Goal: Task Accomplishment & Management: Manage account settings

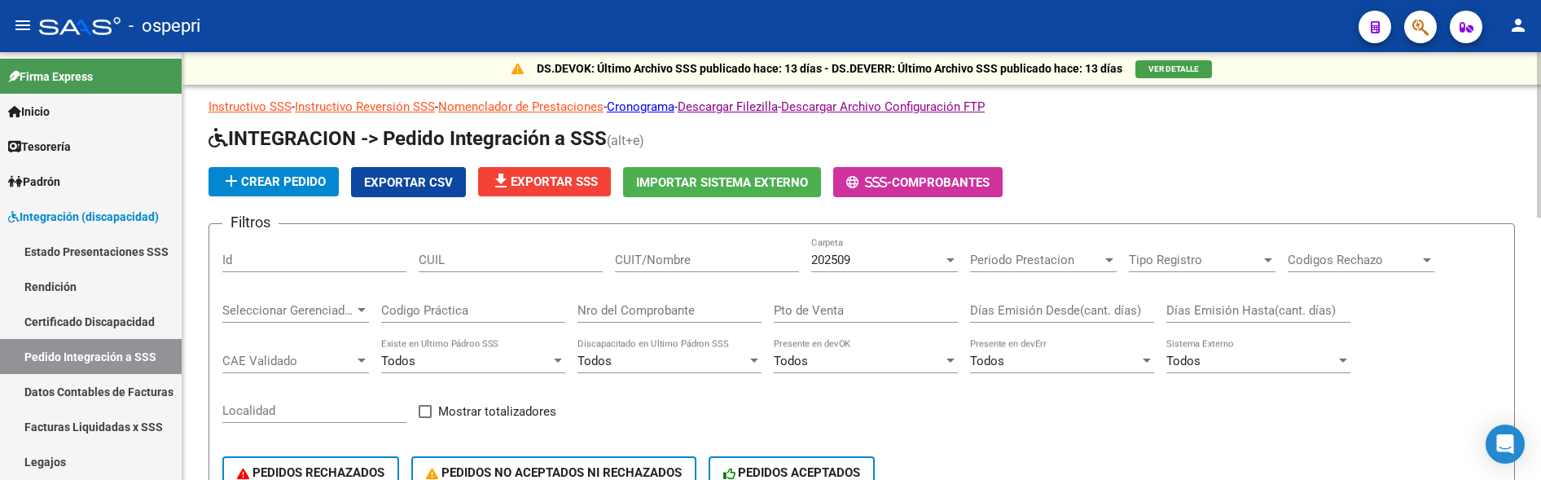
click at [1087, 463] on div "PEDIDOS RECHAZADOS PEDIDOS NO ACEPTADOS NI RECHAZADOS PEDIDOS ACEPTADOS" at bounding box center [861, 472] width 1279 height 68
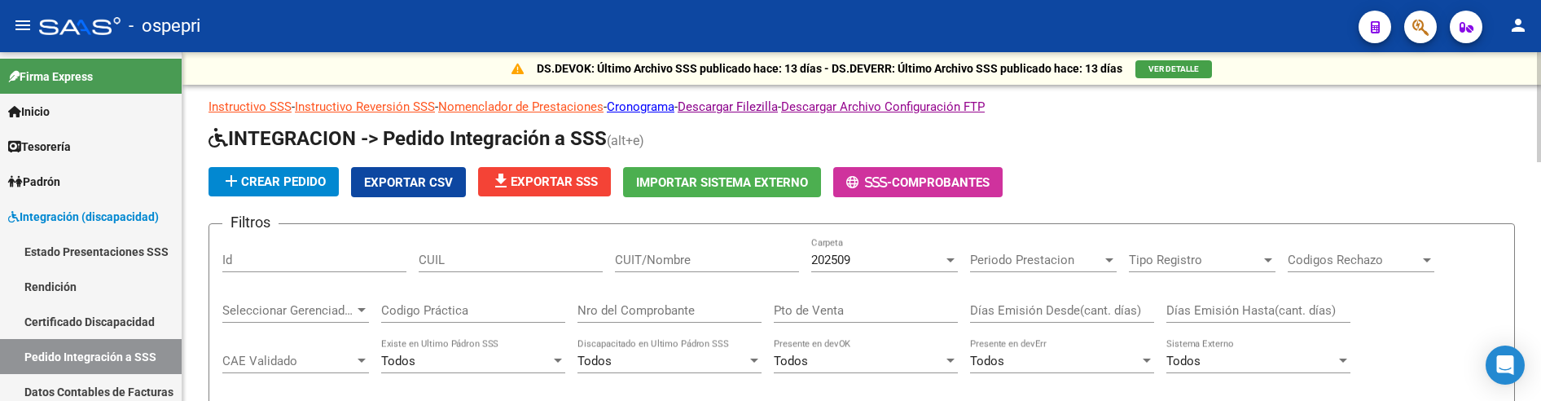
click at [682, 255] on input "CUIT/Nombre" at bounding box center [707, 259] width 184 height 15
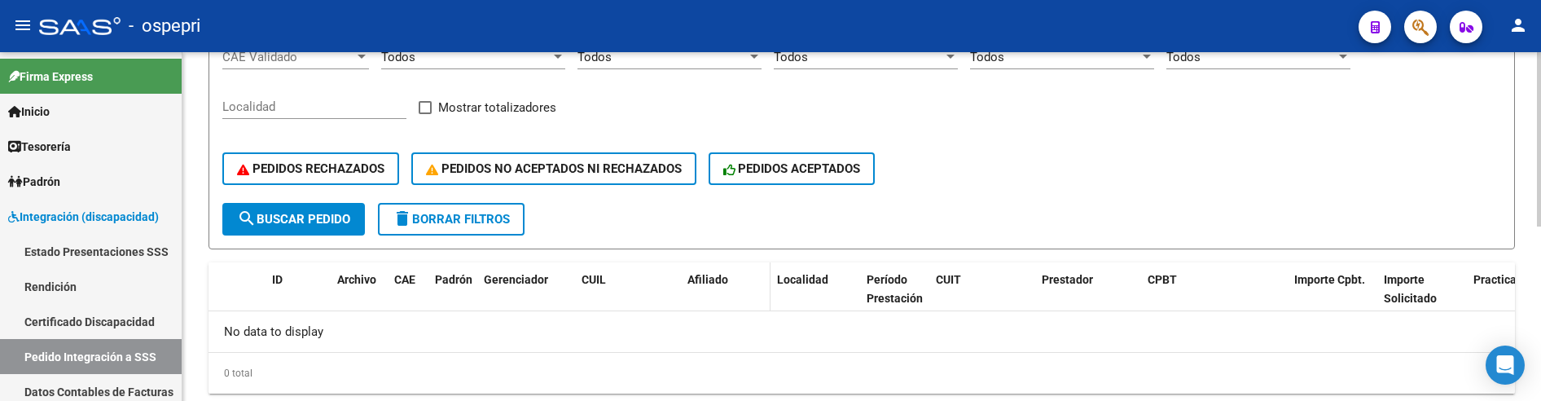
scroll to position [349, 0]
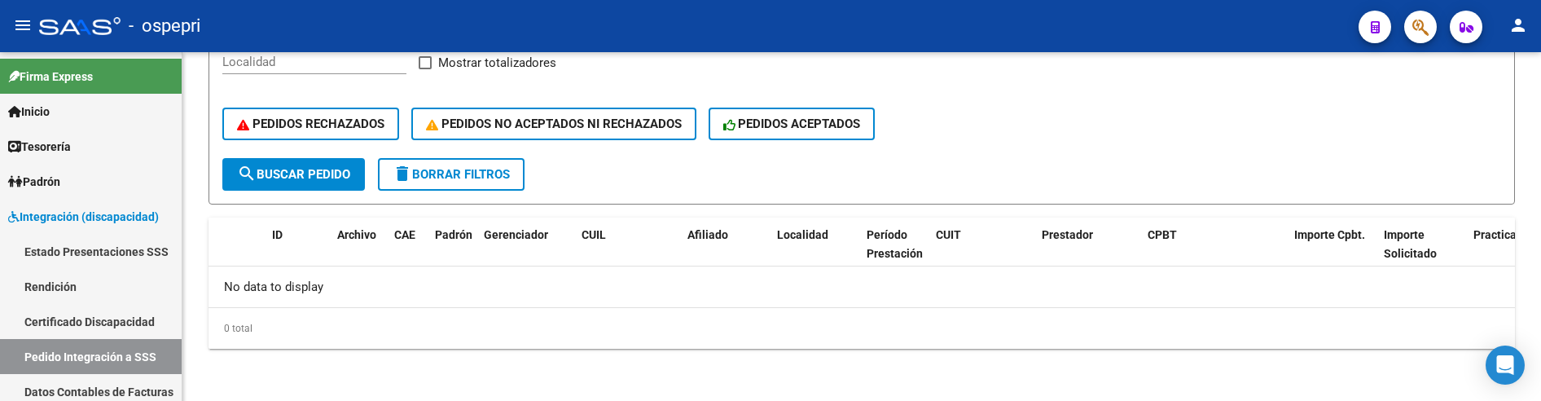
type input "sanchez mota"
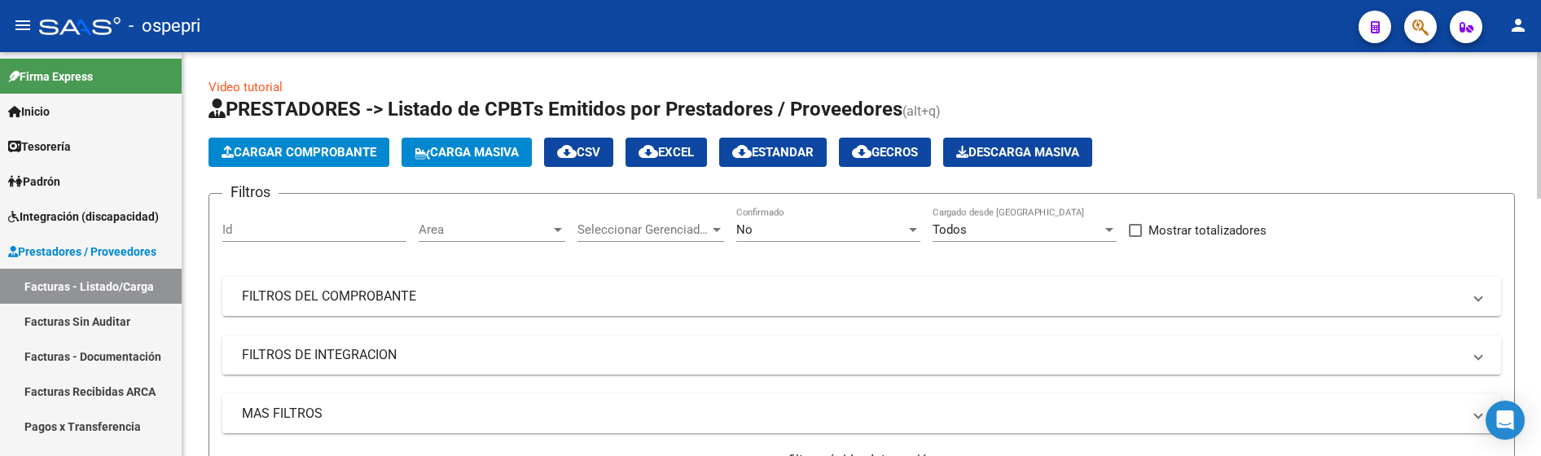
click at [1326, 248] on div "Filtros Id Area Area Seleccionar Gerenciador Seleccionar Gerenciador No Confirm…" at bounding box center [861, 367] width 1279 height 321
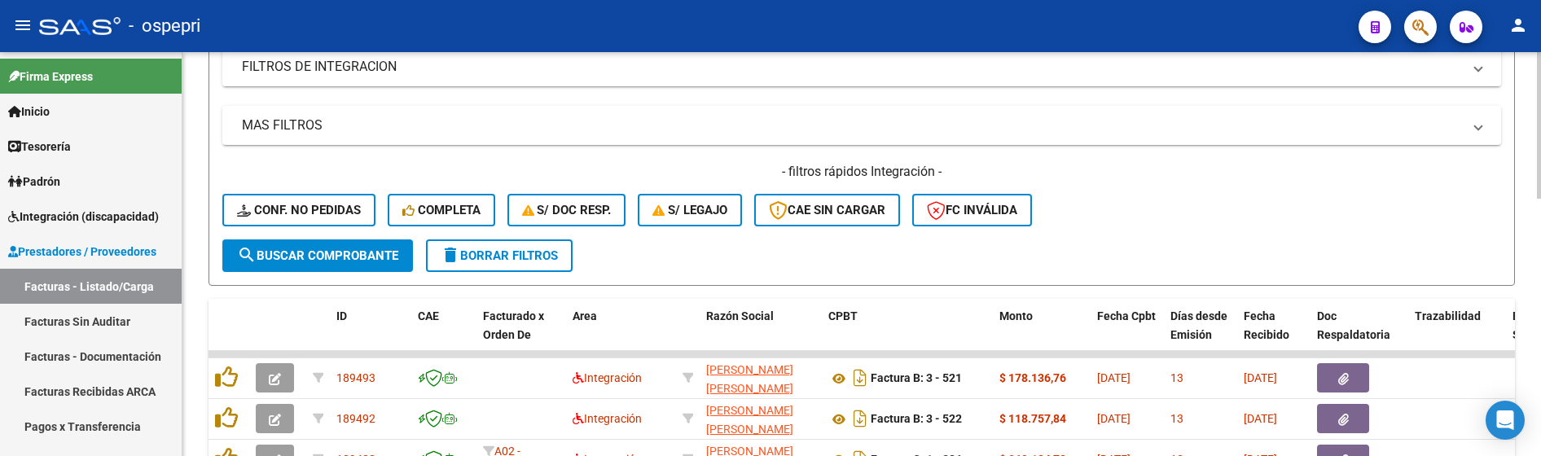
scroll to position [326, 0]
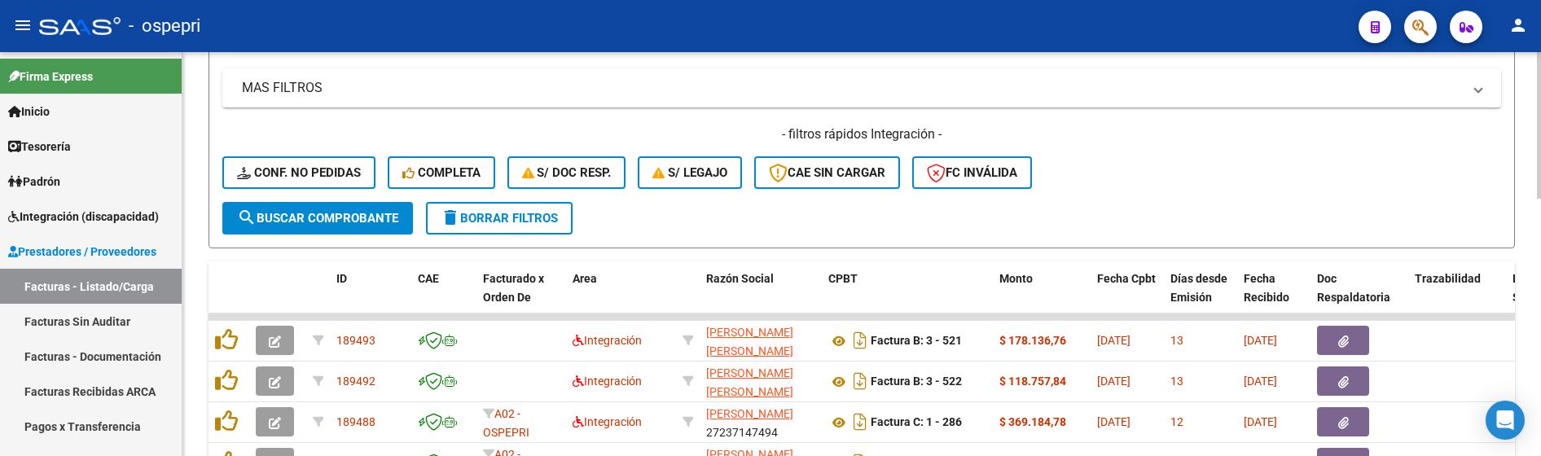
click at [1186, 208] on form "Filtros Id Area Area Seleccionar Gerenciador Seleccionar Gerenciador No Confirm…" at bounding box center [861, 57] width 1306 height 381
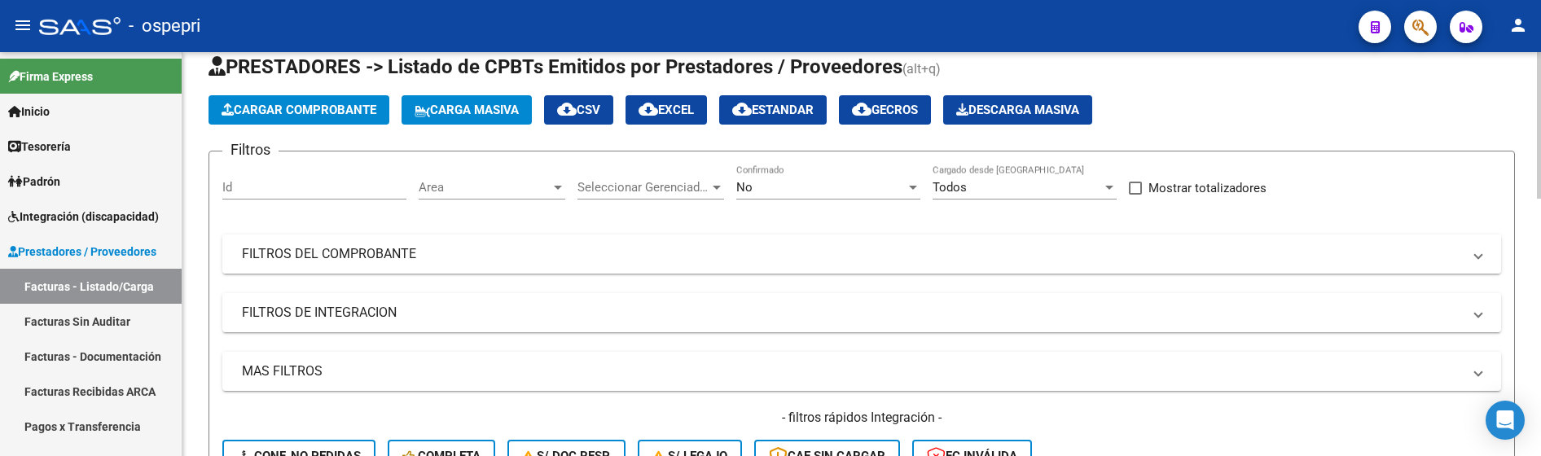
scroll to position [0, 0]
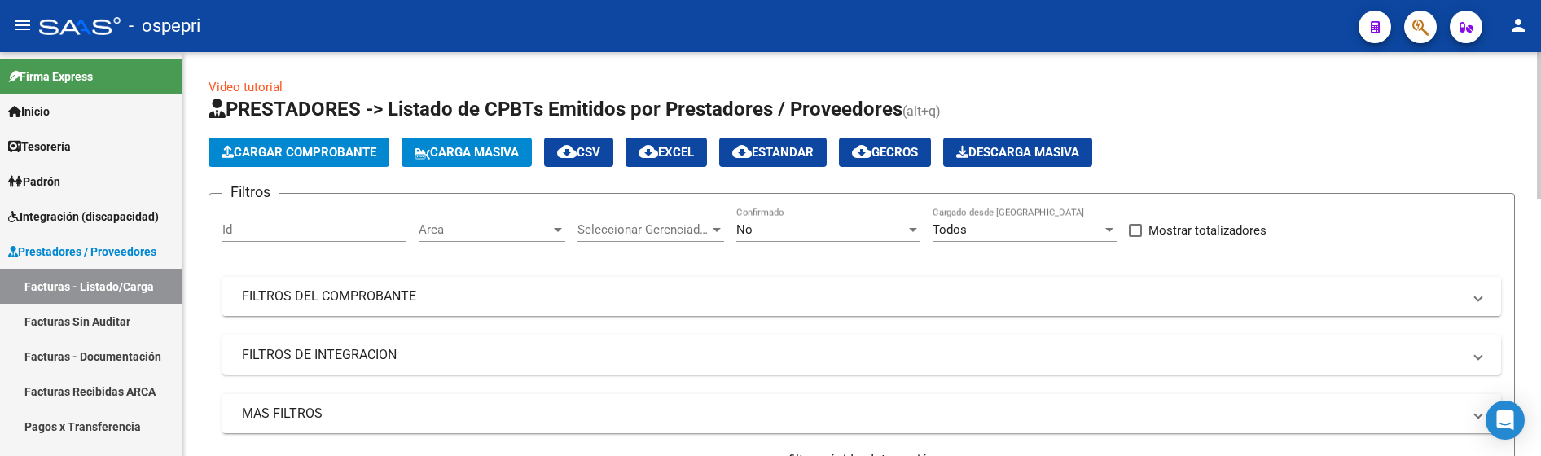
click at [931, 303] on mat-panel-title "FILTROS DEL COMPROBANTE" at bounding box center [852, 296] width 1220 height 18
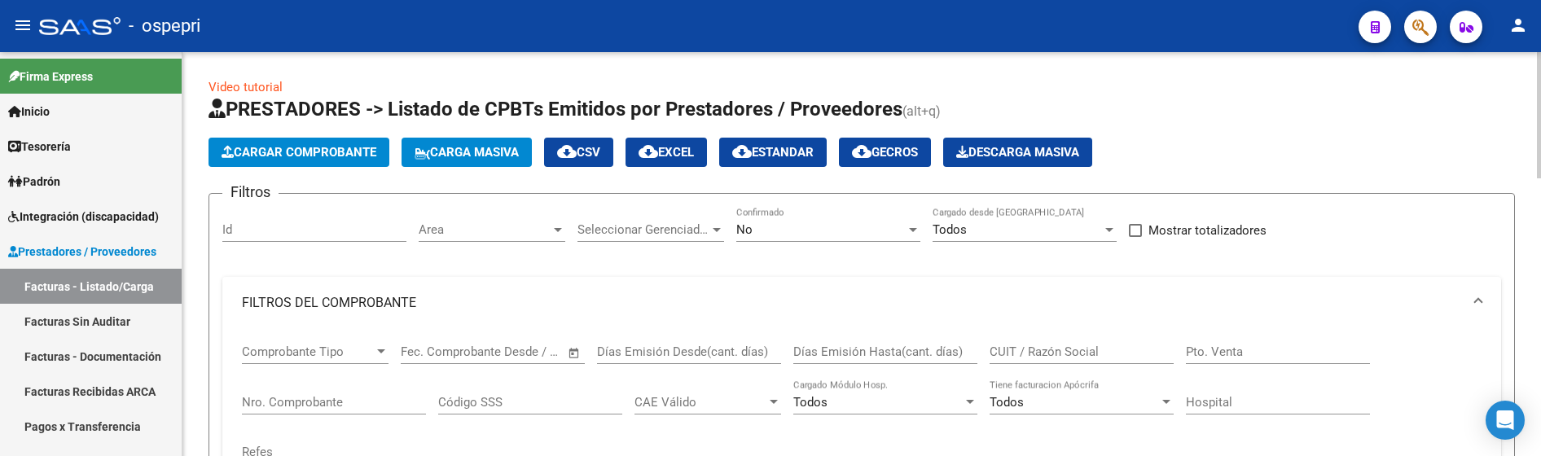
click at [1038, 349] on input "CUIT / Razón Social" at bounding box center [1082, 351] width 184 height 15
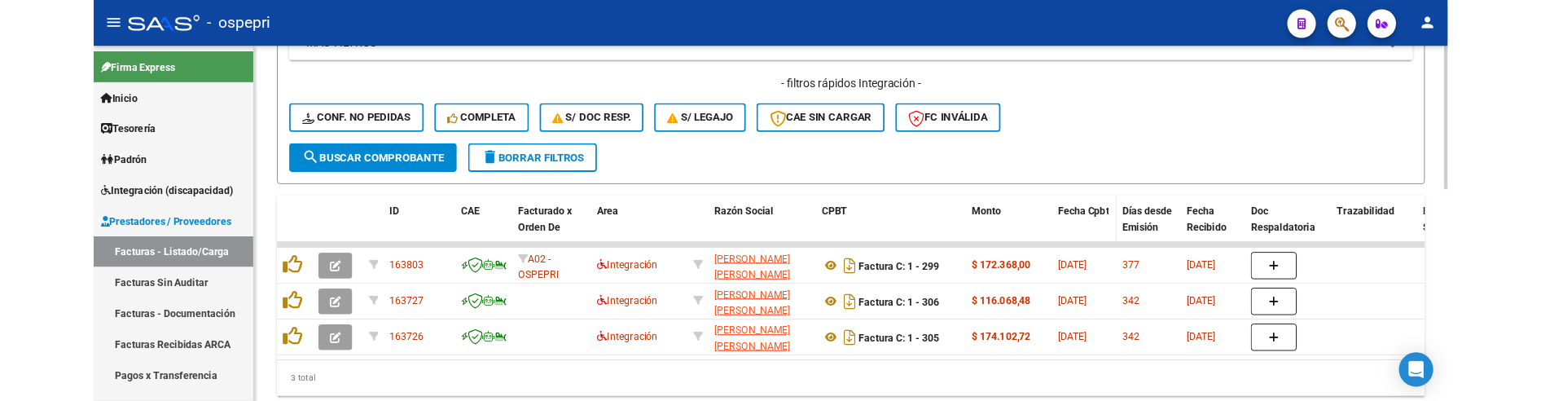
scroll to position [570, 0]
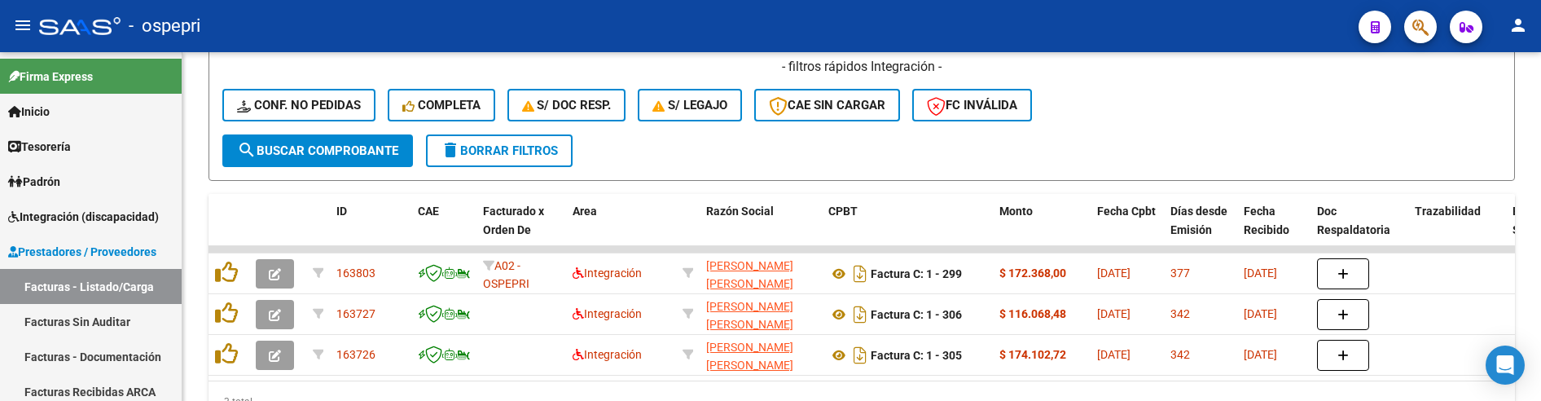
type input "sanchez mot"
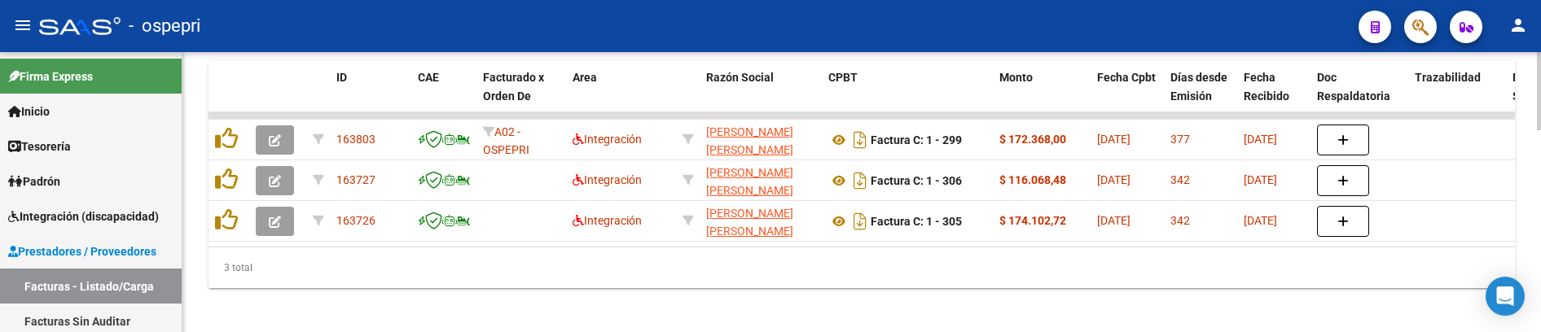
scroll to position [724, 0]
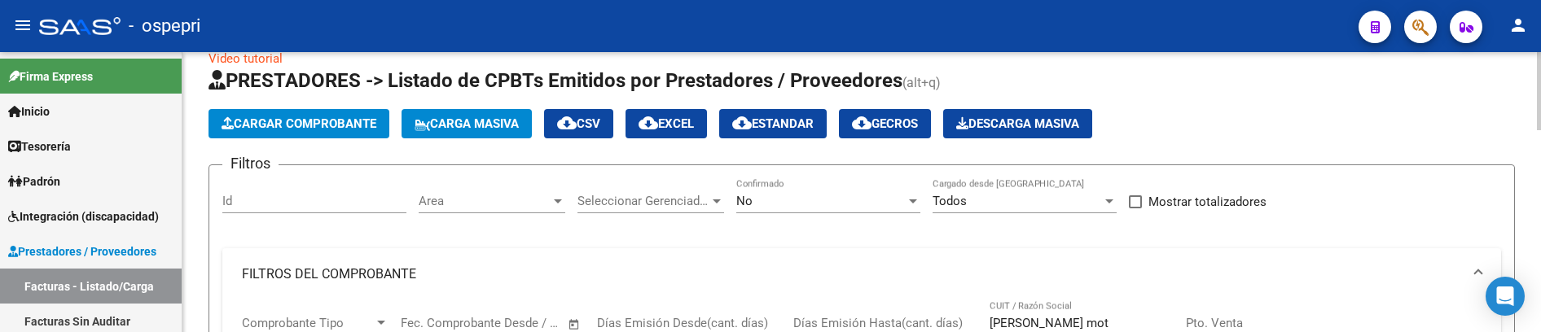
scroll to position [0, 0]
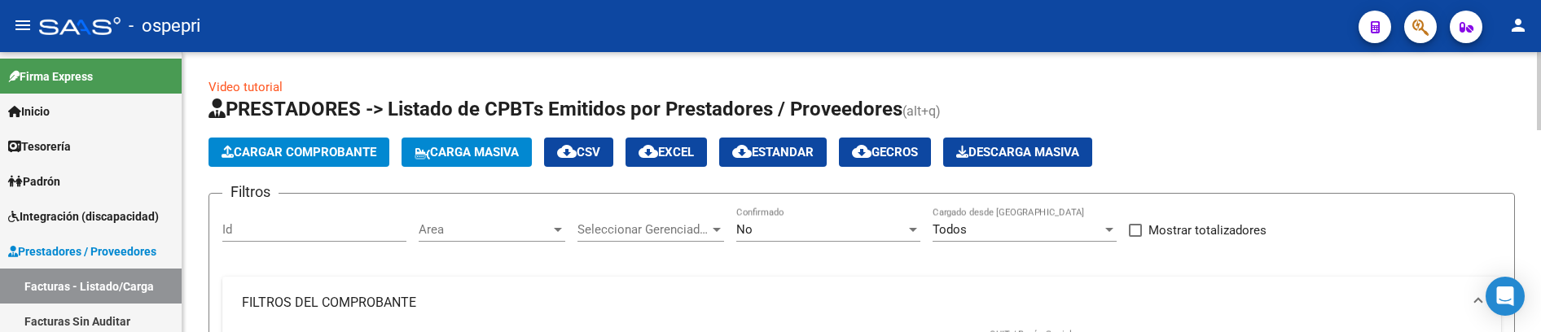
click at [489, 155] on span "Carga Masiva" at bounding box center [467, 152] width 104 height 15
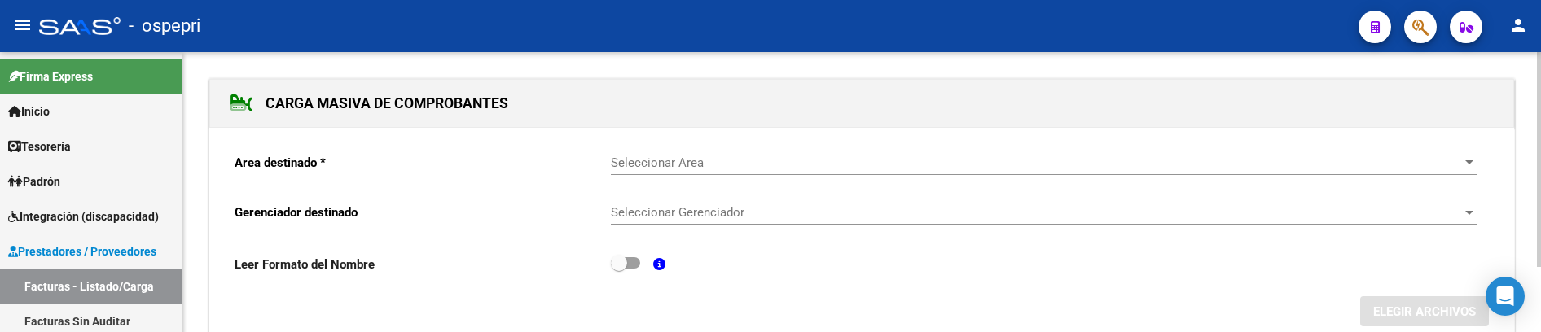
click at [700, 158] on span "Seleccionar Area" at bounding box center [1036, 163] width 851 height 15
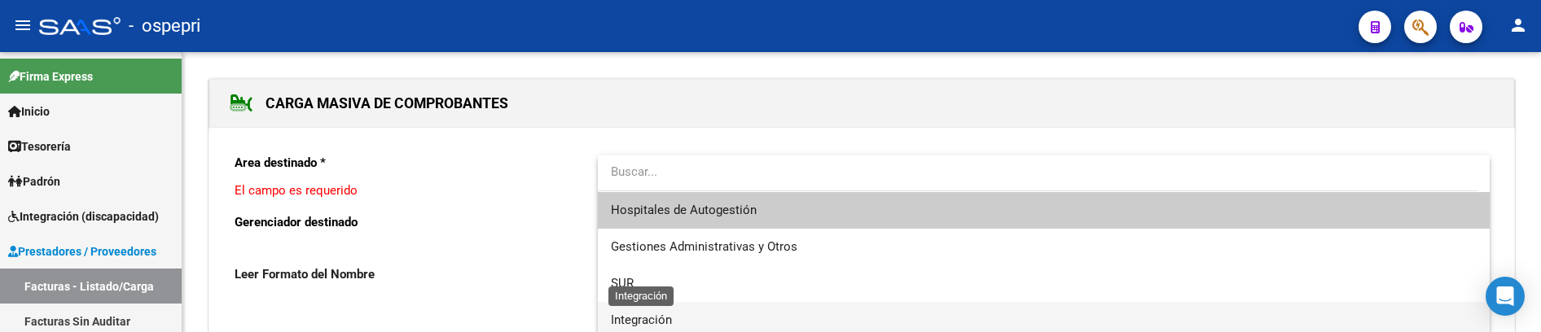
click at [646, 313] on span "Integración" at bounding box center [641, 320] width 61 height 15
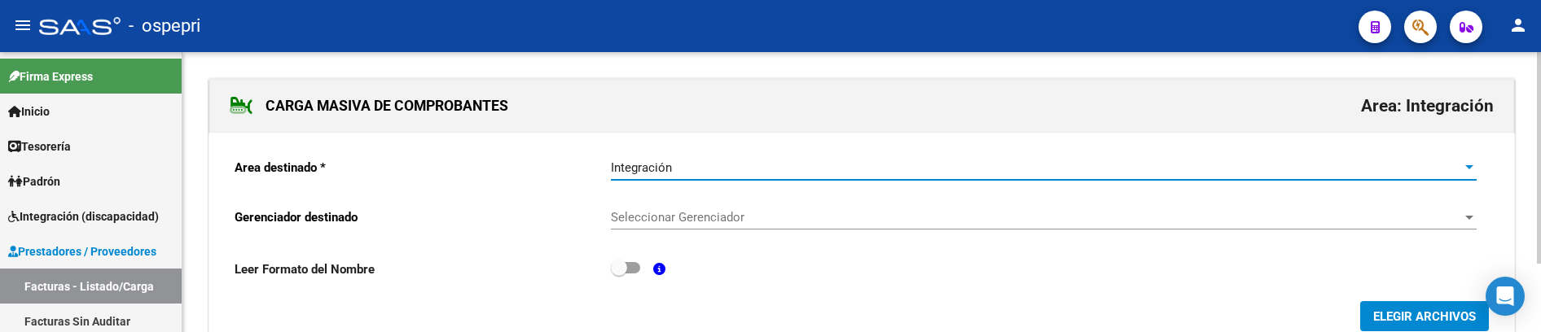
click at [704, 217] on span "Seleccionar Gerenciador" at bounding box center [1036, 217] width 851 height 15
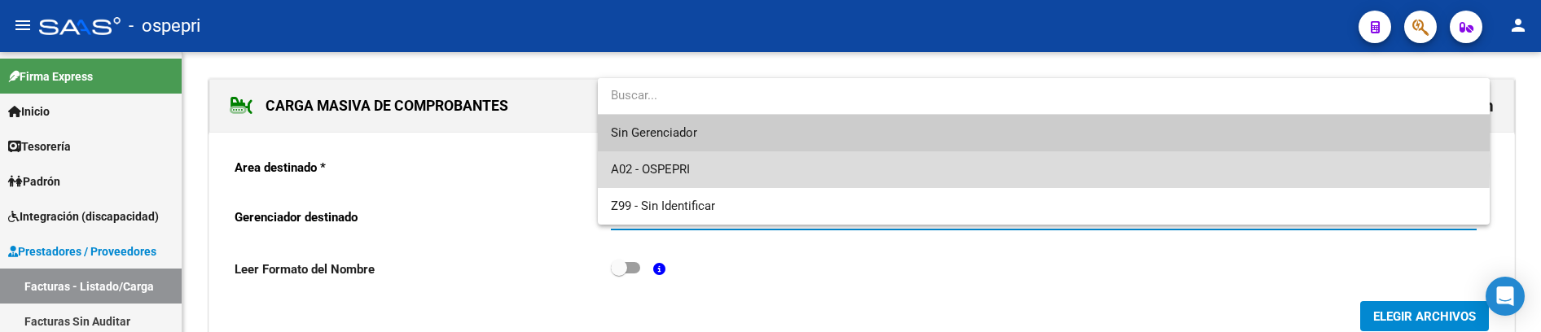
click at [698, 165] on span "A02 - OSPEPRI" at bounding box center [1044, 169] width 866 height 37
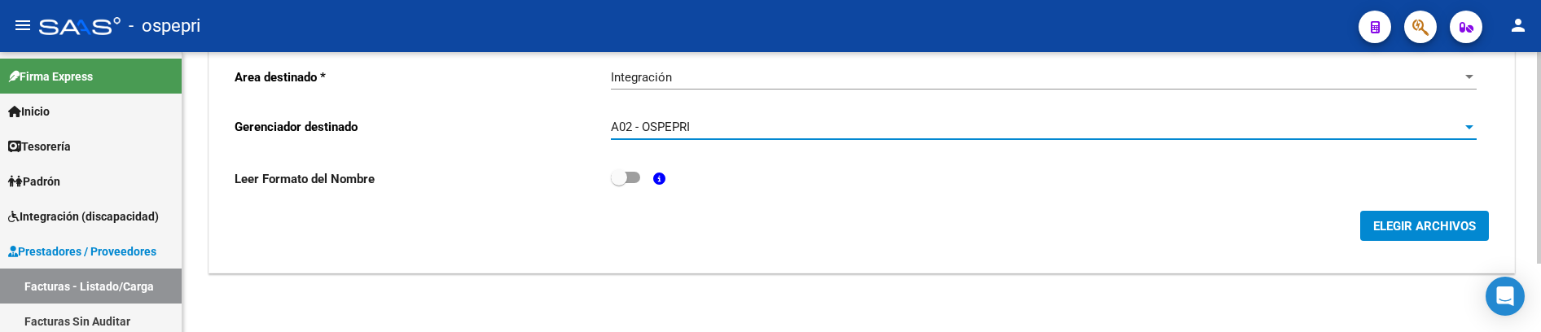
click at [1426, 230] on span "ELEGIR ARCHIVOS" at bounding box center [1424, 226] width 103 height 15
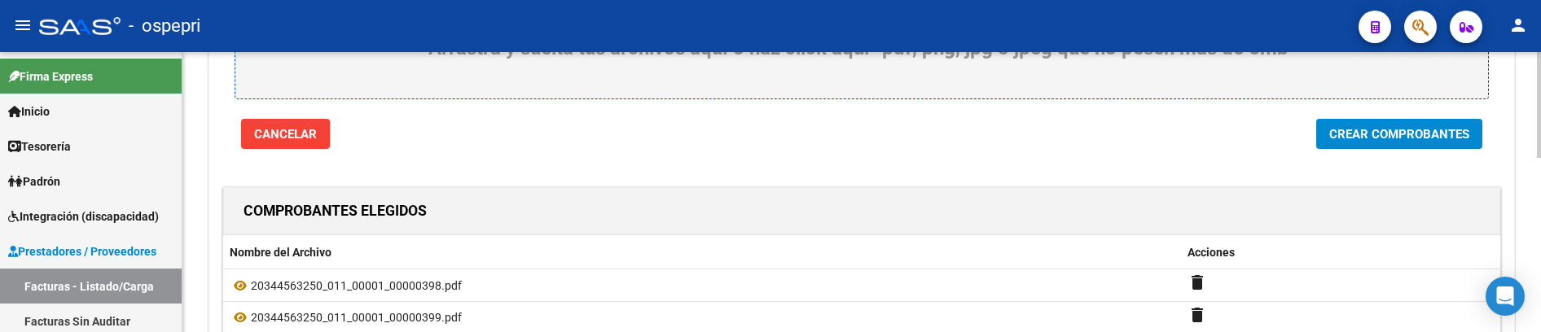
scroll to position [216, 0]
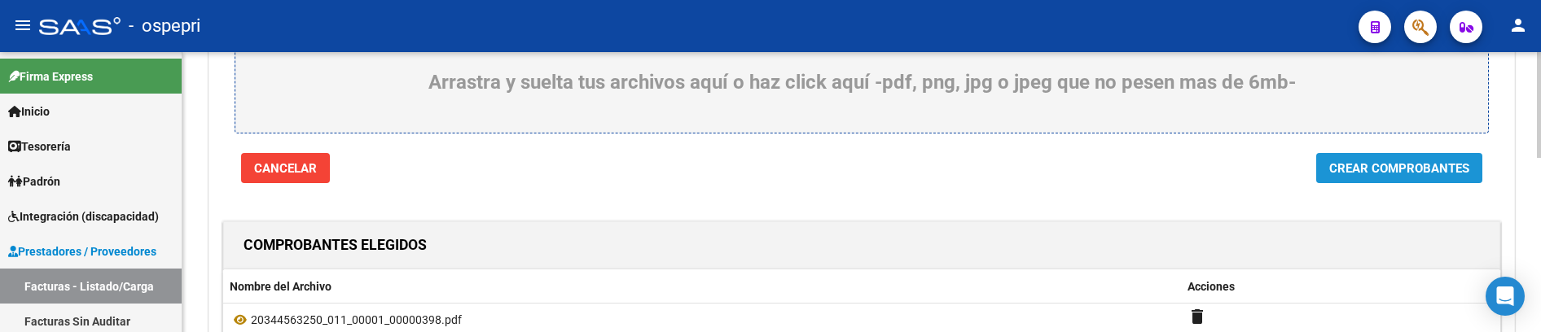
click at [1390, 173] on span "Crear Comprobantes" at bounding box center [1399, 168] width 140 height 15
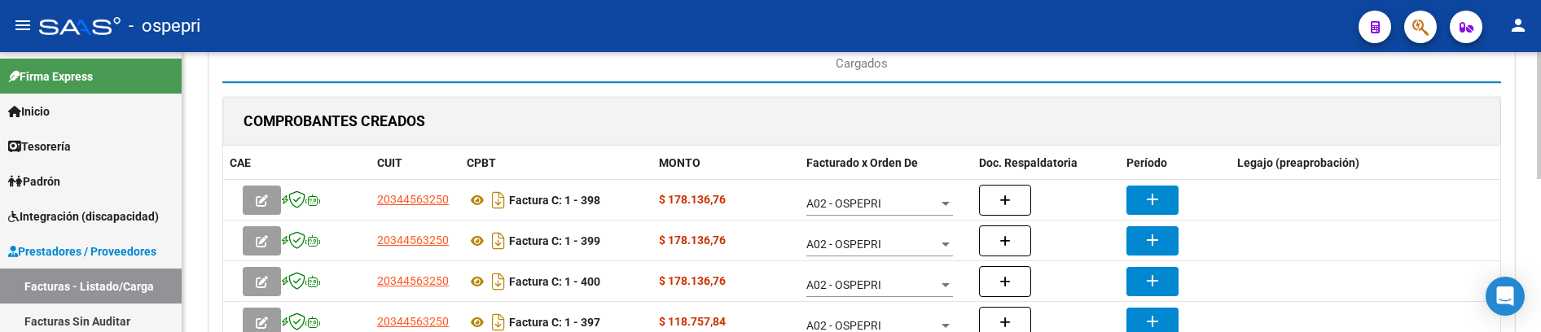
scroll to position [244, 0]
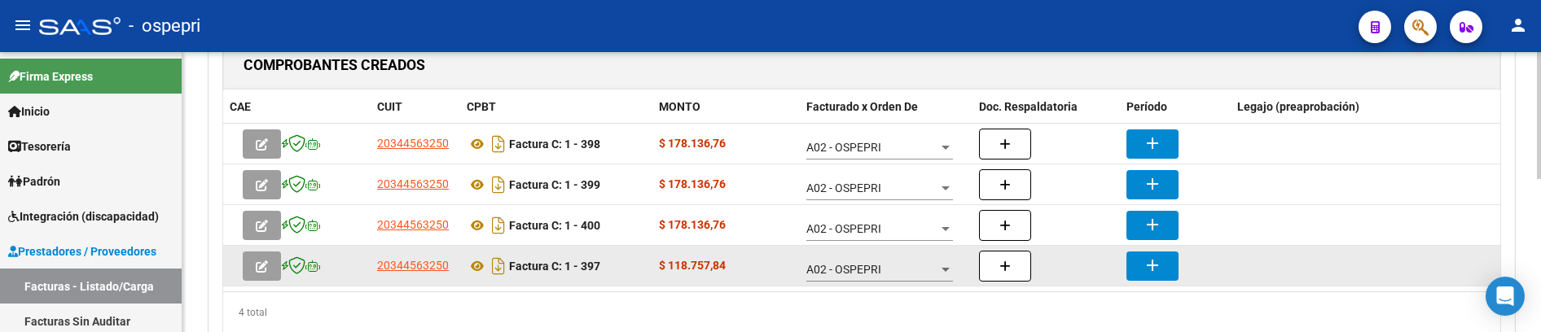
click at [1147, 265] on mat-icon "add" at bounding box center [1153, 266] width 20 height 20
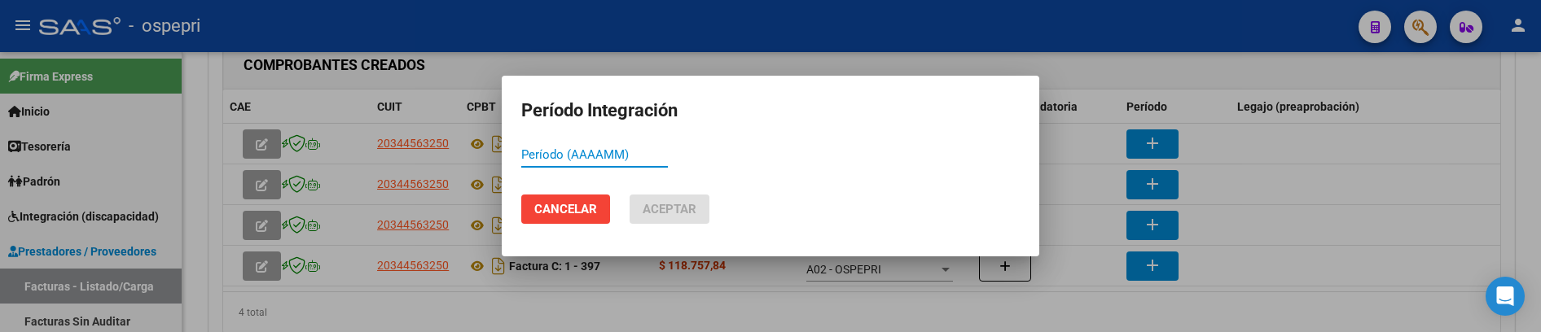
click at [564, 160] on input "Período (AAAAMM)" at bounding box center [594, 154] width 147 height 15
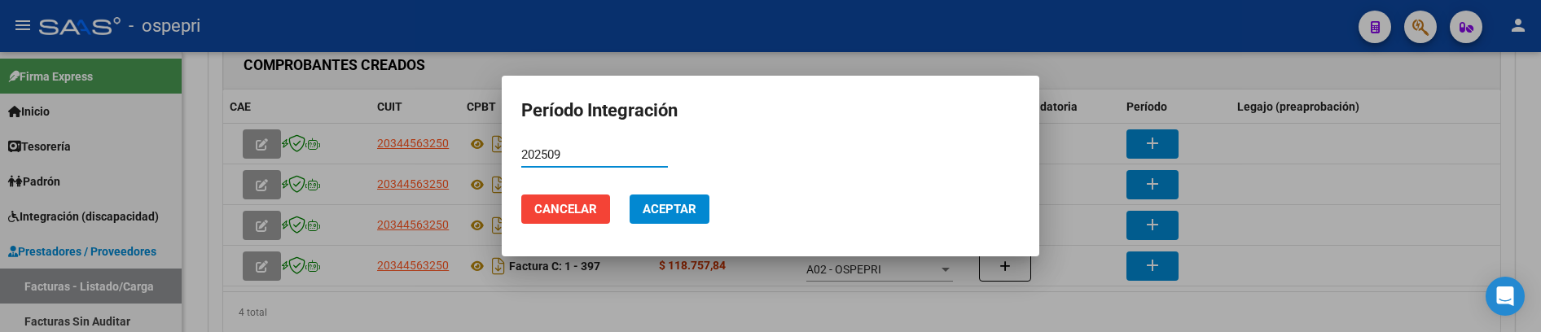
type input "202509"
click at [687, 203] on span "Aceptar" at bounding box center [670, 209] width 54 height 15
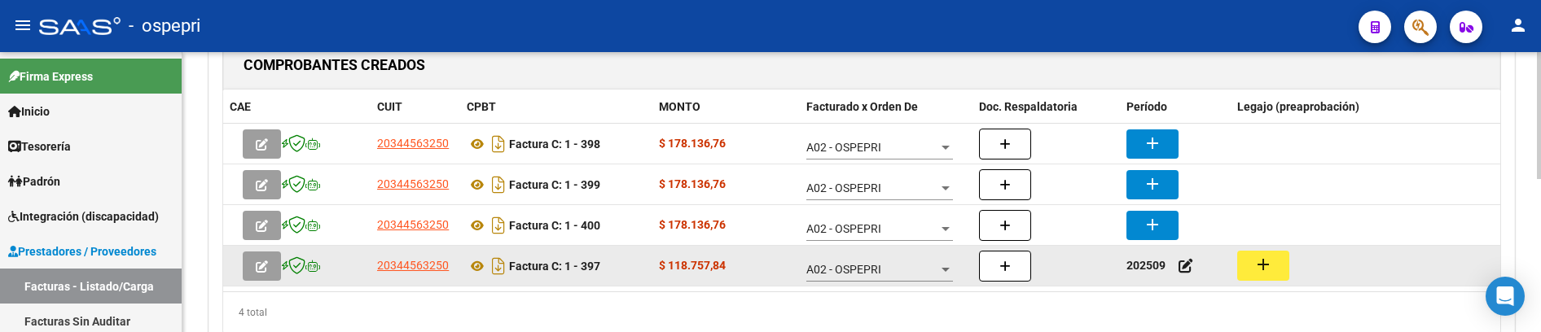
click at [1262, 272] on mat-icon "add" at bounding box center [1263, 265] width 20 height 20
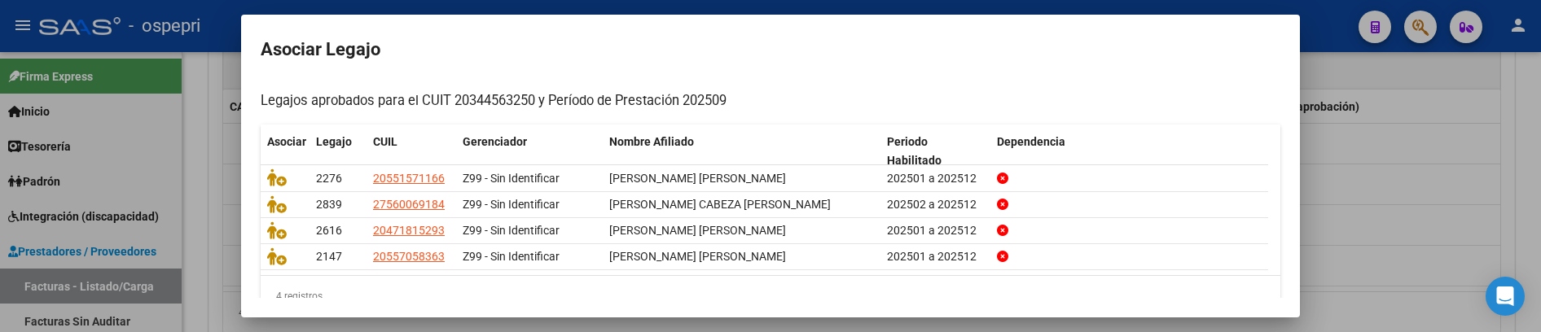
scroll to position [163, 0]
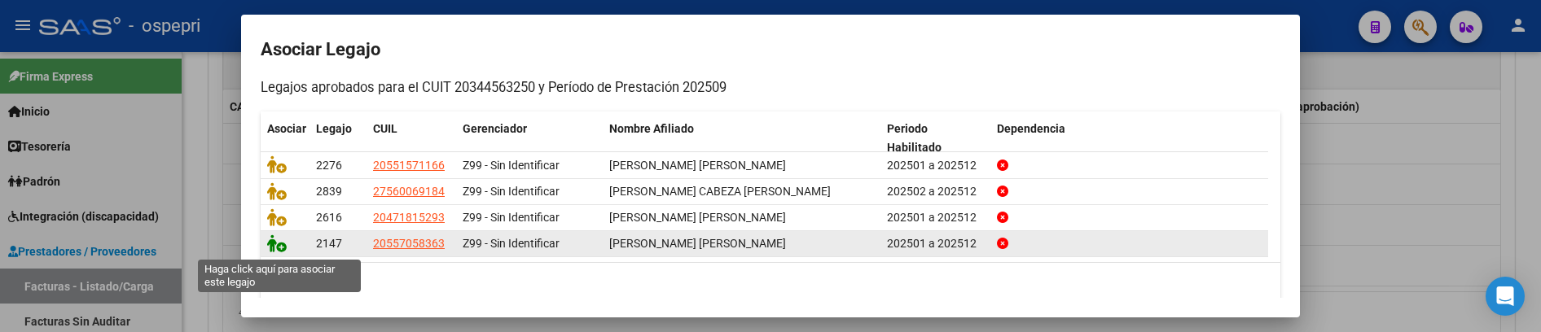
click at [273, 248] on icon at bounding box center [277, 244] width 20 height 18
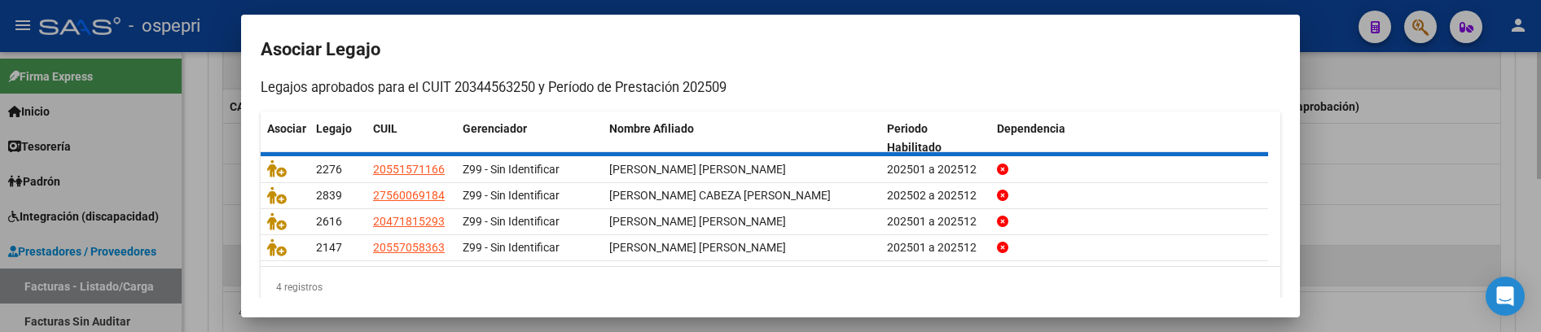
scroll to position [0, 0]
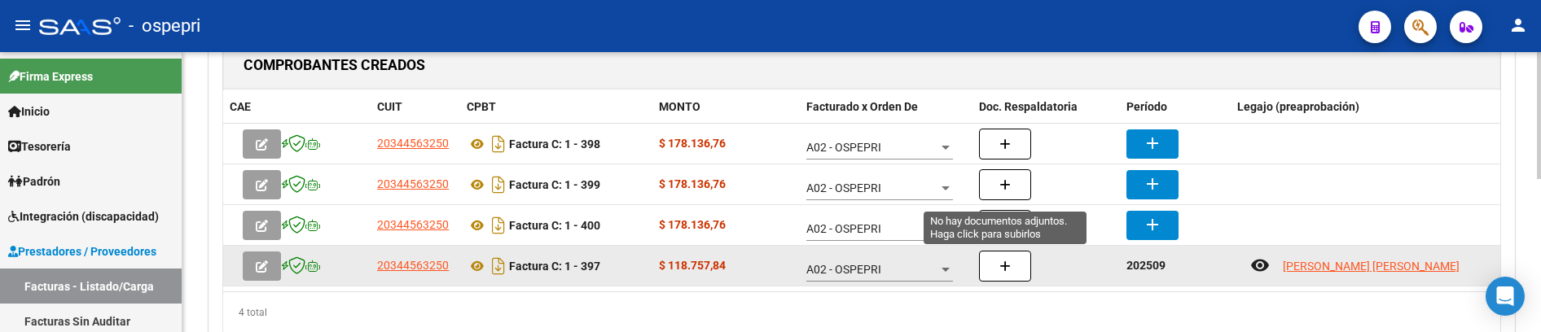
click at [998, 265] on button "button" at bounding box center [1005, 266] width 52 height 31
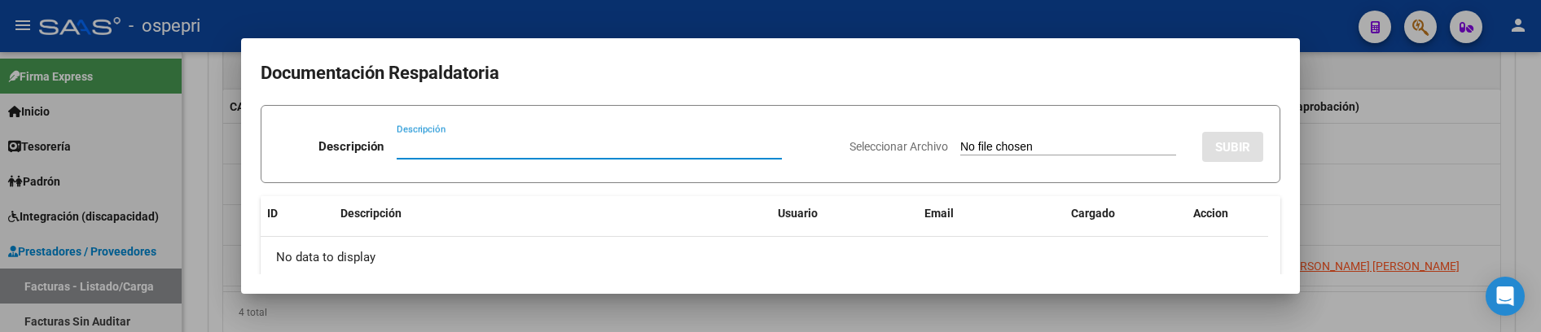
click at [422, 147] on input "Descripción" at bounding box center [589, 146] width 385 height 15
drag, startPoint x: 437, startPoint y: 151, endPoint x: 387, endPoint y: 147, distance: 49.8
click at [397, 147] on input "202509" at bounding box center [589, 146] width 385 height 15
type input "202509"
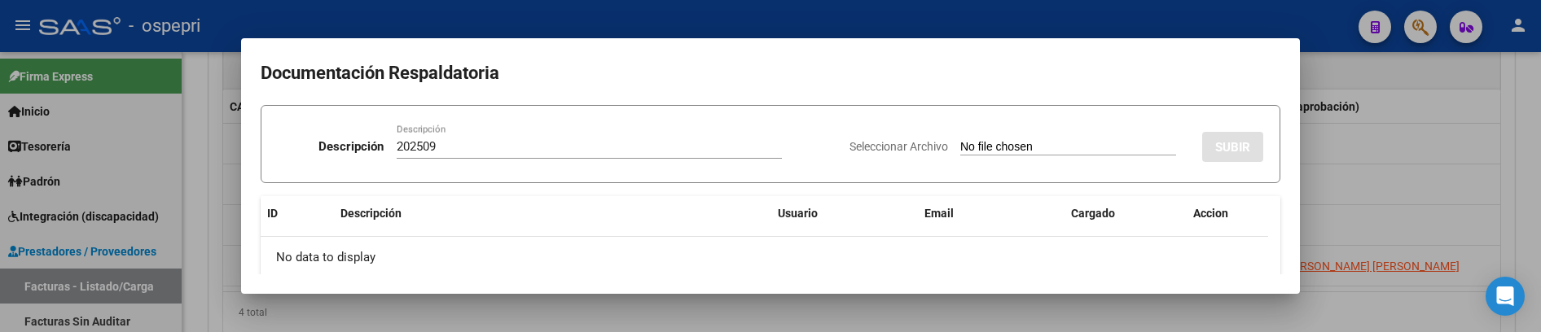
click at [960, 147] on input "Seleccionar Archivo" at bounding box center [1068, 147] width 216 height 15
type input "C:\fakepath\Joaquin D musicoterapia Sept.pdf"
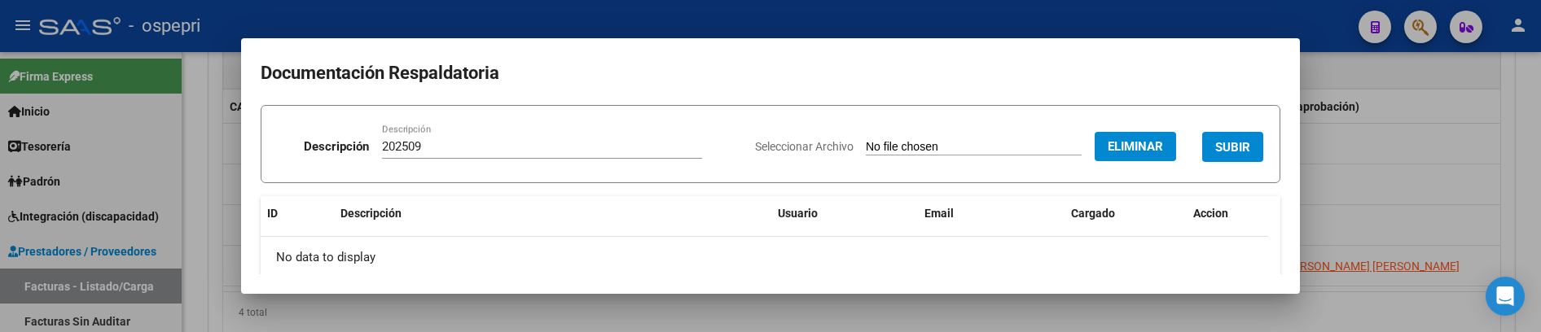
click at [1215, 150] on span "SUBIR" at bounding box center [1232, 147] width 35 height 15
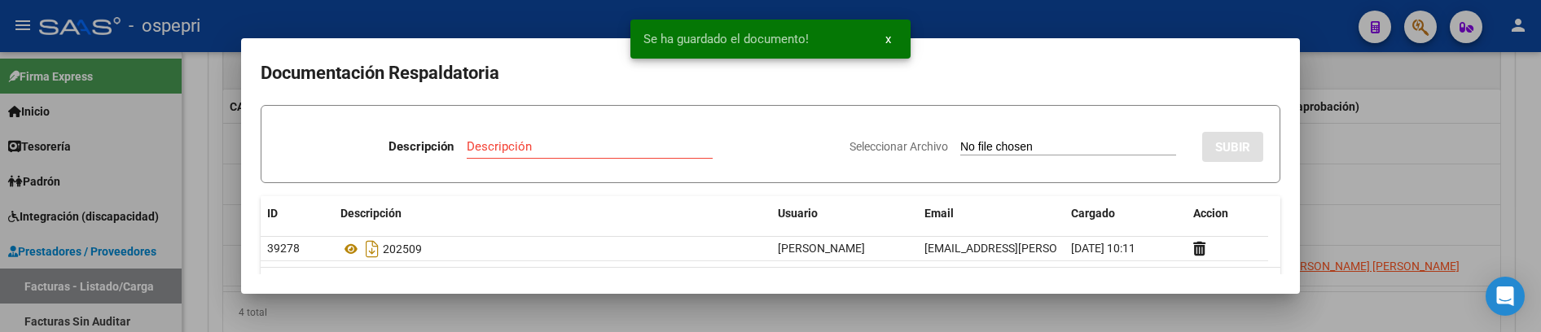
click at [1373, 165] on div at bounding box center [770, 166] width 1541 height 332
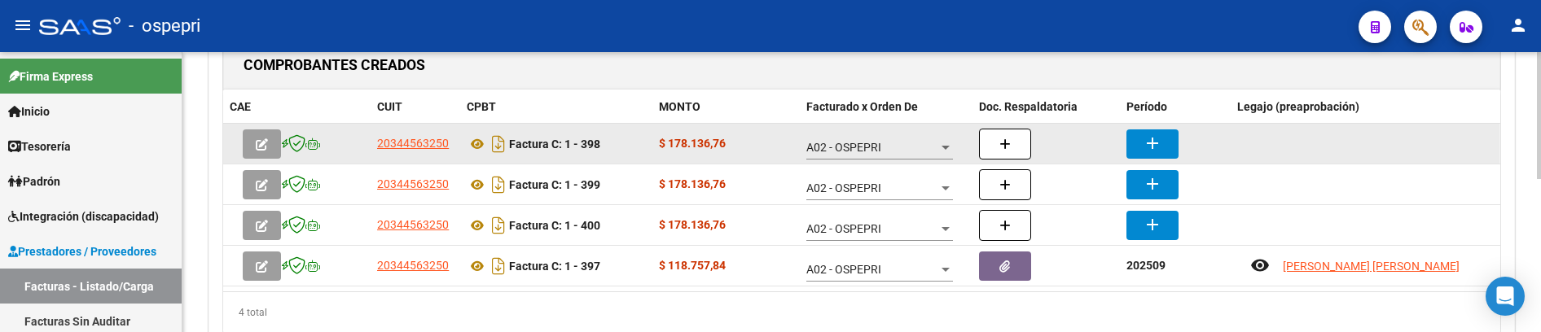
click at [1149, 140] on mat-icon "add" at bounding box center [1153, 144] width 20 height 20
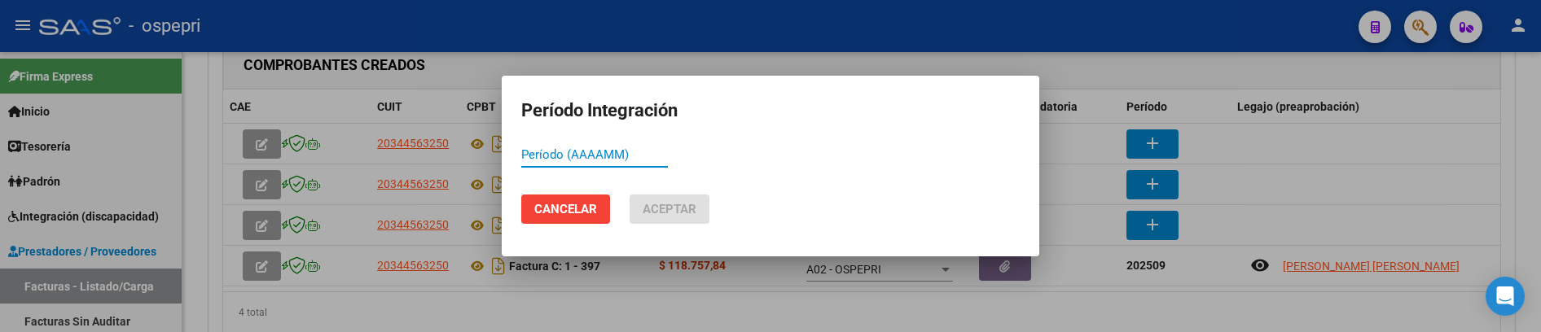
click at [538, 160] on input "Período (AAAAMM)" at bounding box center [594, 154] width 147 height 15
paste input "202509"
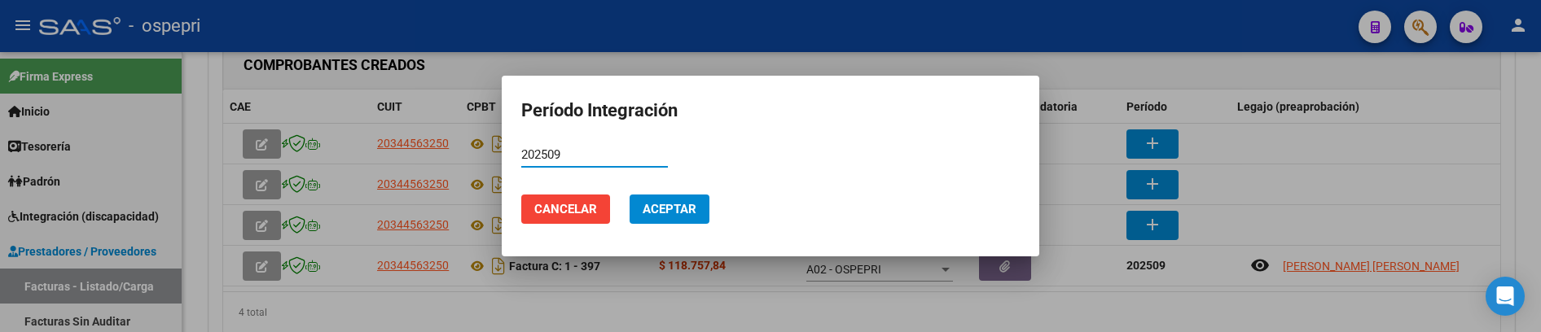
type input "202509"
click at [682, 211] on span "Aceptar" at bounding box center [670, 209] width 54 height 15
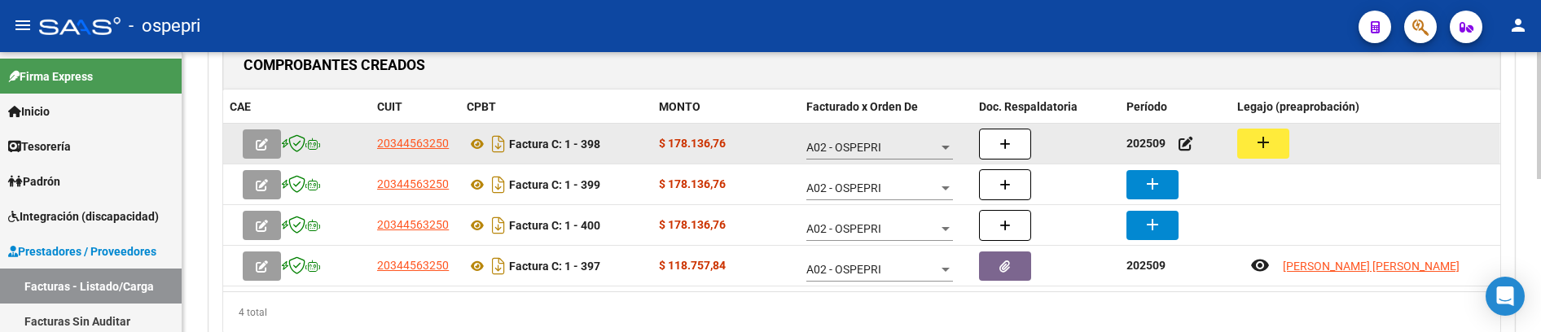
click at [1263, 143] on mat-icon "add" at bounding box center [1263, 143] width 20 height 20
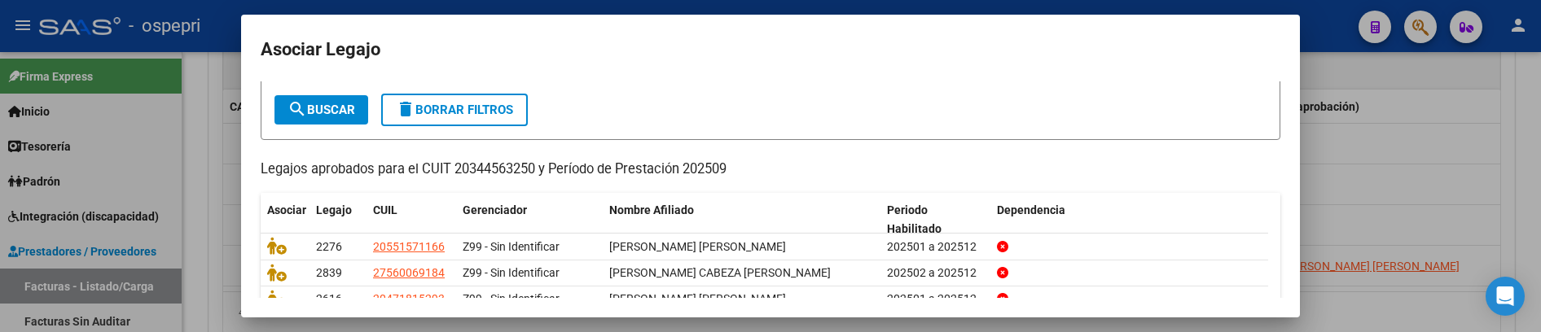
scroll to position [163, 0]
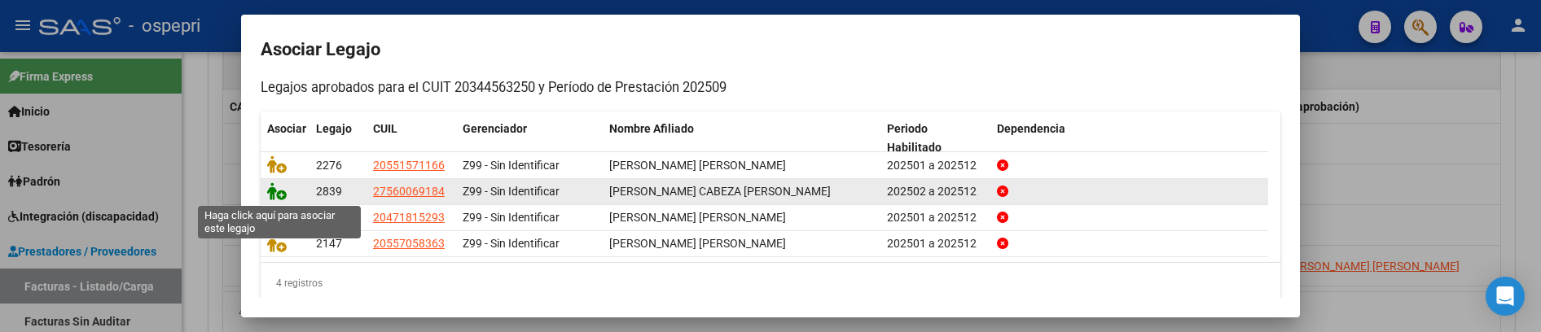
click at [274, 195] on icon at bounding box center [277, 191] width 20 height 18
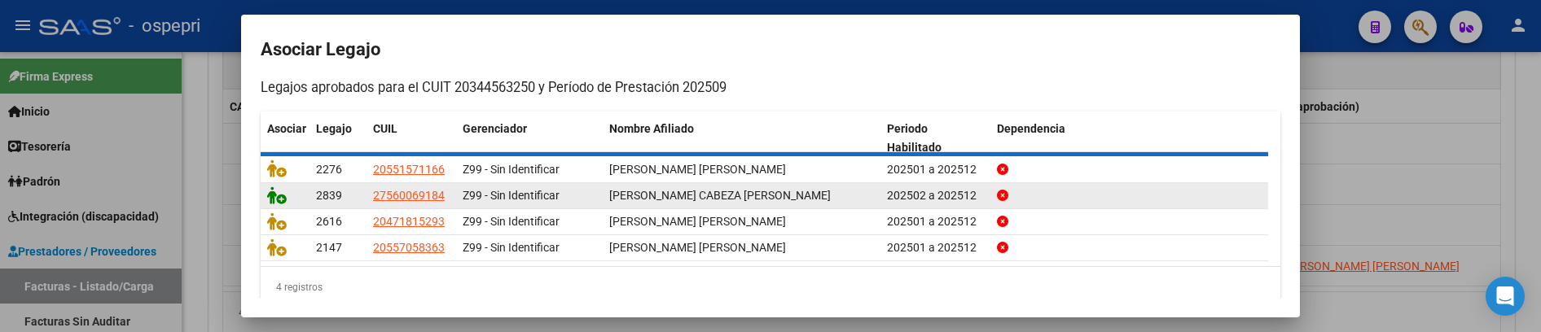
scroll to position [0, 0]
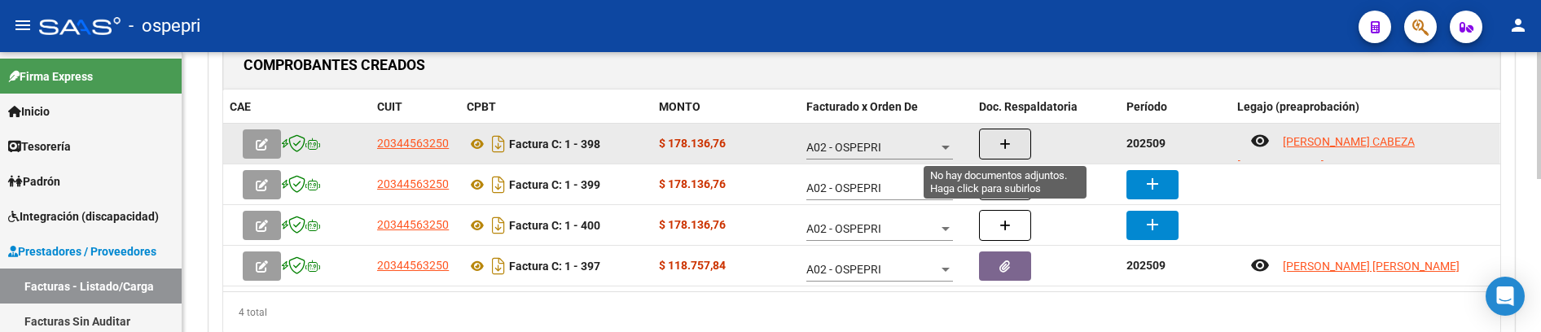
click at [998, 143] on button "button" at bounding box center [1005, 144] width 52 height 31
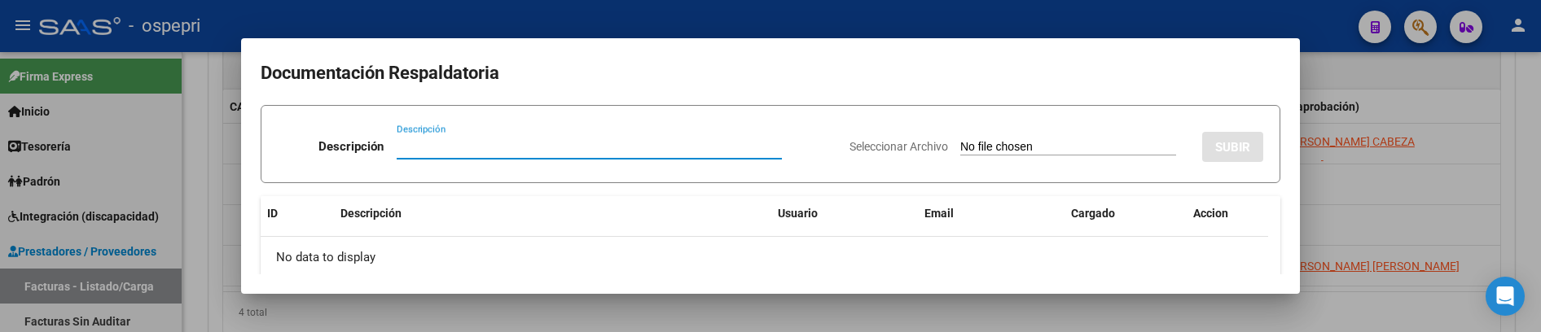
click at [454, 147] on input "Descripción" at bounding box center [589, 146] width 385 height 15
type input "202509"
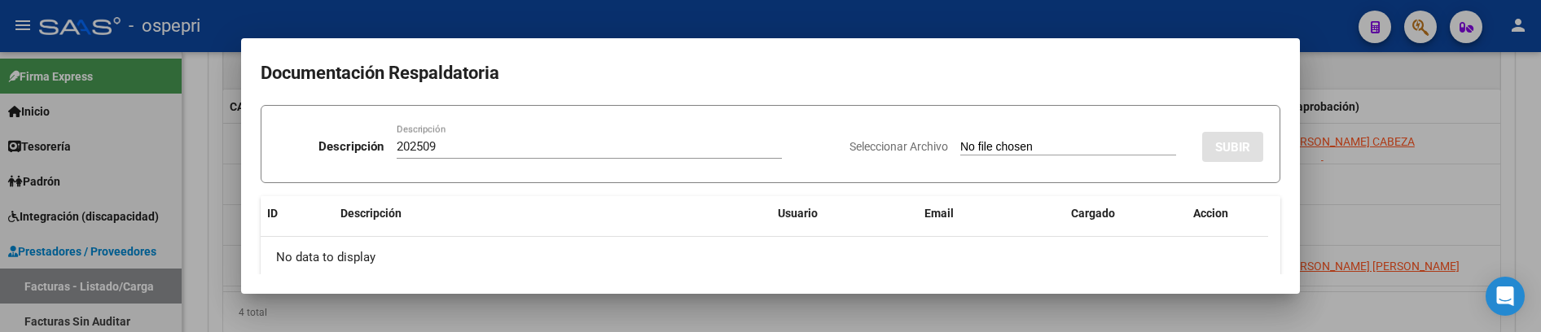
click at [960, 142] on input "Seleccionar Archivo" at bounding box center [1068, 147] width 216 height 15
type input "C:\fakepath\Planilla Sept Gia Callegari.pdf"
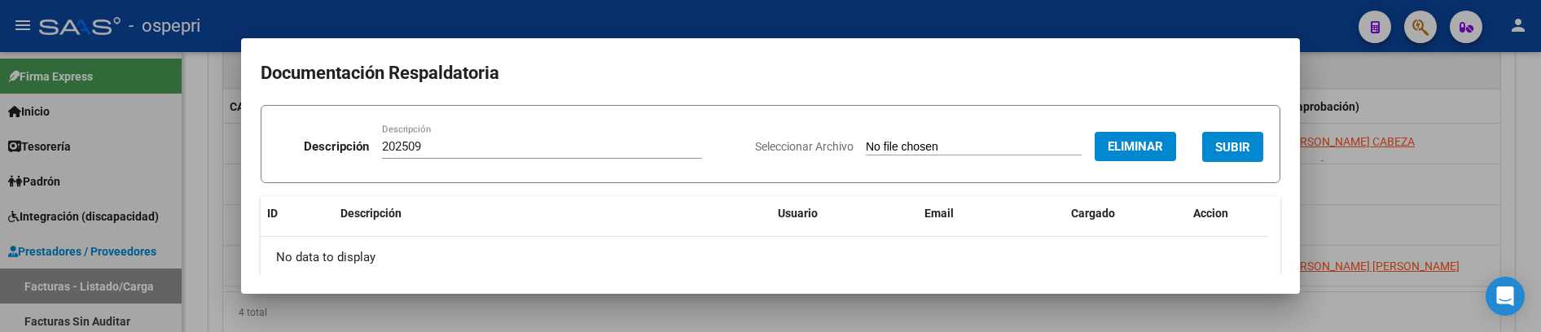
click at [1215, 147] on span "SUBIR" at bounding box center [1232, 147] width 35 height 15
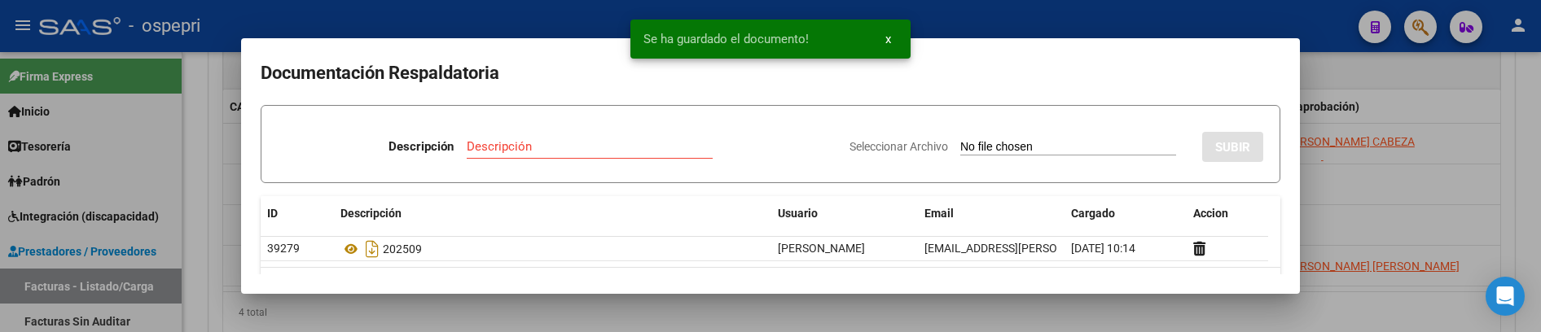
click at [1373, 196] on div at bounding box center [770, 166] width 1541 height 332
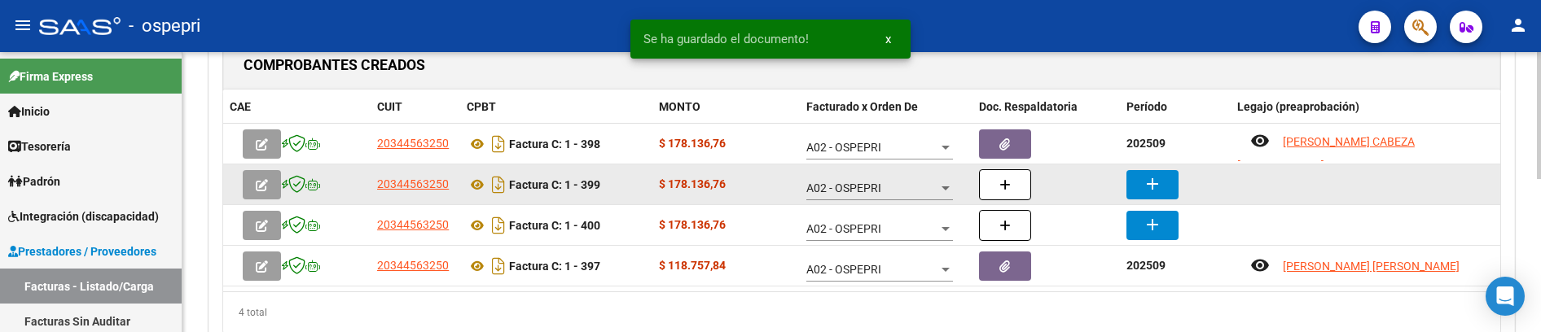
click at [1152, 182] on mat-icon "add" at bounding box center [1153, 184] width 20 height 20
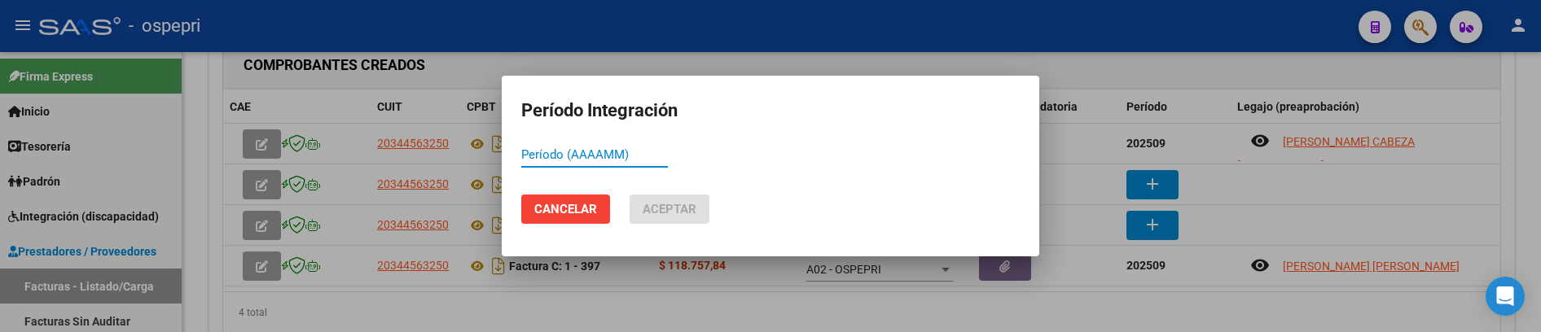
click at [571, 151] on input "Período (AAAAMM)" at bounding box center [594, 154] width 147 height 15
paste input "202509"
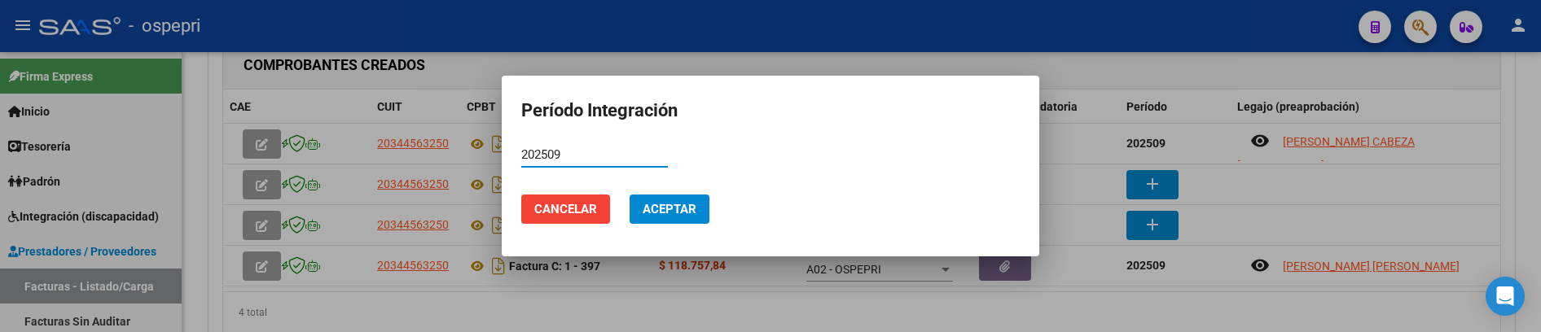
type input "202509"
click at [656, 207] on span "Aceptar" at bounding box center [670, 209] width 54 height 15
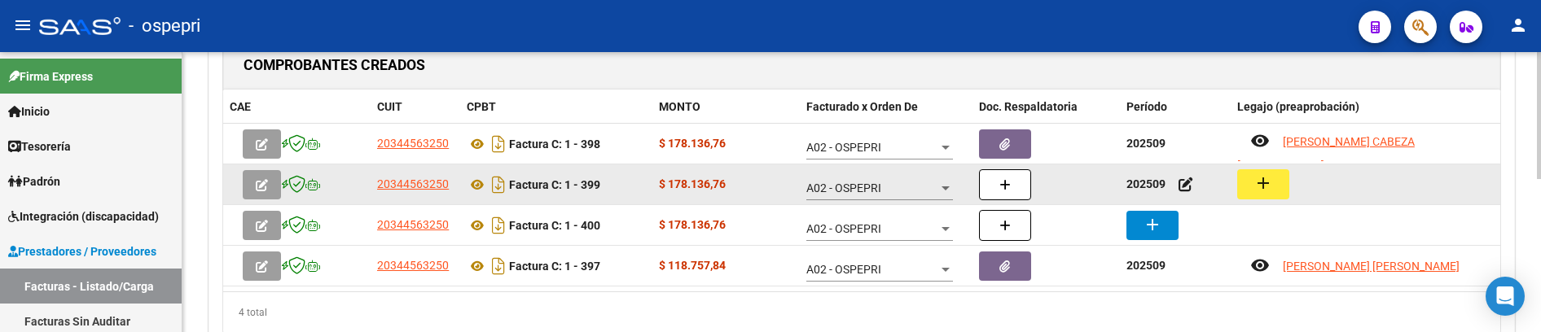
click at [1249, 196] on button "add" at bounding box center [1263, 184] width 52 height 30
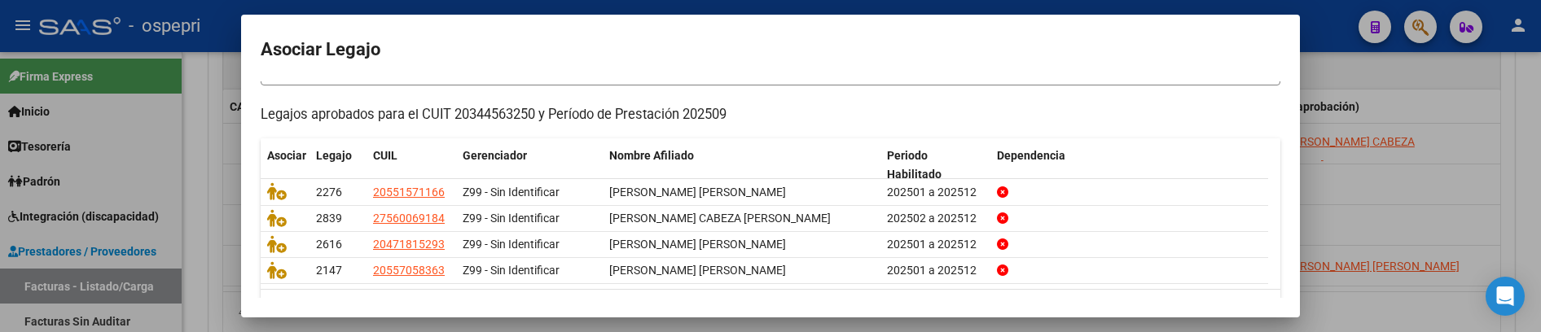
scroll to position [163, 0]
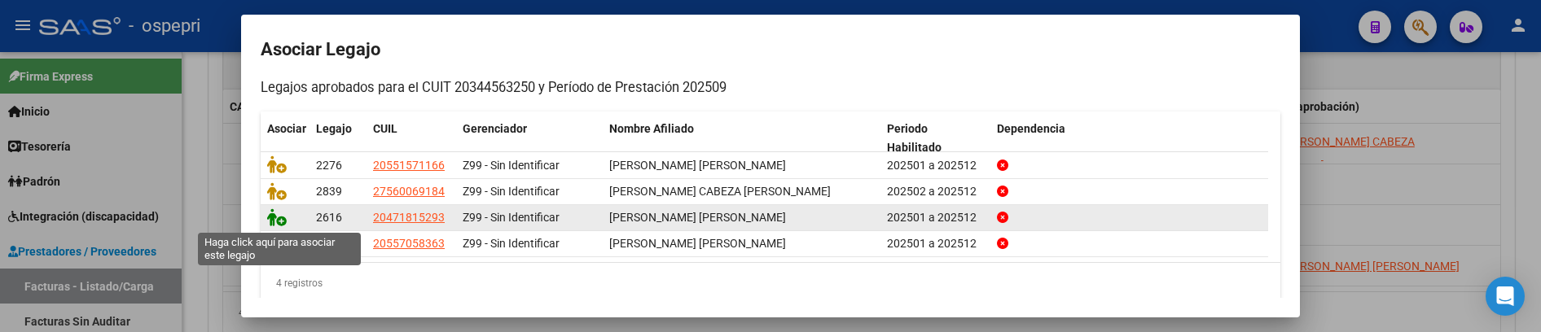
click at [277, 216] on icon at bounding box center [277, 217] width 20 height 18
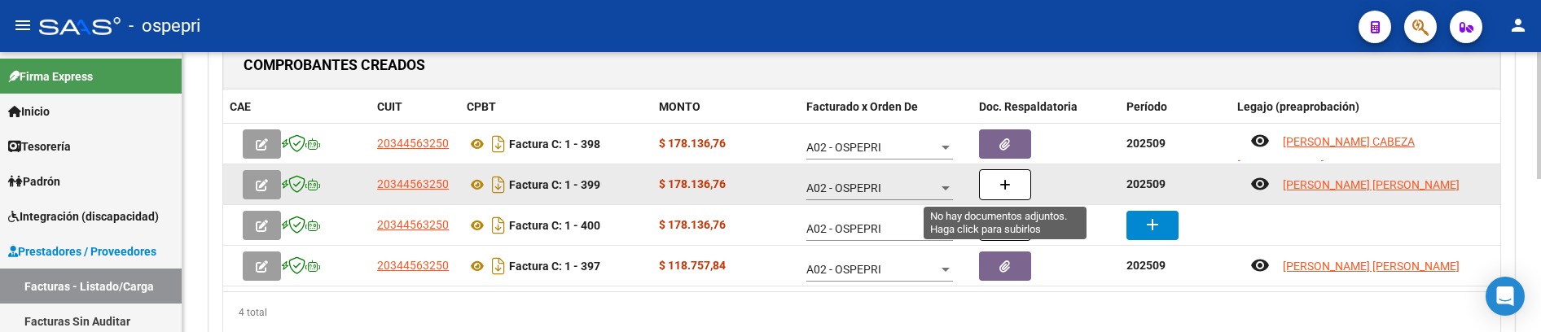
click at [1012, 183] on button "button" at bounding box center [1005, 184] width 52 height 31
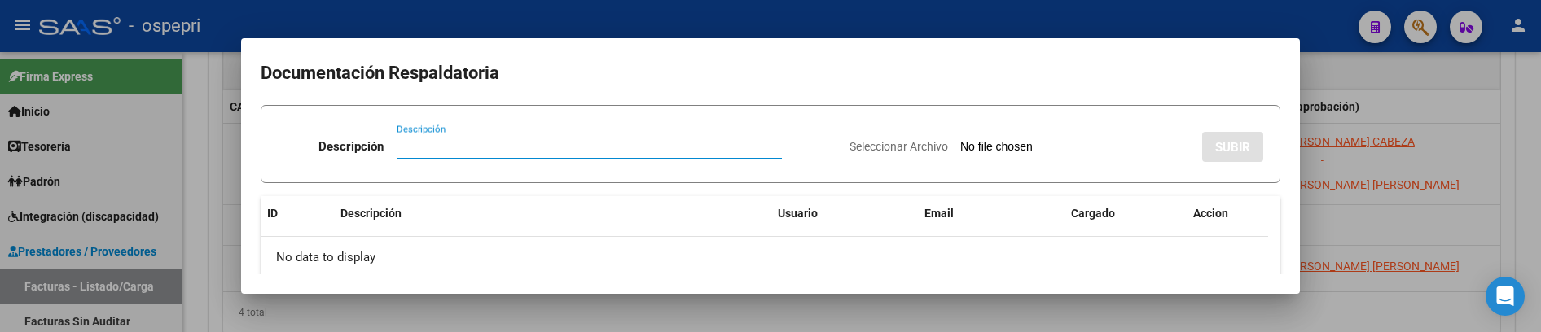
click at [397, 140] on input "Descripción" at bounding box center [589, 146] width 385 height 15
paste input "202509"
type input "202509"
click at [960, 143] on input "Seleccionar Archivo" at bounding box center [1068, 147] width 216 height 15
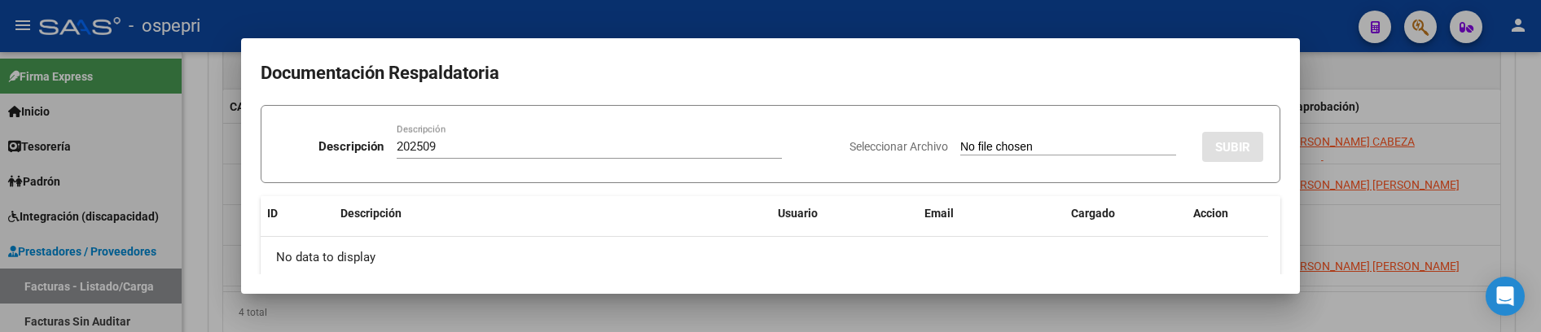
type input "C:\fakepath\Planilla I Acuña Sept.pdf"
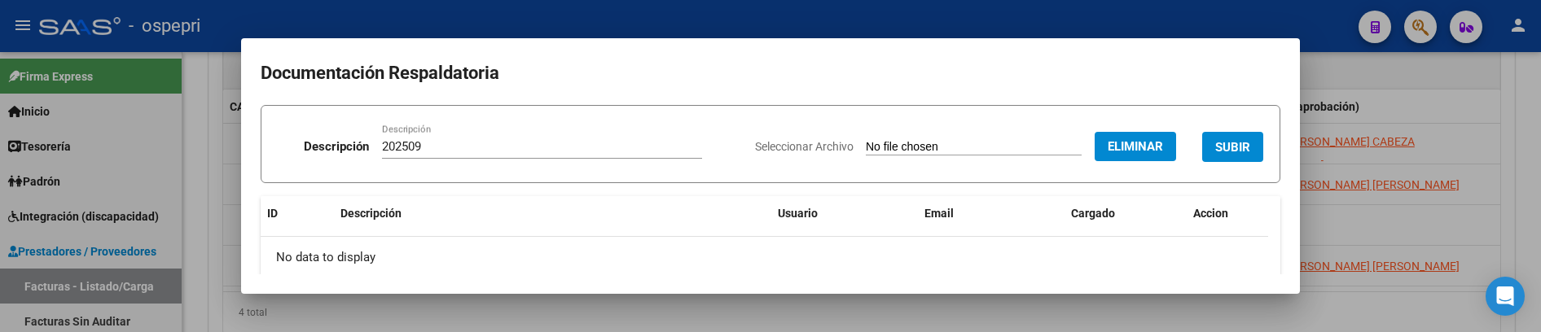
click at [1231, 141] on span "SUBIR" at bounding box center [1232, 147] width 35 height 15
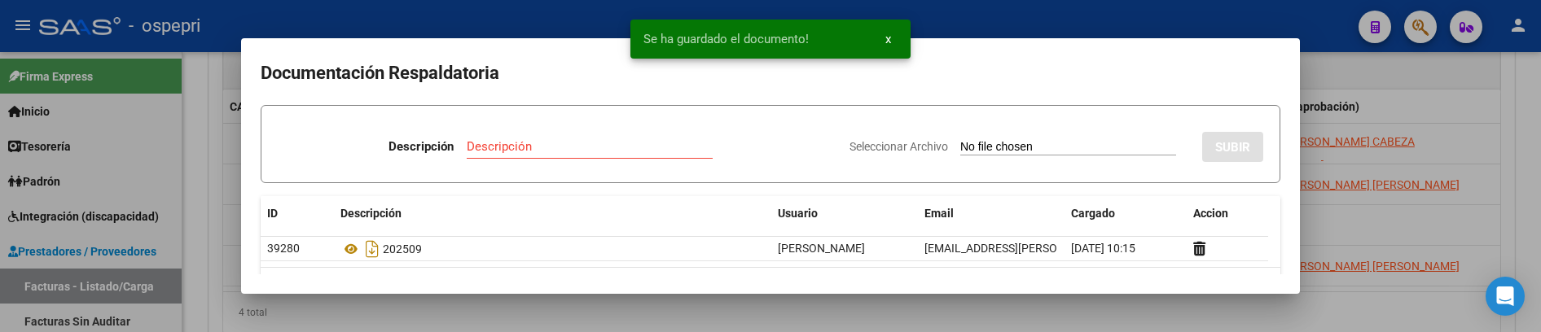
click at [1424, 89] on div at bounding box center [770, 166] width 1541 height 332
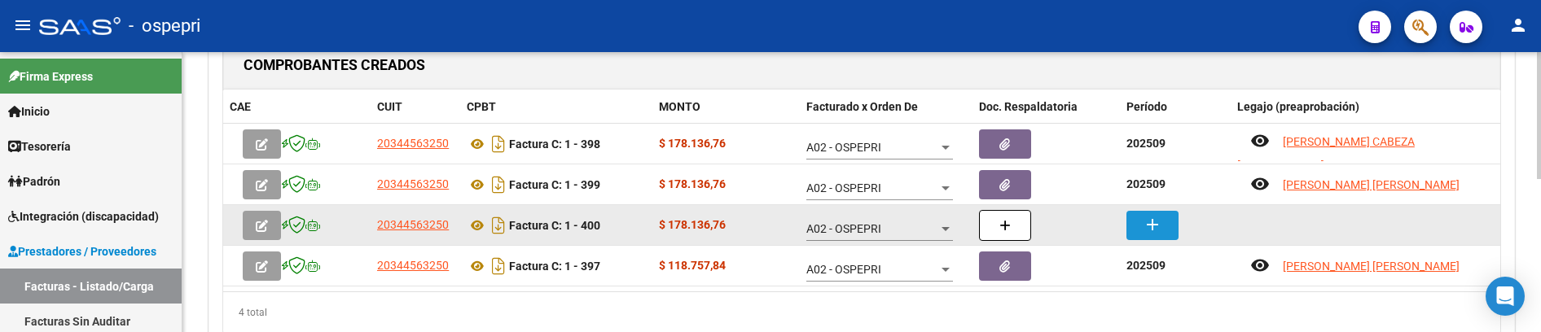
click at [1160, 224] on mat-icon "add" at bounding box center [1153, 225] width 20 height 20
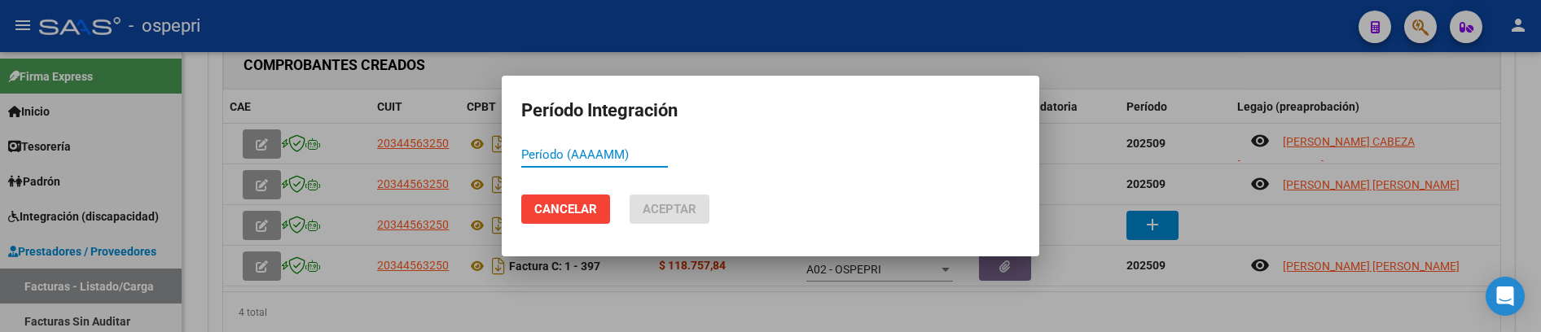
click at [573, 156] on input "Período (AAAAMM)" at bounding box center [594, 154] width 147 height 15
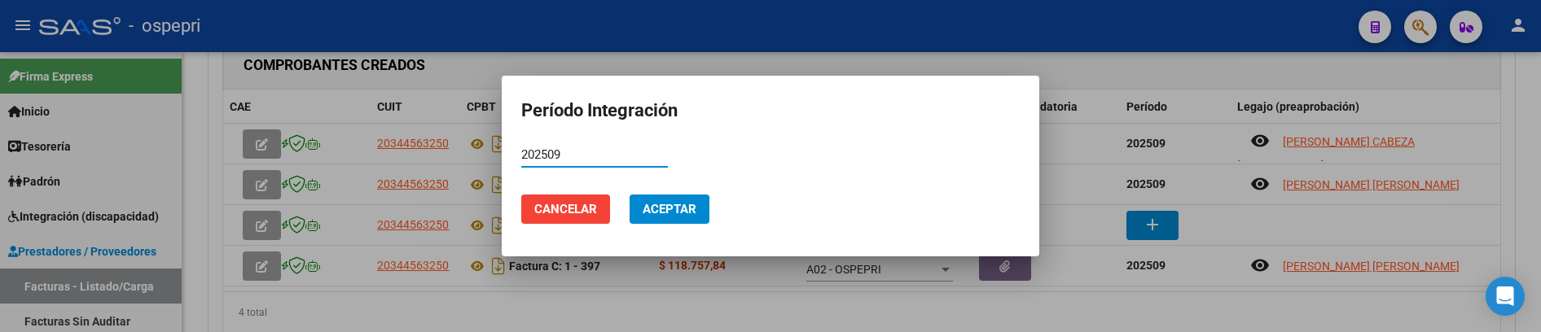
type input "202509"
click at [669, 211] on span "Aceptar" at bounding box center [670, 209] width 54 height 15
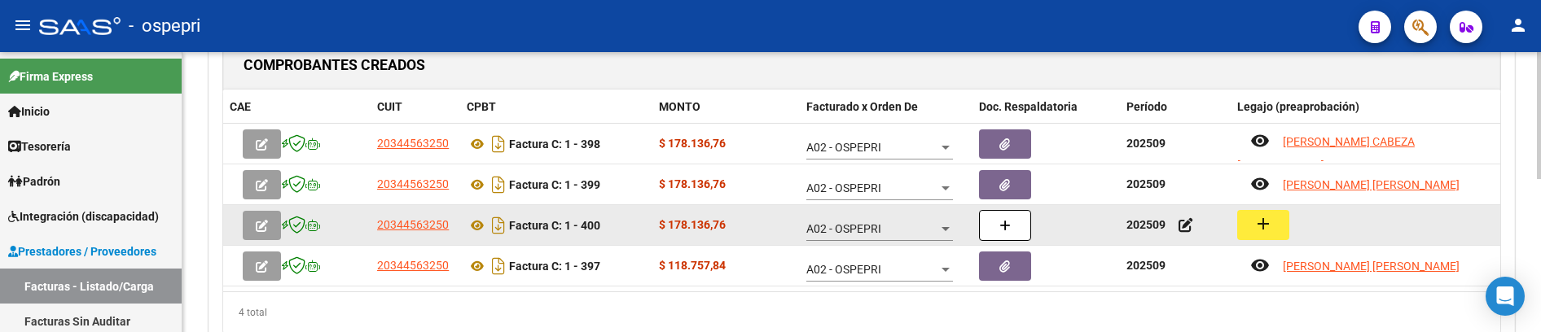
click at [1261, 225] on mat-icon "add" at bounding box center [1263, 224] width 20 height 20
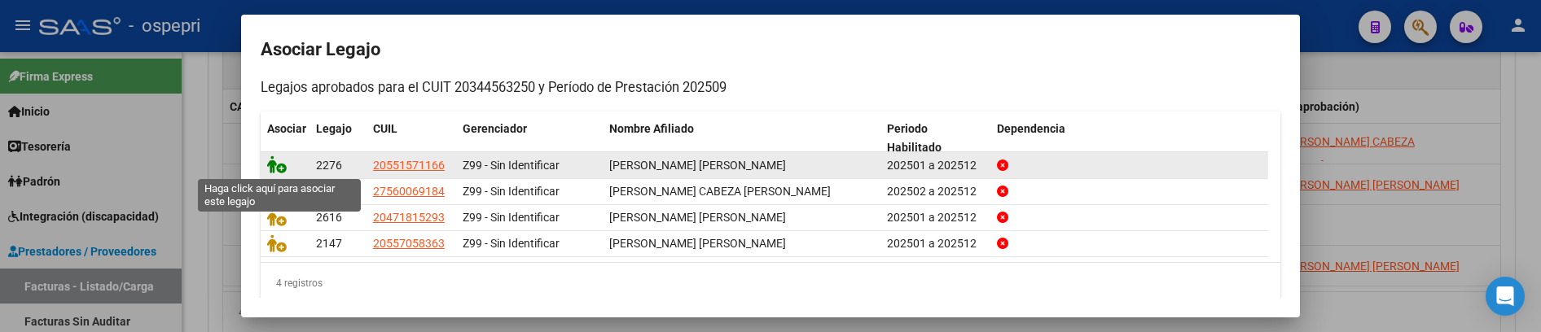
click at [278, 163] on icon at bounding box center [277, 165] width 20 height 18
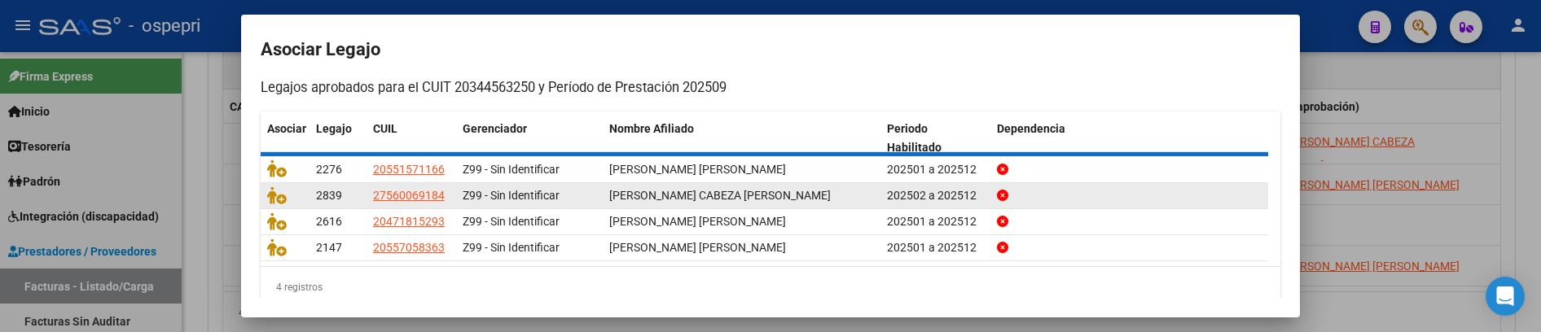
scroll to position [0, 0]
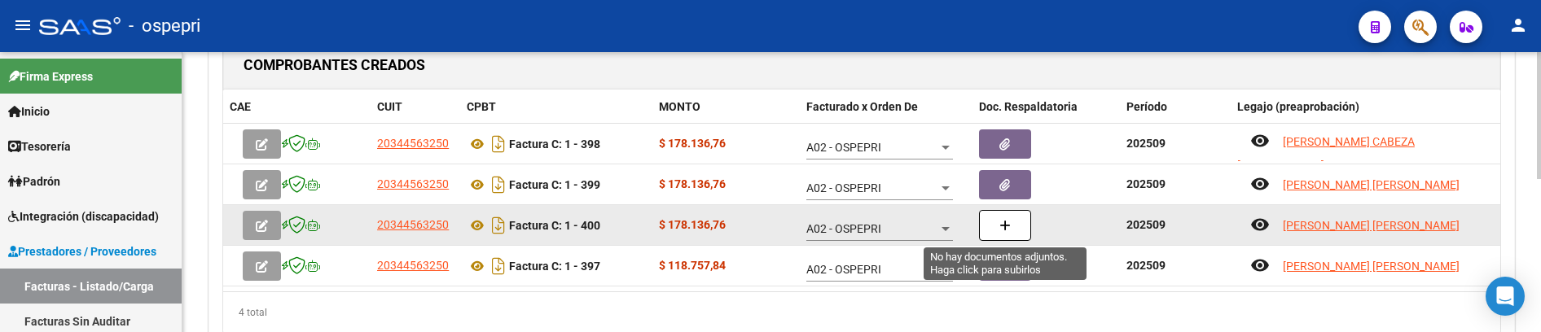
click at [1003, 224] on icon "button" at bounding box center [1004, 226] width 11 height 12
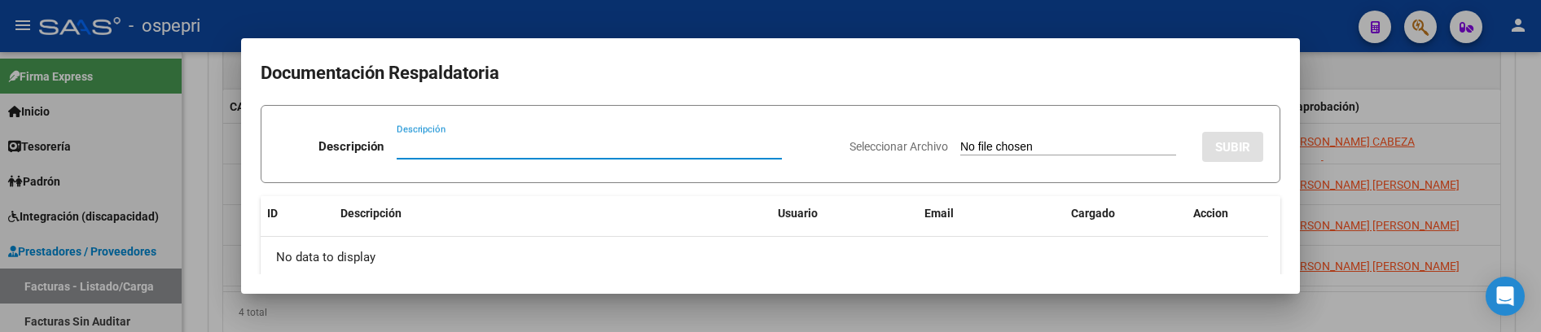
click at [408, 143] on input "Descripción" at bounding box center [589, 146] width 385 height 15
paste input "202509"
type input "202509"
click at [960, 147] on input "Seleccionar Archivo" at bounding box center [1068, 147] width 216 height 15
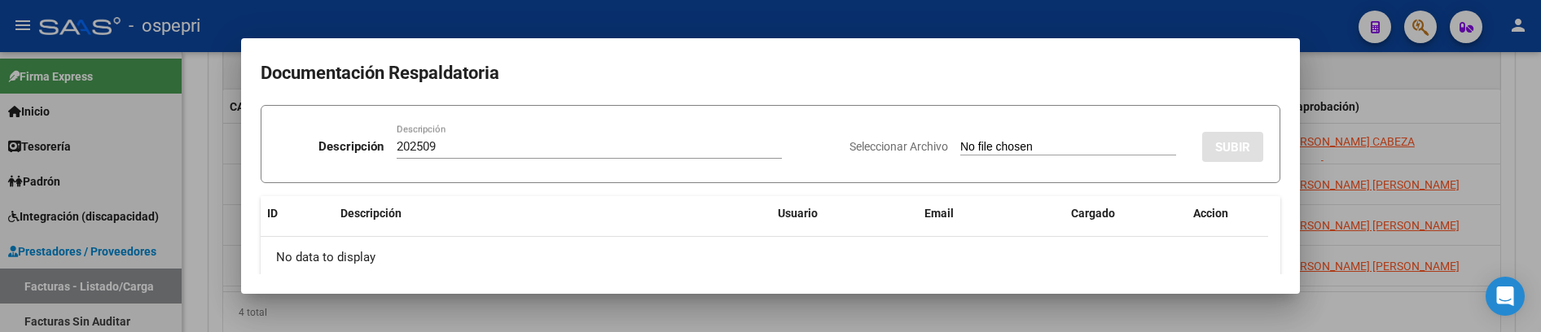
type input "C:\fakepath\Planilla Mt Leon Pelliza Sept.pdf"
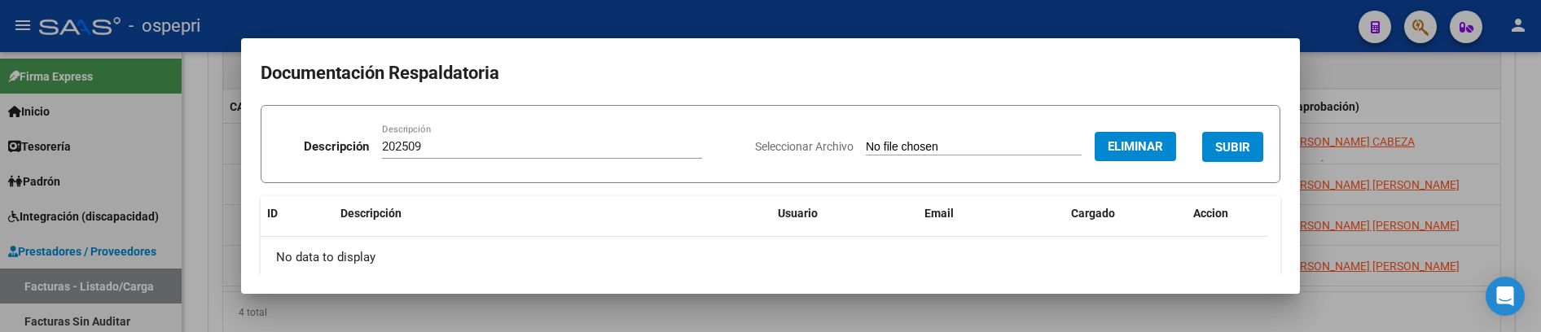
click at [1236, 134] on button "SUBIR" at bounding box center [1232, 147] width 61 height 30
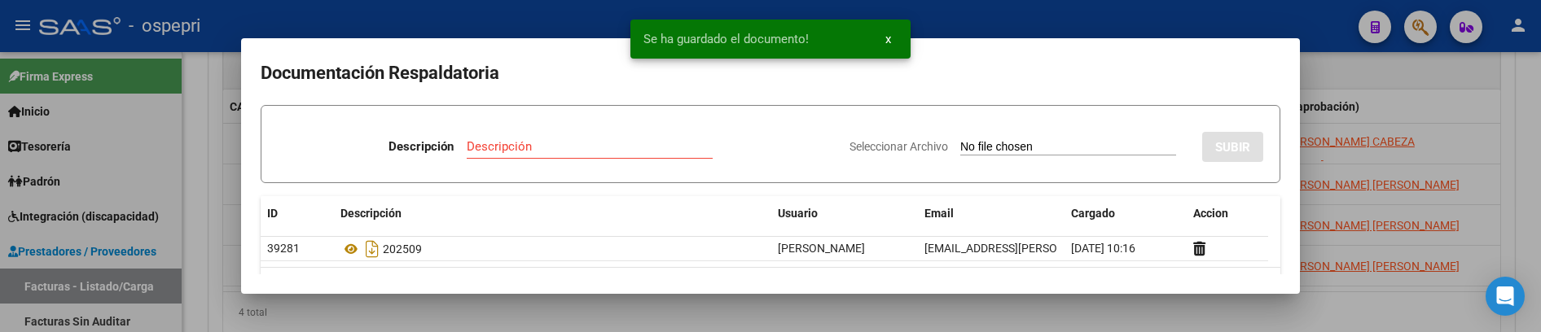
click at [1460, 94] on div at bounding box center [770, 166] width 1541 height 332
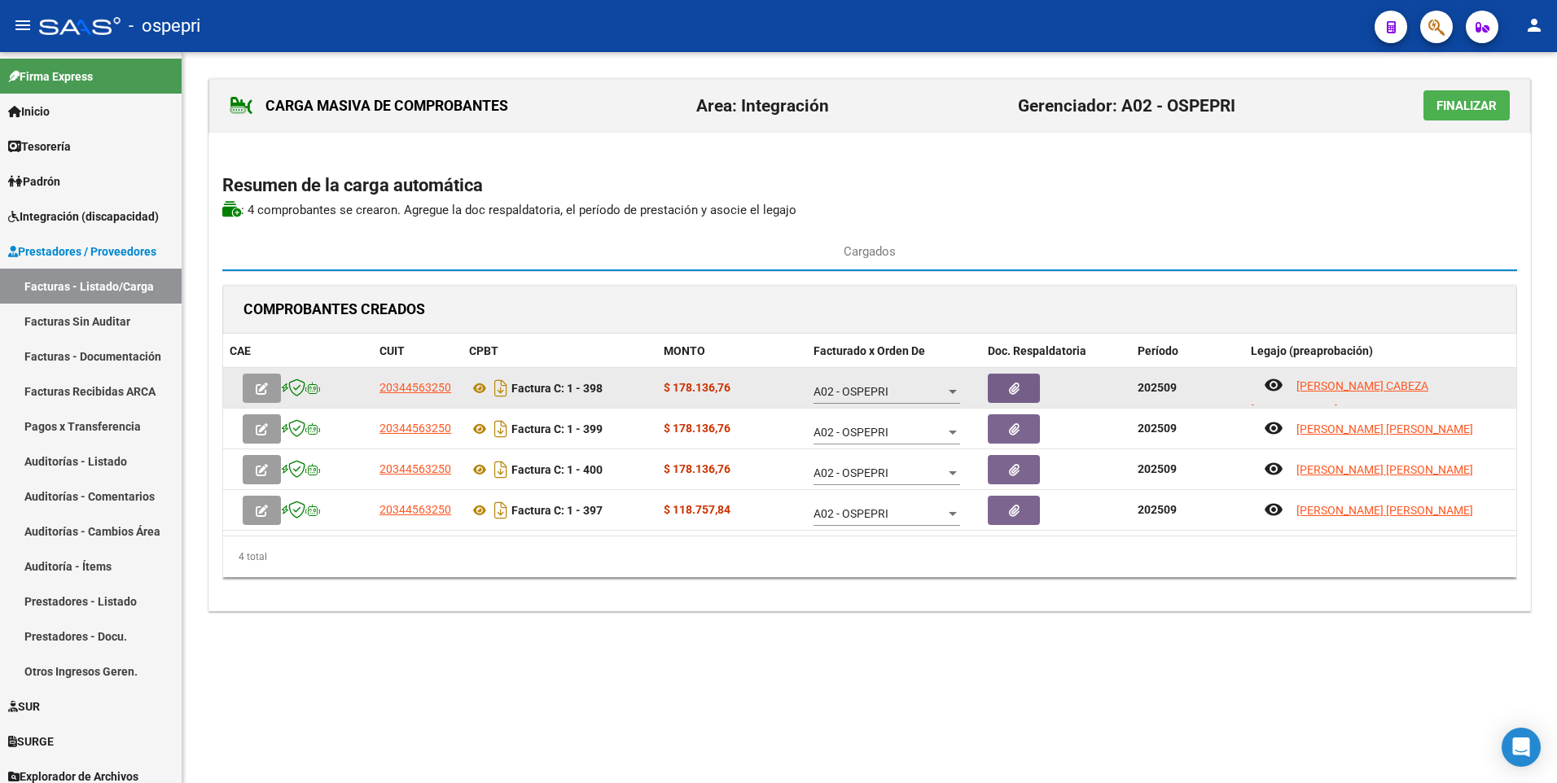
click at [265, 391] on icon "button" at bounding box center [262, 389] width 12 height 12
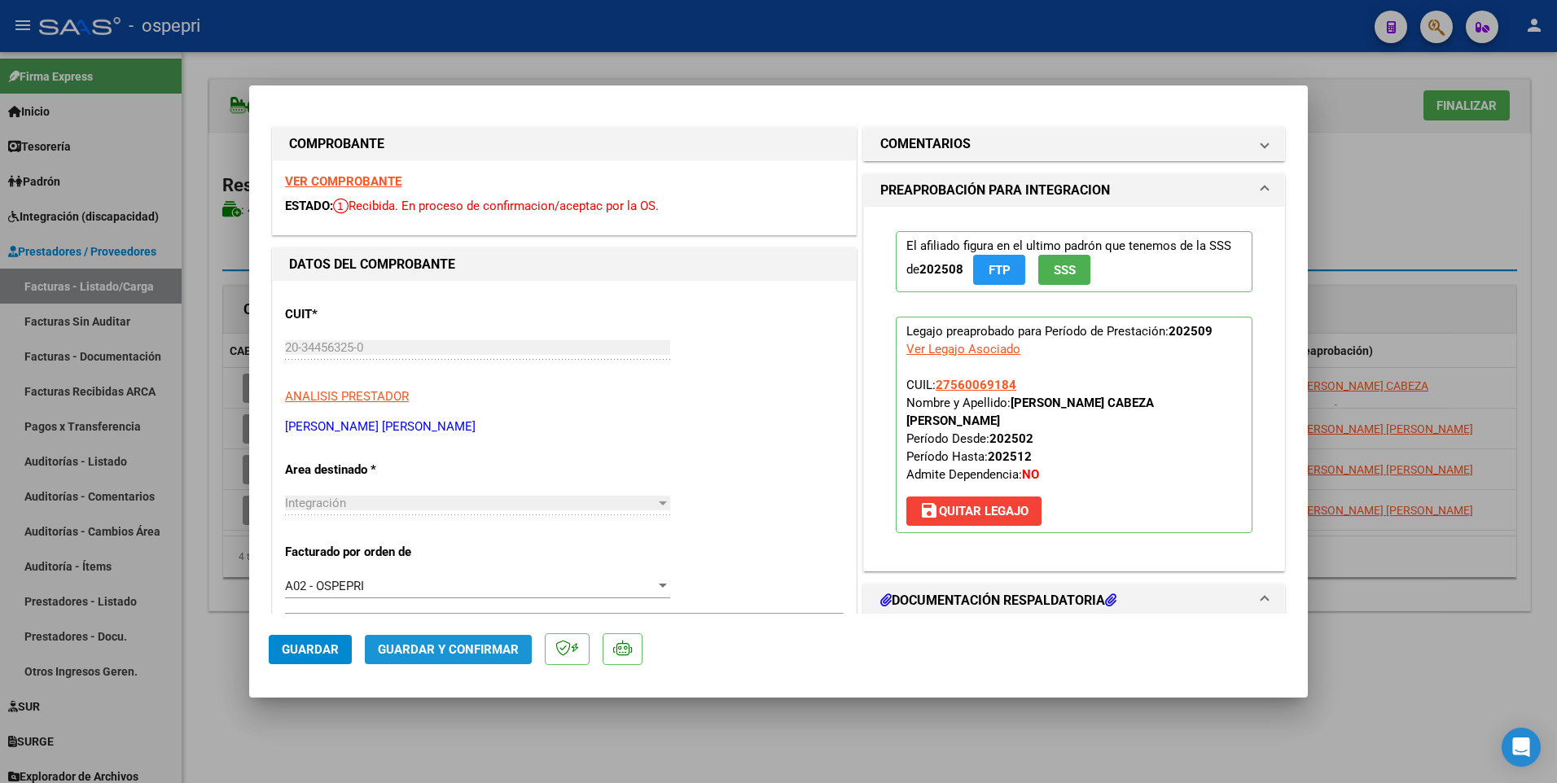
click at [497, 479] on span "Guardar y Confirmar" at bounding box center [448, 650] width 141 height 15
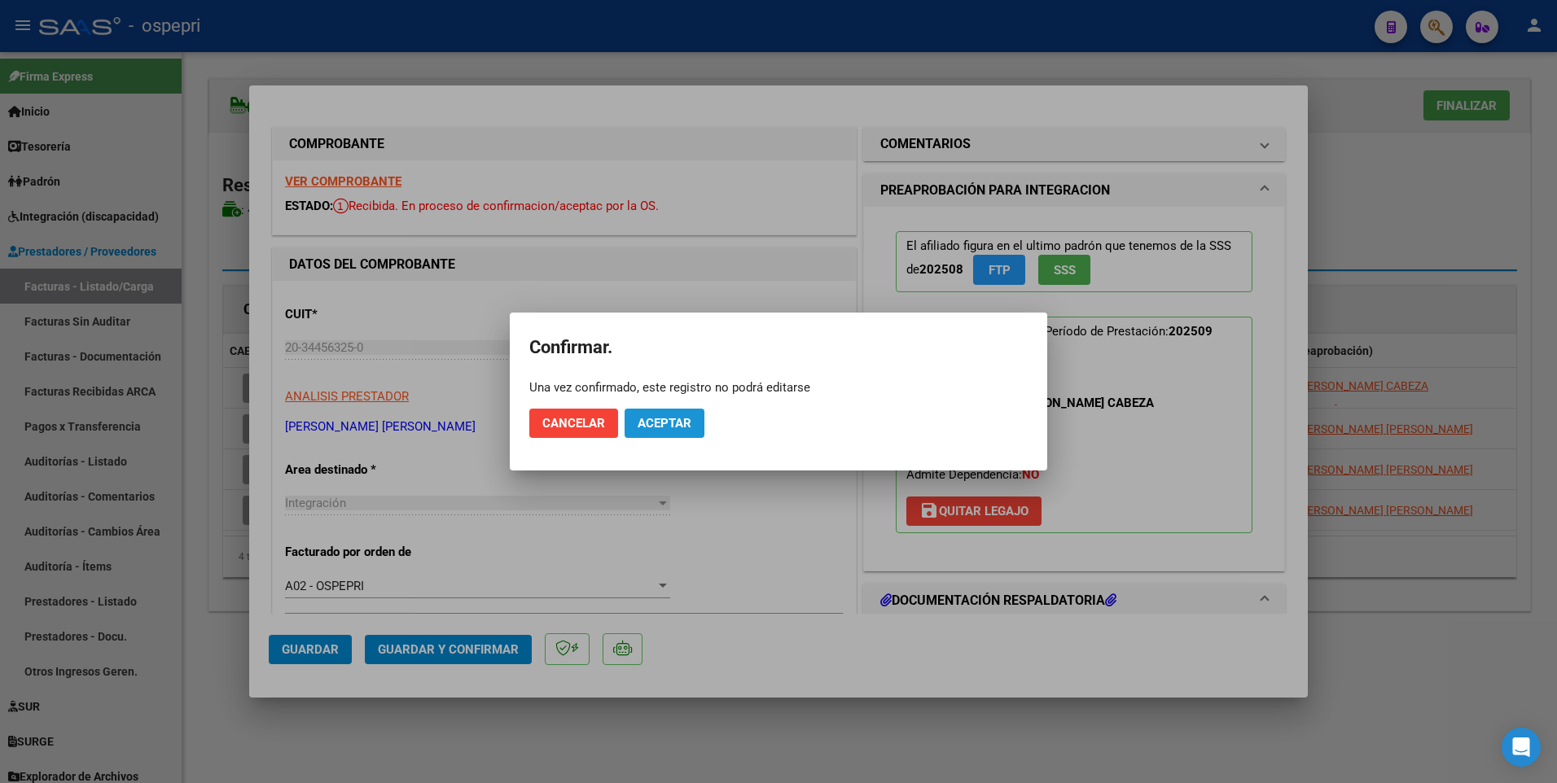
click at [685, 428] on button "Aceptar" at bounding box center [665, 423] width 80 height 29
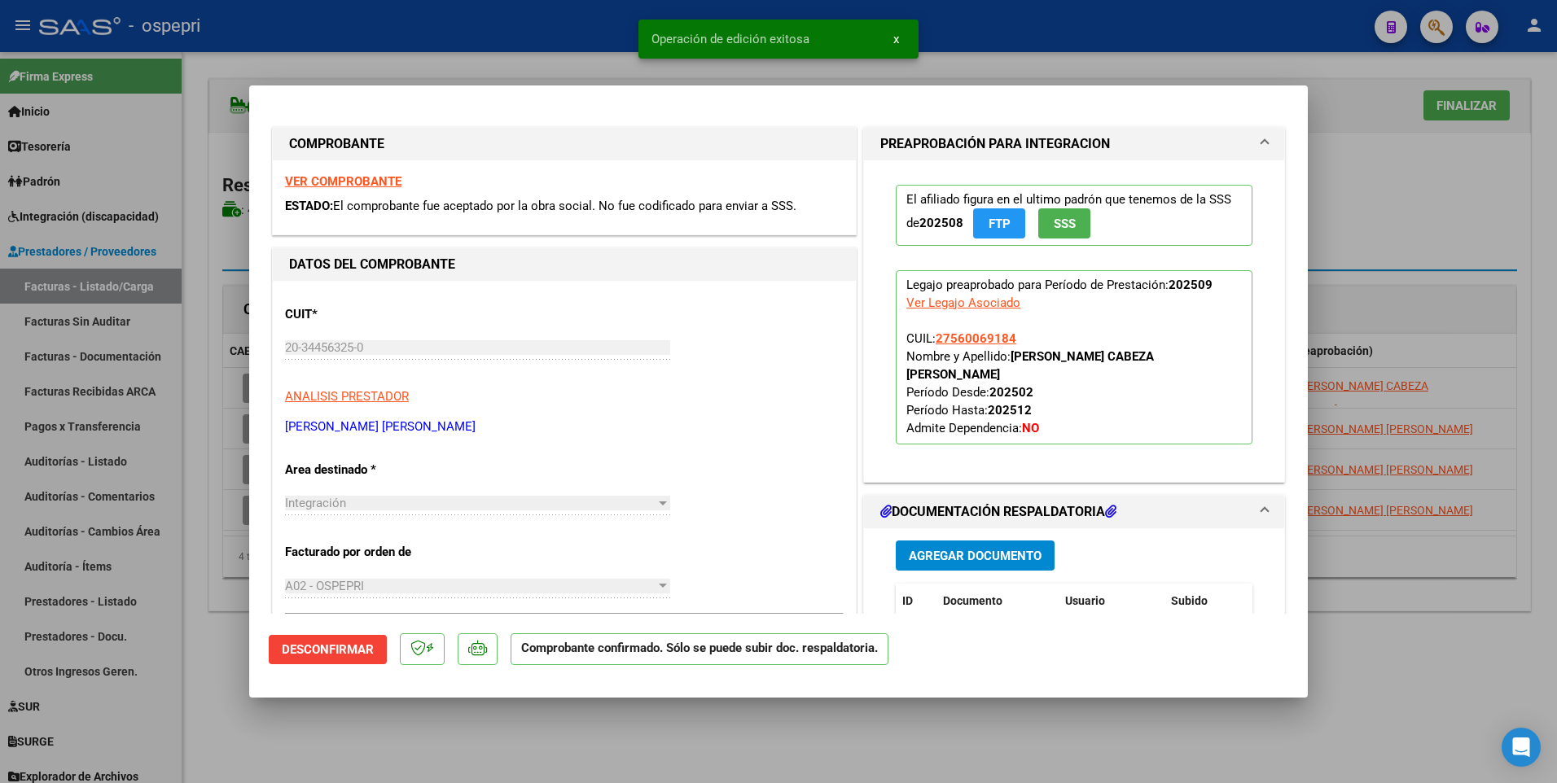
click at [683, 479] on div at bounding box center [778, 391] width 1557 height 783
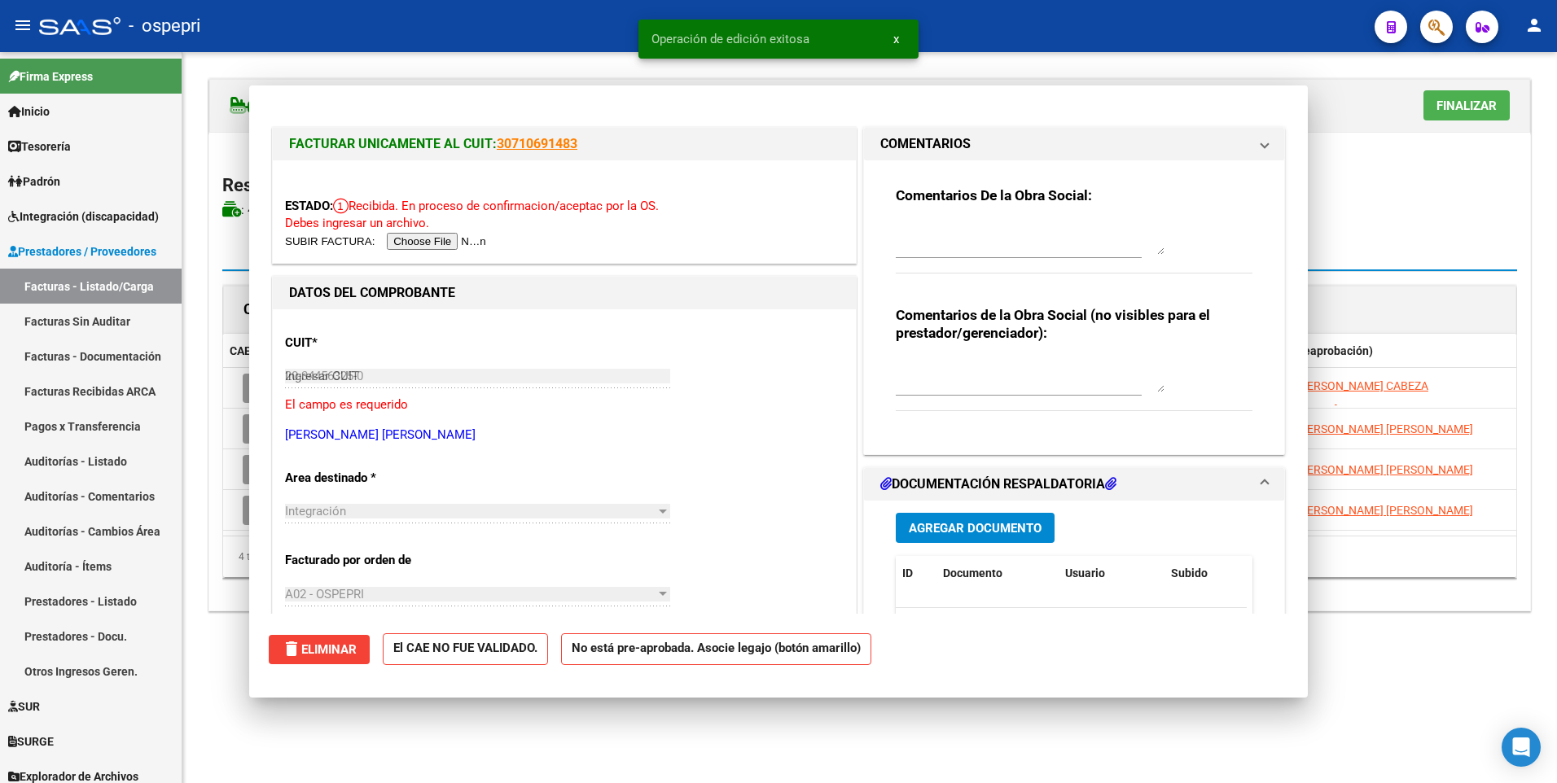
type input "$ 0,00"
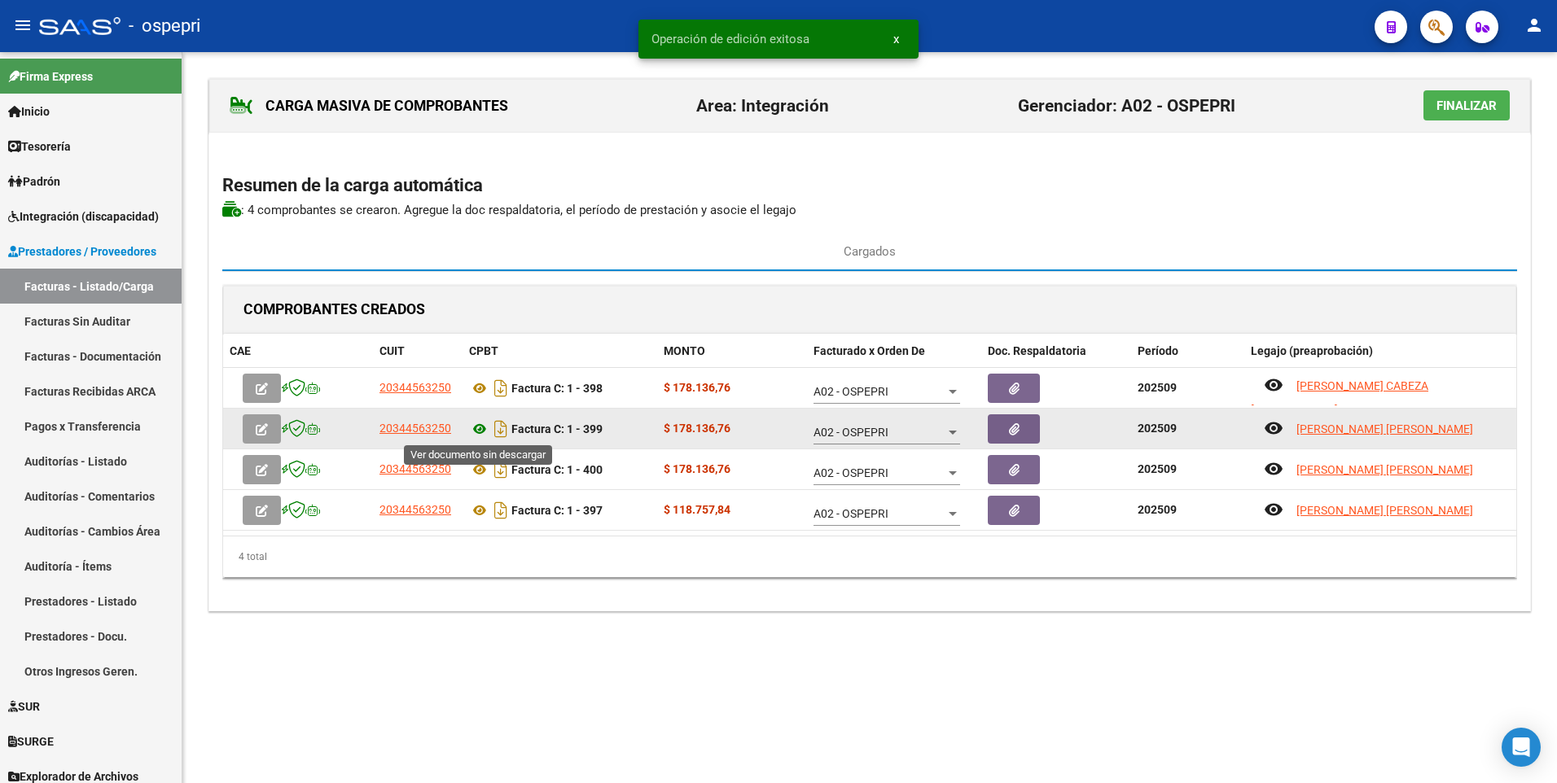
click at [480, 428] on icon at bounding box center [479, 429] width 21 height 20
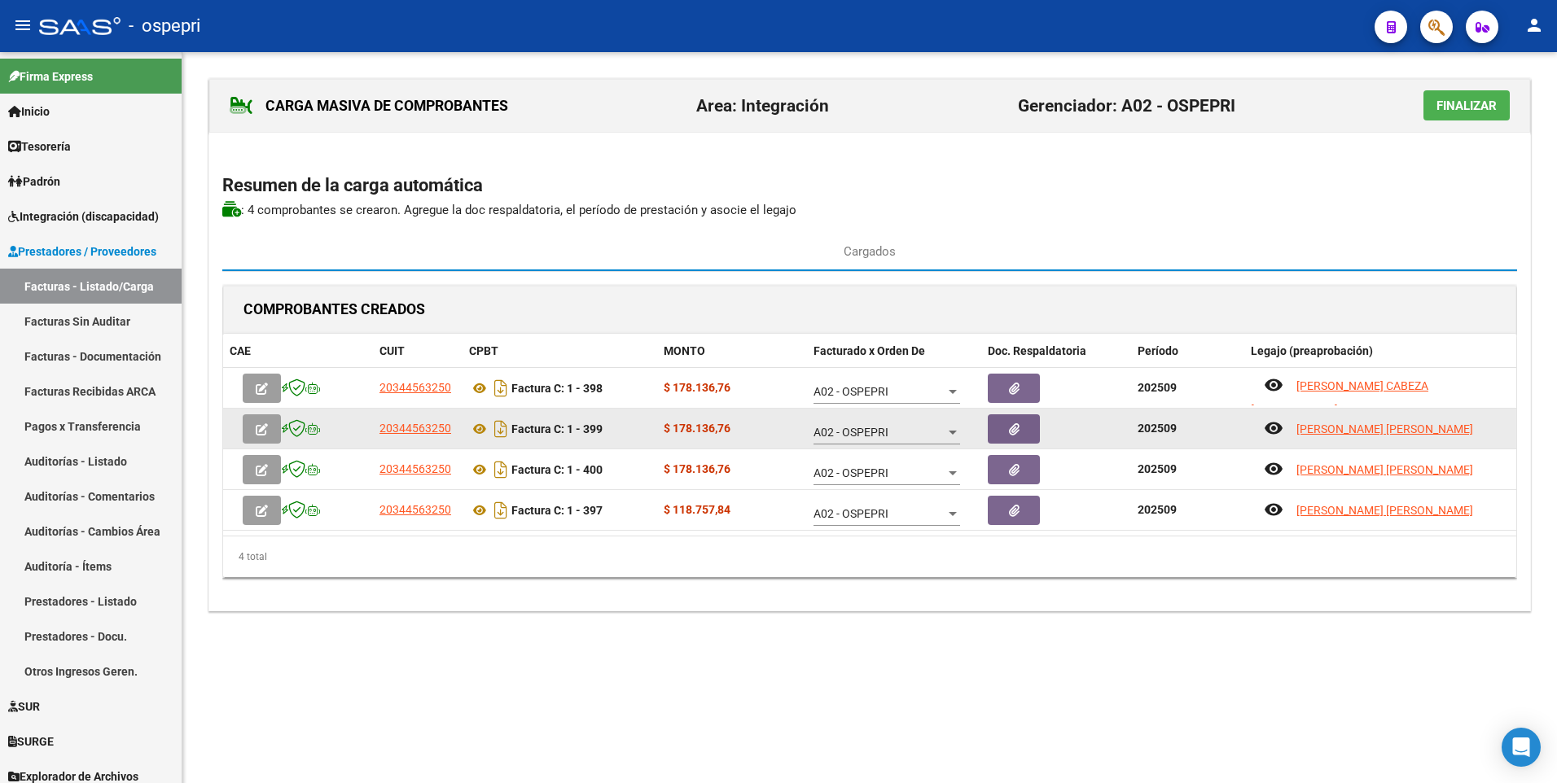
click at [264, 427] on icon "button" at bounding box center [262, 429] width 12 height 12
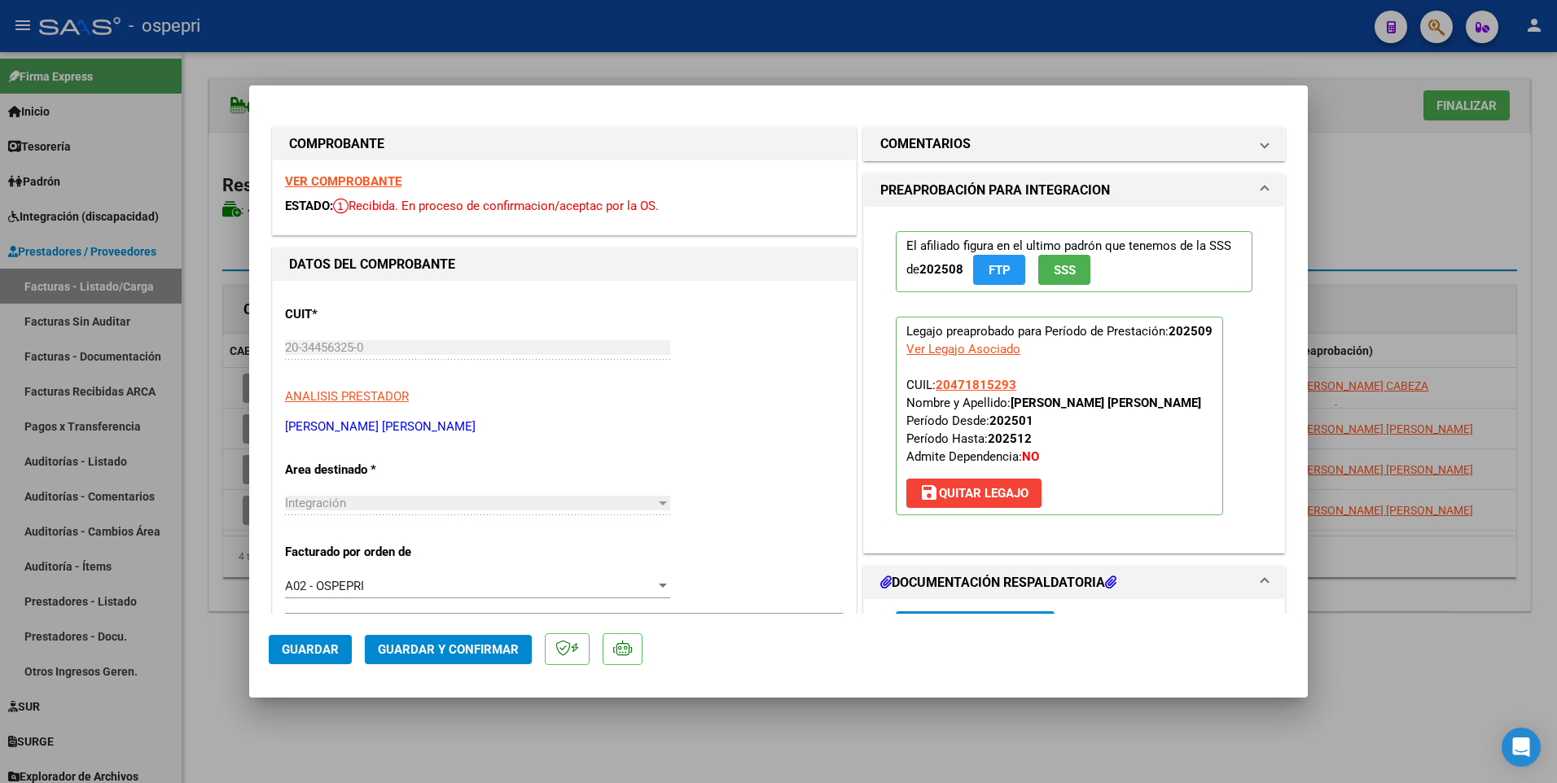
click at [467, 479] on span "Guardar y Confirmar" at bounding box center [448, 650] width 141 height 15
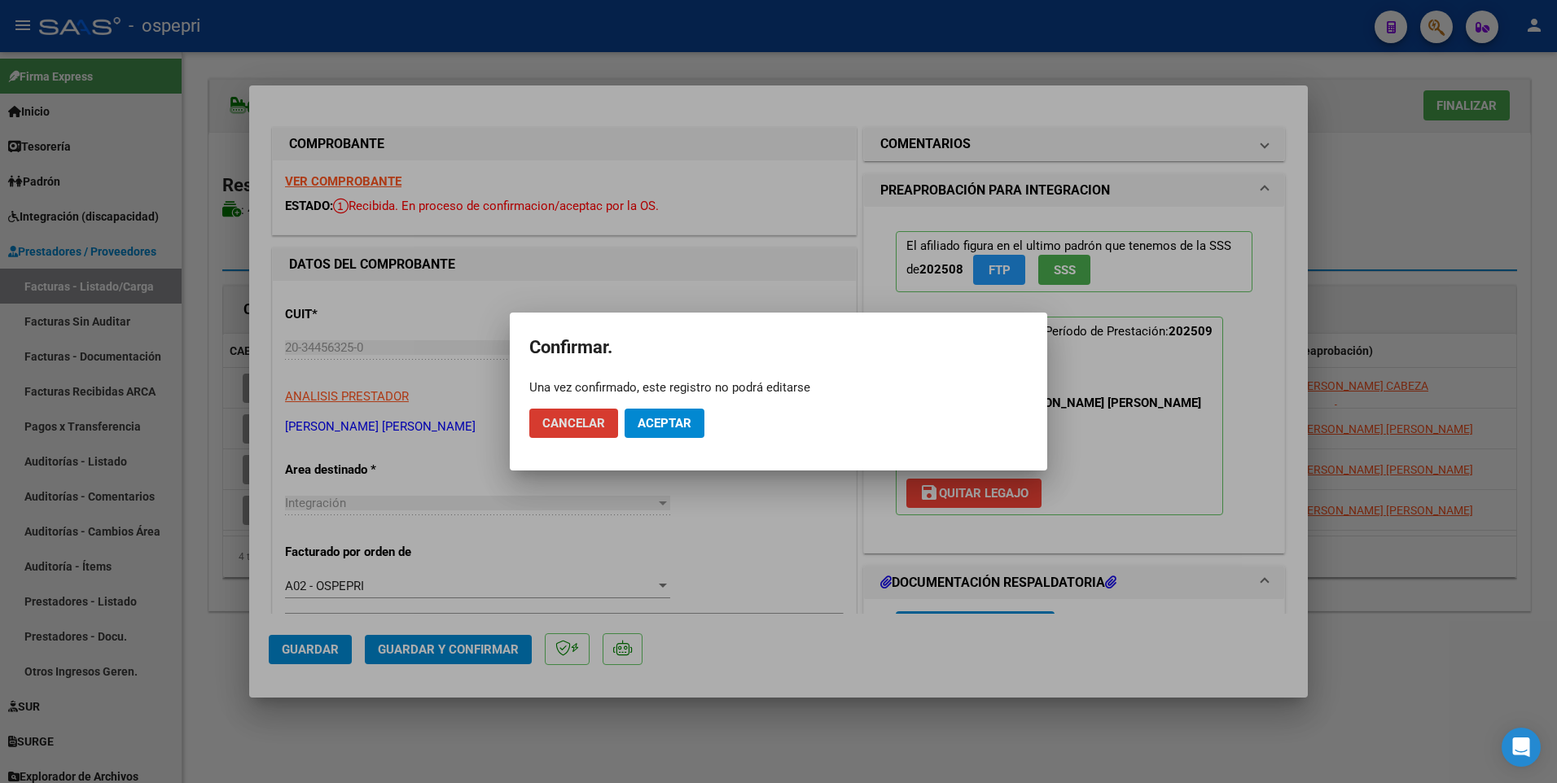
click at [675, 429] on span "Aceptar" at bounding box center [665, 423] width 54 height 15
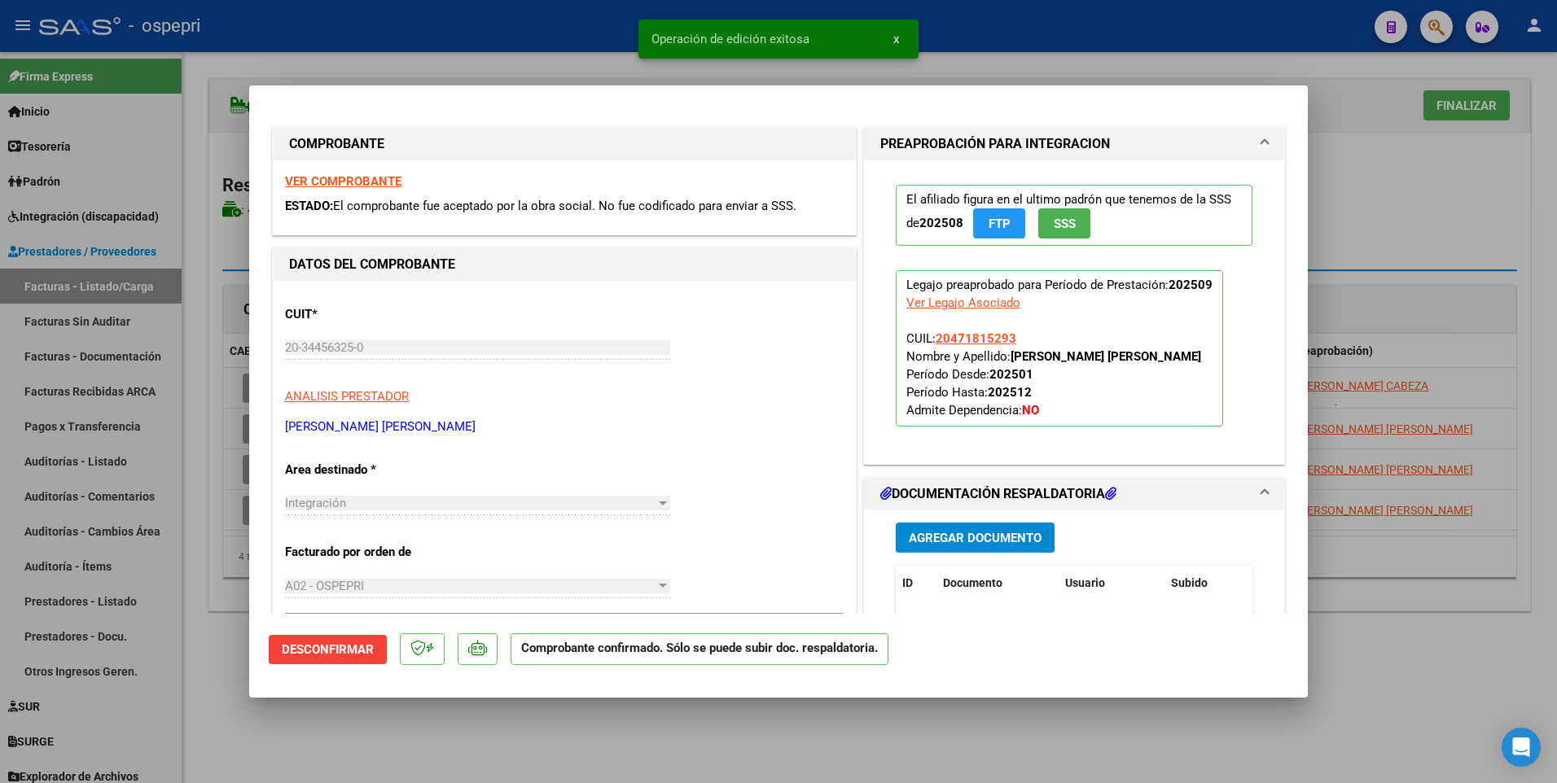
click at [517, 479] on div at bounding box center [778, 391] width 1557 height 783
type input "$ 0,00"
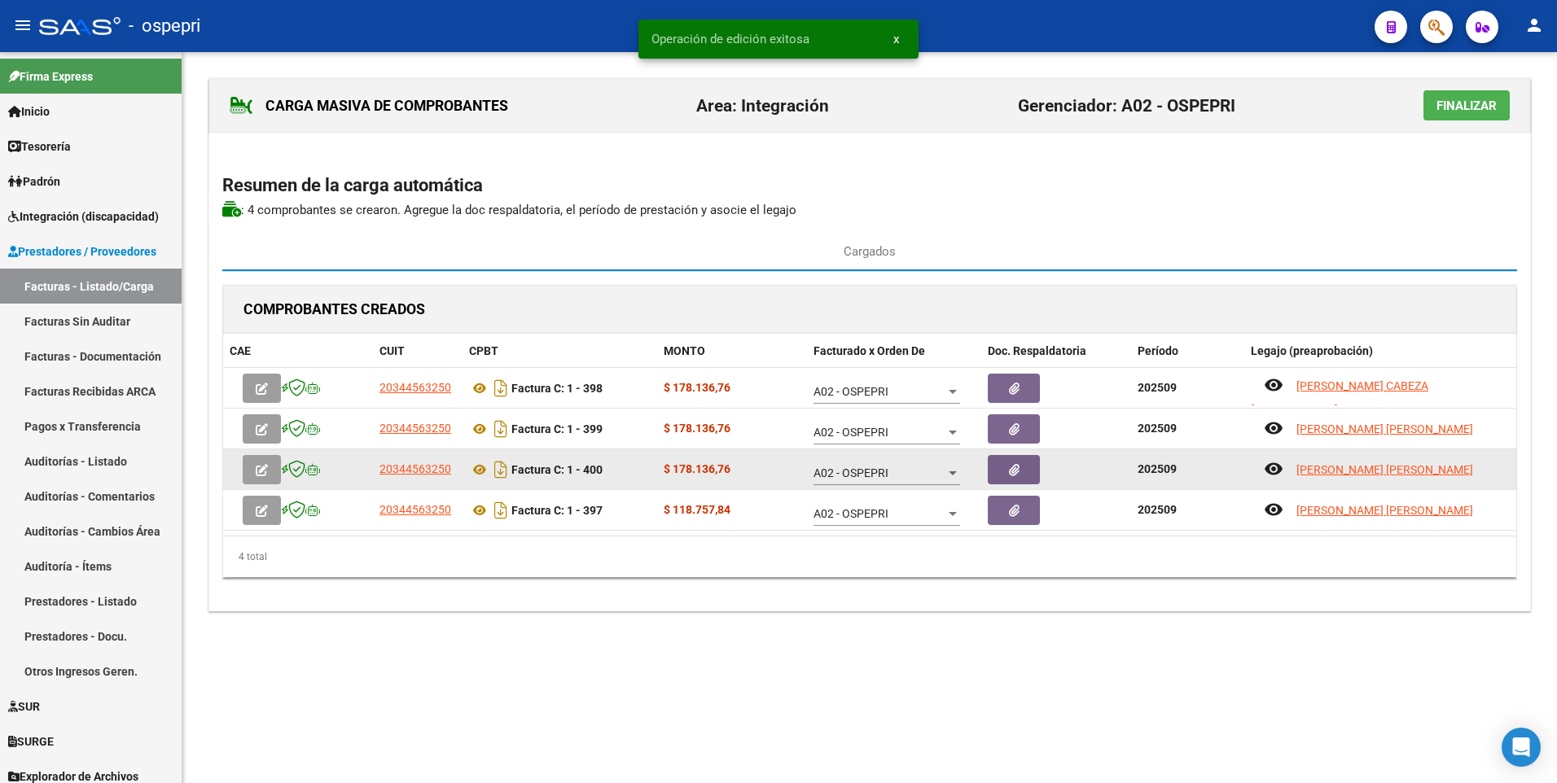
click at [258, 465] on icon "button" at bounding box center [262, 470] width 12 height 12
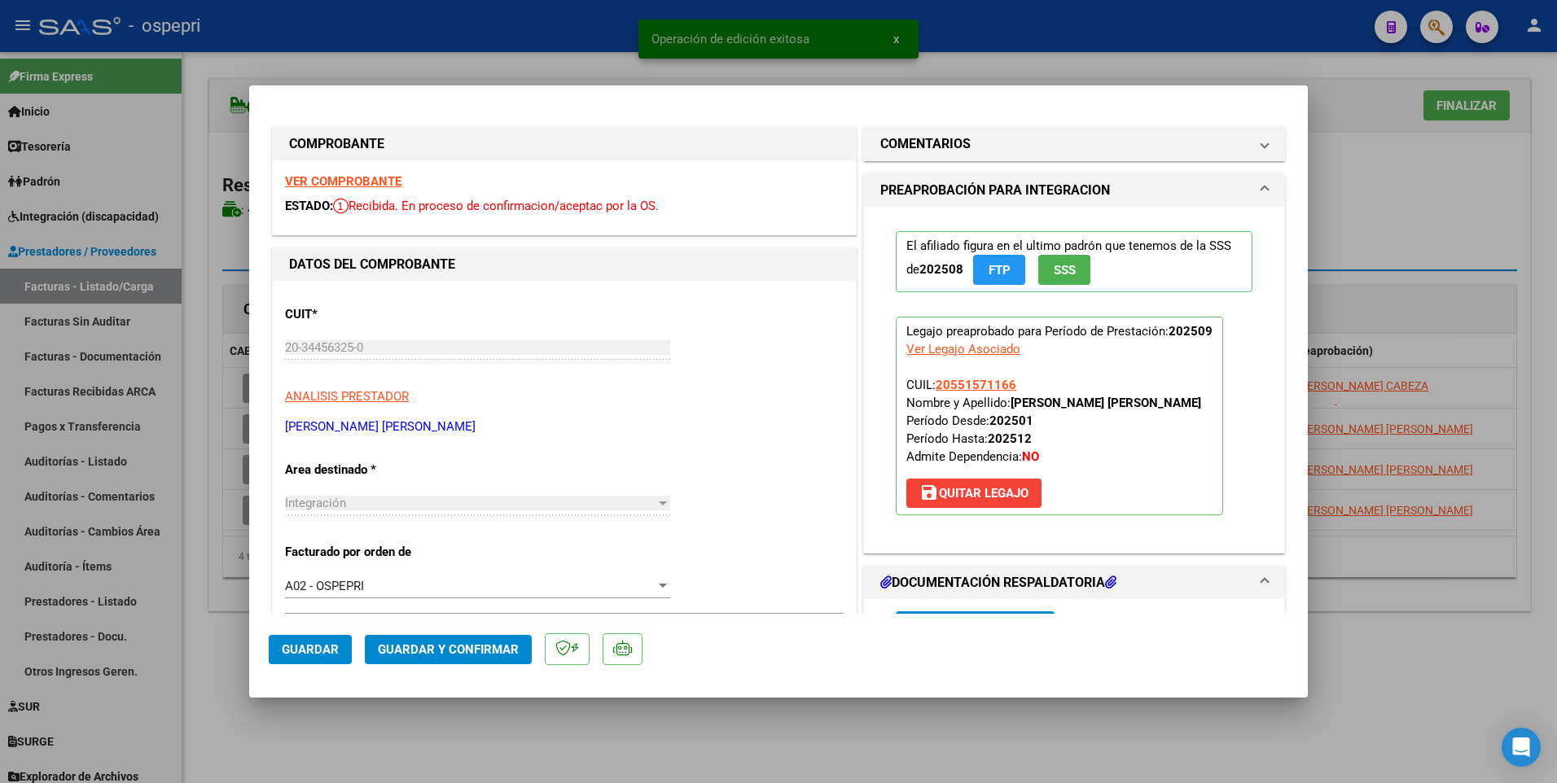
click at [445, 479] on button "Guardar y Confirmar" at bounding box center [448, 649] width 167 height 29
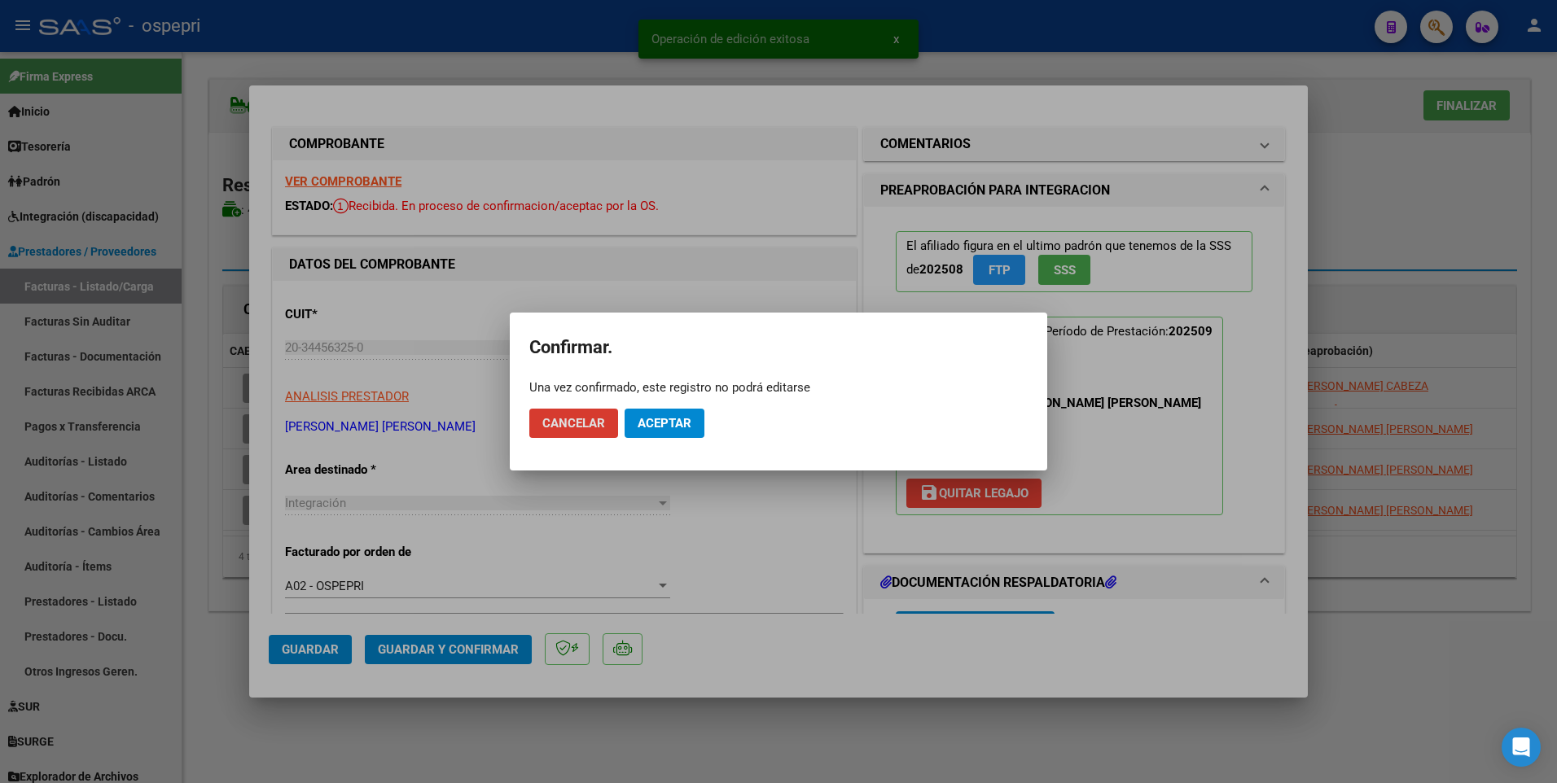
click at [674, 425] on span "Aceptar" at bounding box center [665, 423] width 54 height 15
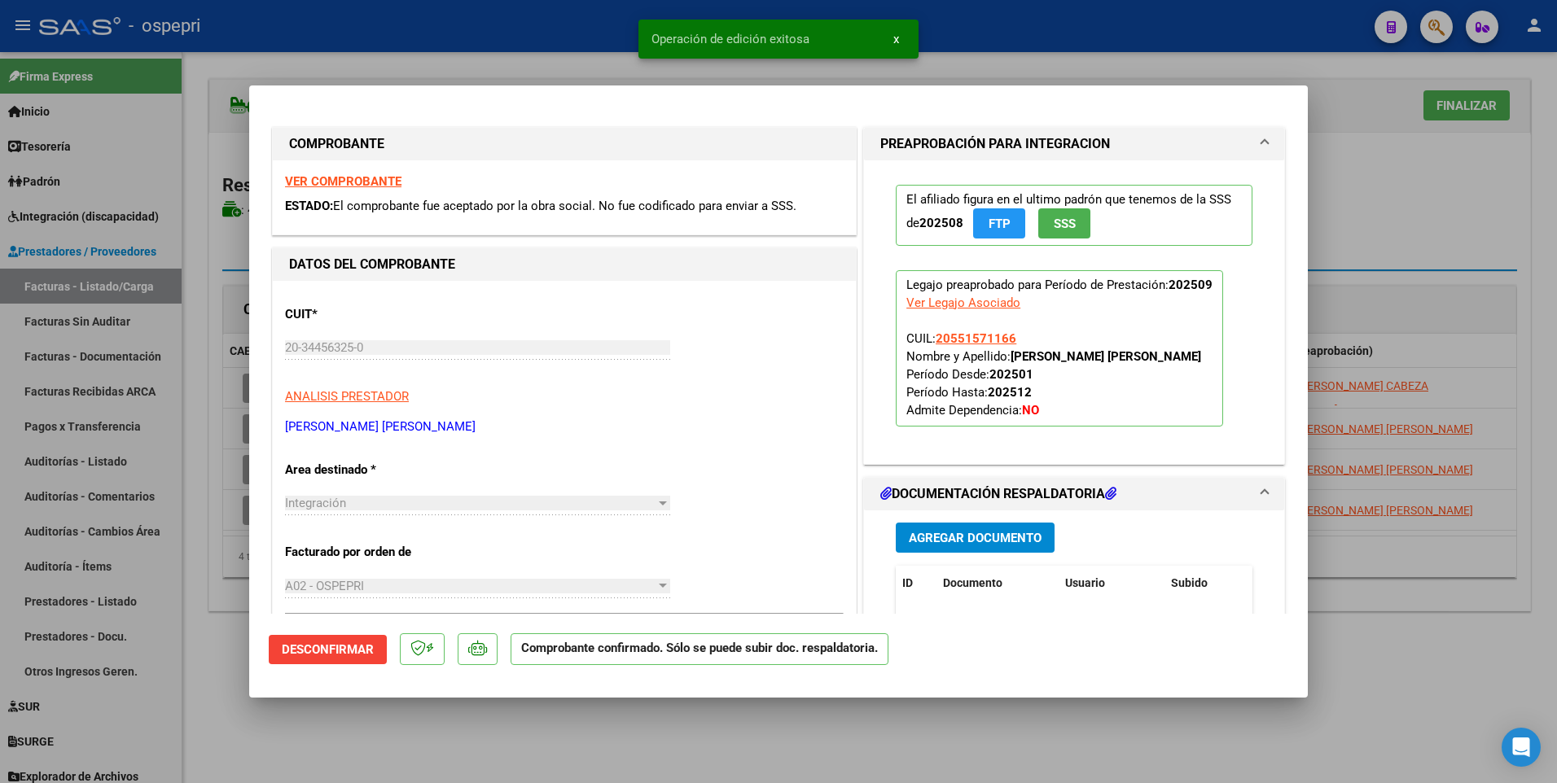
click at [629, 479] on div at bounding box center [778, 391] width 1557 height 783
type input "$ 0,00"
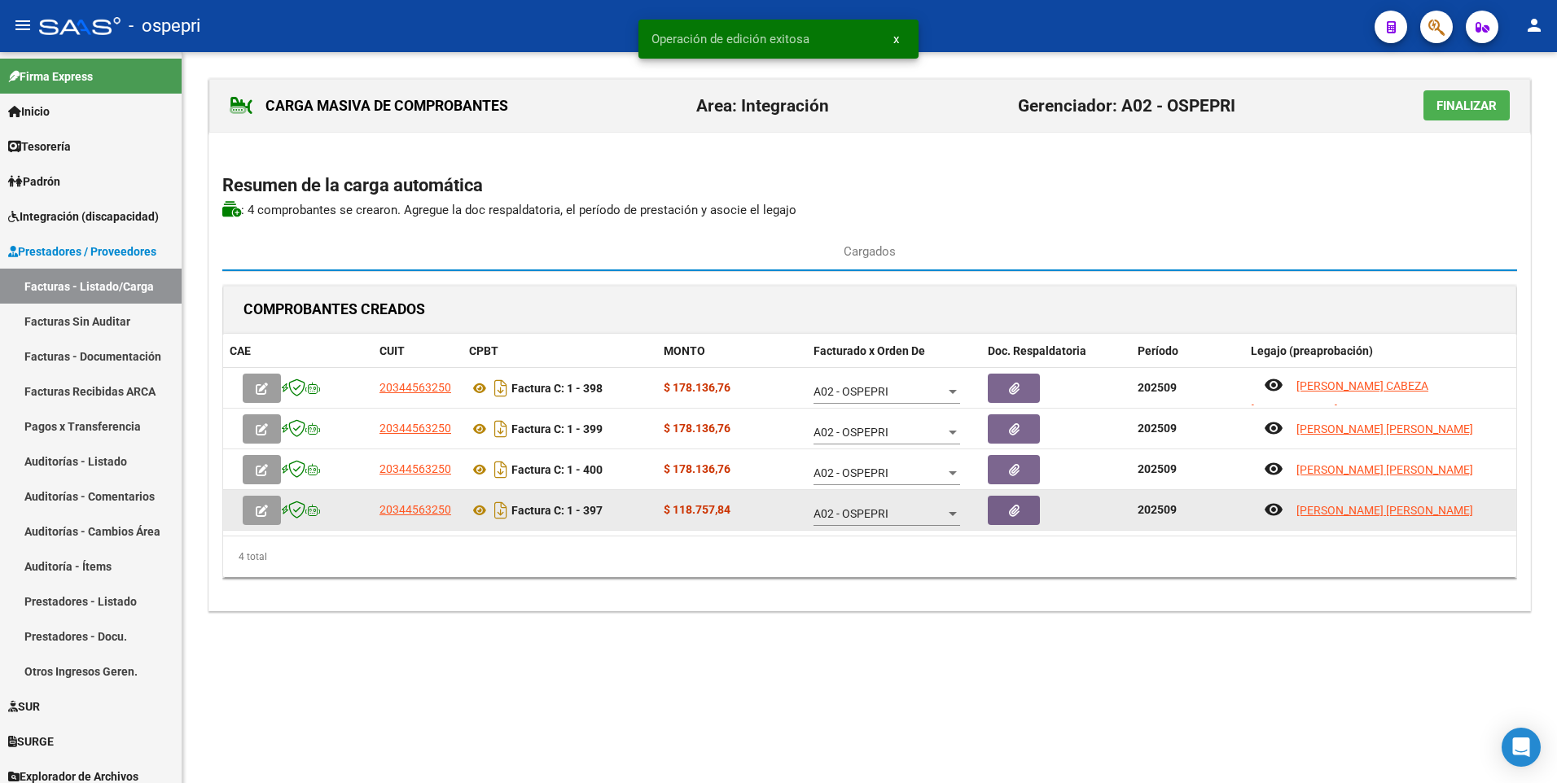
click at [257, 479] on icon "button" at bounding box center [262, 511] width 12 height 12
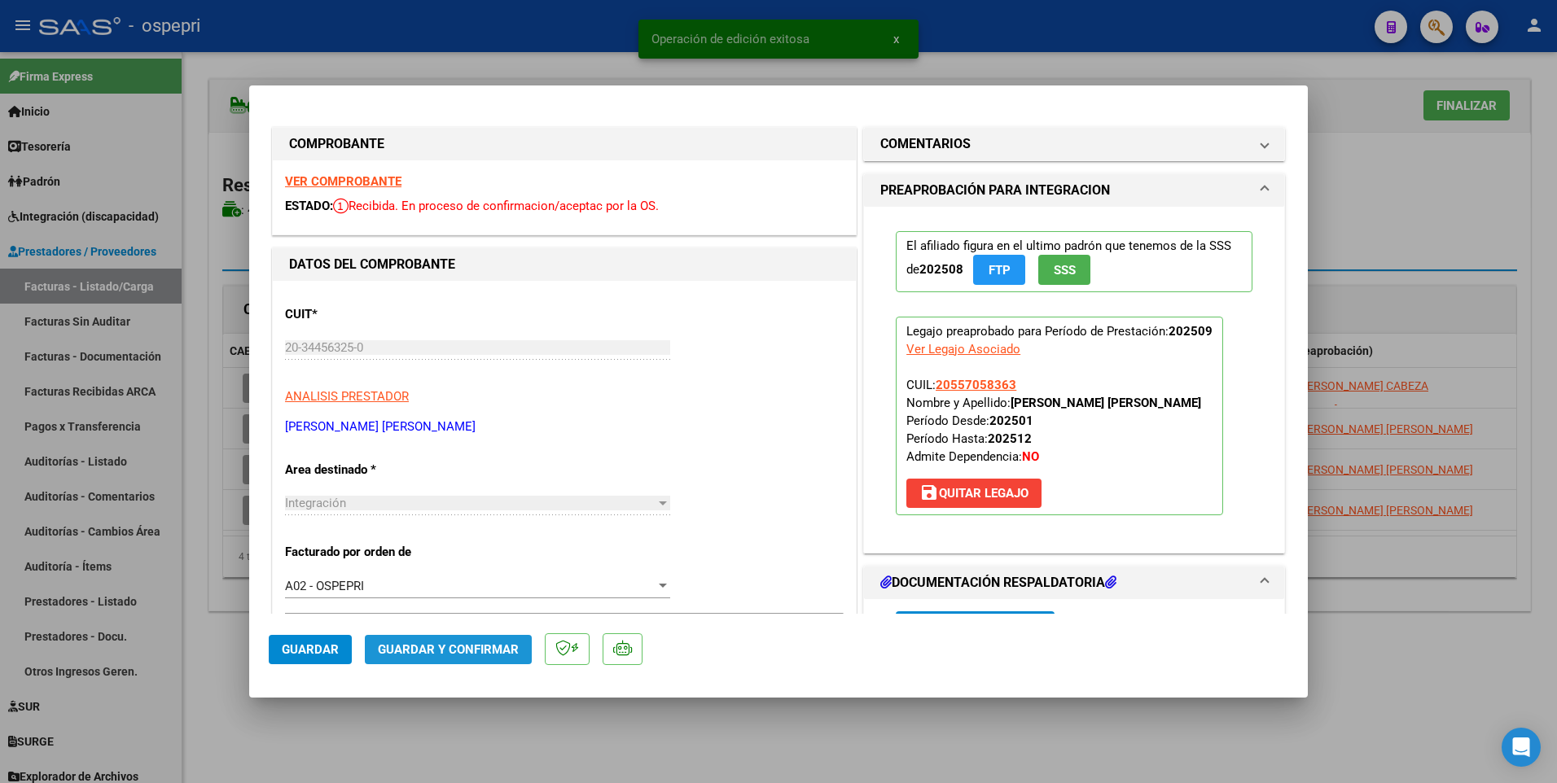
click at [452, 479] on span "Guardar y Confirmar" at bounding box center [448, 650] width 141 height 15
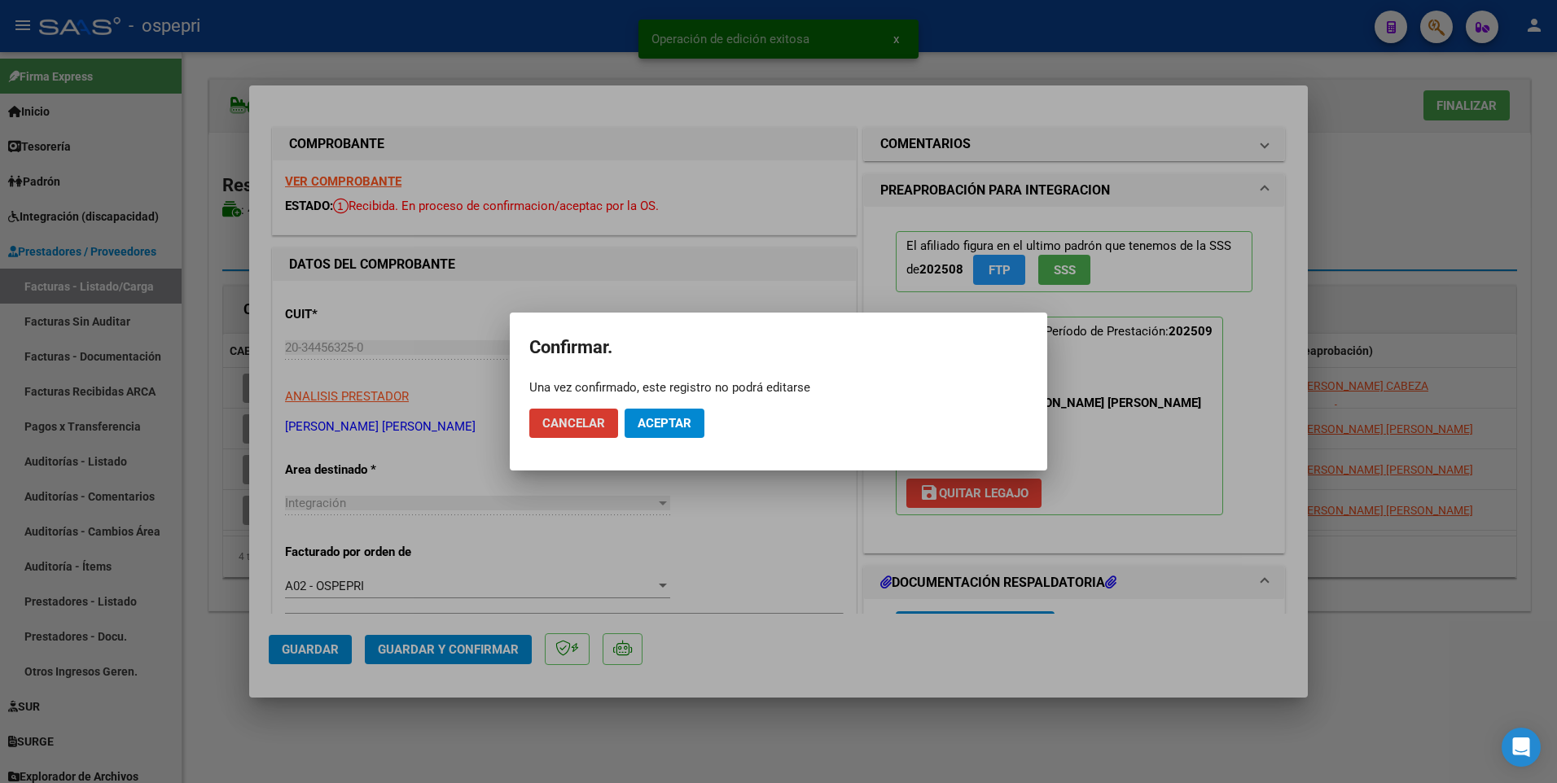
click at [674, 419] on span "Aceptar" at bounding box center [665, 423] width 54 height 15
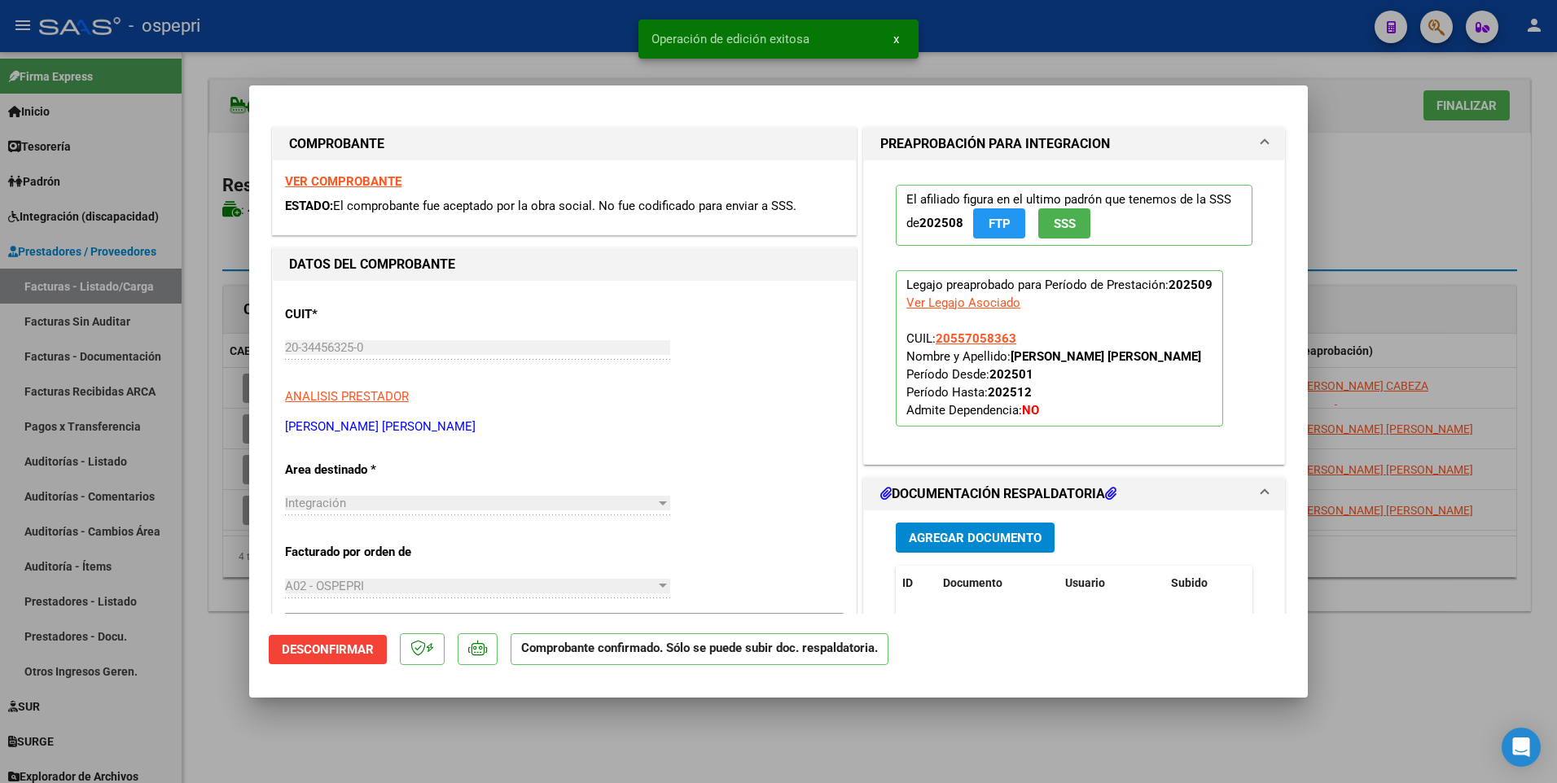
click at [689, 479] on div at bounding box center [778, 391] width 1557 height 783
type input "$ 0,00"
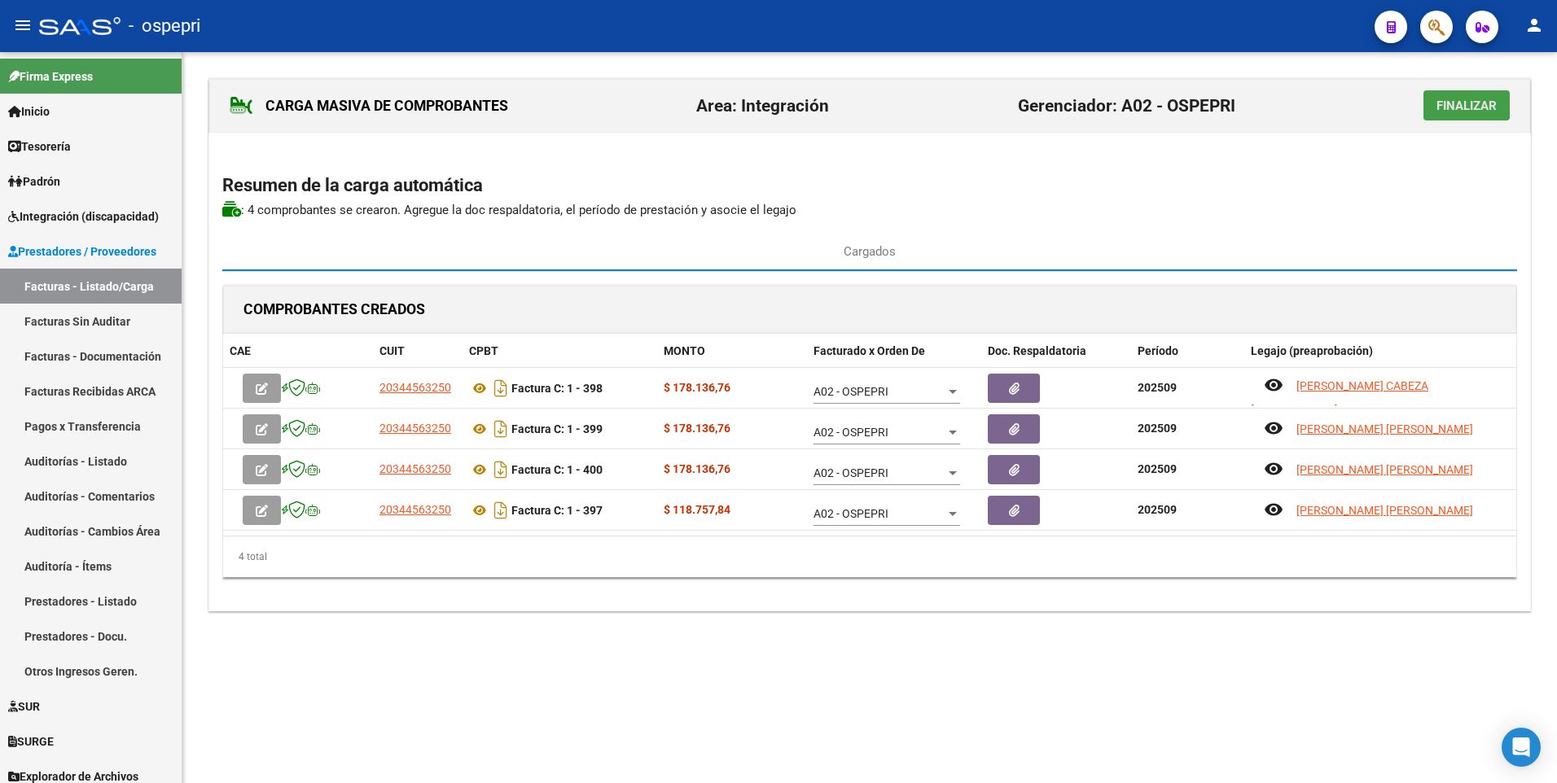
click at [1485, 108] on span "Finalizar" at bounding box center [1467, 106] width 60 height 15
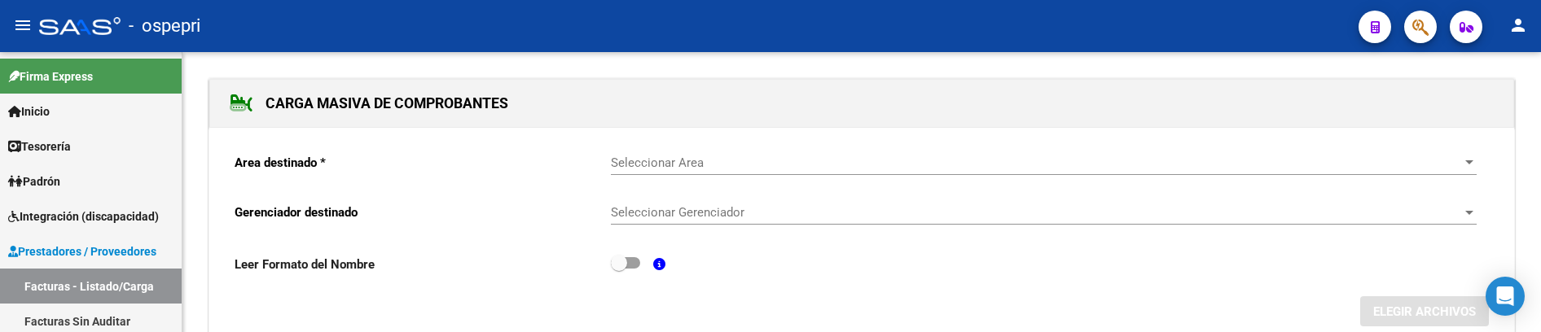
click at [928, 273] on div "Leer Formato del Nombre" at bounding box center [862, 268] width 1254 height 30
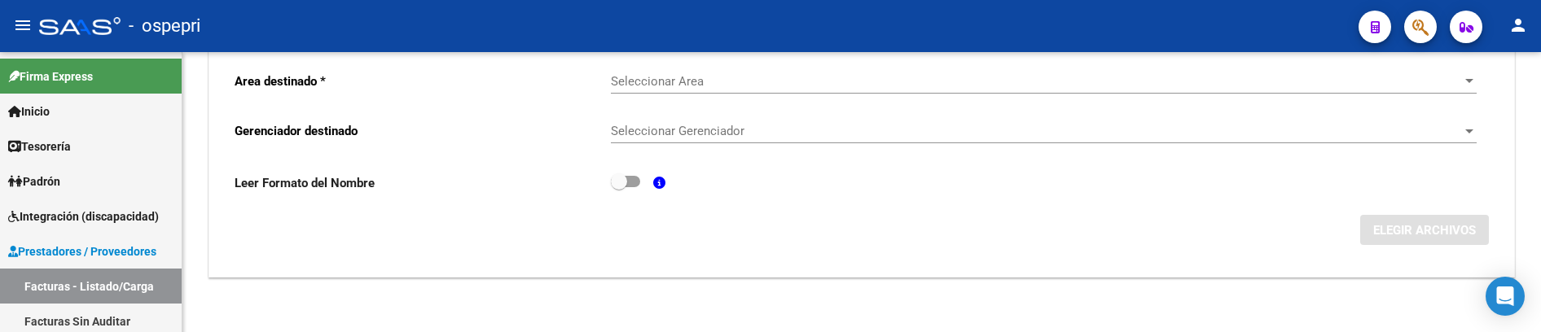
scroll to position [86, 0]
click at [108, 280] on link "Facturas - Listado/Carga" at bounding box center [91, 286] width 182 height 35
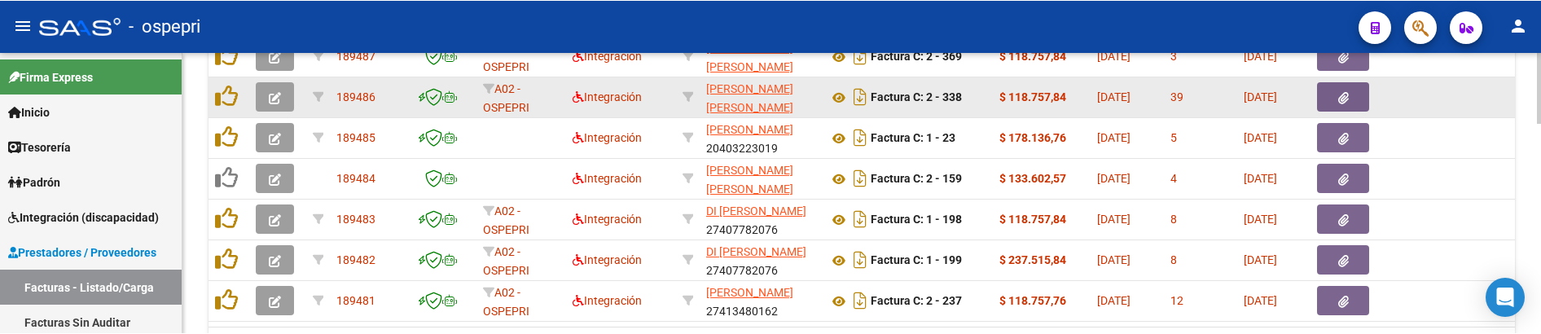
scroll to position [652, 0]
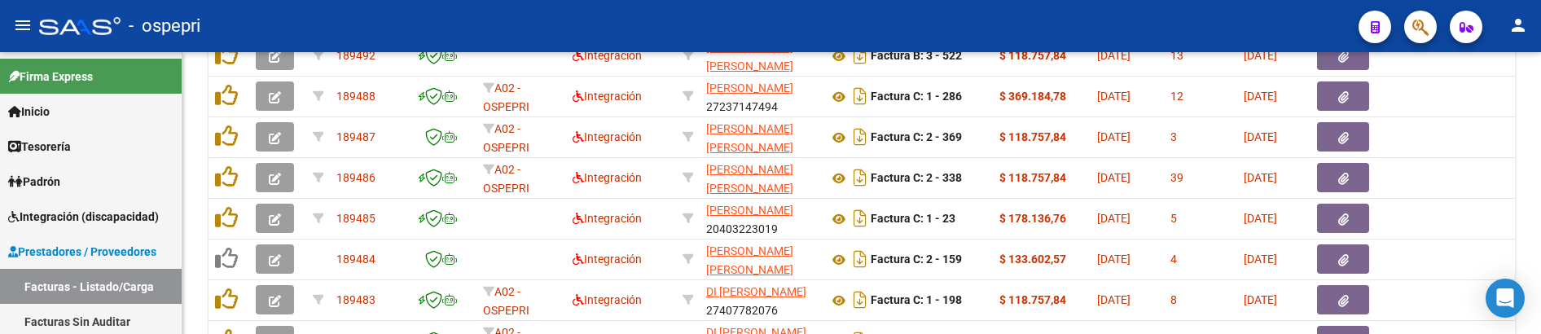
click at [1073, 15] on div "- ospepri" at bounding box center [692, 26] width 1306 height 36
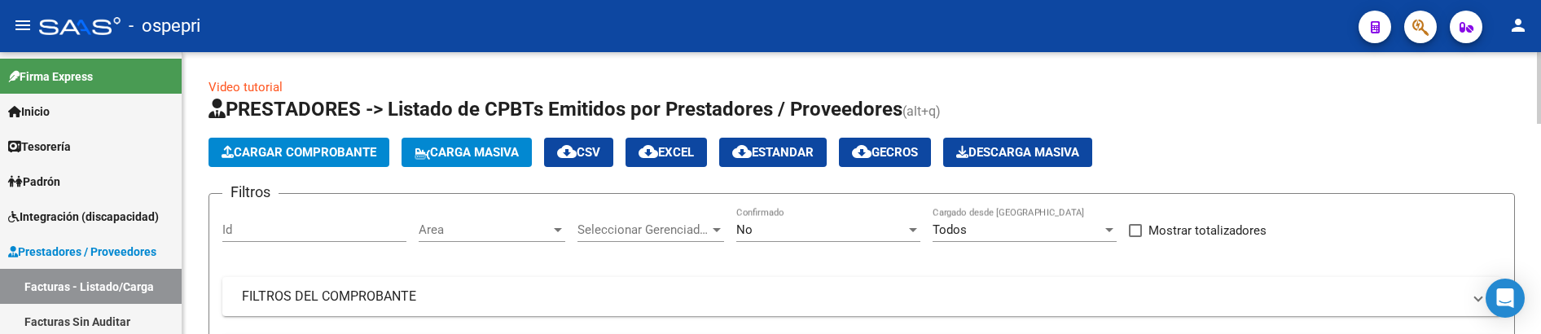
scroll to position [81, 0]
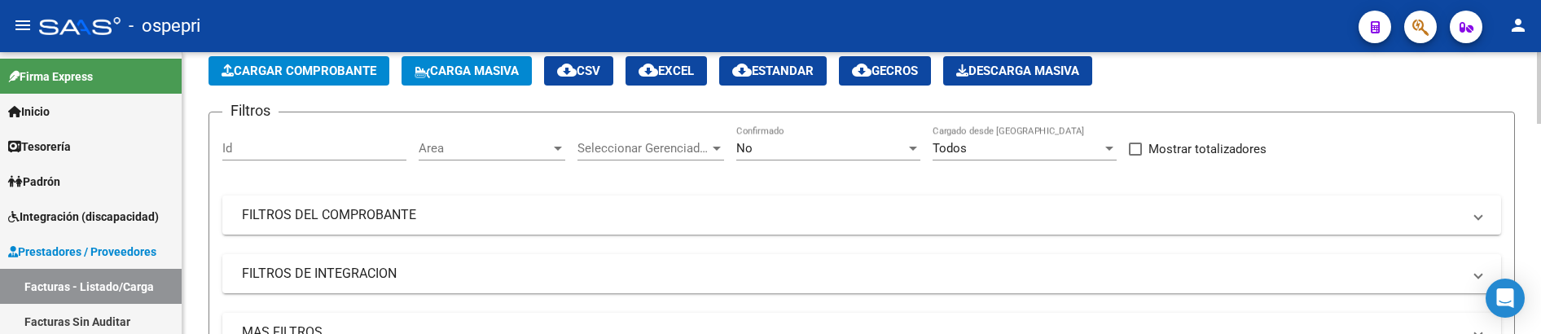
click at [1109, 184] on div "Filtros Id Area Area Seleccionar Gerenciador Seleccionar Gerenciador No Confirm…" at bounding box center [861, 285] width 1279 height 321
click at [1096, 208] on mat-panel-title "FILTROS DEL COMPROBANTE" at bounding box center [852, 215] width 1220 height 18
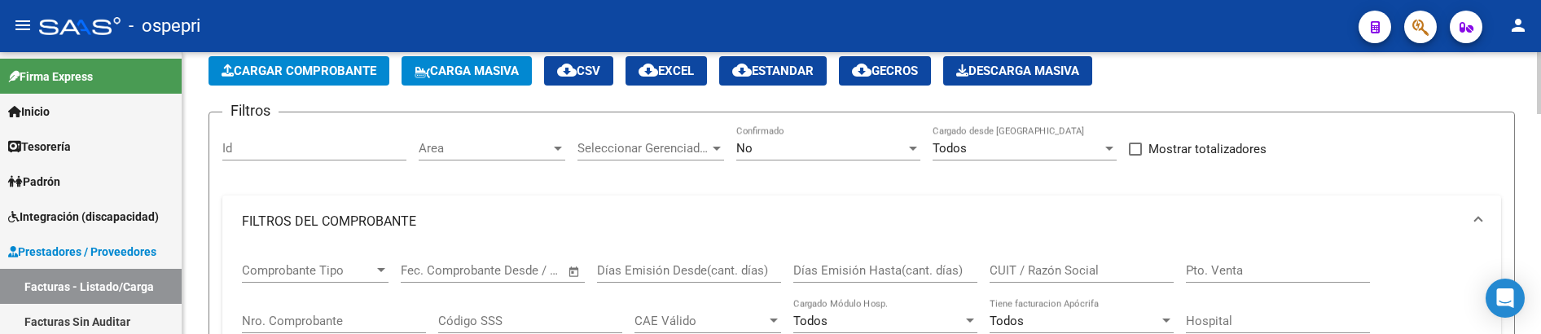
click at [1079, 265] on input "CUIT / Razón Social" at bounding box center [1082, 270] width 184 height 15
type input "f"
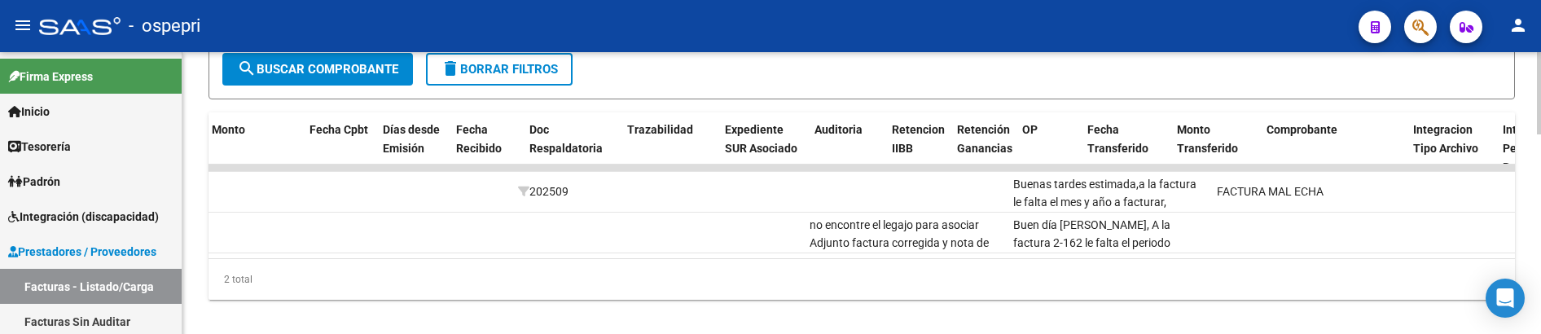
scroll to position [0, 0]
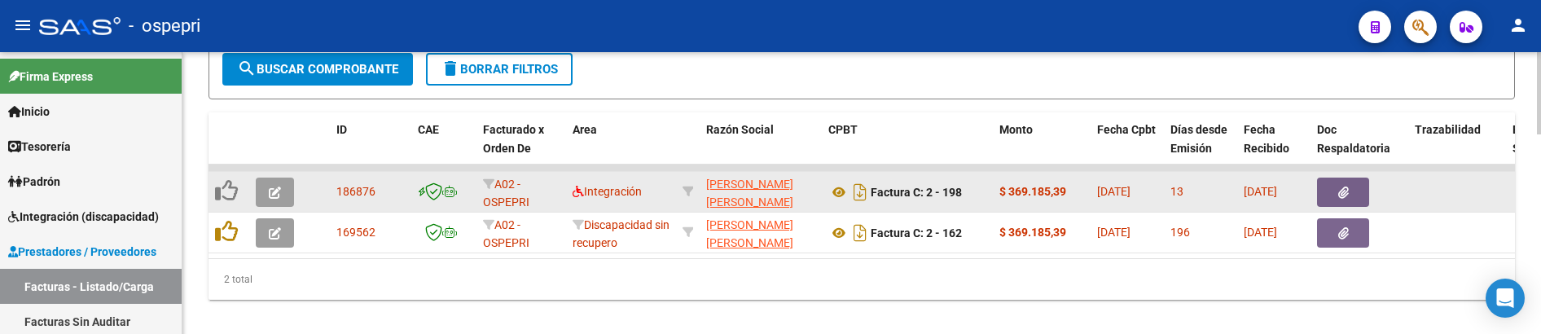
type input "flores bagn"
click at [281, 196] on button "button" at bounding box center [275, 192] width 38 height 29
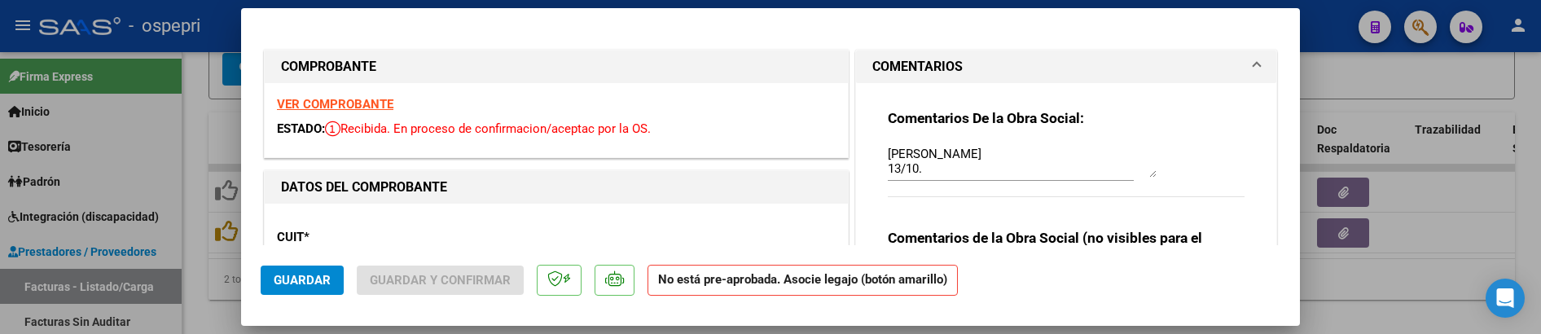
click at [351, 110] on strong "VER COMPROBANTE" at bounding box center [335, 104] width 116 height 15
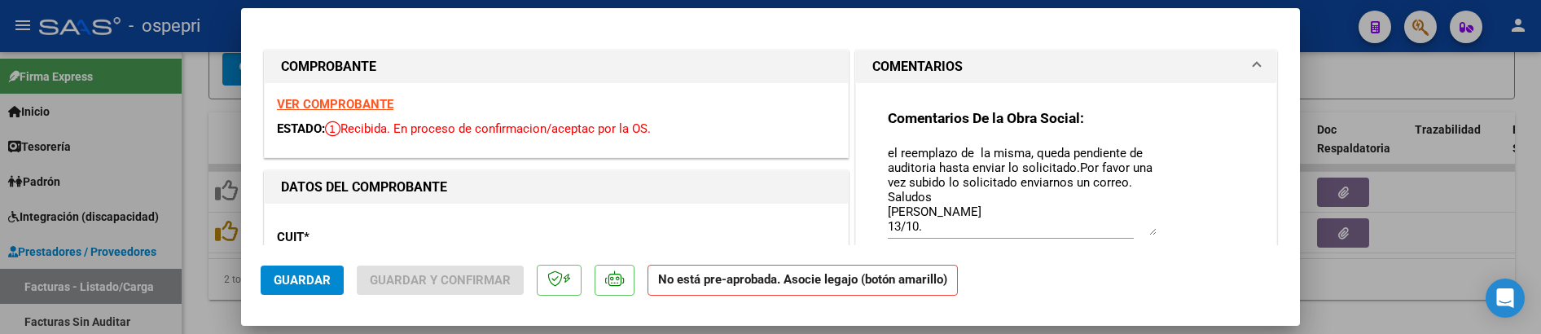
drag, startPoint x: 1141, startPoint y: 174, endPoint x: 1136, endPoint y: 233, distance: 58.8
click at [1136, 233] on textarea "Buenas tardes estimada,a la factura le falta el mes y año a facturar, necesito …" at bounding box center [1022, 190] width 269 height 90
click at [929, 229] on textarea "Buenas tardes estimada,a la factura le falta el mes y año a facturar, necesito …" at bounding box center [1022, 190] width 269 height 91
type textarea "Buenas tardes estimada,a la factura le falta el mes y año a facturar, necesito …"
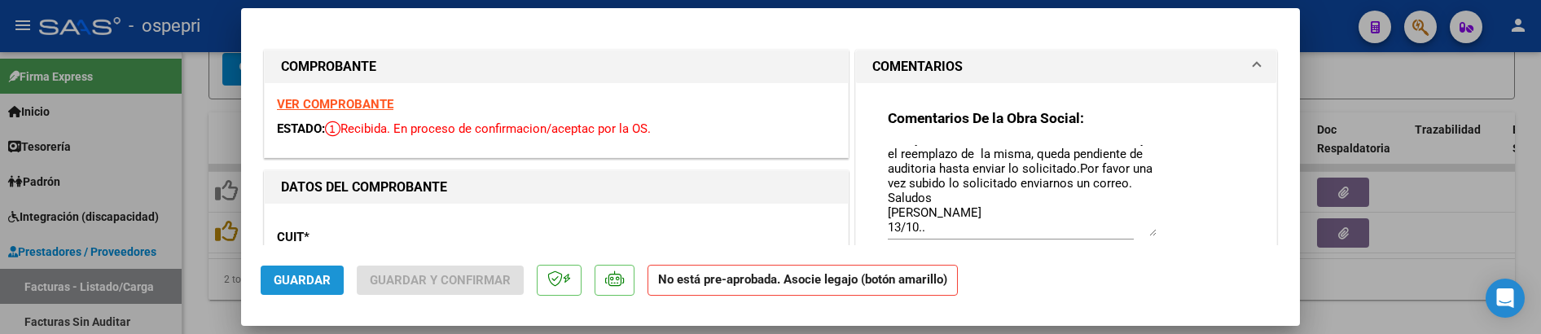
click at [318, 289] on button "Guardar" at bounding box center [302, 279] width 83 height 29
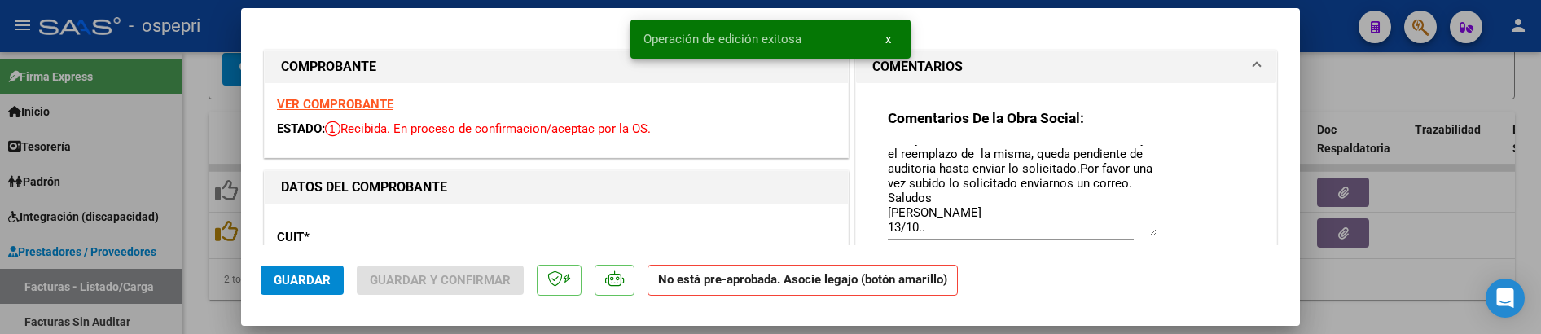
click at [1368, 279] on div at bounding box center [770, 167] width 1541 height 334
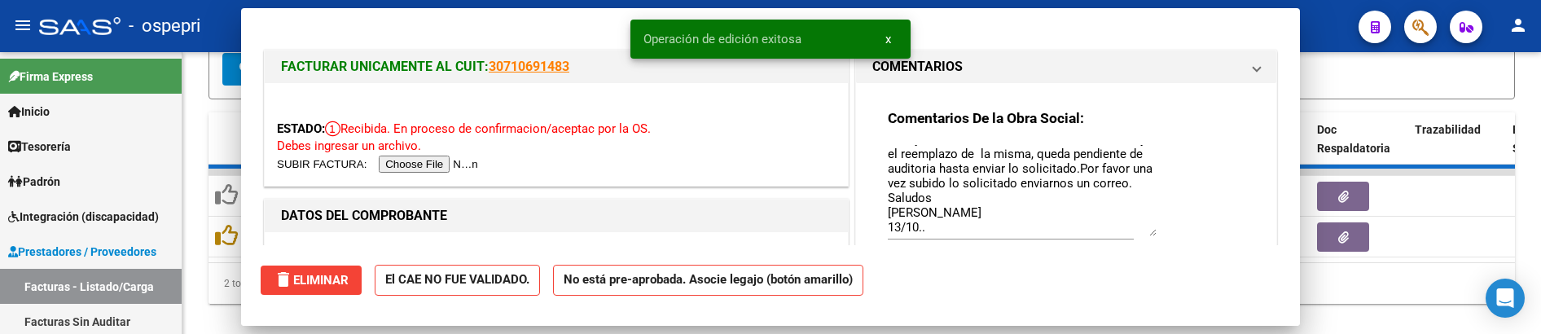
type input "$ 0,00"
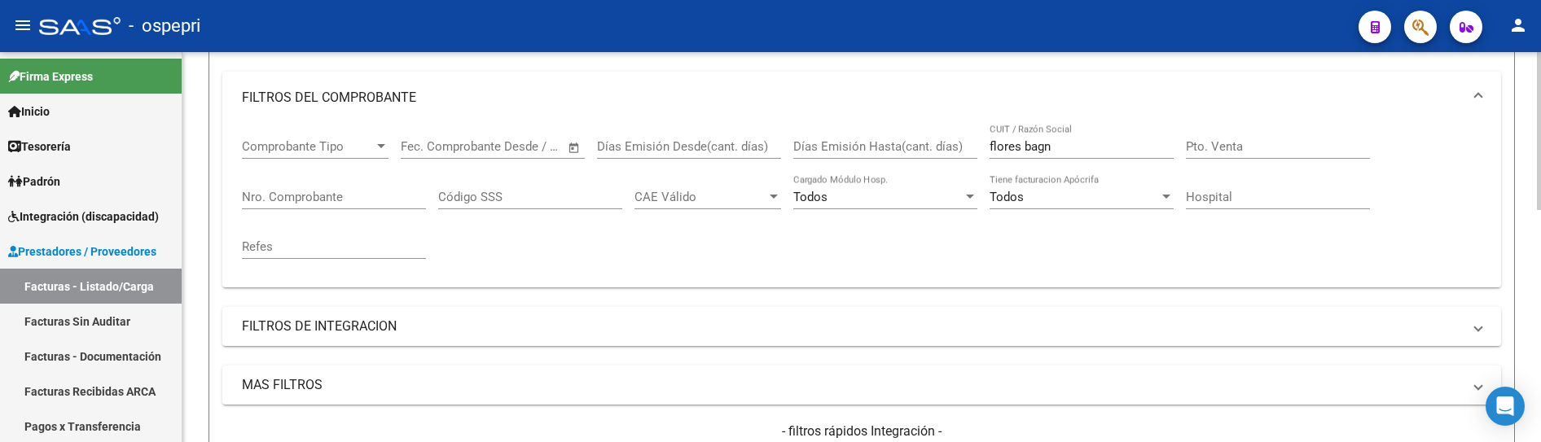
scroll to position [163, 0]
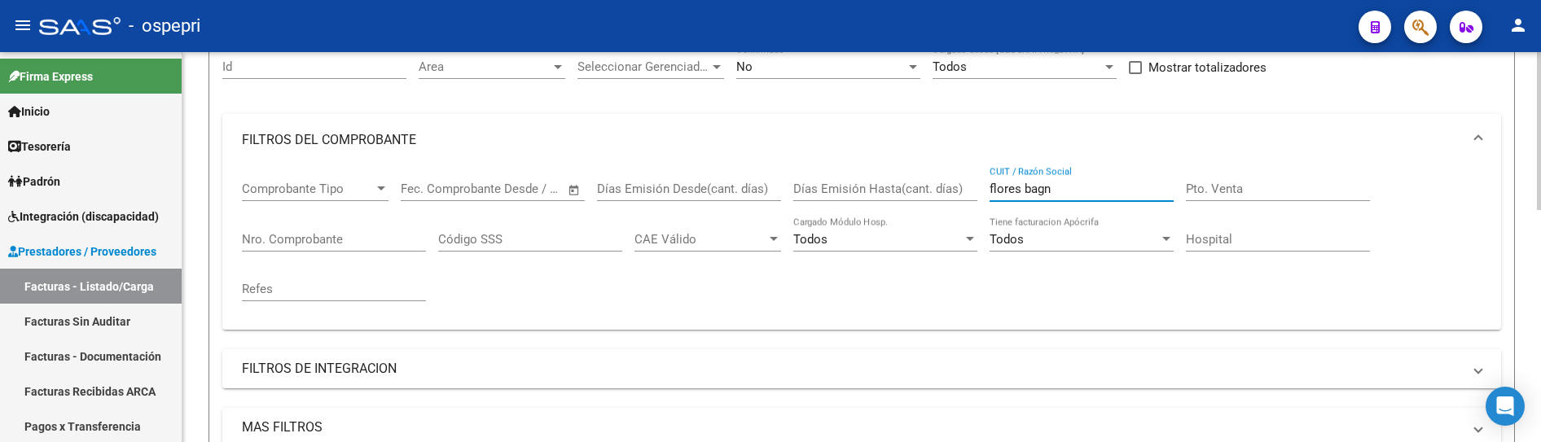
drag, startPoint x: 1053, startPoint y: 191, endPoint x: 1022, endPoint y: 187, distance: 31.2
click at [1022, 187] on input "flores bagn" at bounding box center [1082, 189] width 184 height 15
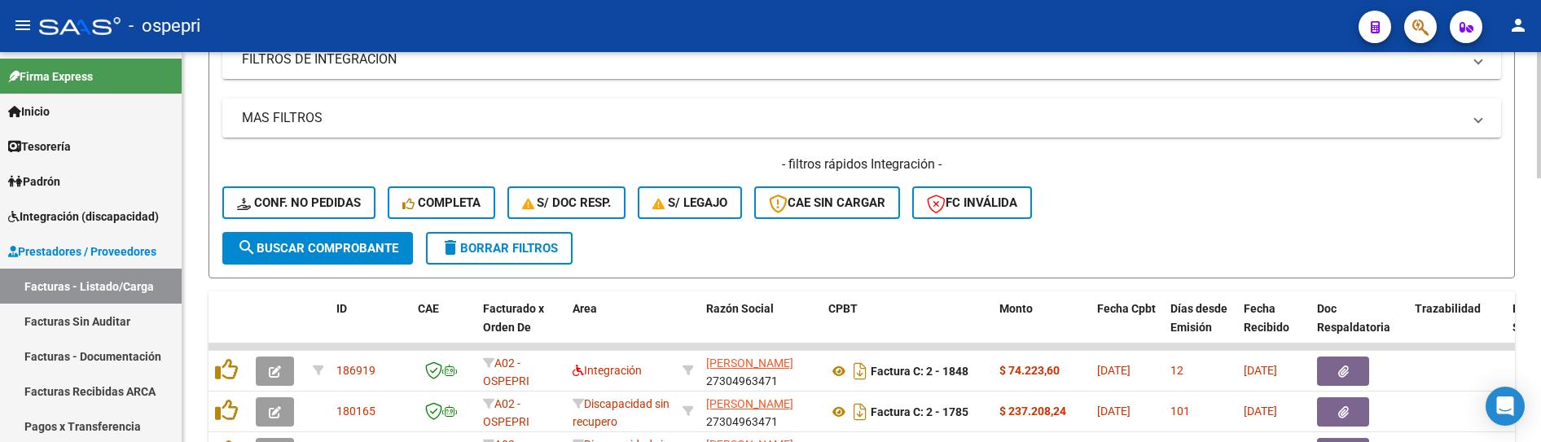
scroll to position [570, 0]
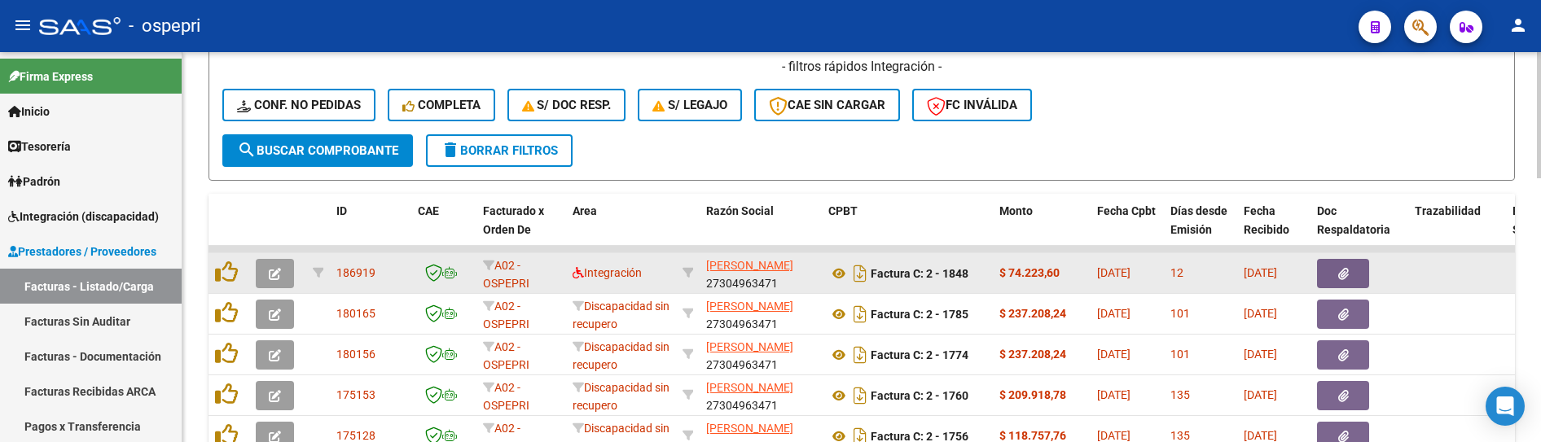
type input "flores lorena"
click at [285, 279] on button "button" at bounding box center [275, 273] width 38 height 29
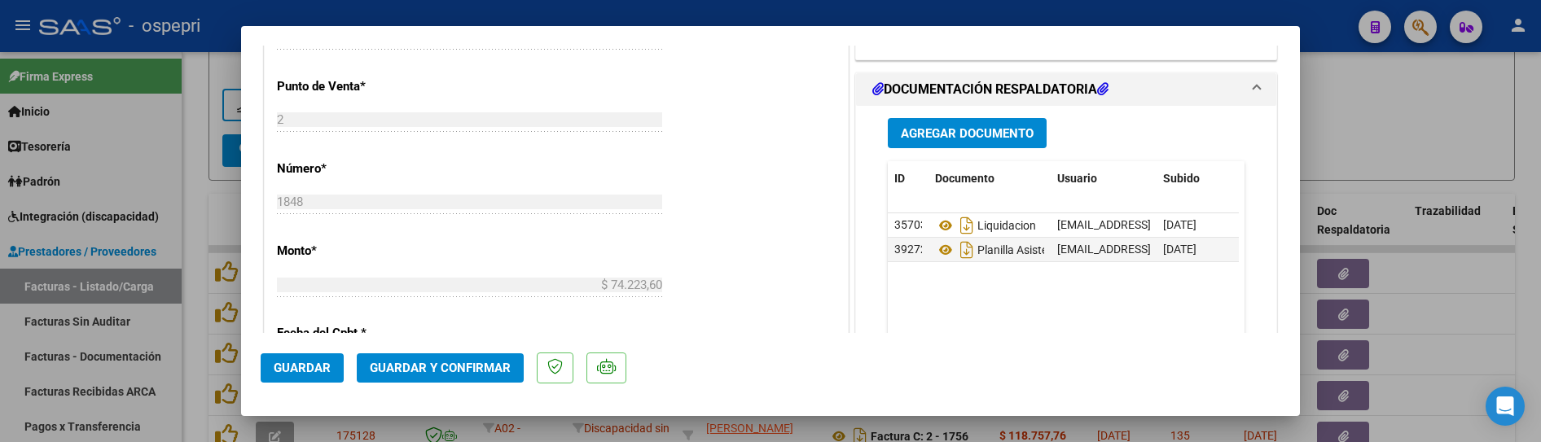
scroll to position [733, 0]
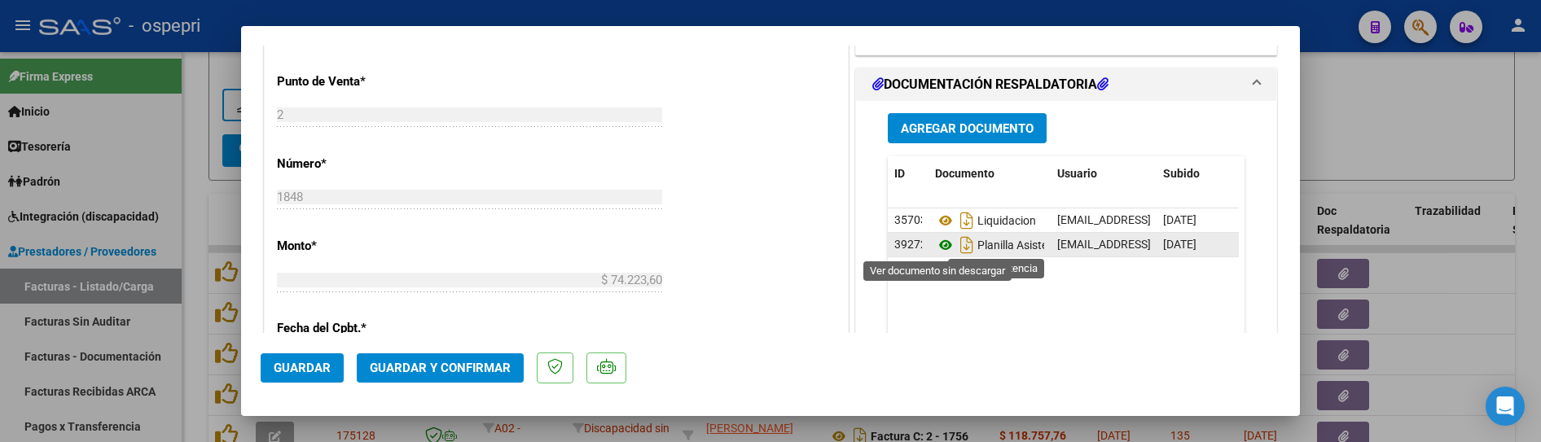
click at [938, 246] on icon at bounding box center [945, 245] width 21 height 20
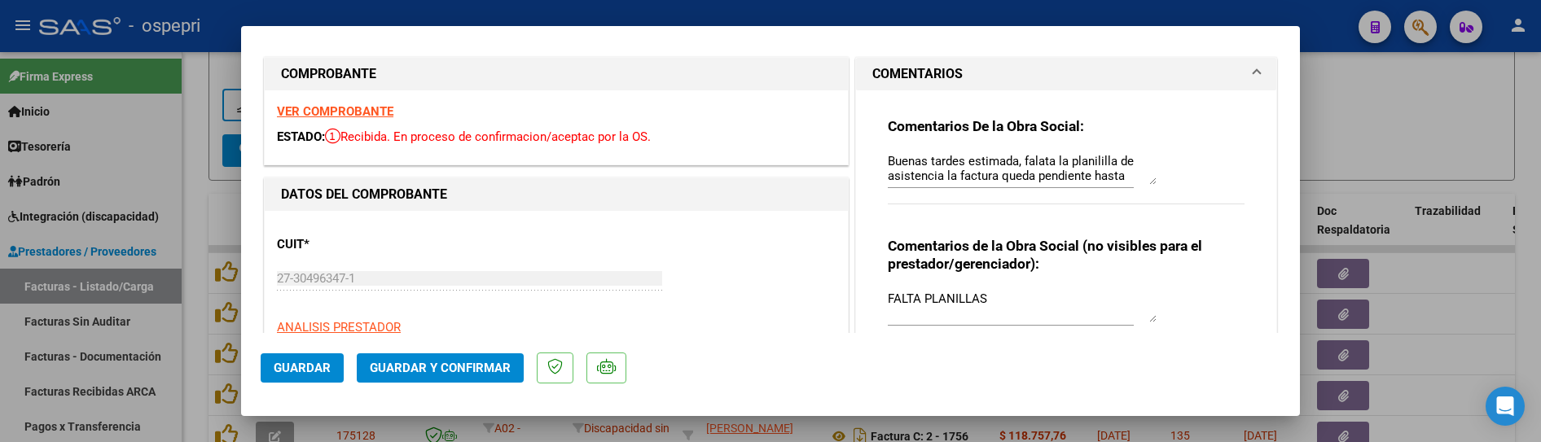
scroll to position [0, 0]
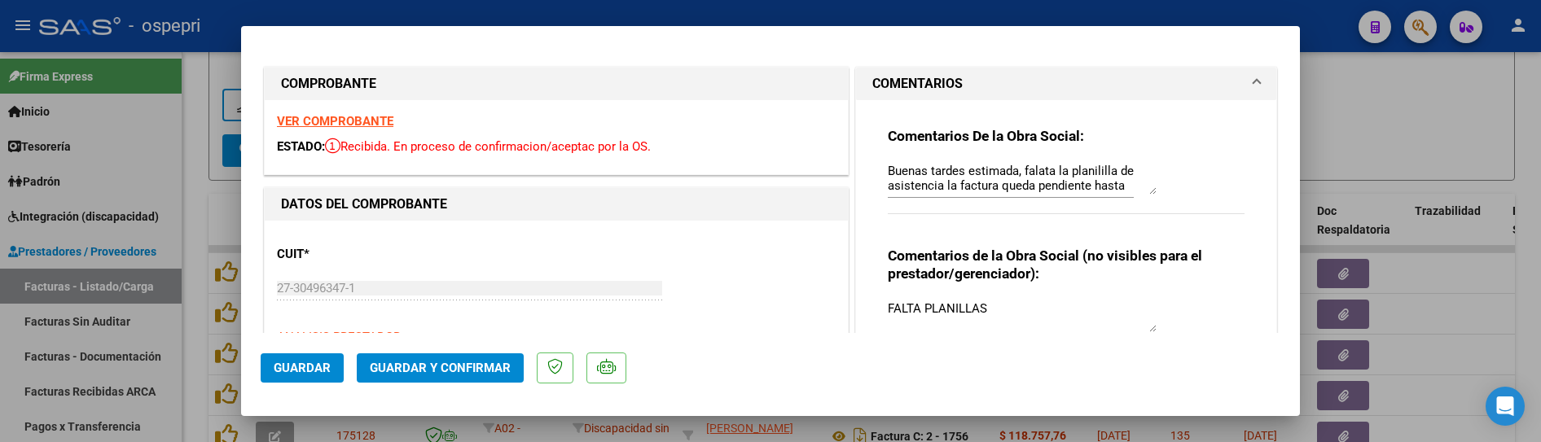
click at [344, 121] on strong "VER COMPROBANTE" at bounding box center [335, 121] width 116 height 15
drag, startPoint x: 984, startPoint y: 308, endPoint x: 881, endPoint y: 308, distance: 102.6
click at [888, 308] on textarea "FALTA PLANILLAS" at bounding box center [1022, 316] width 269 height 33
click at [328, 362] on span "Guardar" at bounding box center [302, 368] width 57 height 15
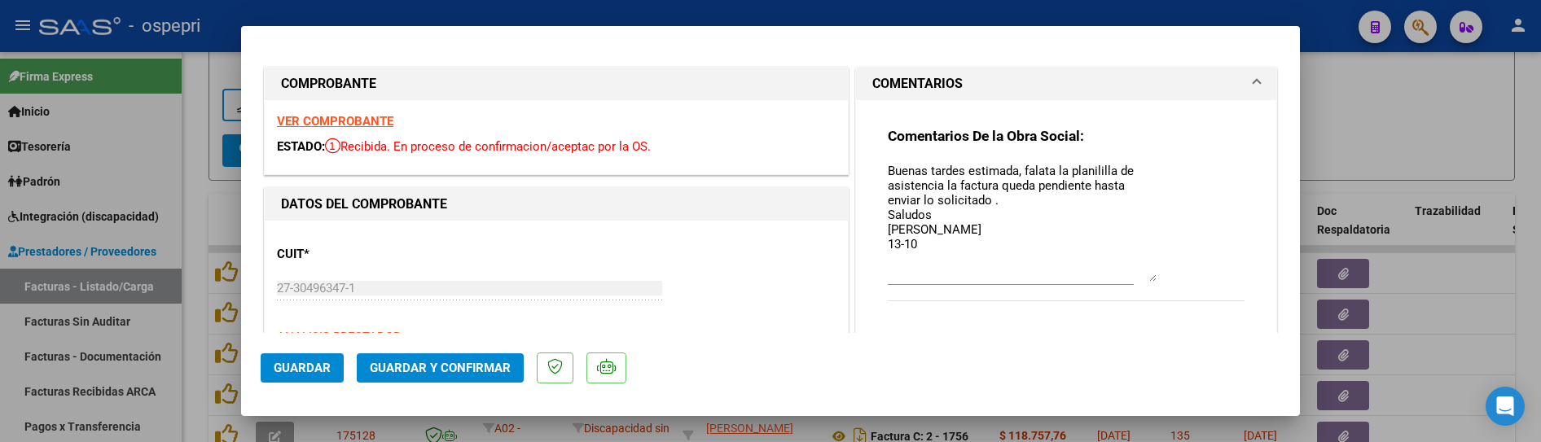
drag, startPoint x: 1147, startPoint y: 191, endPoint x: 1138, endPoint y: 279, distance: 87.6
click at [1138, 279] on textarea "Buenas tardes estimada, falata la planililla de asistencia la factura queda pen…" at bounding box center [1022, 222] width 269 height 120
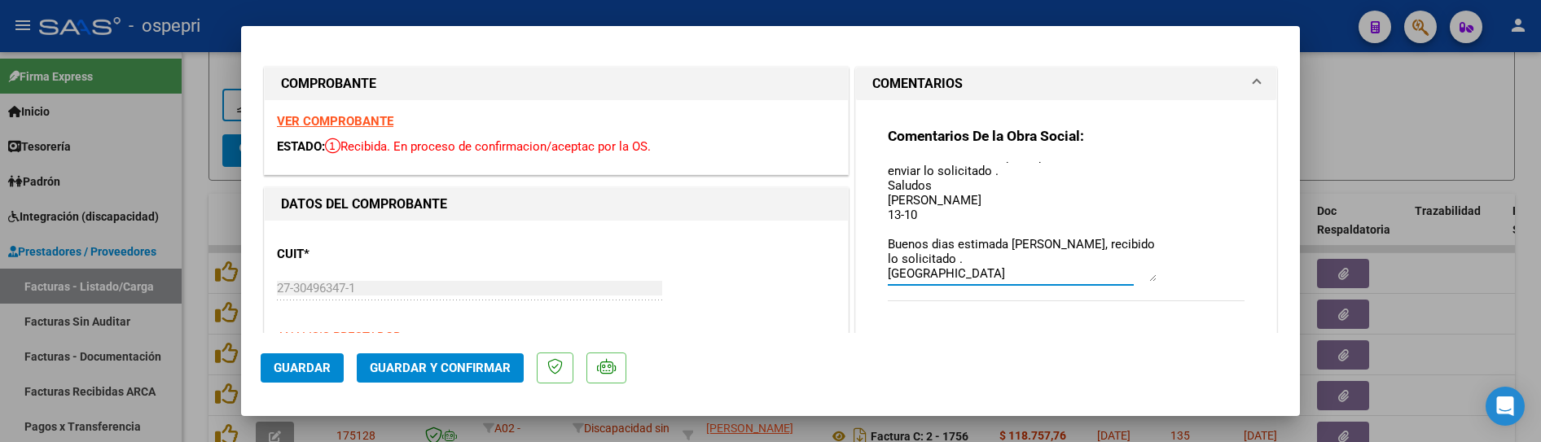
scroll to position [44, 0]
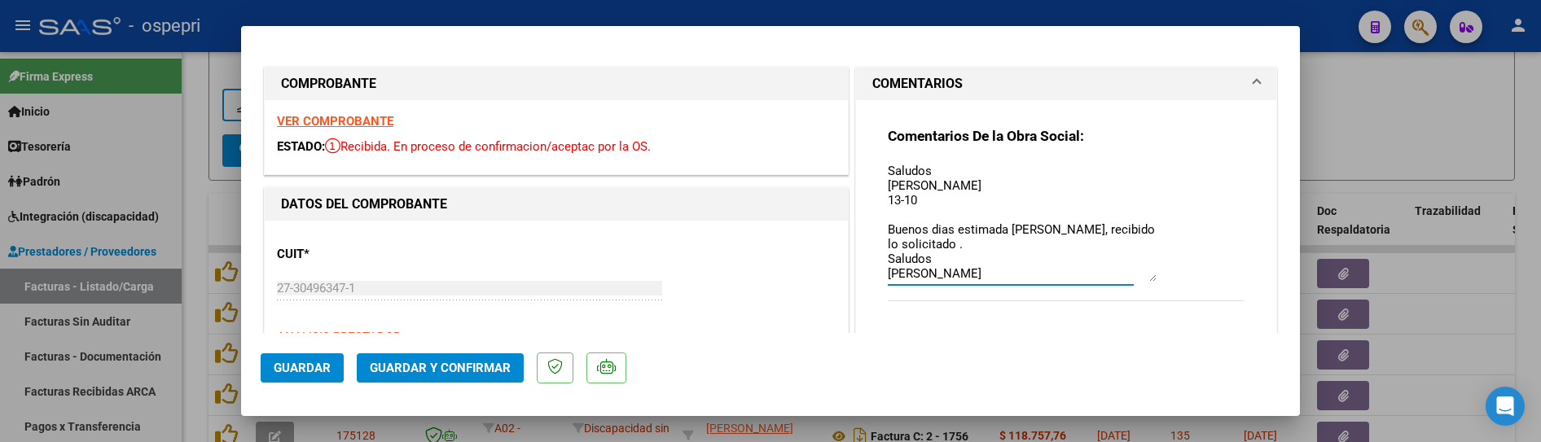
type textarea "Buenas tardes estimada, falata la planililla de asistencia la factura queda pen…"
click at [307, 366] on span "Guardar" at bounding box center [302, 368] width 57 height 15
click at [1450, 332] on div at bounding box center [770, 221] width 1541 height 442
type input "$ 0,00"
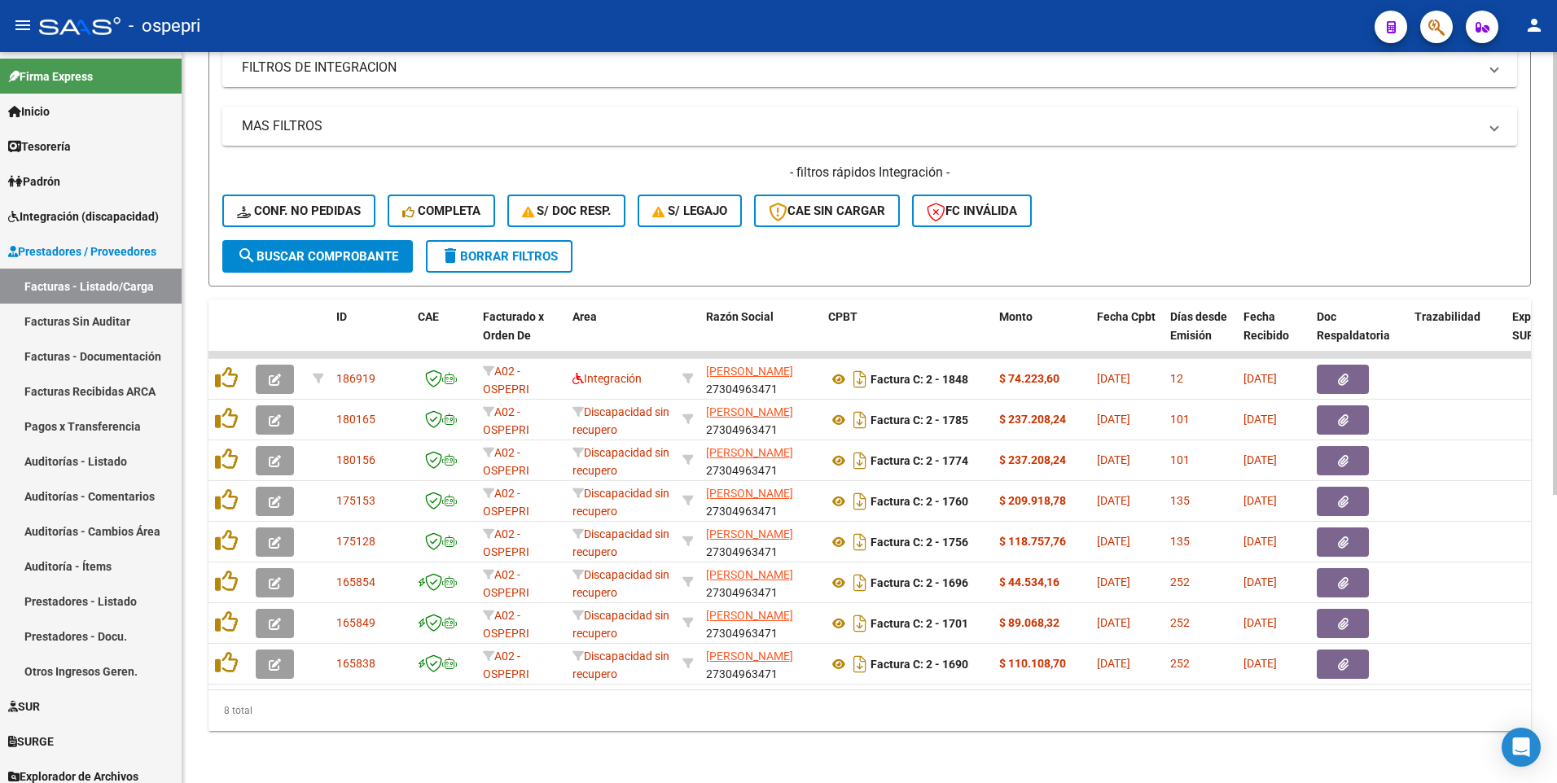
scroll to position [476, 0]
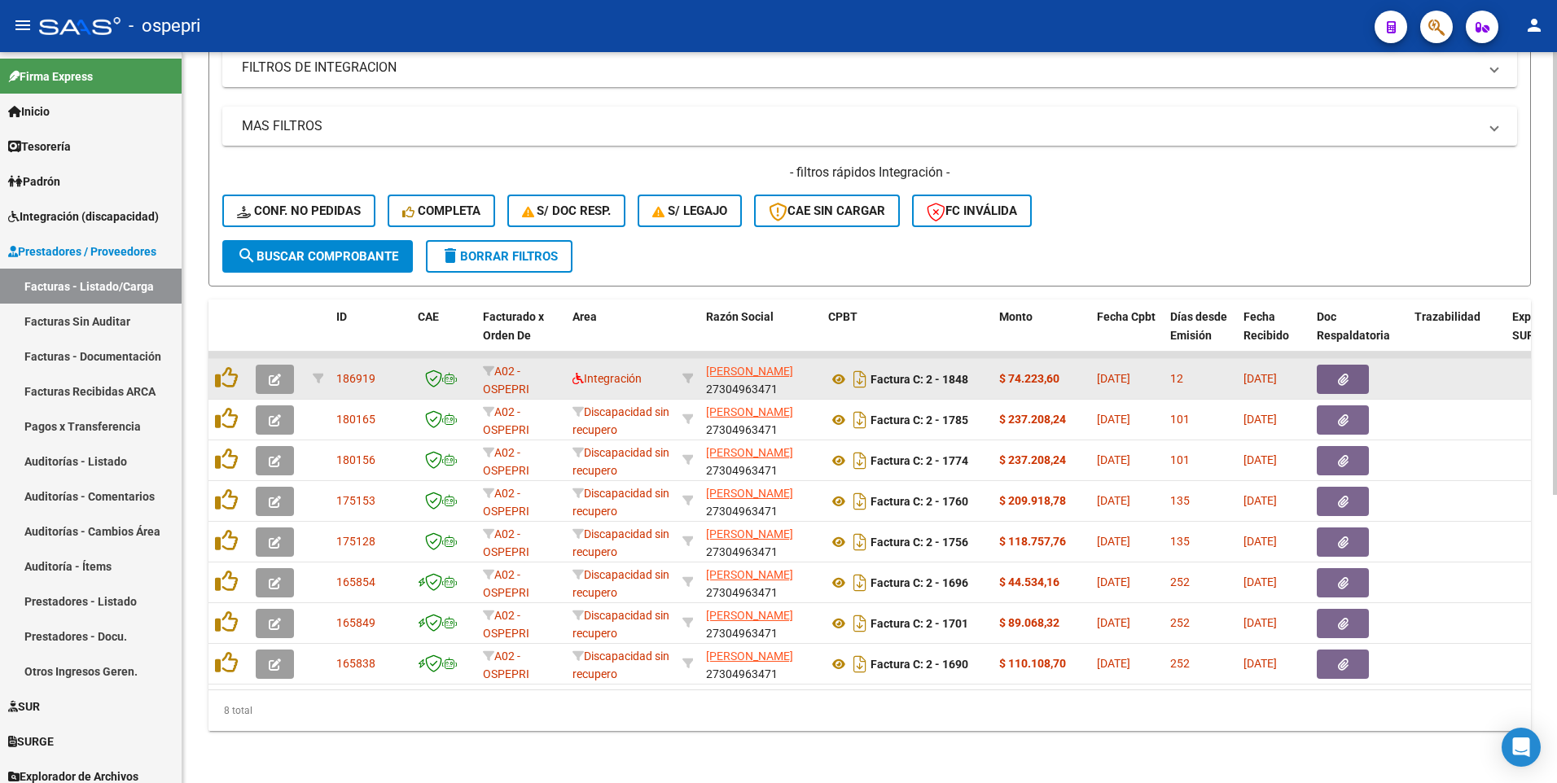
click at [282, 369] on button "button" at bounding box center [275, 379] width 38 height 29
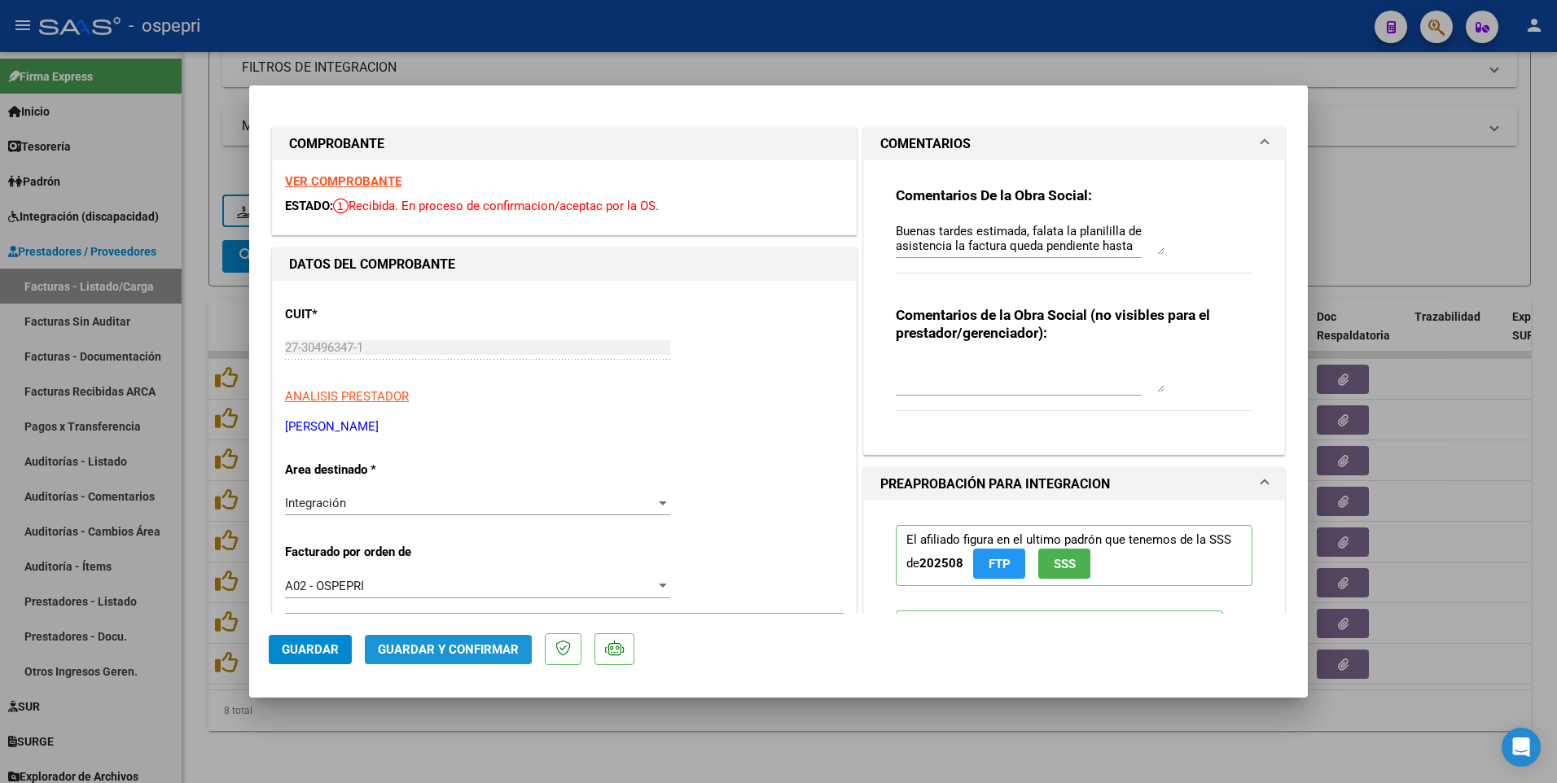
click at [473, 479] on span "Guardar y Confirmar" at bounding box center [448, 650] width 141 height 15
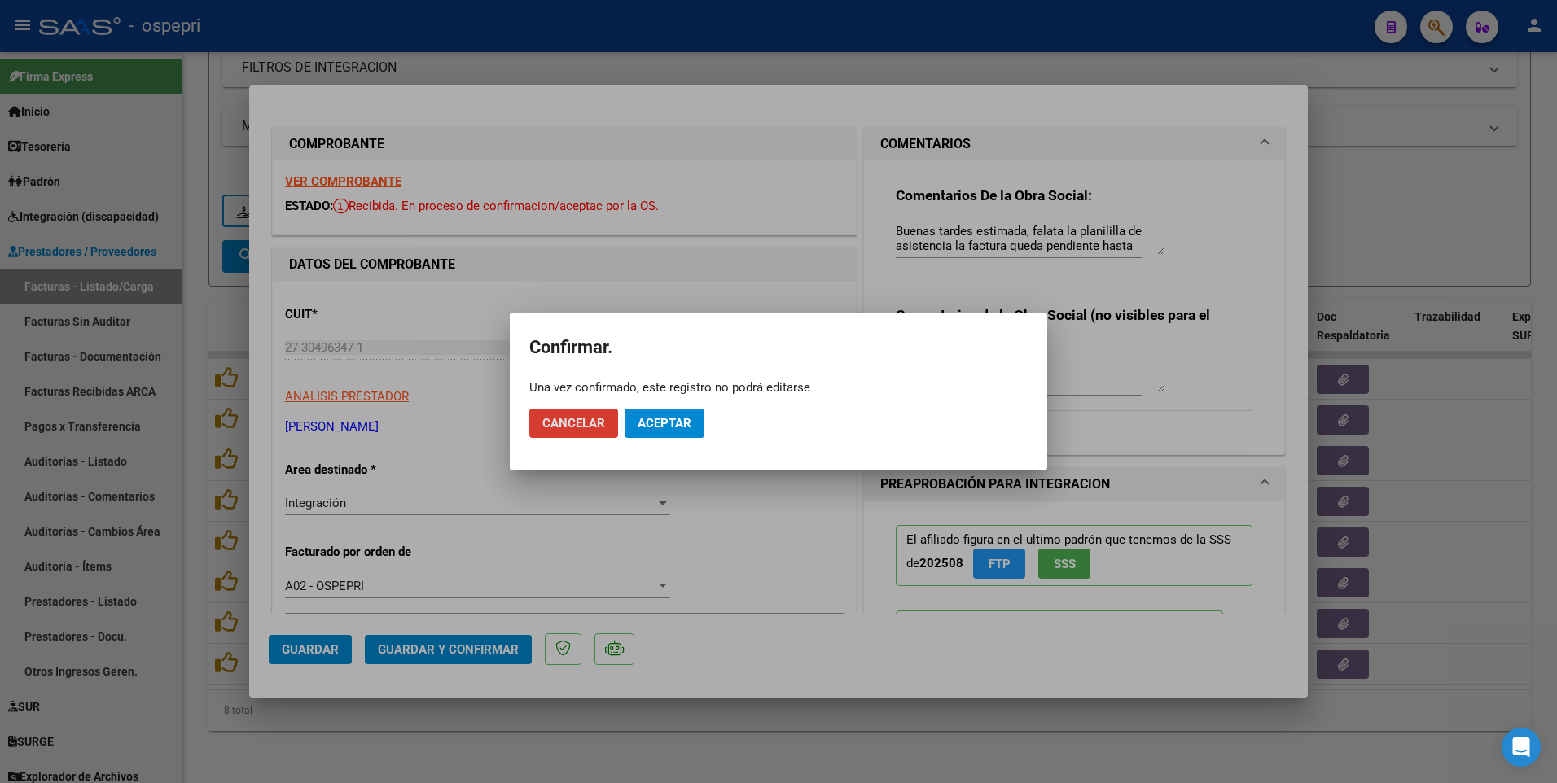
click at [651, 429] on span "Aceptar" at bounding box center [665, 423] width 54 height 15
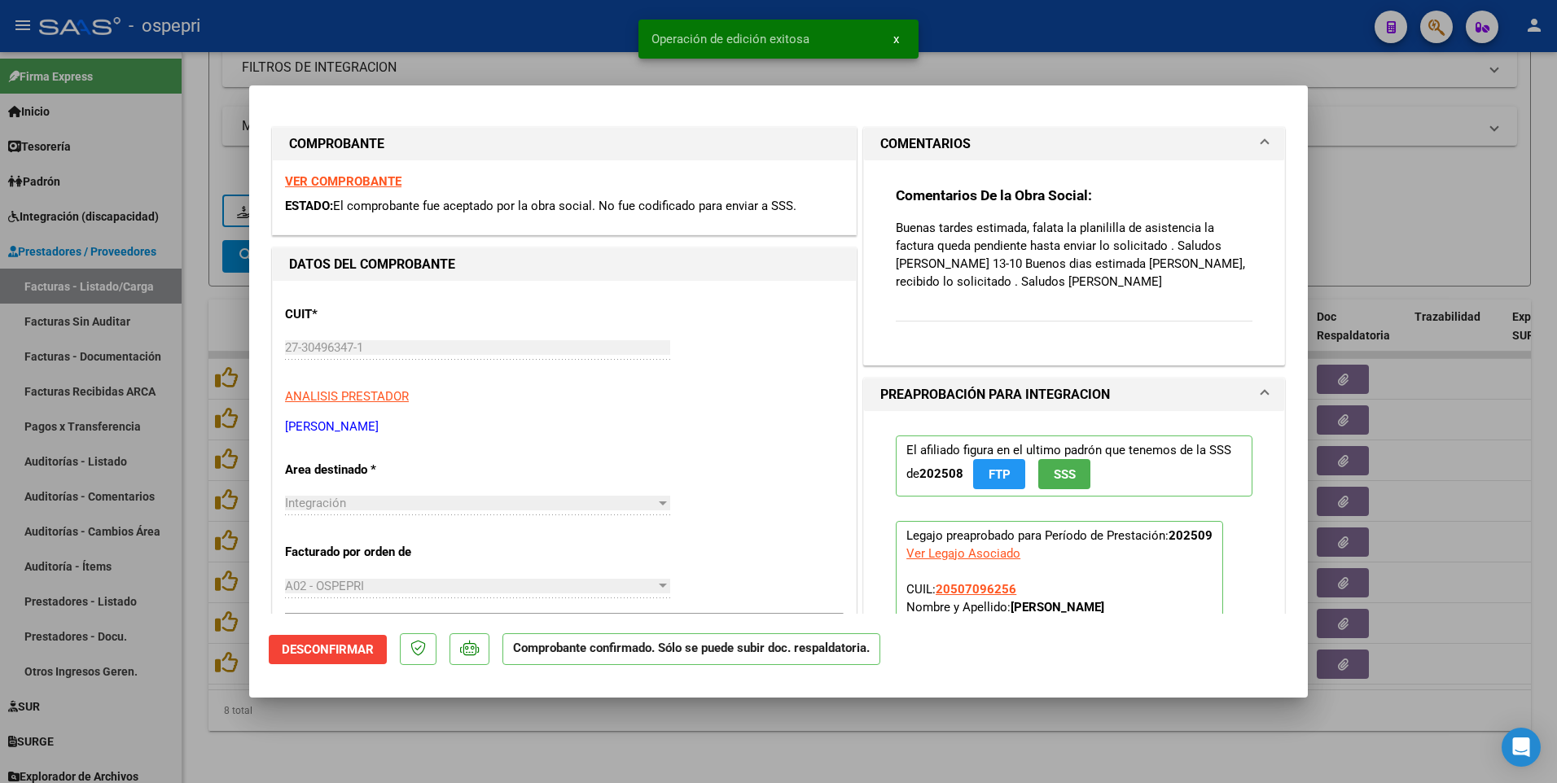
click at [1039, 479] on div at bounding box center [778, 391] width 1557 height 783
type input "$ 0,00"
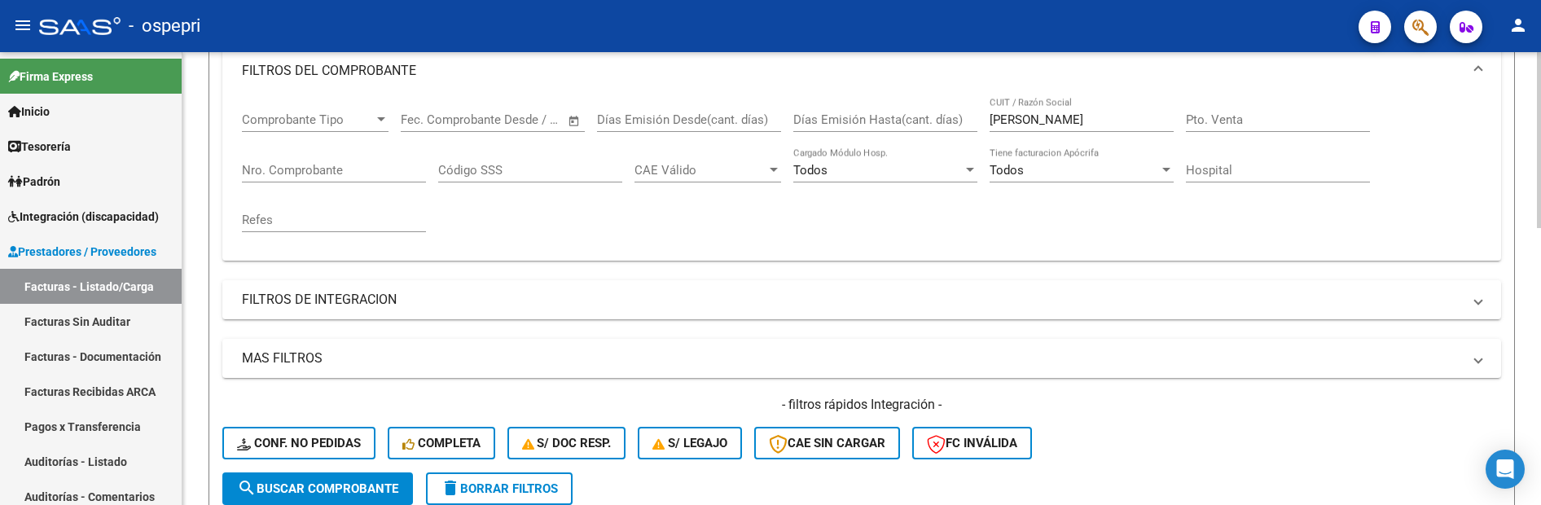
scroll to position [151, 0]
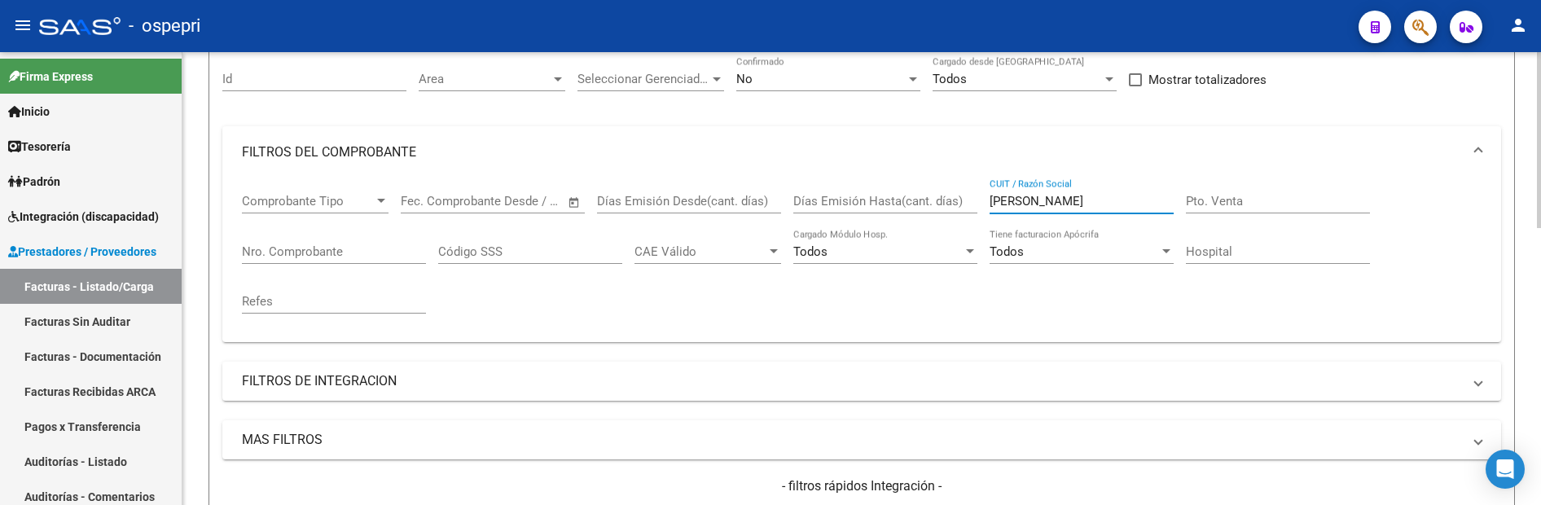
drag, startPoint x: 1067, startPoint y: 203, endPoint x: 955, endPoint y: 203, distance: 111.6
click at [955, 203] on div "Comprobante Tipo Comprobante Tipo Fecha inicio – Fecha fin Fec. Comprobante Des…" at bounding box center [862, 253] width 1240 height 151
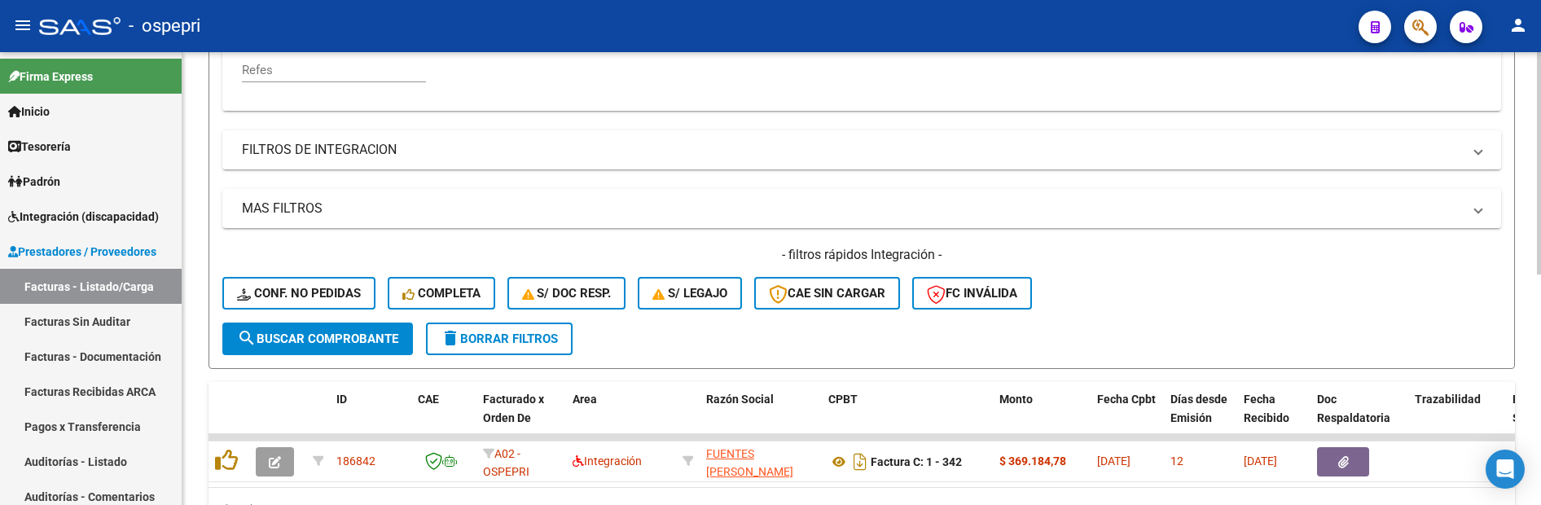
scroll to position [470, 0]
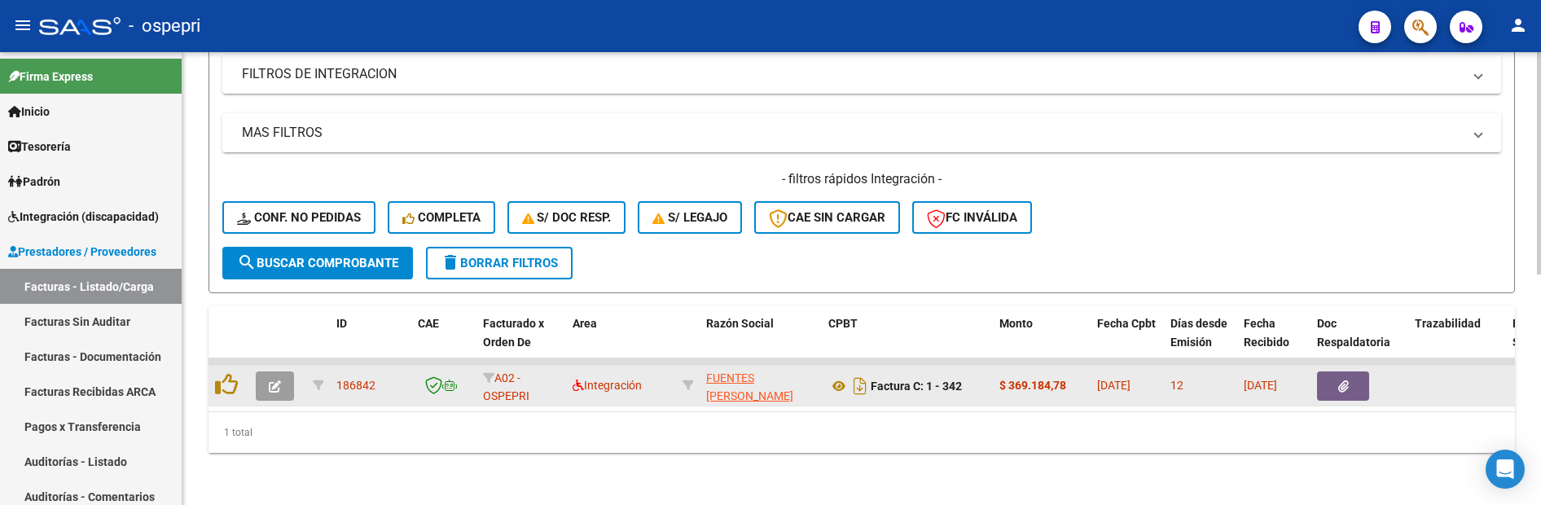
type input "fuentes my"
click at [280, 380] on icon "button" at bounding box center [275, 386] width 12 height 12
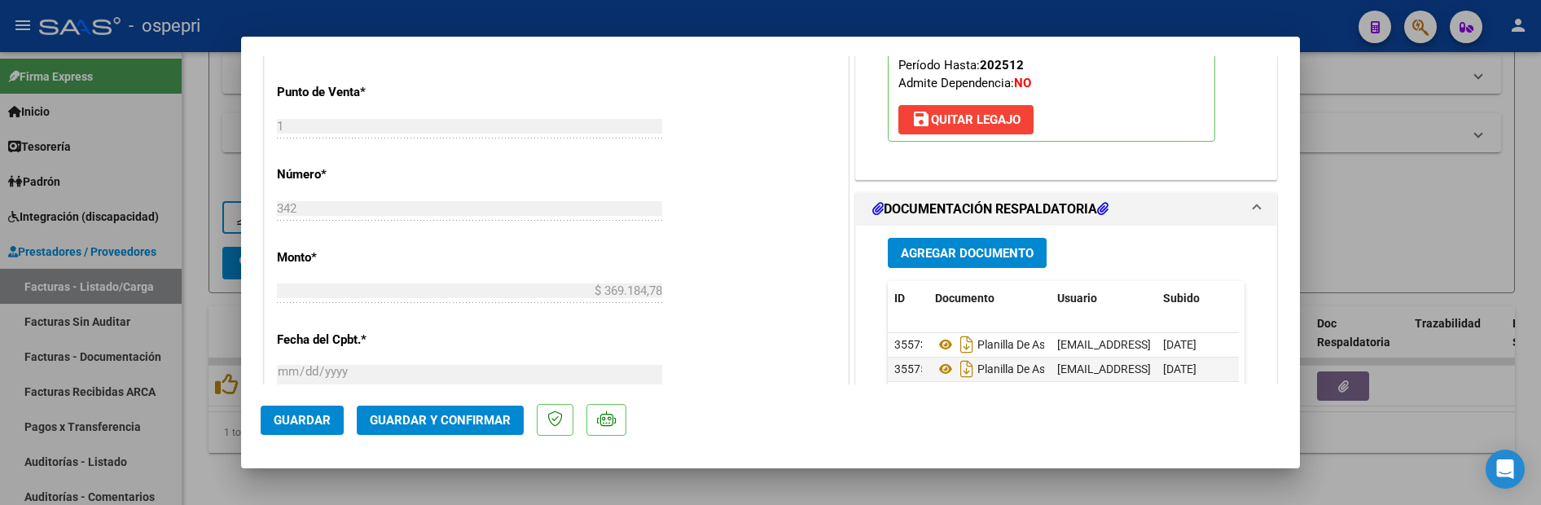
scroll to position [814, 0]
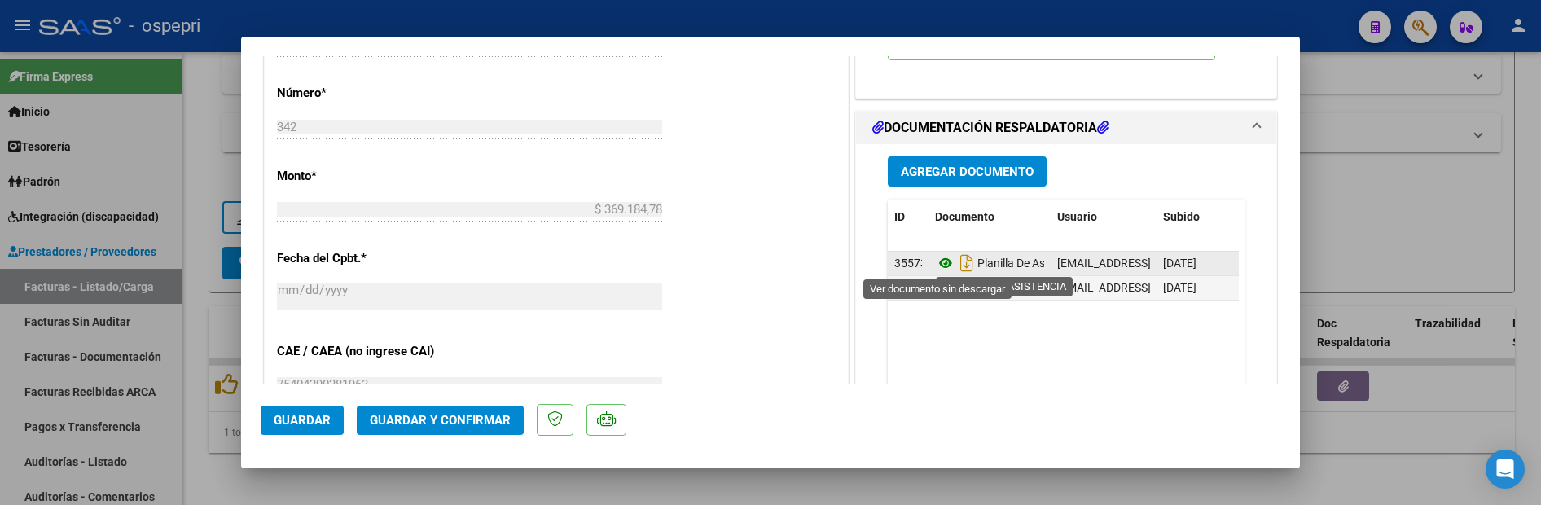
click at [940, 264] on icon at bounding box center [945, 263] width 21 height 20
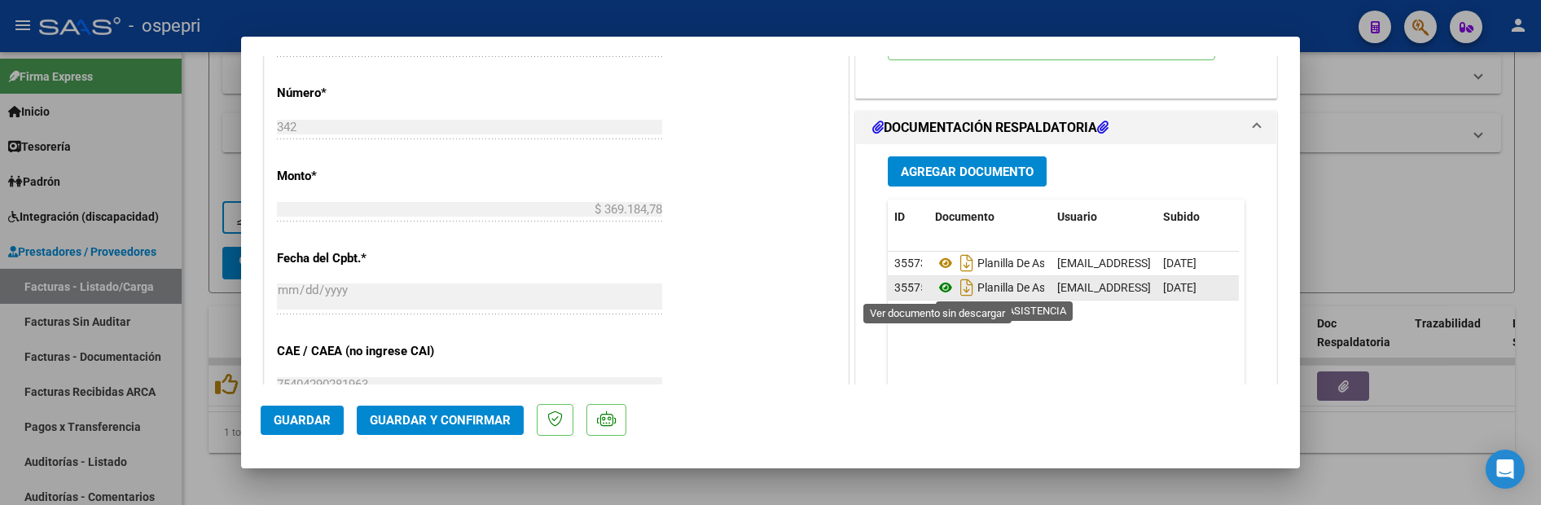
click at [943, 293] on icon at bounding box center [945, 288] width 21 height 20
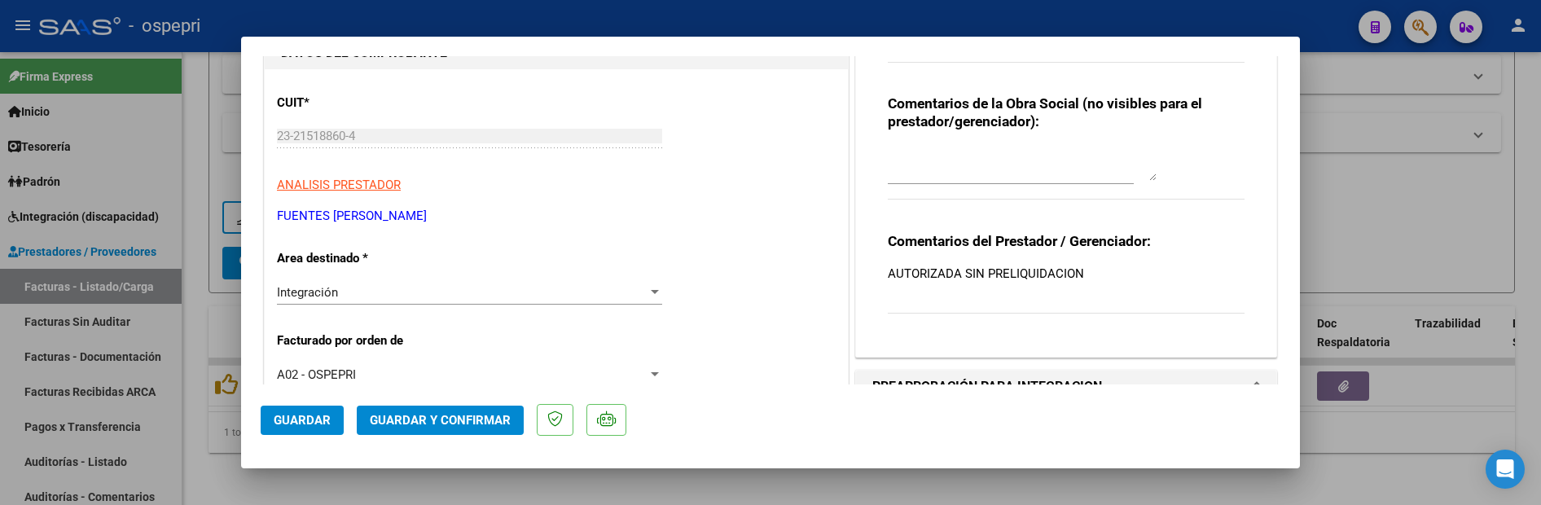
scroll to position [0, 0]
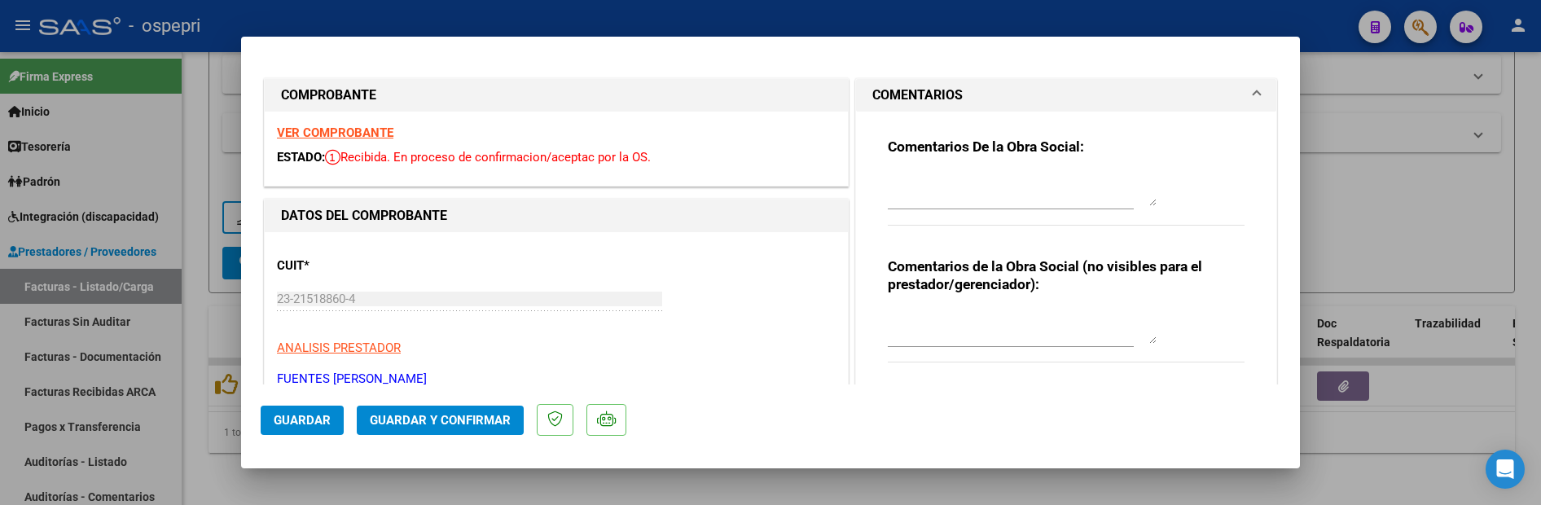
click at [354, 133] on strong "VER COMPROBANTE" at bounding box center [335, 132] width 116 height 15
click at [440, 418] on span "Guardar y Confirmar" at bounding box center [440, 420] width 141 height 15
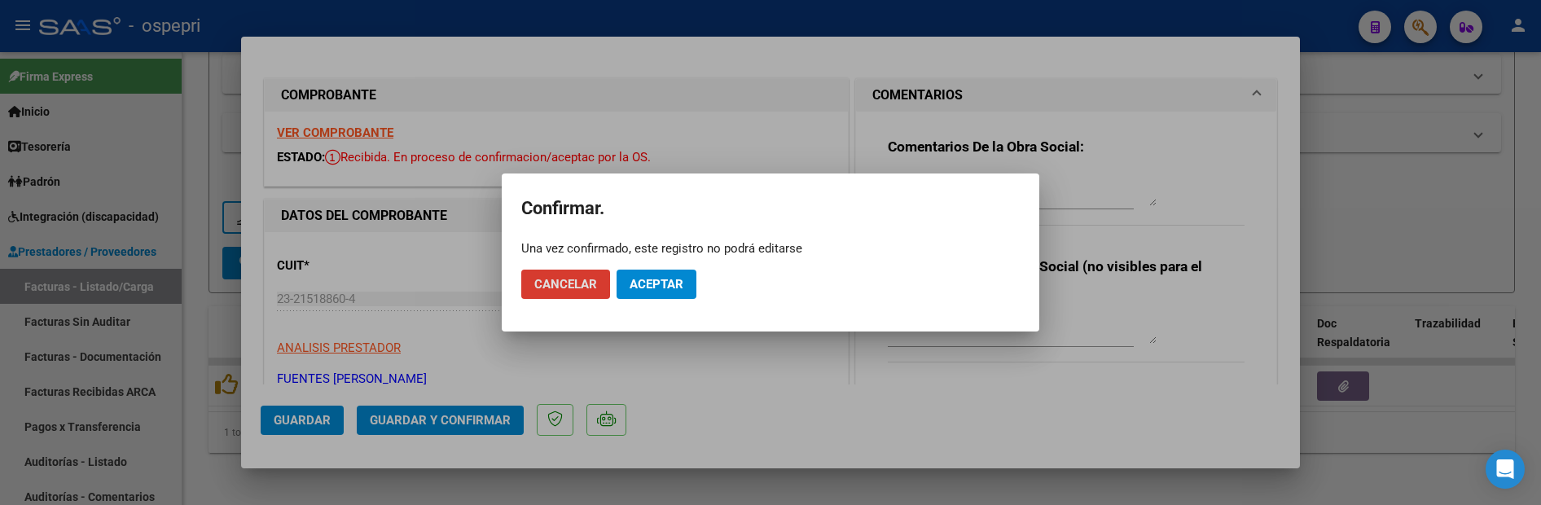
click at [665, 268] on mat-dialog-actions "Cancelar Aceptar" at bounding box center [770, 284] width 498 height 55
click at [651, 289] on span "Aceptar" at bounding box center [657, 284] width 54 height 15
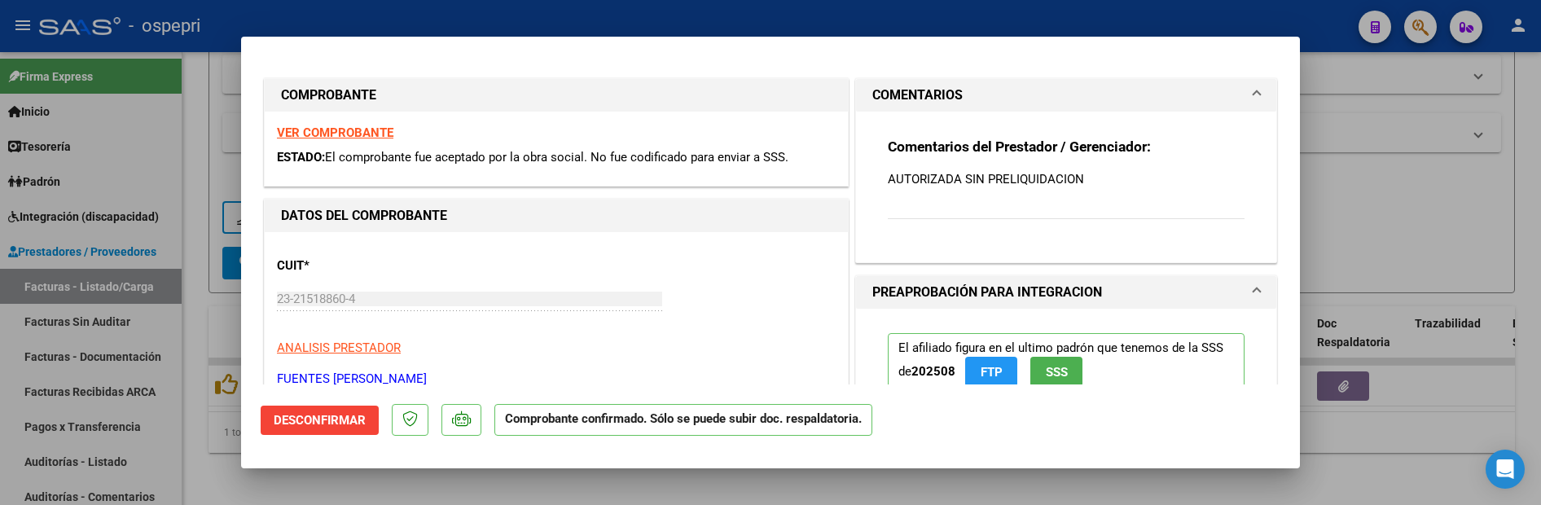
click at [1389, 207] on div at bounding box center [770, 252] width 1541 height 505
type input "$ 0,00"
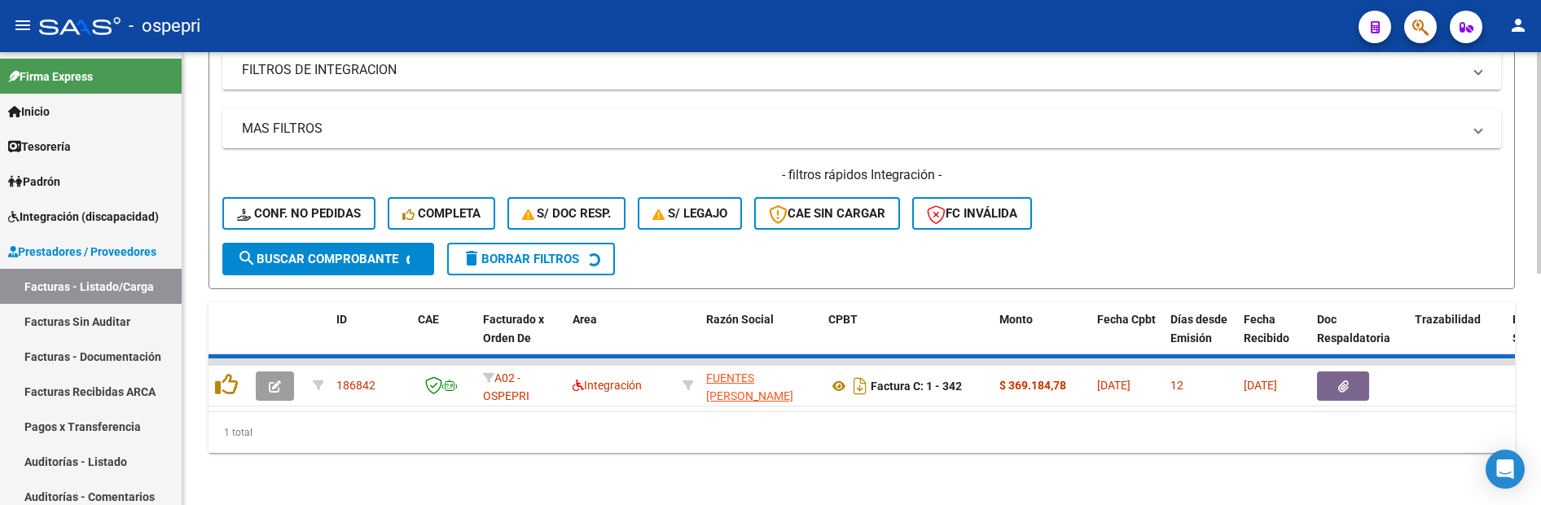
scroll to position [445, 0]
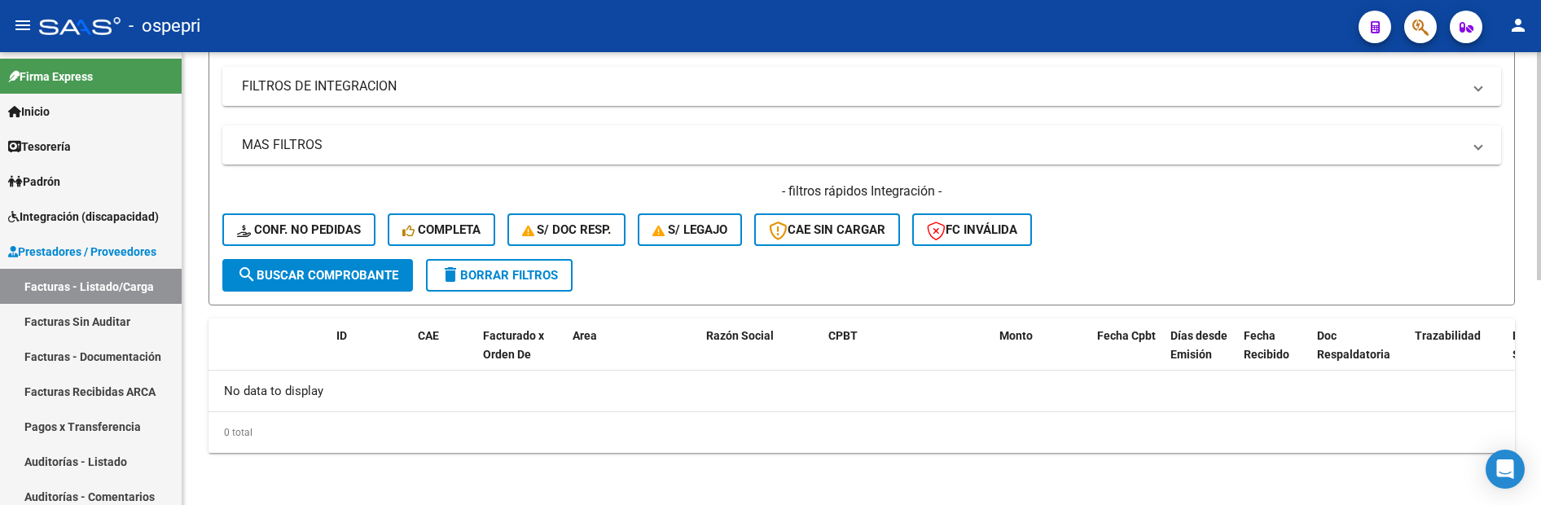
click at [1285, 229] on div "- filtros rápidos Integración - Conf. no pedidas Completa S/ Doc Resp. S/ legaj…" at bounding box center [861, 220] width 1279 height 77
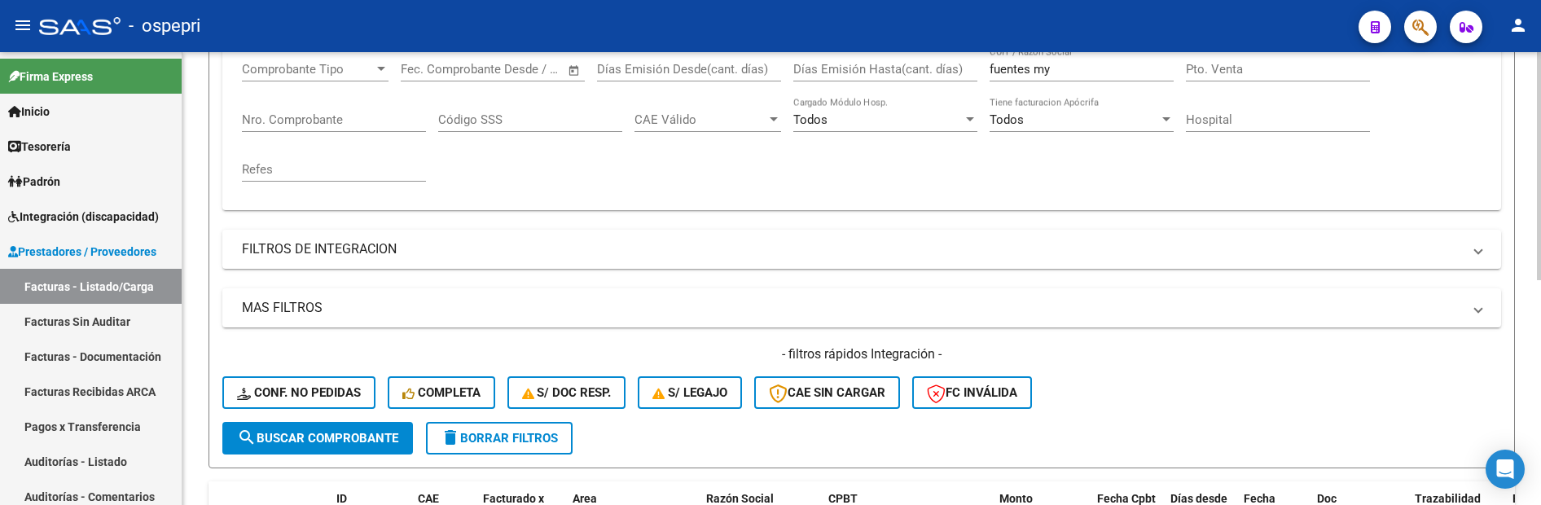
scroll to position [201, 0]
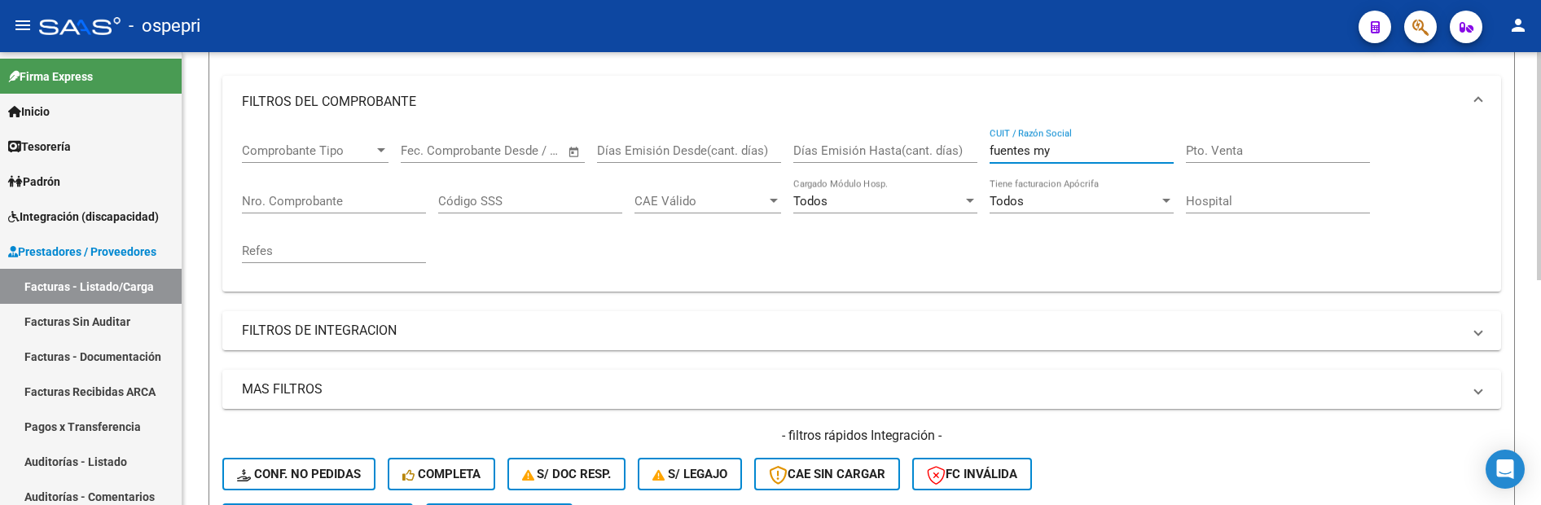
drag, startPoint x: 1066, startPoint y: 151, endPoint x: 966, endPoint y: 151, distance: 100.2
click at [966, 151] on div "Comprobante Tipo Comprobante Tipo Fecha inicio – Fecha fin Fec. Comprobante Des…" at bounding box center [862, 203] width 1240 height 151
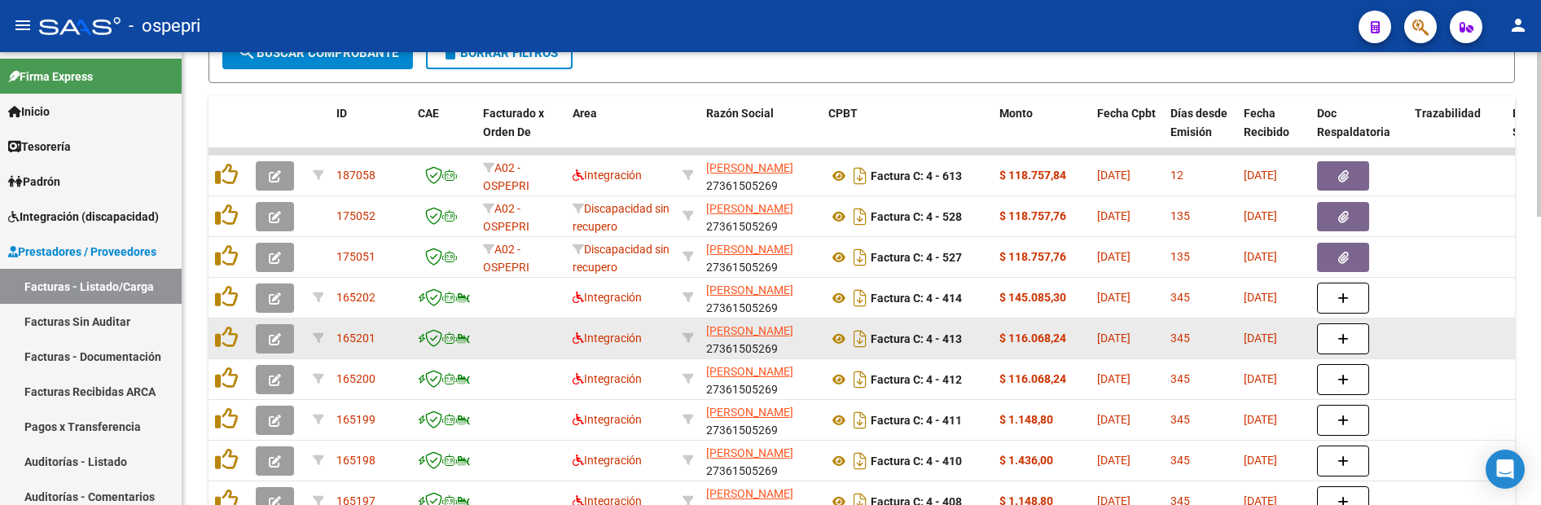
scroll to position [633, 0]
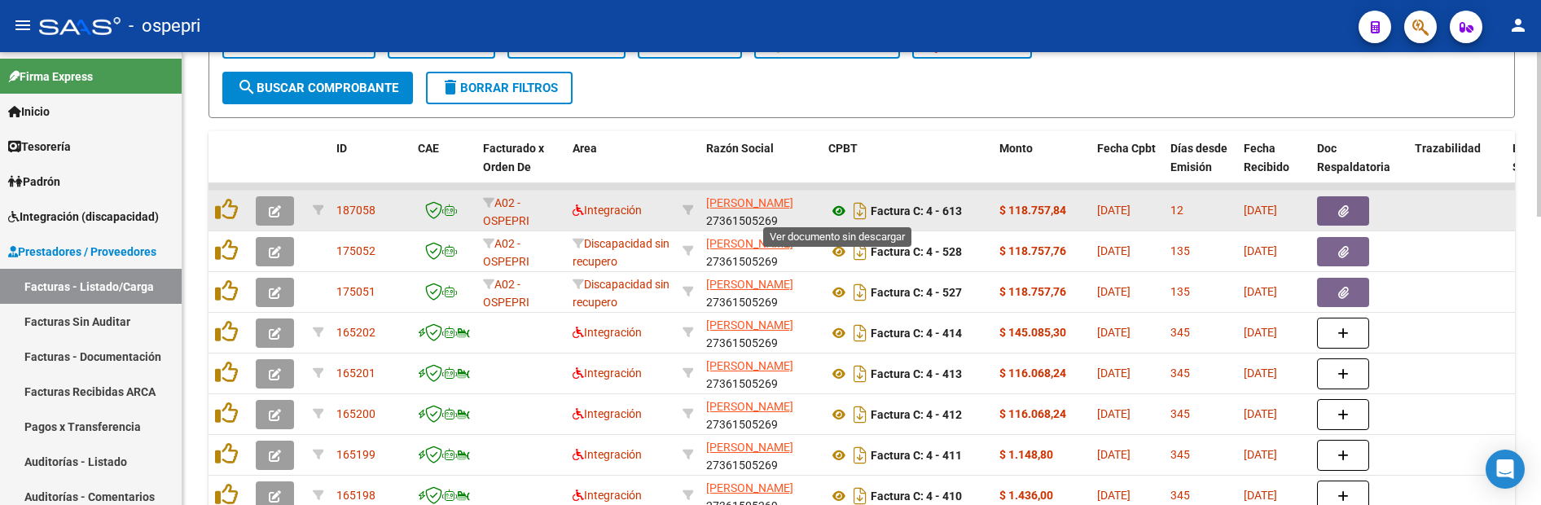
type input "garabety"
click at [838, 210] on icon at bounding box center [838, 211] width 21 height 20
click at [270, 210] on icon "button" at bounding box center [275, 211] width 12 height 12
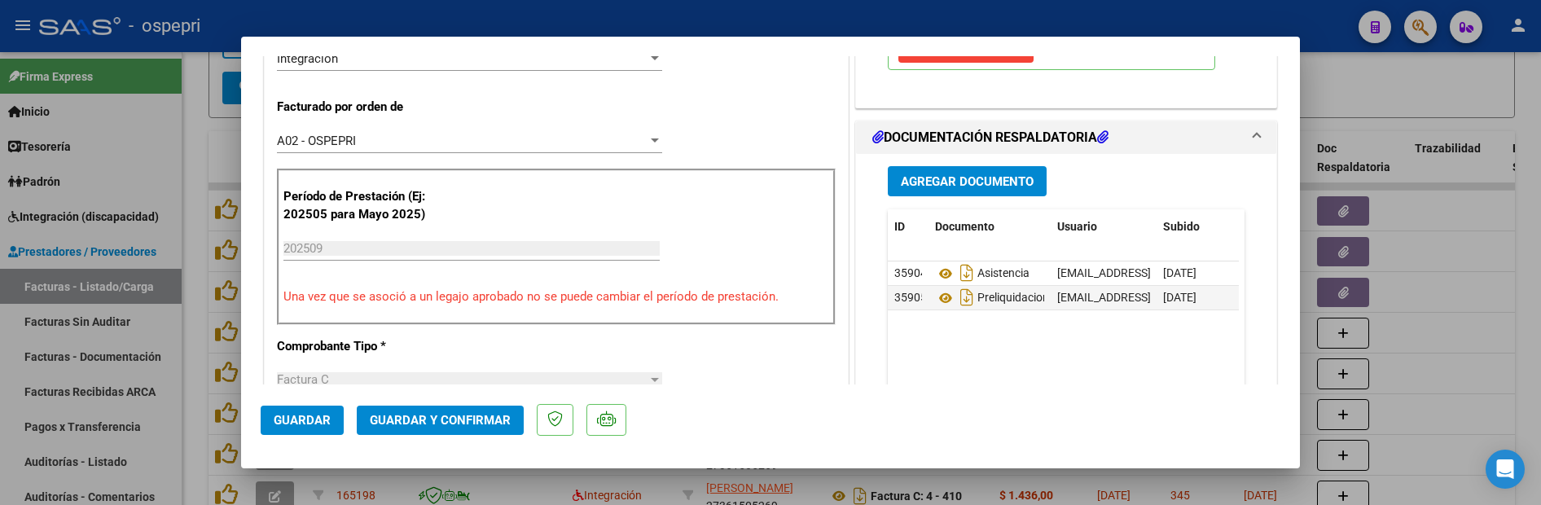
scroll to position [407, 0]
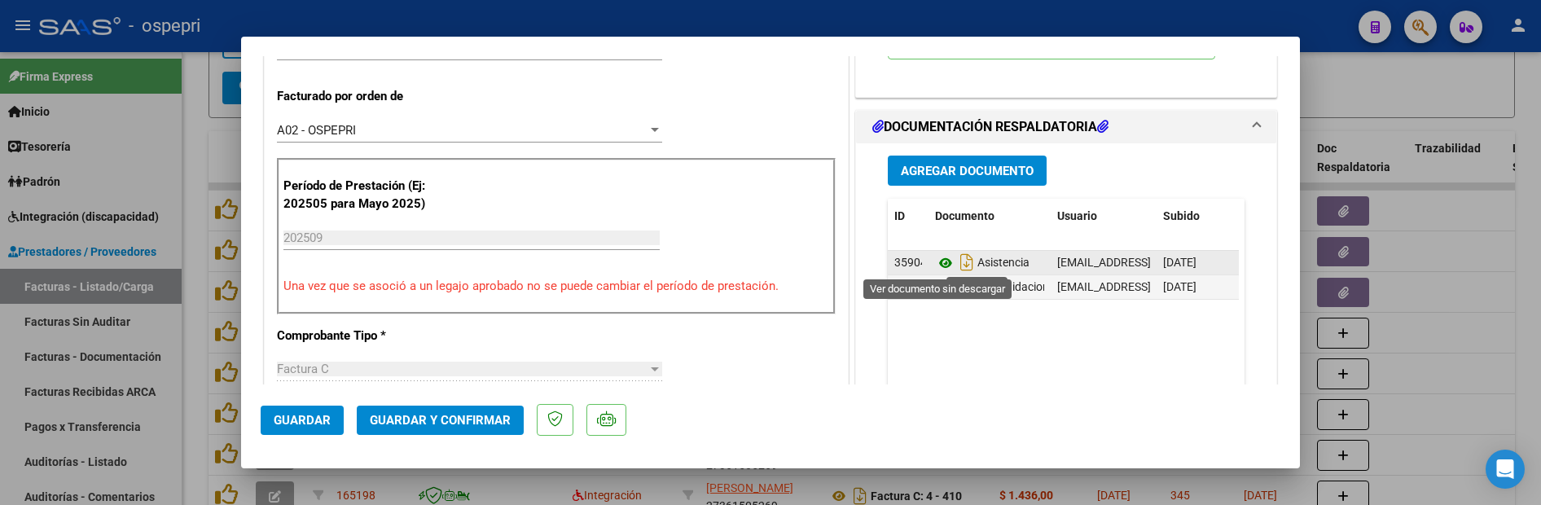
click at [935, 262] on icon at bounding box center [945, 263] width 21 height 20
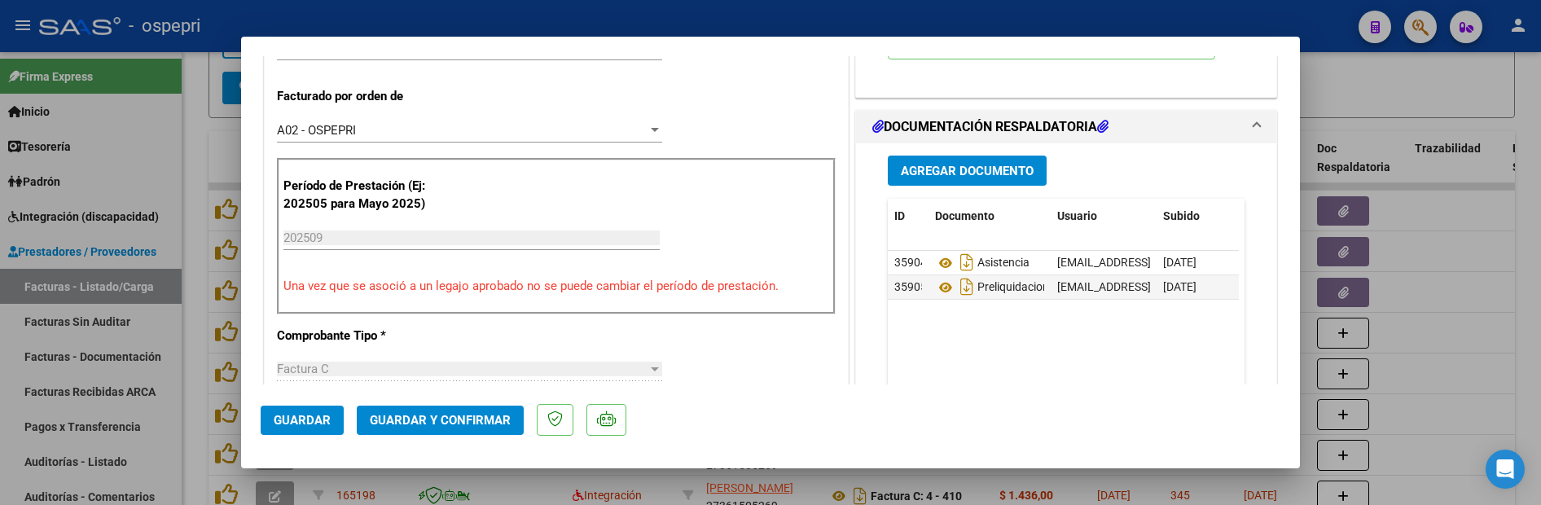
click at [447, 418] on span "Guardar y Confirmar" at bounding box center [440, 420] width 141 height 15
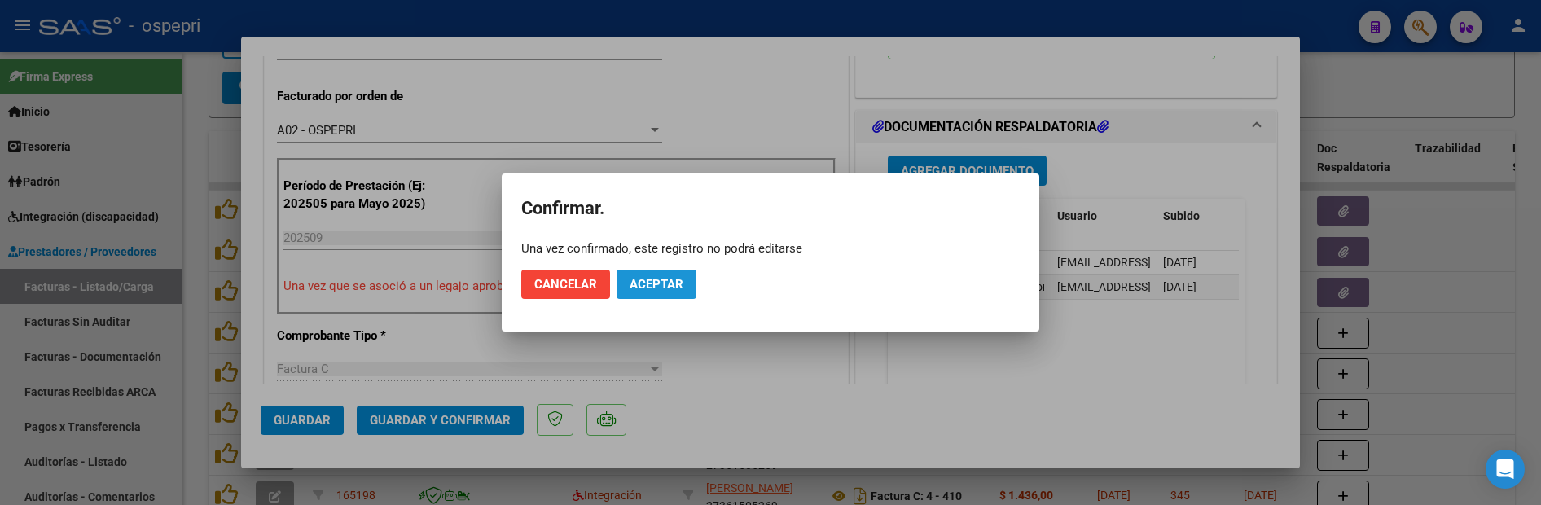
click at [667, 284] on span "Aceptar" at bounding box center [657, 284] width 54 height 15
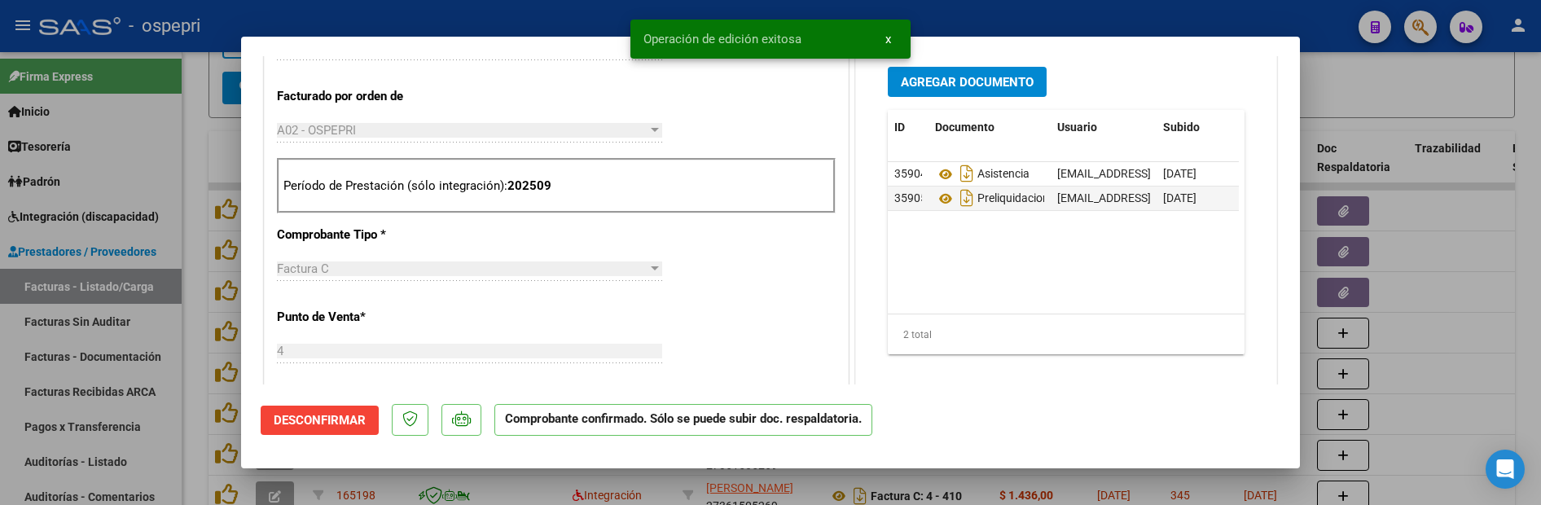
click at [1450, 332] on div at bounding box center [770, 252] width 1541 height 505
type input "$ 0,00"
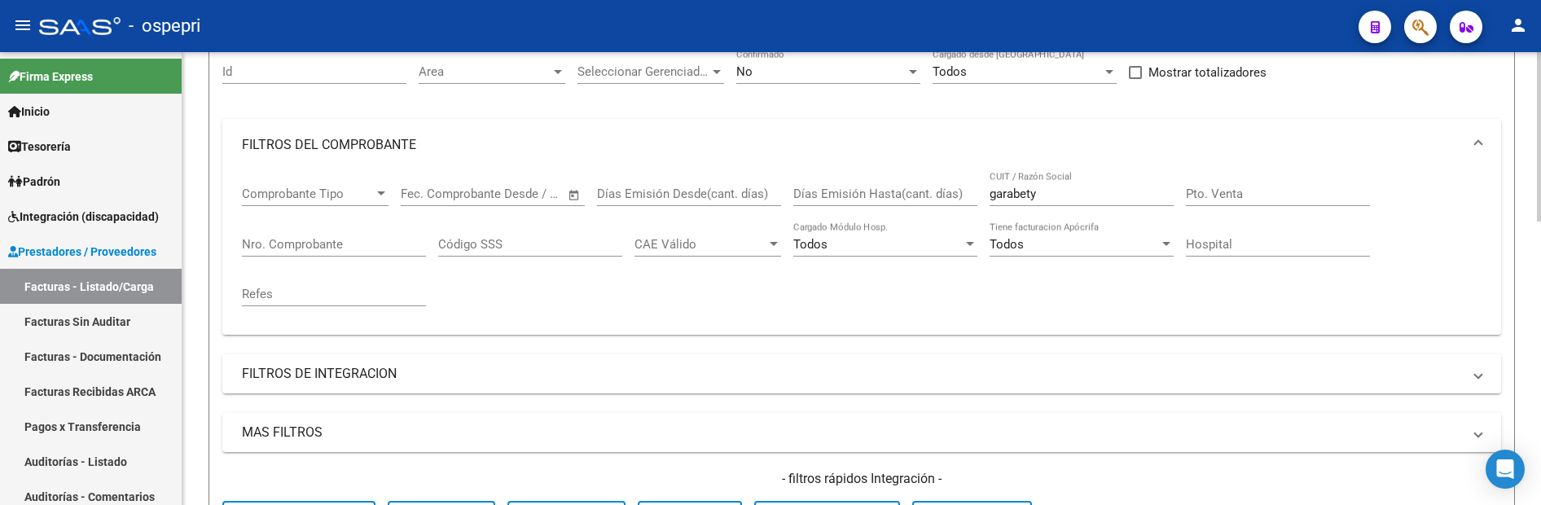
scroll to position [0, 0]
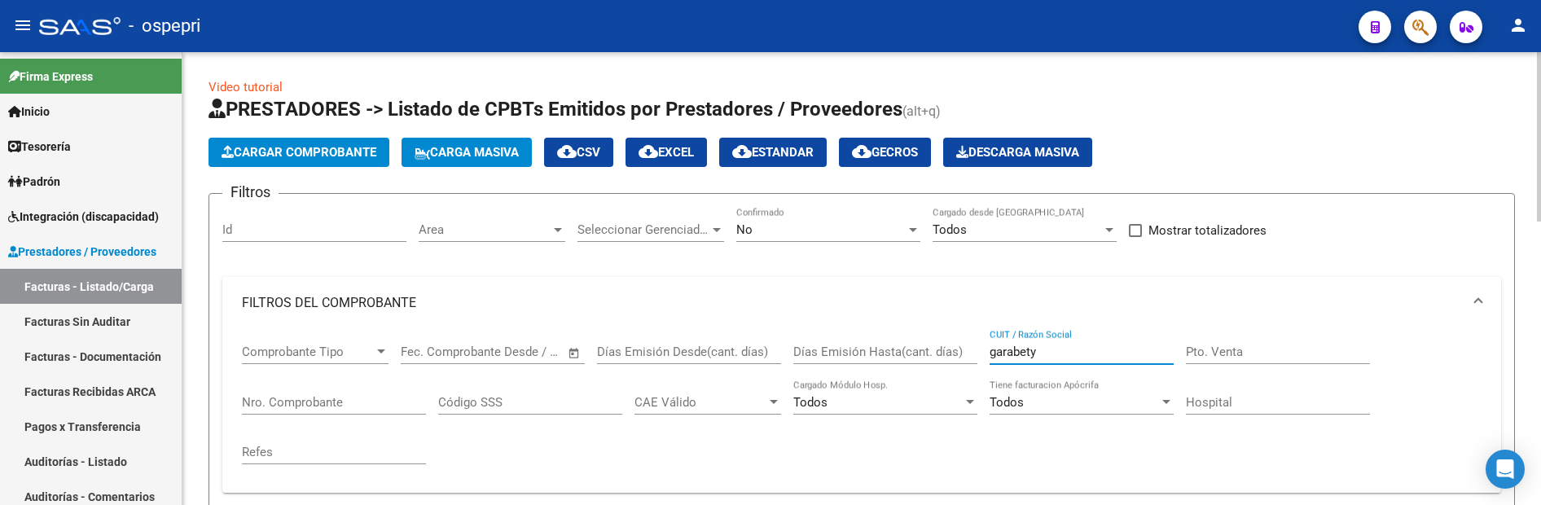
drag, startPoint x: 1051, startPoint y: 351, endPoint x: 981, endPoint y: 357, distance: 70.3
click at [981, 357] on div "Comprobante Tipo Comprobante Tipo Fecha inicio – Fecha fin Fec. Comprobante Des…" at bounding box center [862, 404] width 1240 height 151
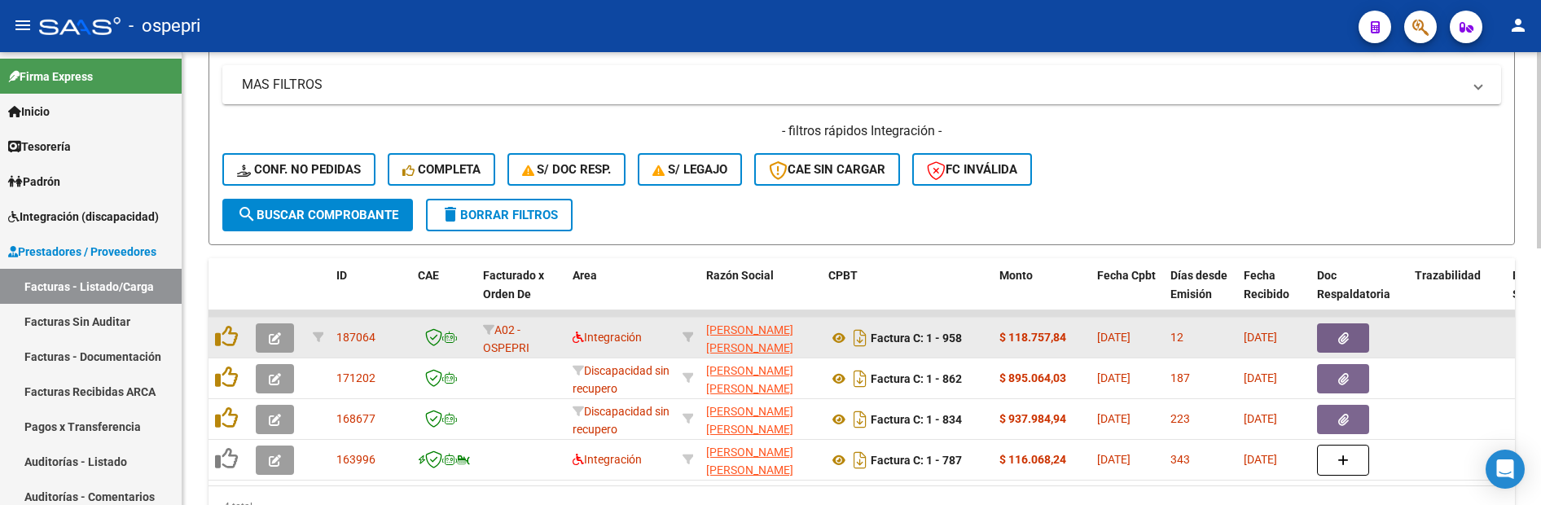
scroll to position [570, 0]
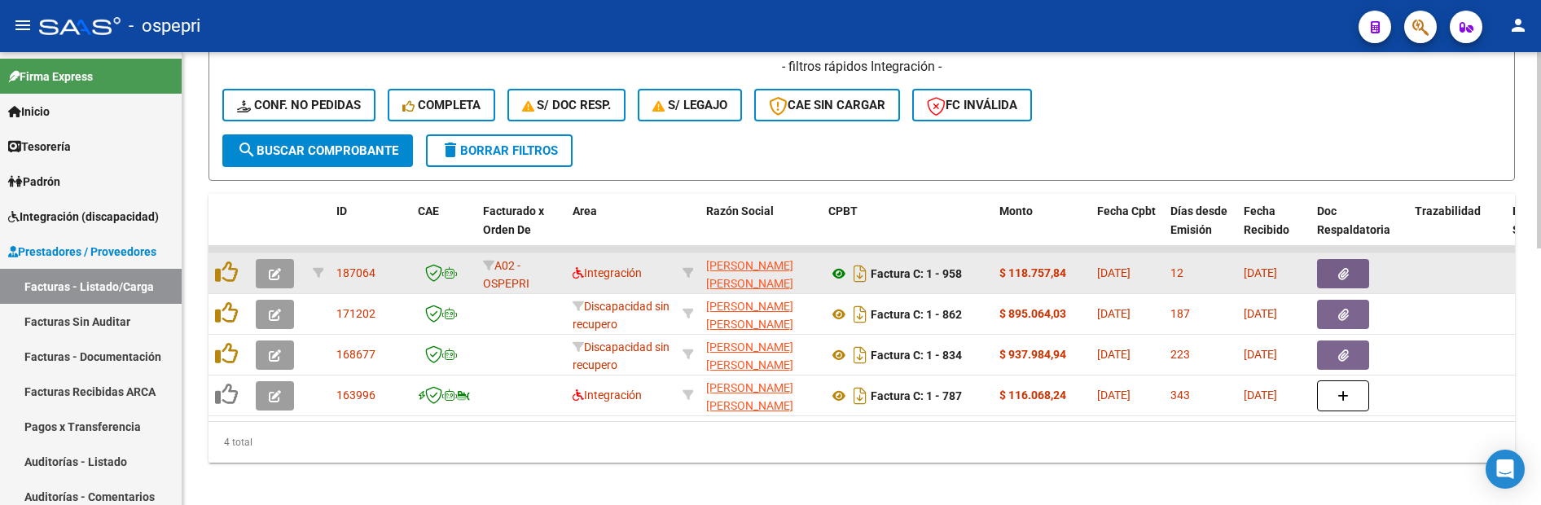
type input "garrido aguilera"
click at [840, 274] on icon at bounding box center [838, 274] width 21 height 20
click at [267, 276] on button "button" at bounding box center [275, 273] width 38 height 29
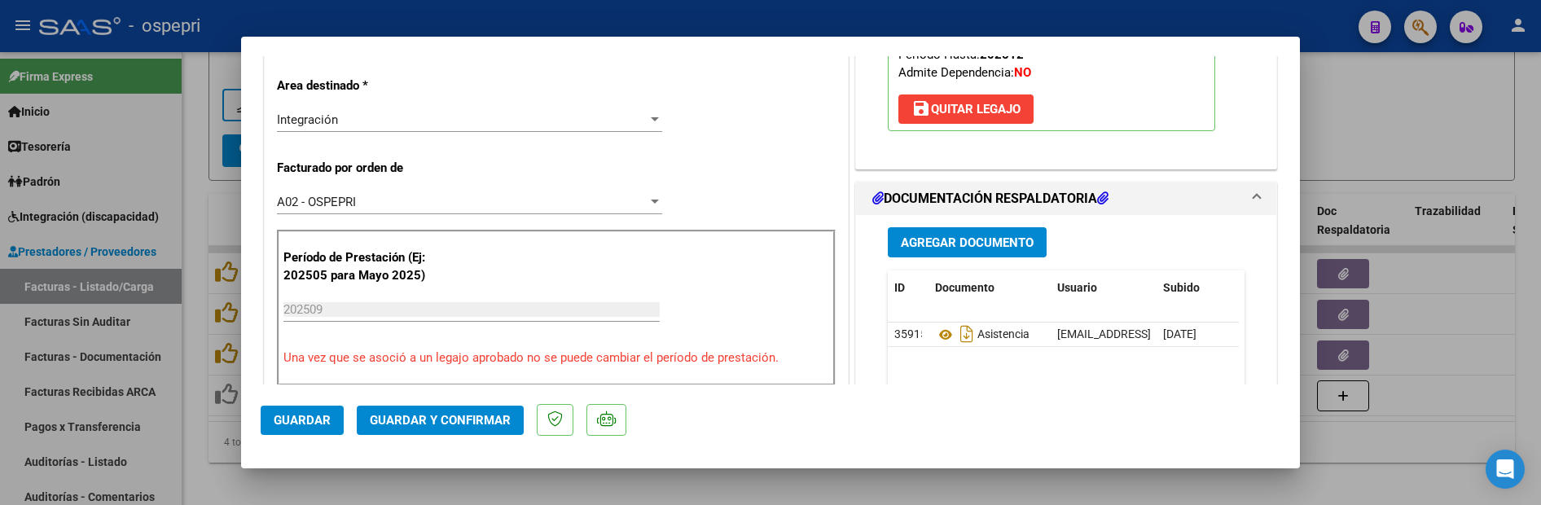
scroll to position [407, 0]
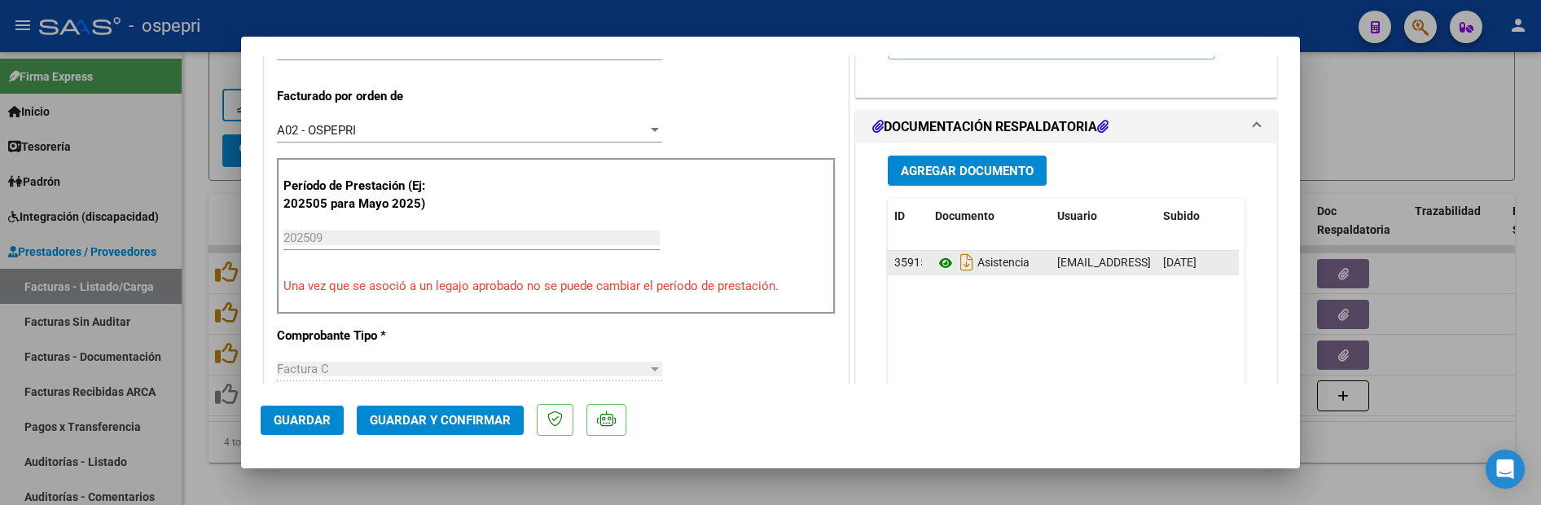
click at [935, 262] on icon at bounding box center [945, 263] width 21 height 20
click at [453, 415] on span "Guardar y Confirmar" at bounding box center [440, 420] width 141 height 15
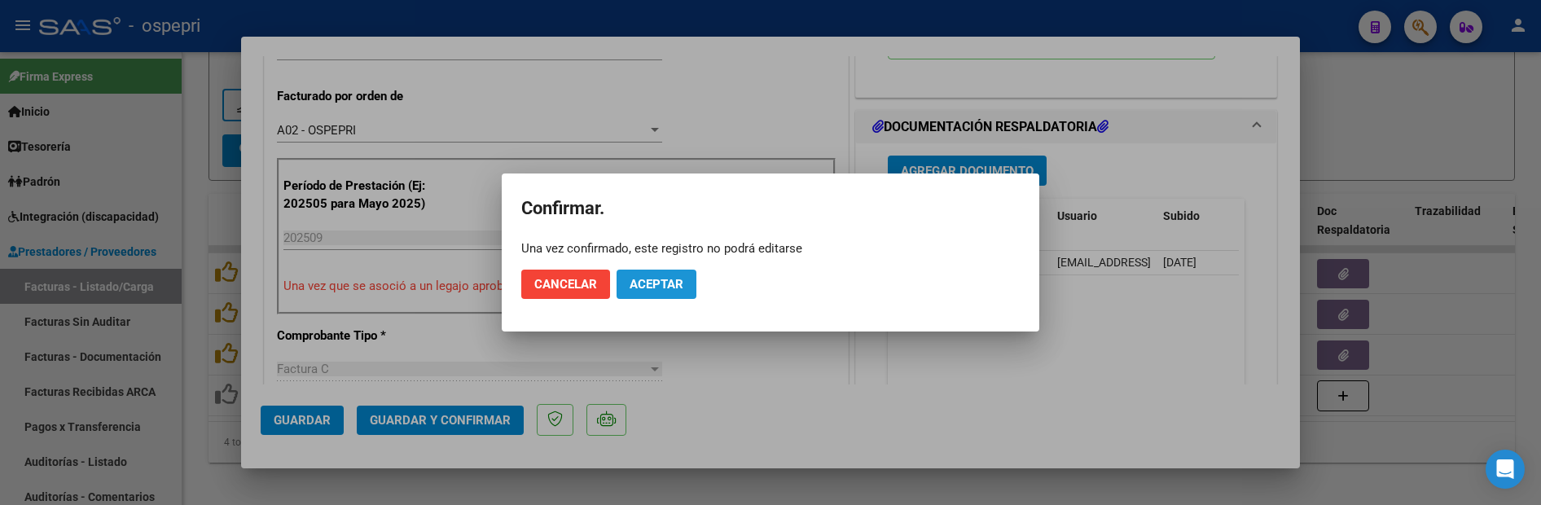
click at [665, 283] on span "Aceptar" at bounding box center [657, 284] width 54 height 15
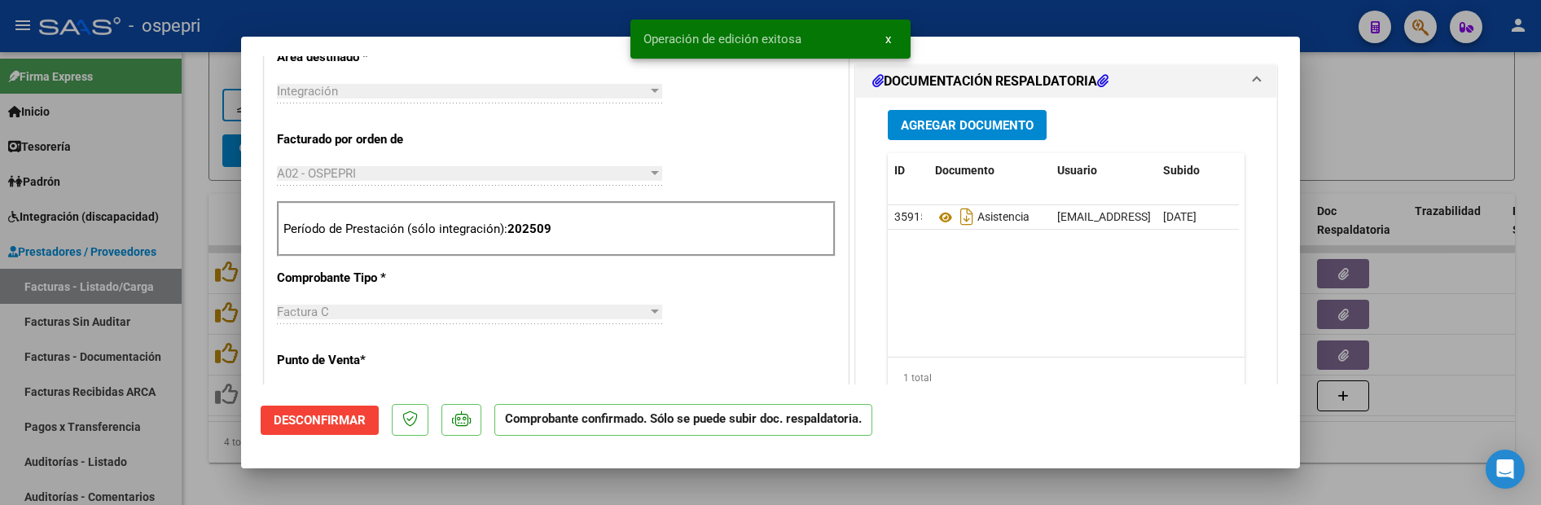
scroll to position [326, 0]
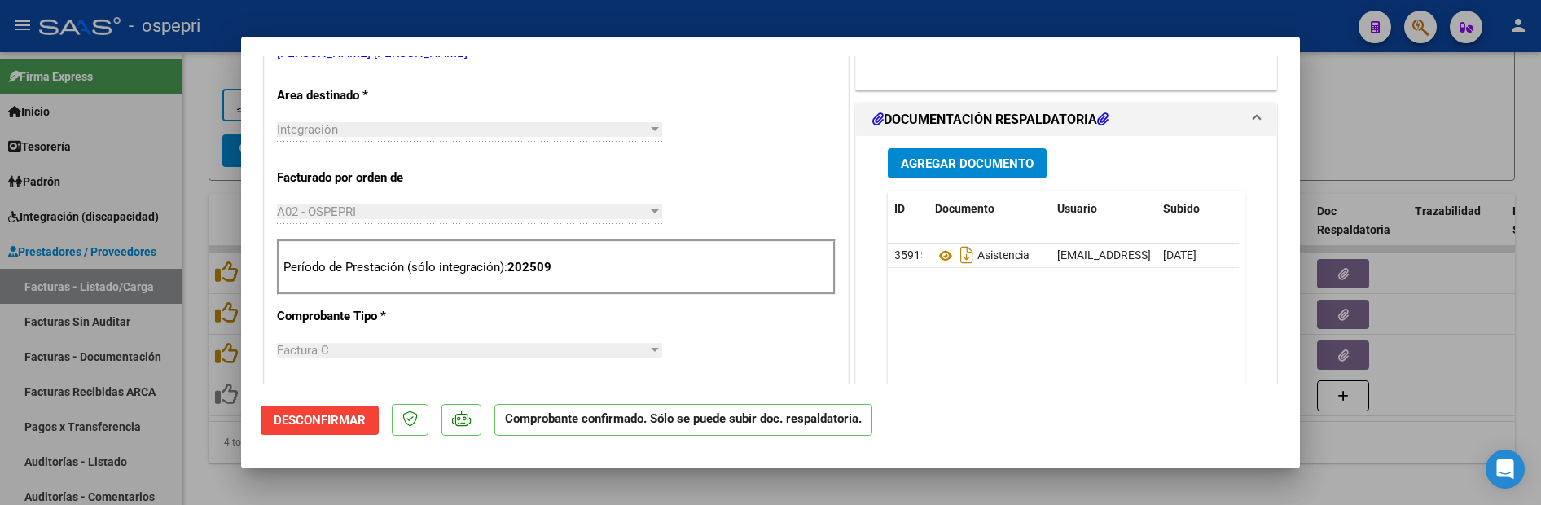
click at [1468, 411] on div at bounding box center [770, 252] width 1541 height 505
type input "$ 0,00"
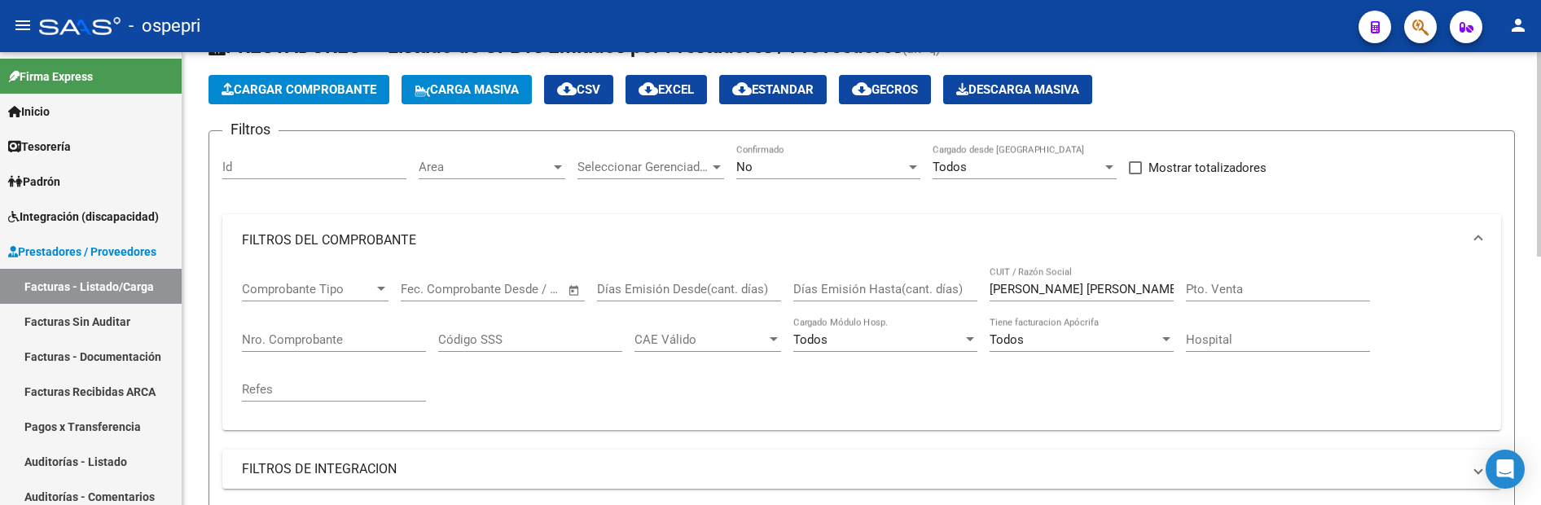
scroll to position [0, 0]
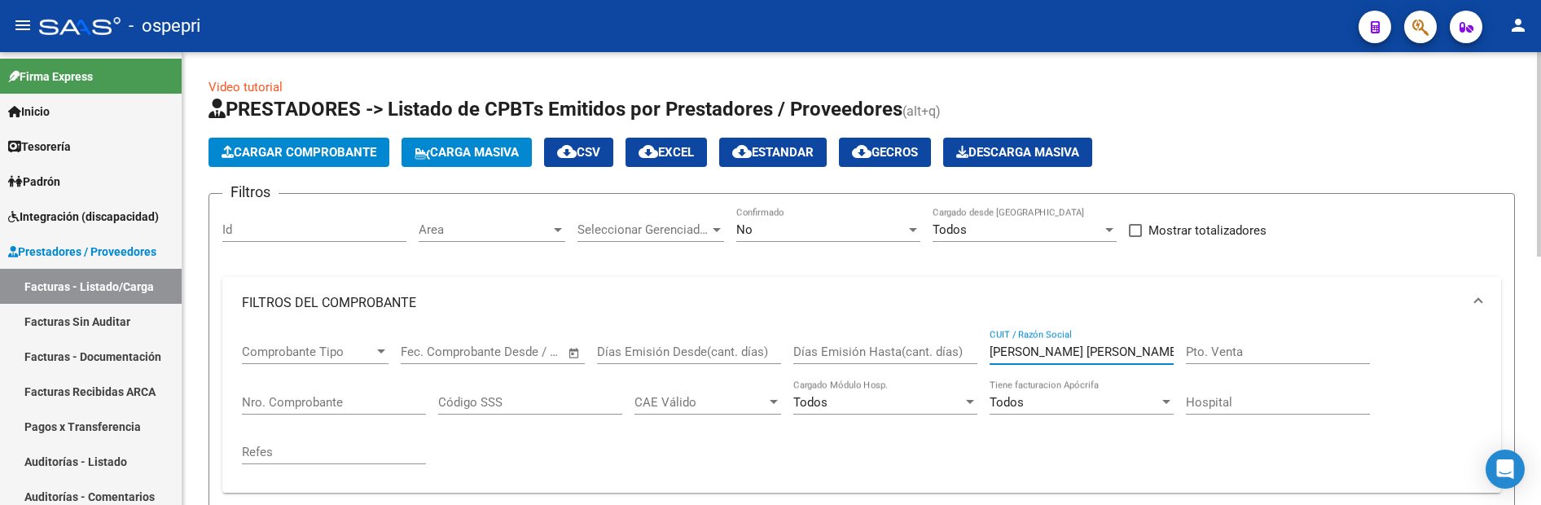
drag, startPoint x: 1098, startPoint y: 356, endPoint x: 1033, endPoint y: 354, distance: 65.2
click at [1033, 354] on input "garrido aguilera" at bounding box center [1082, 351] width 184 height 15
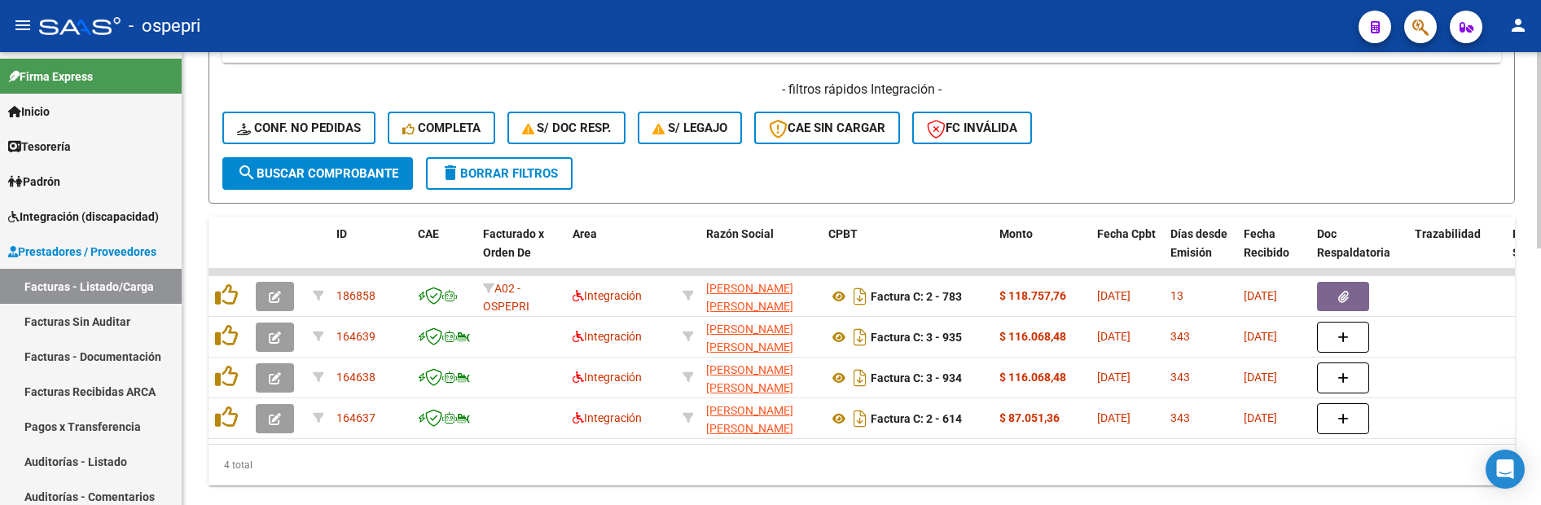
scroll to position [570, 0]
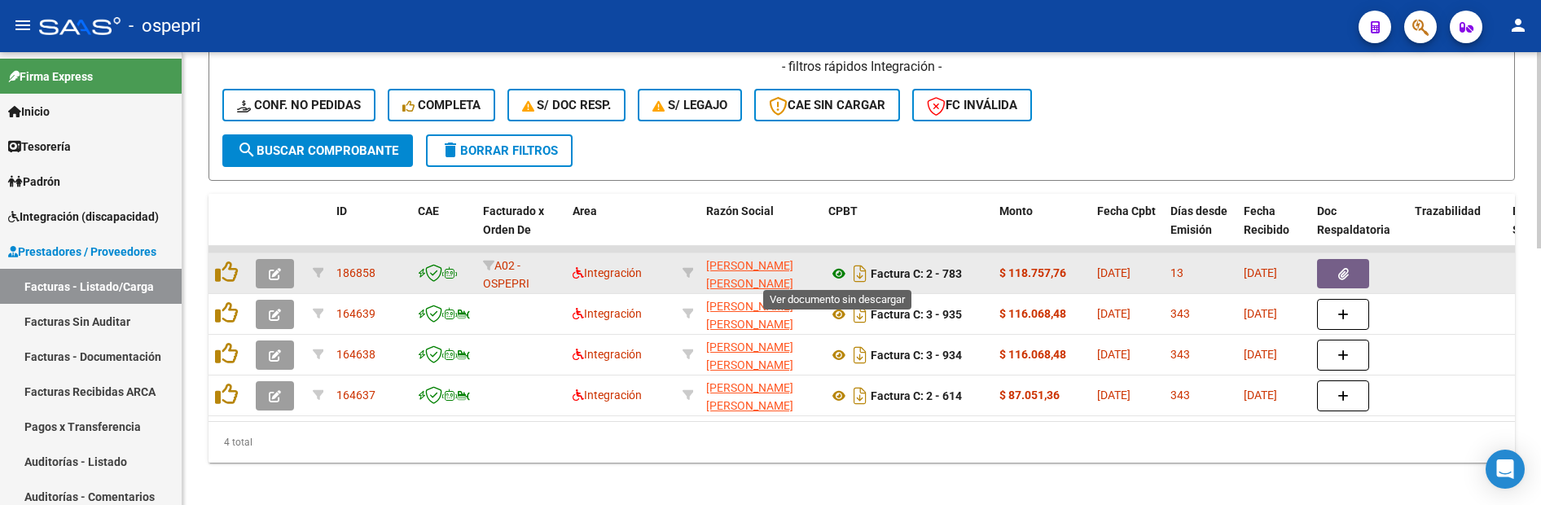
type input "garrido andrea"
click at [835, 275] on icon at bounding box center [838, 274] width 21 height 20
click at [275, 270] on icon "button" at bounding box center [275, 274] width 12 height 12
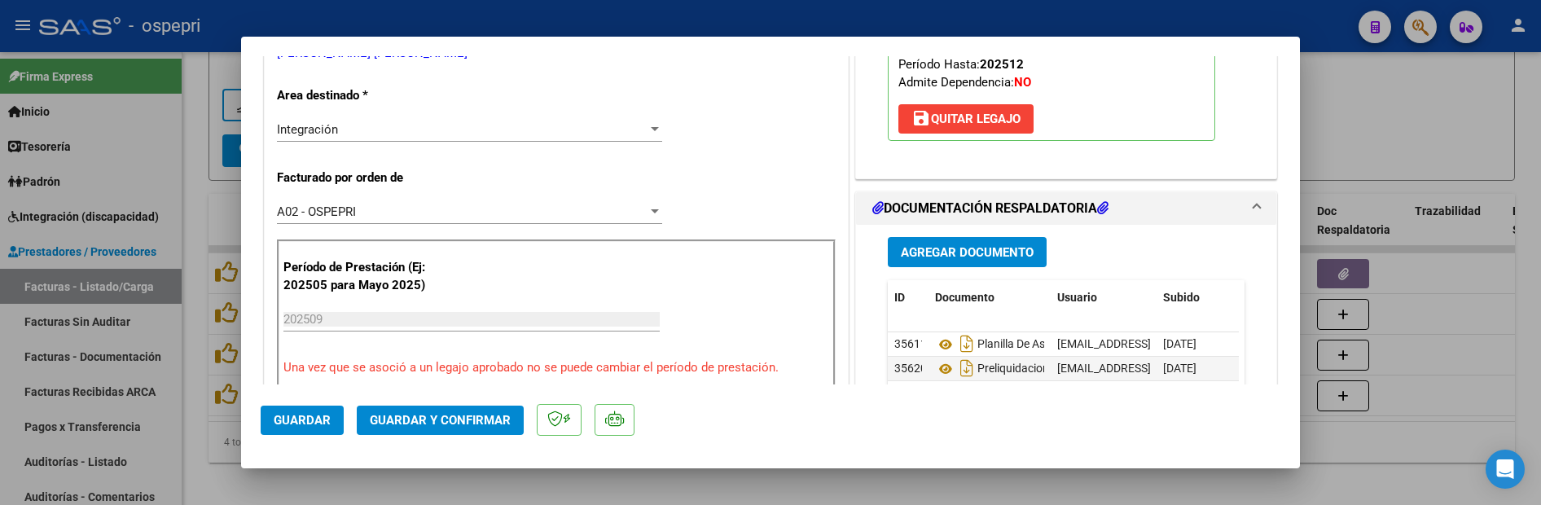
scroll to position [407, 0]
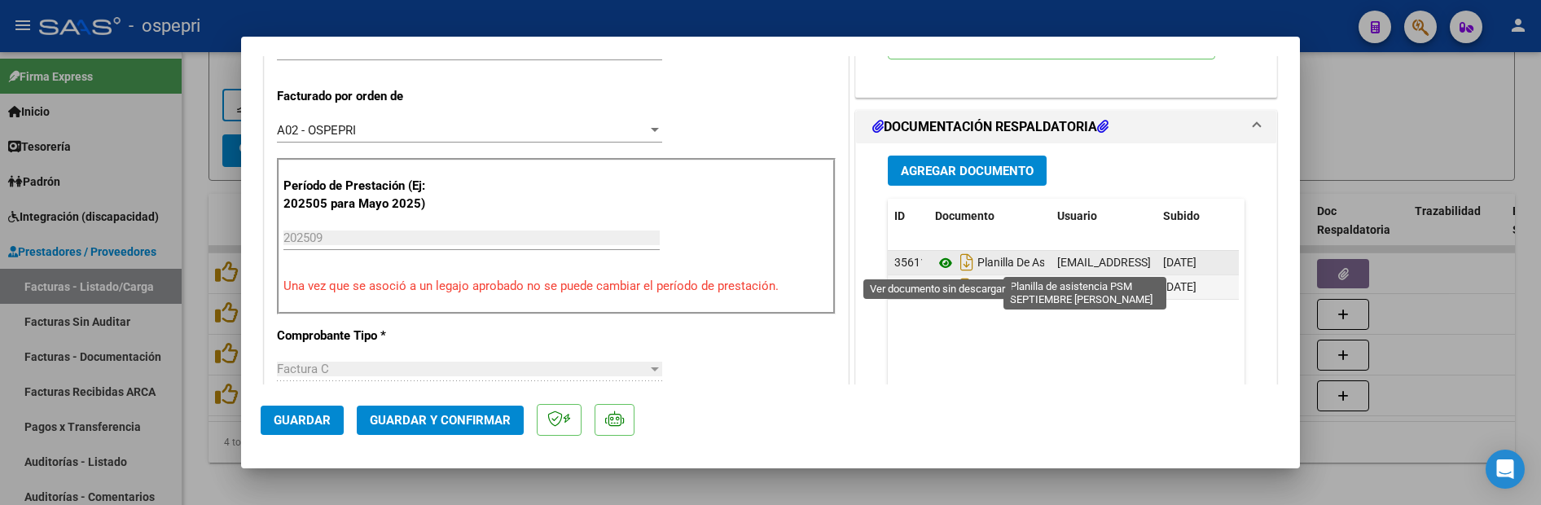
click at [939, 264] on icon at bounding box center [945, 263] width 21 height 20
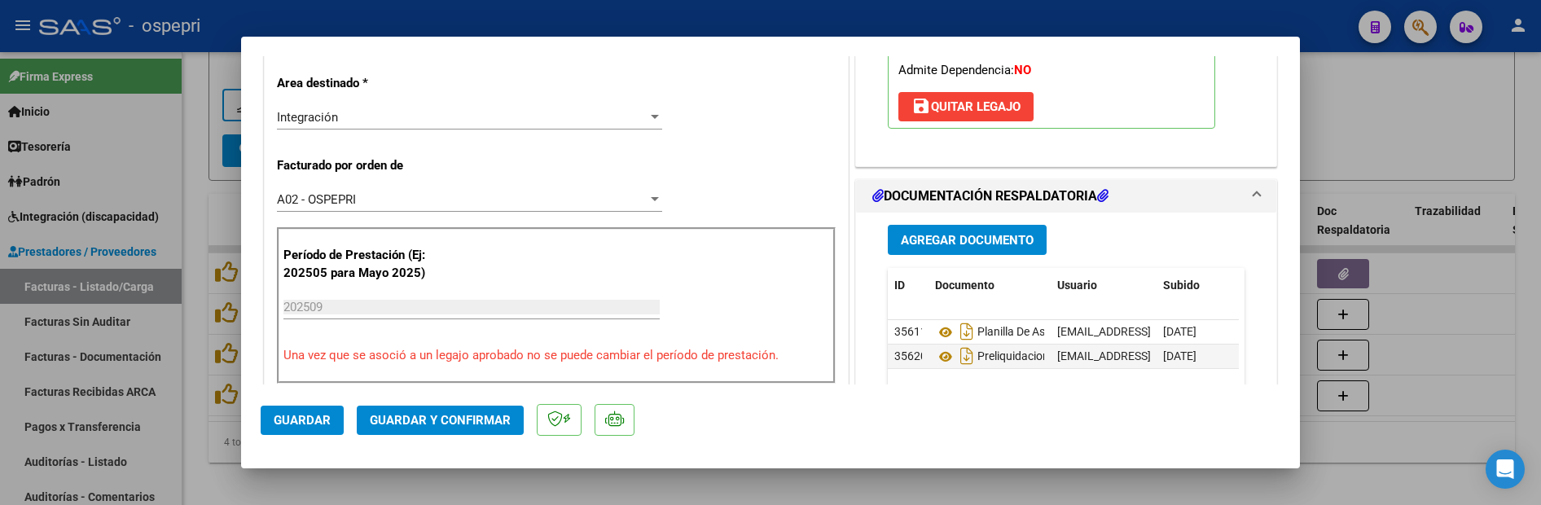
scroll to position [326, 0]
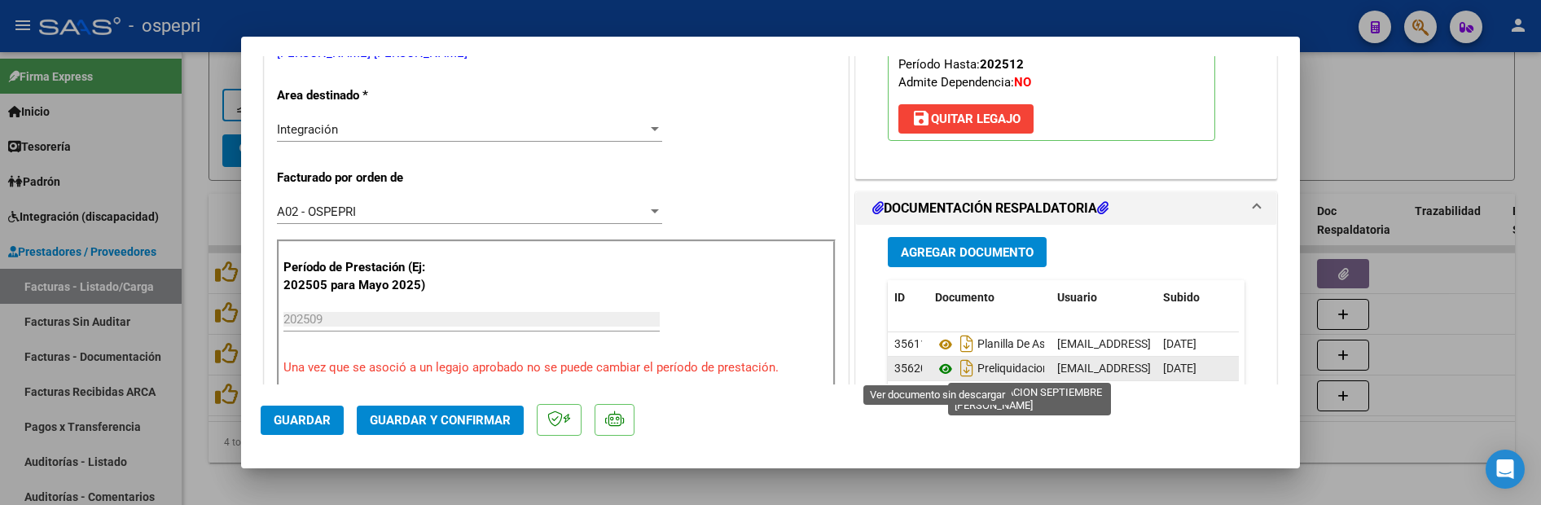
click at [937, 373] on icon at bounding box center [945, 369] width 21 height 20
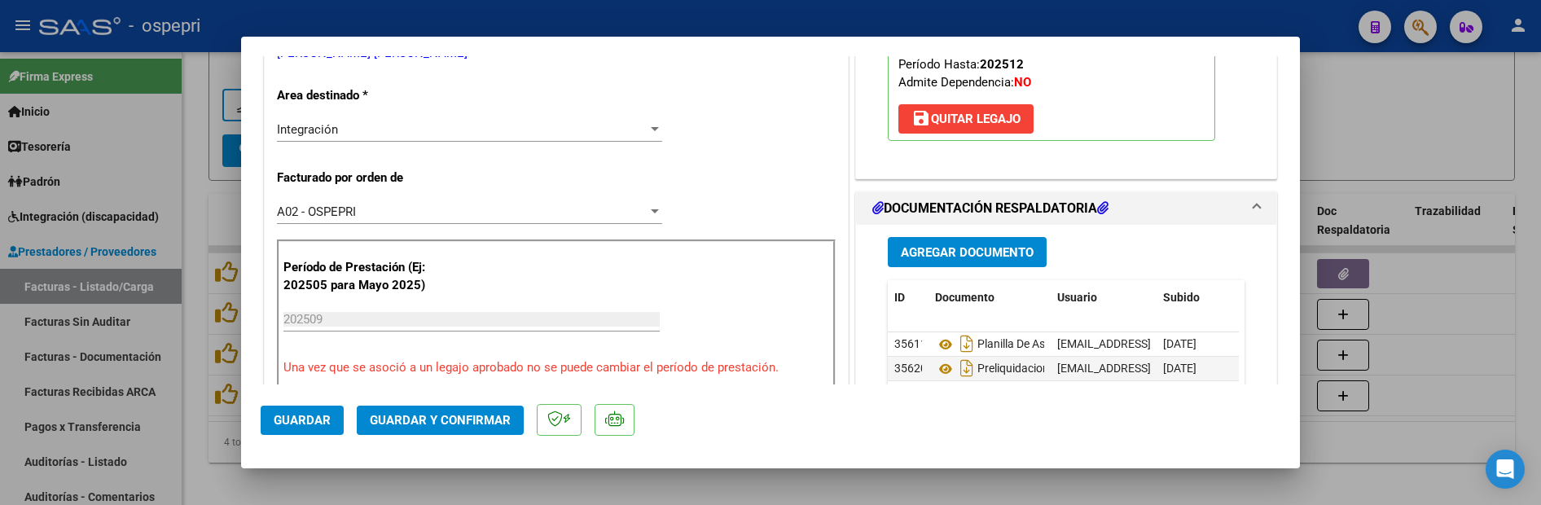
click at [463, 424] on span "Guardar y Confirmar" at bounding box center [440, 420] width 141 height 15
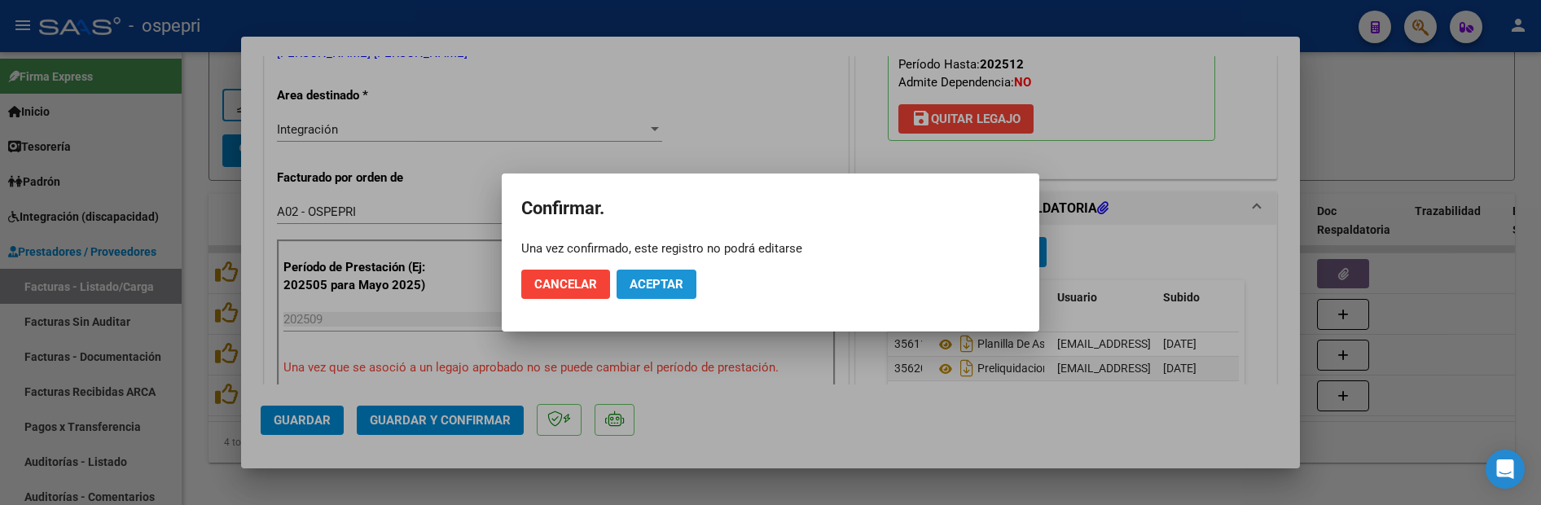
click at [674, 284] on span "Aceptar" at bounding box center [657, 284] width 54 height 15
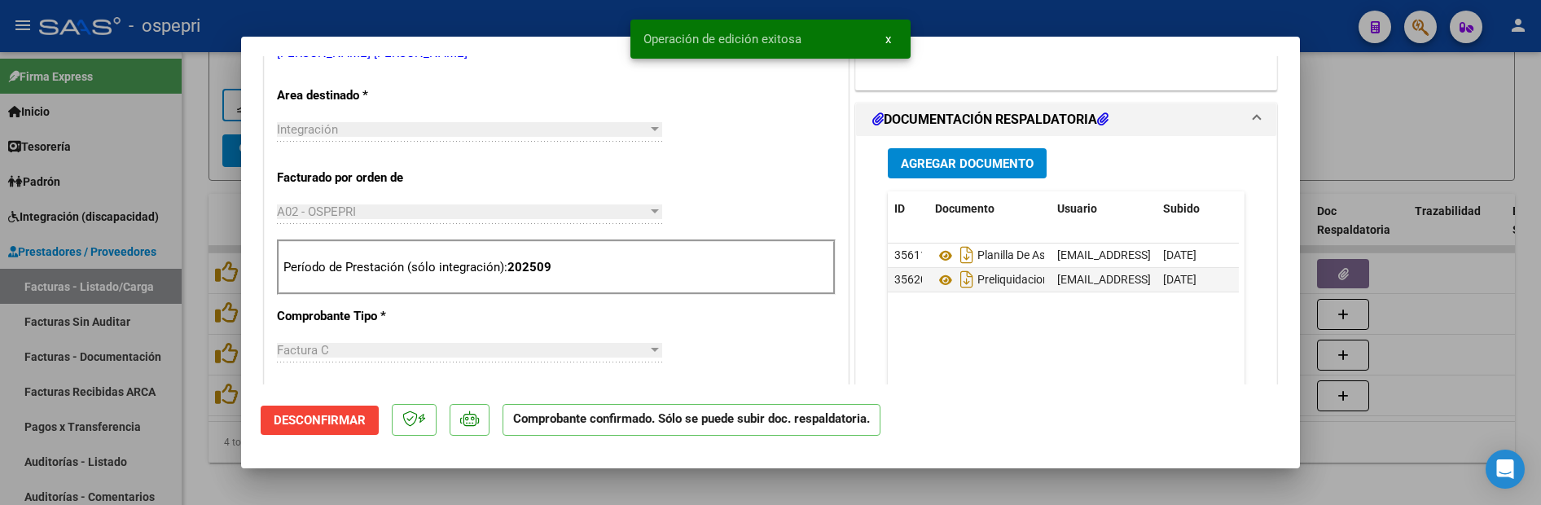
click at [1387, 122] on div at bounding box center [770, 252] width 1541 height 505
type input "$ 0,00"
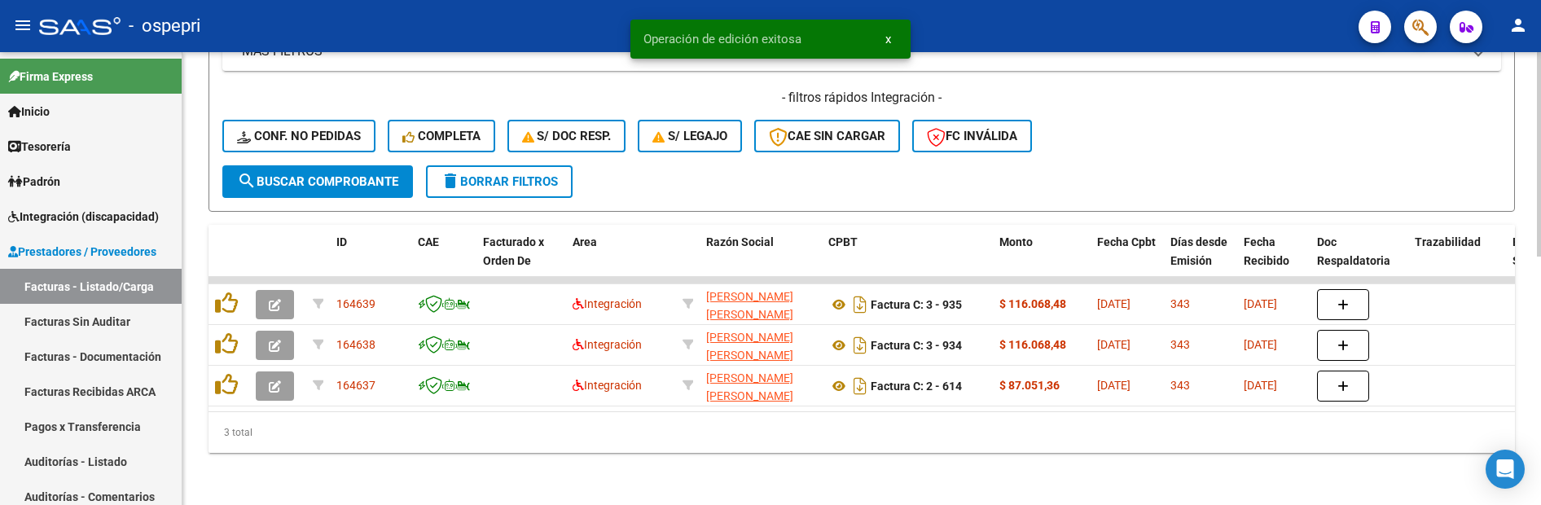
scroll to position [551, 0]
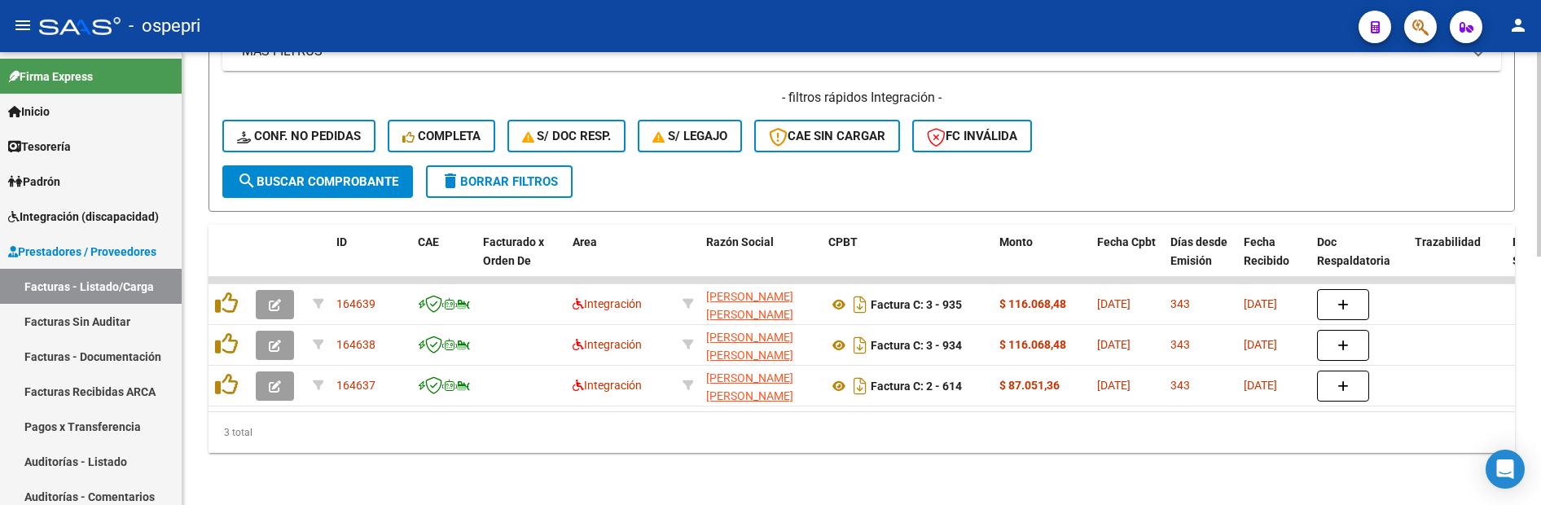
click at [1217, 141] on div "- filtros rápidos Integración - Conf. no pedidas Completa S/ Doc Resp. S/ legaj…" at bounding box center [861, 127] width 1279 height 77
click at [1134, 123] on div "- filtros rápidos Integración - Conf. no pedidas Completa S/ Doc Resp. S/ legaj…" at bounding box center [861, 127] width 1279 height 77
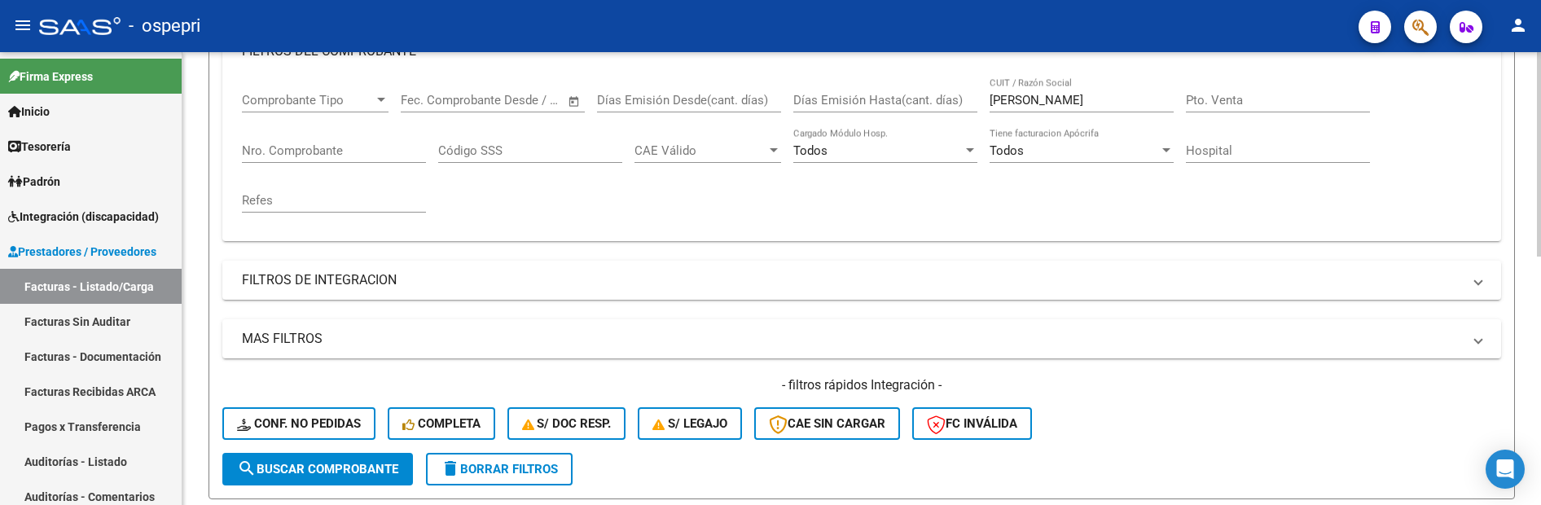
scroll to position [226, 0]
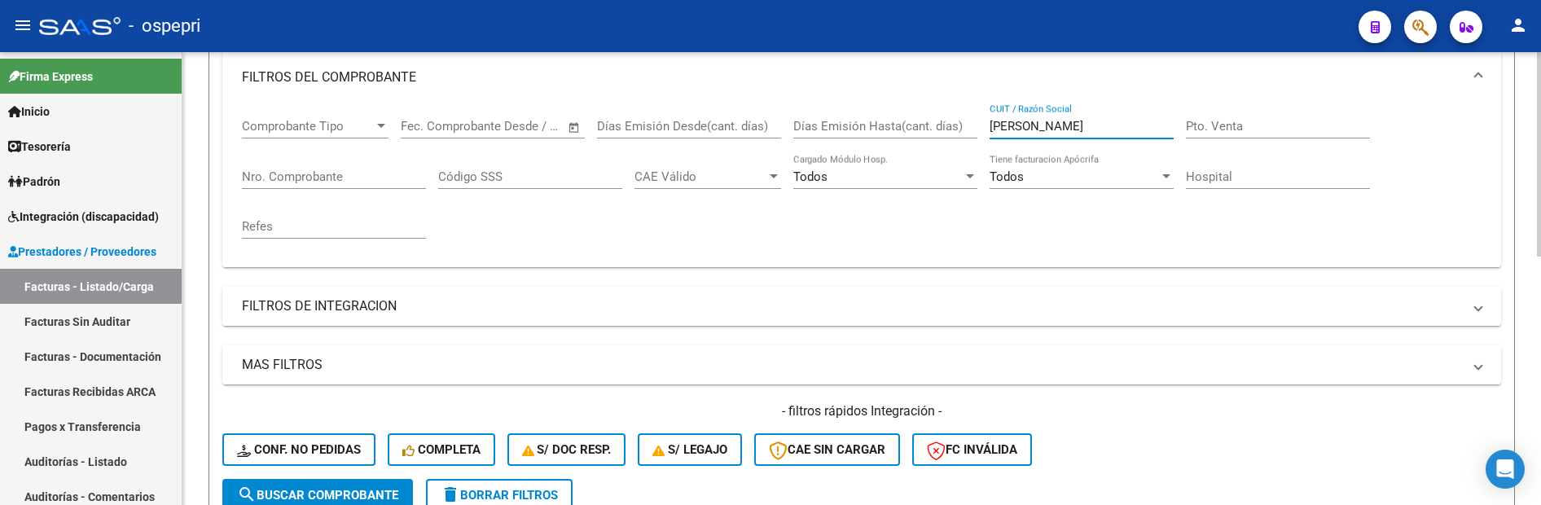
drag, startPoint x: 1098, startPoint y: 126, endPoint x: 965, endPoint y: 131, distance: 132.8
click at [965, 131] on div "Comprobante Tipo Comprobante Tipo Fecha inicio – Fecha fin Fec. Comprobante Des…" at bounding box center [862, 178] width 1240 height 151
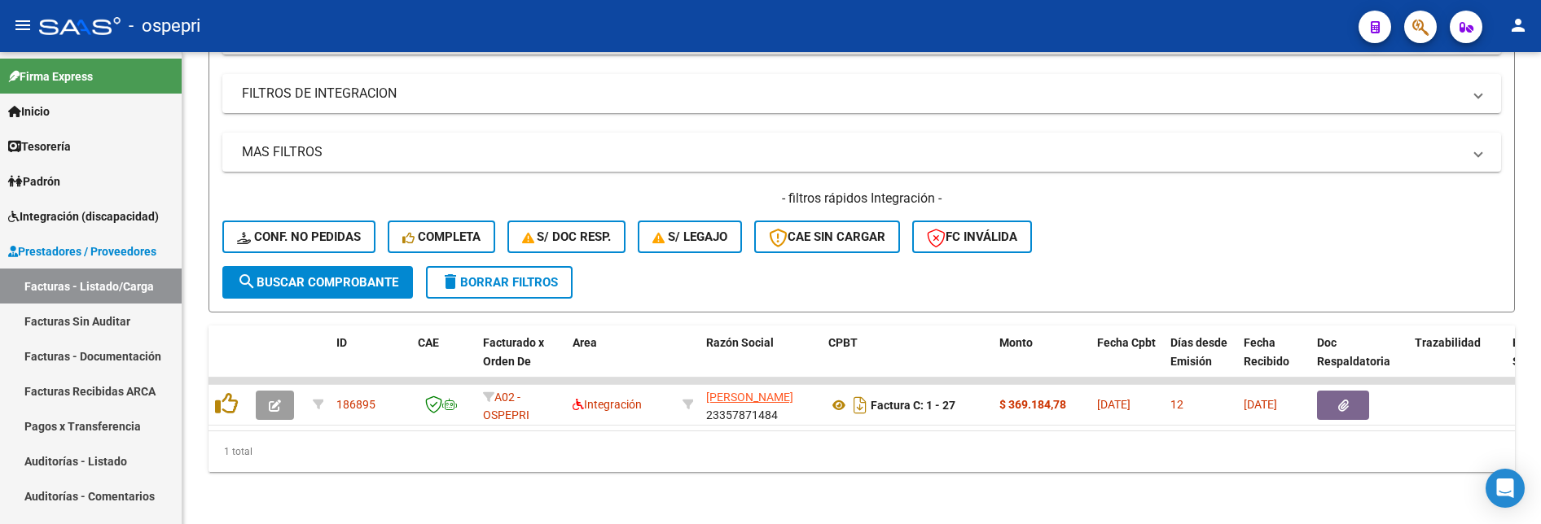
scroll to position [450, 0]
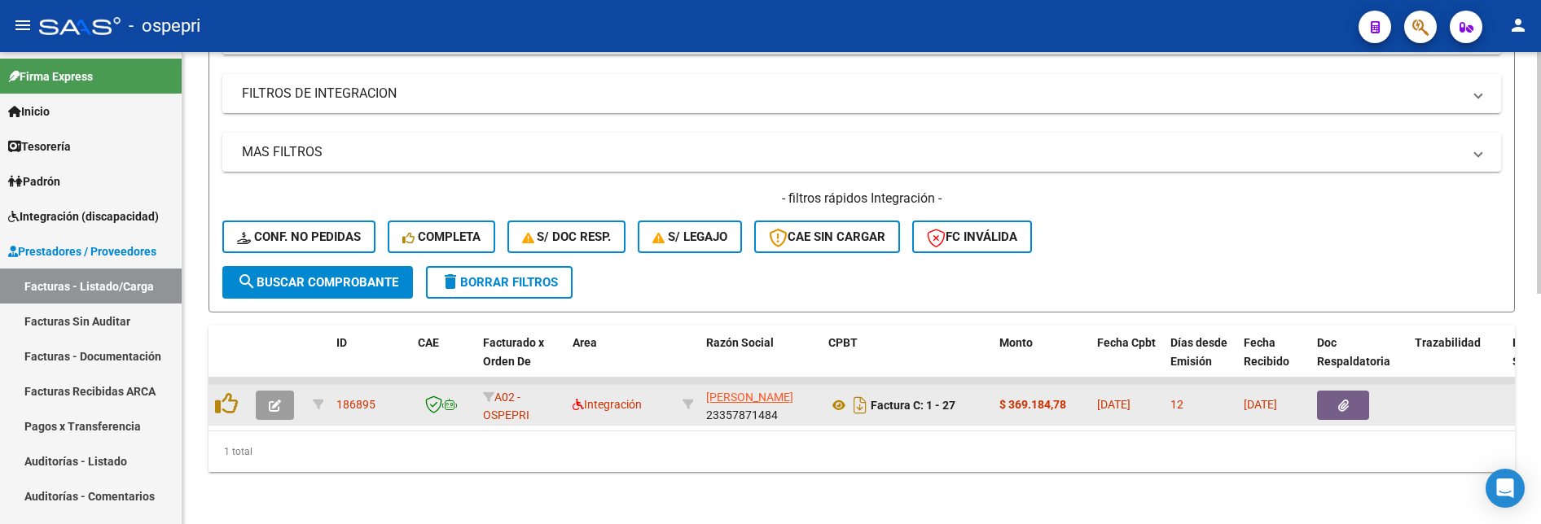
type input "gauna"
click at [278, 400] on icon "button" at bounding box center [275, 406] width 12 height 12
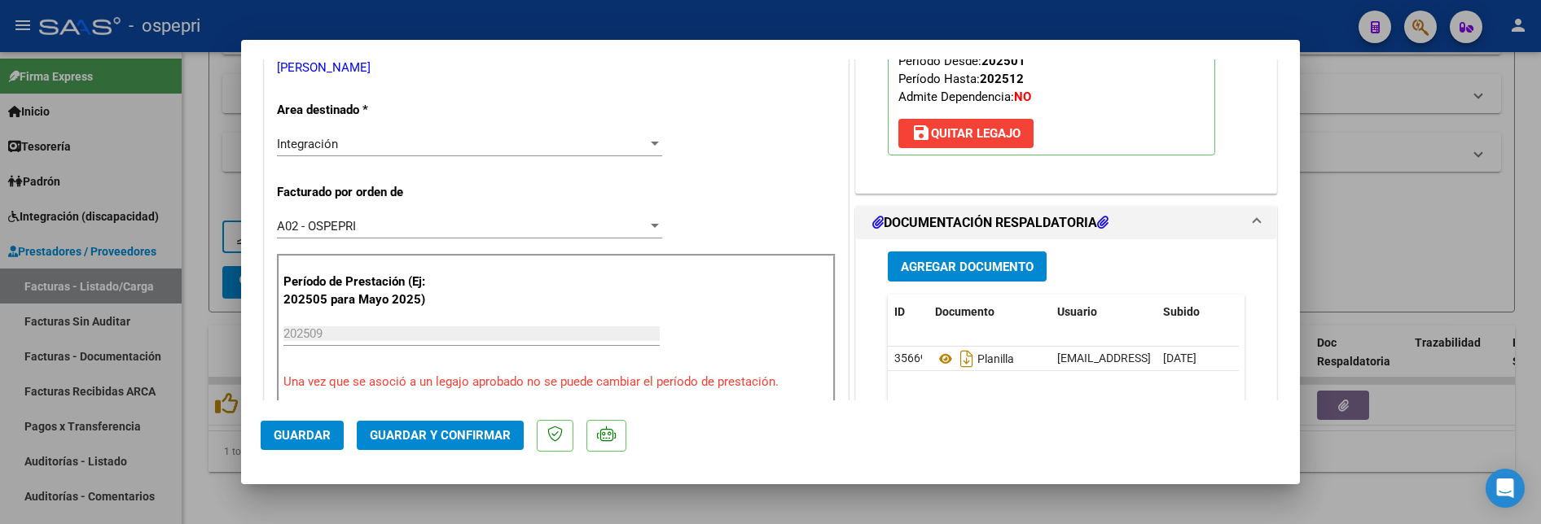
scroll to position [326, 0]
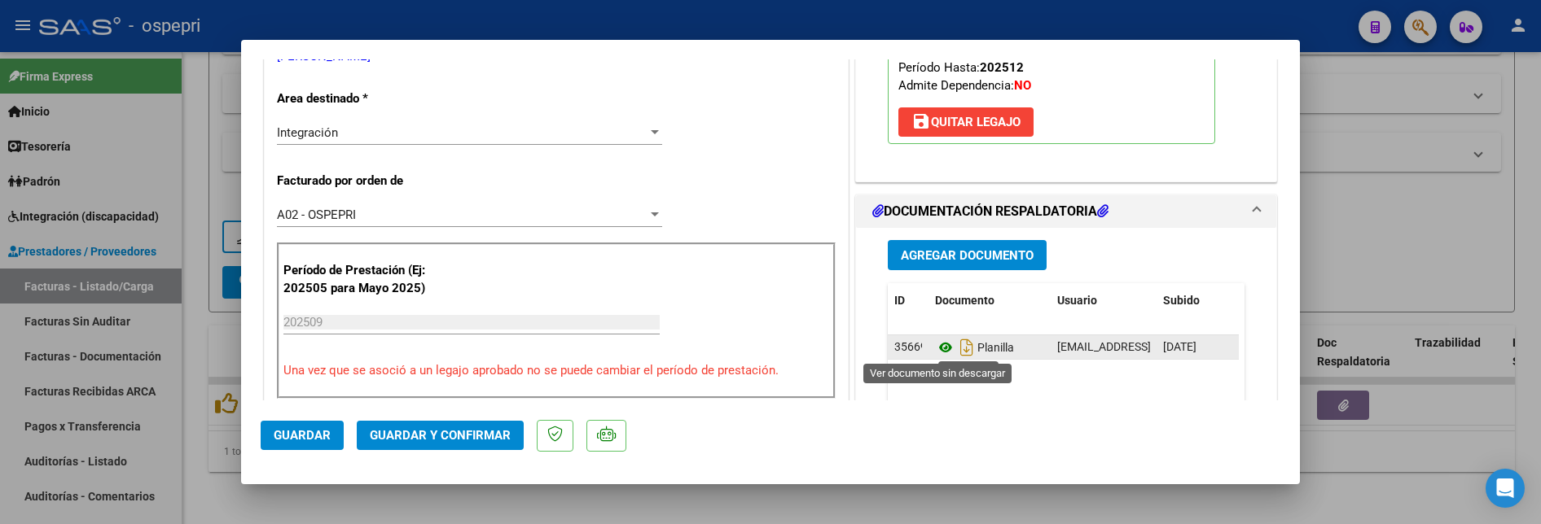
click at [937, 349] on icon at bounding box center [945, 348] width 21 height 20
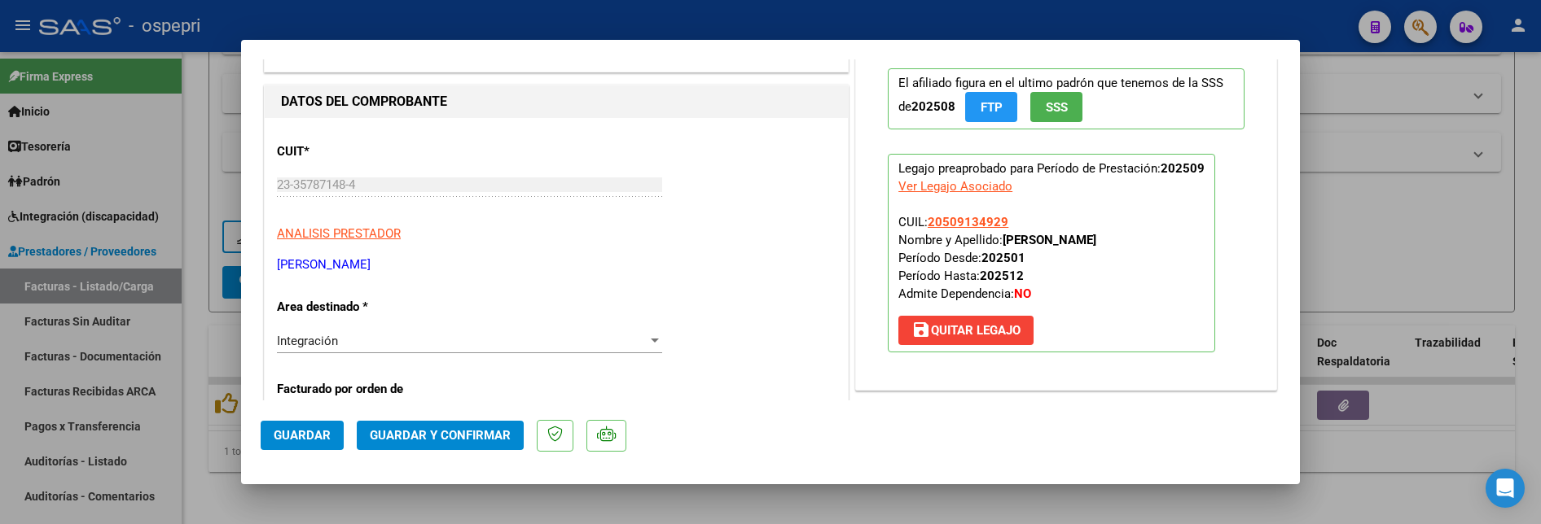
scroll to position [0, 0]
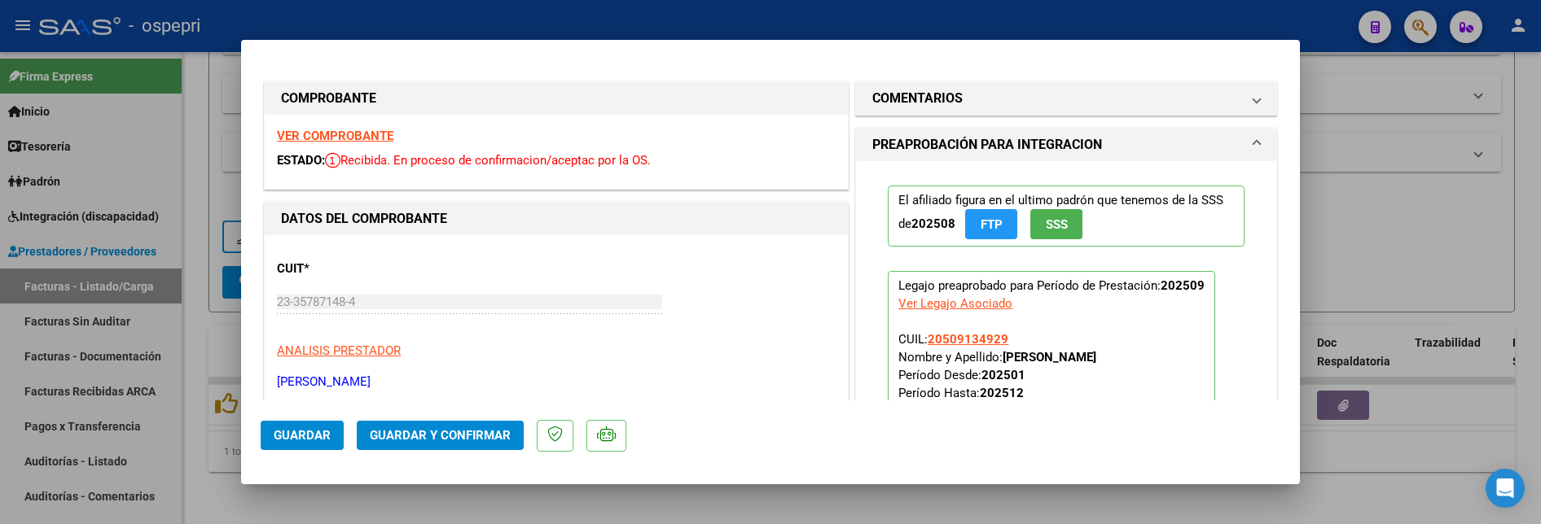
click at [358, 138] on strong "VER COMPROBANTE" at bounding box center [335, 136] width 116 height 15
click at [474, 435] on span "Guardar y Confirmar" at bounding box center [440, 435] width 141 height 15
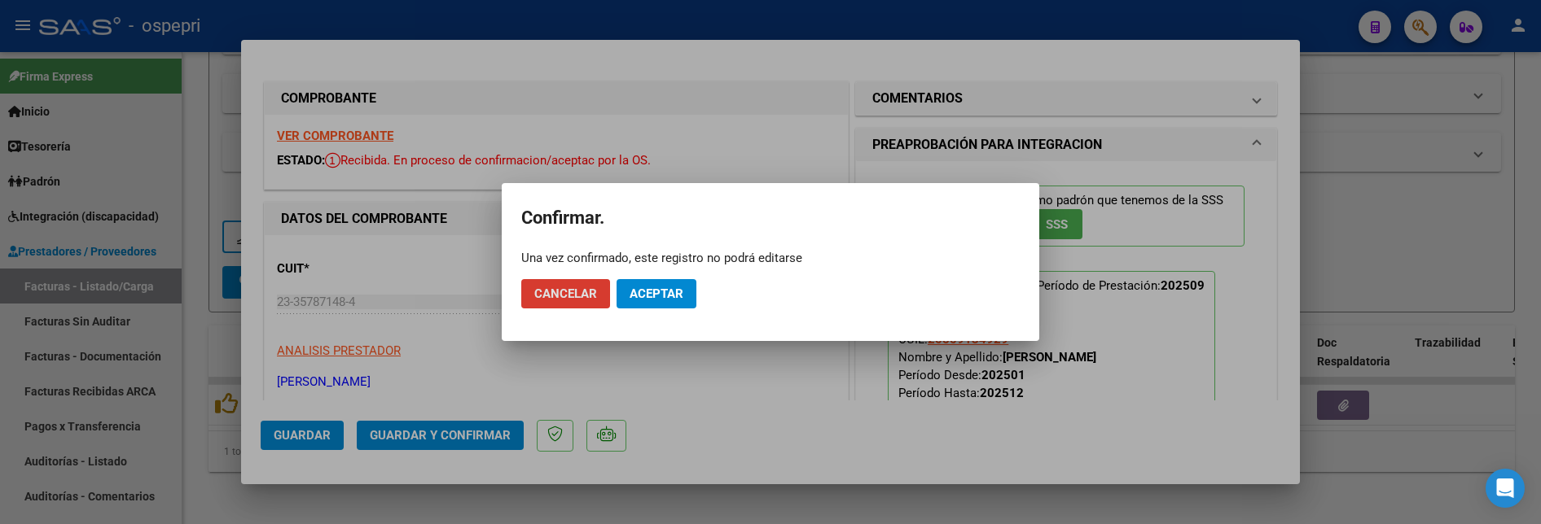
click at [659, 286] on button "Aceptar" at bounding box center [657, 293] width 80 height 29
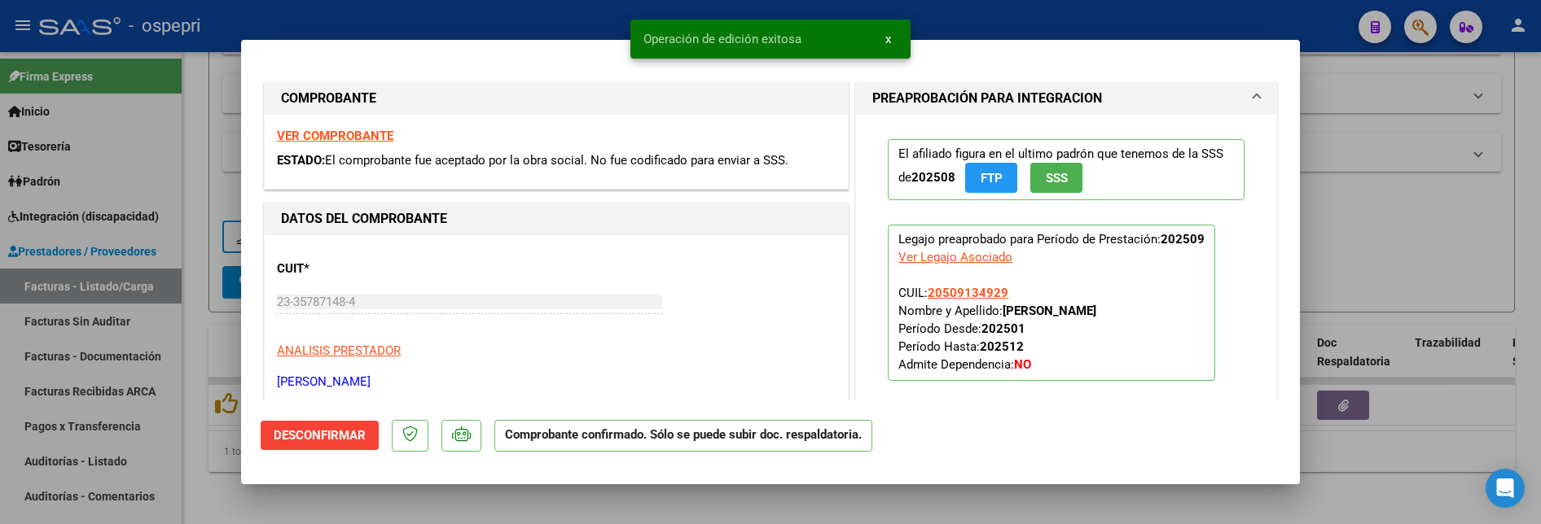
click at [1363, 233] on div at bounding box center [770, 262] width 1541 height 524
type input "$ 0,00"
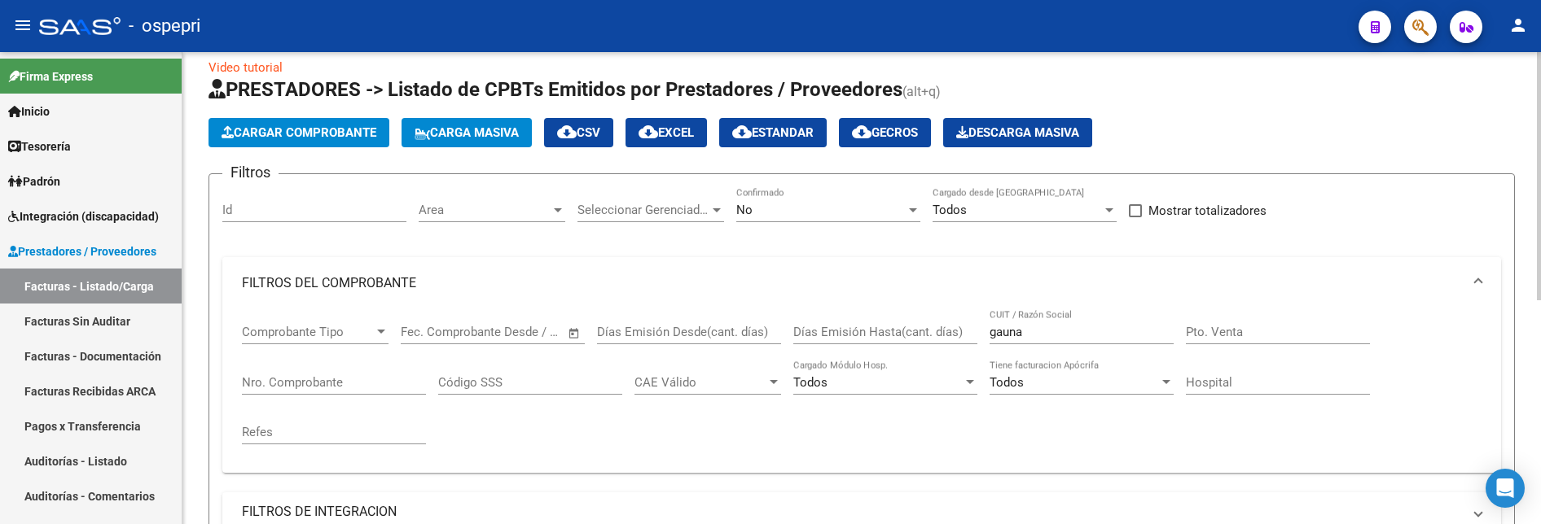
scroll to position [19, 0]
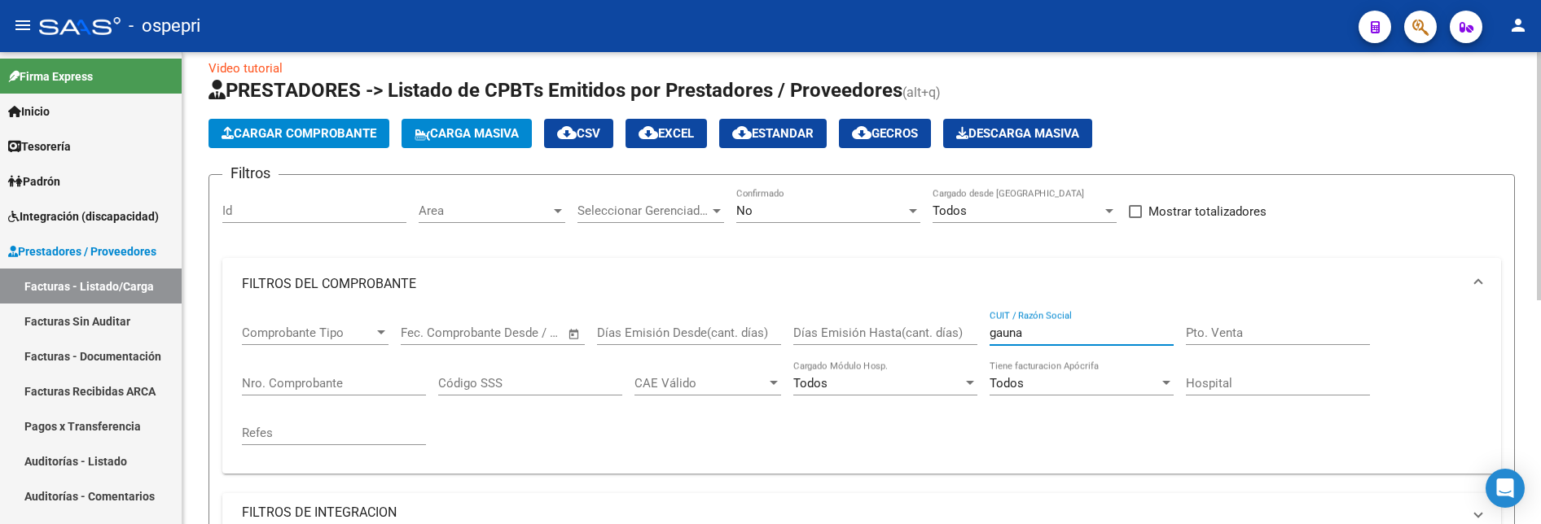
drag, startPoint x: 1058, startPoint y: 333, endPoint x: 950, endPoint y: 333, distance: 107.5
click at [950, 333] on div "Comprobante Tipo Comprobante Tipo Fecha inicio – Fecha fin Fec. Comprobante Des…" at bounding box center [862, 385] width 1240 height 151
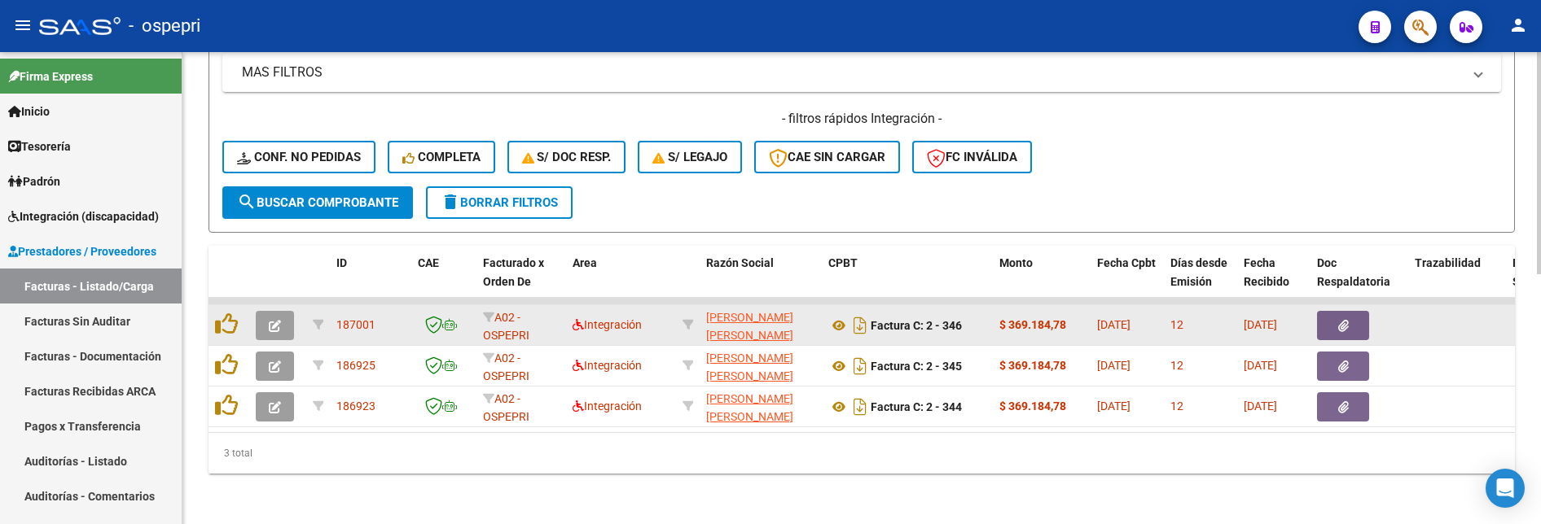
scroll to position [532, 0]
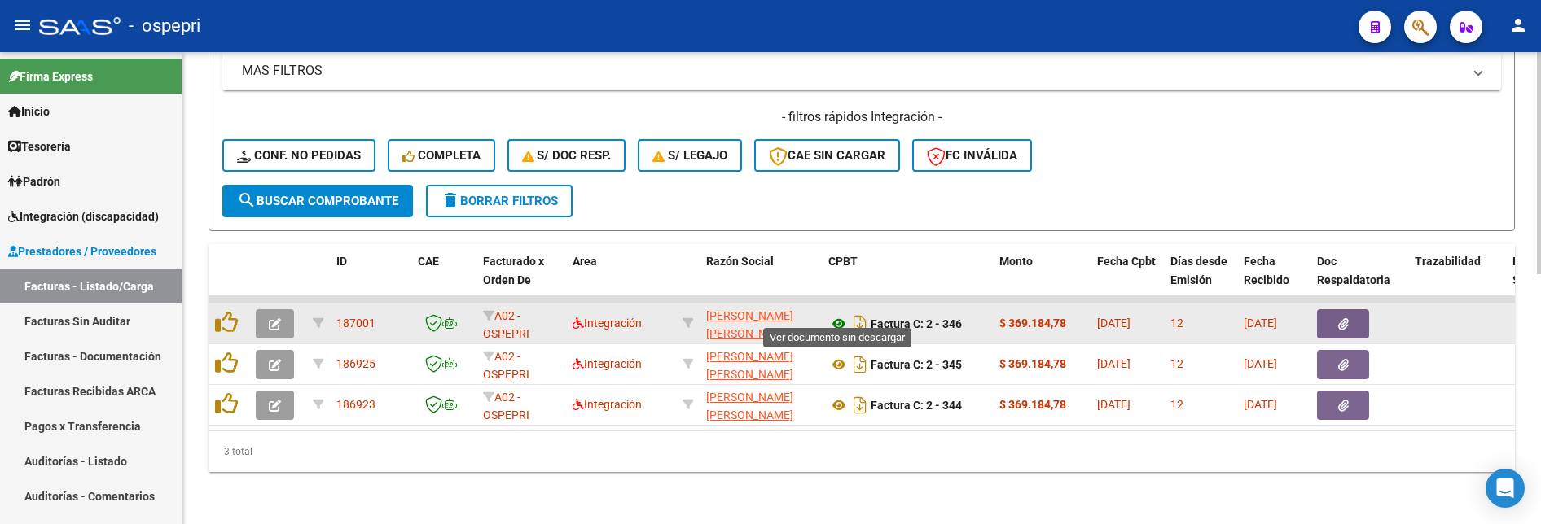
type input "gette"
click at [840, 314] on icon at bounding box center [838, 324] width 21 height 20
click at [281, 313] on button "button" at bounding box center [275, 323] width 38 height 29
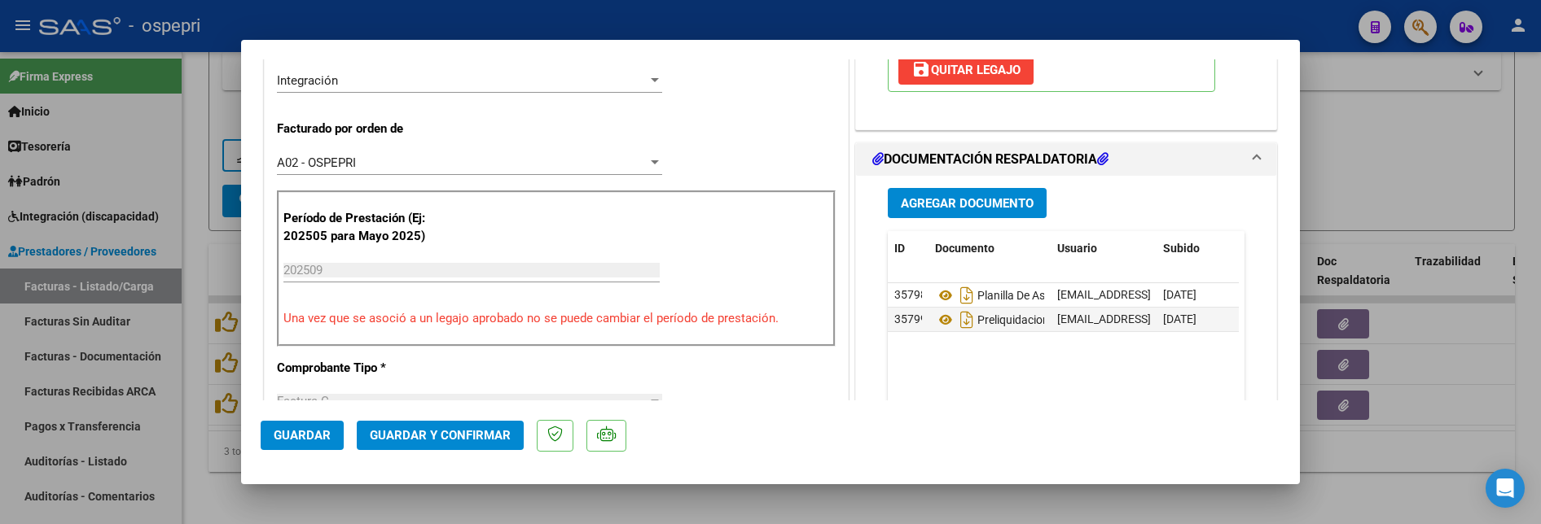
scroll to position [407, 0]
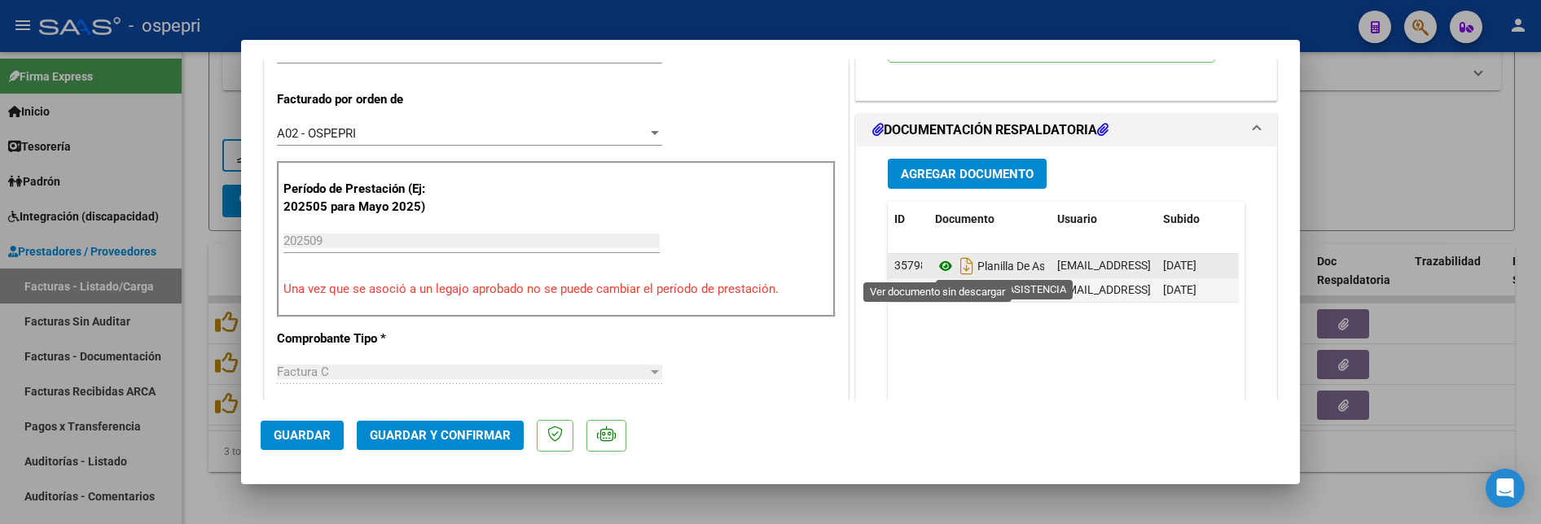
click at [939, 264] on icon at bounding box center [945, 267] width 21 height 20
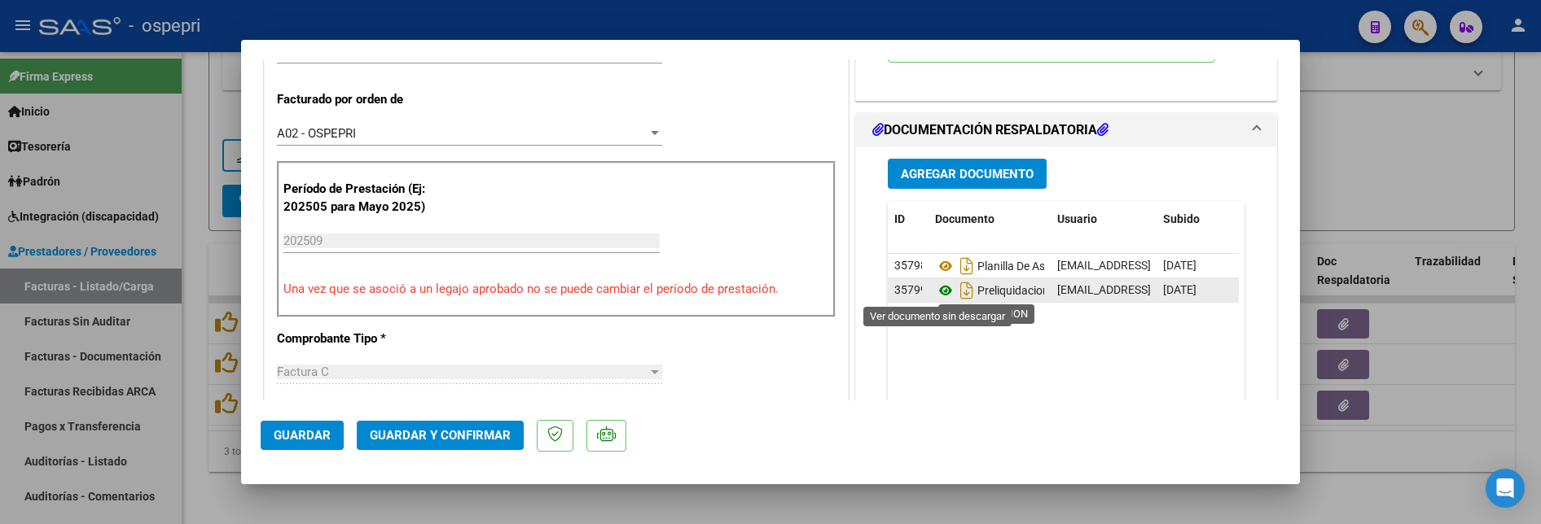
click at [939, 292] on icon at bounding box center [945, 291] width 21 height 20
click at [469, 439] on span "Guardar y Confirmar" at bounding box center [440, 435] width 141 height 15
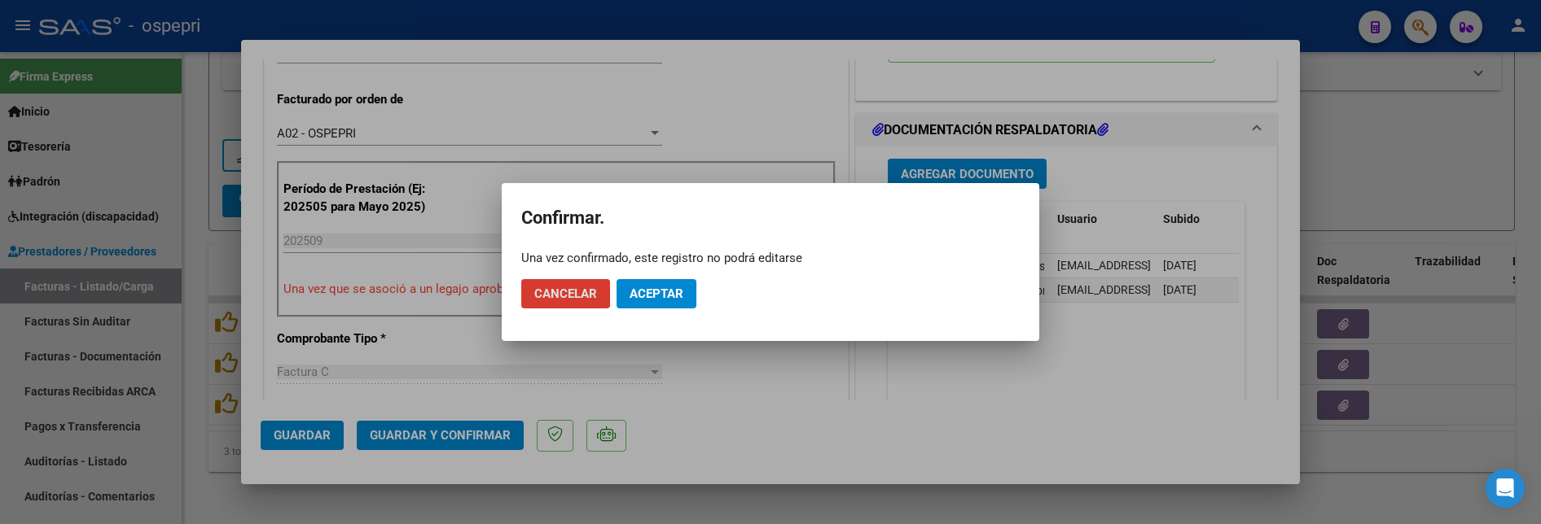
click at [647, 291] on span "Aceptar" at bounding box center [657, 294] width 54 height 15
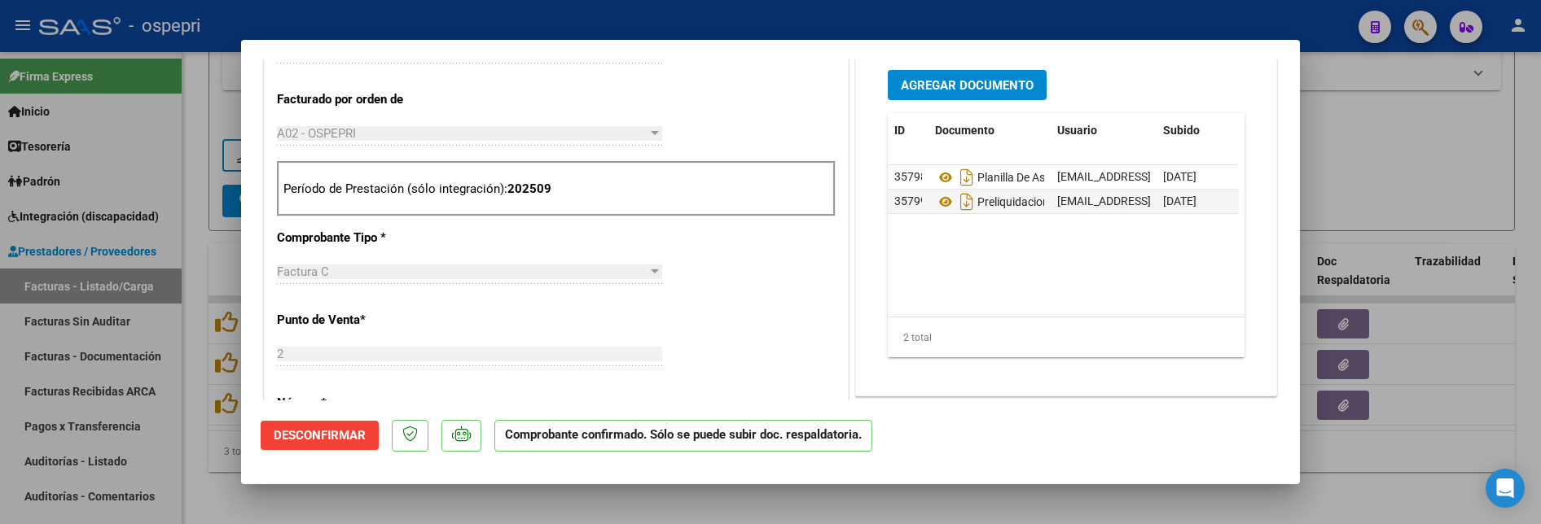
click at [1433, 153] on div at bounding box center [770, 262] width 1541 height 524
type input "$ 0,00"
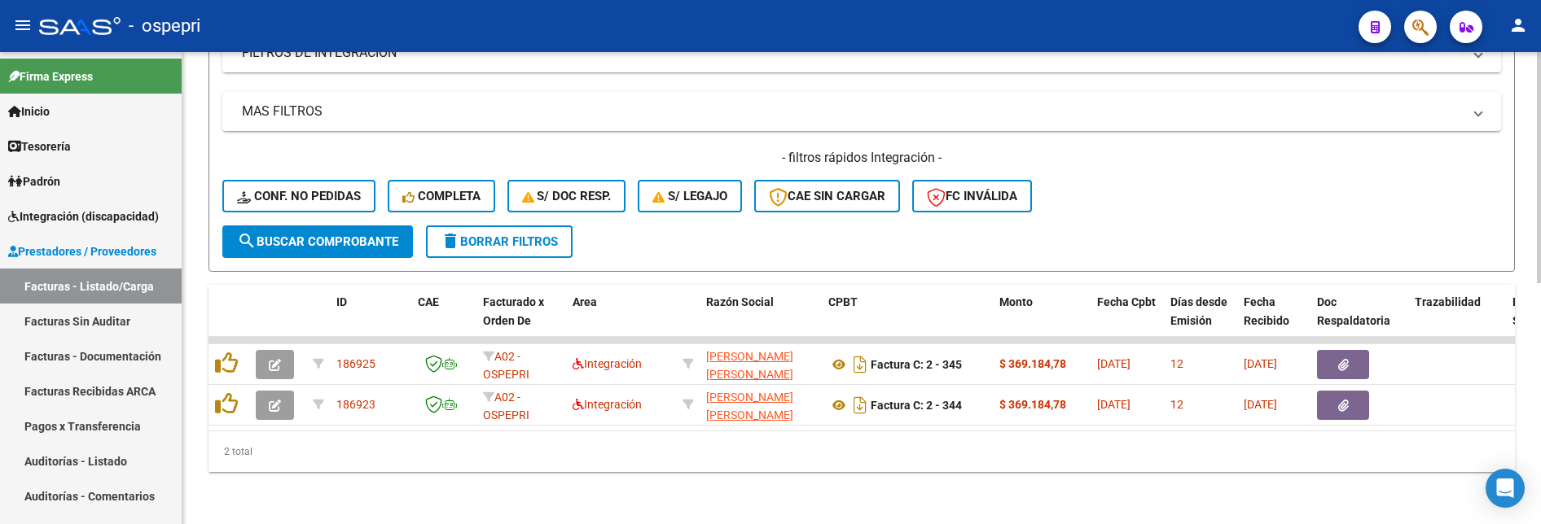
scroll to position [491, 0]
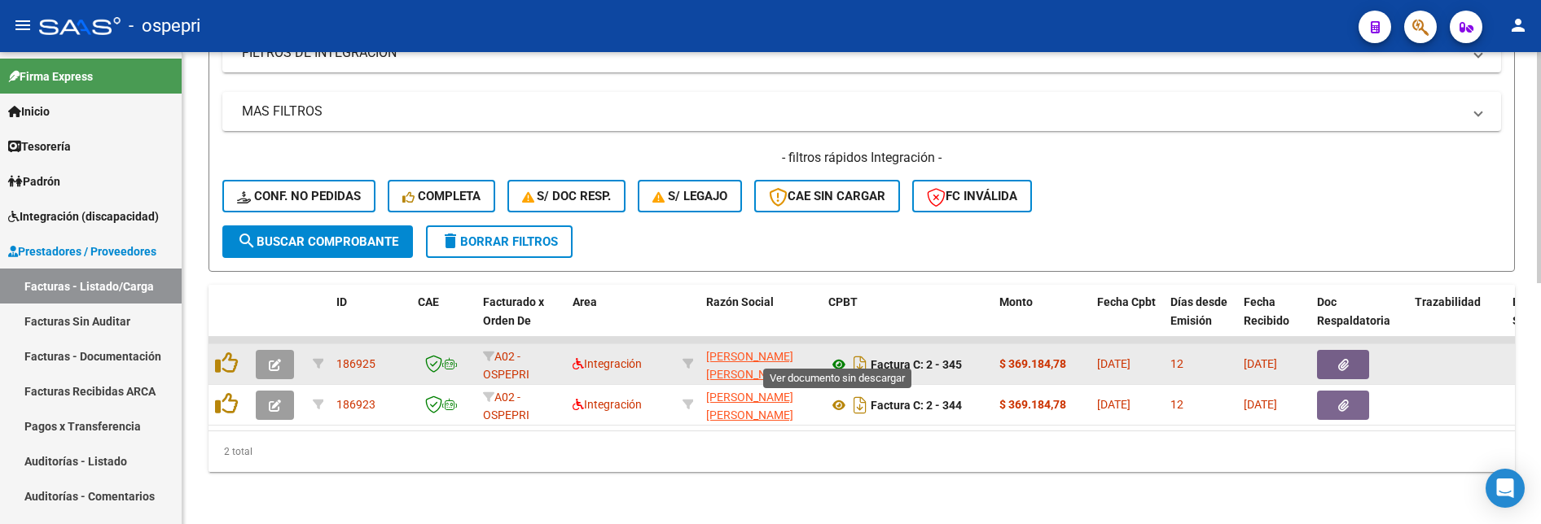
click at [840, 355] on icon at bounding box center [838, 365] width 21 height 20
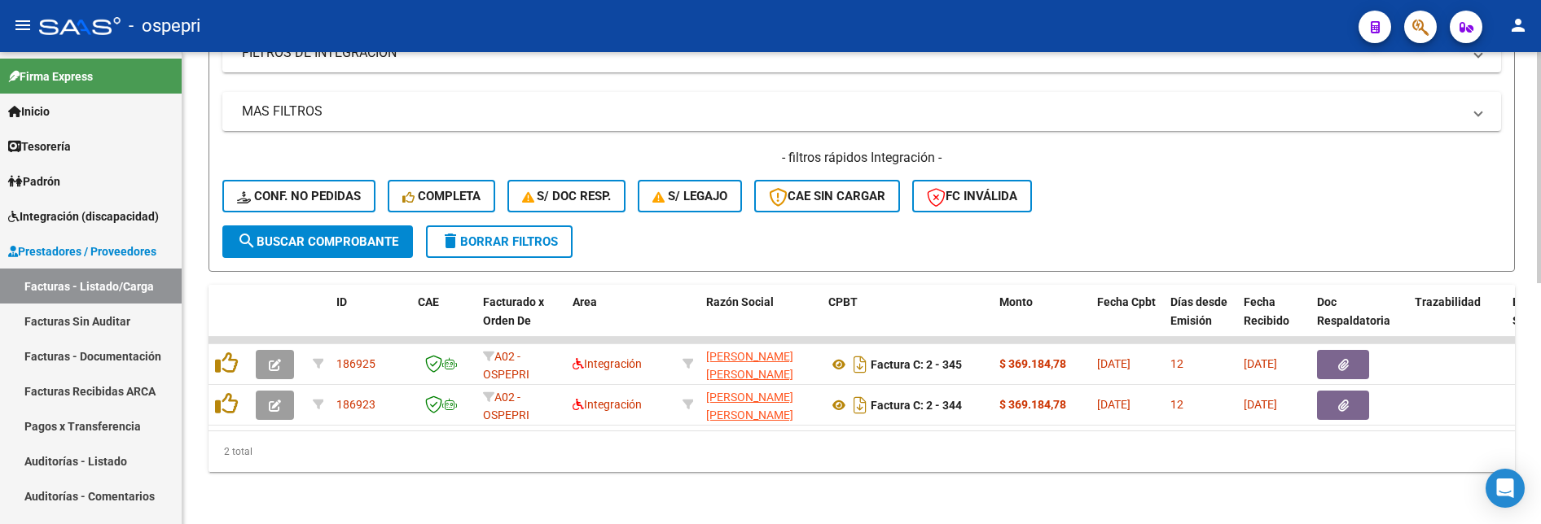
click at [1211, 211] on div "- filtros rápidos Integración - Conf. no pedidas Completa S/ Doc Resp. S/ legaj…" at bounding box center [861, 187] width 1279 height 77
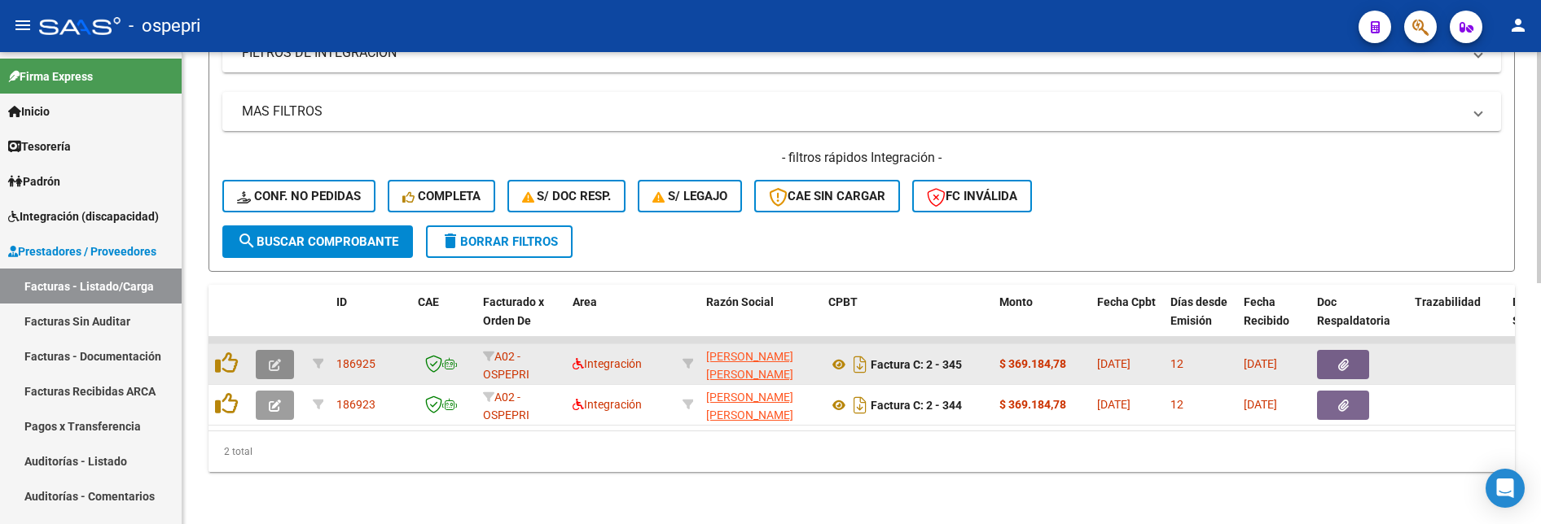
click at [285, 350] on button "button" at bounding box center [275, 364] width 38 height 29
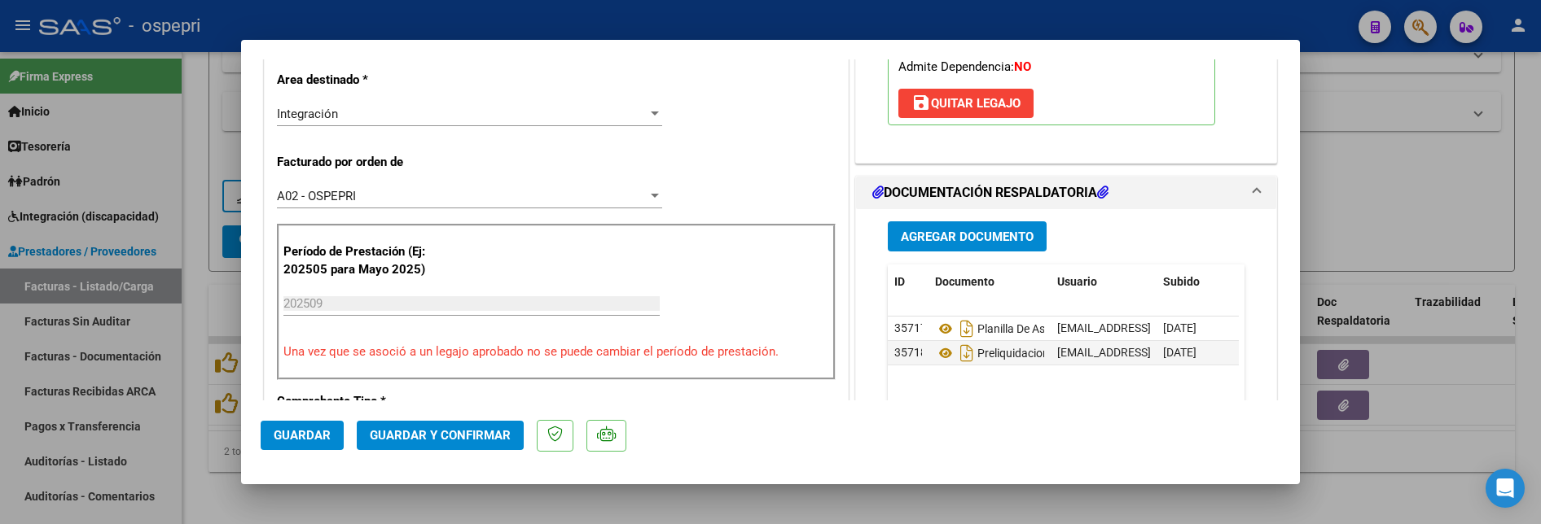
scroll to position [407, 0]
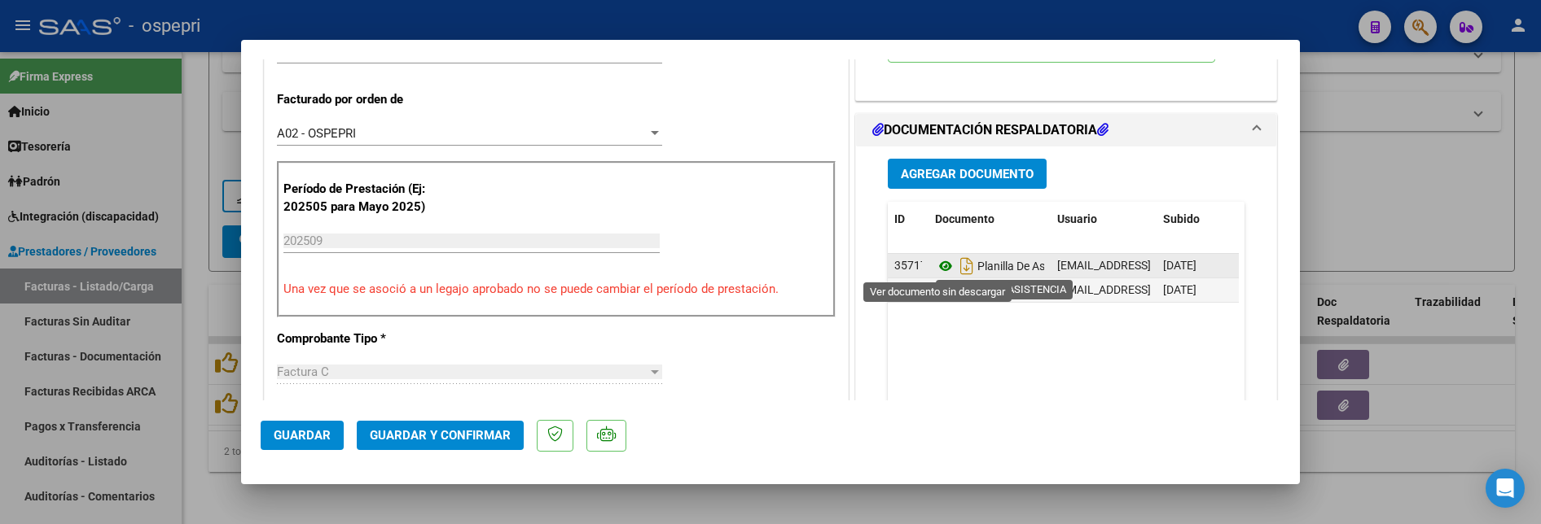
click at [937, 268] on icon at bounding box center [945, 267] width 21 height 20
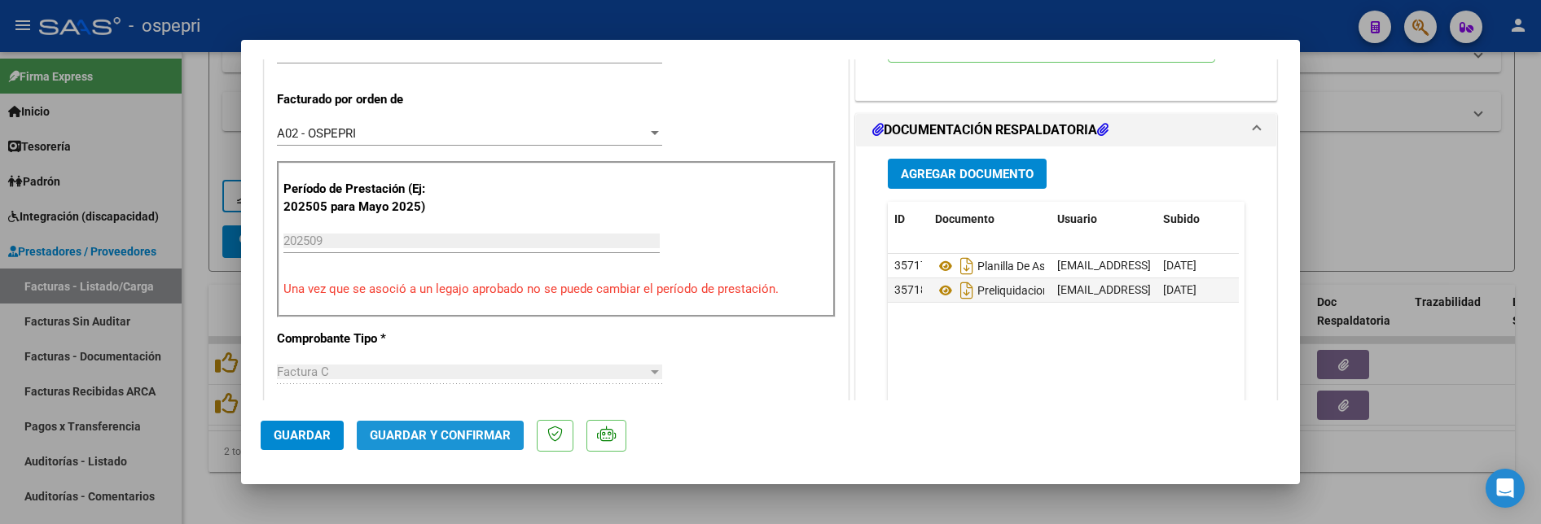
click at [447, 434] on span "Guardar y Confirmar" at bounding box center [440, 435] width 141 height 15
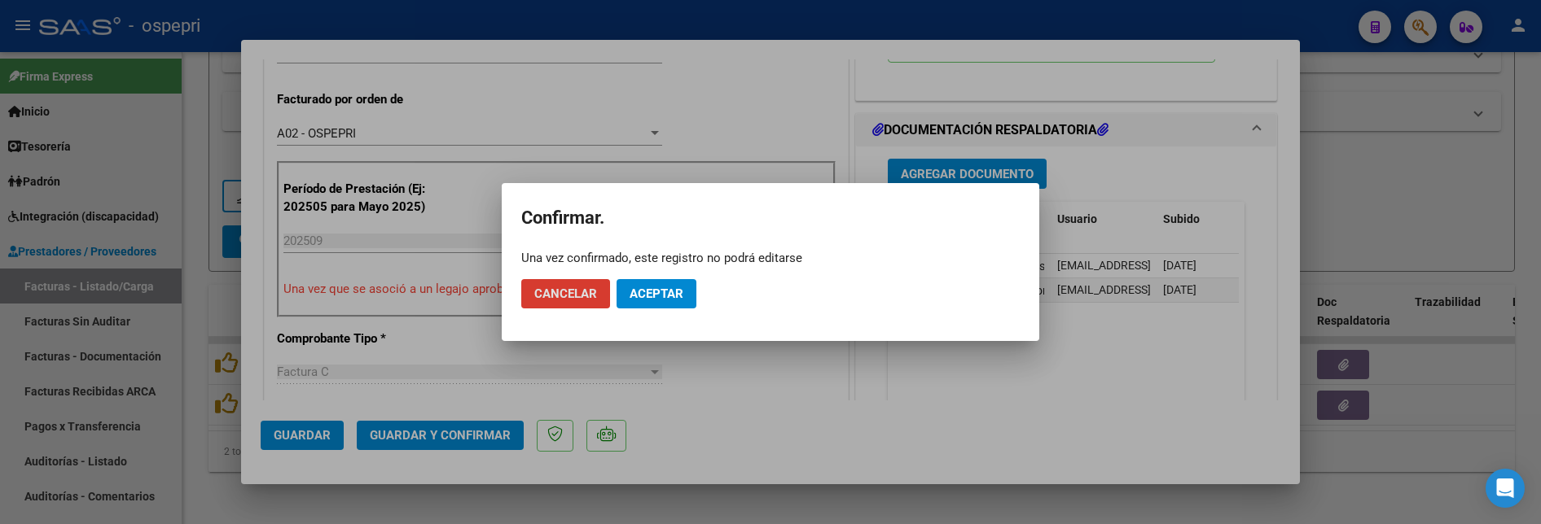
click at [655, 285] on button "Aceptar" at bounding box center [657, 293] width 80 height 29
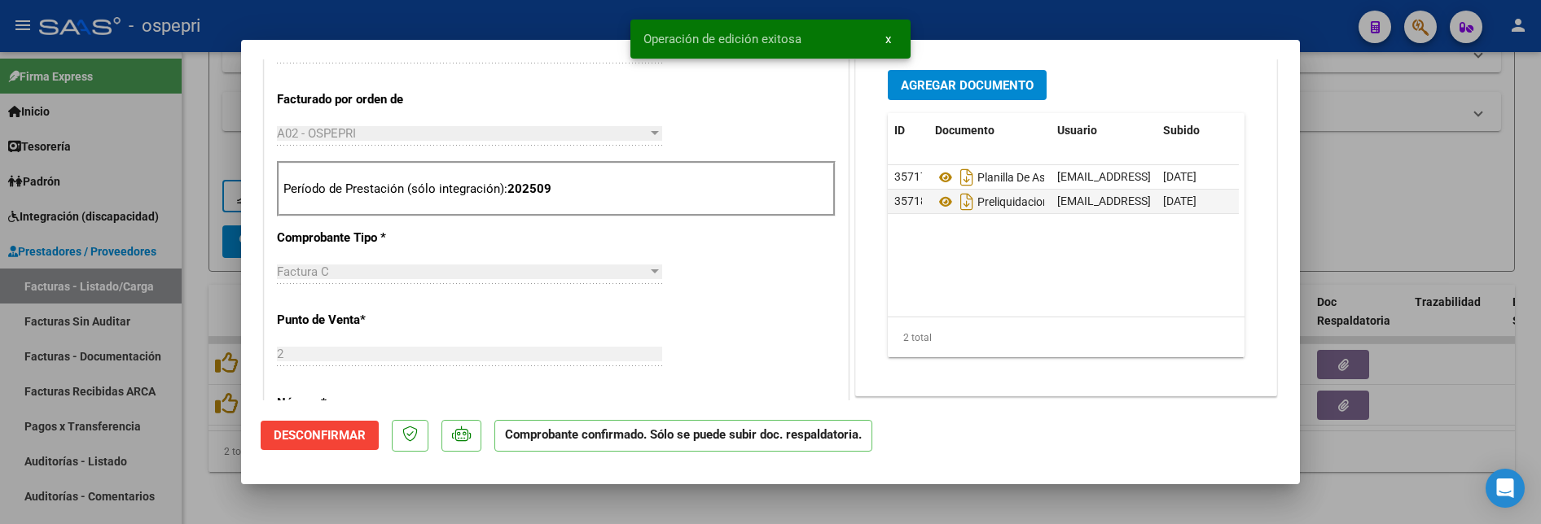
click at [1459, 145] on div at bounding box center [770, 262] width 1541 height 524
type input "$ 0,00"
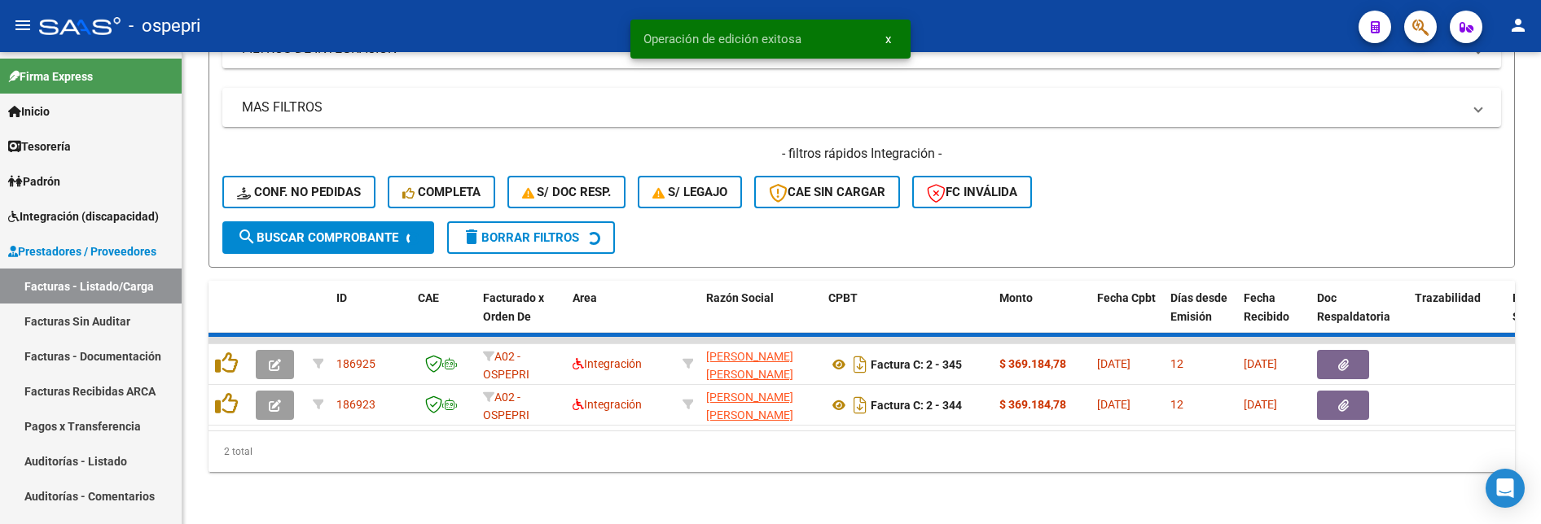
scroll to position [450, 0]
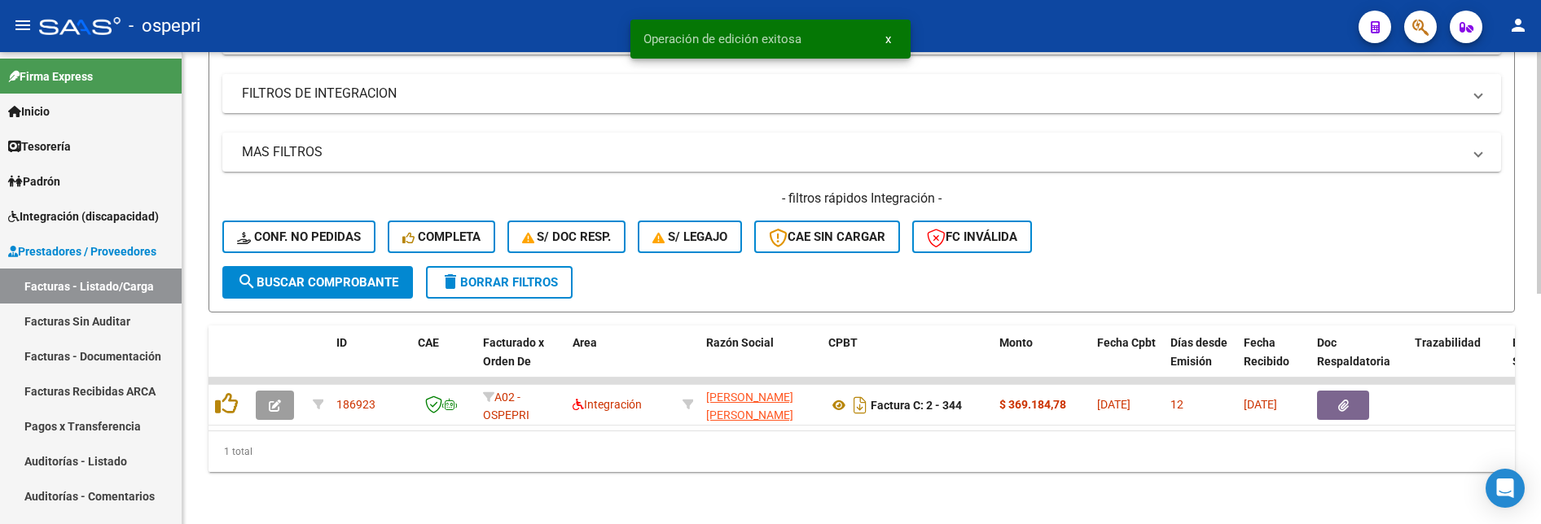
click at [1227, 236] on div "- filtros rápidos Integración - Conf. no pedidas Completa S/ Doc Resp. S/ legaj…" at bounding box center [861, 228] width 1279 height 77
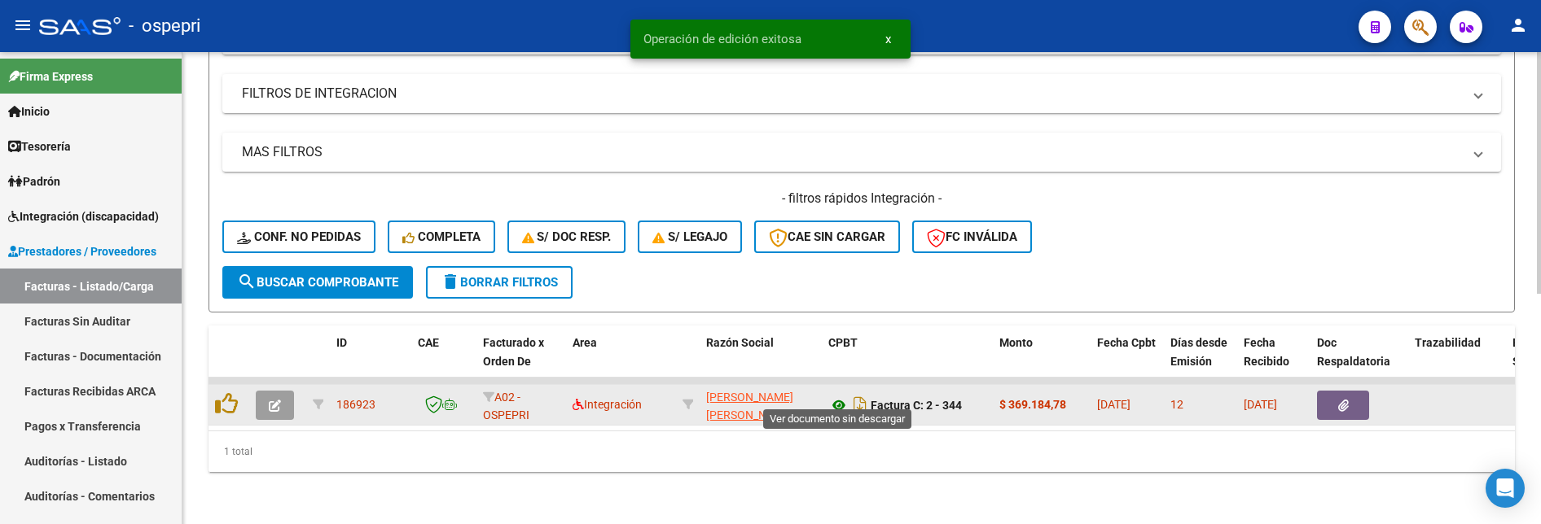
click at [839, 396] on icon at bounding box center [838, 406] width 21 height 20
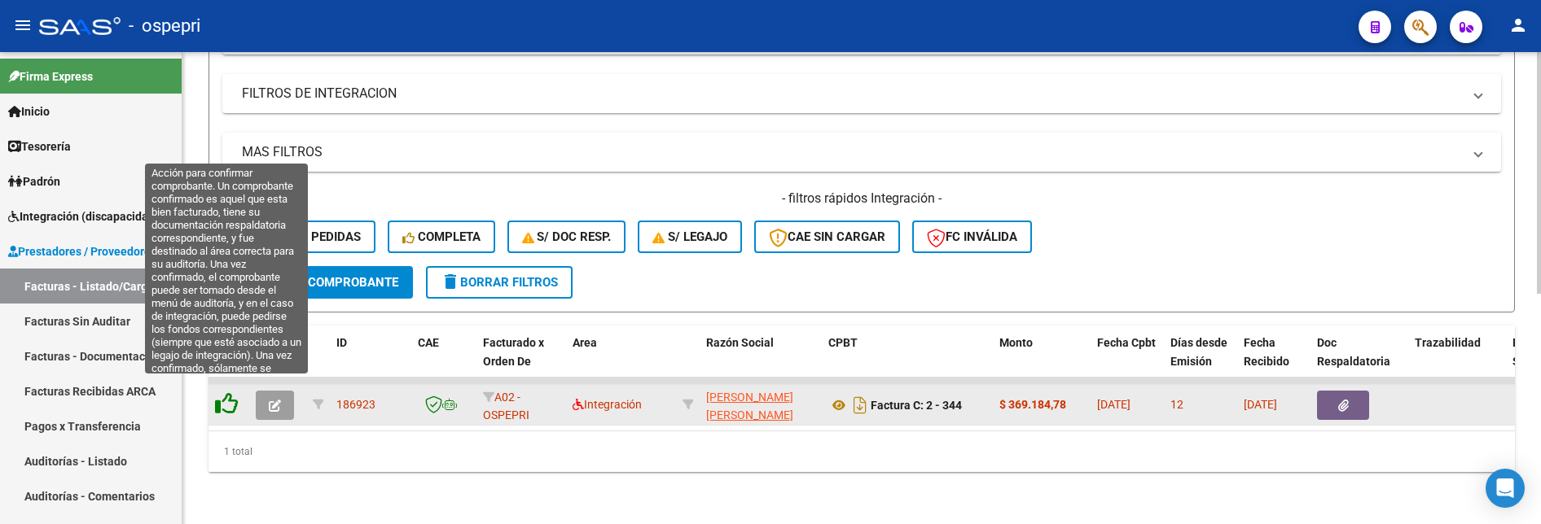
click at [232, 393] on icon at bounding box center [226, 404] width 23 height 23
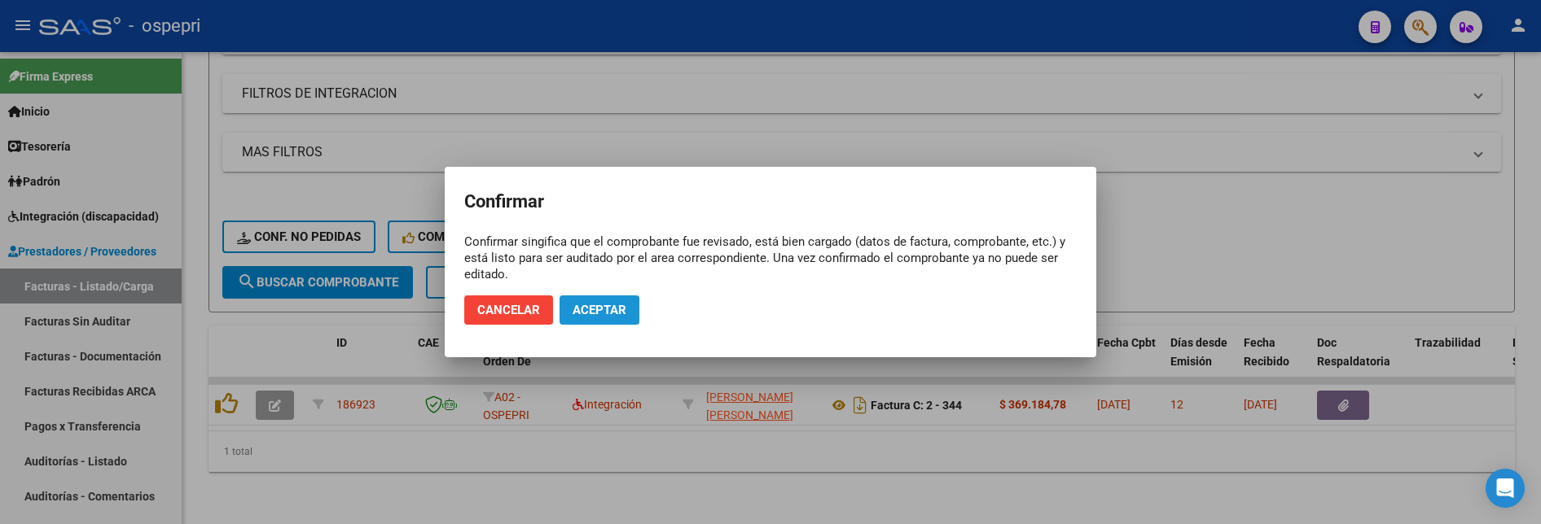
click at [599, 307] on span "Aceptar" at bounding box center [600, 310] width 54 height 15
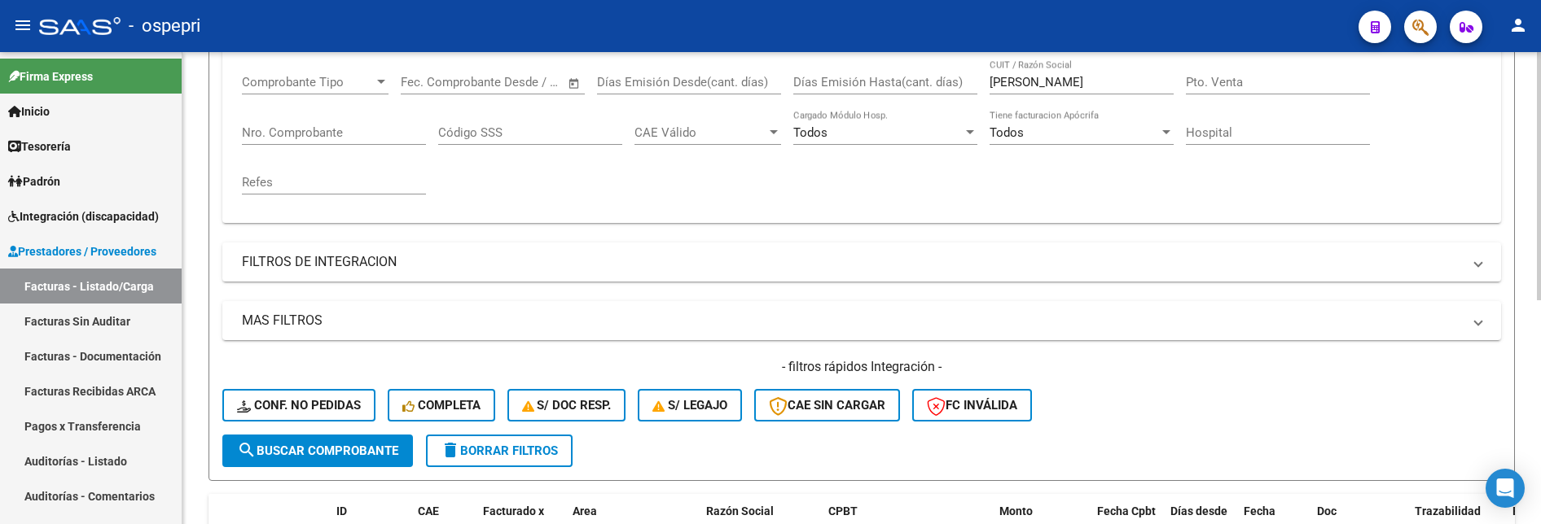
scroll to position [182, 0]
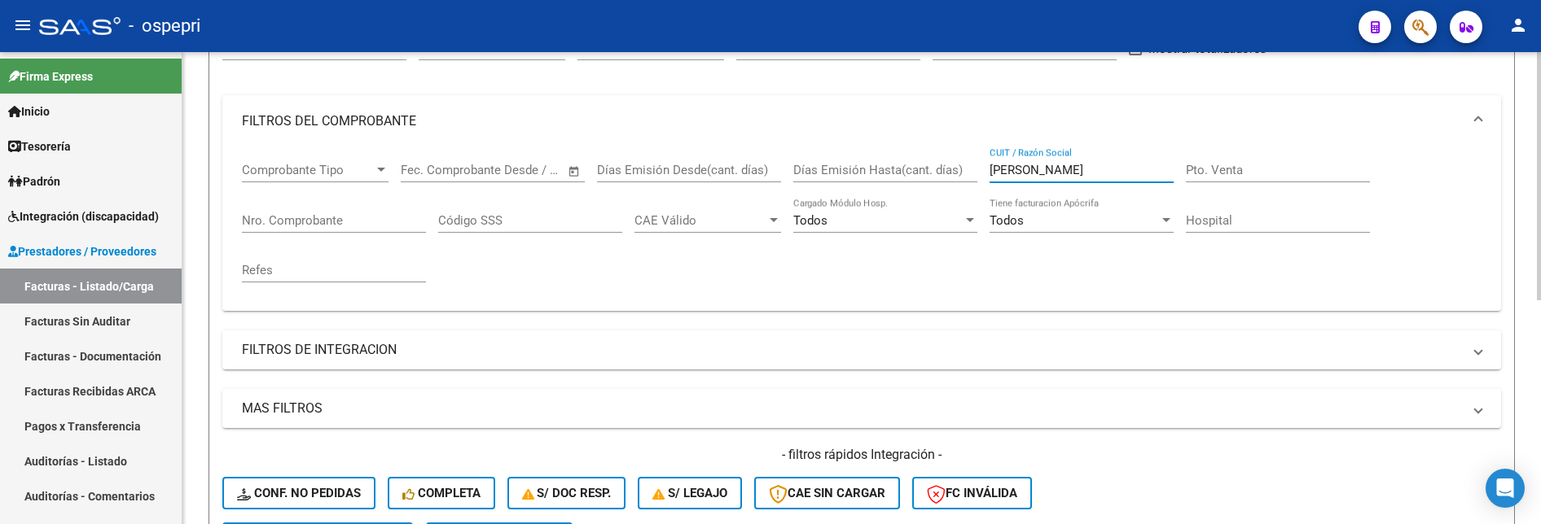
drag, startPoint x: 1038, startPoint y: 169, endPoint x: 944, endPoint y: 167, distance: 94.5
click at [944, 167] on div "Comprobante Tipo Comprobante Tipo Fecha inicio – Fecha fin Fec. Comprobante Des…" at bounding box center [862, 222] width 1240 height 151
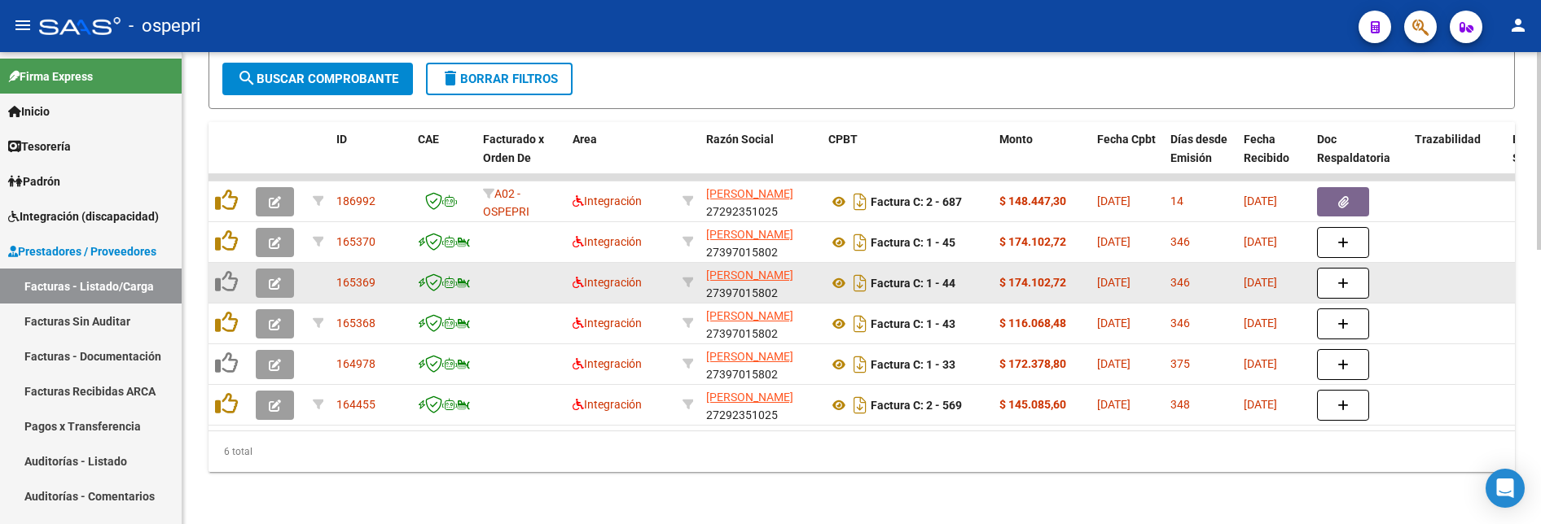
scroll to position [654, 0]
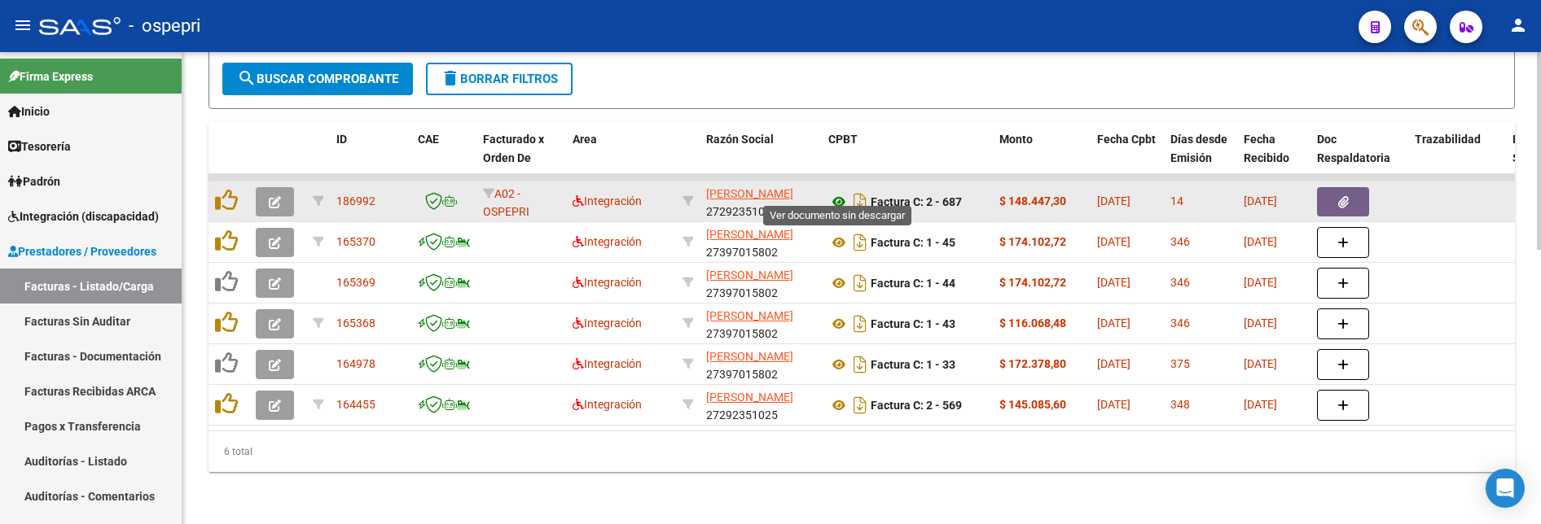
type input "gonzalez maria"
click at [839, 195] on icon at bounding box center [838, 202] width 21 height 20
click at [277, 195] on span "button" at bounding box center [275, 202] width 12 height 15
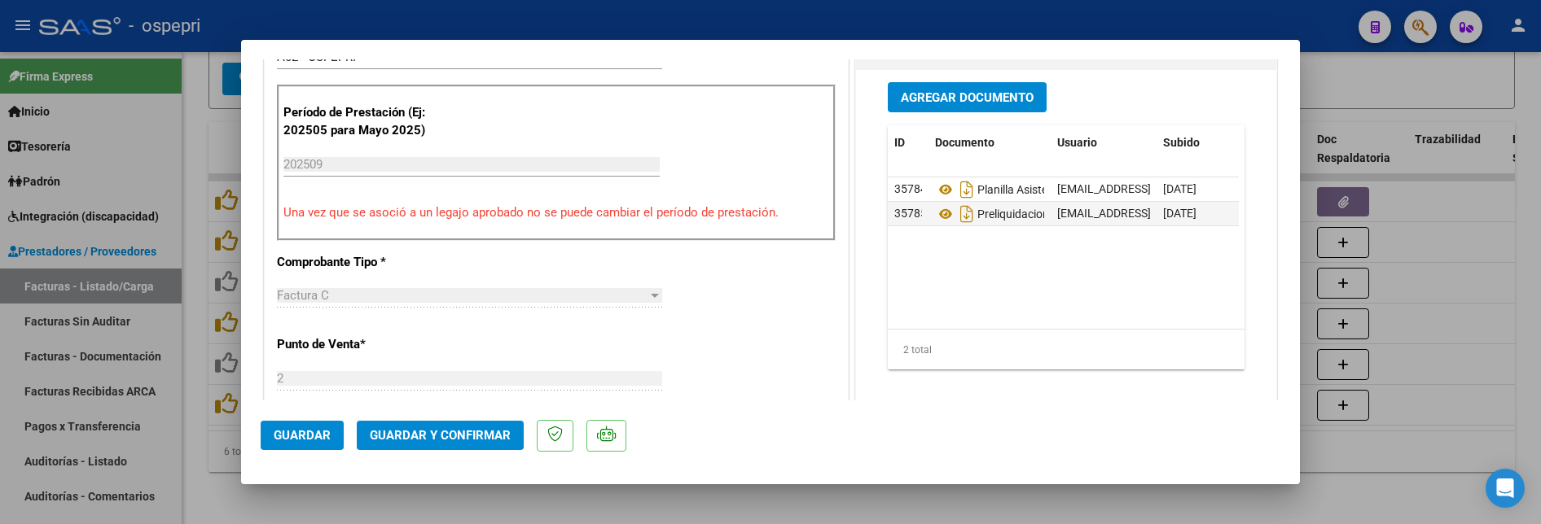
scroll to position [489, 0]
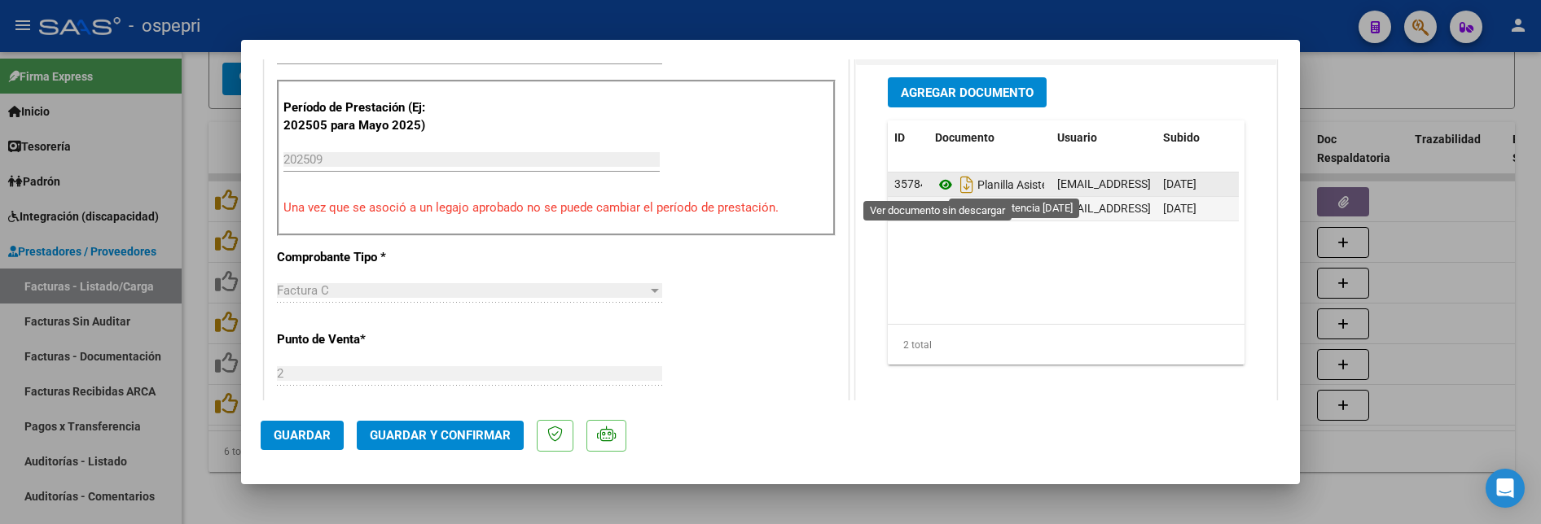
click at [946, 182] on icon at bounding box center [945, 185] width 21 height 20
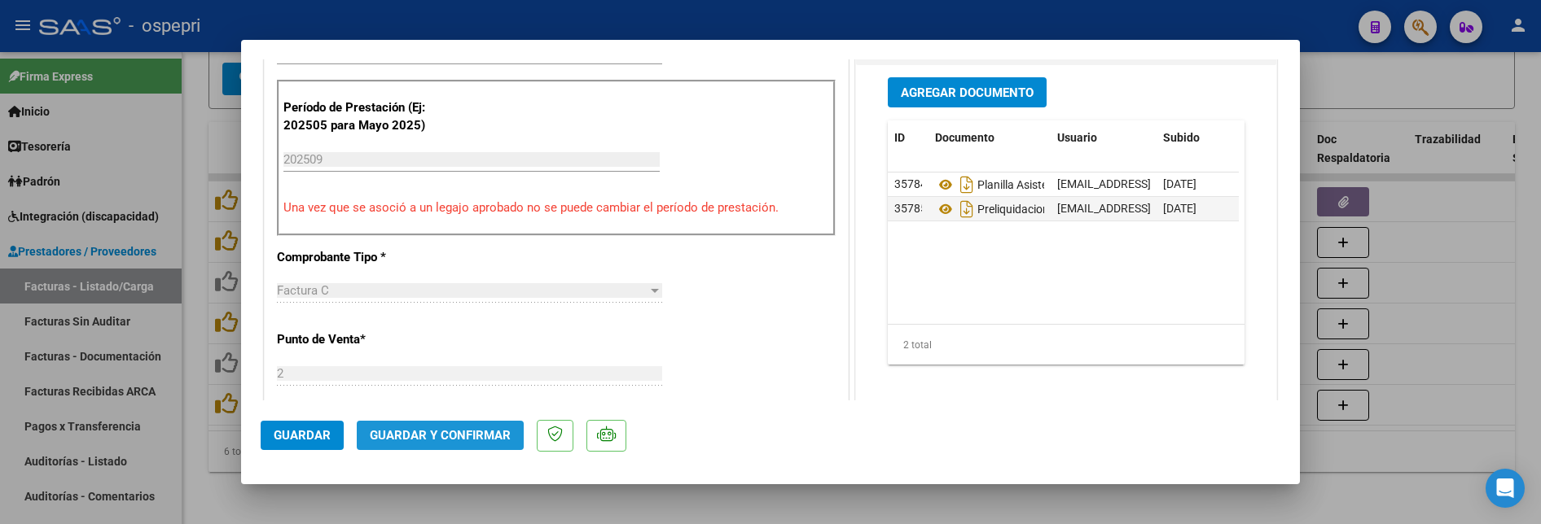
click at [484, 423] on button "Guardar y Confirmar" at bounding box center [440, 435] width 167 height 29
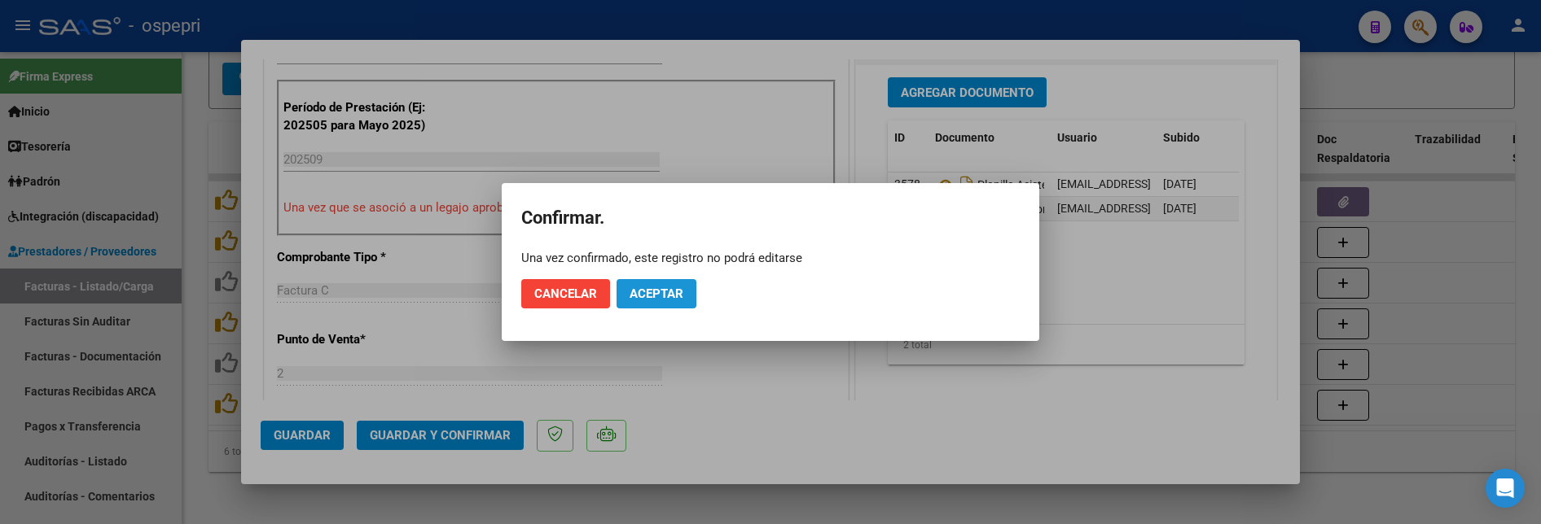
click at [662, 287] on span "Aceptar" at bounding box center [657, 294] width 54 height 15
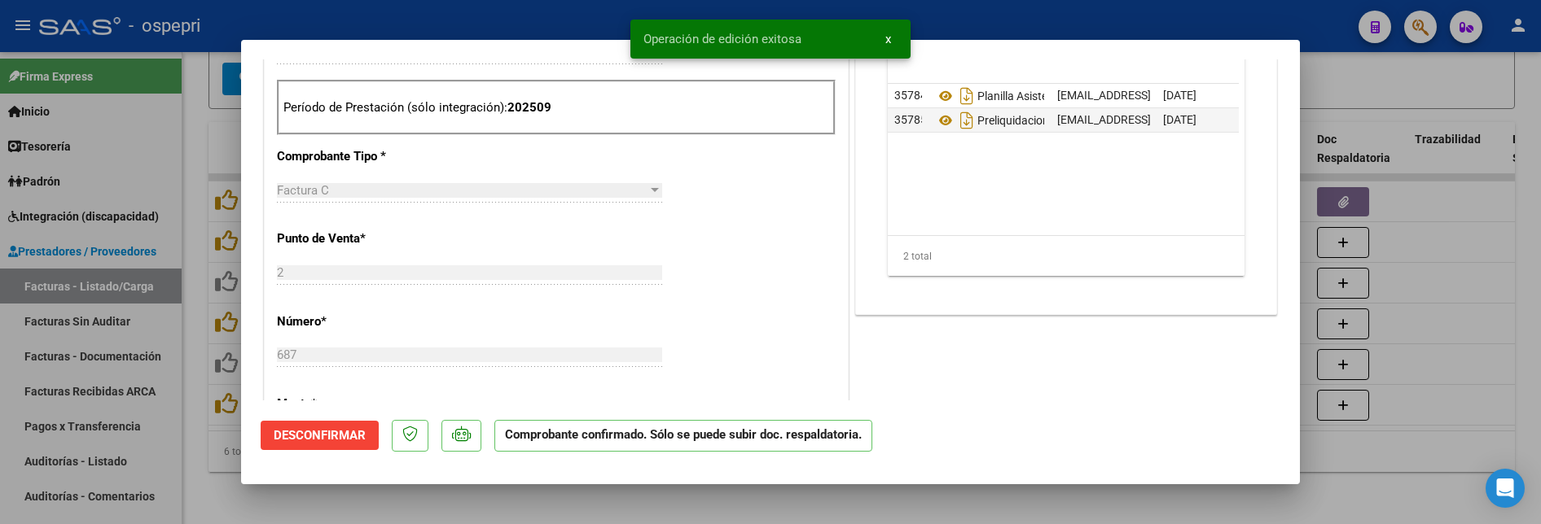
click at [1436, 292] on div at bounding box center [770, 262] width 1541 height 524
type input "$ 0,00"
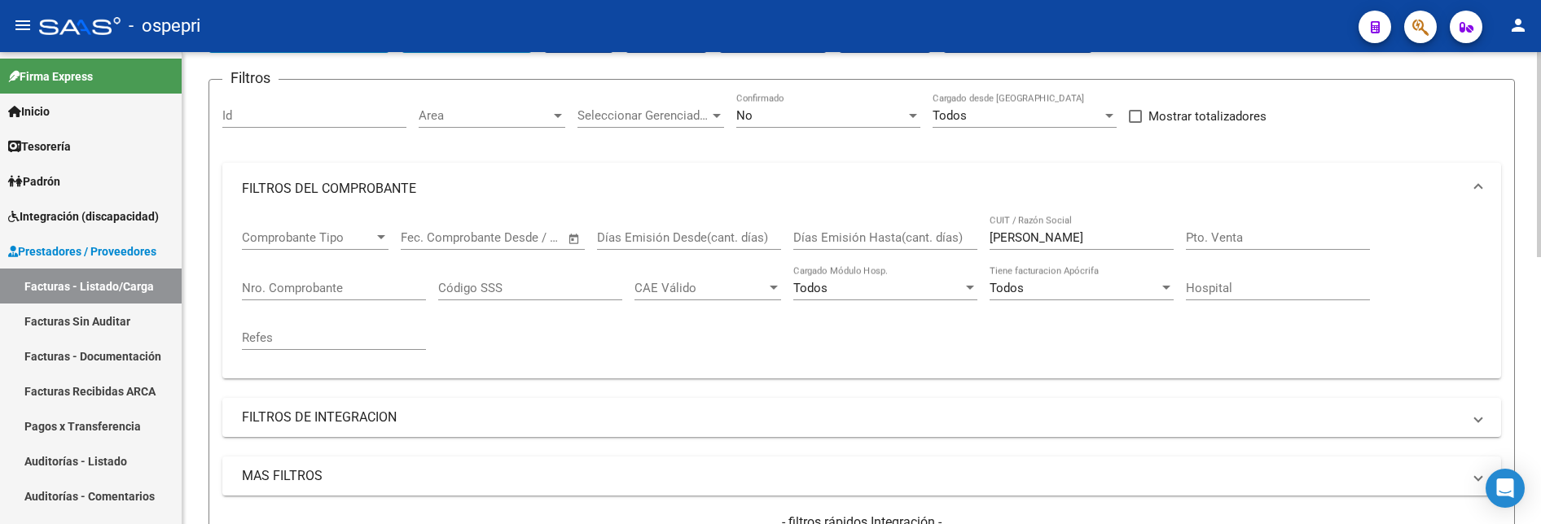
scroll to position [43, 0]
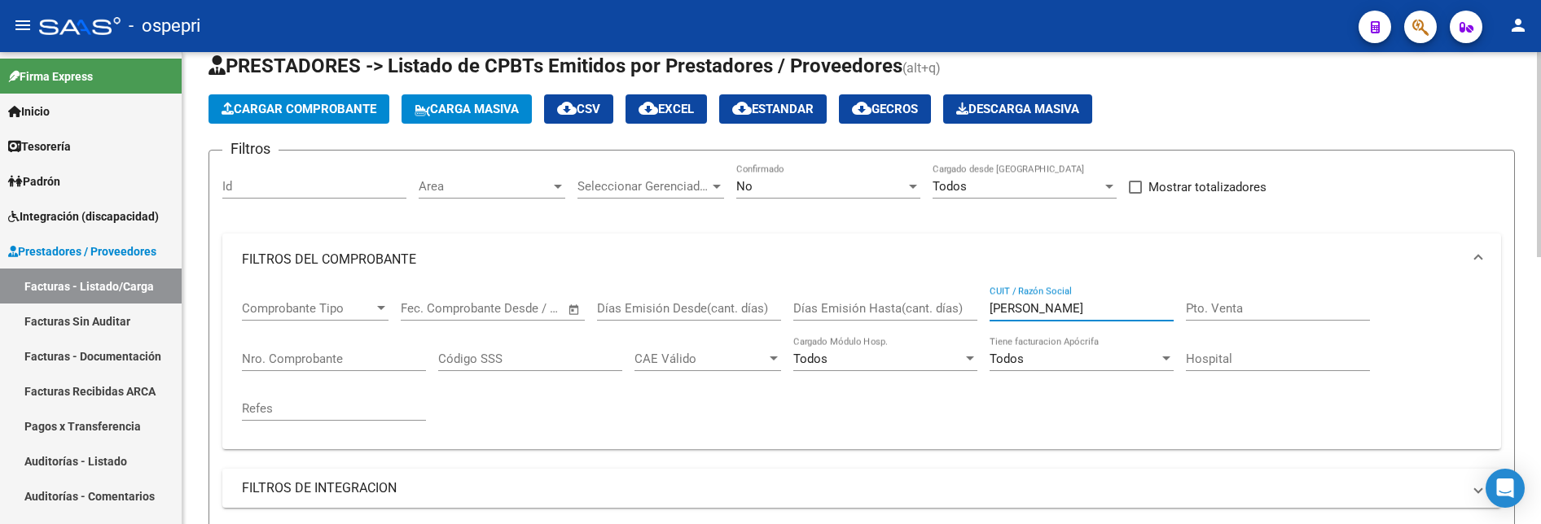
drag, startPoint x: 1110, startPoint y: 314, endPoint x: 972, endPoint y: 313, distance: 138.5
click at [972, 313] on div "Comprobante Tipo Comprobante Tipo Fecha inicio – Fecha fin Fec. Comprobante Des…" at bounding box center [862, 361] width 1240 height 151
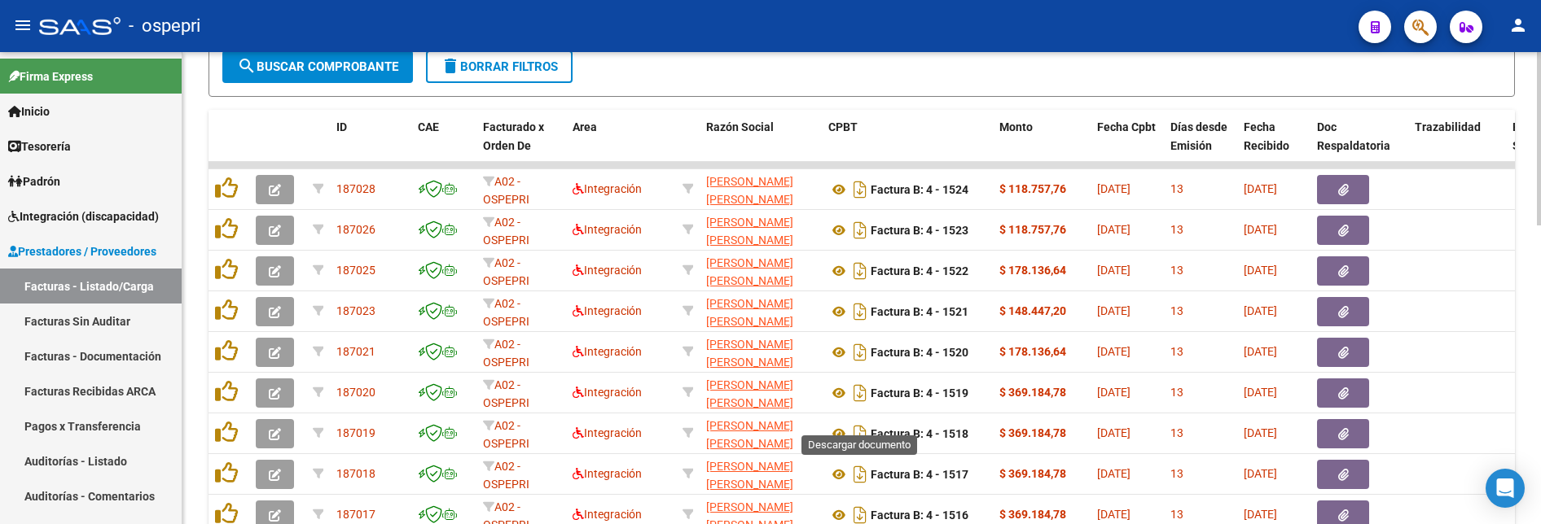
scroll to position [735, 0]
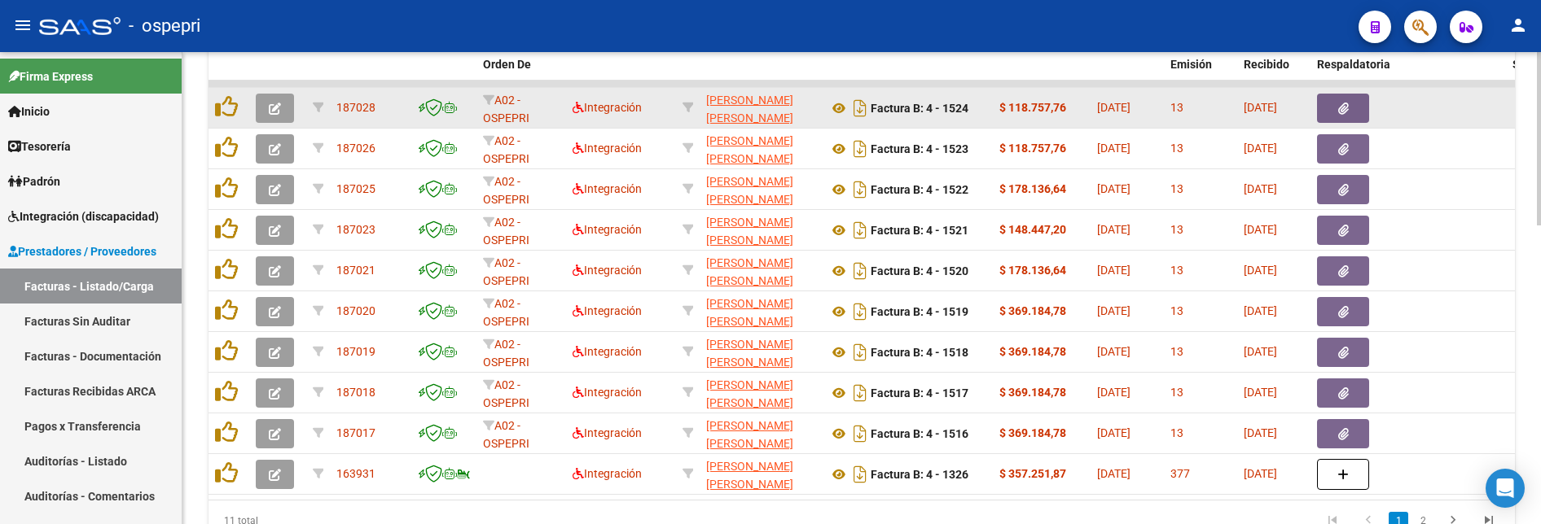
type input "granieri"
click at [271, 108] on icon "button" at bounding box center [275, 109] width 12 height 12
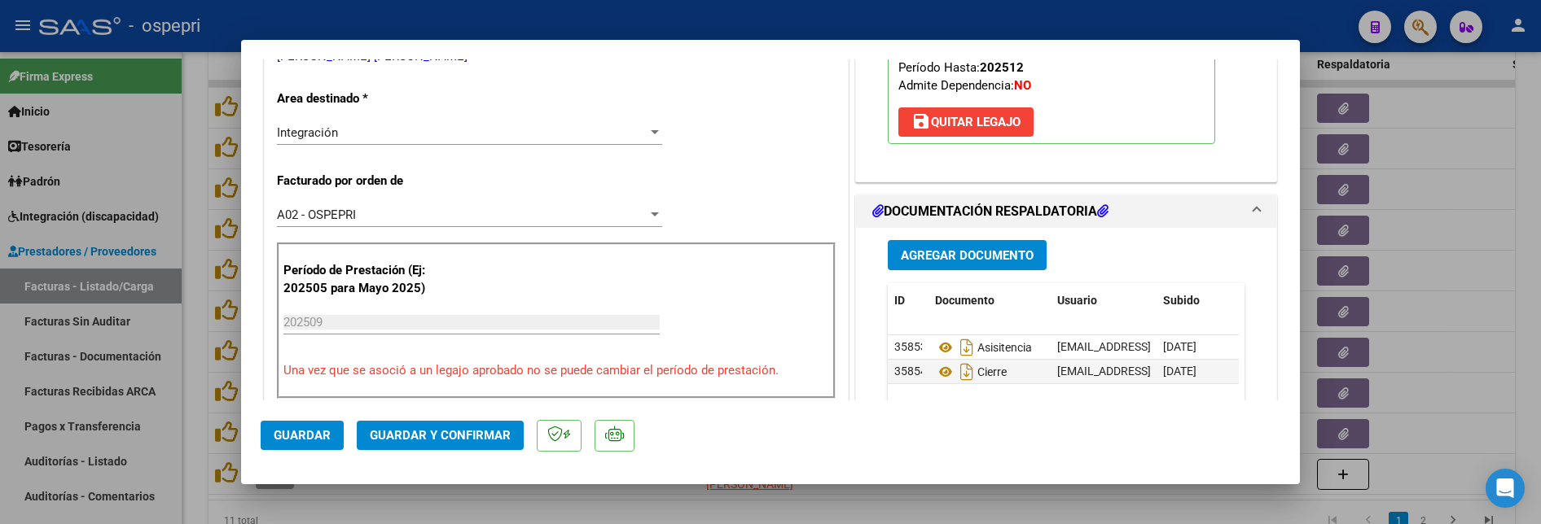
scroll to position [407, 0]
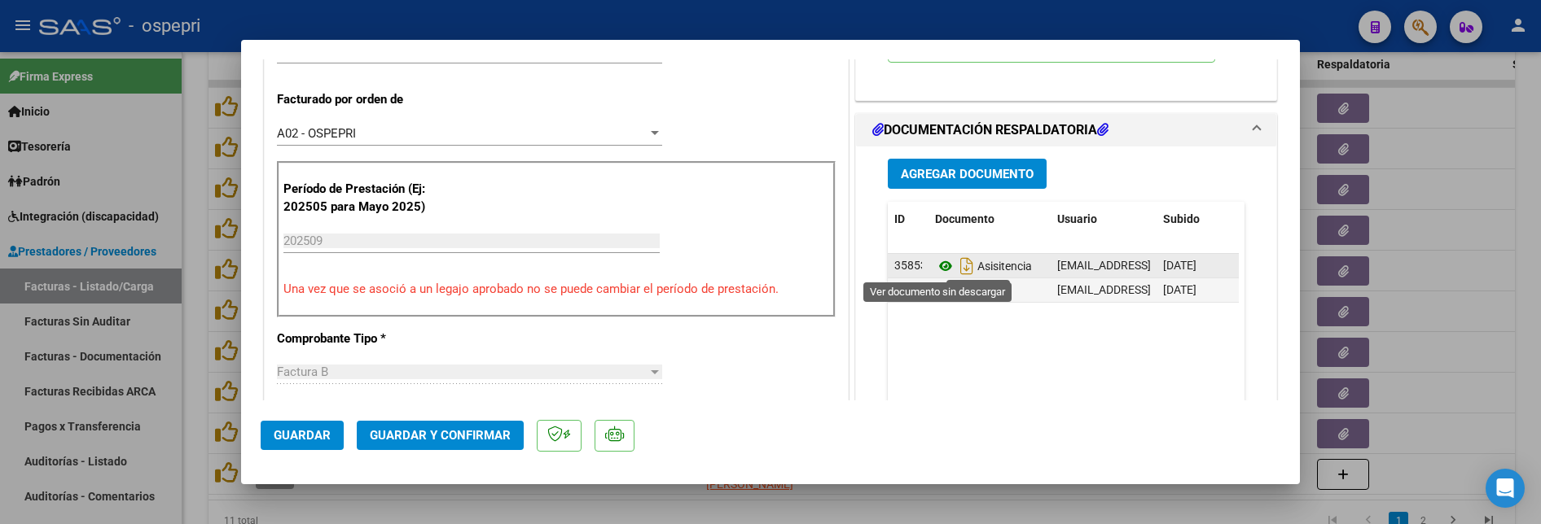
click at [938, 265] on icon at bounding box center [945, 267] width 21 height 20
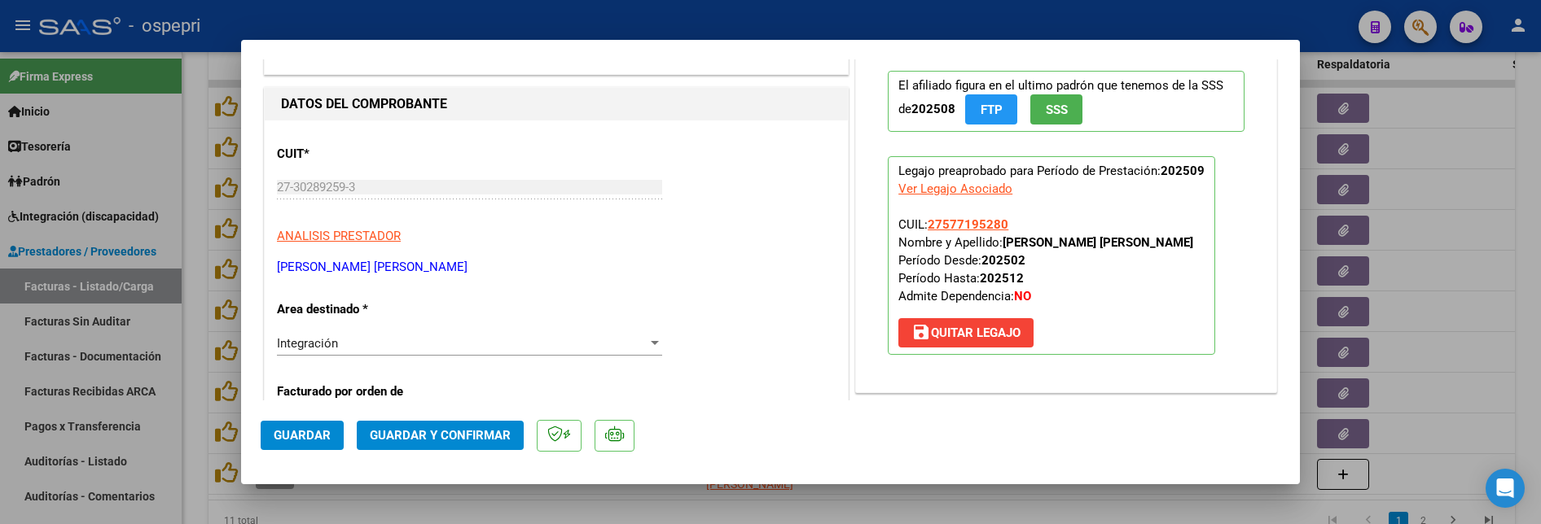
scroll to position [0, 0]
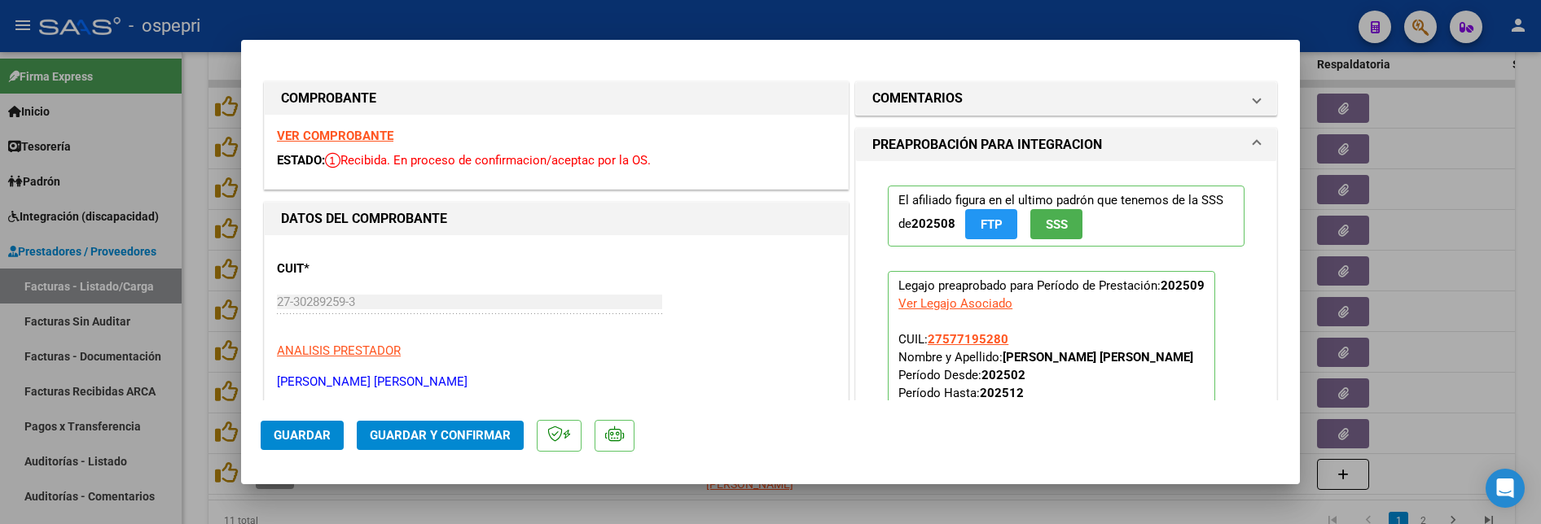
click at [366, 137] on strong "VER COMPROBANTE" at bounding box center [335, 136] width 116 height 15
click at [495, 437] on span "Guardar y Confirmar" at bounding box center [440, 435] width 141 height 15
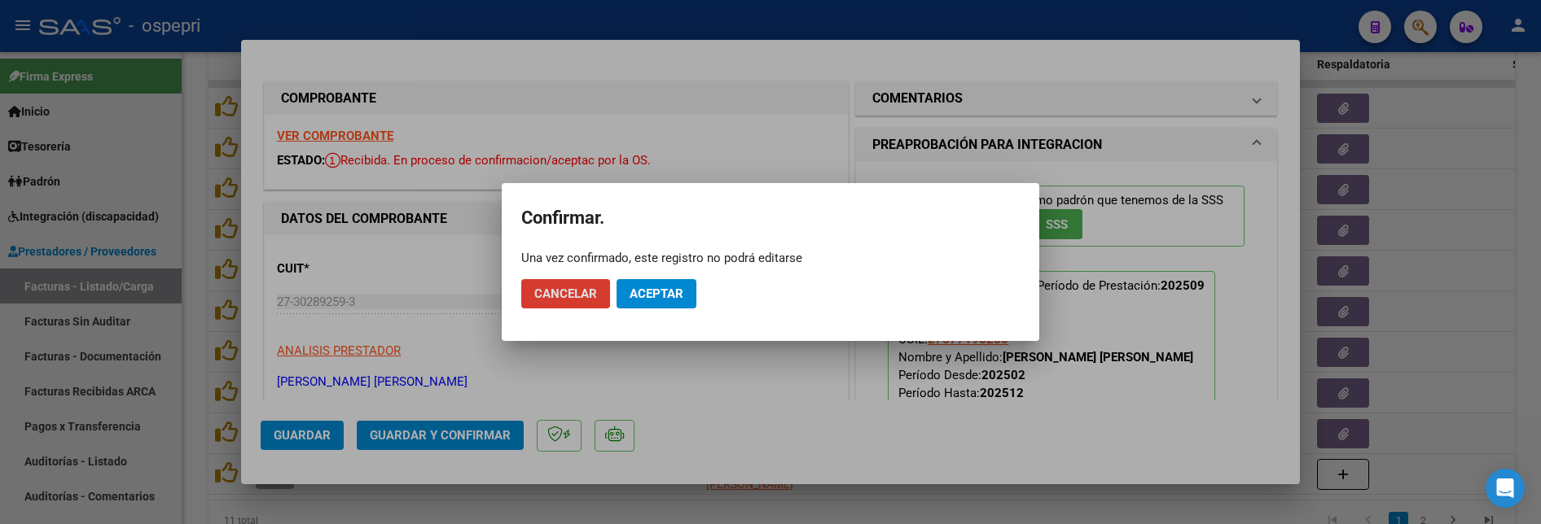
click at [666, 290] on span "Aceptar" at bounding box center [657, 294] width 54 height 15
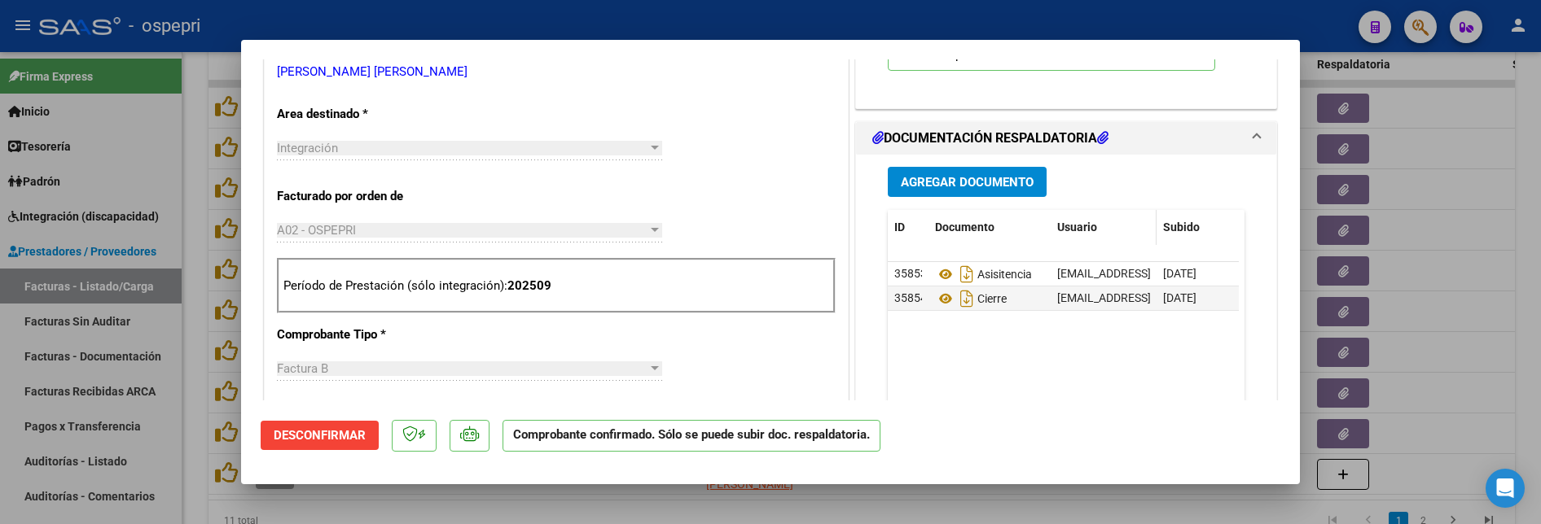
scroll to position [326, 0]
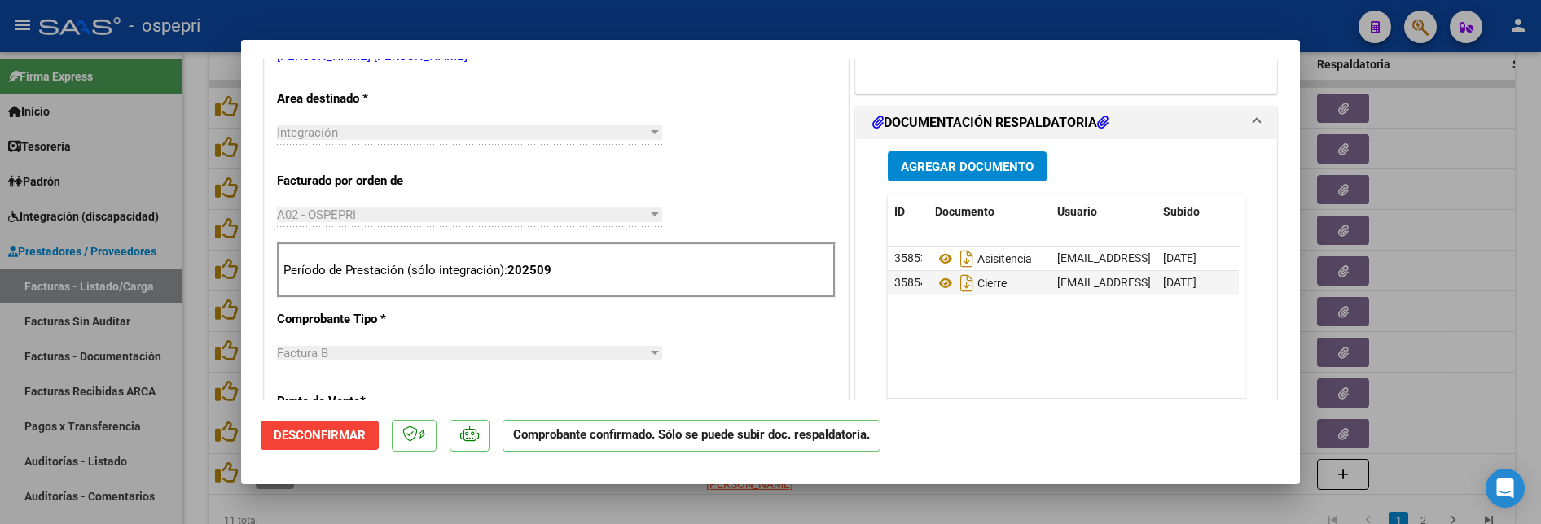
click at [1471, 317] on div at bounding box center [770, 262] width 1541 height 524
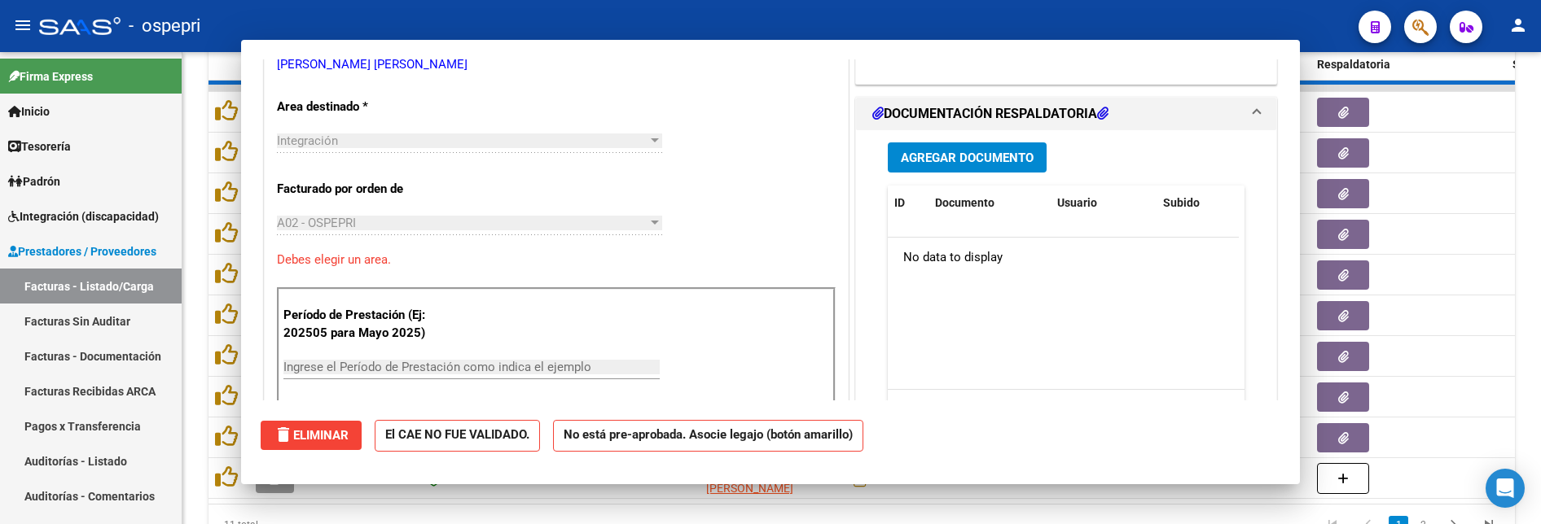
type input "$ 0,00"
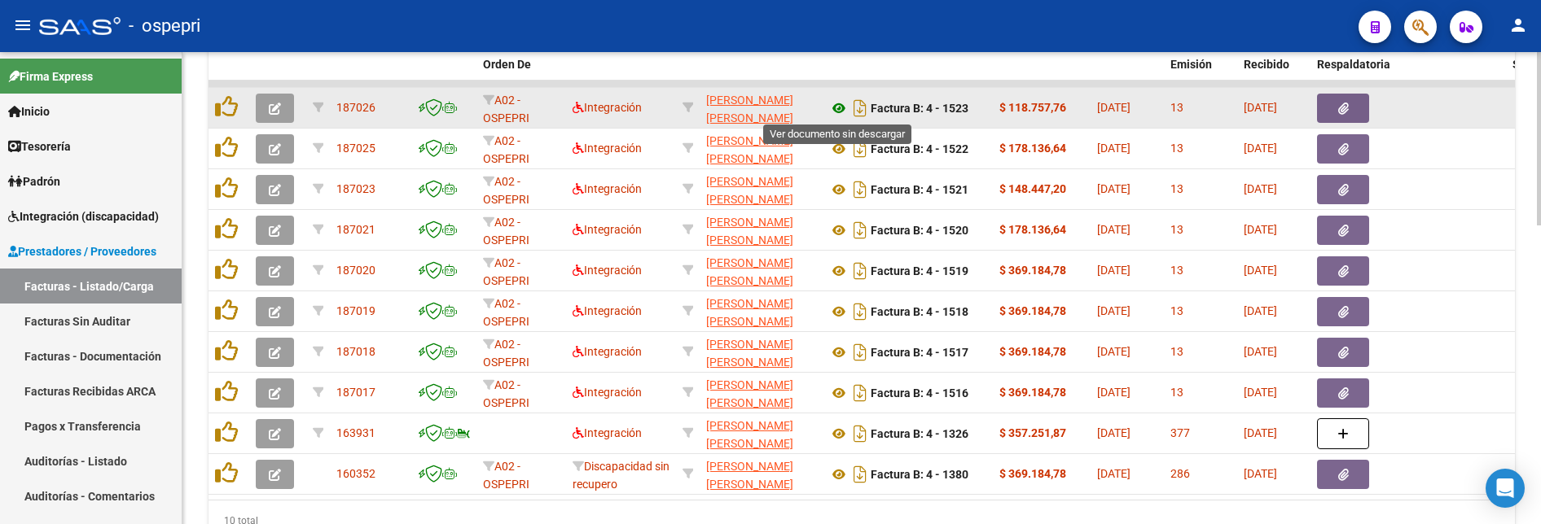
click at [836, 108] on icon at bounding box center [838, 109] width 21 height 20
click at [279, 109] on icon "button" at bounding box center [275, 109] width 12 height 12
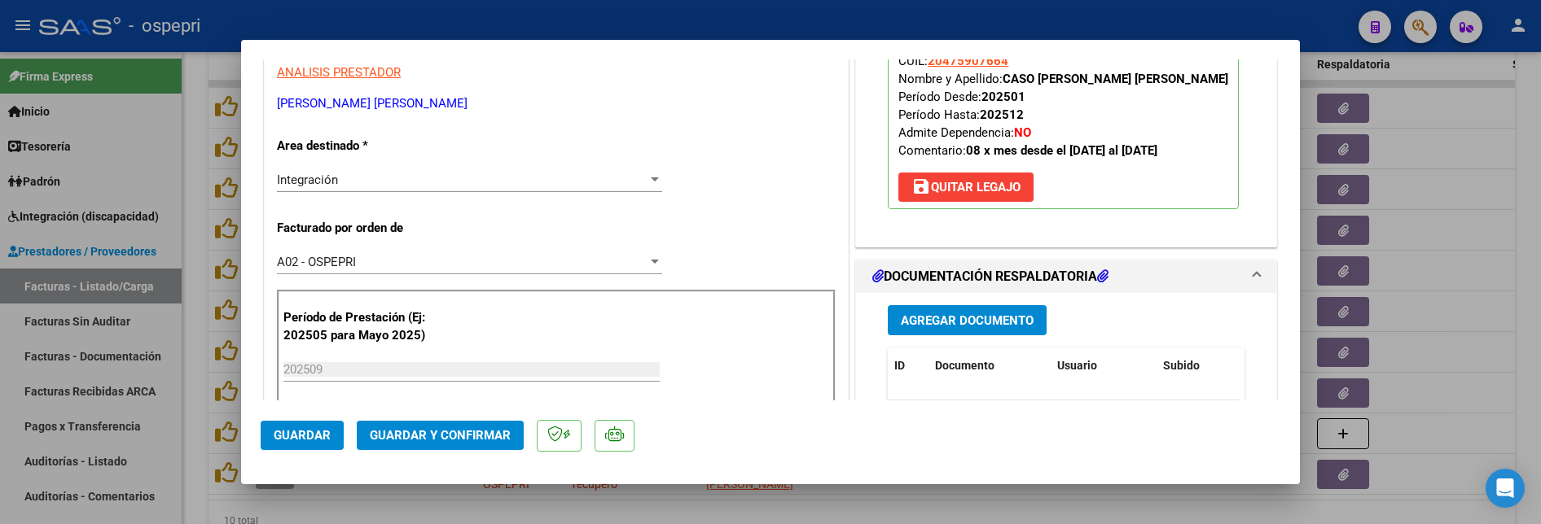
scroll to position [407, 0]
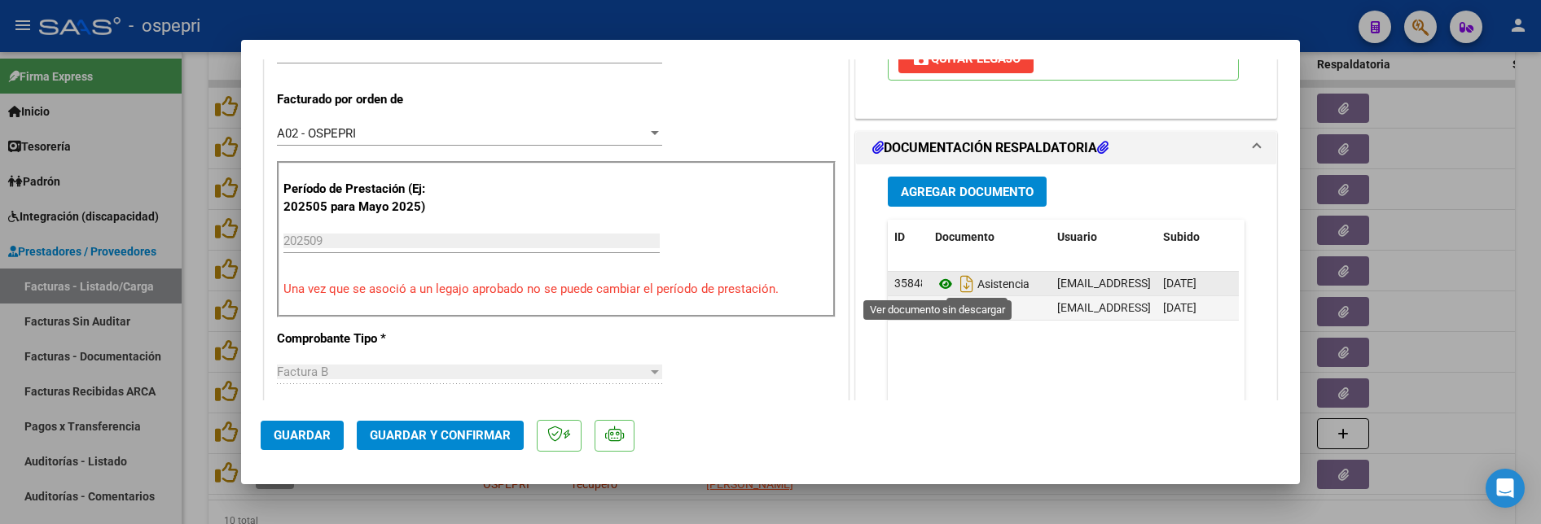
click at [936, 283] on icon at bounding box center [945, 284] width 21 height 20
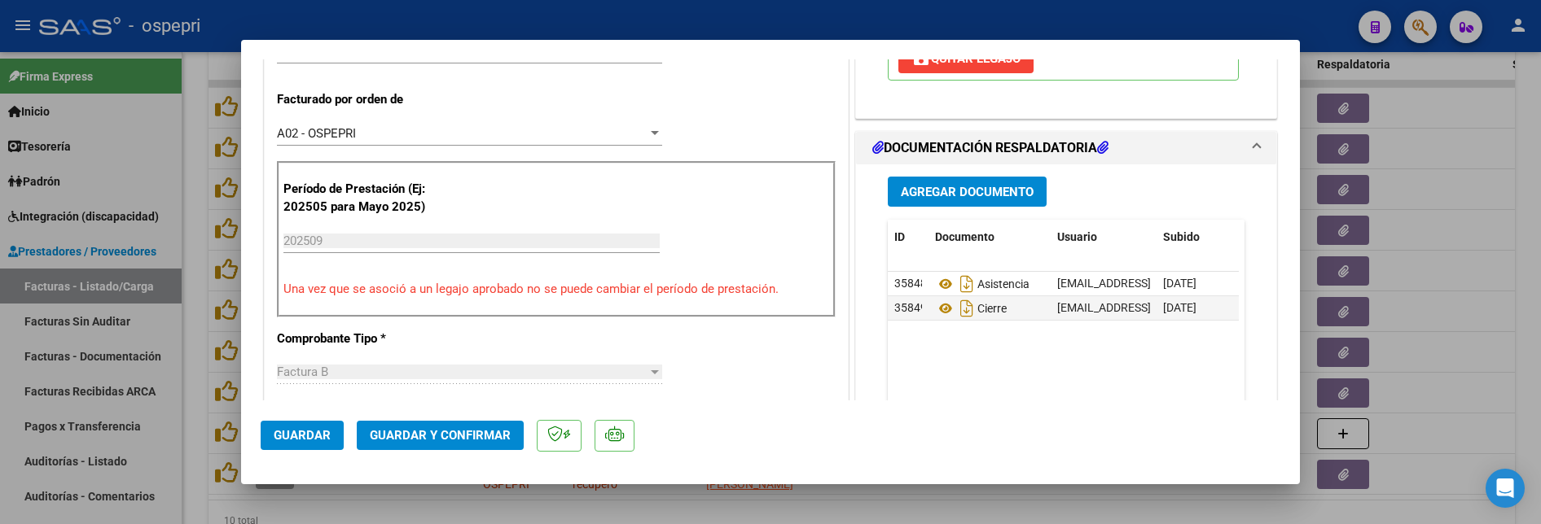
click at [500, 434] on span "Guardar y Confirmar" at bounding box center [440, 435] width 141 height 15
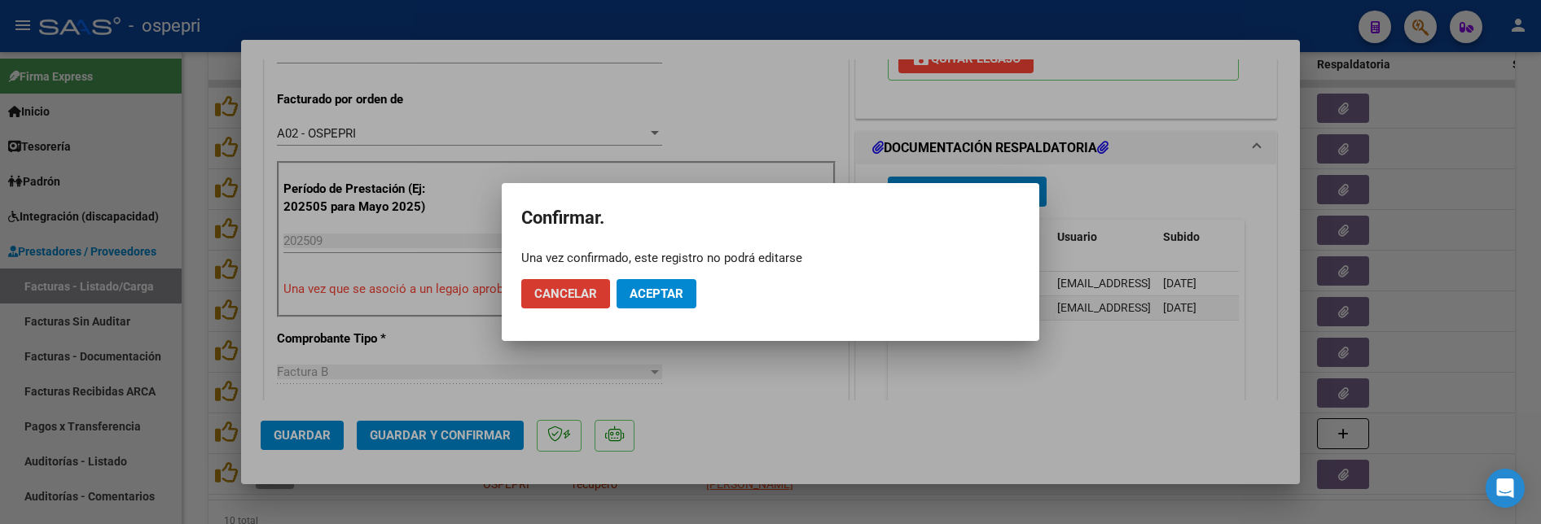
click at [657, 291] on span "Aceptar" at bounding box center [657, 294] width 54 height 15
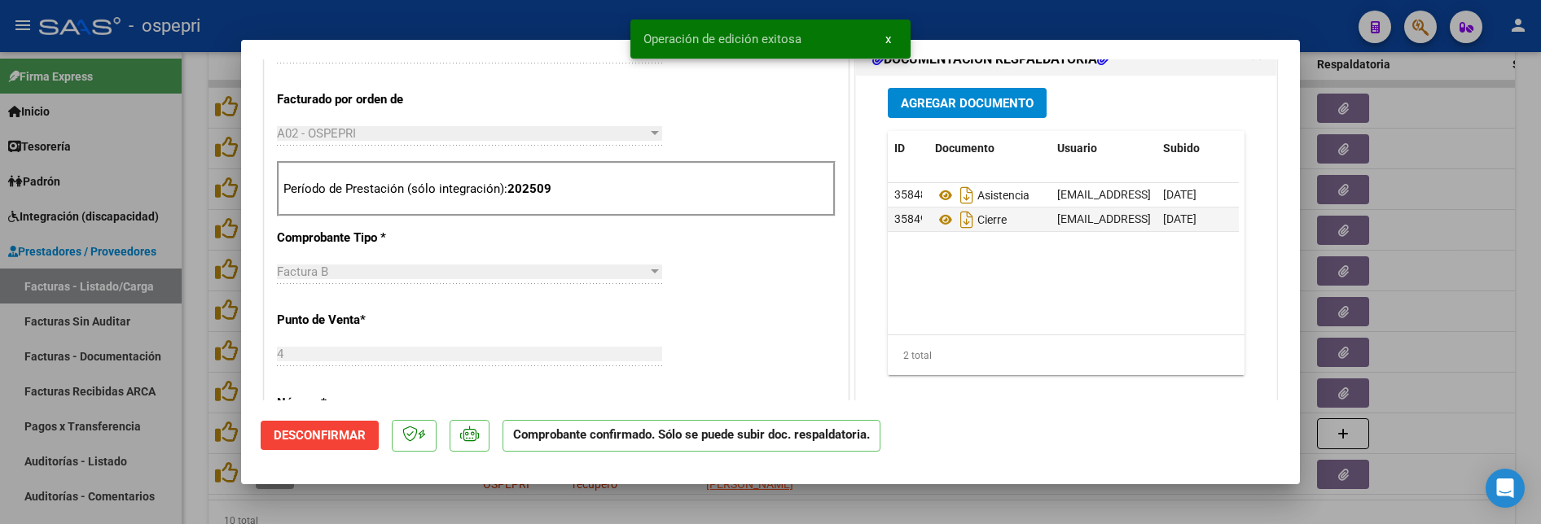
click at [1420, 294] on div at bounding box center [770, 262] width 1541 height 524
type input "$ 0,00"
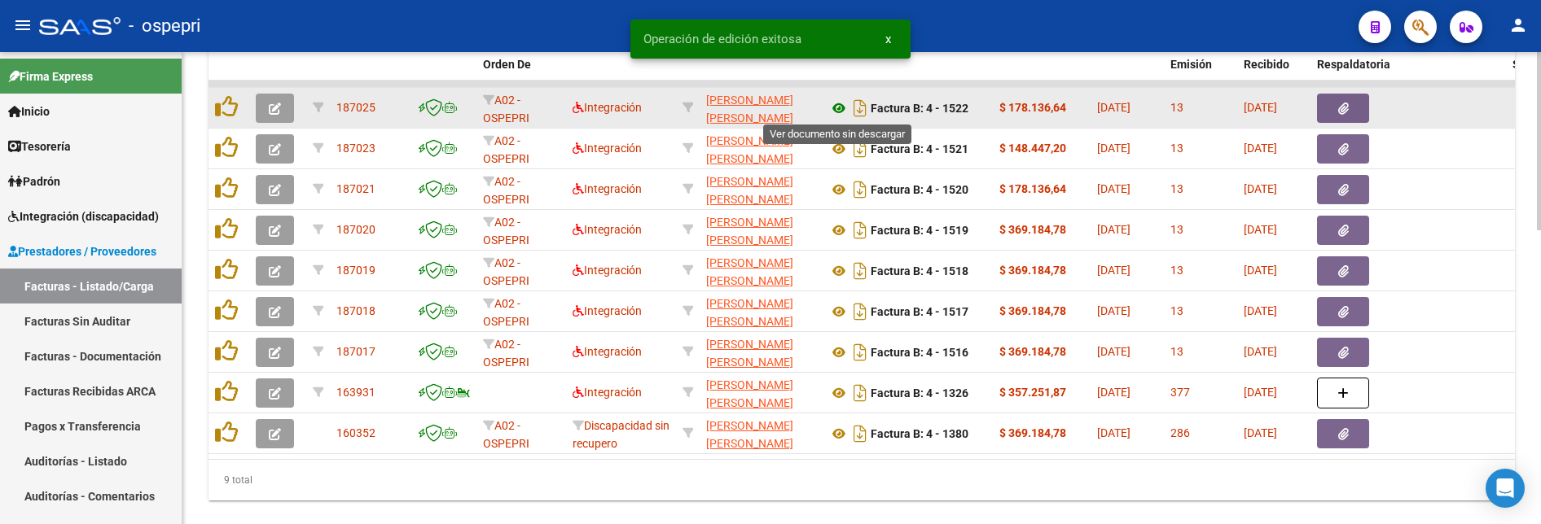
click at [842, 111] on icon at bounding box center [838, 109] width 21 height 20
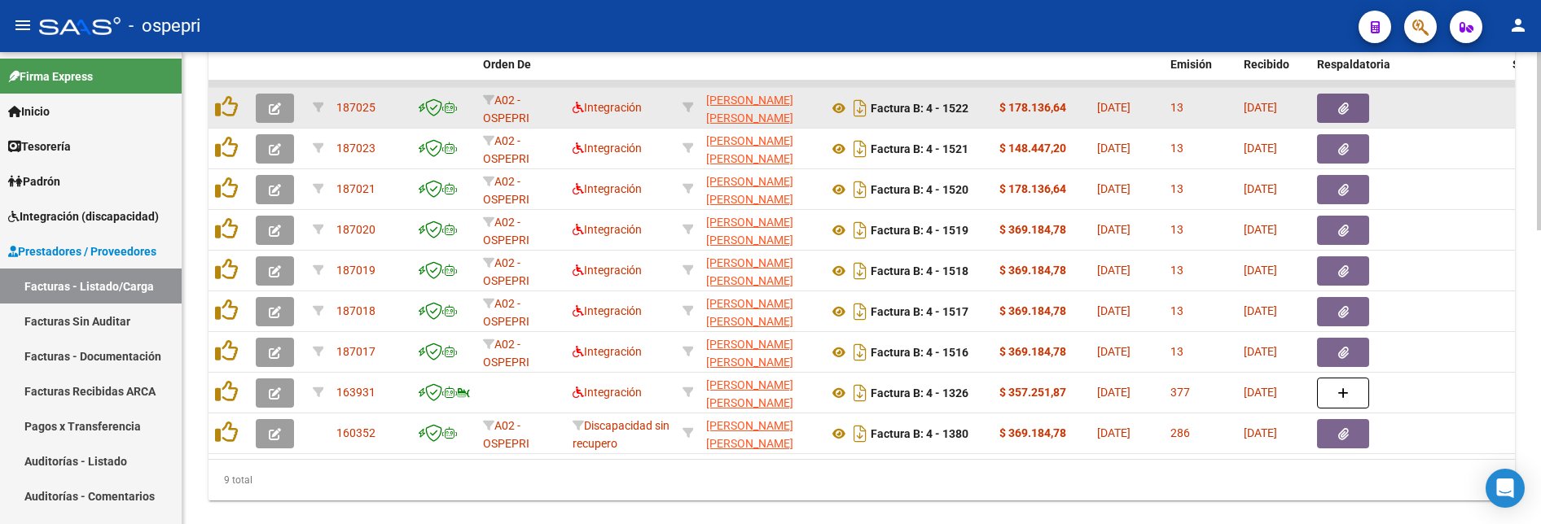
click at [274, 116] on button "button" at bounding box center [275, 108] width 38 height 29
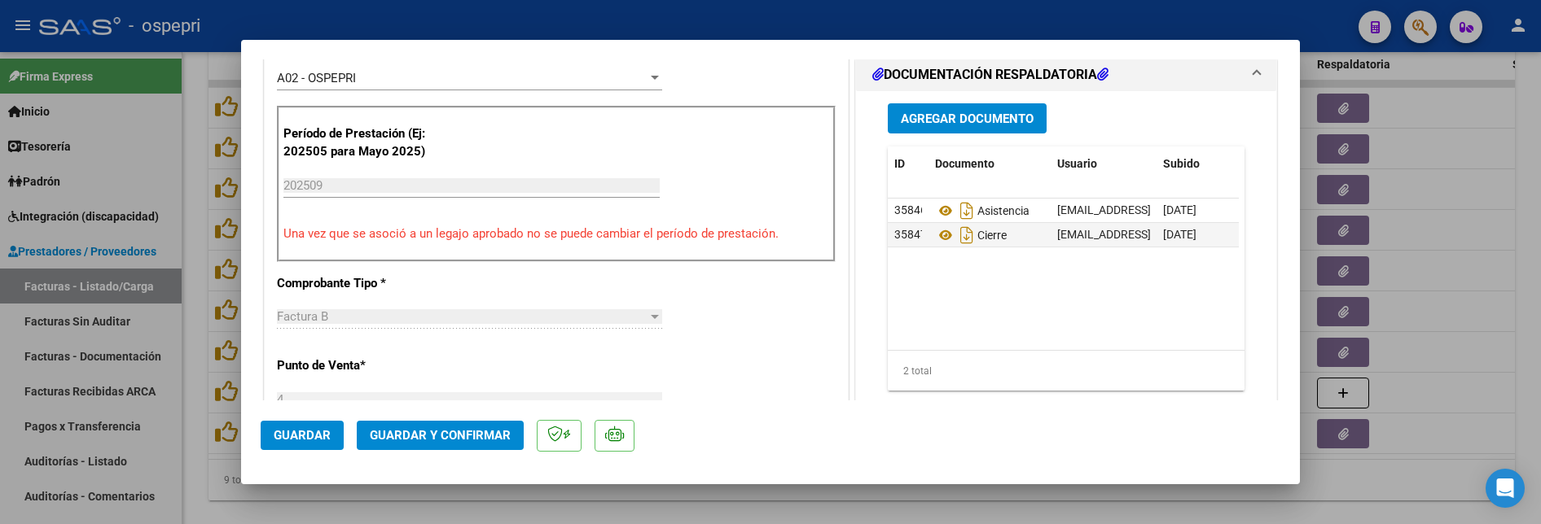
scroll to position [489, 0]
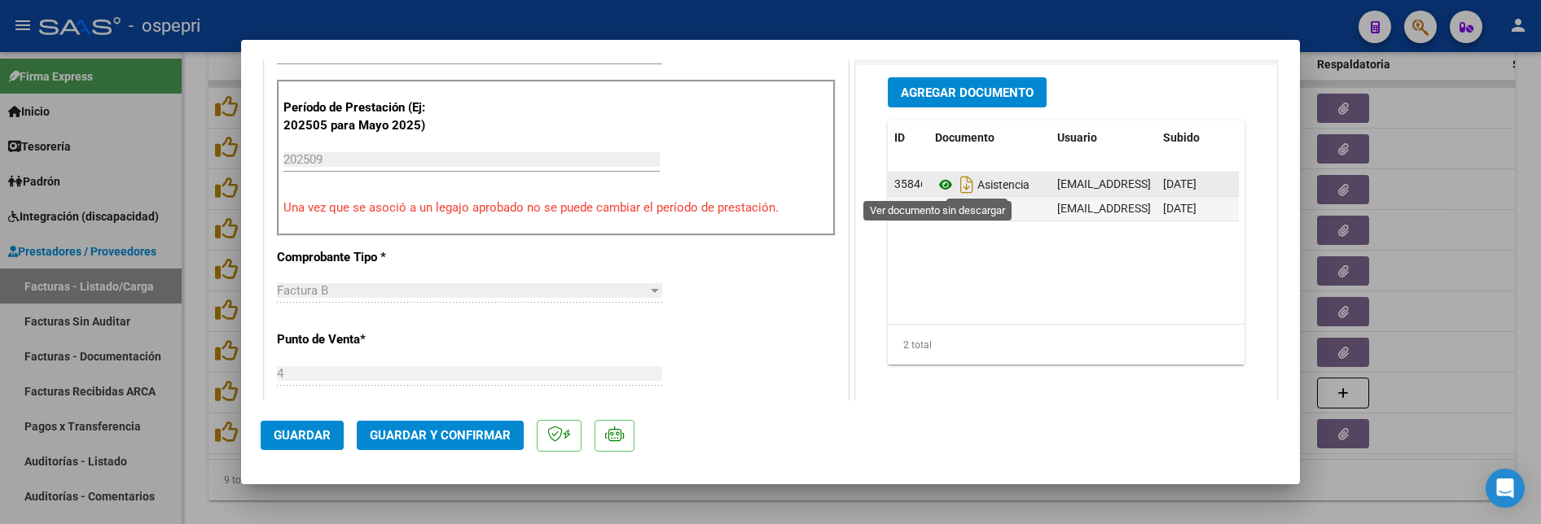
click at [936, 182] on icon at bounding box center [945, 185] width 21 height 20
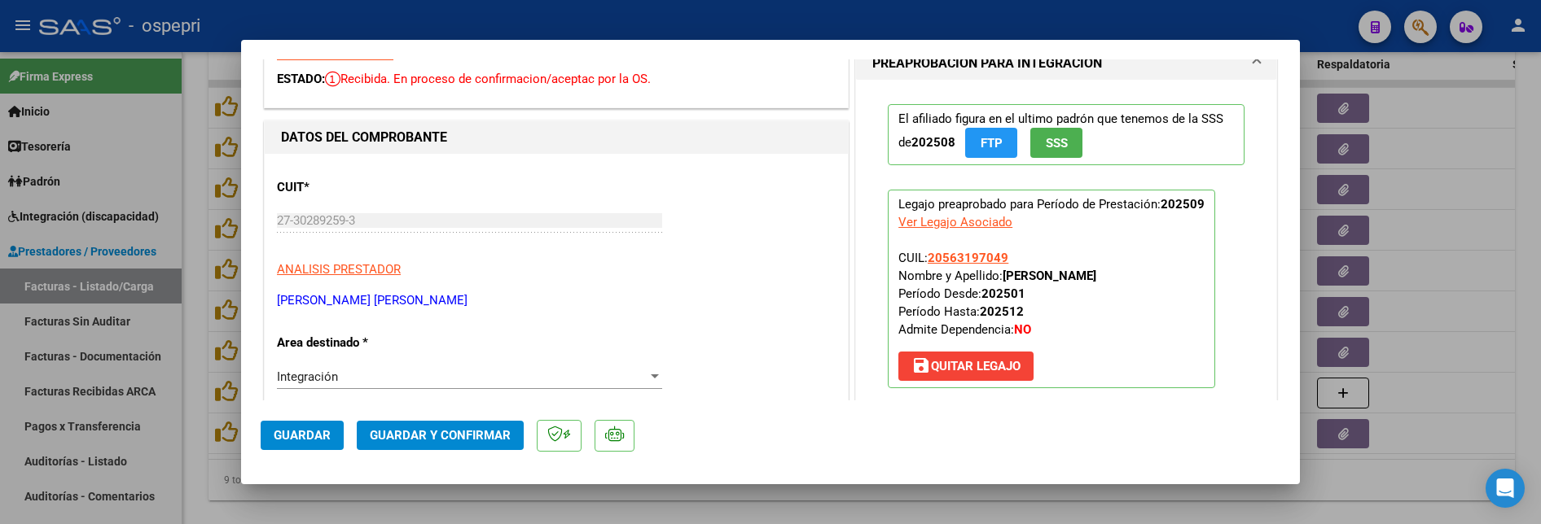
scroll to position [0, 0]
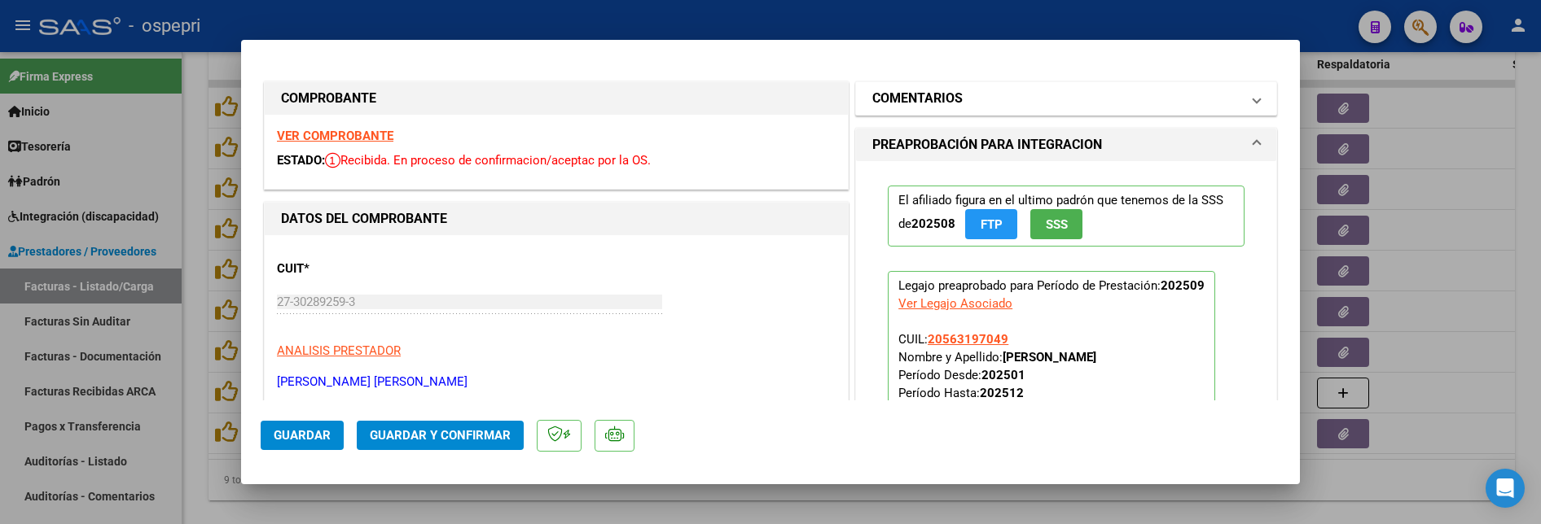
click at [1253, 102] on span at bounding box center [1256, 99] width 7 height 20
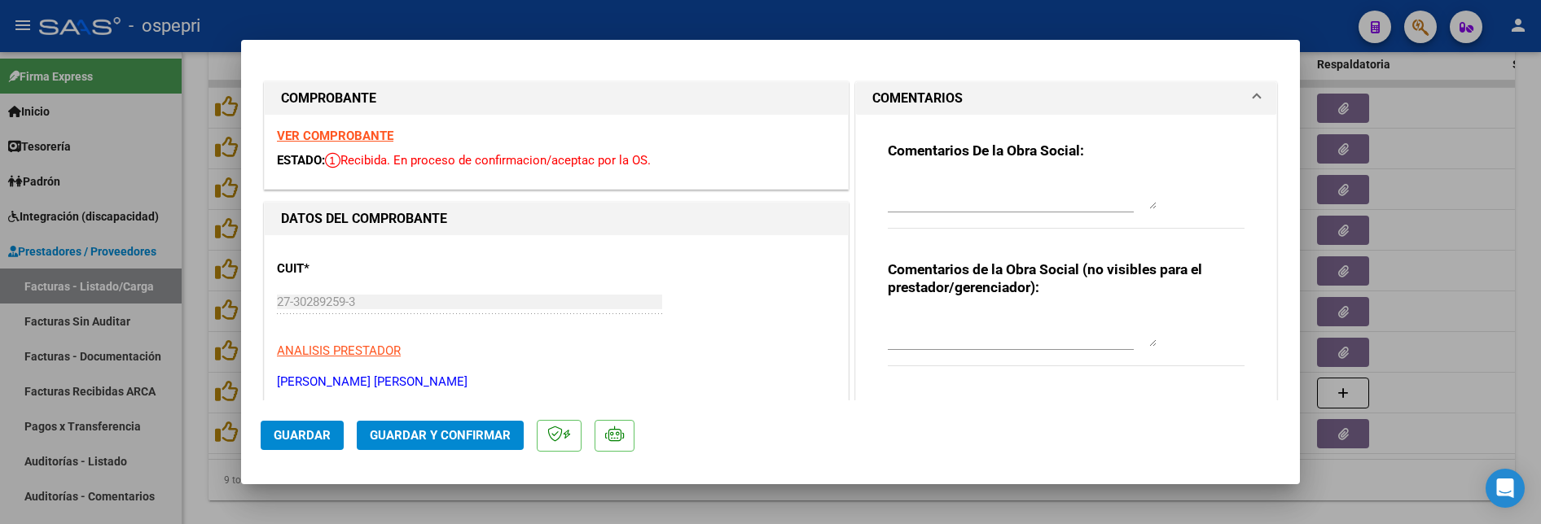
click at [900, 177] on textarea at bounding box center [1022, 193] width 269 height 33
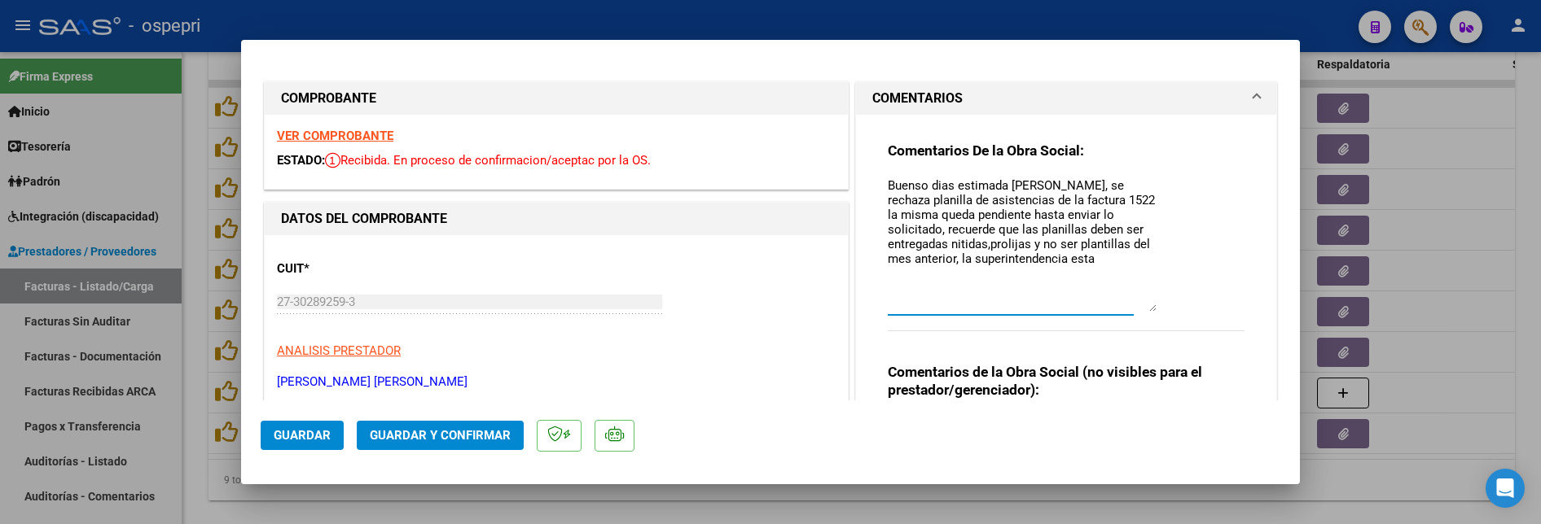
drag, startPoint x: 1146, startPoint y: 208, endPoint x: 1144, endPoint y: 310, distance: 102.6
click at [1144, 310] on textarea "Buenso dias estimada Giselle, se rechaza planilla de asistencias de la factura …" at bounding box center [1022, 244] width 269 height 135
click at [935, 287] on textarea "Buenso dias estimada Giselle, se rechaza planilla de asistencias de la factura …" at bounding box center [1022, 244] width 269 height 135
click at [909, 190] on textarea "Buenso dias estimada Giselle, se rechaza planilla de asistencias de la factura …" at bounding box center [1022, 244] width 269 height 135
click at [908, 183] on textarea "Buenso dias estimada Giselle, se rechaza planilla de asistencias de la factura …" at bounding box center [1022, 244] width 269 height 135
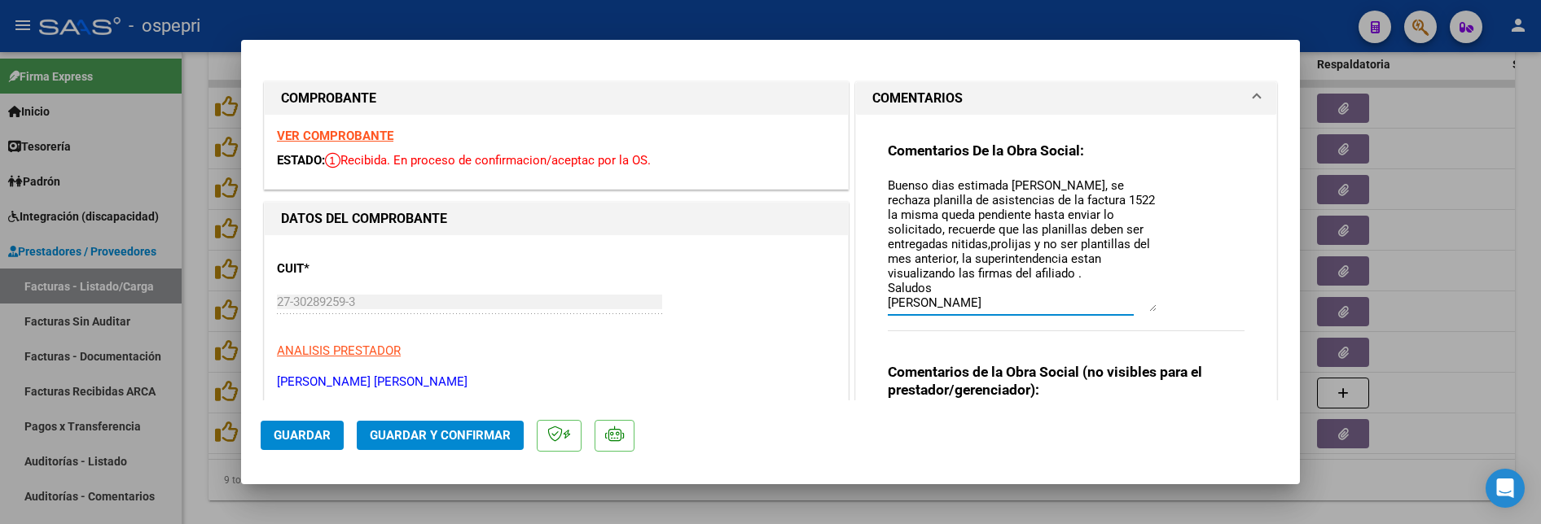
click at [903, 186] on textarea "Buenso dias estimada Giselle, se rechaza planilla de asistencias de la factura …" at bounding box center [1022, 244] width 269 height 135
click at [940, 188] on textarea "Buenos dias estimada Giselle, se rechaza planilla de asistencias de la factura …" at bounding box center [1022, 244] width 269 height 135
click at [968, 248] on textarea "Buenos días estimada Giselle, se rechaza planilla de asistencias de la factura …" at bounding box center [1022, 244] width 269 height 135
click at [1055, 263] on textarea "Buenos días estimada Giselle, se rechaza planilla de asistencias de la factura …" at bounding box center [1022, 244] width 269 height 135
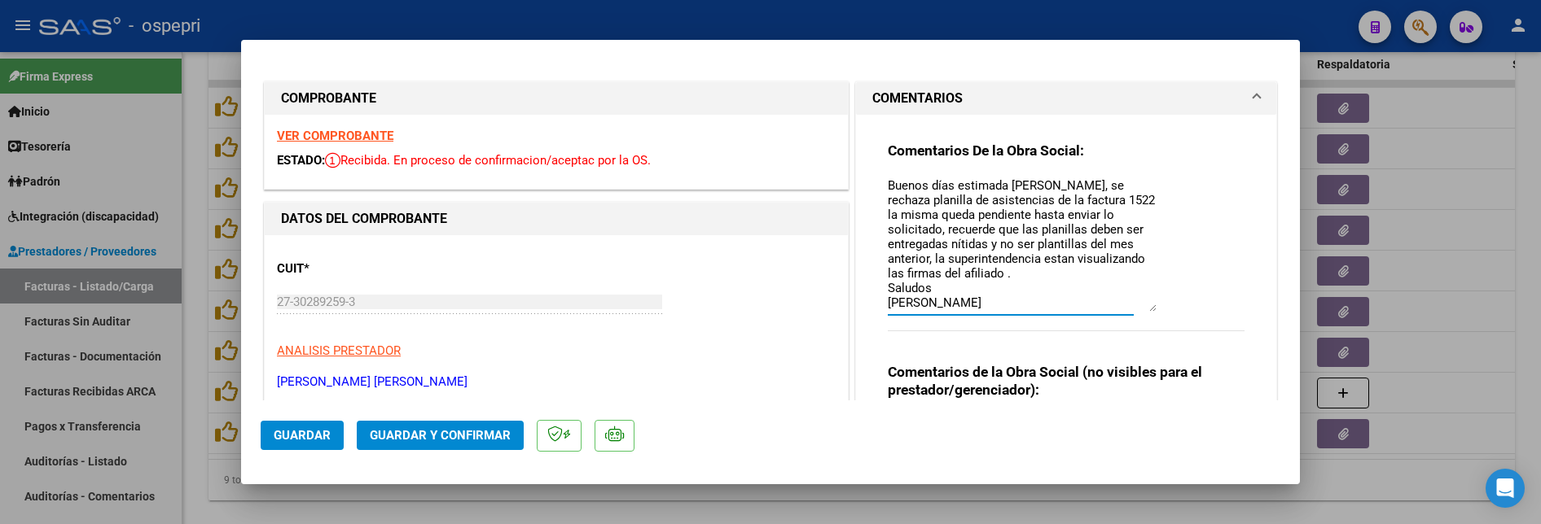
click at [1055, 260] on textarea "Buenos días estimada Giselle, se rechaza planilla de asistencias de la factura …" at bounding box center [1022, 244] width 269 height 135
click at [1095, 278] on textarea "Buenos días estimada Giselle, se rechaza planilla de asistencias de la factura …" at bounding box center [1022, 244] width 269 height 135
click at [925, 199] on textarea "Buenos días estimada Giselle, se rechaza planilla de asistencias de la factura …" at bounding box center [1022, 244] width 269 height 135
click at [959, 202] on textarea "Buenos días estimada Giselle, se rechaza planilla necestio el reemplano de asis…" at bounding box center [1022, 244] width 269 height 135
click at [946, 201] on textarea "Buenos días estimada Giselle, se rechaza planilla necestio el reemplano de asis…" at bounding box center [1022, 244] width 269 height 135
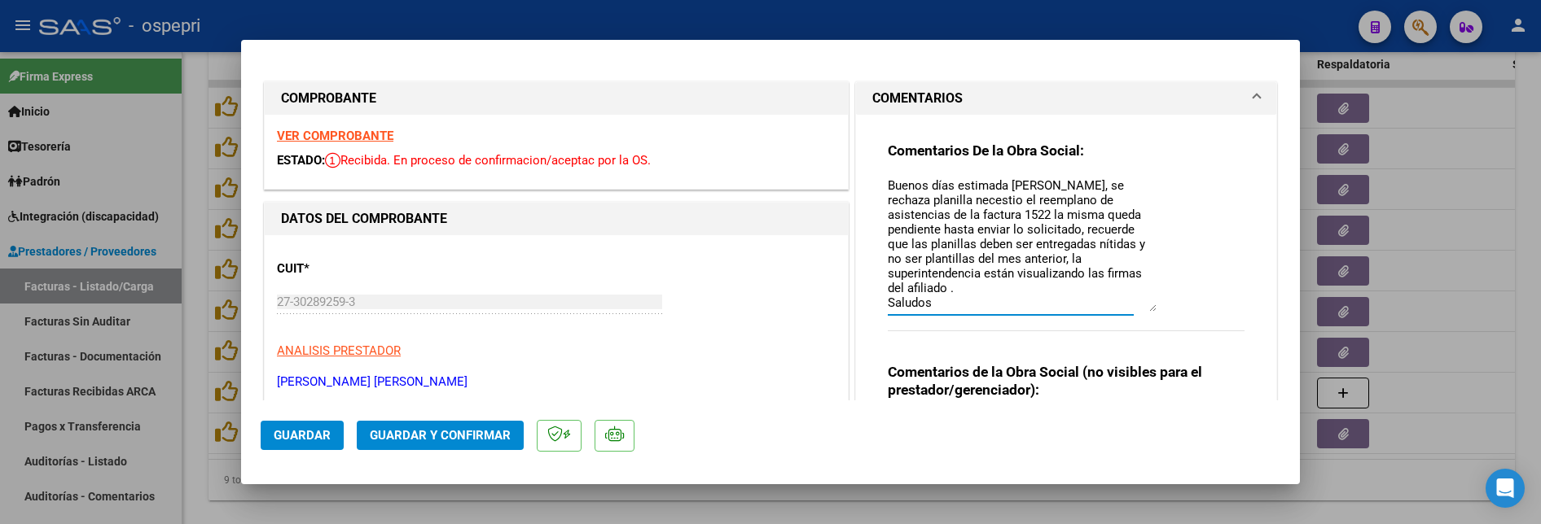
drag, startPoint x: 1046, startPoint y: 201, endPoint x: 924, endPoint y: 201, distance: 121.3
click at [924, 201] on textarea "Buenos días estimada Giselle, se rechaza planilla necestio el reemplano de asis…" at bounding box center [1022, 244] width 269 height 135
click at [985, 247] on textarea "Buenos días estimada Giselle, se rechaza planilla de asistencias de la factura …" at bounding box center [1022, 244] width 269 height 135
click at [1113, 258] on textarea "Buenos días estimada Giselle, se rechaza planilla de asistencias de la factura …" at bounding box center [1022, 244] width 269 height 135
type textarea "Buenos días estimada Giselle, se rechaza planilla de asistencias de la factura …"
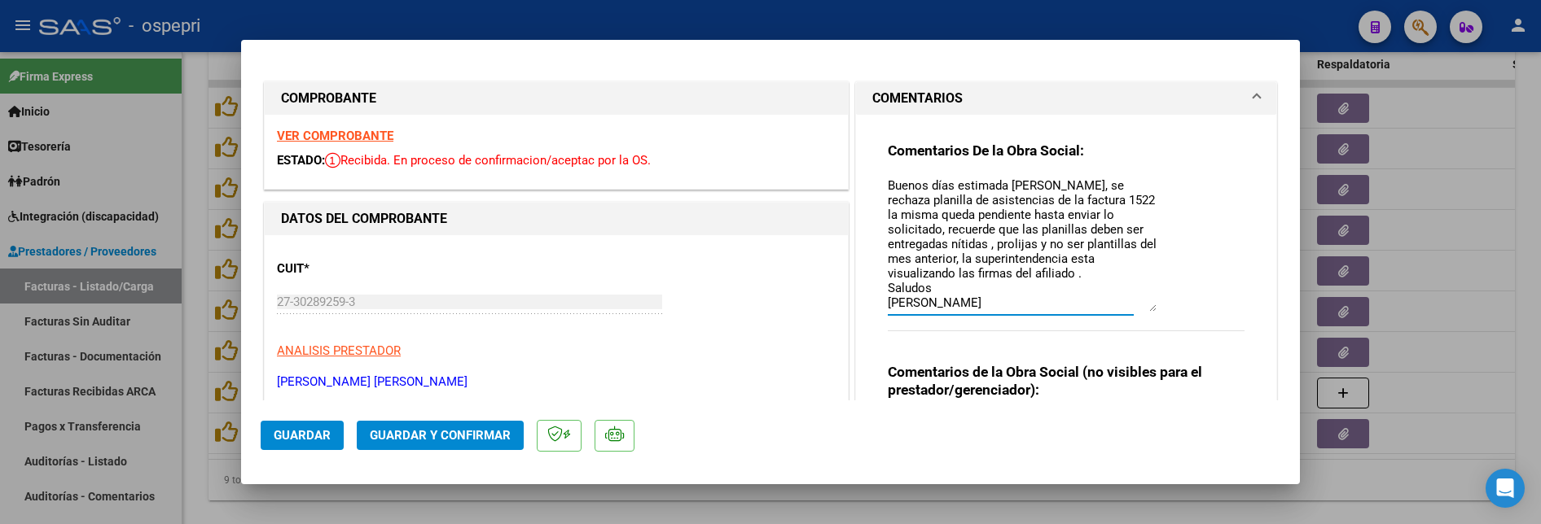
click at [295, 435] on span "Guardar" at bounding box center [302, 435] width 57 height 15
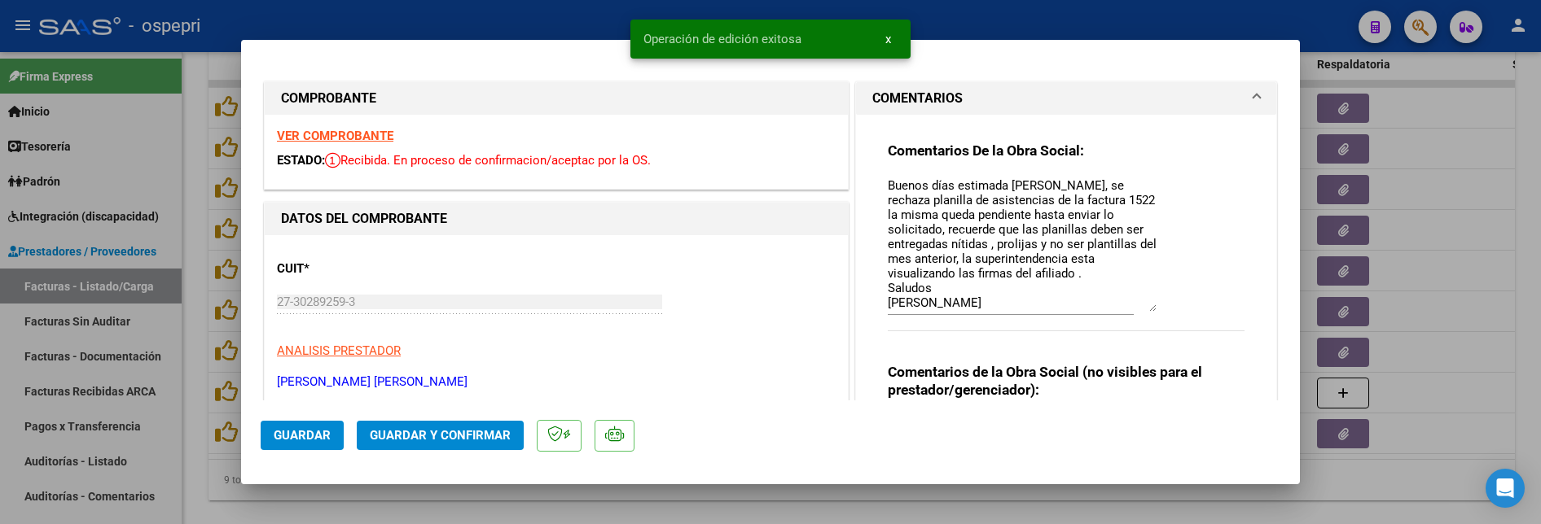
click at [1479, 326] on div at bounding box center [770, 262] width 1541 height 524
type input "$ 0,00"
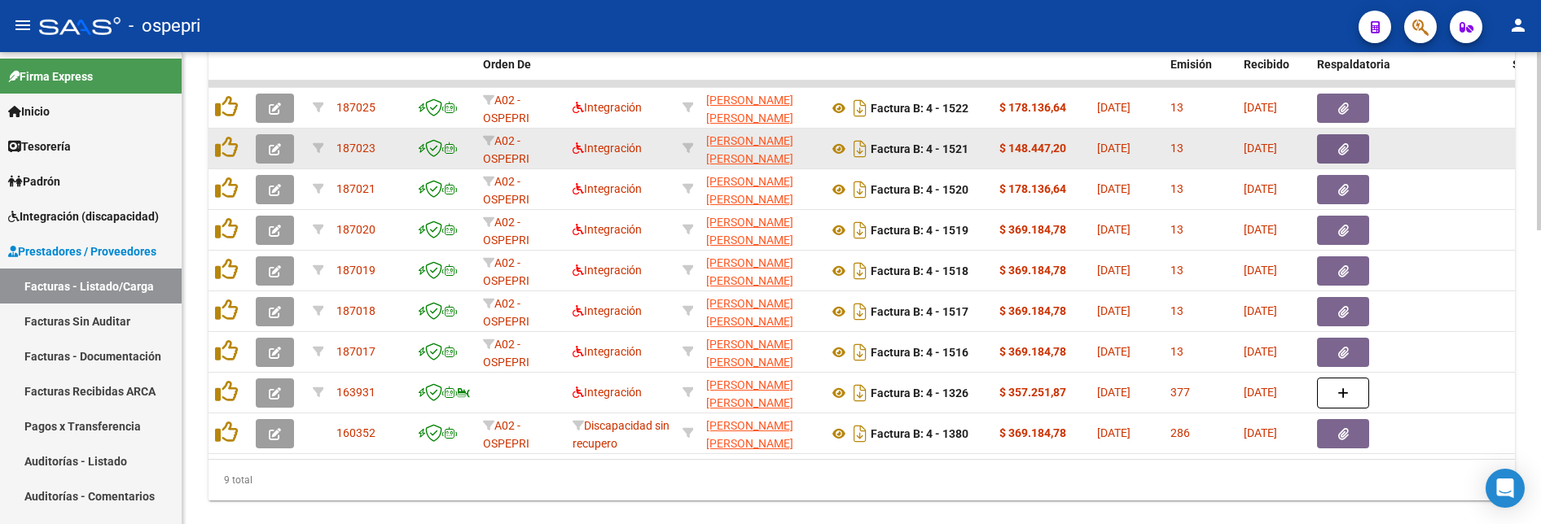
click at [981, 149] on div "Factura B: 4 - 1521" at bounding box center [907, 149] width 158 height 26
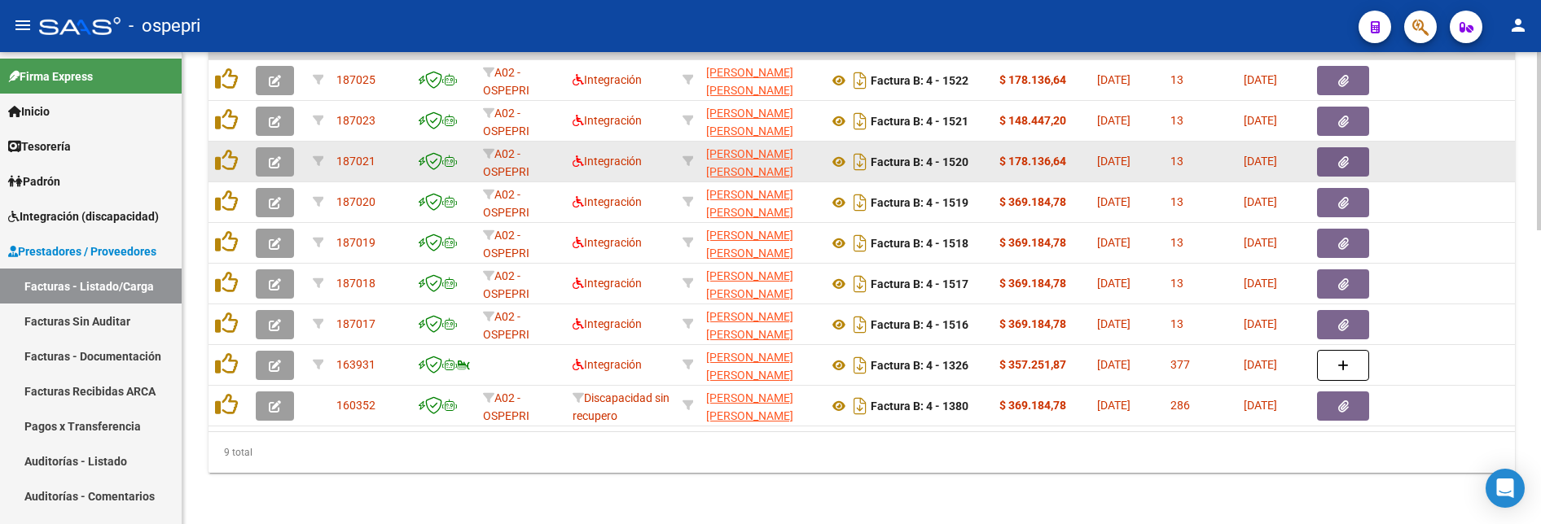
scroll to position [776, 0]
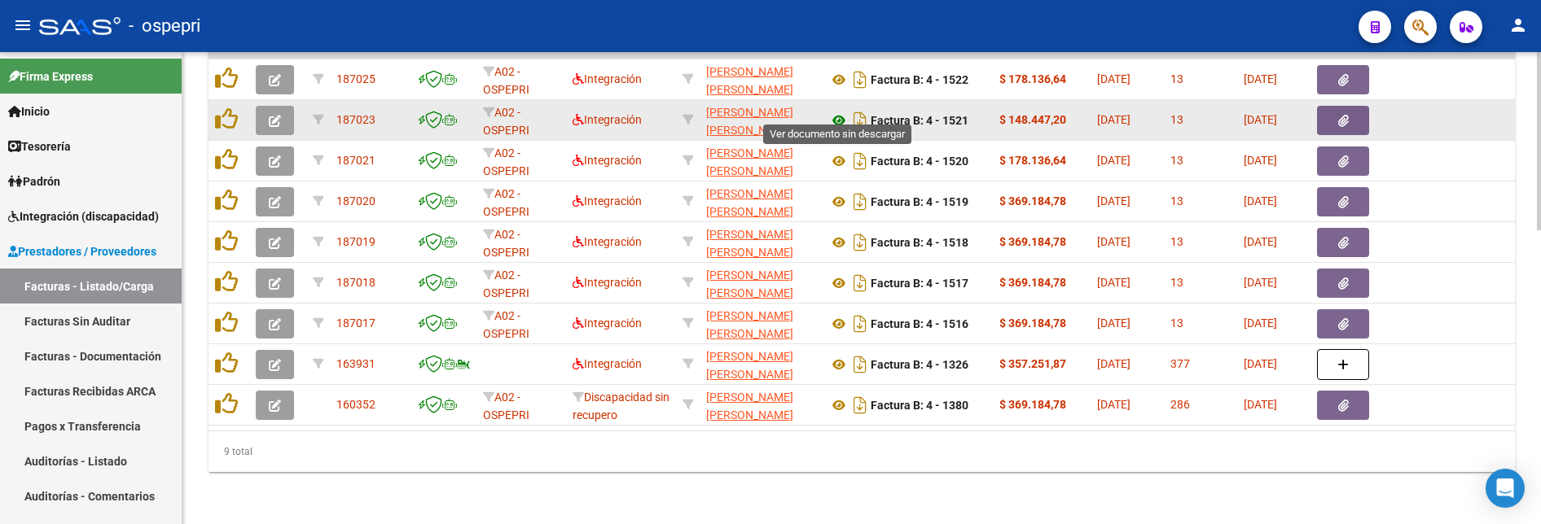
click at [840, 112] on icon at bounding box center [838, 121] width 21 height 20
click at [272, 115] on icon "button" at bounding box center [275, 121] width 12 height 12
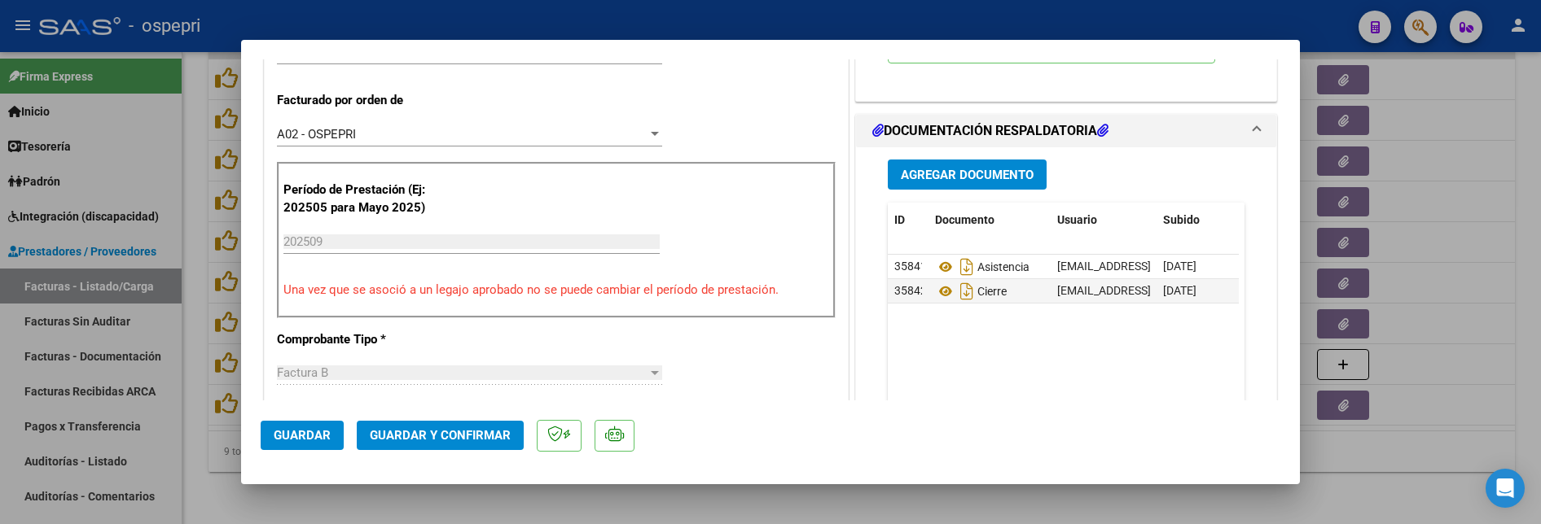
scroll to position [407, 0]
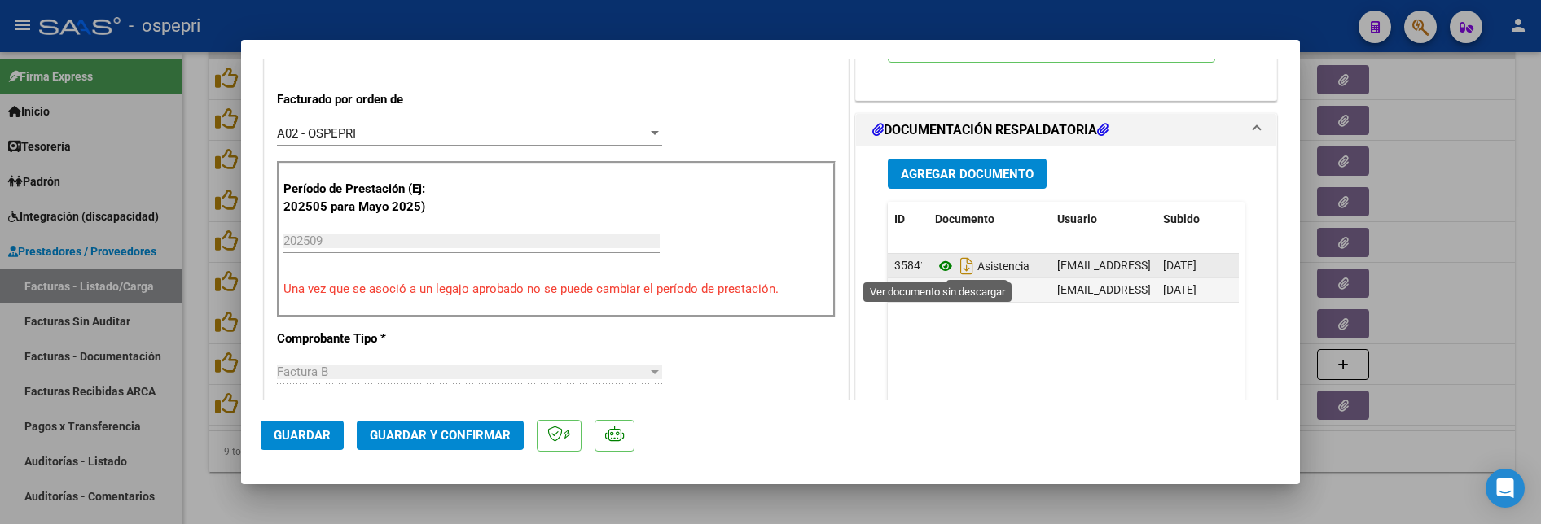
click at [944, 265] on icon at bounding box center [945, 267] width 21 height 20
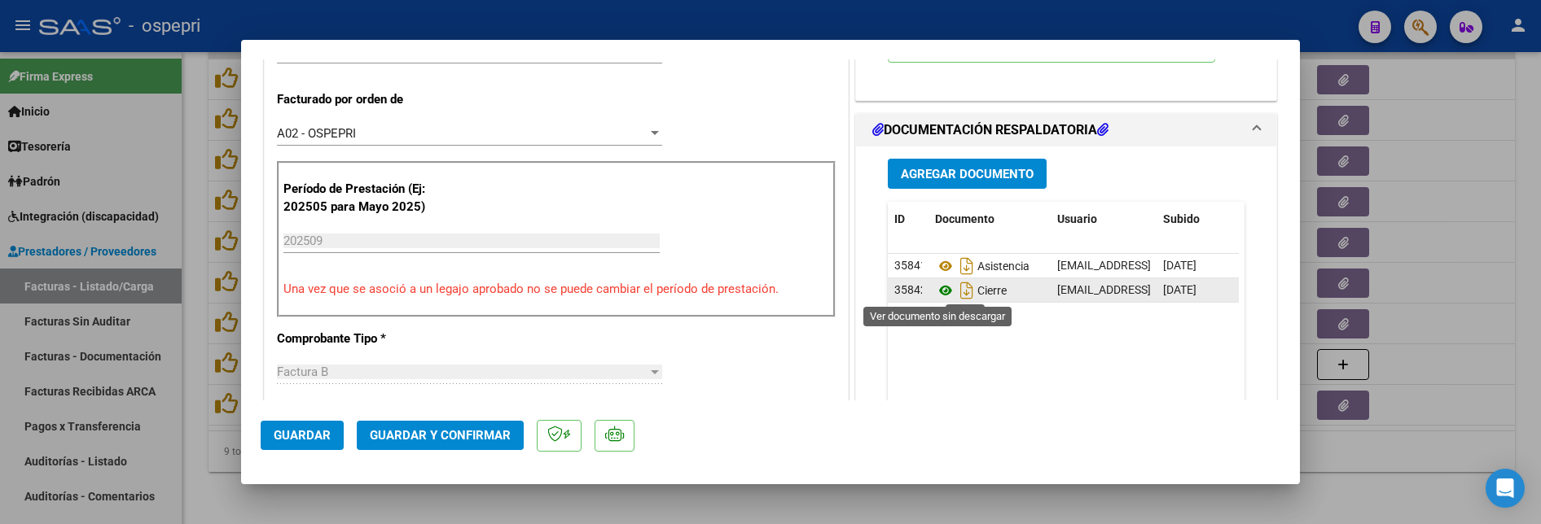
click at [939, 289] on icon at bounding box center [945, 291] width 21 height 20
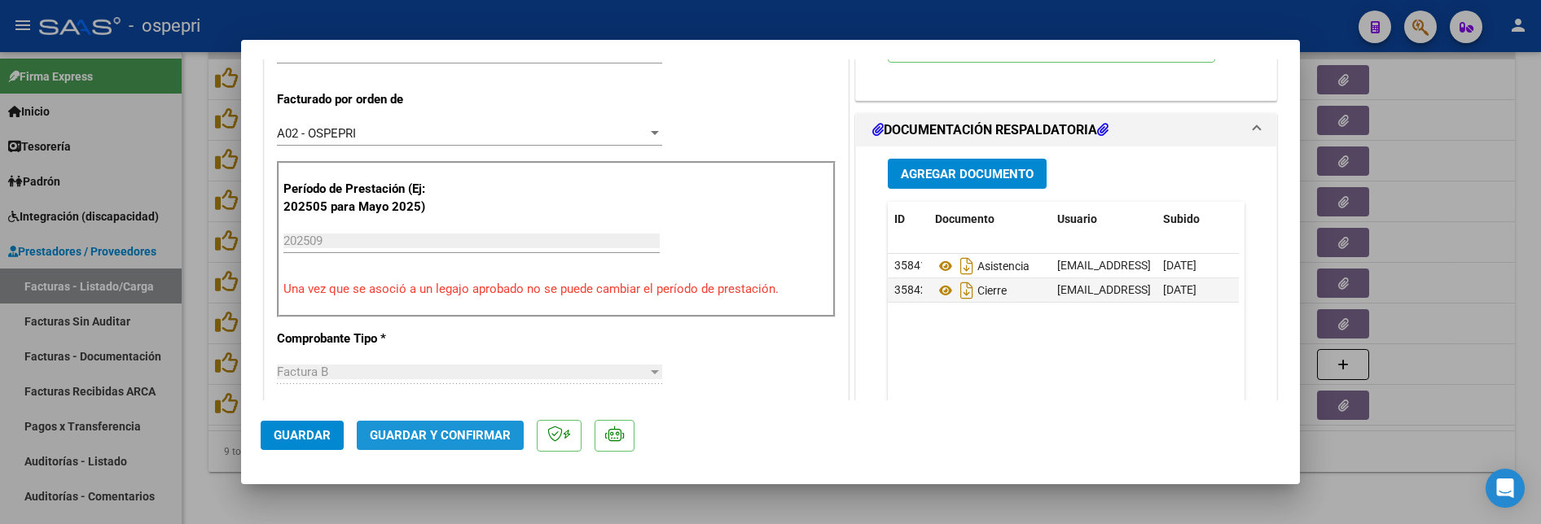
click at [475, 437] on span "Guardar y Confirmar" at bounding box center [440, 435] width 141 height 15
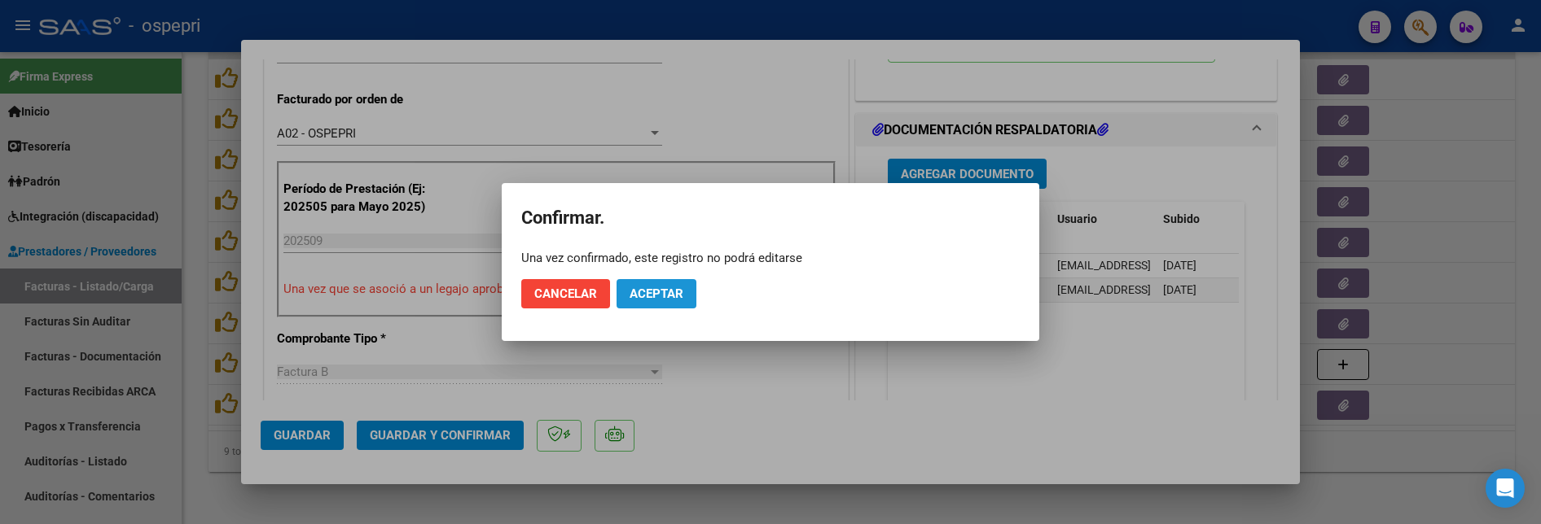
click at [665, 296] on span "Aceptar" at bounding box center [657, 294] width 54 height 15
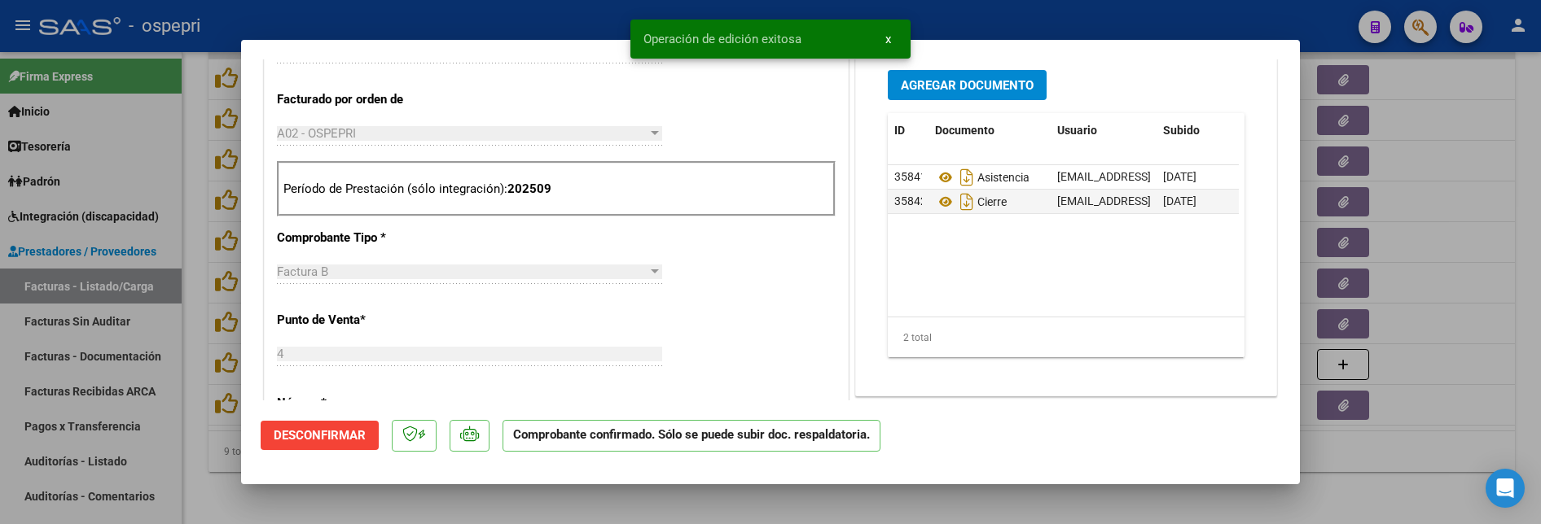
click at [1453, 368] on div at bounding box center [770, 262] width 1541 height 524
type input "$ 0,00"
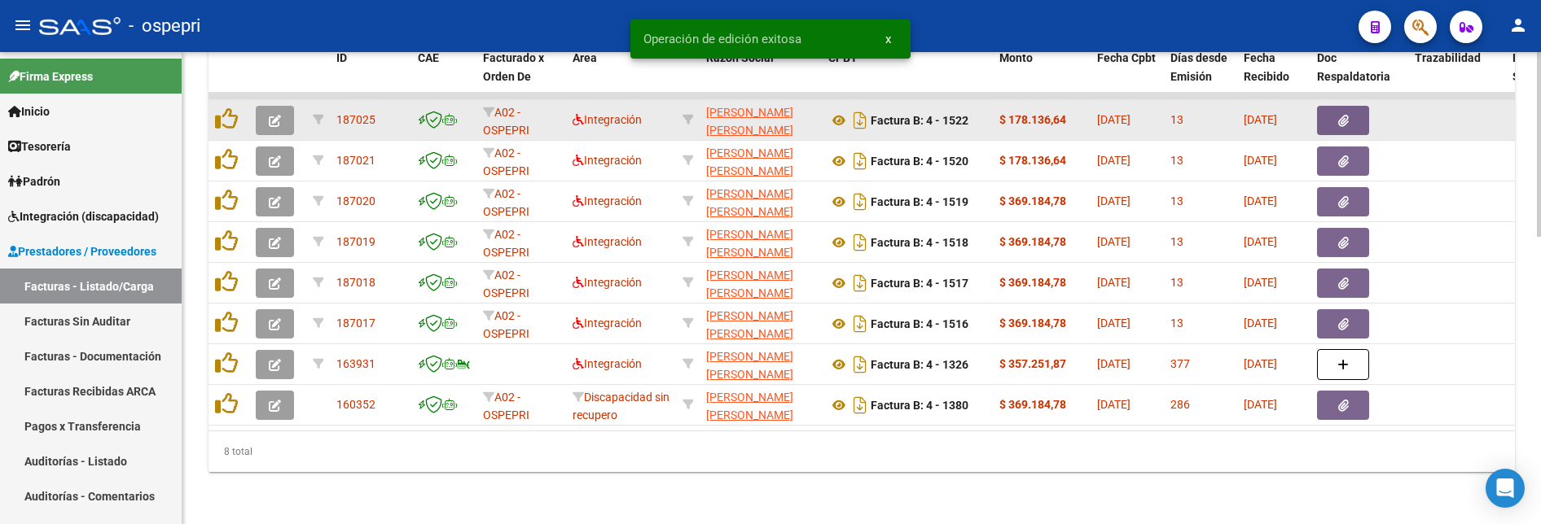
scroll to position [735, 0]
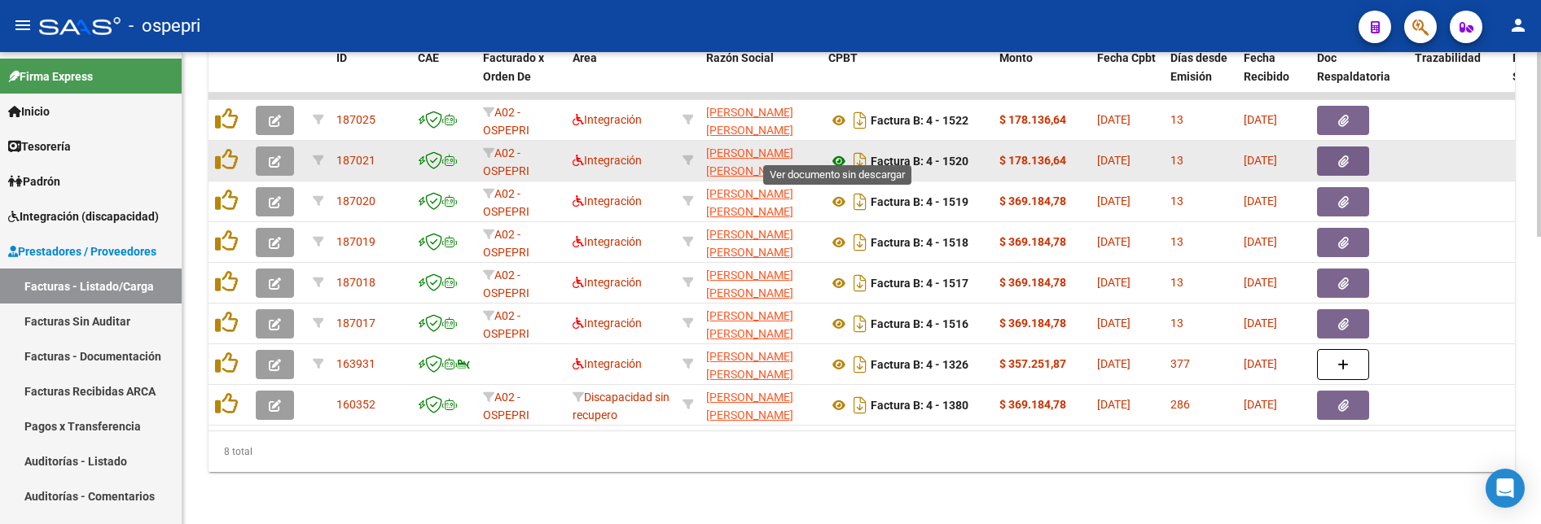
click at [839, 151] on icon at bounding box center [838, 161] width 21 height 20
click at [283, 151] on button "button" at bounding box center [275, 161] width 38 height 29
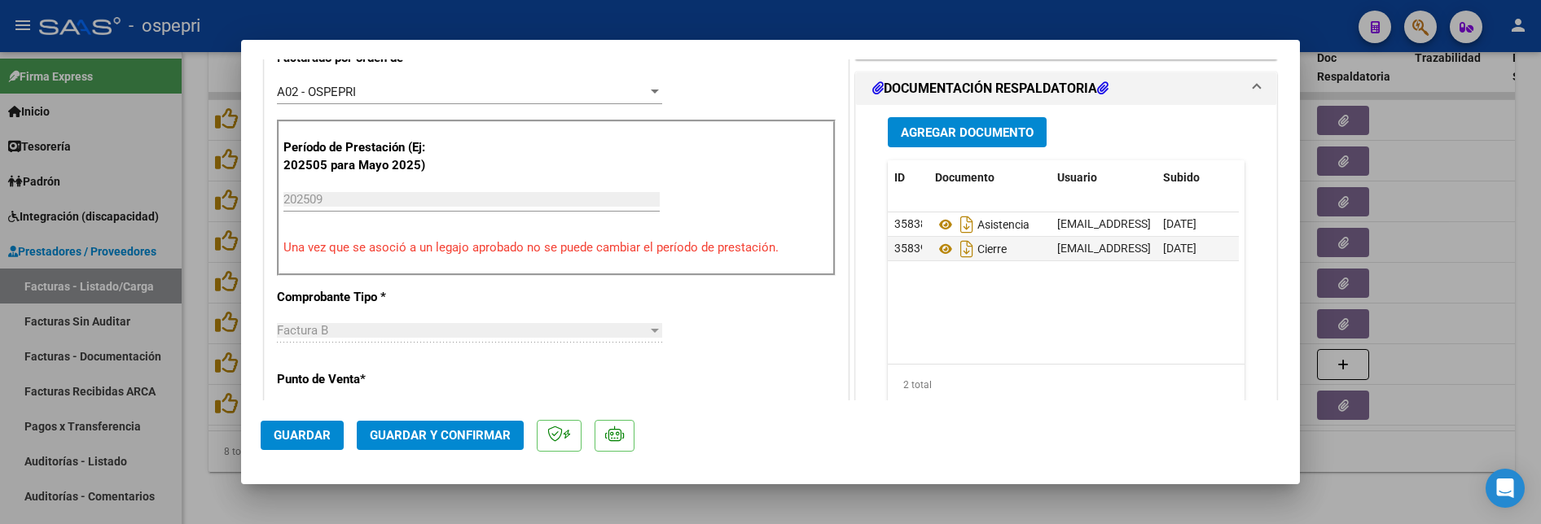
scroll to position [489, 0]
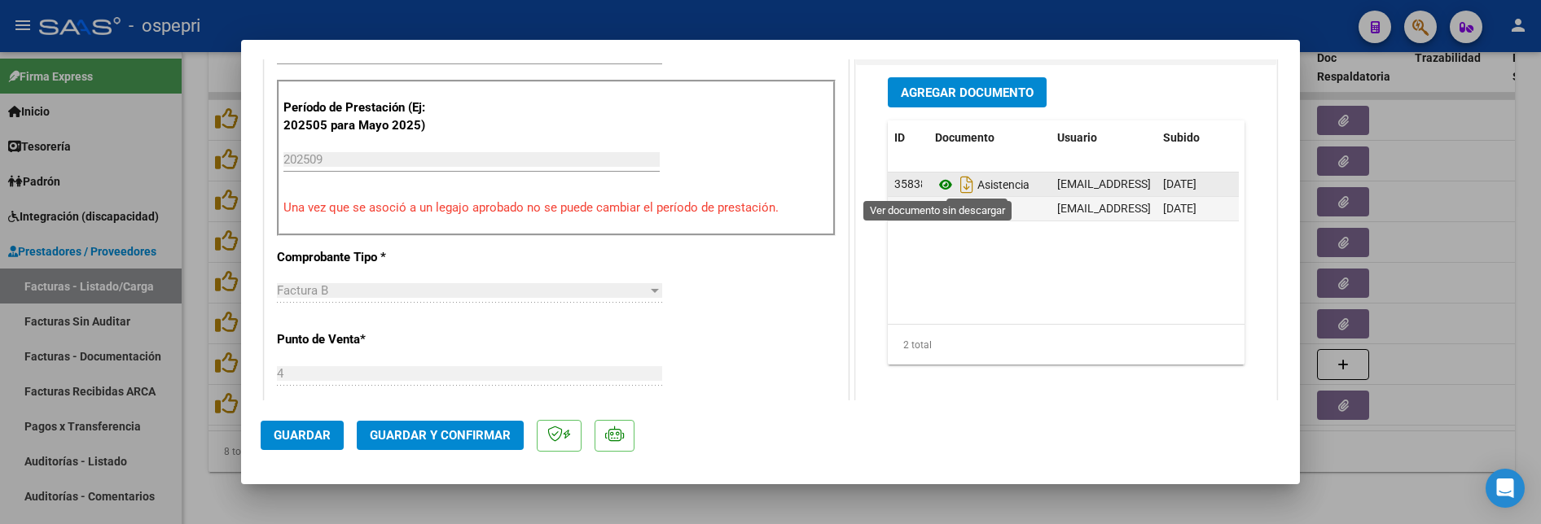
click at [936, 180] on icon at bounding box center [945, 185] width 21 height 20
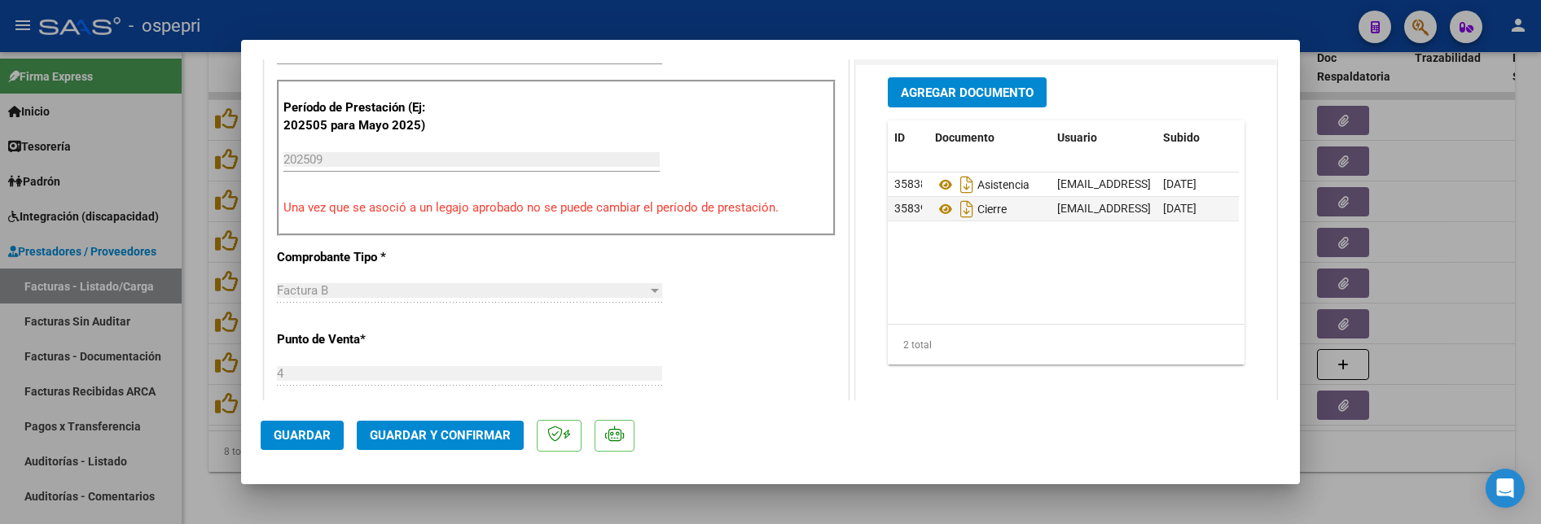
scroll to position [0, 0]
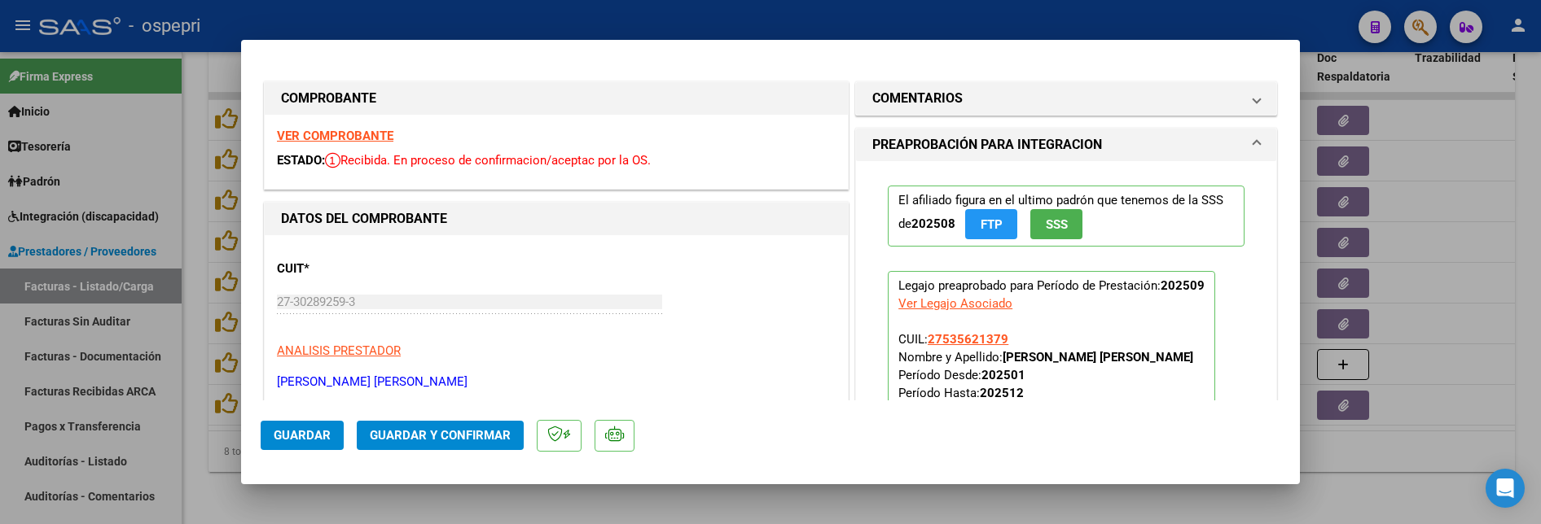
click at [358, 137] on strong "VER COMPROBANTE" at bounding box center [335, 136] width 116 height 15
click at [1232, 91] on span "COMENTARIOS" at bounding box center [1062, 99] width 381 height 20
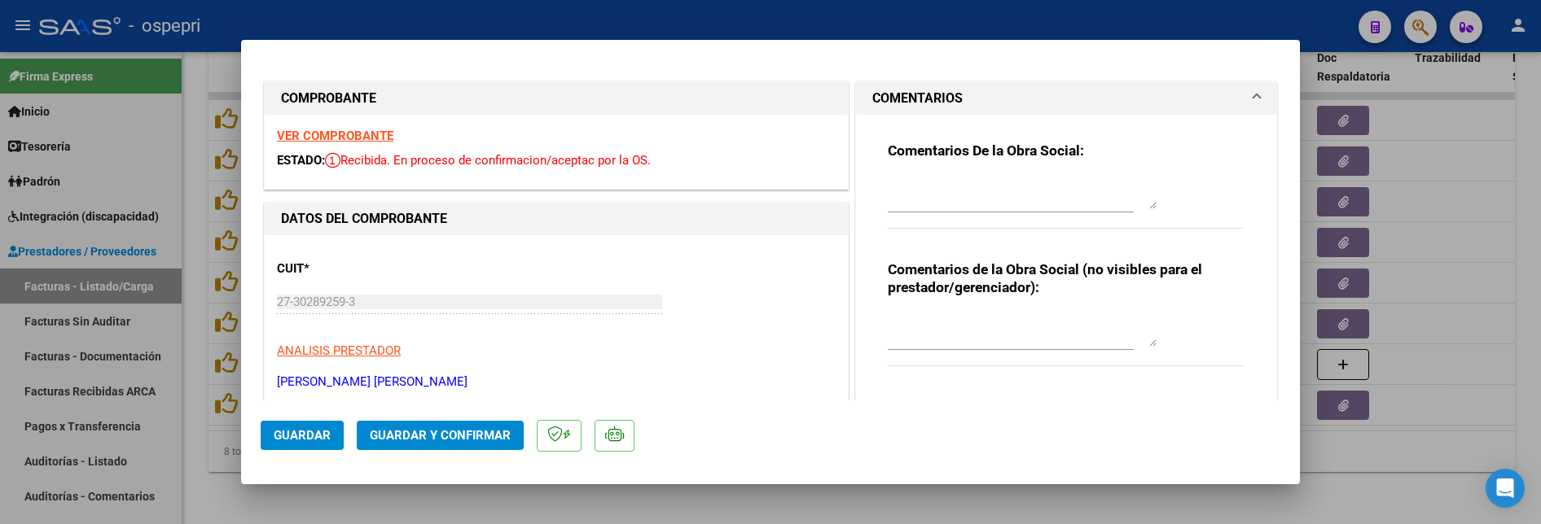
click at [893, 176] on div at bounding box center [1022, 192] width 269 height 39
type textarea "r"
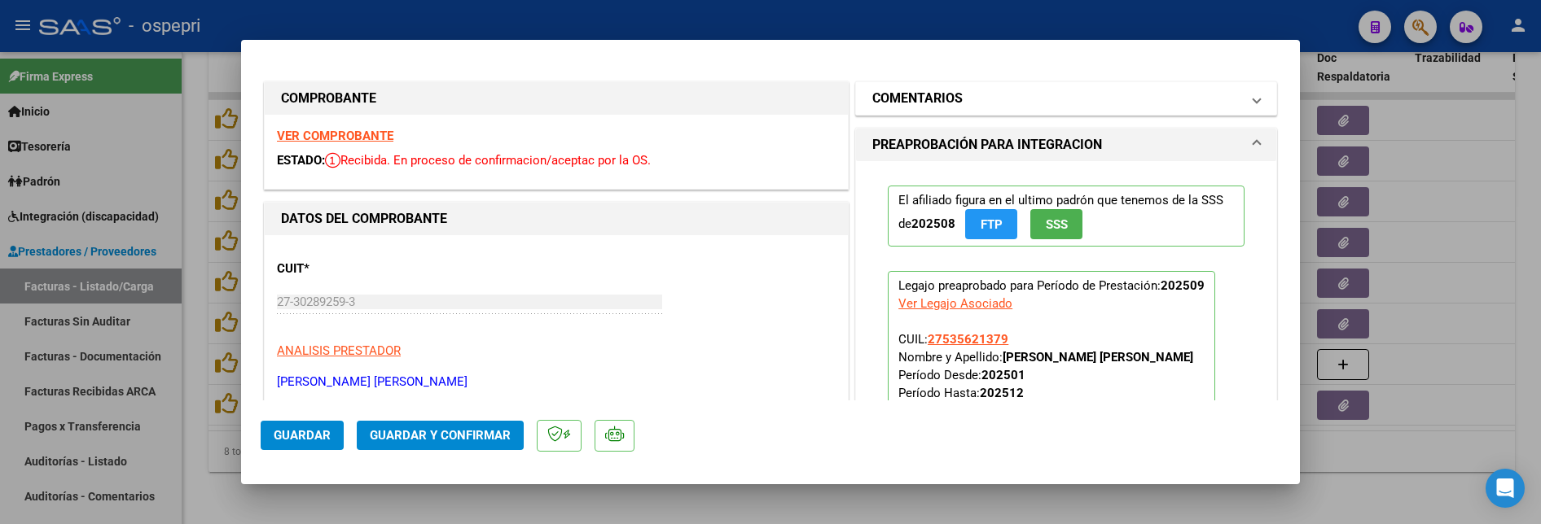
click at [1253, 97] on span at bounding box center [1256, 99] width 7 height 20
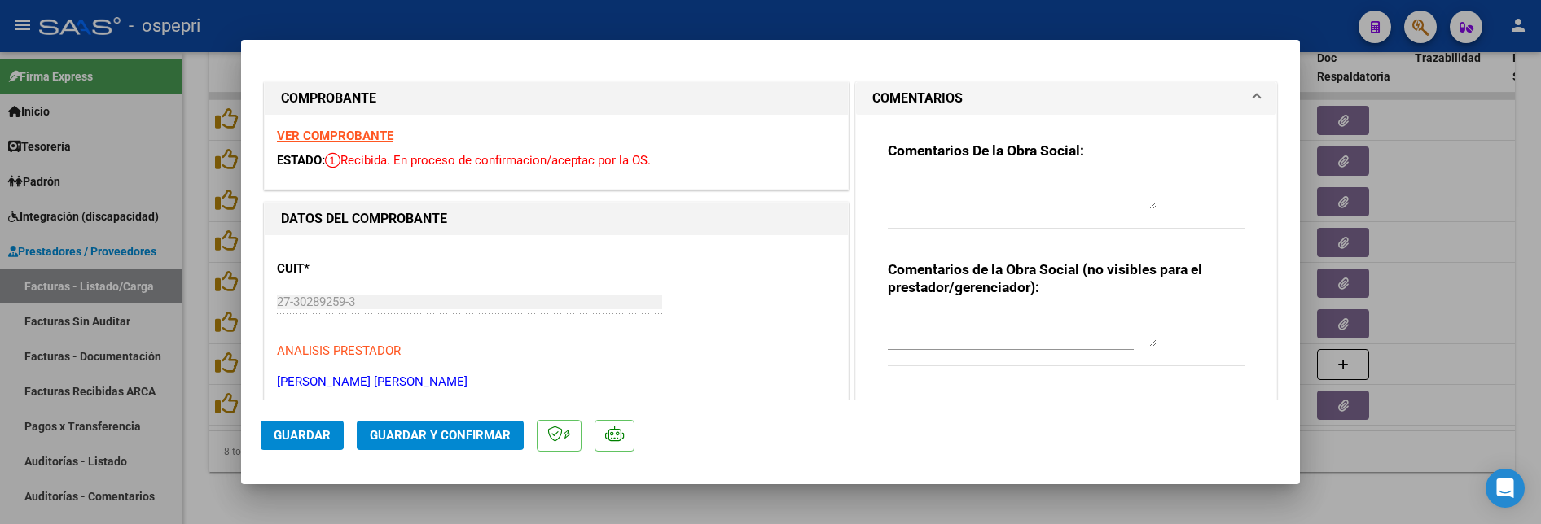
click at [900, 177] on textarea at bounding box center [1022, 193] width 269 height 33
type textarea "b"
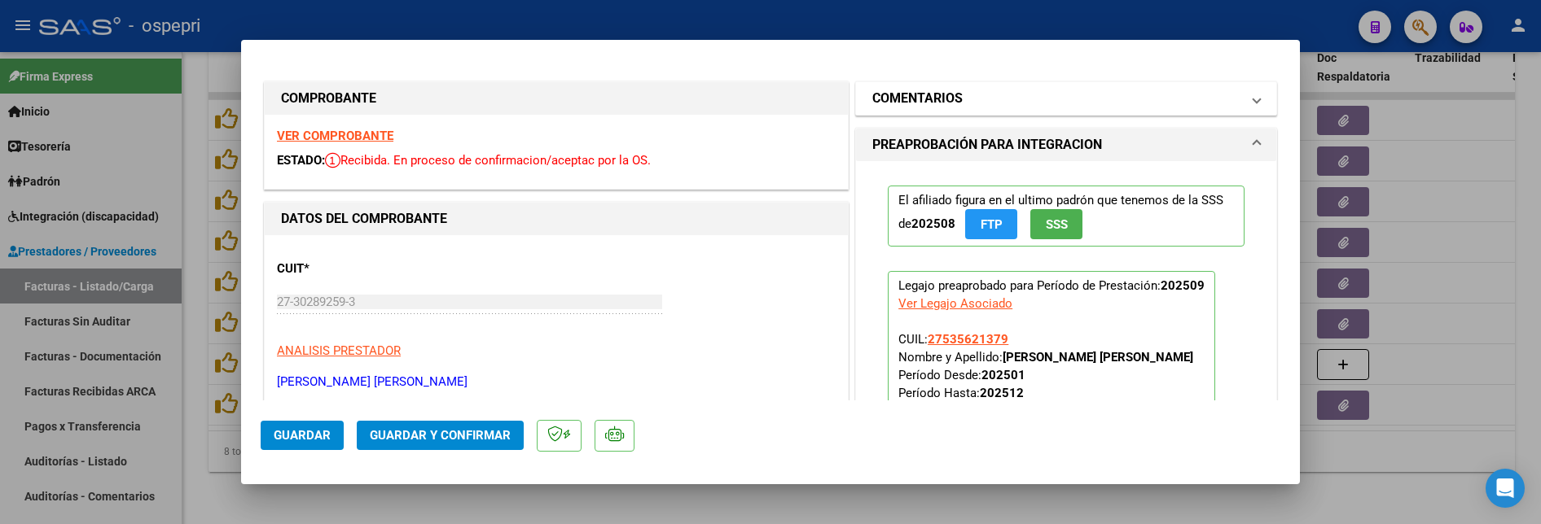
click at [1253, 96] on span at bounding box center [1256, 99] width 7 height 20
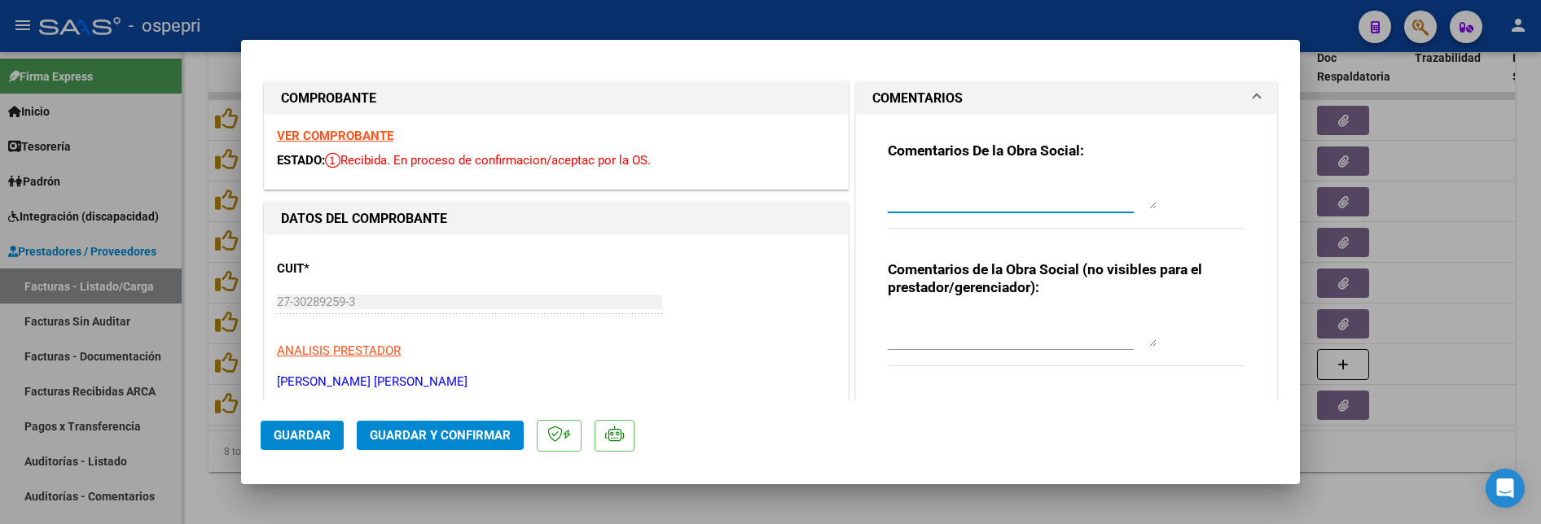
click at [894, 178] on textarea at bounding box center [1022, 193] width 269 height 33
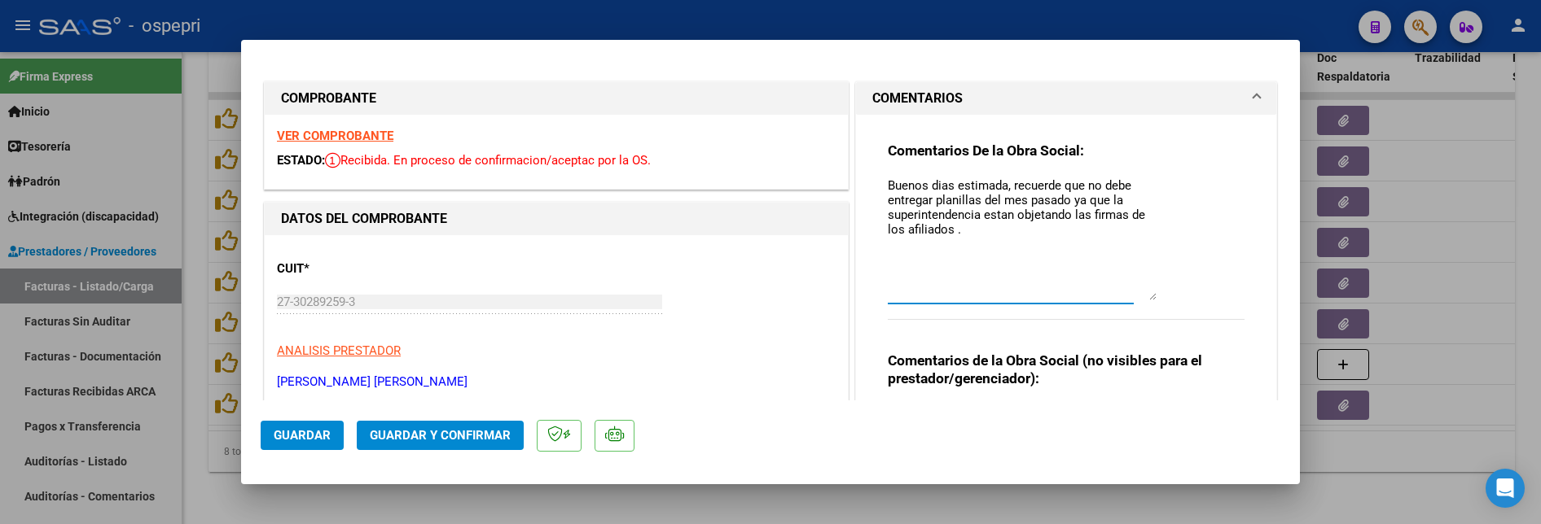
drag, startPoint x: 1143, startPoint y: 207, endPoint x: 1139, endPoint y: 298, distance: 91.3
click at [1139, 298] on textarea "Buenos dias estimada, recuerde que no debe entregar planillas del mes pasado ya…" at bounding box center [1022, 239] width 269 height 124
click at [942, 187] on textarea "Buenos dias estimada, recuerde que no debe entregar planillas del mes pasado ya…" at bounding box center [1022, 239] width 269 height 124
click at [937, 186] on textarea "Buenos dias estimada, recuerde que no debe entregar planillas del mes pasado ya…" at bounding box center [1022, 239] width 269 height 124
click at [932, 185] on textarea "Buenos dias estimada, recuerde que no debe entregar planillas del mes pasado ya…" at bounding box center [1022, 239] width 269 height 124
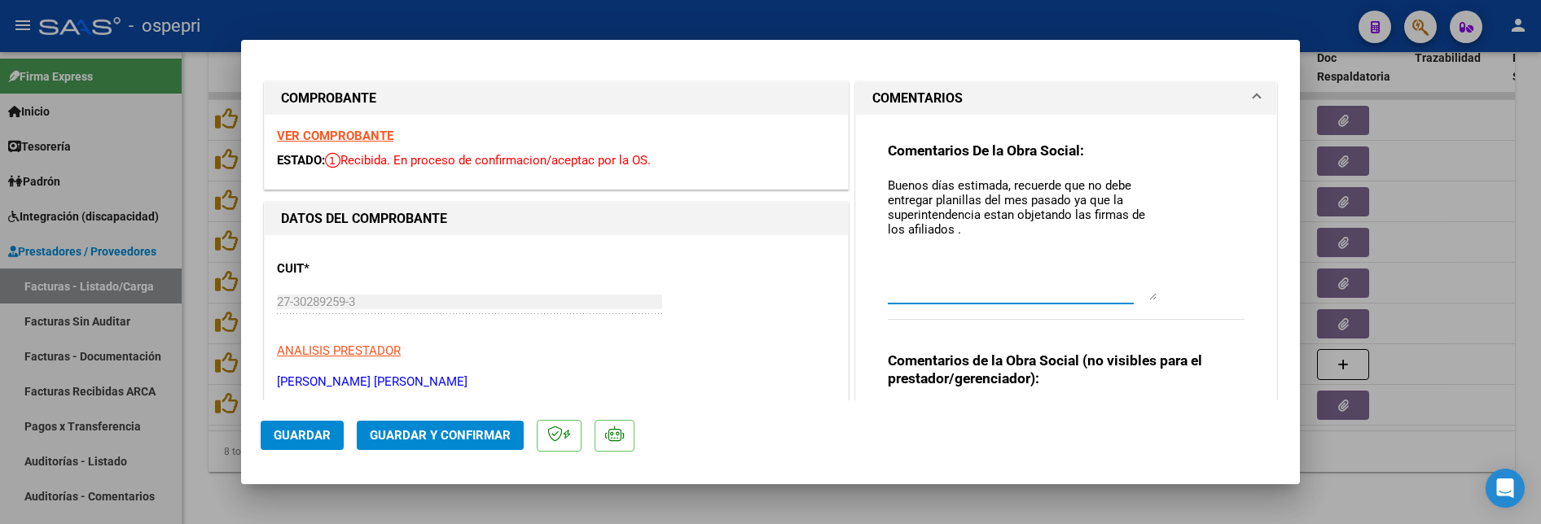
click at [1003, 217] on textarea "Buenos días estimada, recuerde que no debe entregar planillas del mes pasado ya…" at bounding box center [1022, 239] width 269 height 124
click at [965, 230] on textarea "Buenos días estimada, recuerde que no debe entregar planillas del mes pasado ya…" at bounding box center [1022, 239] width 269 height 124
drag, startPoint x: 882, startPoint y: 186, endPoint x: 1117, endPoint y: 227, distance: 239.0
click at [1117, 227] on textarea "Buenos días estimada, recuerde que no debe entregar planillas del mes pasado ya…" at bounding box center [1022, 239] width 269 height 124
click at [964, 237] on textarea "Buenos días estimada, recuerde que no debe entregar planillas del mes pasado ya…" at bounding box center [1022, 239] width 269 height 124
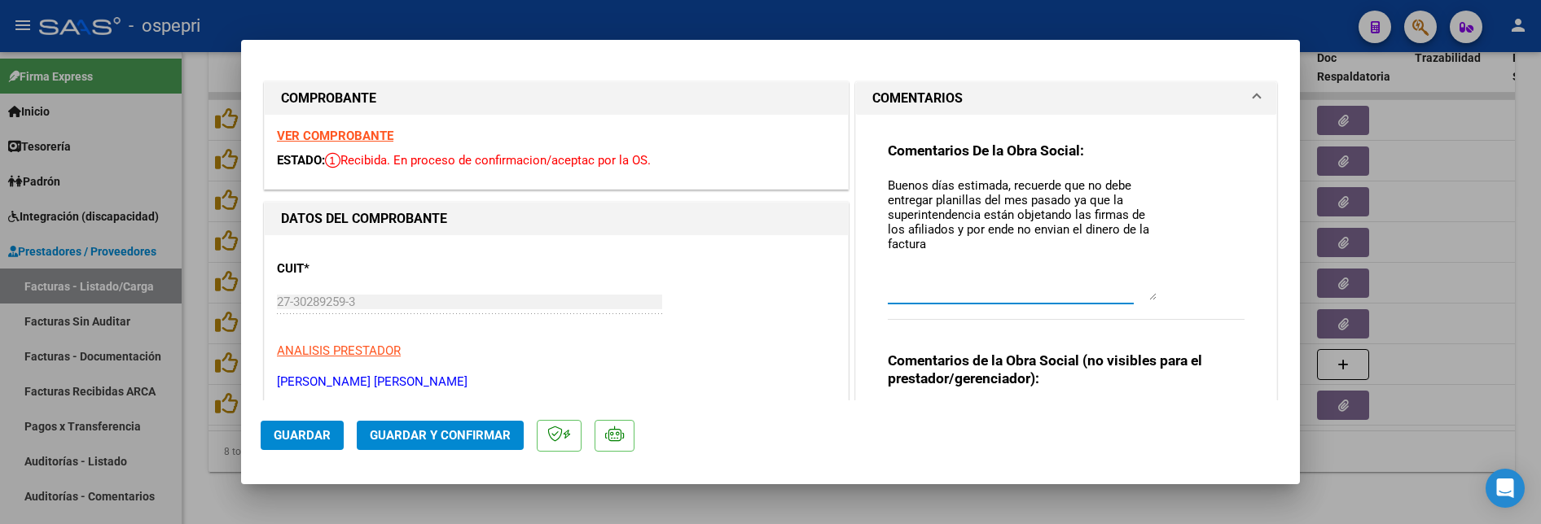
click at [1045, 231] on textarea "Buenos días estimada, recuerde que no debe entregar planillas del mes pasado ya…" at bounding box center [1022, 239] width 269 height 124
drag, startPoint x: 950, startPoint y: 234, endPoint x: 1140, endPoint y: 238, distance: 190.6
click at [1140, 238] on textarea "Buenos días estimada, recuerde que no debe entregar planillas del mes pasado ya…" at bounding box center [1022, 239] width 269 height 124
click at [941, 250] on textarea "Buenos días estimada, recuerde que no debe entregar planillas del mes pasado ya…" at bounding box center [1022, 239] width 269 height 124
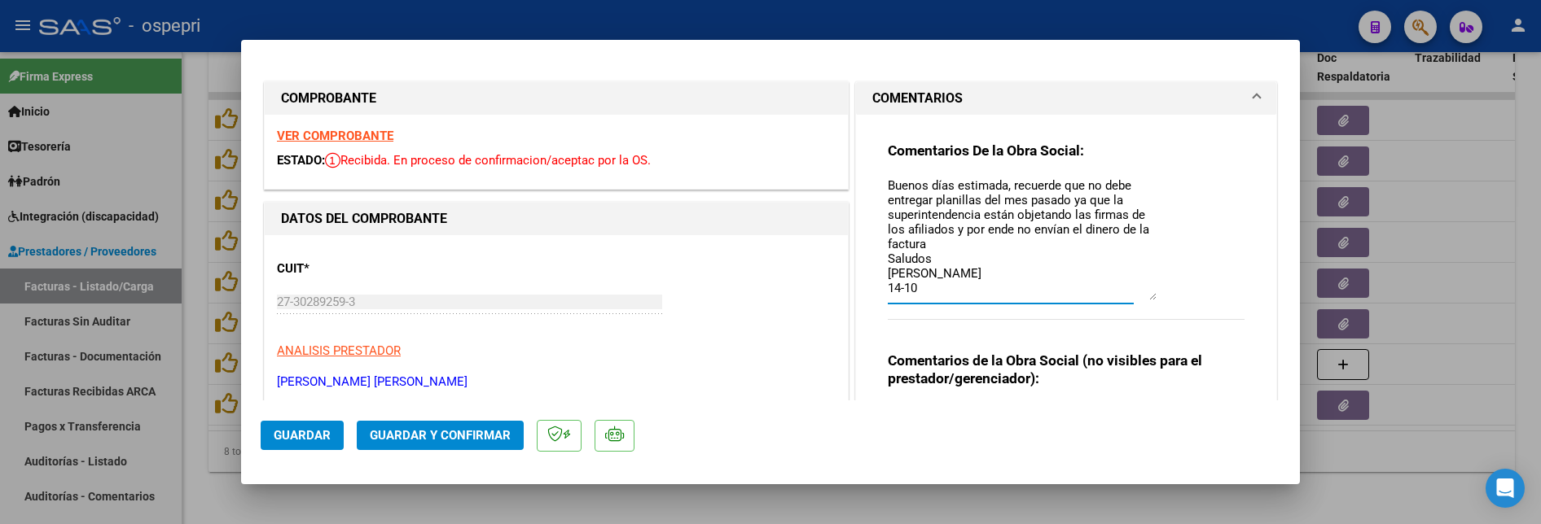
type textarea "Buenos días estimada, recuerde que no debe entregar planillas del mes pasado ya…"
click at [311, 435] on span "Guardar" at bounding box center [302, 435] width 57 height 15
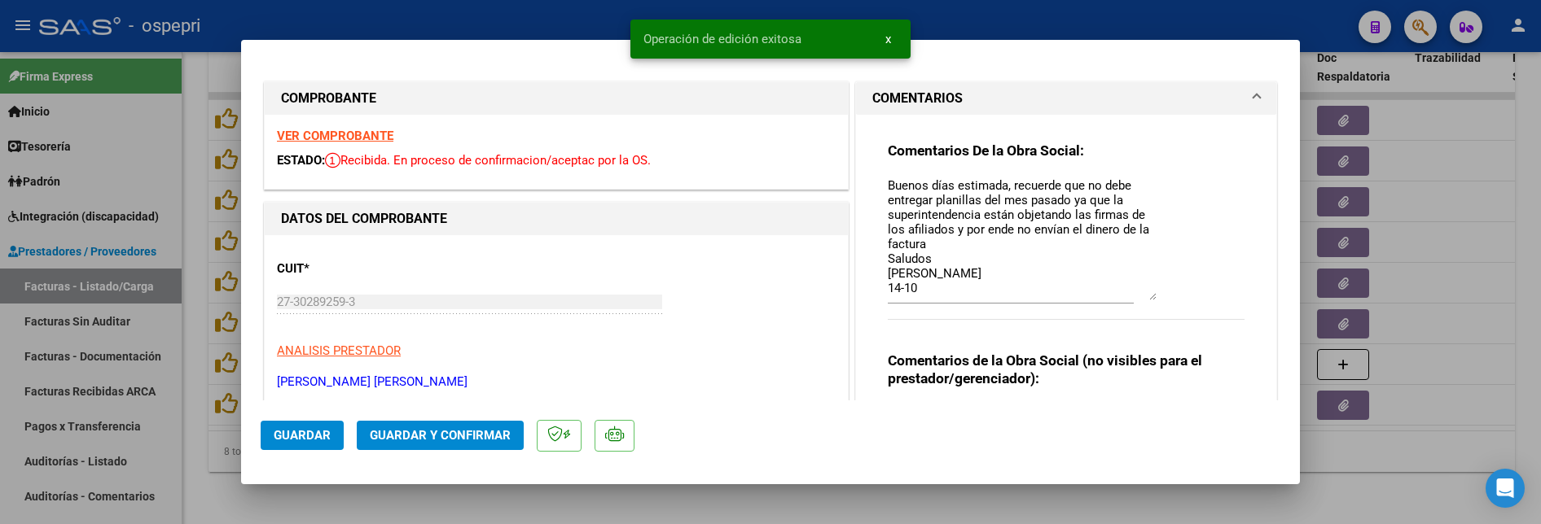
click at [1433, 228] on div at bounding box center [770, 262] width 1541 height 524
type input "$ 0,00"
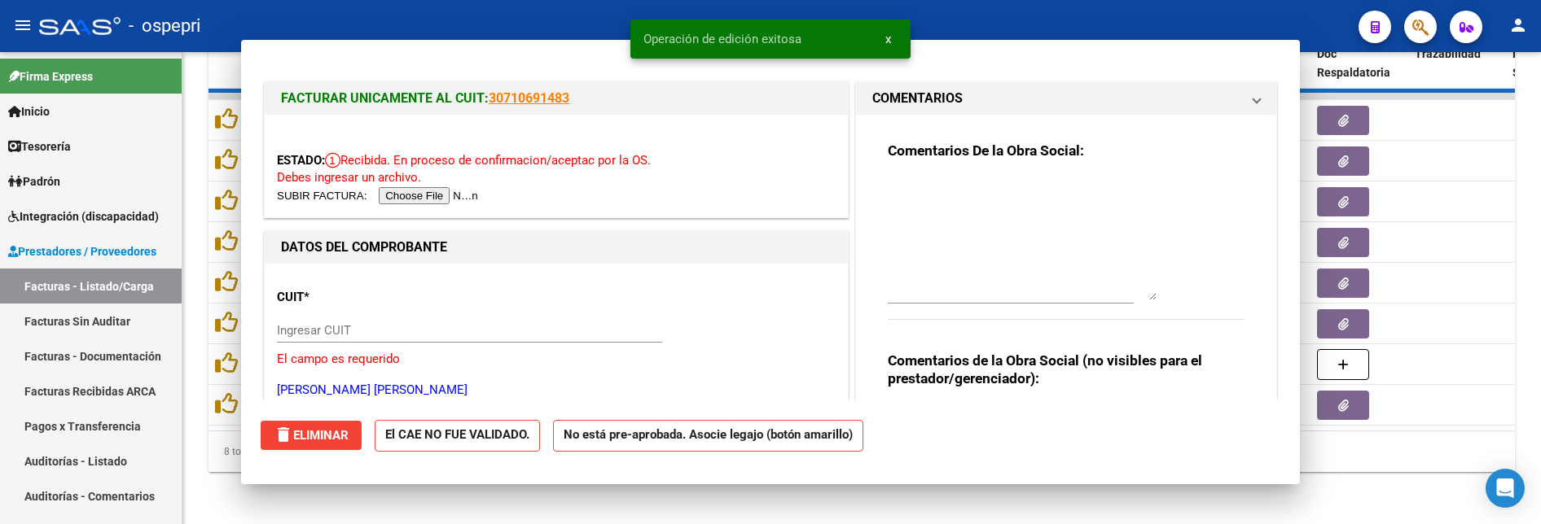
scroll to position [0, 0]
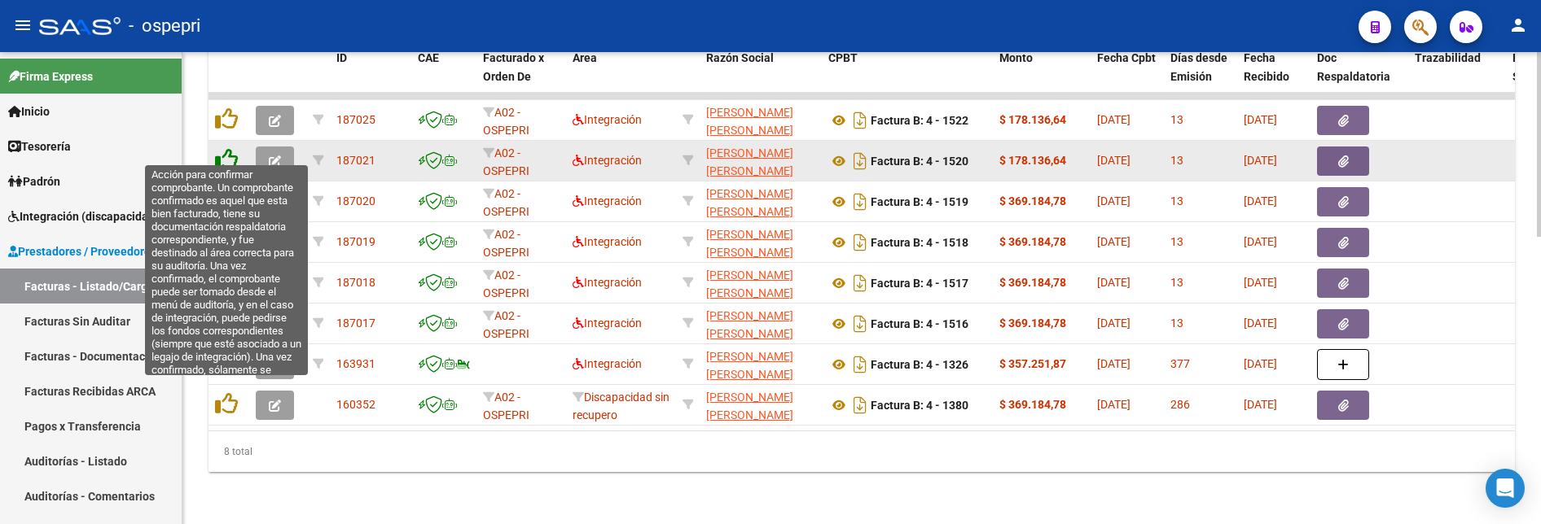
click at [228, 148] on icon at bounding box center [226, 159] width 23 height 23
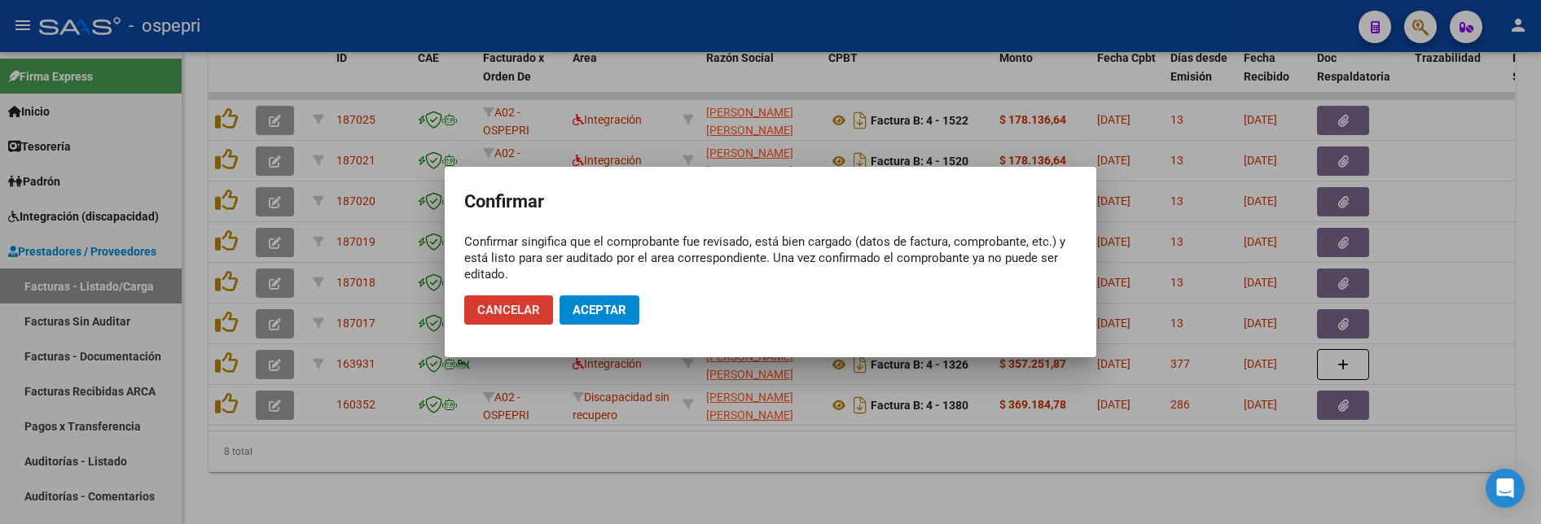
click at [611, 308] on span "Aceptar" at bounding box center [600, 310] width 54 height 15
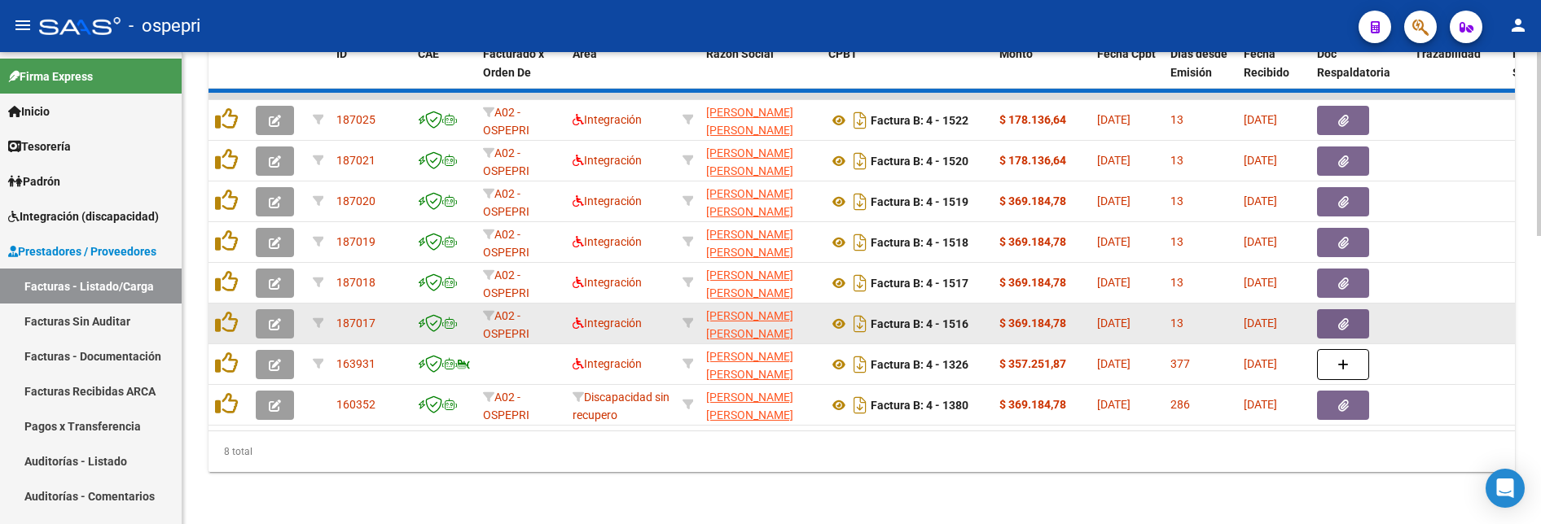
scroll to position [695, 0]
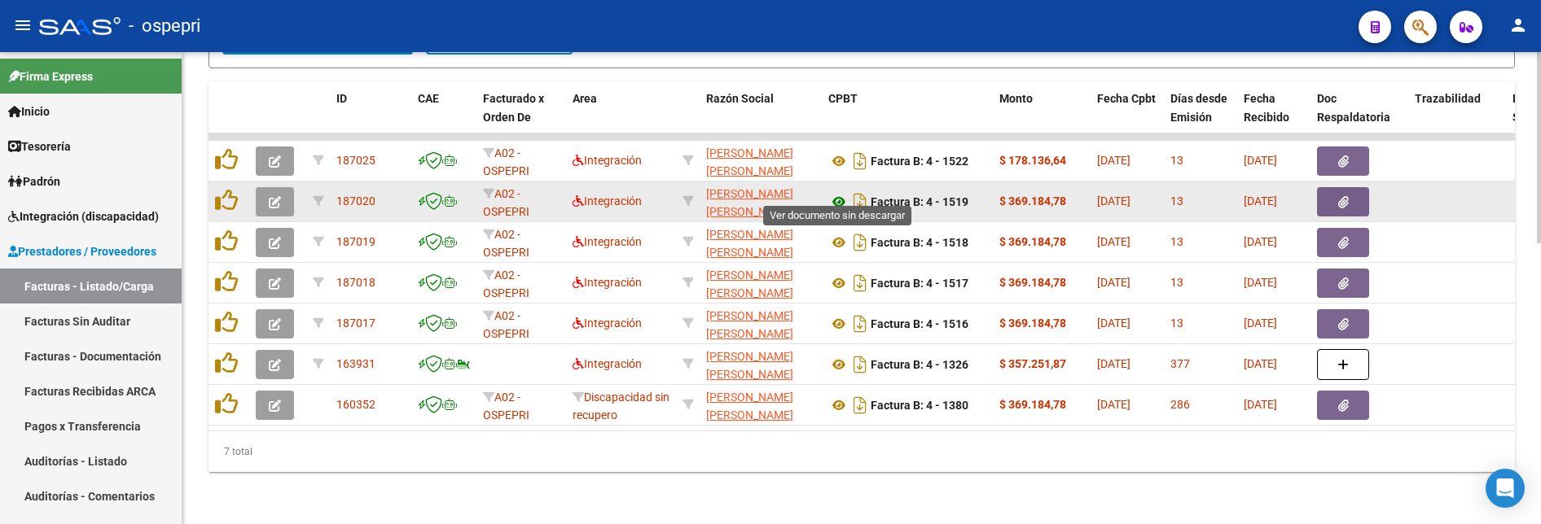
click at [839, 192] on icon at bounding box center [838, 202] width 21 height 20
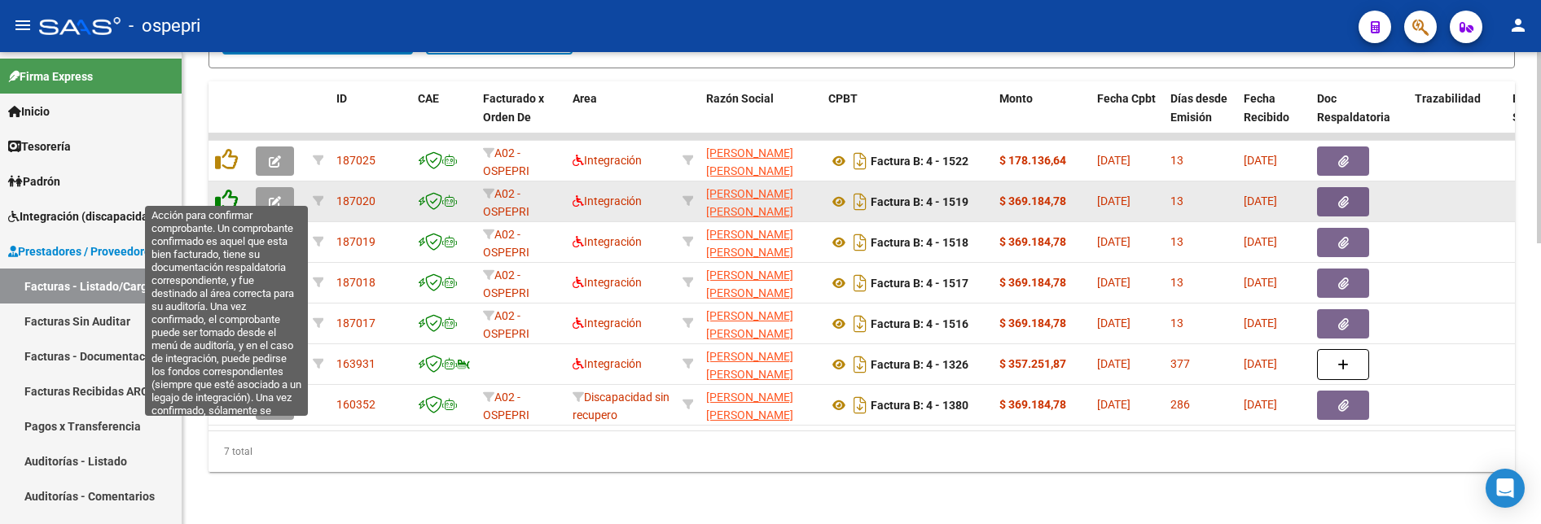
click at [226, 192] on icon at bounding box center [226, 200] width 23 height 23
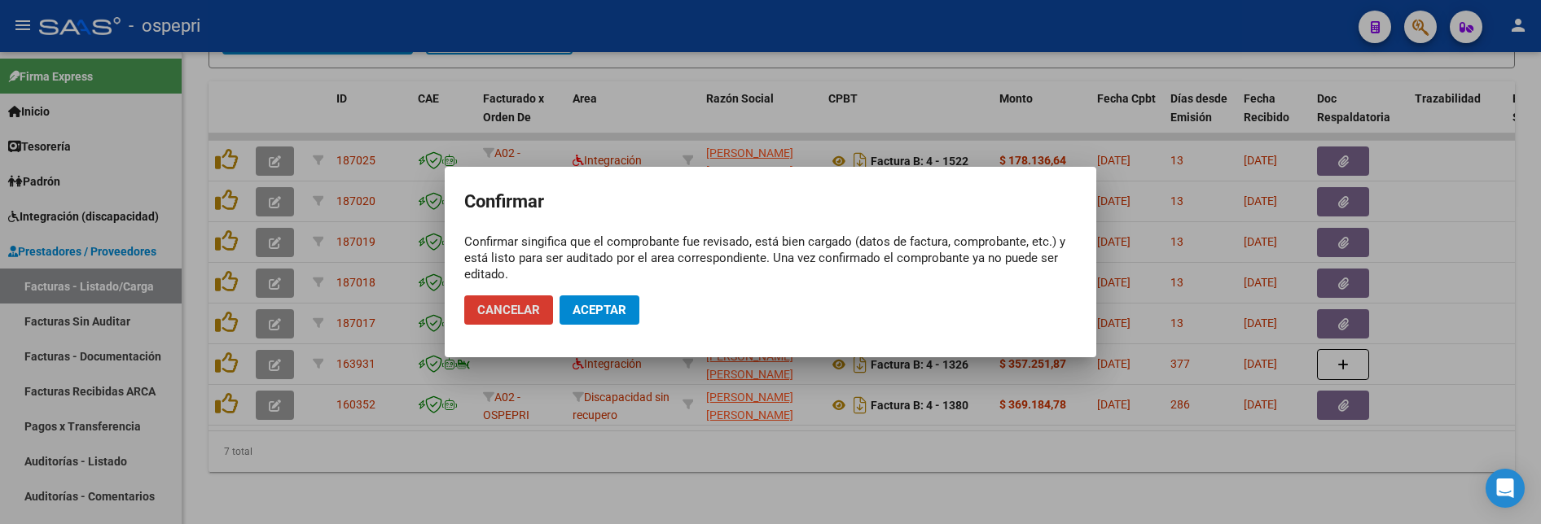
click at [599, 302] on button "Aceptar" at bounding box center [599, 310] width 80 height 29
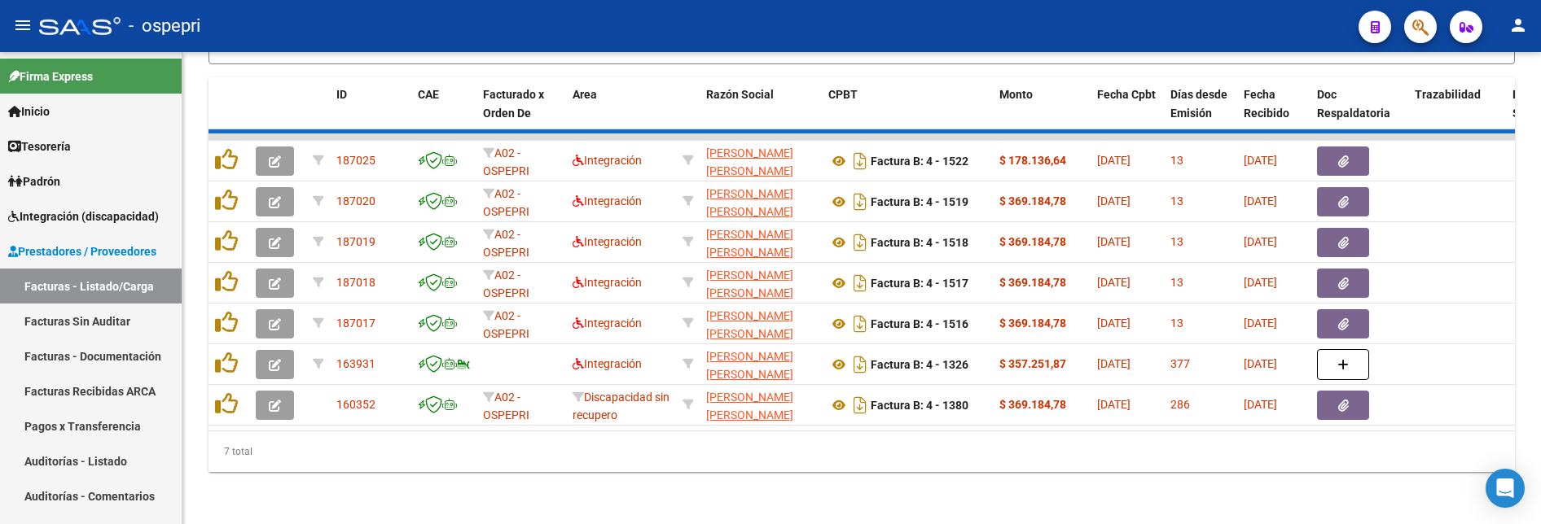
scroll to position [654, 0]
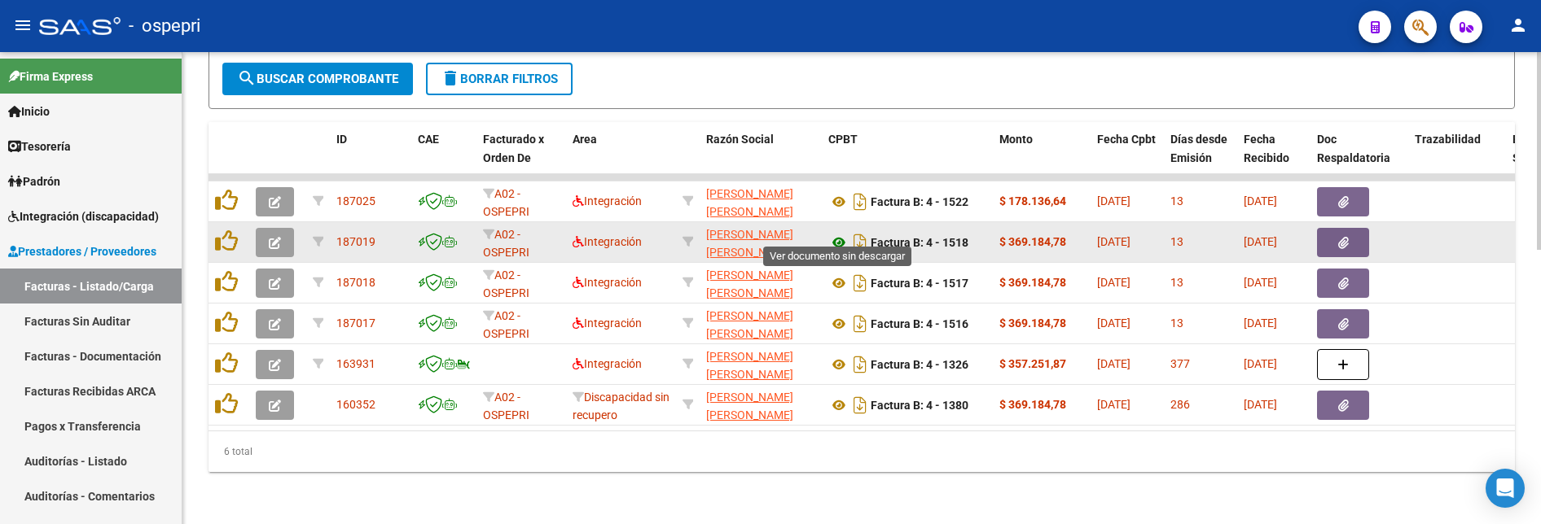
click at [838, 233] on icon at bounding box center [838, 243] width 21 height 20
click at [278, 237] on icon "button" at bounding box center [275, 243] width 12 height 12
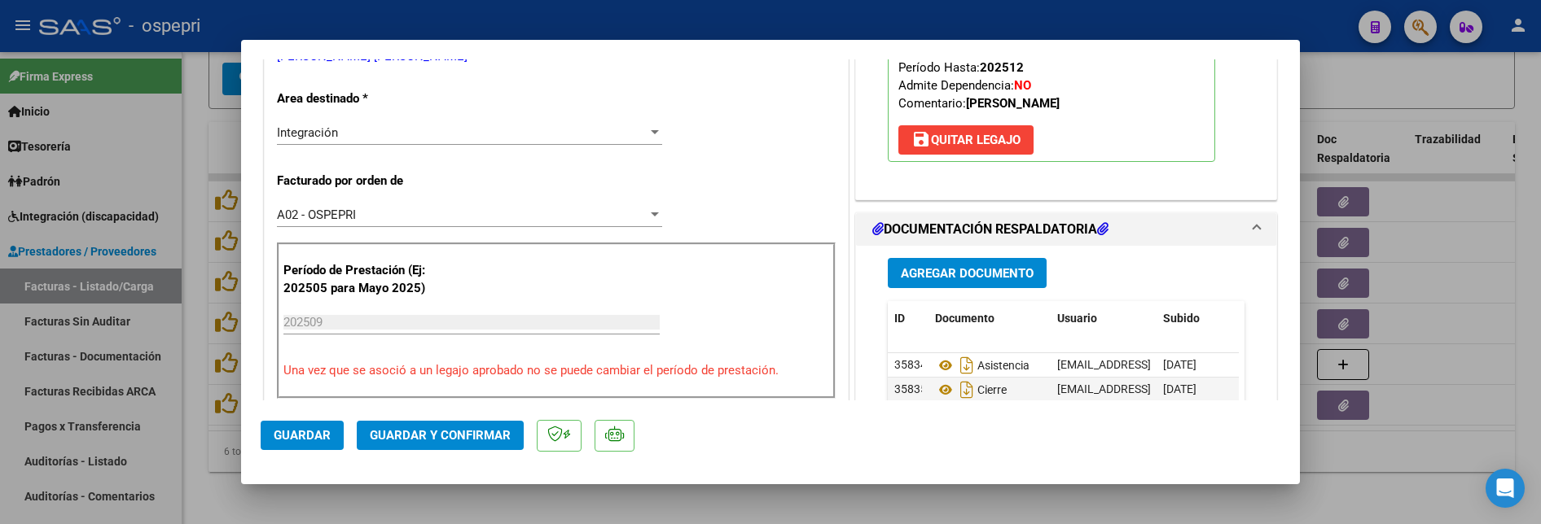
scroll to position [407, 0]
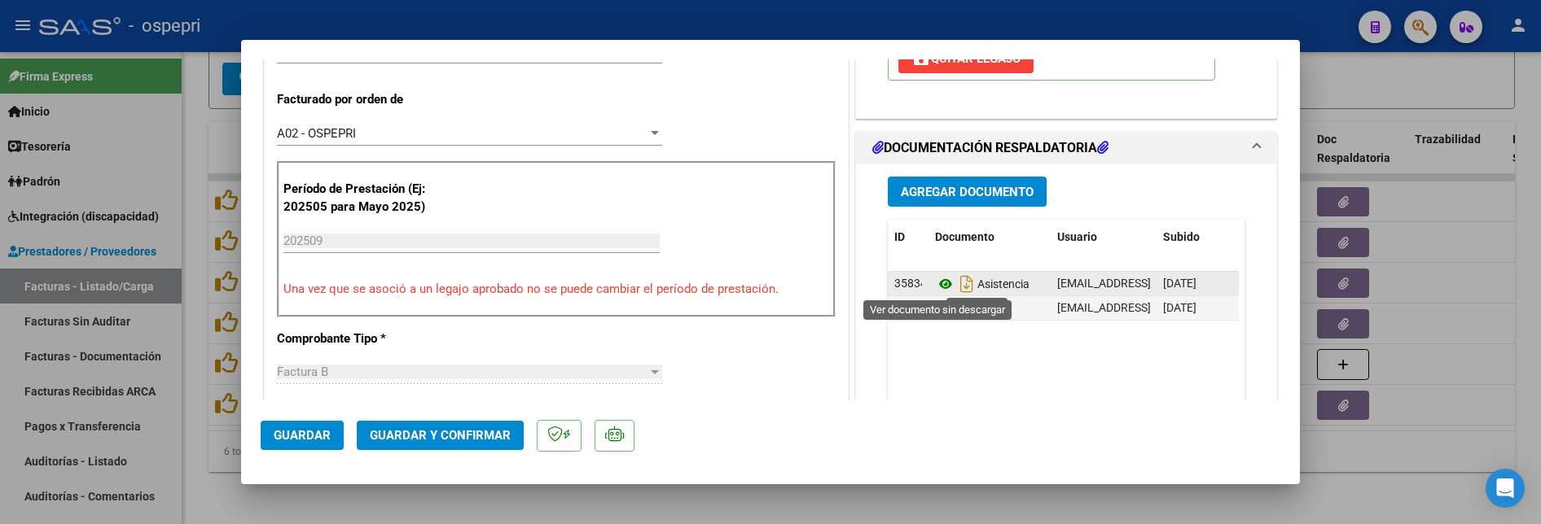
click at [942, 292] on icon at bounding box center [945, 284] width 21 height 20
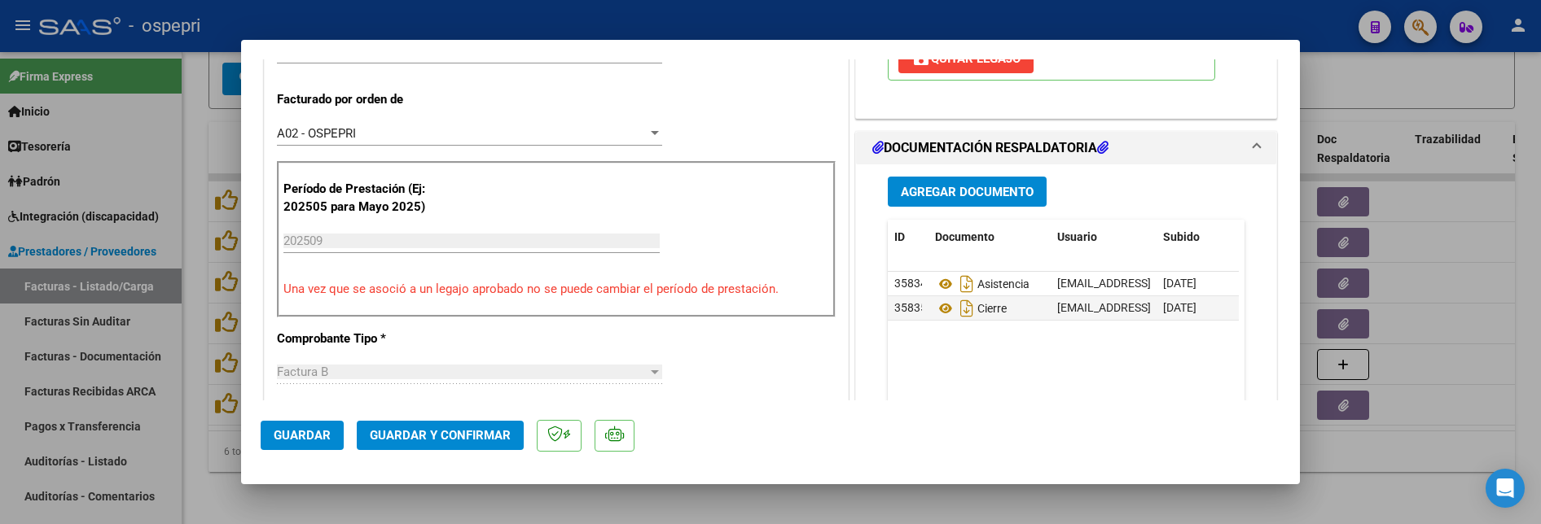
click at [406, 432] on span "Guardar y Confirmar" at bounding box center [440, 435] width 141 height 15
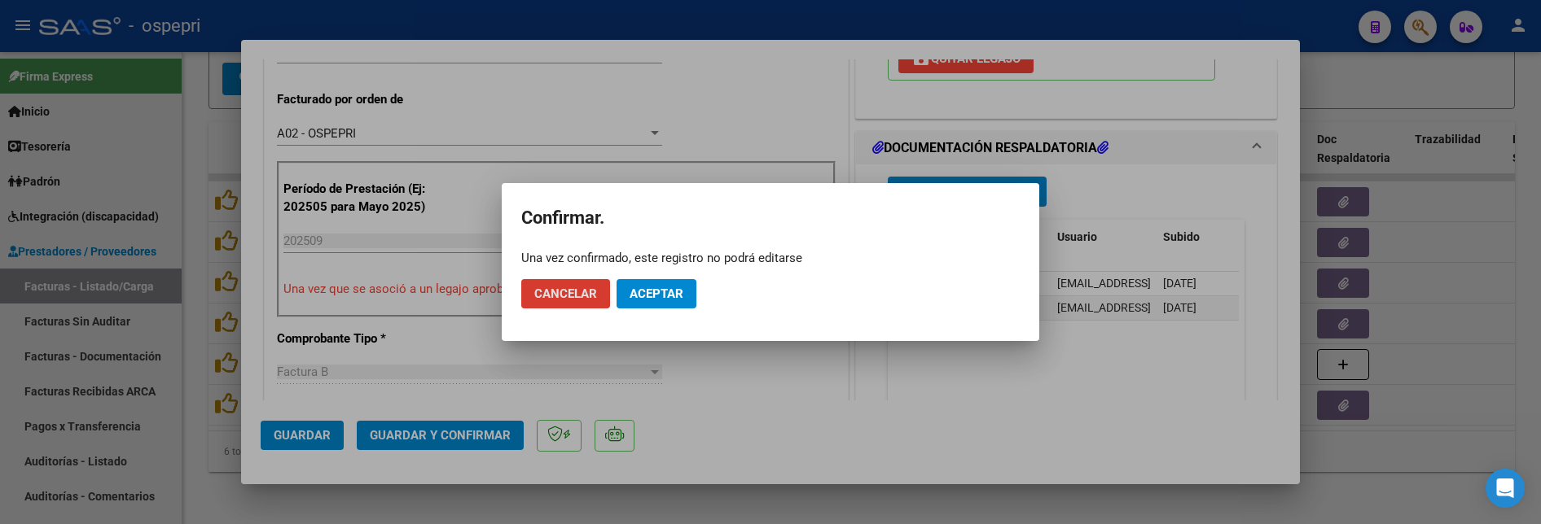
click at [649, 292] on span "Aceptar" at bounding box center [657, 294] width 54 height 15
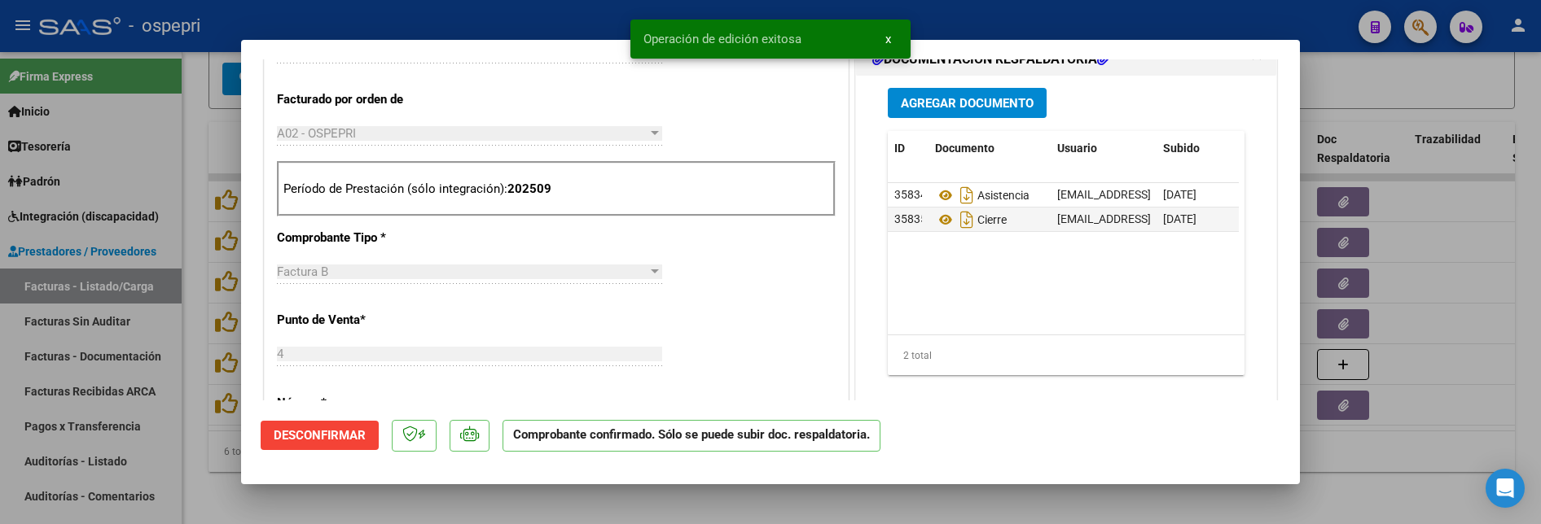
click at [1446, 353] on div at bounding box center [770, 262] width 1541 height 524
type input "$ 0,00"
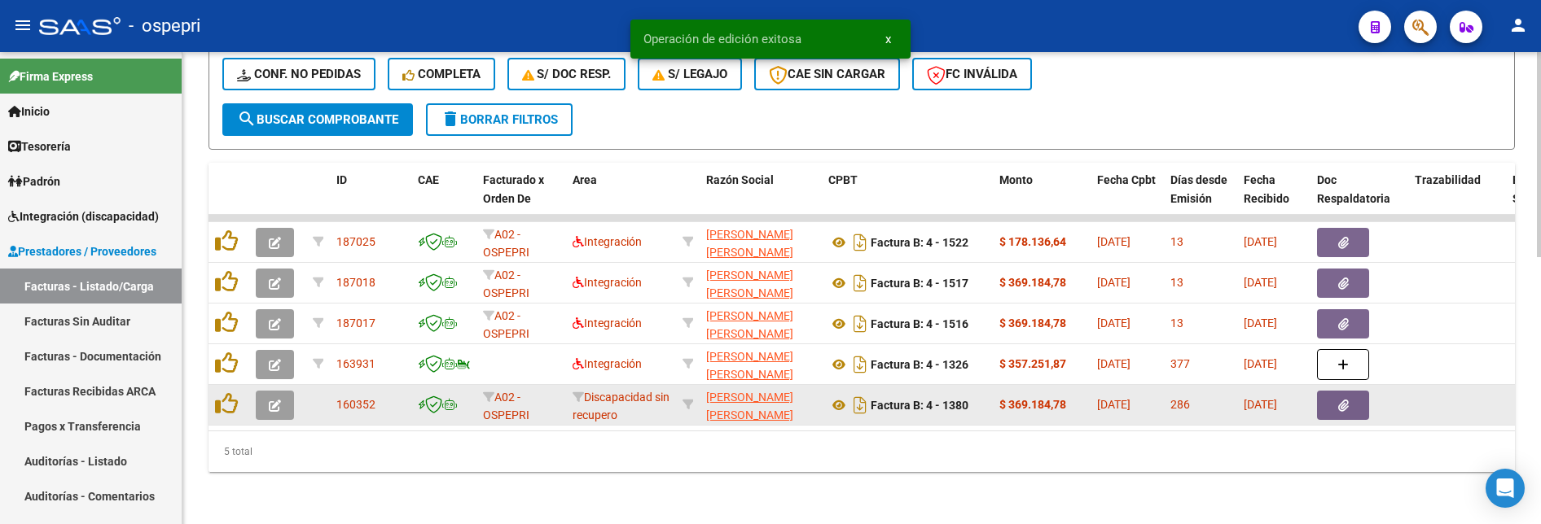
scroll to position [613, 0]
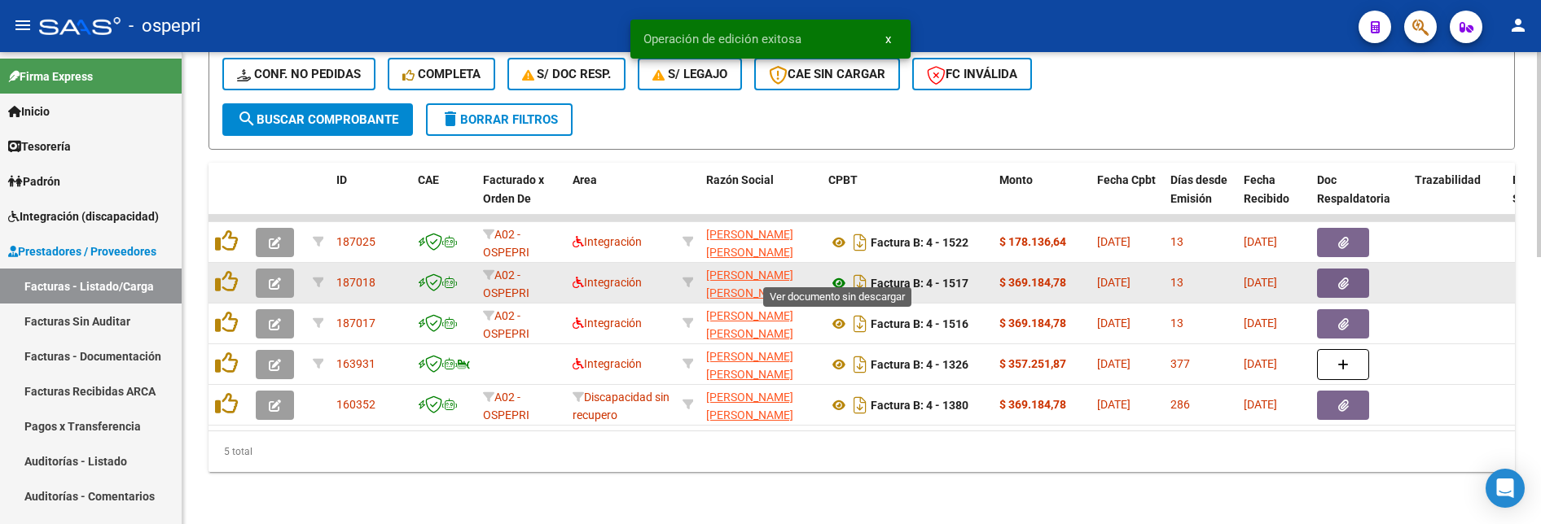
click at [835, 274] on icon at bounding box center [838, 284] width 21 height 20
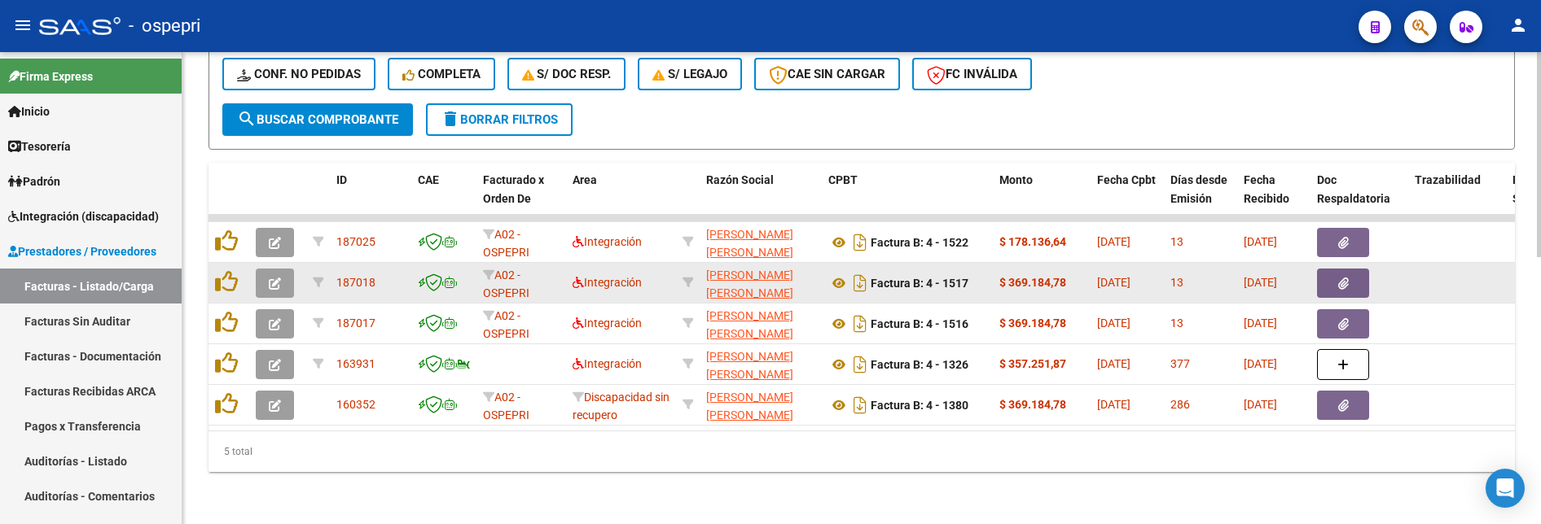
click at [283, 270] on button "button" at bounding box center [275, 283] width 38 height 29
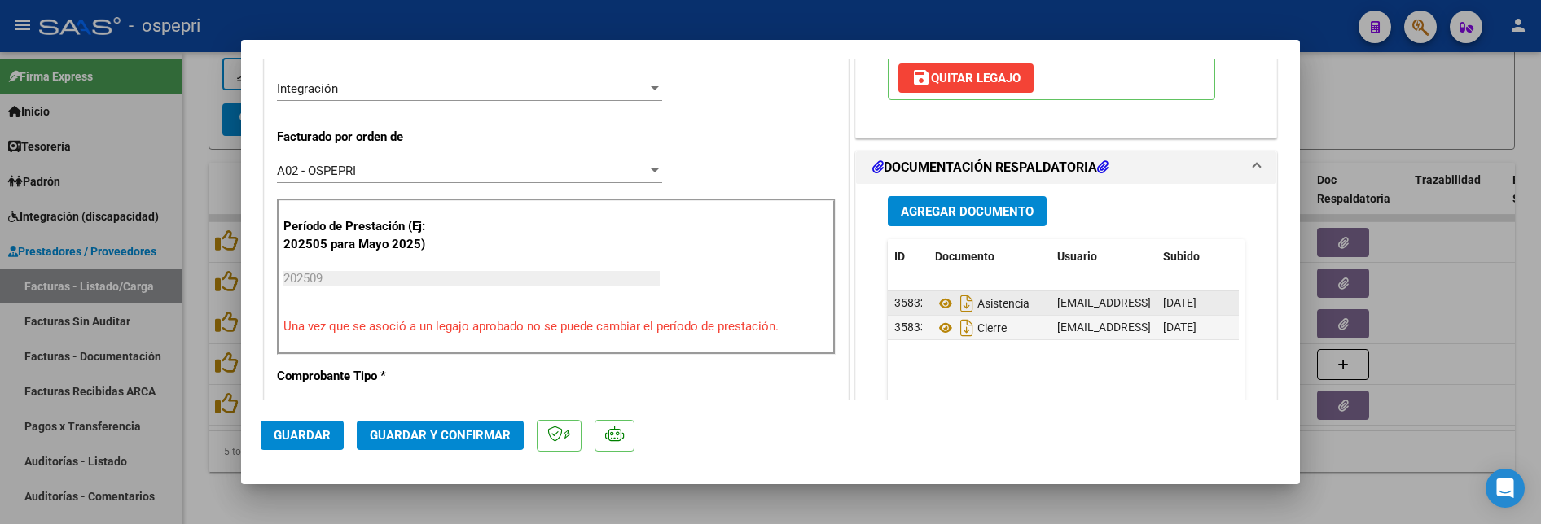
scroll to position [407, 0]
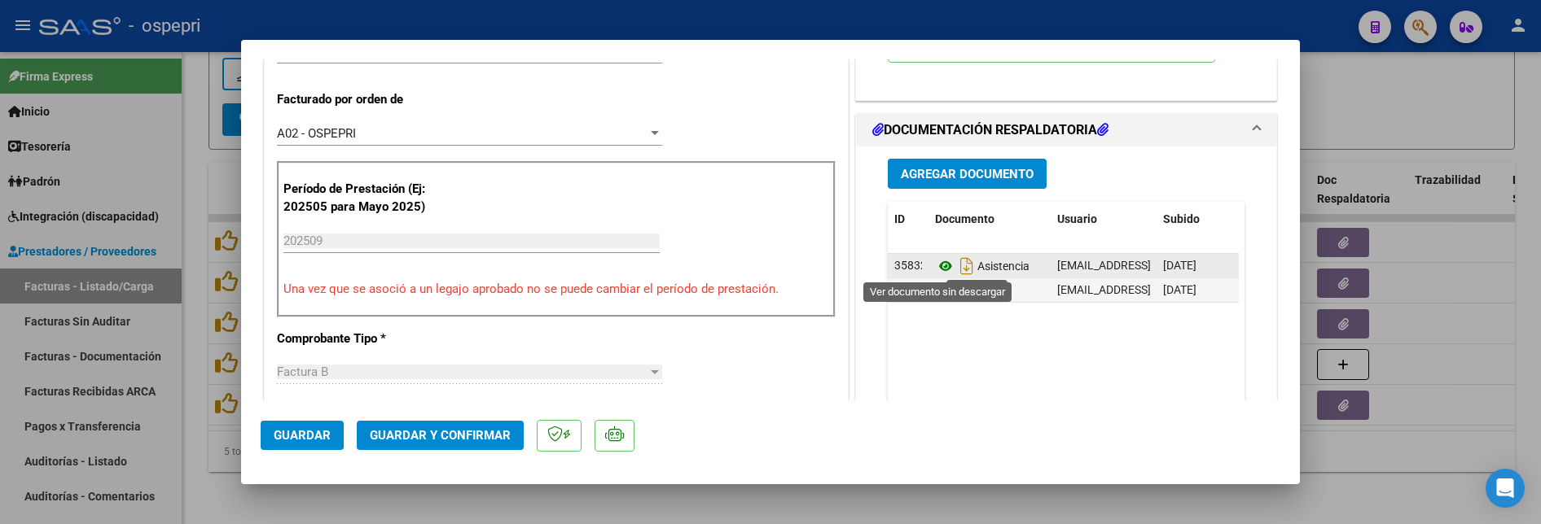
click at [935, 267] on icon at bounding box center [945, 267] width 21 height 20
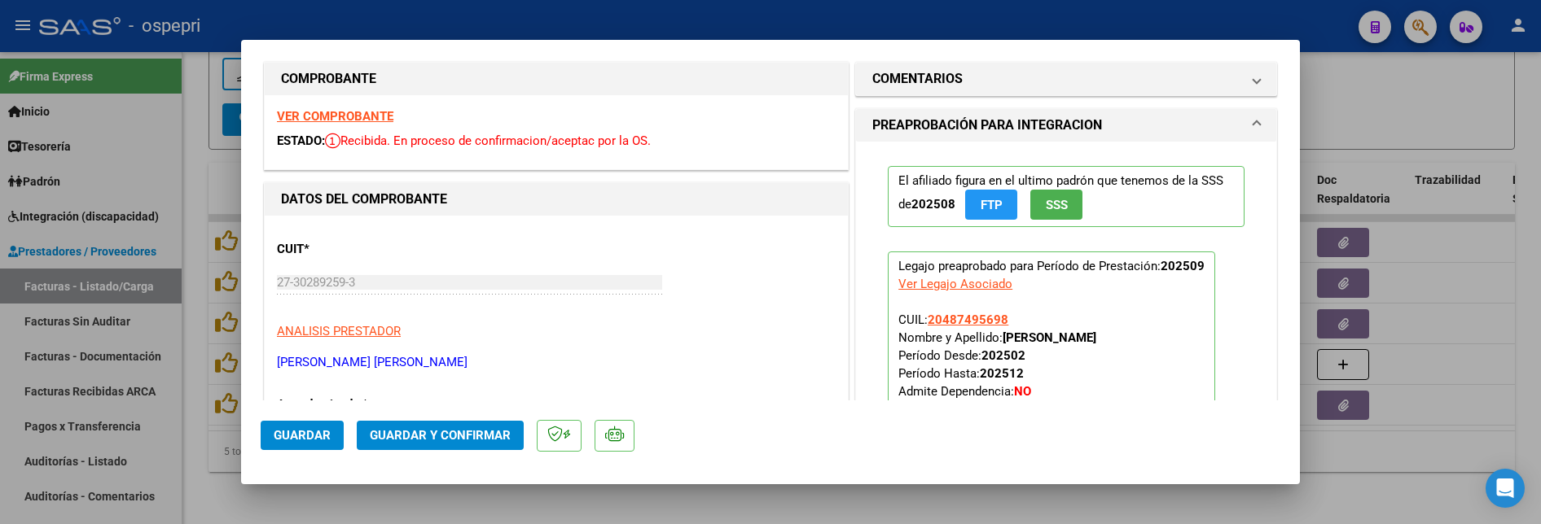
scroll to position [0, 0]
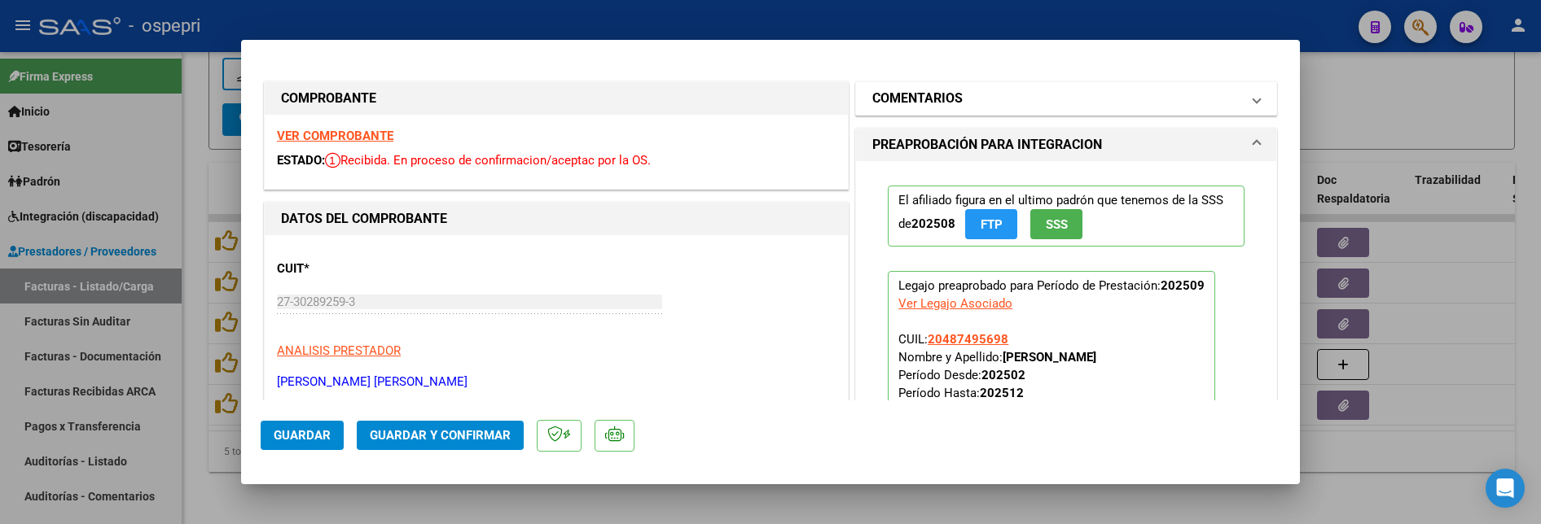
click at [1051, 109] on mat-expansion-panel-header "COMENTARIOS" at bounding box center [1066, 98] width 420 height 33
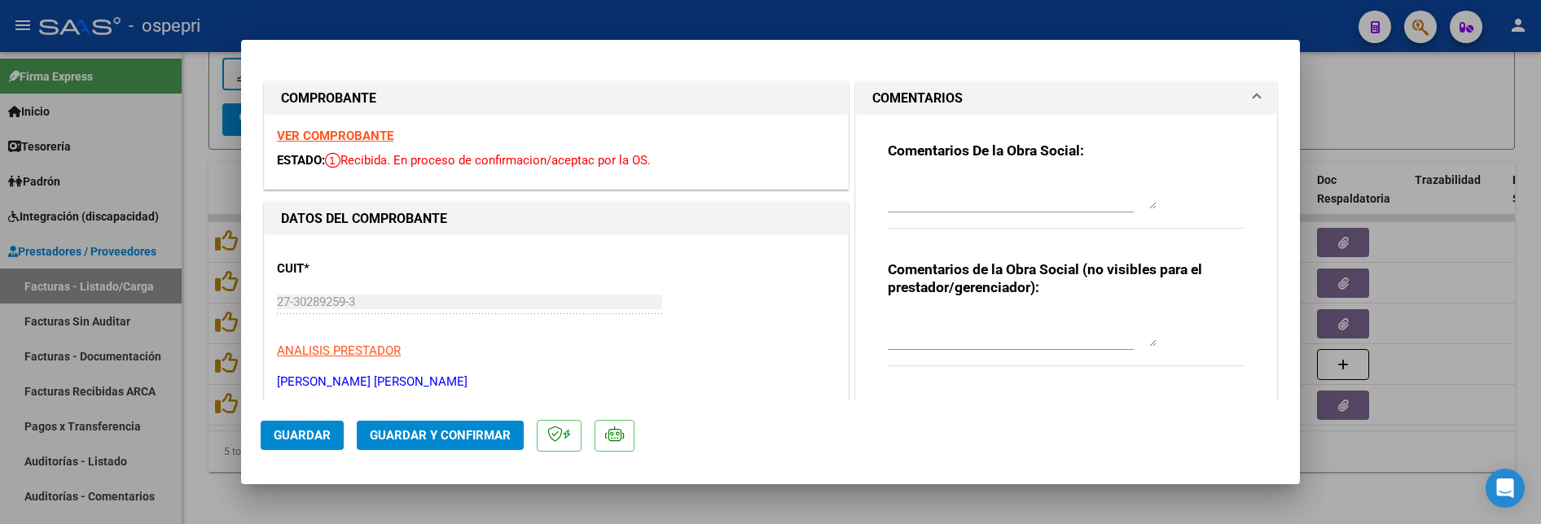
click at [906, 178] on textarea at bounding box center [1022, 193] width 269 height 33
click at [1105, 180] on textarea "Estimada si la superintendencia nos objeta alguna planilla le estamos escribien…" at bounding box center [1022, 193] width 269 height 33
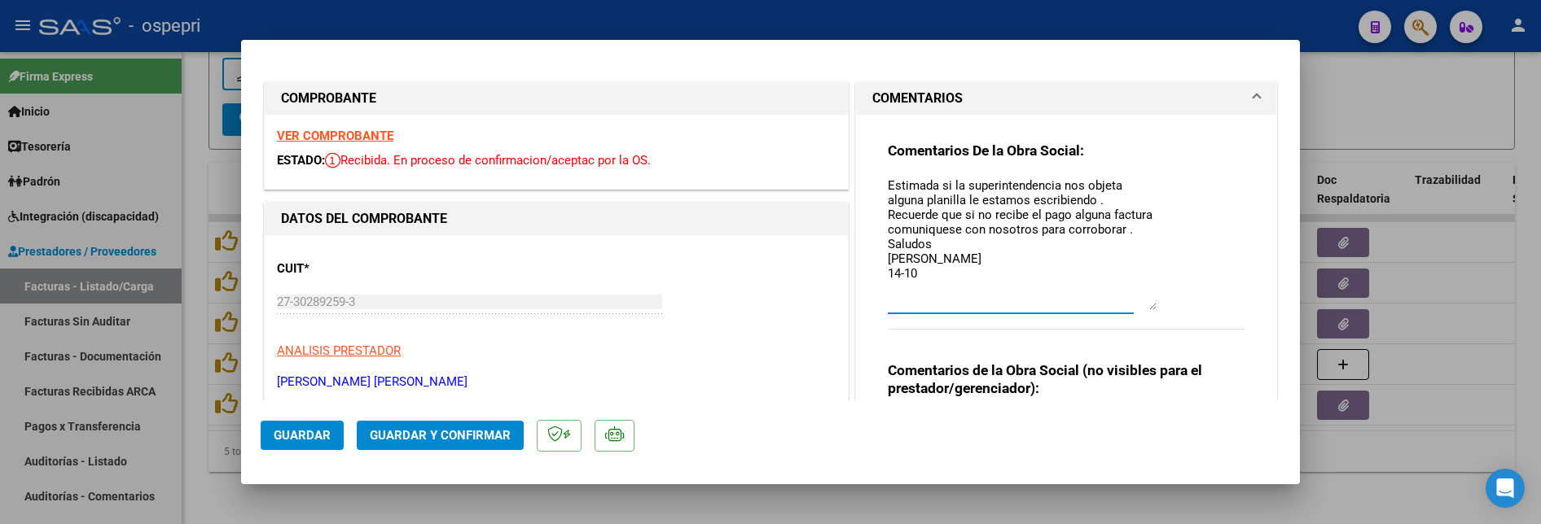
scroll to position [0, 0]
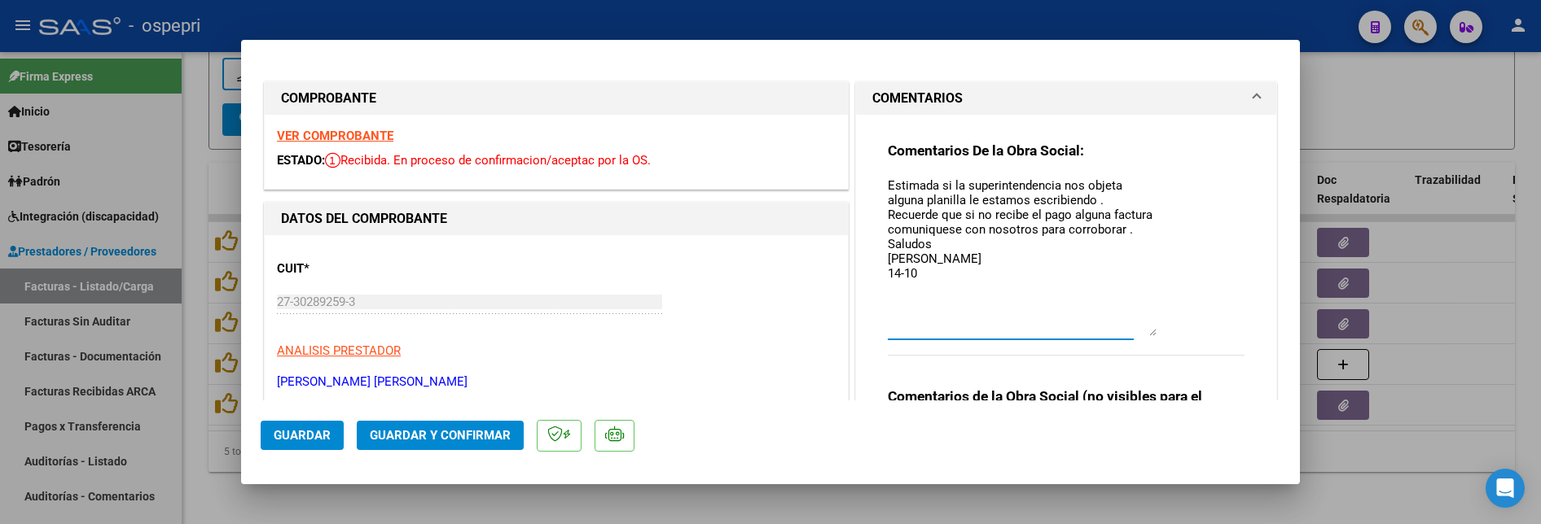
drag, startPoint x: 1148, startPoint y: 208, endPoint x: 1158, endPoint y: 336, distance: 127.4
click at [1158, 336] on div "Comentarios De la Obra Social: Estimada si la superintendencia nos objeta algun…" at bounding box center [1066, 258] width 357 height 232
click at [939, 231] on textarea "Estimada si la superintendencia nos objeta alguna planilla le estamos escribien…" at bounding box center [1022, 257] width 269 height 160
click at [935, 182] on textarea "Estimada si la superintendencia nos objeta alguna planilla le estamos escribien…" at bounding box center [1022, 257] width 269 height 160
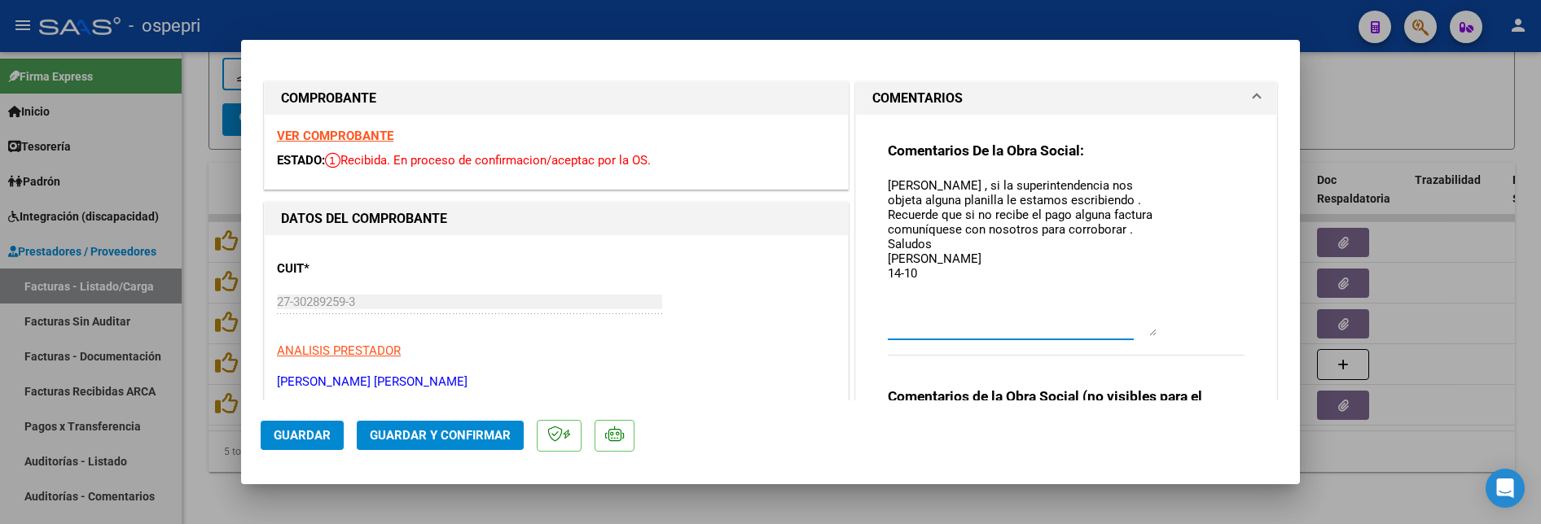
click at [1011, 215] on textarea "Estimada , si la superintendencia nos objeta alguna planilla le estamos escribi…" at bounding box center [1022, 257] width 269 height 160
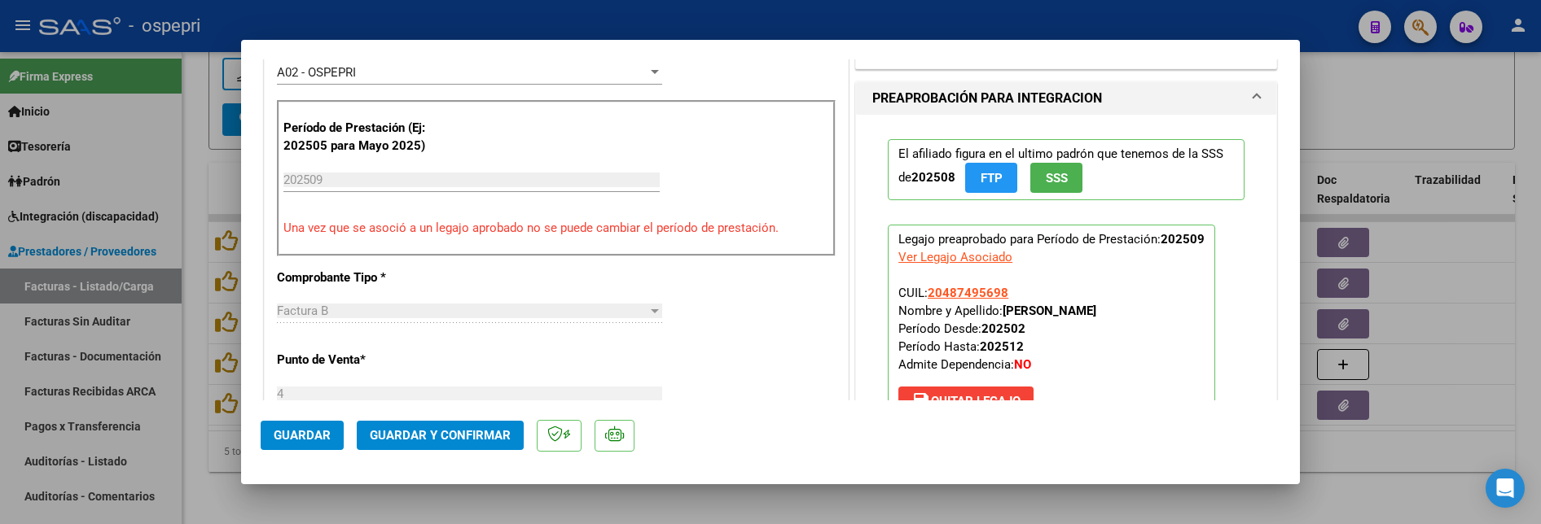
scroll to position [570, 0]
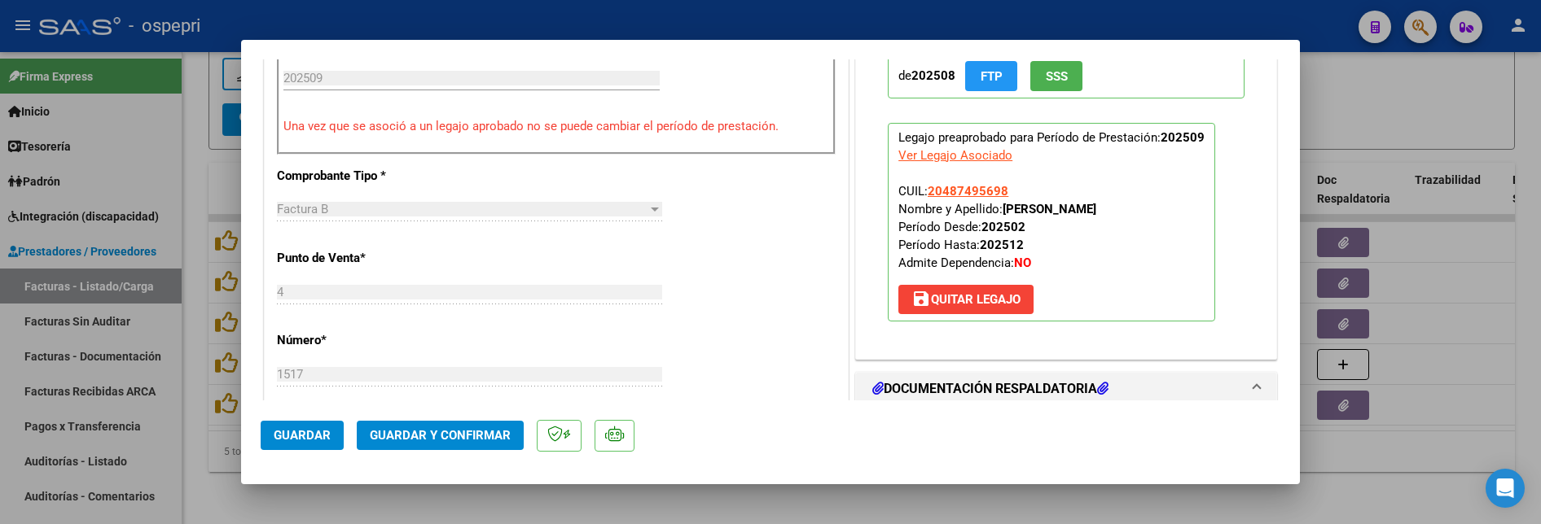
click at [476, 443] on span "Guardar y Confirmar" at bounding box center [440, 435] width 141 height 15
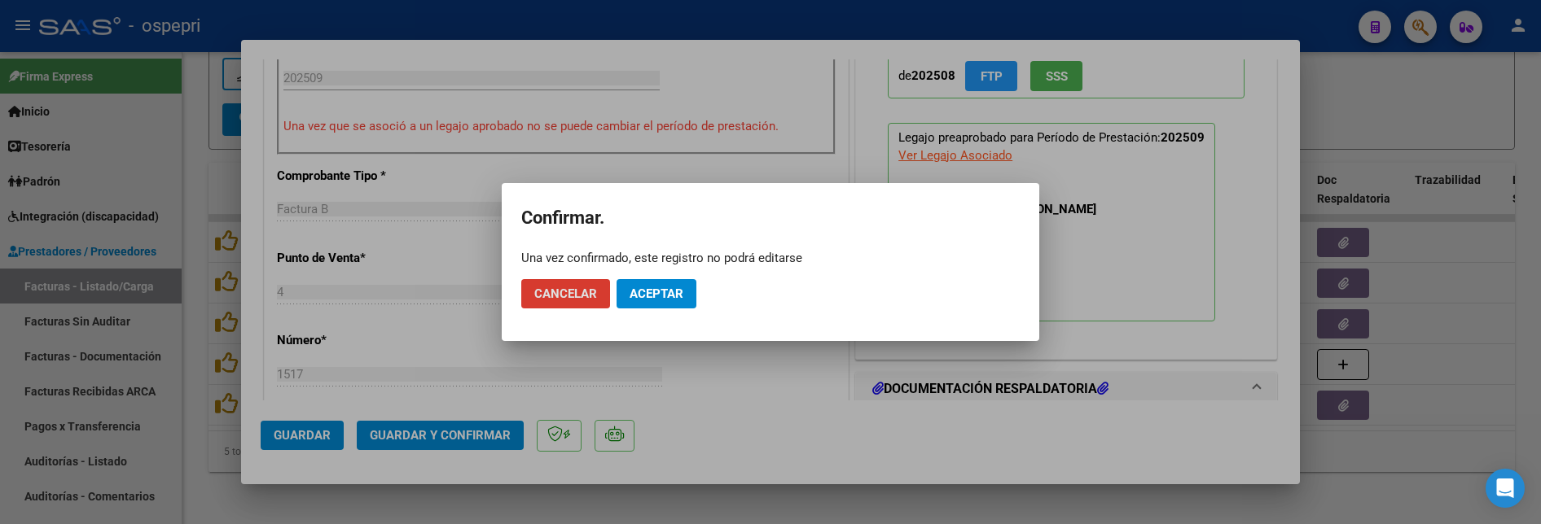
click at [665, 296] on span "Aceptar" at bounding box center [657, 294] width 54 height 15
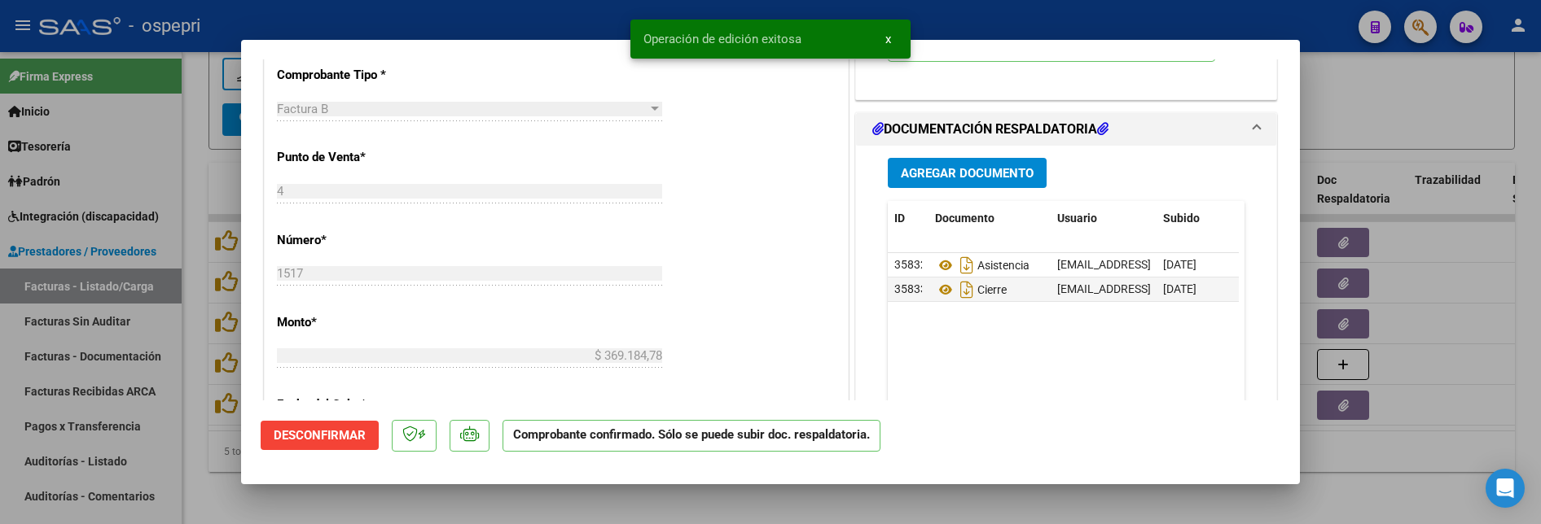
click at [1460, 325] on div at bounding box center [770, 262] width 1541 height 524
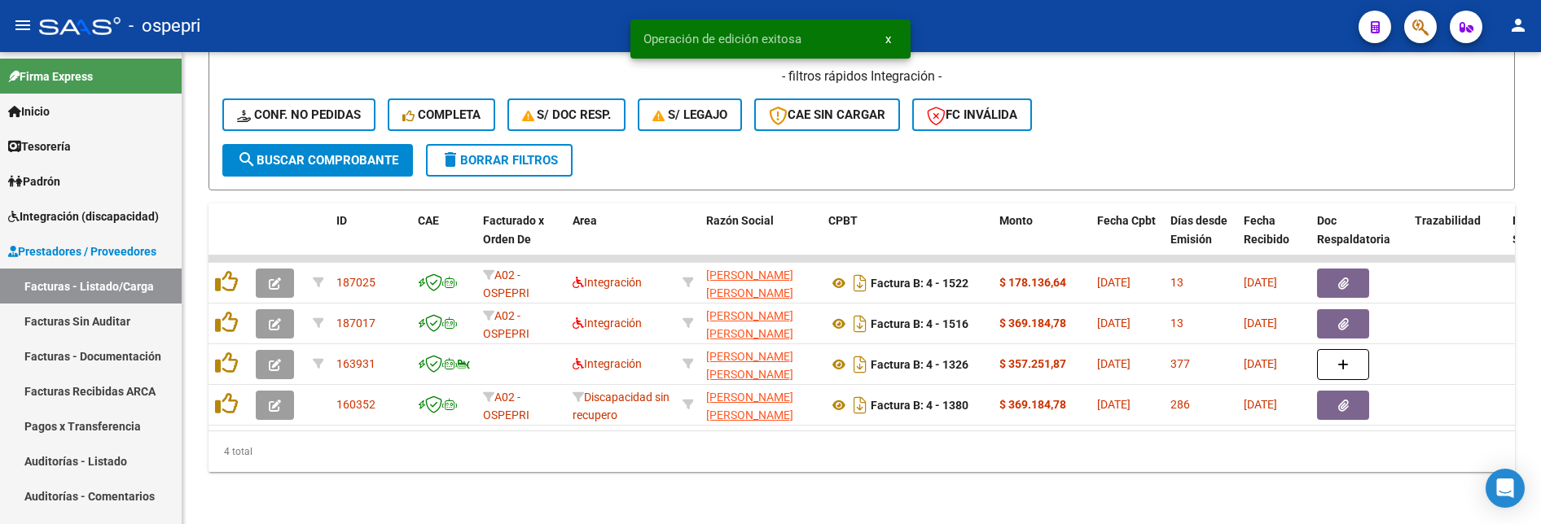
scroll to position [573, 0]
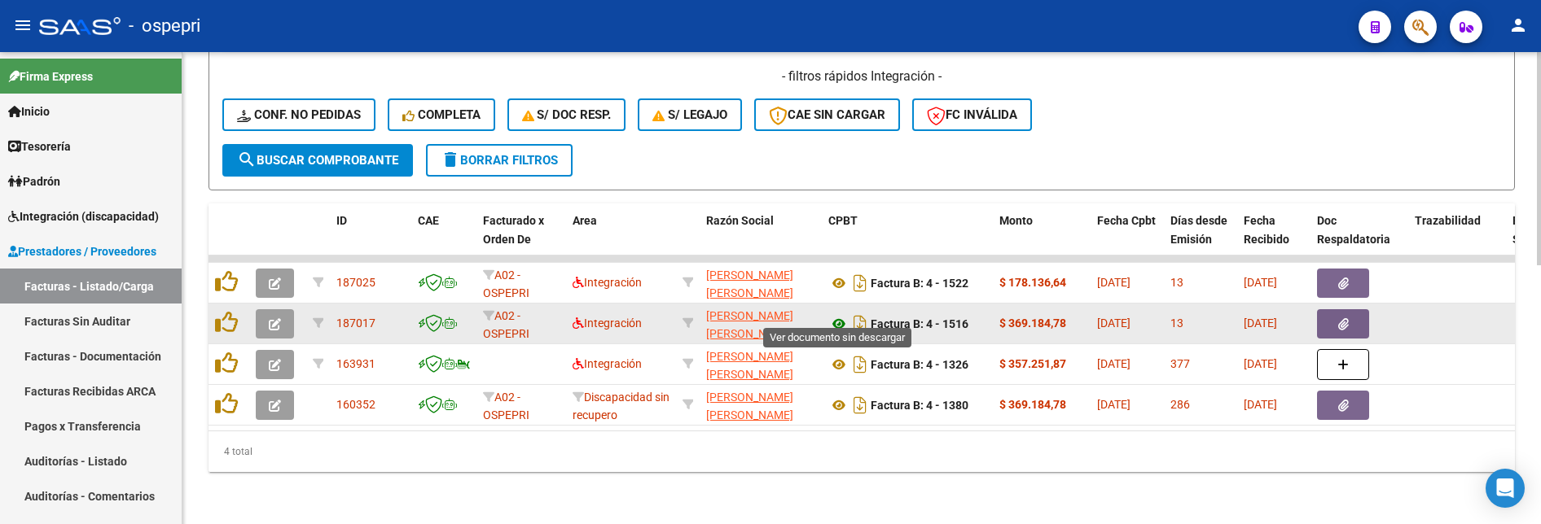
click at [840, 314] on icon at bounding box center [838, 324] width 21 height 20
click at [277, 319] on button "button" at bounding box center [275, 323] width 38 height 29
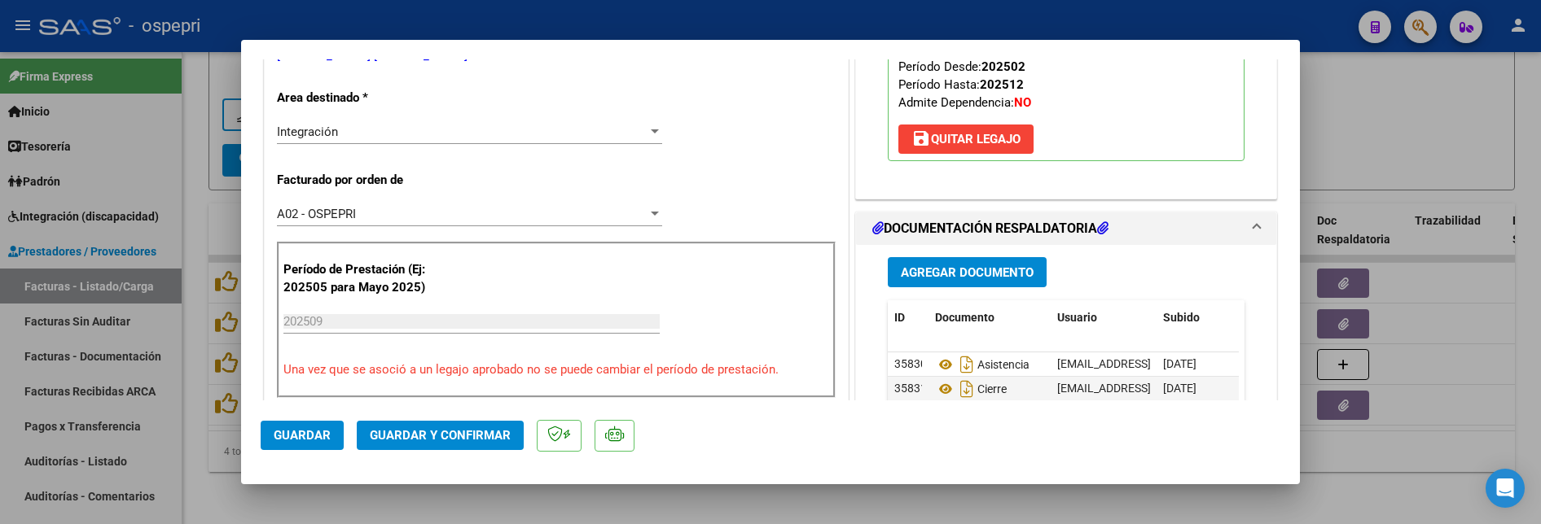
scroll to position [407, 0]
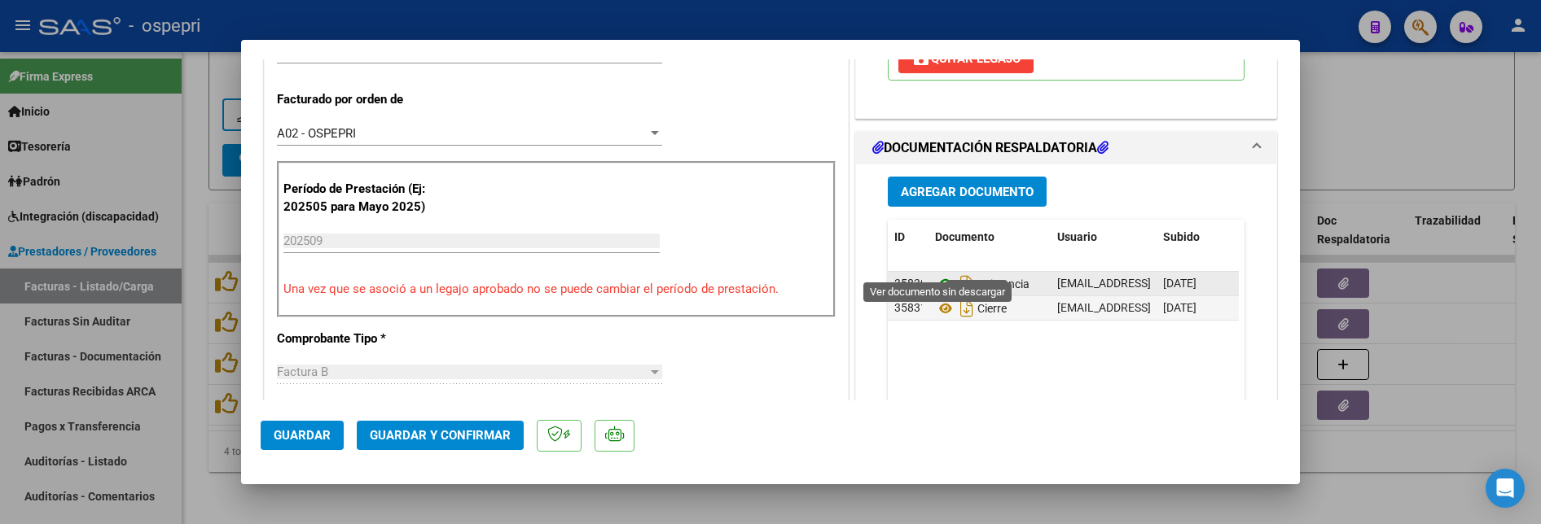
click at [942, 274] on icon at bounding box center [945, 284] width 21 height 20
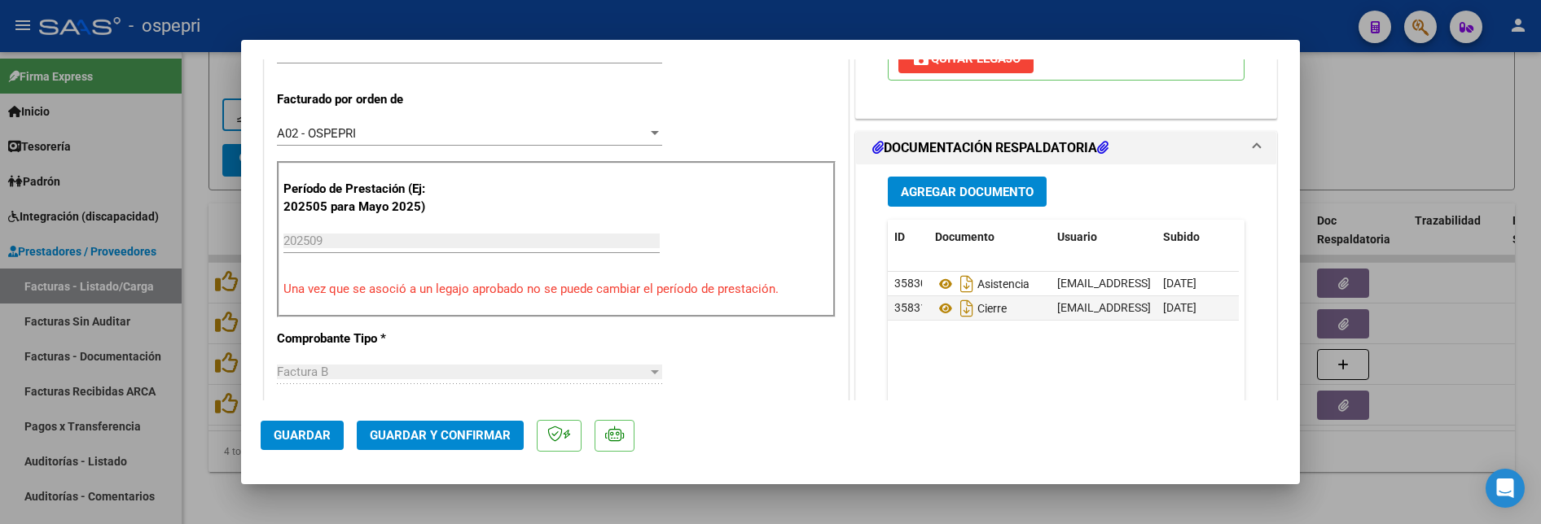
click at [479, 428] on button "Guardar y Confirmar" at bounding box center [440, 435] width 167 height 29
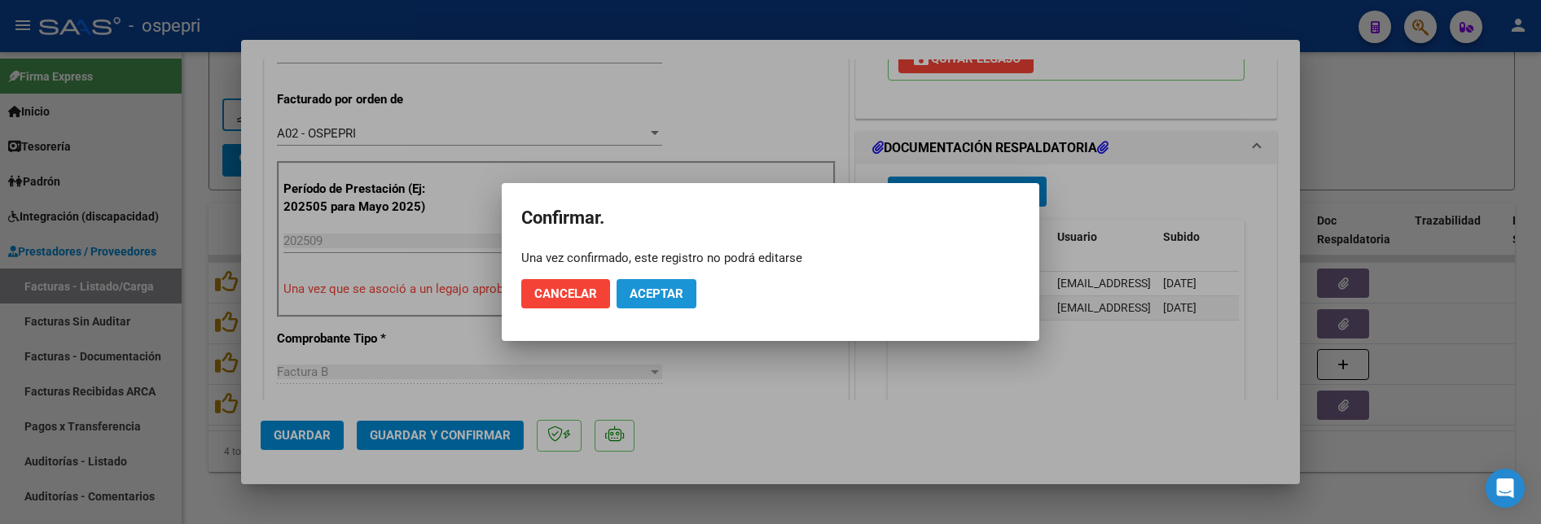
click at [688, 290] on button "Aceptar" at bounding box center [657, 293] width 80 height 29
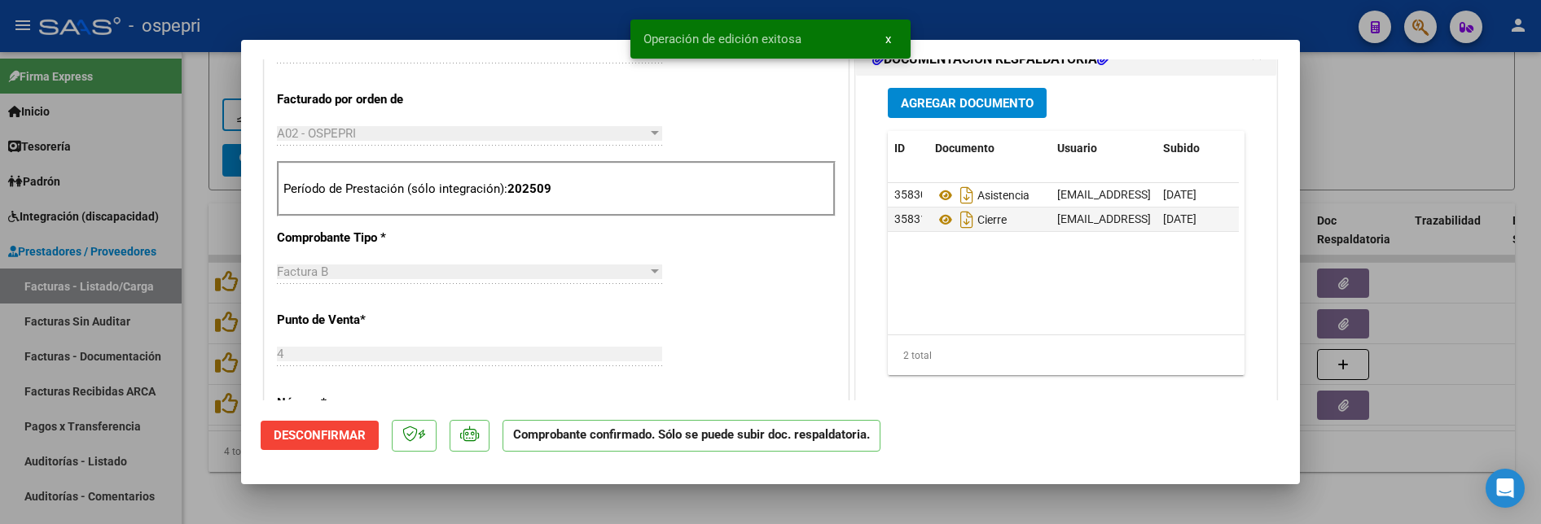
click at [1460, 309] on div at bounding box center [770, 262] width 1541 height 524
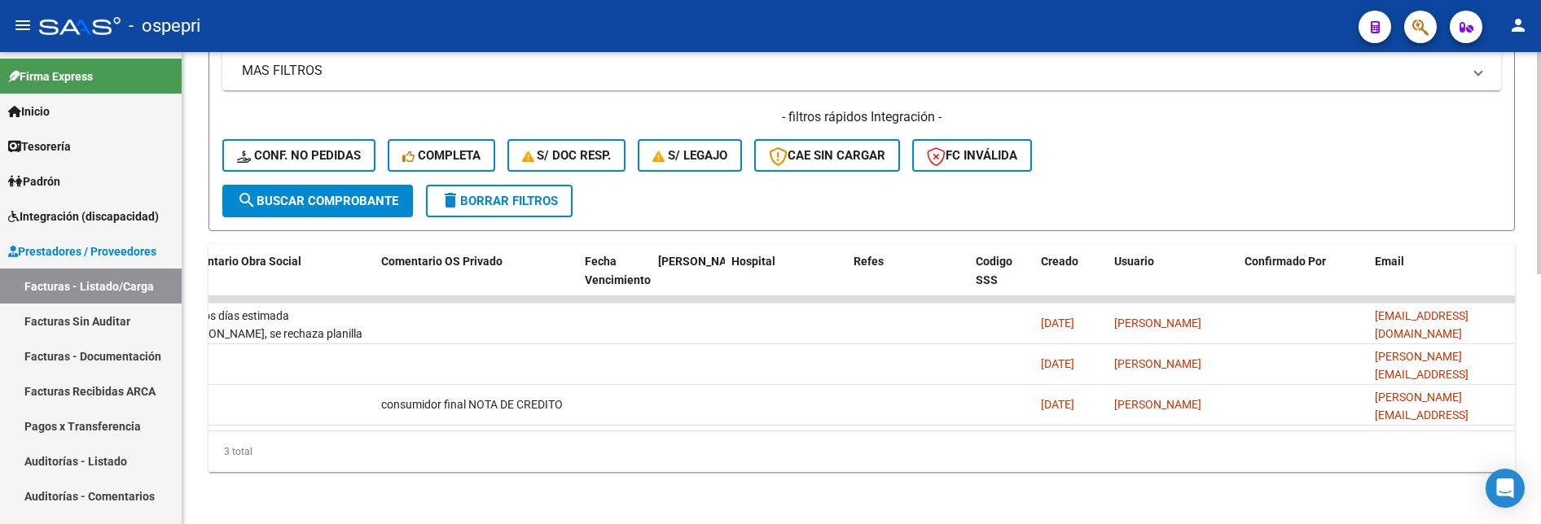
scroll to position [0, 0]
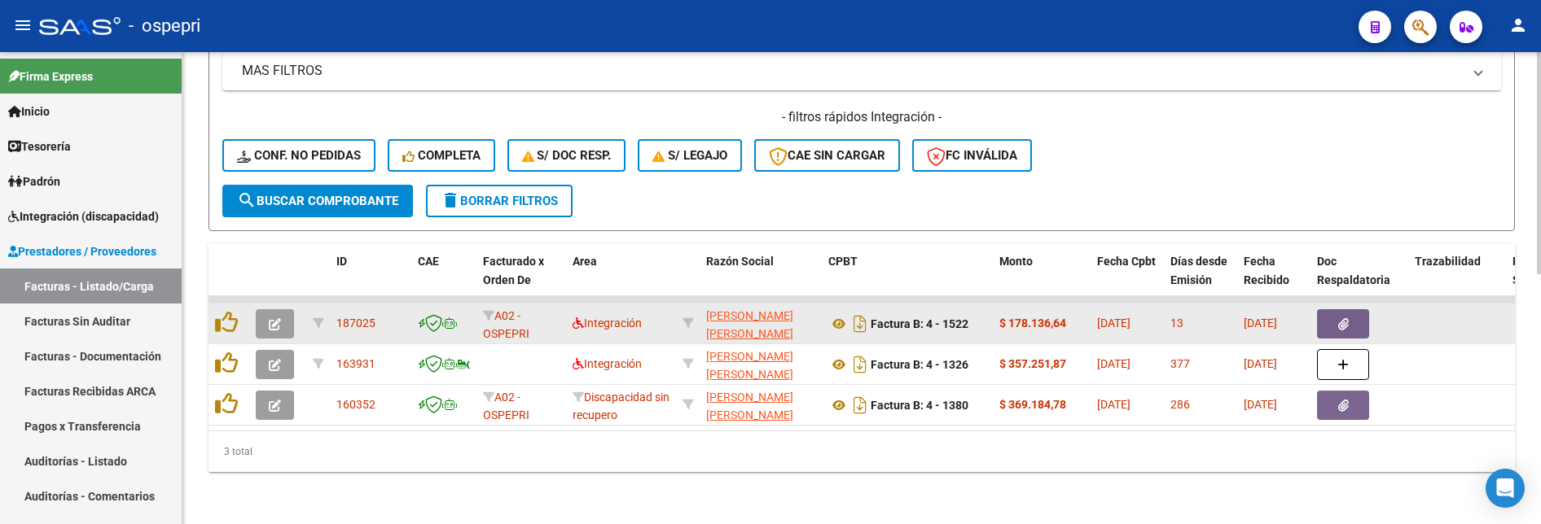
click at [276, 319] on button "button" at bounding box center [275, 323] width 38 height 29
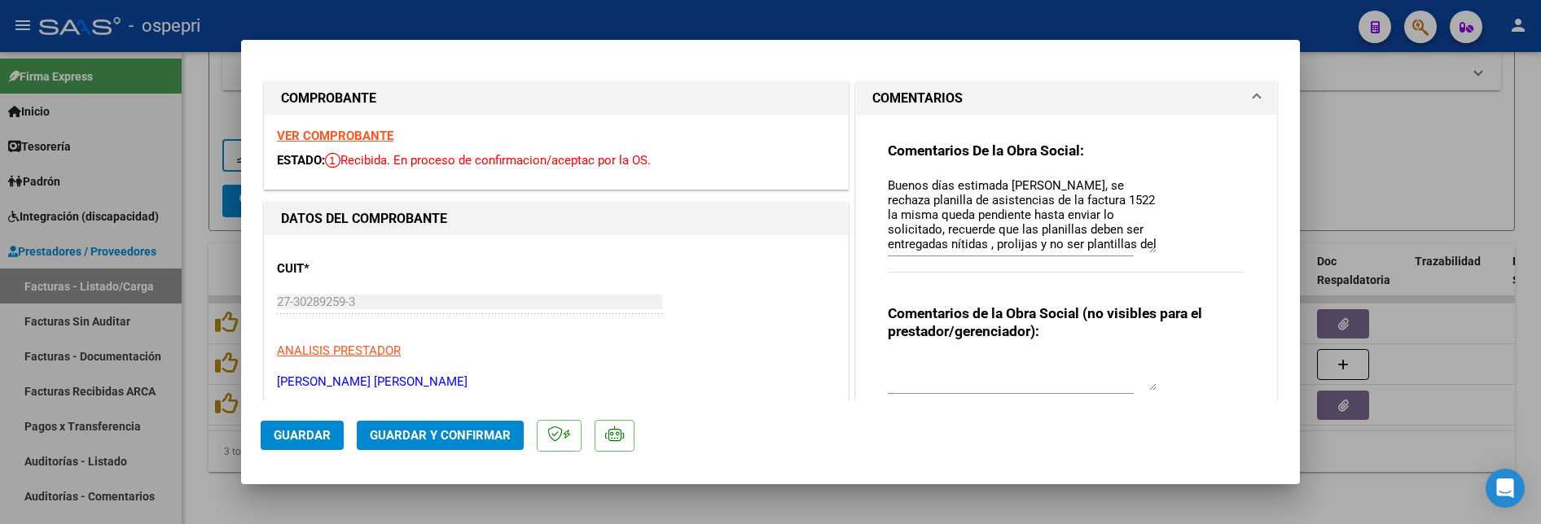
drag, startPoint x: 1146, startPoint y: 206, endPoint x: 1146, endPoint y: 250, distance: 44.0
click at [1146, 250] on textarea "Buenos días estimada Giselle, se rechaza planilla de asistencias de la factura …" at bounding box center [1022, 215] width 269 height 77
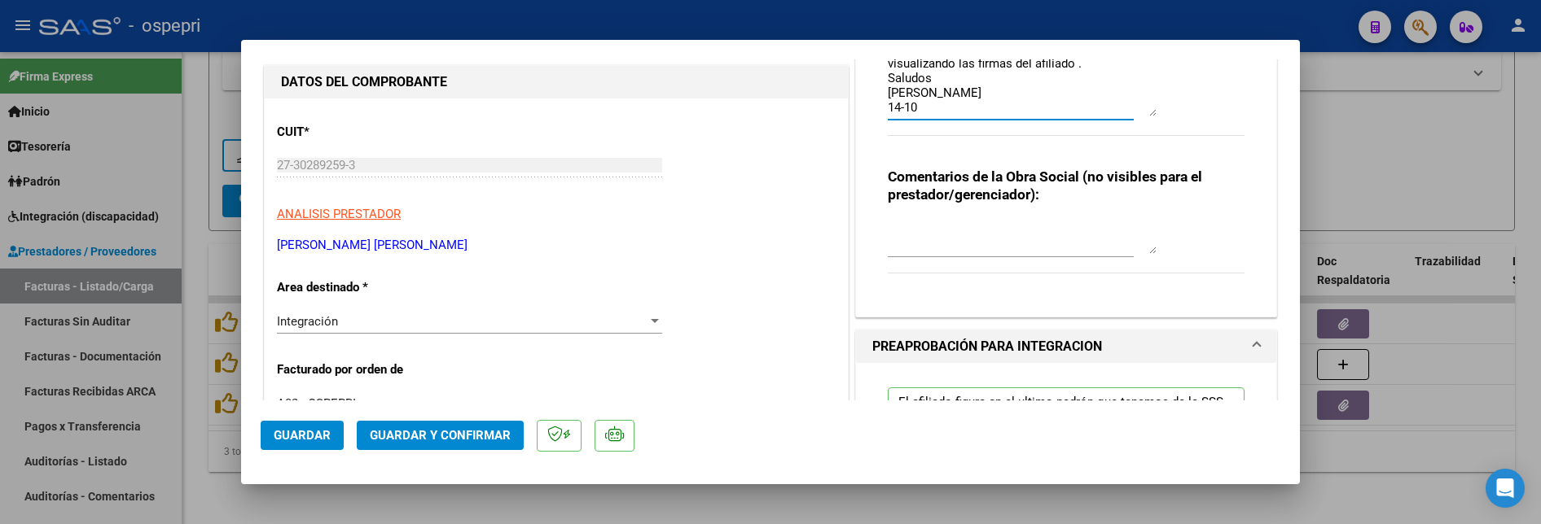
scroll to position [163, 0]
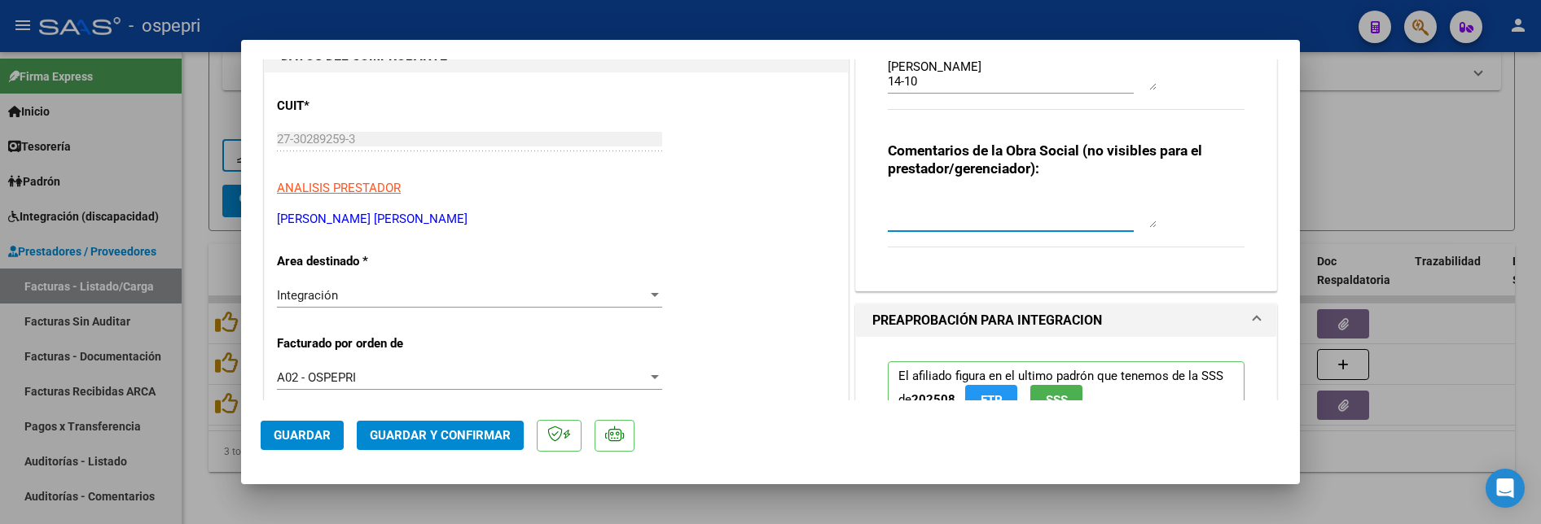
click at [922, 200] on textarea at bounding box center [1022, 211] width 269 height 33
click at [310, 435] on span "Guardar" at bounding box center [302, 435] width 57 height 15
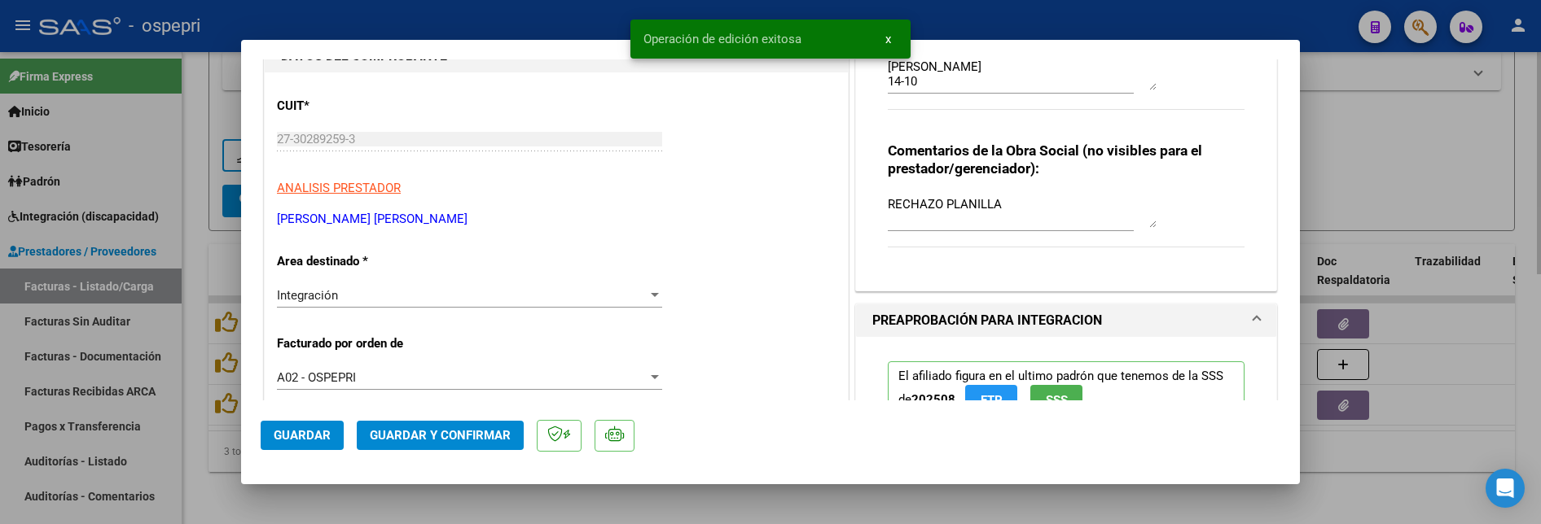
click at [1384, 152] on div at bounding box center [770, 262] width 1541 height 524
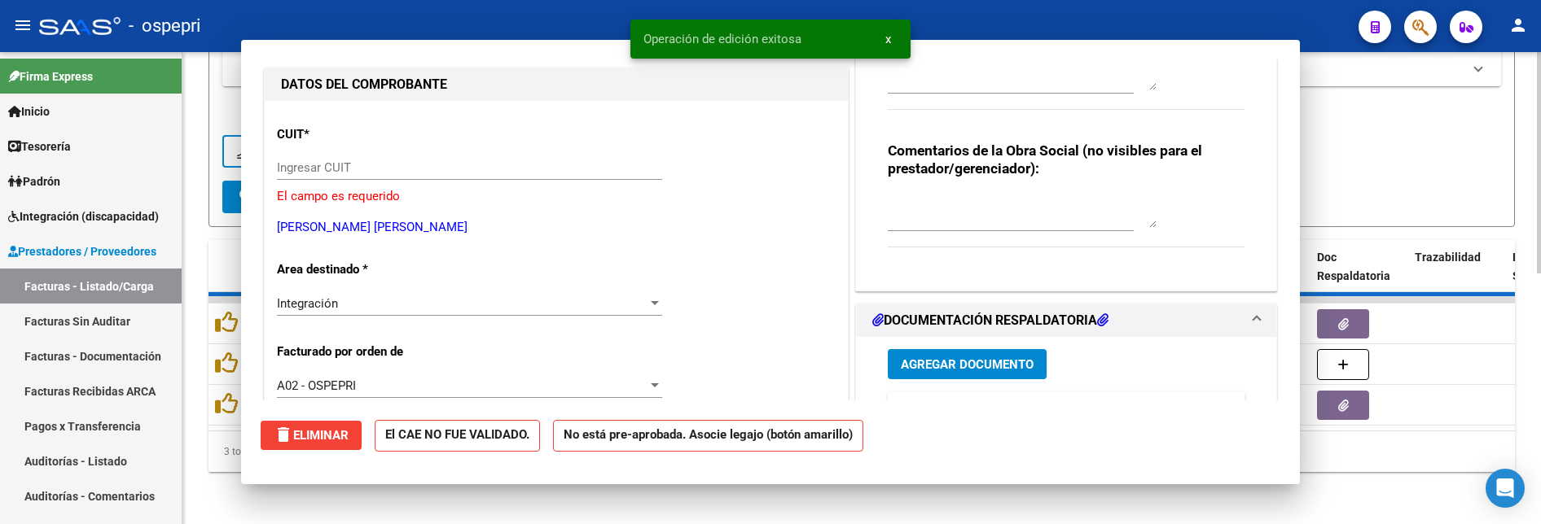
scroll to position [0, 0]
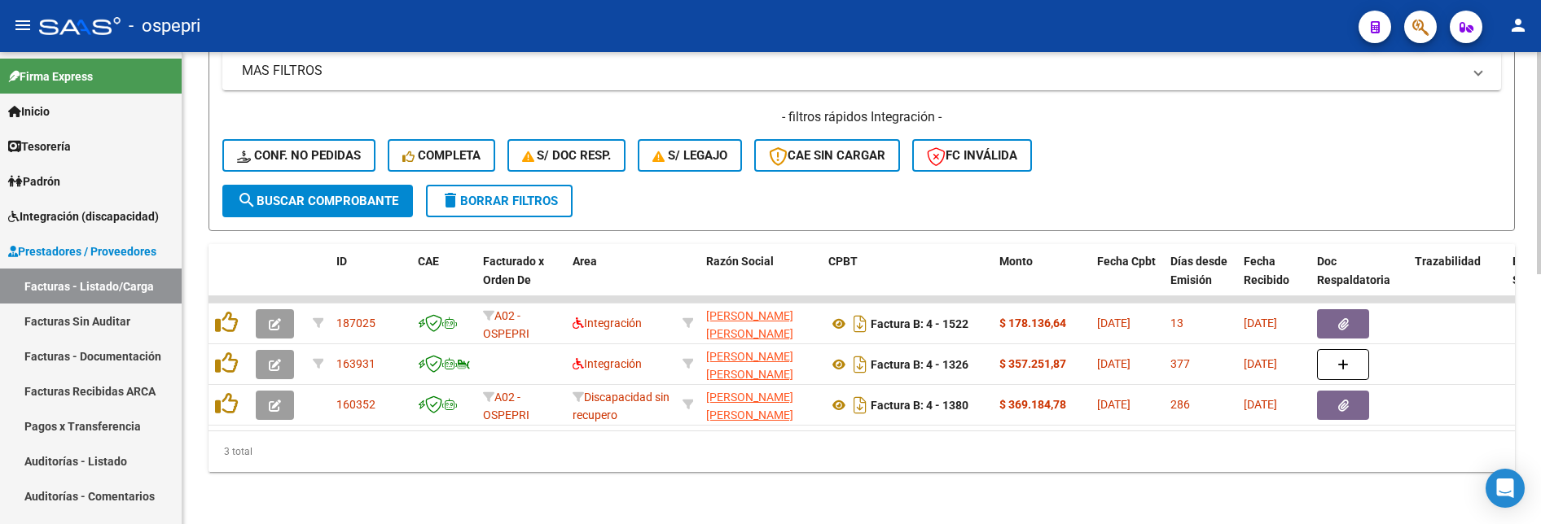
click at [1226, 154] on div "- filtros rápidos Integración - Conf. no pedidas Completa S/ Doc Resp. S/ legaj…" at bounding box center [861, 146] width 1279 height 77
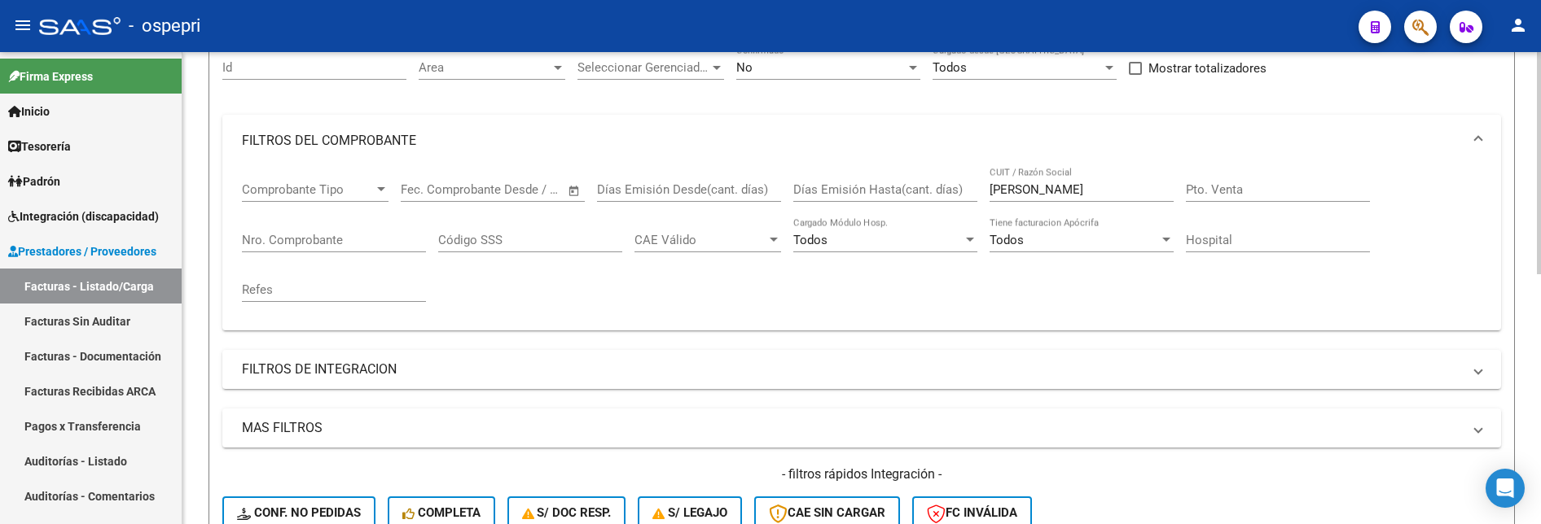
scroll to position [125, 0]
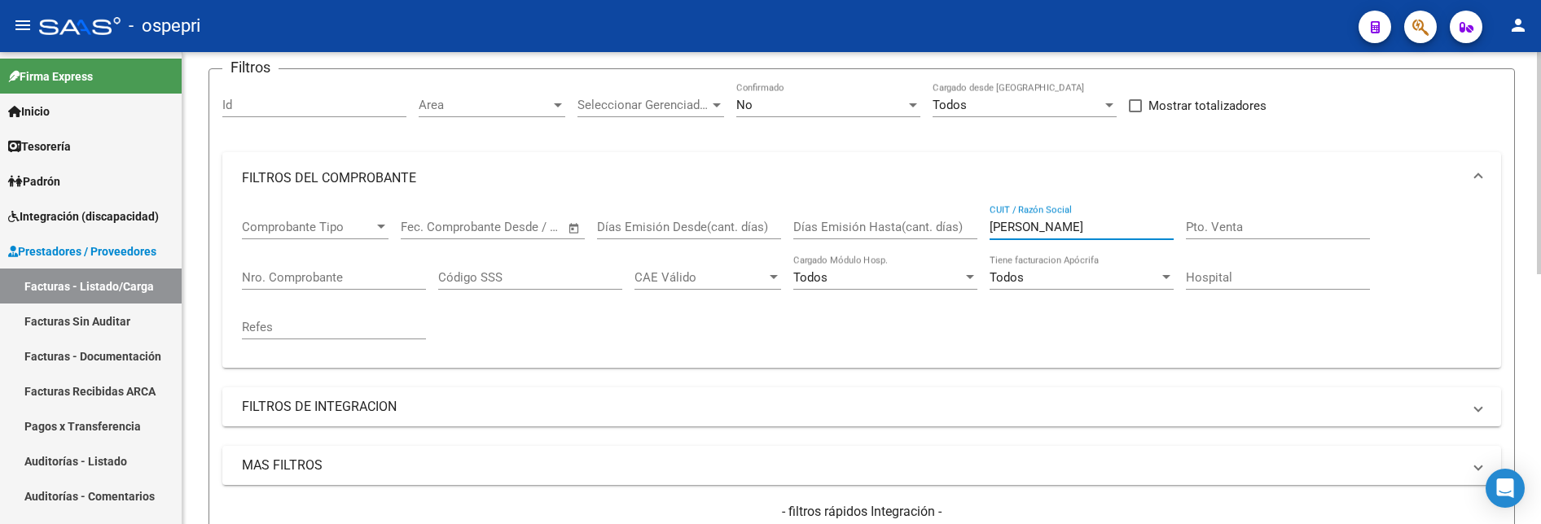
drag, startPoint x: 1048, startPoint y: 229, endPoint x: 985, endPoint y: 232, distance: 62.8
click at [985, 232] on div "Comprobante Tipo Comprobante Tipo Fecha inicio – Fecha fin Fec. Comprobante Des…" at bounding box center [862, 279] width 1240 height 151
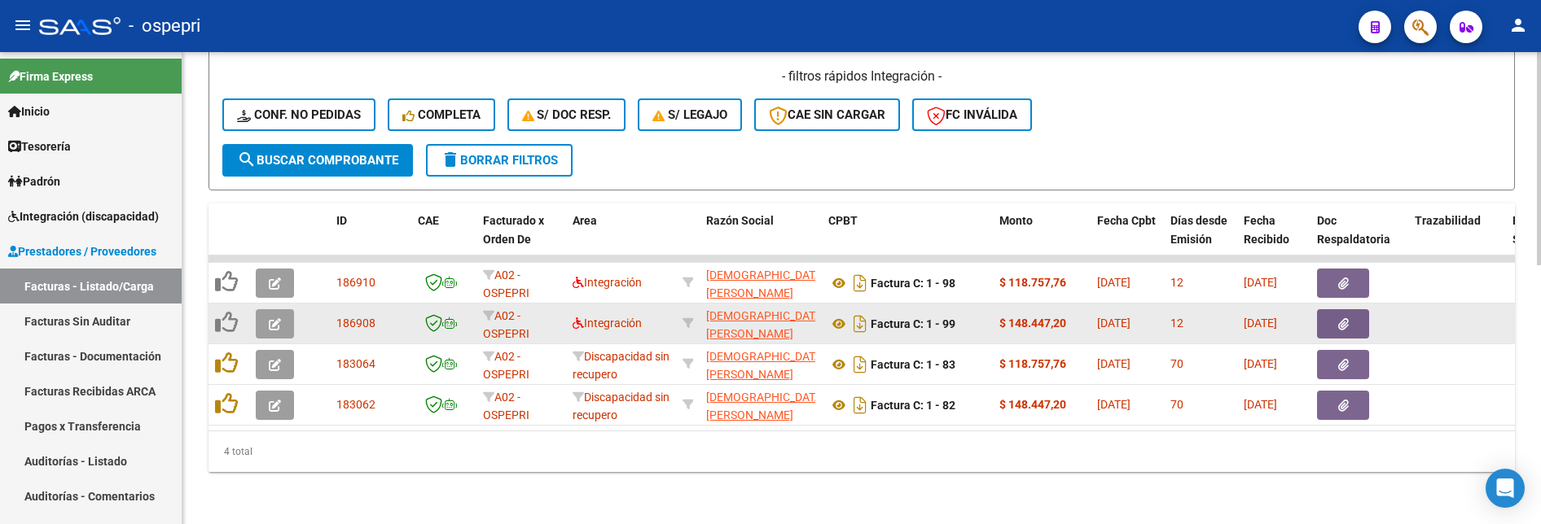
scroll to position [573, 0]
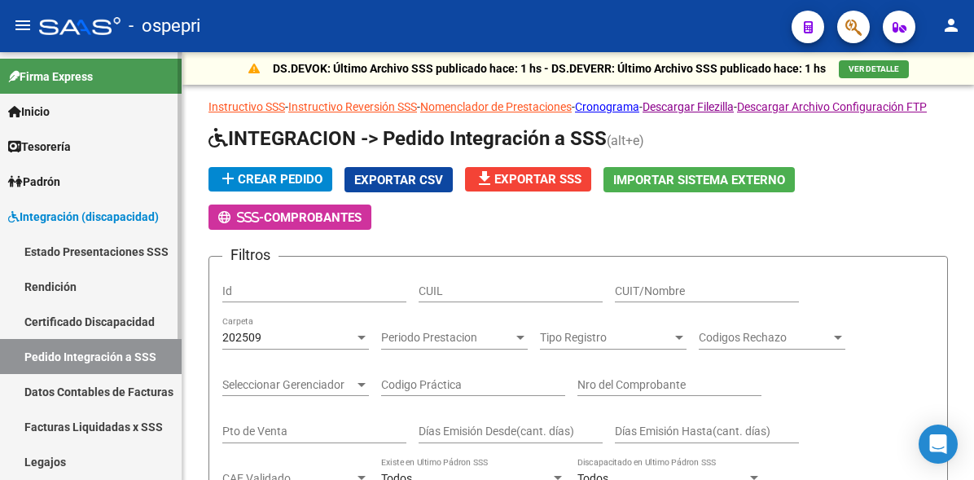
scroll to position [81, 0]
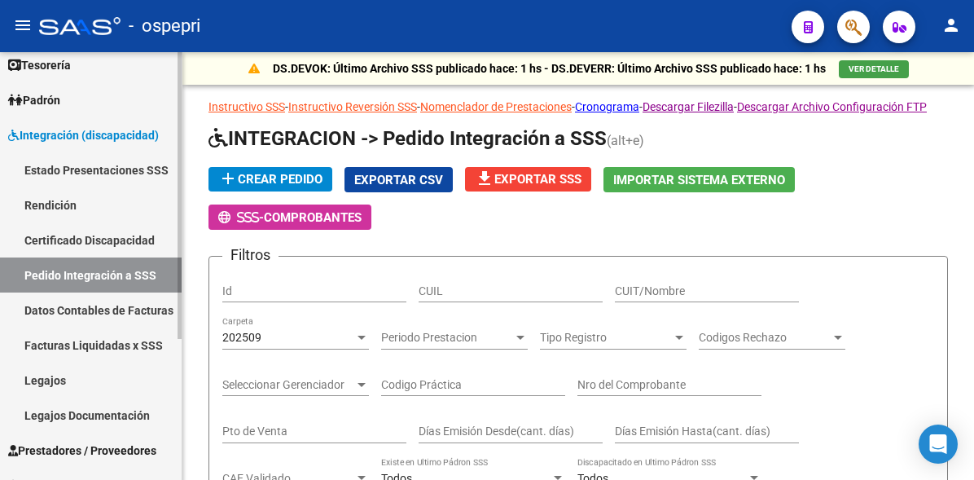
click at [60, 380] on link "Legajos" at bounding box center [91, 379] width 182 height 35
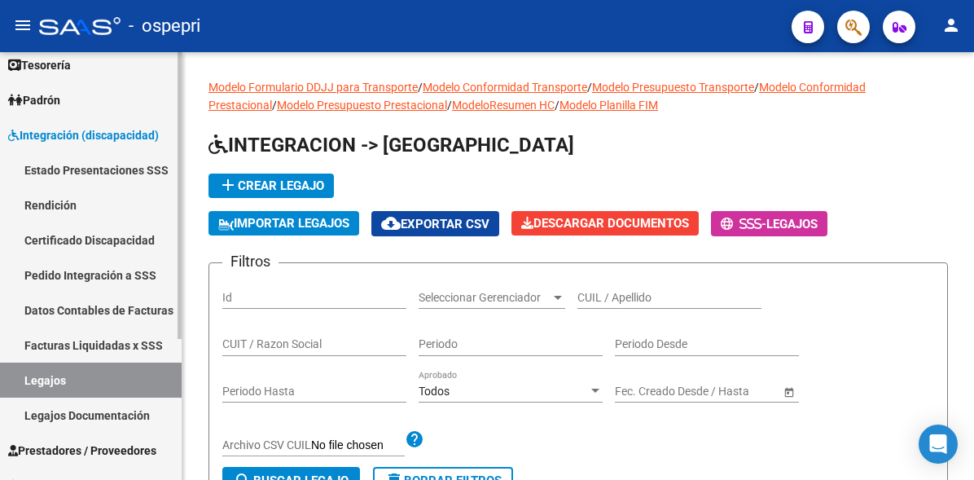
click at [134, 134] on span "Integración (discapacidad)" at bounding box center [83, 135] width 151 height 18
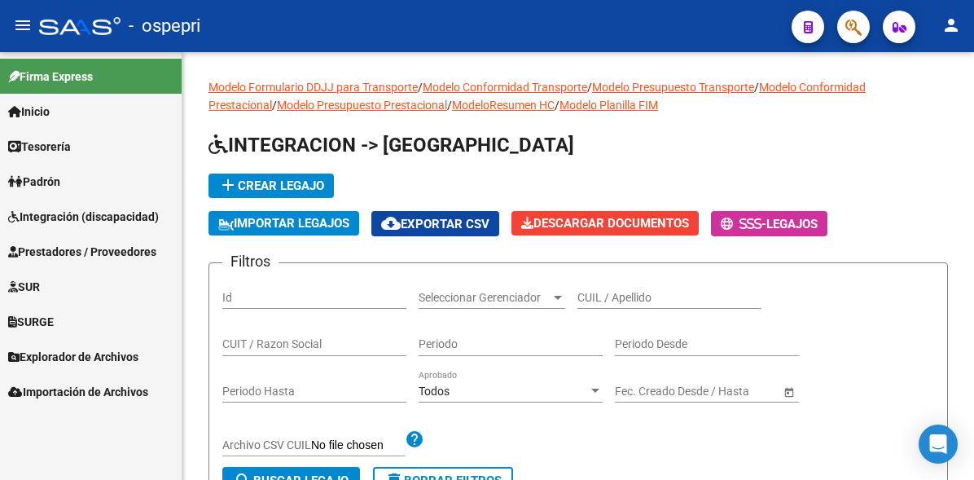
click at [18, 20] on mat-icon "menu" at bounding box center [23, 25] width 20 height 20
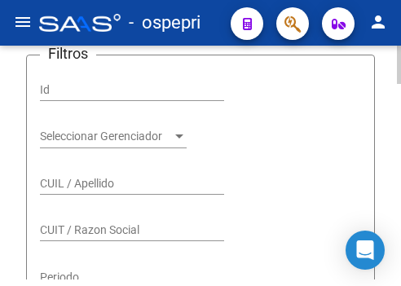
scroll to position [326, 0]
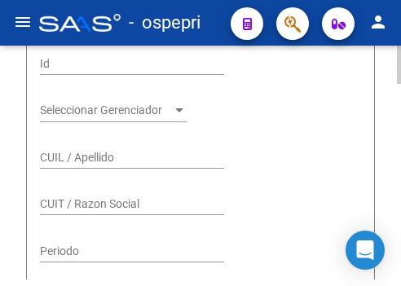
click at [71, 151] on input "CUIL / Apellido" at bounding box center [132, 158] width 184 height 14
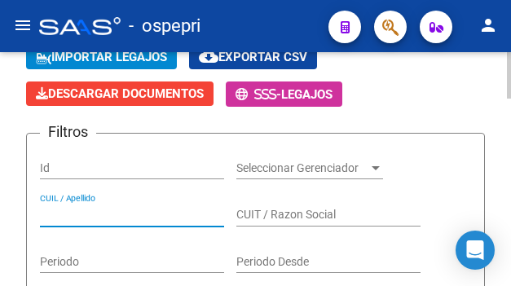
scroll to position [244, 0]
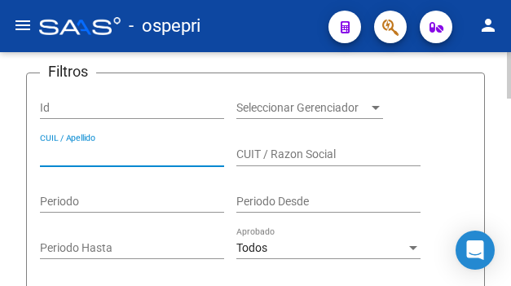
click at [122, 158] on input "CUIL / Apellido" at bounding box center [132, 154] width 184 height 14
click at [87, 156] on input "CUIL / Apellido" at bounding box center [132, 154] width 184 height 14
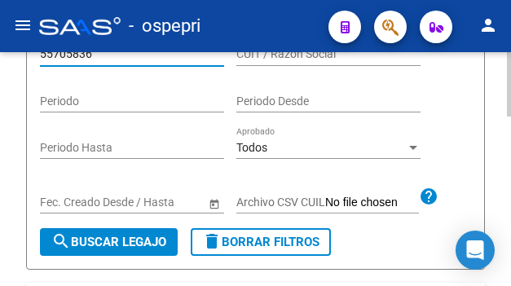
scroll to position [570, 0]
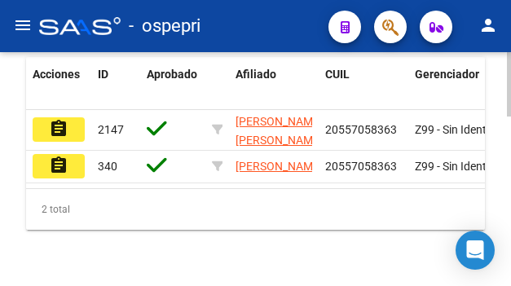
type input "55705836"
click at [68, 132] on mat-icon "assignment" at bounding box center [59, 129] width 20 height 20
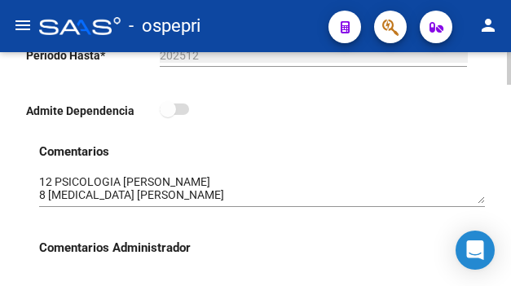
scroll to position [570, 0]
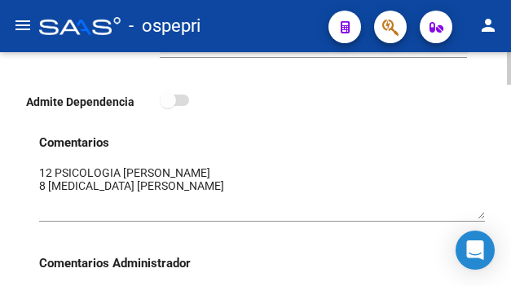
drag, startPoint x: 484, startPoint y: 190, endPoint x: 484, endPoint y: 213, distance: 23.6
click at [484, 213] on textarea at bounding box center [261, 192] width 445 height 55
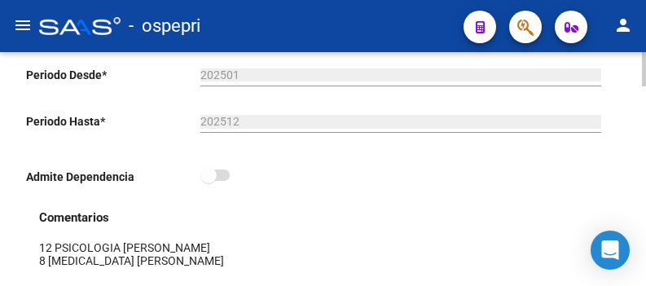
scroll to position [417, 0]
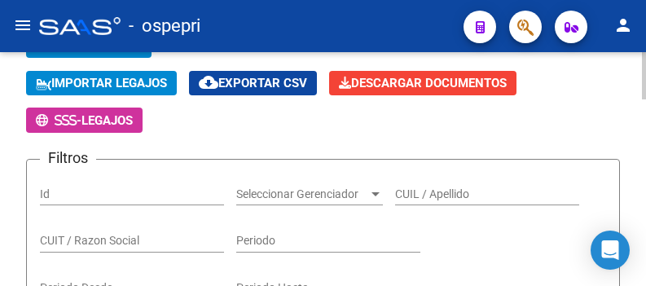
scroll to position [163, 0]
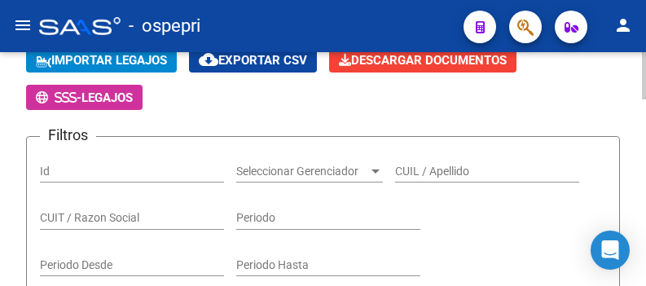
click at [448, 175] on input "CUIL / Apellido" at bounding box center [487, 172] width 184 height 14
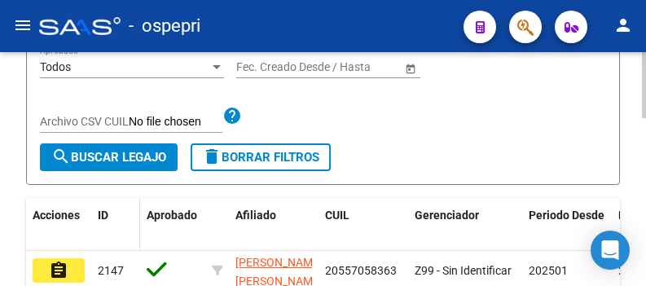
scroll to position [489, 0]
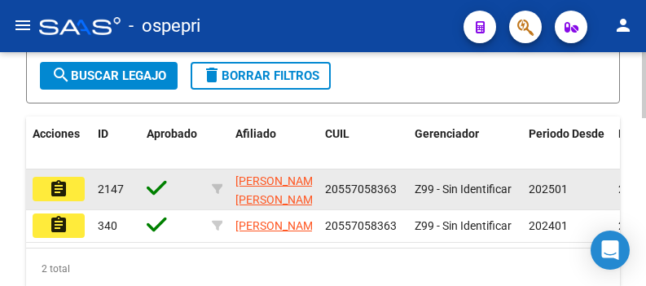
type input "55705836"
click at [44, 186] on button "assignment" at bounding box center [59, 189] width 52 height 24
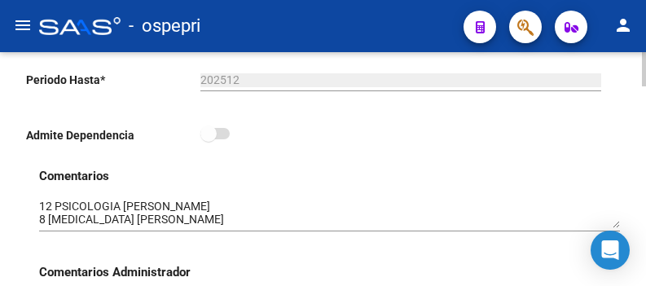
scroll to position [489, 0]
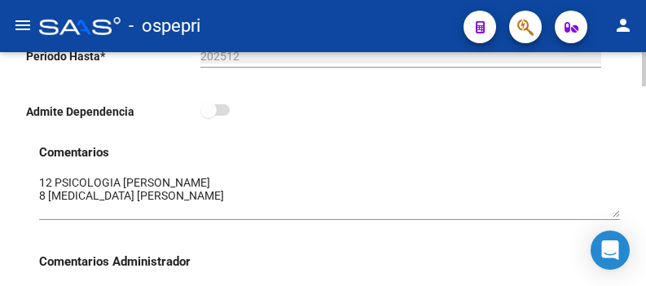
drag, startPoint x: 617, startPoint y: 204, endPoint x: 616, endPoint y: 216, distance: 12.2
click at [616, 216] on textarea at bounding box center [329, 195] width 581 height 43
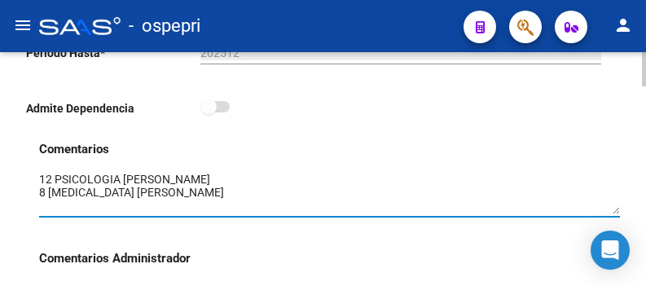
scroll to position [486, 0]
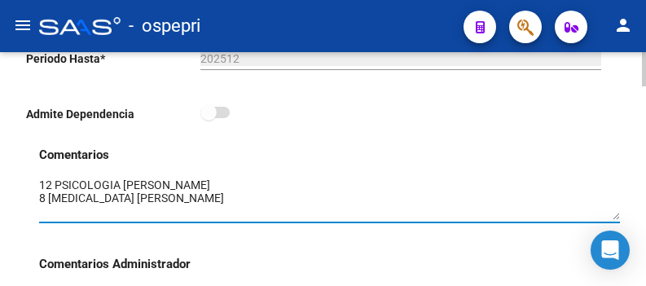
click at [646, 146] on html "menu - ospepri person Firma Express Inicio Calendario SSS Instructivos Contacto…" at bounding box center [323, 143] width 646 height 286
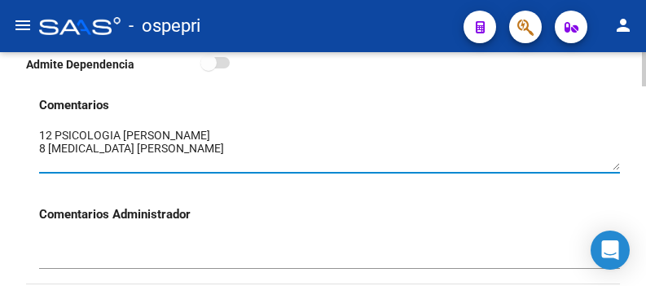
scroll to position [542, 0]
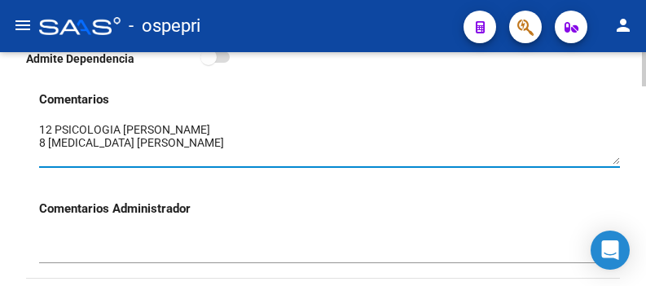
click at [643, 155] on div at bounding box center [644, 148] width 4 height 34
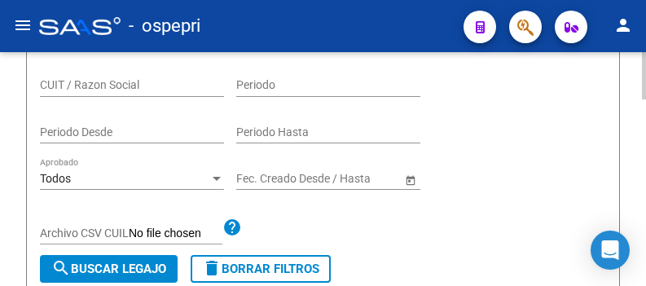
scroll to position [216, 0]
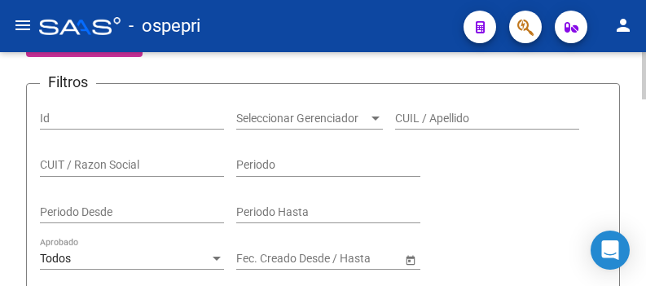
click at [427, 108] on div "CUIL / Apellido" at bounding box center [487, 113] width 184 height 33
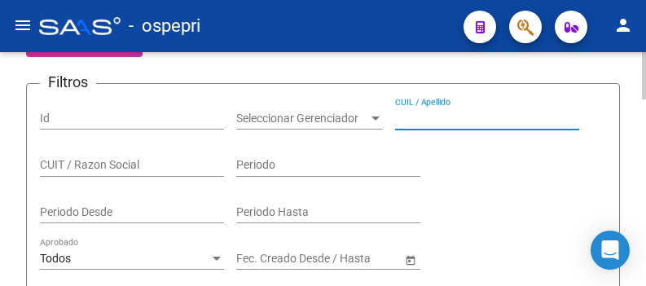
click at [425, 116] on input "CUIL / Apellido" at bounding box center [487, 119] width 184 height 14
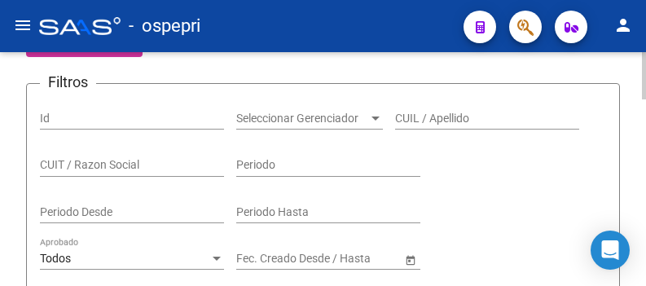
click at [427, 116] on input "CUIL / Apellido" at bounding box center [487, 119] width 184 height 14
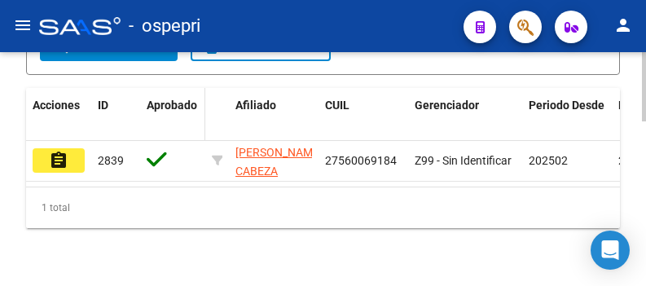
scroll to position [542, 0]
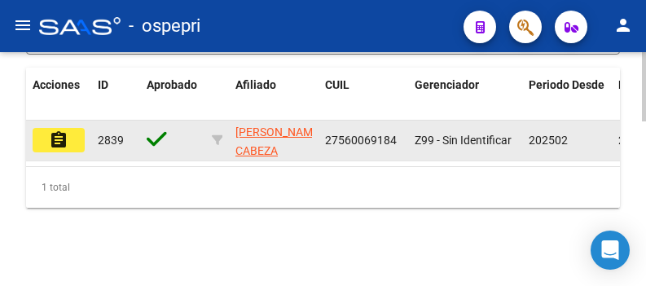
type input "56006918"
click at [59, 138] on mat-icon "assignment" at bounding box center [59, 140] width 20 height 20
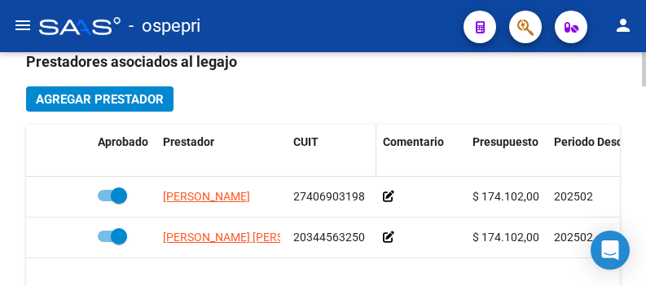
scroll to position [814, 0]
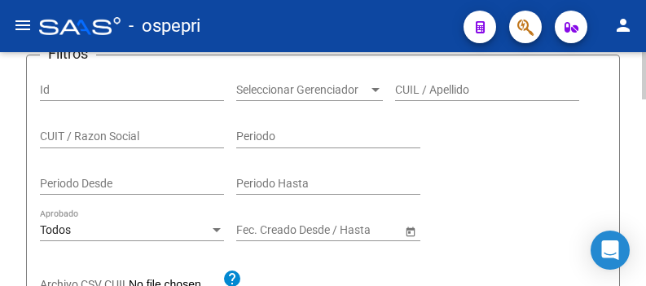
scroll to position [163, 0]
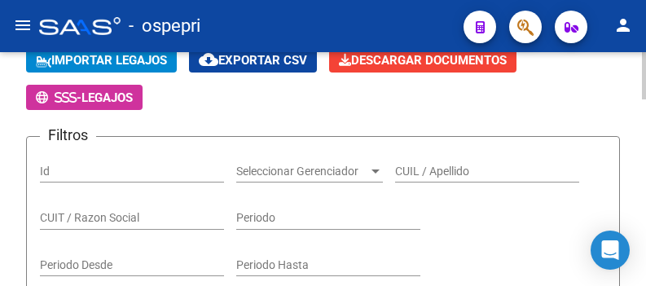
click at [415, 178] on input "CUIL / Apellido" at bounding box center [487, 172] width 184 height 14
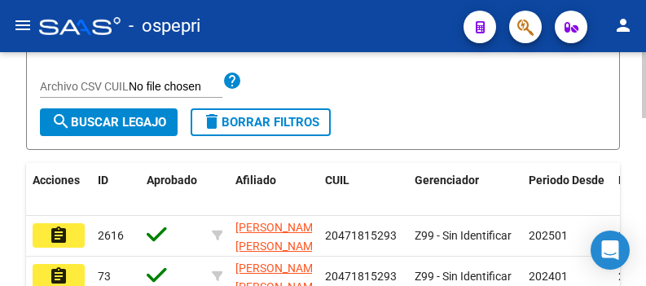
scroll to position [489, 0]
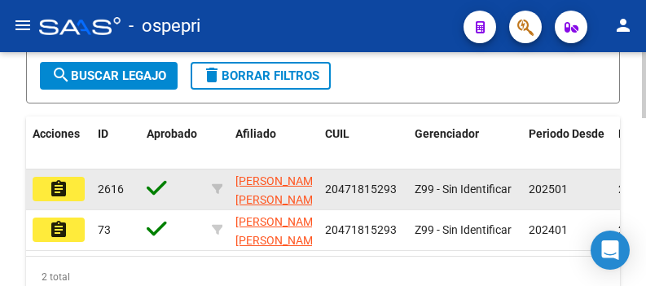
type input "47181529"
click at [68, 193] on mat-icon "assignment" at bounding box center [59, 189] width 20 height 20
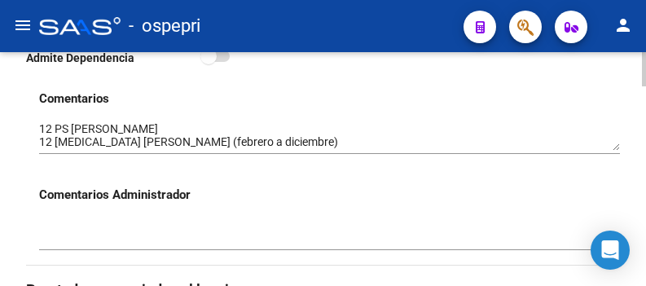
scroll to position [570, 0]
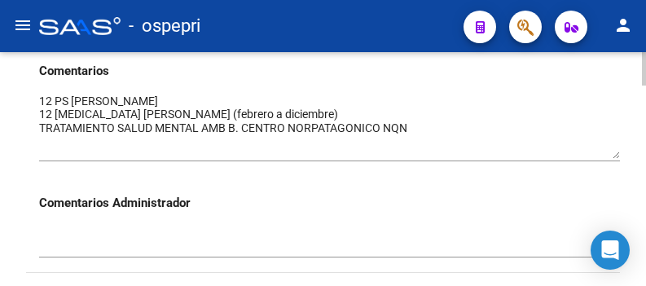
drag, startPoint x: 614, startPoint y: 123, endPoint x: 614, endPoint y: 158, distance: 35.0
click at [614, 158] on textarea at bounding box center [329, 126] width 581 height 66
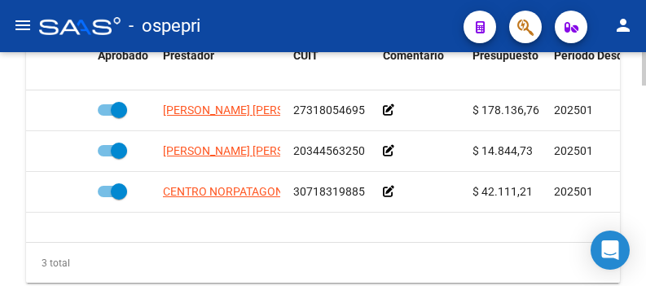
scroll to position [896, 0]
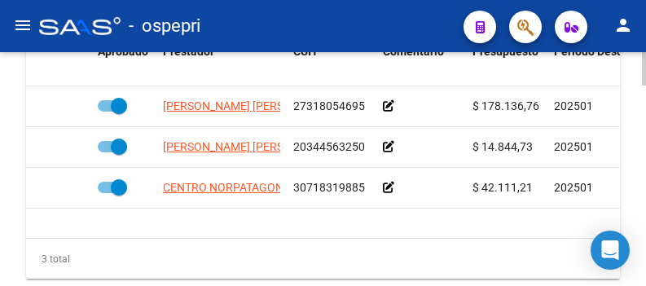
click at [415, 265] on div "3 total" at bounding box center [323, 259] width 594 height 41
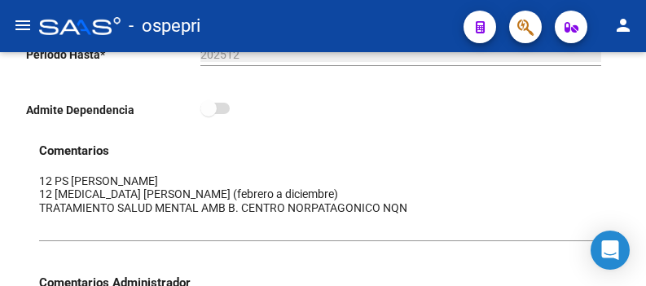
scroll to position [489, 0]
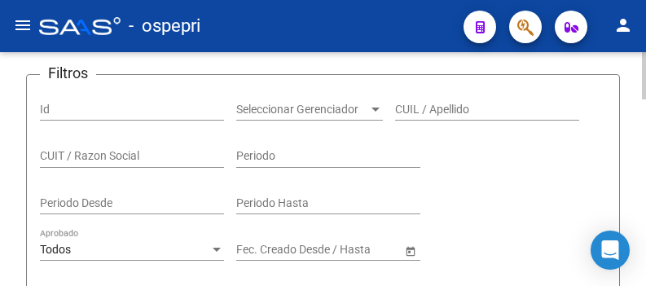
scroll to position [163, 0]
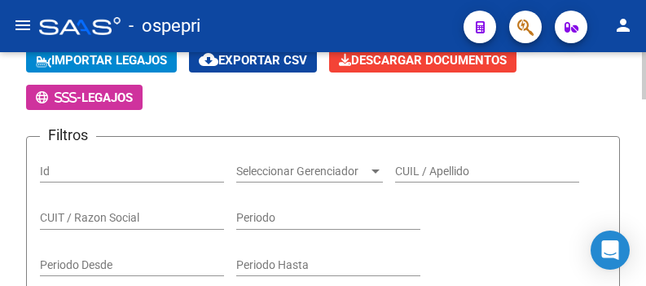
click at [410, 169] on input "CUIL / Apellido" at bounding box center [487, 172] width 184 height 14
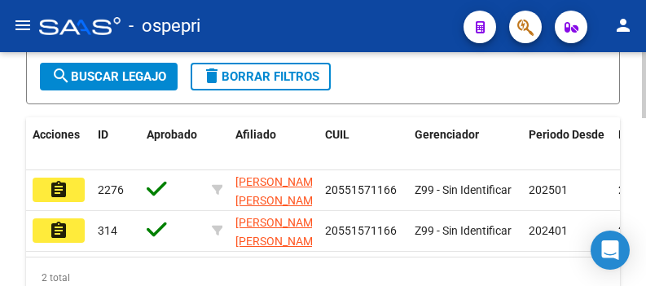
scroll to position [489, 0]
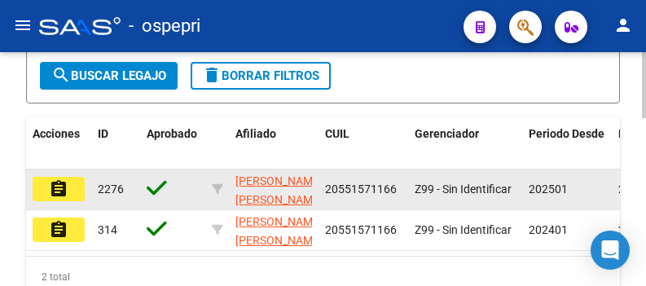
type input "55157116"
click at [67, 190] on mat-icon "assignment" at bounding box center [59, 189] width 20 height 20
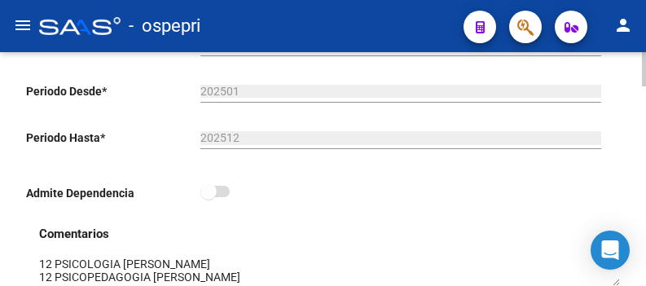
scroll to position [489, 0]
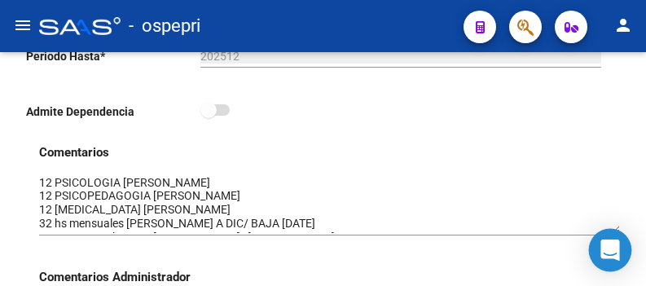
drag, startPoint x: 613, startPoint y: 204, endPoint x: 613, endPoint y: 232, distance: 27.7
click at [613, 232] on body "menu - ospepri person Firma Express Inicio Calendario SSS Instructivos Contacto…" at bounding box center [323, 143] width 646 height 286
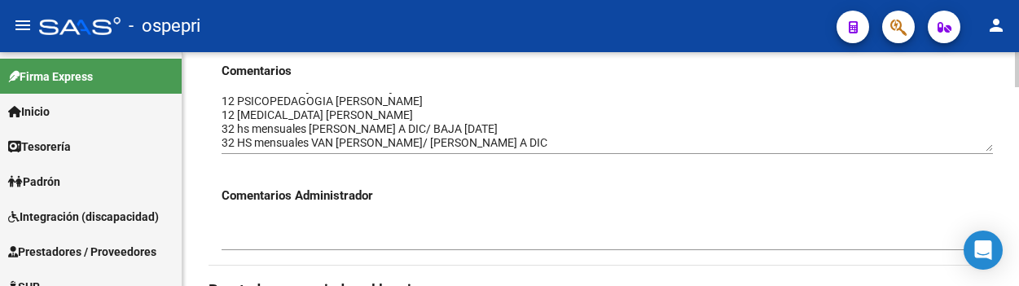
scroll to position [0, 0]
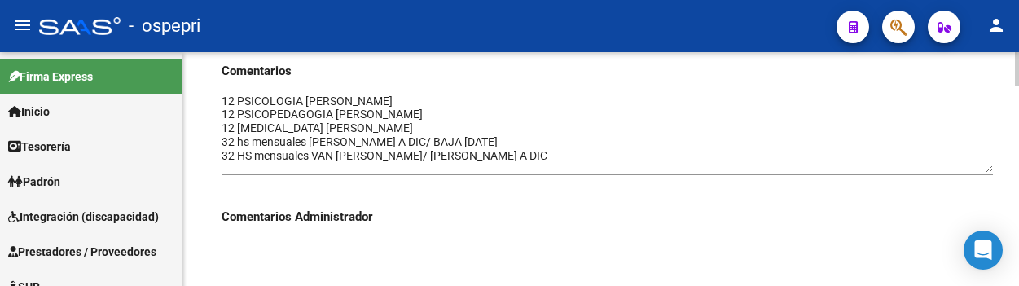
drag, startPoint x: 982, startPoint y: 149, endPoint x: 986, endPoint y: 172, distance: 23.2
click at [986, 172] on textarea at bounding box center [607, 133] width 771 height 80
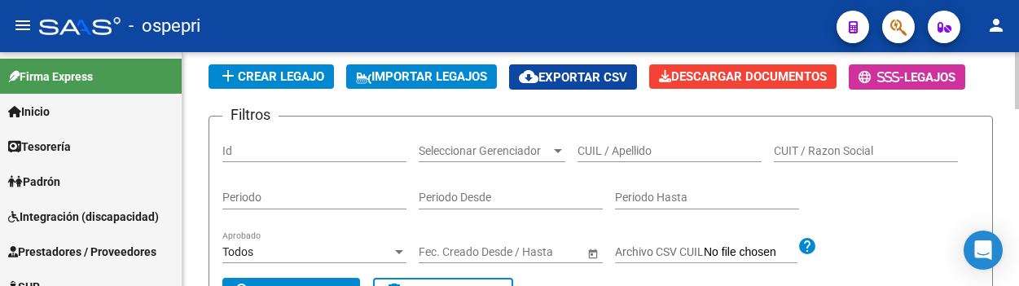
scroll to position [81, 0]
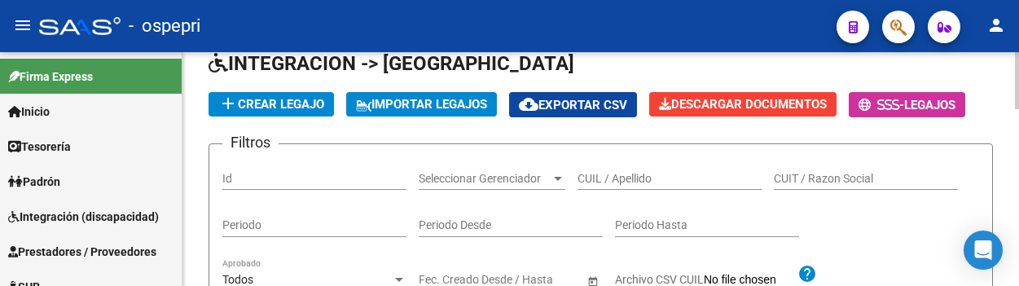
click at [623, 180] on input "CUIL / Apellido" at bounding box center [669, 179] width 184 height 14
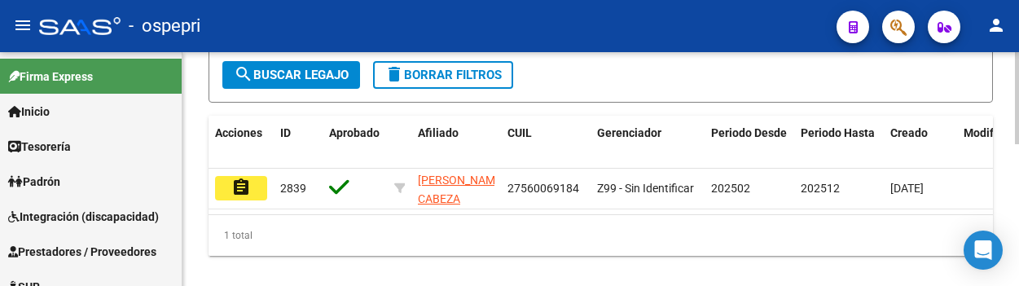
scroll to position [362, 0]
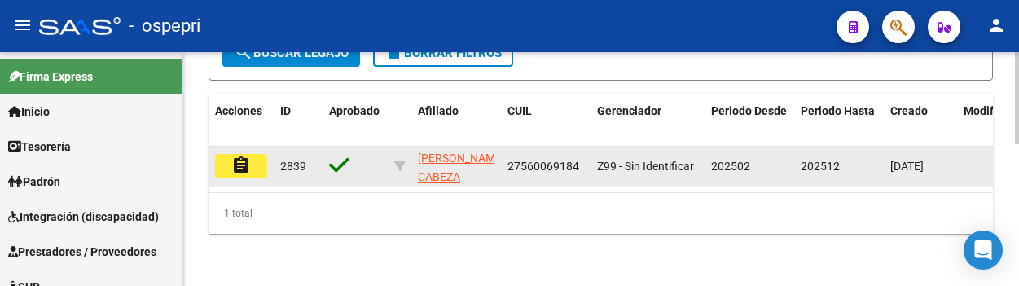
type input "56006918"
click at [230, 154] on button "assignment" at bounding box center [241, 166] width 52 height 24
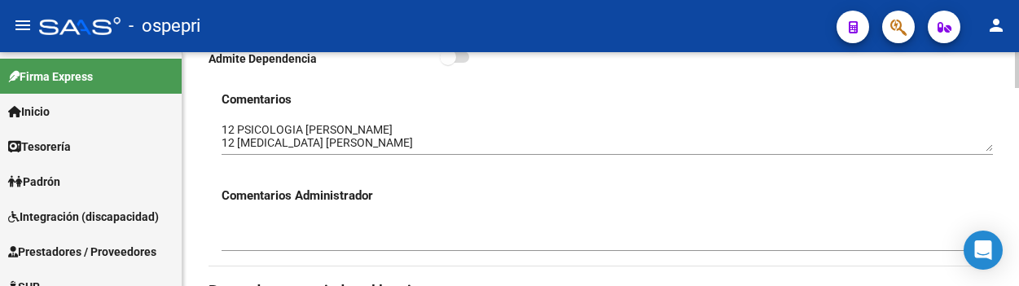
scroll to position [570, 0]
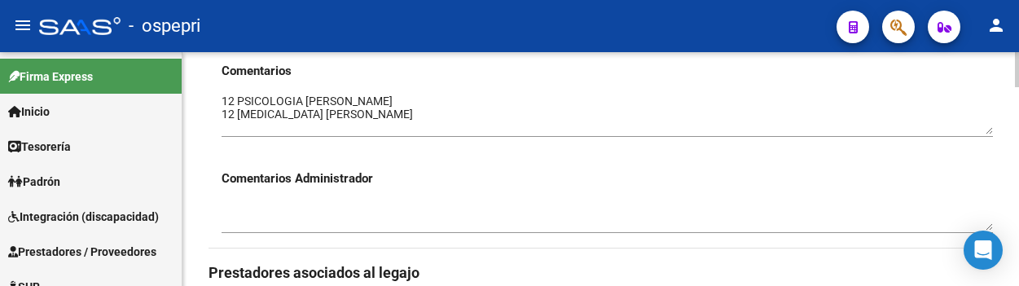
drag, startPoint x: 990, startPoint y: 122, endPoint x: 990, endPoint y: 133, distance: 10.6
click at [990, 133] on textarea at bounding box center [607, 114] width 771 height 42
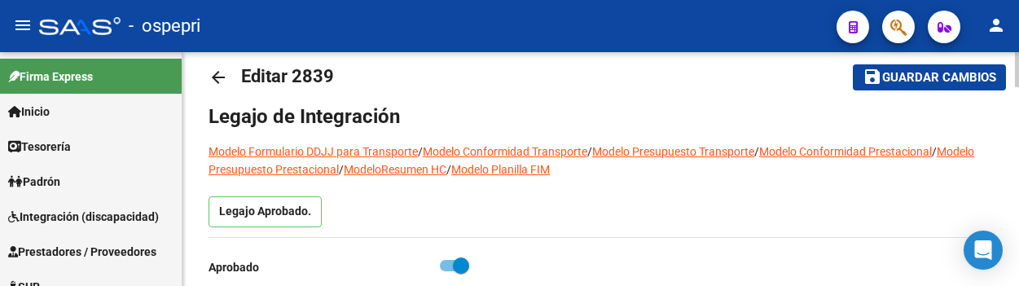
scroll to position [0, 0]
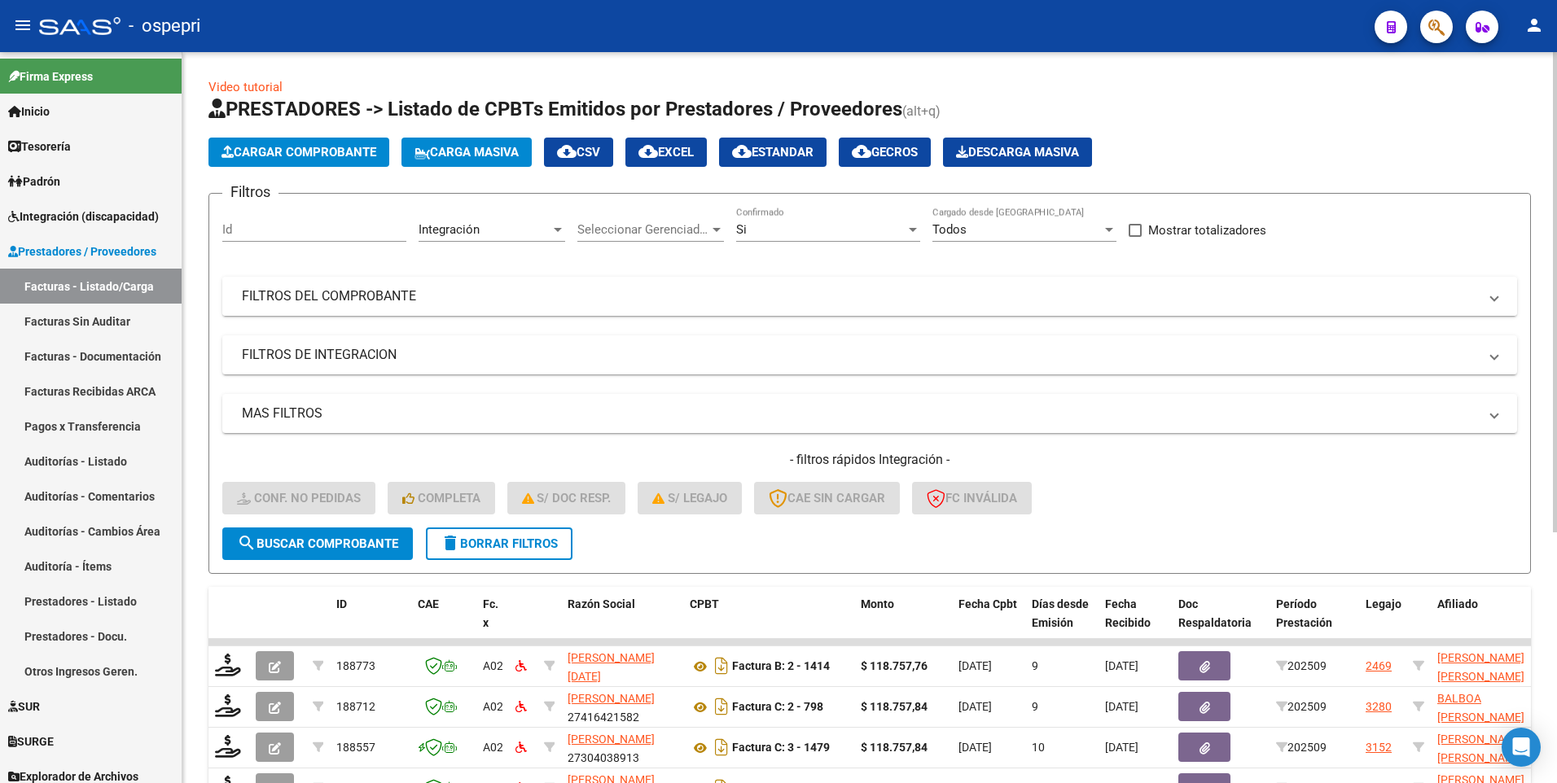
click at [979, 307] on mat-expansion-panel-header "FILTROS DEL COMPROBANTE" at bounding box center [869, 296] width 1295 height 39
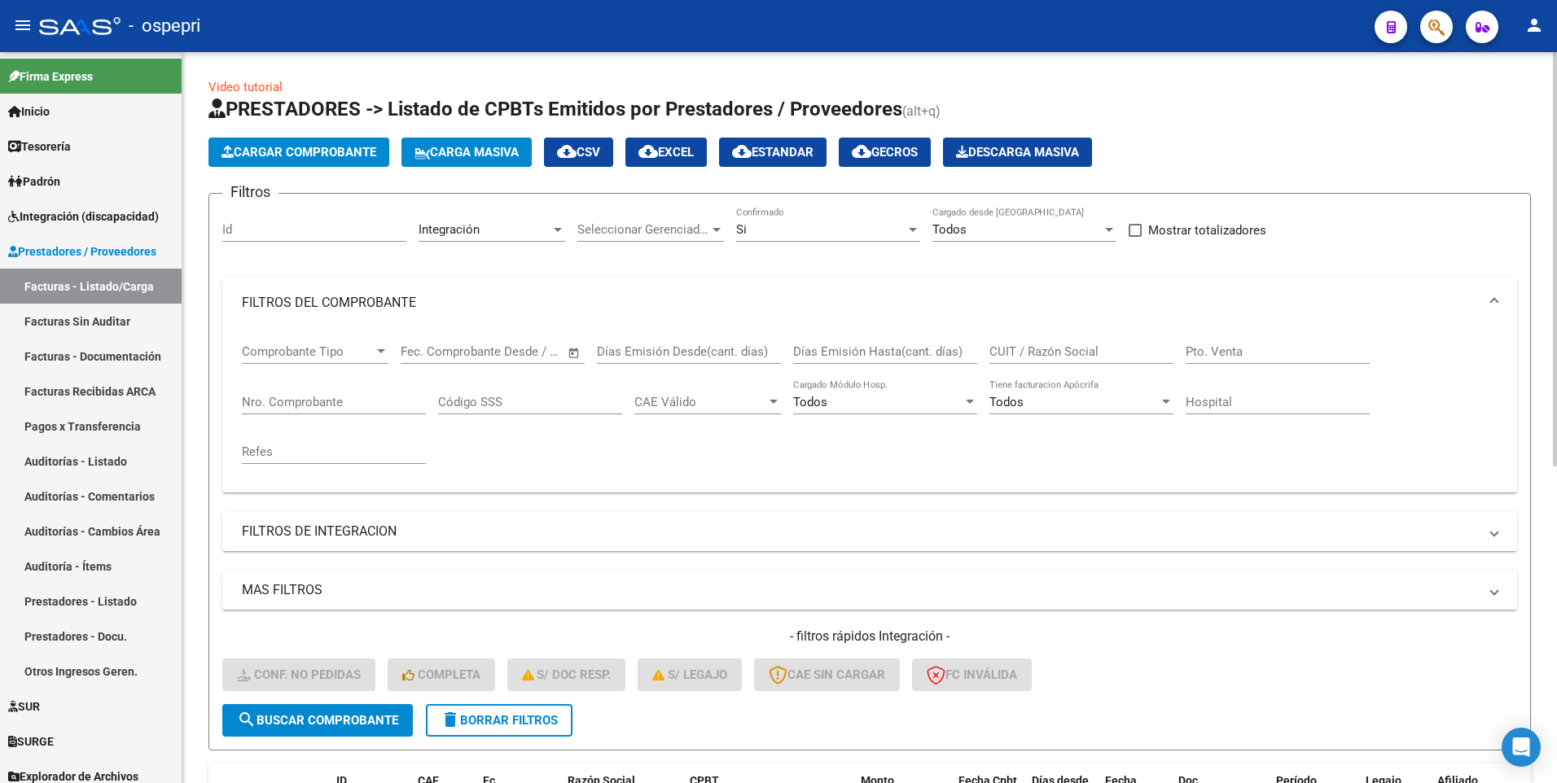
click at [1060, 362] on div "CUIT / Razón Social" at bounding box center [1082, 346] width 184 height 35
click at [1063, 353] on input "CUIT / Razón Social" at bounding box center [1082, 351] width 184 height 15
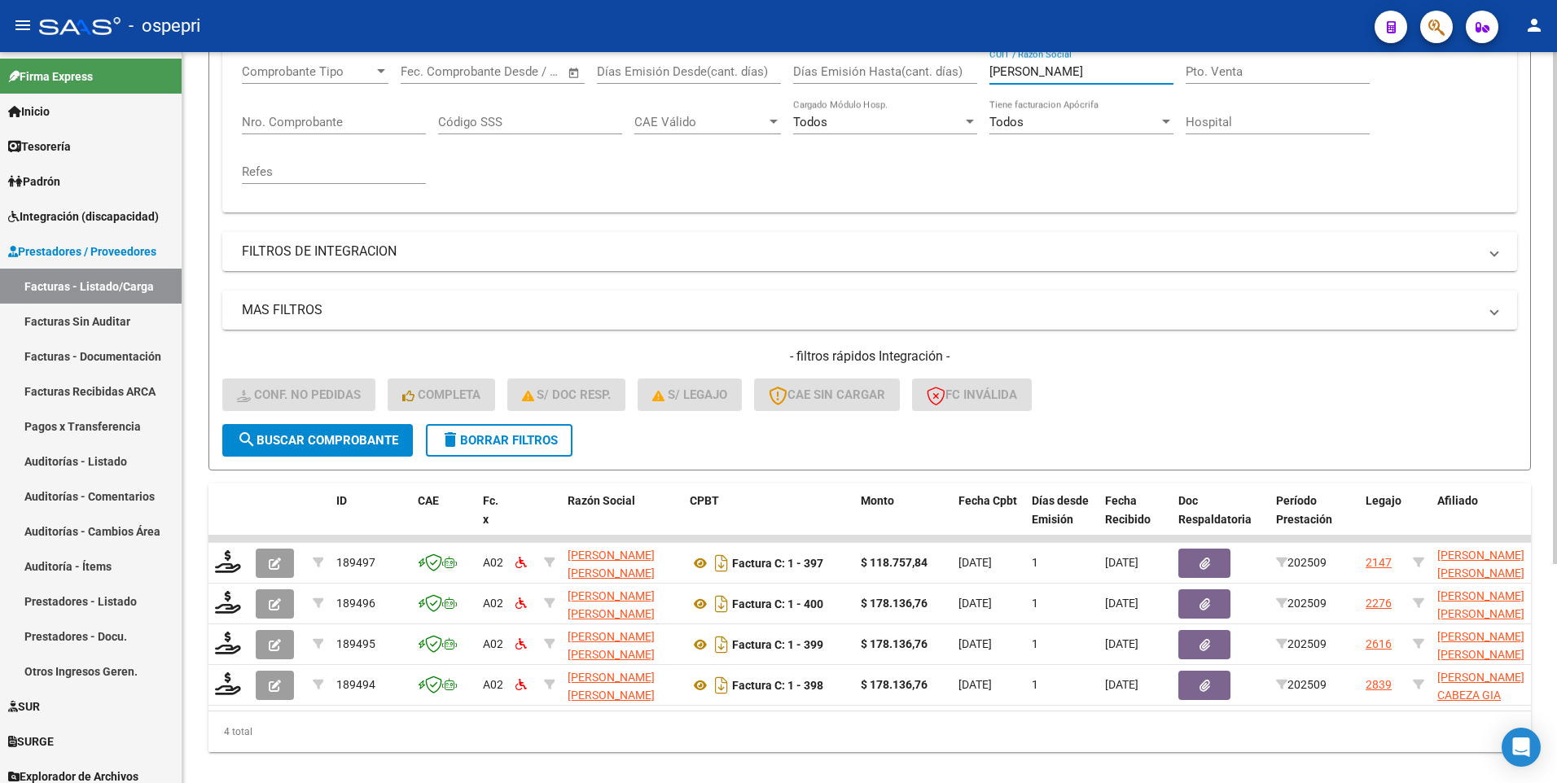
scroll to position [314, 0]
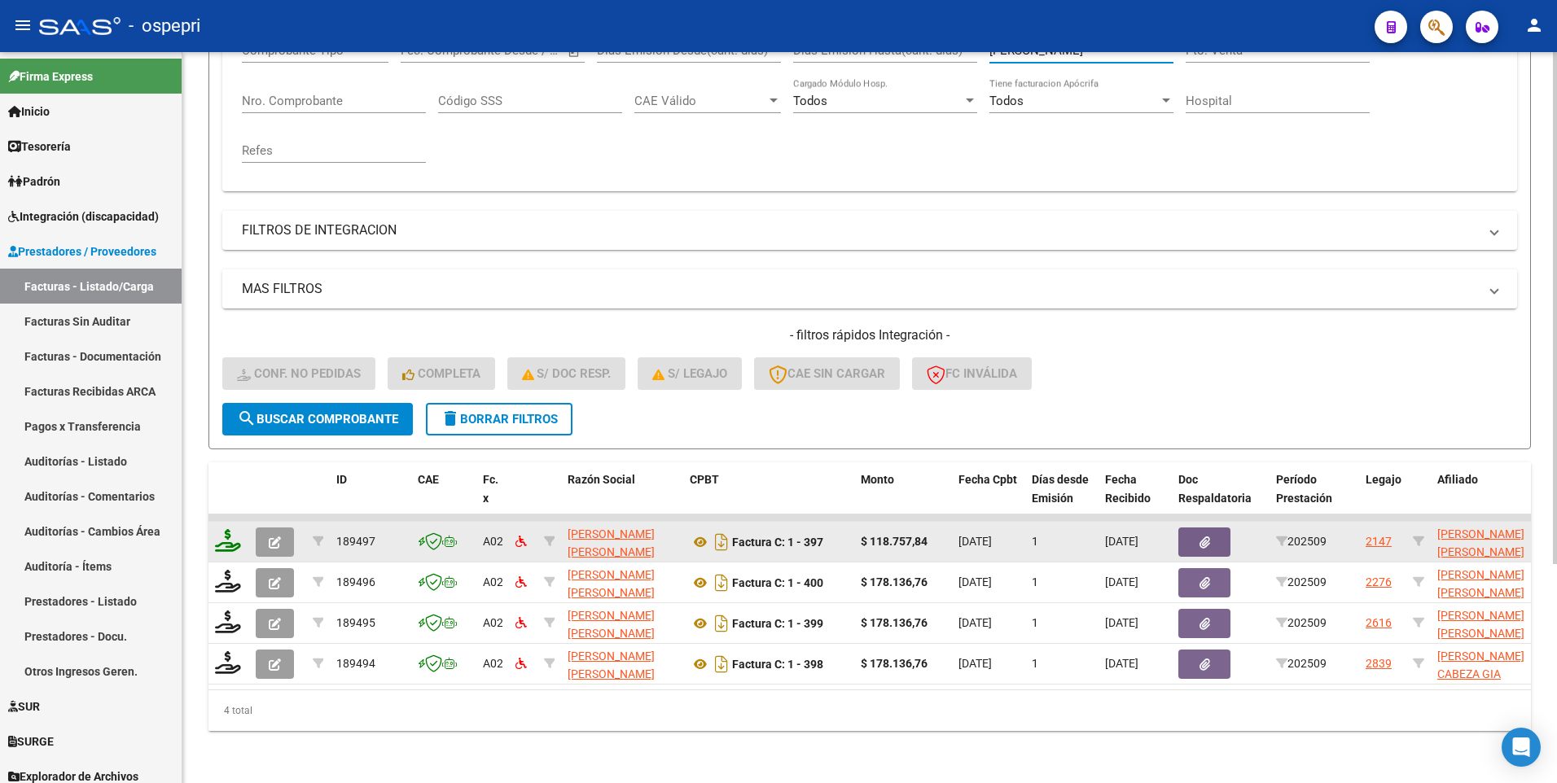
type input "sanchez mota"
click at [230, 529] on icon at bounding box center [228, 540] width 26 height 23
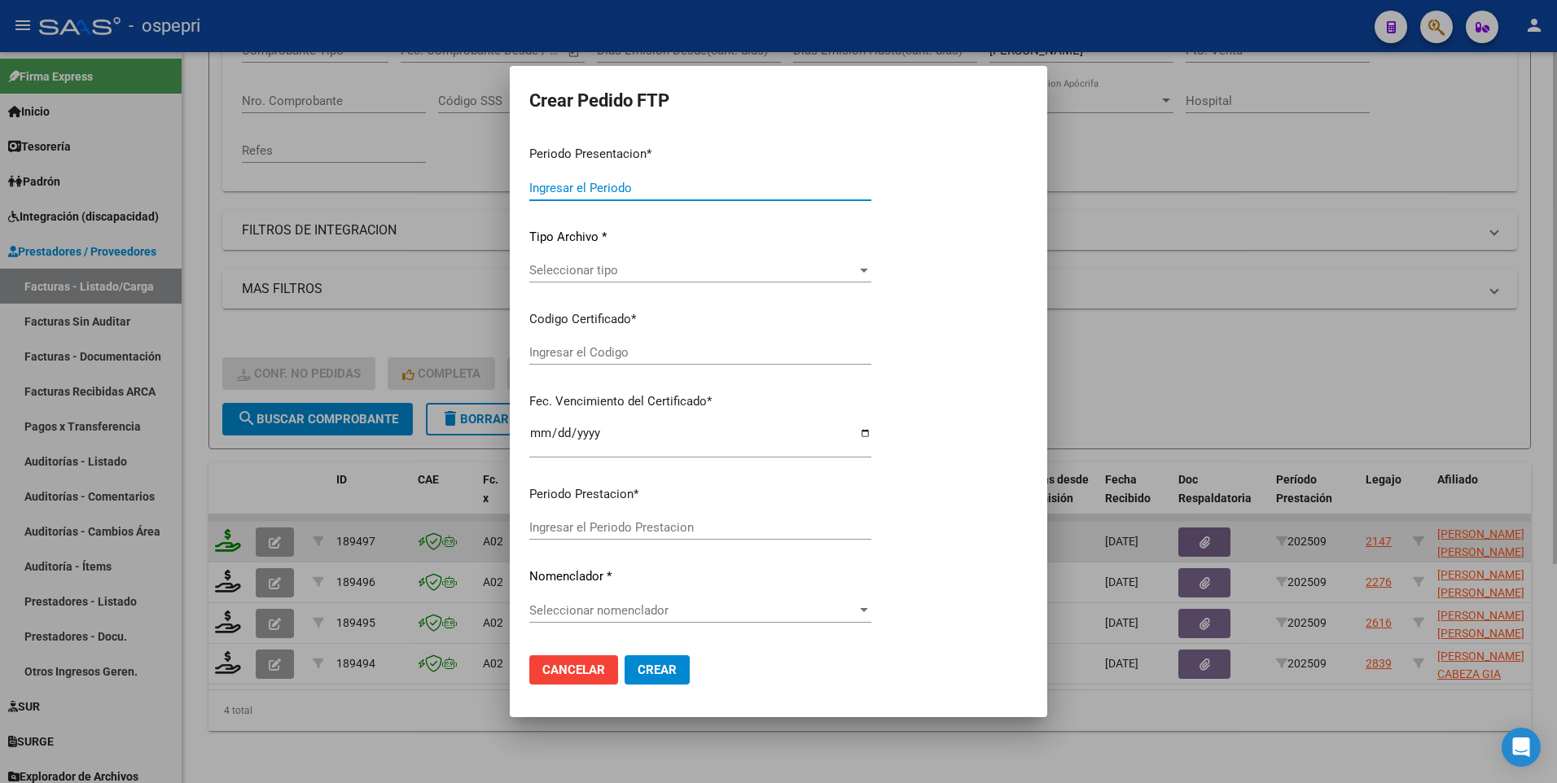
type input "202509"
type input "$ 118.757,84"
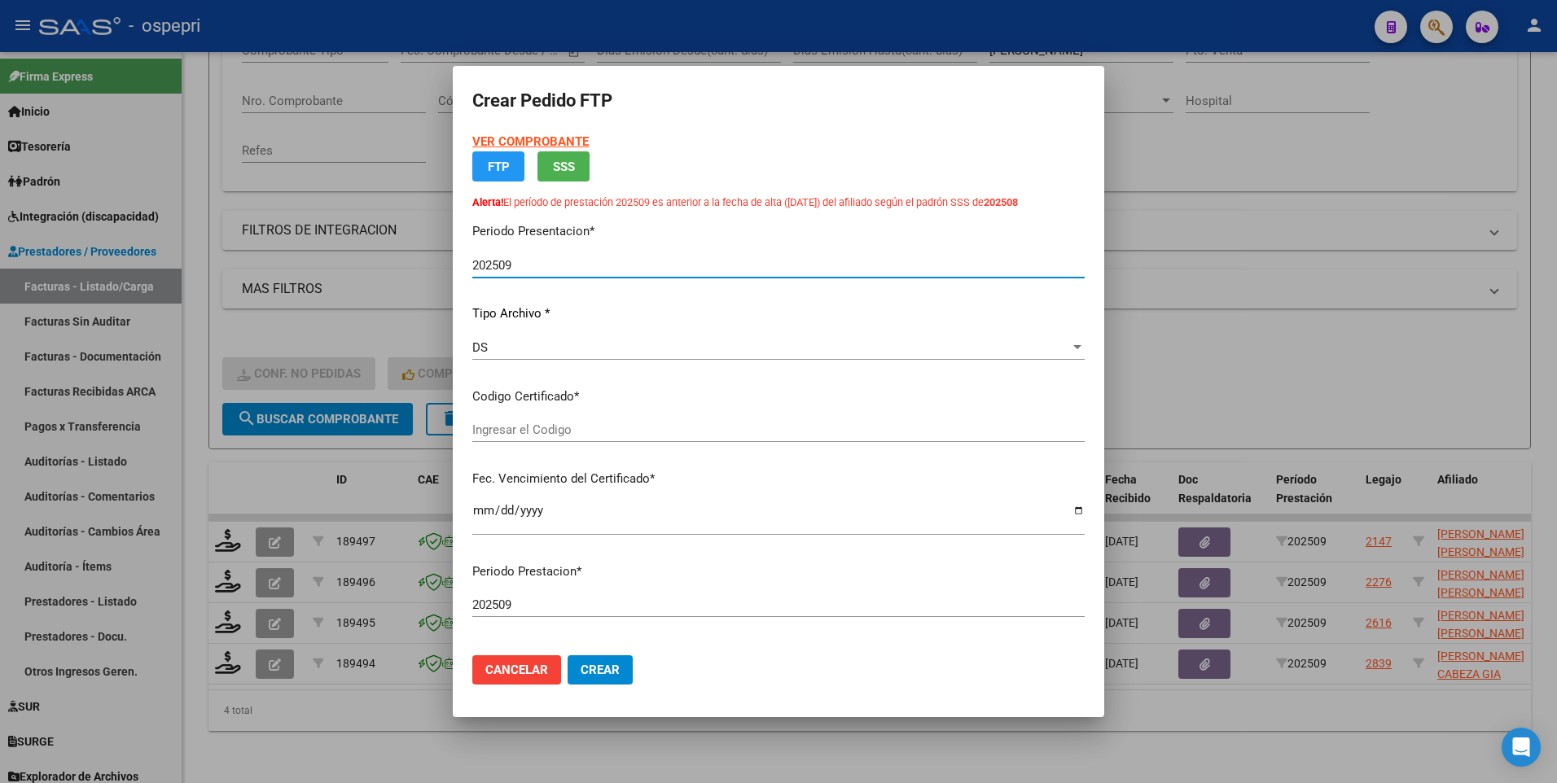
type input "2055705836-3"
type input "2026-03-26"
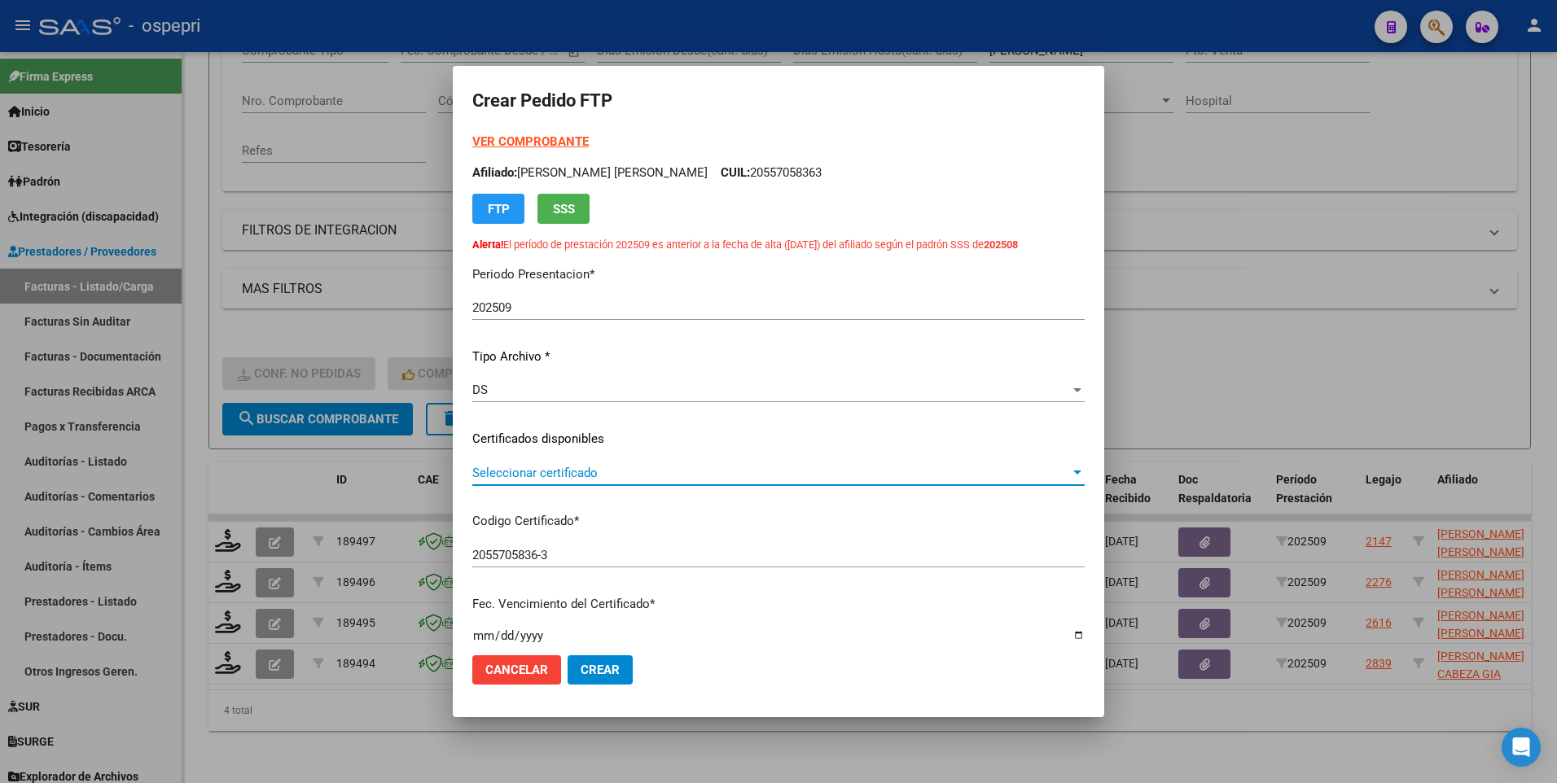
click at [1070, 468] on div at bounding box center [1077, 473] width 15 height 13
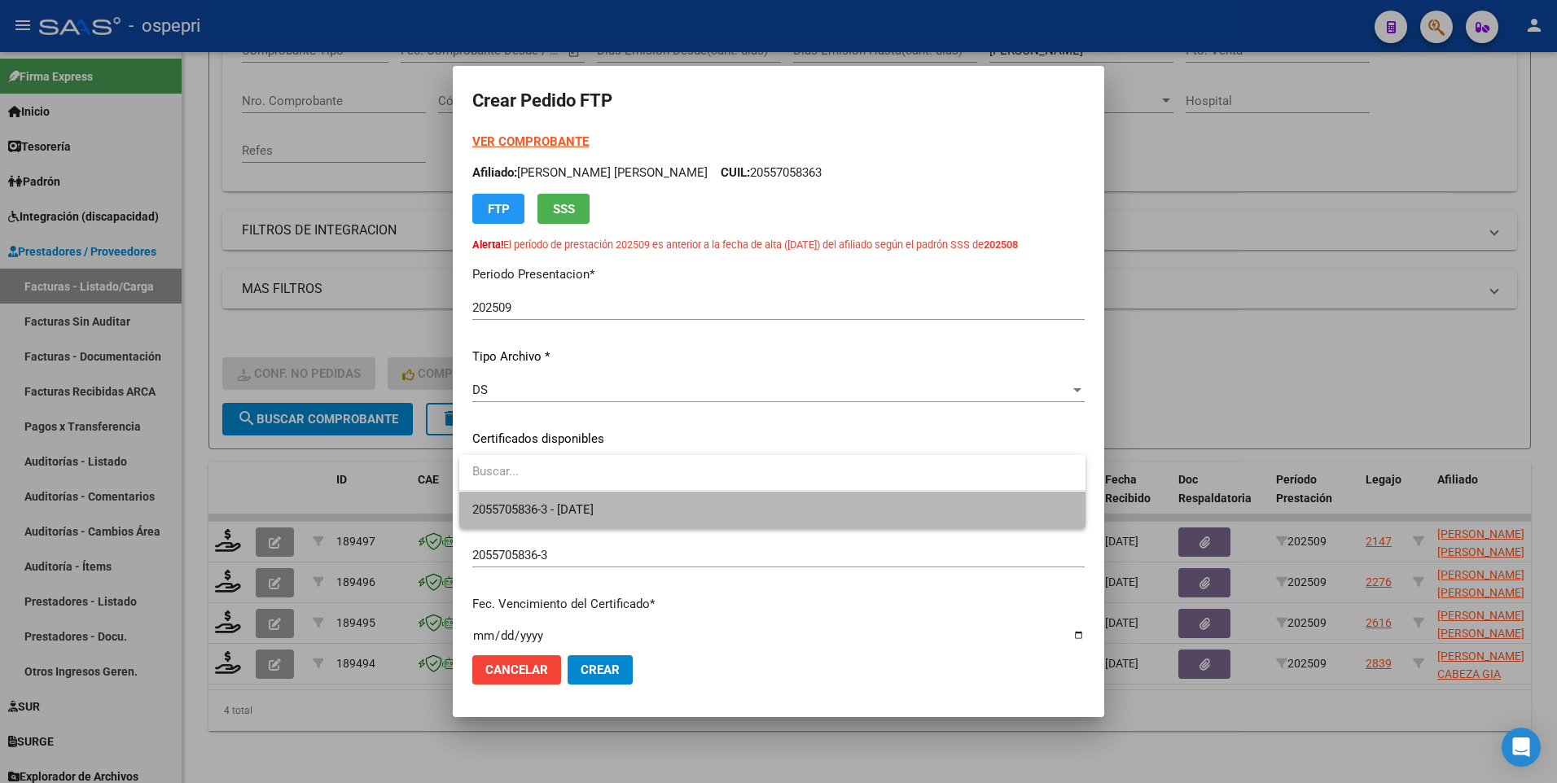
click at [1040, 494] on span "2055705836-3 - 2026-03-26" at bounding box center [772, 510] width 600 height 37
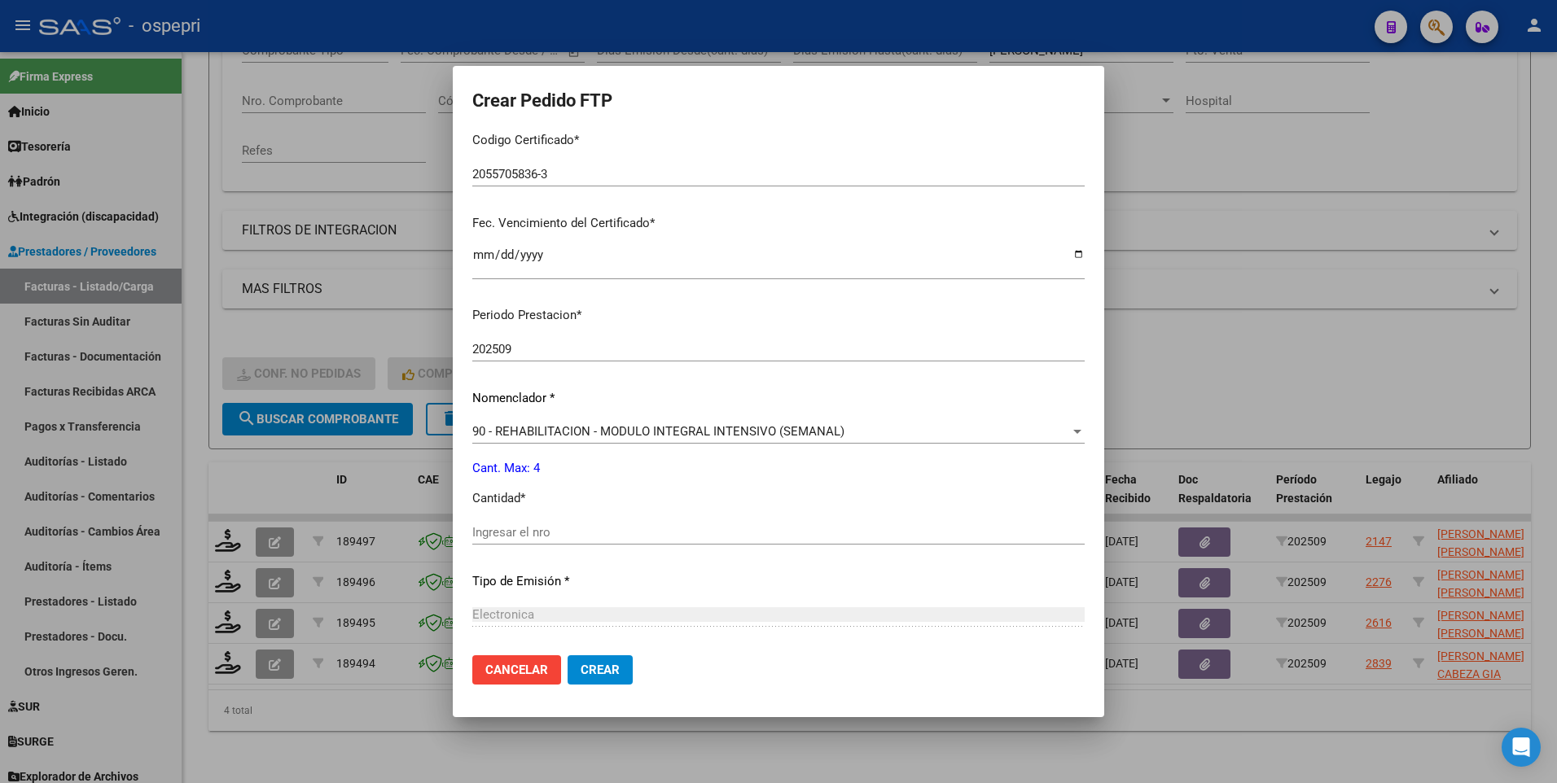
scroll to position [407, 0]
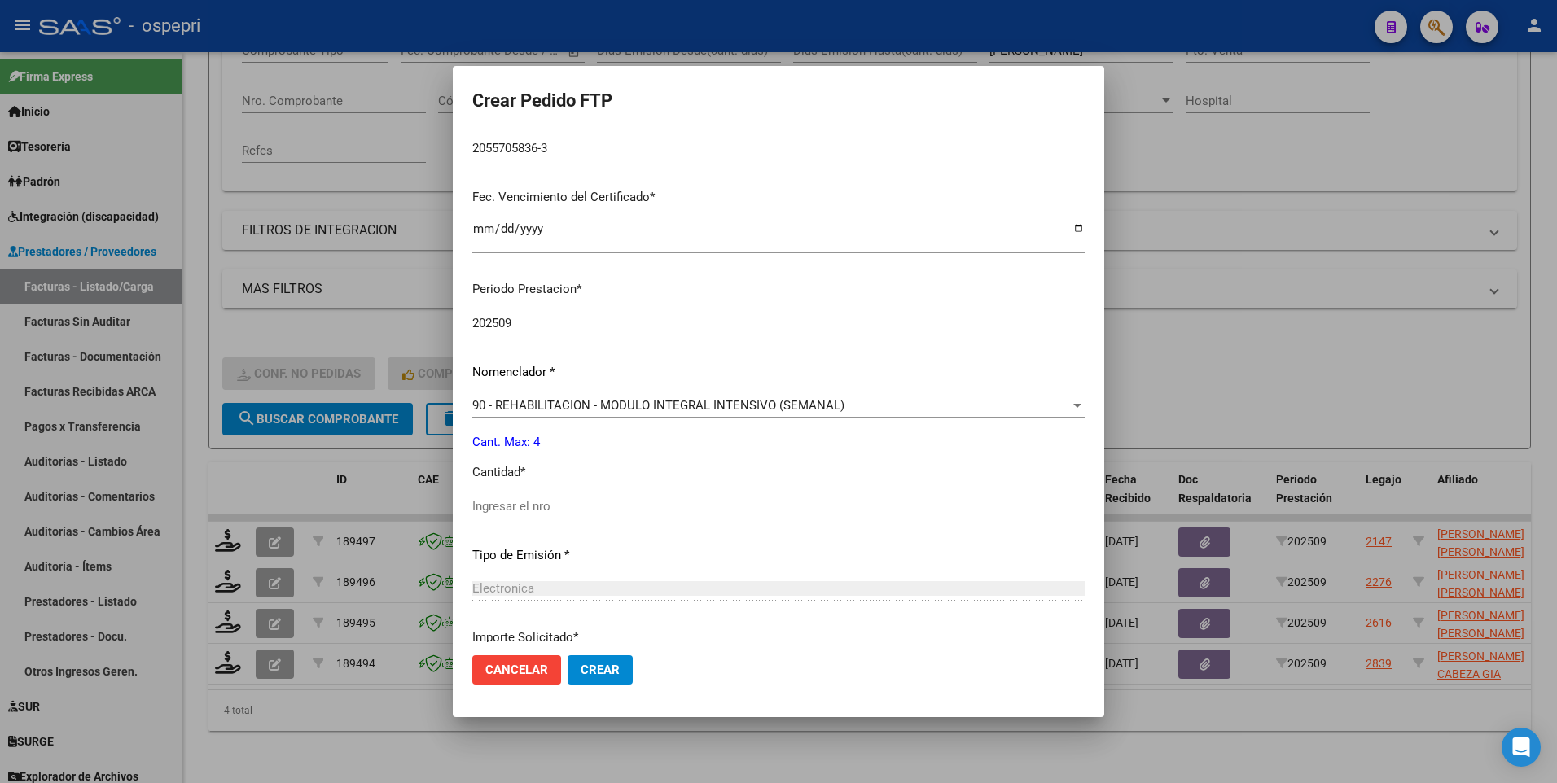
click at [717, 511] on input "Ingresar el nro" at bounding box center [778, 506] width 612 height 15
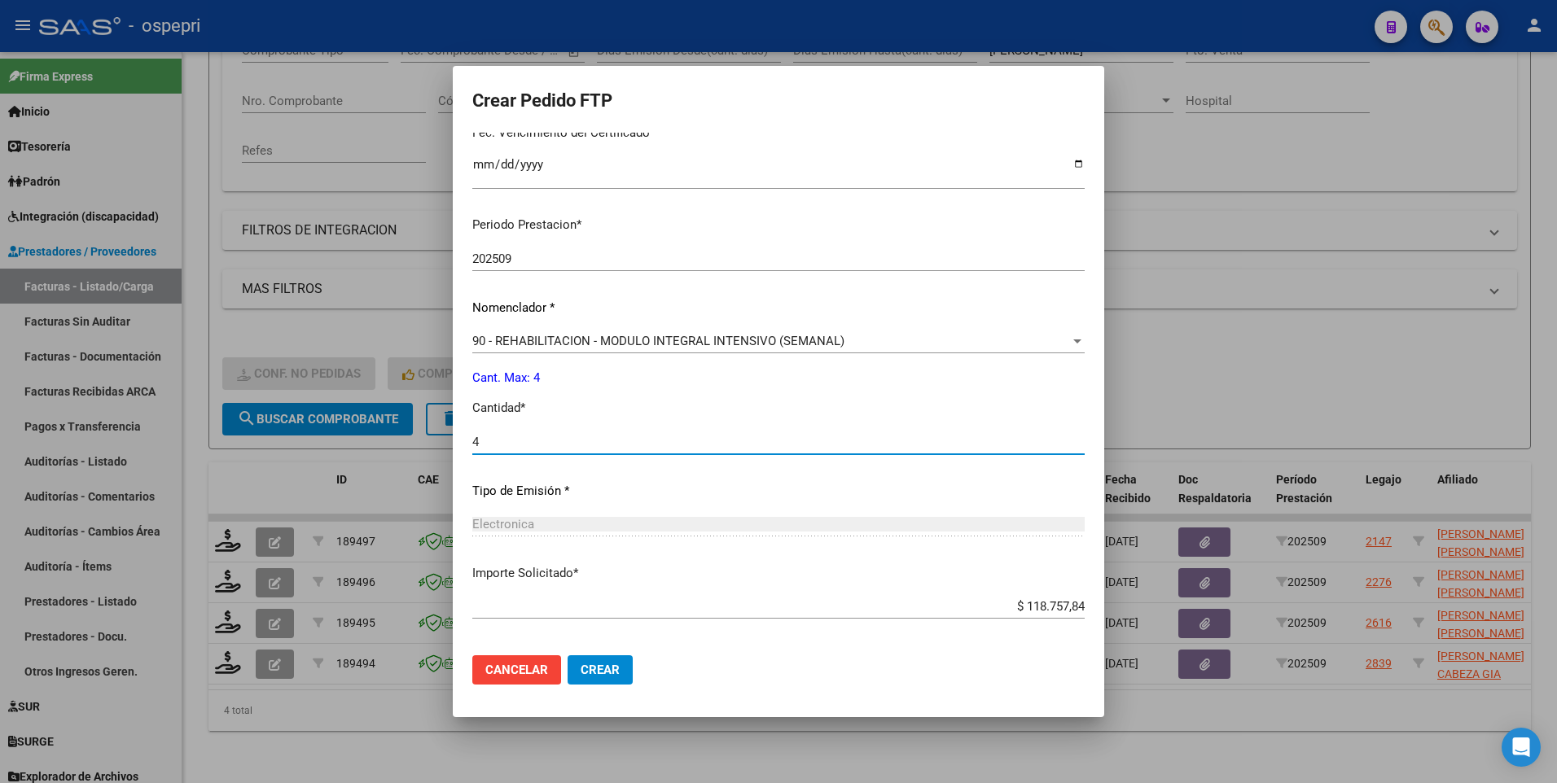
scroll to position [546, 0]
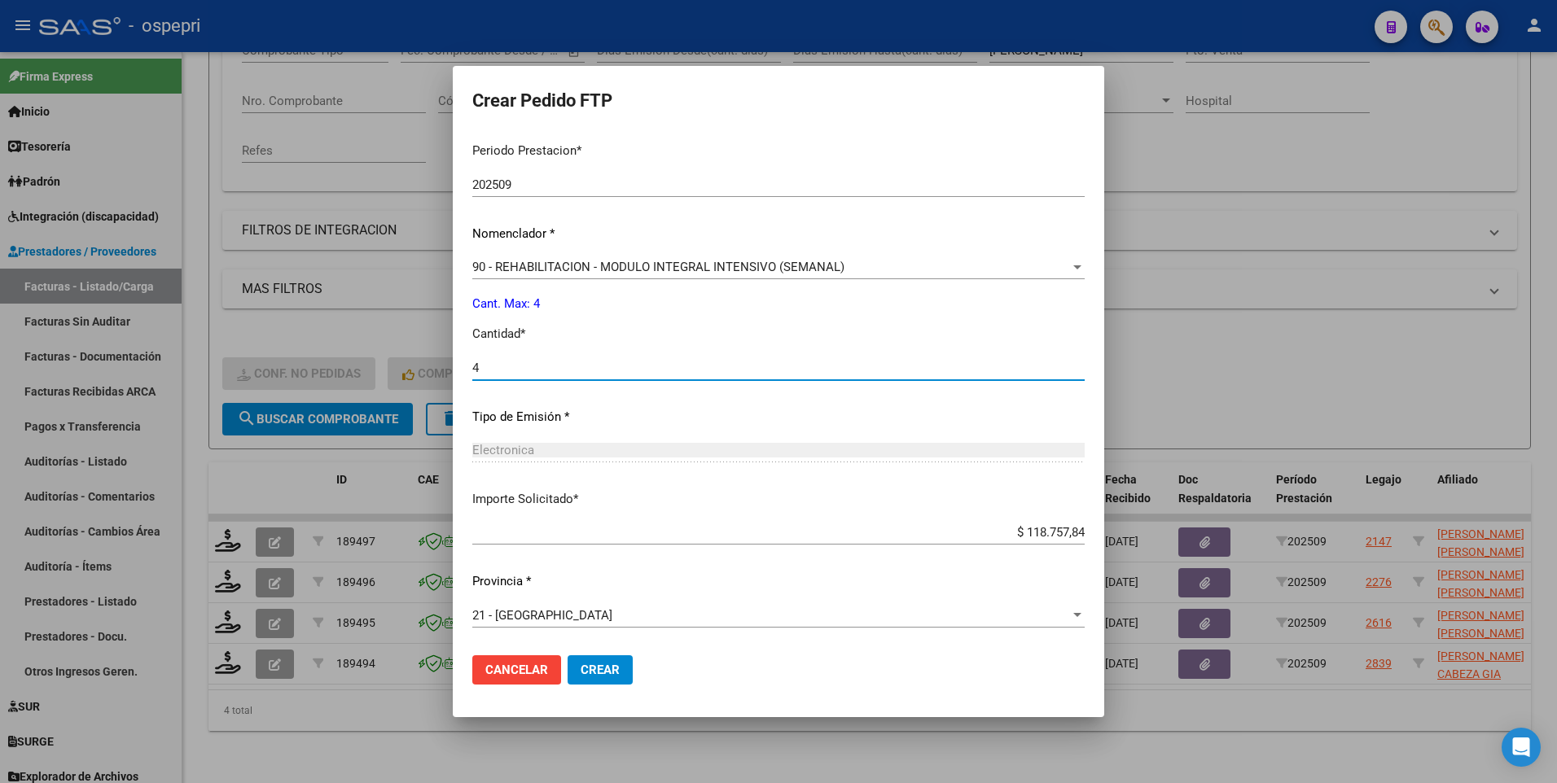
type input "4"
click at [613, 664] on span "Crear" at bounding box center [600, 670] width 39 height 15
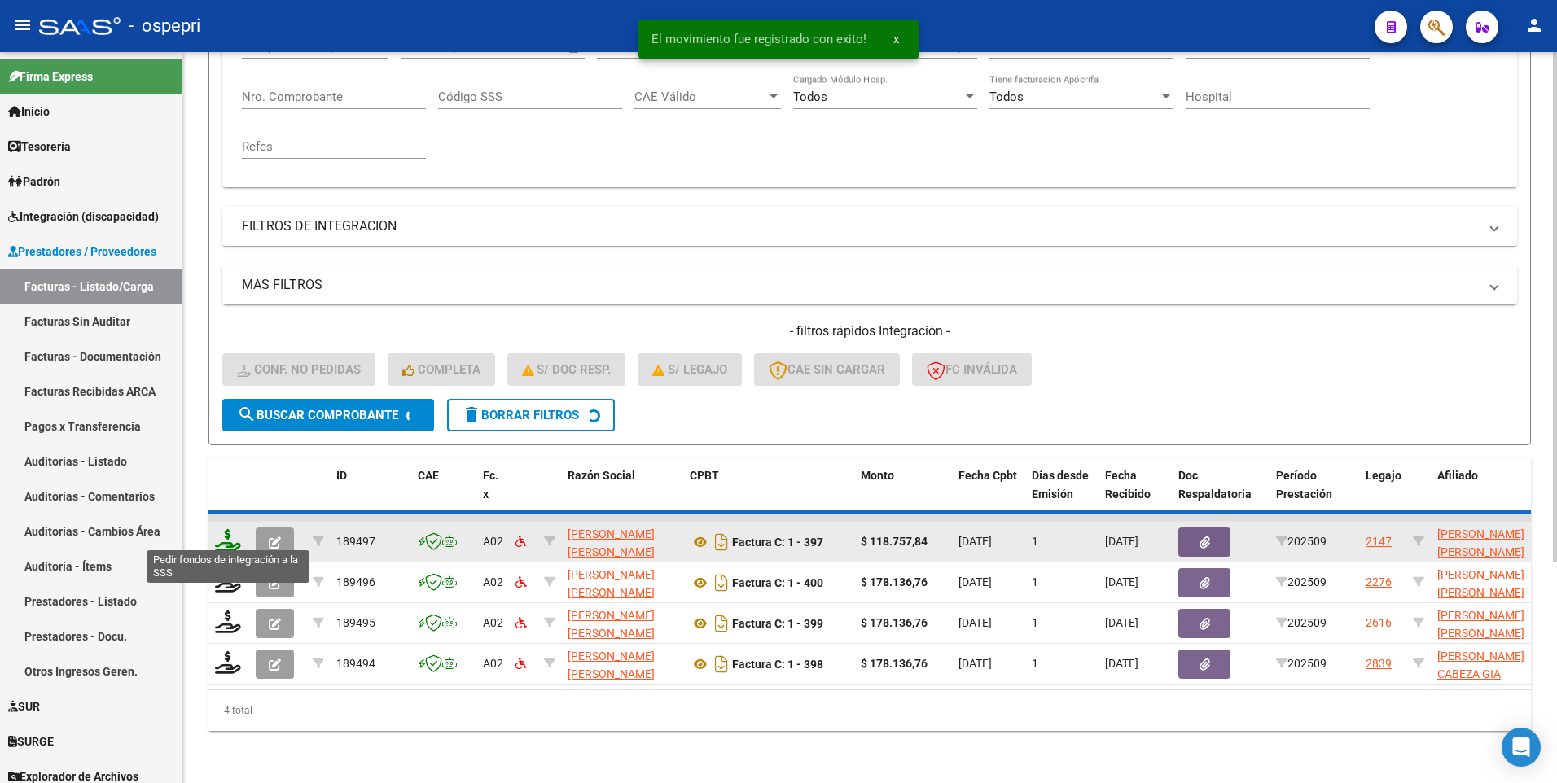
scroll to position [273, 0]
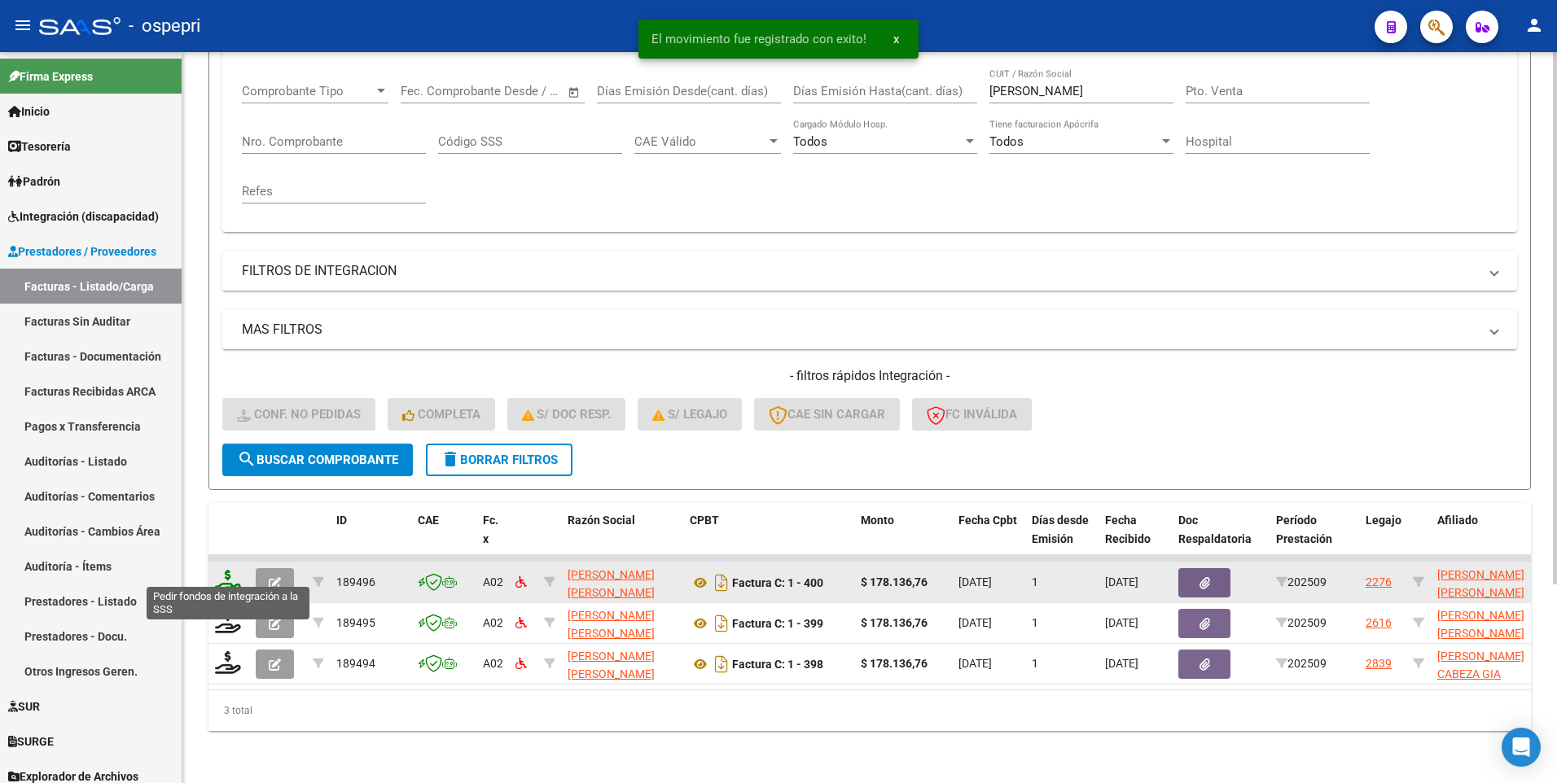
click at [225, 575] on icon at bounding box center [228, 581] width 26 height 23
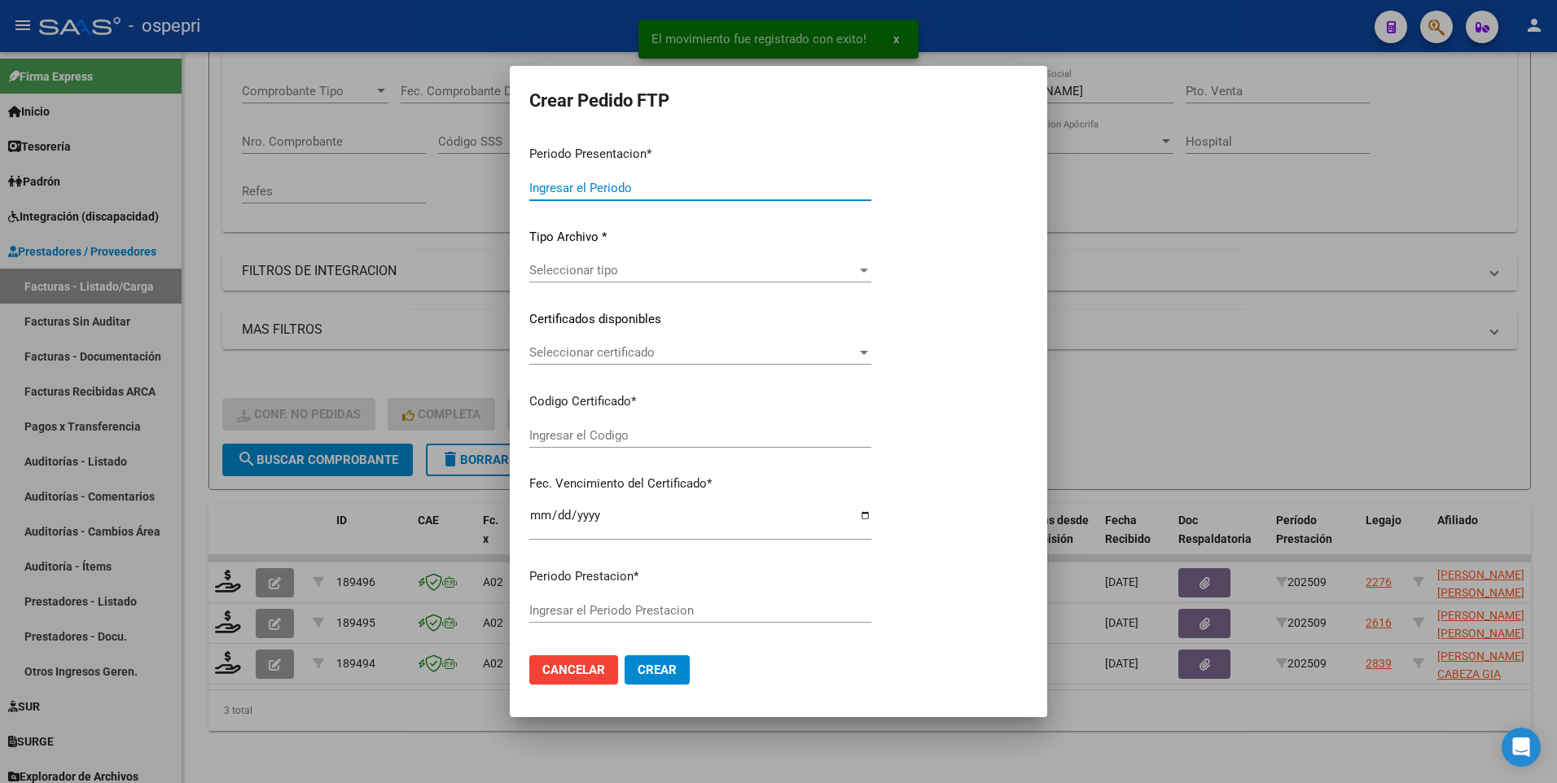
type input "202509"
type input "$ 178.136,76"
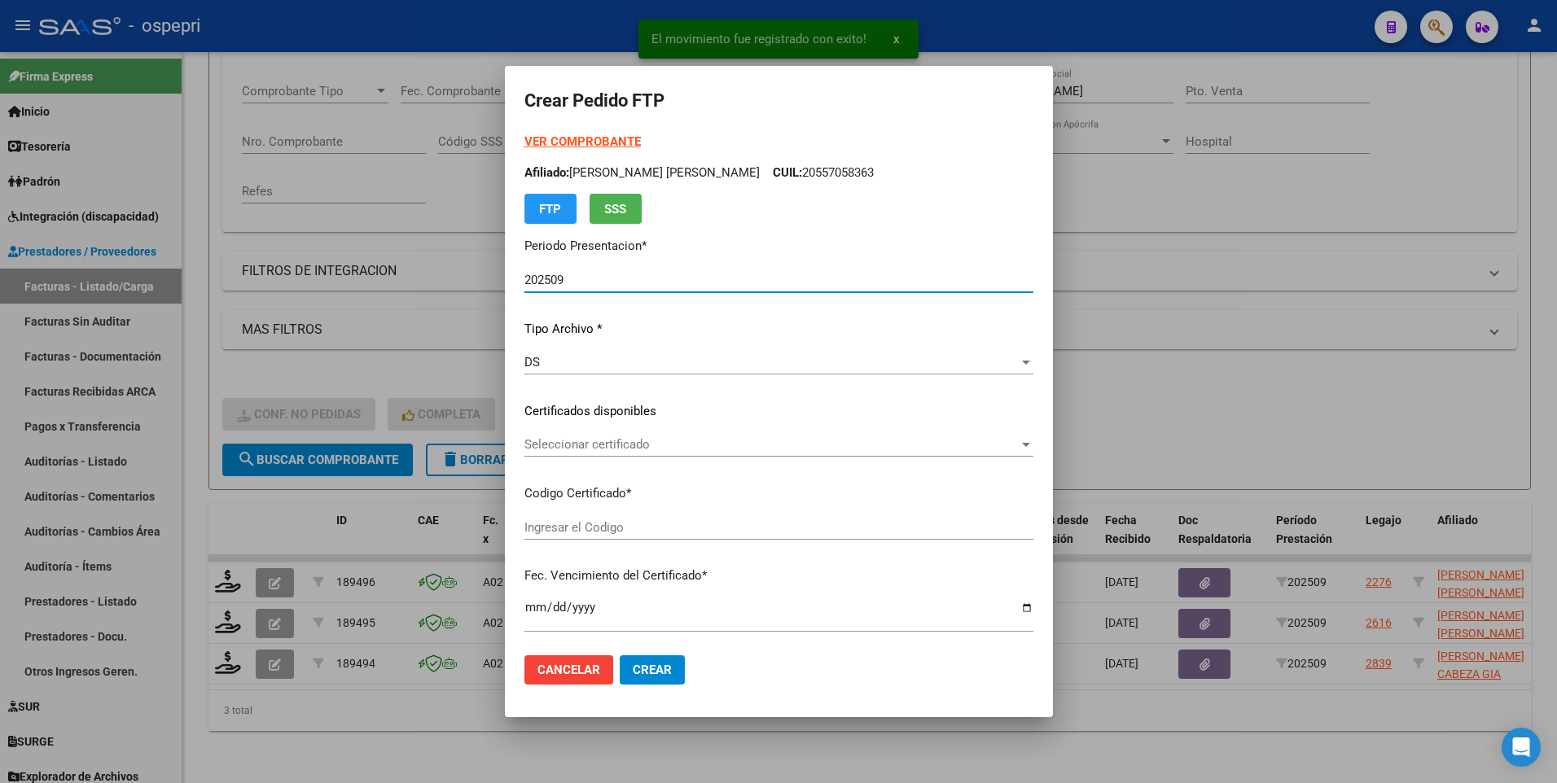
type input "2055157116-6"
type input "2026-10-04"
click at [1029, 450] on div at bounding box center [1026, 444] width 15 height 13
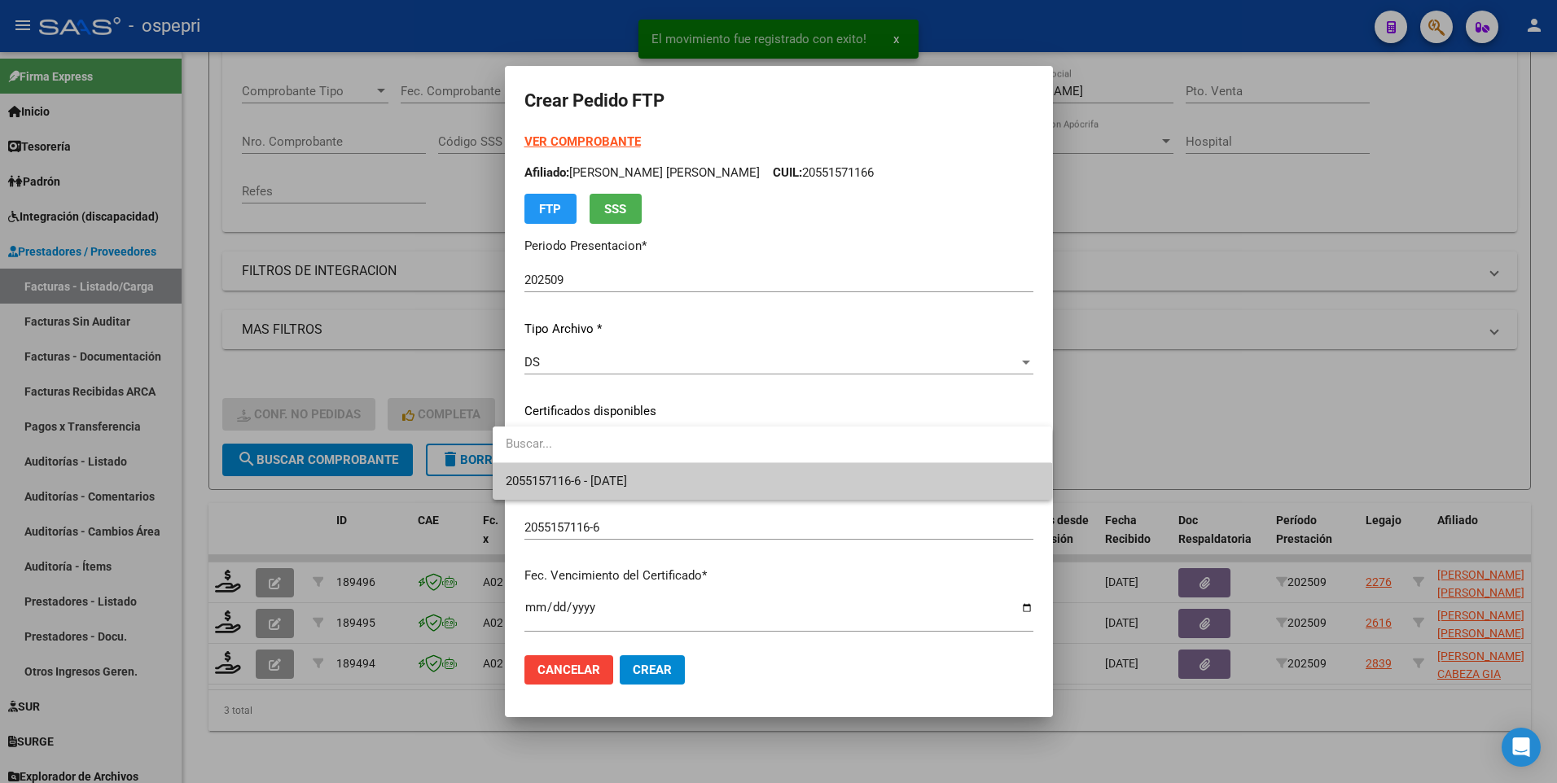
click at [925, 490] on span "2055157116-6 - 2026-10-04" at bounding box center [772, 481] width 533 height 37
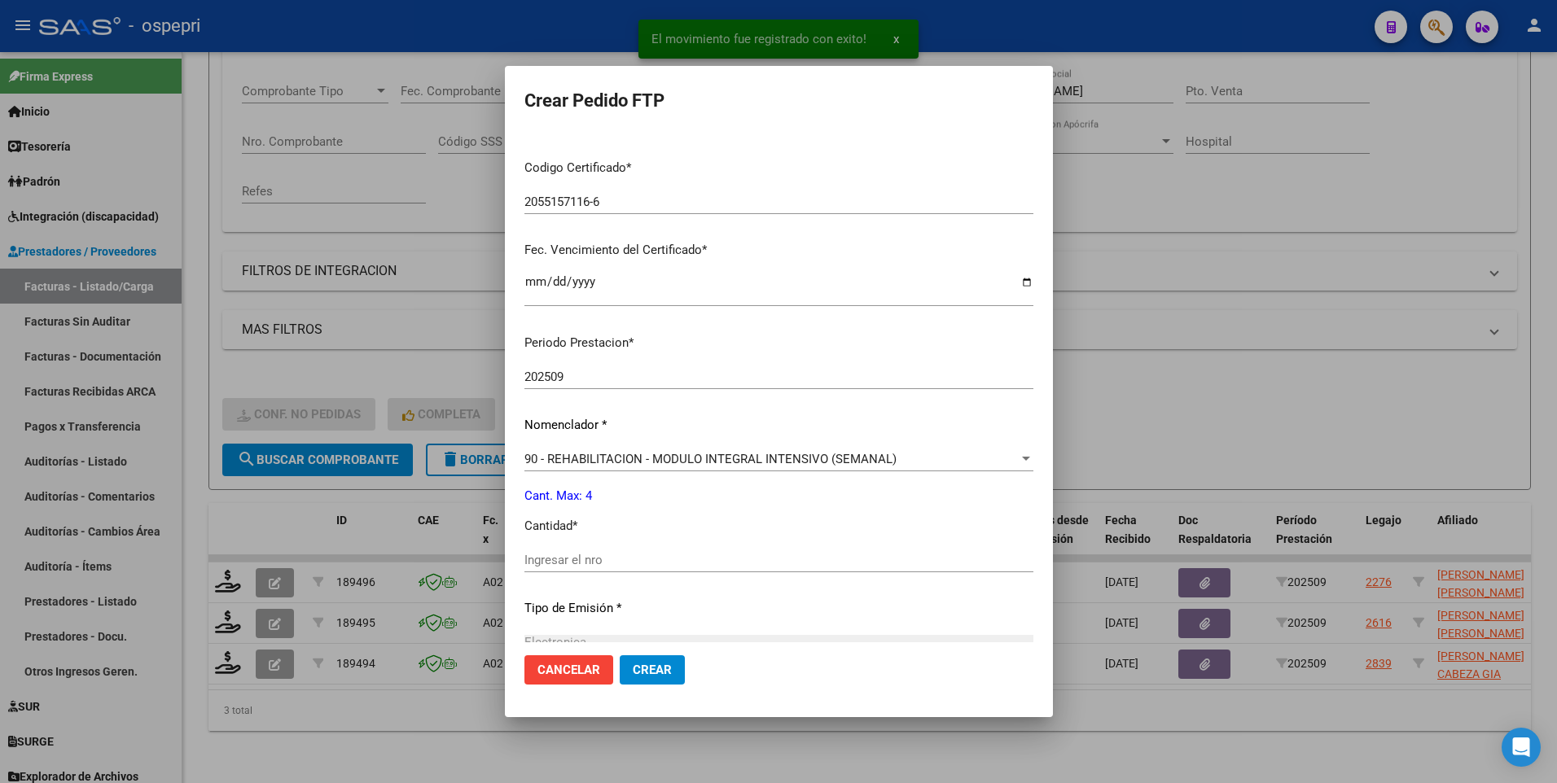
scroll to position [407, 0]
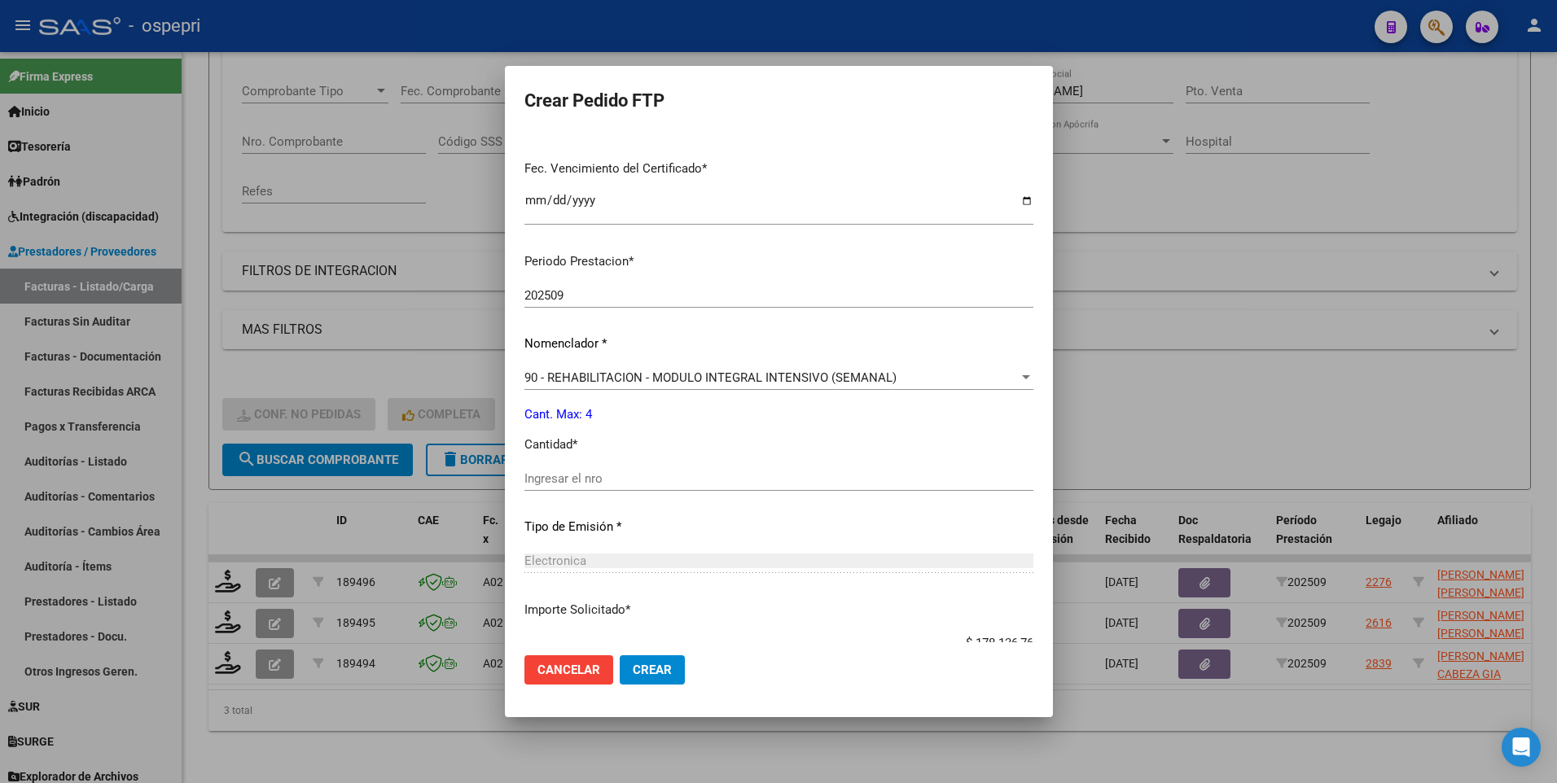
click at [605, 483] on input "Ingresar el nro" at bounding box center [778, 479] width 509 height 15
type input "4"
click at [625, 661] on button "Crear" at bounding box center [652, 670] width 65 height 29
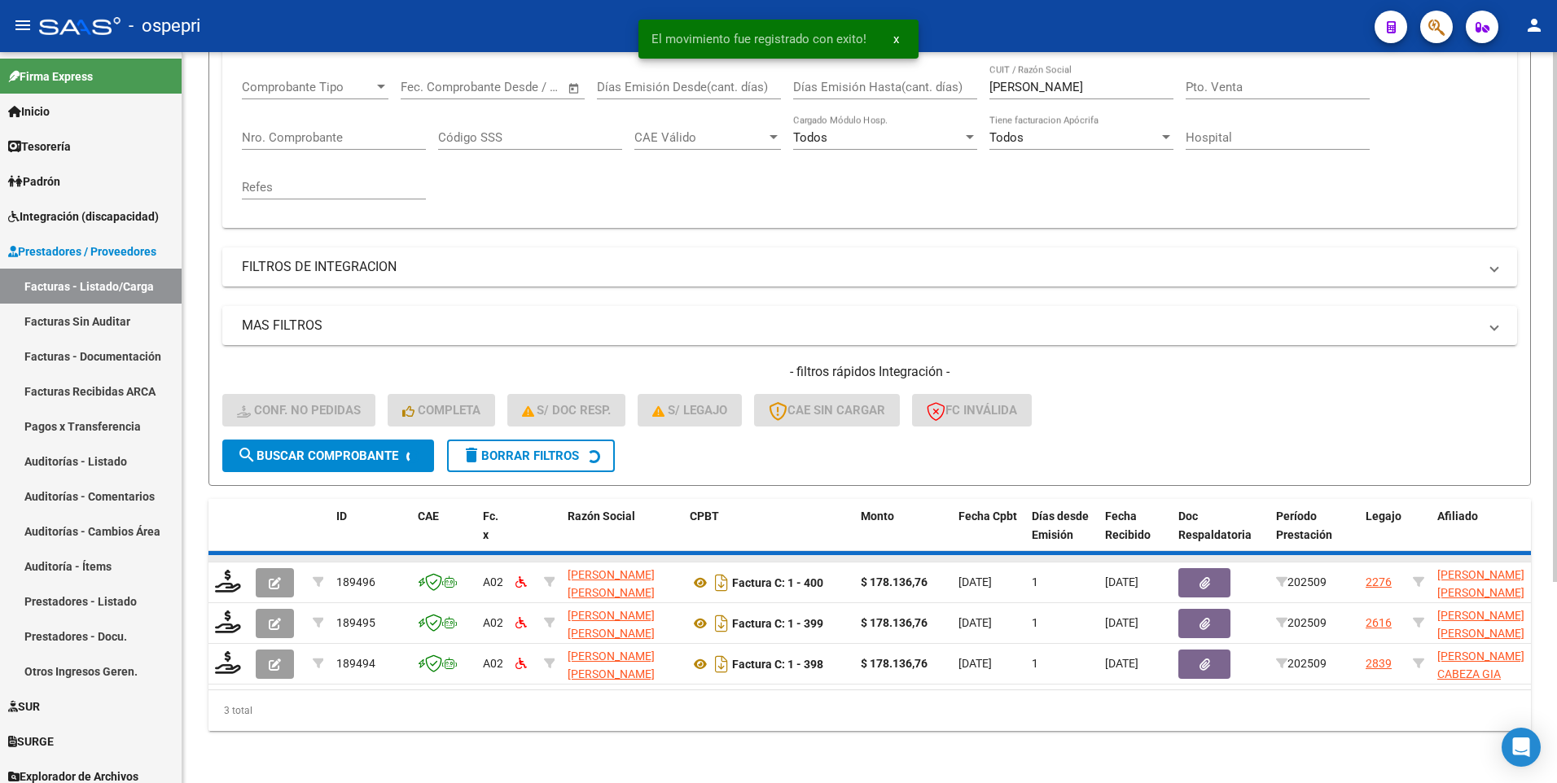
scroll to position [232, 0]
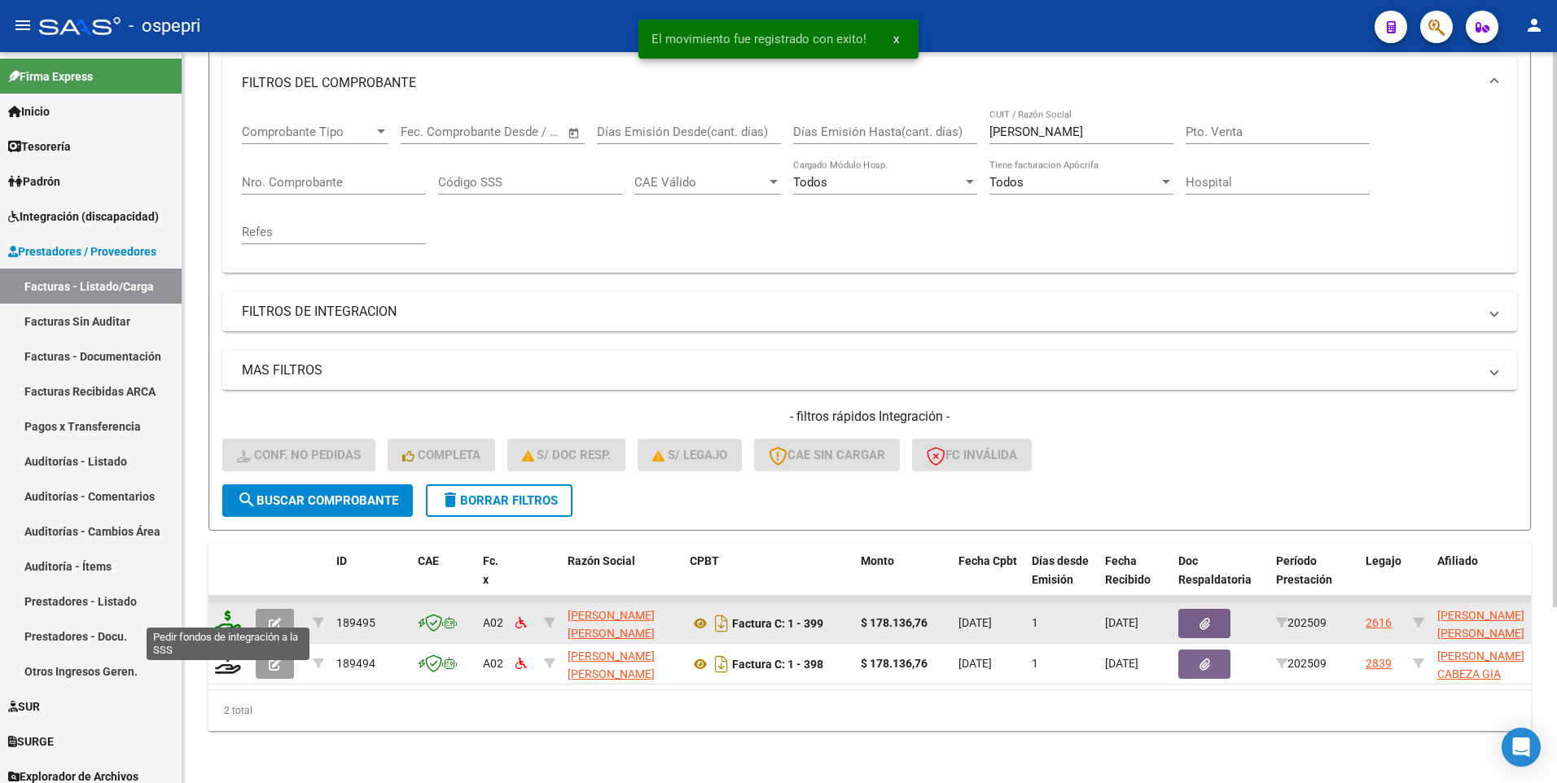
click at [226, 615] on icon at bounding box center [228, 622] width 26 height 23
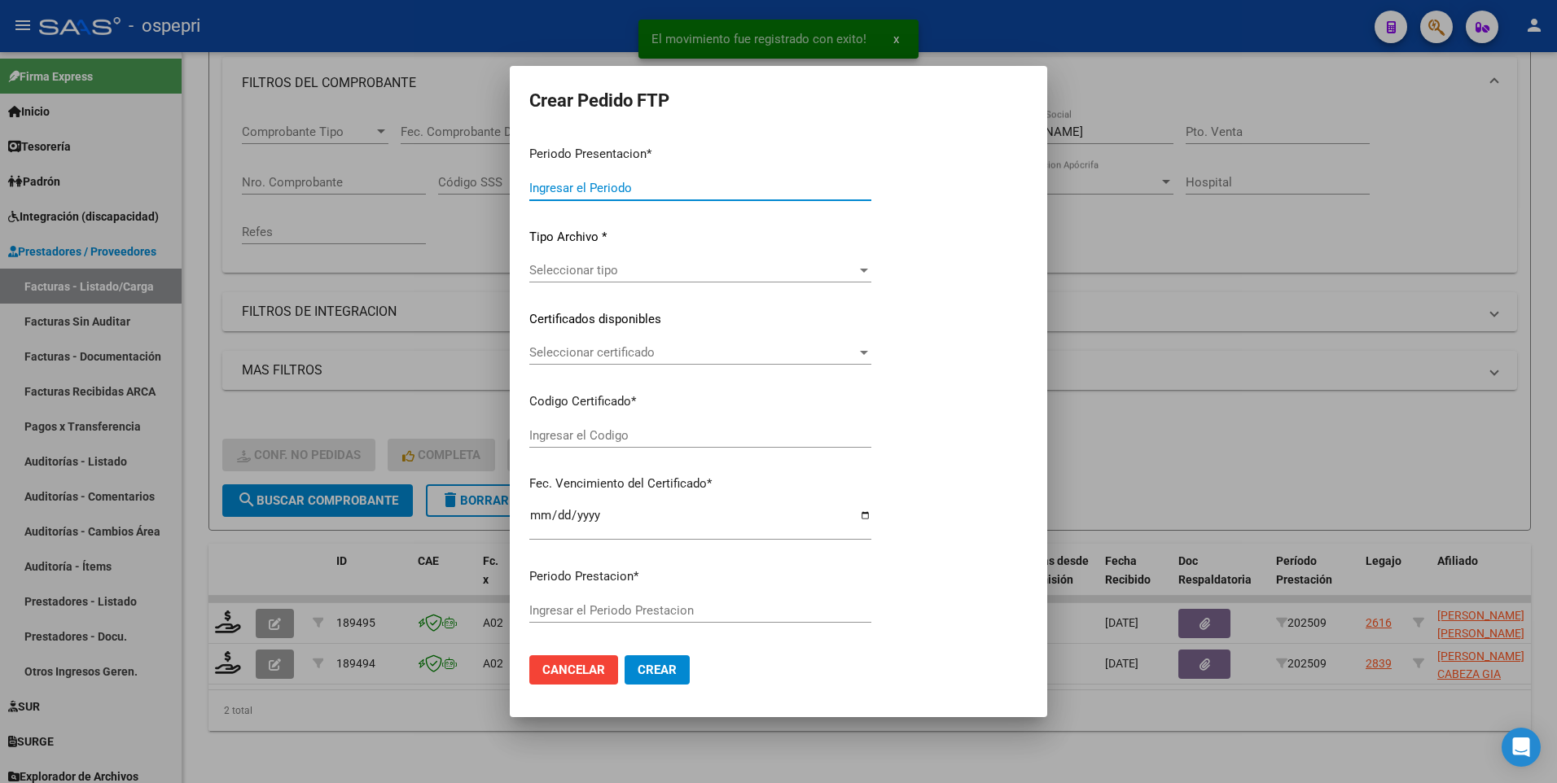
type input "202509"
type input "$ 178.136,76"
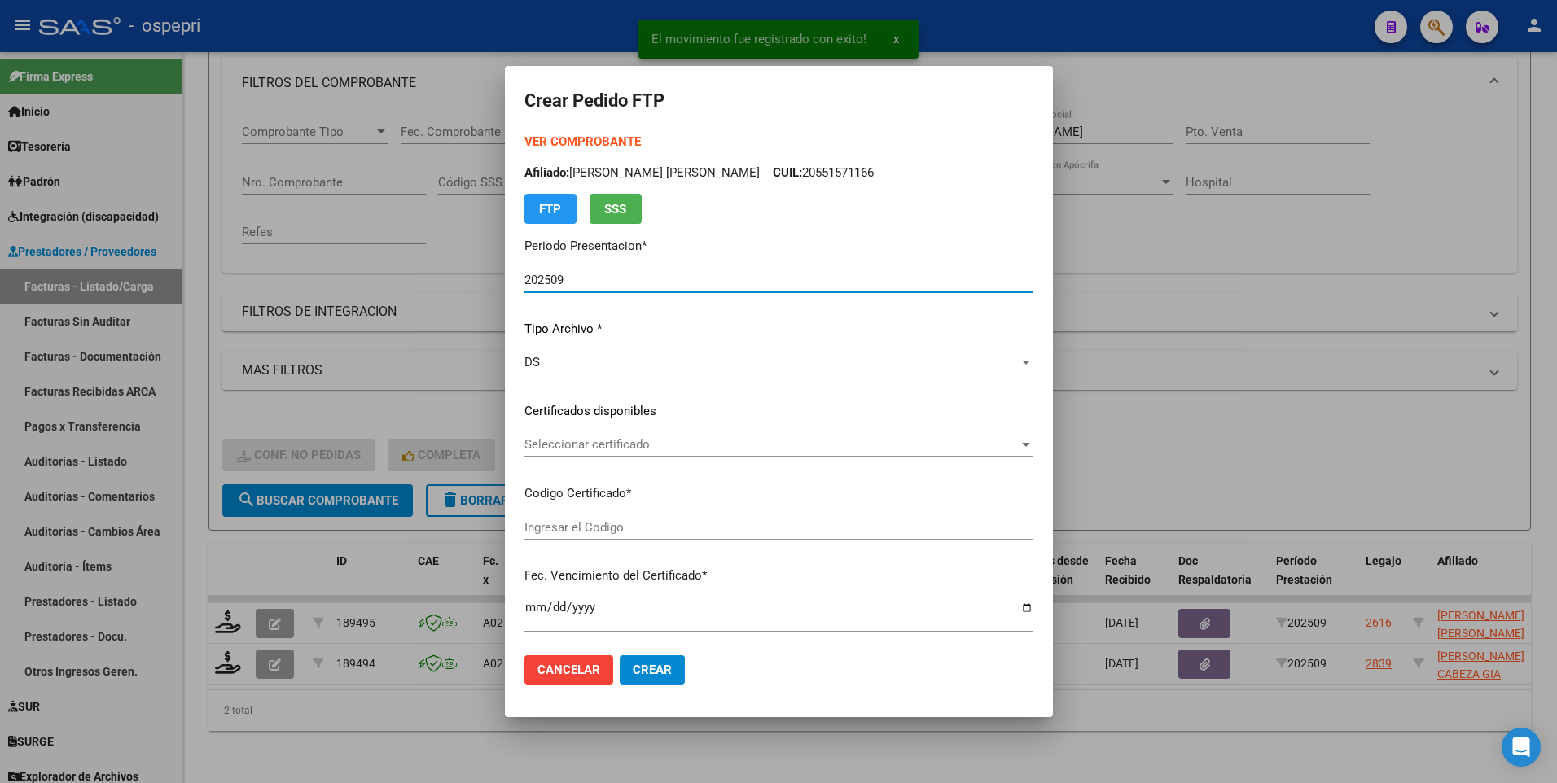
type input "2047181529-3"
type input "2028-01-01"
click at [1022, 443] on div at bounding box center [1026, 445] width 8 height 4
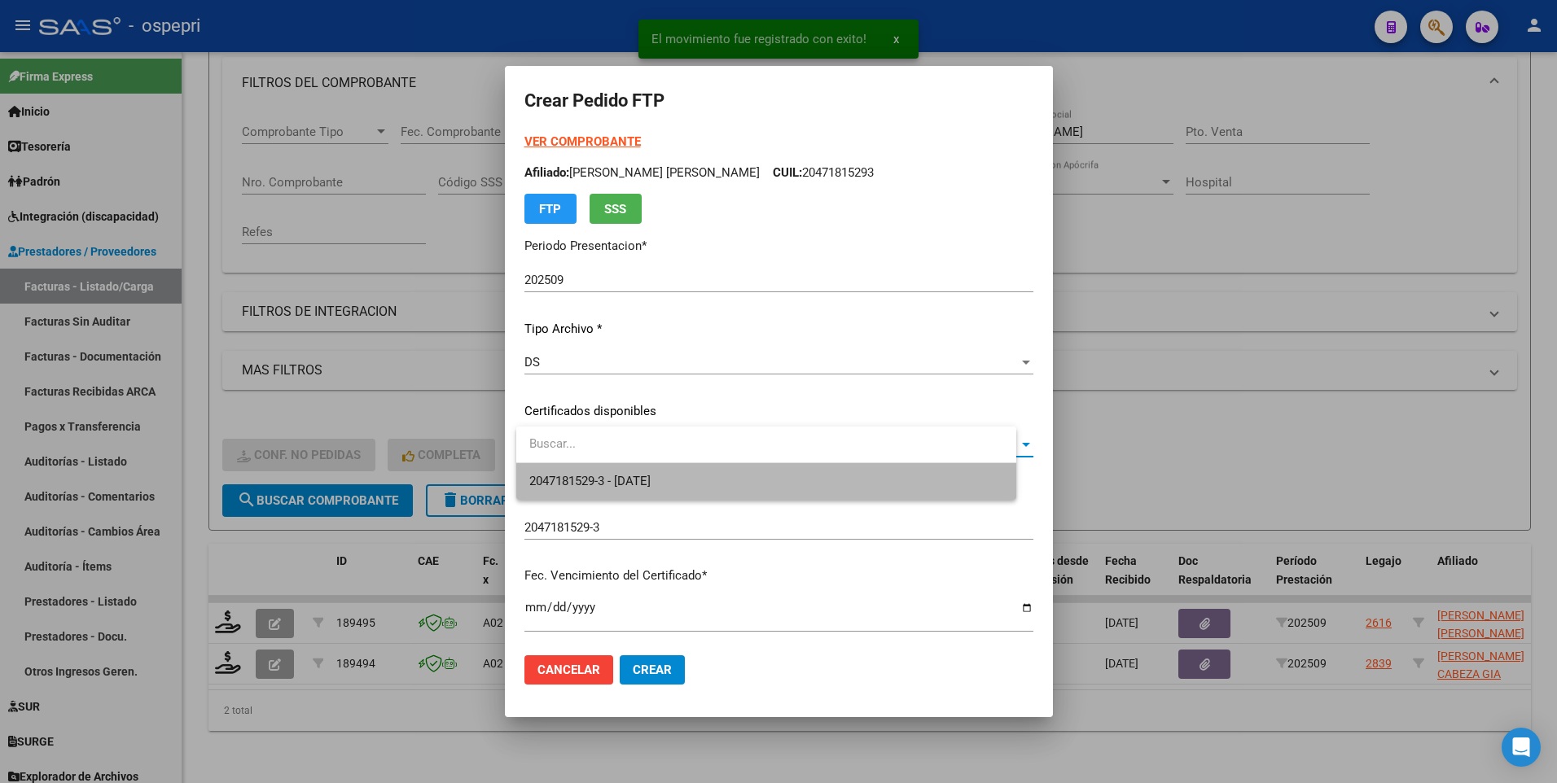
click at [917, 475] on span "2047181529-3 - 2028-01-01" at bounding box center [766, 481] width 474 height 37
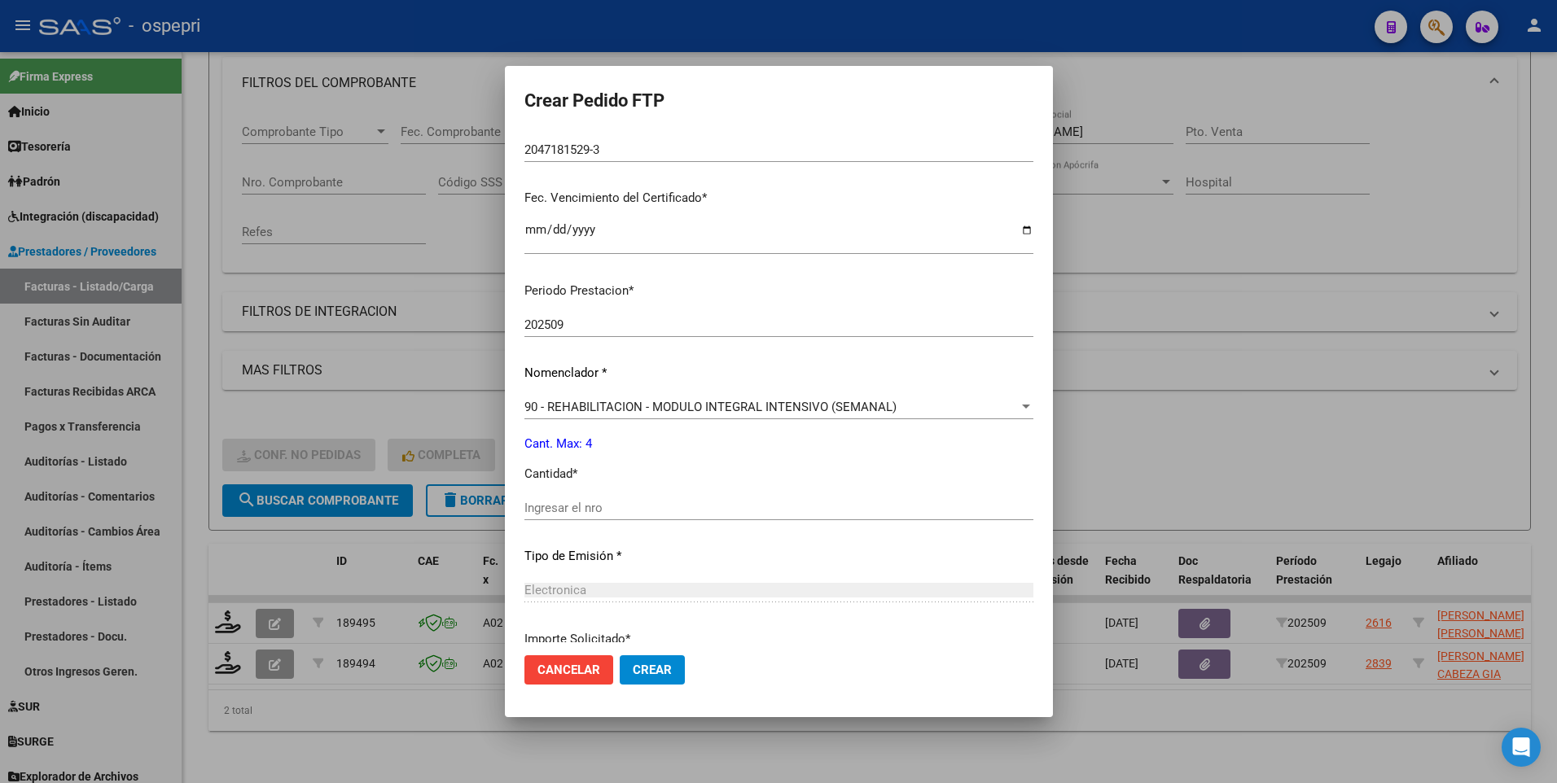
scroll to position [407, 0]
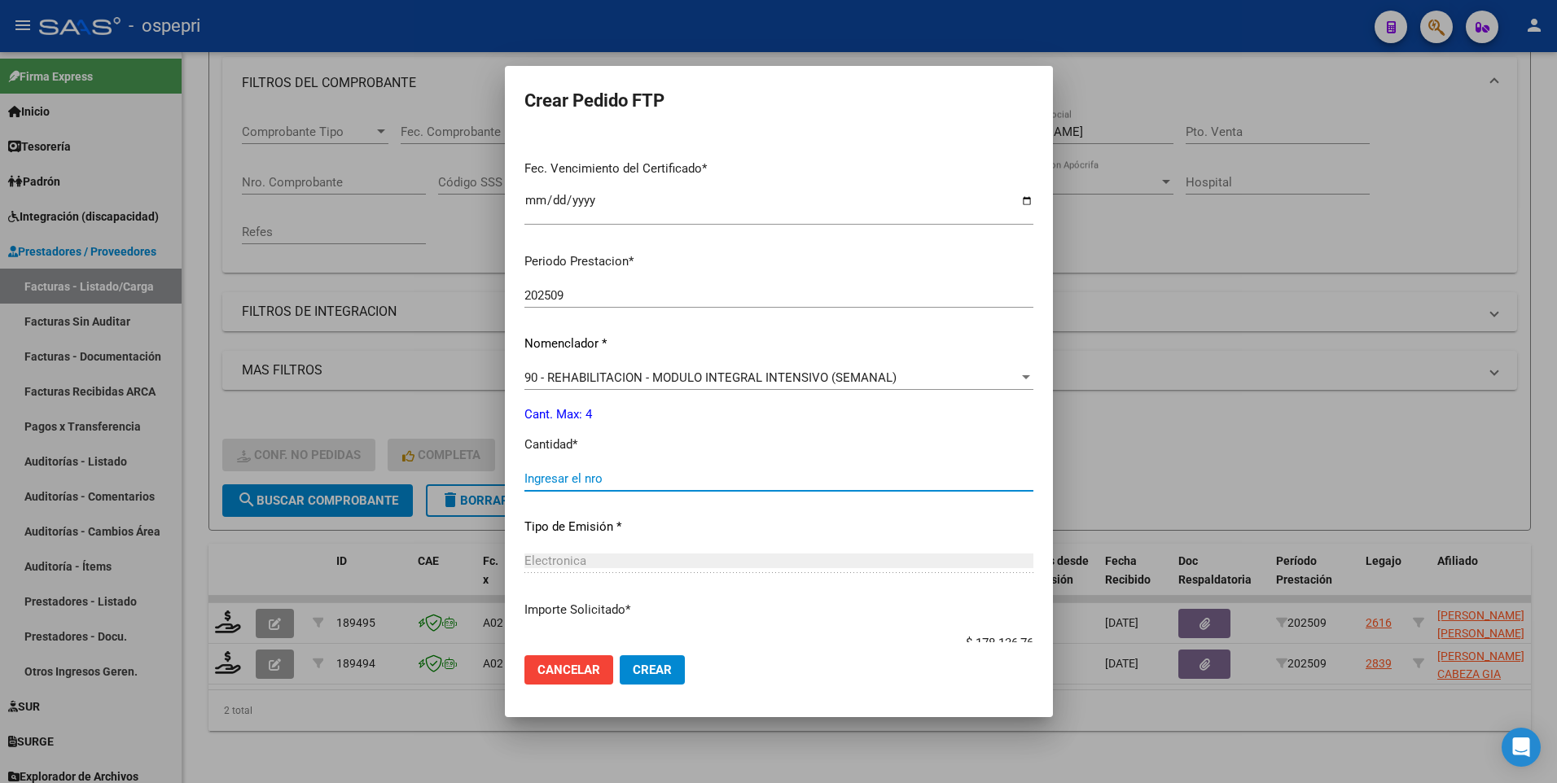
click at [660, 479] on input "Ingresar el nro" at bounding box center [778, 479] width 509 height 15
type input "4"
click at [649, 677] on span "Crear" at bounding box center [652, 670] width 39 height 15
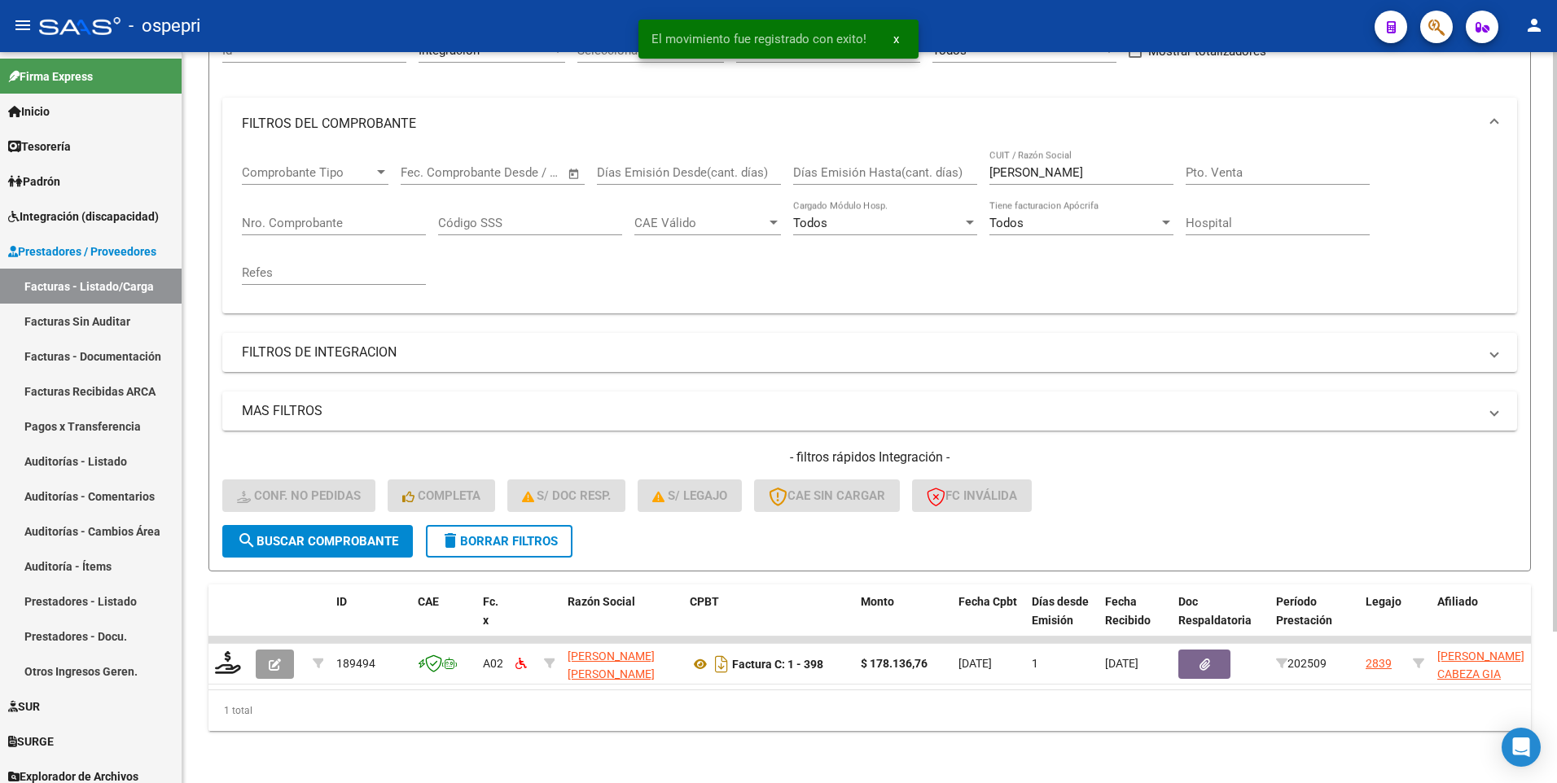
scroll to position [191, 0]
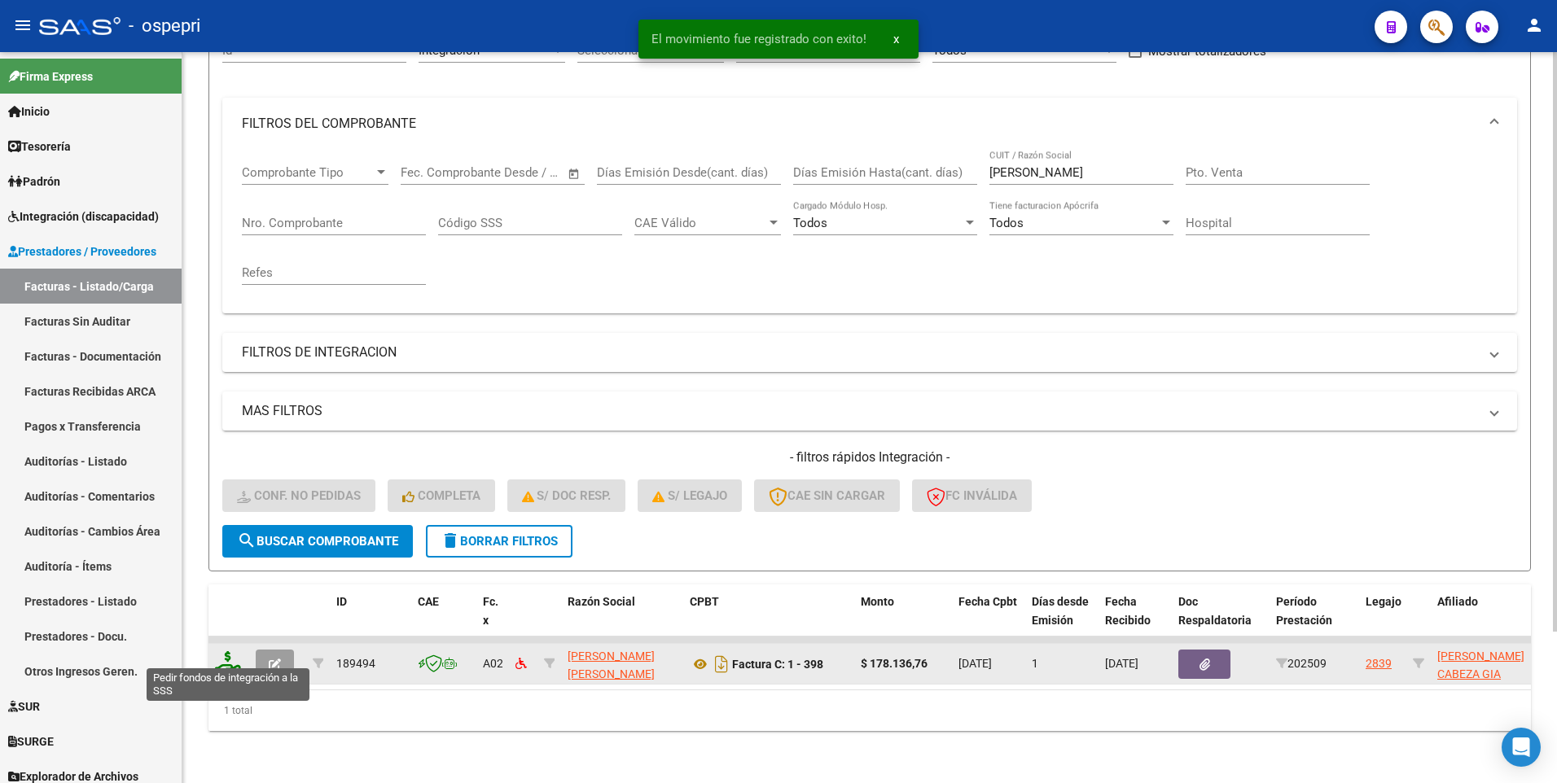
click at [226, 654] on icon at bounding box center [228, 663] width 26 height 23
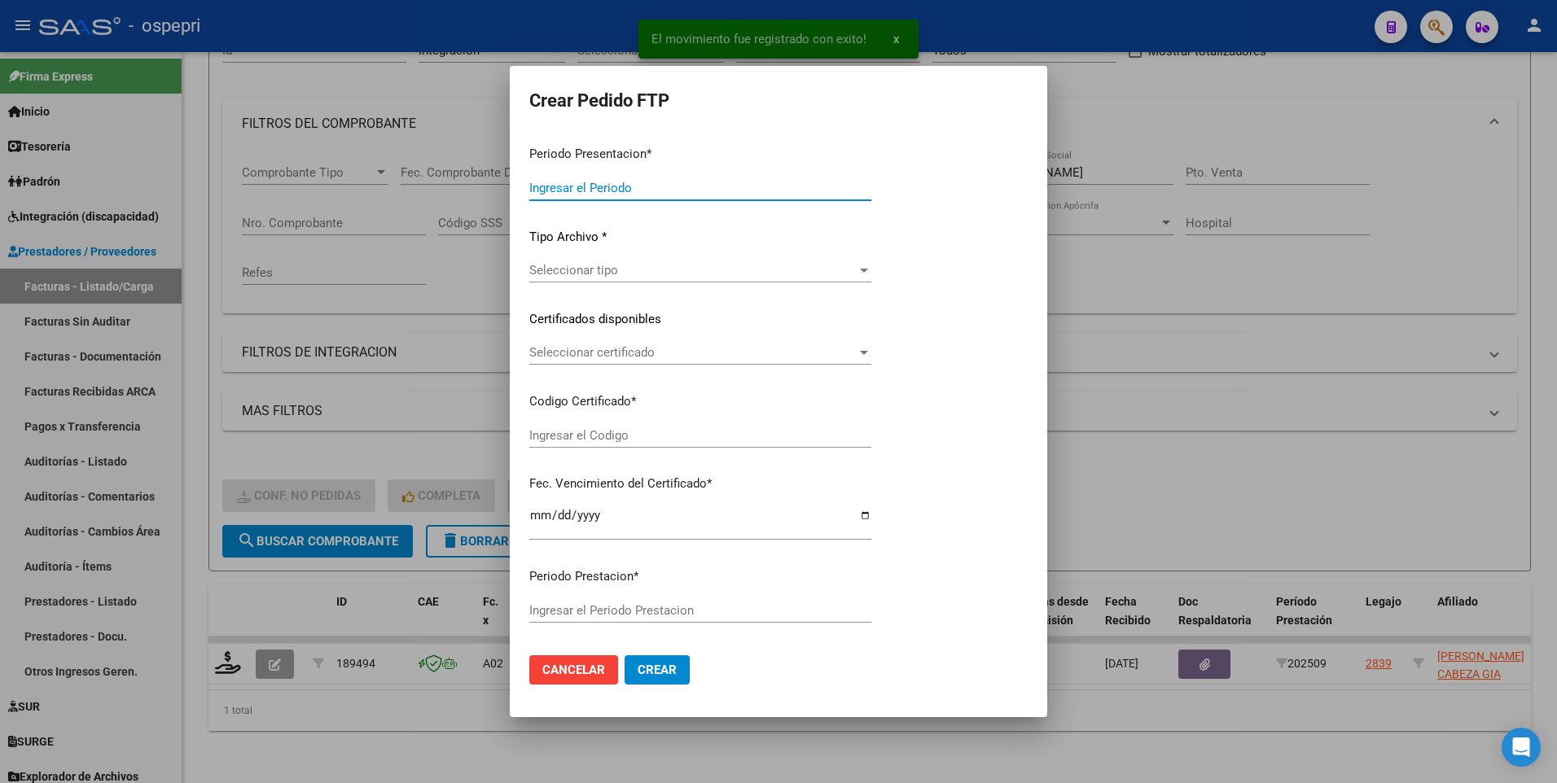
type input "202509"
type input "$ 178.136,76"
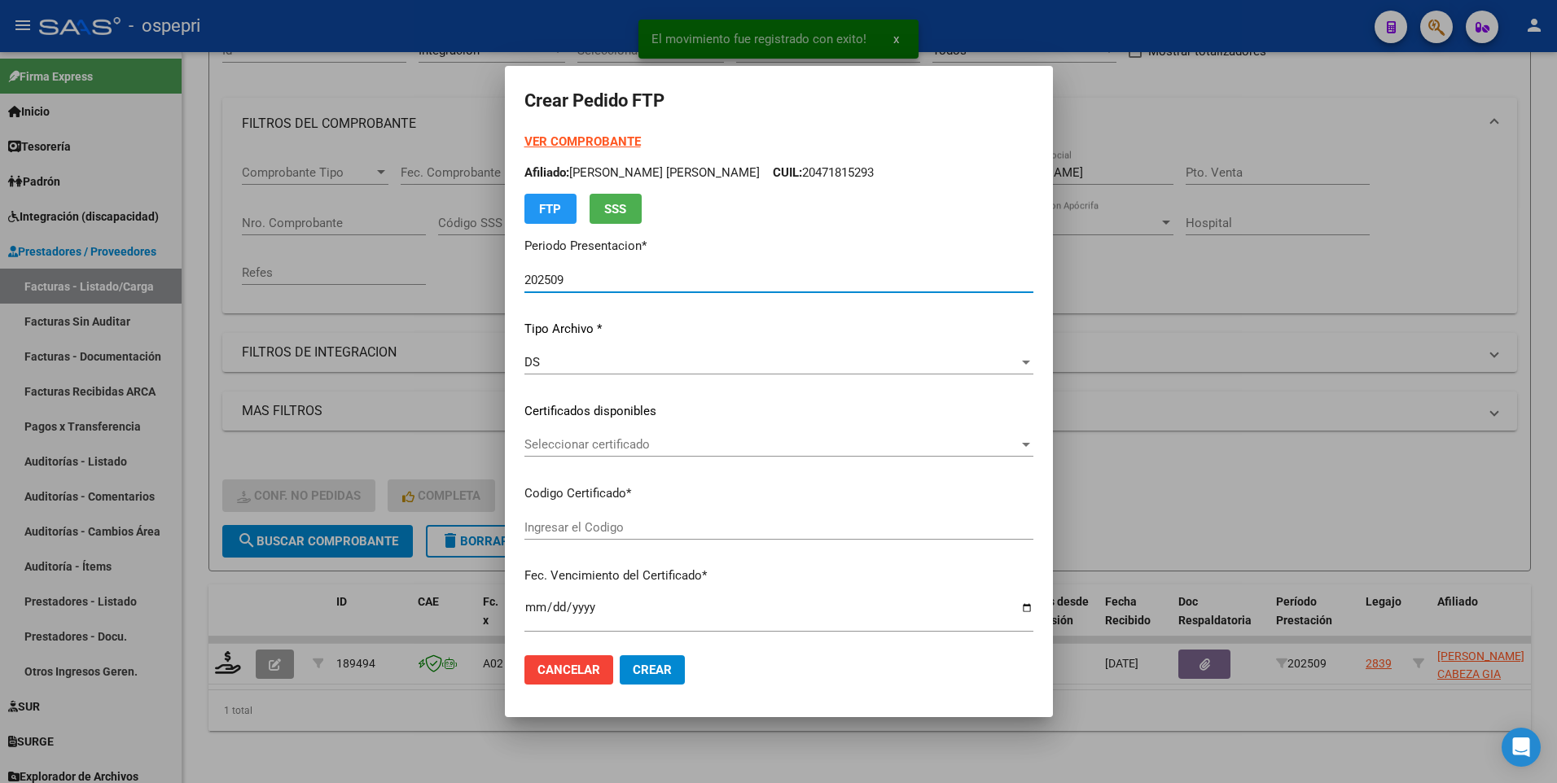
type input "2756006918-4"
type input "2029-12-01"
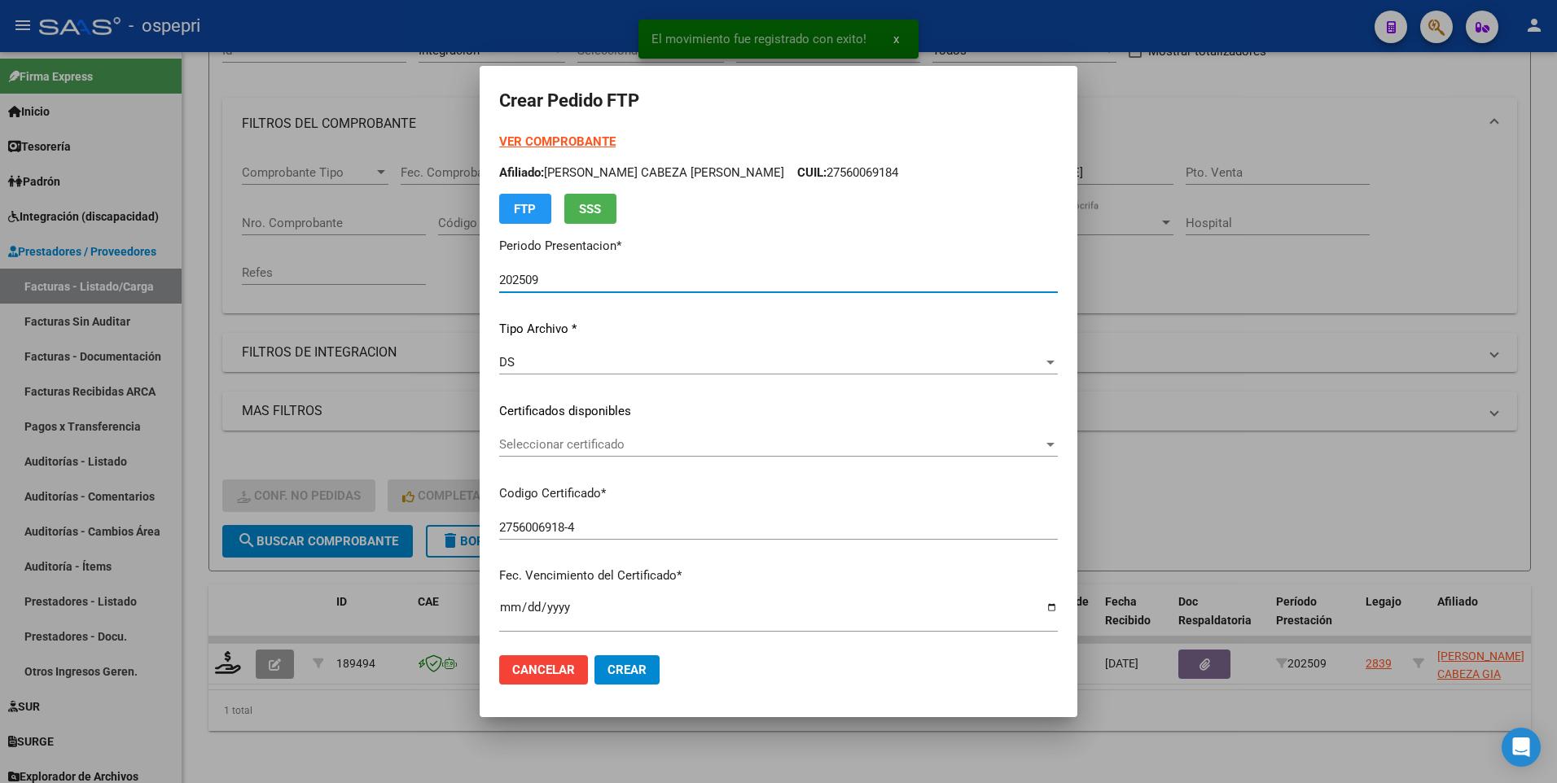
click at [1043, 440] on div at bounding box center [1050, 444] width 15 height 13
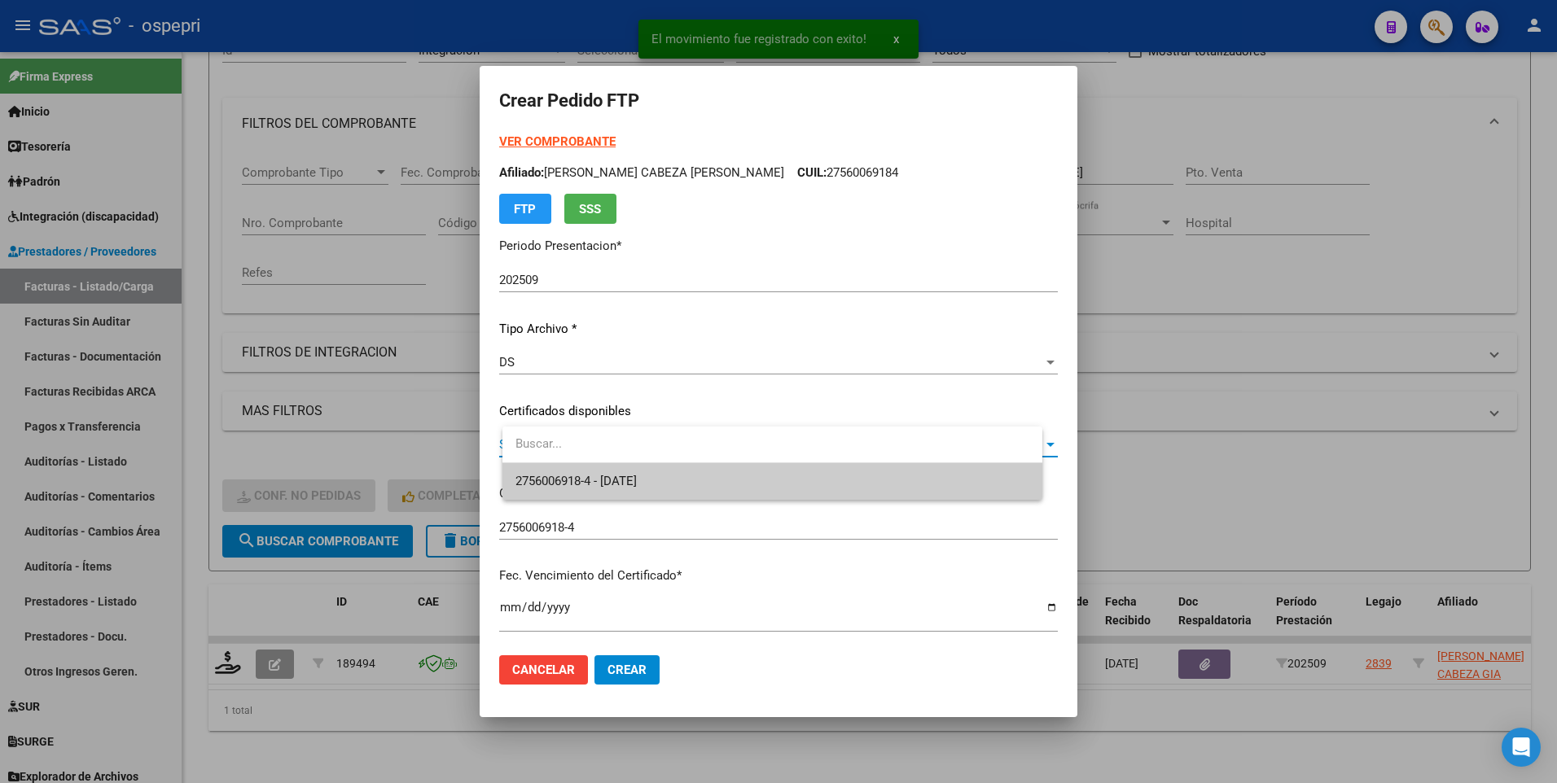
click at [922, 480] on span "2756006918-4 - 2029-12-01" at bounding box center [773, 481] width 514 height 37
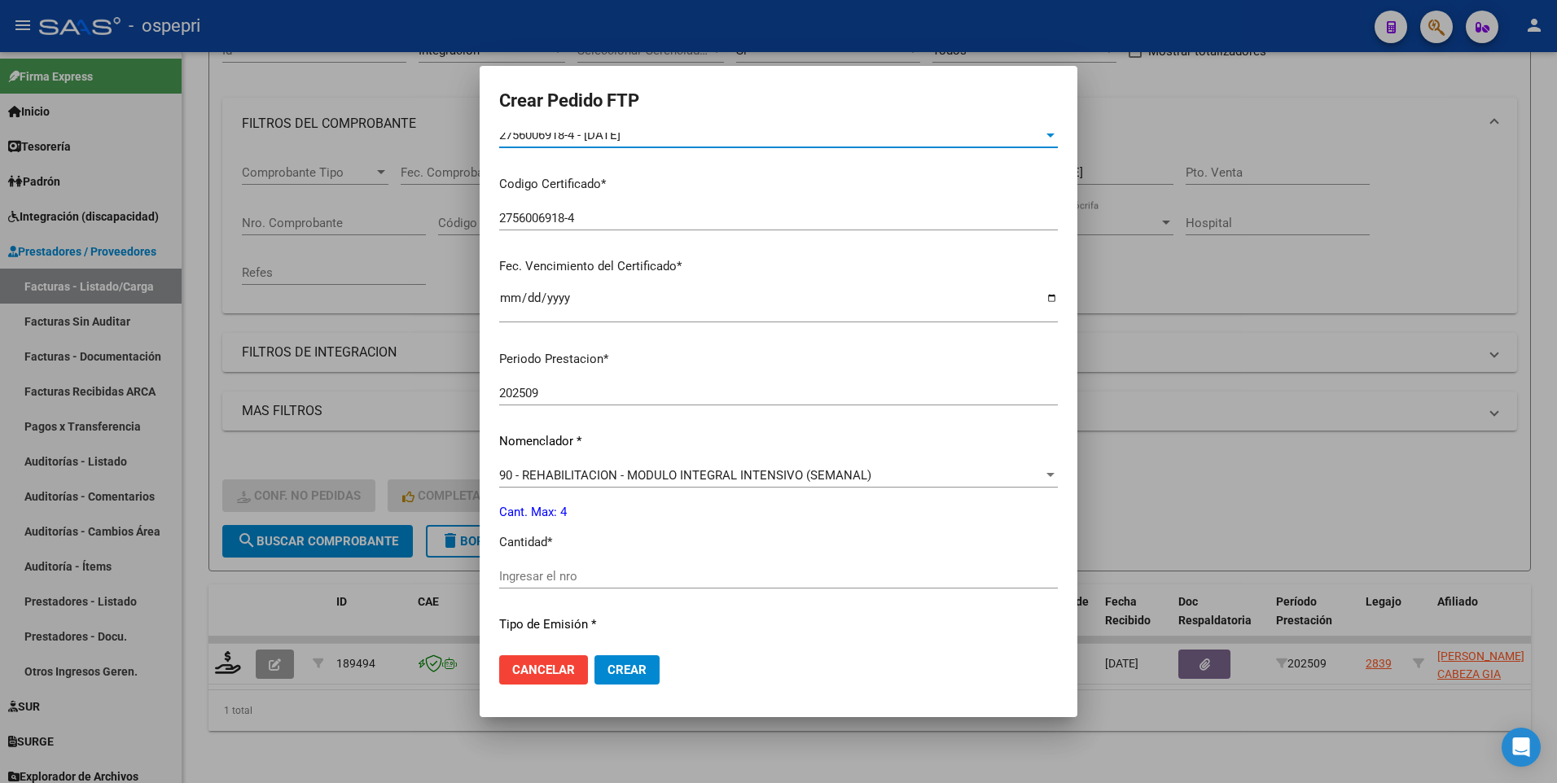
scroll to position [326, 0]
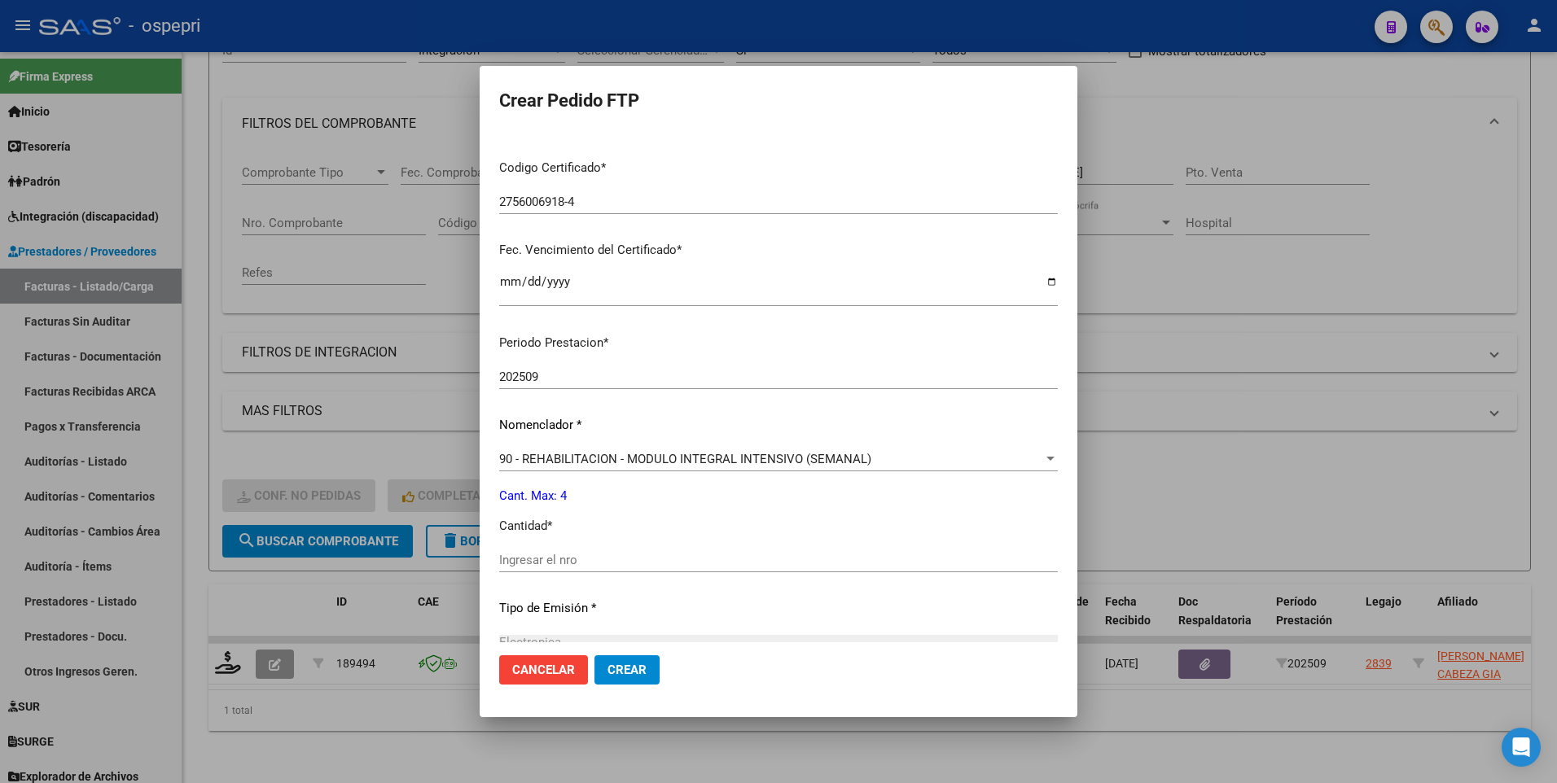
click at [563, 548] on div "Ingresar el nro" at bounding box center [778, 560] width 559 height 24
click at [561, 563] on input "Ingresar el nro" at bounding box center [778, 560] width 559 height 15
type input "4"
click at [633, 669] on span "Crear" at bounding box center [627, 670] width 39 height 15
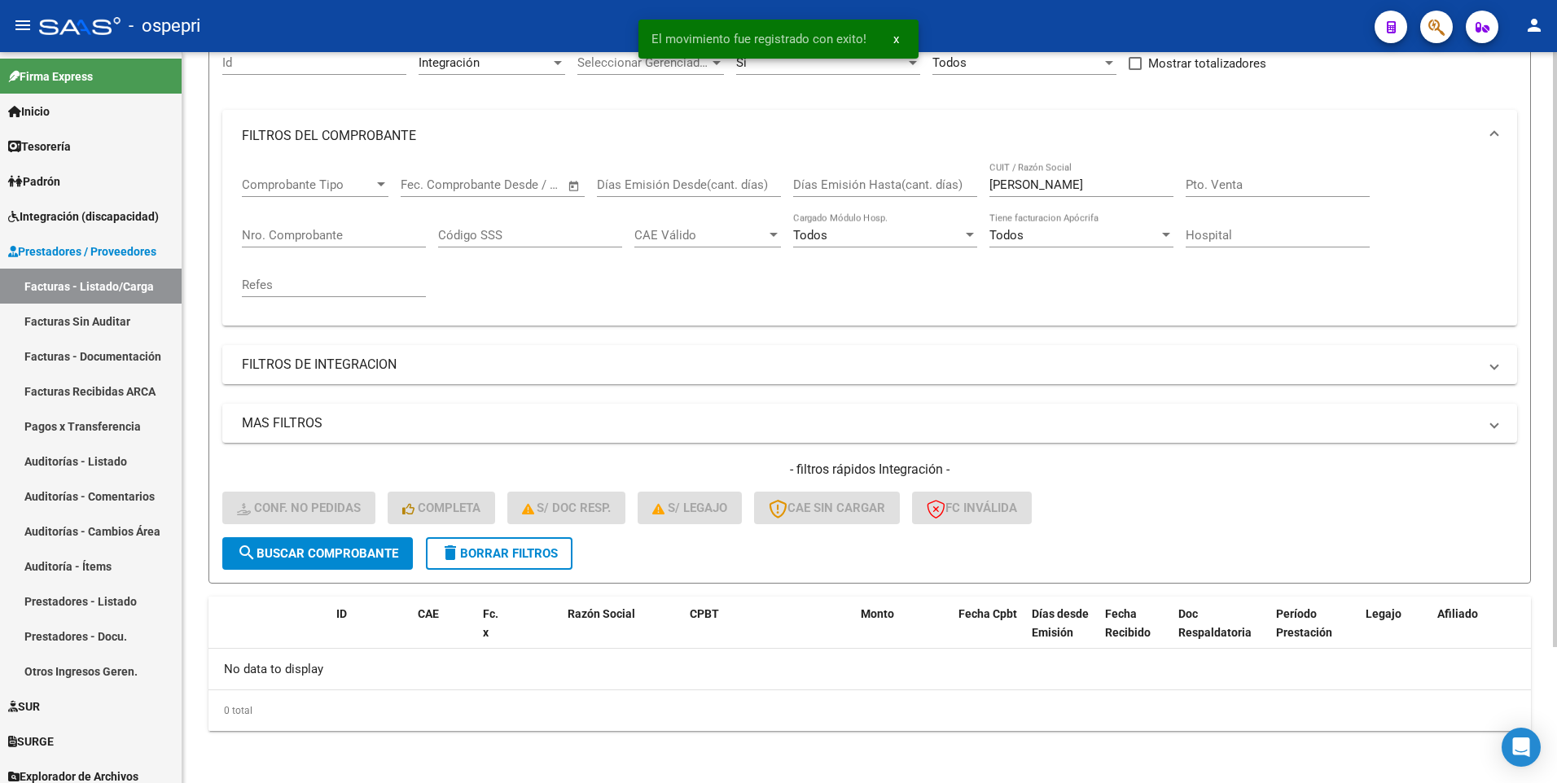
scroll to position [167, 0]
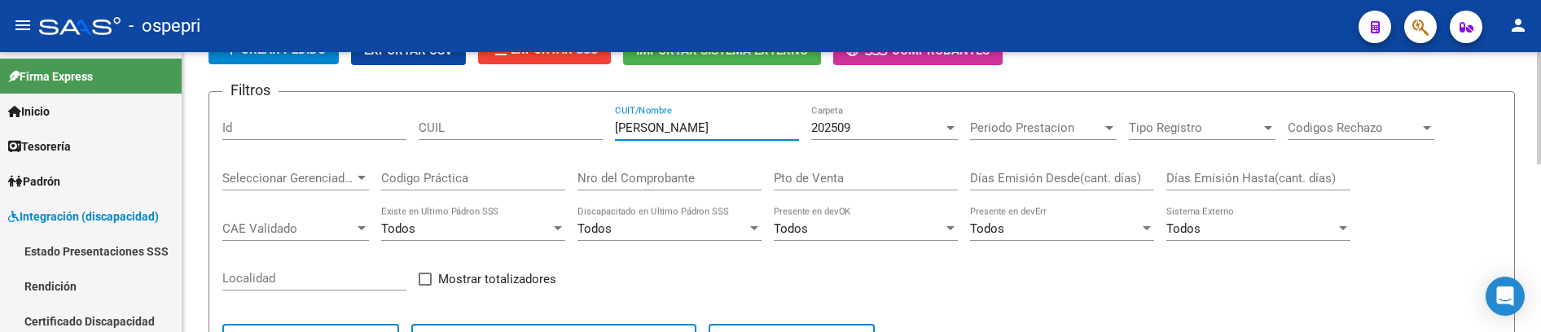
scroll to position [104, 0]
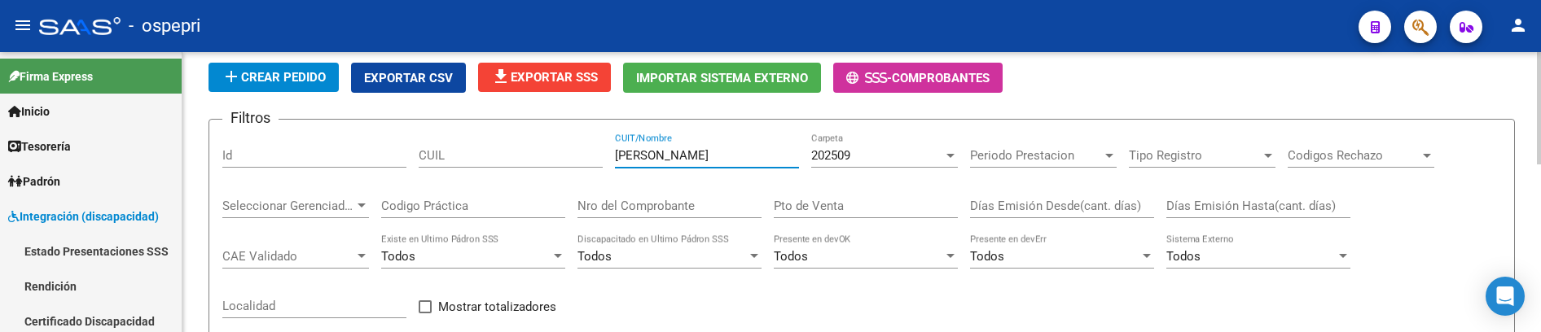
drag, startPoint x: 708, startPoint y: 156, endPoint x: 600, endPoint y: 156, distance: 107.5
click at [600, 156] on div "Filtros Id CUIL [PERSON_NAME] CUIT/Nombre 202509 Carpeta Periodo Prestacion Per…" at bounding box center [861, 268] width 1279 height 270
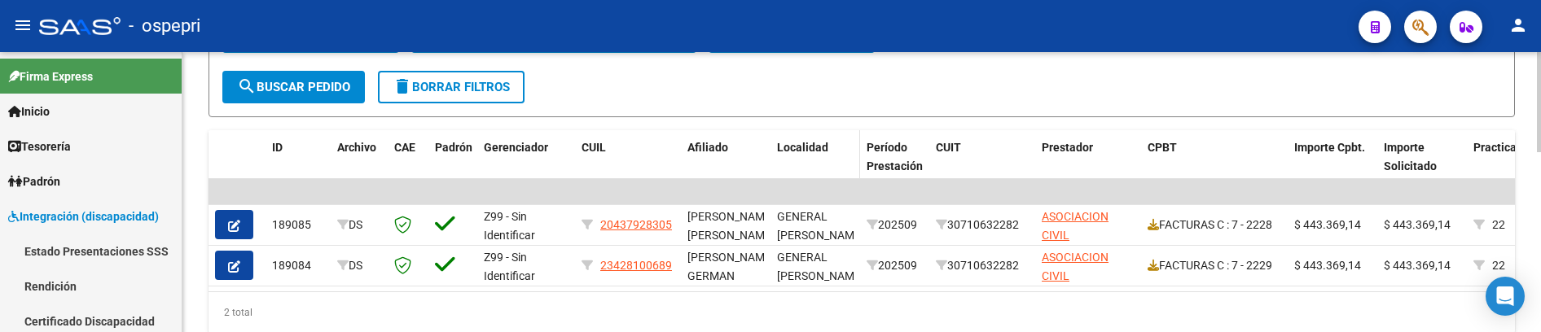
scroll to position [462, 0]
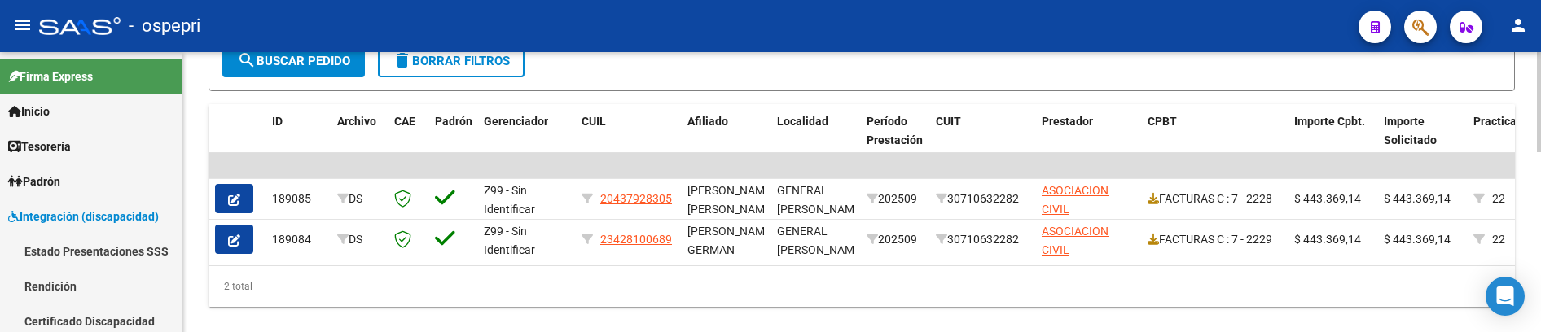
click at [704, 305] on div "2 total" at bounding box center [861, 286] width 1306 height 41
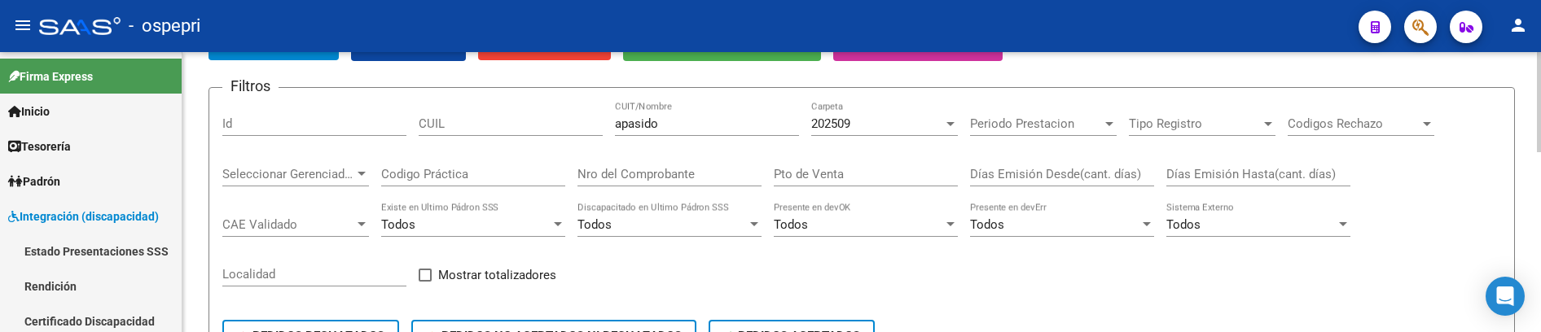
scroll to position [163, 0]
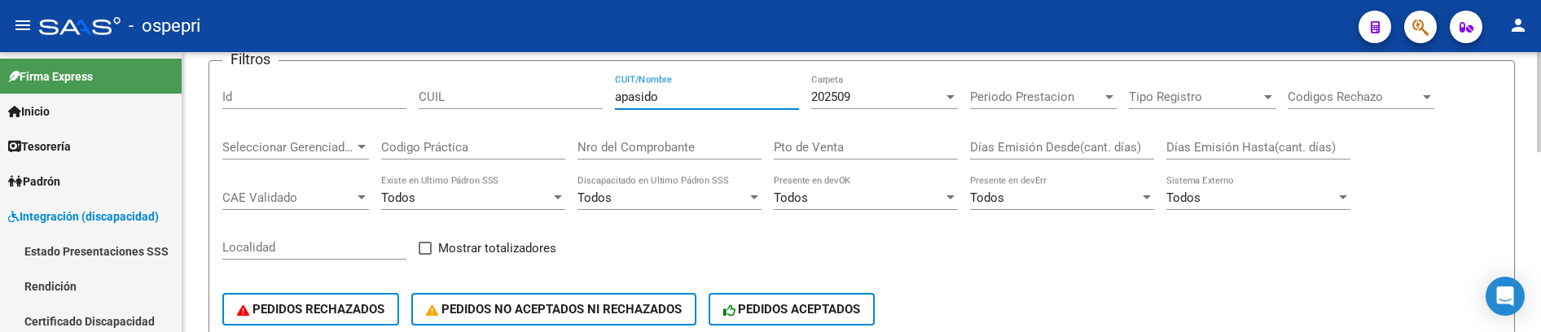
drag, startPoint x: 675, startPoint y: 96, endPoint x: 605, endPoint y: 96, distance: 70.0
click at [605, 96] on div "Filtros Id CUIL apasido CUIT/Nombre 202509 Carpeta Periodo Prestacion Periodo P…" at bounding box center [861, 209] width 1279 height 270
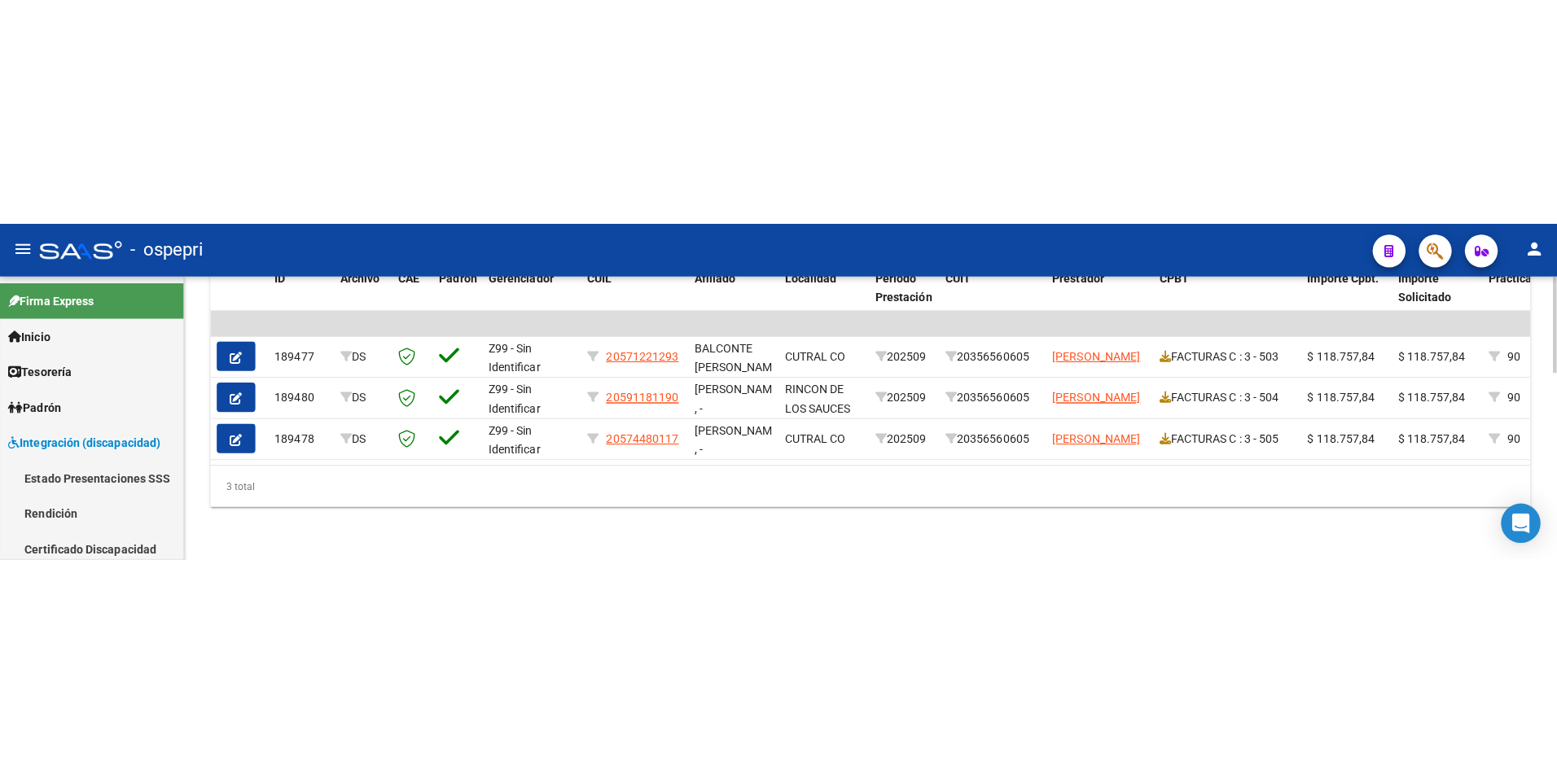
scroll to position [542, 0]
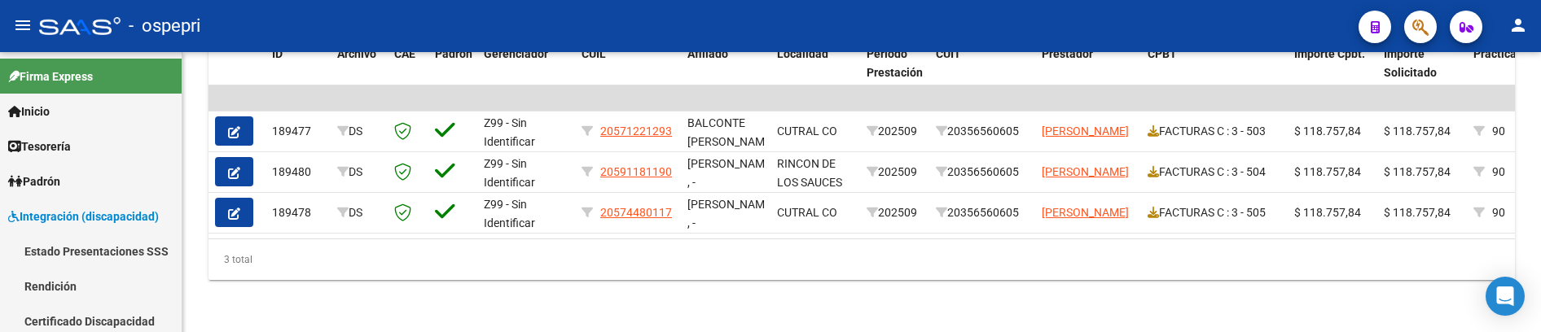
click at [1176, 25] on div "- ospepri" at bounding box center [692, 26] width 1306 height 36
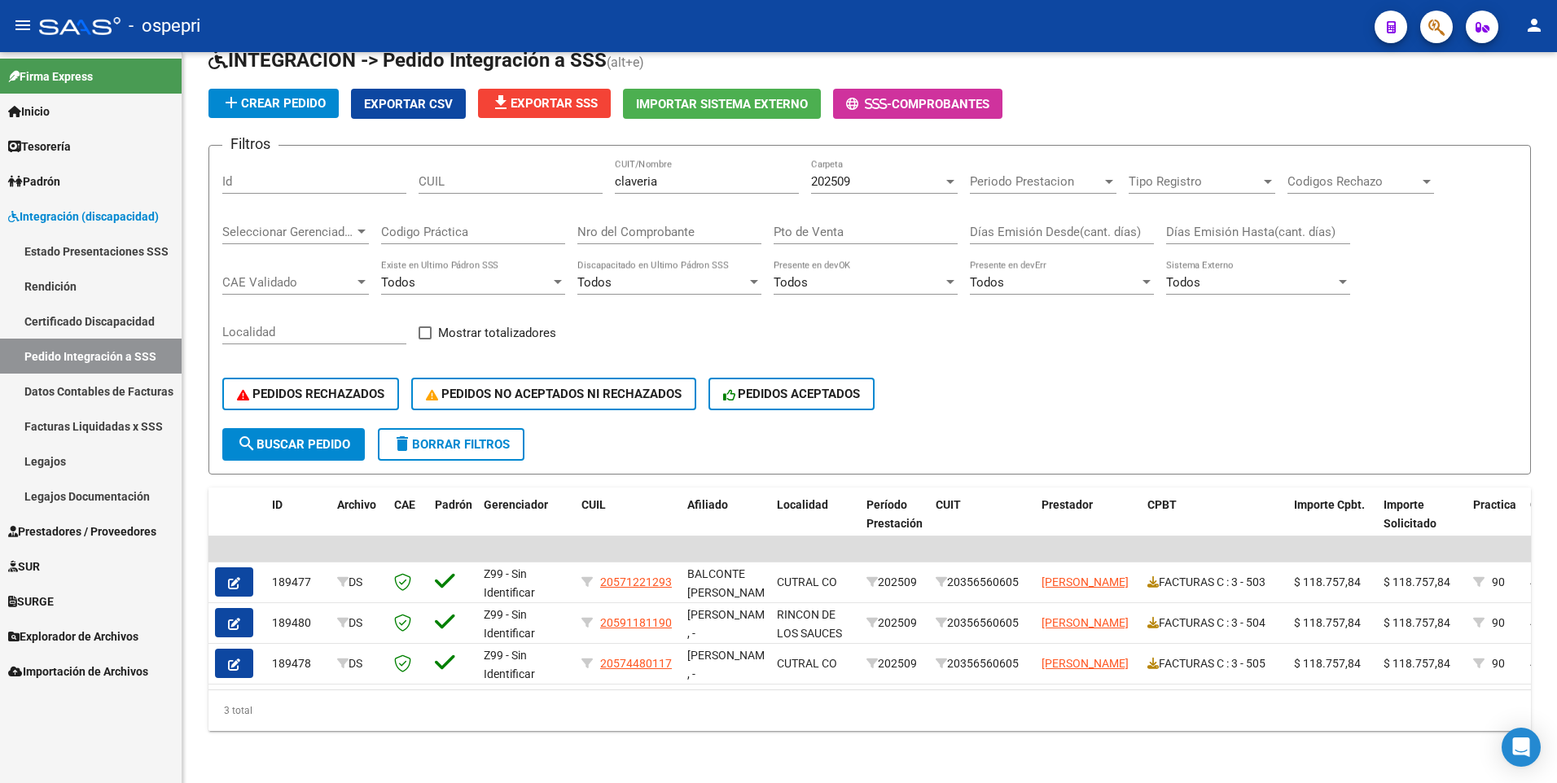
scroll to position [90, 0]
drag, startPoint x: 701, startPoint y: 180, endPoint x: 694, endPoint y: 169, distance: 13.6
click at [701, 179] on div "claveria CUIT/Nombre" at bounding box center [707, 176] width 184 height 35
drag, startPoint x: 690, startPoint y: 165, endPoint x: 608, endPoint y: 165, distance: 81.4
click at [608, 165] on div "Filtros Id CUIL claveria CUIT/Nombre 202509 Carpeta Periodo Prestacion Periodo …" at bounding box center [869, 294] width 1295 height 270
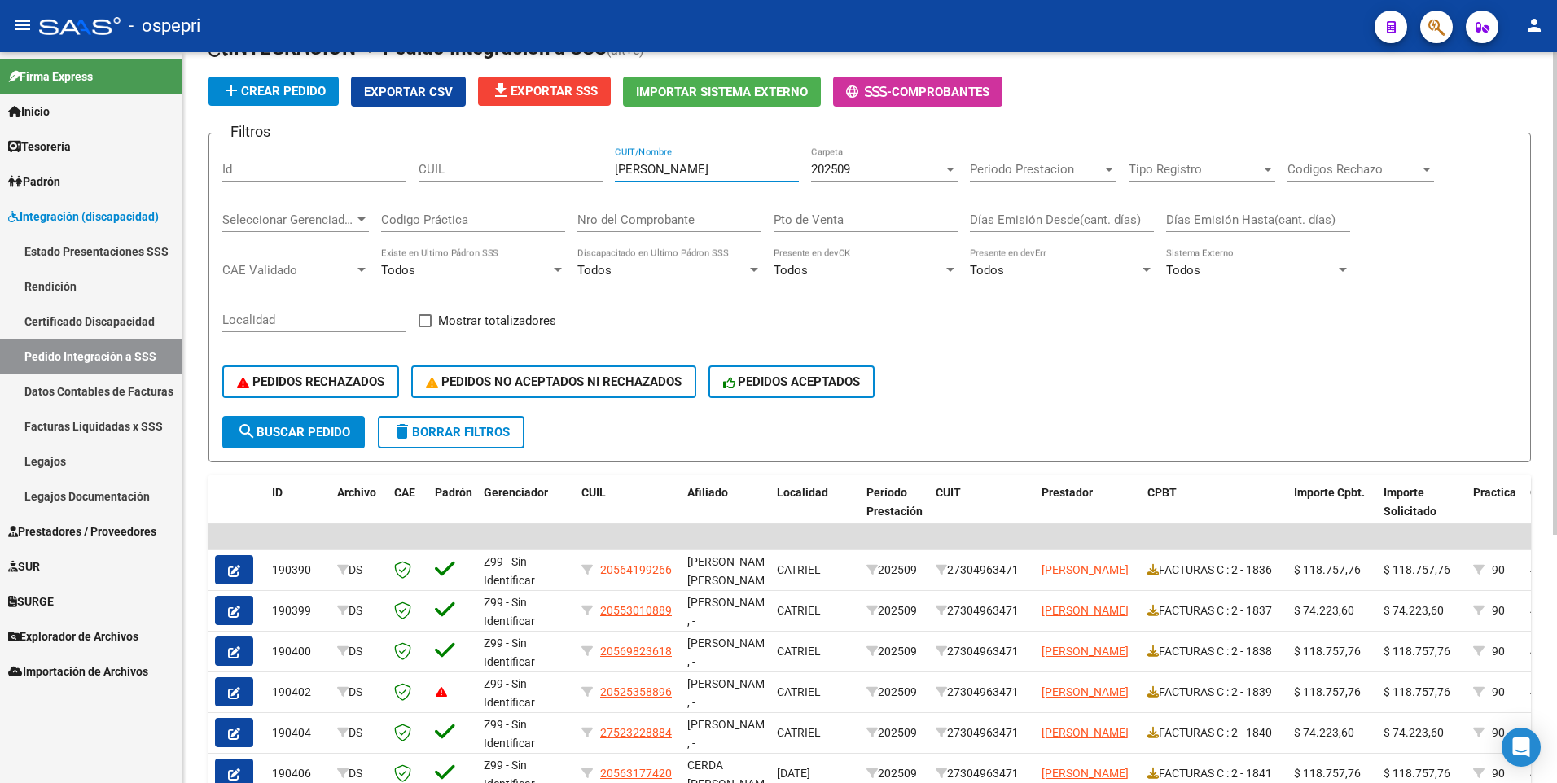
click at [1033, 331] on div "PEDIDOS RECHAZADOS PEDIDOS NO ACEPTADOS NI RECHAZADOS PEDIDOS ACEPTADOS" at bounding box center [869, 382] width 1295 height 68
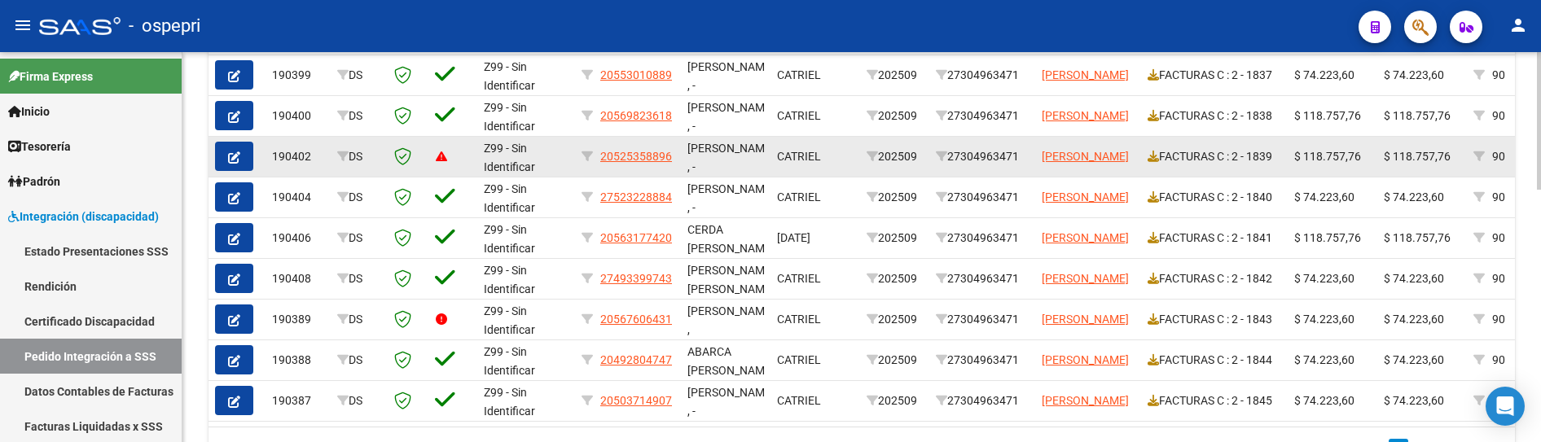
scroll to position [660, 0]
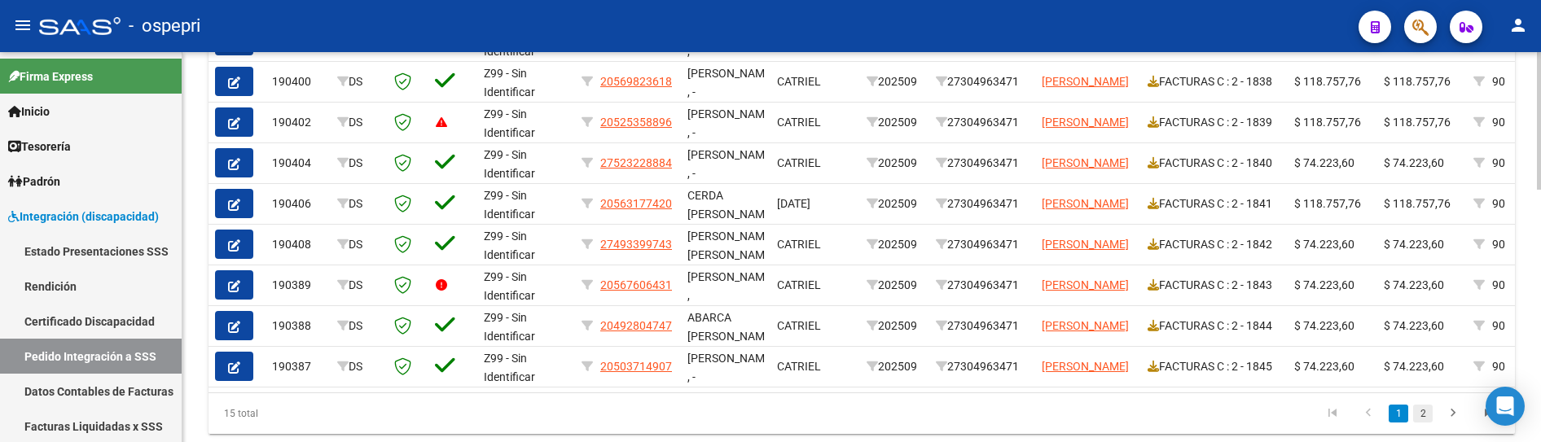
click at [1419, 331] on link "2" at bounding box center [1423, 414] width 20 height 18
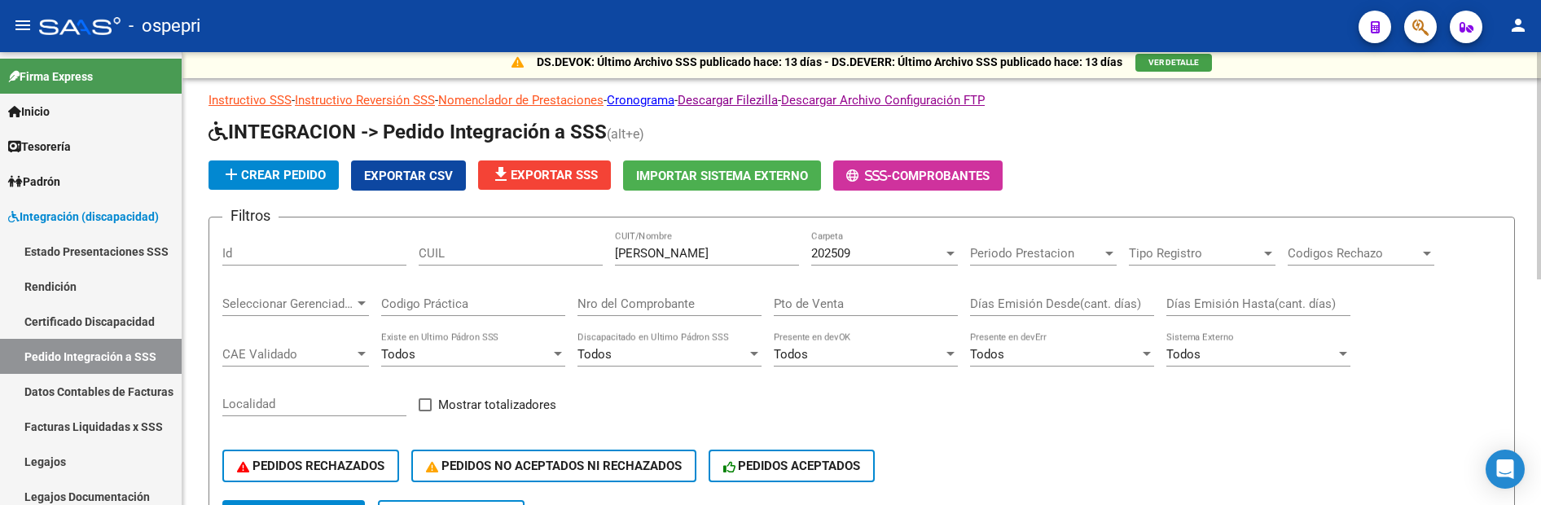
scroll to position [0, 0]
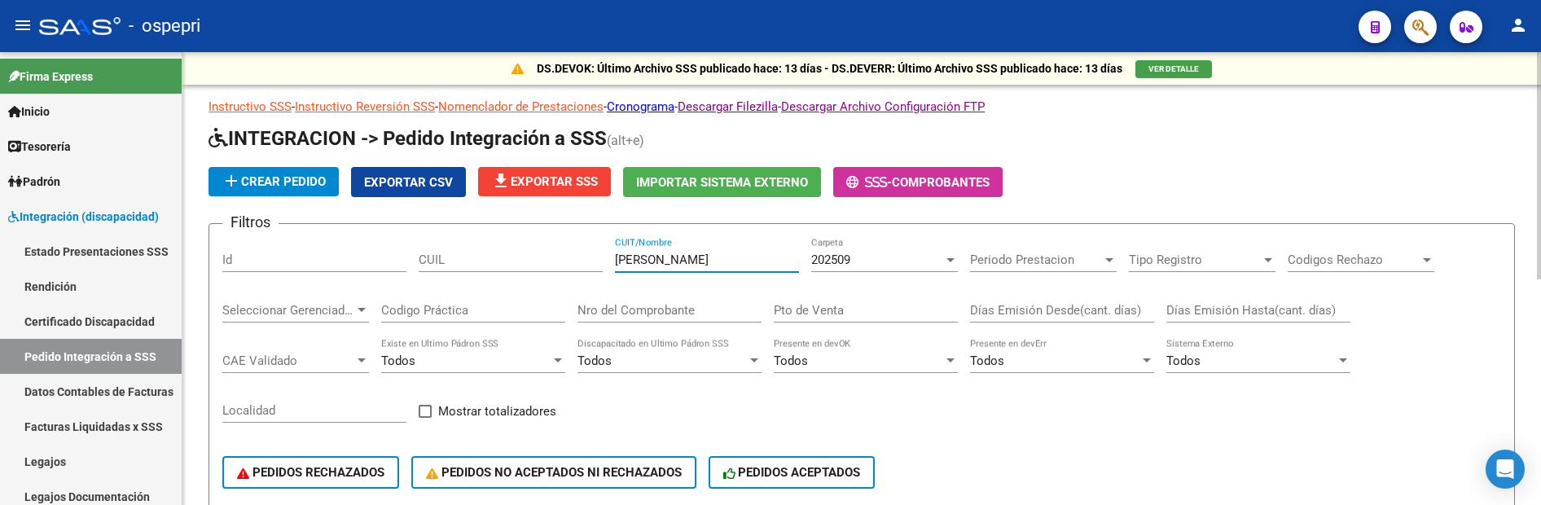
drag, startPoint x: 709, startPoint y: 256, endPoint x: 596, endPoint y: 255, distance: 113.2
click at [596, 255] on div "Filtros Id CUIL flores lorena CUIT/Nombre 202509 Carpeta Periodo Prestacion Per…" at bounding box center [861, 372] width 1279 height 270
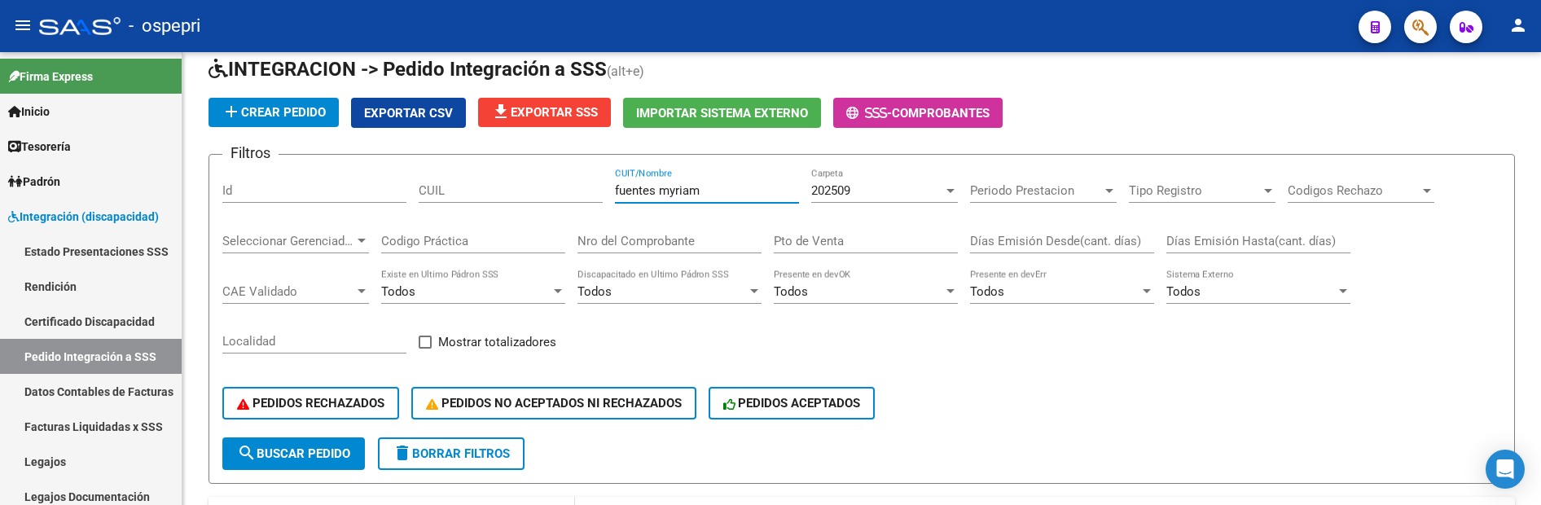
scroll to position [244, 0]
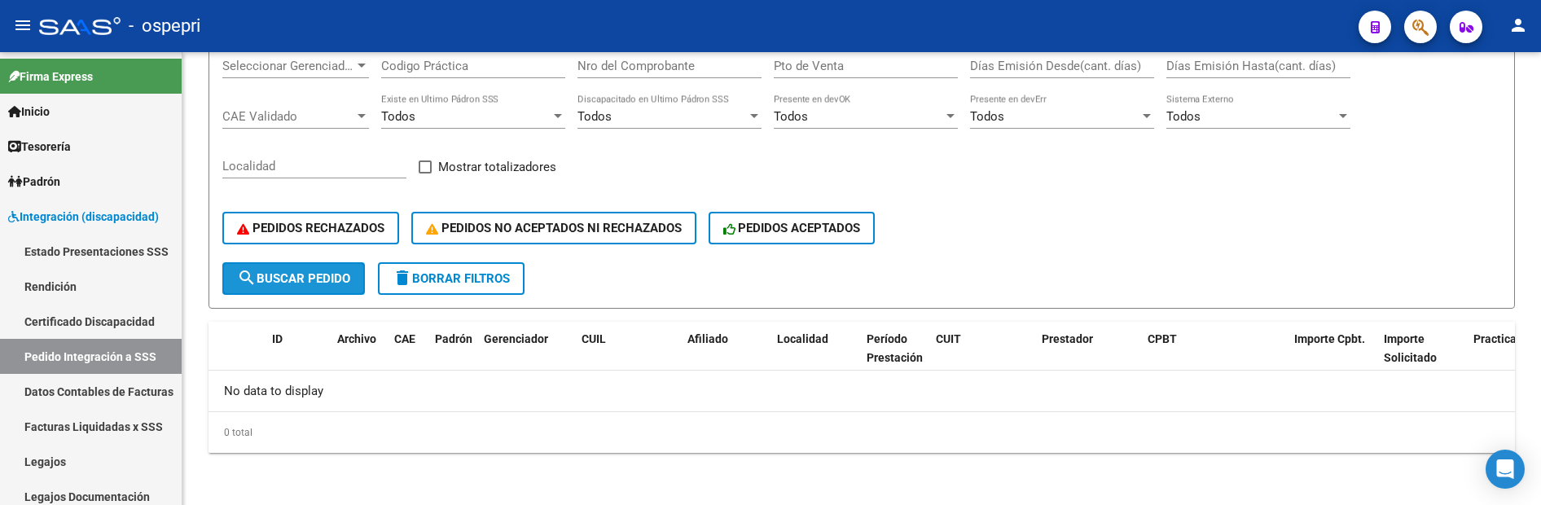
click at [290, 279] on span "search Buscar Pedido" at bounding box center [293, 278] width 113 height 15
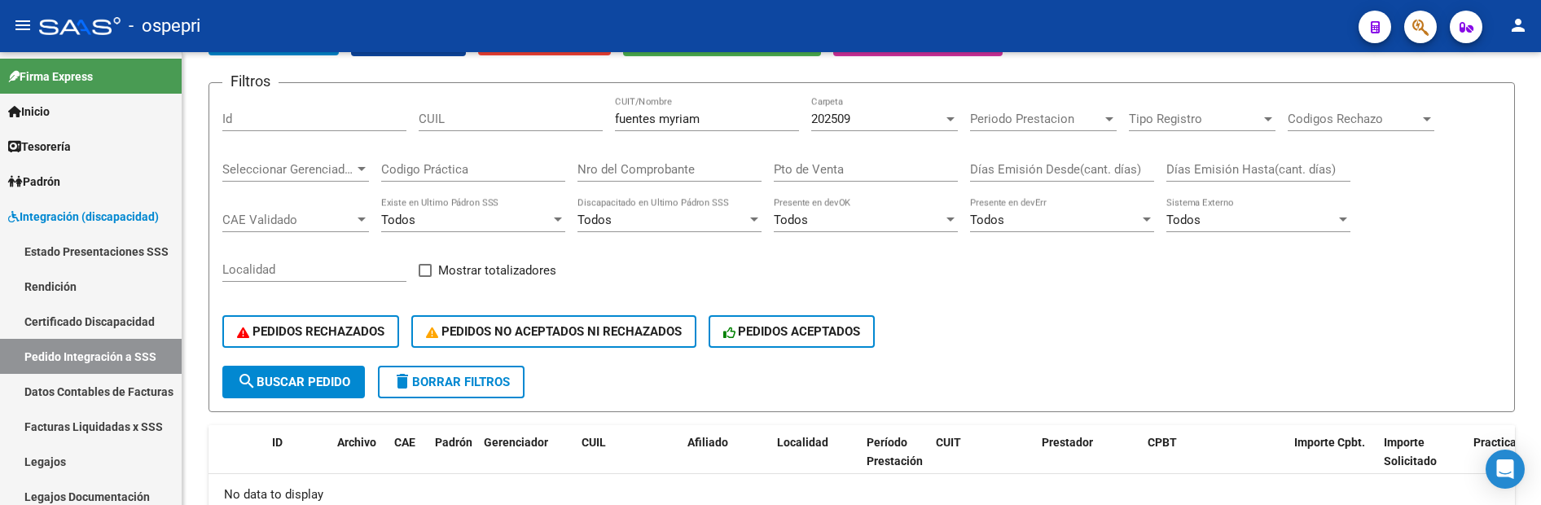
scroll to position [81, 0]
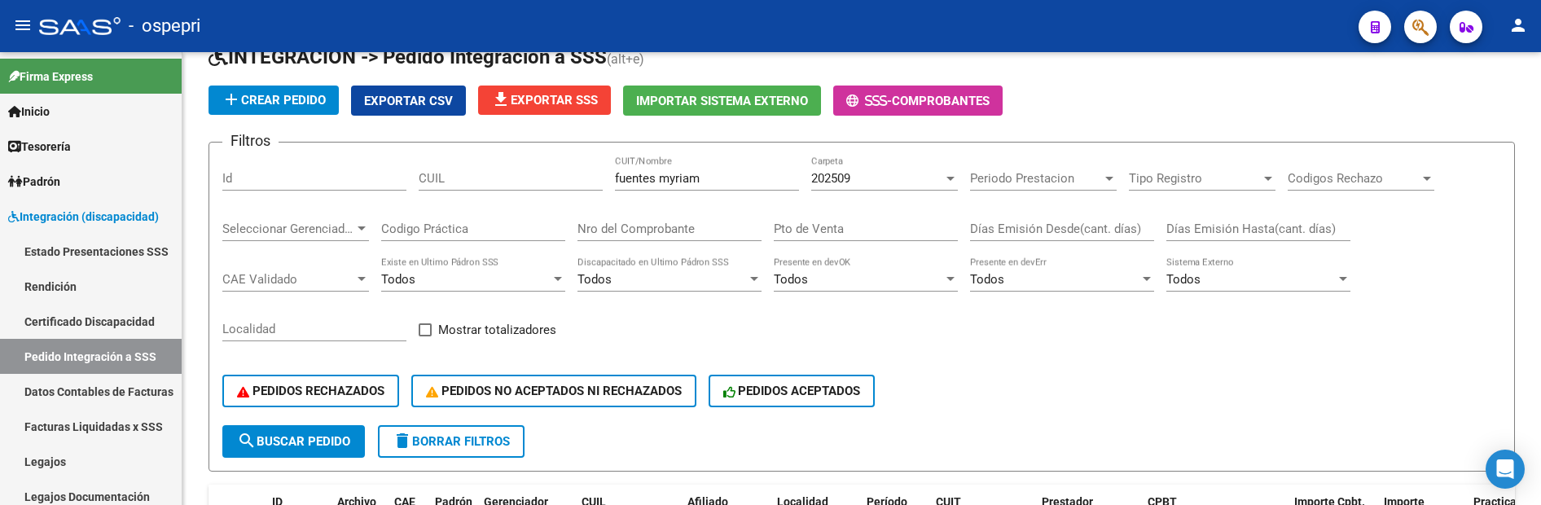
click at [315, 331] on button "search Buscar Pedido" at bounding box center [293, 441] width 143 height 33
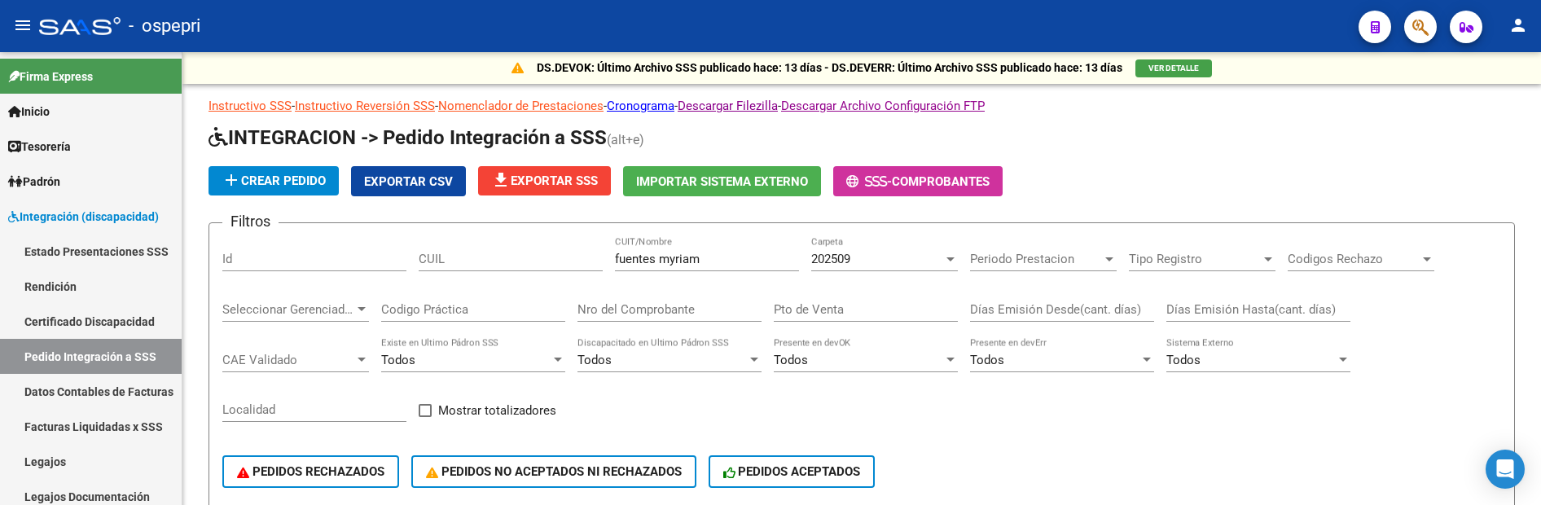
scroll to position [0, 0]
drag, startPoint x: 717, startPoint y: 258, endPoint x: 565, endPoint y: 254, distance: 151.5
click at [565, 256] on div "Filtros Id CUIL fuentes myriam CUIT/Nombre 202509 Carpeta Periodo Prestacion Pe…" at bounding box center [861, 372] width 1279 height 270
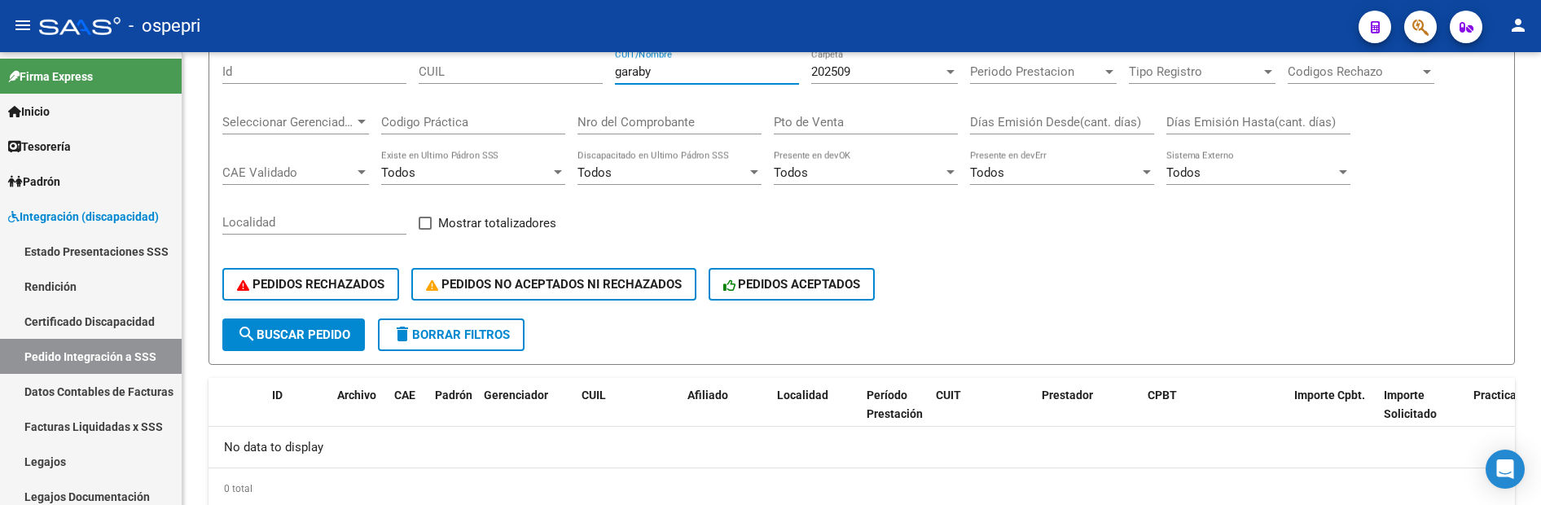
scroll to position [81, 0]
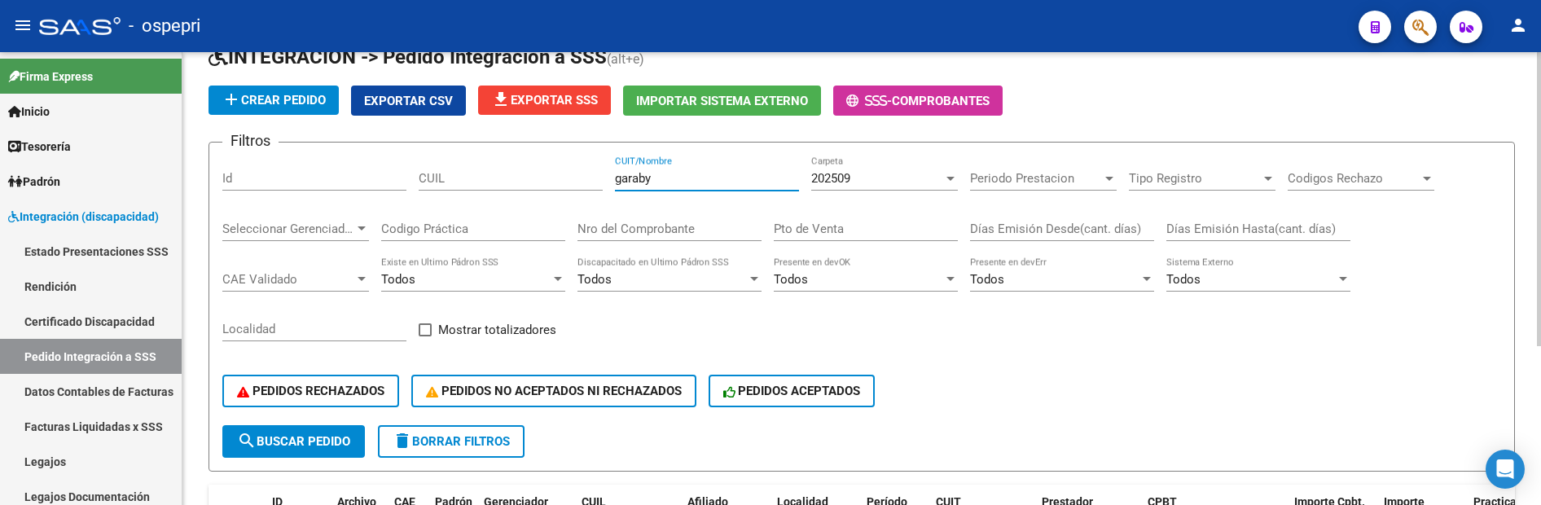
click at [653, 176] on input "garaby" at bounding box center [707, 178] width 184 height 15
click at [319, 331] on span "search Buscar Pedido" at bounding box center [293, 441] width 113 height 15
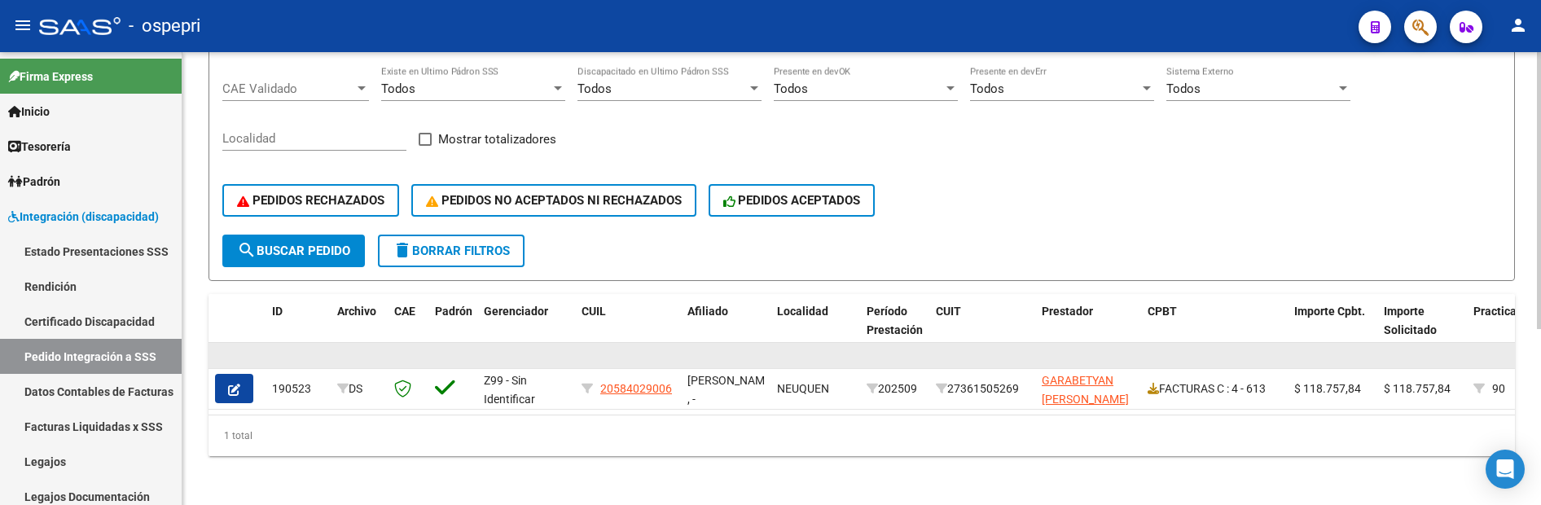
scroll to position [287, 0]
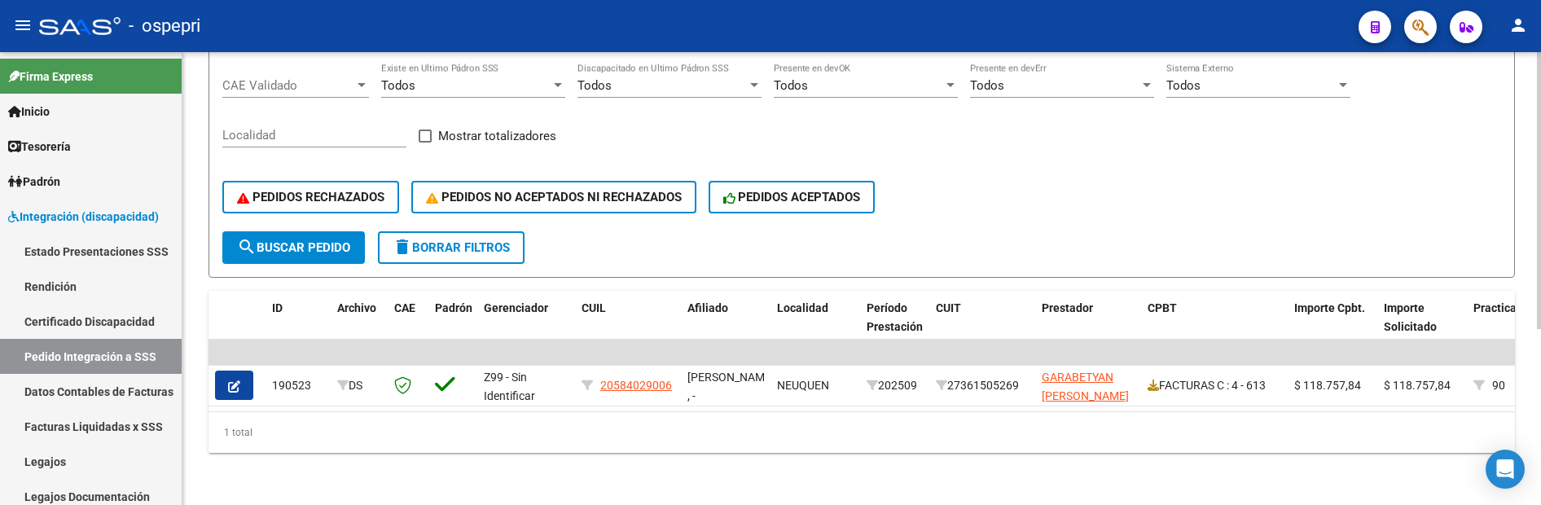
click at [1070, 185] on div "PEDIDOS RECHAZADOS PEDIDOS NO ACEPTADOS NI RECHAZADOS PEDIDOS ACEPTADOS" at bounding box center [861, 197] width 1279 height 68
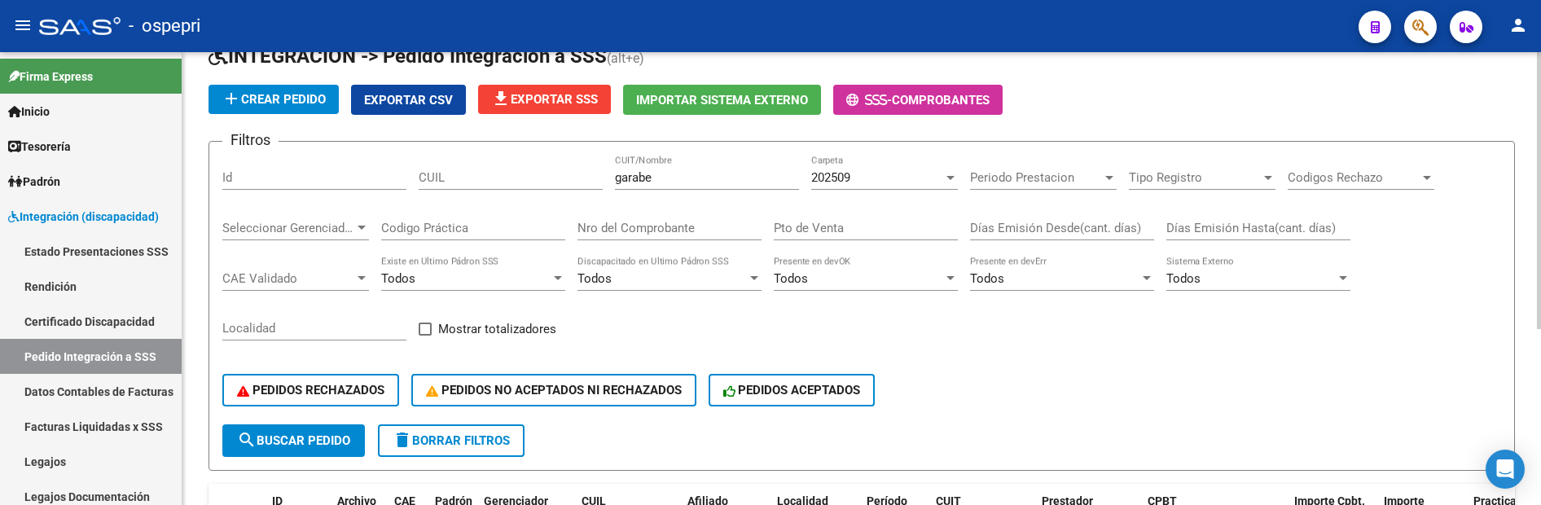
scroll to position [43, 0]
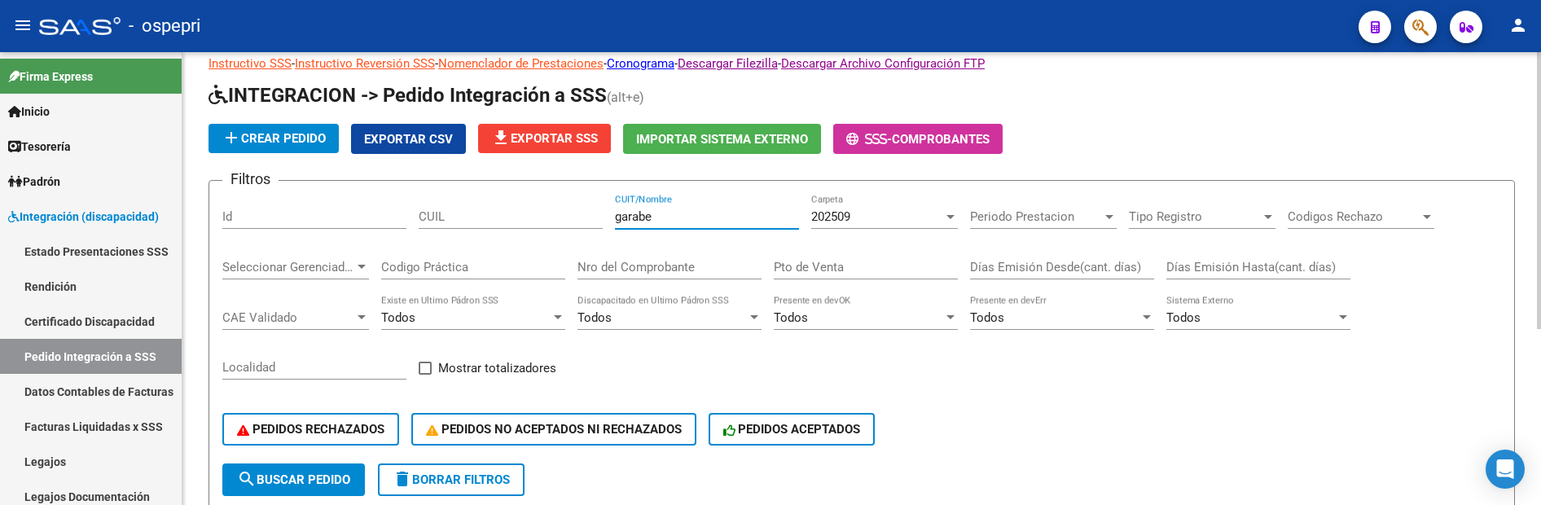
drag, startPoint x: 702, startPoint y: 217, endPoint x: 567, endPoint y: 215, distance: 135.2
click at [567, 215] on div "Filtros Id CUIL garabe CUIT/Nombre 202509 Carpeta Periodo Prestacion Periodo Pr…" at bounding box center [861, 329] width 1279 height 270
type input "a"
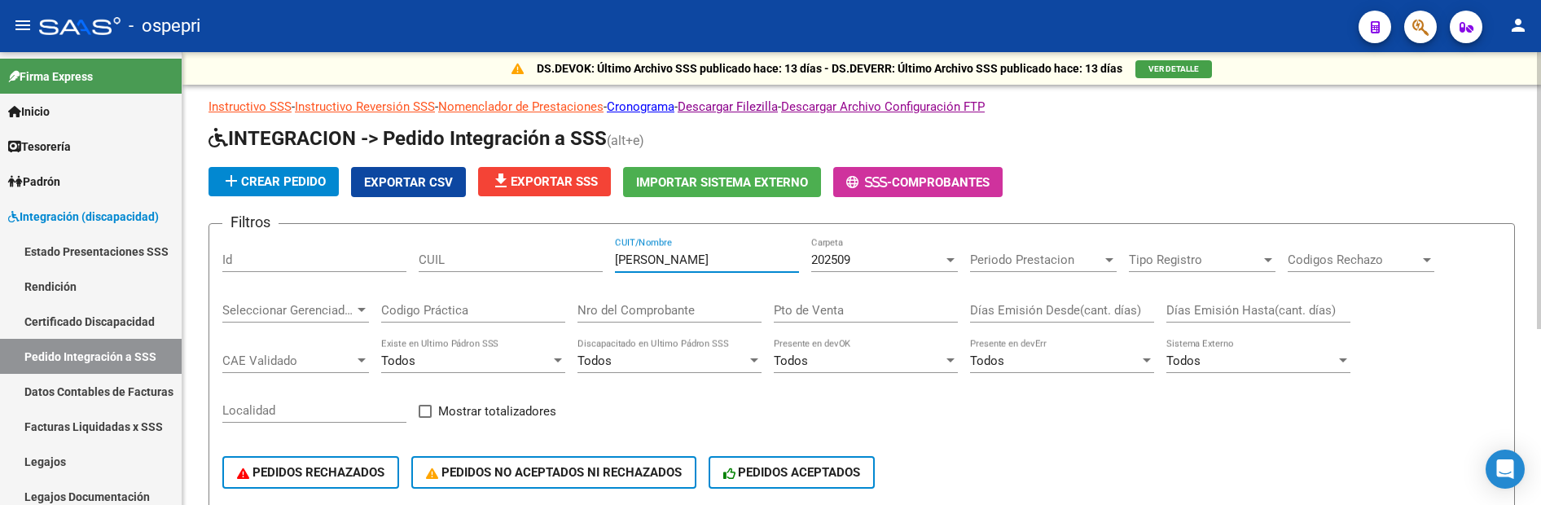
click at [722, 259] on input "garrido aguilera" at bounding box center [707, 259] width 184 height 15
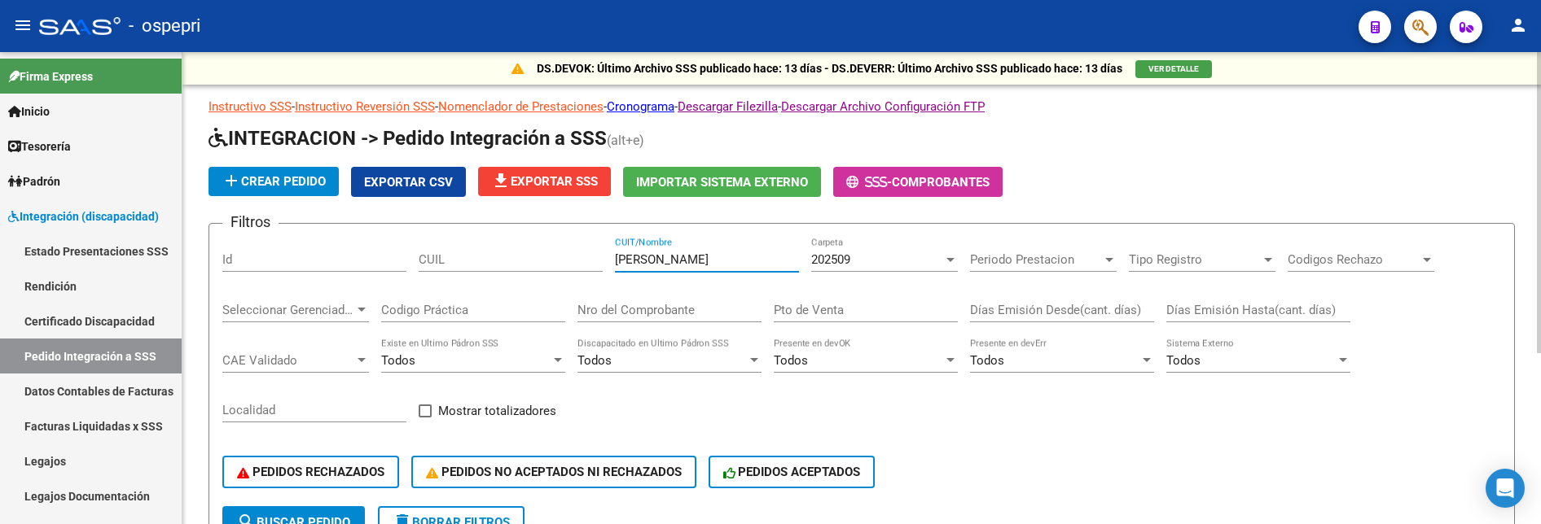
drag, startPoint x: 709, startPoint y: 261, endPoint x: 568, endPoint y: 261, distance: 141.7
click at [568, 261] on div "Filtros Id CUIL garrido andrea CUIT/Nombre 202509 Carpeta Periodo Prestacion Pe…" at bounding box center [861, 372] width 1279 height 270
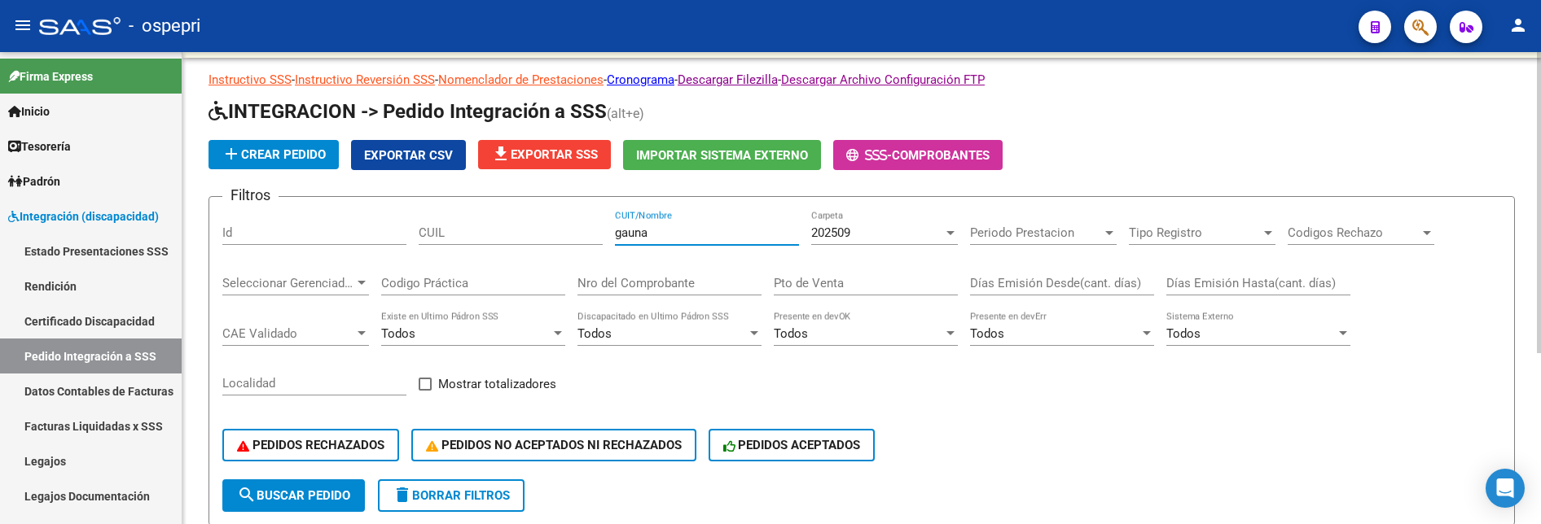
scroll to position [24, 0]
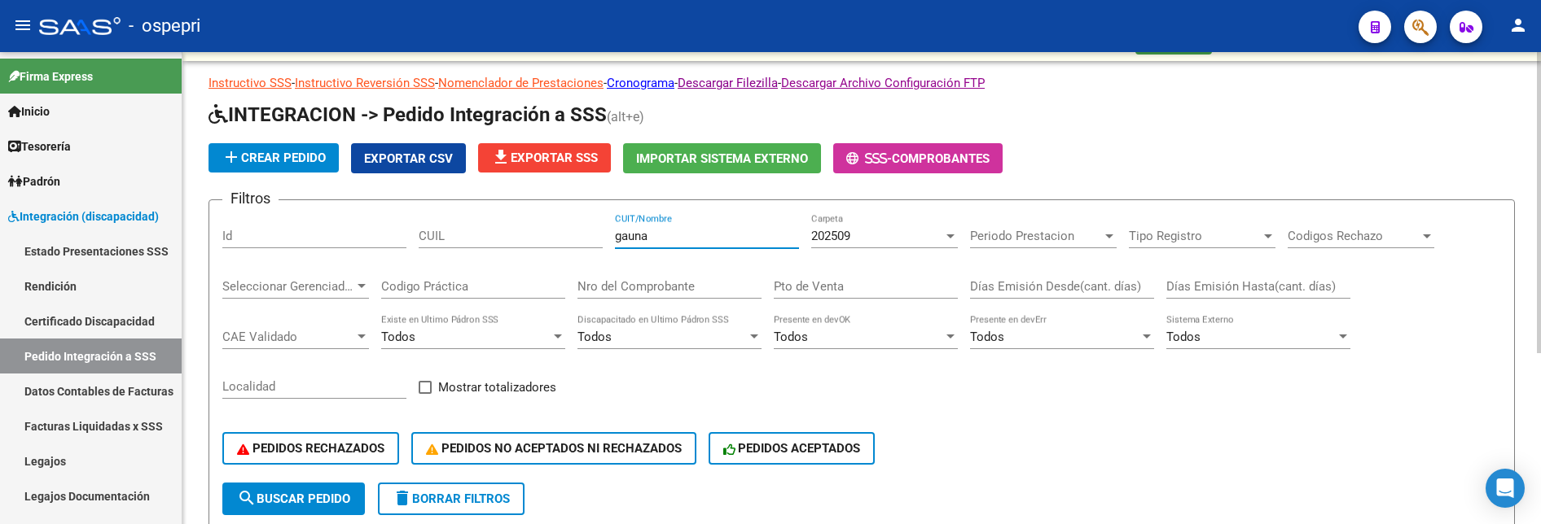
drag, startPoint x: 668, startPoint y: 238, endPoint x: 558, endPoint y: 238, distance: 109.9
click at [558, 238] on div "Filtros Id CUIL gauna CUIT/Nombre 202509 Carpeta Periodo Prestacion Periodo Pre…" at bounding box center [861, 348] width 1279 height 270
type input "gette"
click at [944, 234] on div at bounding box center [950, 236] width 15 height 13
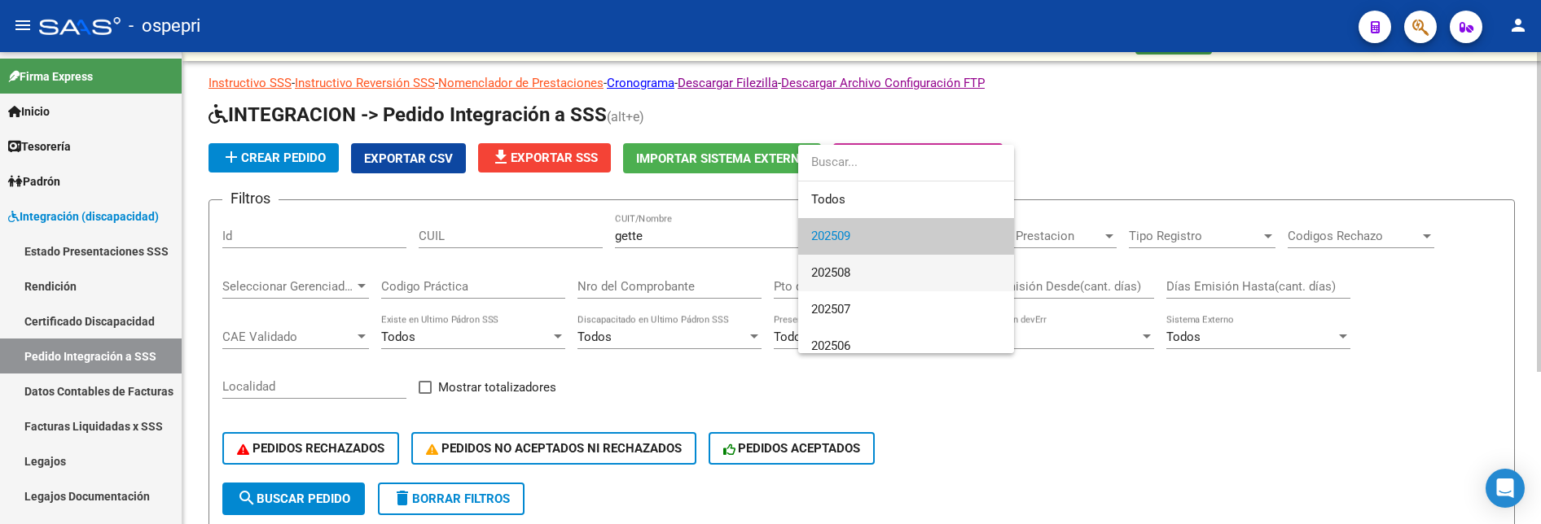
click at [934, 268] on span "202508" at bounding box center [906, 273] width 190 height 37
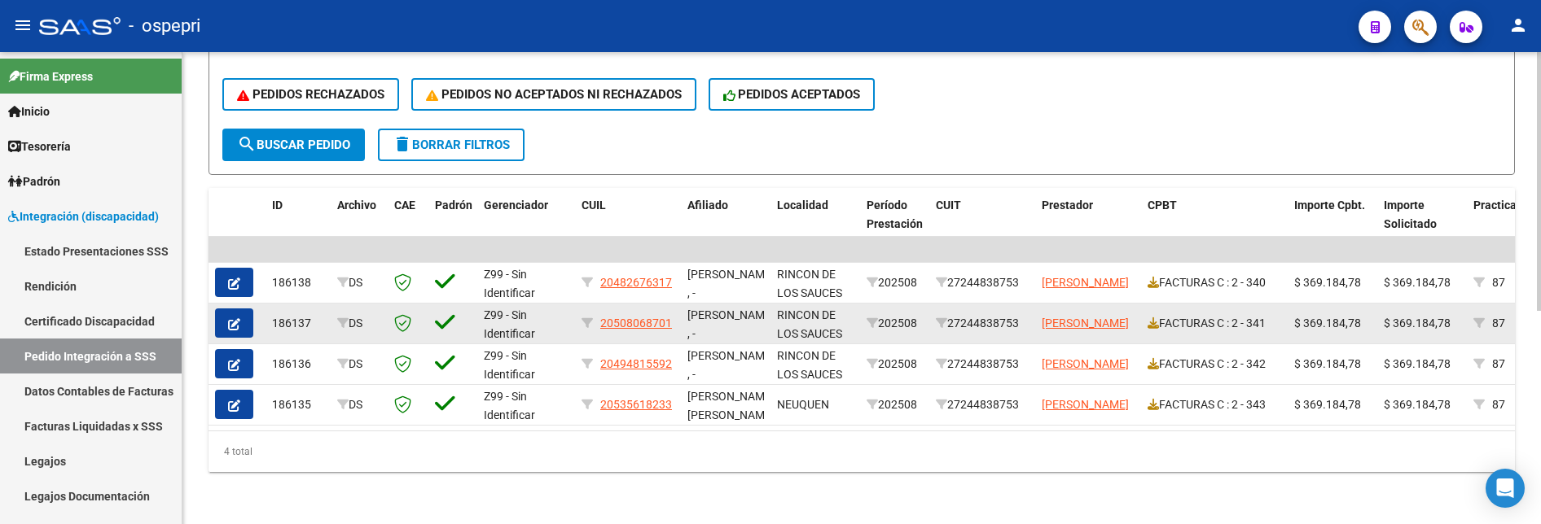
scroll to position [390, 0]
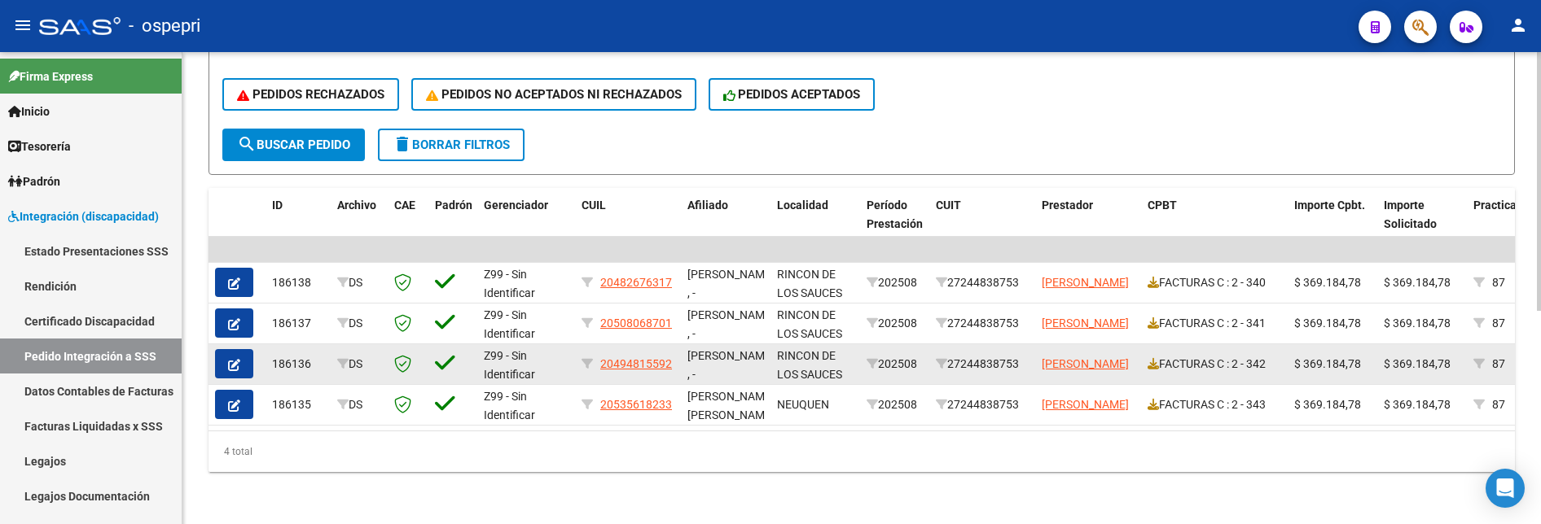
click at [233, 331] on icon "button" at bounding box center [234, 365] width 12 height 12
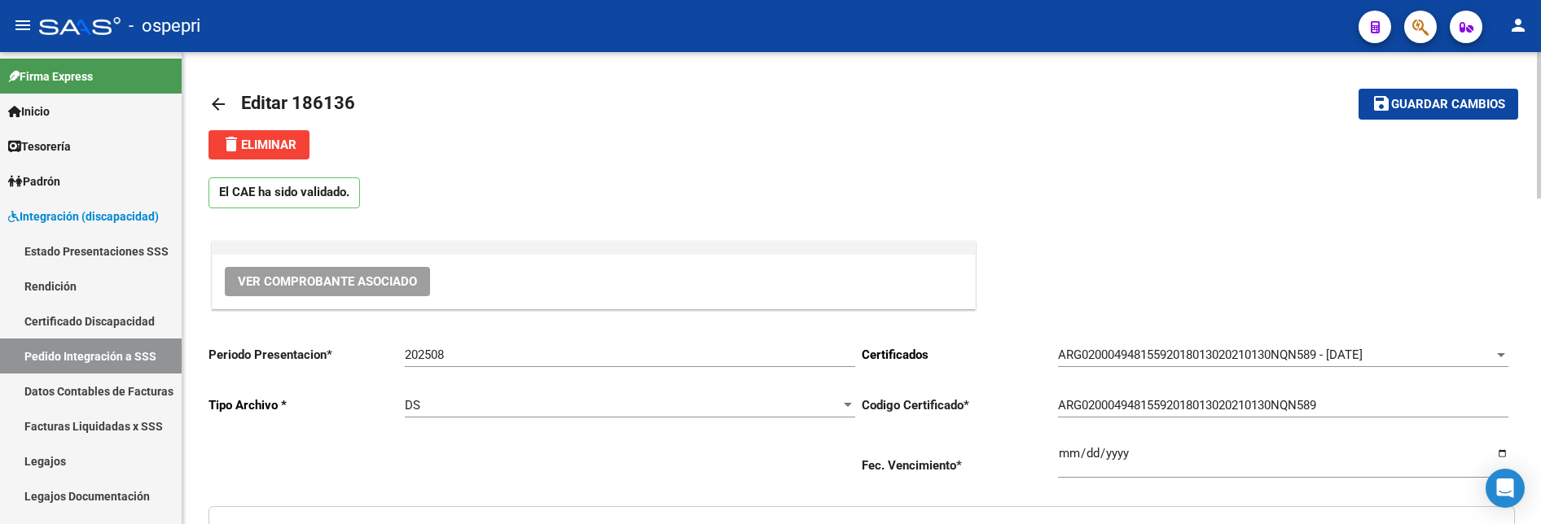
click at [401, 274] on button "Ver Comprobante Asociado" at bounding box center [327, 281] width 205 height 29
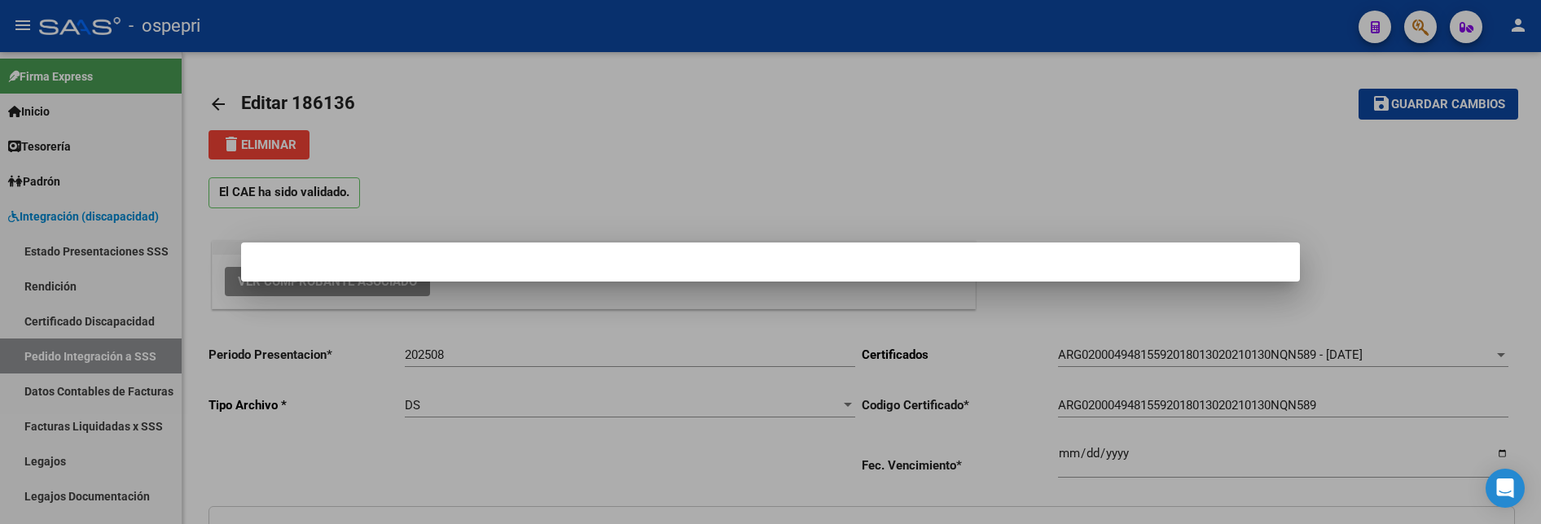
type input "20494815592"
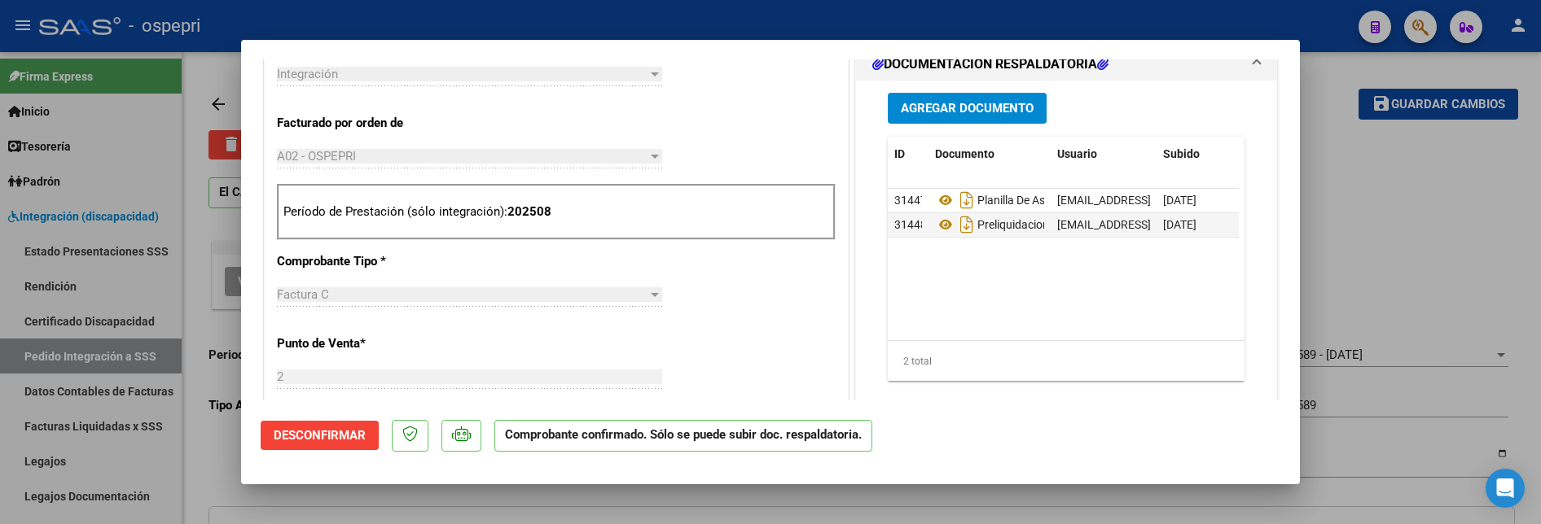
scroll to position [652, 0]
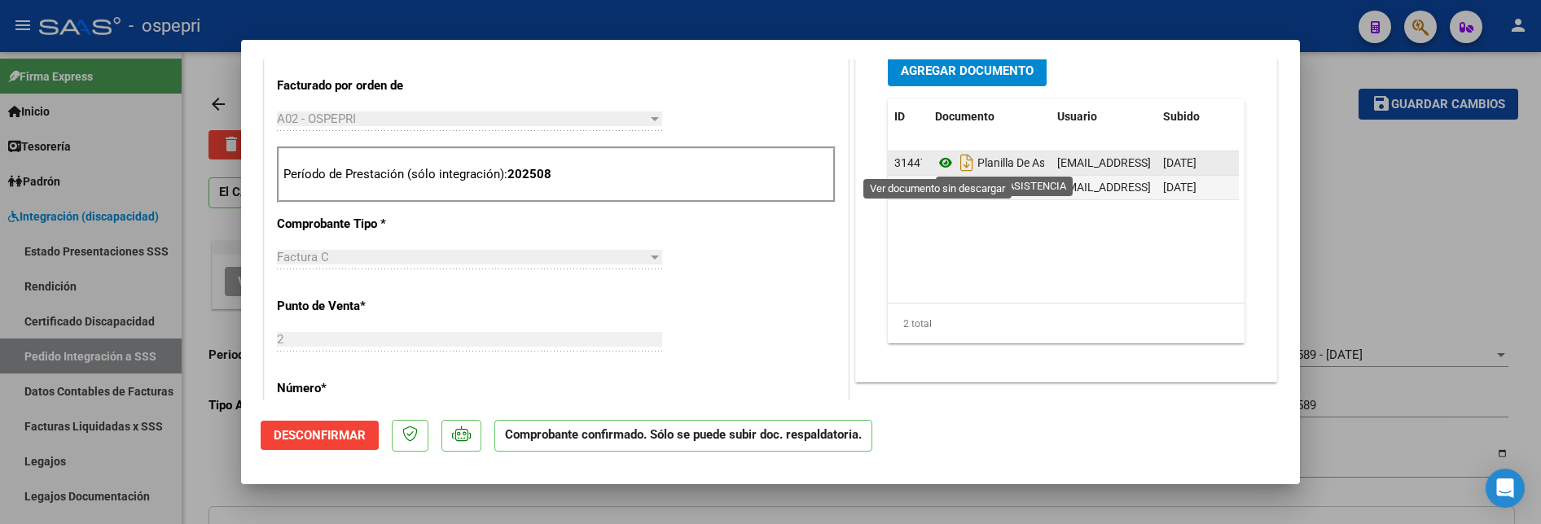
click at [941, 165] on icon at bounding box center [945, 163] width 21 height 20
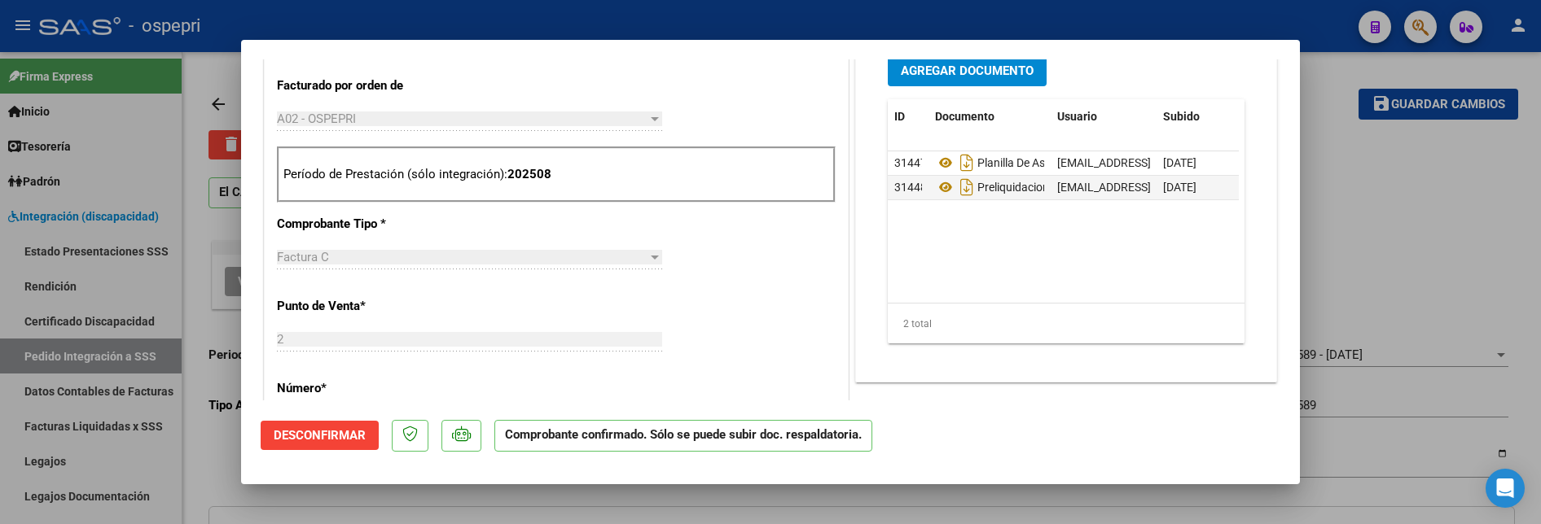
click at [1420, 298] on div at bounding box center [770, 262] width 1541 height 524
type input "$ 0,00"
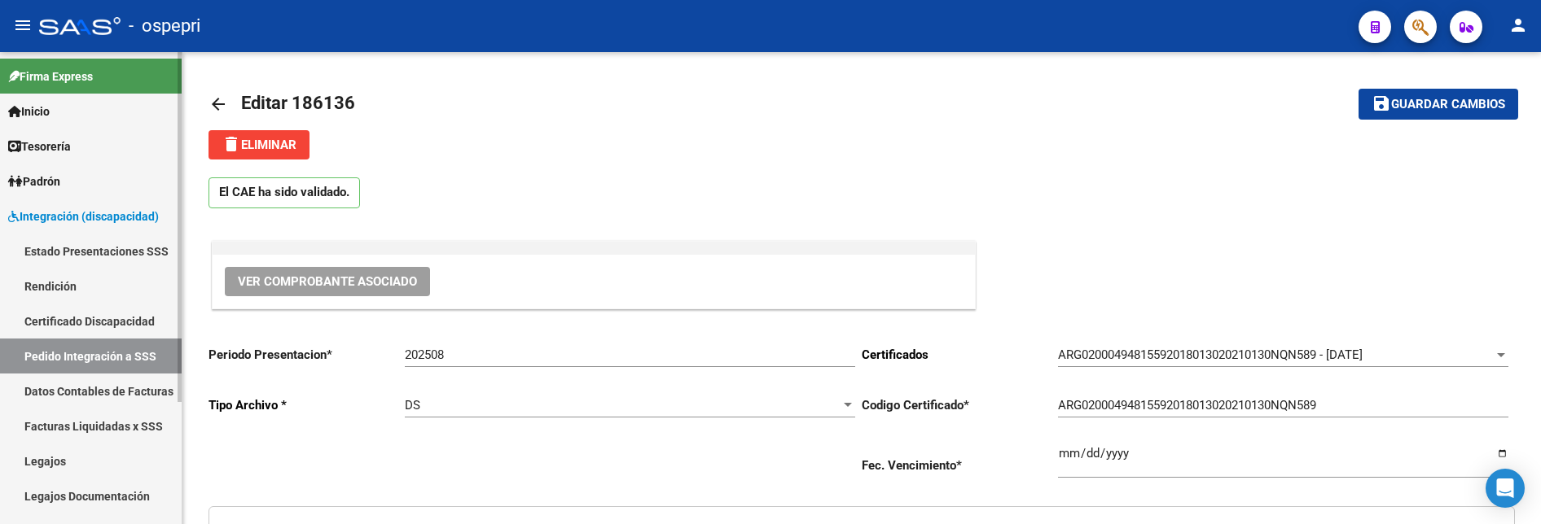
click at [108, 331] on link "Pedido Integración a SSS" at bounding box center [91, 356] width 182 height 35
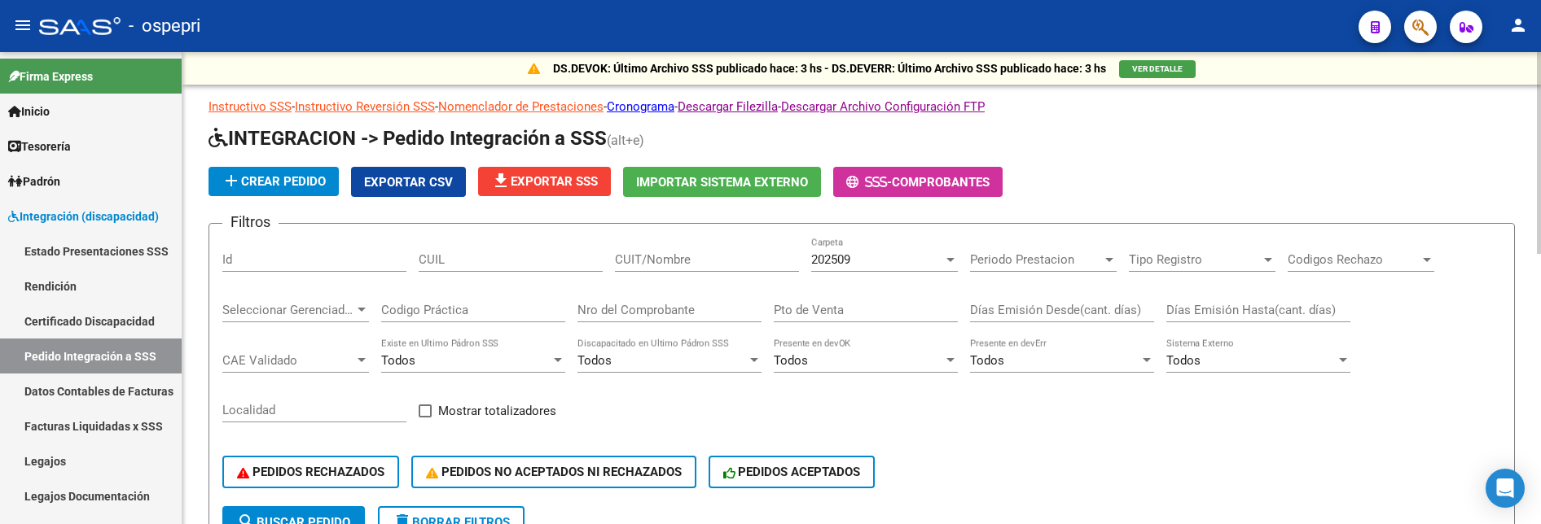
click at [673, 261] on input "CUIT/Nombre" at bounding box center [707, 259] width 184 height 15
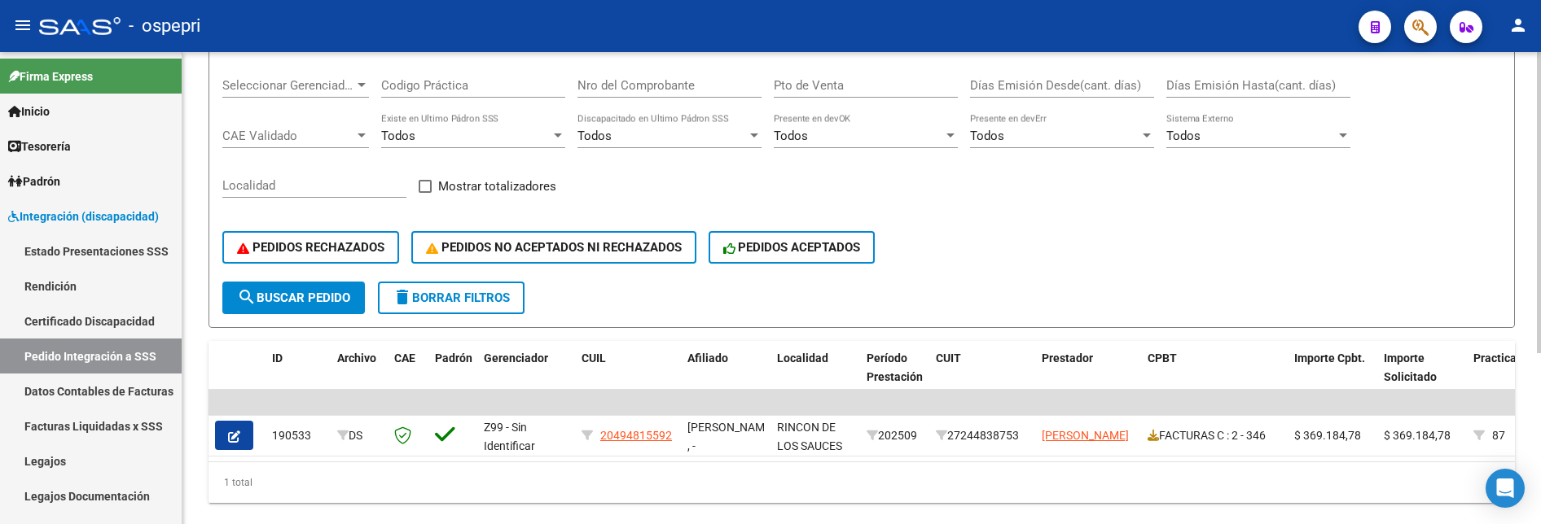
scroll to position [268, 0]
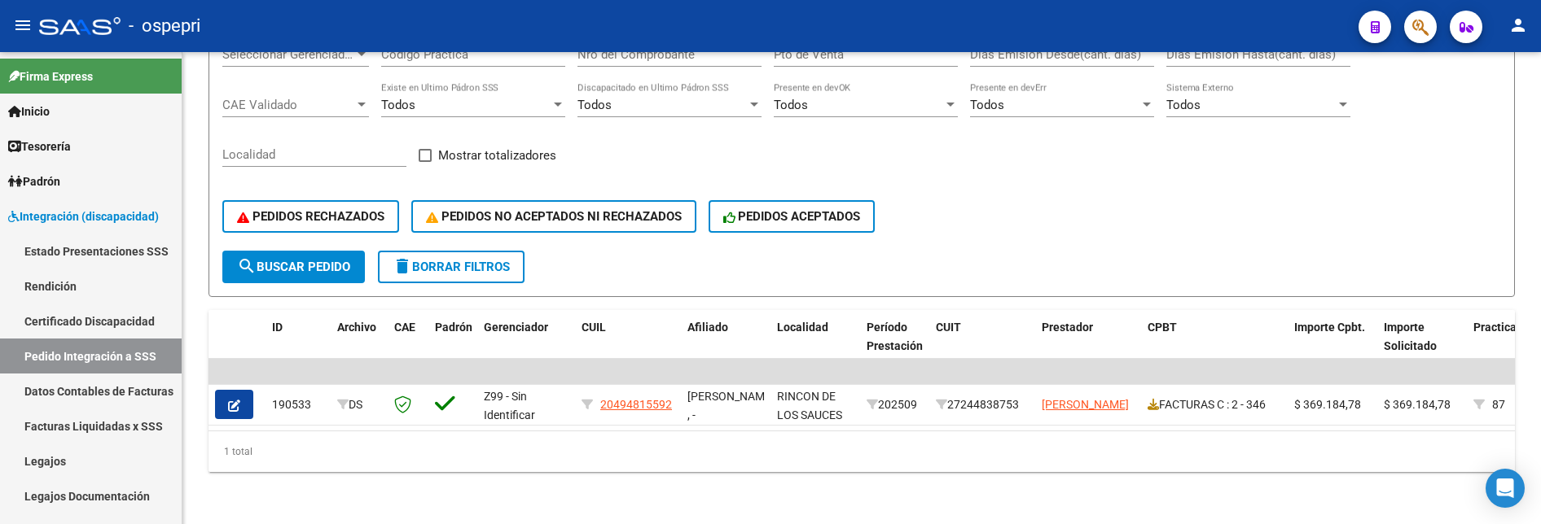
type input "gette"
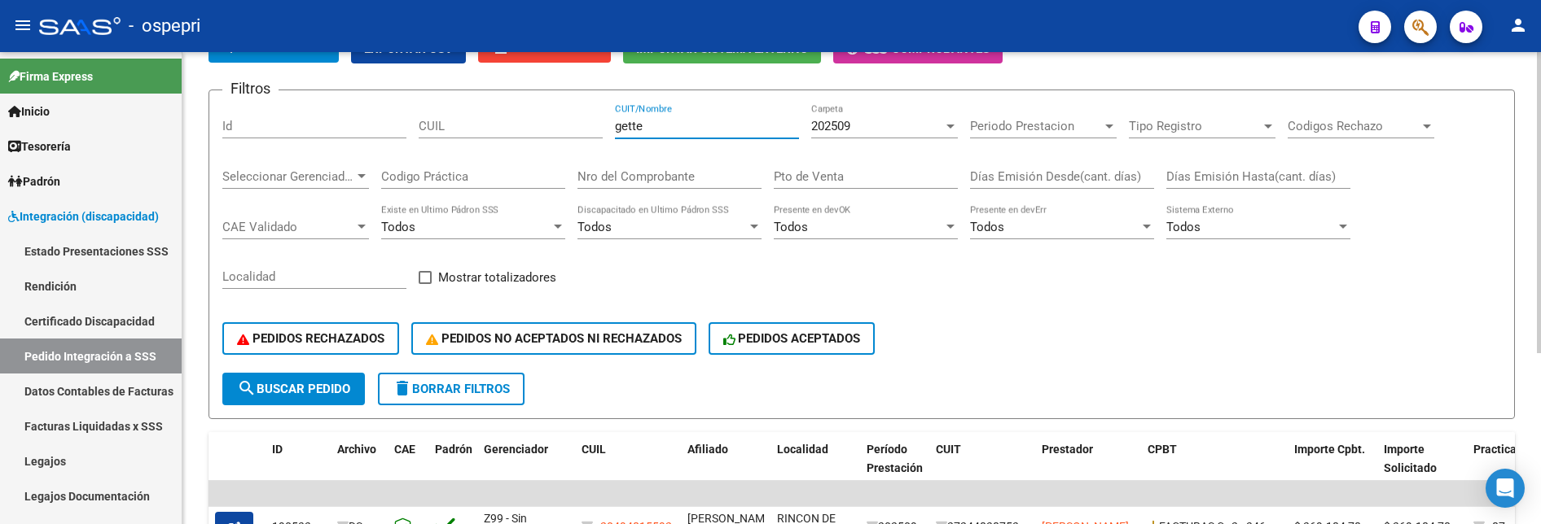
scroll to position [105, 0]
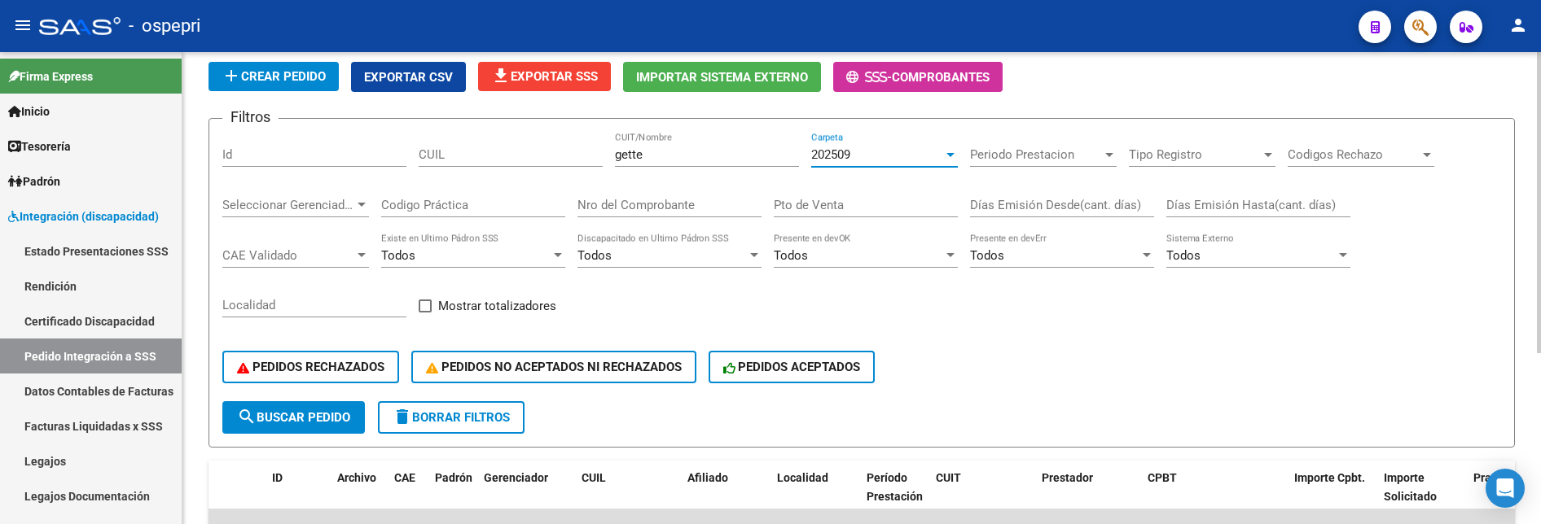
click at [946, 153] on div at bounding box center [950, 154] width 15 height 13
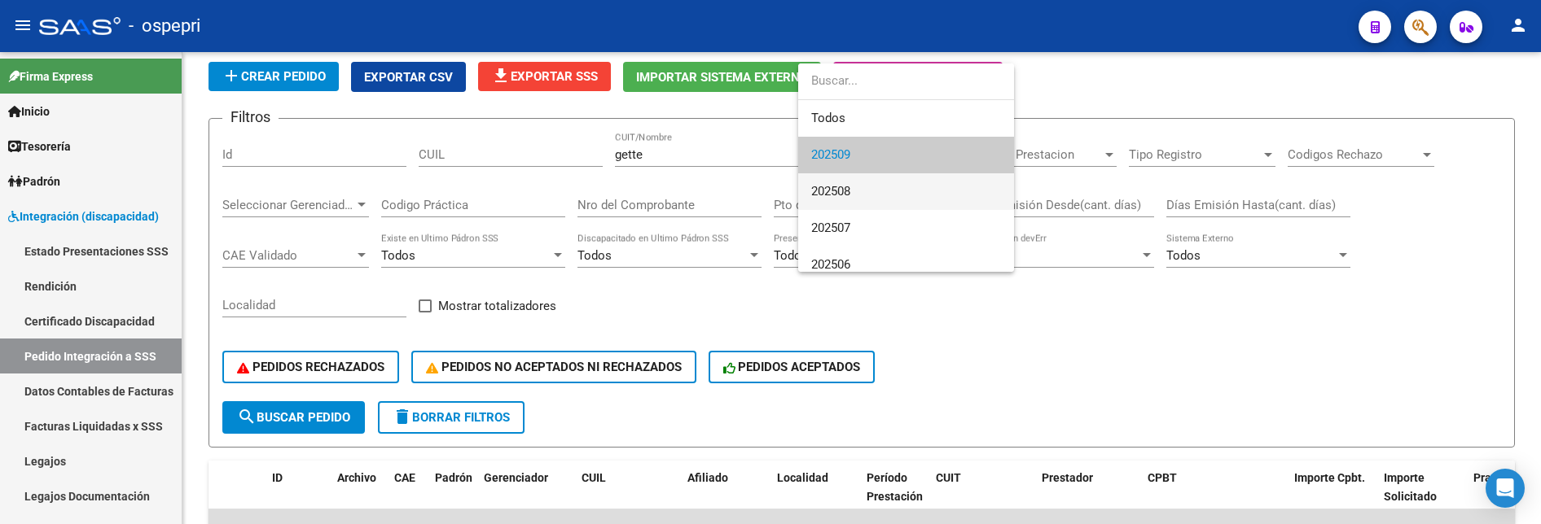
click at [901, 191] on span "202508" at bounding box center [906, 191] width 190 height 37
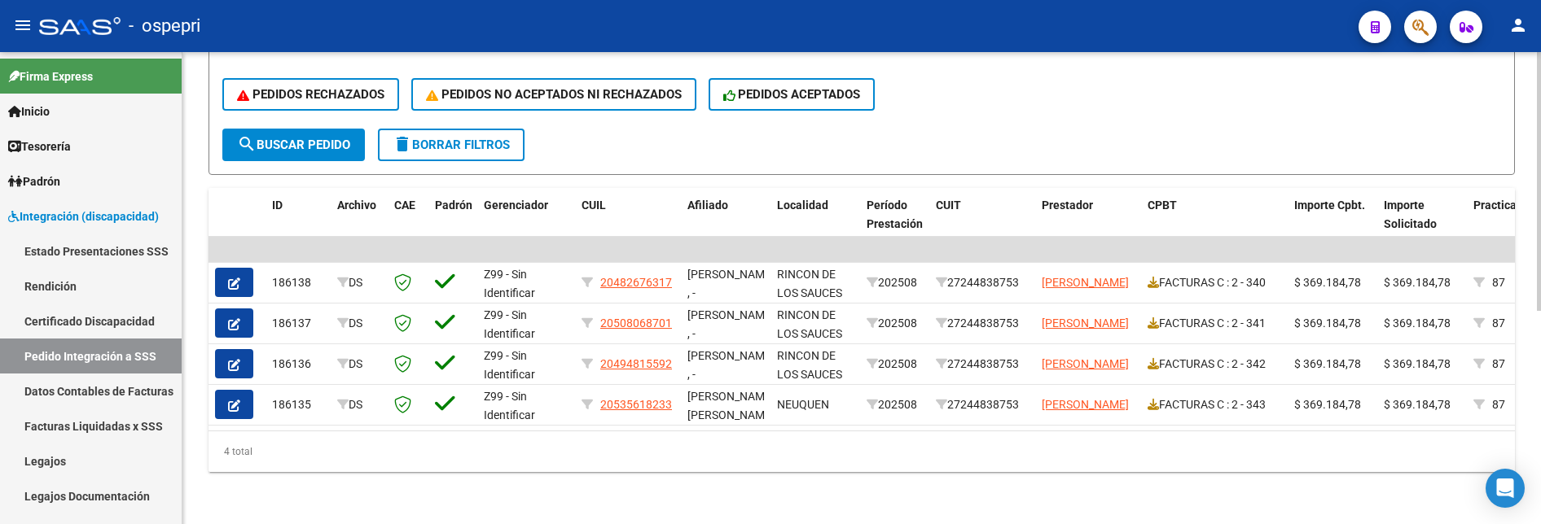
scroll to position [390, 0]
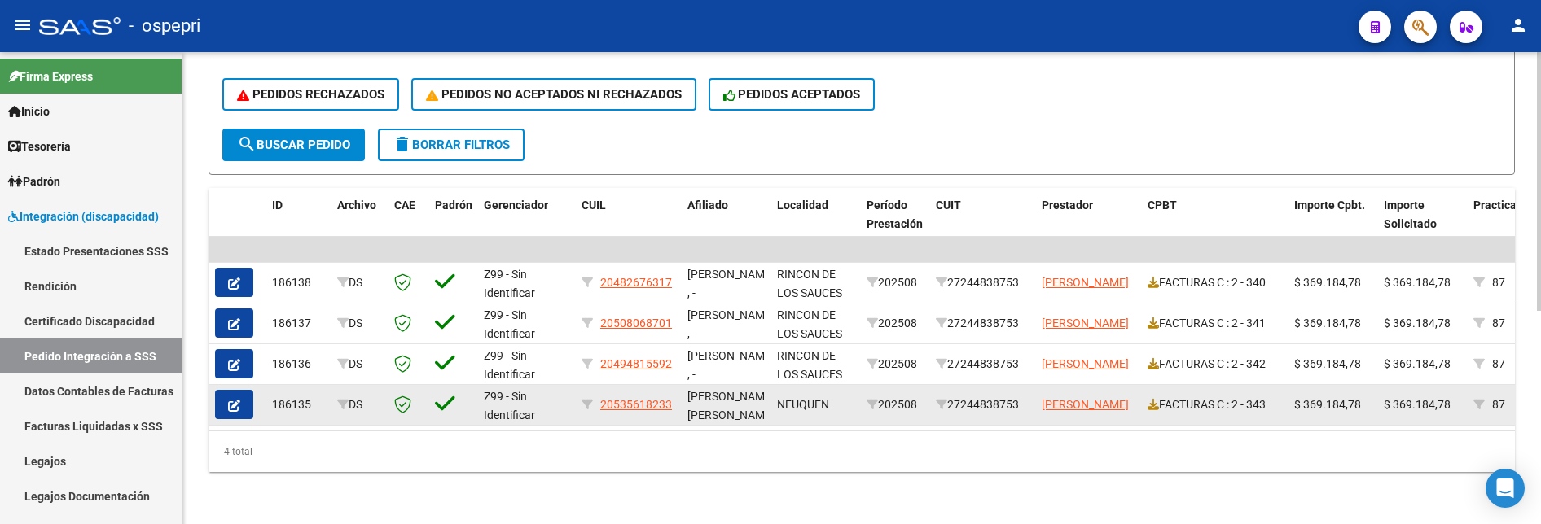
click at [242, 331] on button "button" at bounding box center [234, 404] width 38 height 29
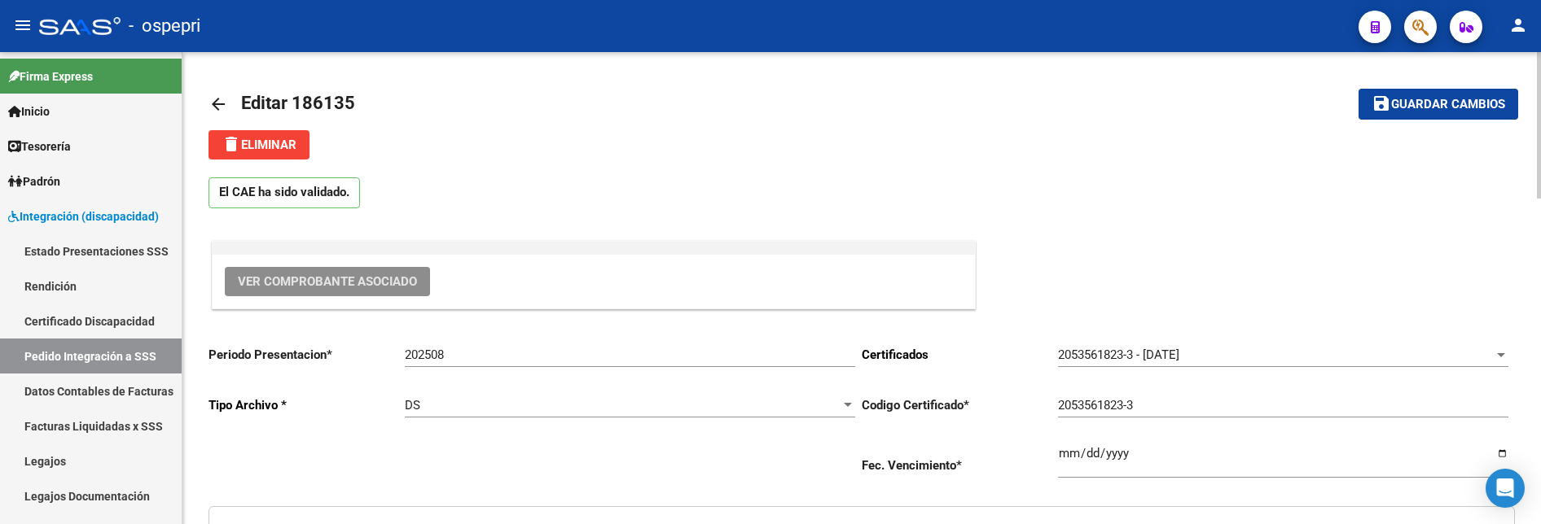
click at [353, 283] on span "Ver Comprobante Asociado" at bounding box center [327, 281] width 179 height 15
type input "20535618233"
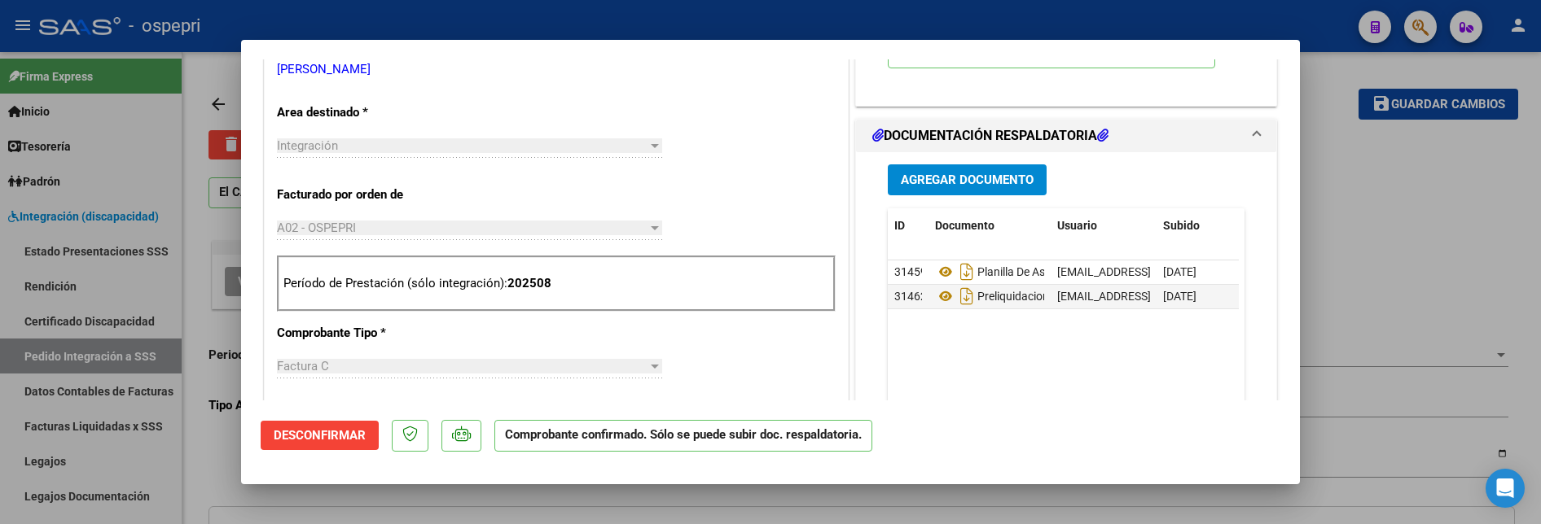
scroll to position [570, 0]
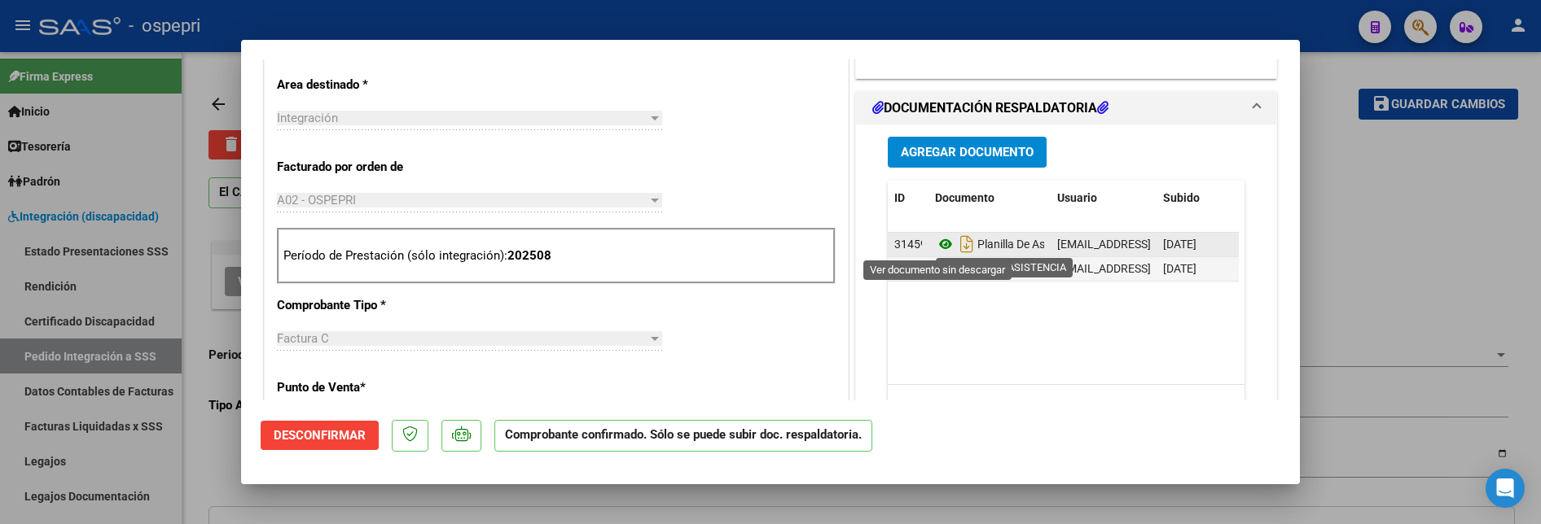
click at [937, 239] on icon at bounding box center [945, 245] width 21 height 20
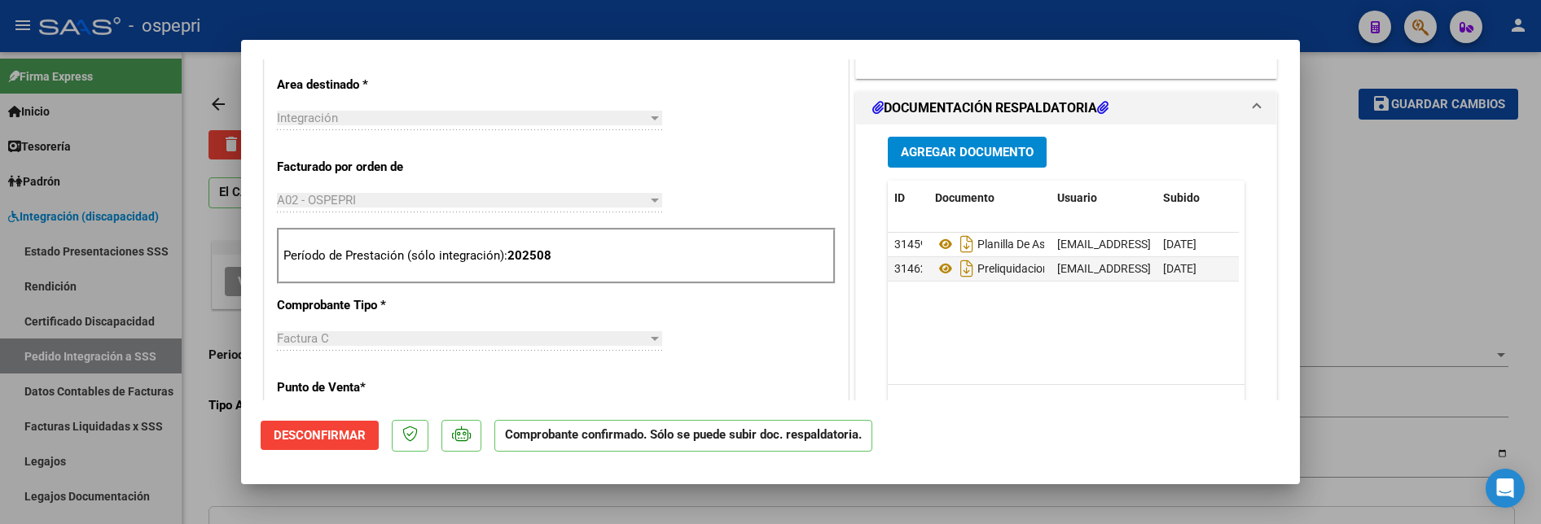
click at [1362, 307] on div at bounding box center [770, 262] width 1541 height 524
type input "$ 0,00"
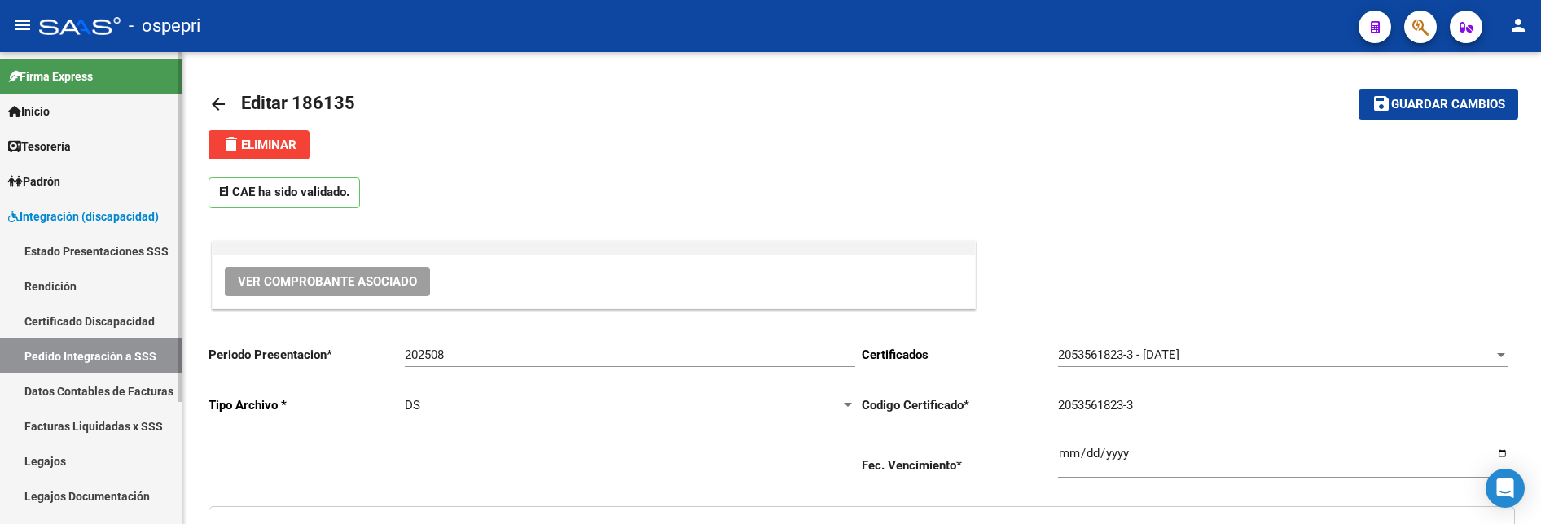
click at [146, 331] on link "Pedido Integración a SSS" at bounding box center [91, 356] width 182 height 35
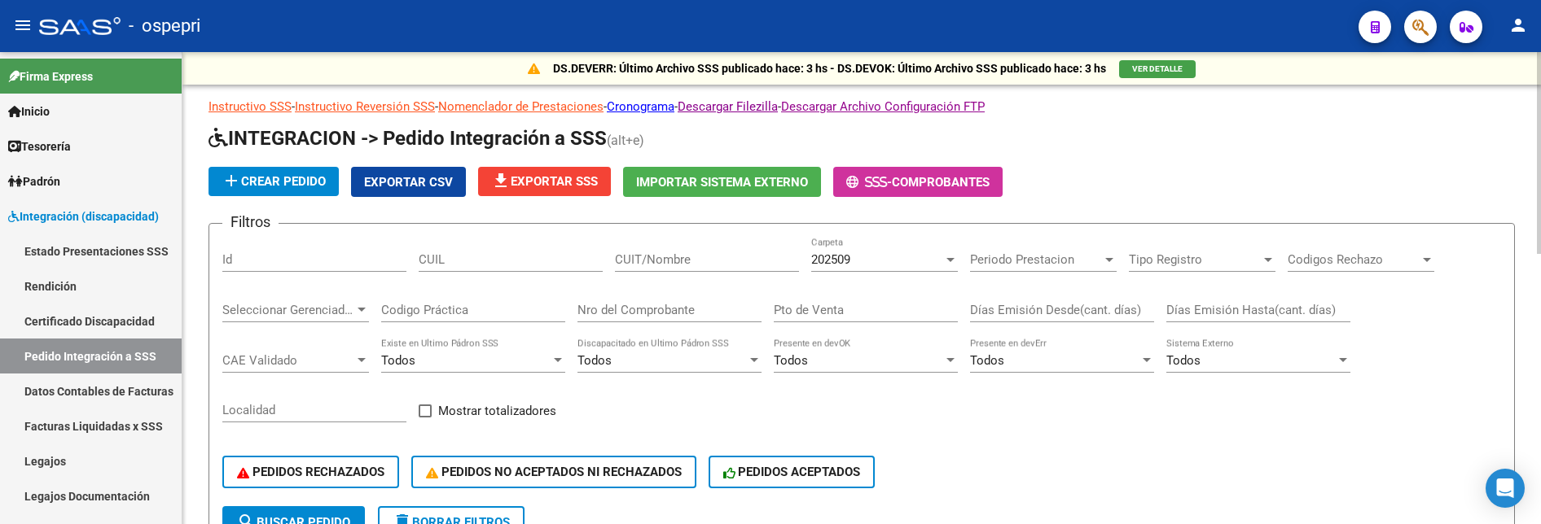
click at [688, 257] on input "CUIT/Nombre" at bounding box center [707, 259] width 184 height 15
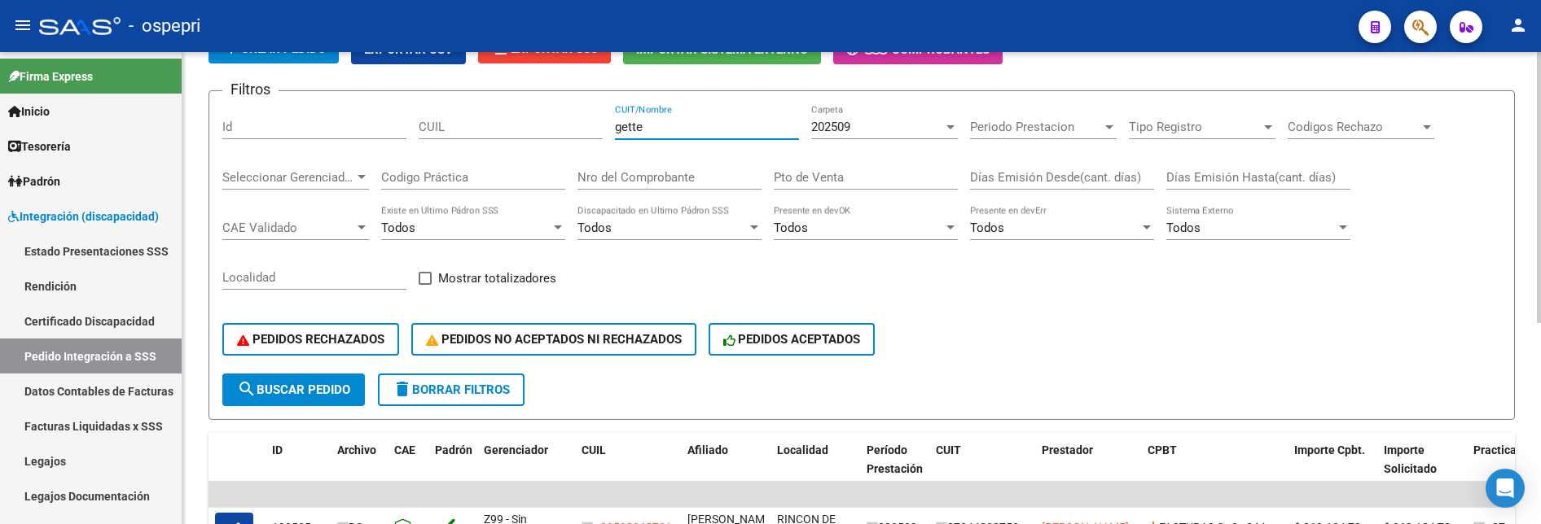
scroll to position [105, 0]
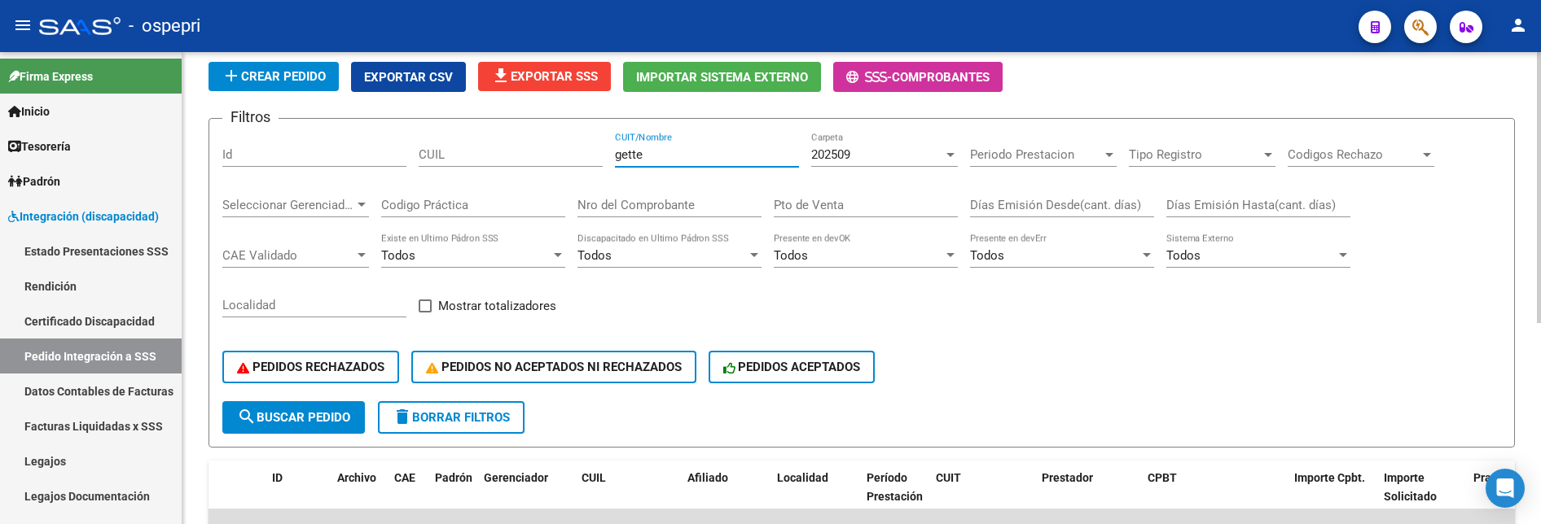
drag, startPoint x: 669, startPoint y: 155, endPoint x: 589, endPoint y: 160, distance: 80.0
click at [589, 160] on div "Filtros Id CUIL gette CUIT/Nombre 202509 Carpeta Periodo Prestacion Periodo Pre…" at bounding box center [861, 267] width 1279 height 270
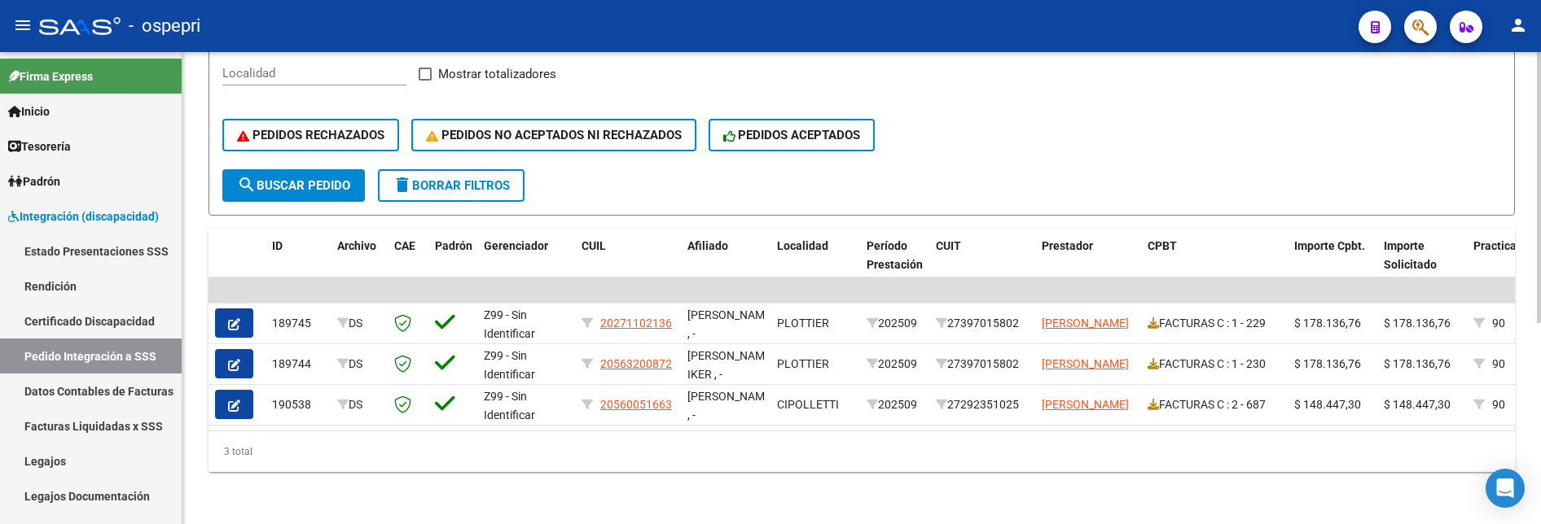
scroll to position [349, 0]
click at [294, 178] on span "search Buscar Pedido" at bounding box center [293, 185] width 113 height 15
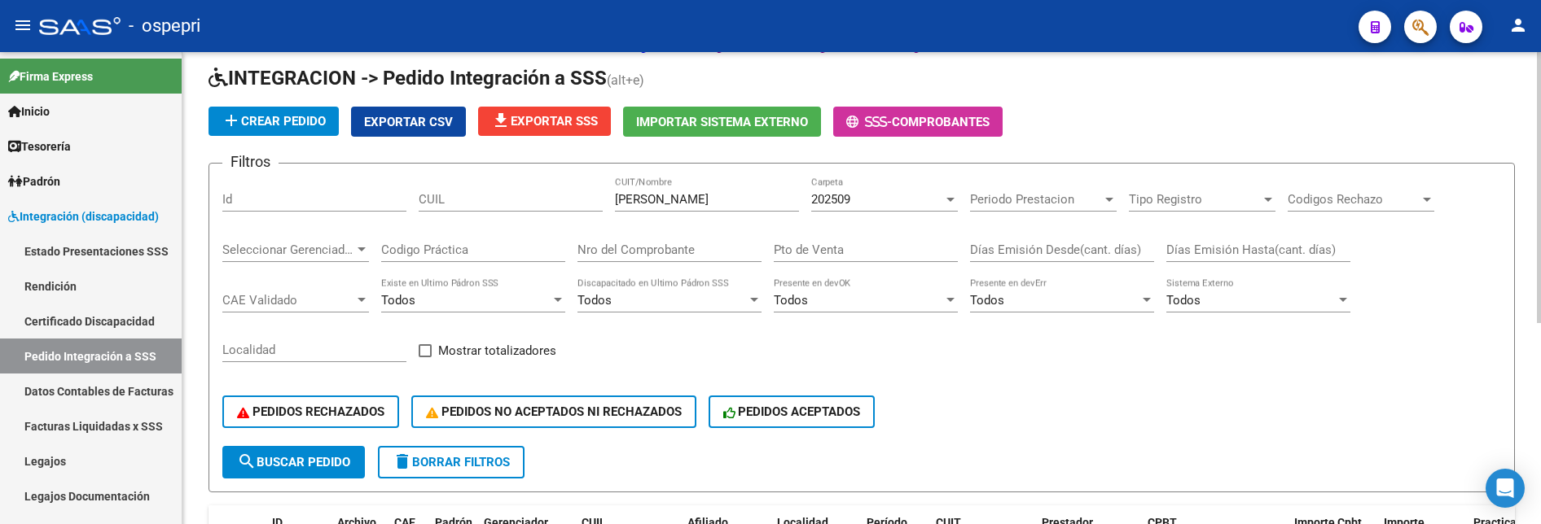
scroll to position [24, 0]
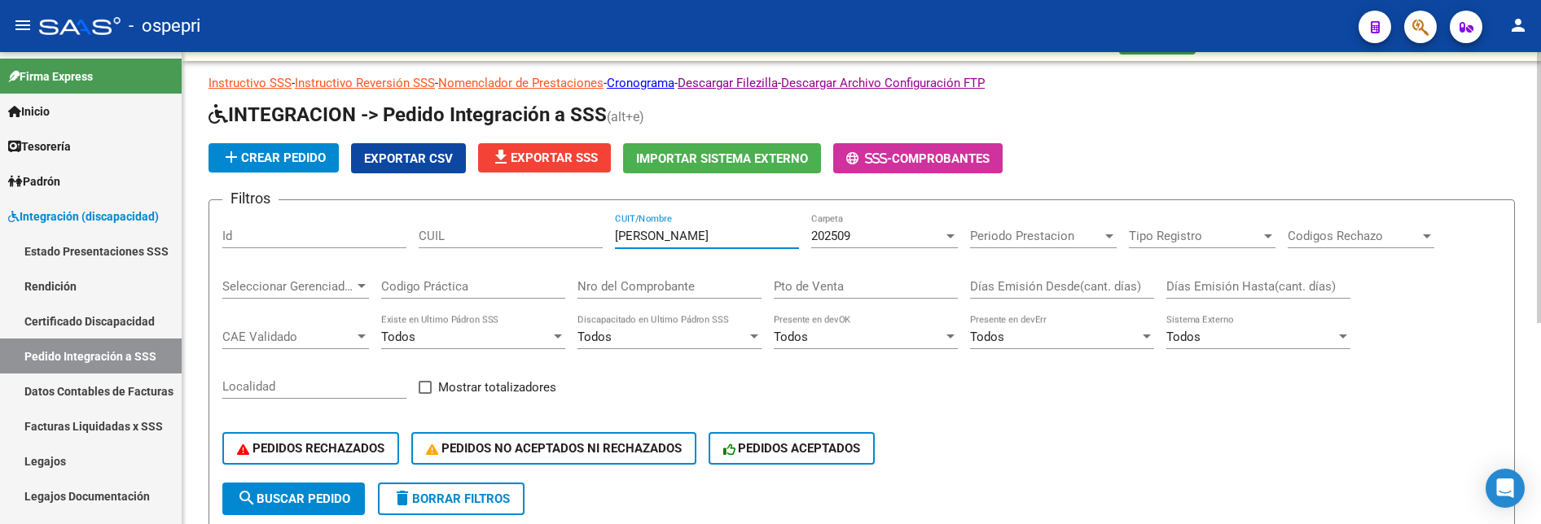
drag, startPoint x: 731, startPoint y: 240, endPoint x: 580, endPoint y: 231, distance: 150.9
click at [580, 231] on div "Filtros Id CUIL gonzalez maria CUIT/Nombre 202509 Carpeta Periodo Prestacion Pe…" at bounding box center [861, 348] width 1279 height 270
click at [673, 235] on input "graneri" at bounding box center [707, 236] width 184 height 15
type input "granieri"
click at [949, 237] on div at bounding box center [950, 237] width 8 height 4
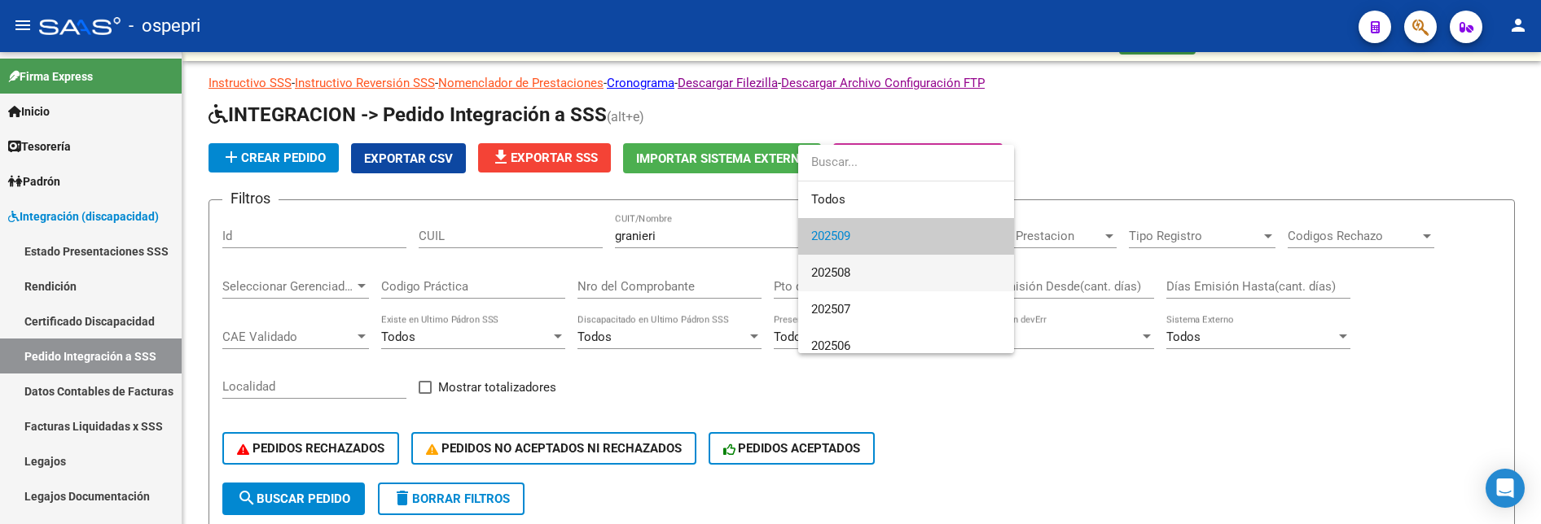
click at [928, 283] on span "202508" at bounding box center [906, 273] width 190 height 37
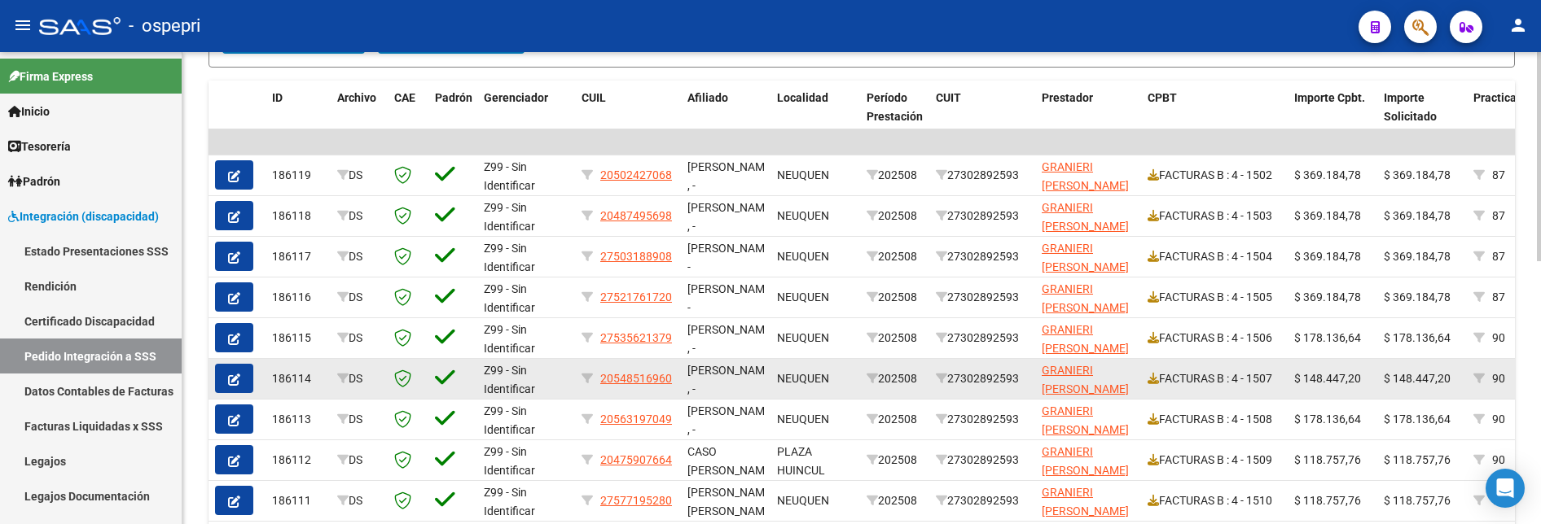
scroll to position [512, 0]
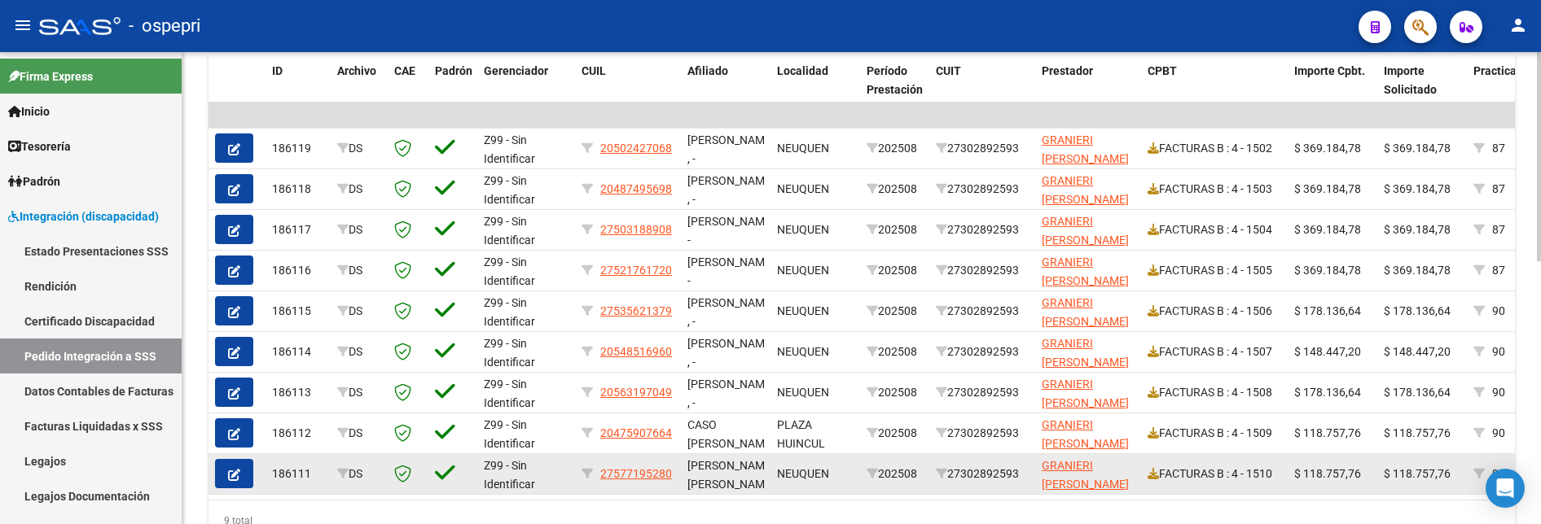
click at [243, 331] on button "button" at bounding box center [234, 473] width 38 height 29
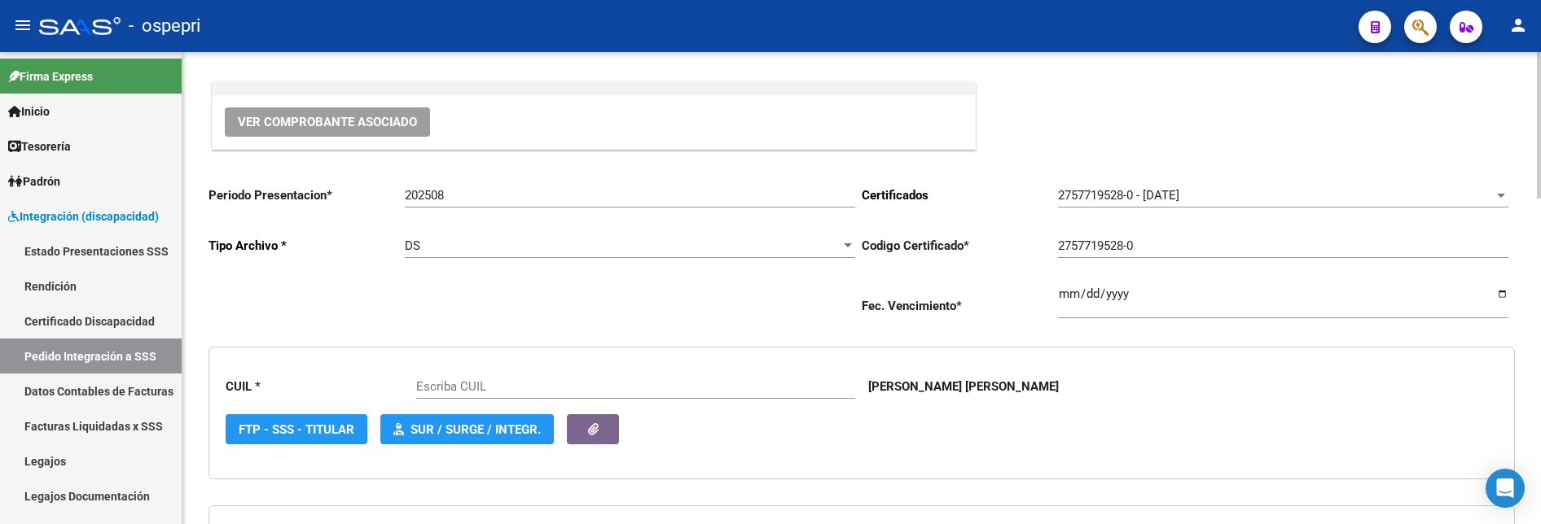
scroll to position [163, 0]
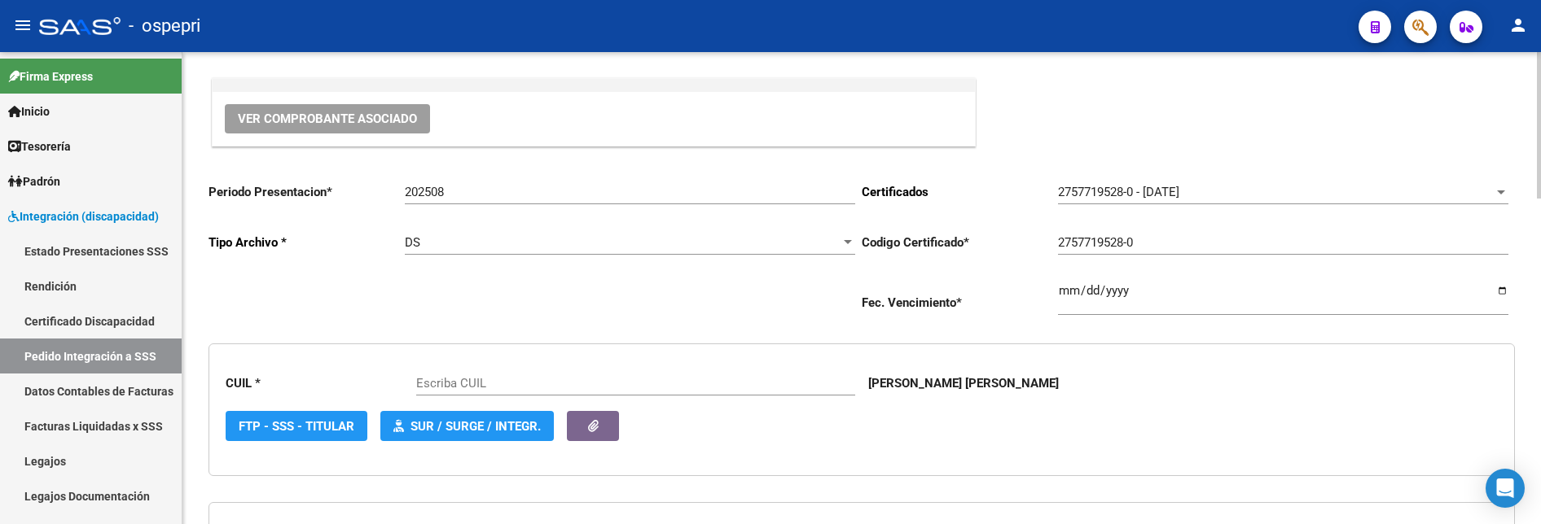
click at [376, 120] on span "Ver Comprobante Asociado" at bounding box center [327, 119] width 179 height 15
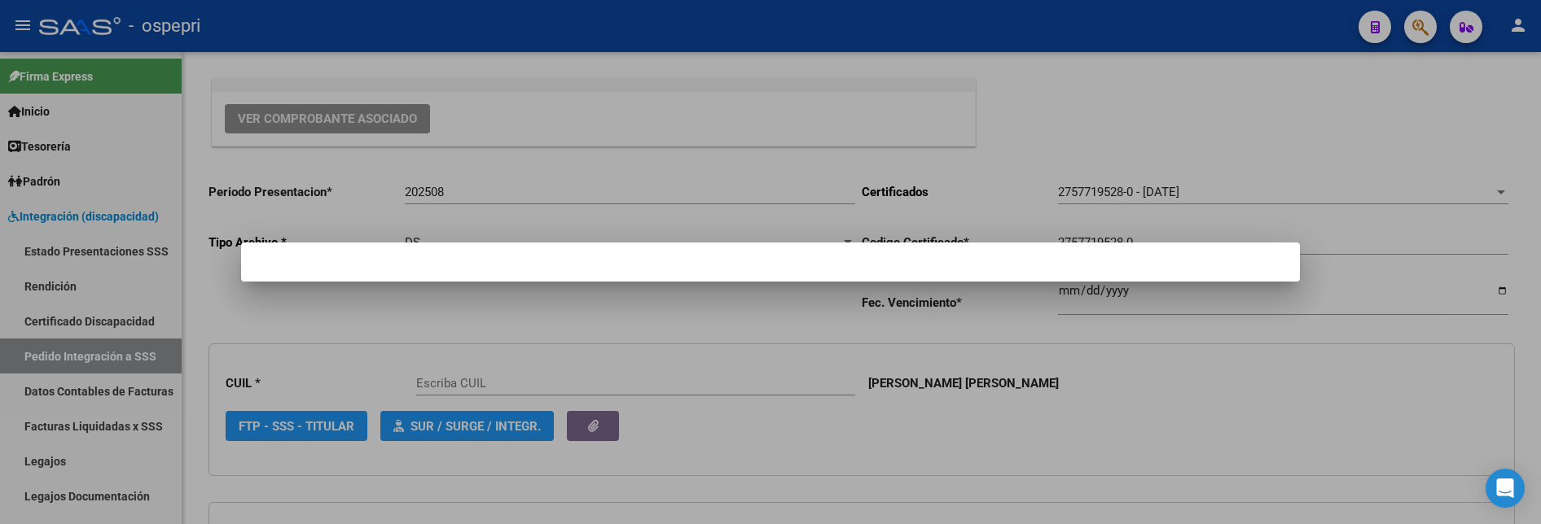
type input "27577195280"
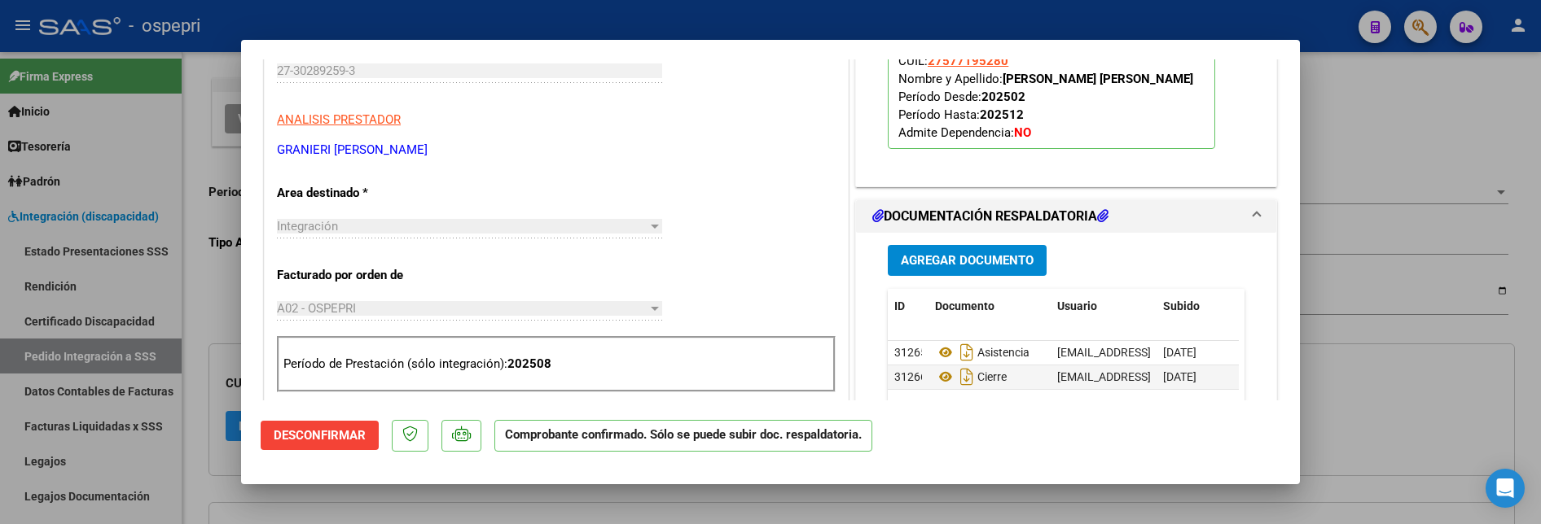
scroll to position [489, 0]
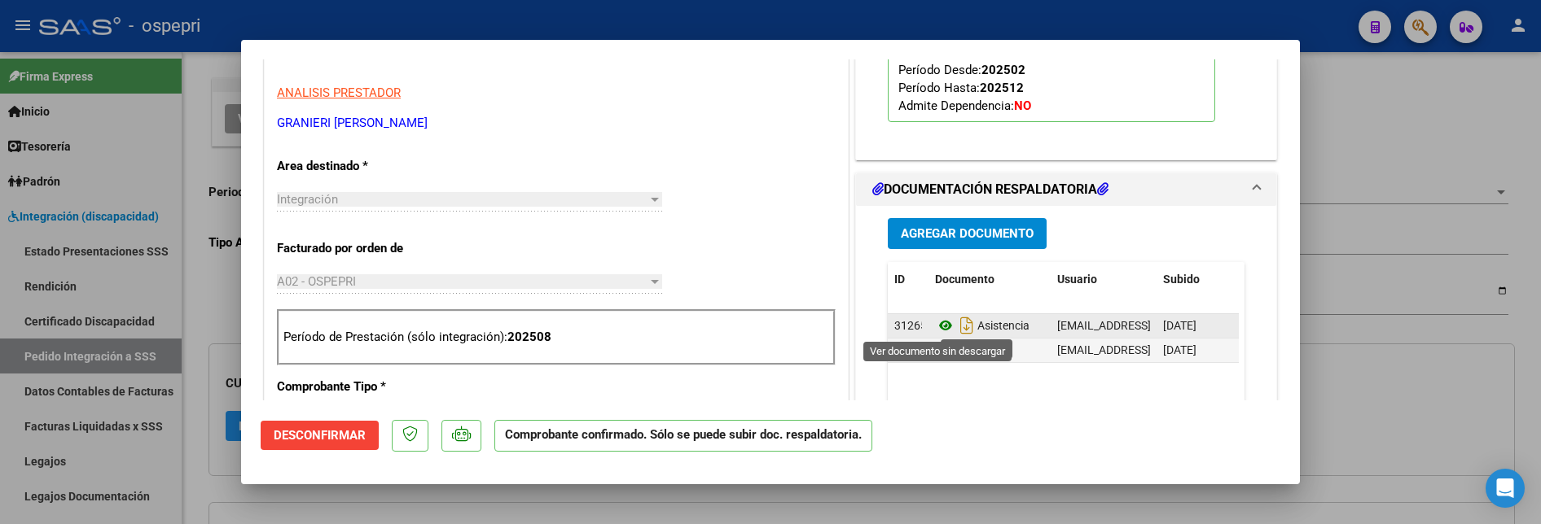
click at [937, 323] on icon at bounding box center [945, 326] width 21 height 20
click at [1396, 174] on div at bounding box center [770, 262] width 1541 height 524
type input "$ 0,00"
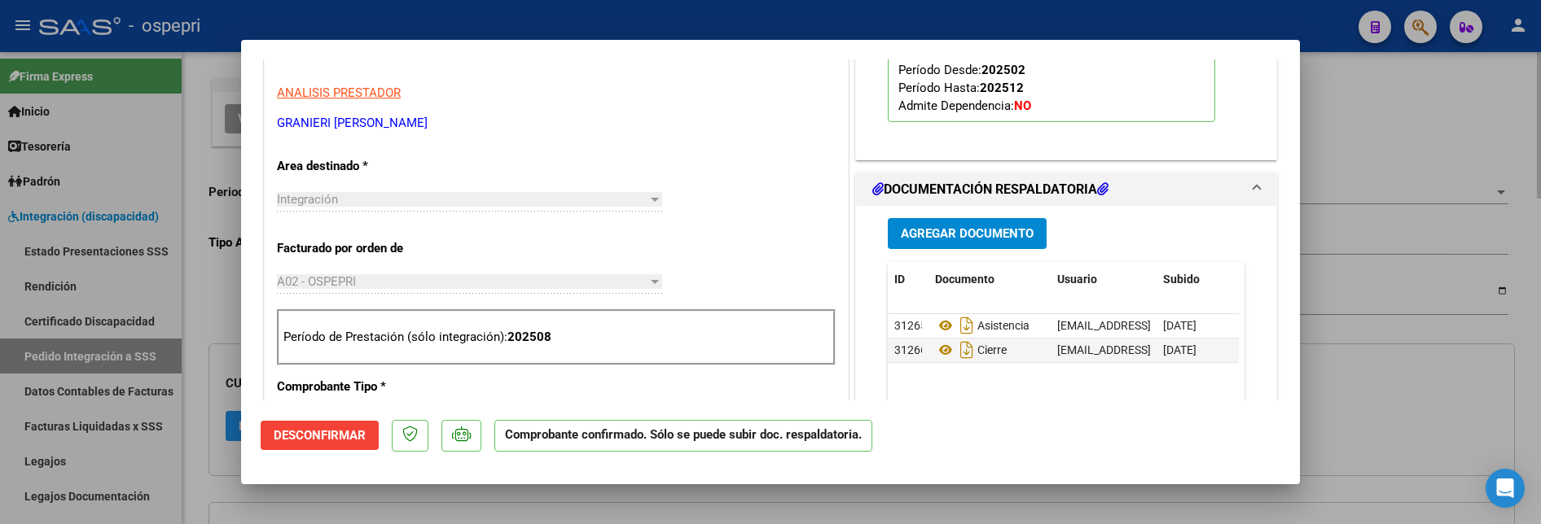
scroll to position [0, 0]
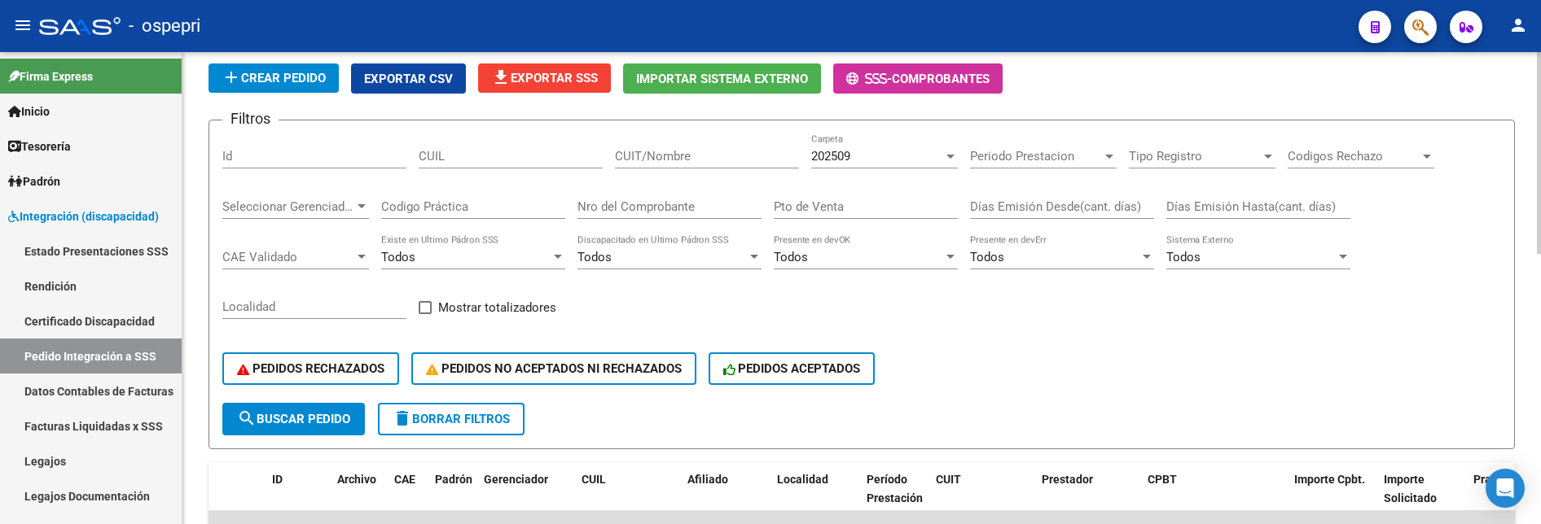
scroll to position [81, 0]
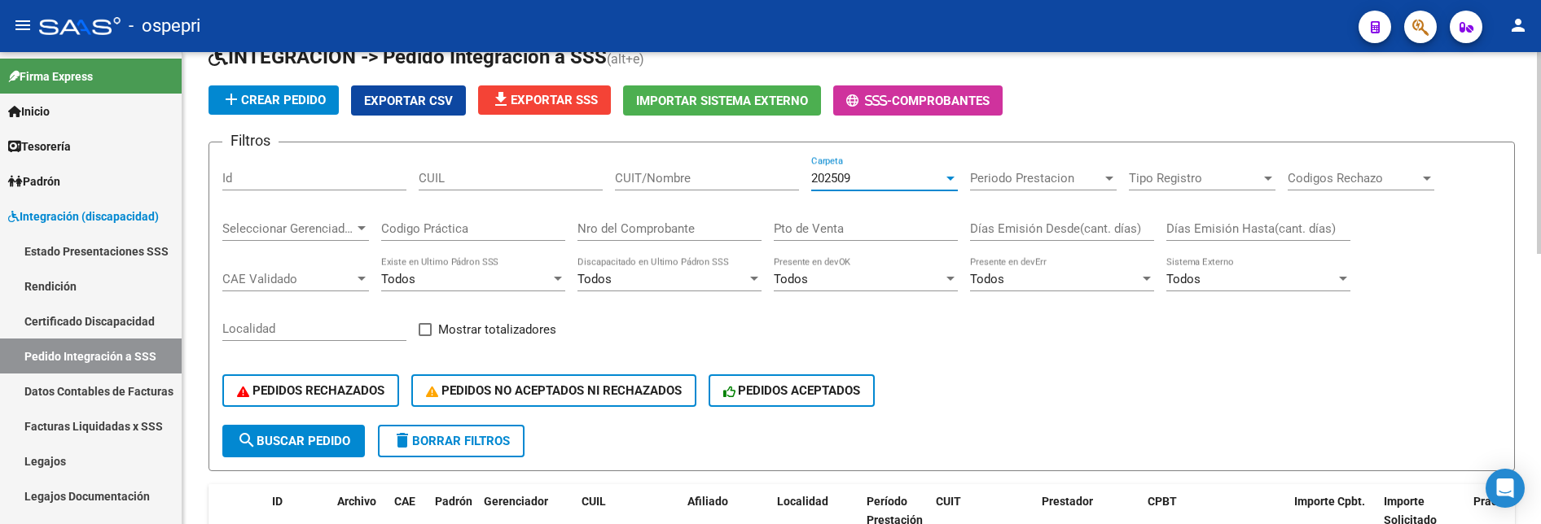
click at [952, 178] on div at bounding box center [950, 179] width 8 height 4
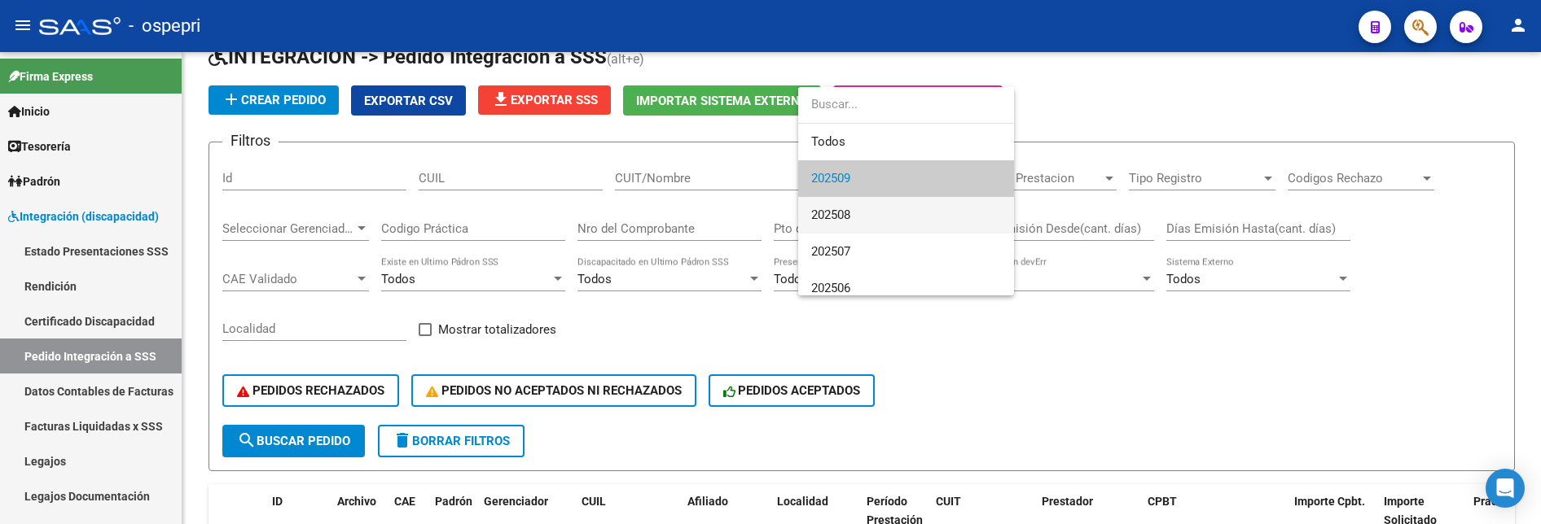
click at [900, 211] on span "202508" at bounding box center [906, 215] width 190 height 37
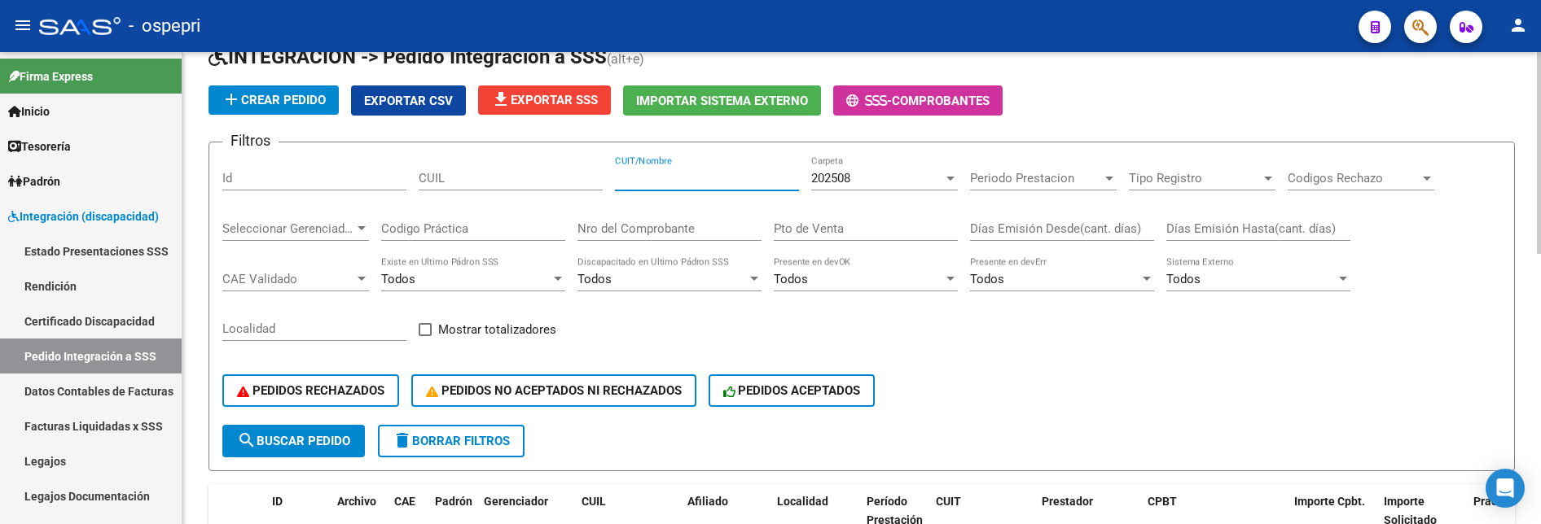
click at [700, 179] on input "CUIT/Nombre" at bounding box center [707, 178] width 184 height 15
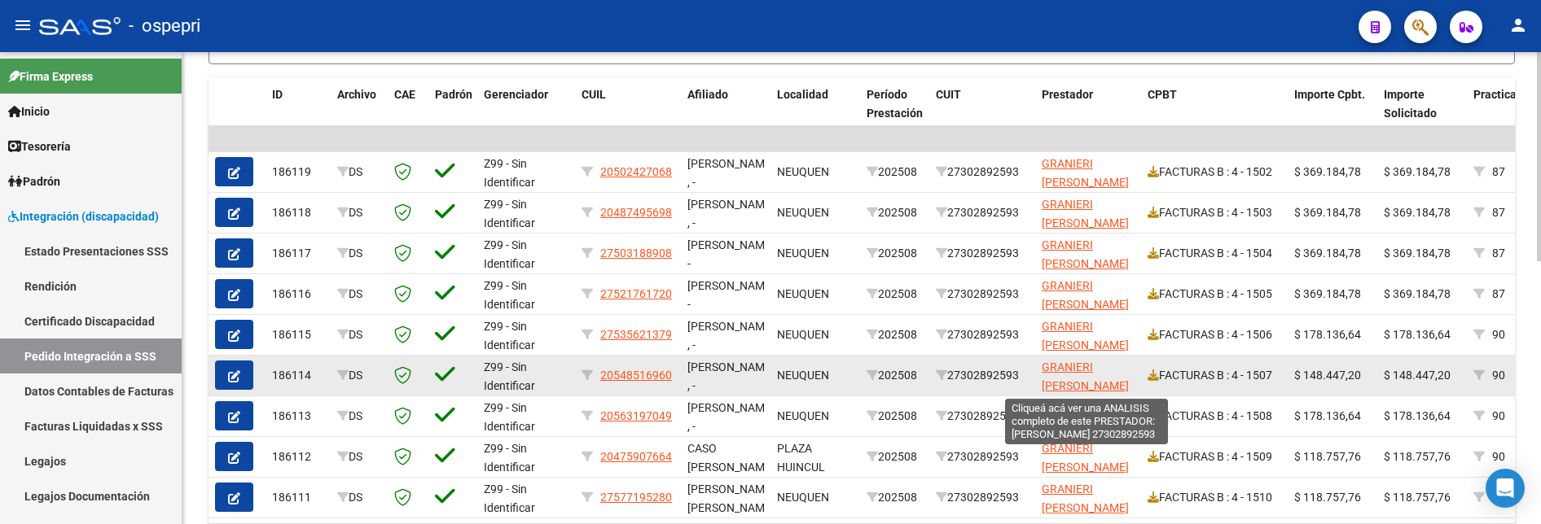
scroll to position [3, 0]
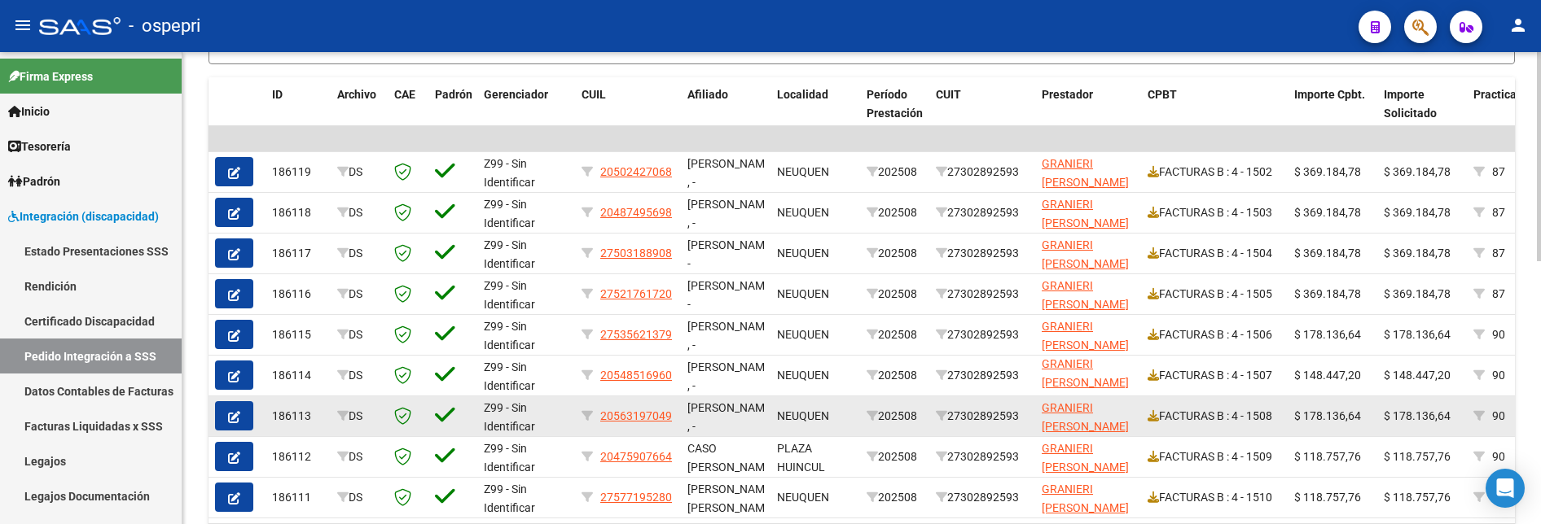
type input "granieri"
click at [230, 331] on span "button" at bounding box center [234, 416] width 12 height 15
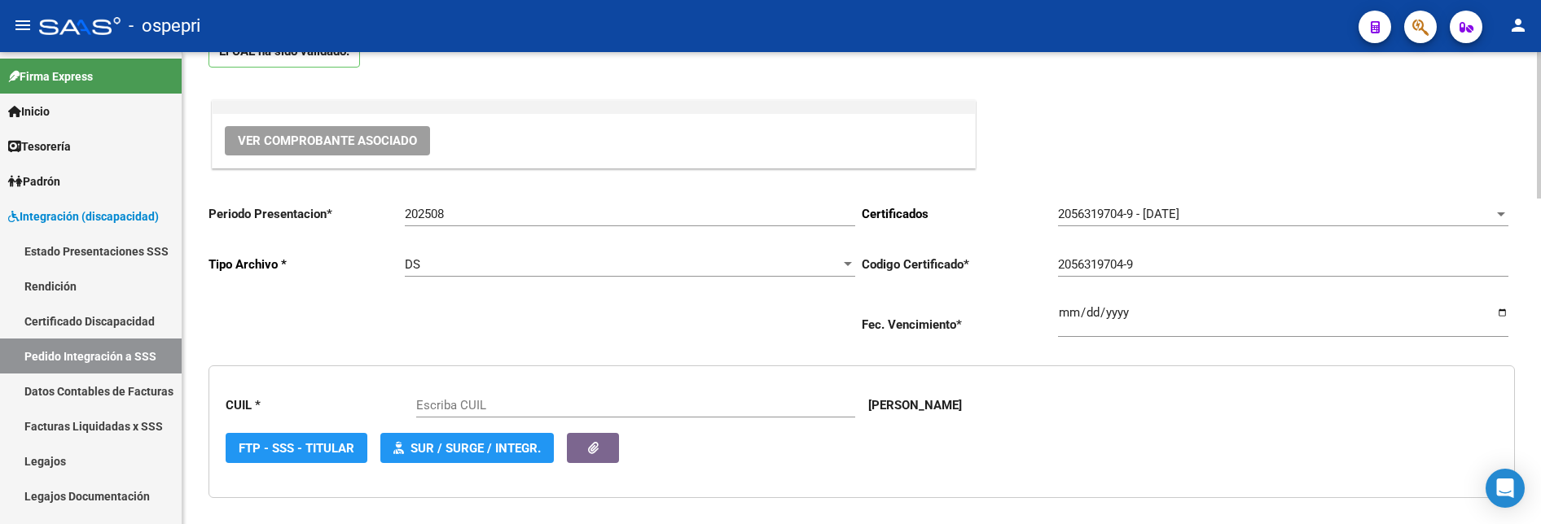
scroll to position [163, 0]
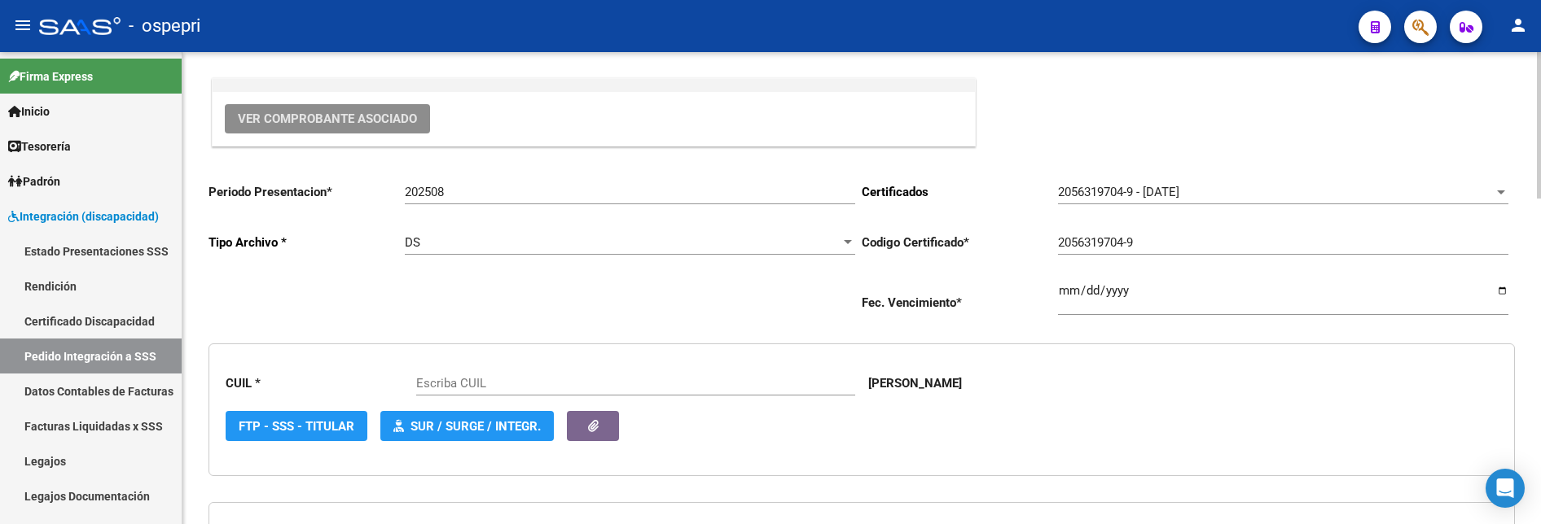
click at [371, 125] on span "Ver Comprobante Asociado" at bounding box center [327, 119] width 179 height 15
type input "20563197049"
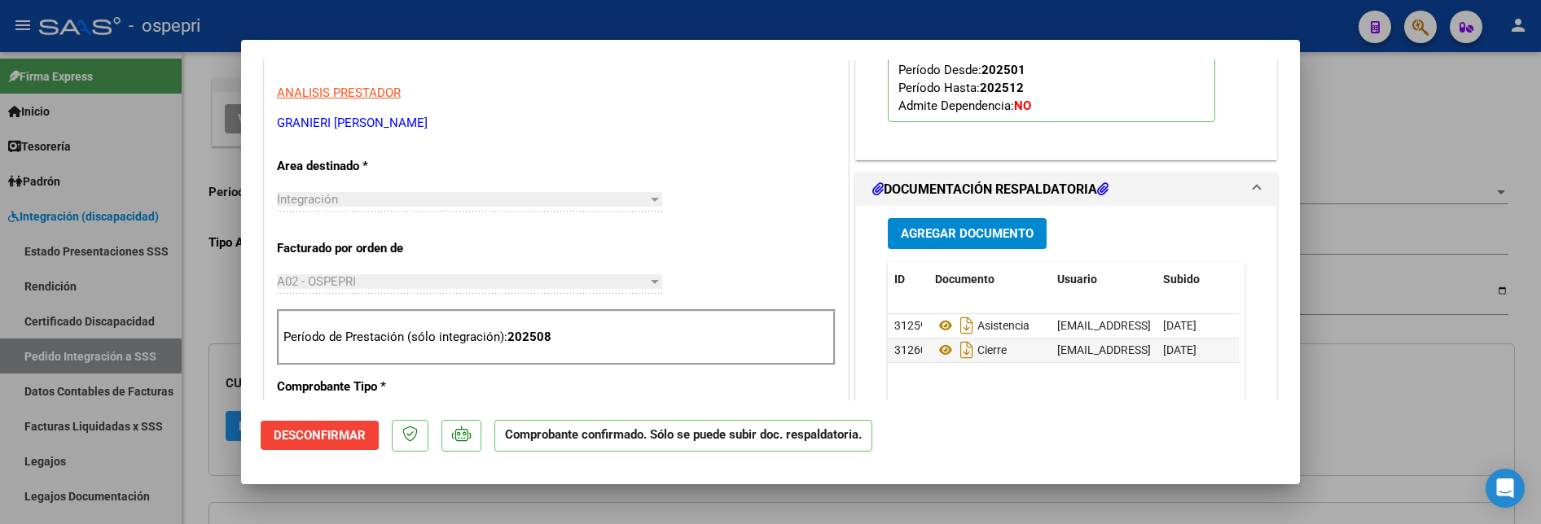
scroll to position [570, 0]
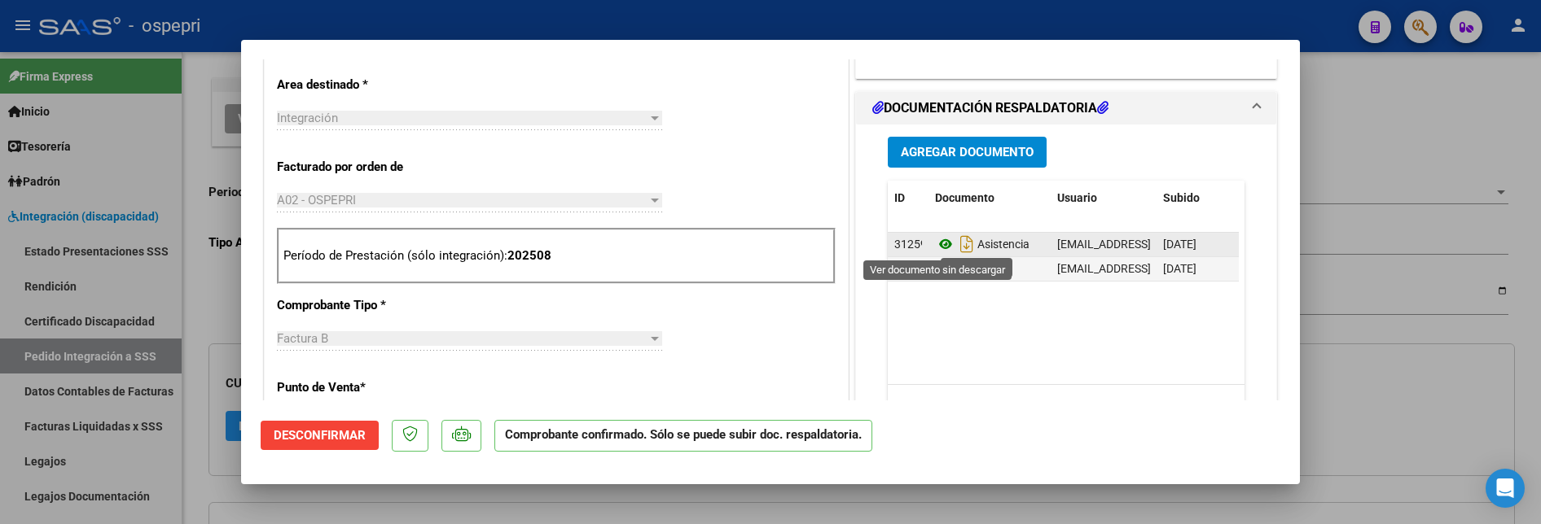
click at [940, 246] on icon at bounding box center [945, 245] width 21 height 20
click at [1342, 138] on div at bounding box center [770, 262] width 1541 height 524
type input "$ 0,00"
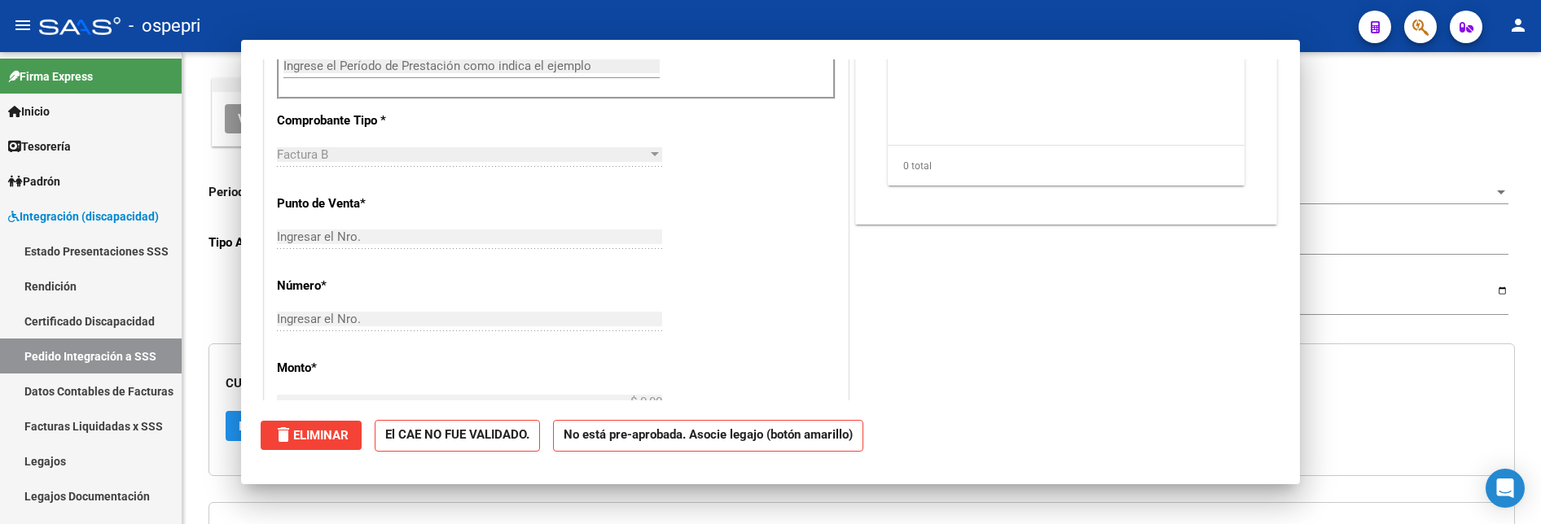
scroll to position [0, 0]
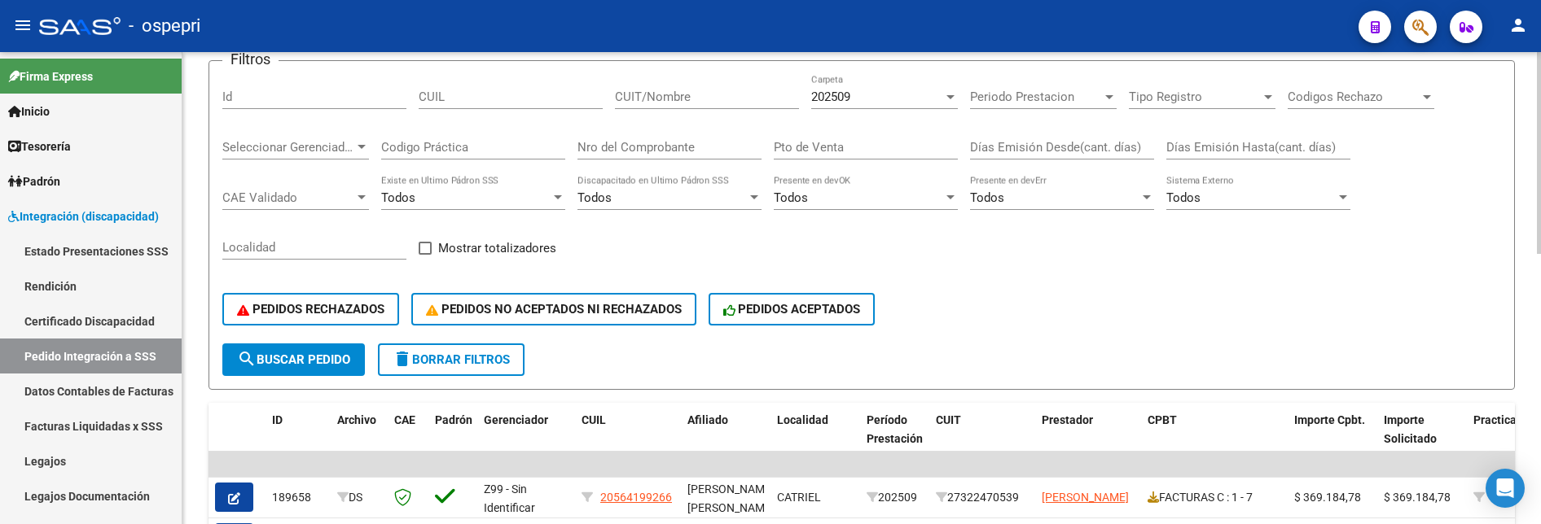
click at [963, 92] on app-drop-down-list "202509 Carpeta" at bounding box center [890, 97] width 159 height 15
click at [956, 95] on div at bounding box center [950, 96] width 15 height 13
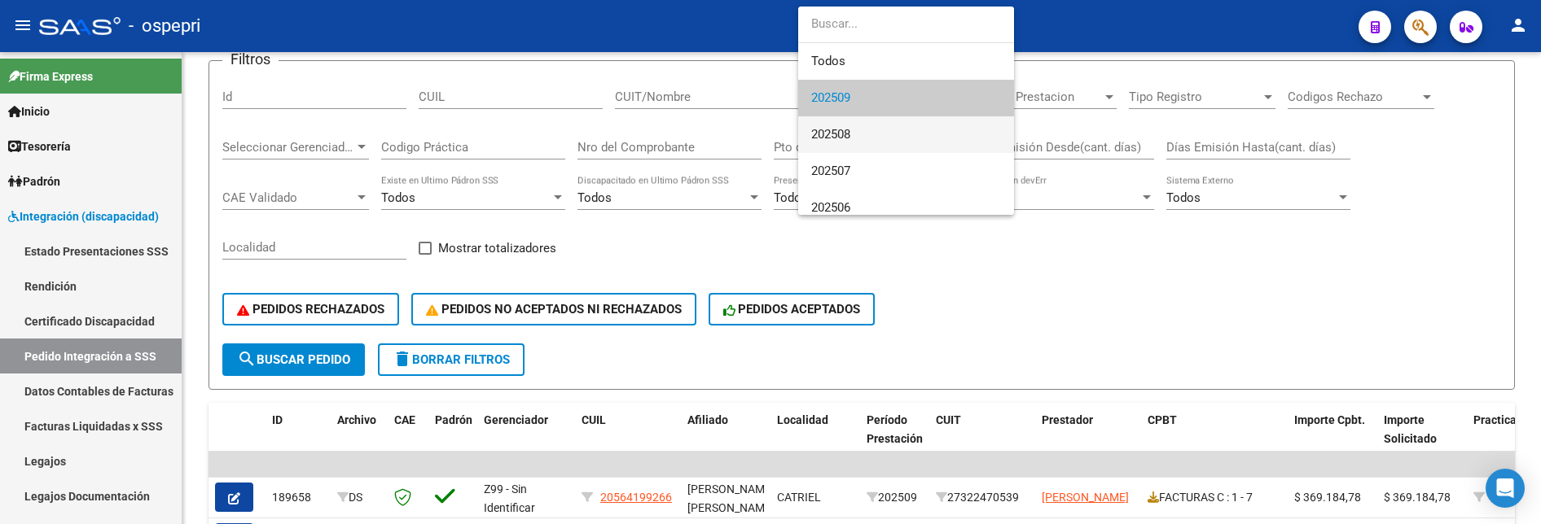
scroll to position [1, 0]
click at [899, 138] on span "202508" at bounding box center [906, 134] width 190 height 37
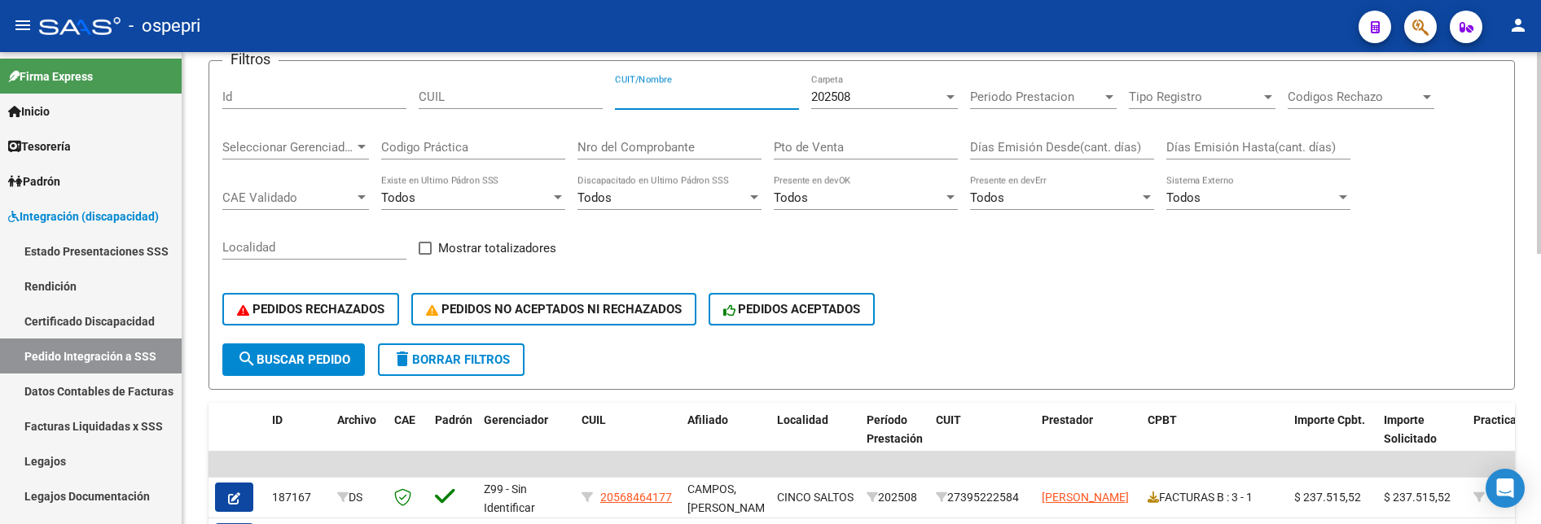
click at [676, 96] on input "CUIT/Nombre" at bounding box center [707, 97] width 184 height 15
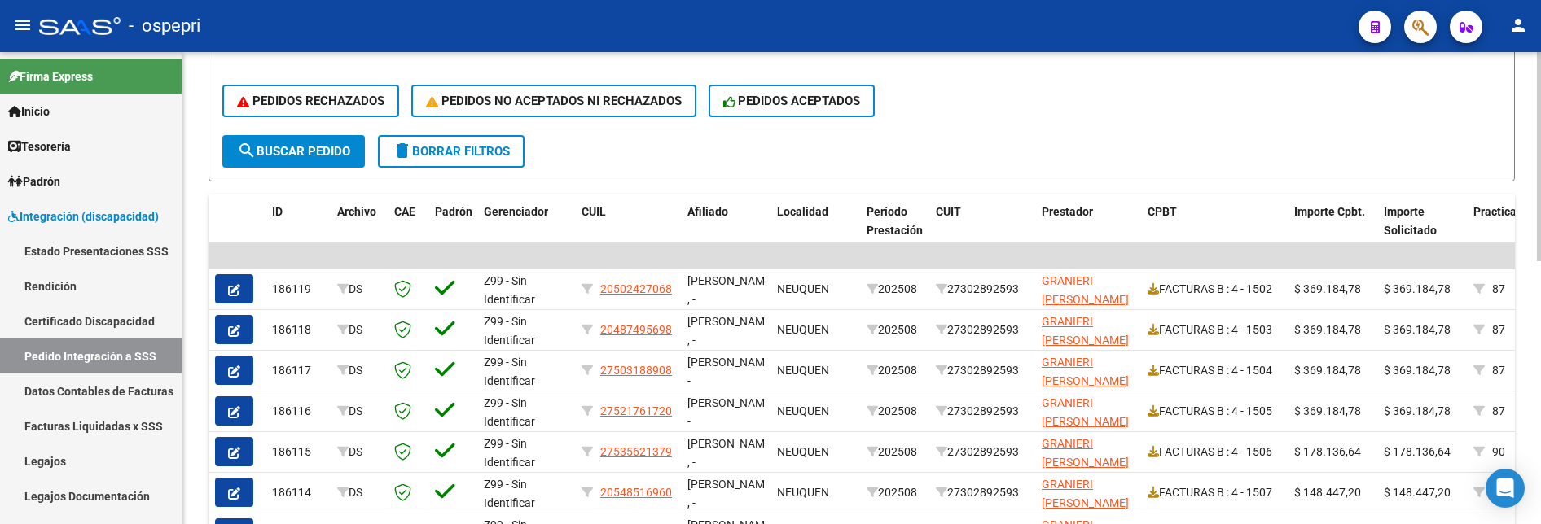
scroll to position [407, 0]
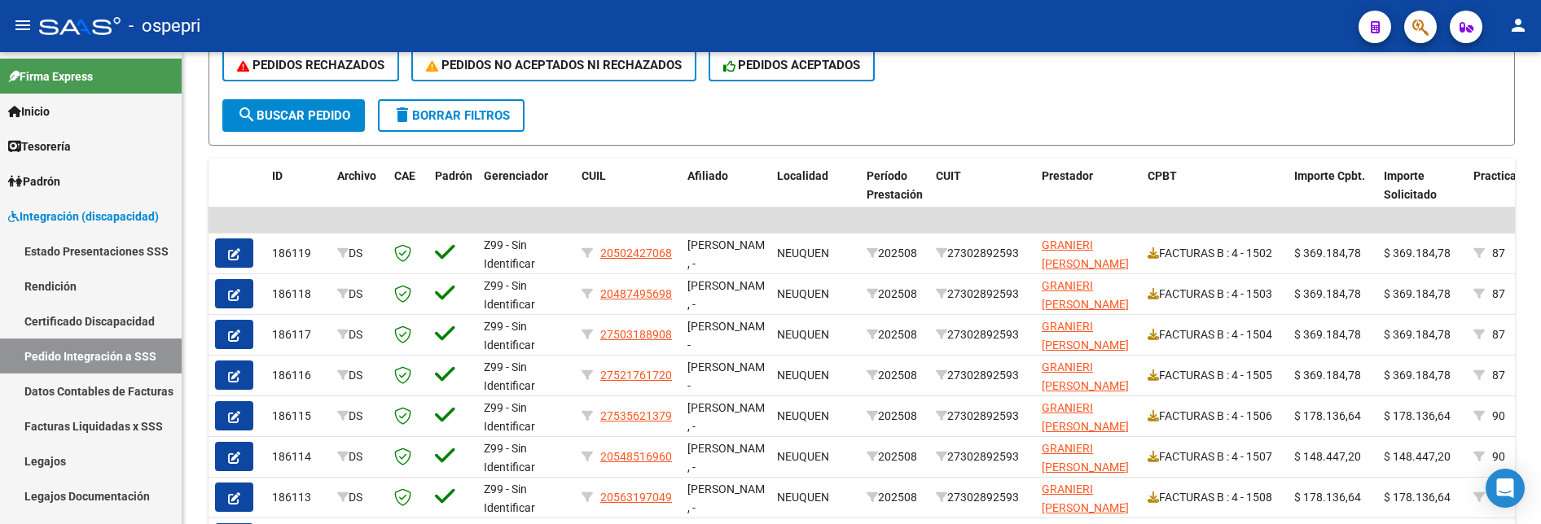
type input "GRANIE"
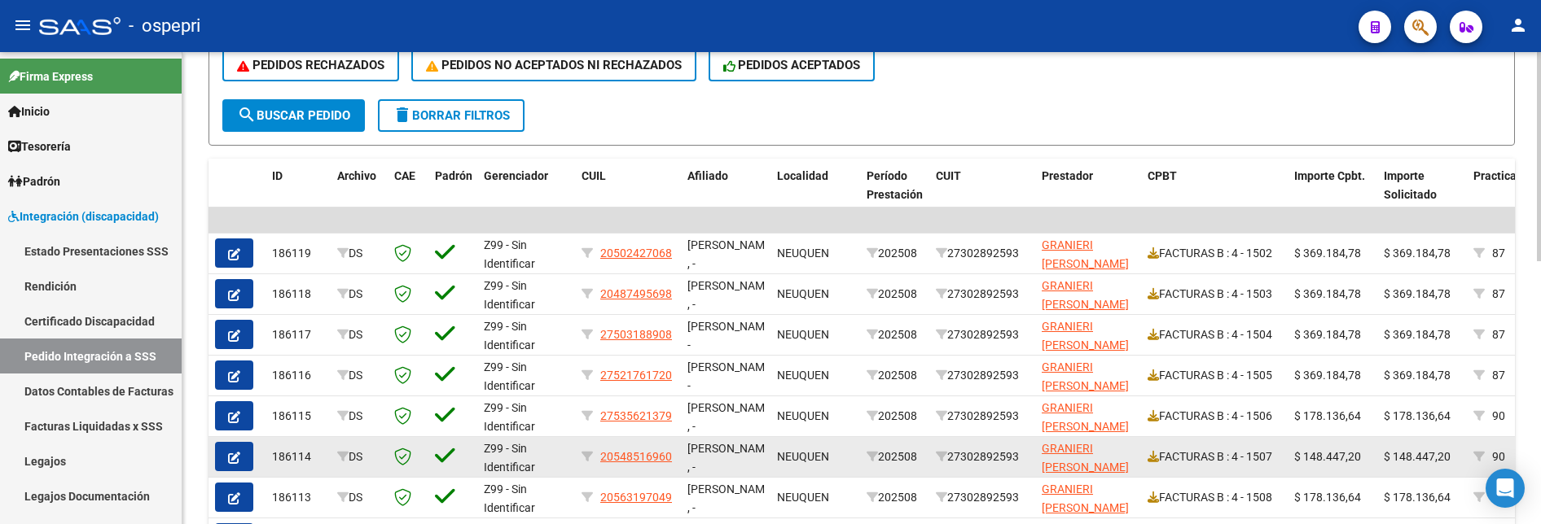
click at [238, 331] on icon "button" at bounding box center [234, 458] width 12 height 12
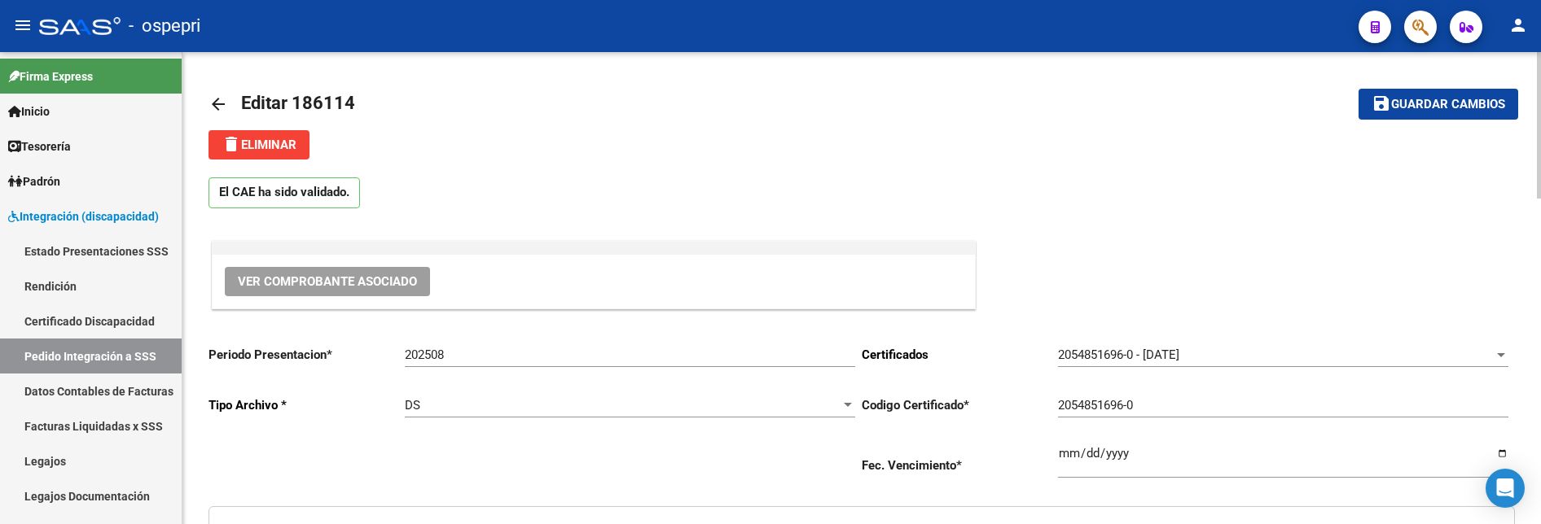
click at [278, 279] on span "Ver Comprobante Asociado" at bounding box center [327, 281] width 179 height 15
type input "20548516960"
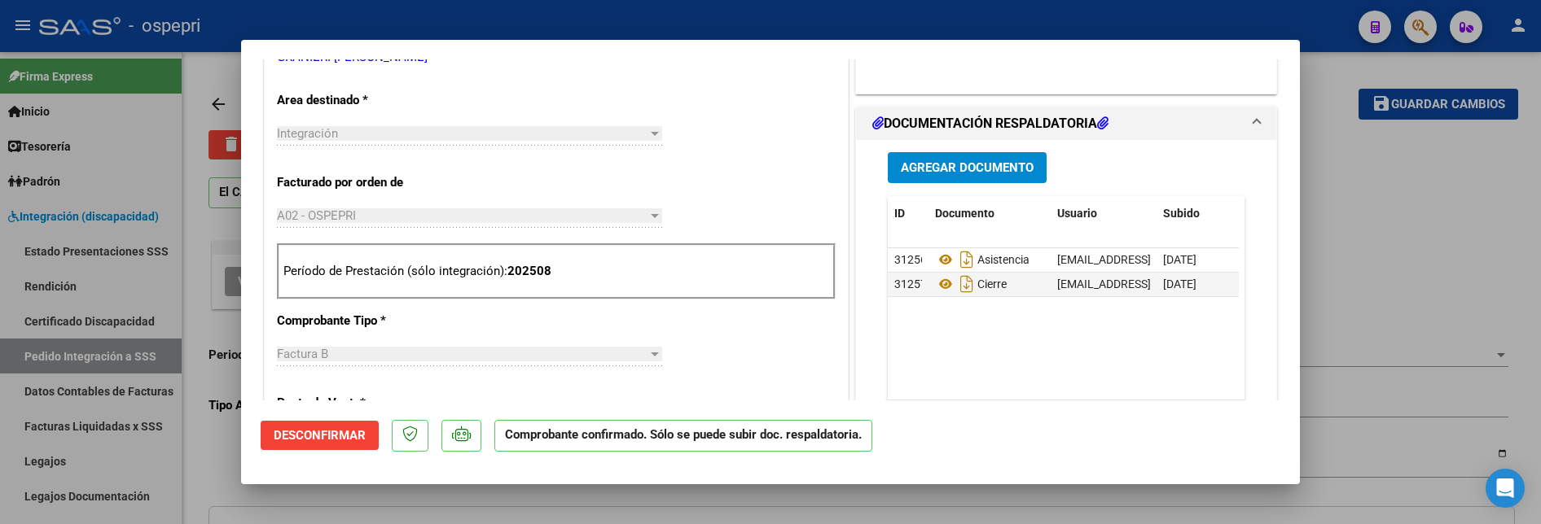
scroll to position [570, 0]
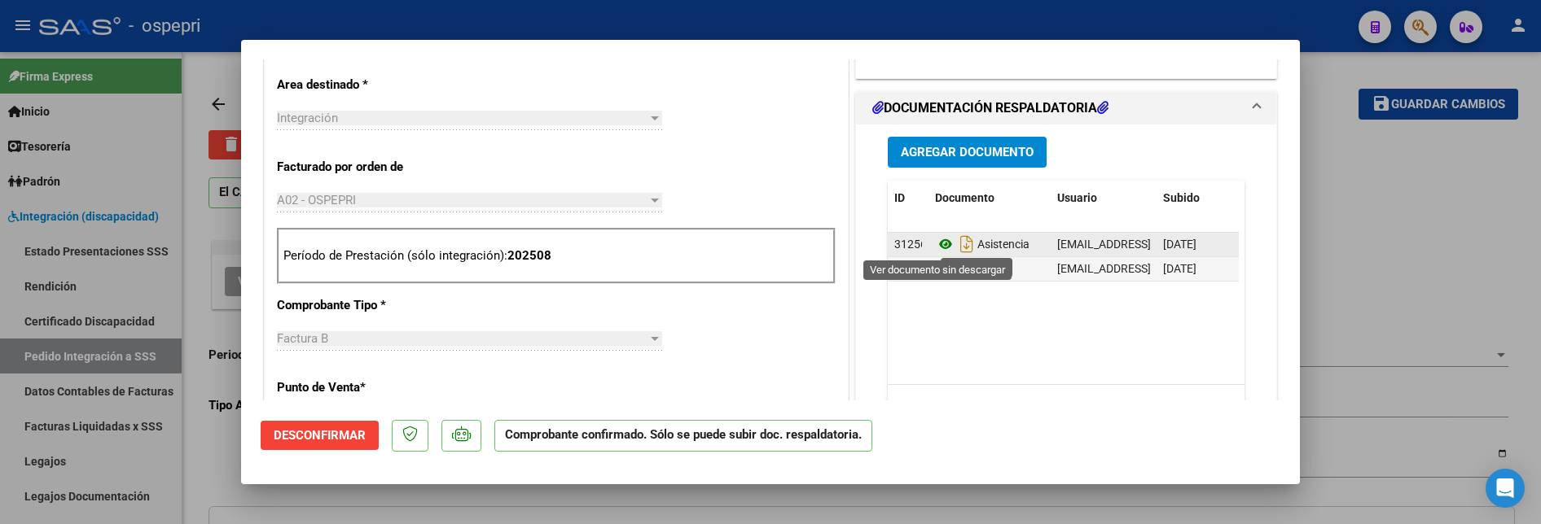
click at [939, 241] on icon at bounding box center [945, 245] width 21 height 20
click at [1336, 260] on div at bounding box center [770, 262] width 1541 height 524
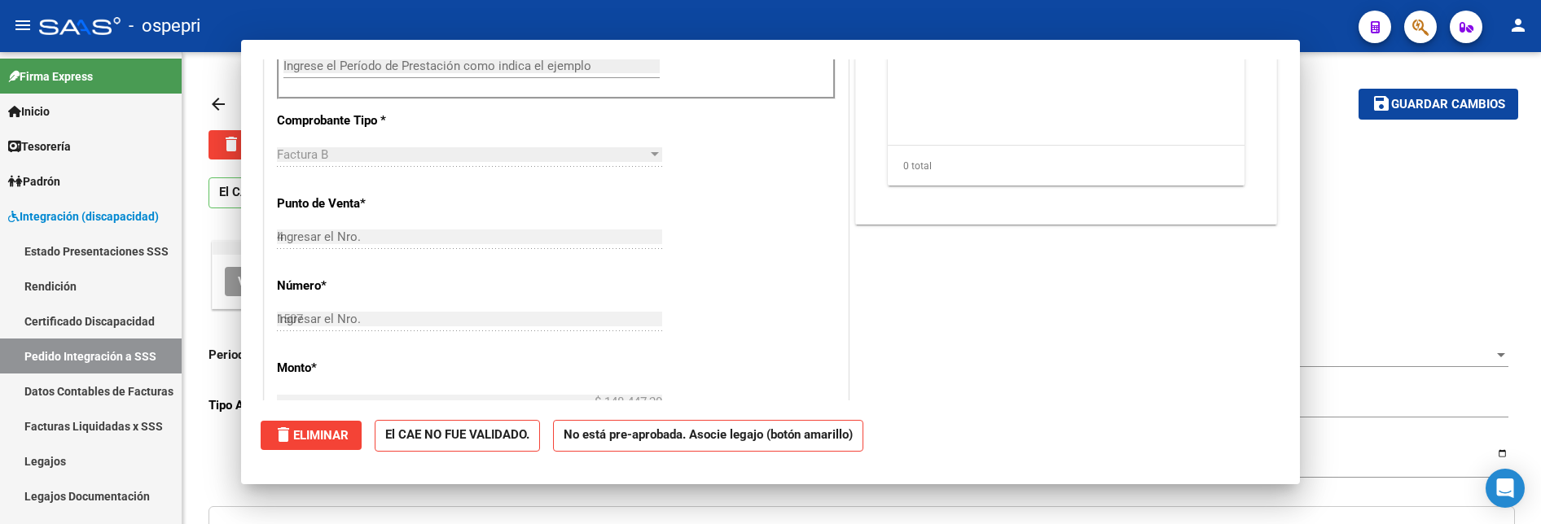
type input "$ 0,00"
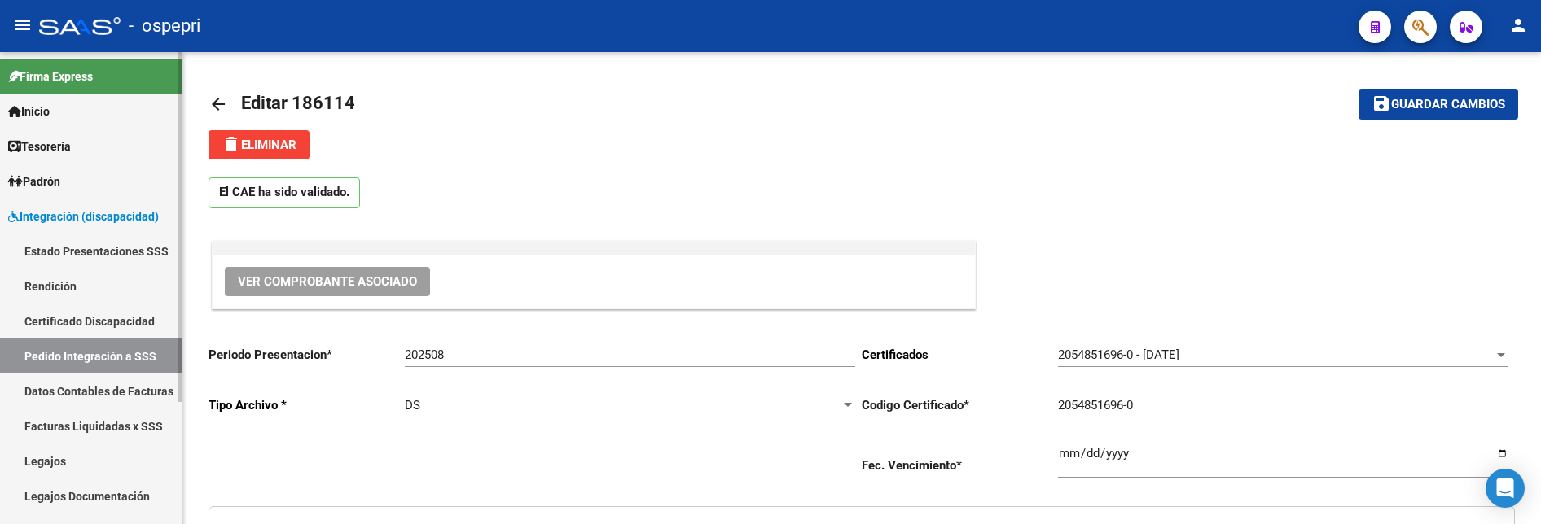
click at [97, 331] on link "Pedido Integración a SSS" at bounding box center [91, 356] width 182 height 35
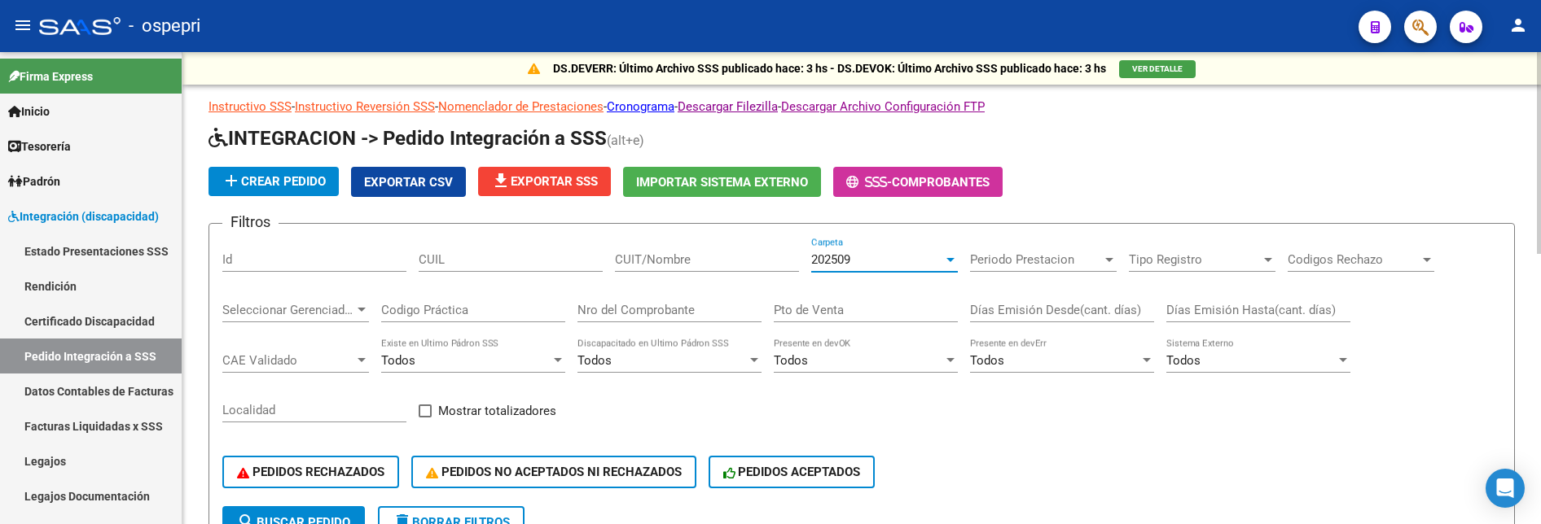
click at [947, 257] on div at bounding box center [950, 259] width 15 height 13
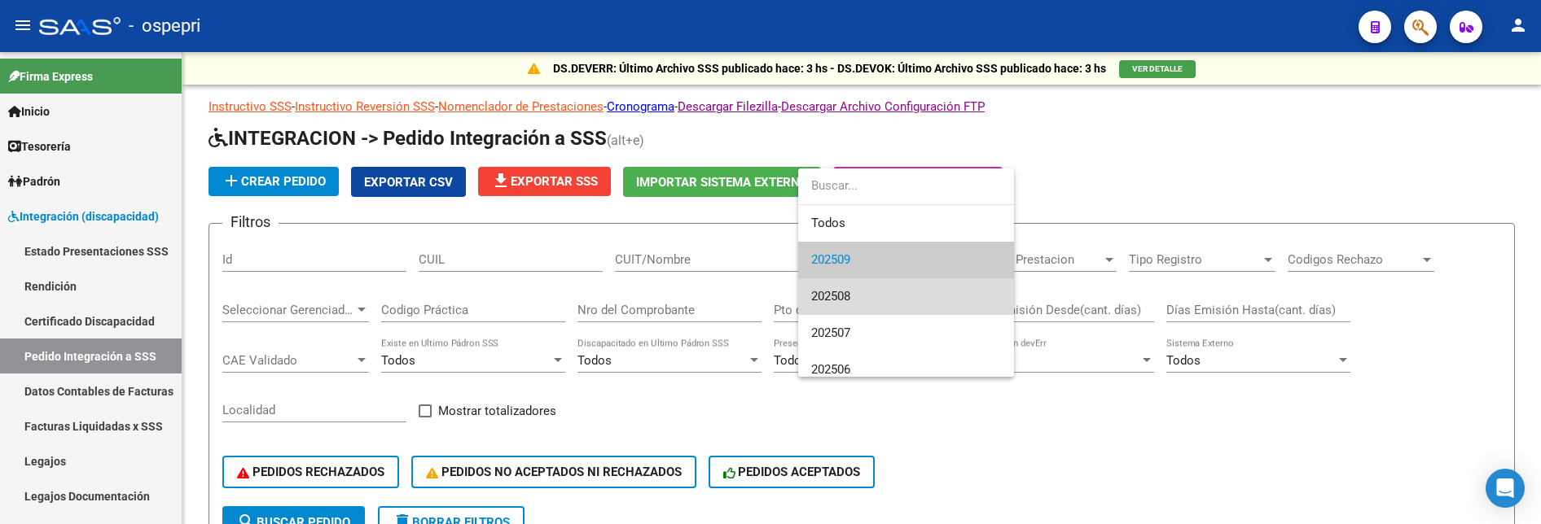
click at [942, 295] on span "202508" at bounding box center [906, 297] width 190 height 37
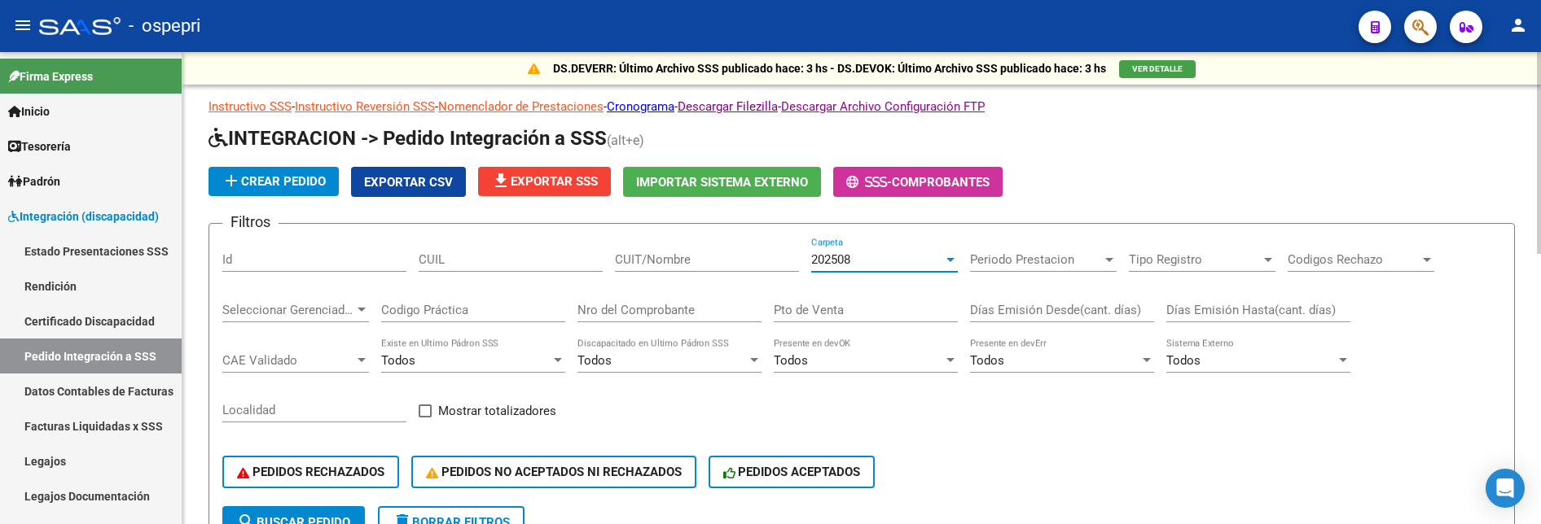
click at [687, 261] on input "CUIT/Nombre" at bounding box center [707, 259] width 184 height 15
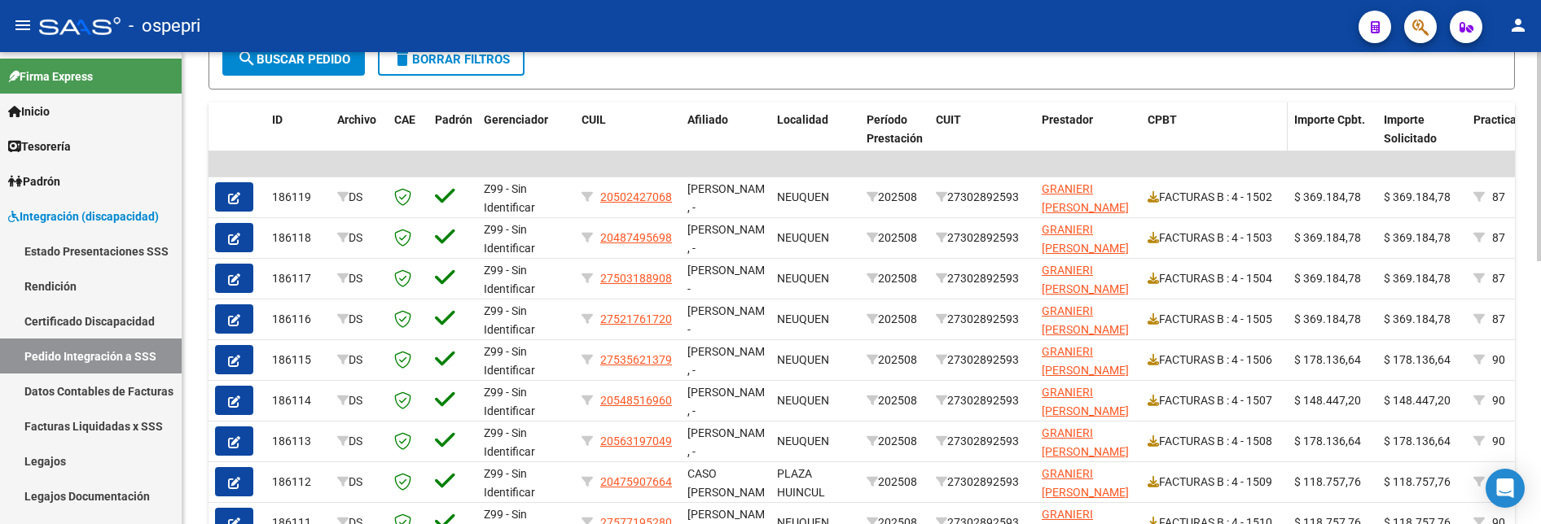
scroll to position [489, 0]
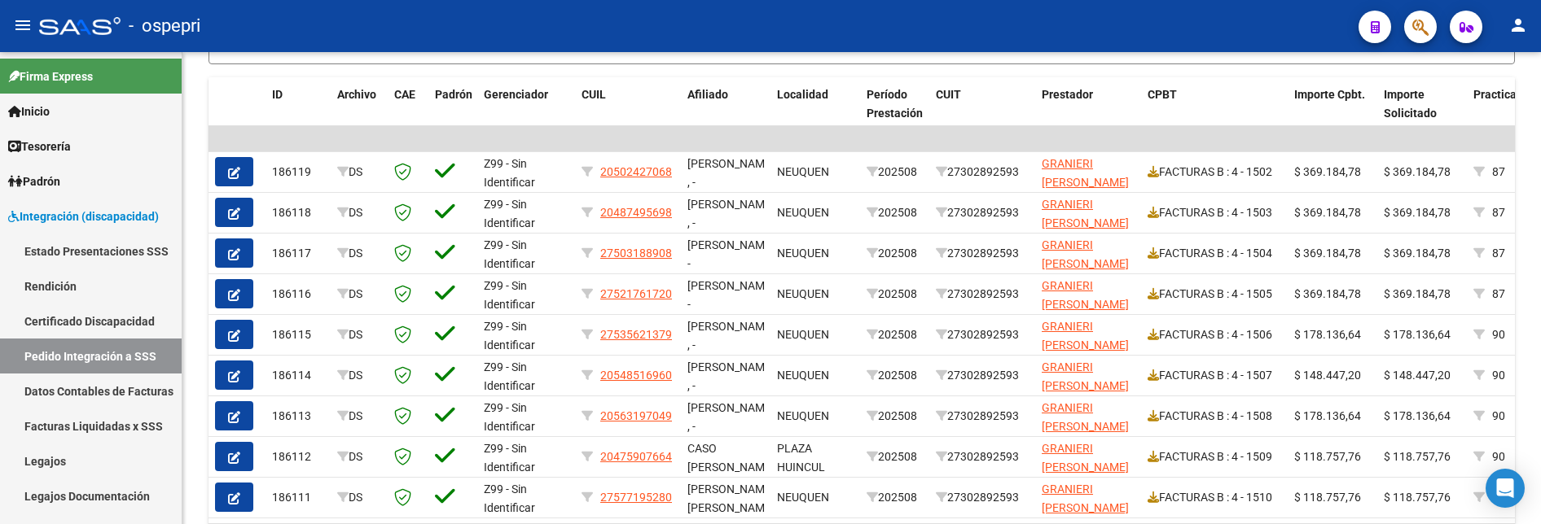
type input "GRANIERI"
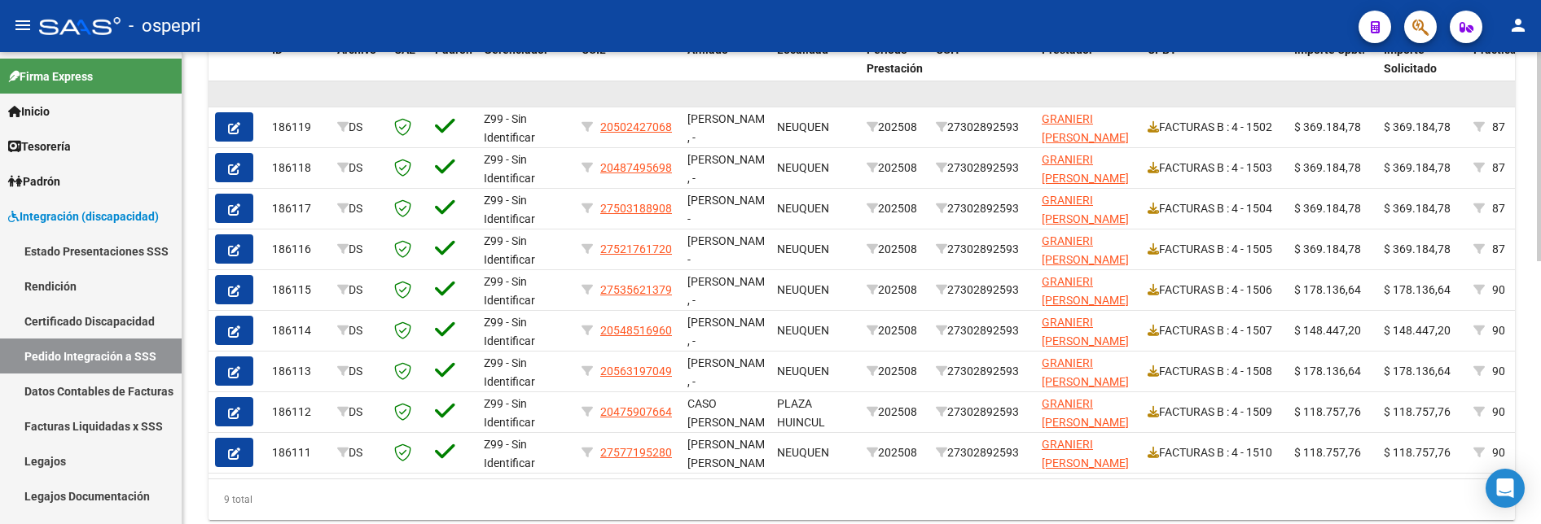
scroll to position [570, 0]
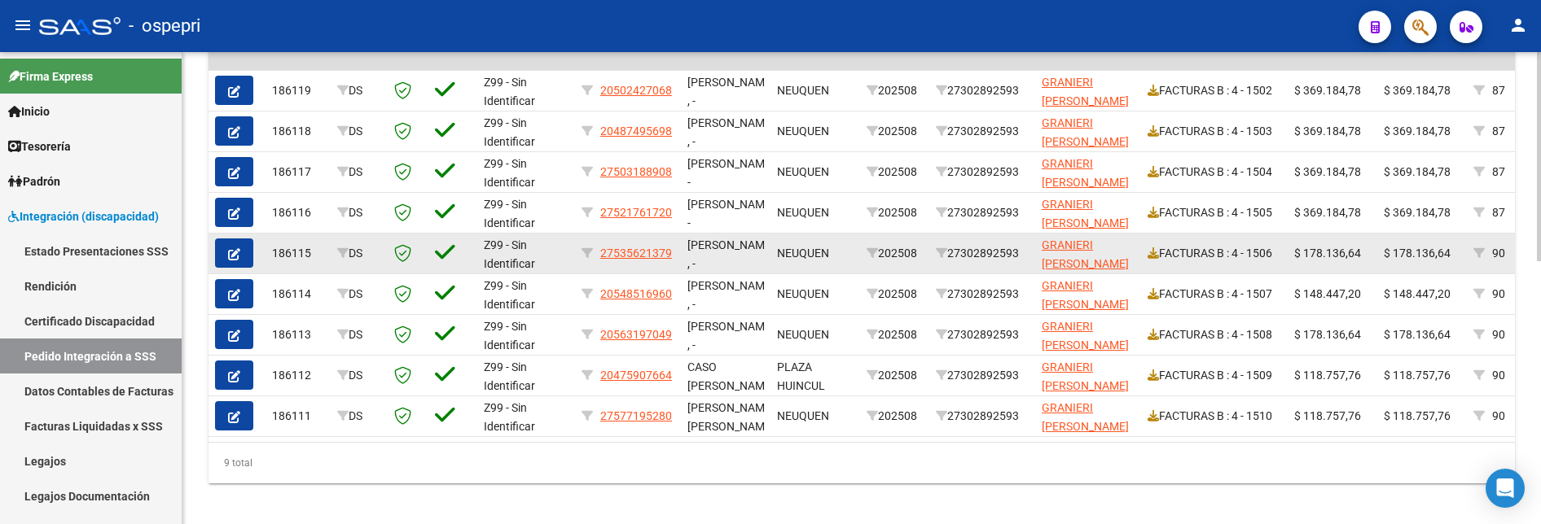
click at [241, 254] on button "button" at bounding box center [234, 253] width 38 height 29
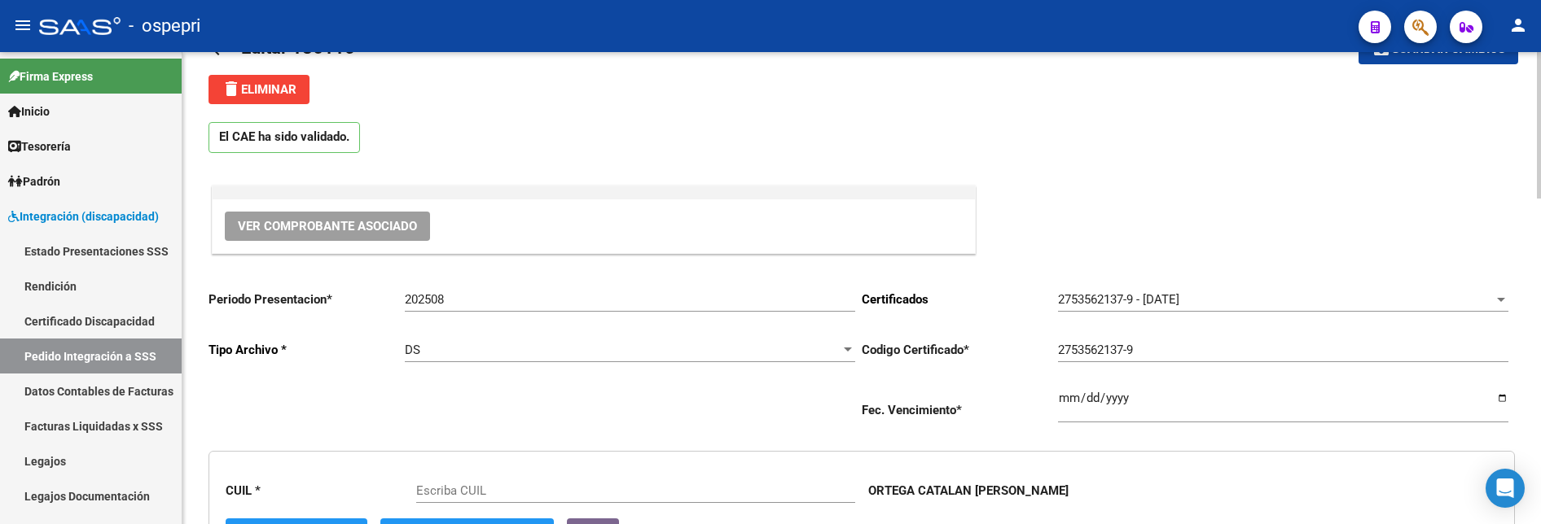
scroll to position [81, 0]
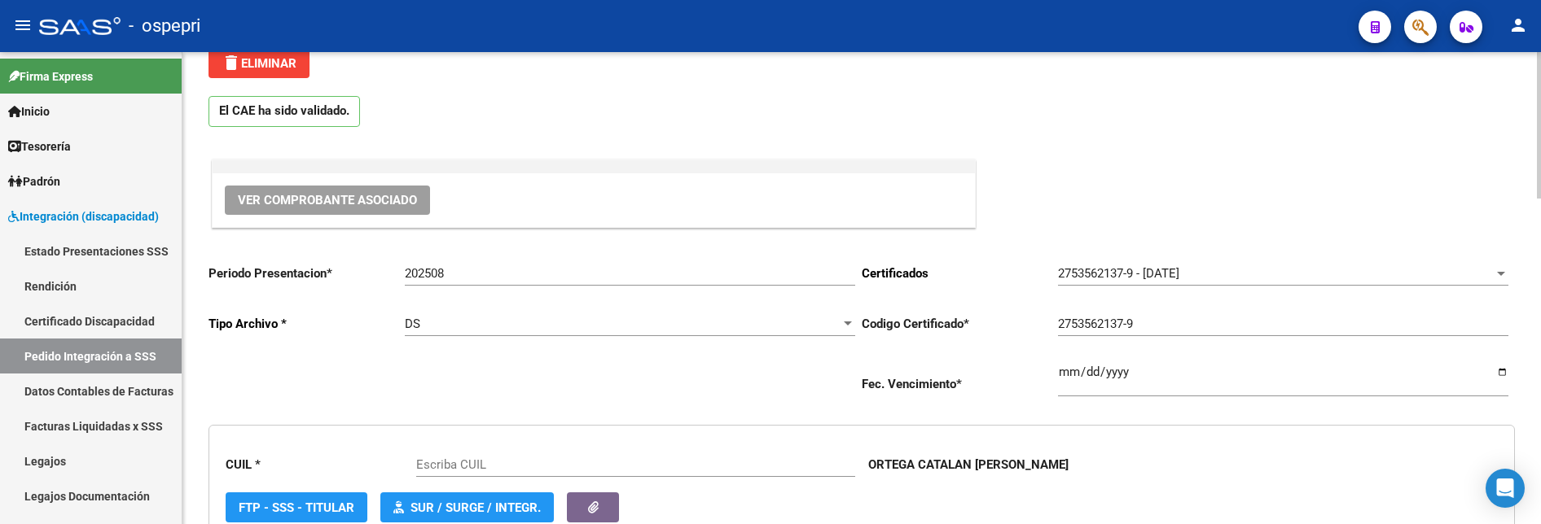
click at [409, 200] on span "Ver Comprobante Asociado" at bounding box center [327, 200] width 179 height 15
type input "27535621379"
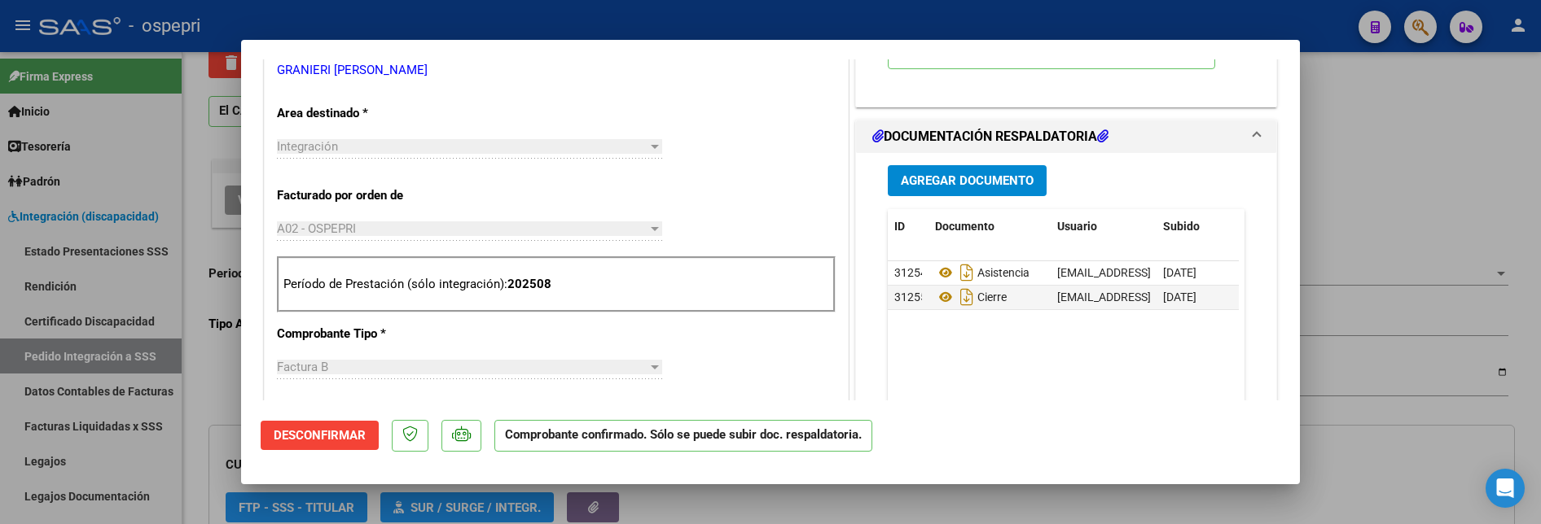
scroll to position [570, 0]
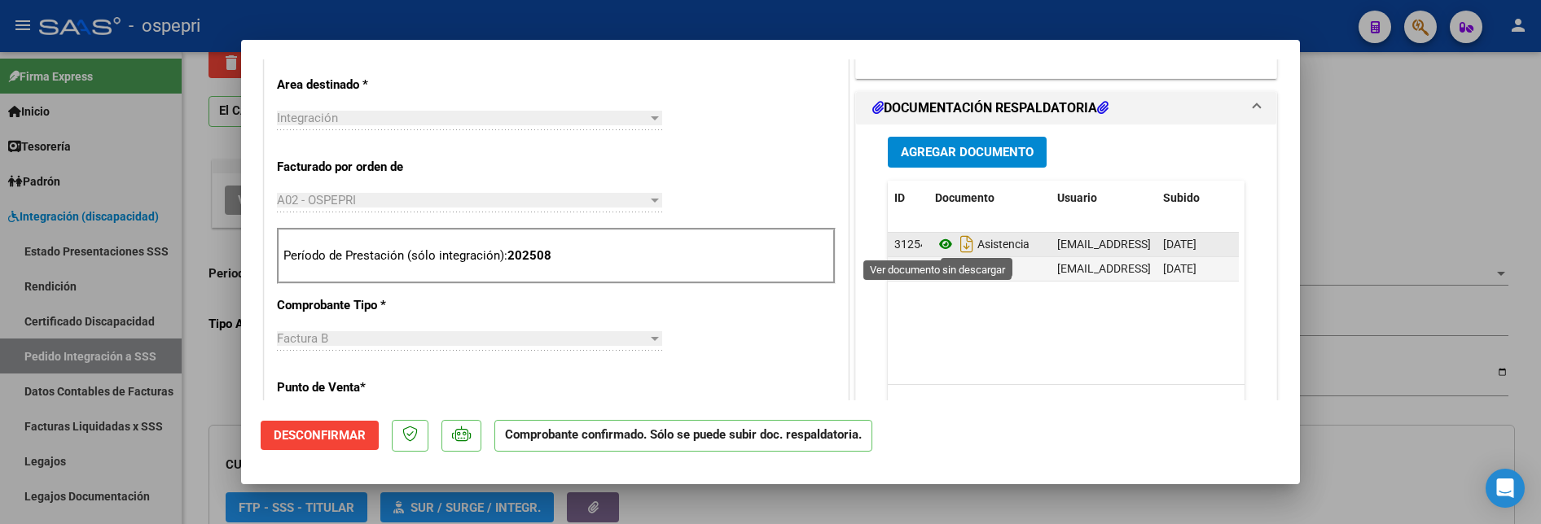
click at [935, 244] on icon at bounding box center [945, 245] width 21 height 20
click at [1380, 199] on div at bounding box center [770, 262] width 1541 height 524
type input "$ 0,00"
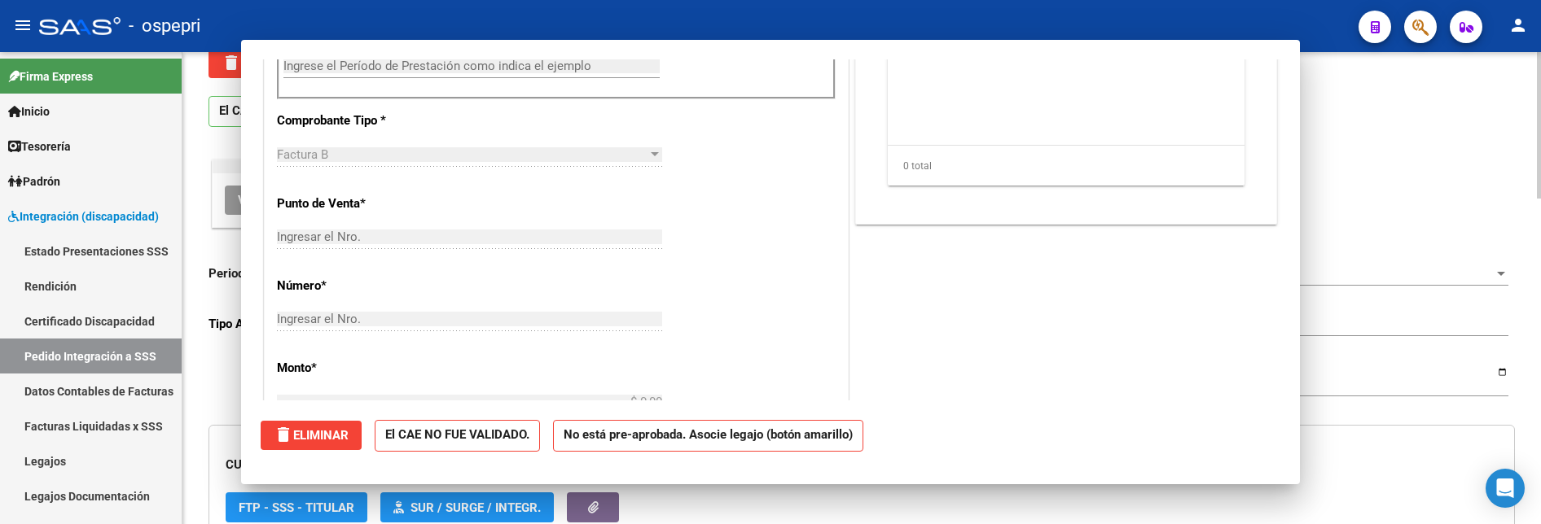
scroll to position [0, 0]
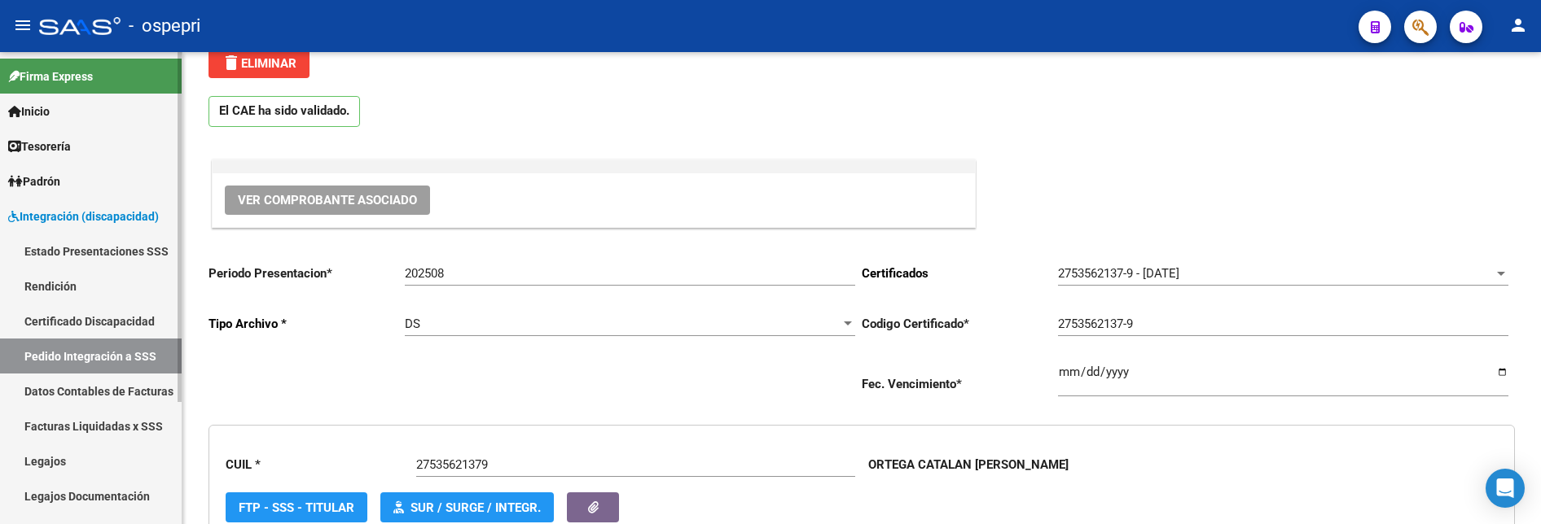
click at [129, 331] on link "Pedido Integración a SSS" at bounding box center [91, 356] width 182 height 35
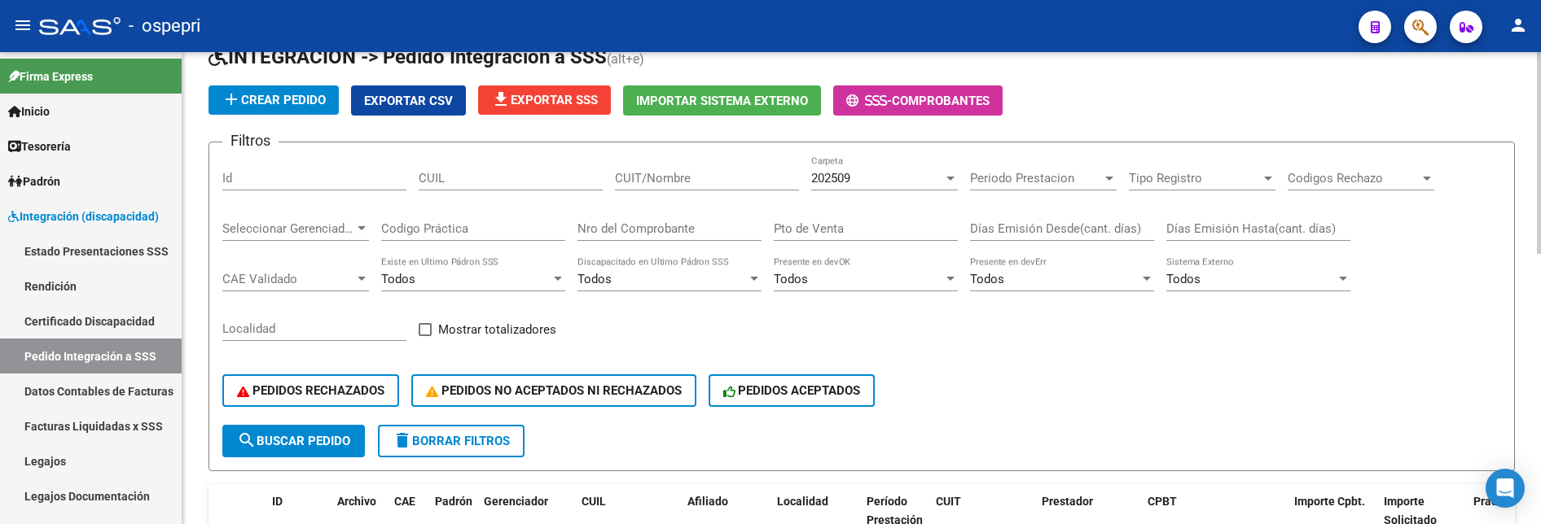
click at [950, 178] on div at bounding box center [950, 179] width 8 height 4
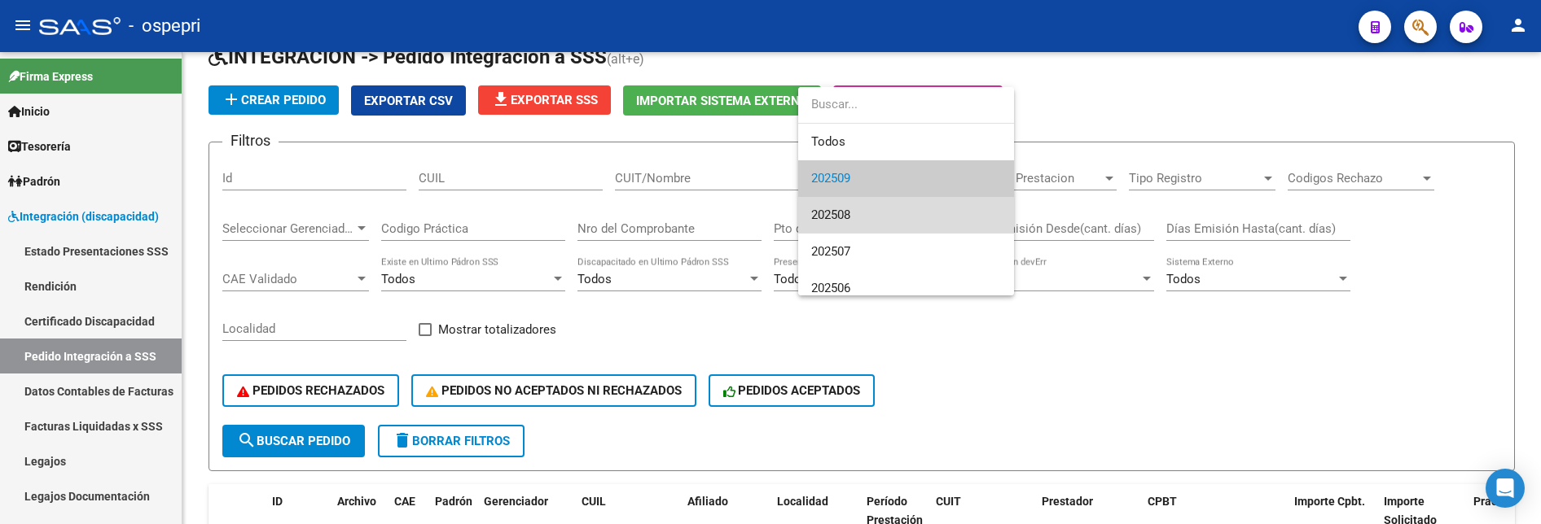
click at [912, 213] on span "202508" at bounding box center [906, 215] width 190 height 37
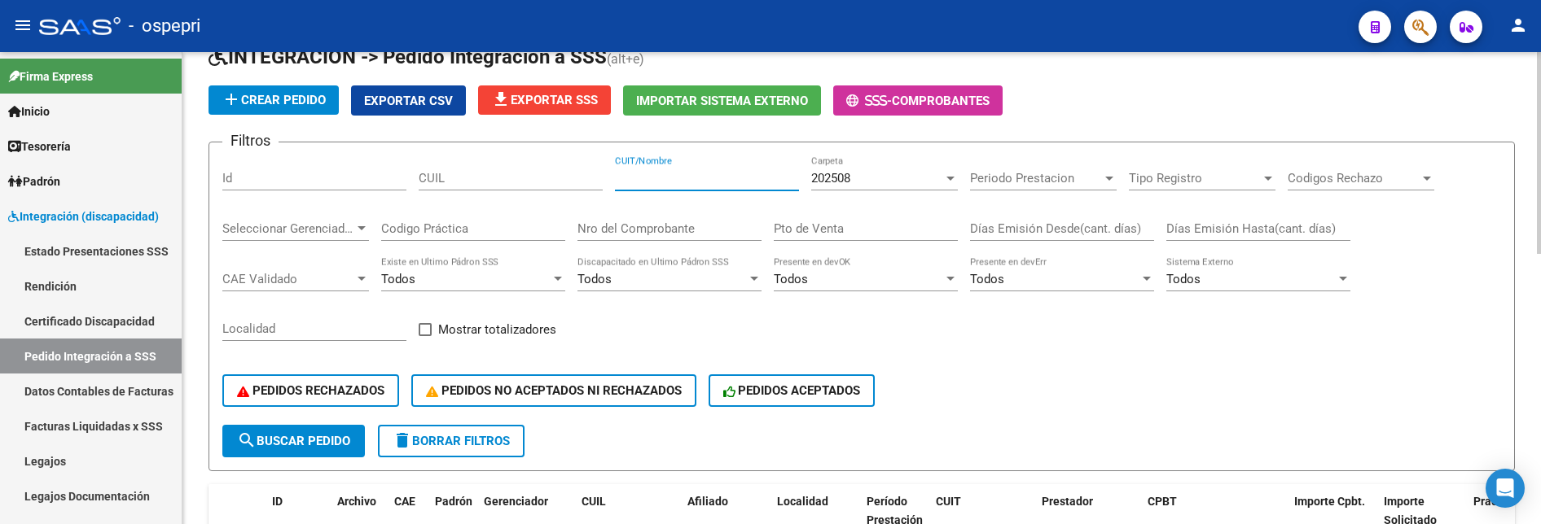
click at [699, 175] on input "CUIT/Nombre" at bounding box center [707, 178] width 184 height 15
type input "granieri"
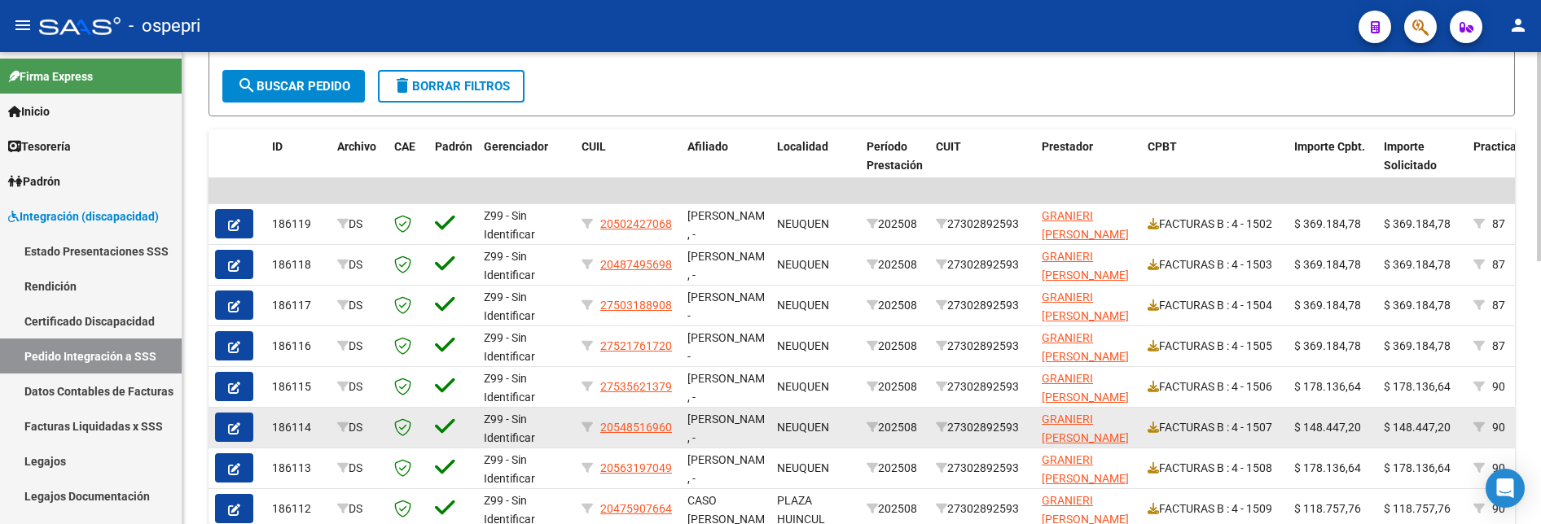
scroll to position [489, 0]
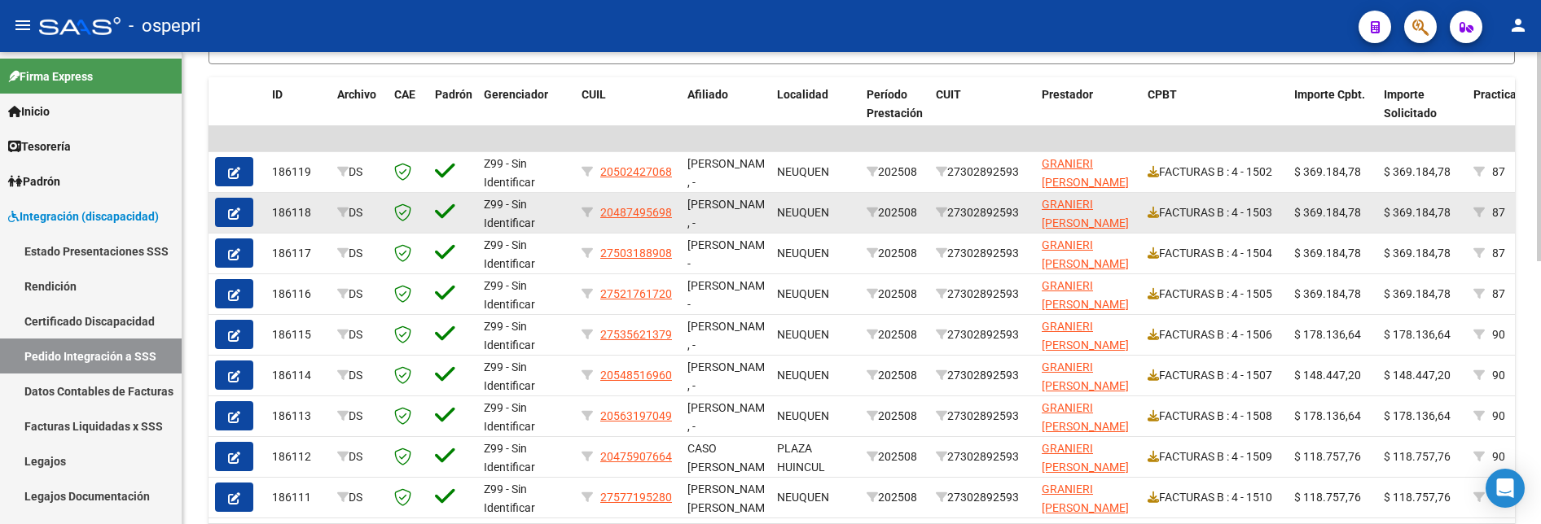
click at [235, 216] on icon "button" at bounding box center [234, 214] width 12 height 12
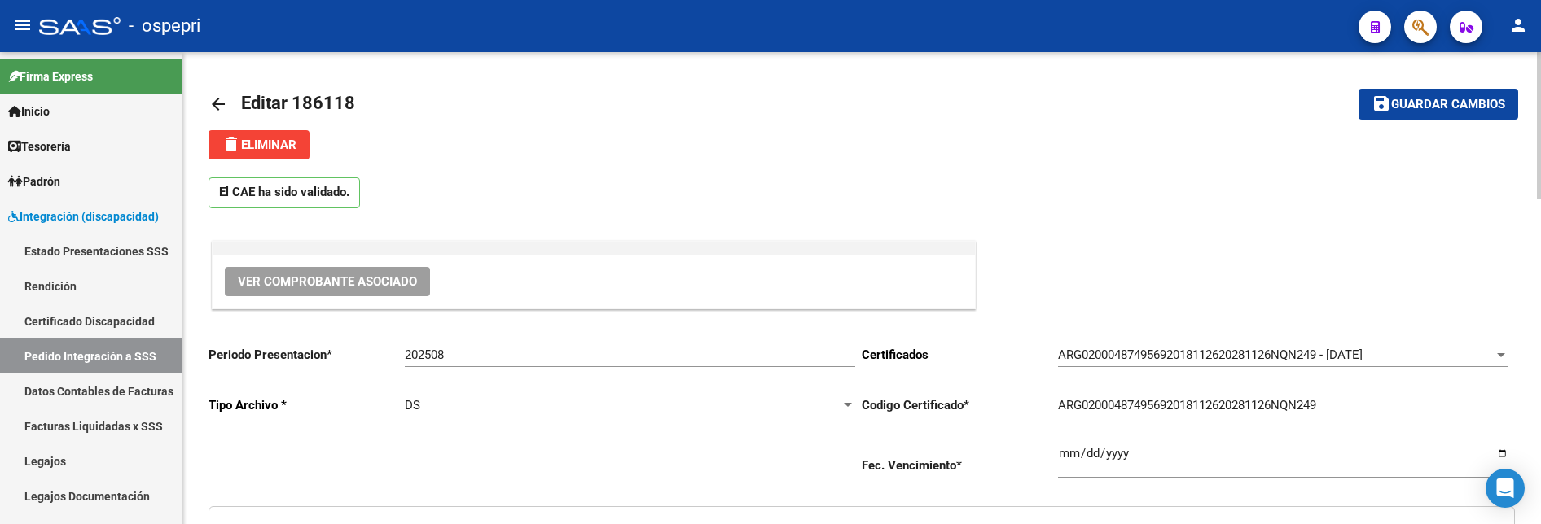
click at [362, 285] on span "Ver Comprobante Asociado" at bounding box center [327, 281] width 179 height 15
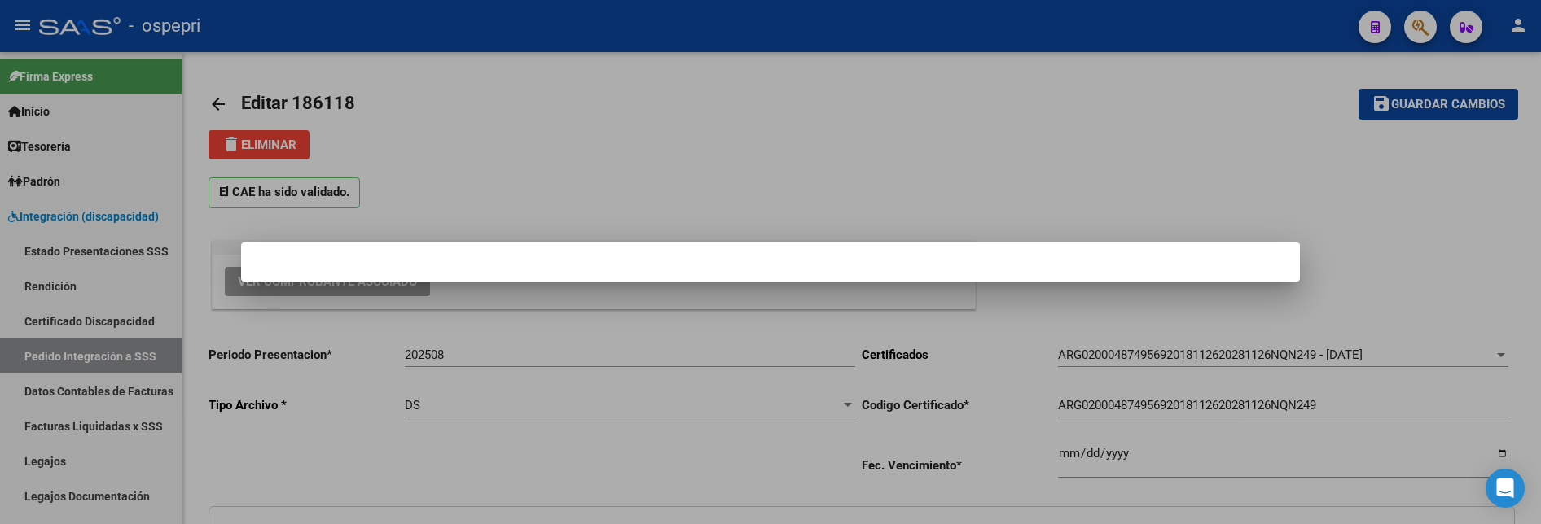
type input "20487495698"
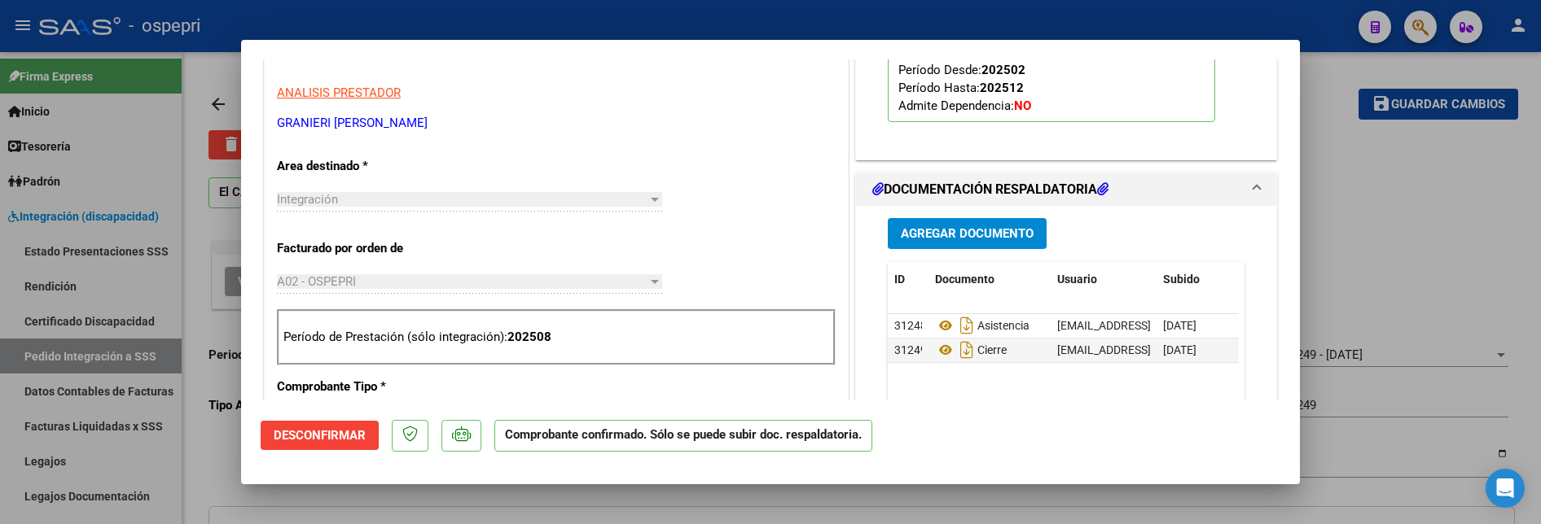
scroll to position [570, 0]
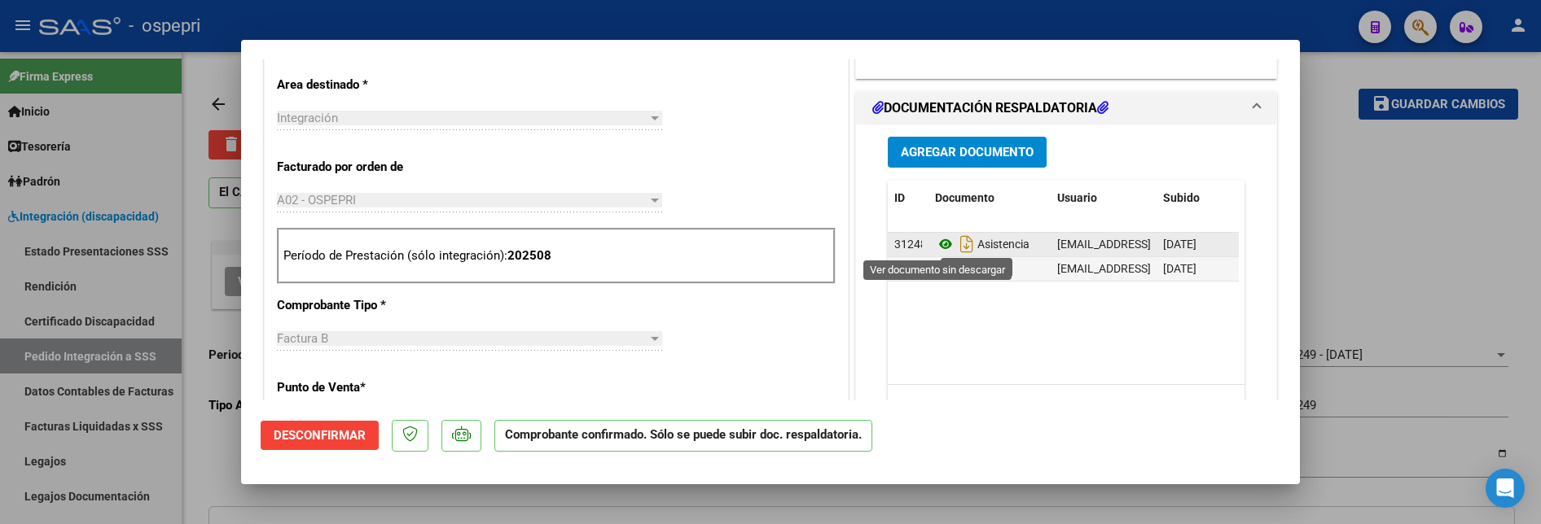
click at [937, 242] on icon at bounding box center [945, 245] width 21 height 20
click at [1350, 258] on div at bounding box center [770, 262] width 1541 height 524
type input "$ 0,00"
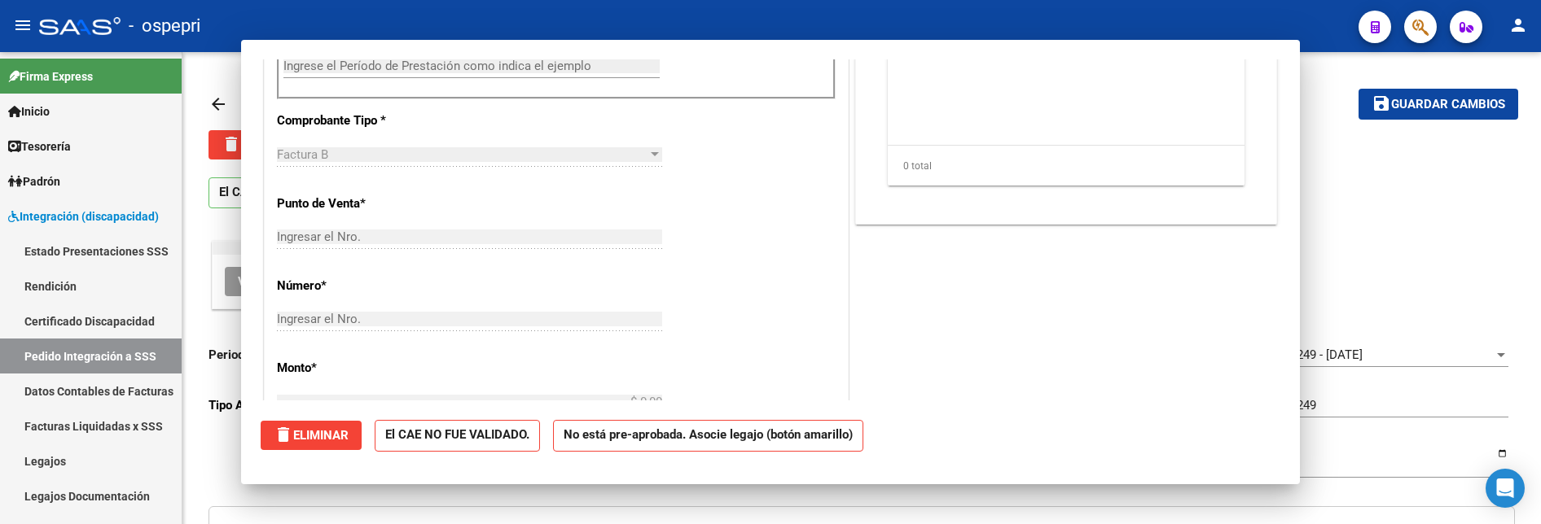
scroll to position [0, 0]
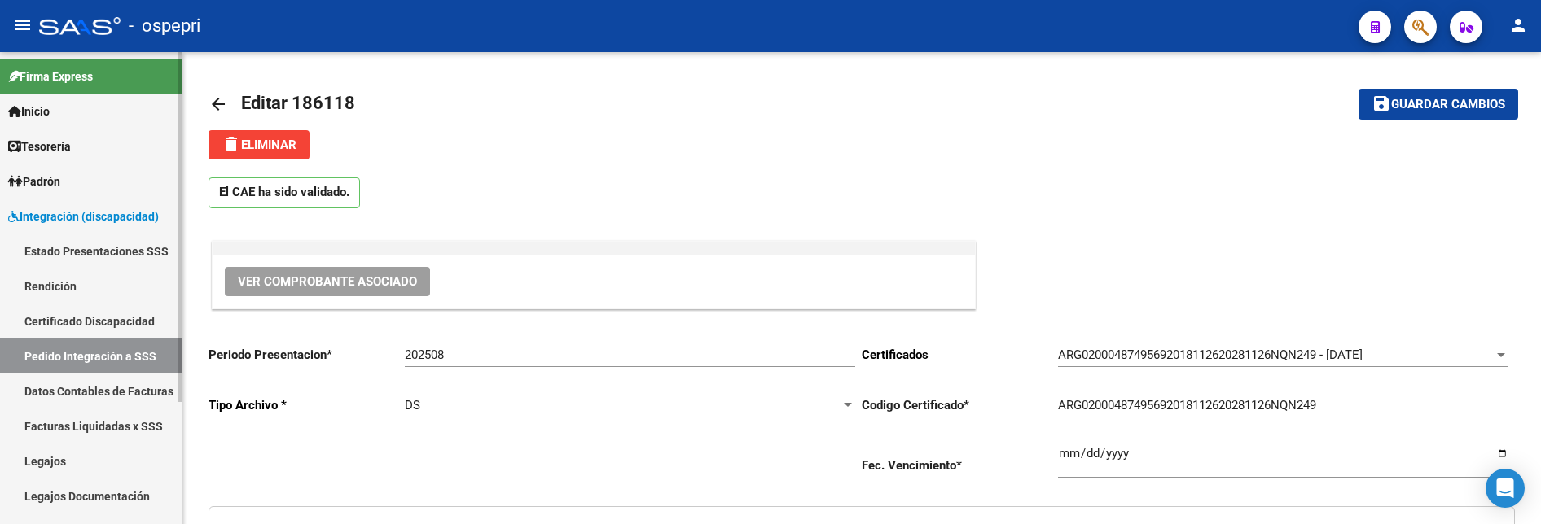
click at [104, 331] on link "Pedido Integración a SSS" at bounding box center [91, 356] width 182 height 35
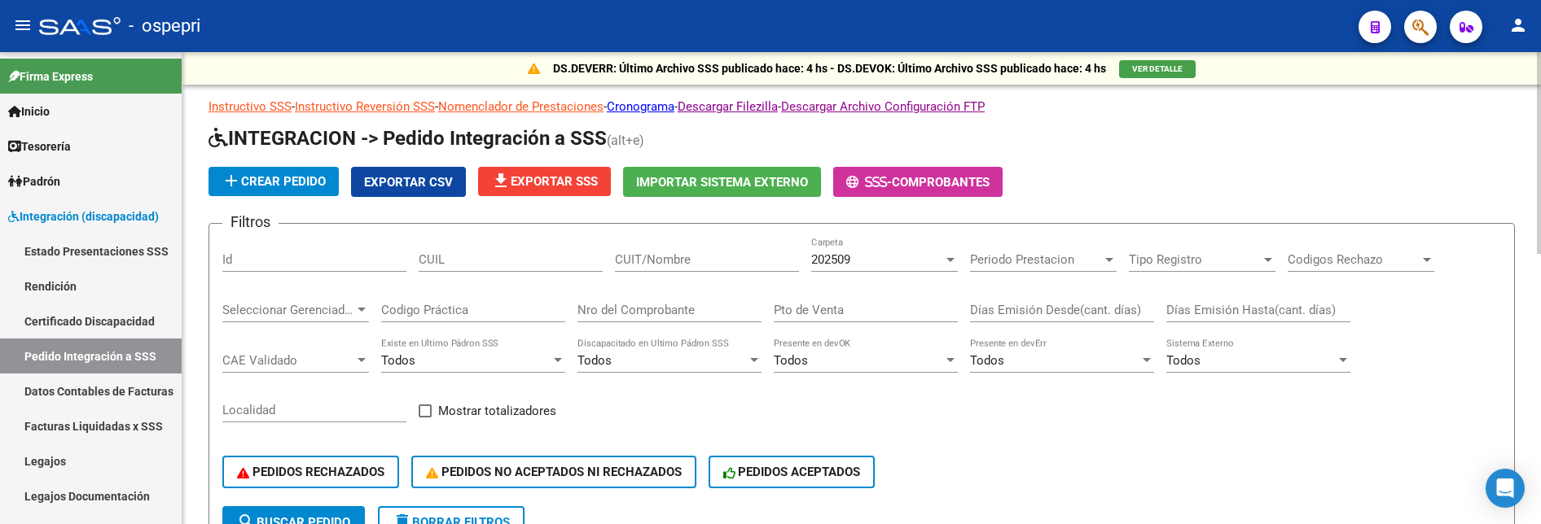
click at [701, 258] on input "CUIT/Nombre" at bounding box center [707, 259] width 184 height 15
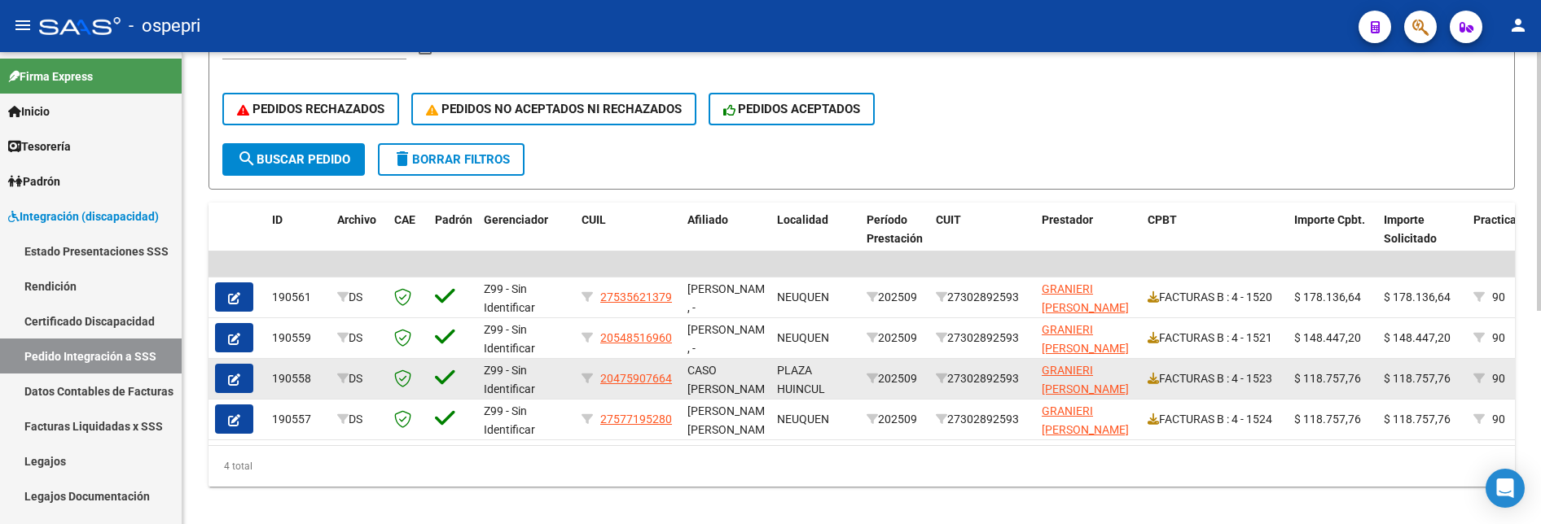
scroll to position [390, 0]
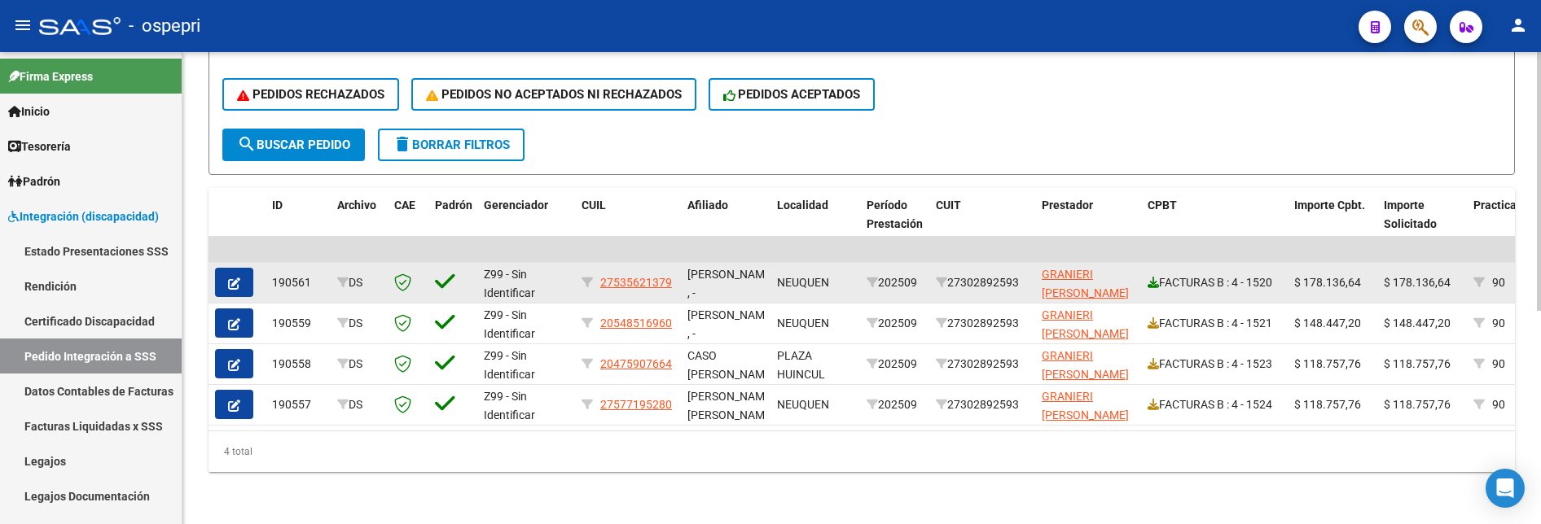
click at [1156, 277] on icon at bounding box center [1152, 282] width 11 height 11
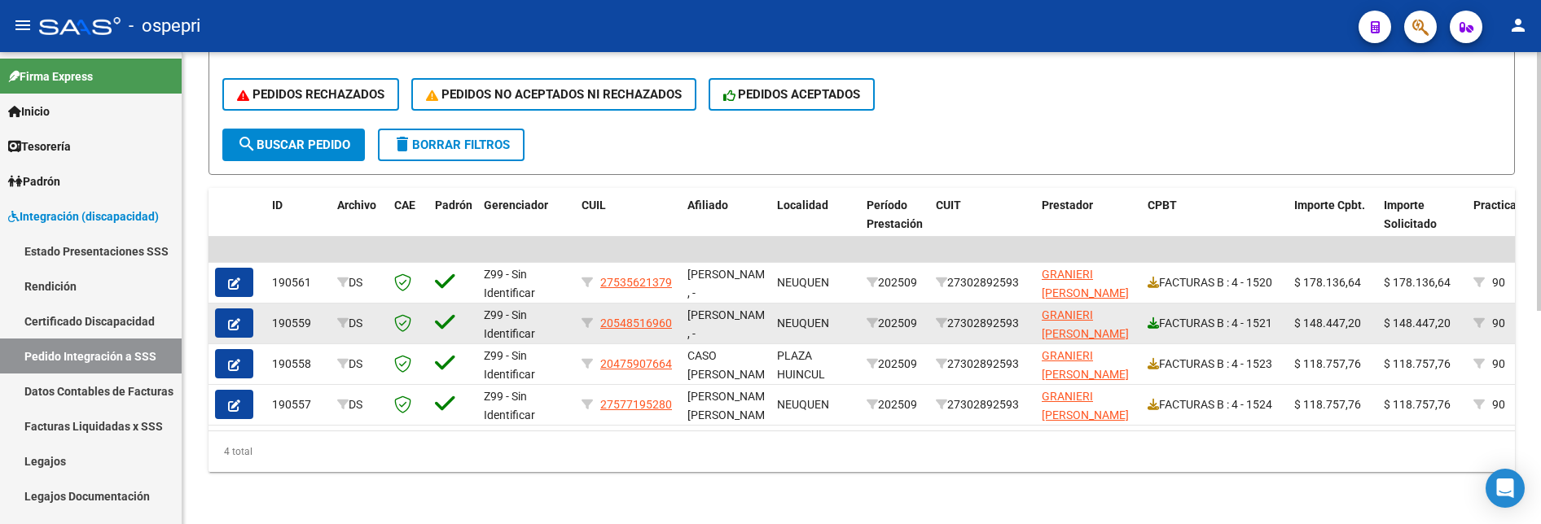
click at [1154, 318] on icon at bounding box center [1152, 323] width 11 height 11
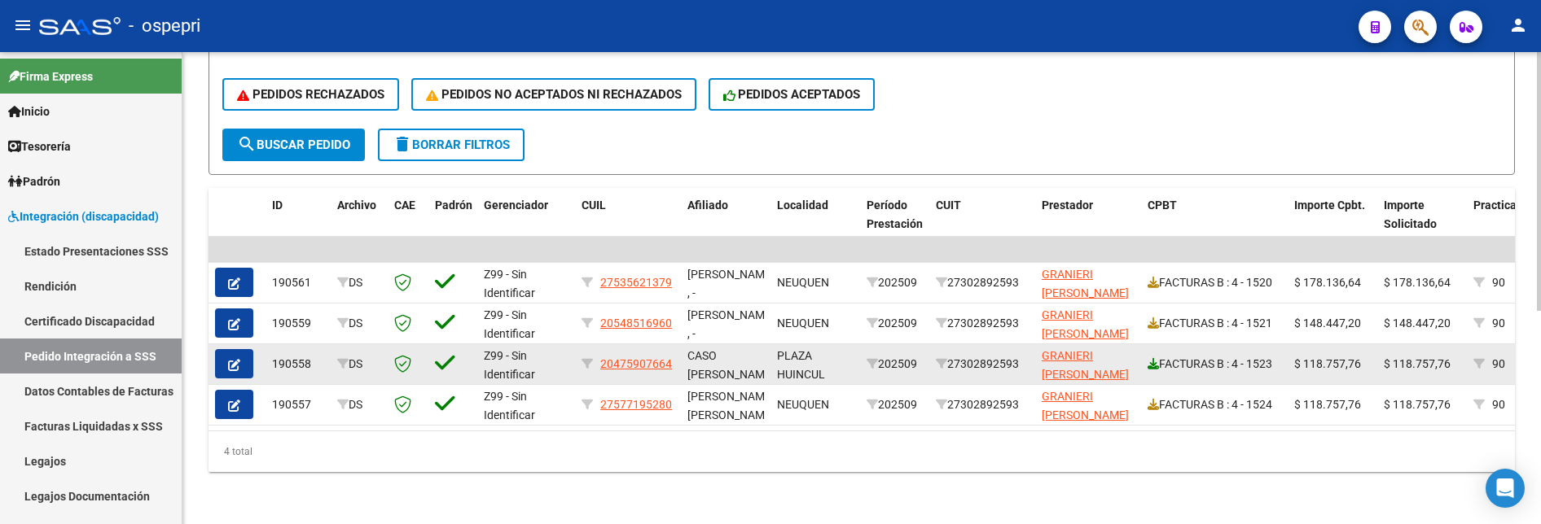
click at [1152, 331] on icon at bounding box center [1152, 363] width 11 height 11
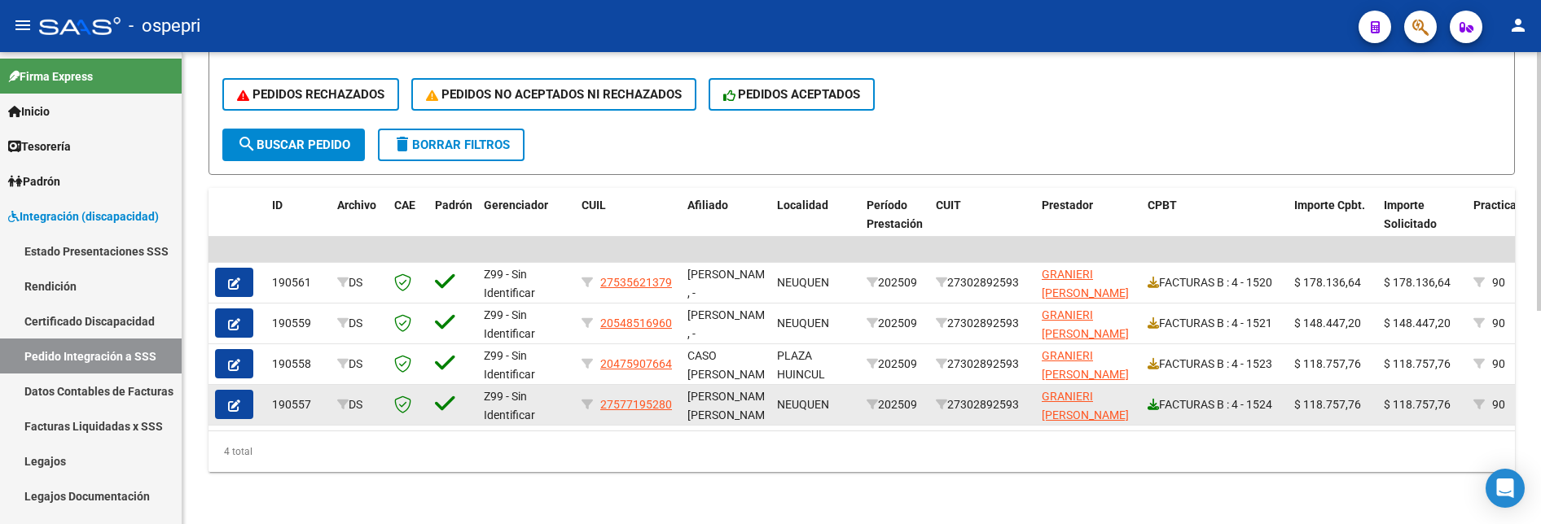
click at [1152, 331] on icon at bounding box center [1152, 404] width 11 height 11
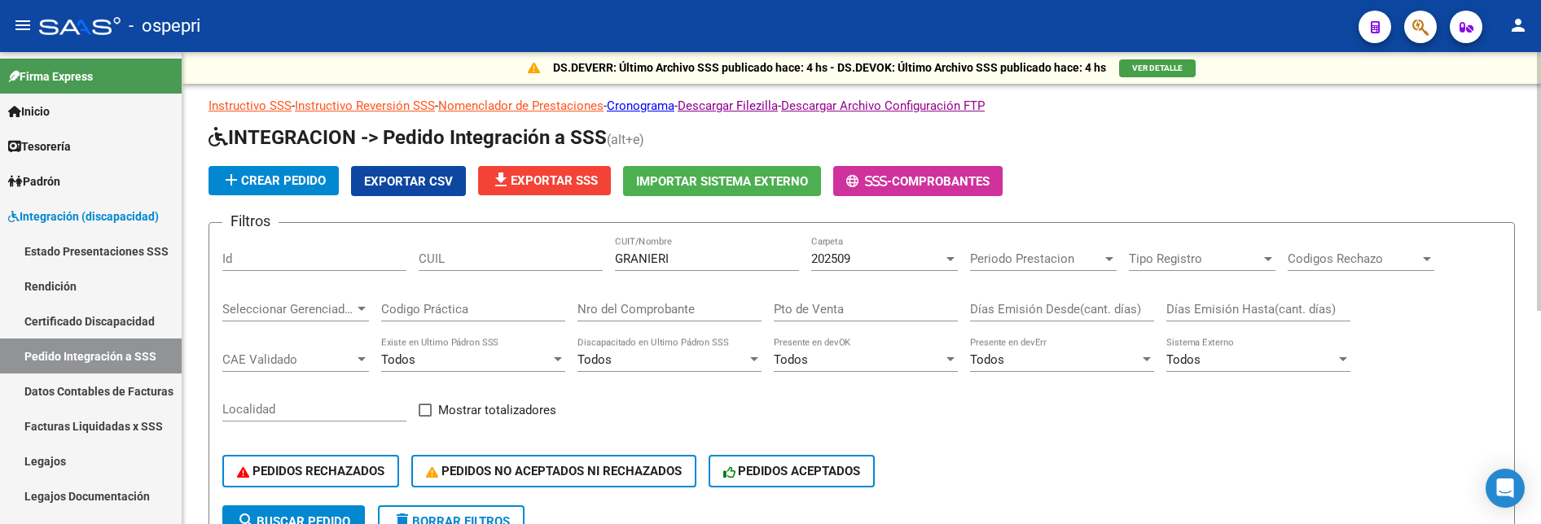
scroll to position [0, 0]
drag, startPoint x: 687, startPoint y: 257, endPoint x: 607, endPoint y: 261, distance: 80.7
click at [607, 261] on div "Filtros Id CUIL GRANIERI CUIT/Nombre 202509 Carpeta Periodo Prestacion Periodo …" at bounding box center [861, 372] width 1279 height 270
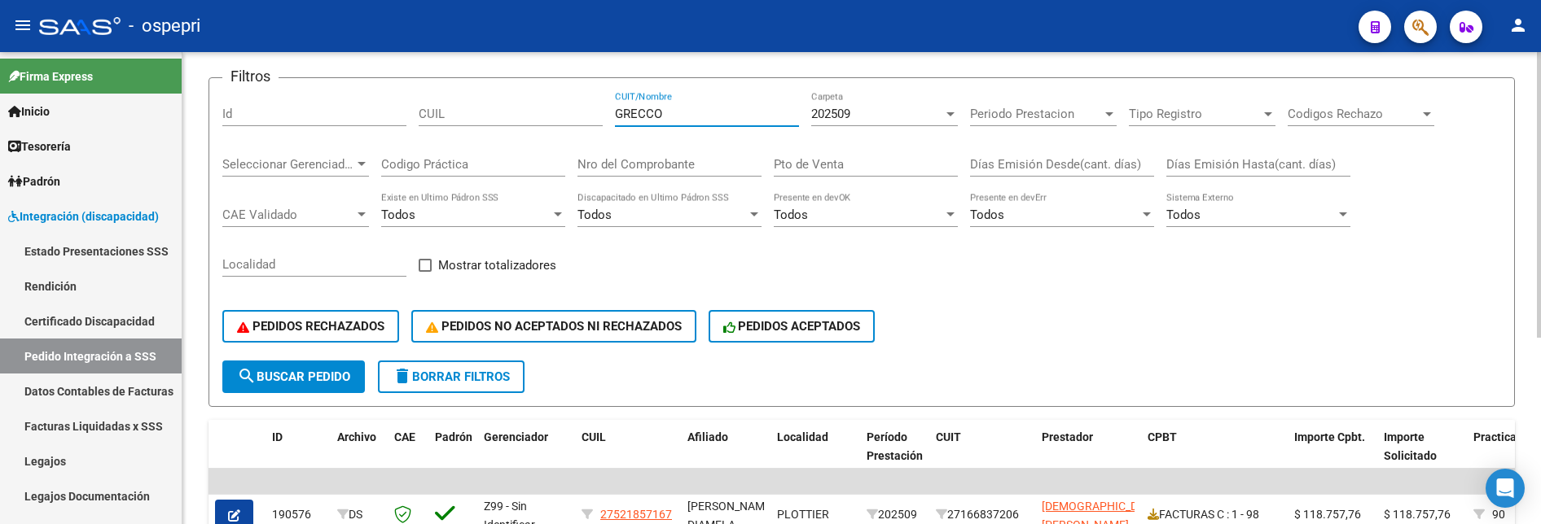
scroll to position [64, 0]
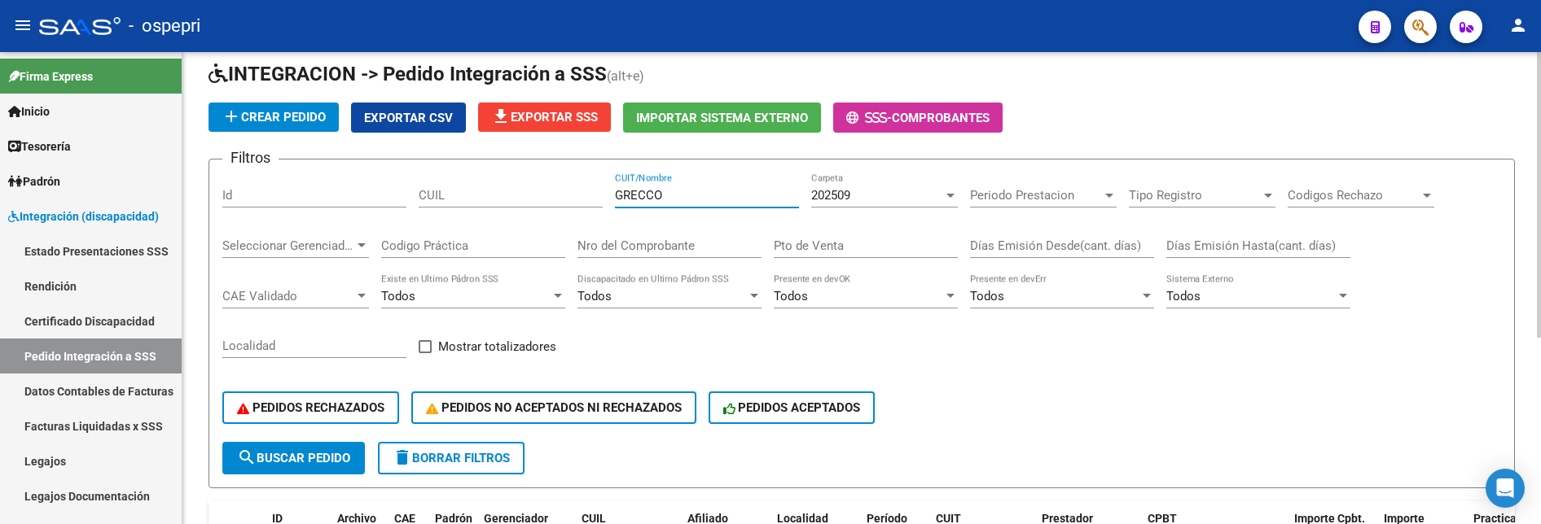
drag, startPoint x: 686, startPoint y: 199, endPoint x: 590, endPoint y: 191, distance: 95.6
click at [590, 191] on div "Filtros Id CUIL GRECCO CUIT/Nombre 202509 Carpeta Periodo Prestacion Periodo Pr…" at bounding box center [861, 308] width 1279 height 270
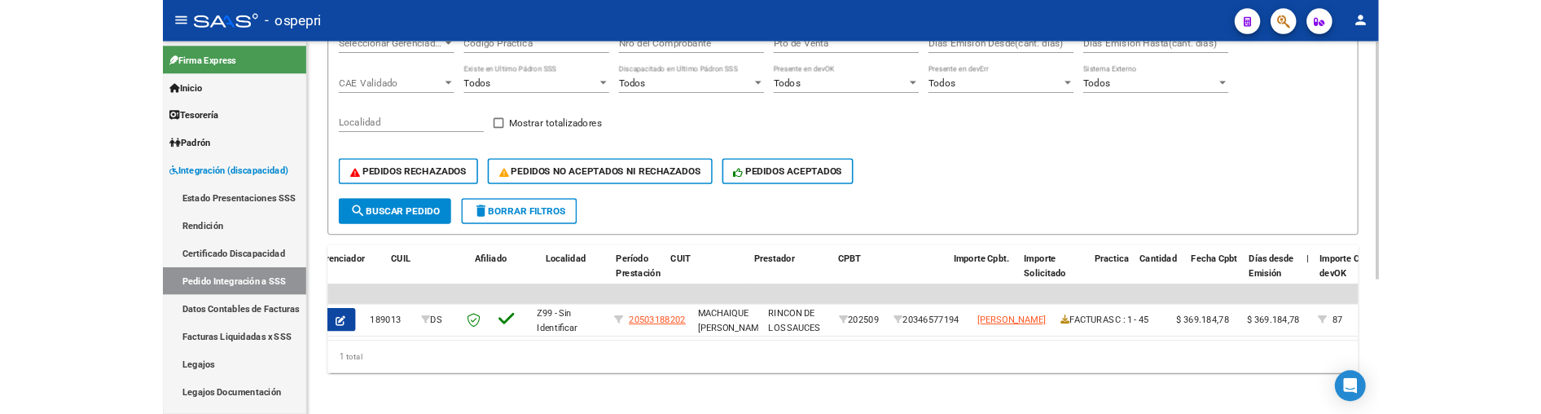
scroll to position [0, 0]
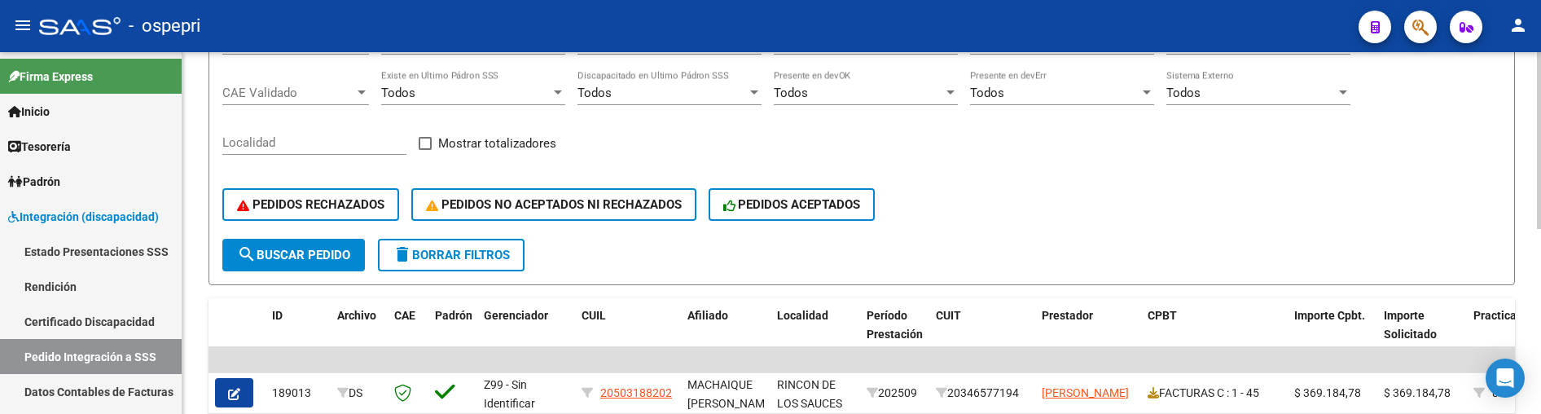
click at [1043, 262] on form "Filtros Id CUIL HERNANDEZ JAIRO CUIT/Nombre 202509 Carpeta Periodo Prestacion P…" at bounding box center [861, 120] width 1306 height 330
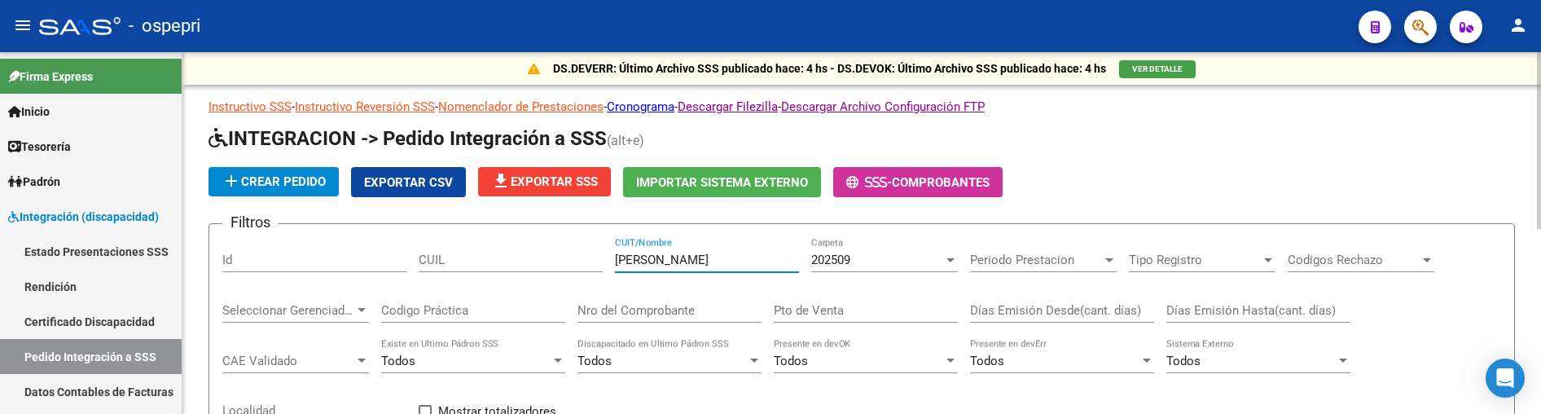
drag, startPoint x: 735, startPoint y: 255, endPoint x: 575, endPoint y: 258, distance: 160.5
click at [575, 258] on div "Filtros Id CUIL HERNANDEZ JAIRO CUIT/Nombre 202509 Carpeta Periodo Prestacion P…" at bounding box center [861, 372] width 1279 height 270
type input "Ñ"
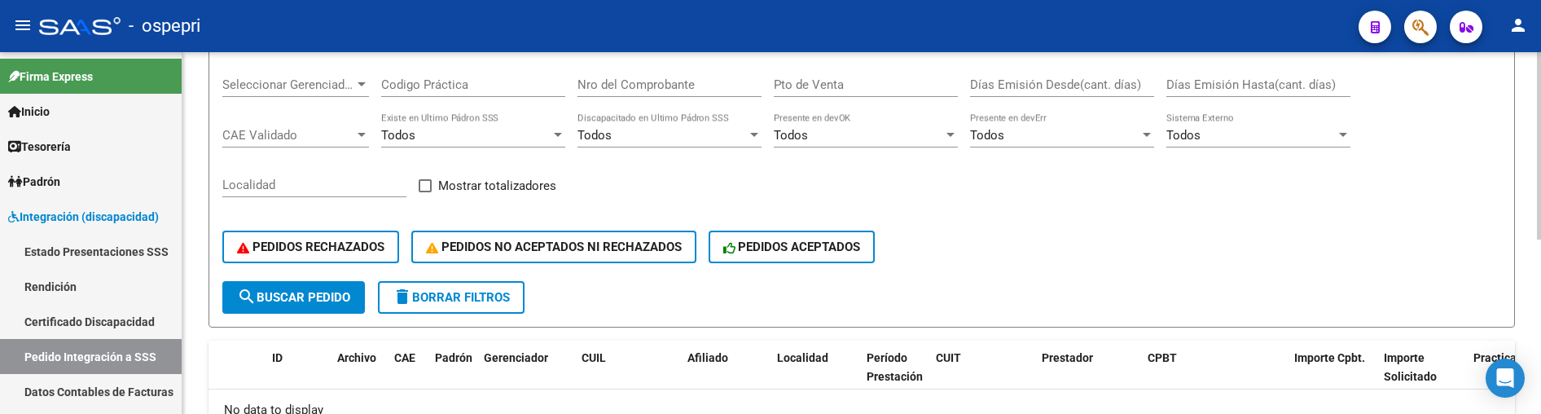
scroll to position [336, 0]
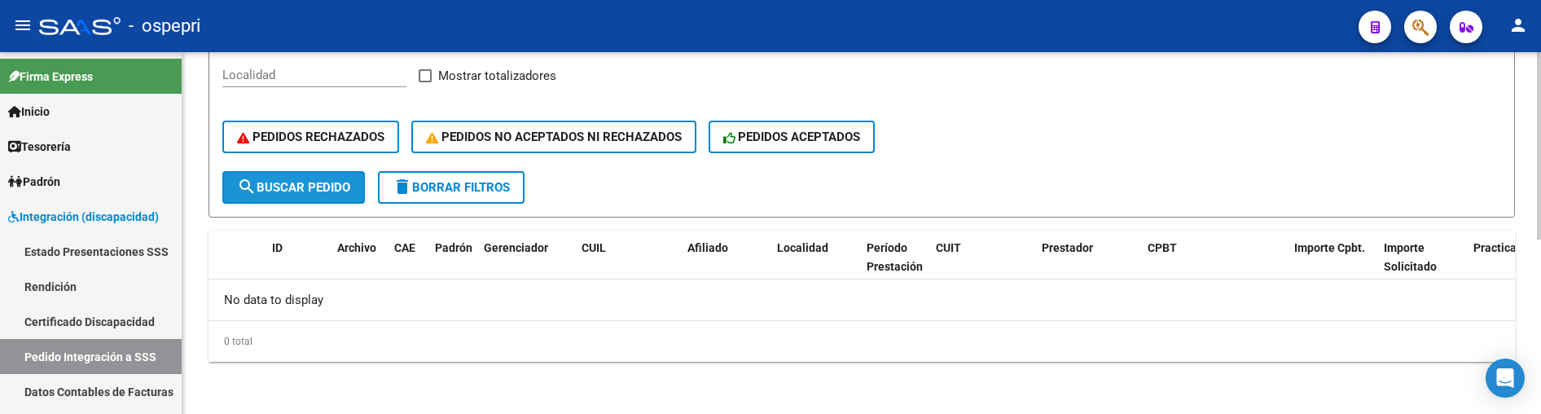
click at [307, 186] on span "search Buscar Pedido" at bounding box center [293, 187] width 113 height 15
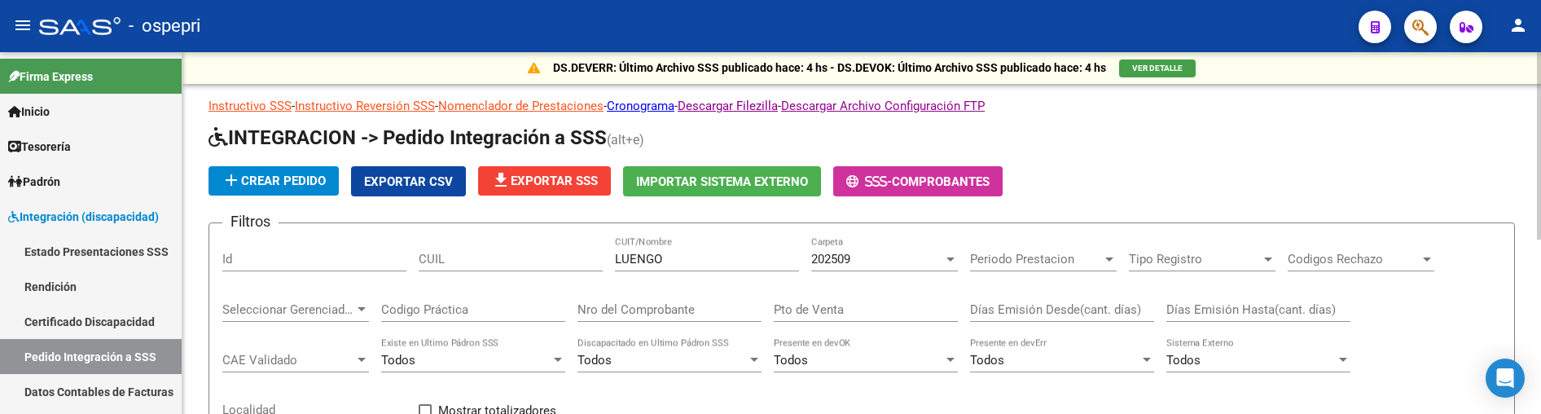
scroll to position [0, 0]
click at [953, 261] on div at bounding box center [950, 259] width 15 height 13
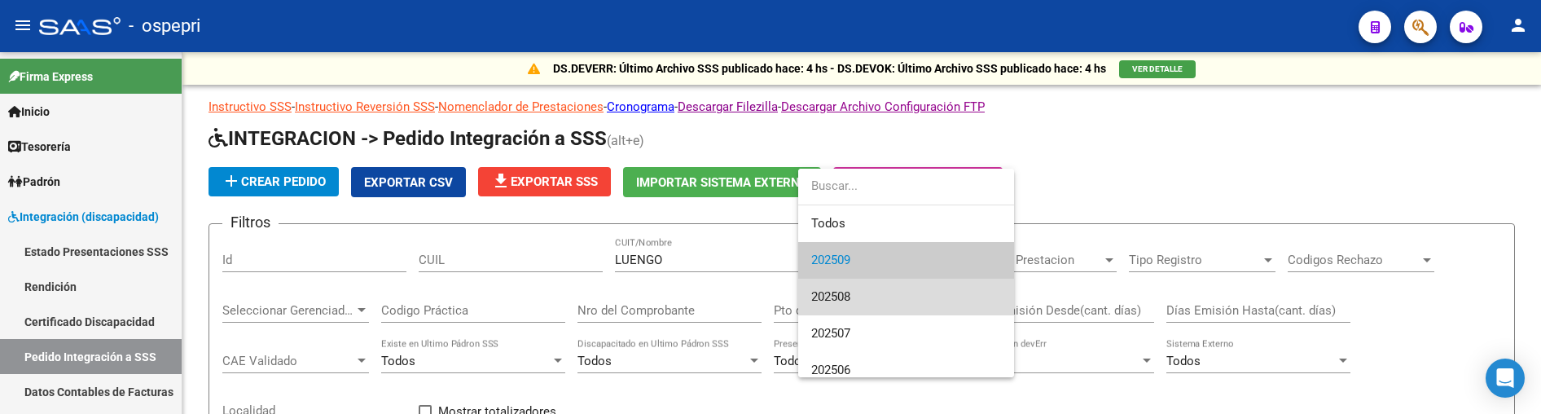
click at [892, 296] on span "202508" at bounding box center [906, 297] width 190 height 37
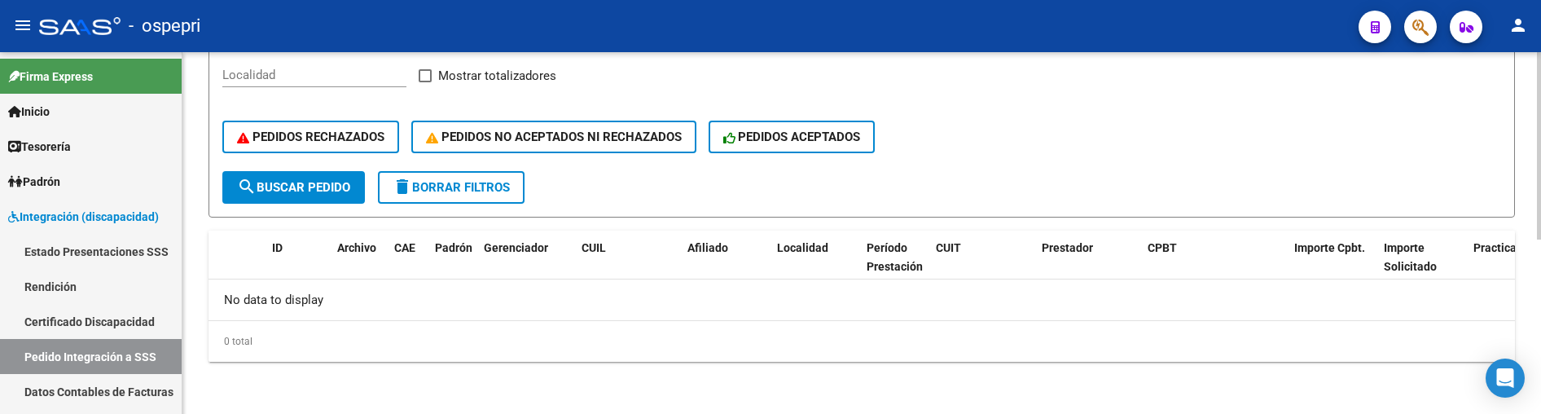
click at [313, 183] on span "search Buscar Pedido" at bounding box center [293, 187] width 113 height 15
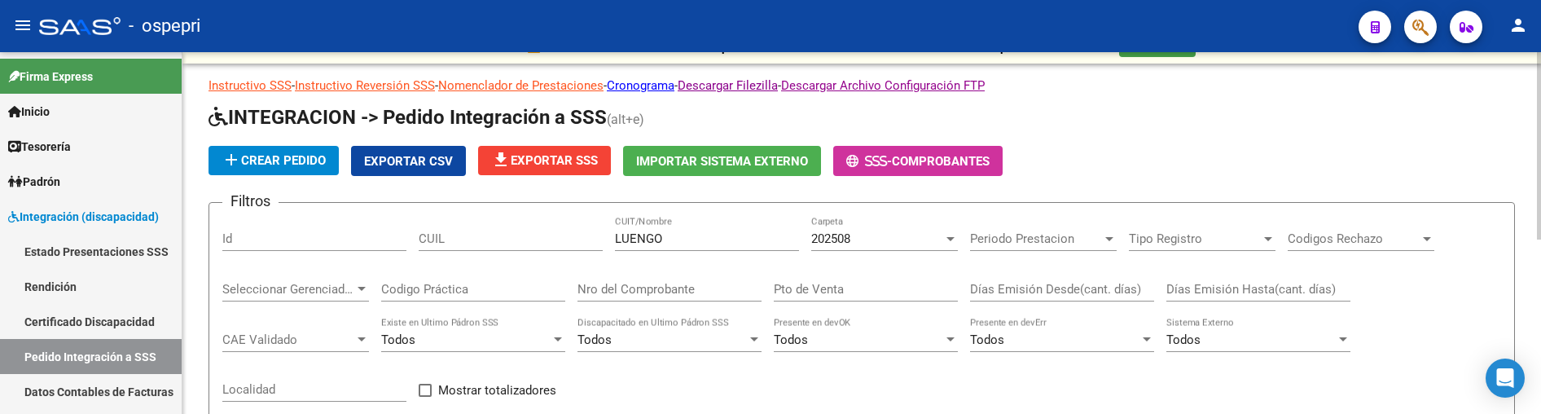
scroll to position [10, 0]
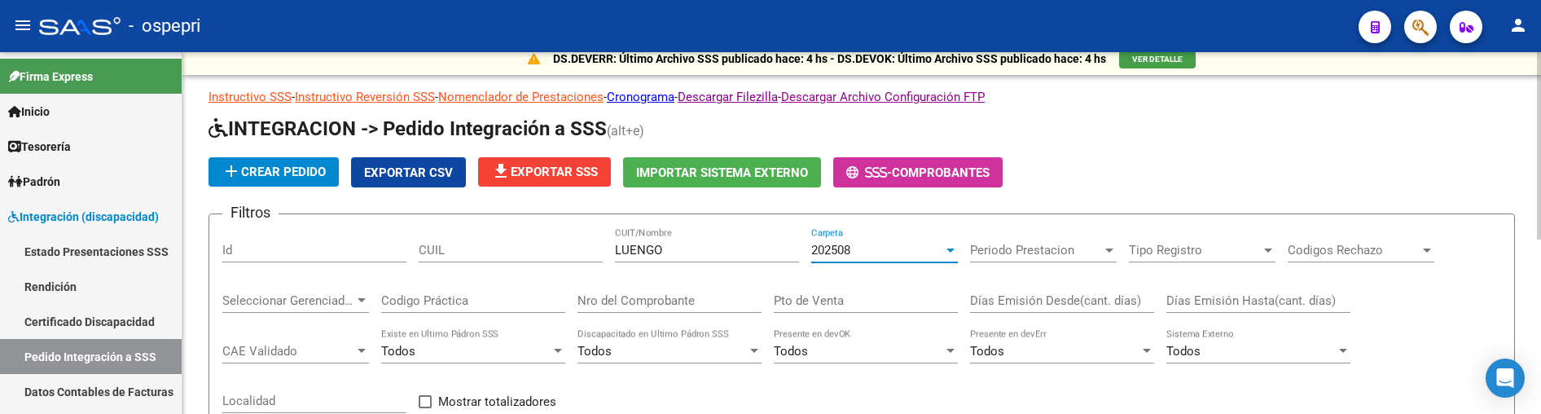
click at [950, 251] on div at bounding box center [950, 250] width 8 height 4
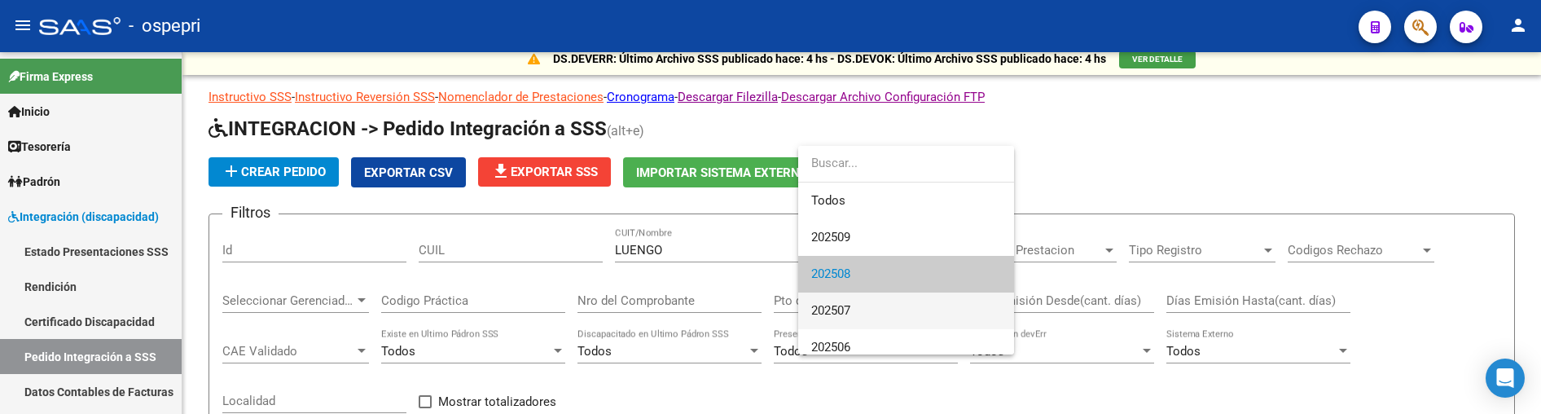
scroll to position [24, 0]
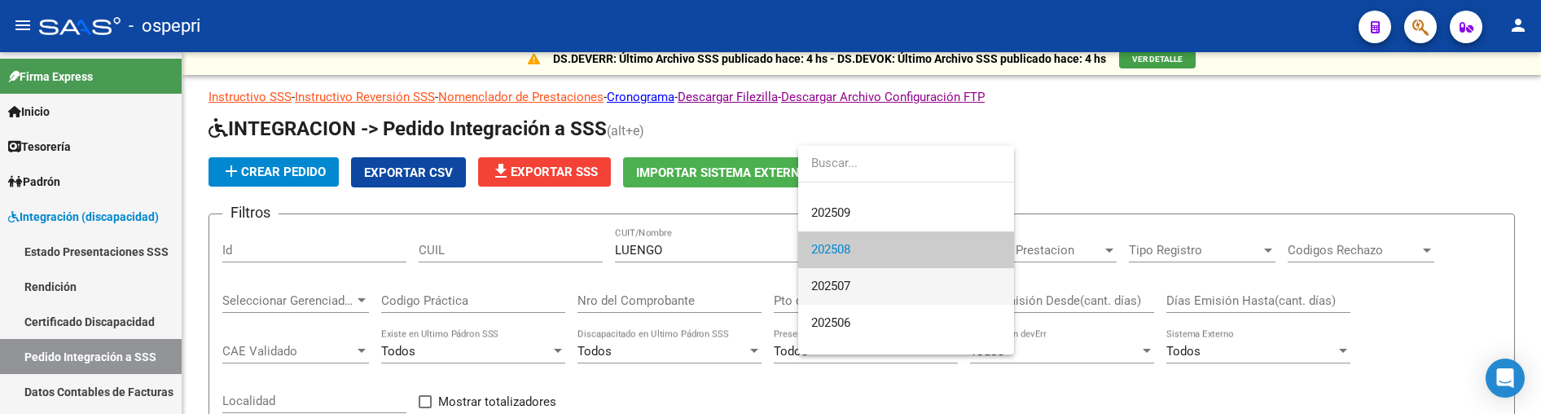
click at [874, 290] on span "202507" at bounding box center [906, 286] width 190 height 37
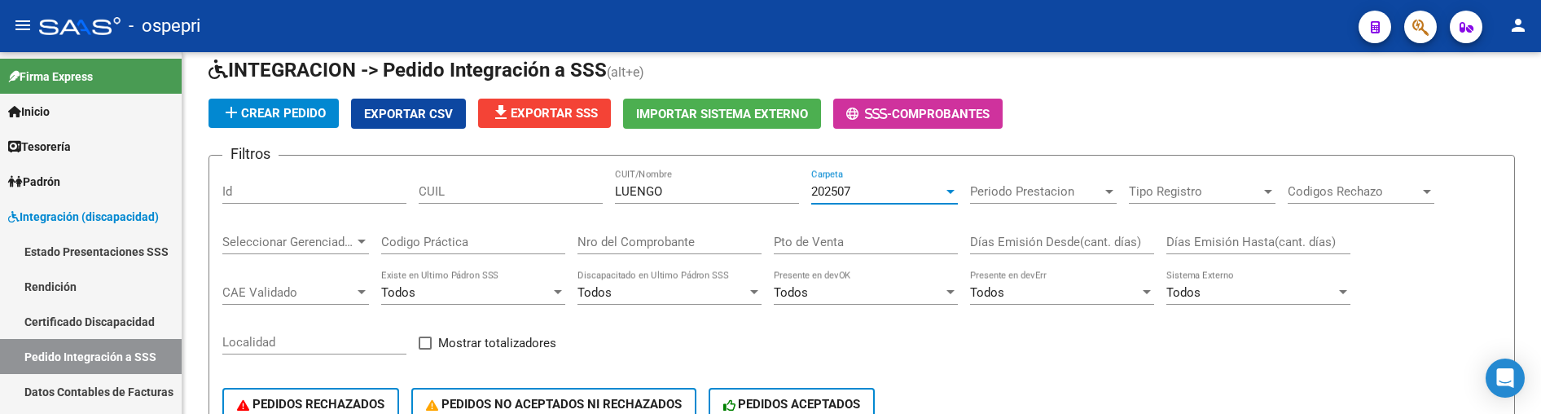
scroll to position [53, 0]
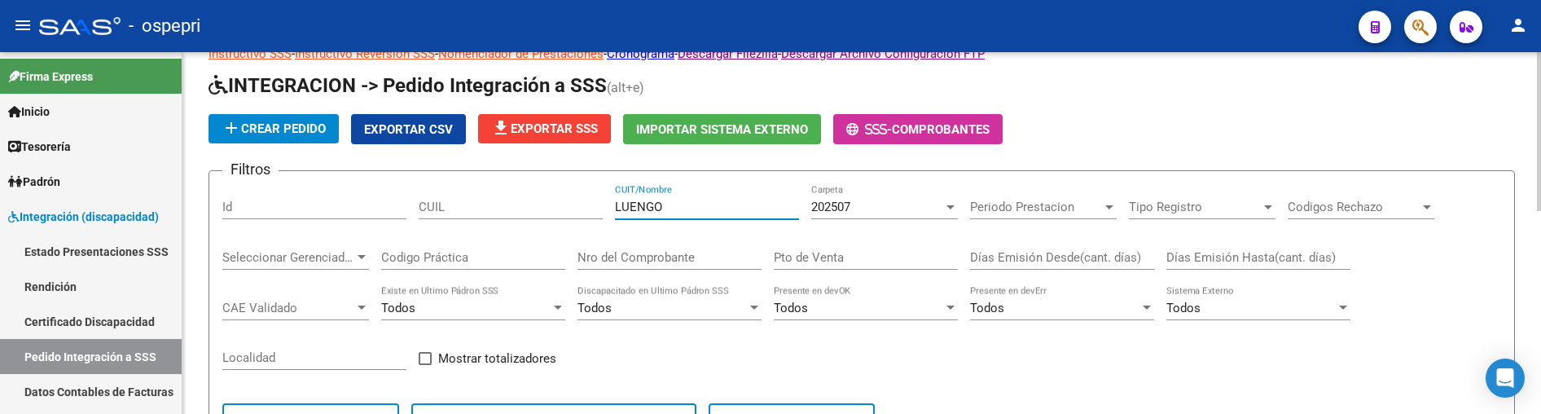
drag, startPoint x: 674, startPoint y: 208, endPoint x: 595, endPoint y: 216, distance: 79.4
click at [595, 216] on div "Filtros Id CUIL LUENGO CUIT/Nombre 202507 Carpeta Periodo Prestacion Periodo Pr…" at bounding box center [861, 319] width 1279 height 270
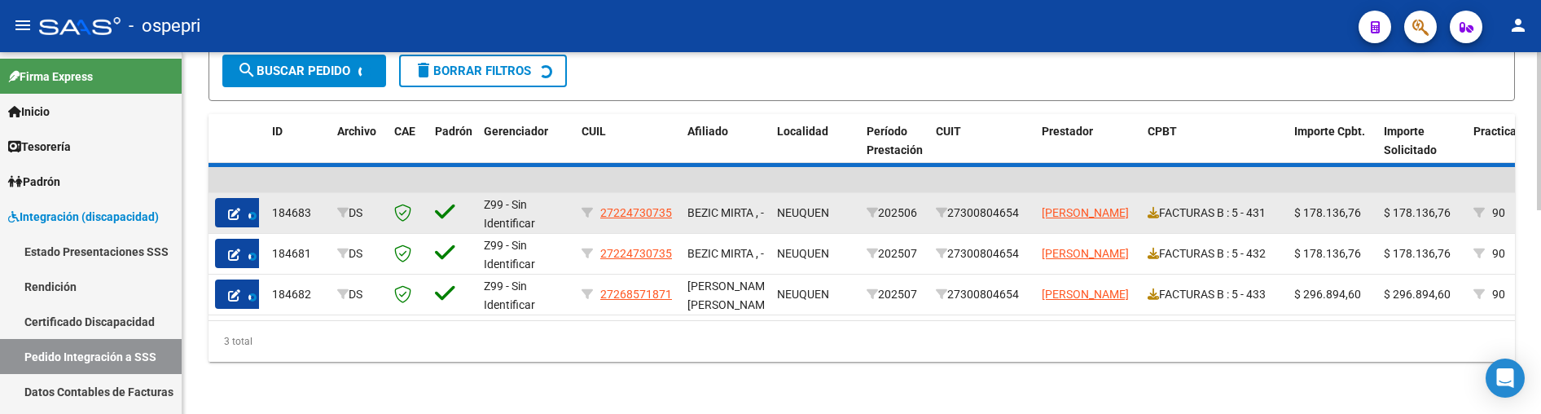
scroll to position [379, 0]
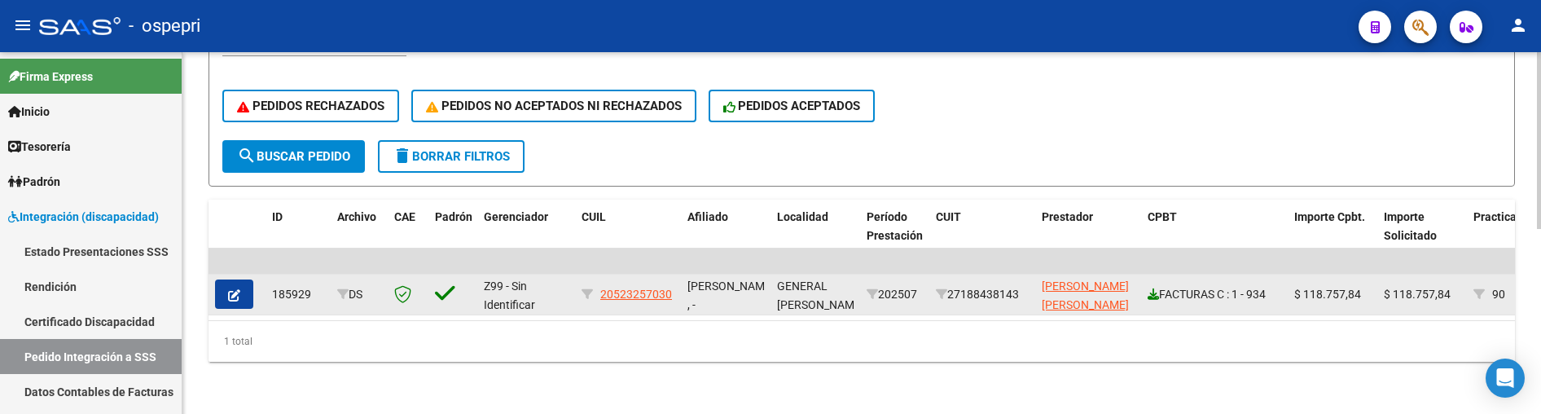
type input "GARRIDO AGUILERA"
click at [1155, 288] on icon at bounding box center [1152, 293] width 11 height 11
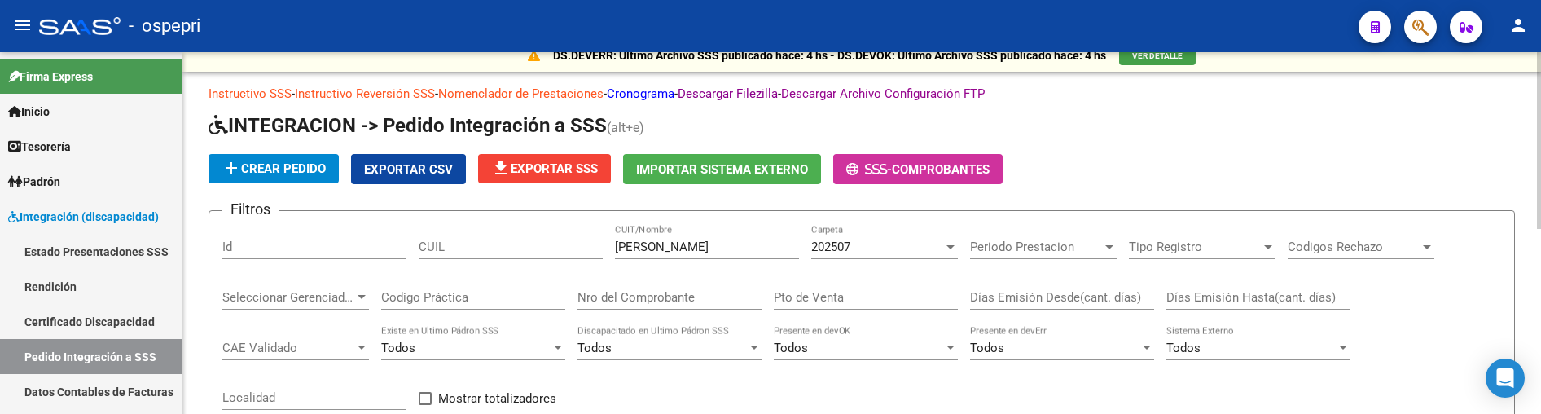
scroll to position [0, 0]
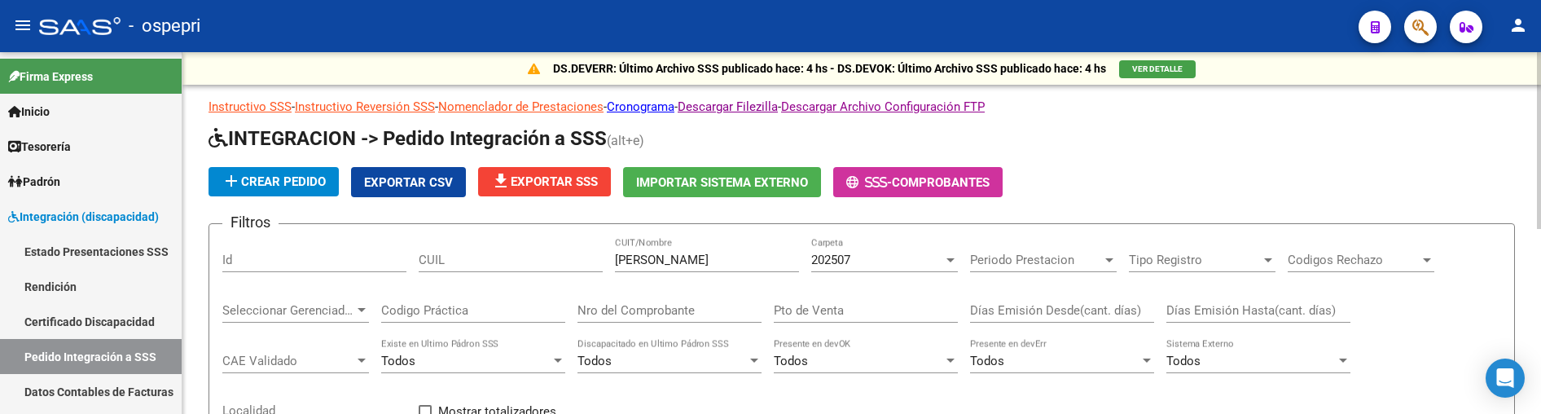
click at [949, 261] on div at bounding box center [950, 260] width 8 height 4
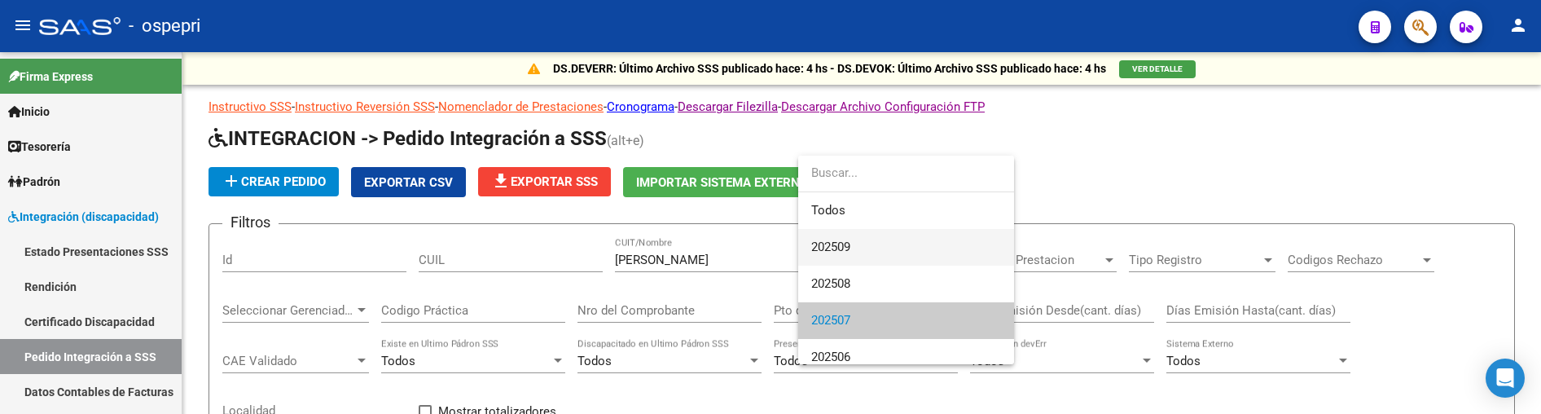
click at [835, 237] on span "202509" at bounding box center [906, 247] width 190 height 37
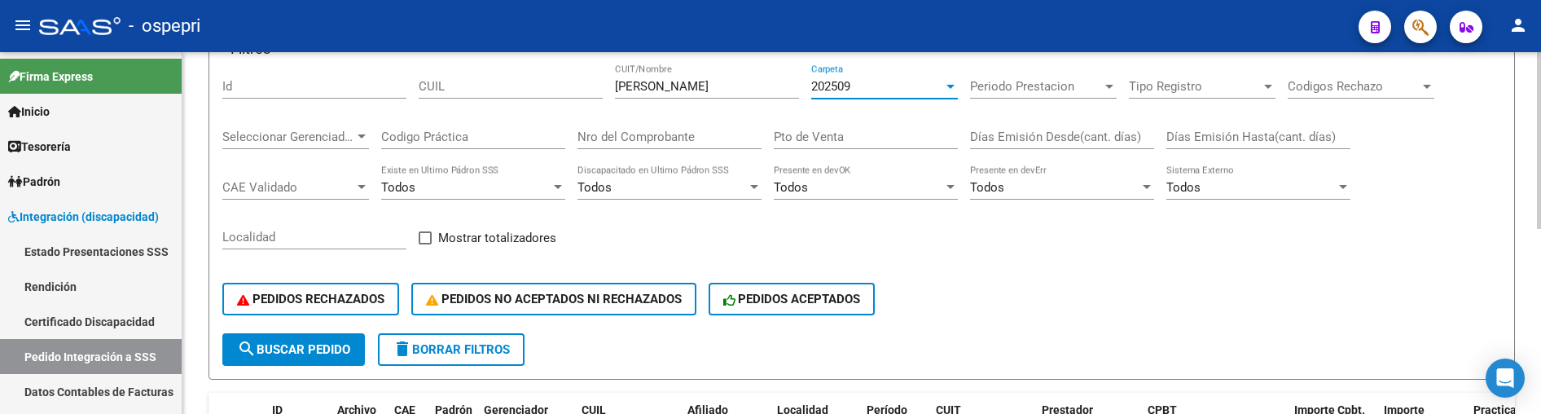
scroll to position [134, 0]
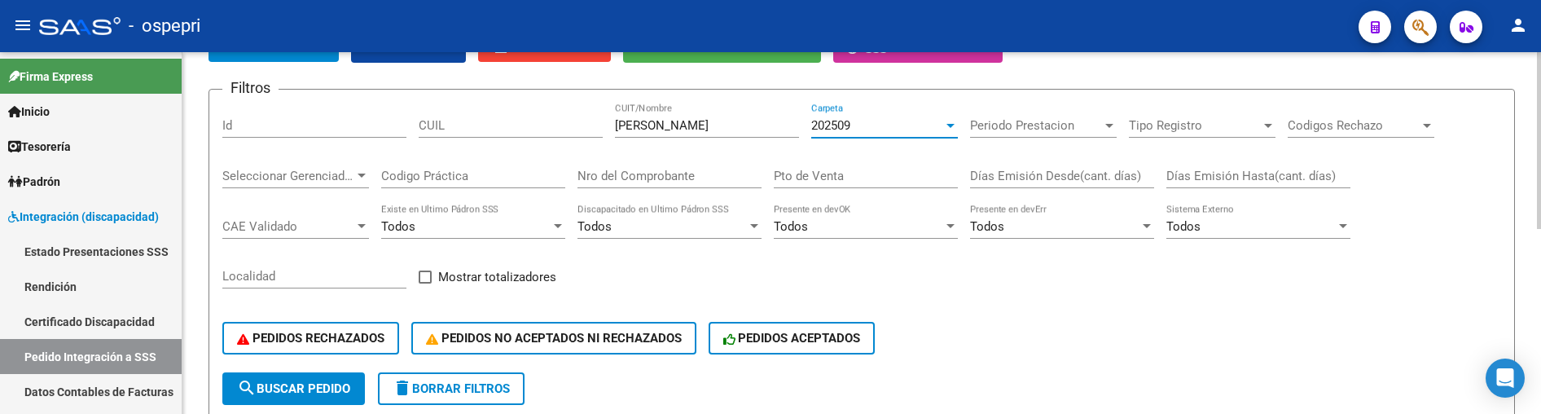
click at [1109, 331] on div "PEDIDOS RECHAZADOS PEDIDOS NO ACEPTADOS NI RECHAZADOS PEDIDOS ACEPTADOS" at bounding box center [861, 338] width 1279 height 68
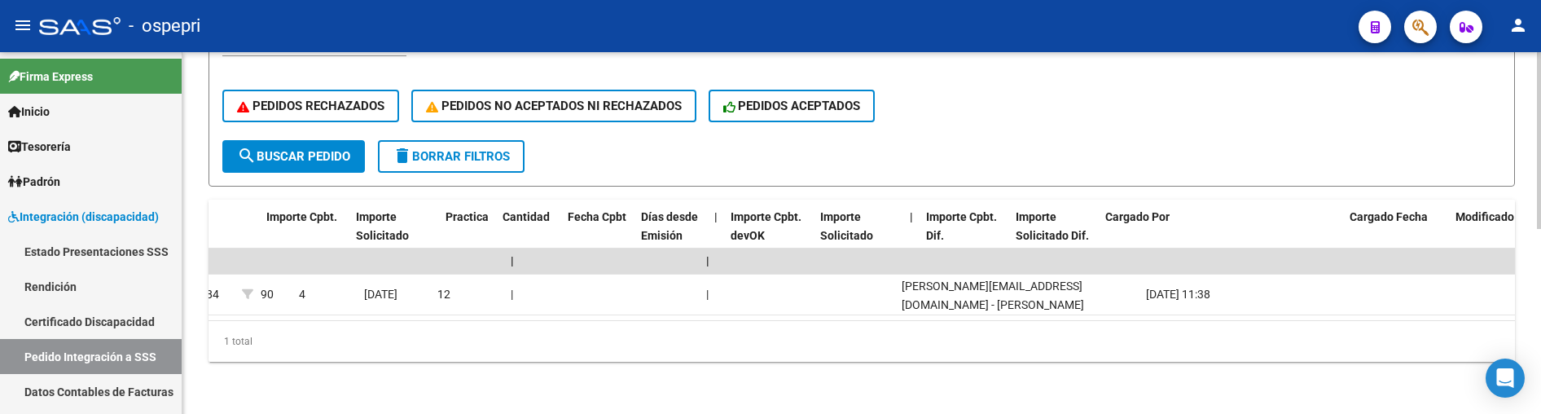
scroll to position [0, 0]
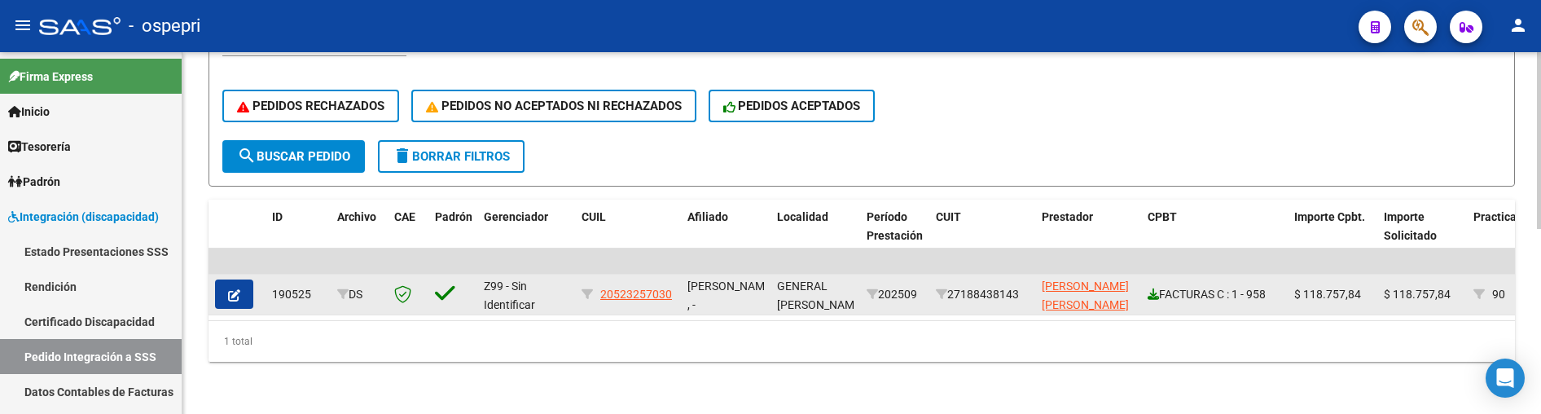
click at [1156, 287] on link at bounding box center [1152, 293] width 11 height 13
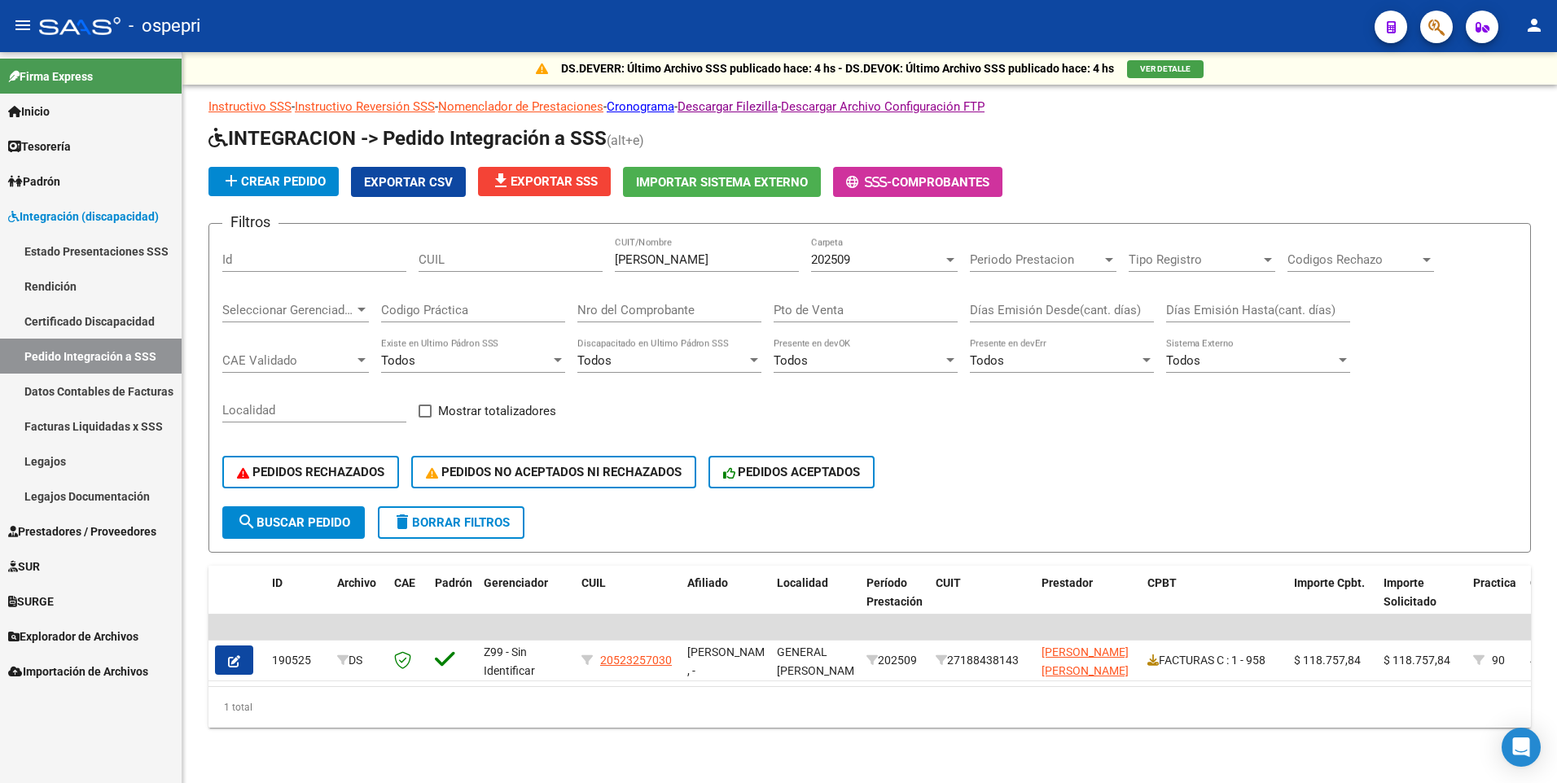
scroll to position [9, 0]
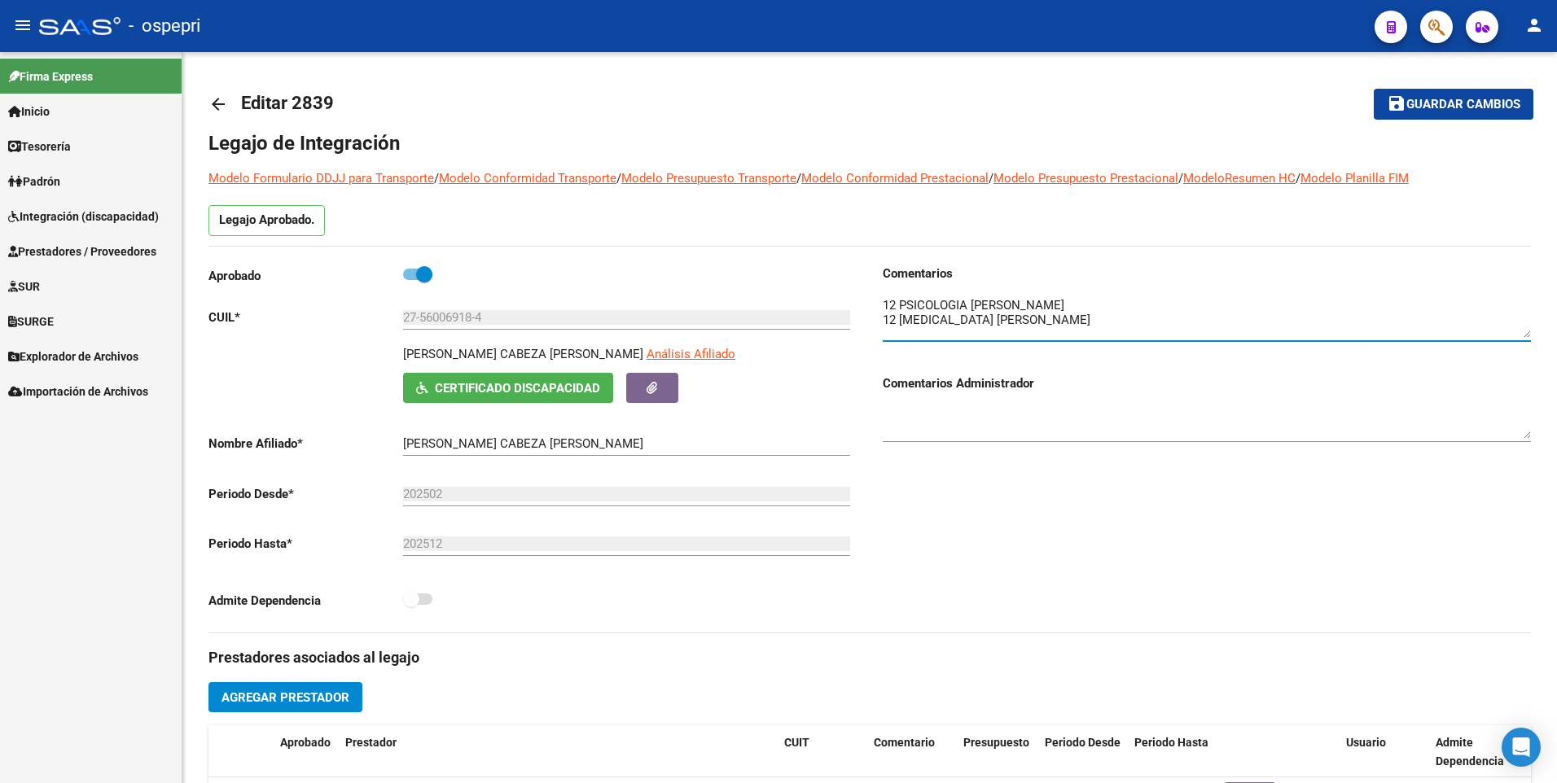
click at [78, 219] on span "Integración (discapacidad)" at bounding box center [83, 217] width 151 height 18
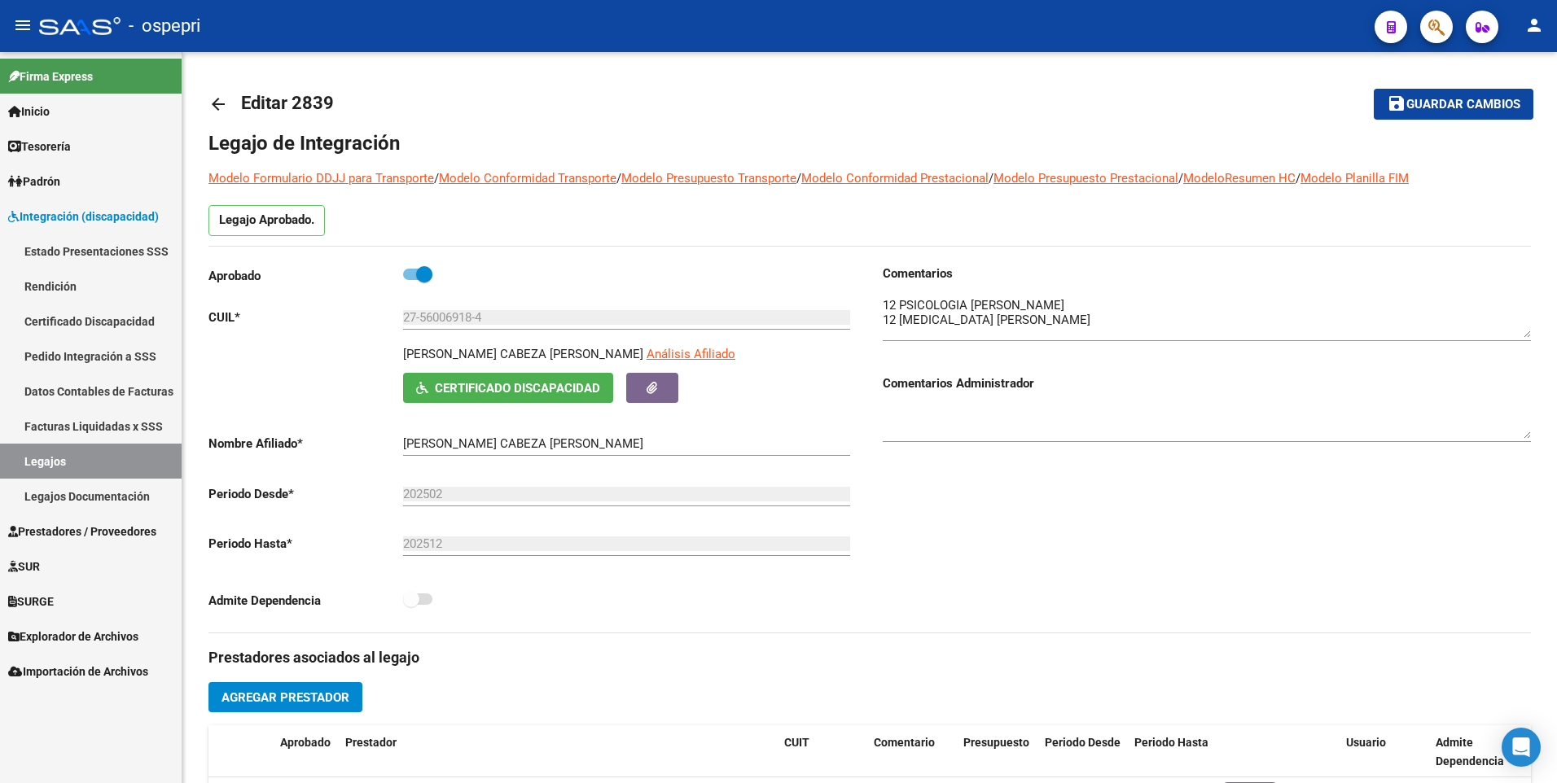
click at [71, 285] on link "Legajos" at bounding box center [91, 461] width 182 height 35
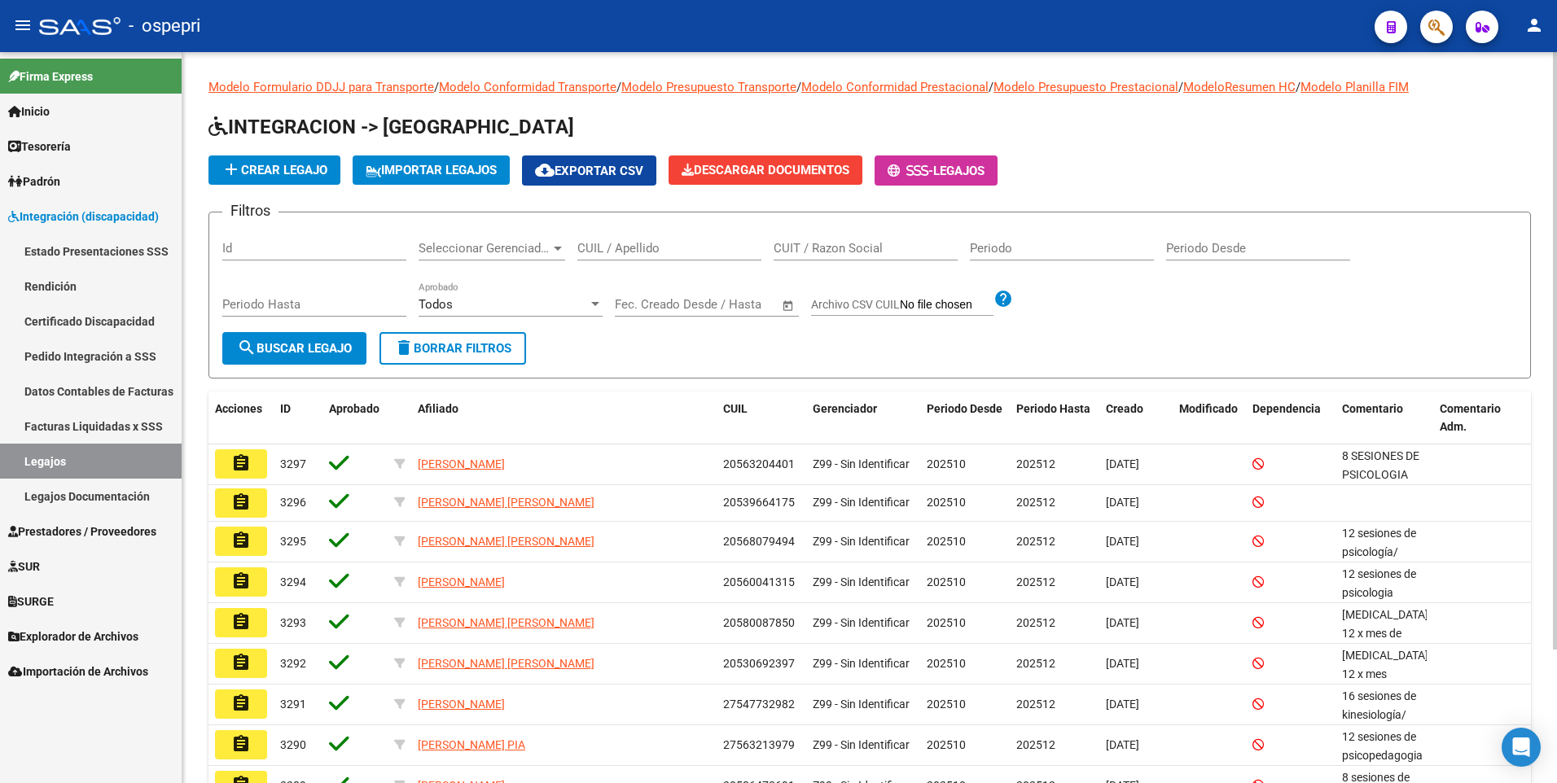
click at [645, 245] on input "CUIL / Apellido" at bounding box center [669, 248] width 184 height 15
click at [612, 247] on input "CUIL / Apellido" at bounding box center [669, 248] width 184 height 15
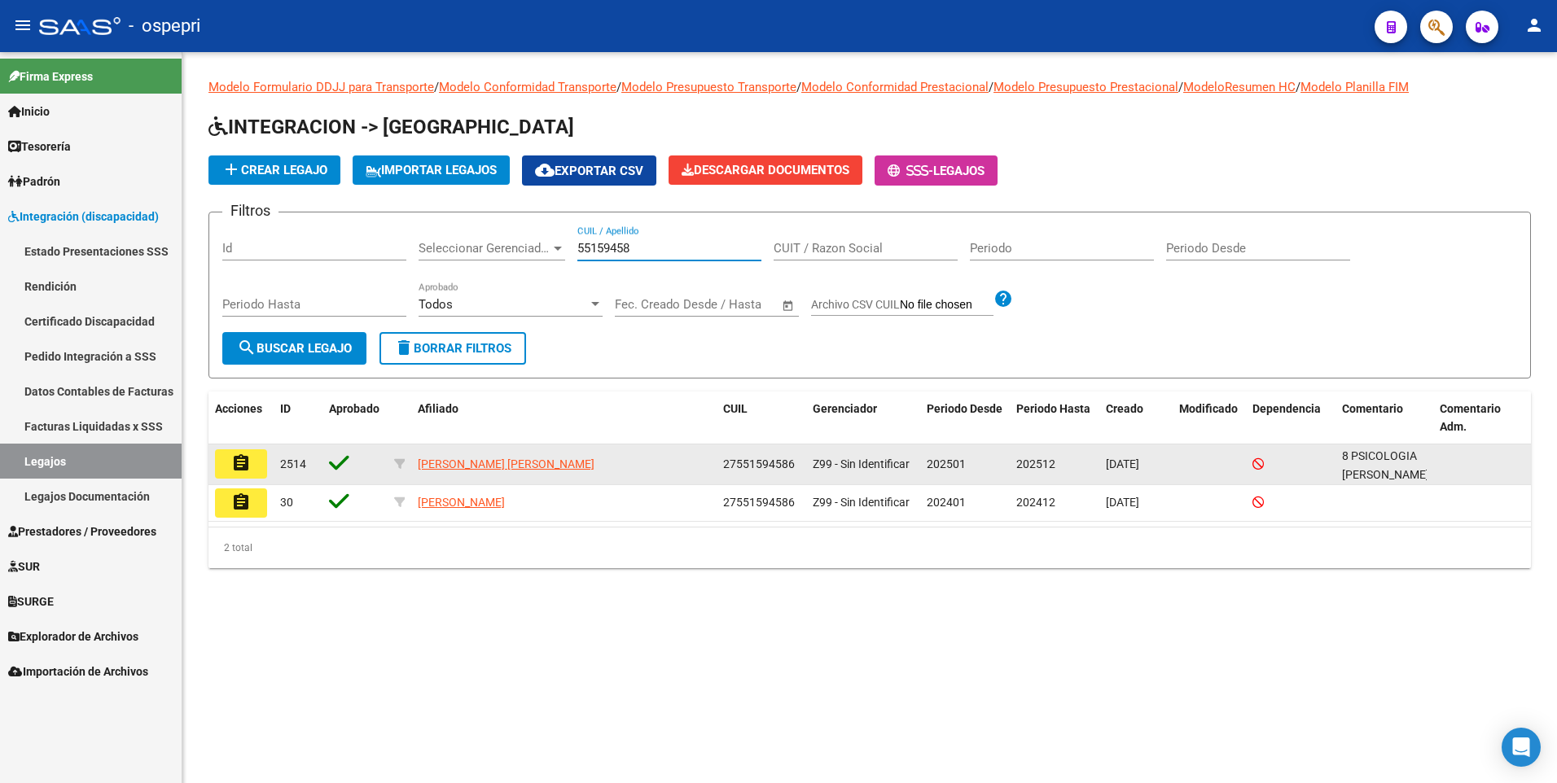
type input "55159458"
click at [239, 285] on mat-icon "assignment" at bounding box center [241, 464] width 20 height 20
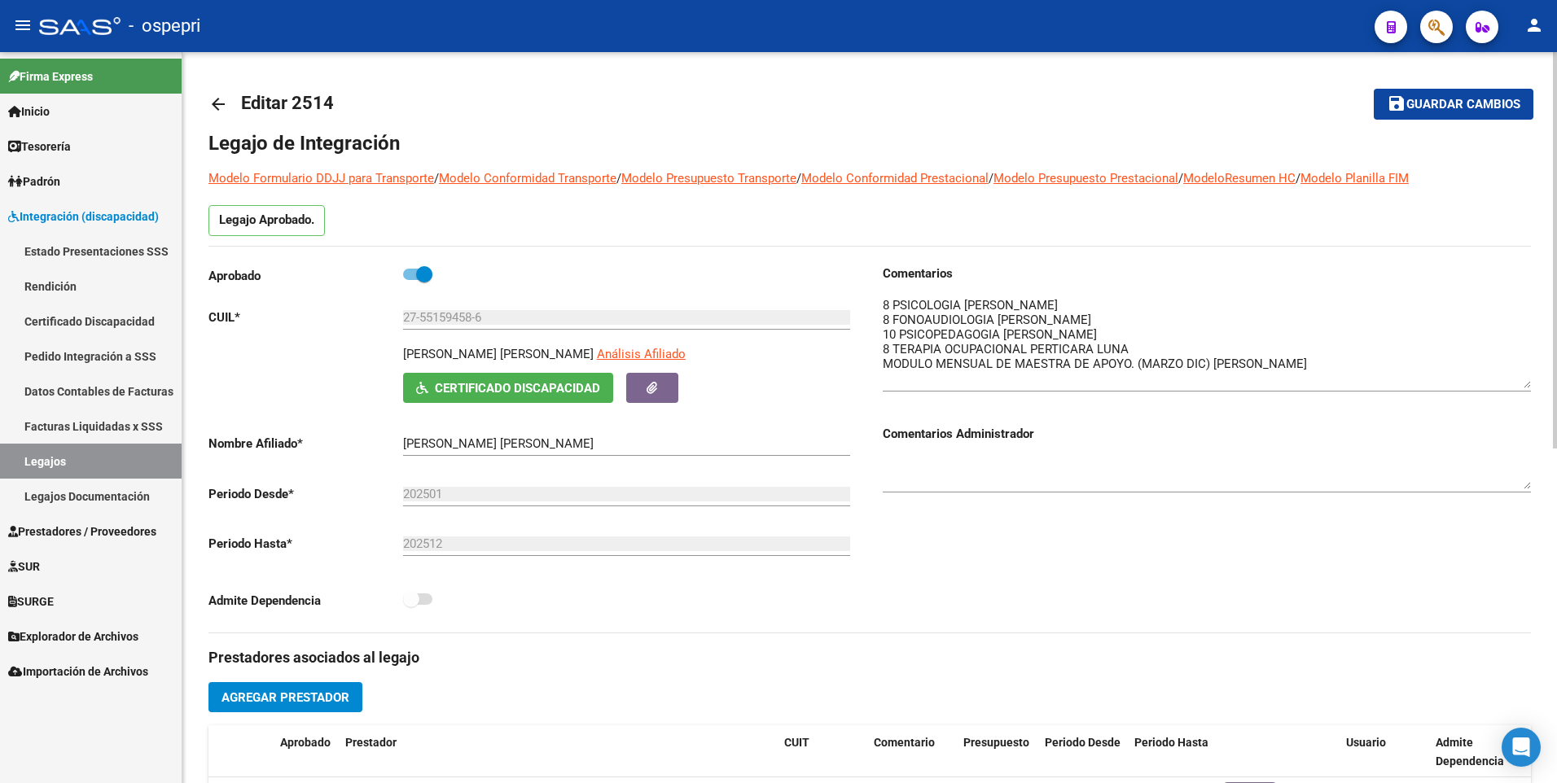
drag, startPoint x: 1526, startPoint y: 326, endPoint x: 1525, endPoint y: 385, distance: 59.5
click at [1018, 285] on textarea at bounding box center [1207, 342] width 648 height 92
click at [490, 285] on div "27-55159458-6 Ingresar CUIL" at bounding box center [626, 312] width 447 height 35
drag, startPoint x: 422, startPoint y: 316, endPoint x: 473, endPoint y: 316, distance: 51.3
click at [473, 285] on input "27-55159458-6" at bounding box center [626, 317] width 447 height 15
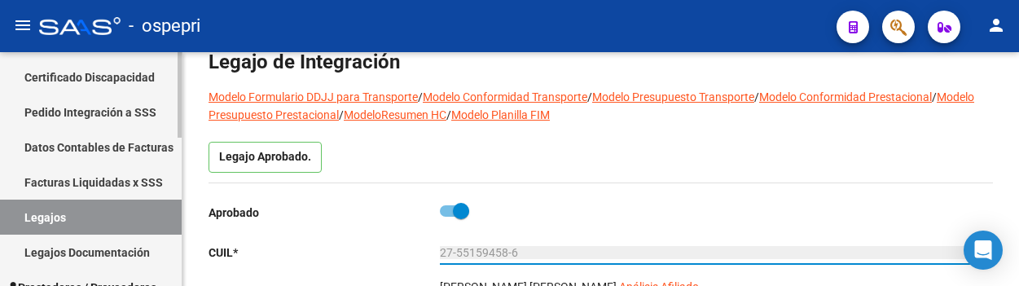
scroll to position [326, 0]
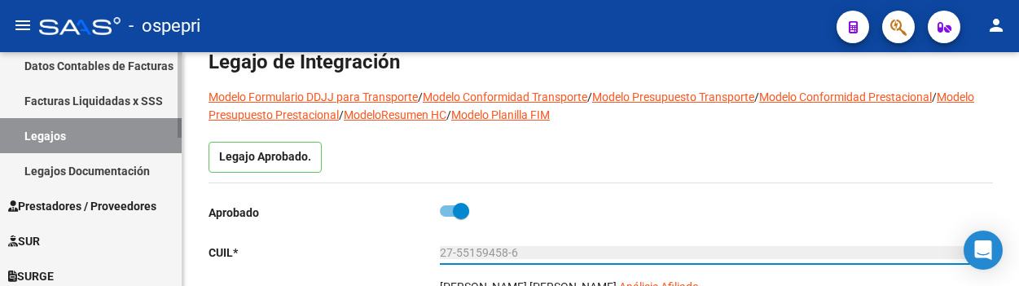
click at [67, 127] on link "Legajos" at bounding box center [91, 135] width 182 height 35
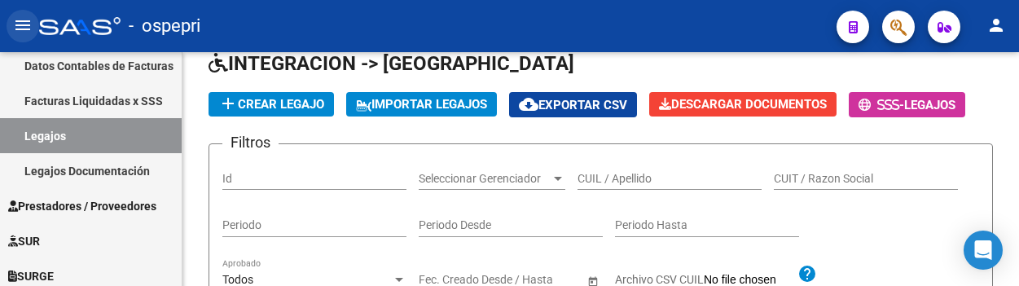
click at [24, 20] on mat-icon "menu" at bounding box center [23, 25] width 20 height 20
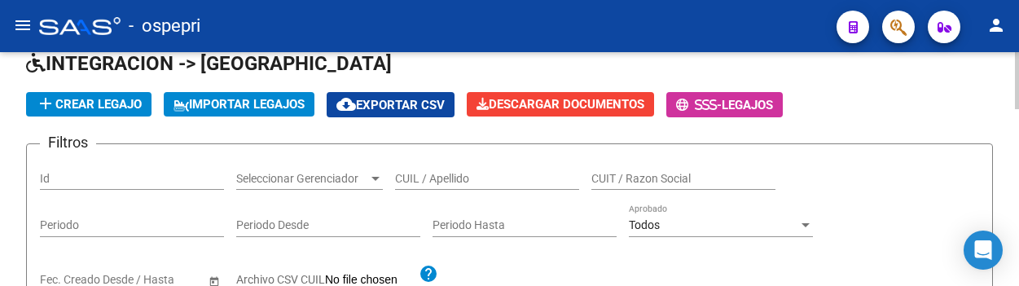
click at [485, 175] on input "CUIL / Apellido" at bounding box center [487, 179] width 184 height 14
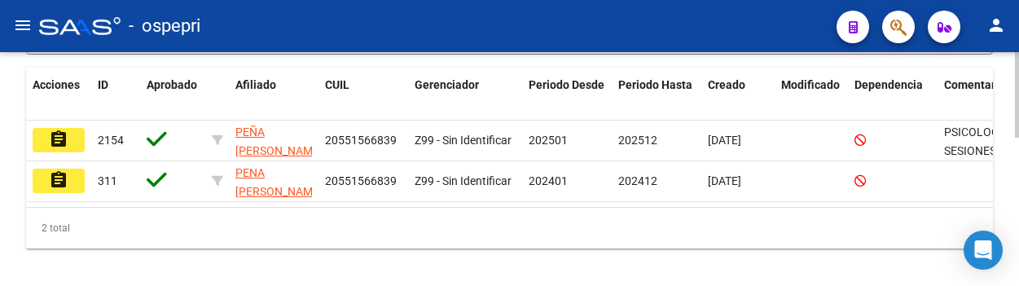
scroll to position [402, 0]
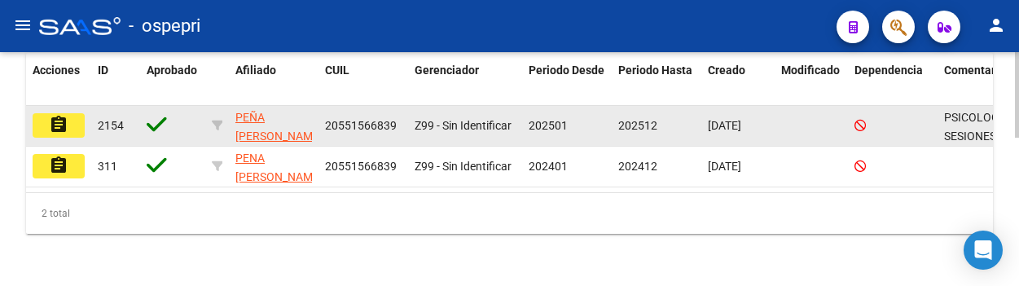
type input "55156683"
click at [60, 115] on mat-icon "assignment" at bounding box center [59, 125] width 20 height 20
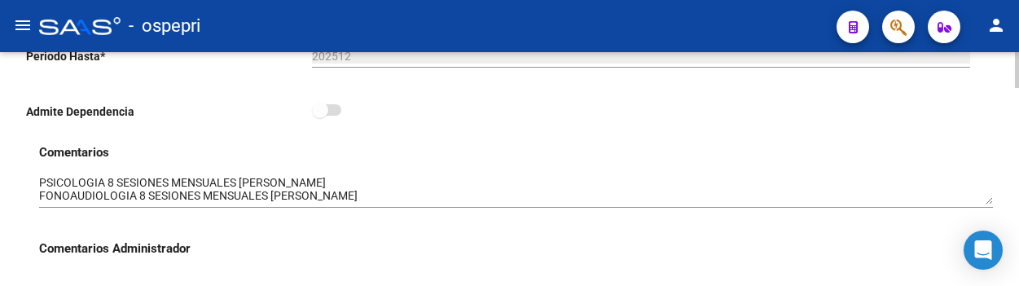
scroll to position [570, 0]
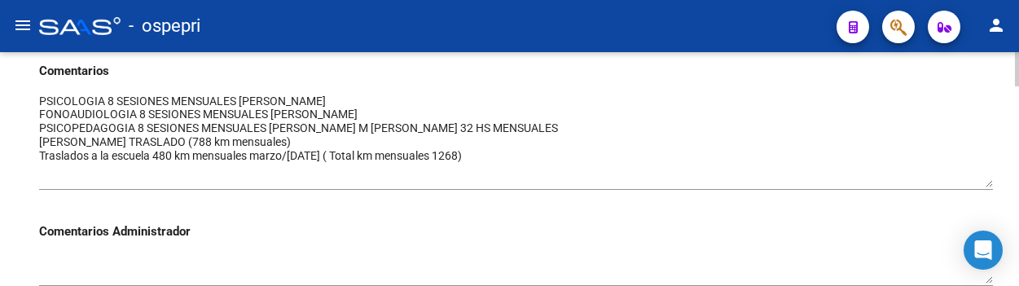
drag, startPoint x: 990, startPoint y: 123, endPoint x: 987, endPoint y: 186, distance: 63.6
click at [987, 186] on textarea at bounding box center [516, 140] width 954 height 94
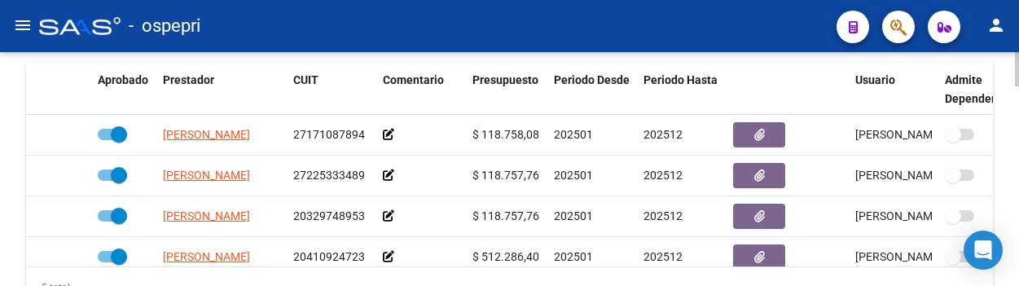
scroll to position [70, 0]
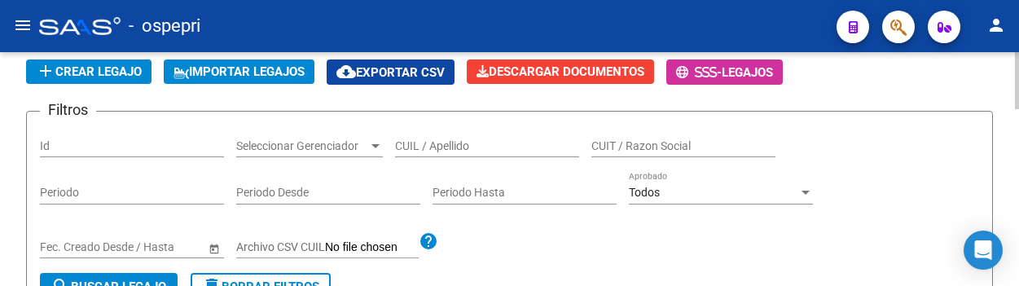
scroll to position [77, 0]
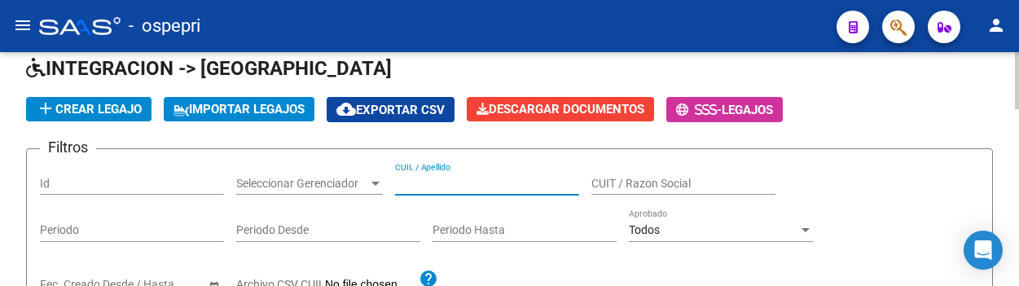
click at [435, 184] on input "CUIL / Apellido" at bounding box center [487, 184] width 184 height 14
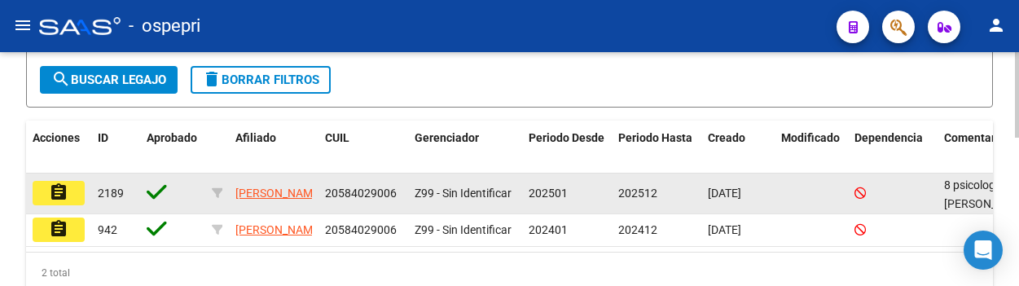
type input "58402900"
click at [58, 193] on mat-icon "assignment" at bounding box center [59, 192] width 20 height 20
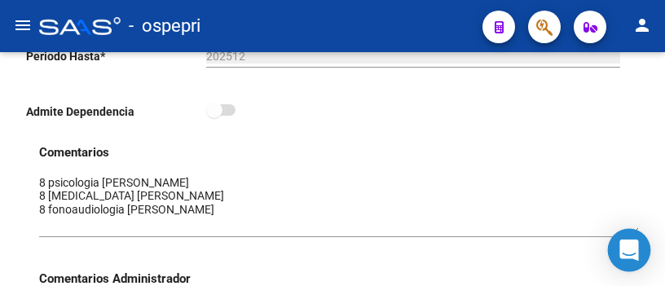
drag, startPoint x: 634, startPoint y: 204, endPoint x: 633, endPoint y: 233, distance: 29.3
click at [633, 233] on body "menu - ospepri person Firma Express Inicio Calendario SSS Instructivos Contacto…" at bounding box center [332, 143] width 665 height 286
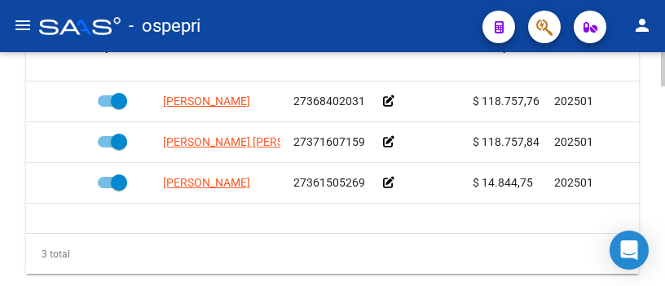
scroll to position [896, 0]
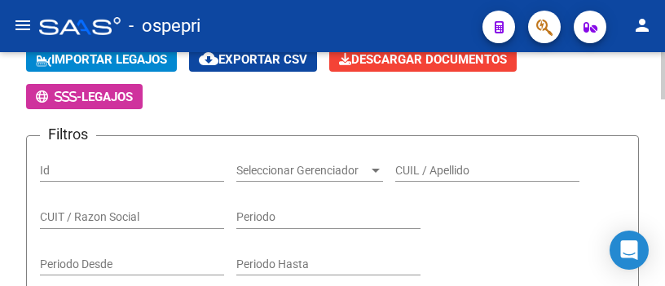
scroll to position [163, 0]
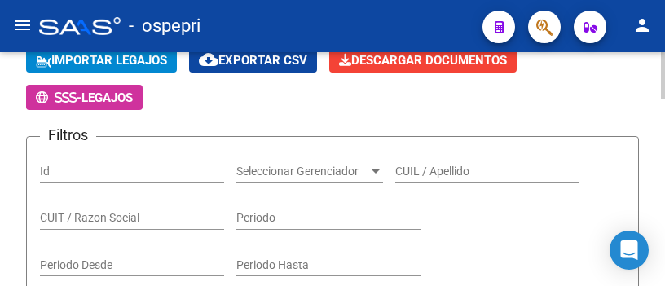
click at [413, 175] on input "CUIL / Apellido" at bounding box center [487, 172] width 184 height 14
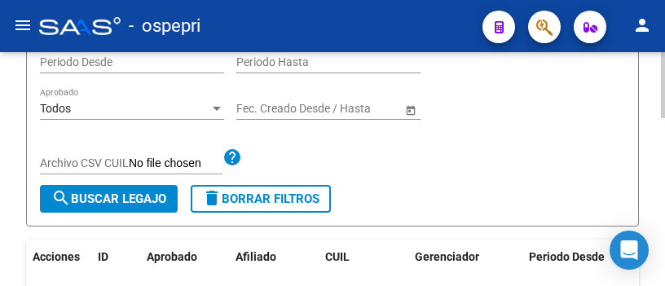
scroll to position [407, 0]
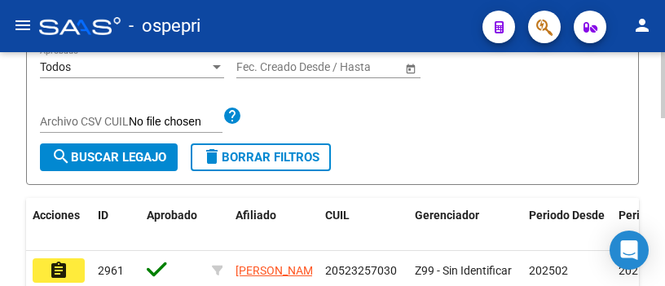
type input "52325703"
click at [126, 163] on span "search Buscar Legajo" at bounding box center [108, 157] width 115 height 15
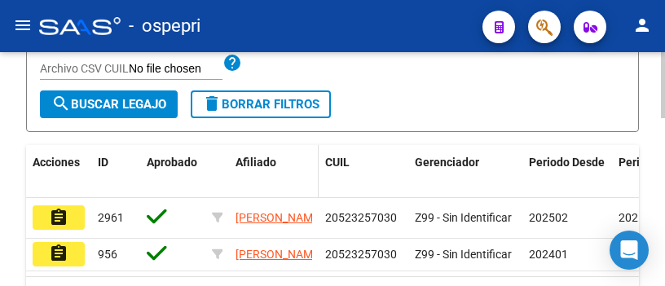
scroll to position [489, 0]
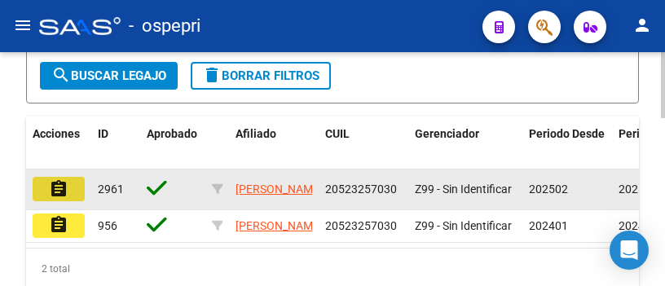
click at [58, 191] on mat-icon "assignment" at bounding box center [59, 189] width 20 height 20
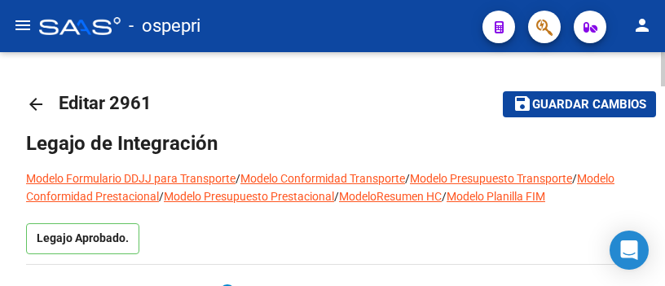
click at [38, 95] on mat-icon "arrow_back" at bounding box center [36, 104] width 20 height 20
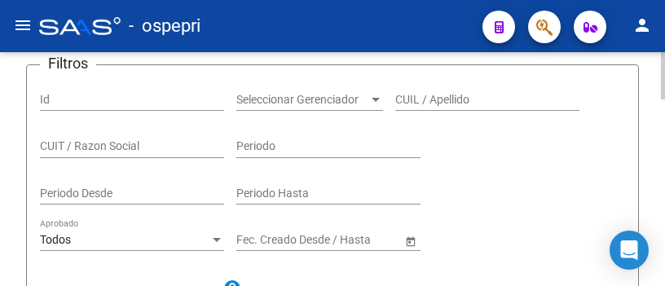
scroll to position [244, 0]
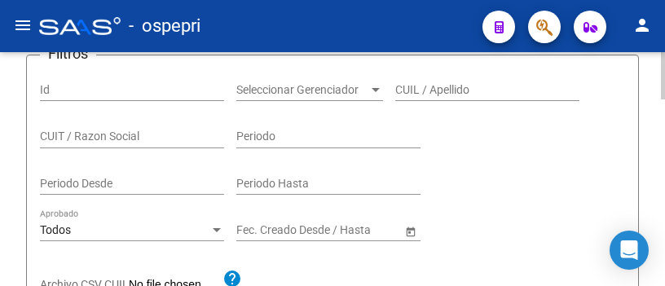
click at [480, 92] on input "CUIL / Apellido" at bounding box center [487, 90] width 184 height 14
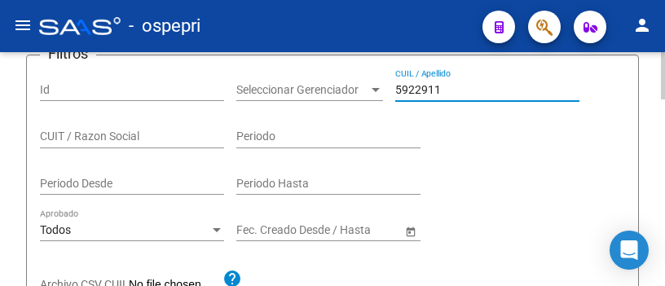
type input "59229118"
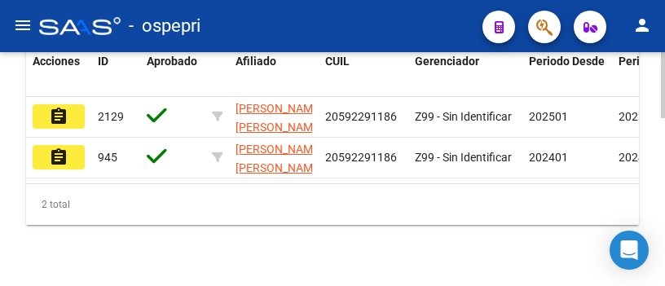
scroll to position [570, 0]
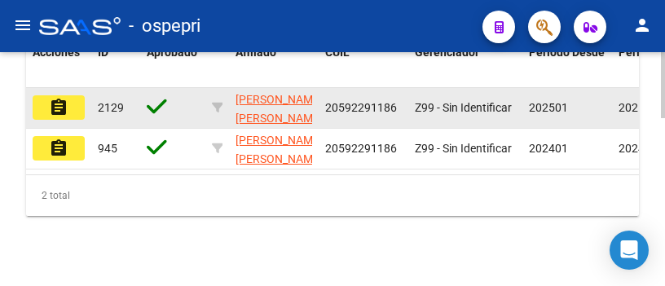
click at [56, 116] on mat-icon "assignment" at bounding box center [59, 108] width 20 height 20
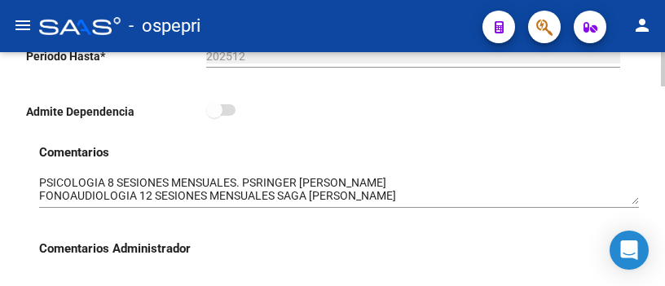
scroll to position [13, 0]
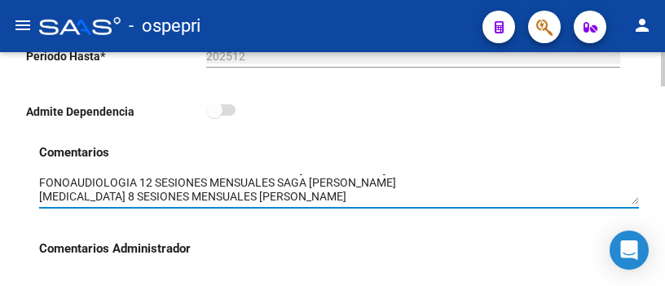
drag, startPoint x: 634, startPoint y: 206, endPoint x: 634, endPoint y: 224, distance: 17.9
click at [634, 224] on div "Comentarios Comentarios Administrador" at bounding box center [338, 230] width 599 height 175
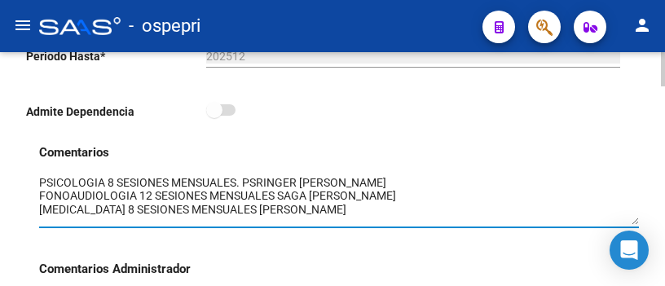
scroll to position [0, 0]
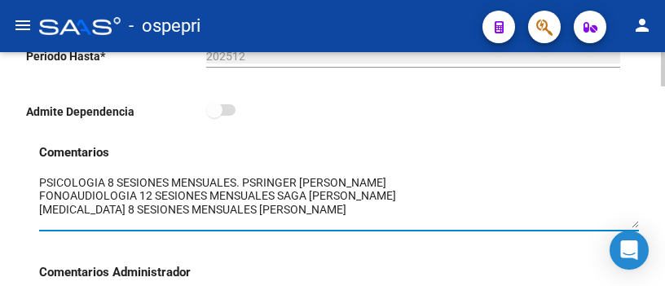
drag, startPoint x: 637, startPoint y: 205, endPoint x: 638, endPoint y: 228, distance: 22.9
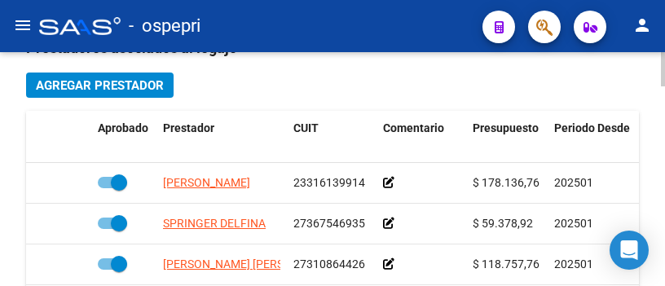
scroll to position [814, 0]
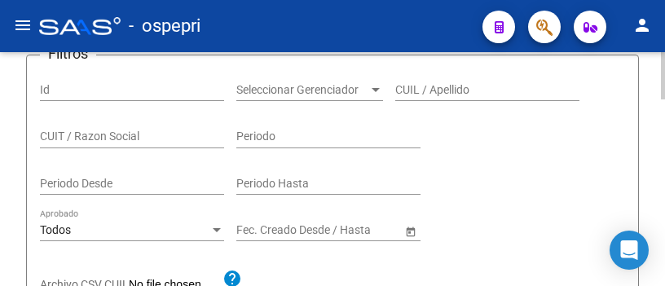
scroll to position [163, 0]
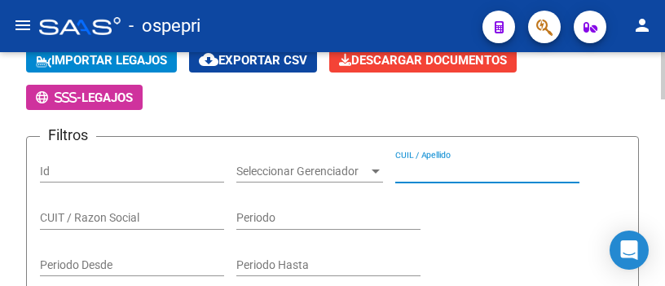
click at [428, 177] on input "CUIL / Apellido" at bounding box center [487, 172] width 184 height 14
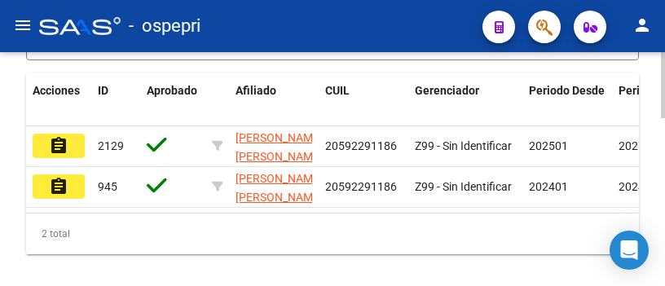
scroll to position [570, 0]
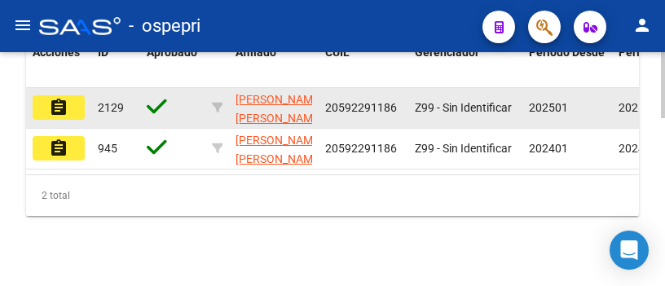
type input "59229118"
click at [49, 111] on mat-icon "assignment" at bounding box center [59, 108] width 20 height 20
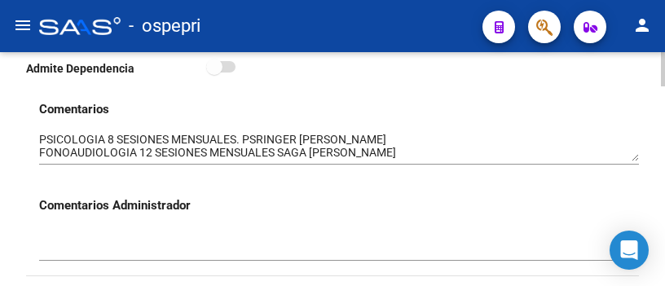
scroll to position [570, 0]
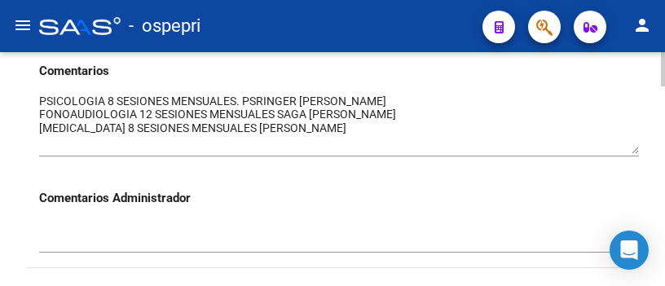
drag, startPoint x: 633, startPoint y: 124, endPoint x: 633, endPoint y: 154, distance: 30.1
click at [633, 154] on textarea at bounding box center [338, 123] width 599 height 61
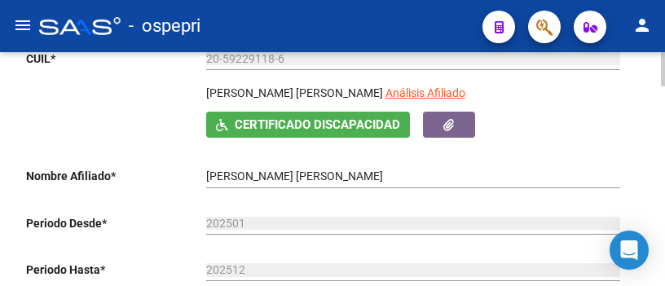
scroll to position [244, 0]
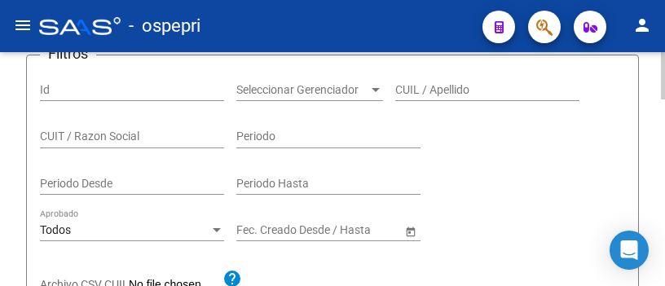
click at [462, 88] on input "CUIL / Apellido" at bounding box center [487, 90] width 184 height 14
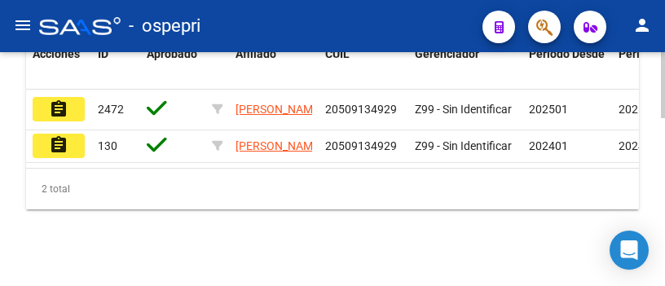
scroll to position [570, 0]
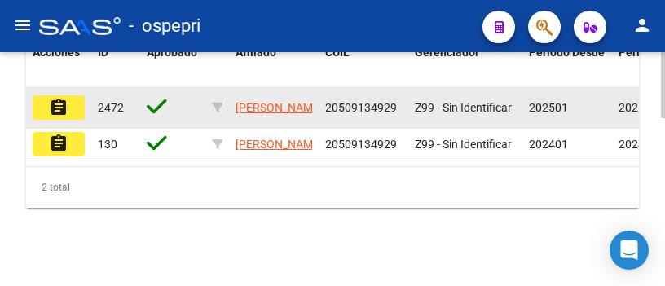
type input "50913492"
click at [68, 113] on button "assignment" at bounding box center [59, 107] width 52 height 24
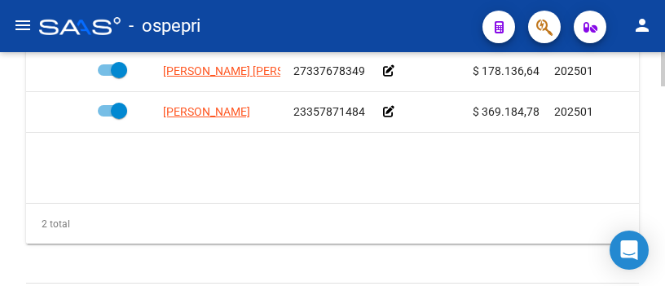
scroll to position [814, 0]
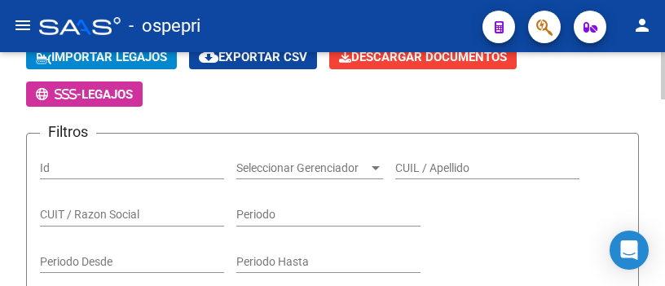
scroll to position [163, 0]
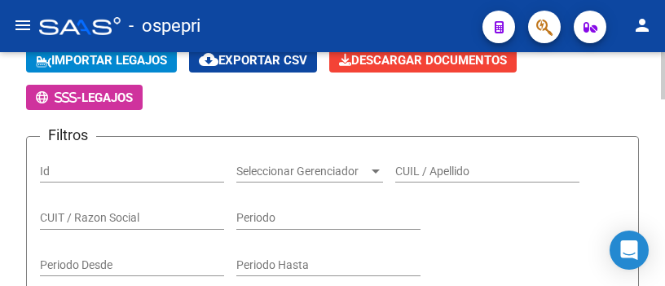
click at [459, 170] on input "CUIL / Apellido" at bounding box center [487, 172] width 184 height 14
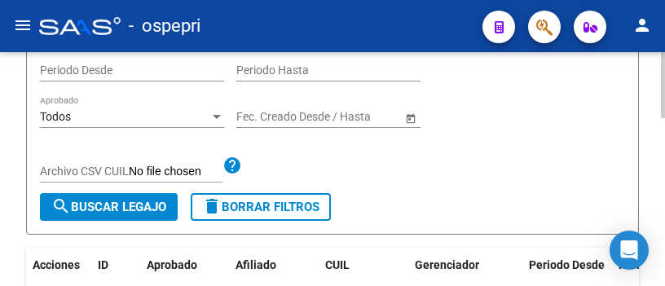
scroll to position [407, 0]
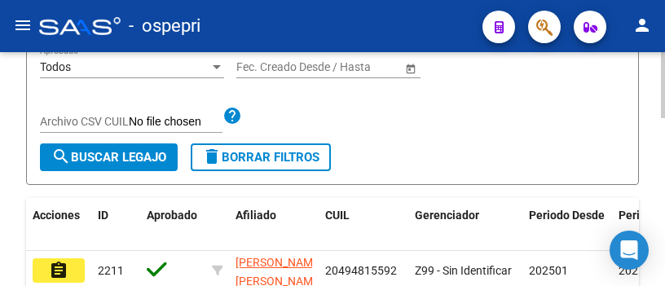
type input "49481559"
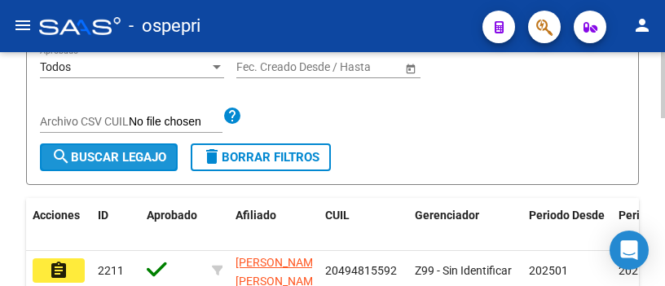
click at [126, 149] on button "search Buscar Legajo" at bounding box center [109, 157] width 138 height 28
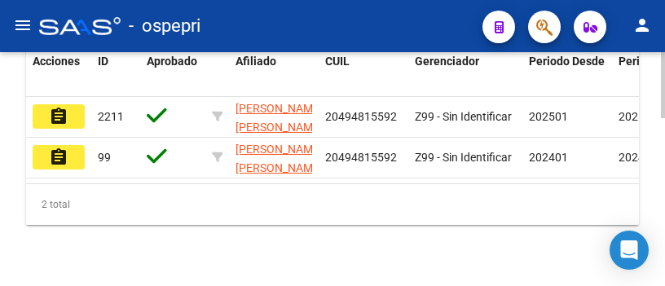
scroll to position [570, 0]
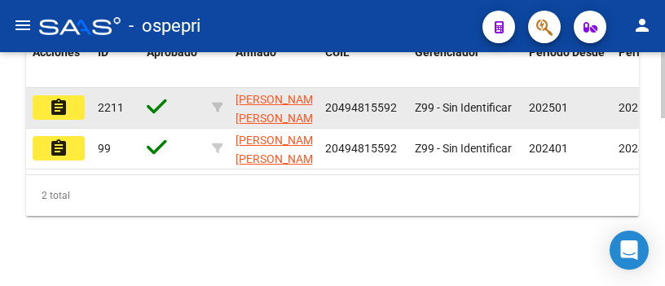
click at [64, 106] on mat-icon "assignment" at bounding box center [59, 108] width 20 height 20
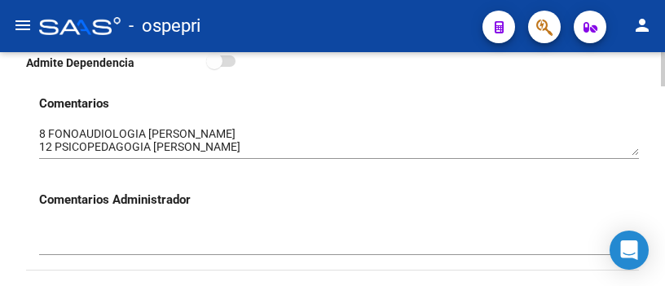
scroll to position [570, 0]
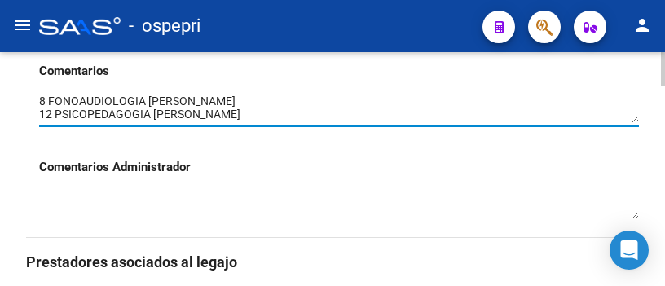
drag, startPoint x: 635, startPoint y: 125, endPoint x: 633, endPoint y: 138, distance: 13.3
click at [633, 138] on div at bounding box center [338, 110] width 599 height 60
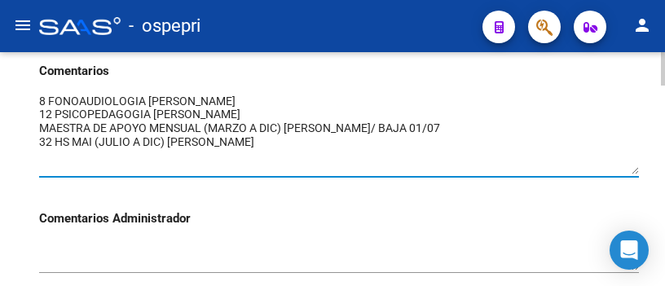
drag, startPoint x: 633, startPoint y: 134, endPoint x: 632, endPoint y: 169, distance: 35.0
click at [632, 169] on textarea at bounding box center [338, 133] width 599 height 81
click at [298, 151] on textarea at bounding box center [338, 133] width 599 height 81
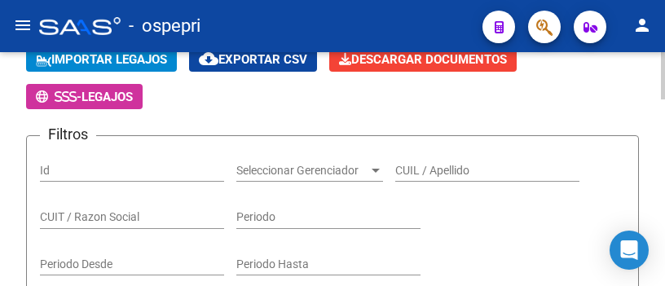
scroll to position [163, 0]
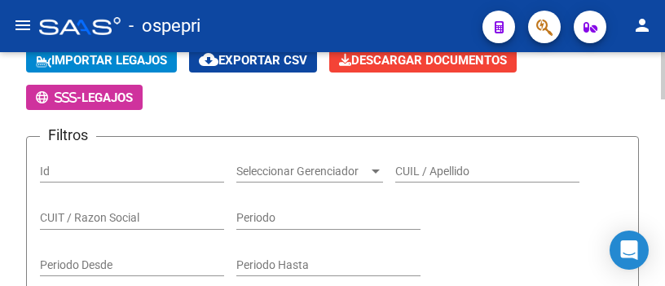
click at [419, 178] on div "CUIL / Apellido" at bounding box center [487, 166] width 184 height 33
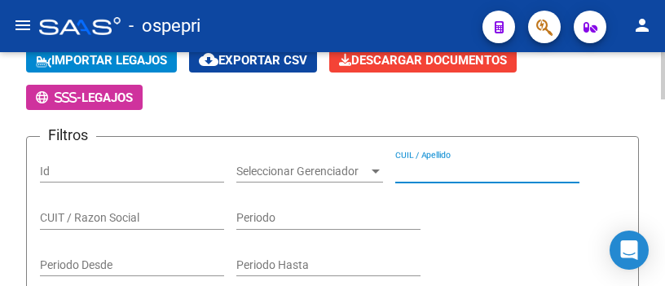
click at [410, 174] on input "CUIL / Apellido" at bounding box center [487, 172] width 184 height 14
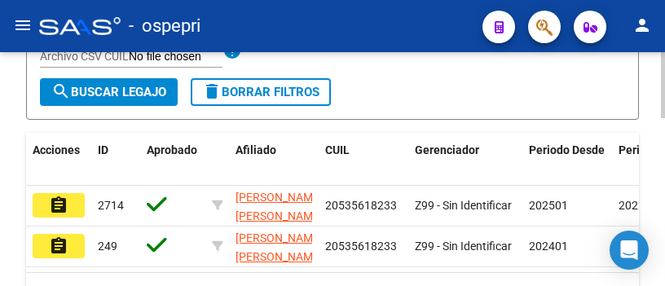
scroll to position [592, 0]
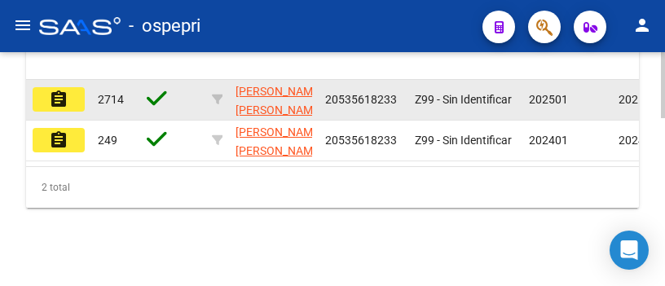
type input "53561823"
click at [60, 90] on mat-icon "assignment" at bounding box center [59, 100] width 20 height 20
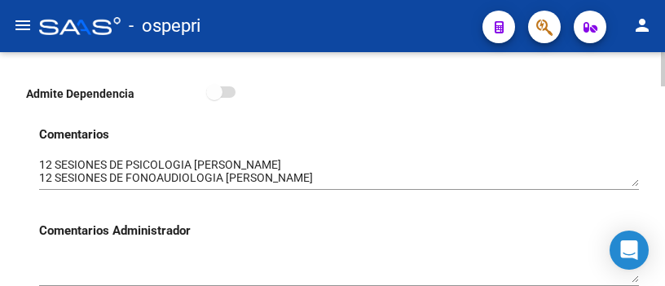
scroll to position [489, 0]
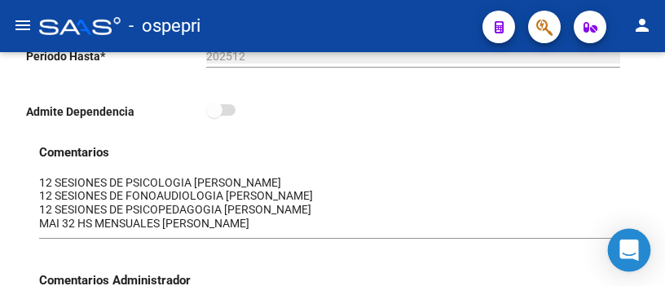
drag, startPoint x: 636, startPoint y: 201, endPoint x: 636, endPoint y: 232, distance: 30.9
click at [636, 232] on body "menu - ospepri person Firma Express Inicio Calendario SSS Instructivos Contacto…" at bounding box center [332, 143] width 665 height 286
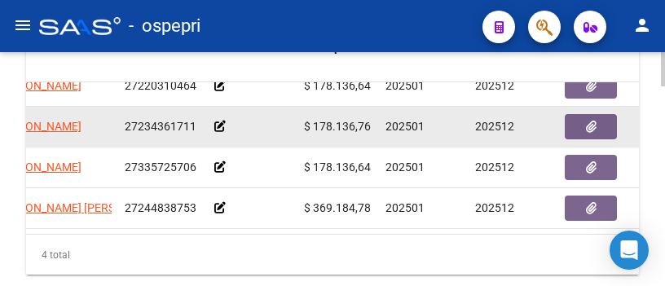
scroll to position [0, 169]
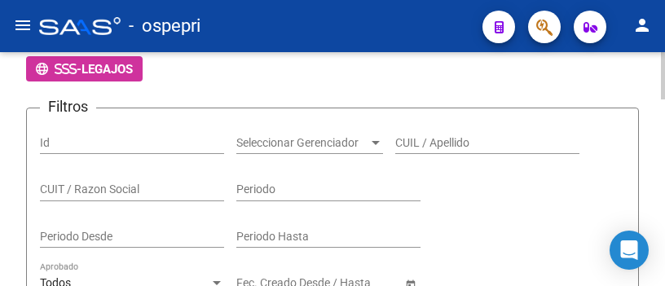
scroll to position [163, 0]
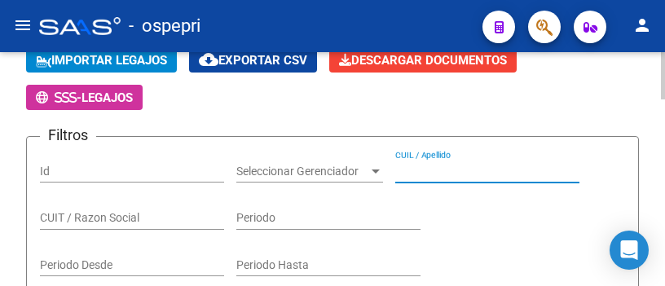
click at [419, 175] on input "CUIL / Apellido" at bounding box center [487, 172] width 184 height 14
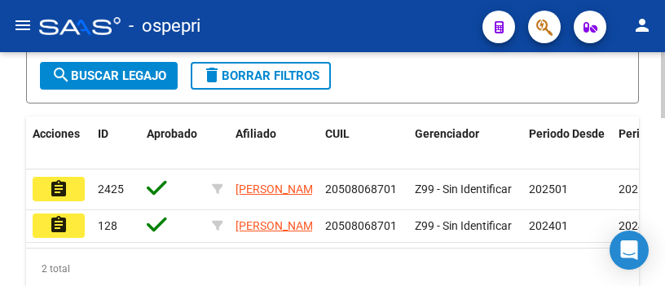
scroll to position [570, 0]
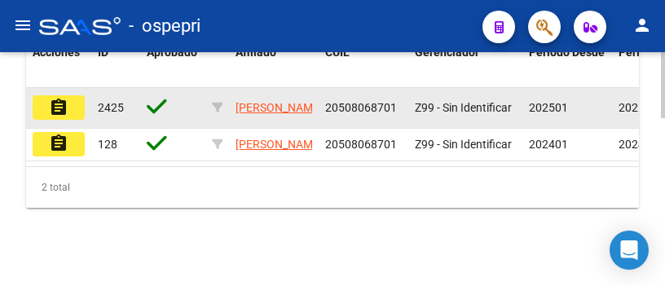
type input "50806870"
click at [63, 102] on mat-icon "assignment" at bounding box center [59, 108] width 20 height 20
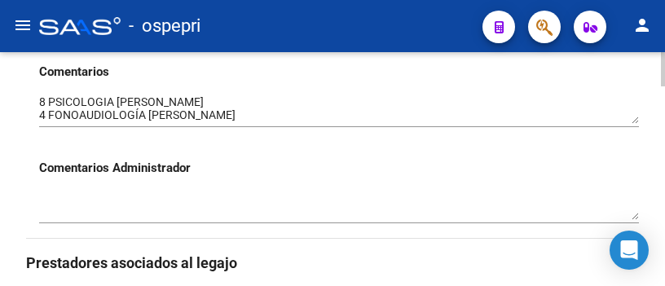
scroll to position [570, 0]
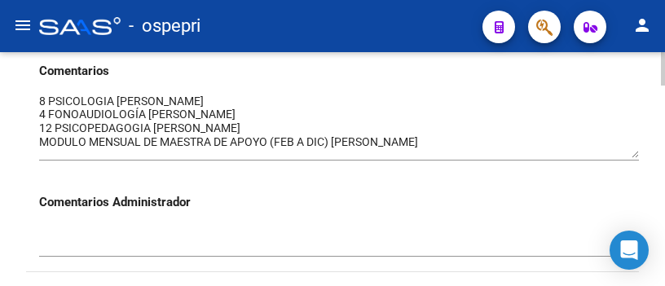
drag, startPoint x: 632, startPoint y: 124, endPoint x: 631, endPoint y: 158, distance: 34.2
click at [631, 158] on textarea at bounding box center [338, 125] width 599 height 65
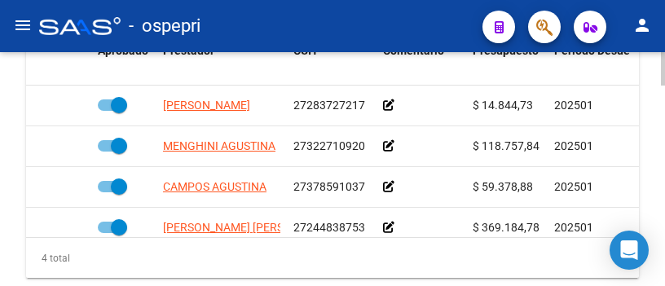
scroll to position [29, 0]
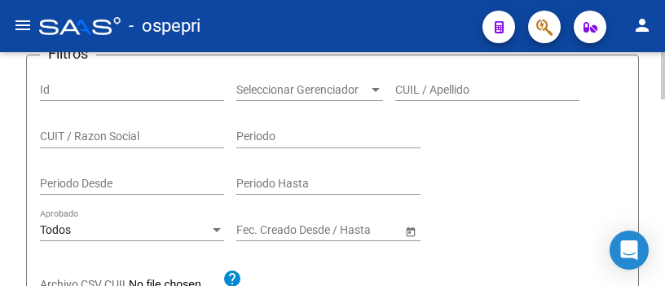
scroll to position [163, 0]
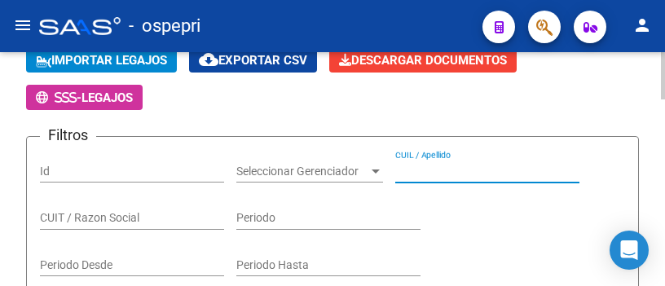
click at [416, 171] on input "CUIL / Apellido" at bounding box center [487, 172] width 184 height 14
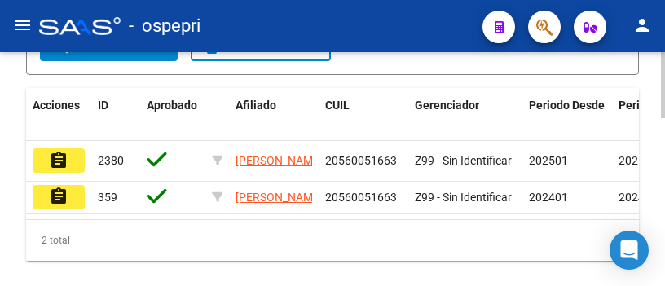
scroll to position [489, 0]
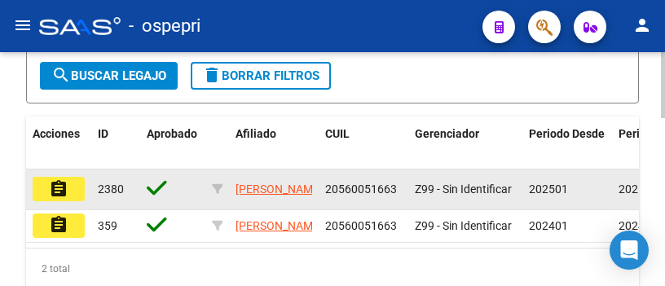
type input "56005166"
click at [62, 195] on mat-icon "assignment" at bounding box center [59, 189] width 20 height 20
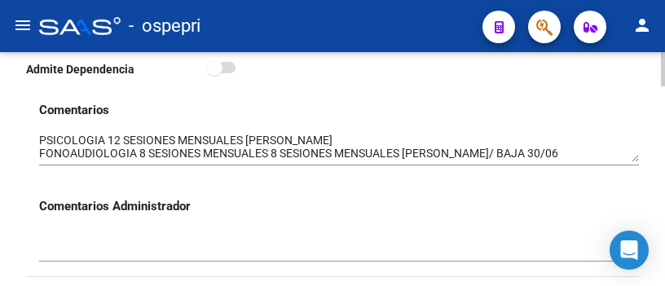
scroll to position [570, 0]
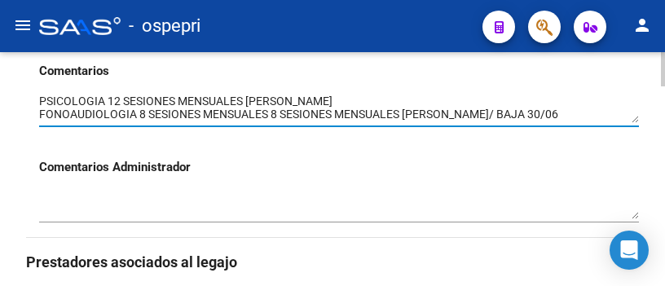
click at [633, 126] on div at bounding box center [338, 103] width 599 height 46
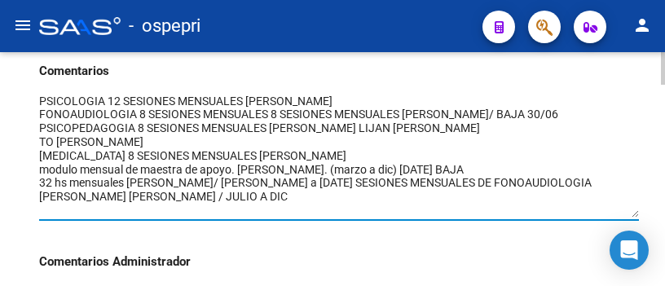
drag, startPoint x: 633, startPoint y: 121, endPoint x: 625, endPoint y: 215, distance: 93.9
click at [625, 215] on textarea at bounding box center [338, 155] width 599 height 125
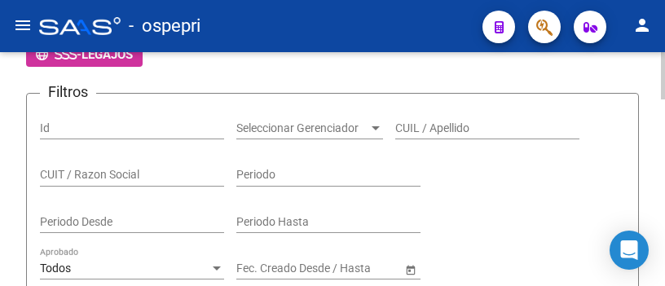
scroll to position [81, 0]
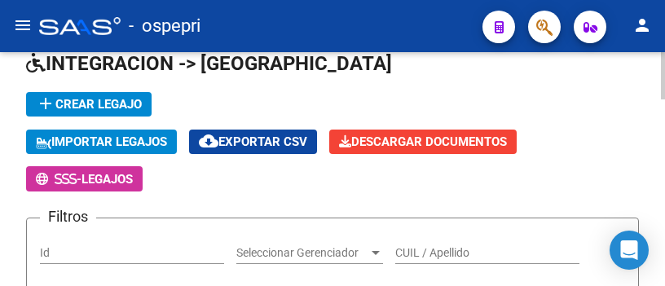
click at [433, 255] on input "CUIL / Apellido" at bounding box center [487, 253] width 184 height 14
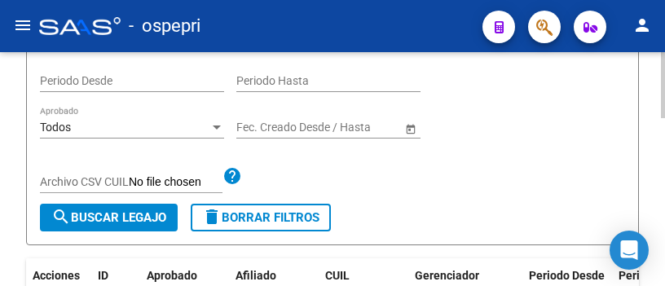
scroll to position [407, 0]
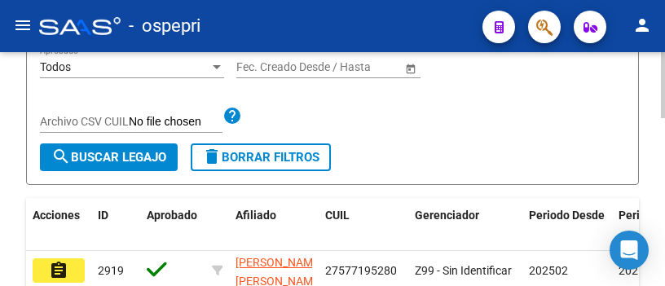
type input "57719528"
click at [107, 157] on span "search Buscar Legajo" at bounding box center [108, 157] width 115 height 15
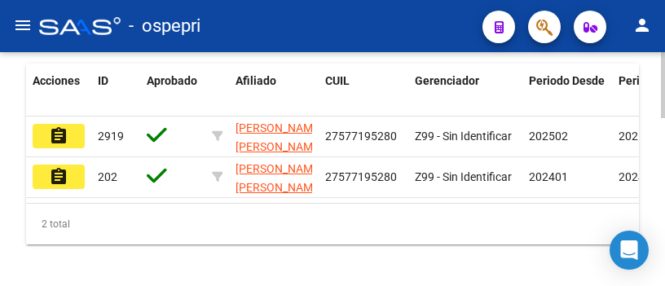
scroll to position [570, 0]
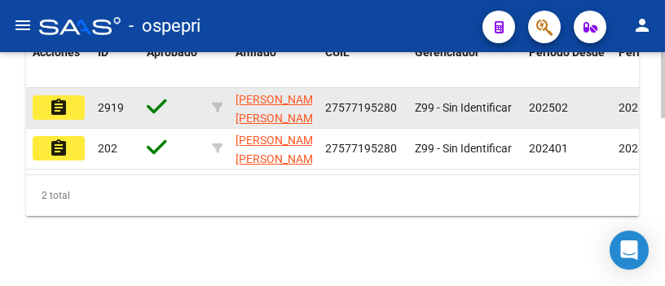
click at [60, 108] on mat-icon "assignment" at bounding box center [59, 108] width 20 height 20
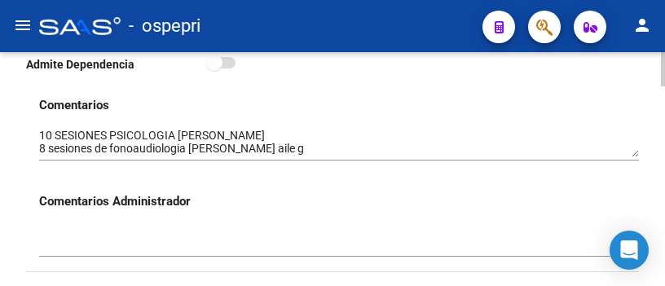
scroll to position [570, 0]
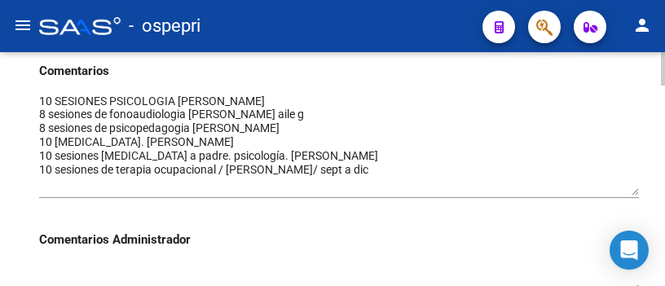
drag, startPoint x: 634, startPoint y: 121, endPoint x: 627, endPoint y: 192, distance: 72.0
click at [627, 192] on textarea at bounding box center [338, 144] width 599 height 103
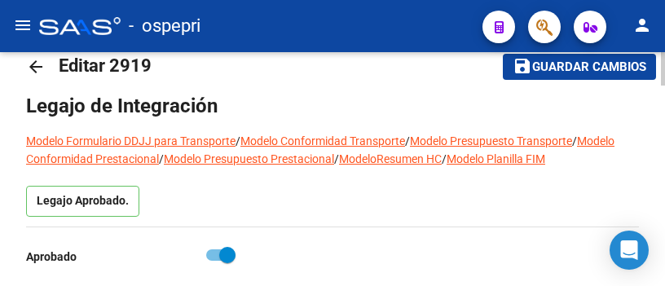
scroll to position [0, 0]
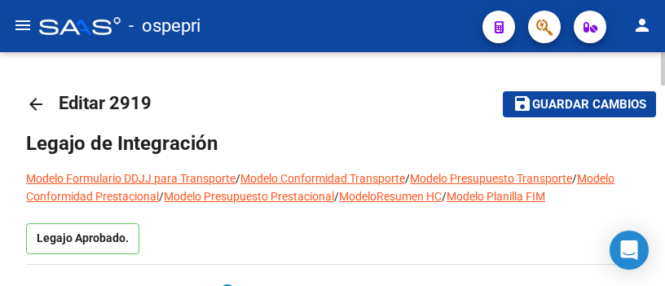
click at [39, 106] on mat-icon "arrow_back" at bounding box center [36, 104] width 20 height 20
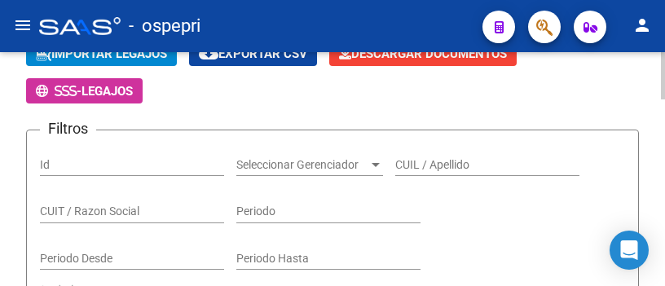
scroll to position [163, 0]
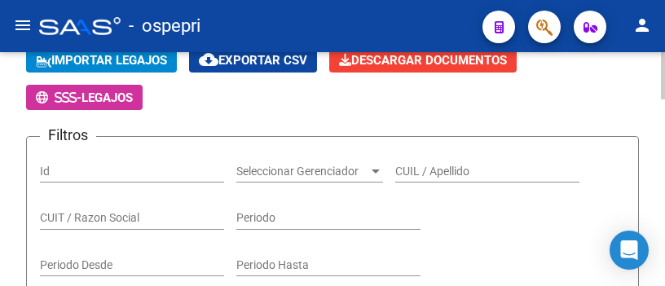
click at [459, 173] on input "CUIL / Apellido" at bounding box center [487, 172] width 184 height 14
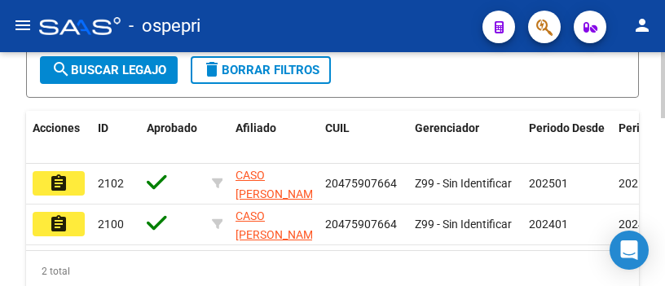
scroll to position [570, 0]
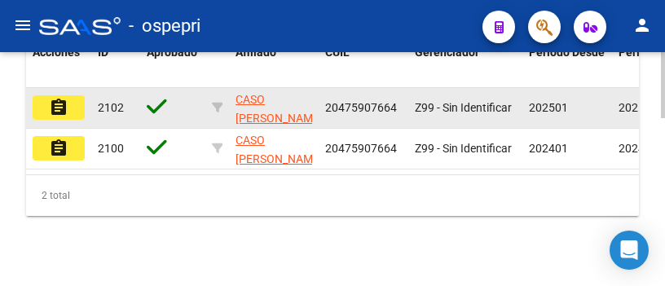
type input "47590766"
click at [52, 109] on mat-icon "assignment" at bounding box center [59, 108] width 20 height 20
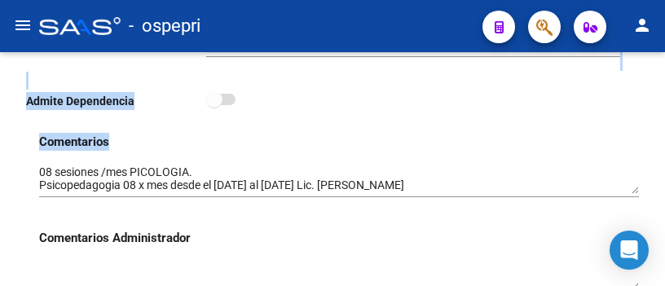
drag, startPoint x: 660, startPoint y: 144, endPoint x: 669, endPoint y: 73, distance: 71.4
click at [665, 73] on html "menu - ospepri person Firma Express Inicio Calendario SSS Instructivos Contacto…" at bounding box center [332, 143] width 665 height 286
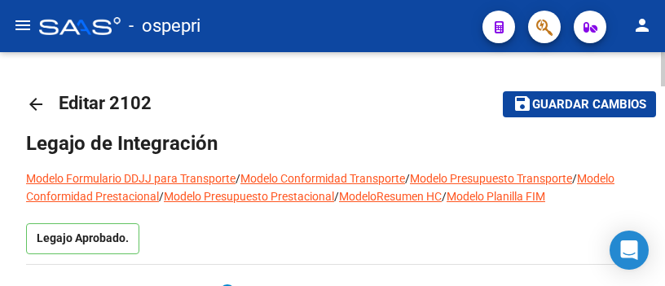
click at [665, 67] on html "menu - ospepri person Firma Express Inicio Calendario SSS Instructivos Contacto…" at bounding box center [332, 143] width 665 height 286
click at [38, 107] on mat-icon "arrow_back" at bounding box center [36, 104] width 20 height 20
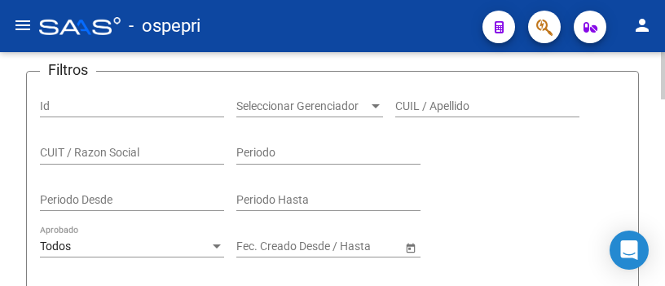
scroll to position [244, 0]
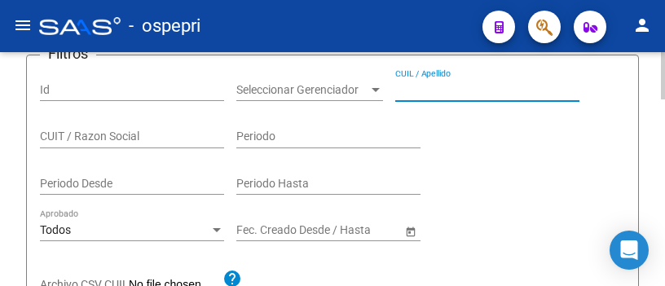
click at [420, 93] on input "CUIL / Apellido" at bounding box center [487, 90] width 184 height 14
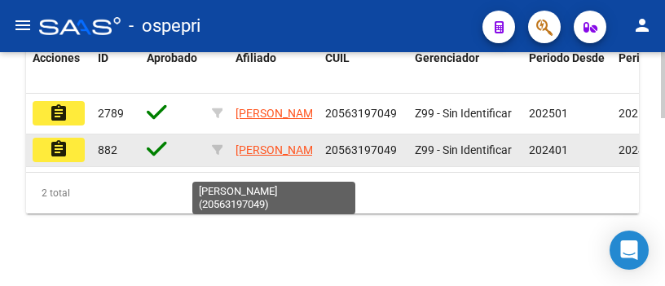
scroll to position [570, 0]
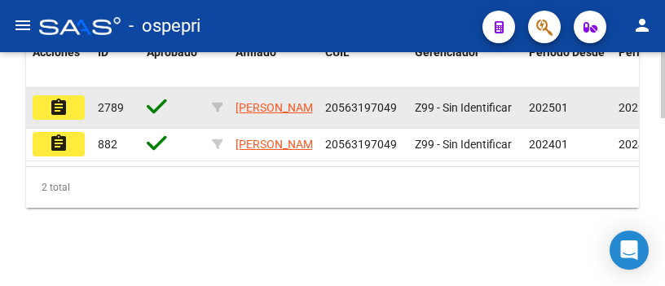
type input "56319704"
click at [68, 107] on button "assignment" at bounding box center [59, 107] width 52 height 24
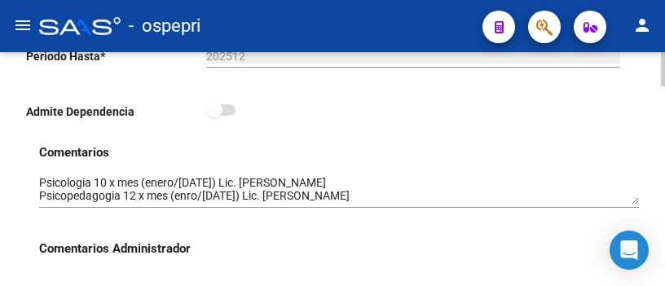
scroll to position [570, 0]
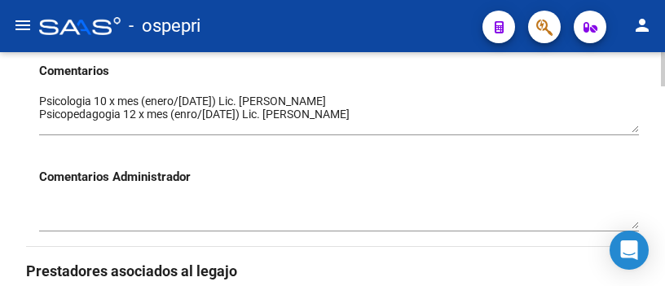
drag, startPoint x: 633, startPoint y: 121, endPoint x: 633, endPoint y: 130, distance: 9.0
click at [633, 130] on textarea at bounding box center [338, 113] width 599 height 40
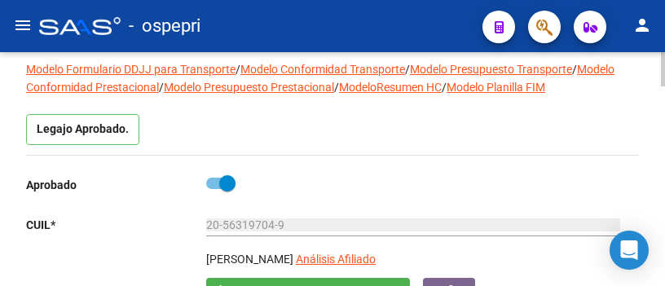
scroll to position [81, 0]
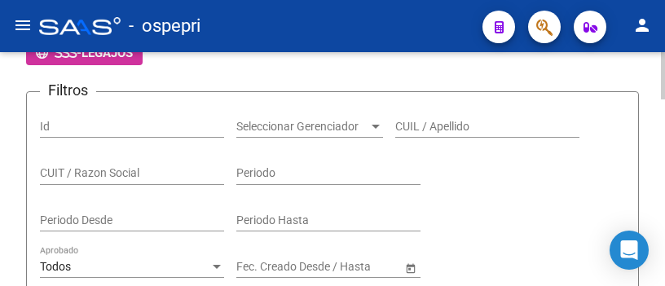
scroll to position [244, 0]
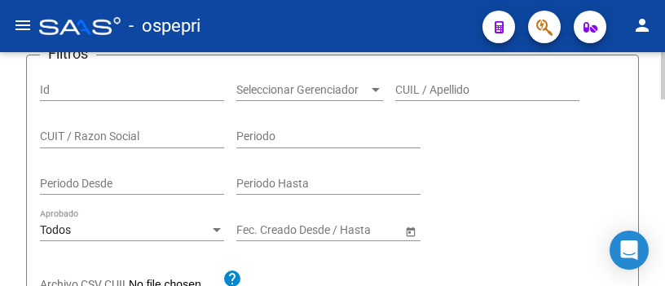
click at [427, 86] on input "CUIL / Apellido" at bounding box center [487, 90] width 184 height 14
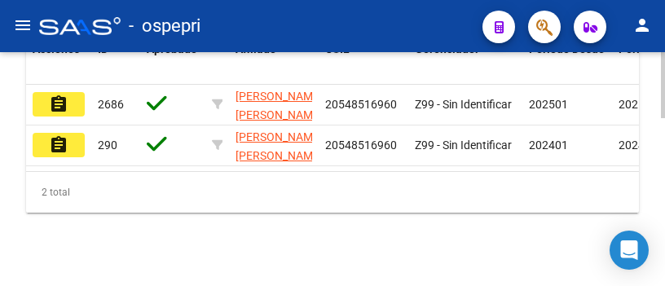
scroll to position [592, 0]
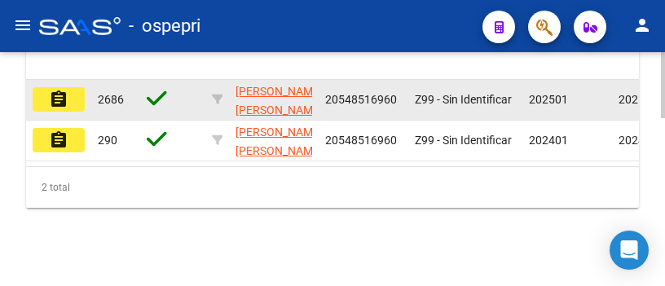
type input "54851696"
click at [71, 96] on button "assignment" at bounding box center [59, 99] width 52 height 24
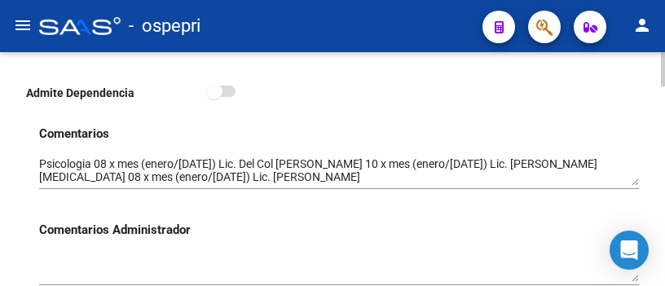
scroll to position [570, 0]
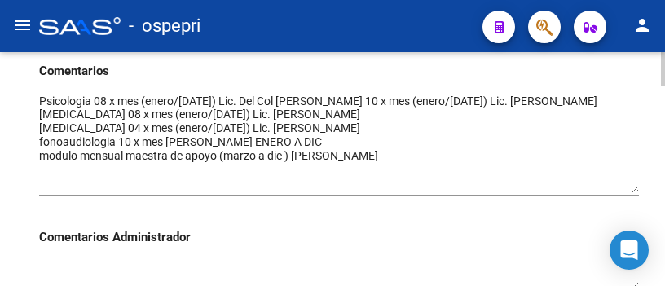
drag, startPoint x: 633, startPoint y: 121, endPoint x: 636, endPoint y: 191, distance: 69.3
click at [636, 191] on textarea at bounding box center [338, 143] width 599 height 100
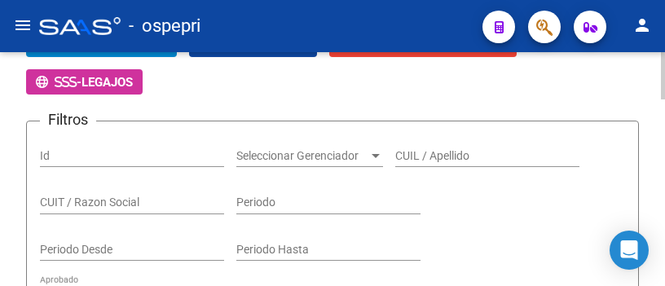
scroll to position [163, 0]
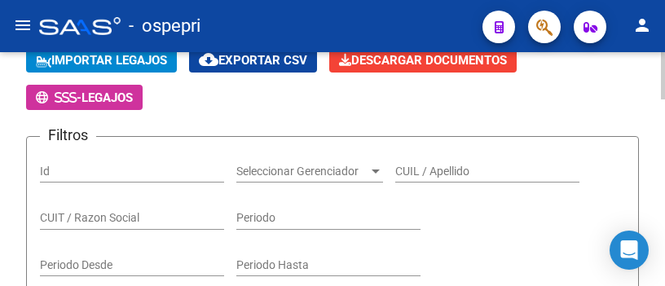
click at [462, 170] on input "CUIL / Apellido" at bounding box center [487, 172] width 184 height 14
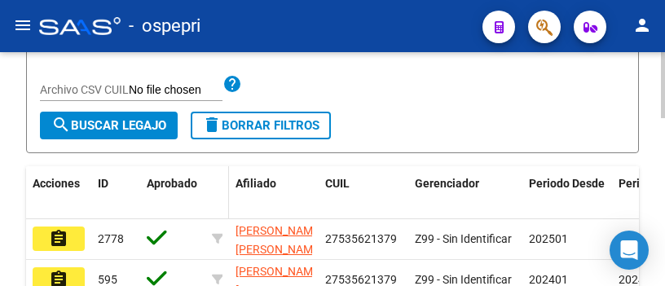
scroll to position [489, 0]
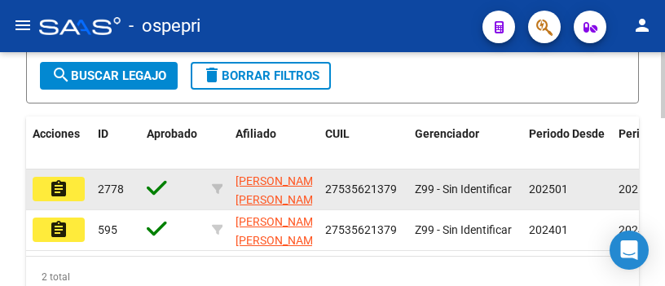
type input "53562137"
click at [57, 191] on mat-icon "assignment" at bounding box center [59, 189] width 20 height 20
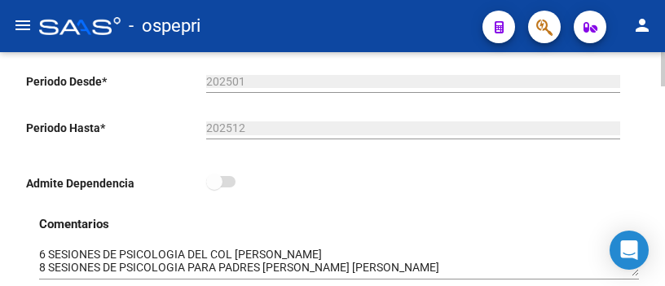
scroll to position [489, 0]
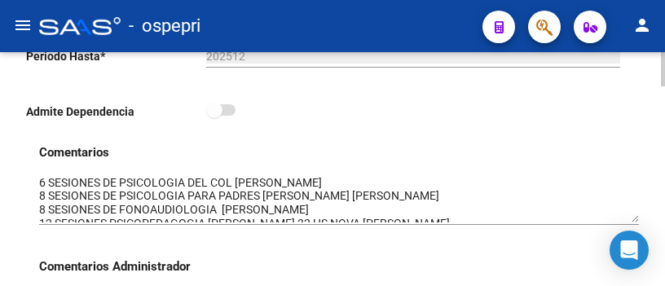
drag, startPoint x: 637, startPoint y: 204, endPoint x: 635, endPoint y: 224, distance: 19.6
click at [635, 222] on textarea at bounding box center [338, 198] width 599 height 48
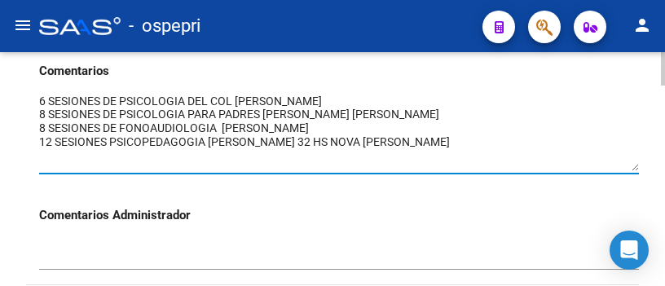
scroll to position [0, 0]
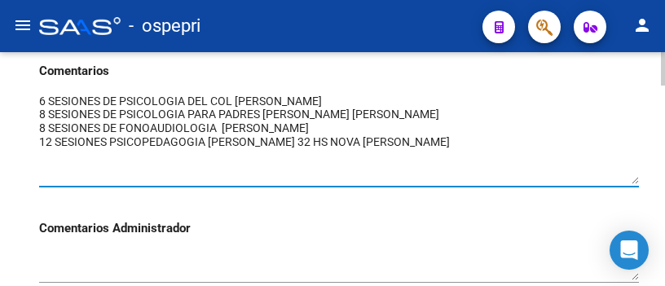
drag, startPoint x: 634, startPoint y: 144, endPoint x: 634, endPoint y: 185, distance: 40.7
click at [634, 184] on textarea at bounding box center [338, 138] width 599 height 91
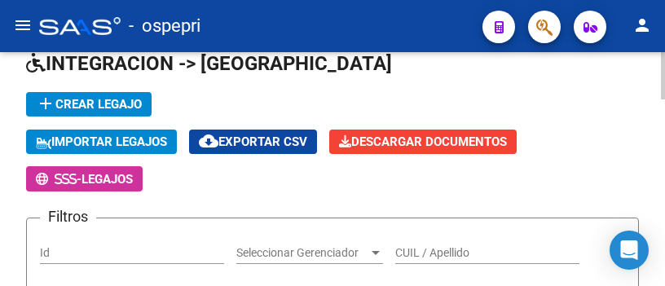
scroll to position [163, 0]
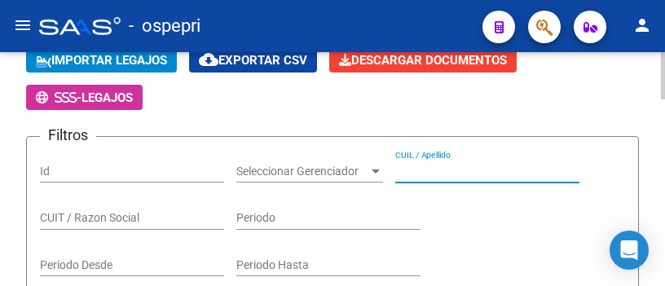
click at [423, 172] on input "CUIL / Apellido" at bounding box center [487, 172] width 184 height 14
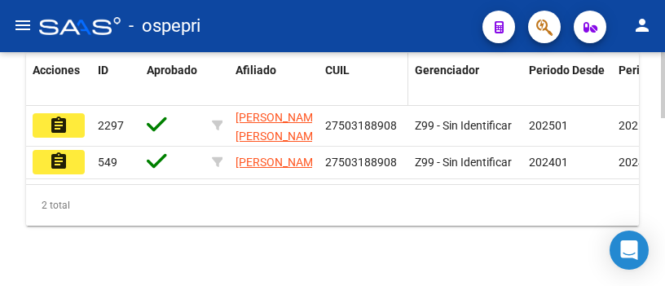
scroll to position [570, 0]
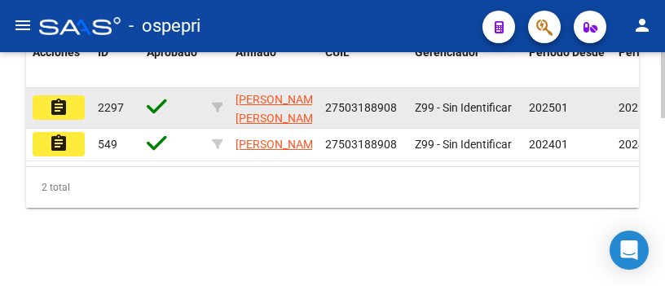
type input "50318890"
click at [56, 109] on mat-icon "assignment" at bounding box center [59, 108] width 20 height 20
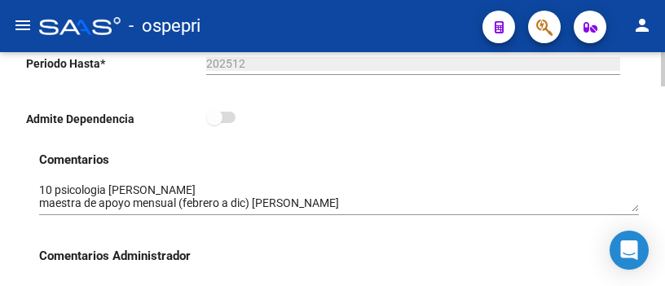
scroll to position [570, 0]
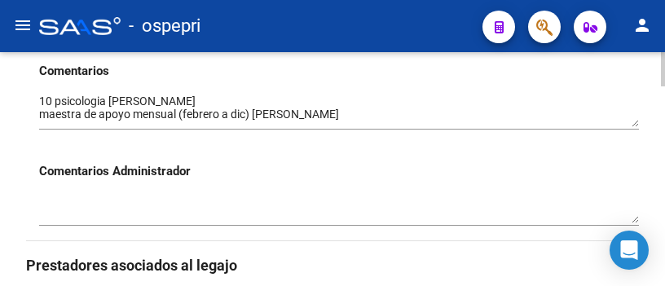
click at [634, 125] on textarea at bounding box center [338, 110] width 599 height 34
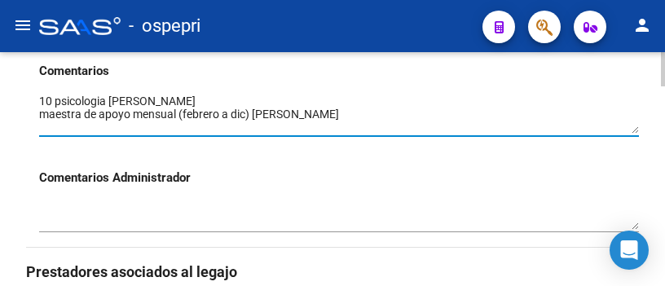
click at [636, 132] on textarea at bounding box center [338, 113] width 599 height 41
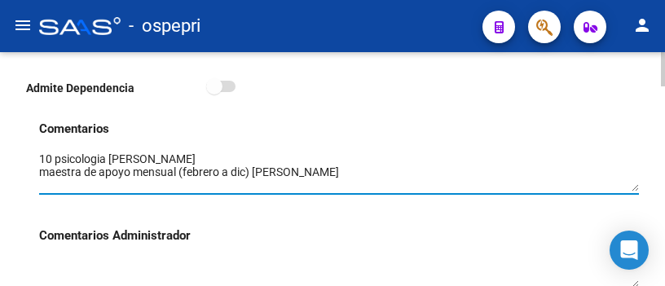
scroll to position [489, 0]
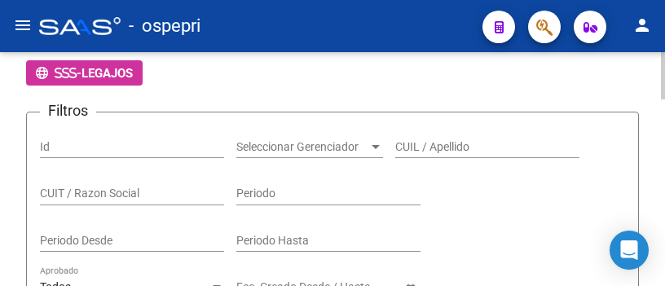
scroll to position [163, 0]
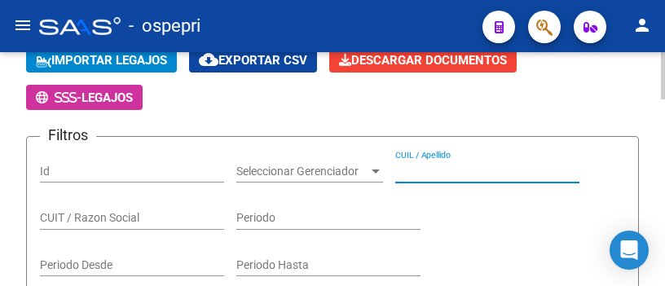
click at [410, 169] on input "CUIL / Apellido" at bounding box center [487, 172] width 184 height 14
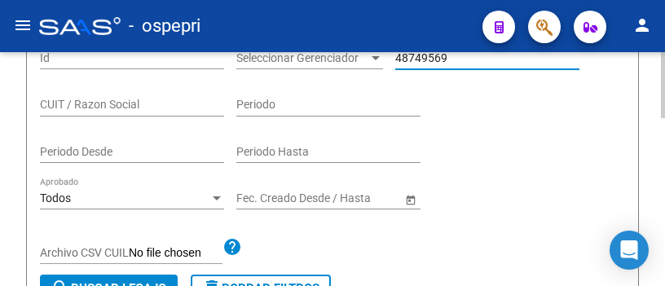
scroll to position [489, 0]
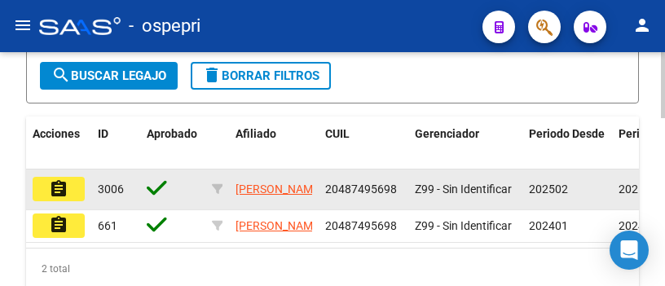
type input "48749569"
click at [64, 194] on mat-icon "assignment" at bounding box center [59, 189] width 20 height 20
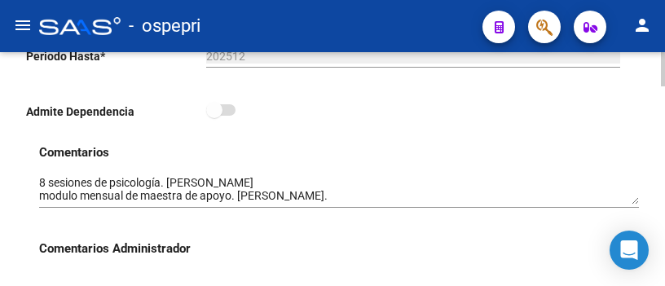
scroll to position [570, 0]
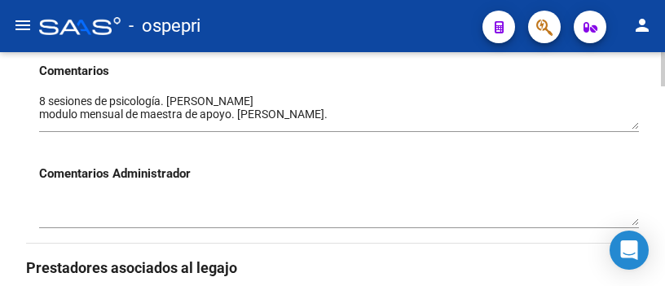
drag, startPoint x: 634, startPoint y: 123, endPoint x: 627, endPoint y: 132, distance: 11.1
click at [627, 129] on textarea at bounding box center [338, 111] width 599 height 37
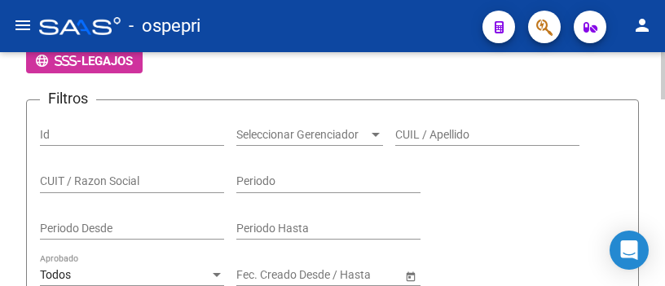
scroll to position [163, 0]
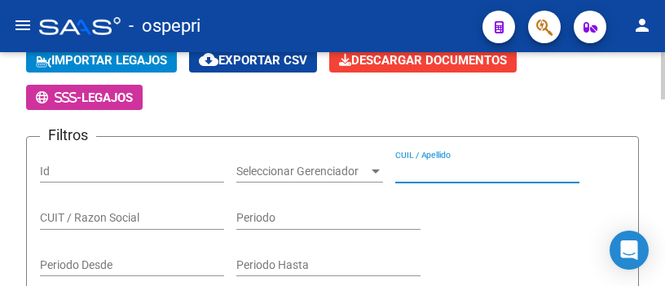
click at [419, 174] on input "CUIL / Apellido" at bounding box center [487, 172] width 184 height 14
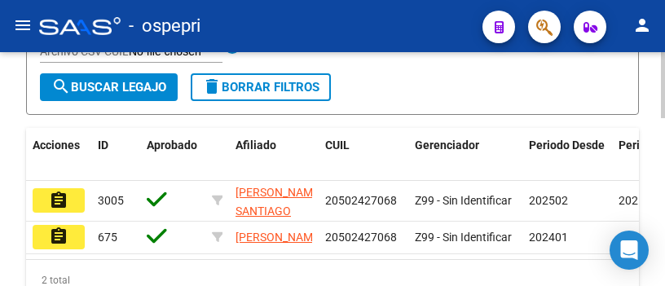
scroll to position [489, 0]
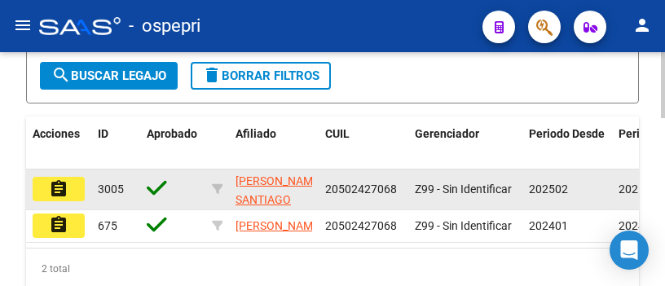
type input "50242706"
click at [63, 192] on mat-icon "assignment" at bounding box center [59, 189] width 20 height 20
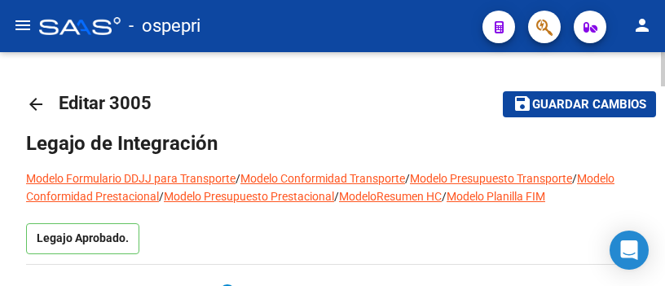
click at [33, 107] on mat-icon "arrow_back" at bounding box center [36, 104] width 20 height 20
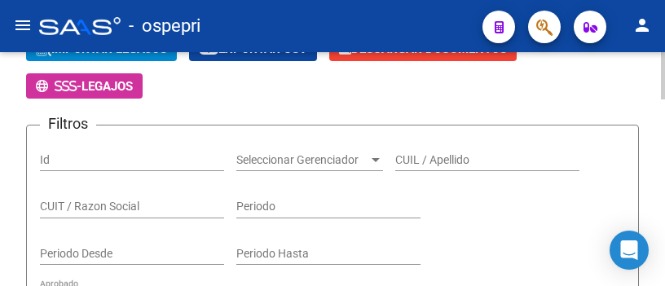
scroll to position [163, 0]
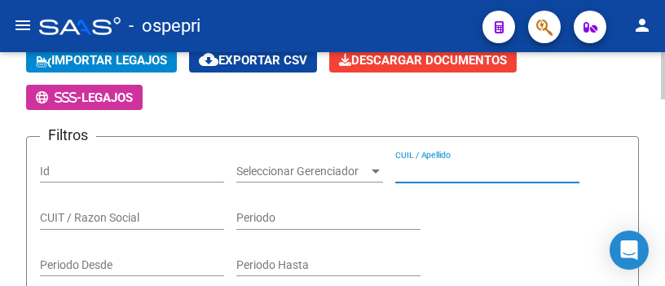
click at [454, 177] on input "CUIL / Apellido" at bounding box center [487, 172] width 184 height 14
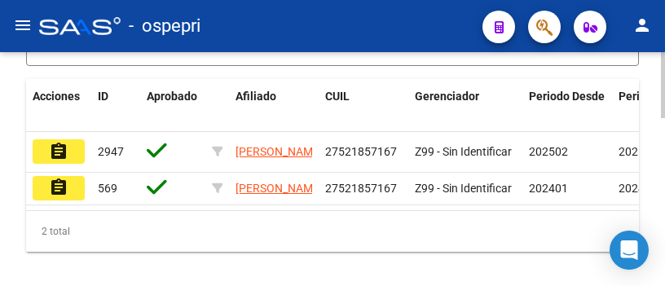
scroll to position [570, 0]
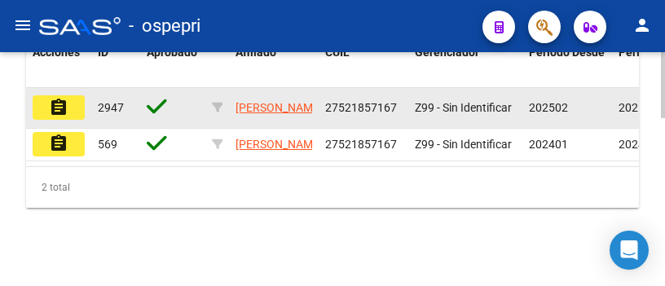
type input "52185716"
click at [65, 112] on mat-icon "assignment" at bounding box center [59, 108] width 20 height 20
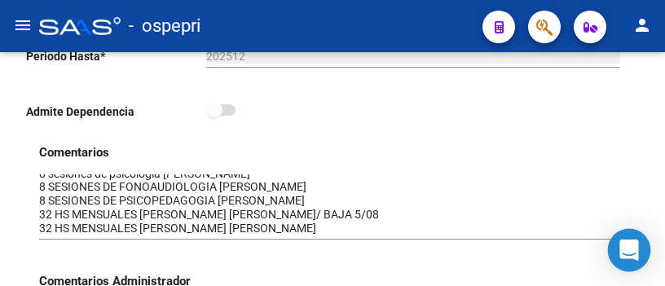
scroll to position [9, 0]
drag, startPoint x: 634, startPoint y: 204, endPoint x: 632, endPoint y: 235, distance: 31.8
click at [632, 235] on body "menu - ospepri person Firma Express Inicio Calendario SSS Instructivos Contacto…" at bounding box center [332, 143] width 665 height 286
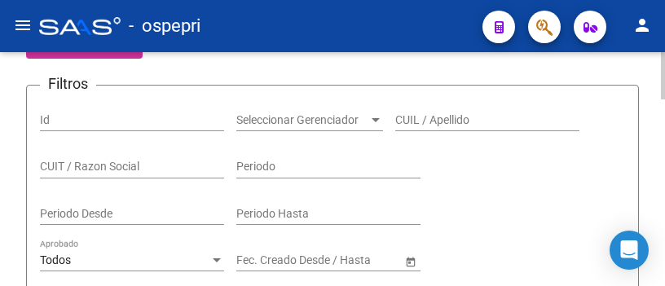
scroll to position [163, 0]
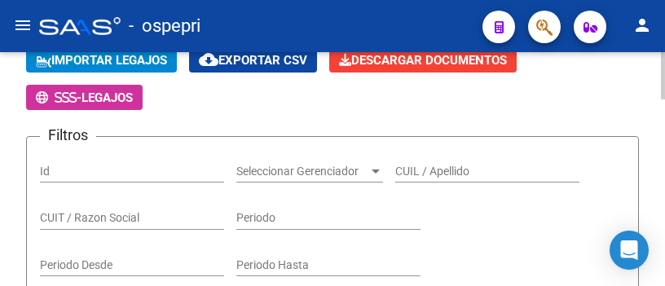
click at [421, 167] on input "CUIL / Apellido" at bounding box center [487, 172] width 184 height 14
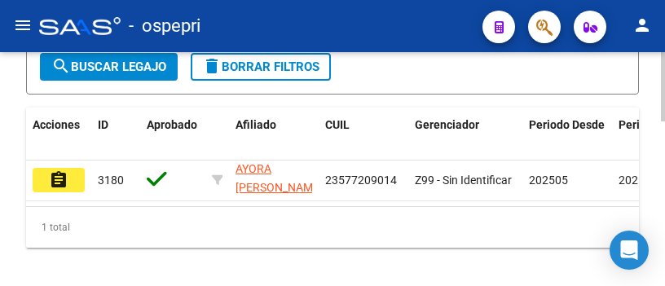
scroll to position [551, 0]
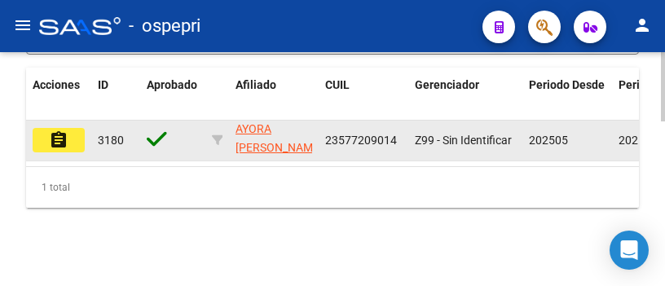
type input "57720901"
click at [53, 130] on mat-icon "assignment" at bounding box center [59, 140] width 20 height 20
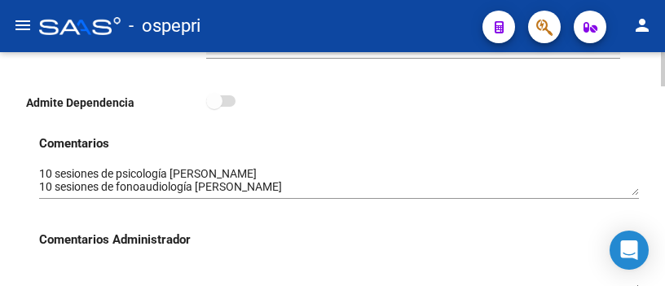
scroll to position [570, 0]
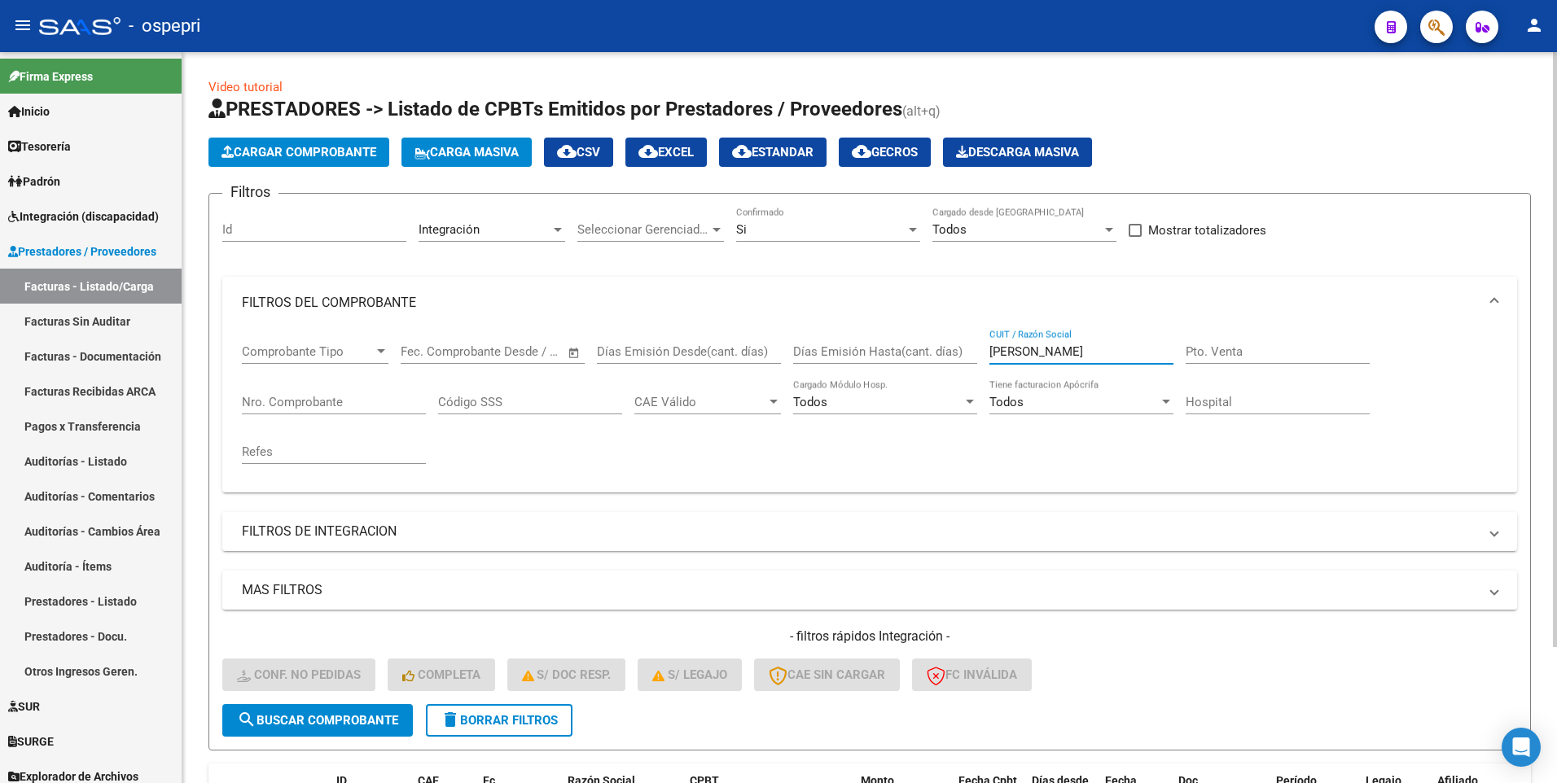
drag, startPoint x: 1088, startPoint y: 348, endPoint x: 989, endPoint y: 353, distance: 99.5
click at [989, 353] on div "Comprobante Tipo Comprobante Tipo Fecha inicio – Fecha fin Fec. Comprobante Des…" at bounding box center [870, 404] width 1256 height 151
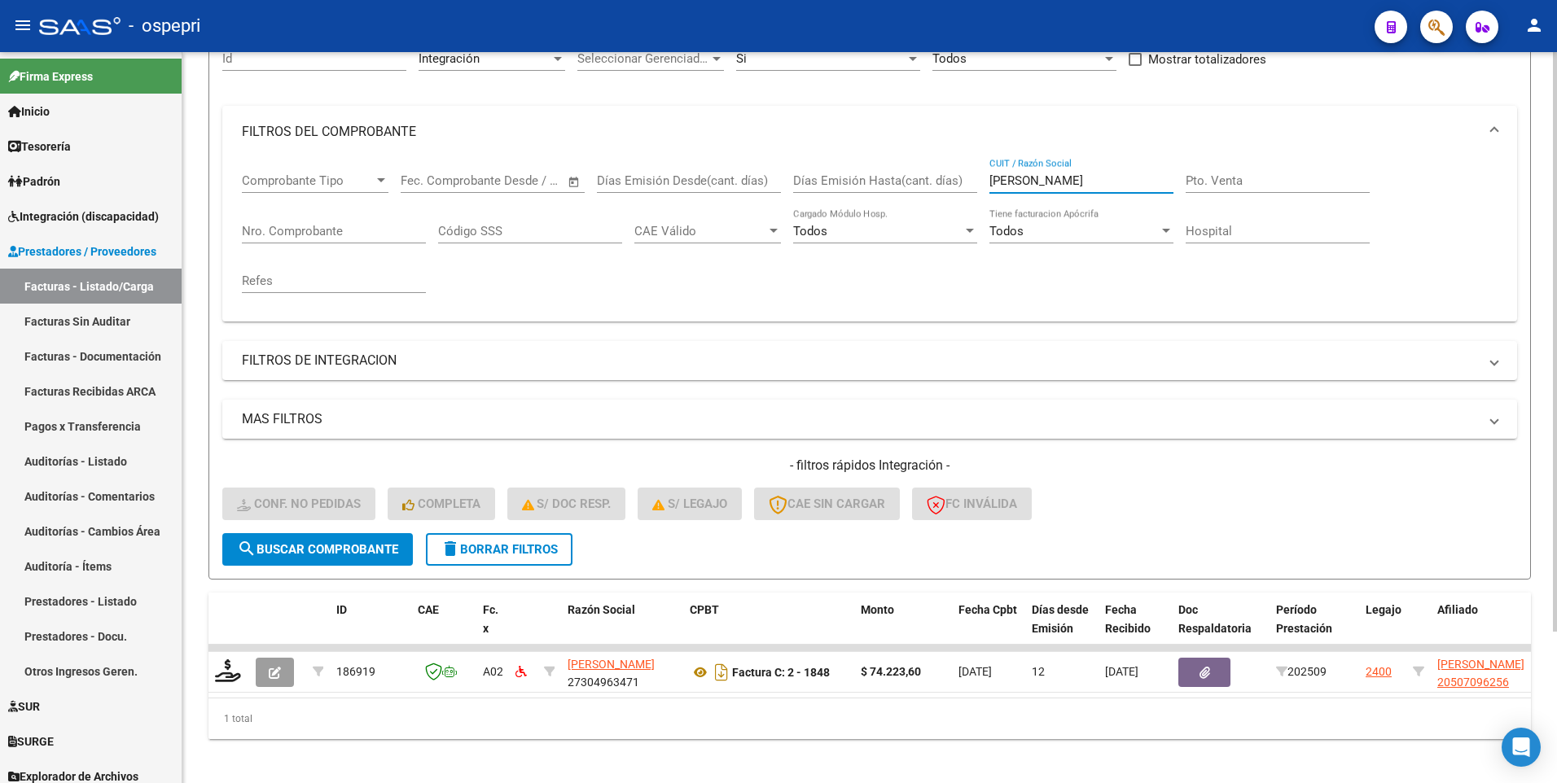
scroll to position [191, 0]
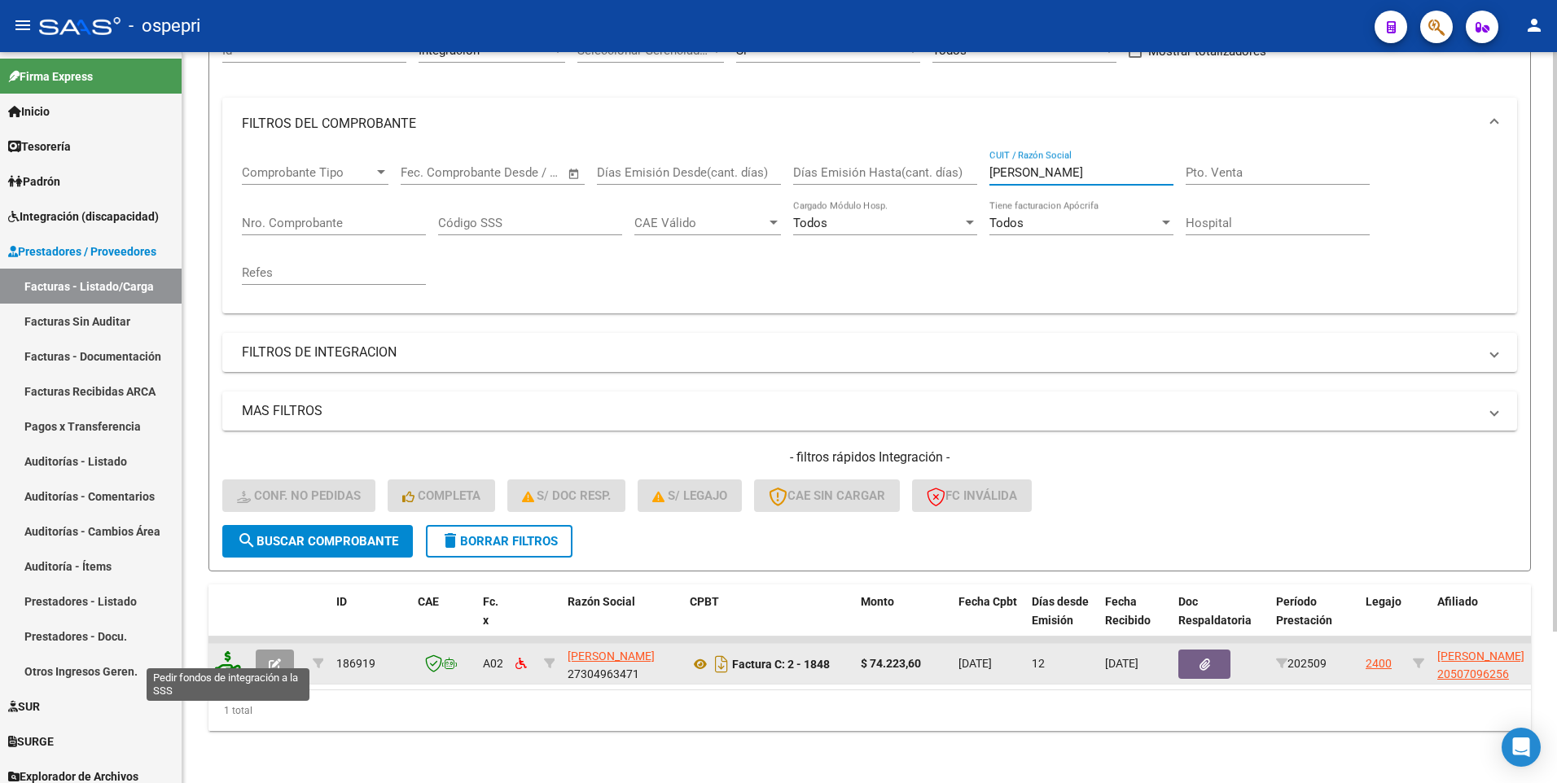
type input "[PERSON_NAME]"
click at [224, 441] on icon at bounding box center [228, 663] width 26 height 23
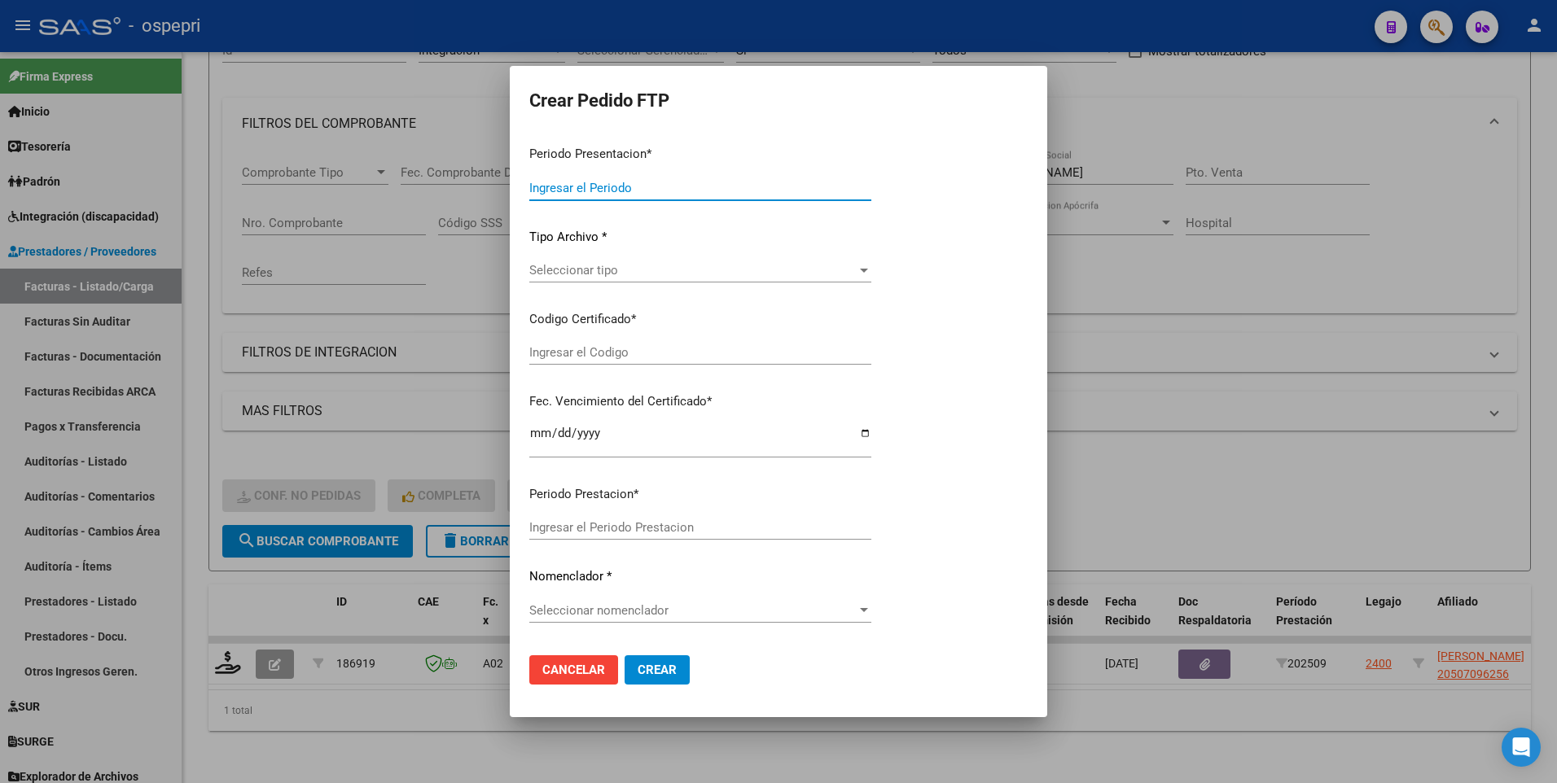
type input "202509"
type input "$ 74.223,60"
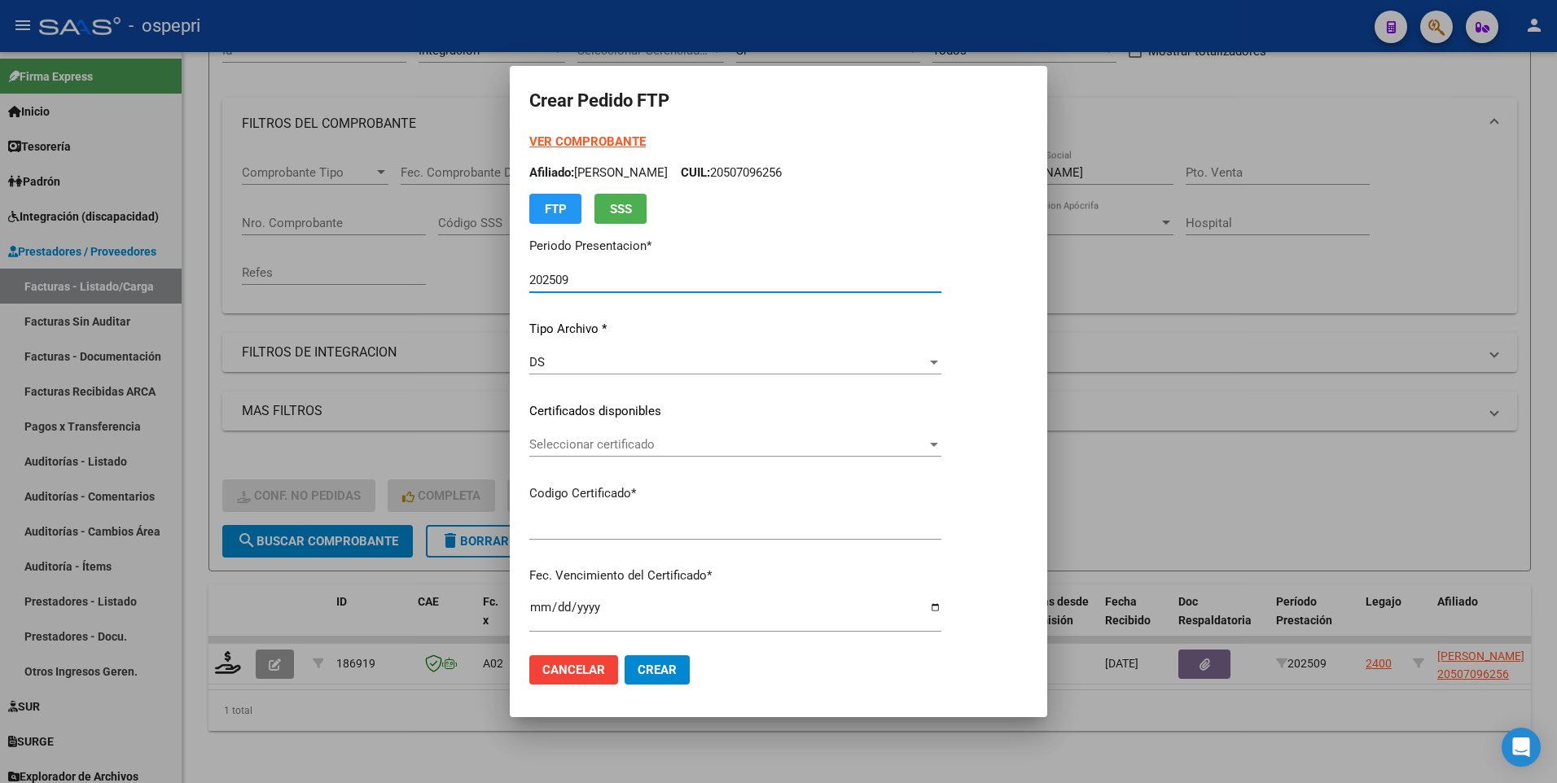
type input "2050709625-6"
type input "[DATE]"
click at [938, 441] on div at bounding box center [934, 445] width 8 height 4
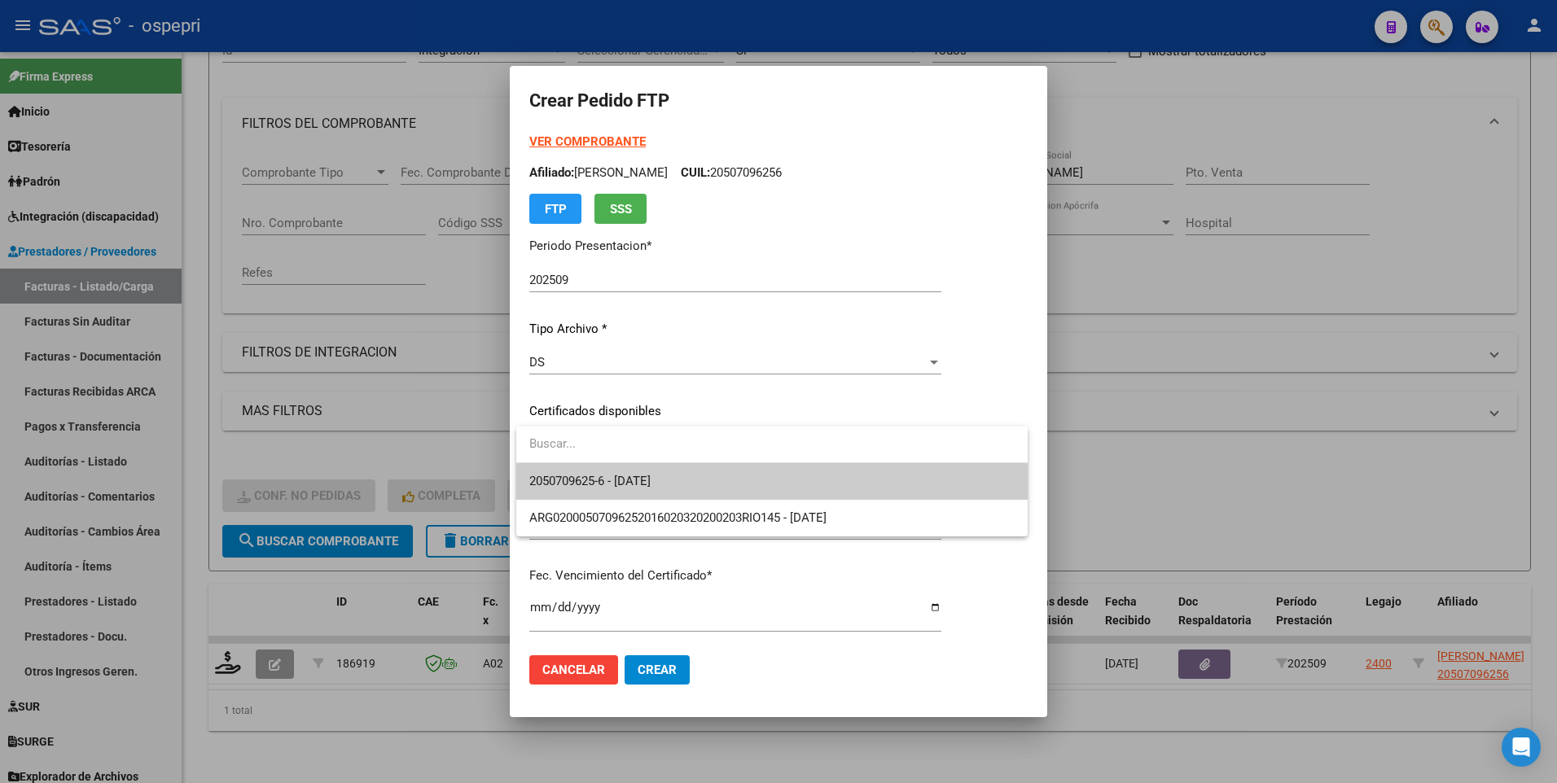
click at [953, 441] on span "2050709625-6 - [DATE]" at bounding box center [771, 481] width 485 height 37
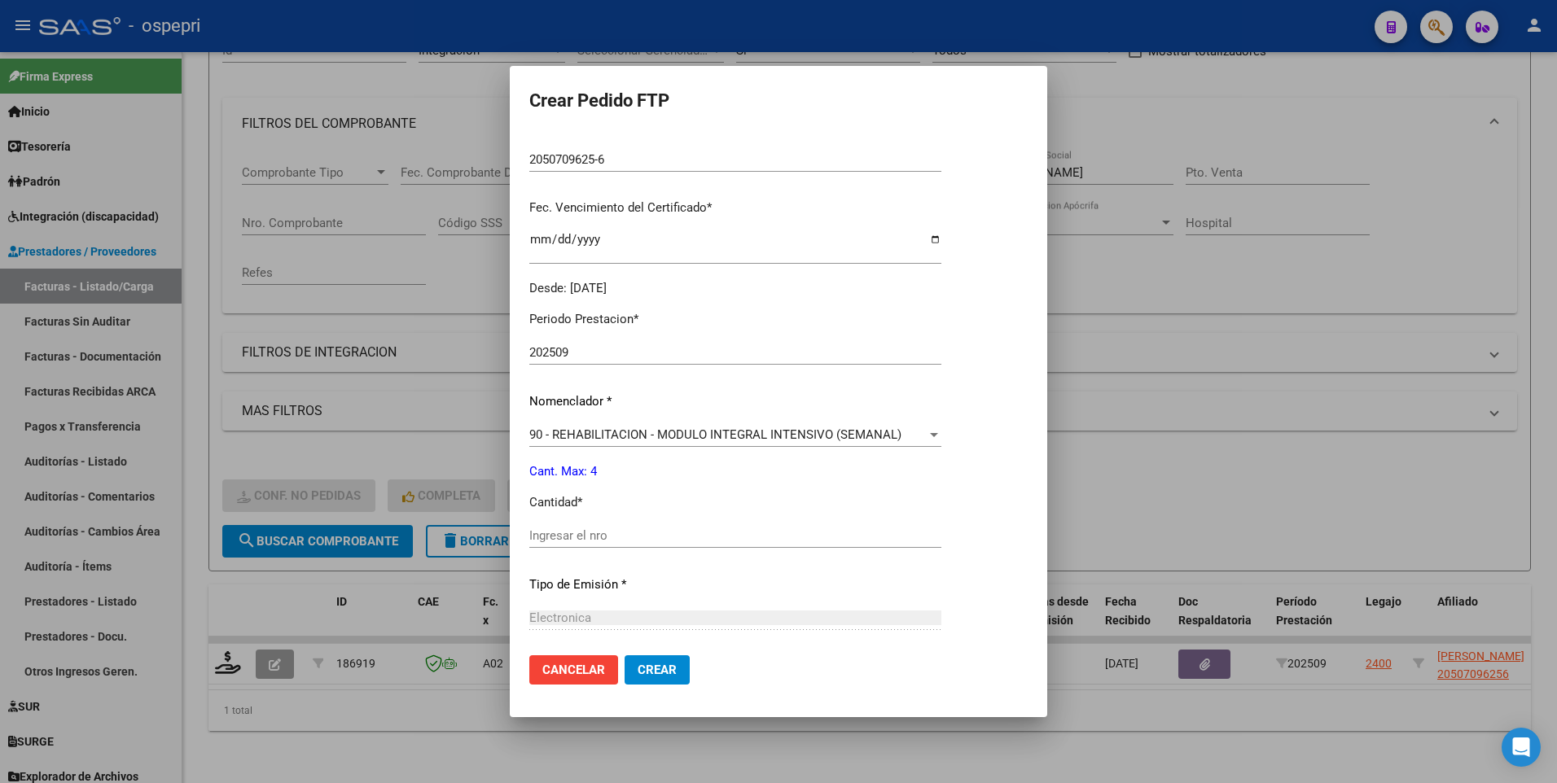
scroll to position [407, 0]
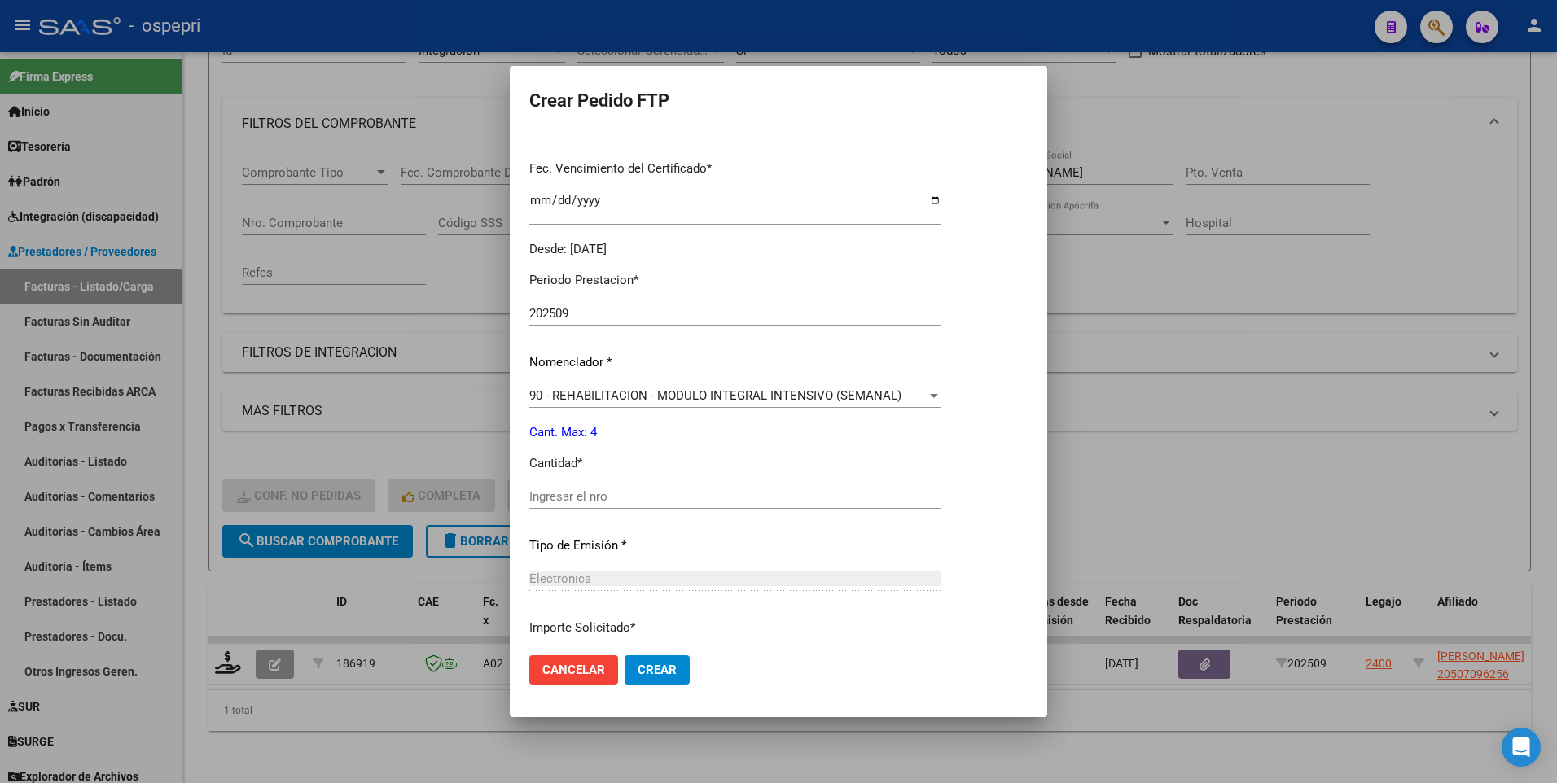
click at [673, 441] on input "Ingresar el nro" at bounding box center [735, 496] width 412 height 15
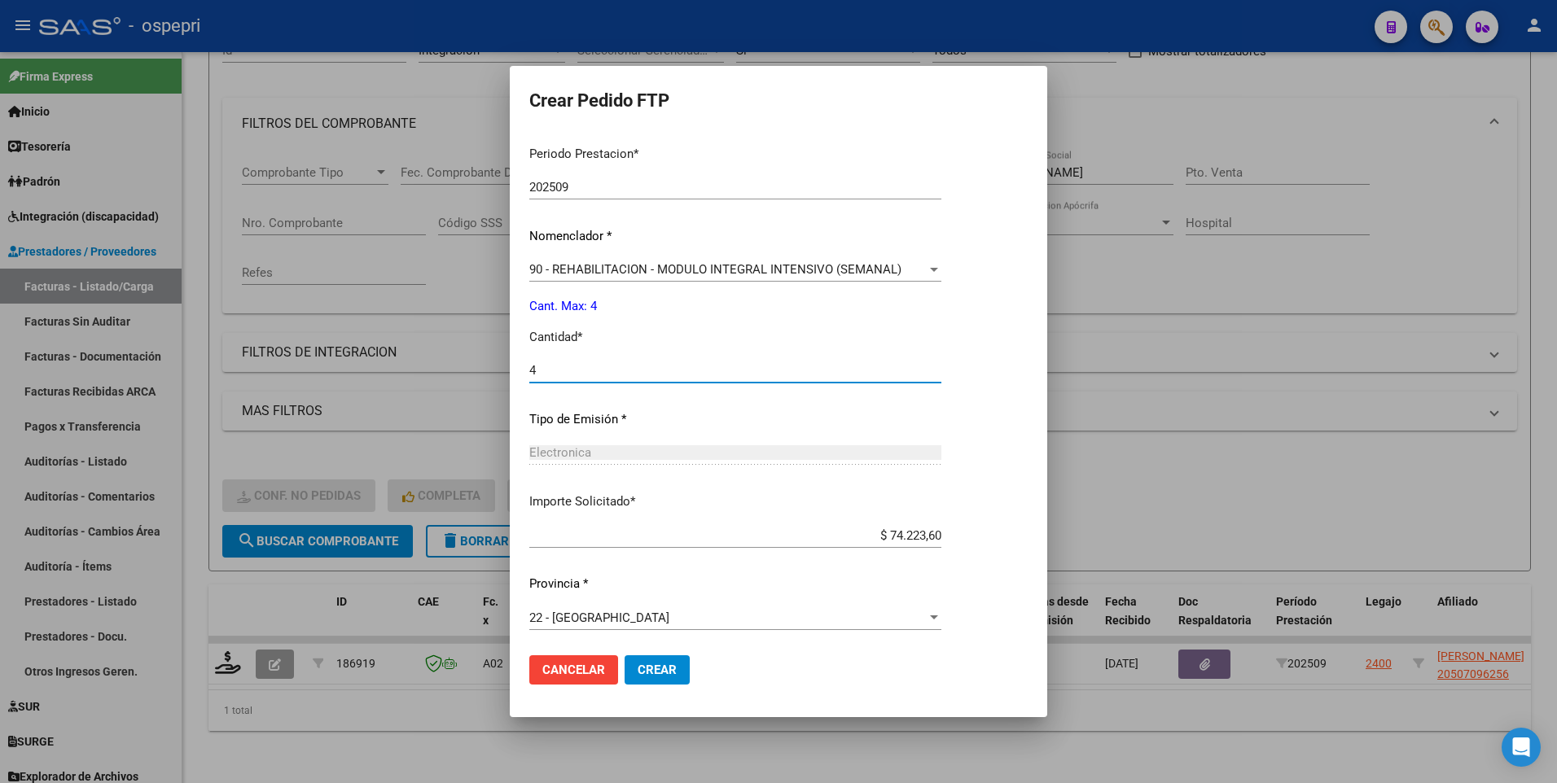
scroll to position [537, 0]
type input "4"
click at [650, 441] on span "Crear" at bounding box center [657, 670] width 39 height 15
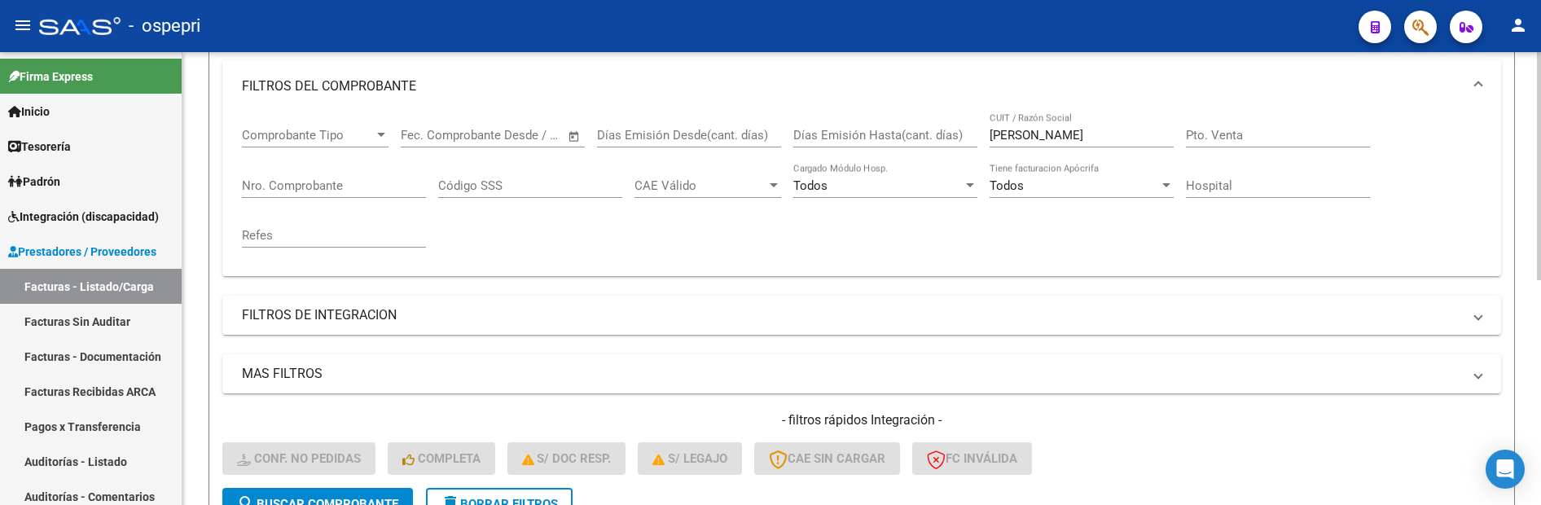
scroll to position [191, 0]
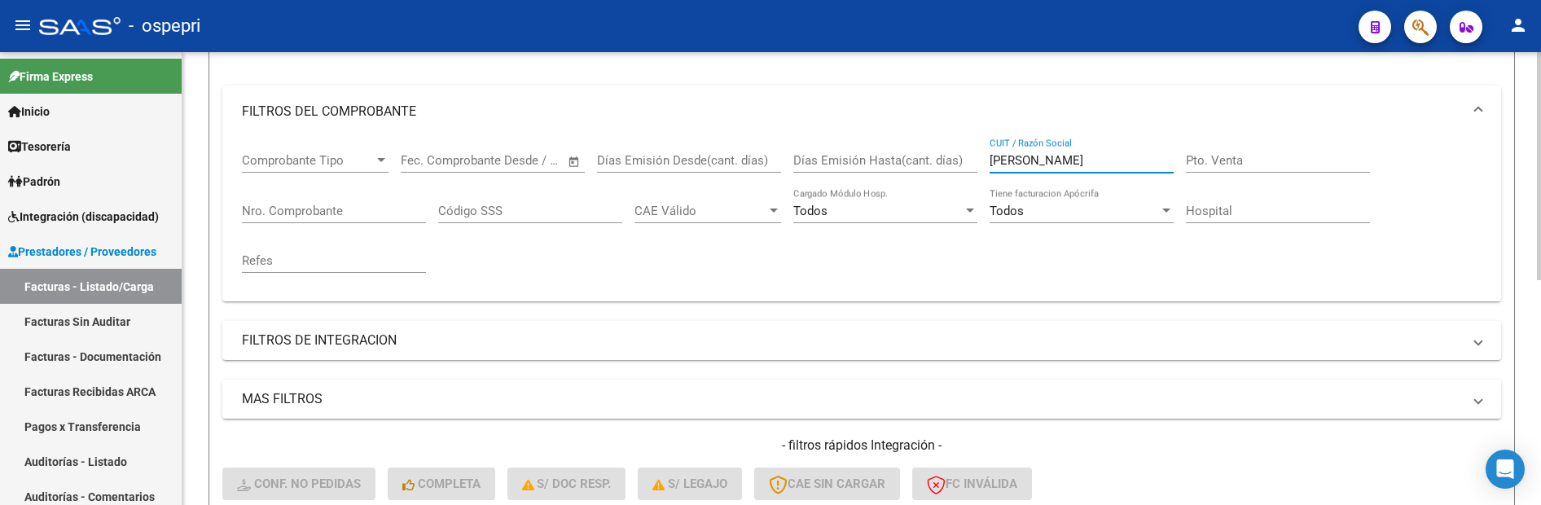
drag, startPoint x: 1068, startPoint y: 154, endPoint x: 959, endPoint y: 165, distance: 108.8
click at [959, 165] on div "Comprobante Tipo Comprobante Tipo Fecha inicio – Fecha fin Fec. Comprobante Des…" at bounding box center [862, 213] width 1240 height 151
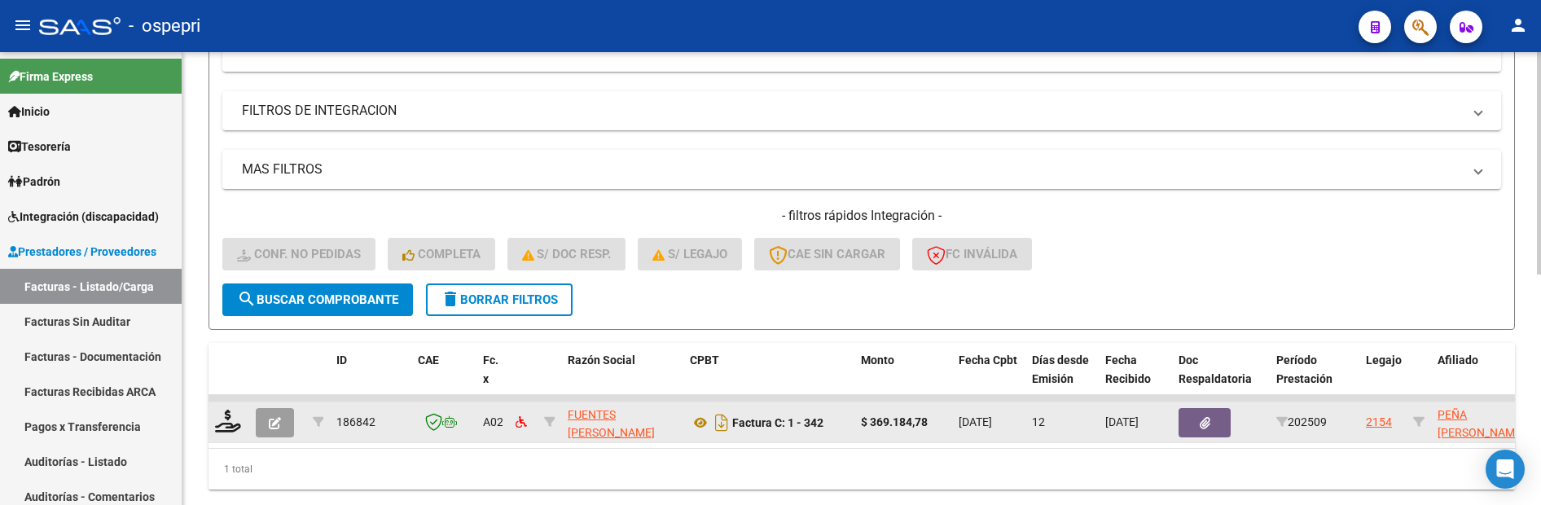
scroll to position [470, 0]
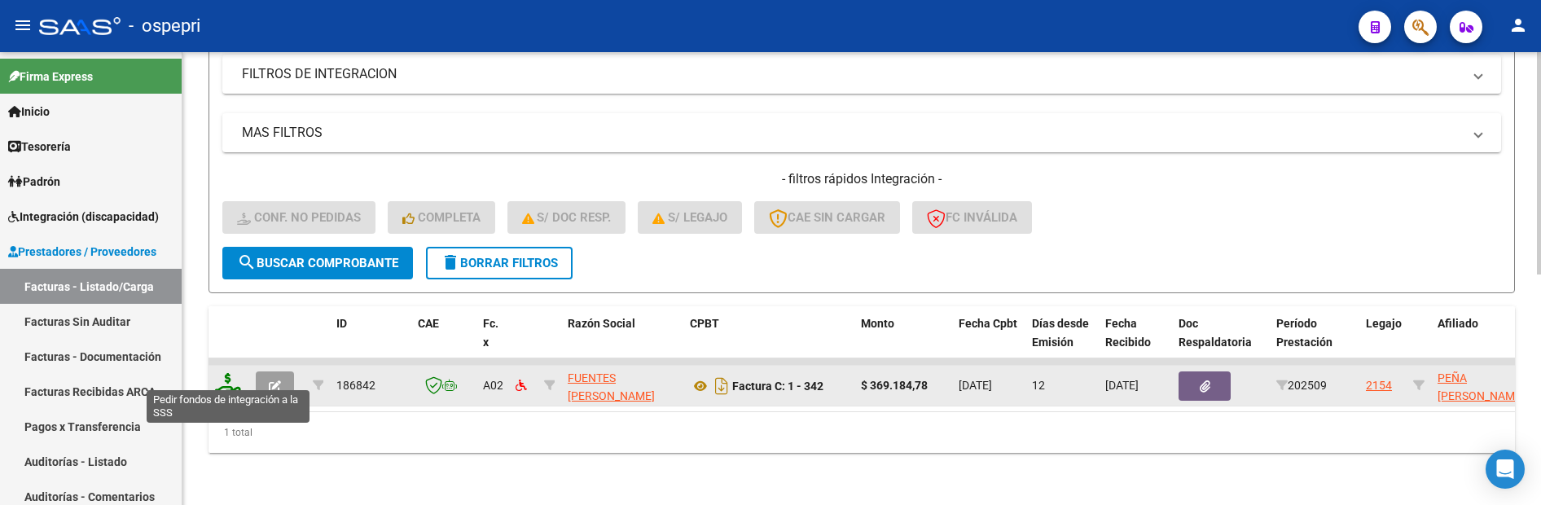
type input "fuentes my"
click at [226, 378] on icon at bounding box center [228, 384] width 26 height 23
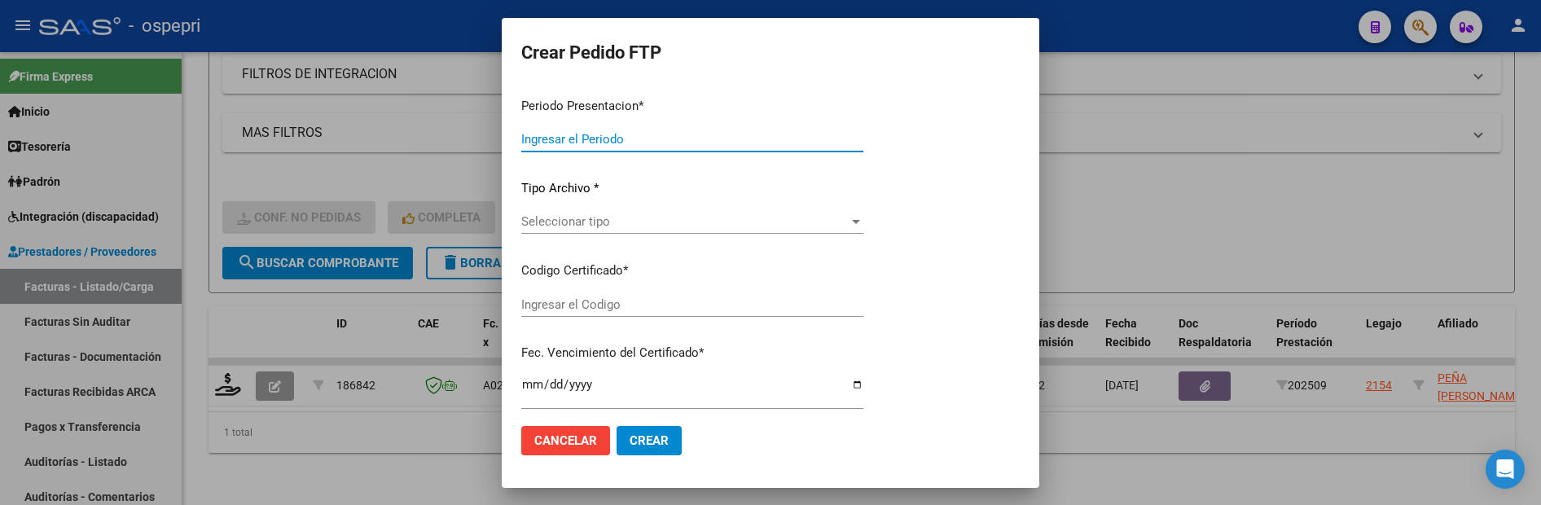
type input "202509"
type input "$ 369.184,78"
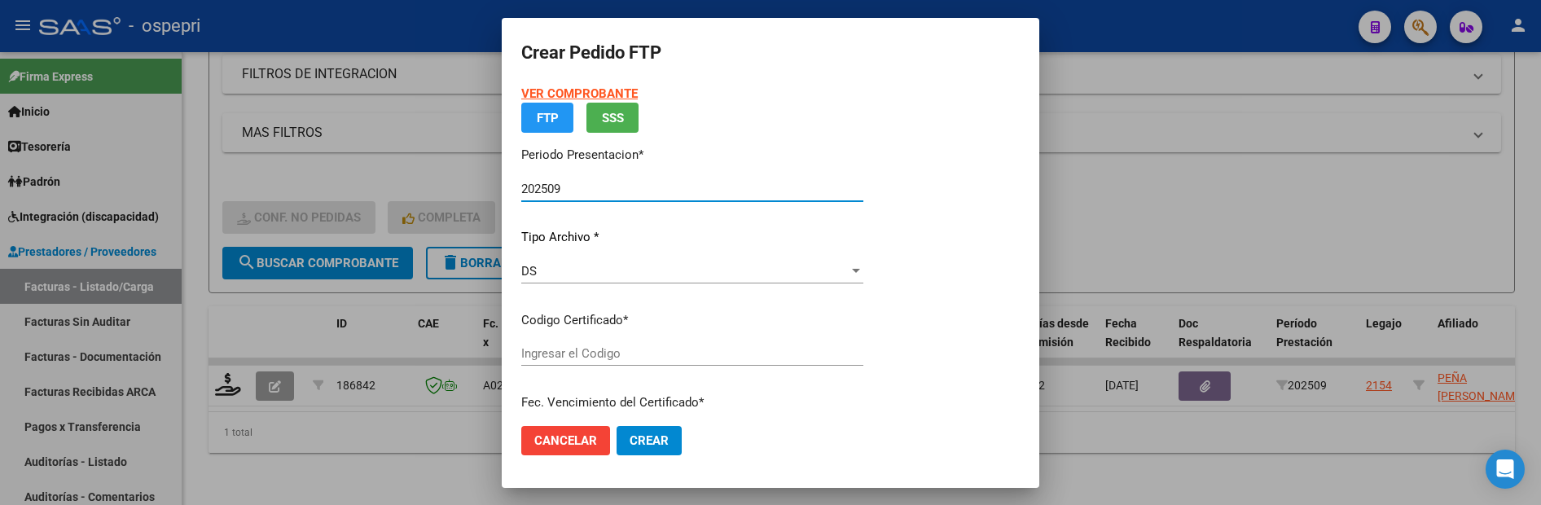
type input "ARG02000551566832019041720220417NQN249"
type input "[DATE]"
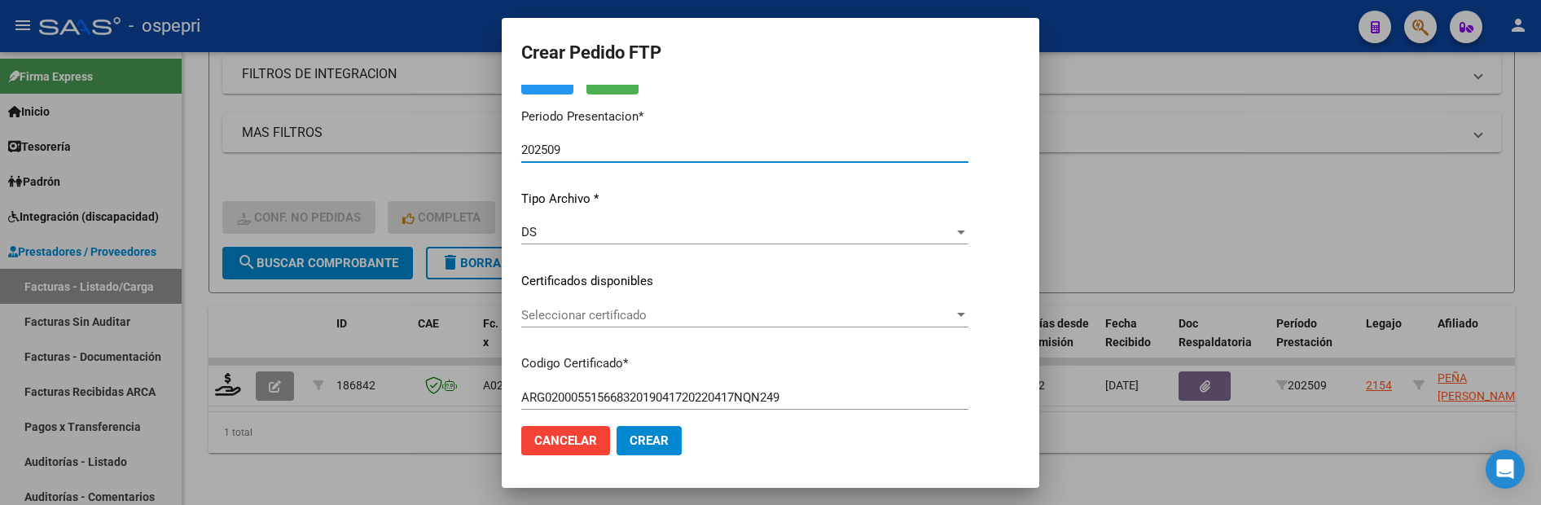
scroll to position [163, 0]
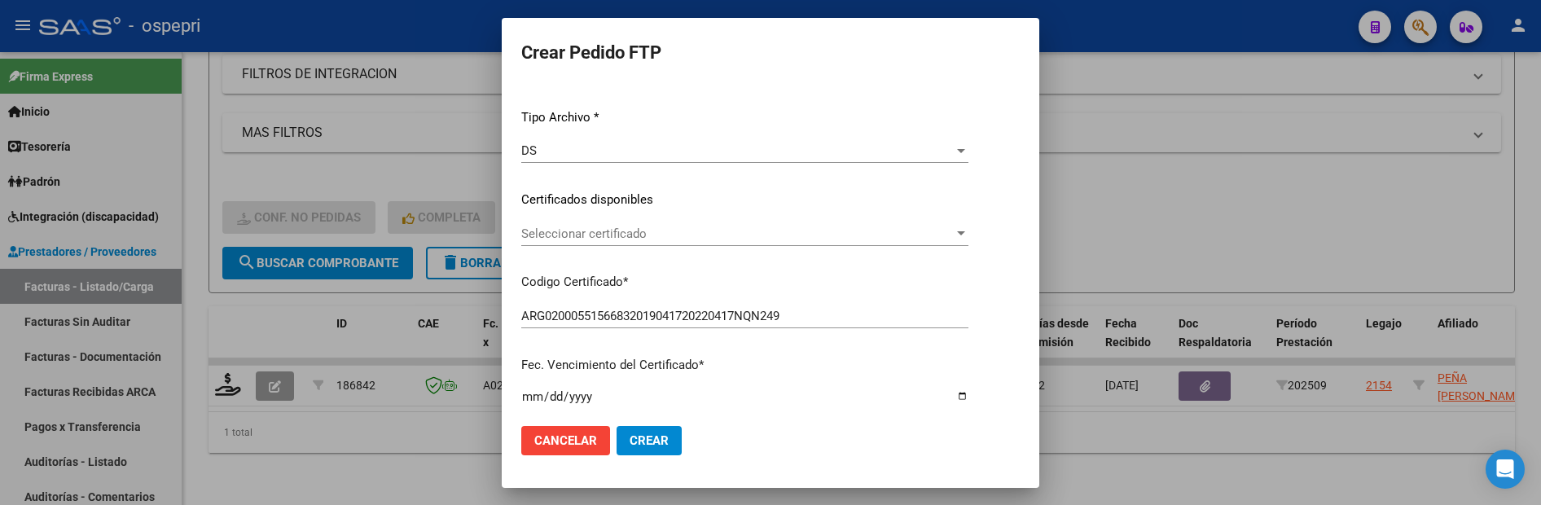
click at [968, 233] on div at bounding box center [961, 233] width 15 height 13
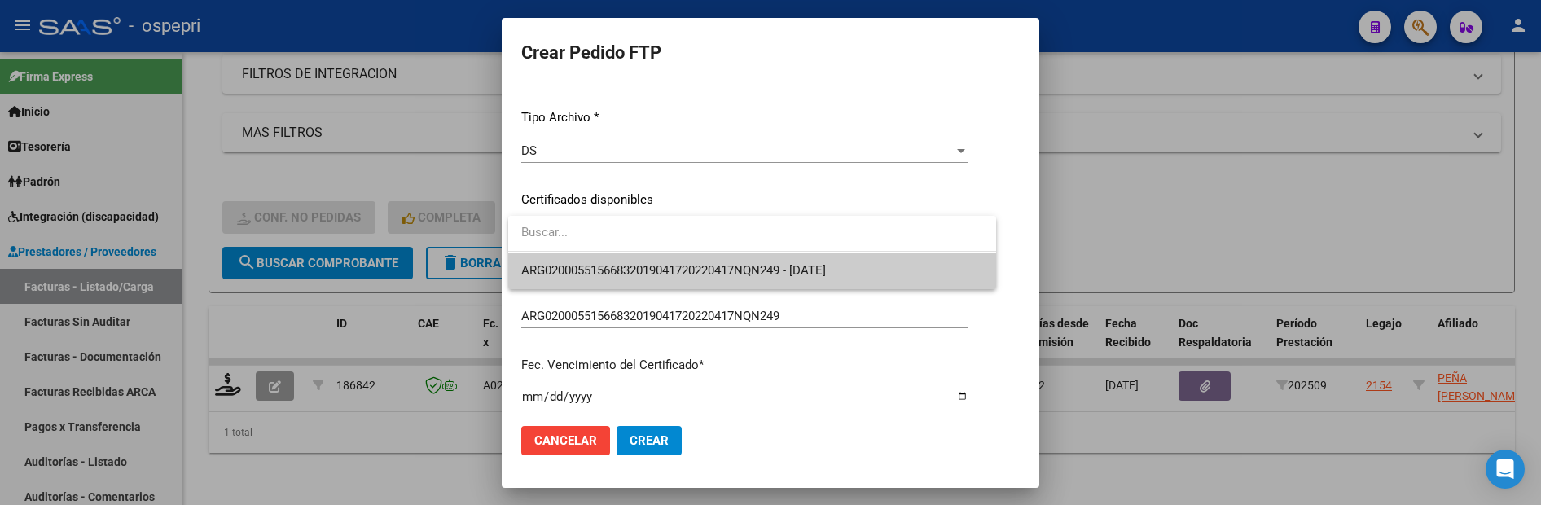
click at [883, 283] on span "ARG02000551566832019041720220417NQN249 - [DATE]" at bounding box center [752, 270] width 462 height 37
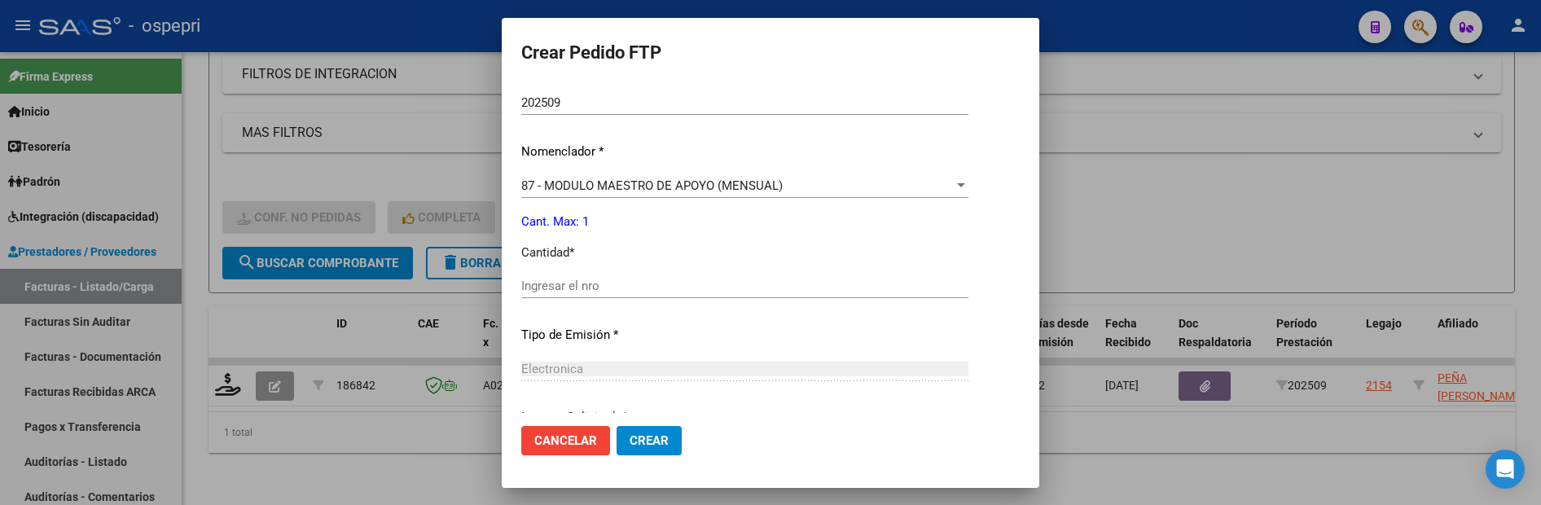
scroll to position [570, 0]
click at [687, 287] on input "Ingresar el nro" at bounding box center [744, 285] width 447 height 15
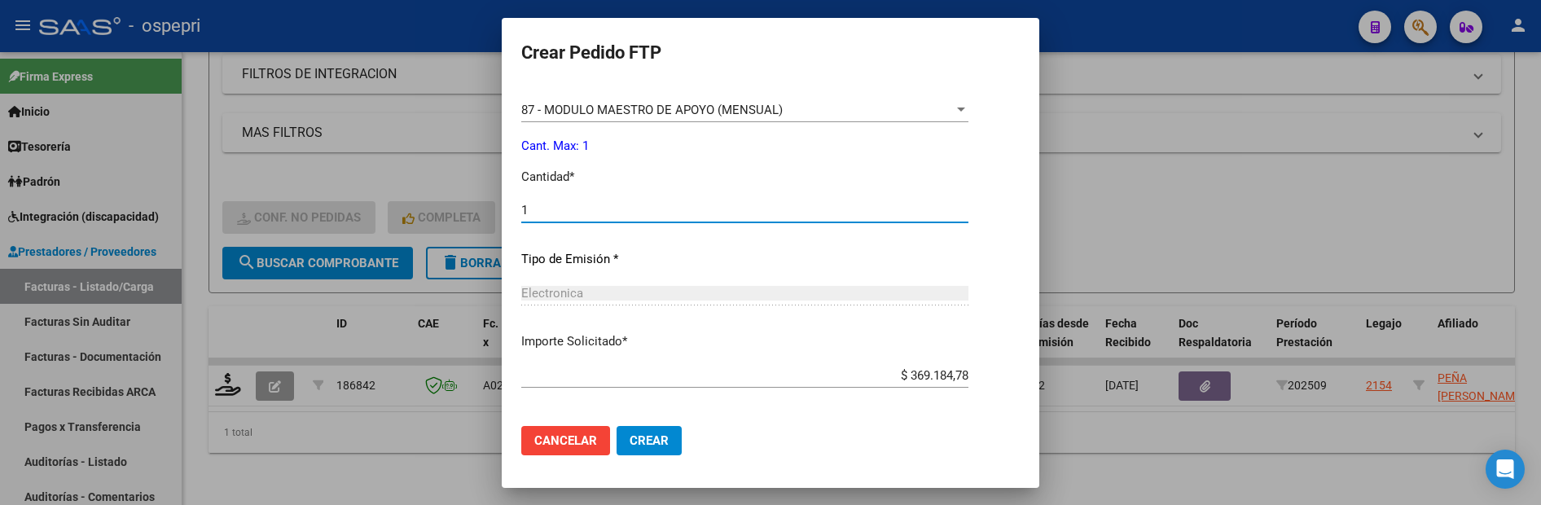
scroll to position [717, 0]
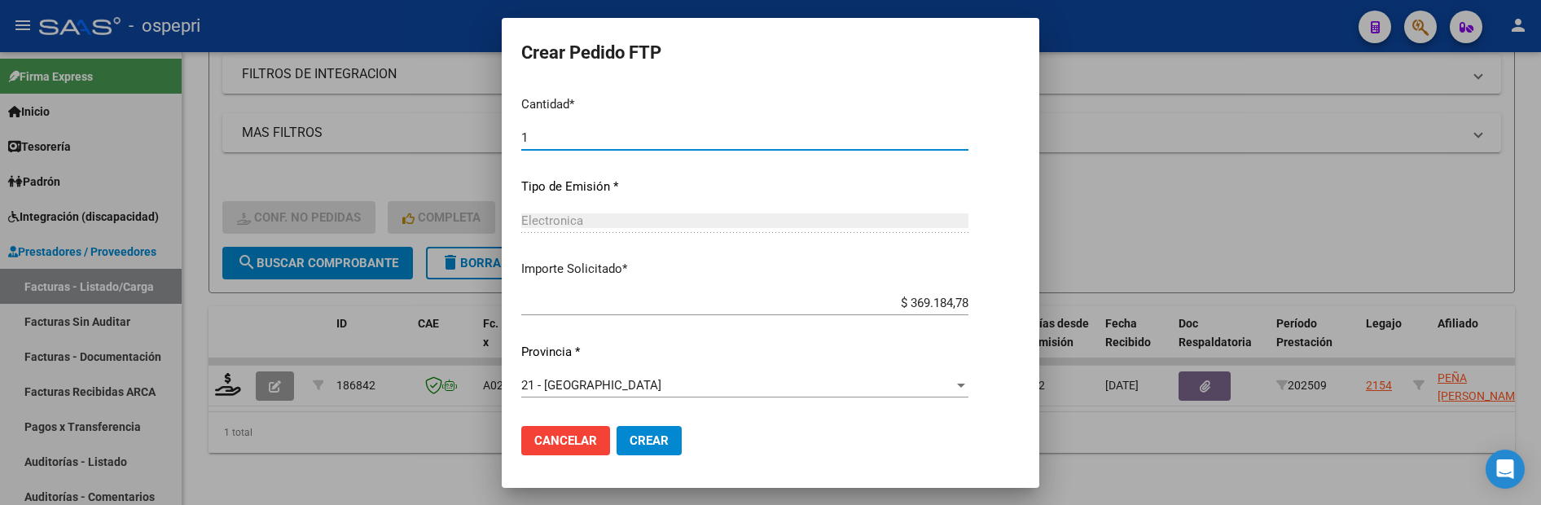
type input "1"
click at [673, 436] on button "Crear" at bounding box center [649, 440] width 65 height 29
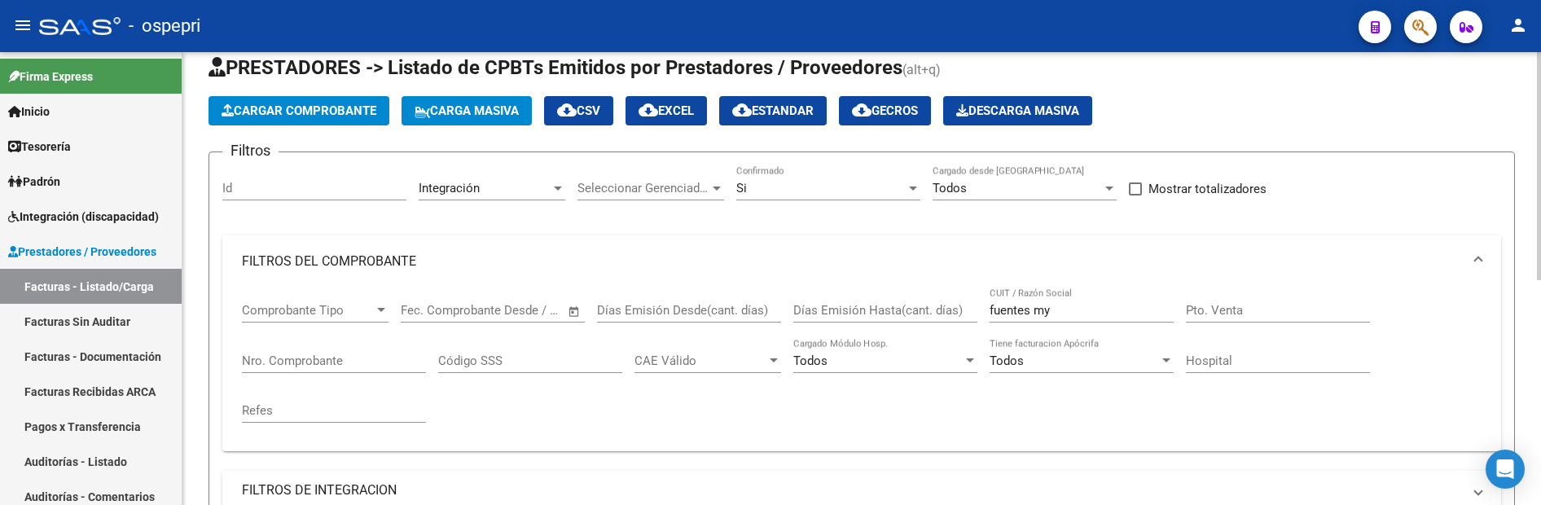
scroll to position [38, 0]
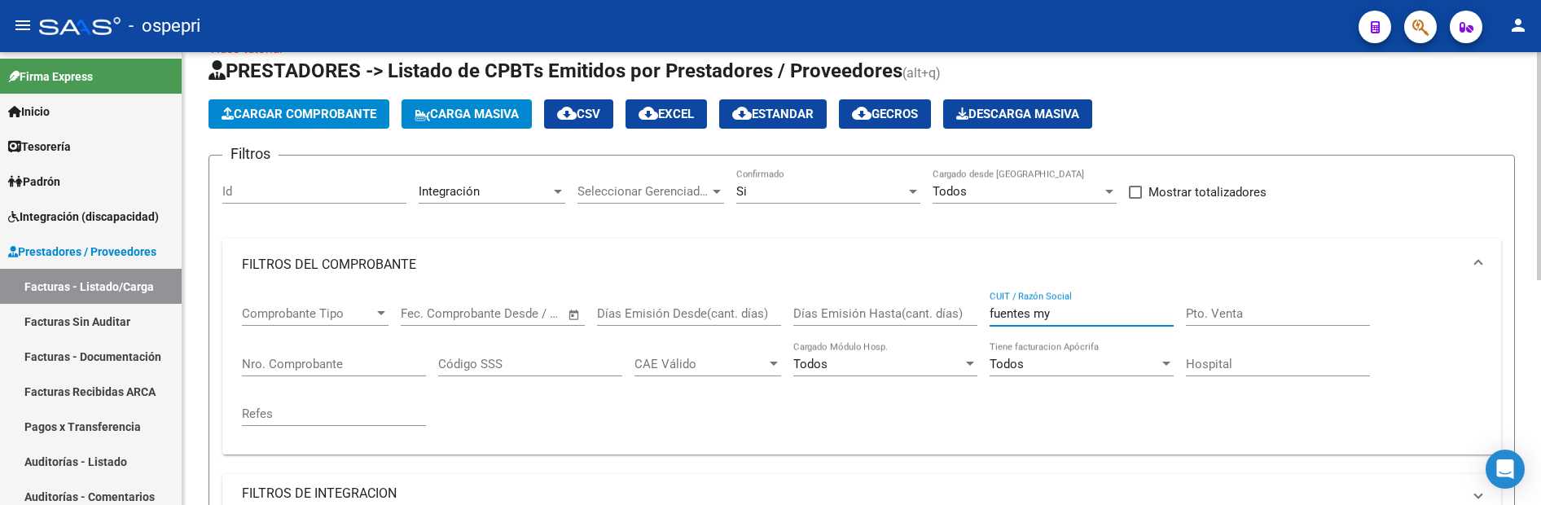
drag, startPoint x: 1077, startPoint y: 312, endPoint x: 943, endPoint y: 322, distance: 133.9
click at [943, 322] on div "Comprobante Tipo Comprobante Tipo Fecha inicio – Fecha fin Fec. Comprobante Des…" at bounding box center [862, 366] width 1240 height 151
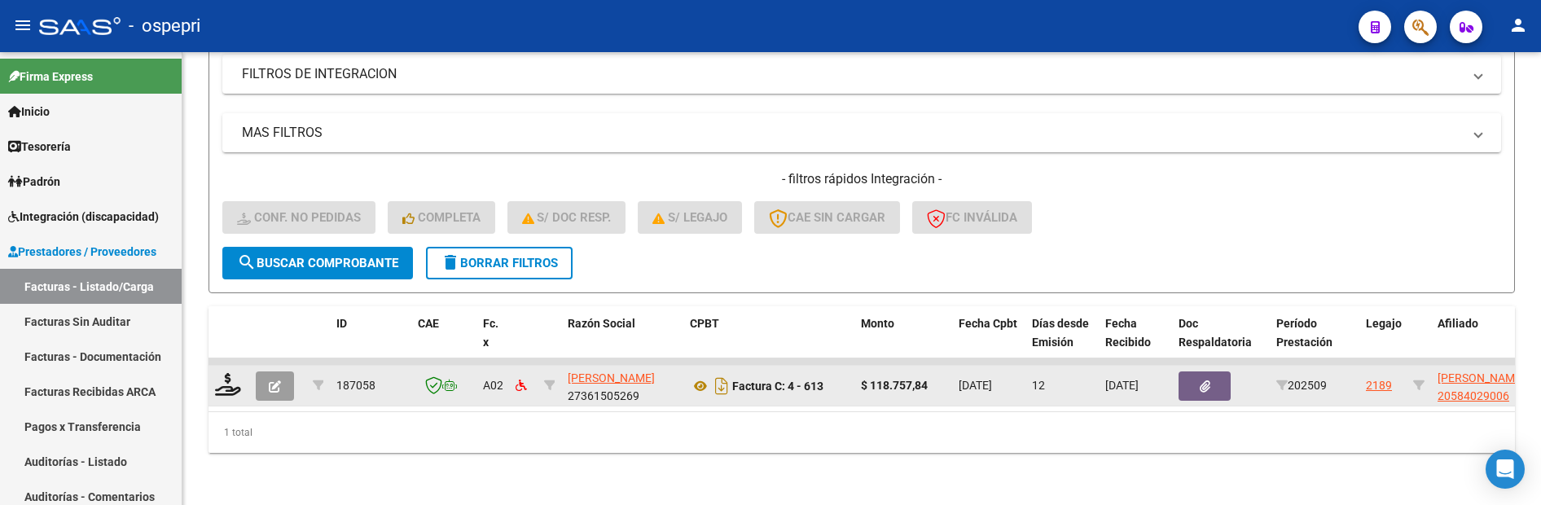
scroll to position [470, 0]
type input "garabety"
click at [232, 381] on icon at bounding box center [228, 384] width 26 height 23
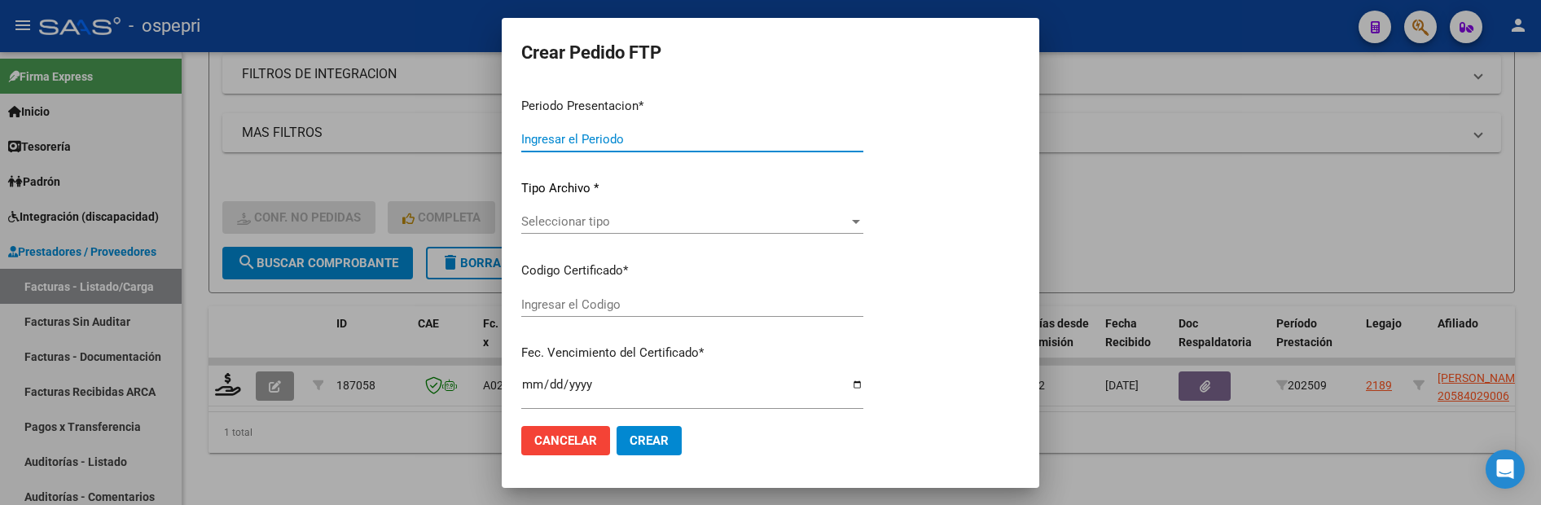
type input "202509"
type input "$ 118.757,84"
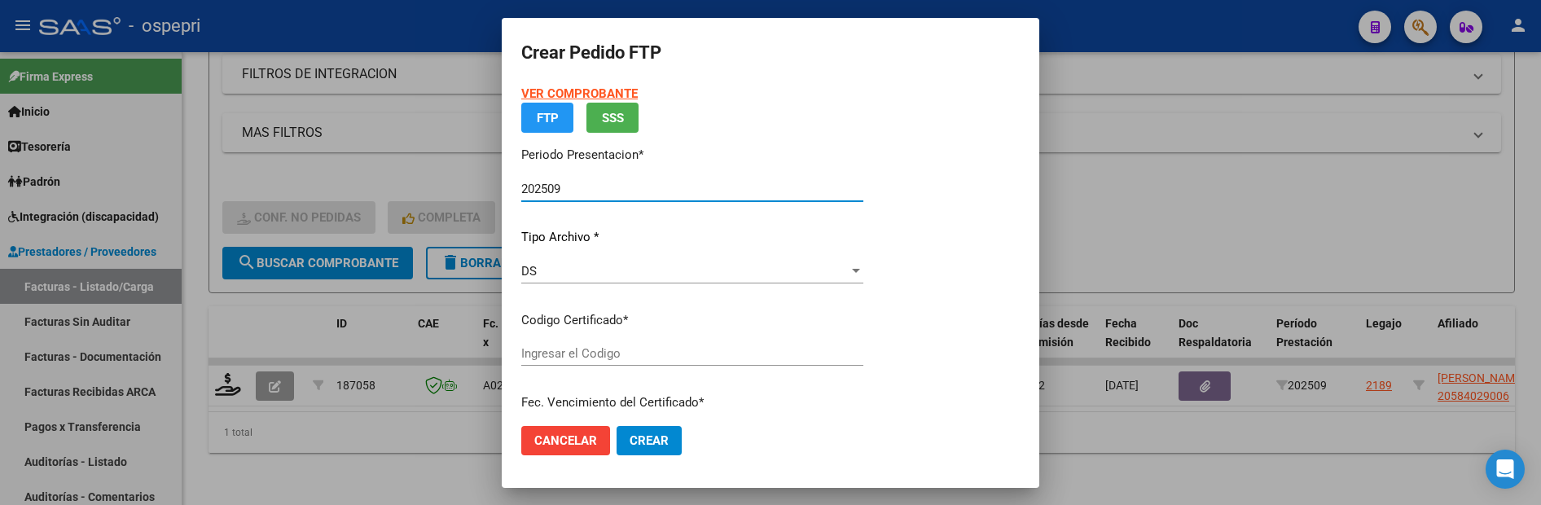
type input "2058402900-6"
type input "2026-05-01"
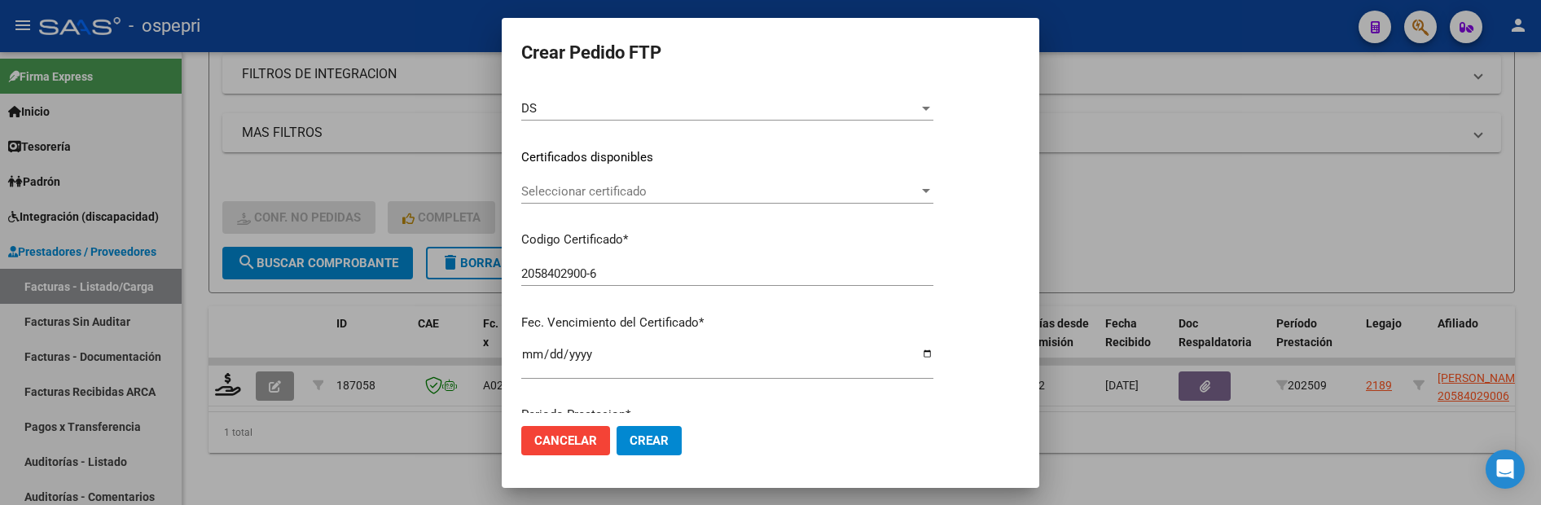
scroll to position [244, 0]
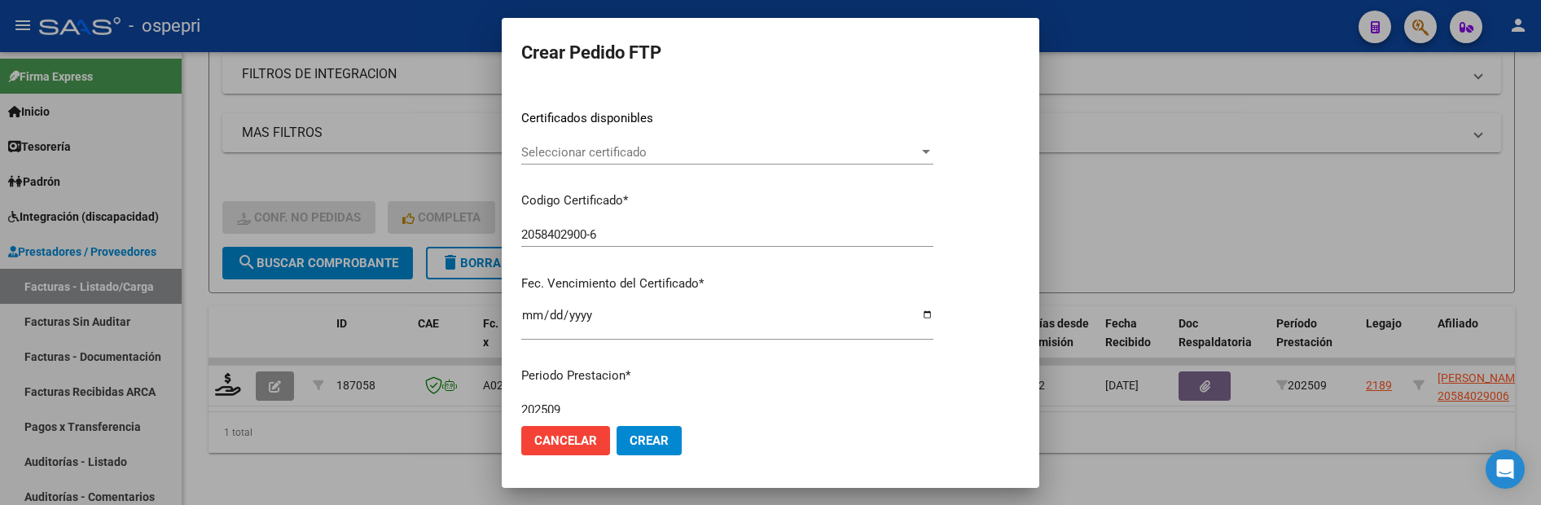
click at [930, 152] on div at bounding box center [926, 152] width 8 height 4
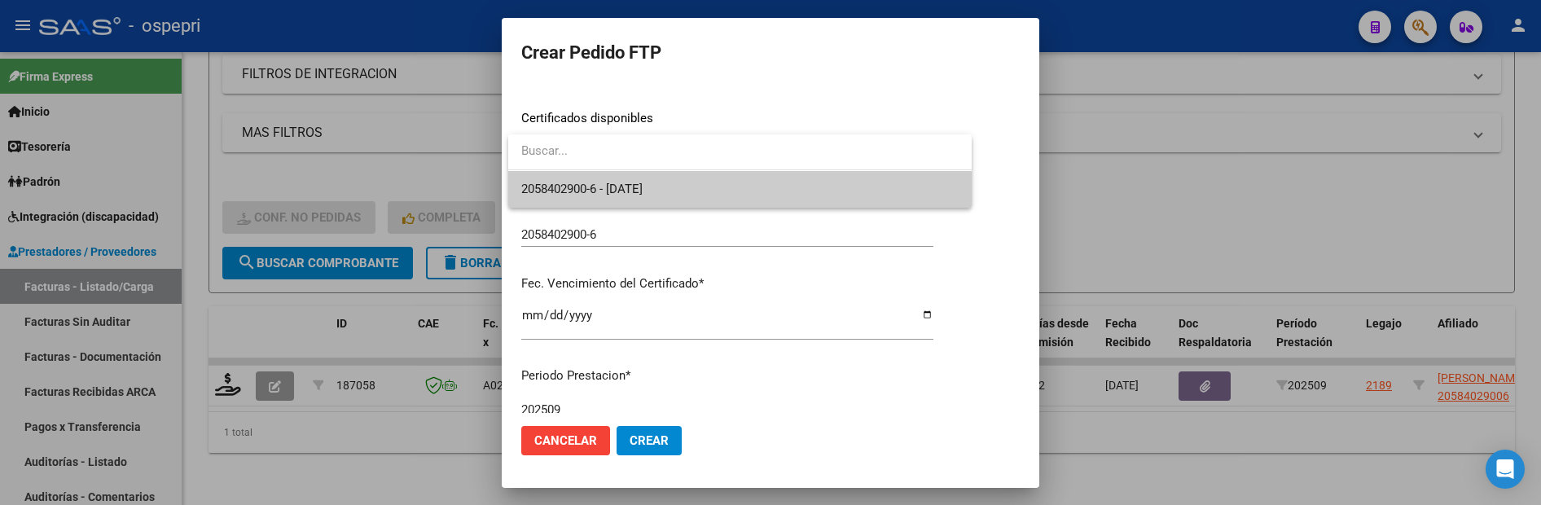
click at [874, 190] on span "2058402900-6 - 2026-05-01" at bounding box center [739, 189] width 437 height 37
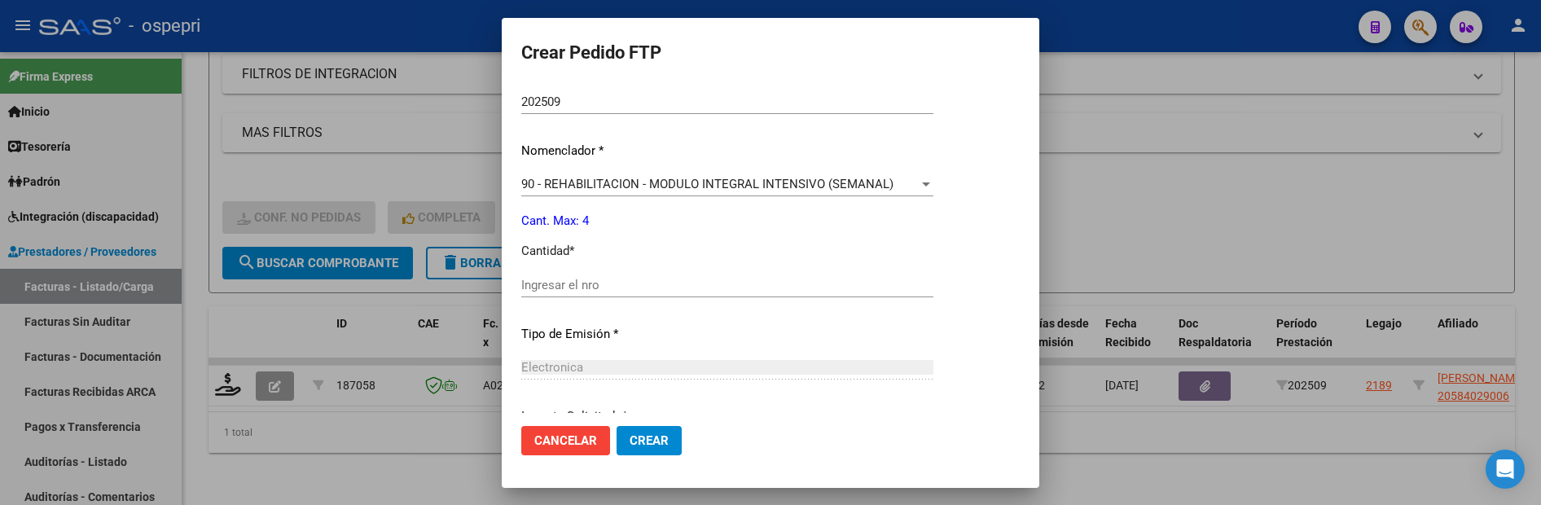
scroll to position [570, 0]
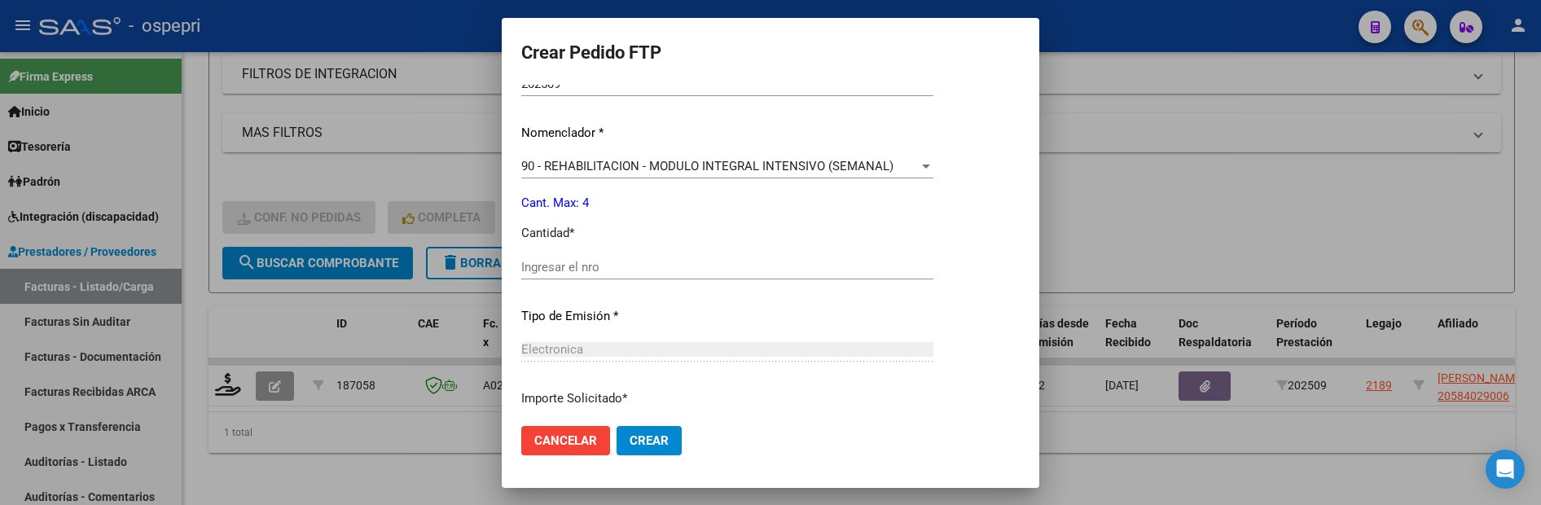
click at [702, 269] on input "Ingresar el nro" at bounding box center [727, 267] width 412 height 15
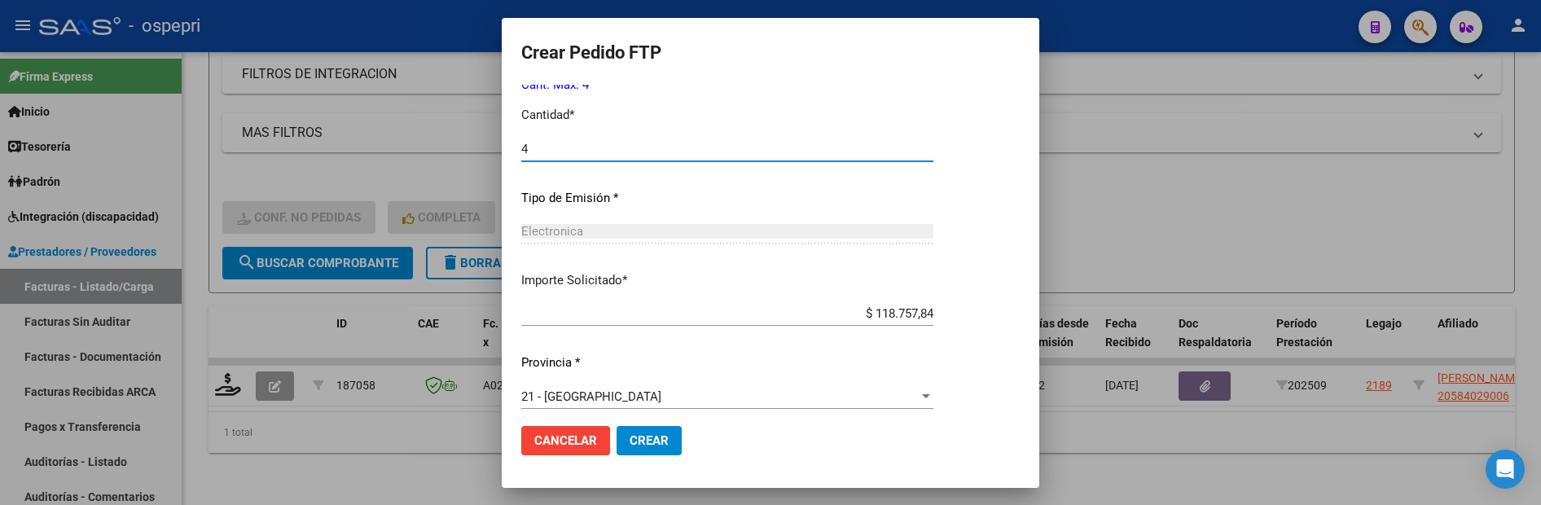
scroll to position [699, 0]
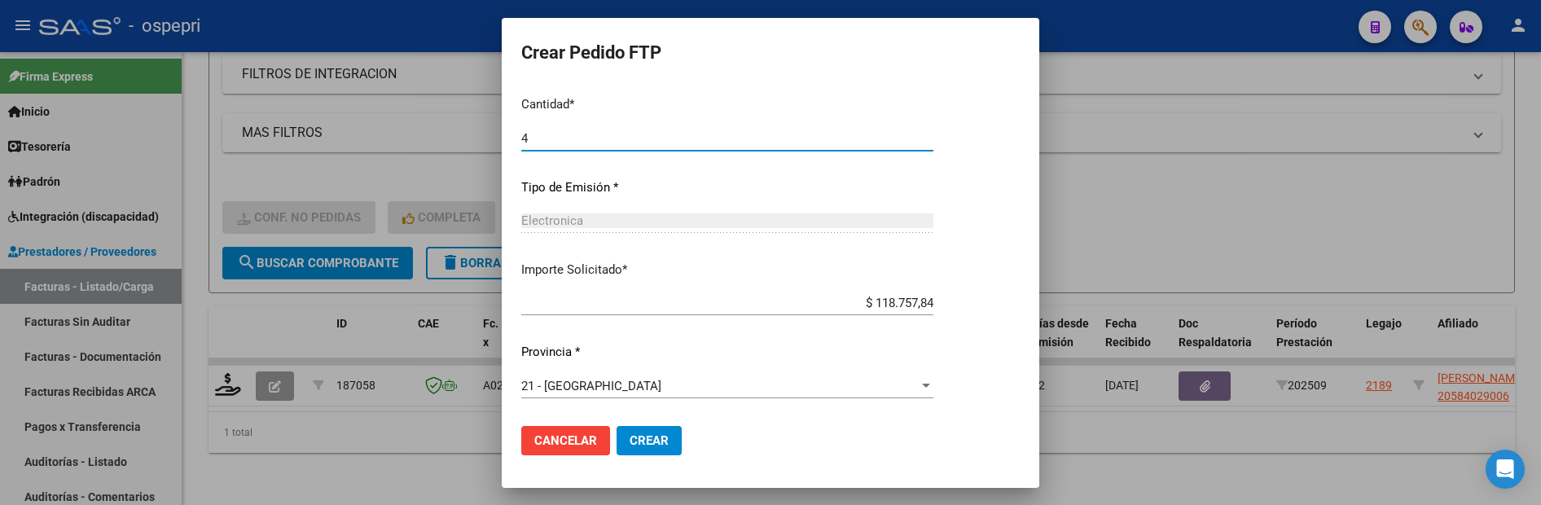
type input "4"
click at [650, 441] on span "Crear" at bounding box center [649, 440] width 39 height 15
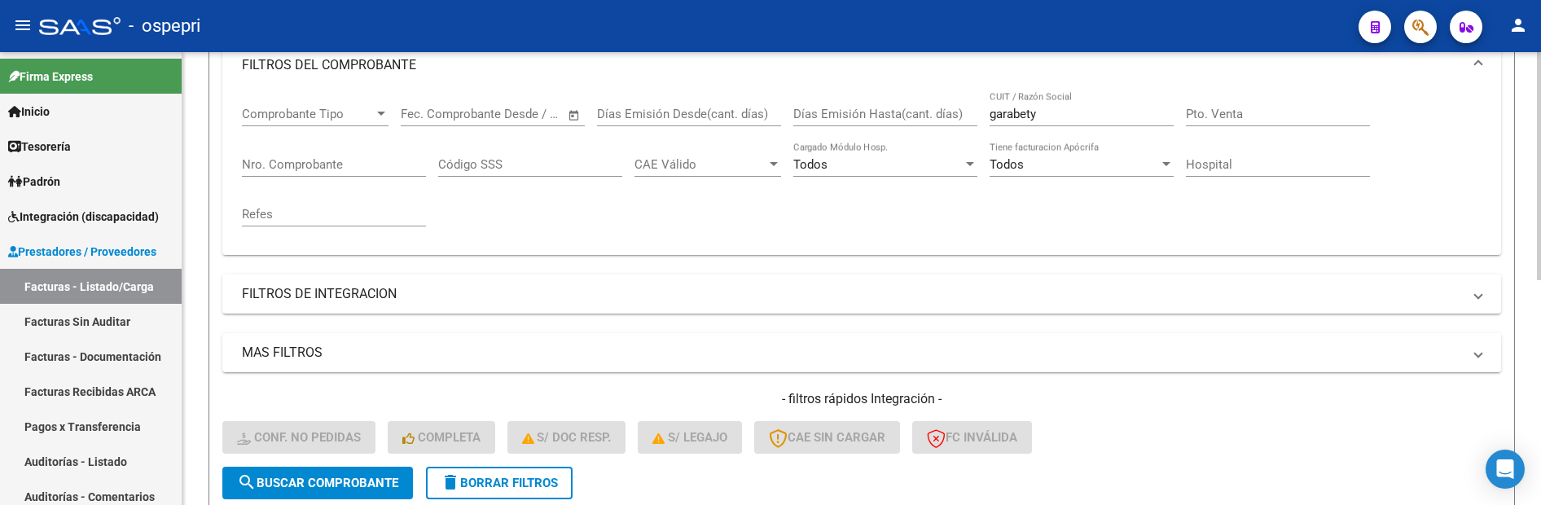
scroll to position [201, 0]
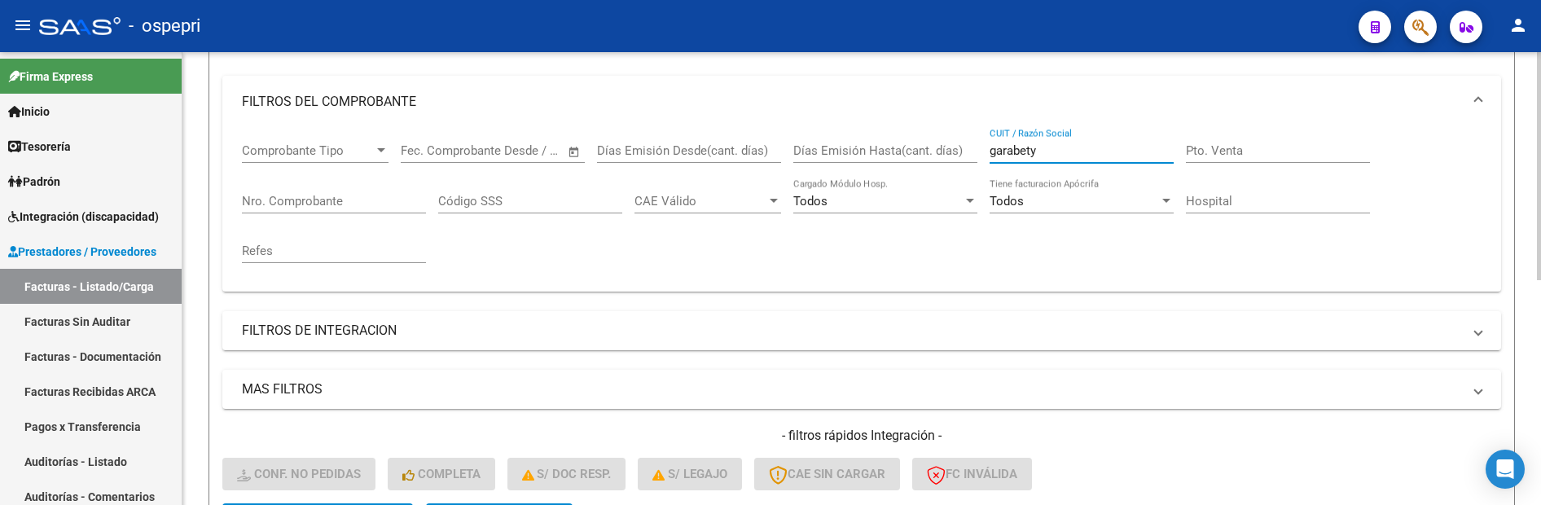
drag, startPoint x: 1055, startPoint y: 151, endPoint x: 972, endPoint y: 149, distance: 83.9
click at [972, 149] on div "Comprobante Tipo Comprobante Tipo Fecha inicio – Fecha fin Fec. Comprobante Des…" at bounding box center [862, 203] width 1240 height 151
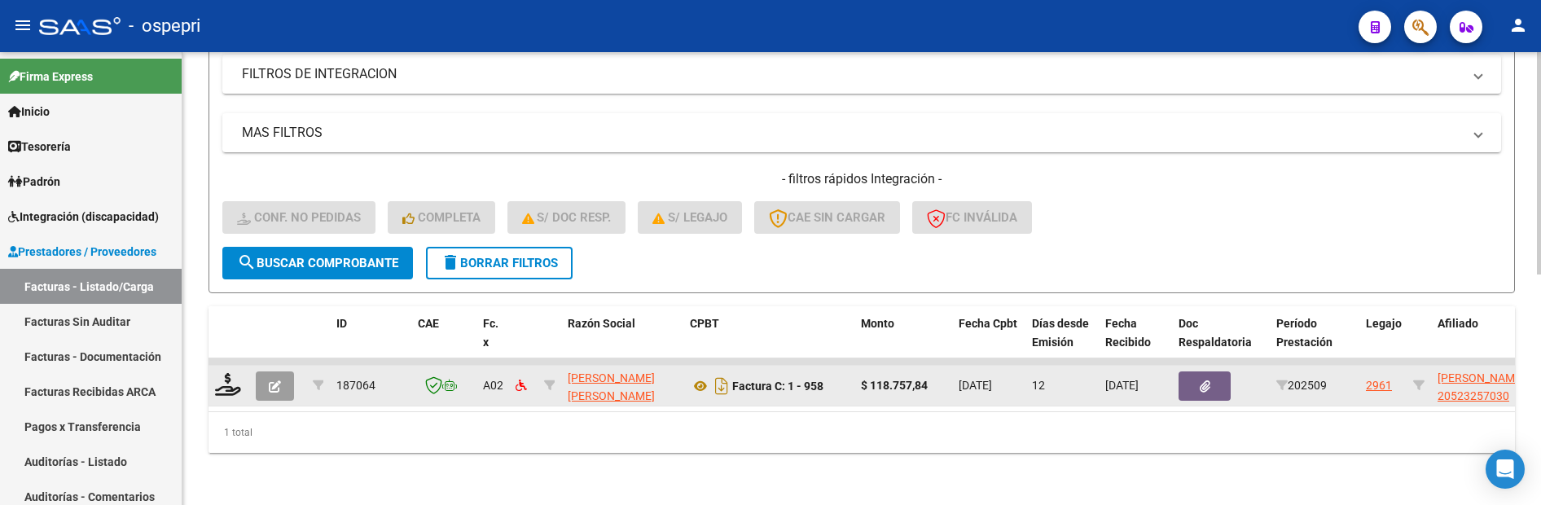
scroll to position [470, 0]
type input "garrido aguilera"
click at [230, 384] on div at bounding box center [229, 385] width 28 height 25
click at [225, 374] on icon at bounding box center [228, 384] width 26 height 23
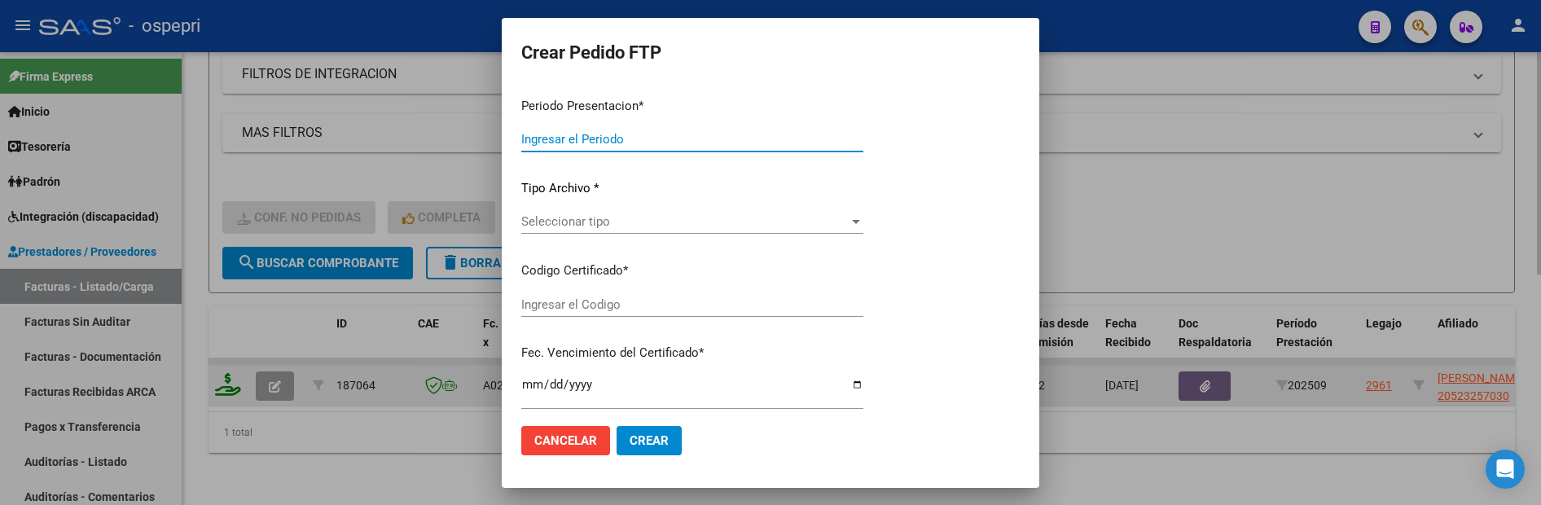
type input "202509"
type input "$ 118.757,84"
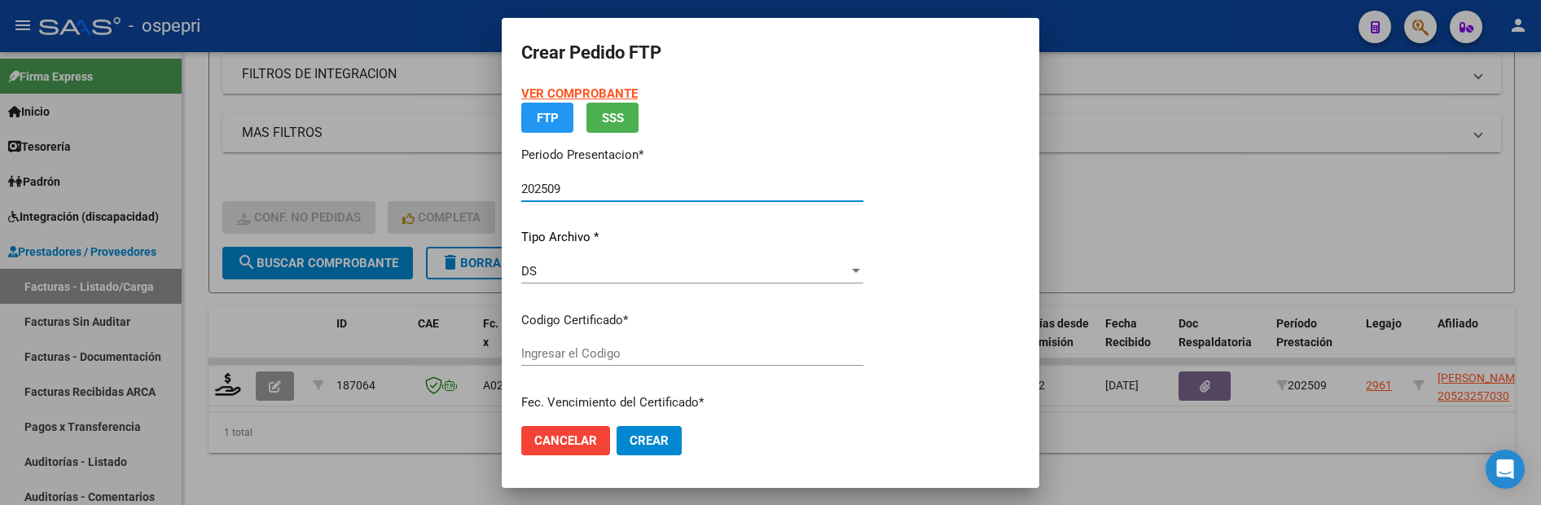
type input "2052325703-0"
type input "2026-07-28"
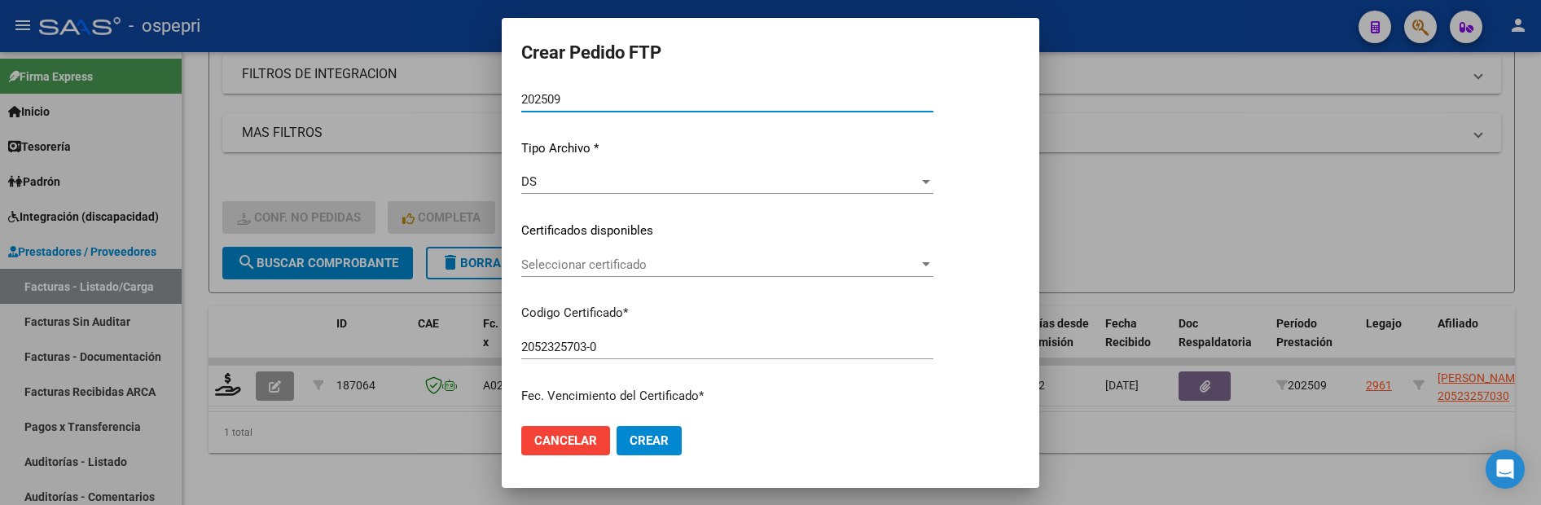
scroll to position [163, 0]
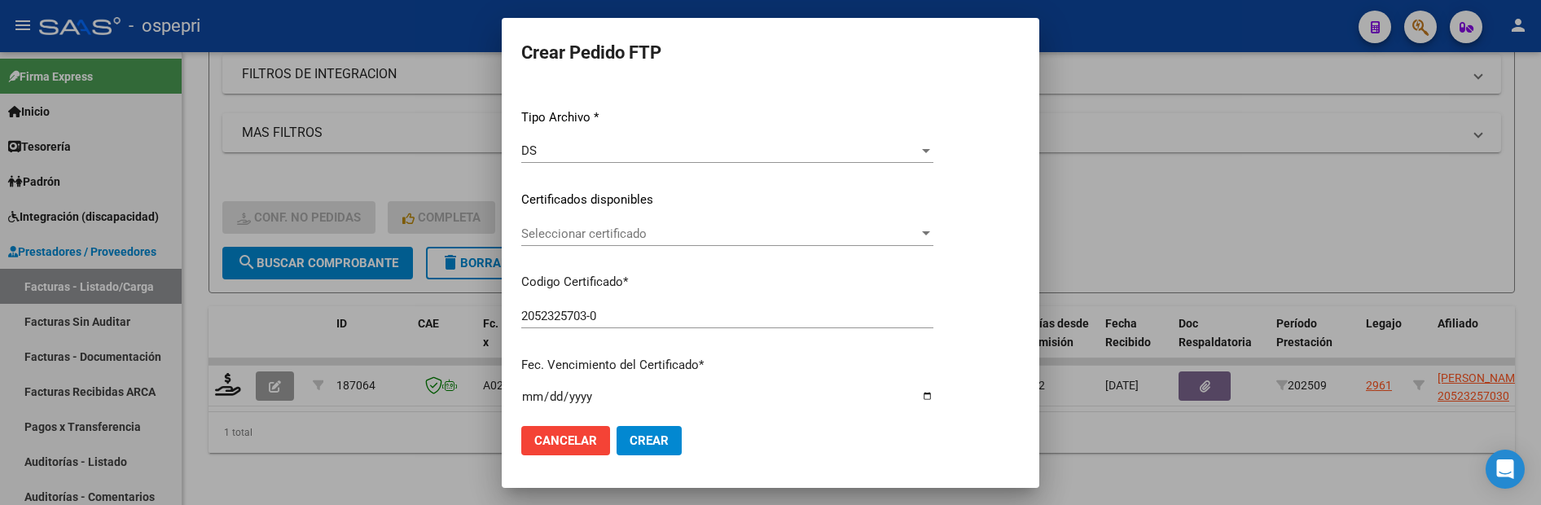
click at [930, 231] on div at bounding box center [926, 233] width 8 height 4
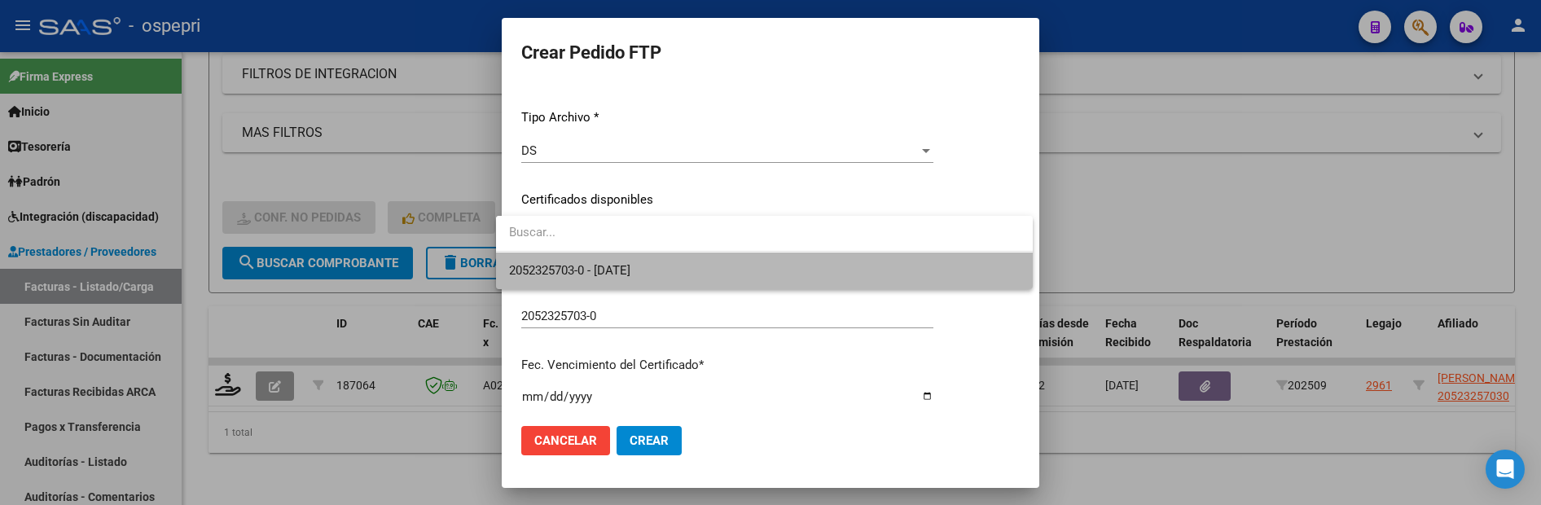
click at [968, 279] on span "2052325703-0 - 2026-07-28" at bounding box center [764, 270] width 511 height 37
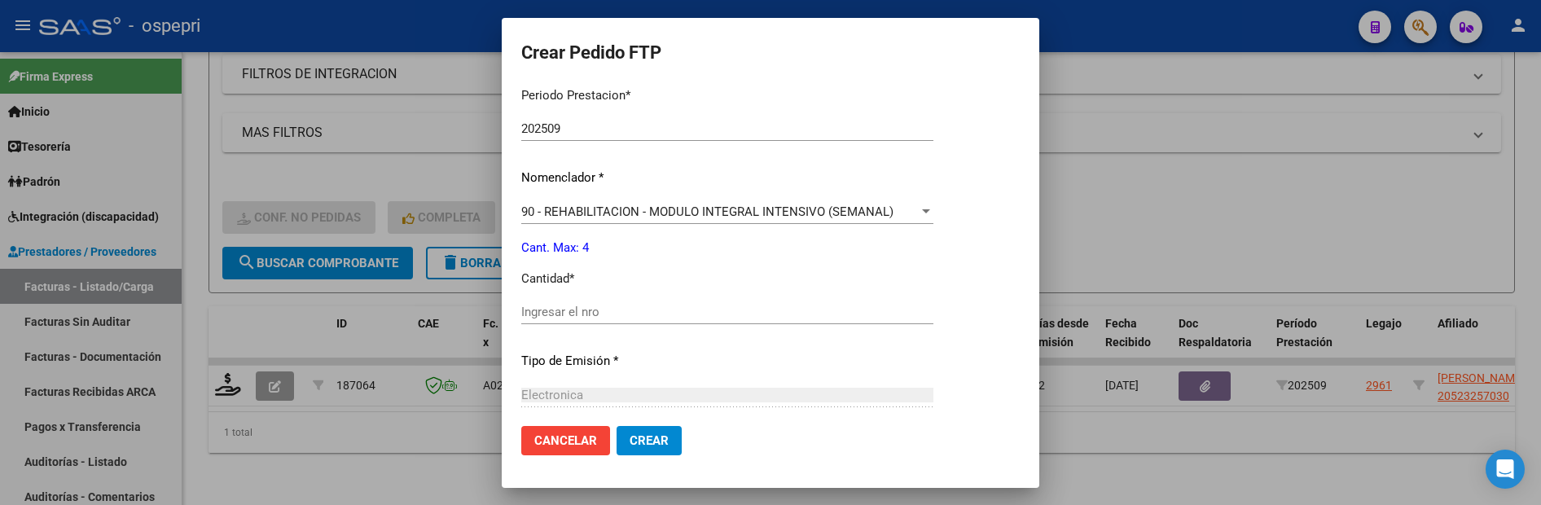
scroll to position [570, 0]
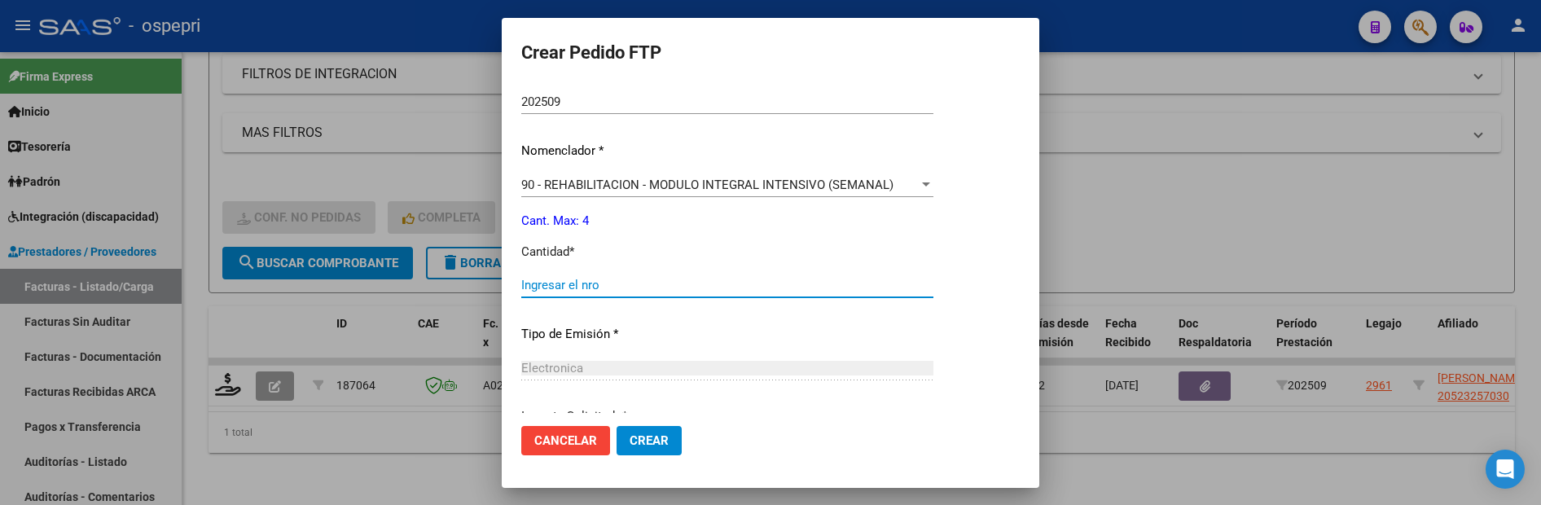
click at [647, 288] on input "Ingresar el nro" at bounding box center [727, 285] width 412 height 15
type input "4"
click at [652, 441] on span "Crear" at bounding box center [649, 440] width 39 height 15
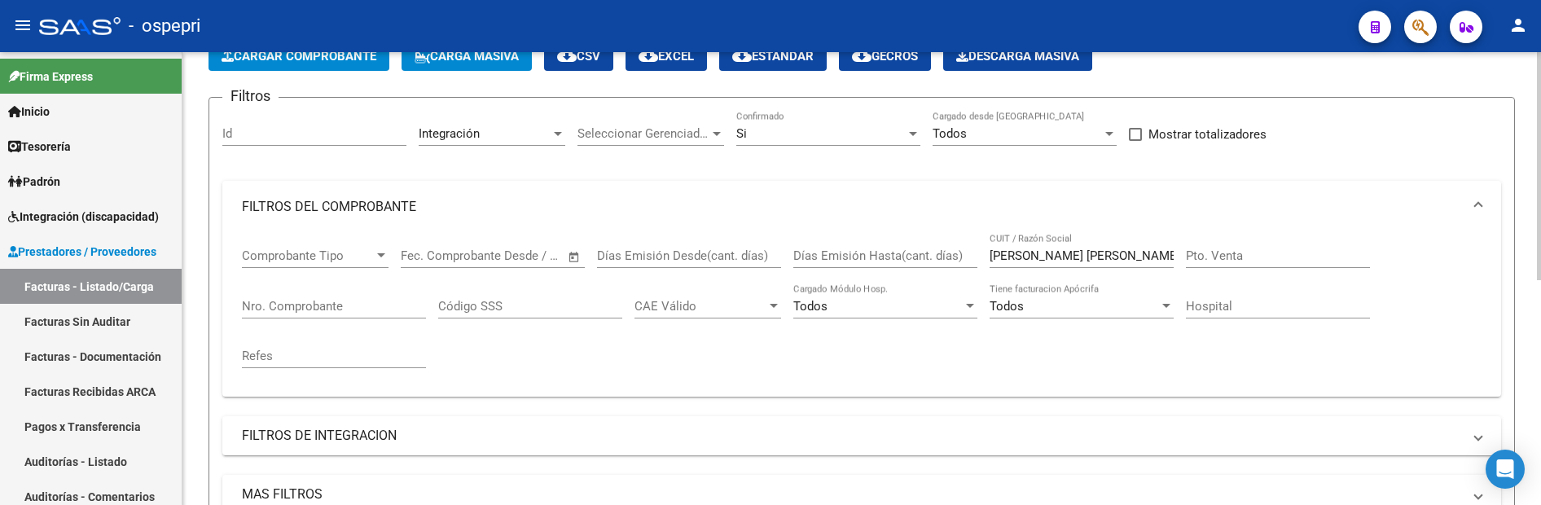
scroll to position [120, 0]
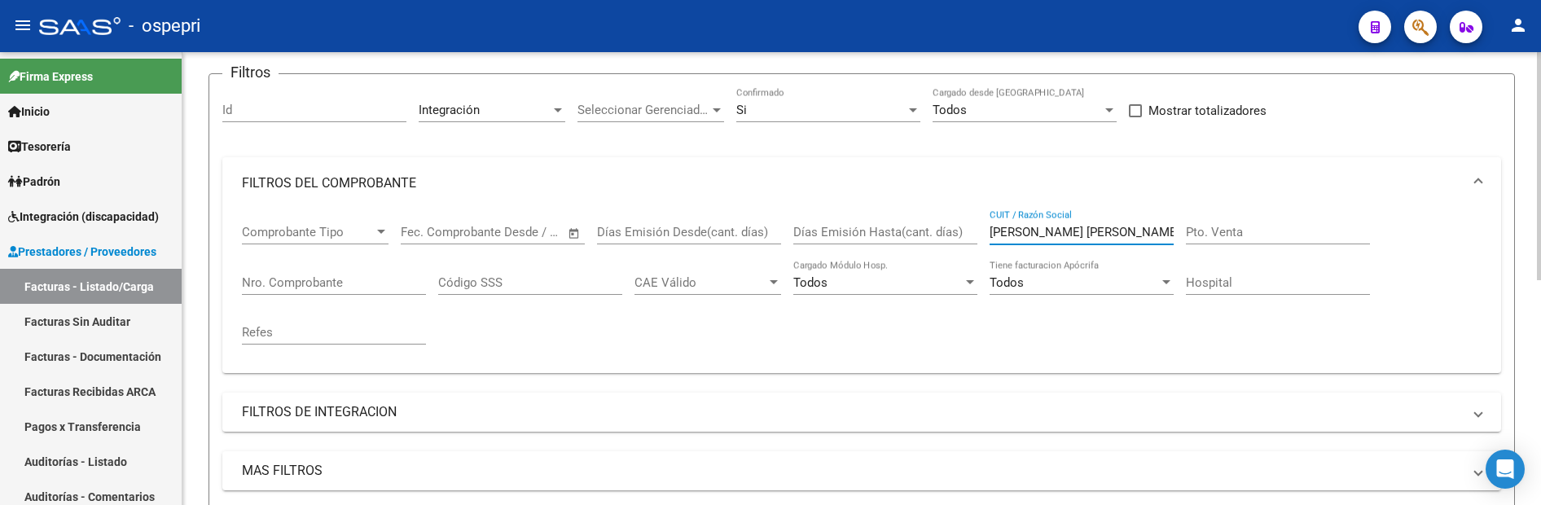
drag, startPoint x: 1095, startPoint y: 230, endPoint x: 1030, endPoint y: 230, distance: 65.2
click at [1030, 230] on input "garrido aguilera" at bounding box center [1082, 232] width 184 height 15
click at [1055, 232] on input "garrido" at bounding box center [1082, 232] width 184 height 15
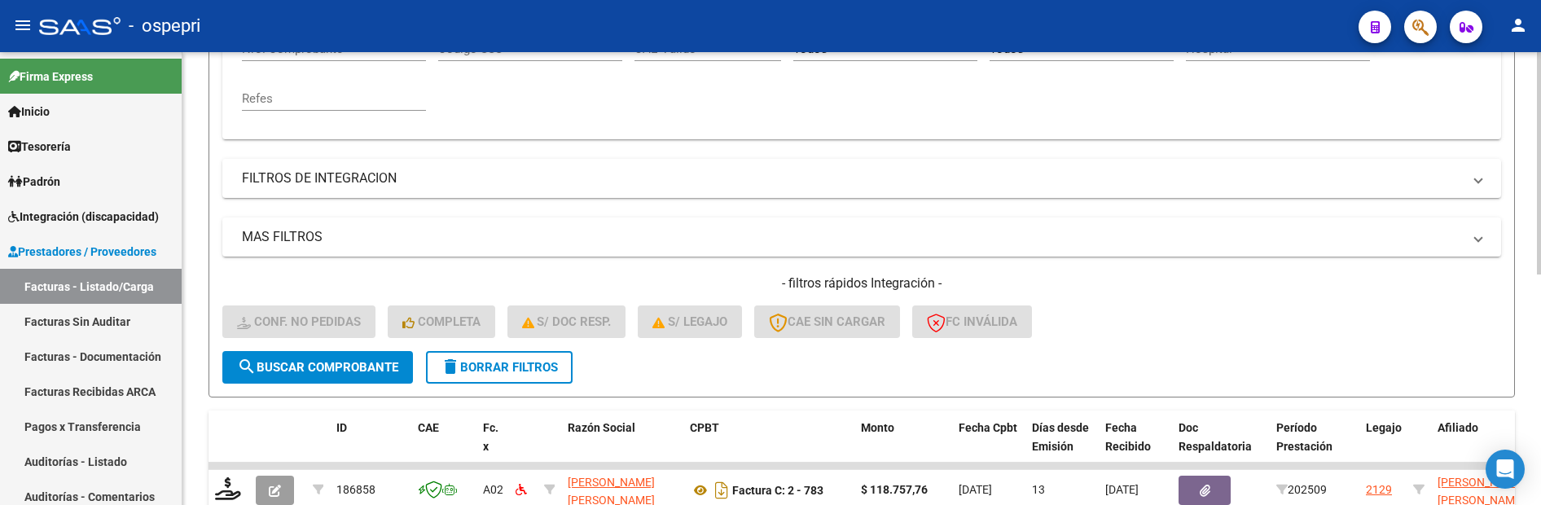
scroll to position [470, 0]
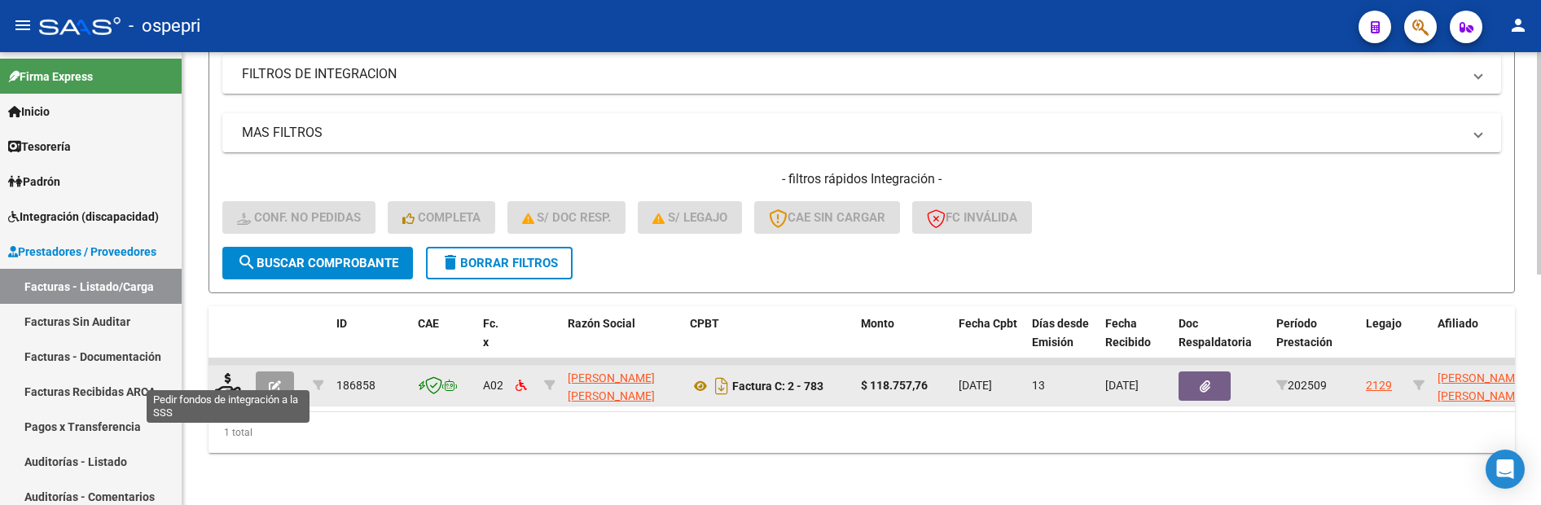
type input "garrido andrea"
click at [225, 390] on datatable-body-cell at bounding box center [228, 386] width 41 height 40
click at [224, 382] on icon at bounding box center [228, 384] width 26 height 23
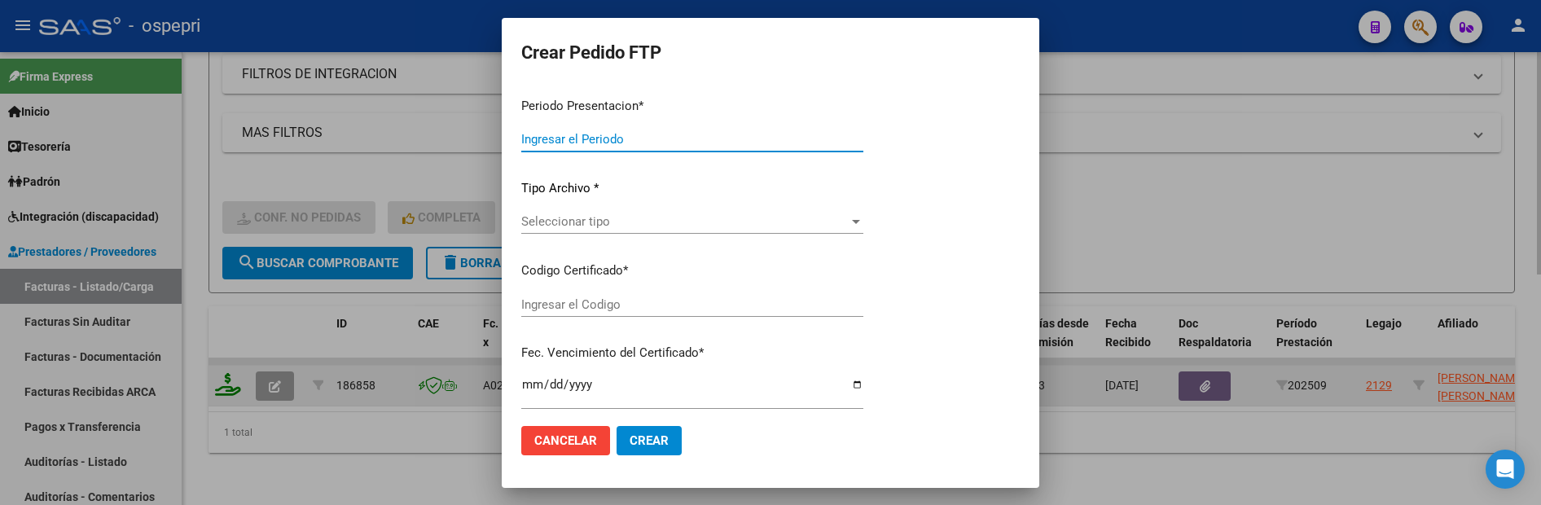
type input "202509"
type input "$ 118.757,76"
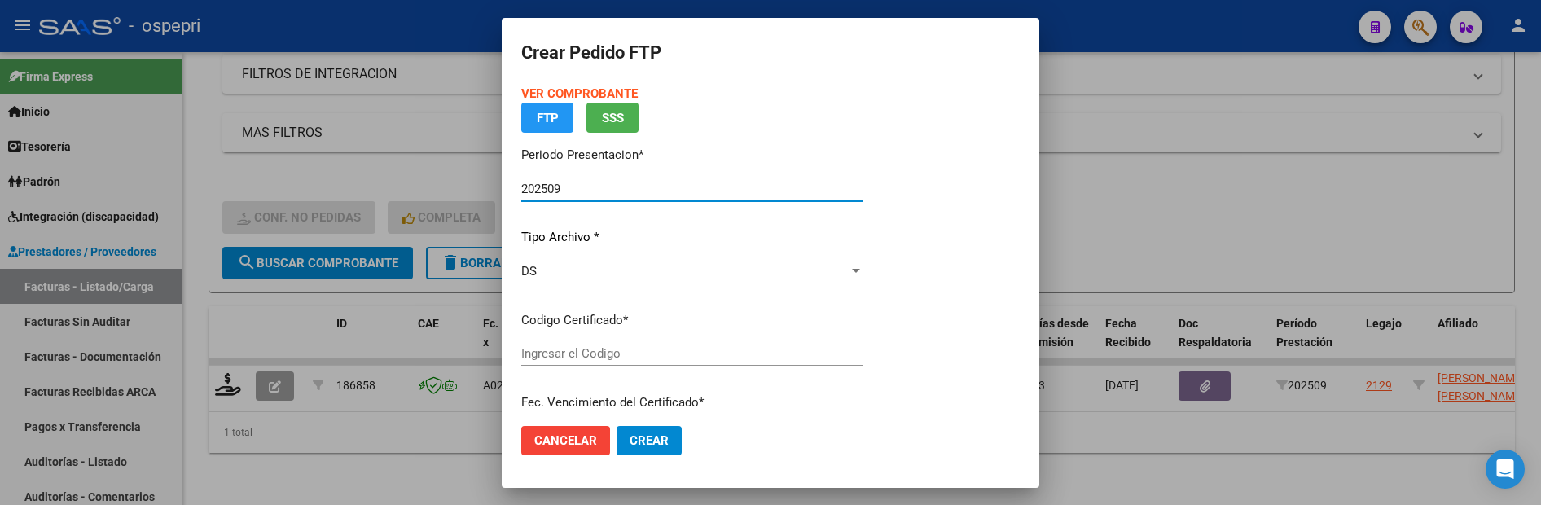
type input "20592291186"
type input "2026-04-01"
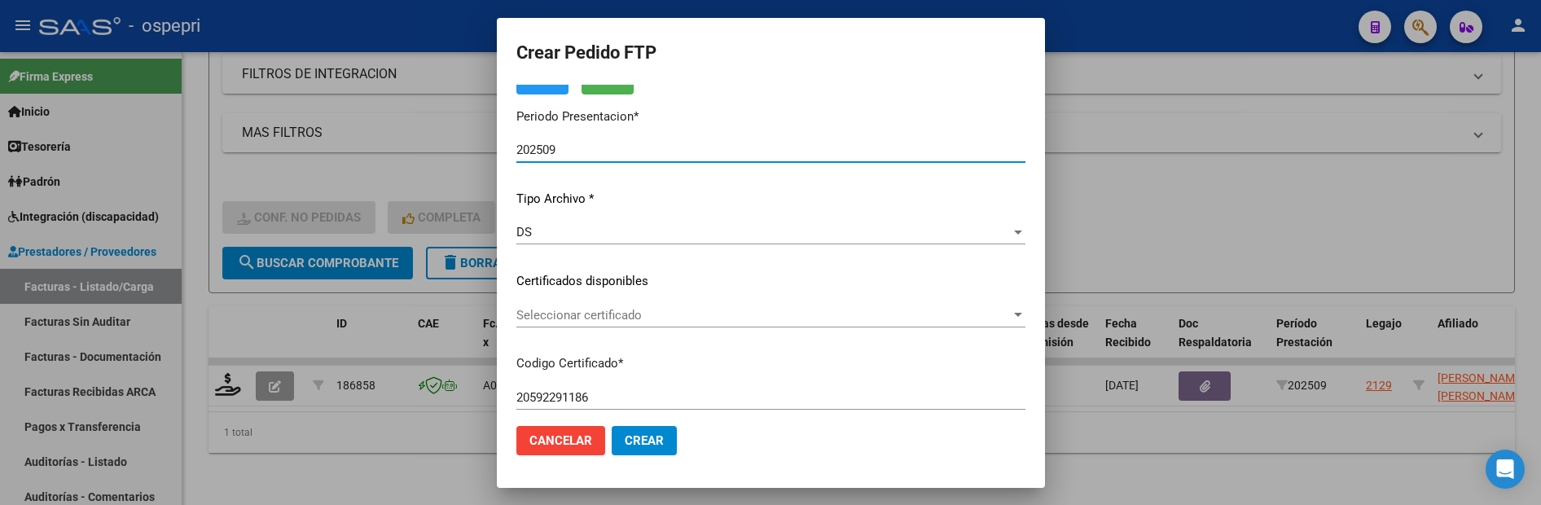
scroll to position [163, 0]
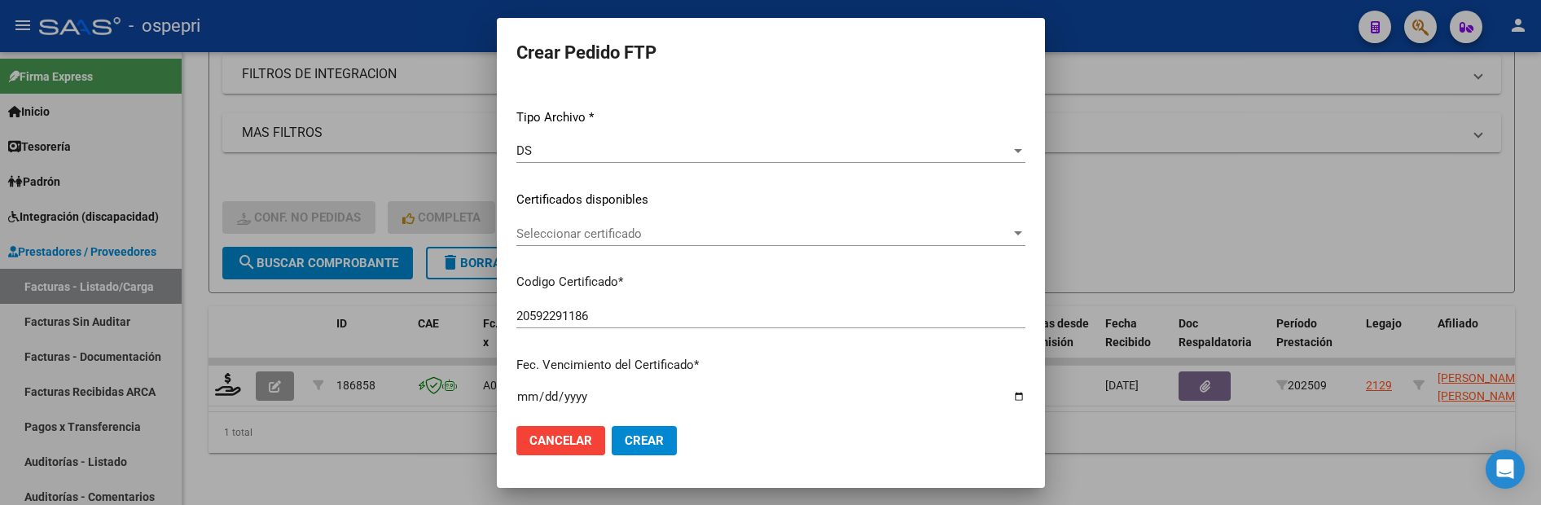
click at [1022, 239] on div at bounding box center [1018, 233] width 15 height 13
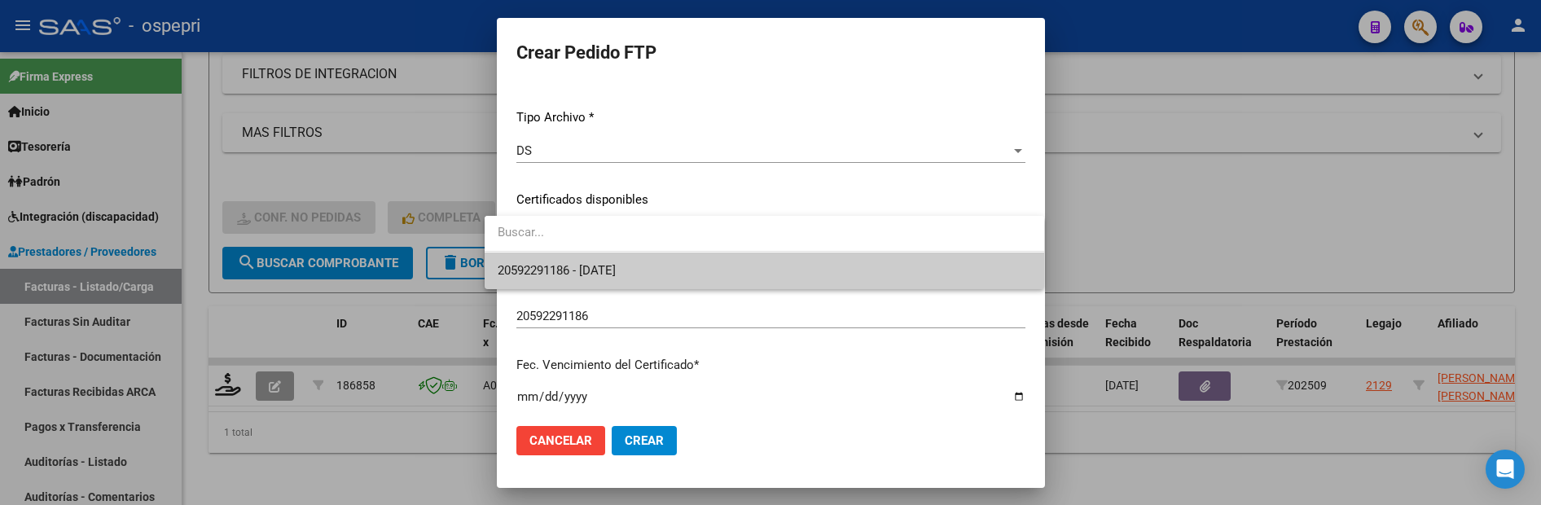
click at [958, 279] on span "20592291186 - 2026-04-01" at bounding box center [764, 270] width 533 height 37
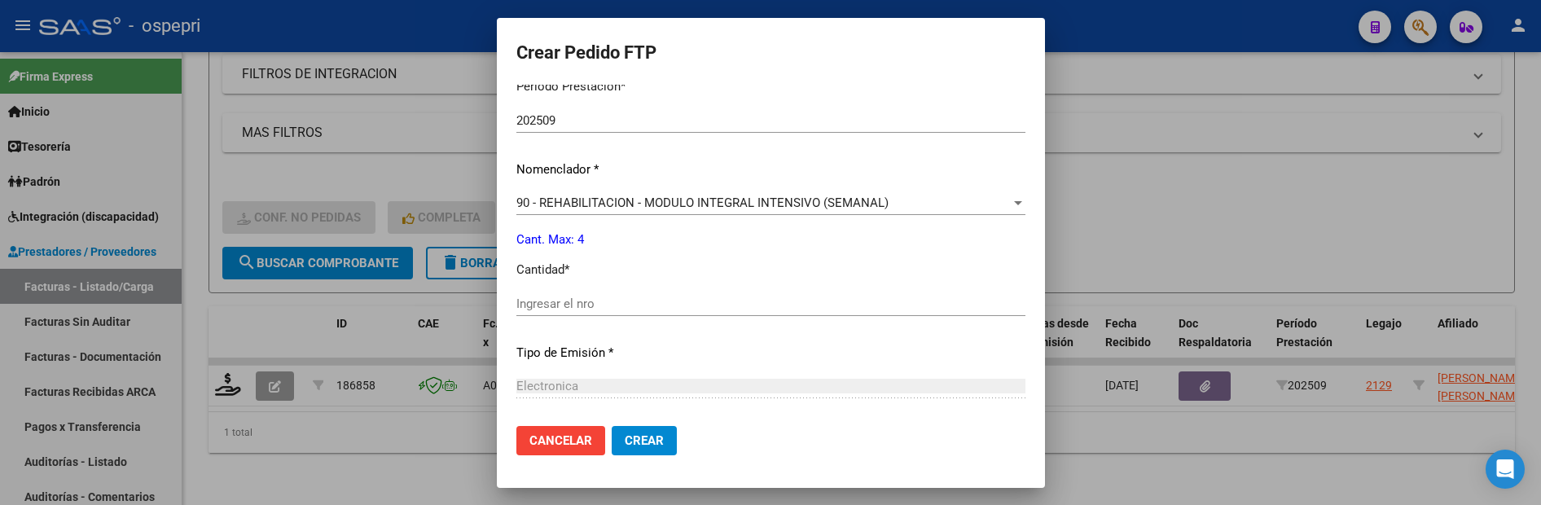
scroll to position [570, 0]
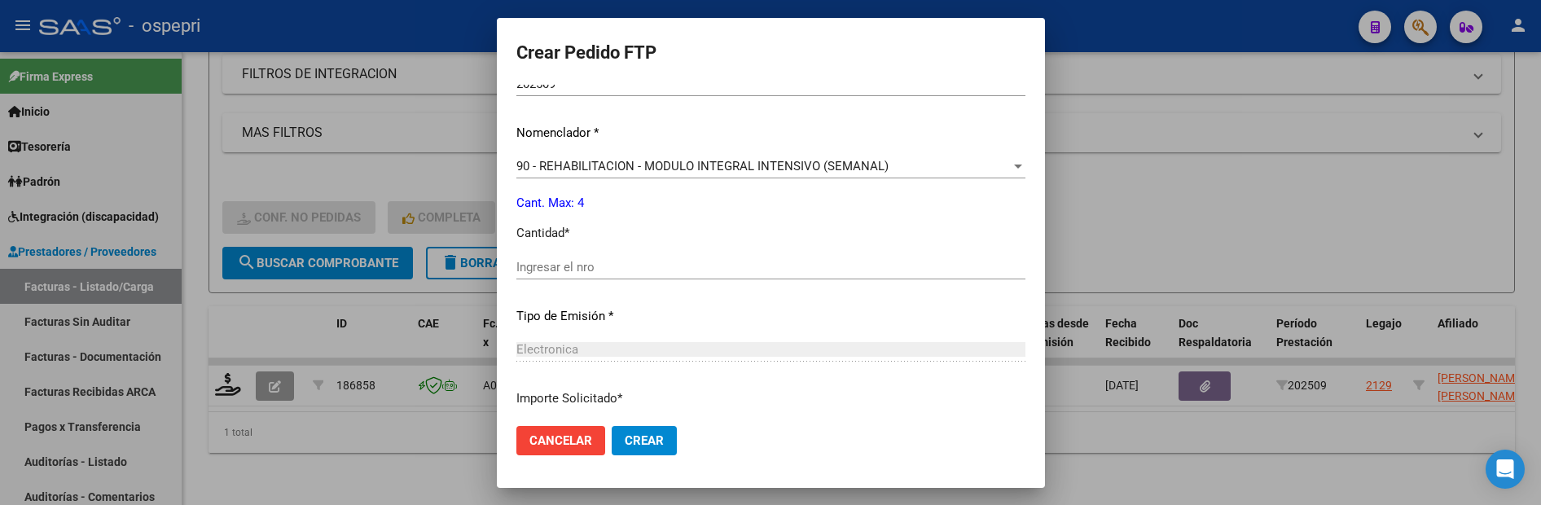
click at [714, 270] on input "Ingresar el nro" at bounding box center [770, 267] width 509 height 15
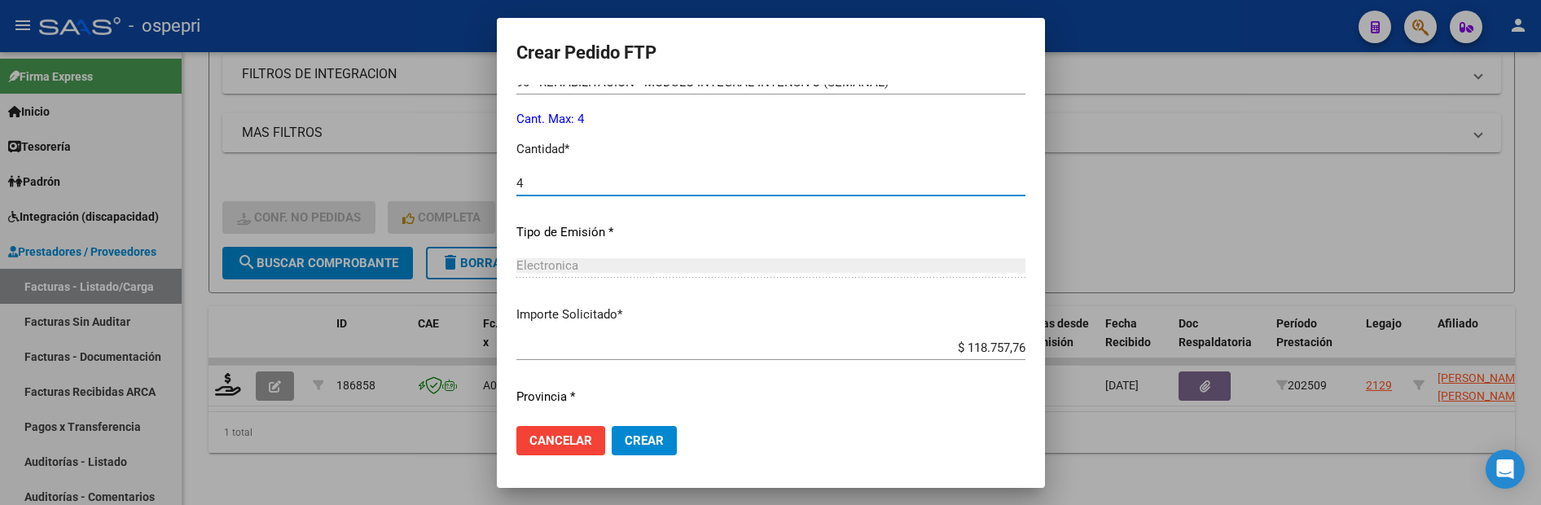
scroll to position [699, 0]
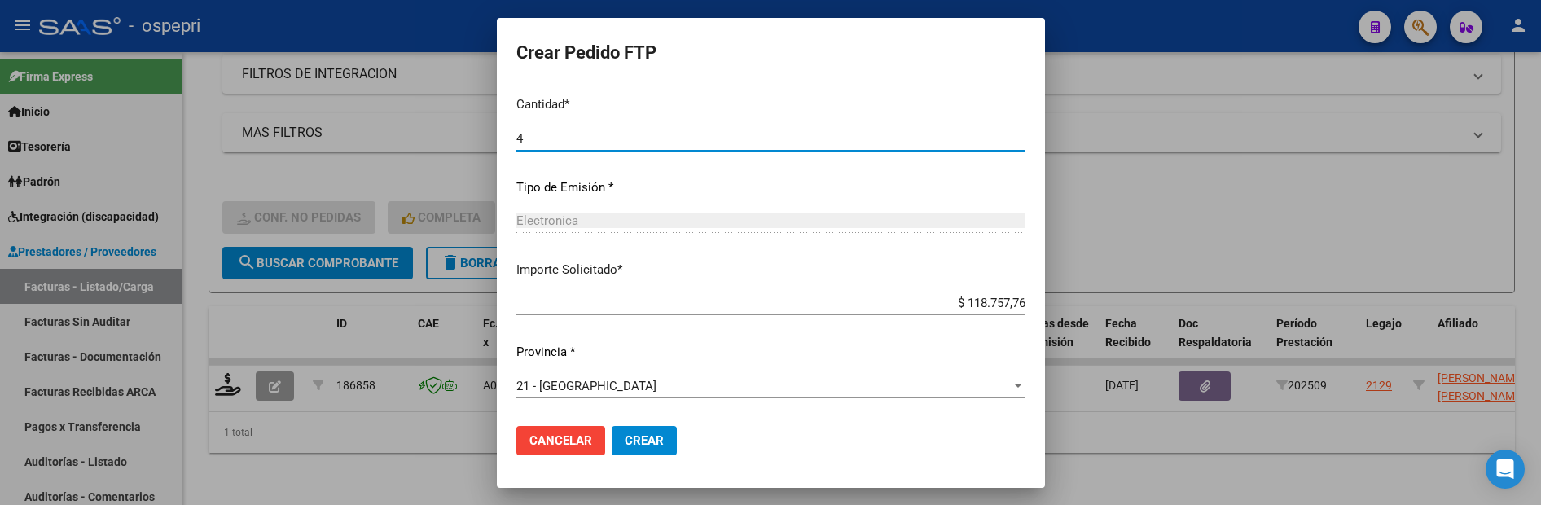
type input "4"
click at [627, 441] on span "Crear" at bounding box center [644, 440] width 39 height 15
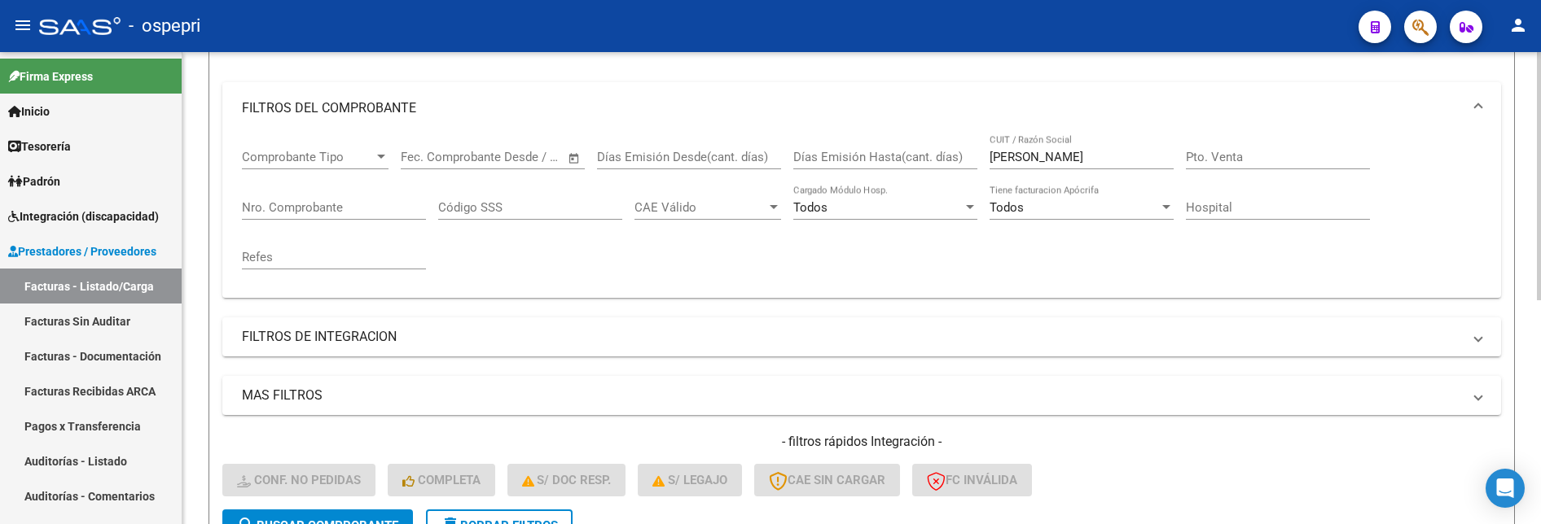
scroll to position [182, 0]
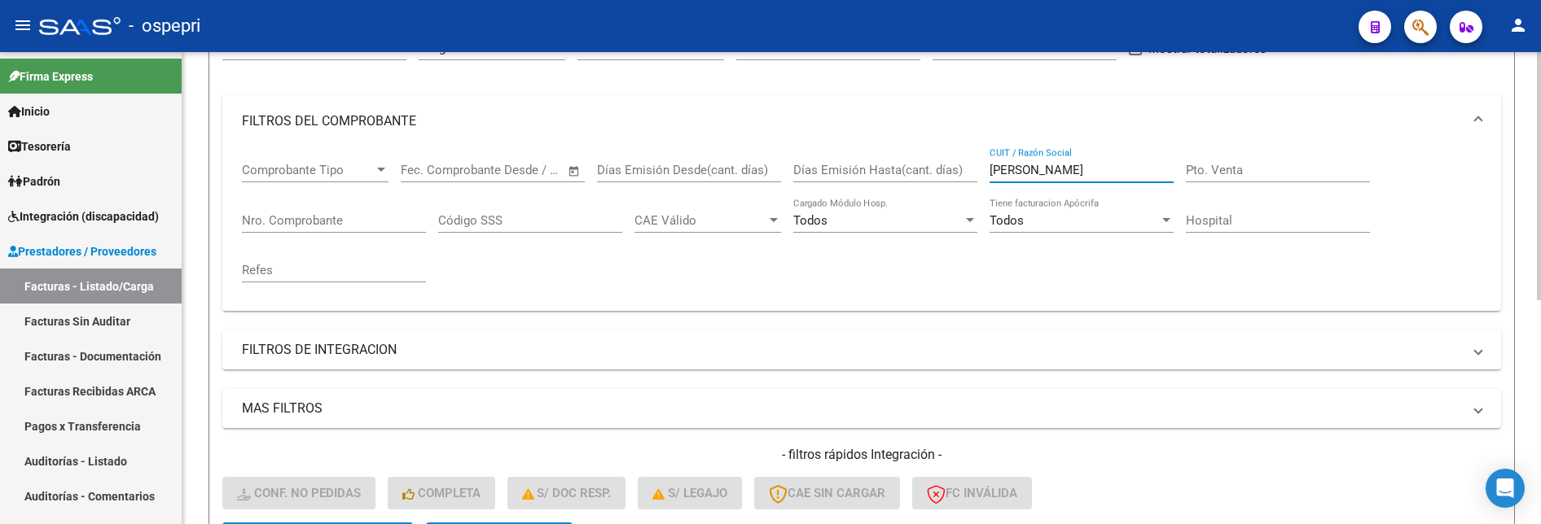
drag, startPoint x: 1084, startPoint y: 172, endPoint x: 942, endPoint y: 182, distance: 142.0
click at [942, 182] on div "Comprobante Tipo Comprobante Tipo Fecha inicio – Fecha fin Fec. Comprobante Des…" at bounding box center [862, 222] width 1240 height 151
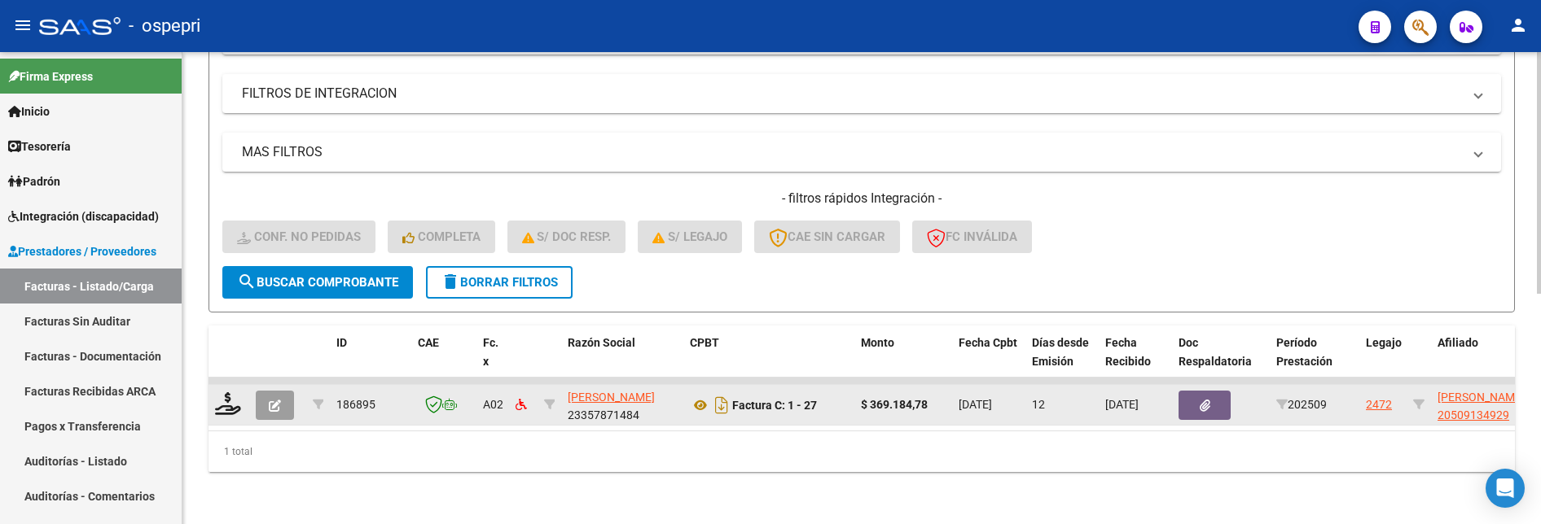
scroll to position [450, 0]
type input "gauna"
click at [224, 396] on icon at bounding box center [228, 404] width 26 height 23
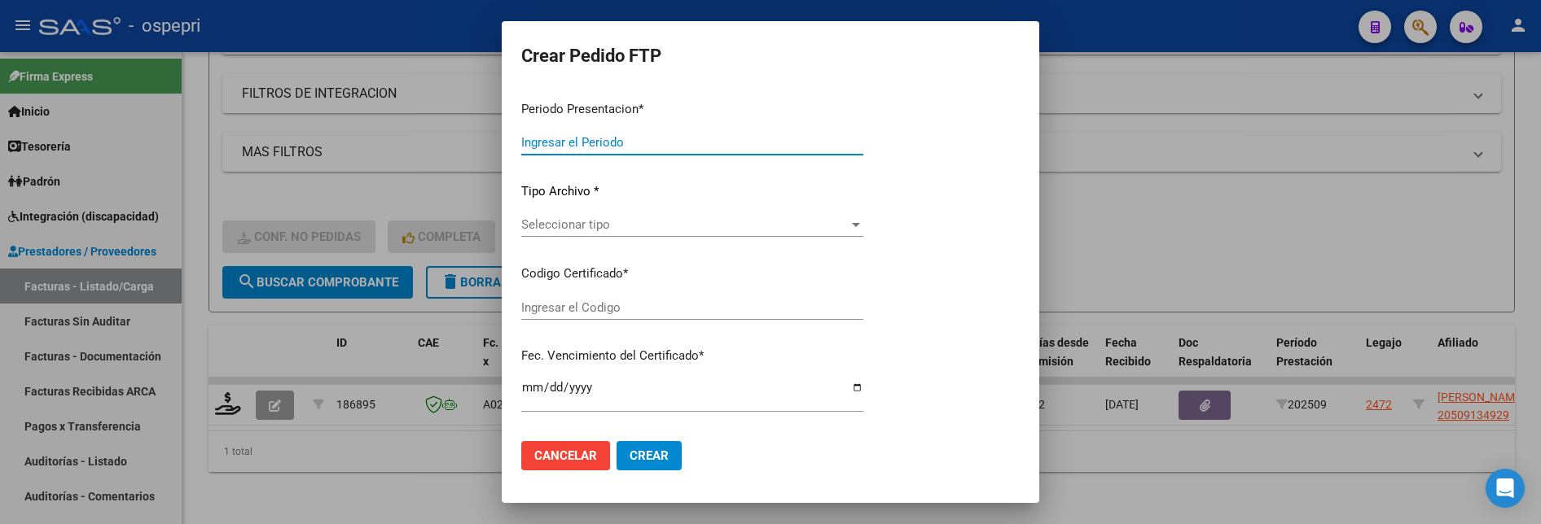
type input "202509"
type input "$ 369.184,78"
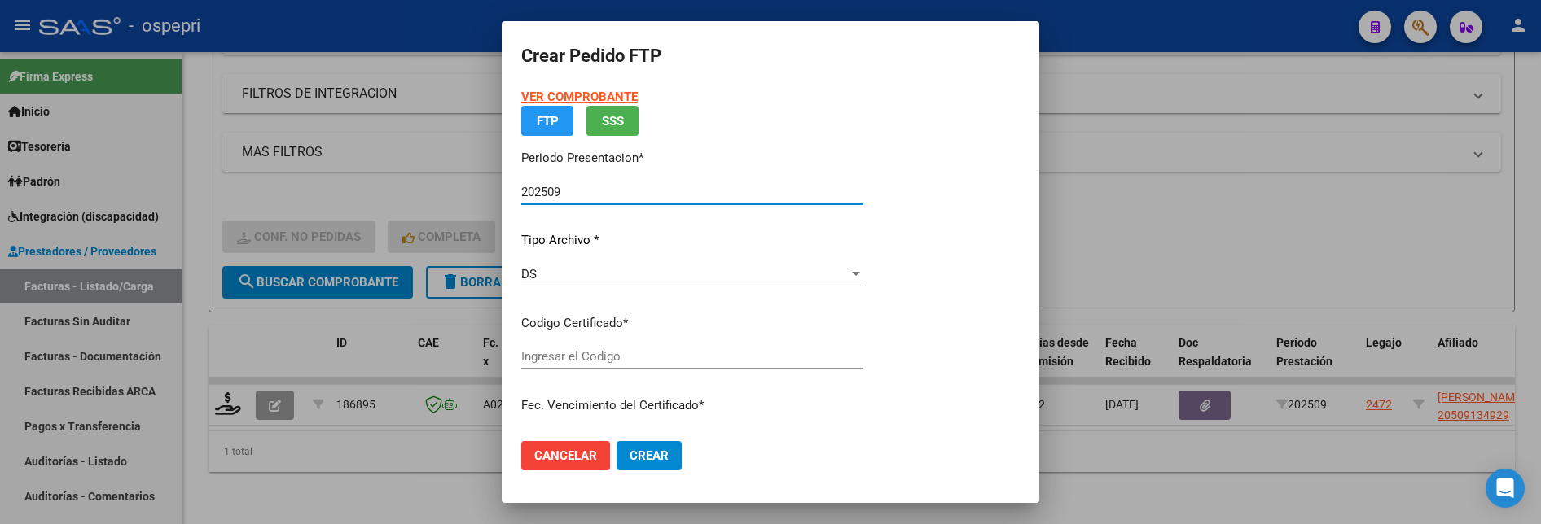
type input "2050913492-9"
type input "2027-06-01"
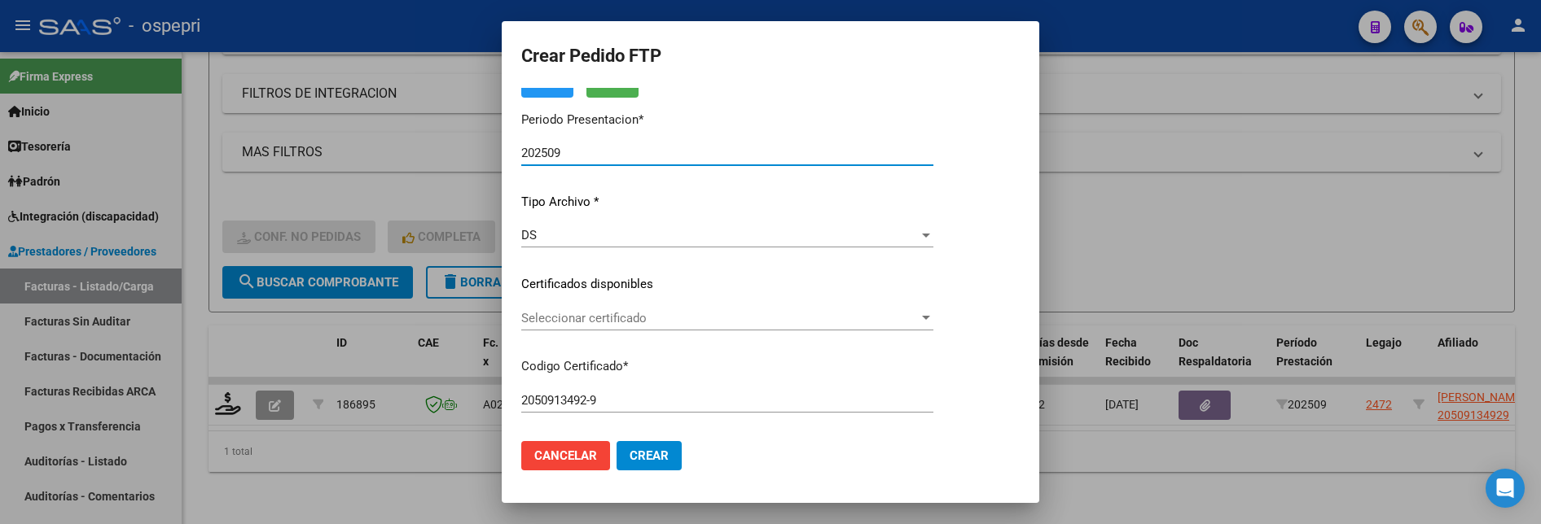
scroll to position [163, 0]
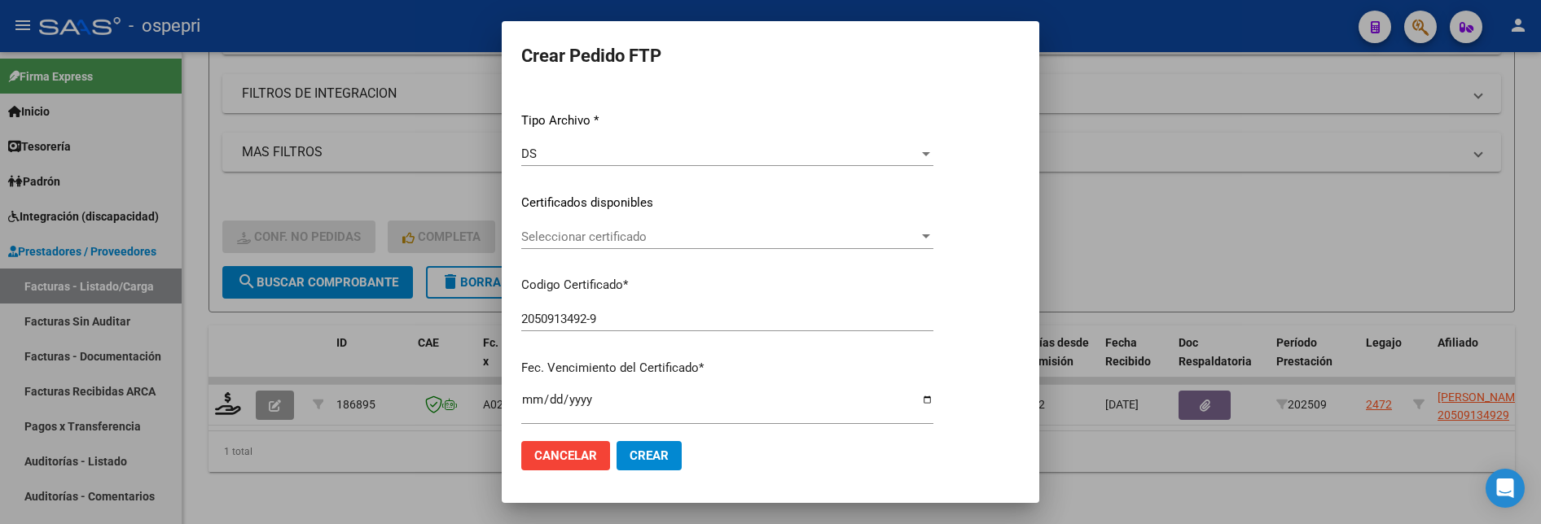
click at [930, 239] on div at bounding box center [926, 237] width 8 height 4
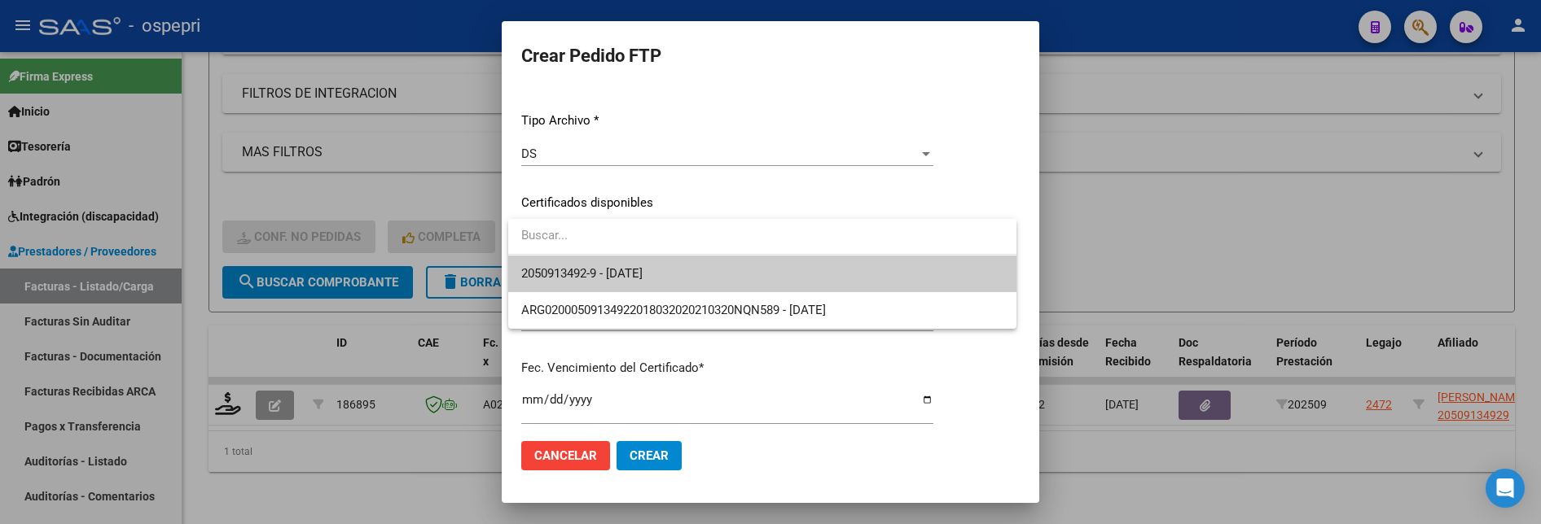
click at [944, 272] on span "2050913492-9 - 2027-06-01" at bounding box center [762, 274] width 482 height 37
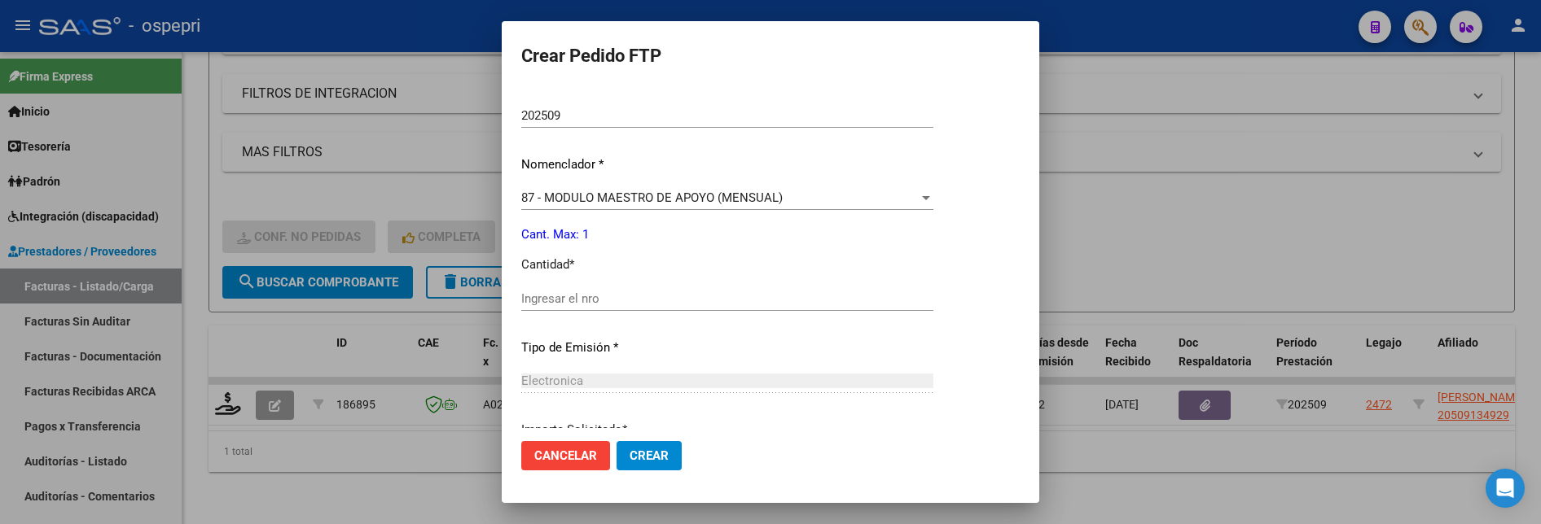
scroll to position [570, 0]
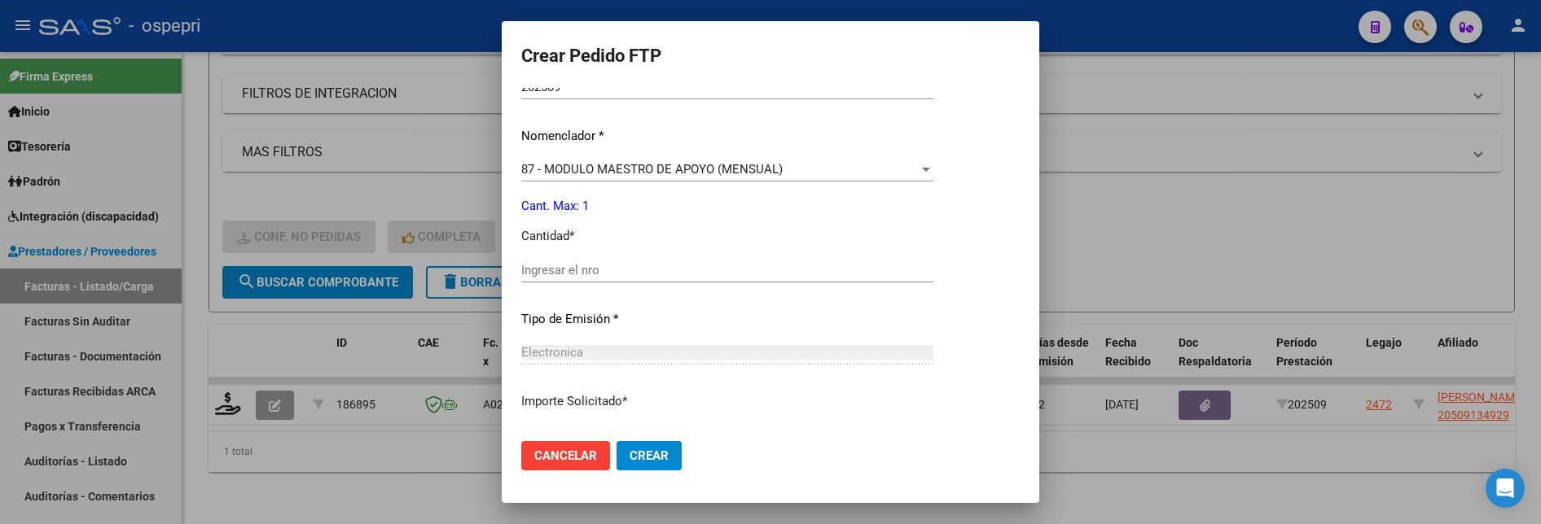
click at [783, 274] on input "Ingresar el nro" at bounding box center [727, 270] width 412 height 15
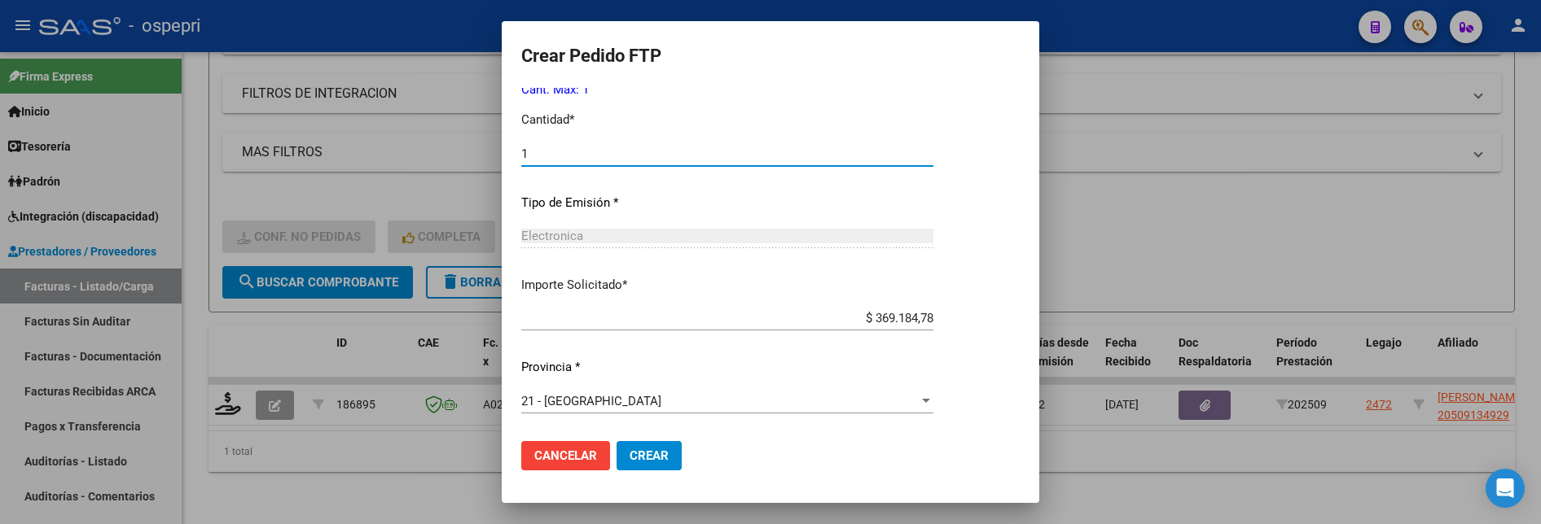
type input "1"
click at [661, 441] on button "Crear" at bounding box center [649, 455] width 65 height 29
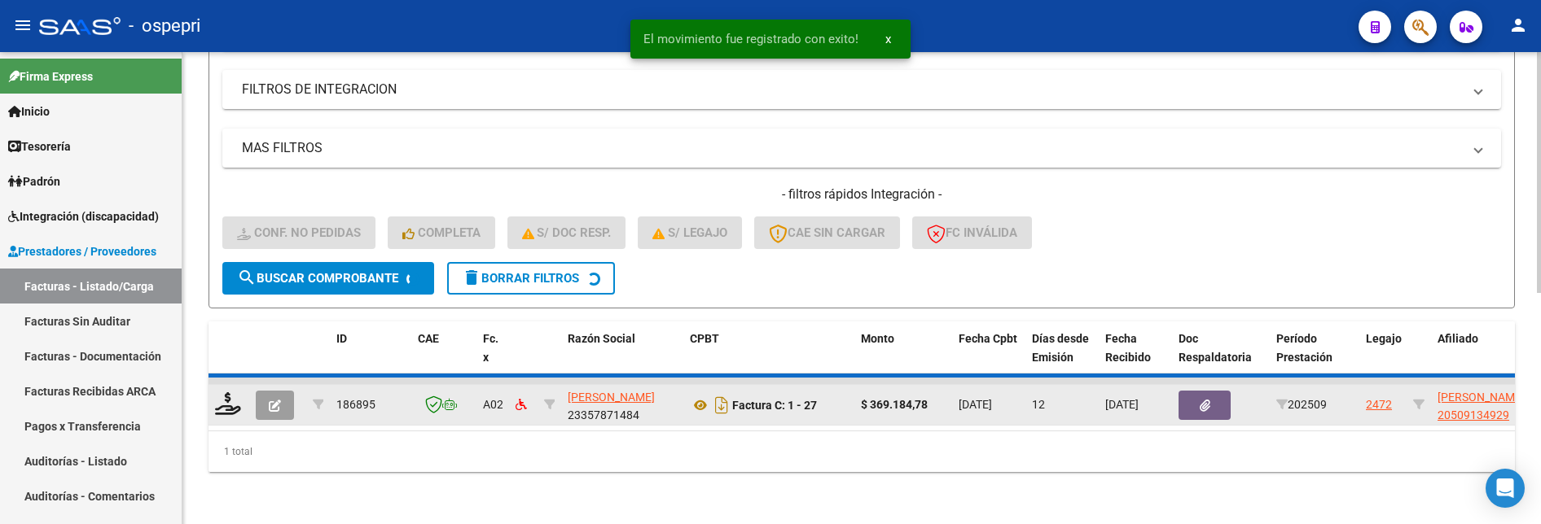
scroll to position [426, 0]
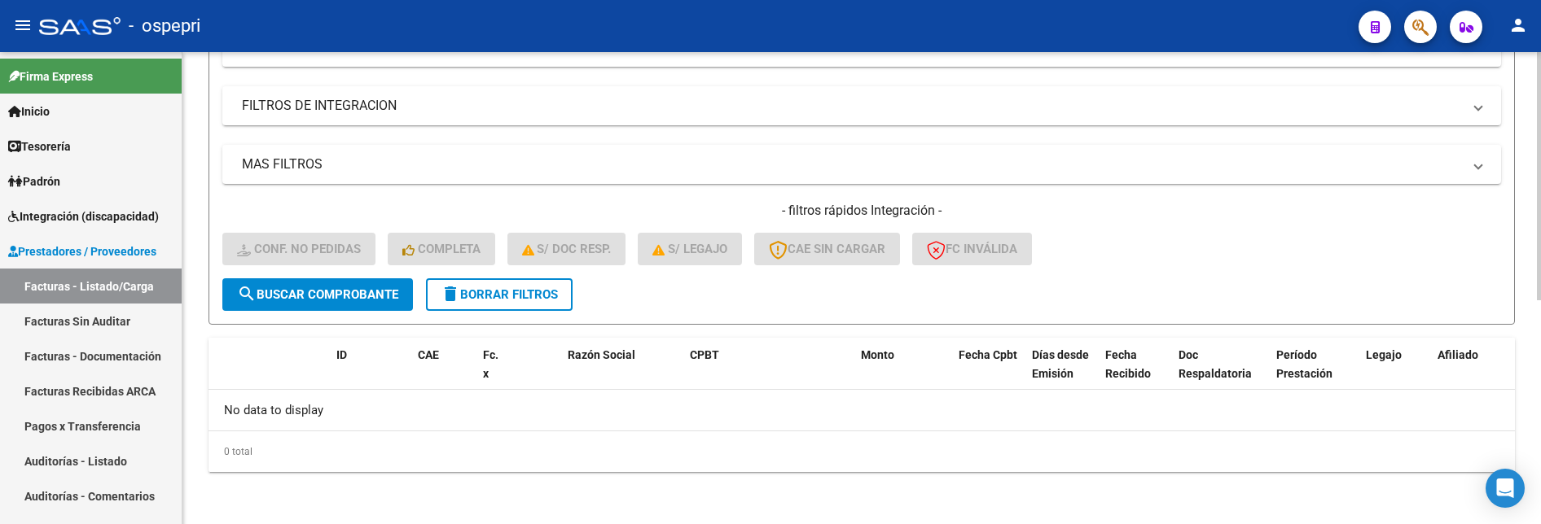
click at [1198, 271] on div "- filtros rápidos Integración - Conf. no pedidas Completa S/ Doc Resp. S/ legaj…" at bounding box center [861, 240] width 1279 height 77
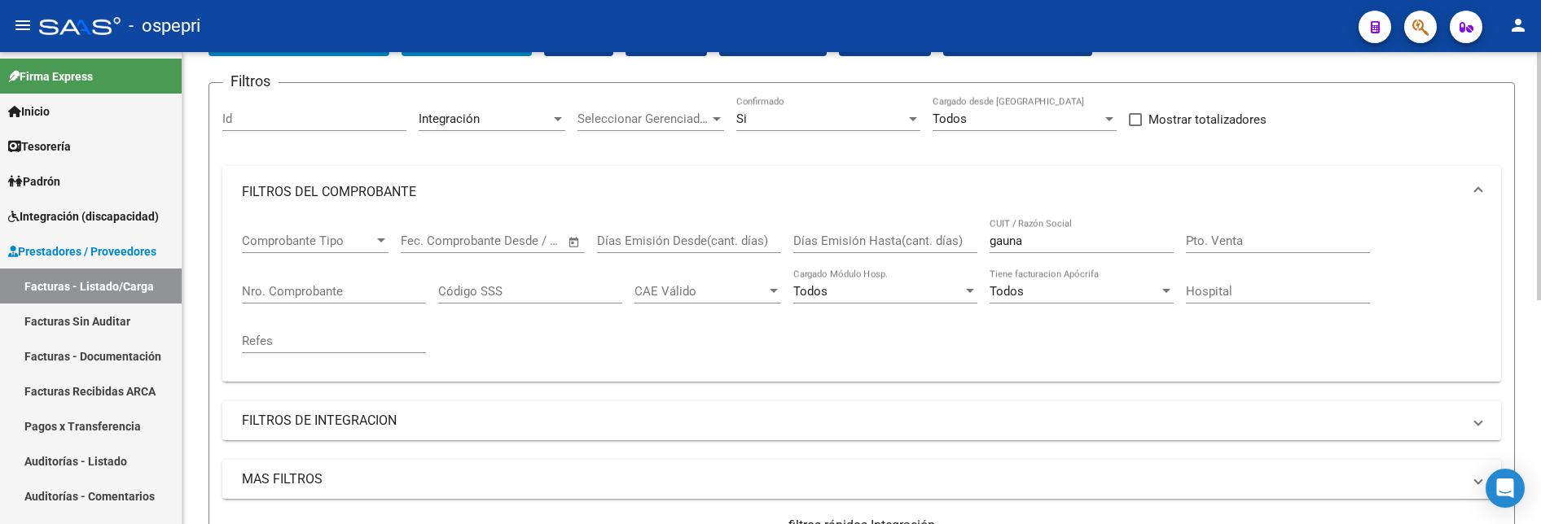
scroll to position [100, 0]
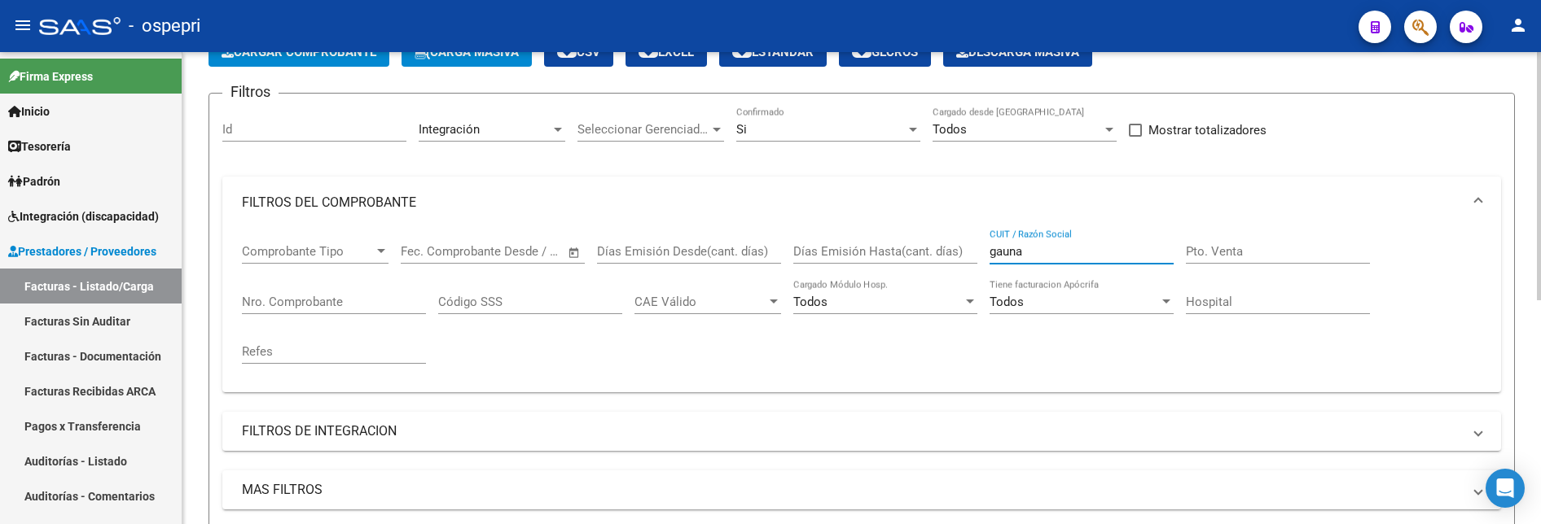
drag, startPoint x: 1058, startPoint y: 252, endPoint x: 932, endPoint y: 255, distance: 125.4
click at [932, 255] on div "Comprobante Tipo Comprobante Tipo Fecha inicio – Fecha fin Fec. Comprobante Des…" at bounding box center [862, 304] width 1240 height 151
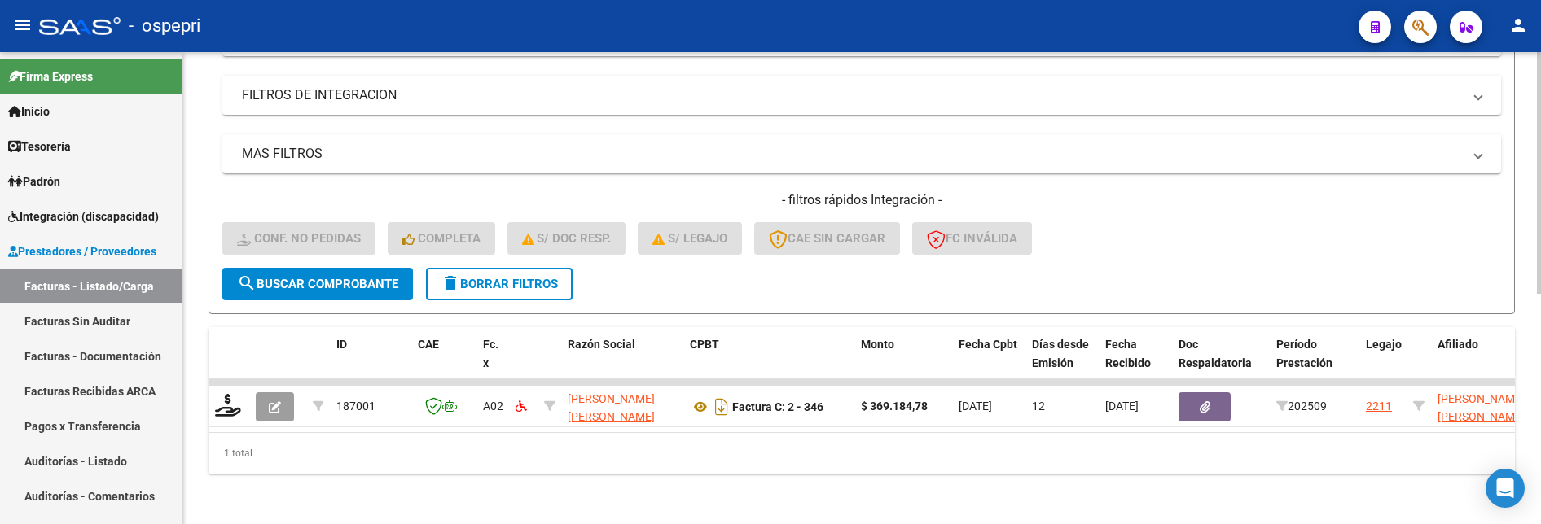
scroll to position [450, 0]
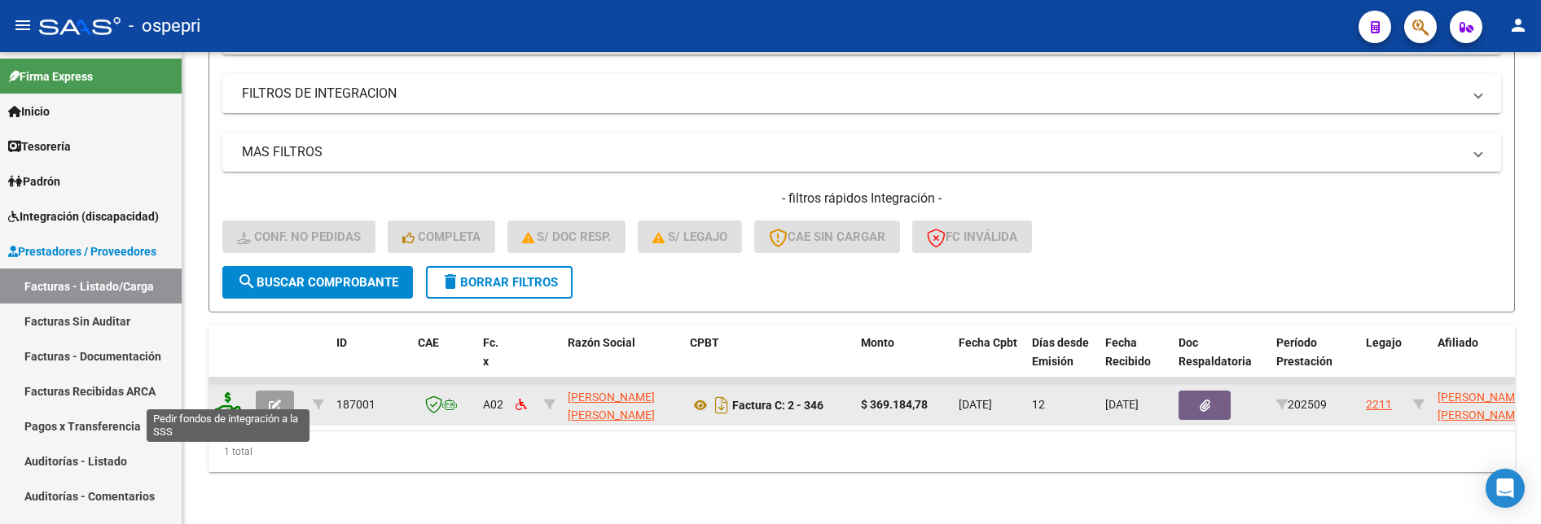
type input "gette"
click at [221, 397] on icon at bounding box center [228, 404] width 26 height 23
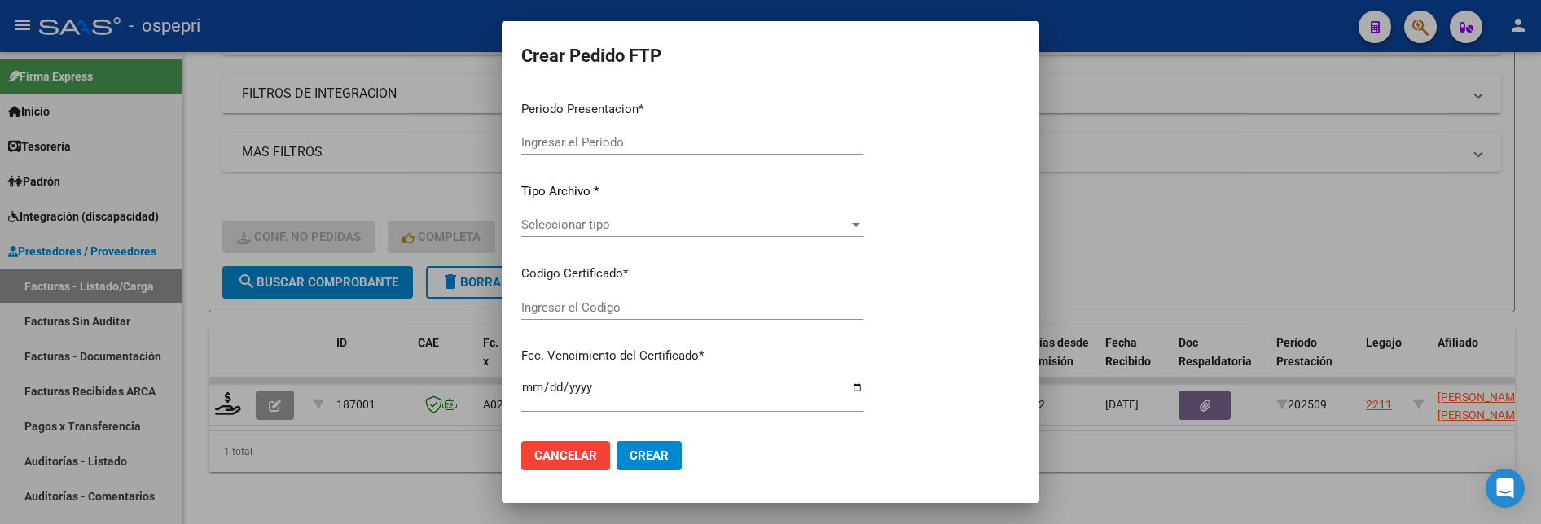
type input "202509"
type input "$ 369.184,78"
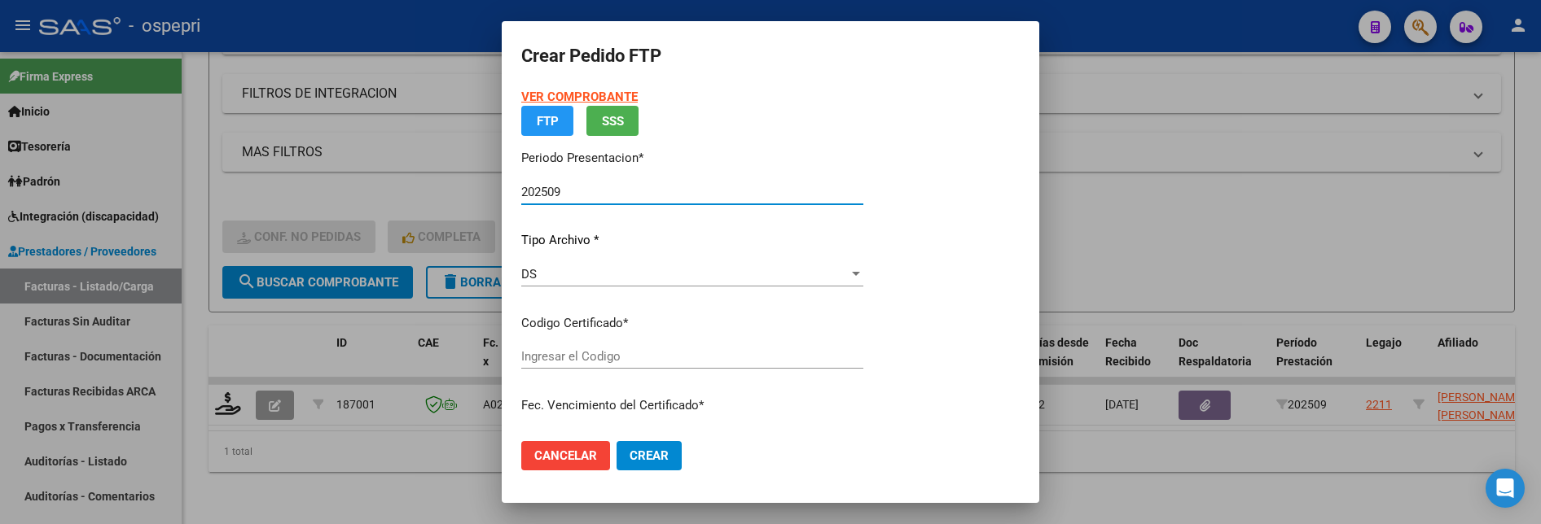
type input "ARG02000494815592018013020210130NQN589"
type input "2027-12-01"
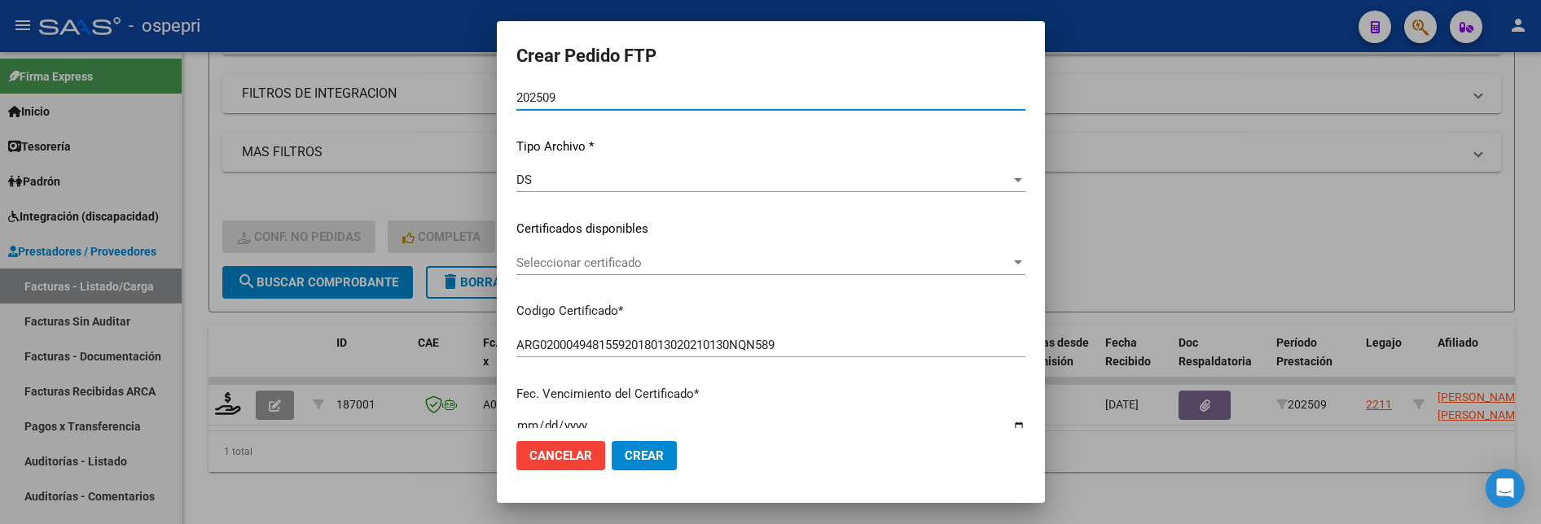
scroll to position [163, 0]
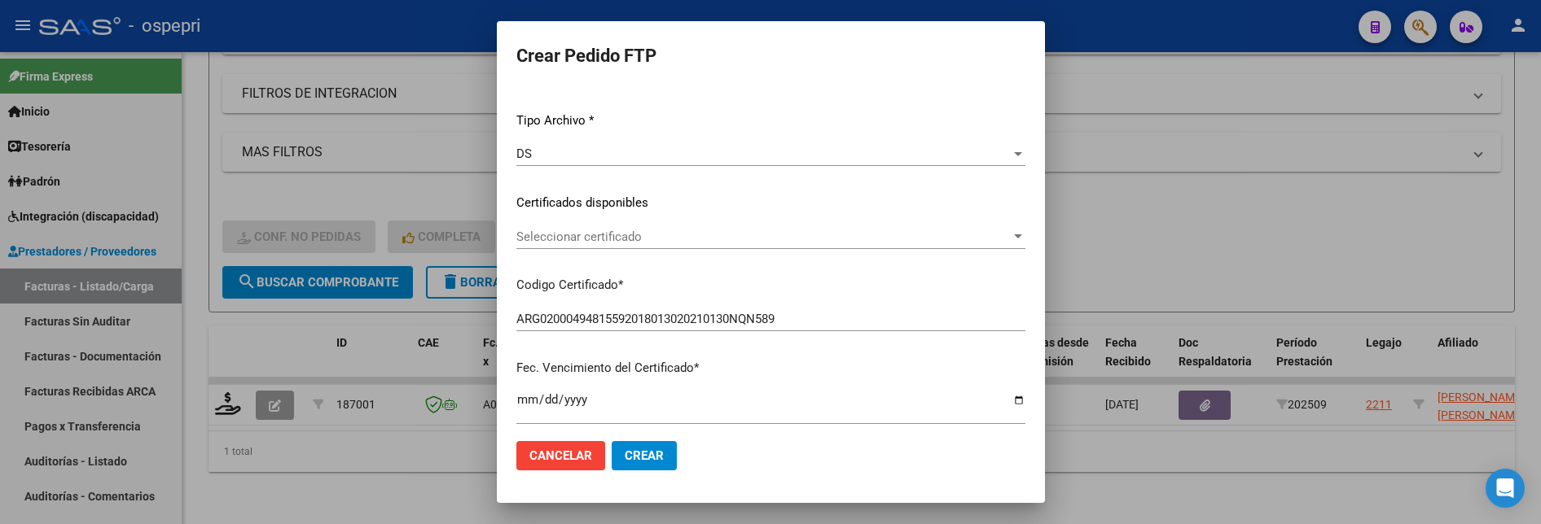
click at [1014, 238] on div at bounding box center [1018, 237] width 8 height 4
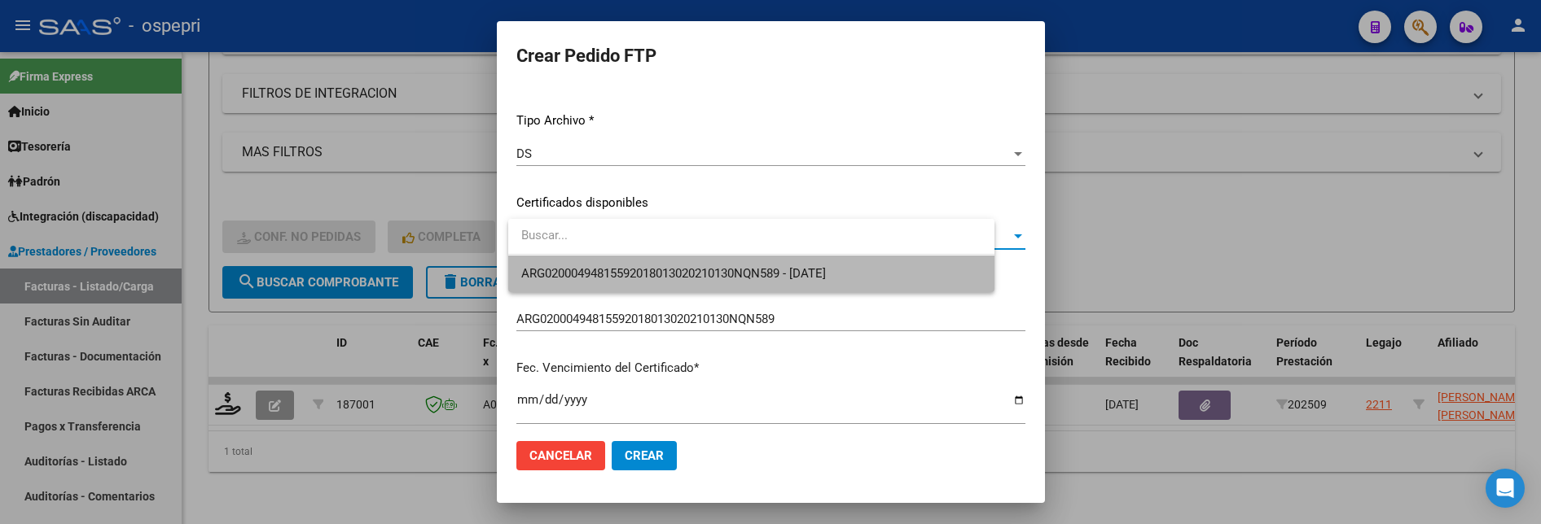
click at [895, 267] on span "ARG02000494815592018013020210130NQN589 - 2027-12-01" at bounding box center [751, 274] width 460 height 37
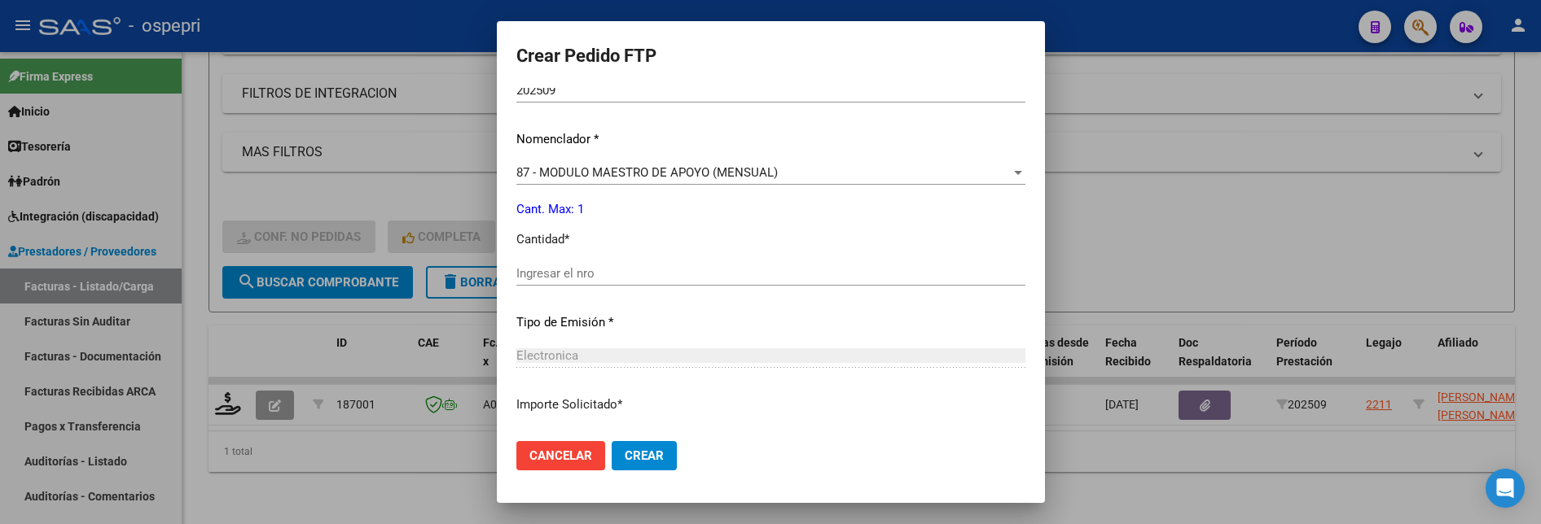
scroll to position [570, 0]
click at [695, 281] on div "Ingresar el nro" at bounding box center [770, 270] width 509 height 24
click at [695, 276] on input "Ingresar el nro" at bounding box center [770, 270] width 509 height 15
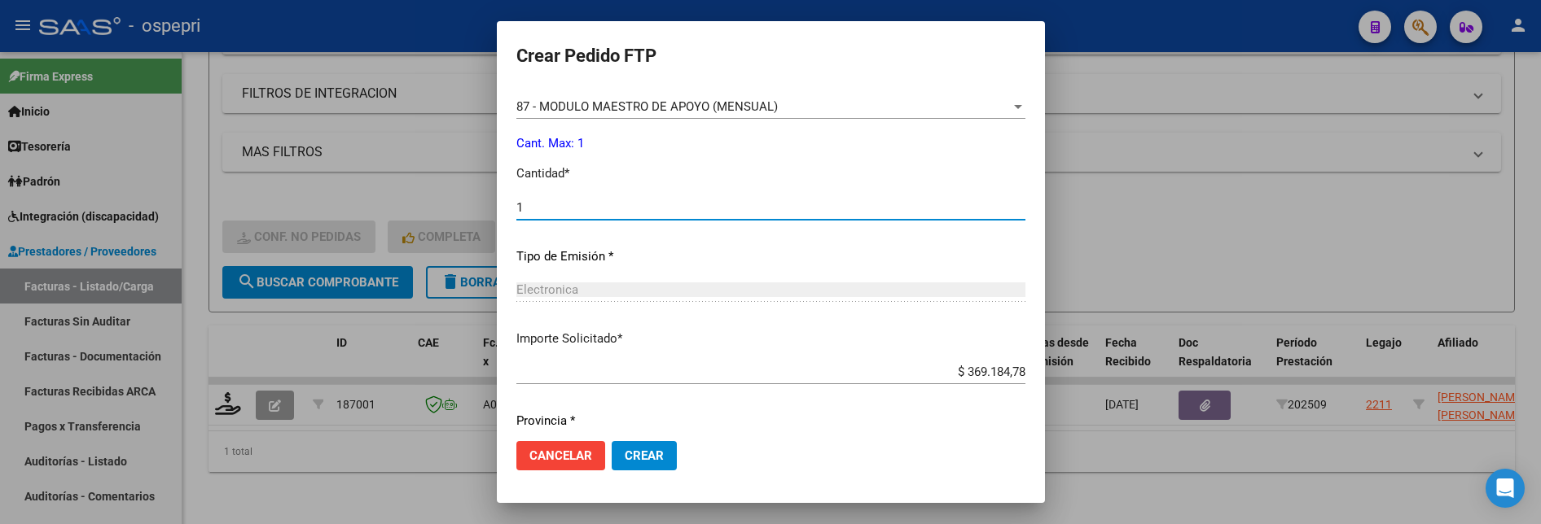
scroll to position [687, 0]
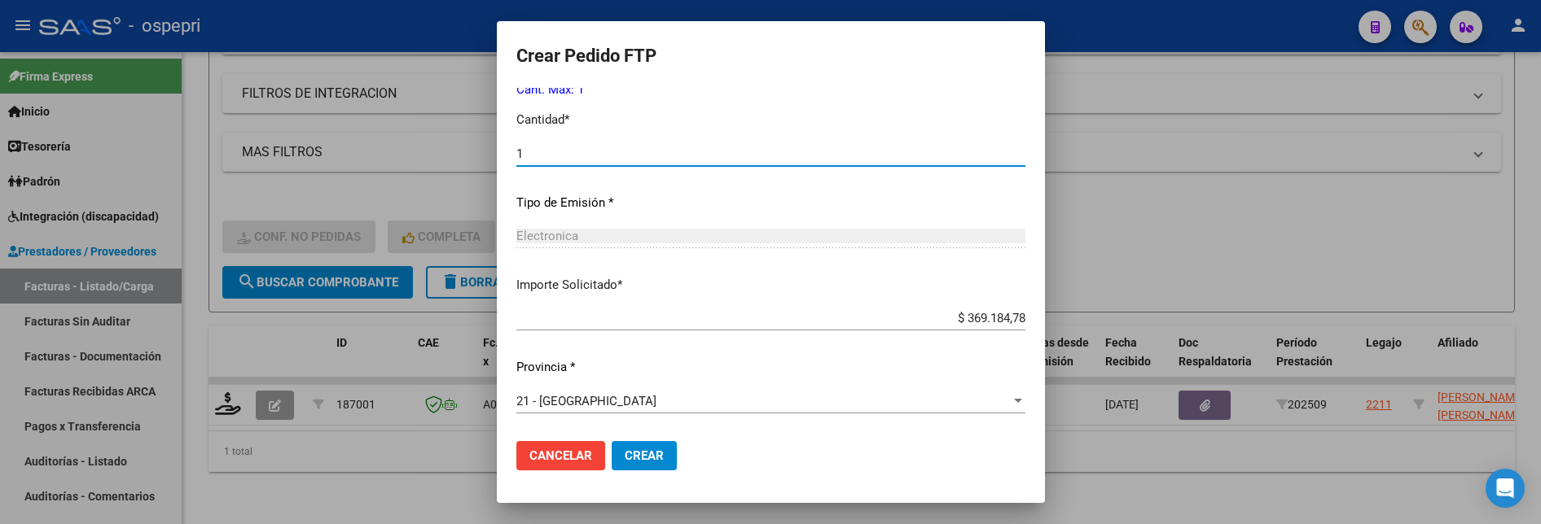
type input "1"
click at [645, 441] on button "Crear" at bounding box center [644, 455] width 65 height 29
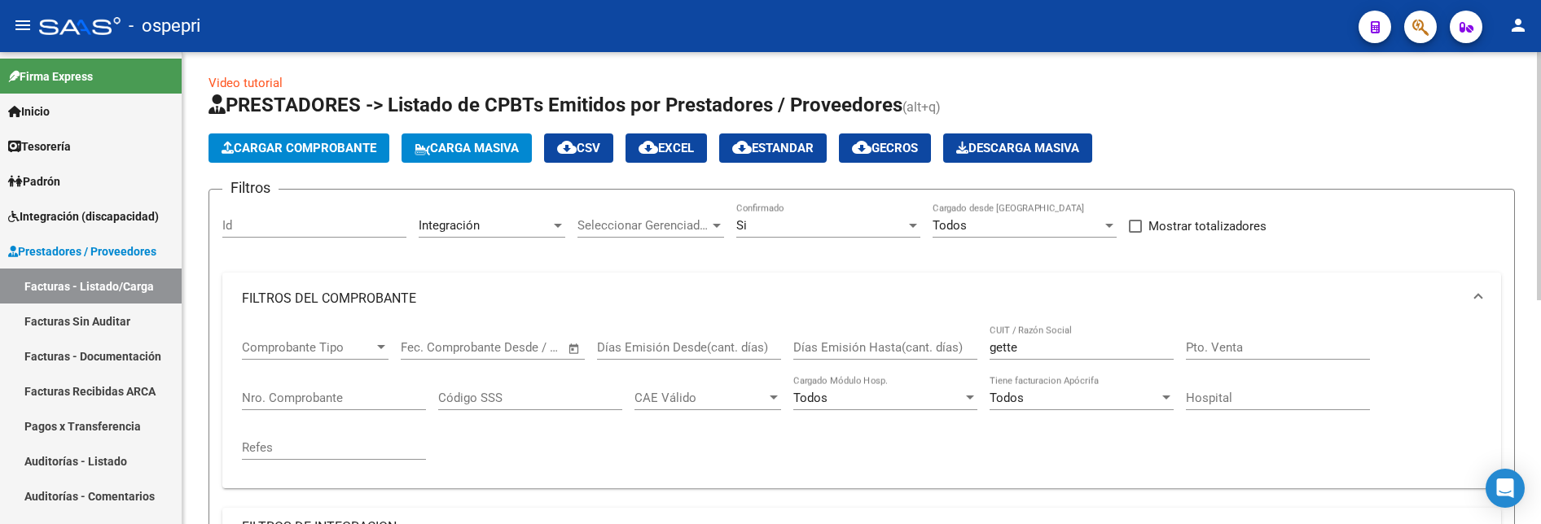
scroll to position [0, 0]
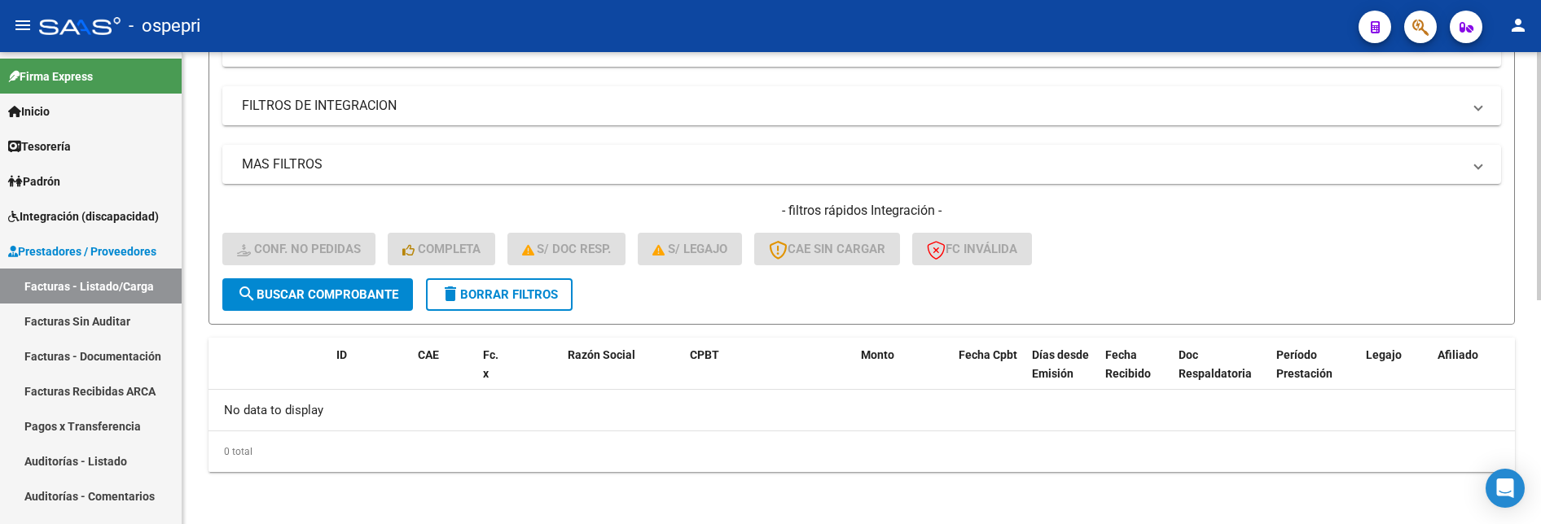
click at [301, 287] on button "search Buscar Comprobante" at bounding box center [317, 295] width 191 height 33
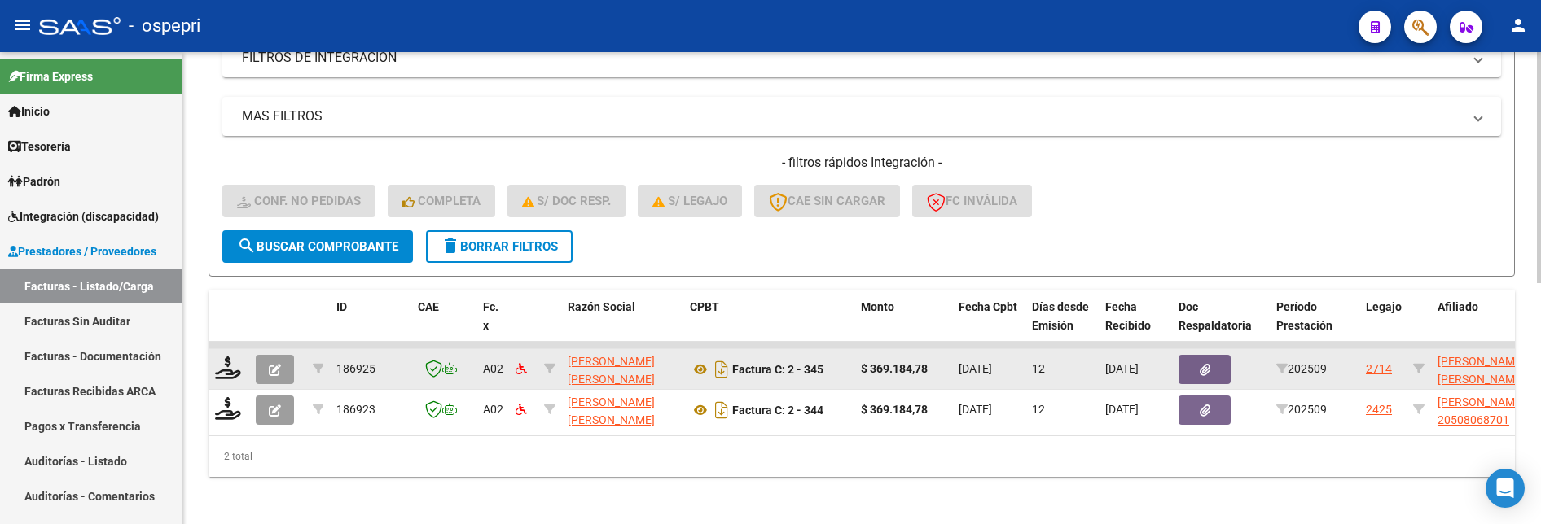
scroll to position [491, 0]
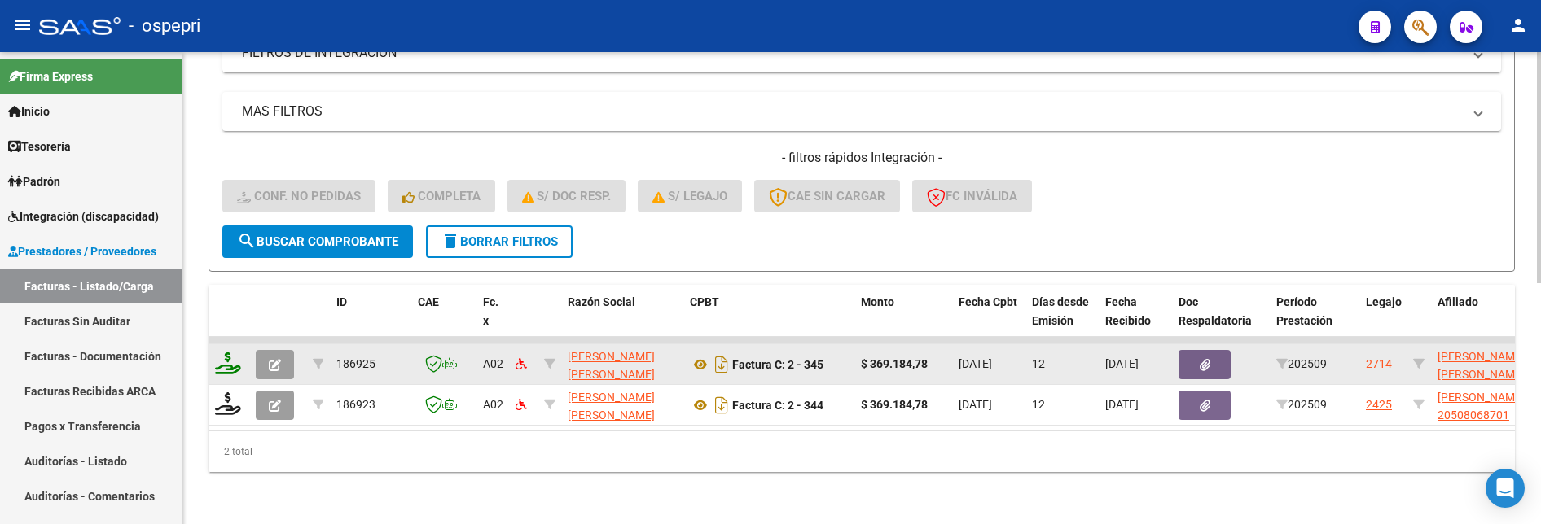
click at [224, 359] on icon at bounding box center [228, 363] width 26 height 23
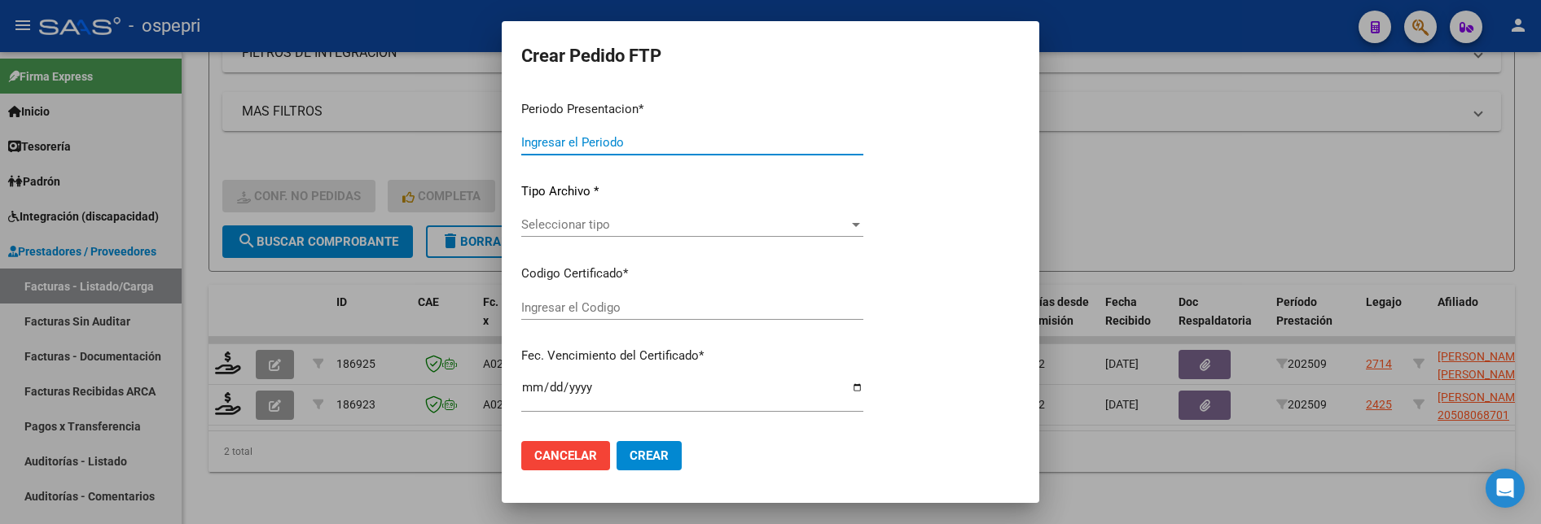
type input "202509"
type input "$ 369.184,78"
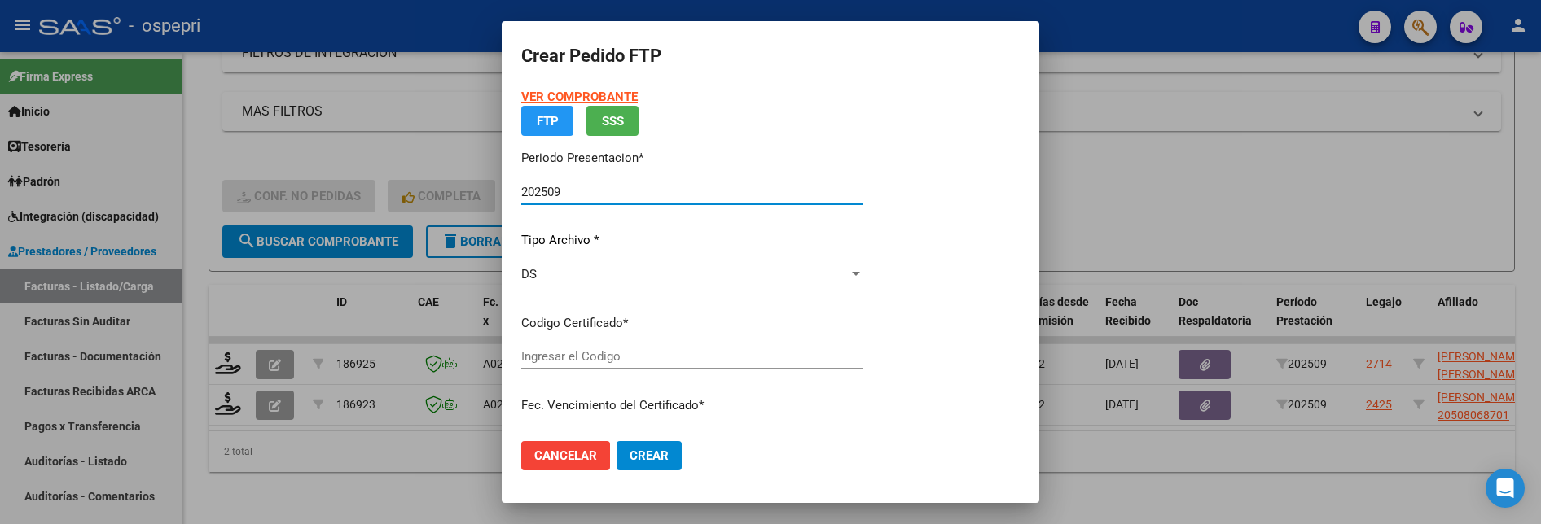
type input "2053561823-3"
type input "2033-10-31"
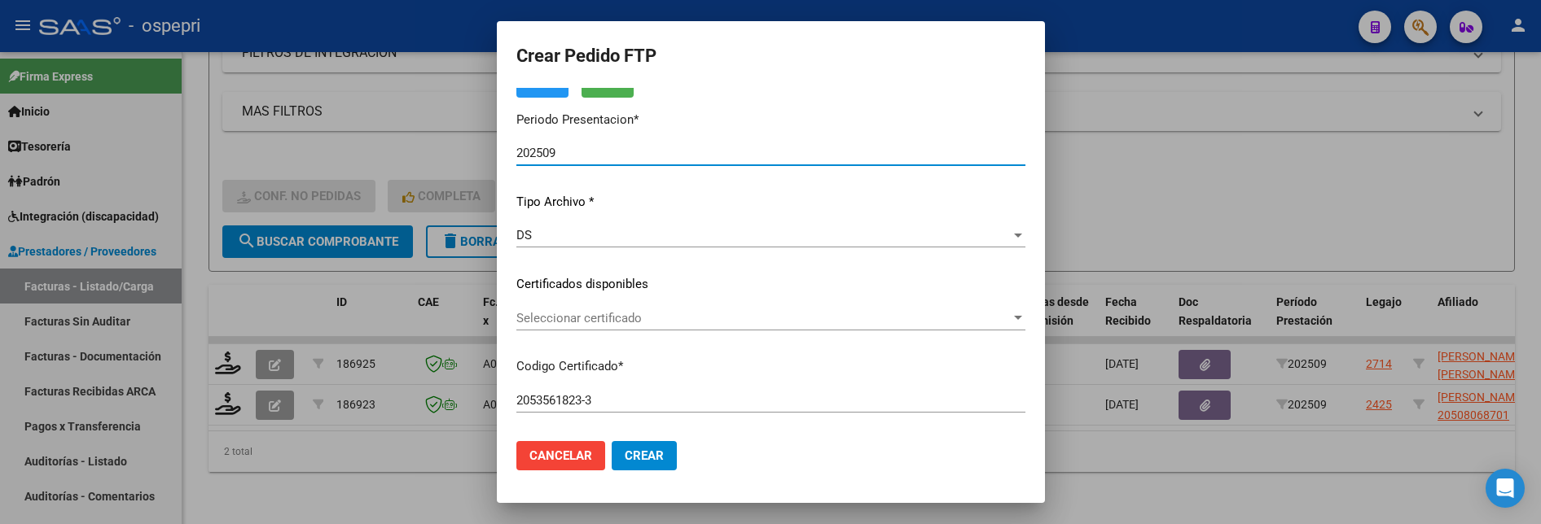
scroll to position [163, 0]
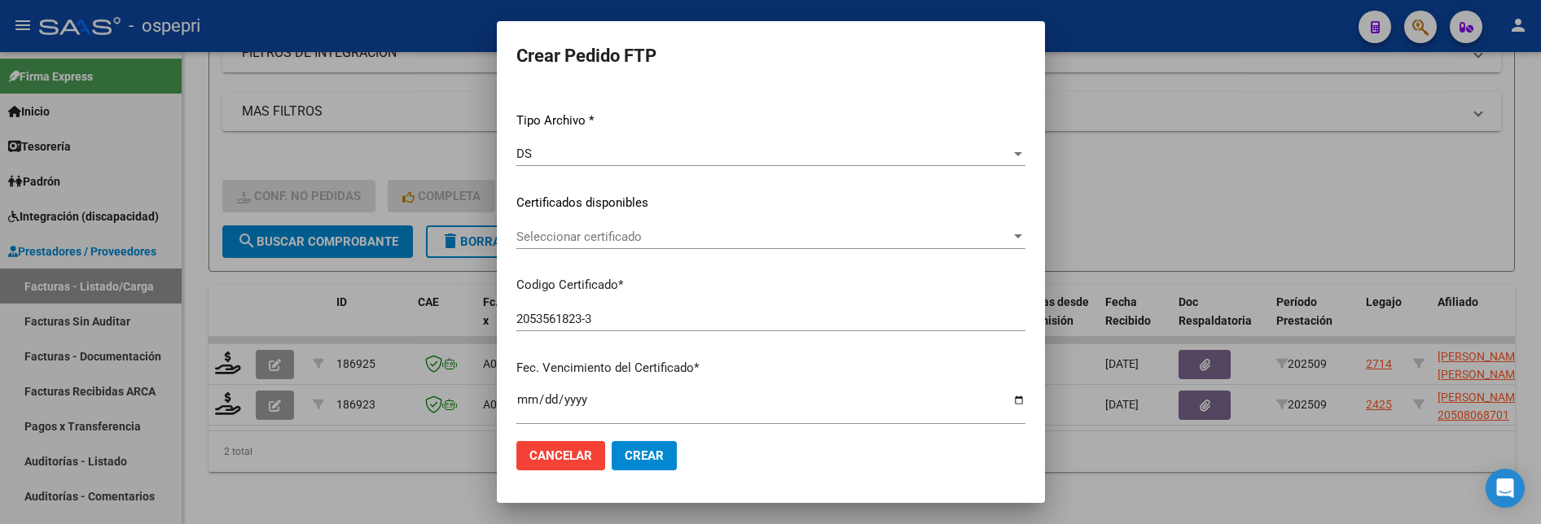
click at [1014, 236] on div at bounding box center [1018, 237] width 8 height 4
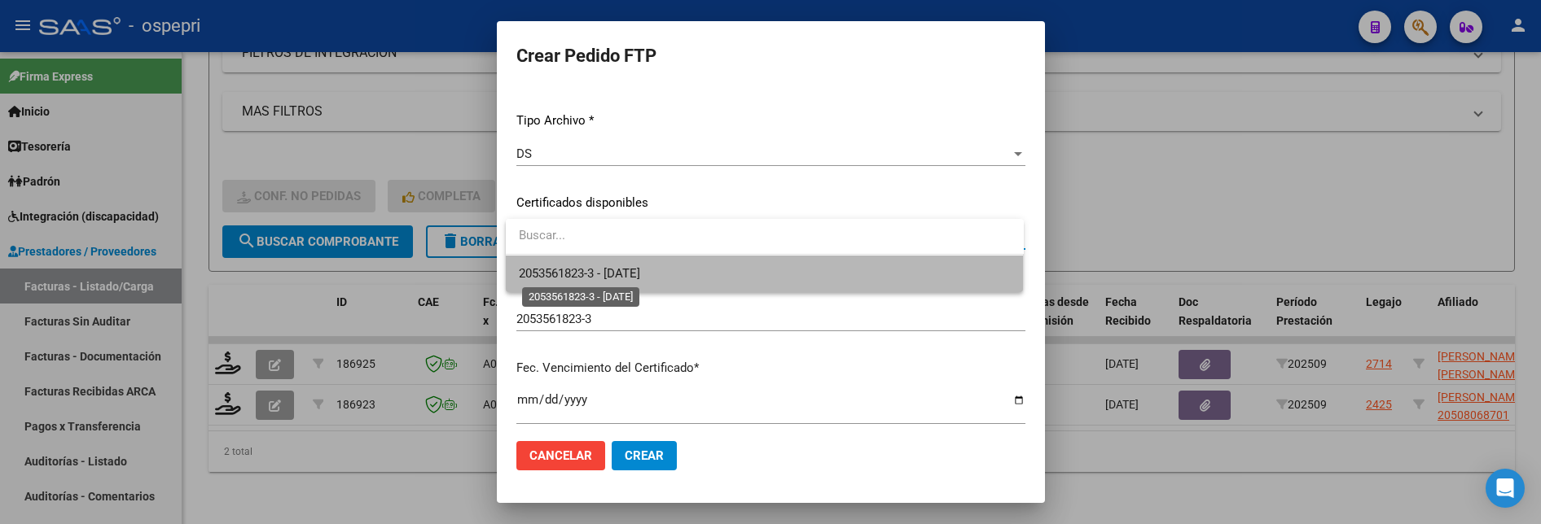
click at [640, 274] on span "2053561823-3 - 2033-10-31" at bounding box center [579, 273] width 121 height 15
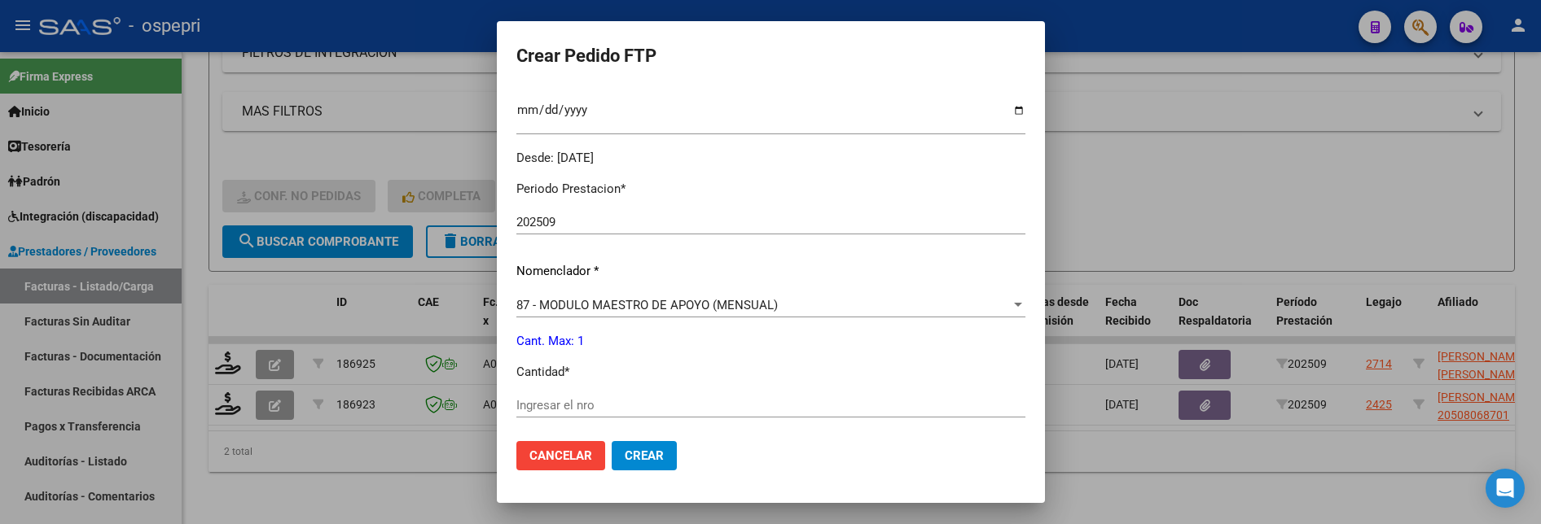
scroll to position [489, 0]
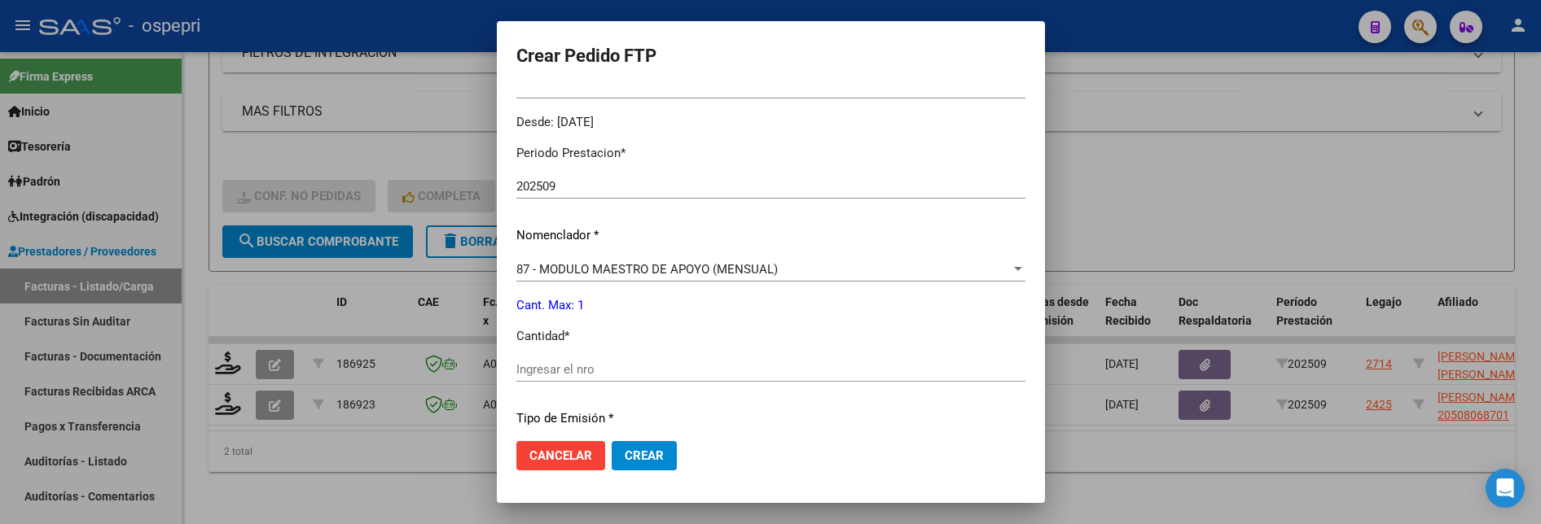
click at [647, 380] on div "Ingresar el nro" at bounding box center [770, 370] width 509 height 24
click at [647, 372] on input "Ingresar el nro" at bounding box center [770, 369] width 509 height 15
type input "1"
click at [663, 441] on span "Crear" at bounding box center [644, 456] width 39 height 15
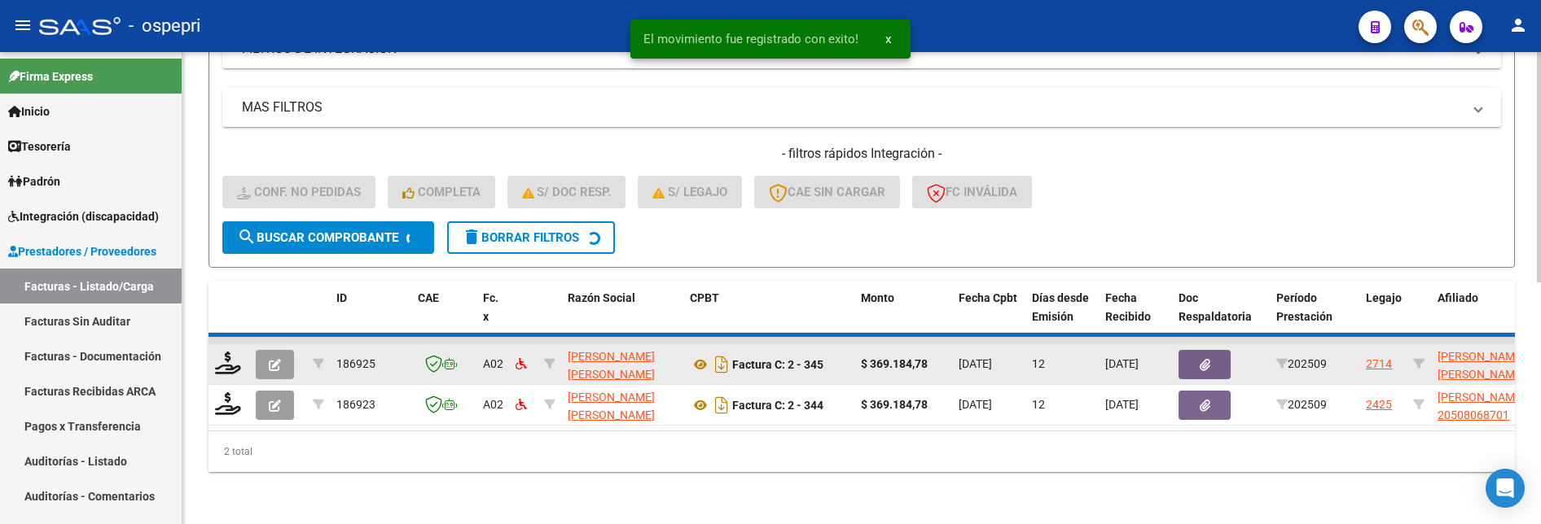
scroll to position [450, 0]
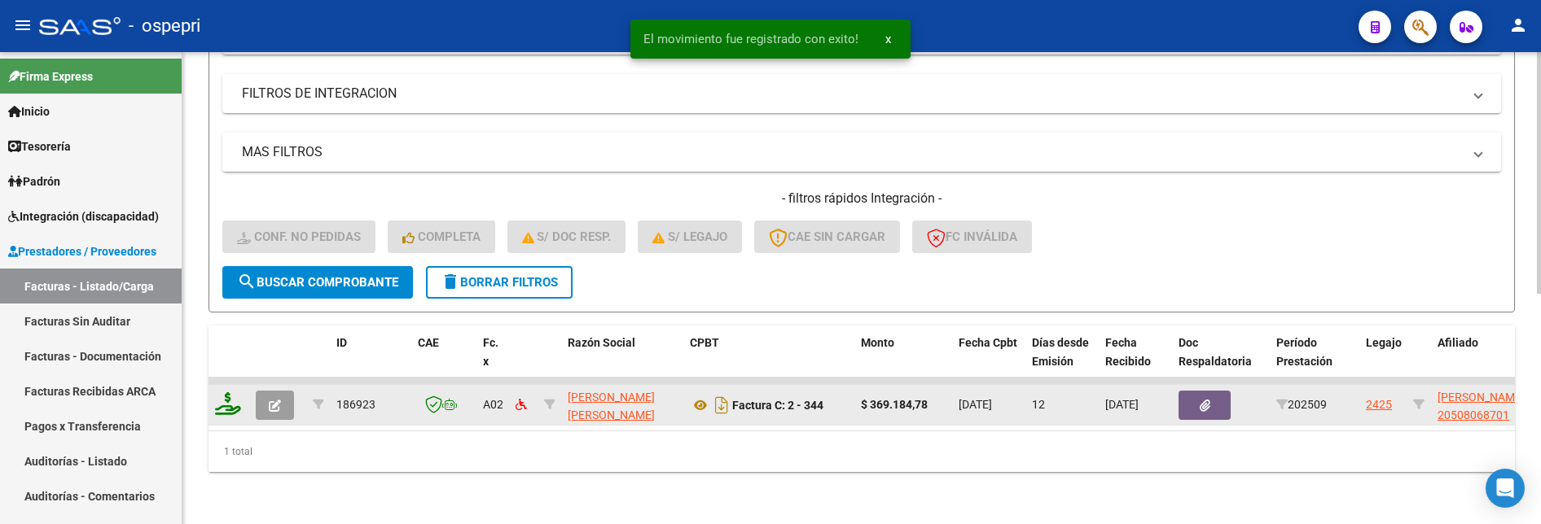
click at [237, 393] on icon at bounding box center [228, 404] width 26 height 23
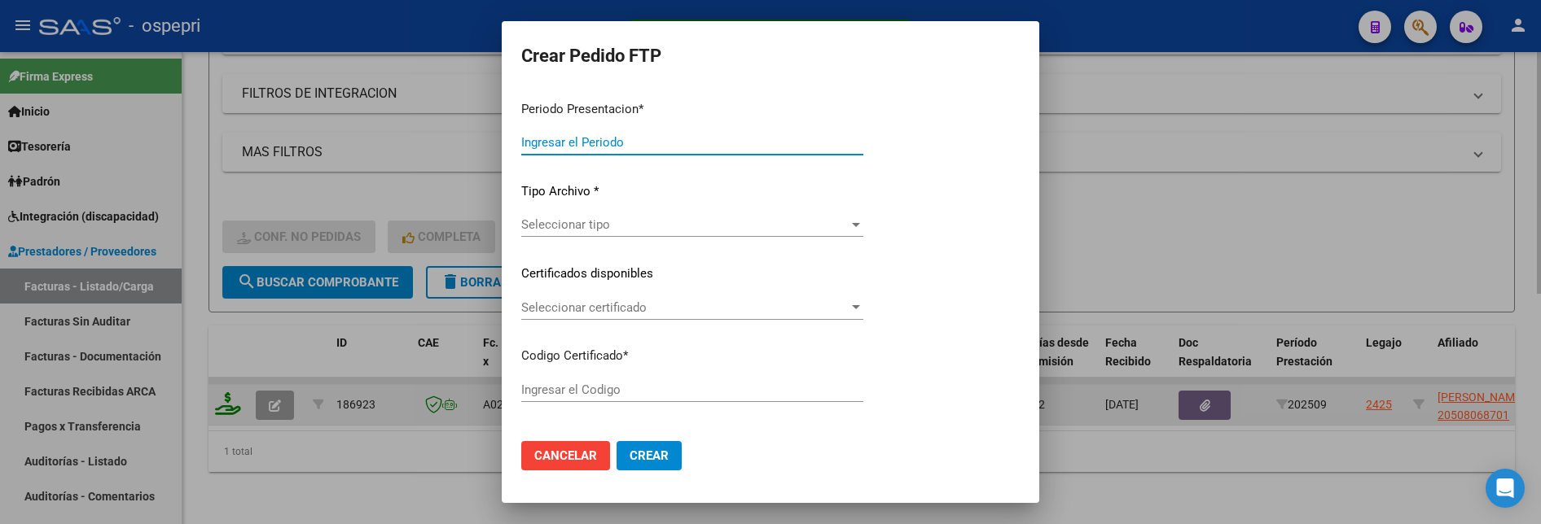
type input "202509"
type input "$ 369.184,78"
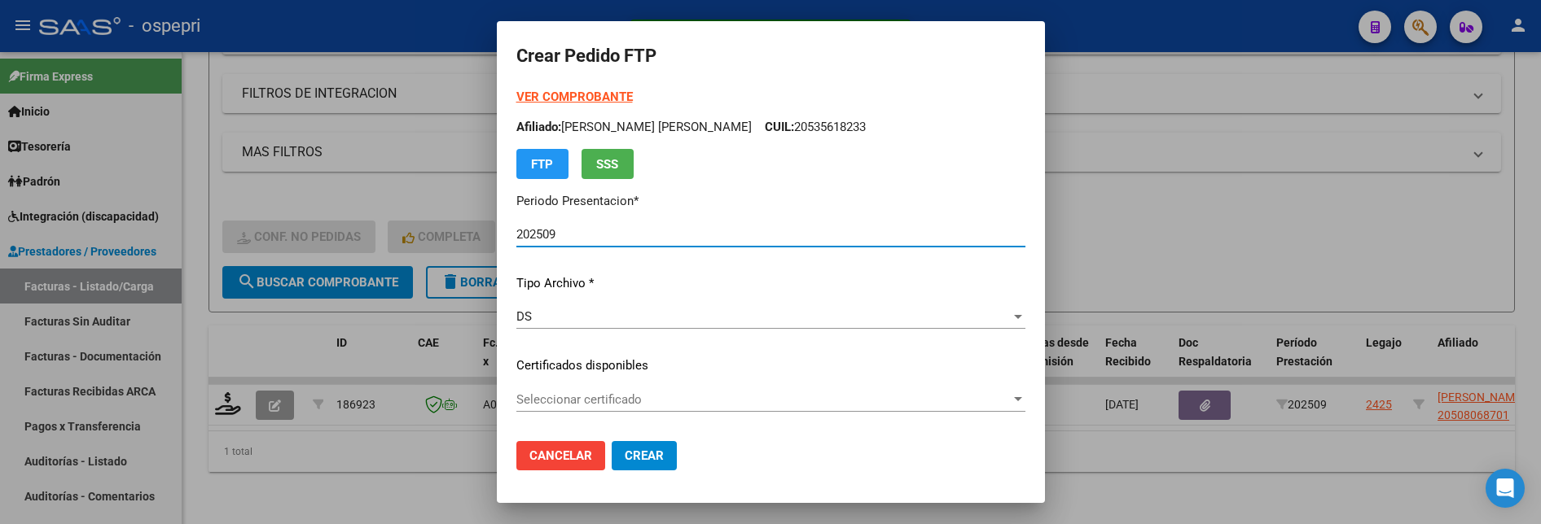
type input "ARG02000508068702017060620220606NQN589"
type input "2027-09-01"
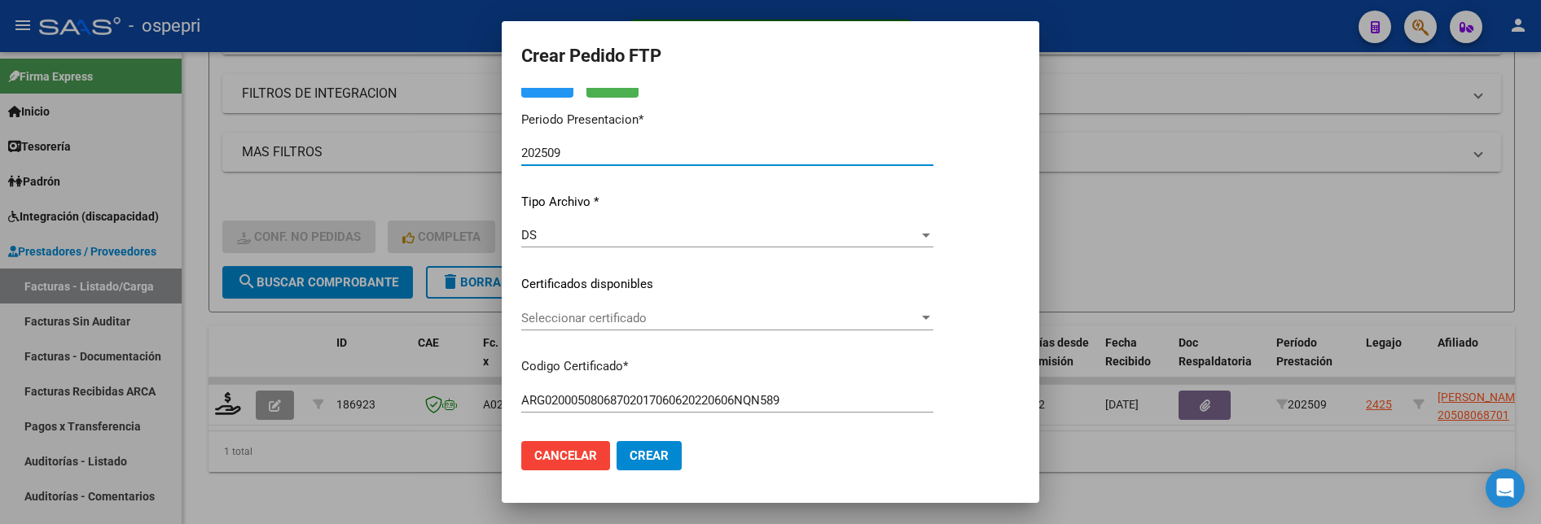
scroll to position [163, 0]
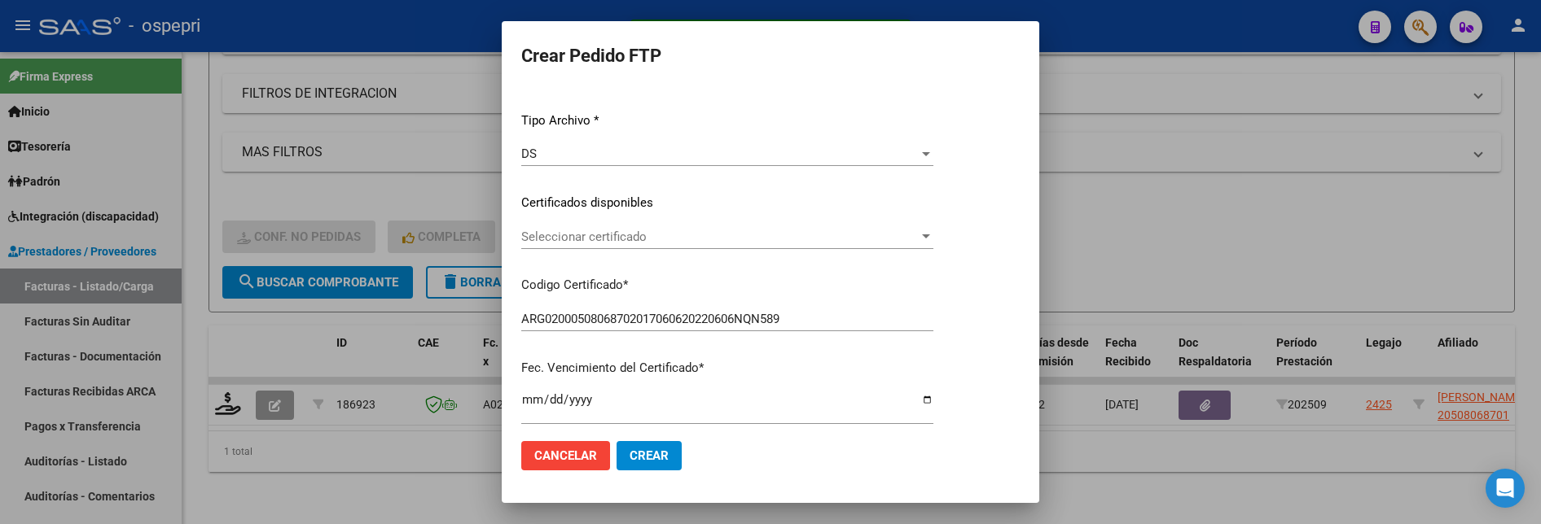
click at [933, 239] on div at bounding box center [926, 236] width 15 height 13
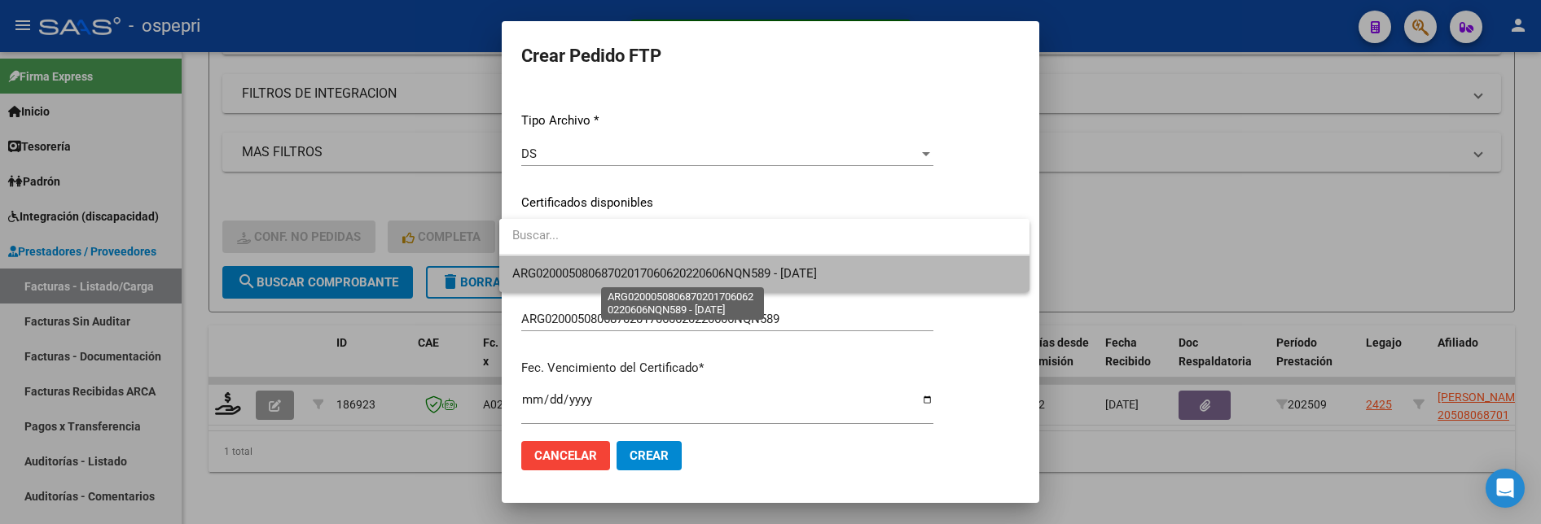
click at [817, 278] on span "ARG02000508068702017060620220606NQN589 - 2027-09-01" at bounding box center [664, 273] width 305 height 15
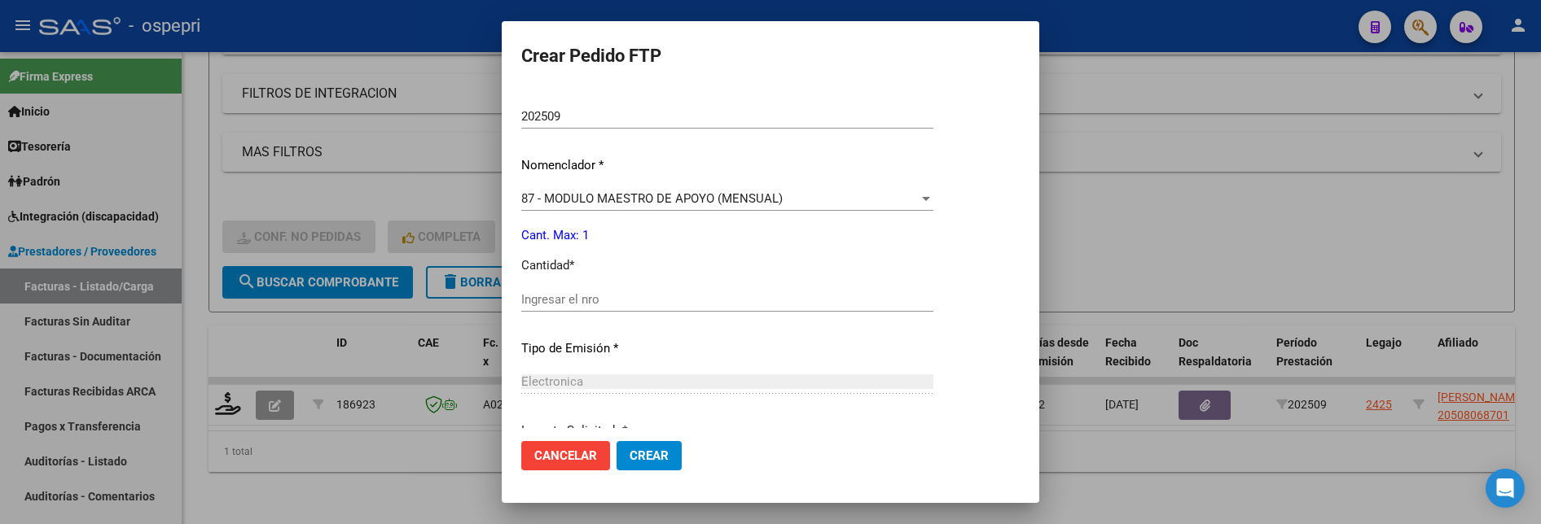
scroll to position [570, 0]
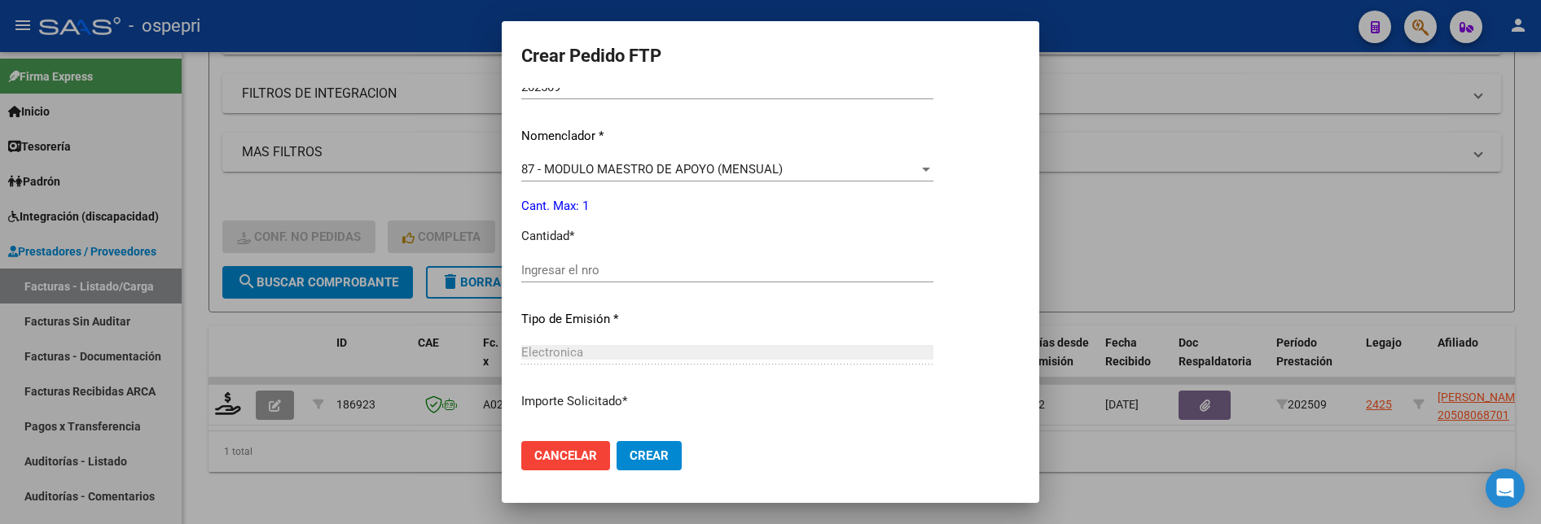
click at [560, 273] on input "Ingresar el nro" at bounding box center [727, 270] width 412 height 15
type input "1"
click at [630, 441] on span "Crear" at bounding box center [649, 456] width 39 height 15
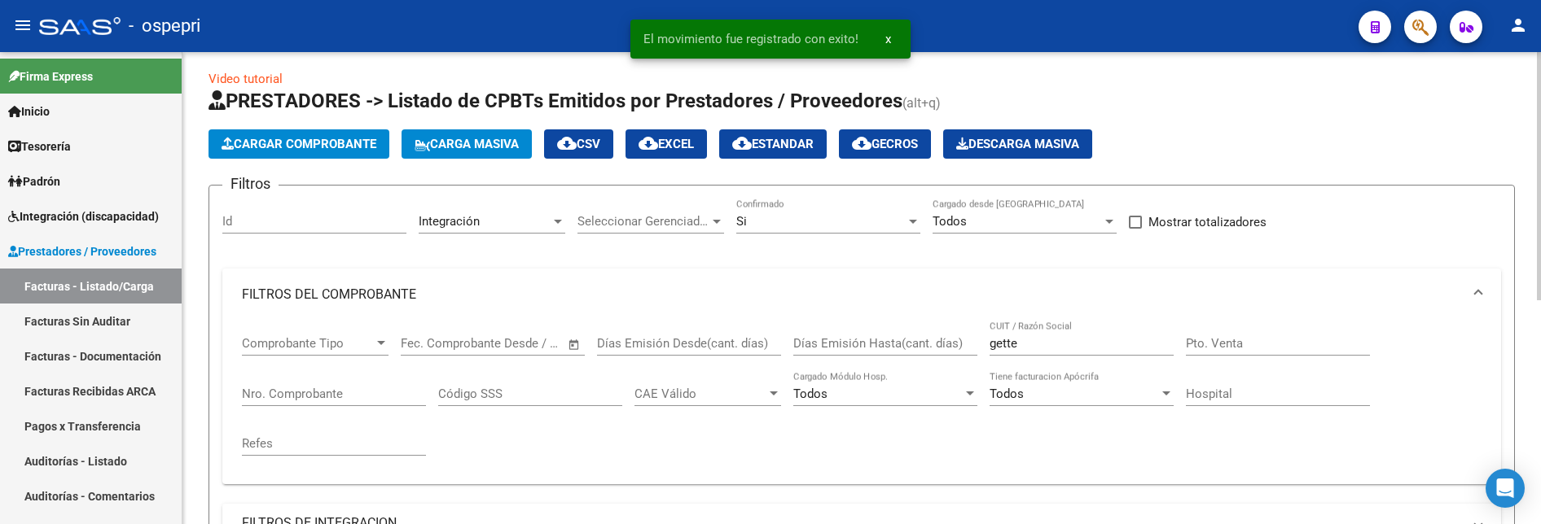
scroll to position [0, 0]
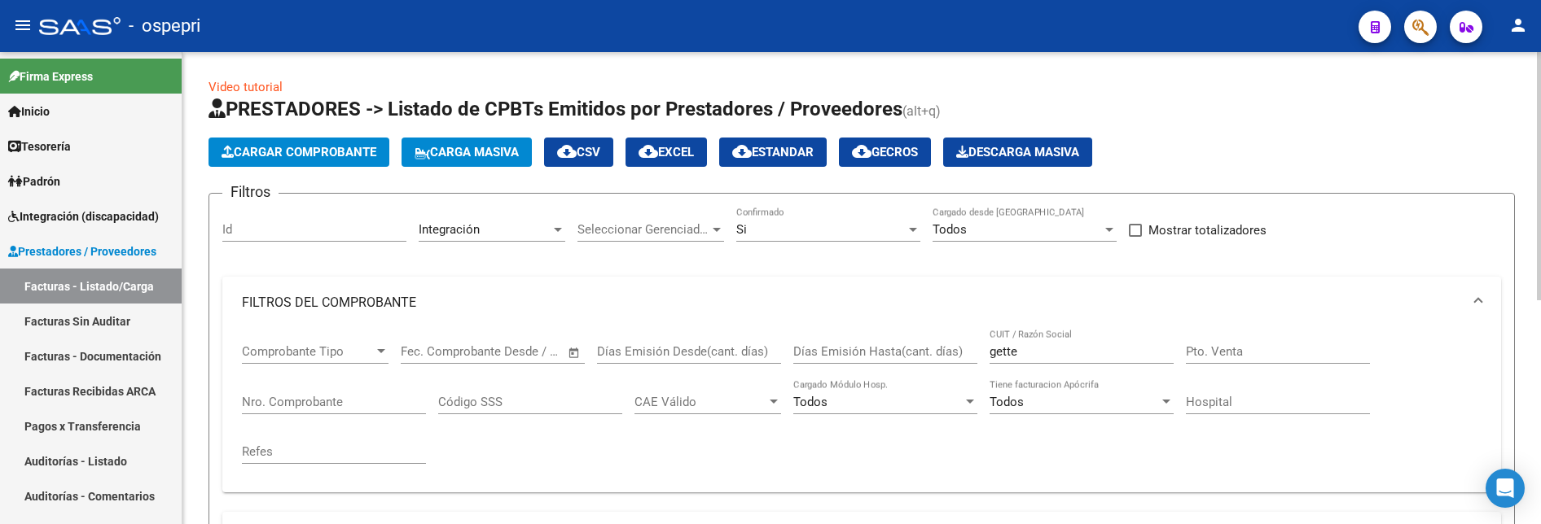
click at [1287, 158] on div "Cargar Comprobante Carga Masiva cloud_download CSV cloud_download EXCEL cloud_d…" at bounding box center [861, 152] width 1306 height 29
drag, startPoint x: 1047, startPoint y: 358, endPoint x: 972, endPoint y: 345, distance: 75.9
click at [972, 345] on div "Comprobante Tipo Comprobante Tipo Fecha inicio – Fecha fin Fec. Comprobante Des…" at bounding box center [862, 404] width 1240 height 151
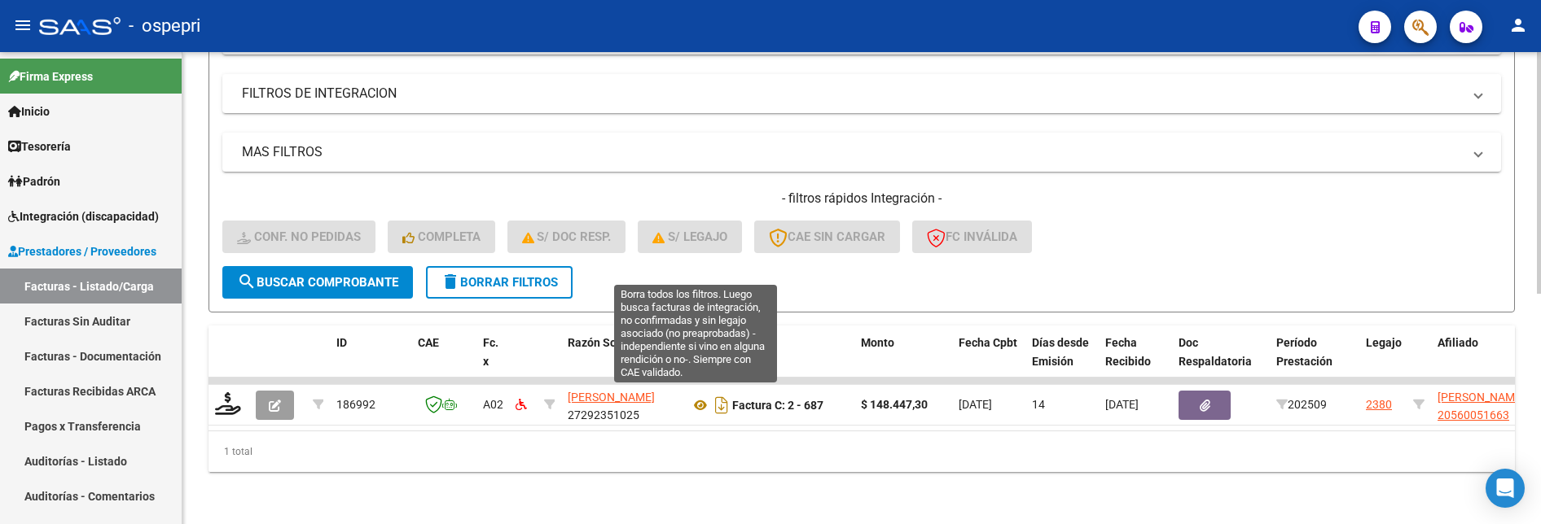
scroll to position [450, 0]
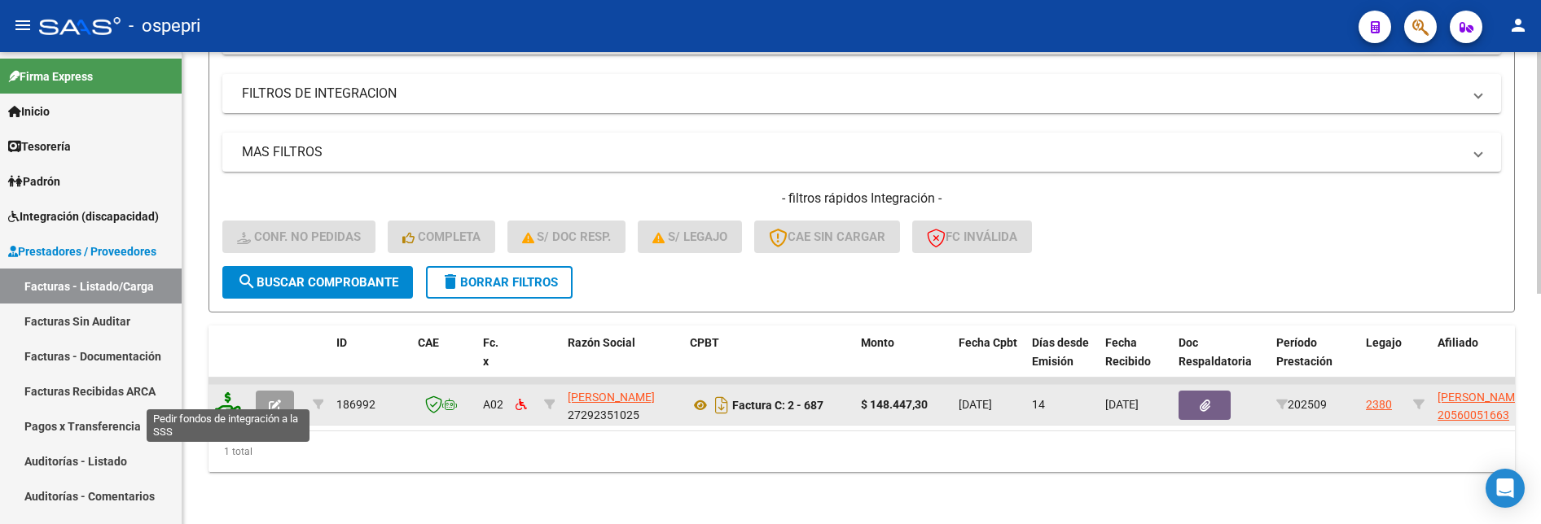
type input "gonzalez maria"
click at [233, 397] on icon at bounding box center [228, 404] width 26 height 23
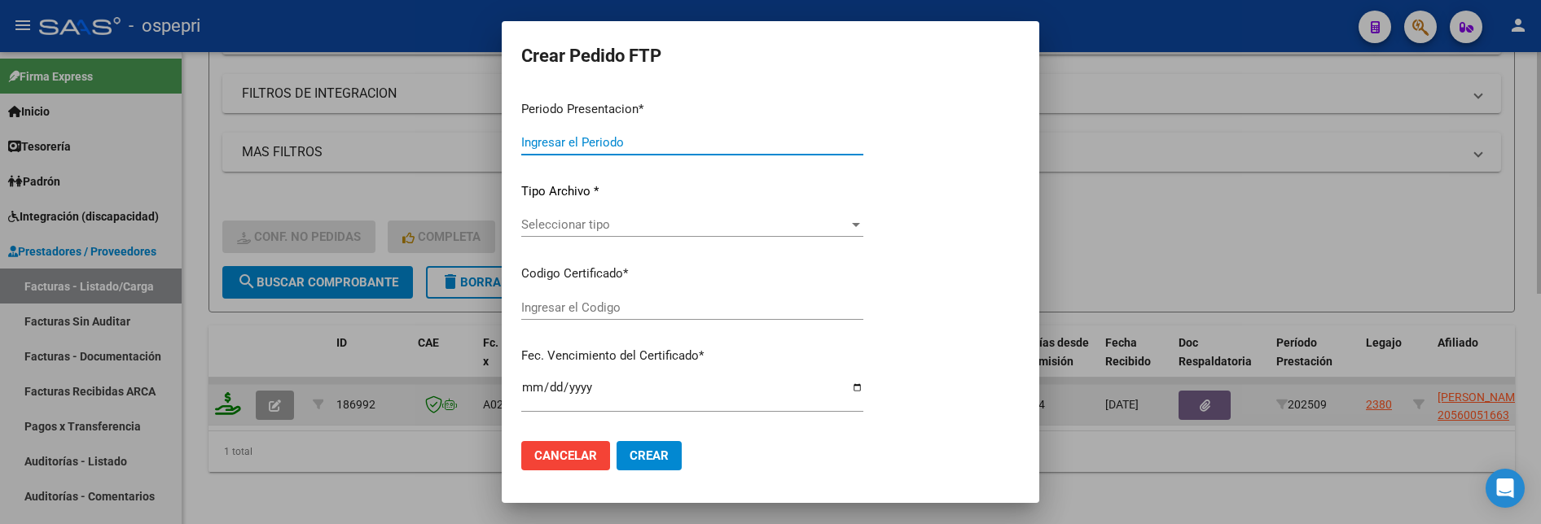
type input "202509"
type input "$ 148.447,30"
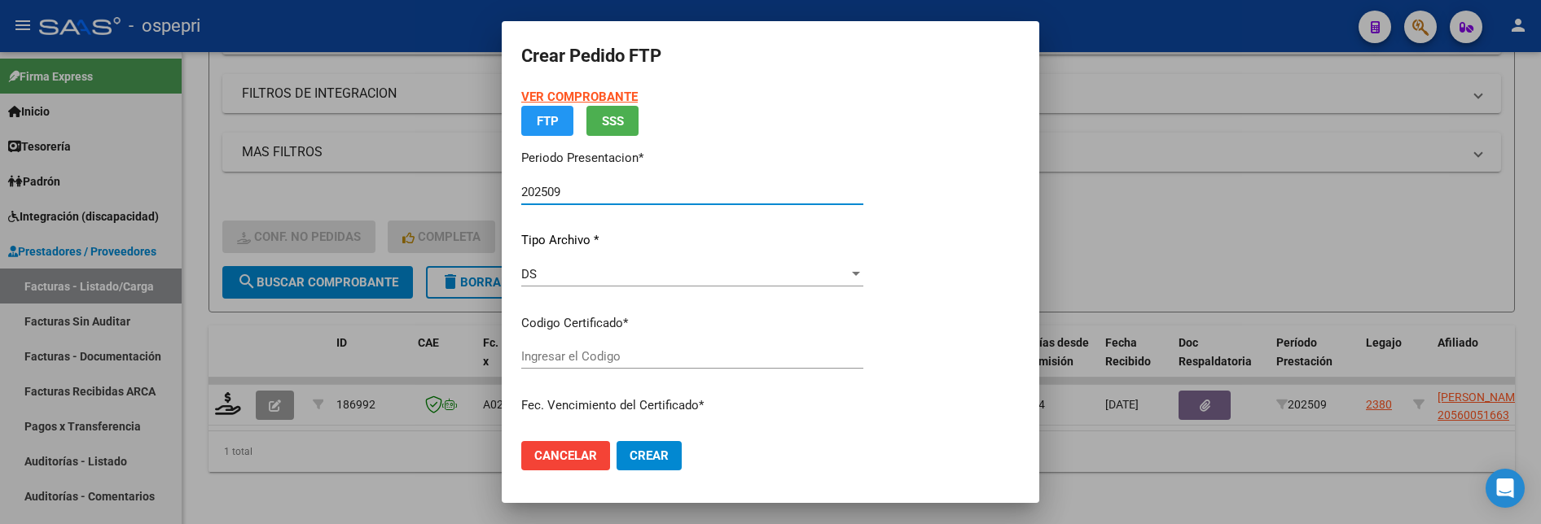
type input "2056005166-3"
type input "2025-10-27"
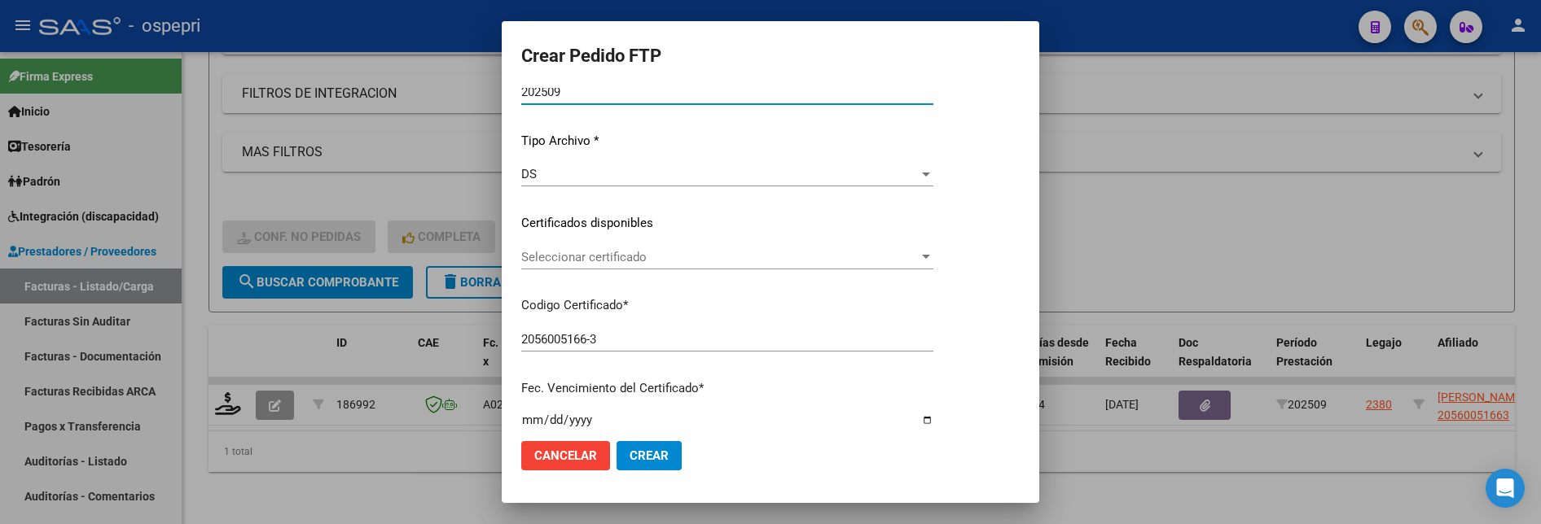
scroll to position [163, 0]
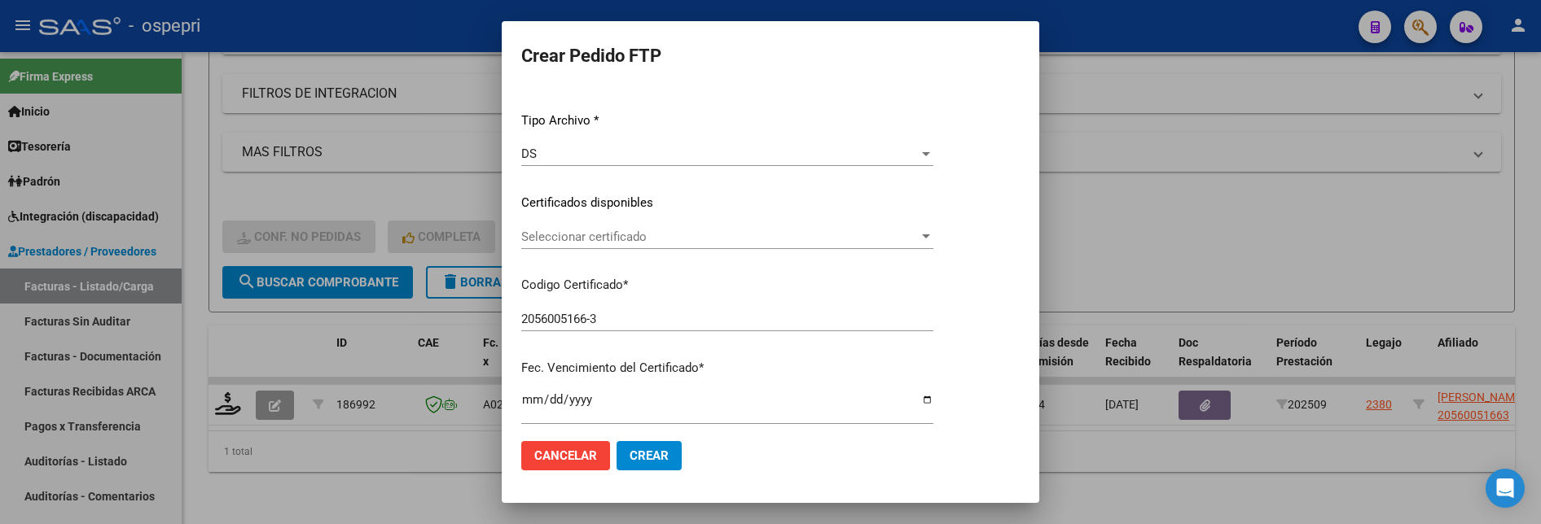
click at [933, 239] on div at bounding box center [926, 236] width 15 height 13
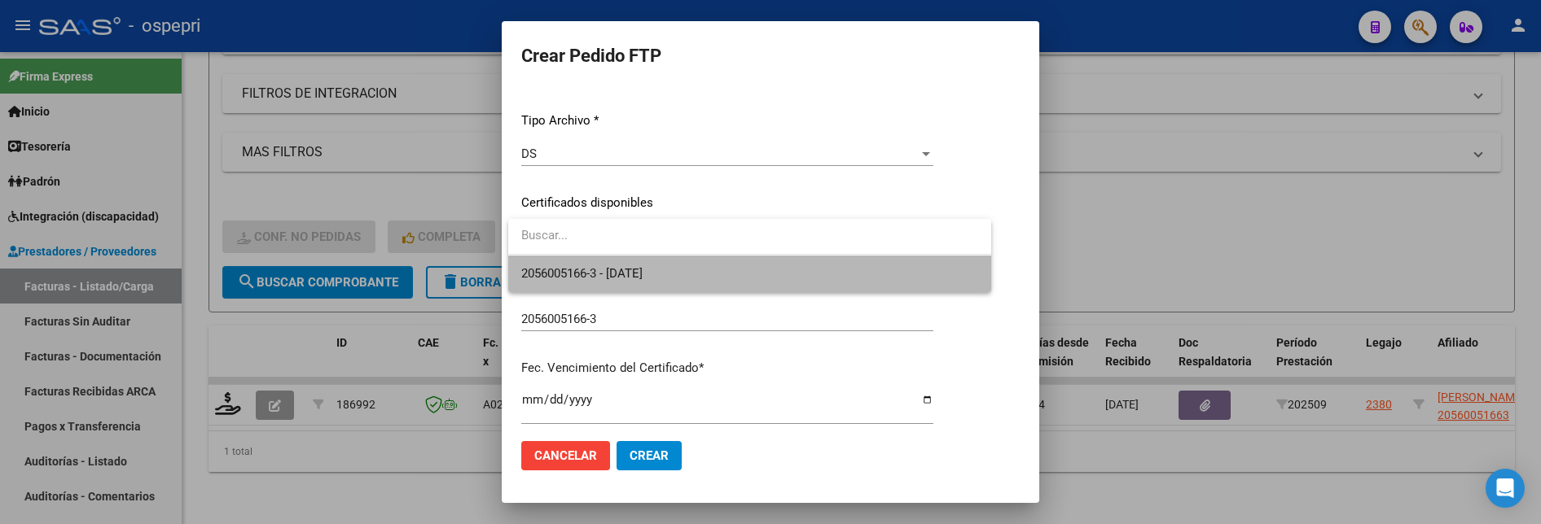
click at [927, 280] on span "2056005166-3 - 2025-10-27" at bounding box center [749, 274] width 457 height 37
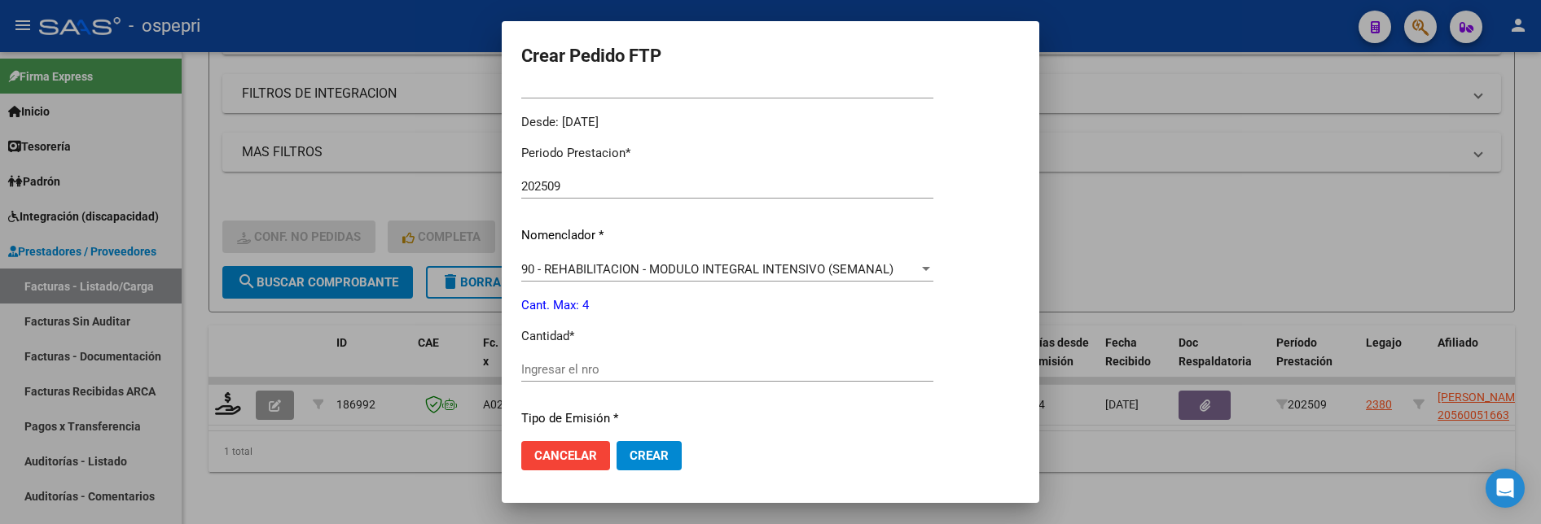
scroll to position [570, 0]
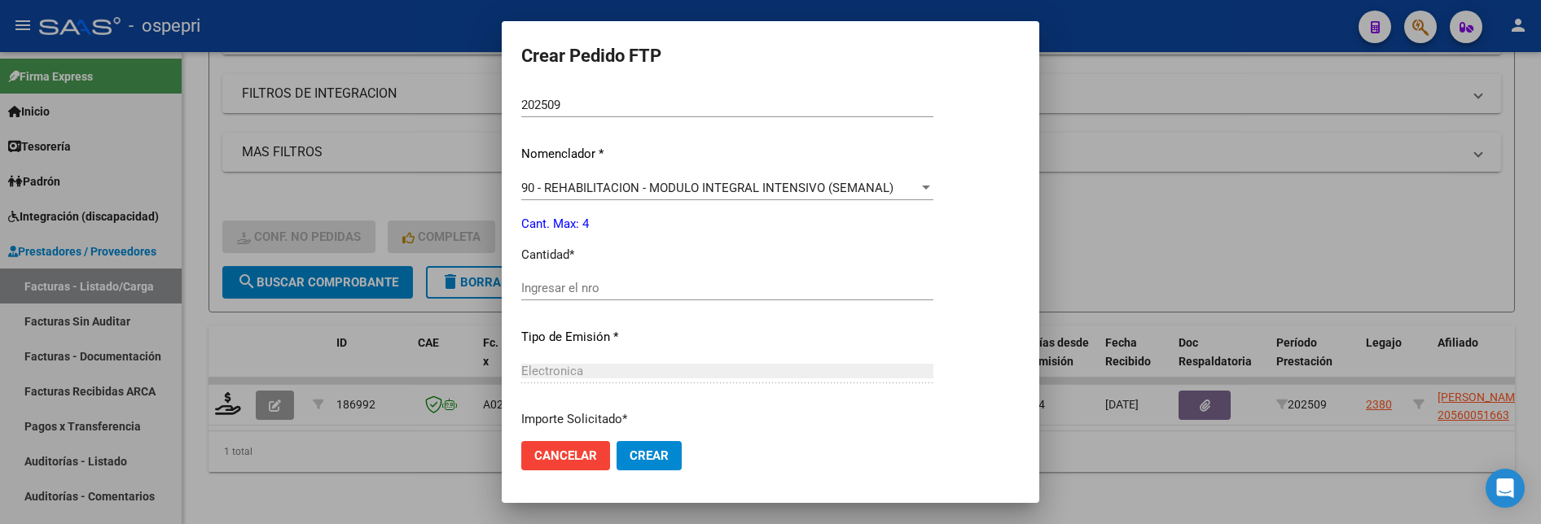
click at [704, 292] on input "Ingresar el nro" at bounding box center [727, 288] width 412 height 15
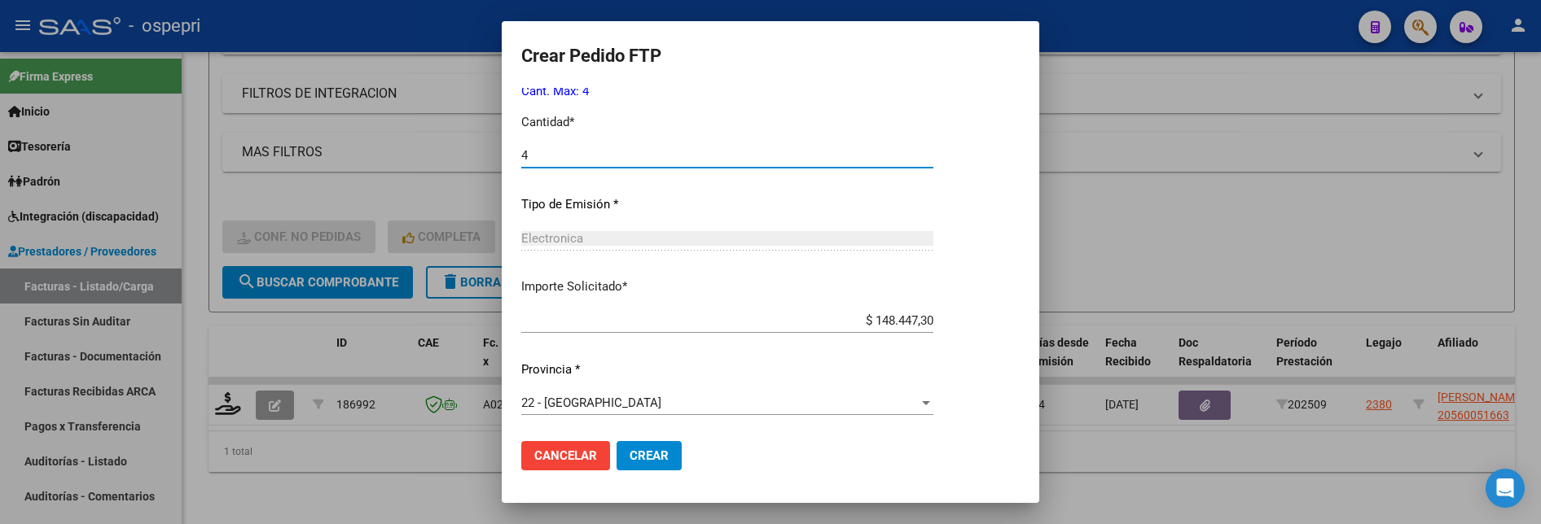
scroll to position [704, 0]
type input "4"
click at [666, 441] on span "Crear" at bounding box center [649, 456] width 39 height 15
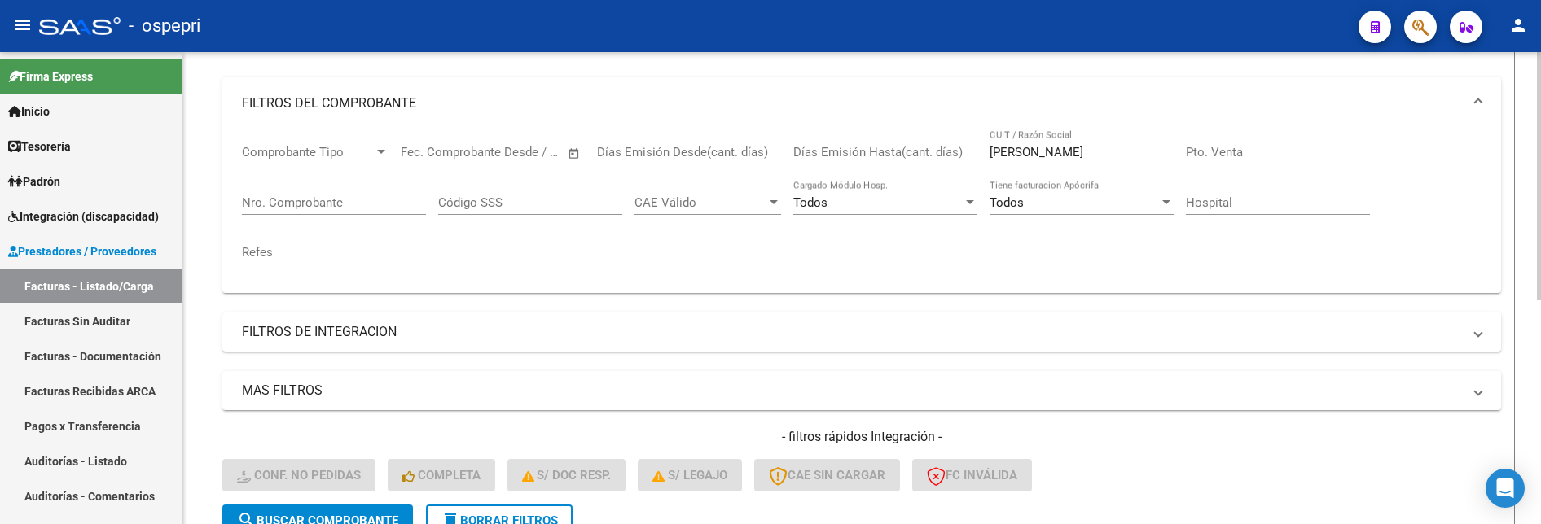
scroll to position [100, 0]
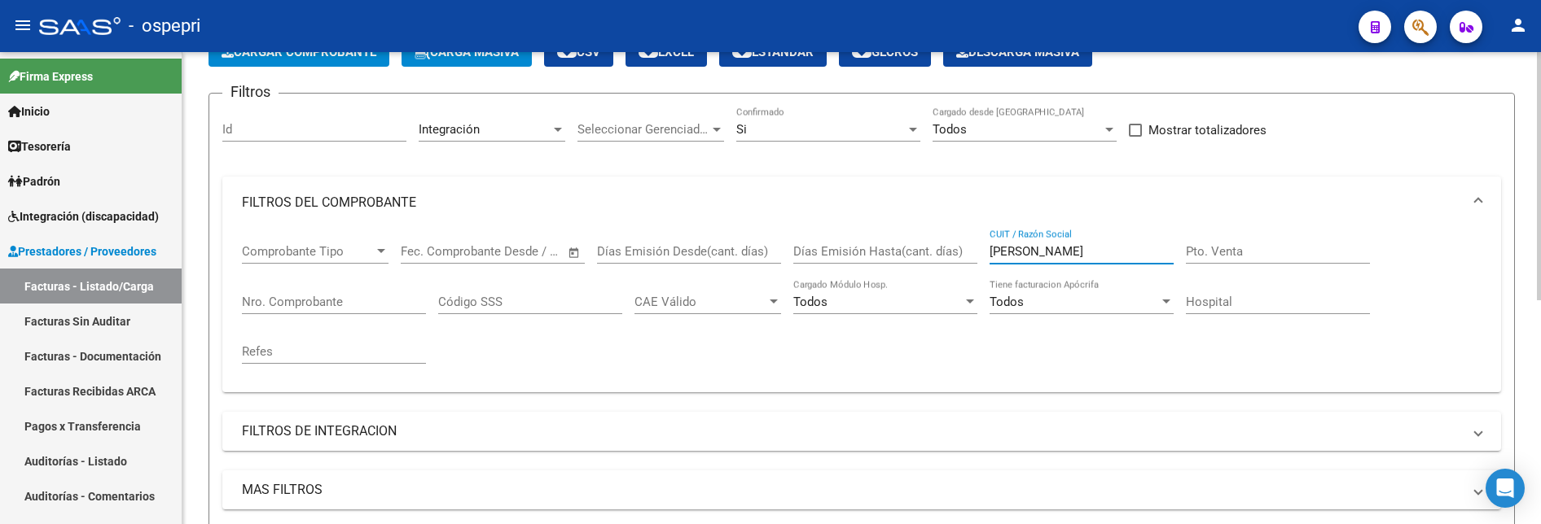
drag, startPoint x: 1104, startPoint y: 257, endPoint x: 981, endPoint y: 252, distance: 123.1
click at [981, 252] on div "Comprobante Tipo Comprobante Tipo Fecha inicio – Fecha fin Fec. Comprobante Des…" at bounding box center [862, 304] width 1240 height 151
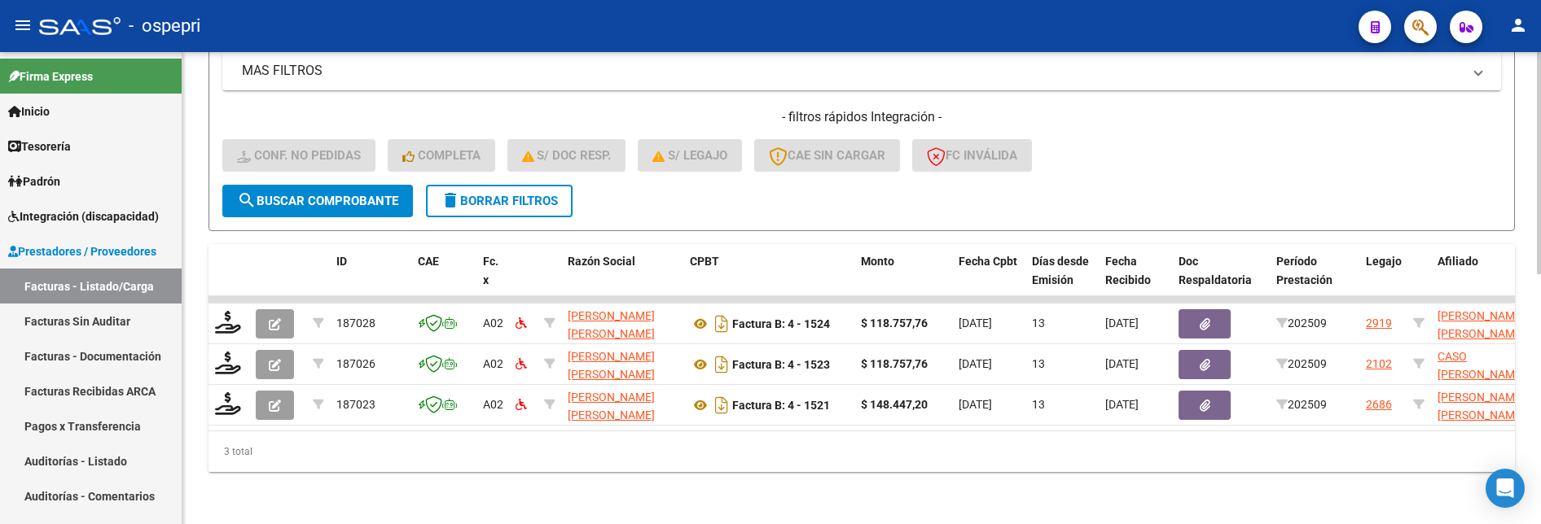
scroll to position [532, 0]
type input "GRANIERI"
click at [345, 194] on span "search Buscar Comprobante" at bounding box center [317, 201] width 161 height 15
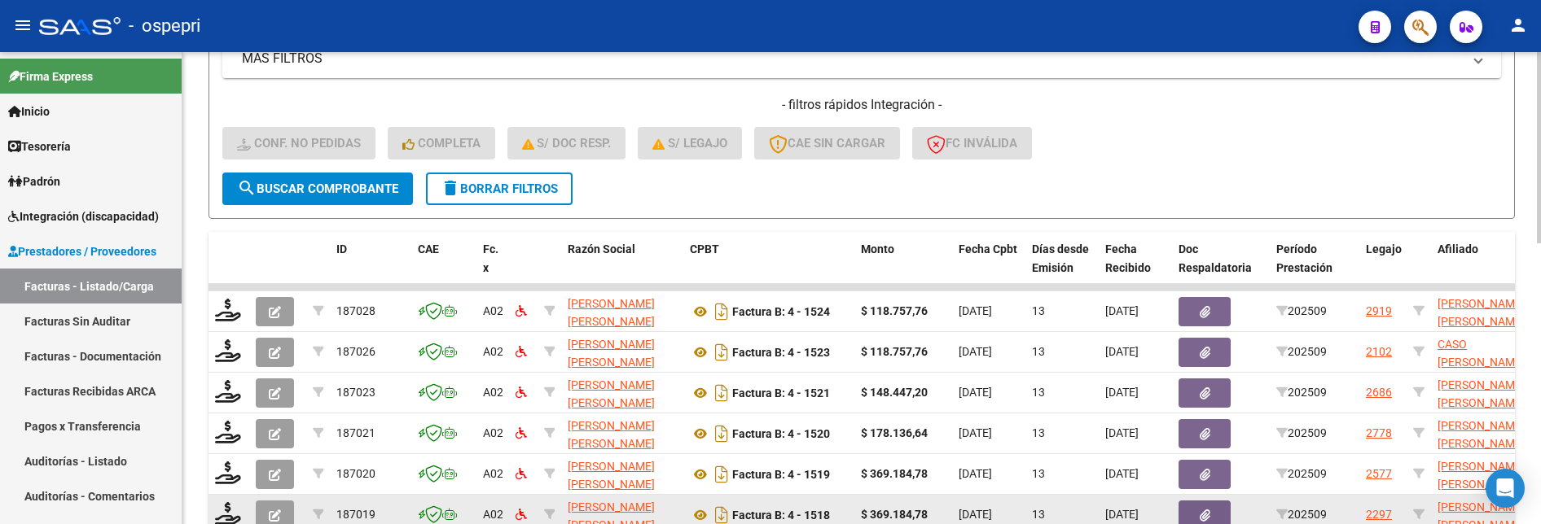
scroll to position [450, 0]
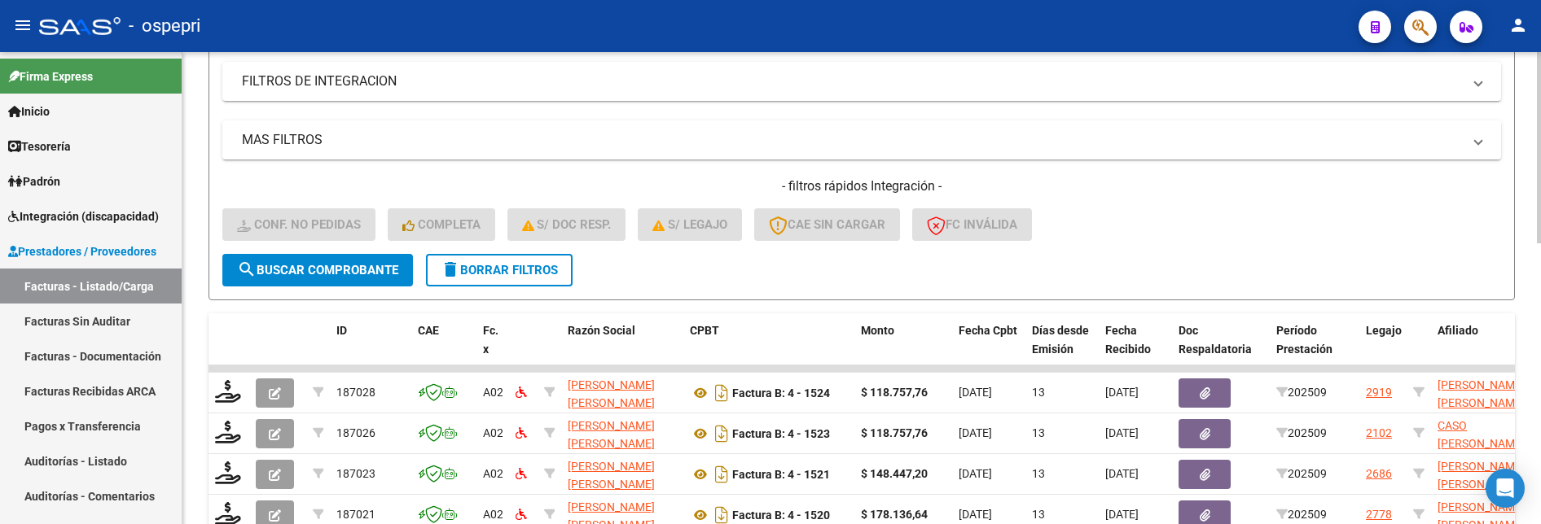
click at [352, 273] on span "search Buscar Comprobante" at bounding box center [317, 270] width 161 height 15
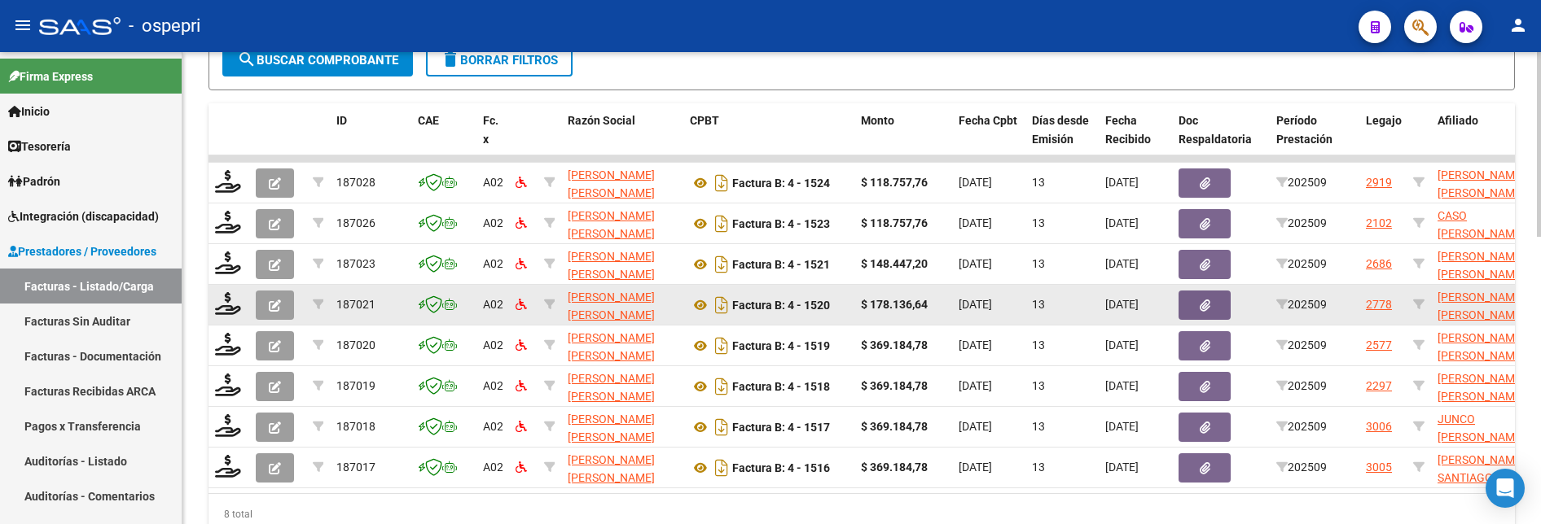
scroll to position [735, 0]
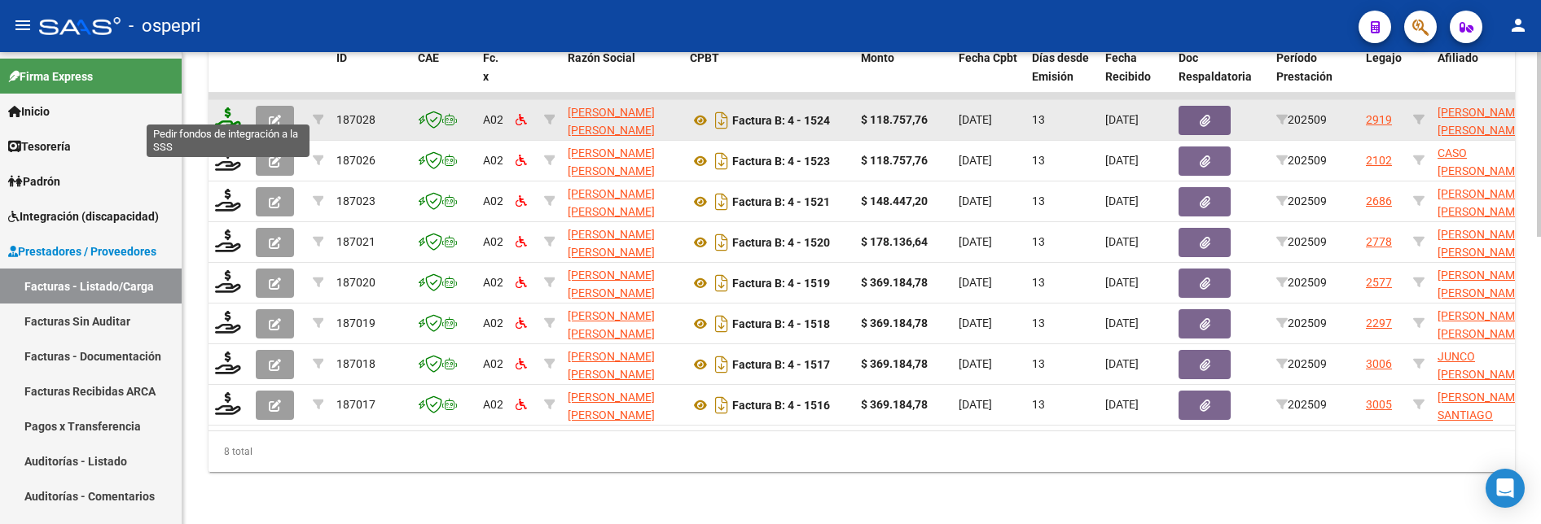
click at [226, 108] on icon at bounding box center [228, 119] width 26 height 23
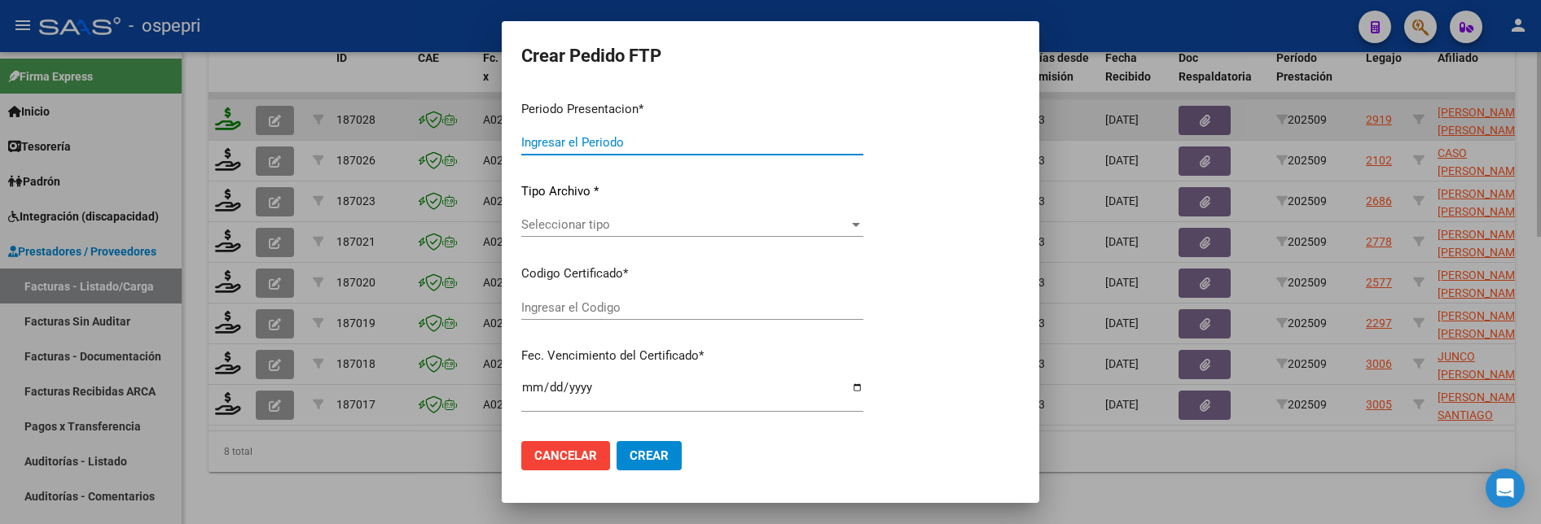
type input "202509"
type input "$ 118.757,76"
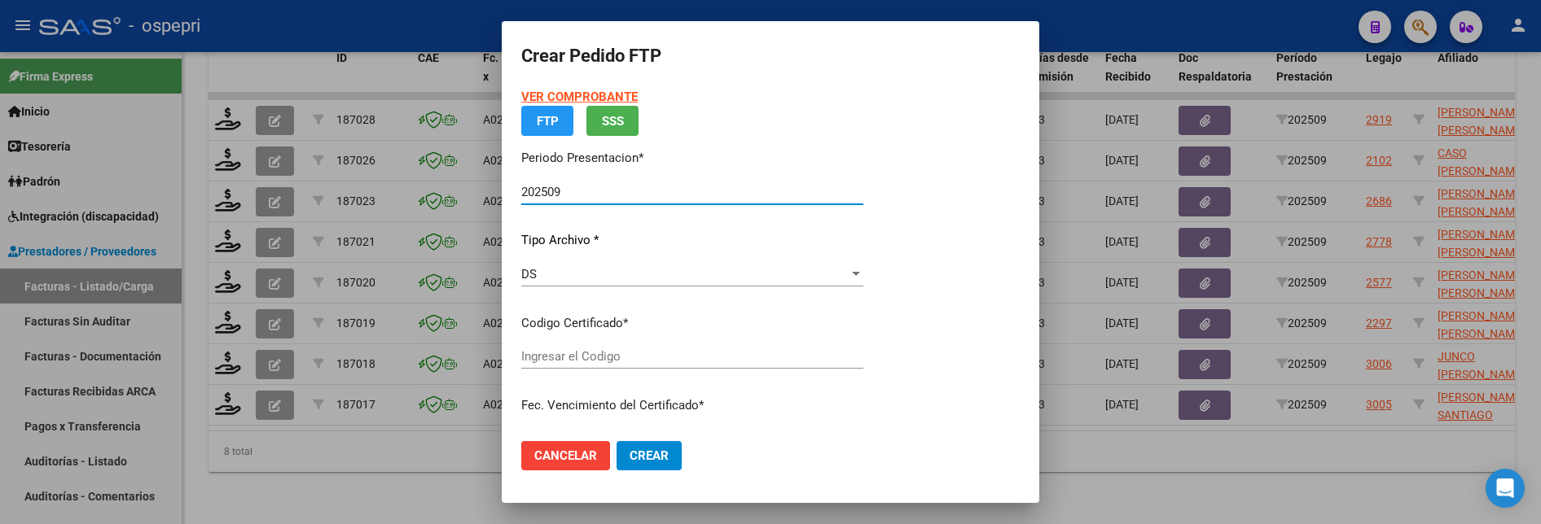
type input "2757719528-0"
type input "2026-07-18"
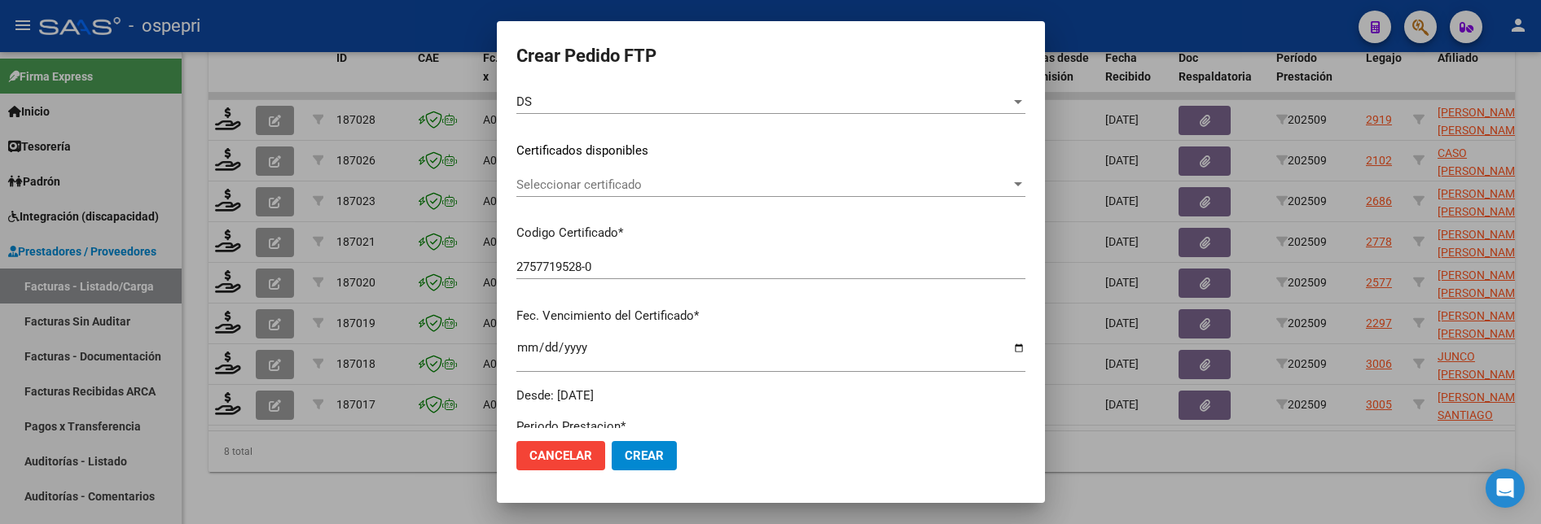
scroll to position [244, 0]
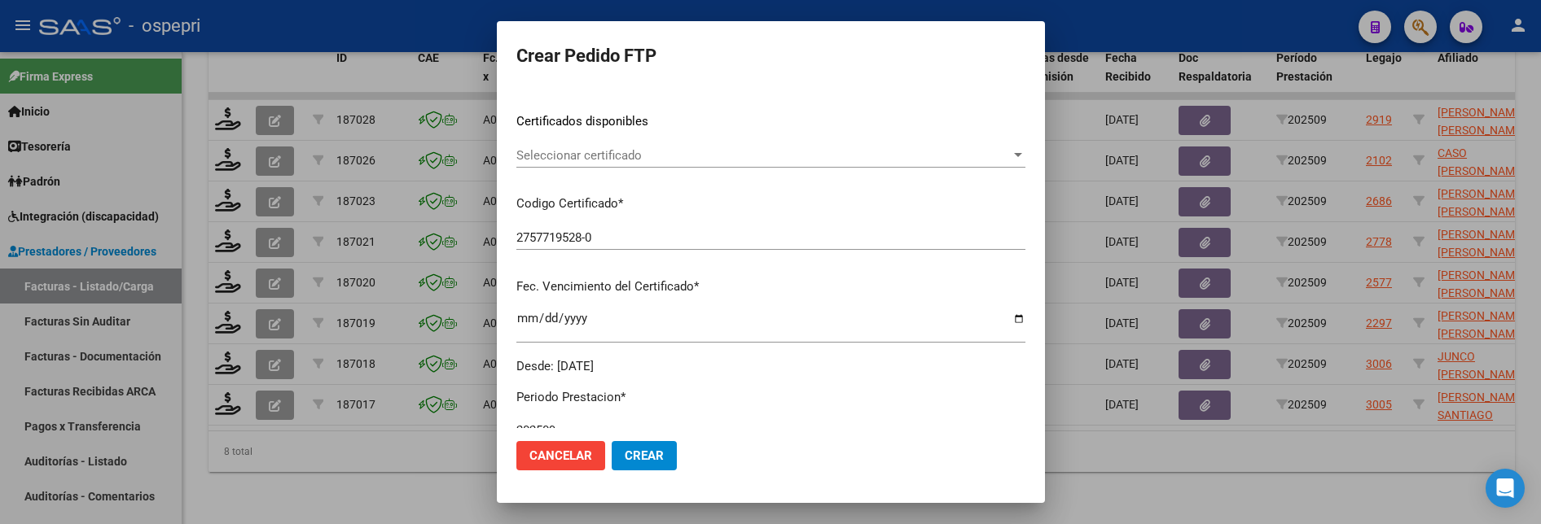
click at [1016, 157] on div at bounding box center [1018, 155] width 8 height 4
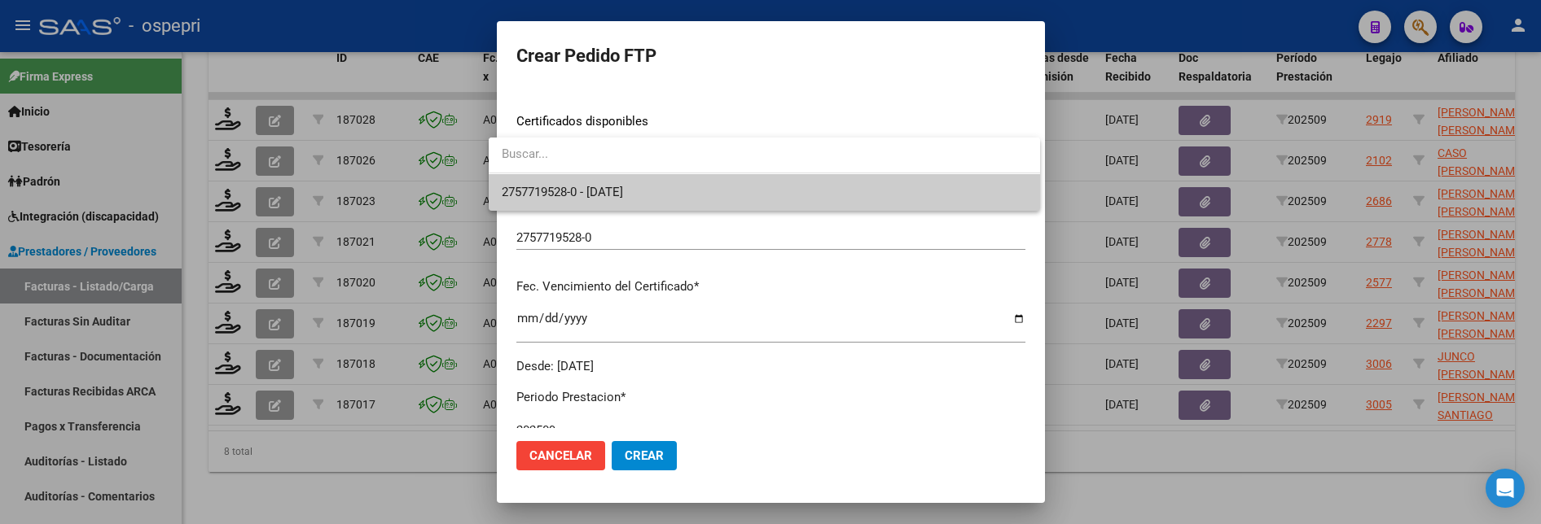
click at [957, 207] on span "2757719528-0 - 2026-07-18" at bounding box center [764, 192] width 525 height 37
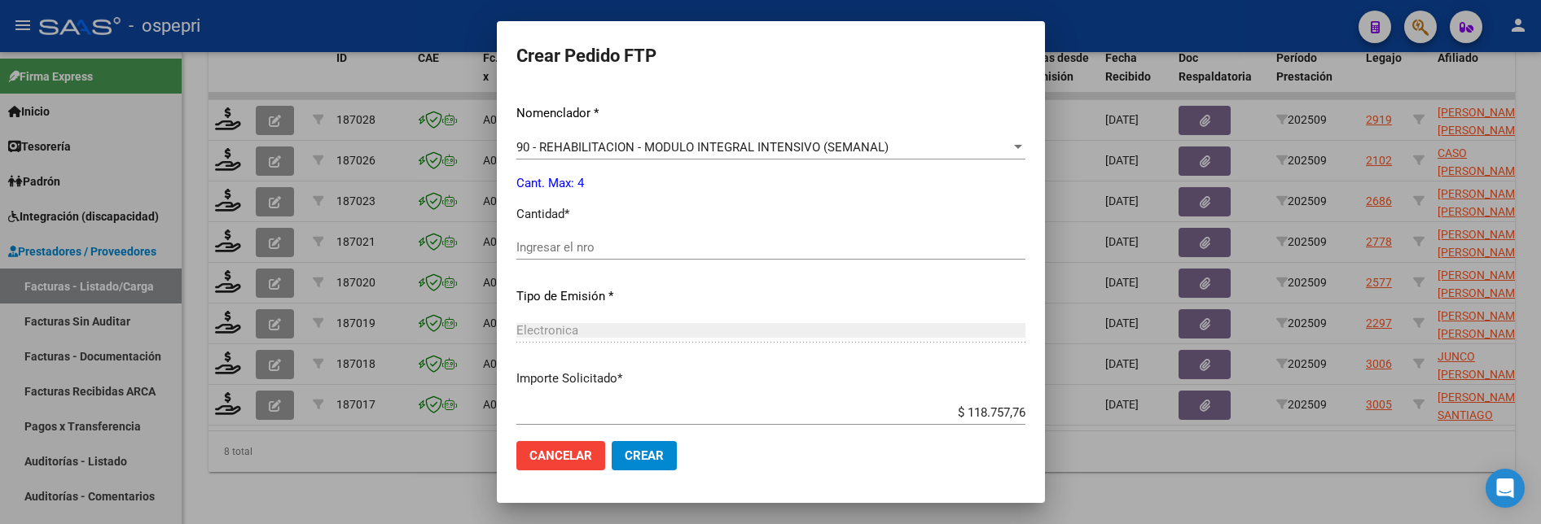
scroll to position [652, 0]
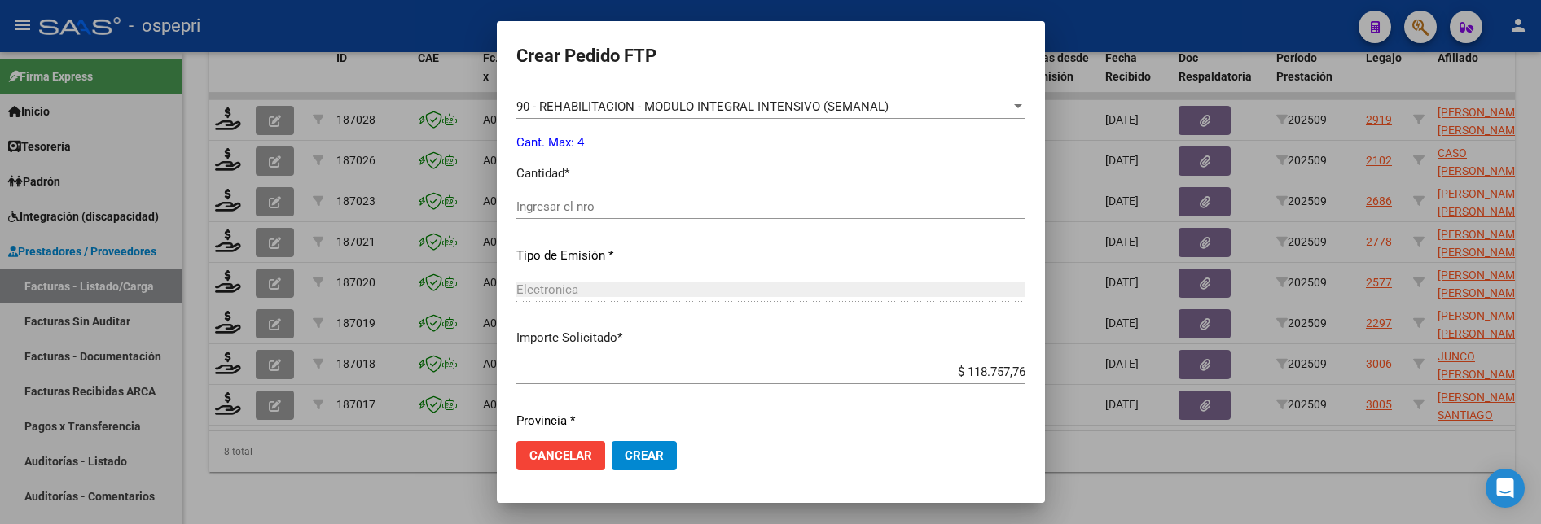
click at [647, 213] on input "Ingresar el nro" at bounding box center [770, 207] width 509 height 15
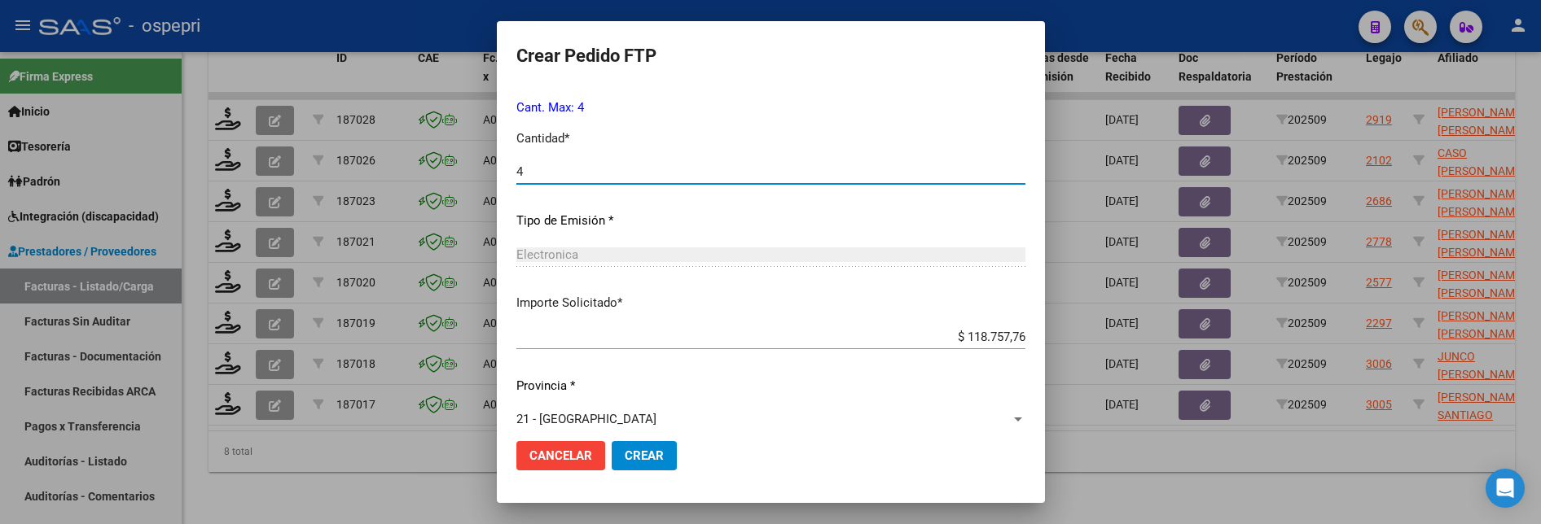
scroll to position [704, 0]
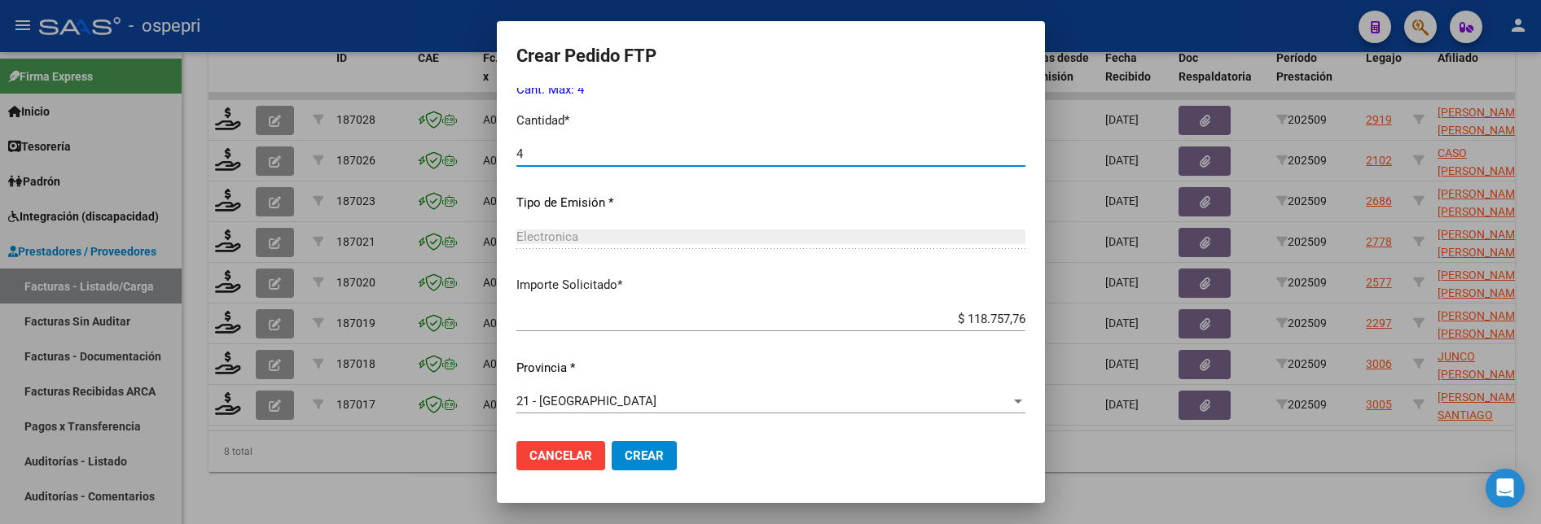
type input "4"
click at [640, 441] on span "Crear" at bounding box center [644, 456] width 39 height 15
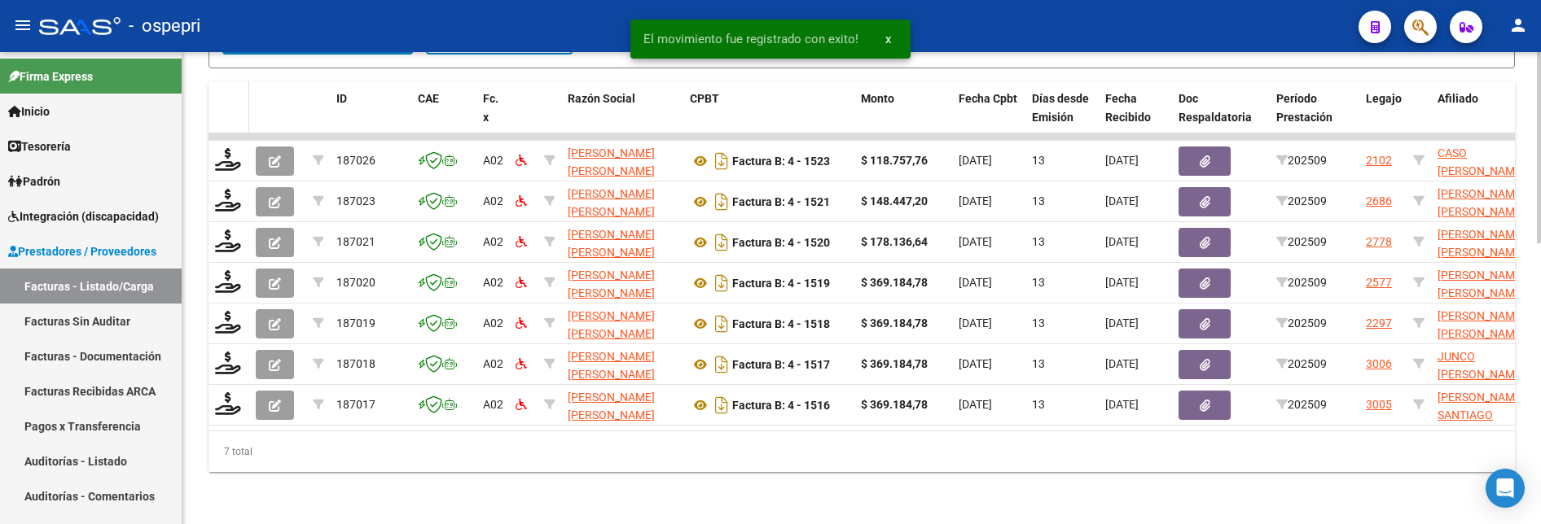
scroll to position [695, 0]
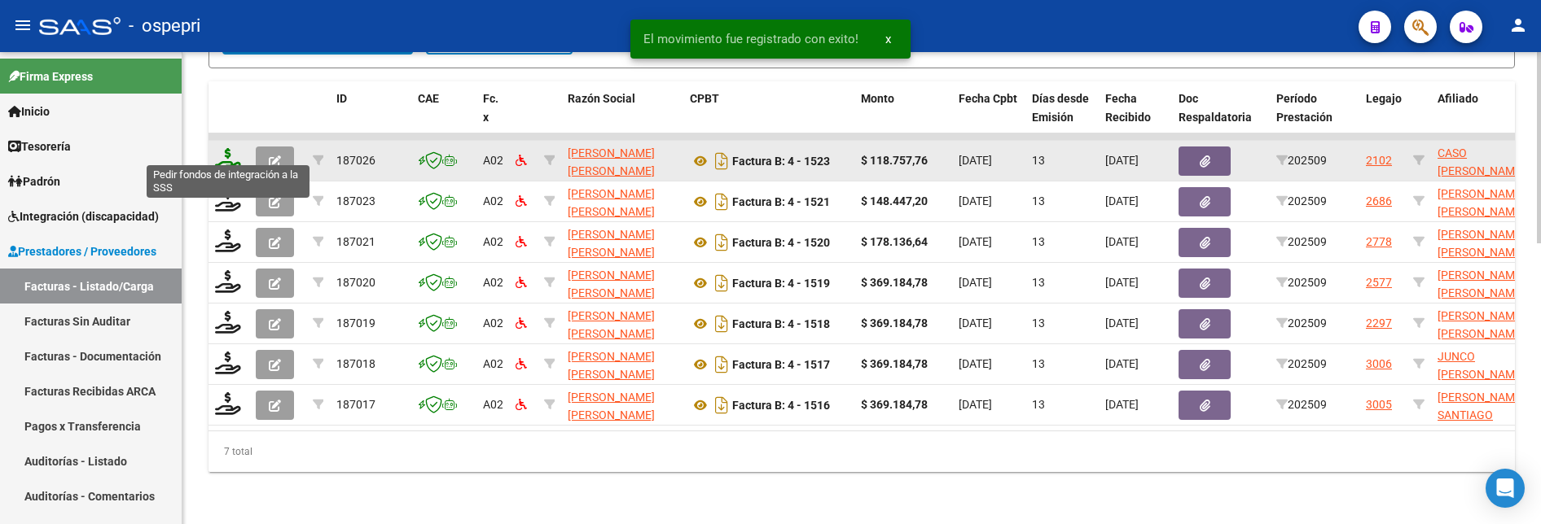
click at [226, 149] on icon at bounding box center [228, 159] width 26 height 23
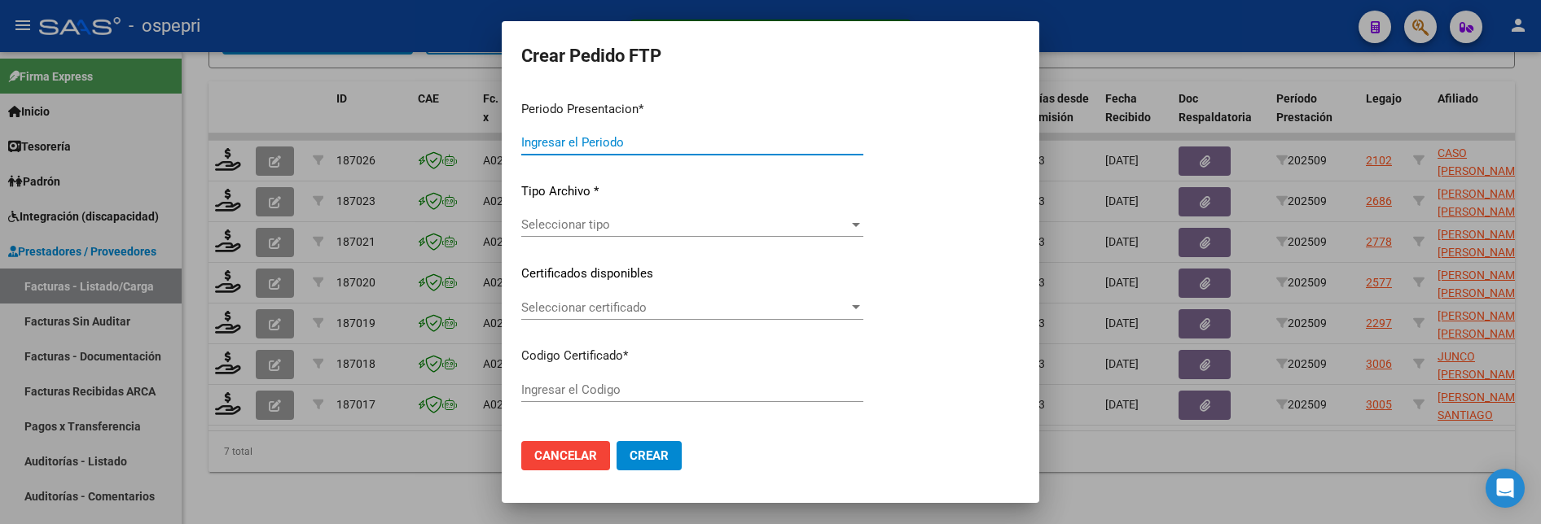
type input "202509"
type input "$ 118.757,76"
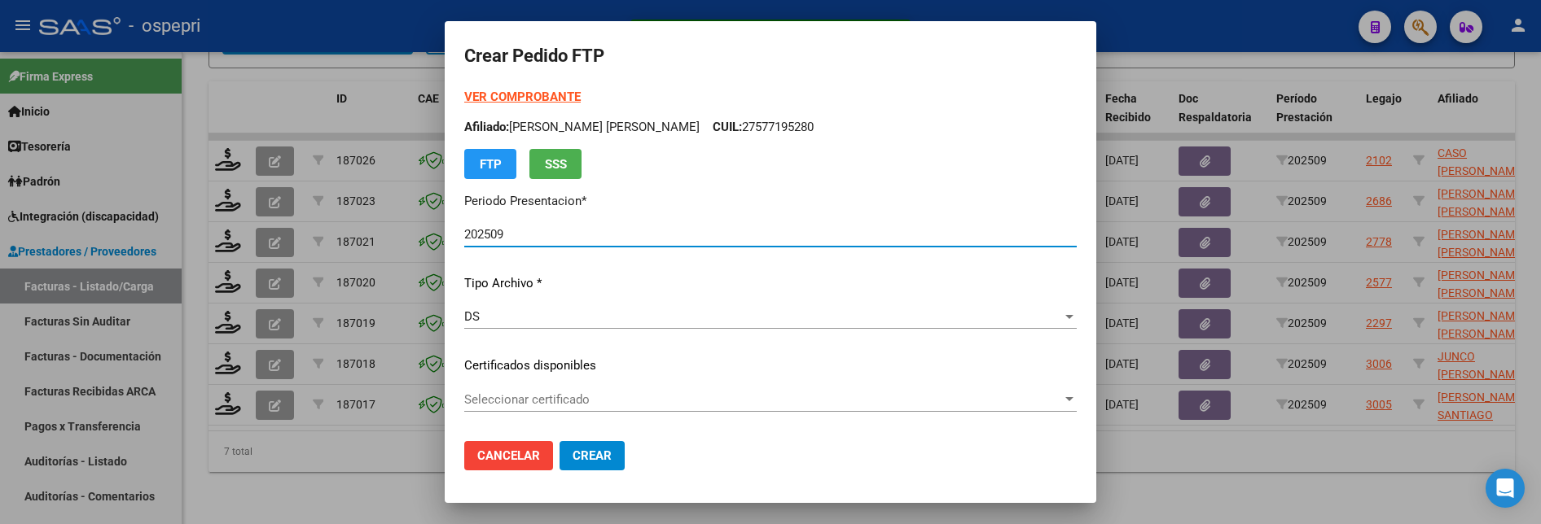
type input "00"
type input "2029-12-03"
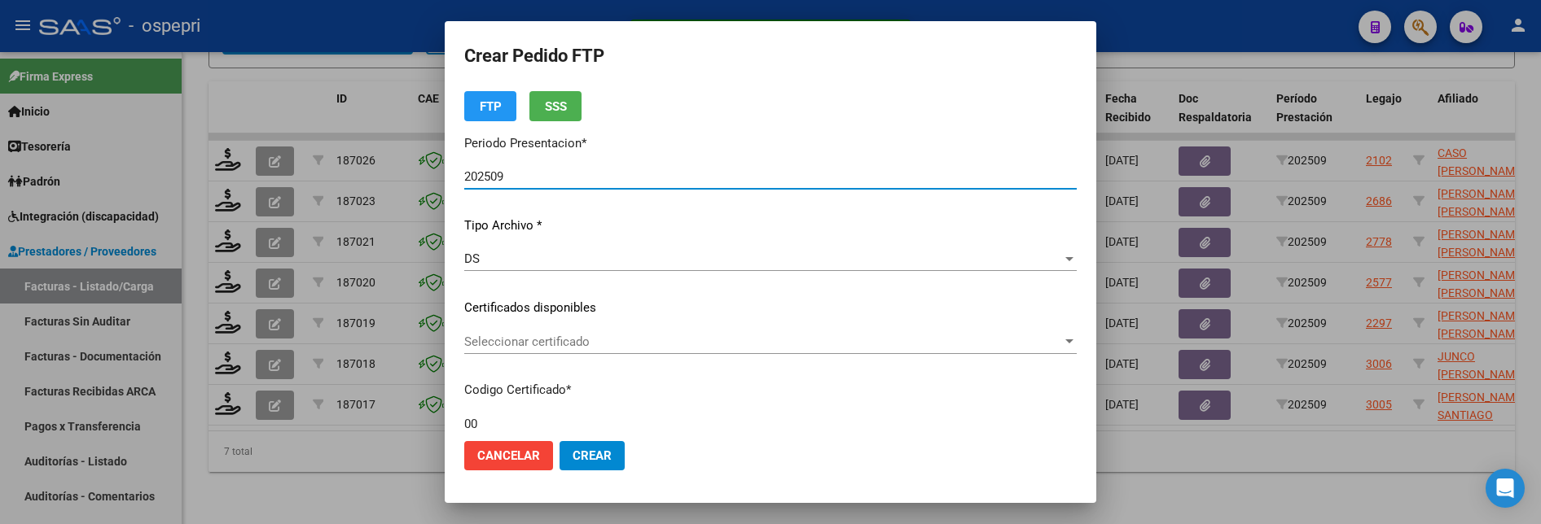
scroll to position [163, 0]
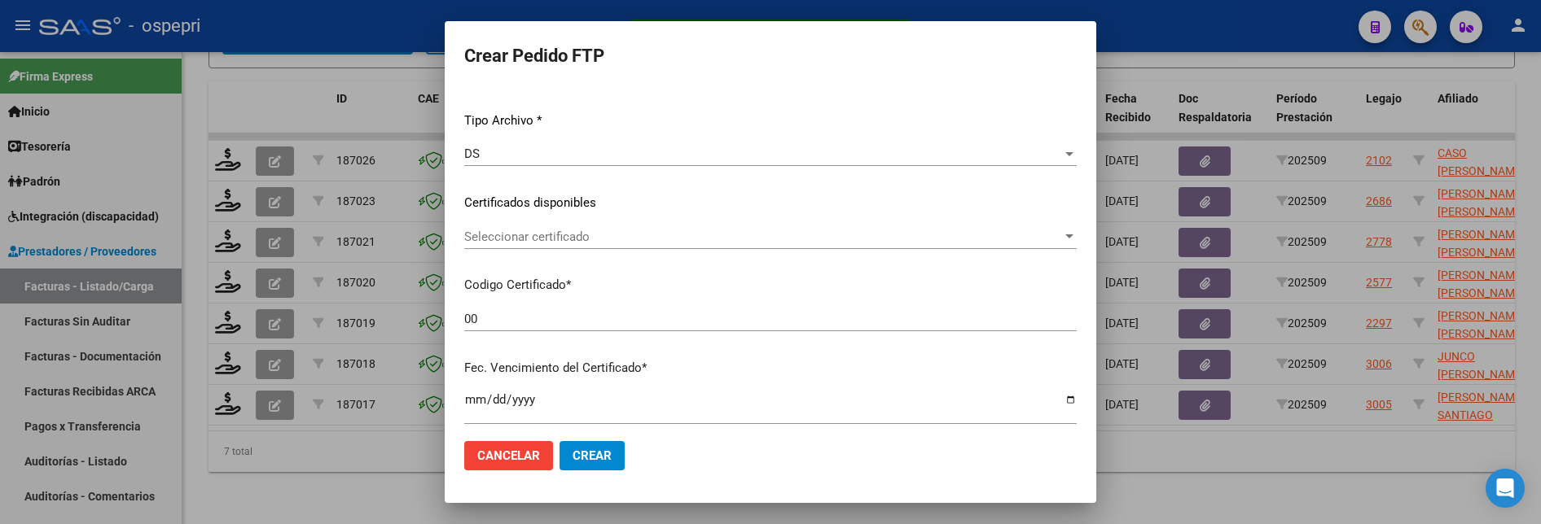
click at [1062, 233] on div at bounding box center [1069, 236] width 15 height 13
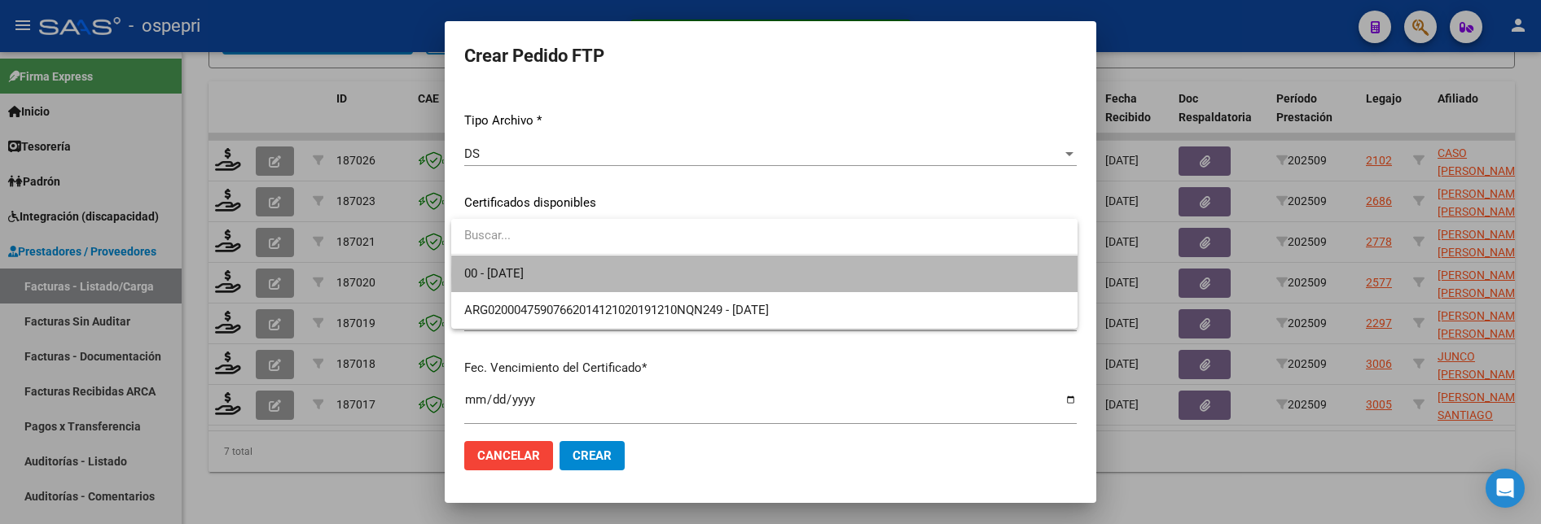
click at [982, 275] on span "00 - 2029-12-03" at bounding box center [764, 274] width 600 height 37
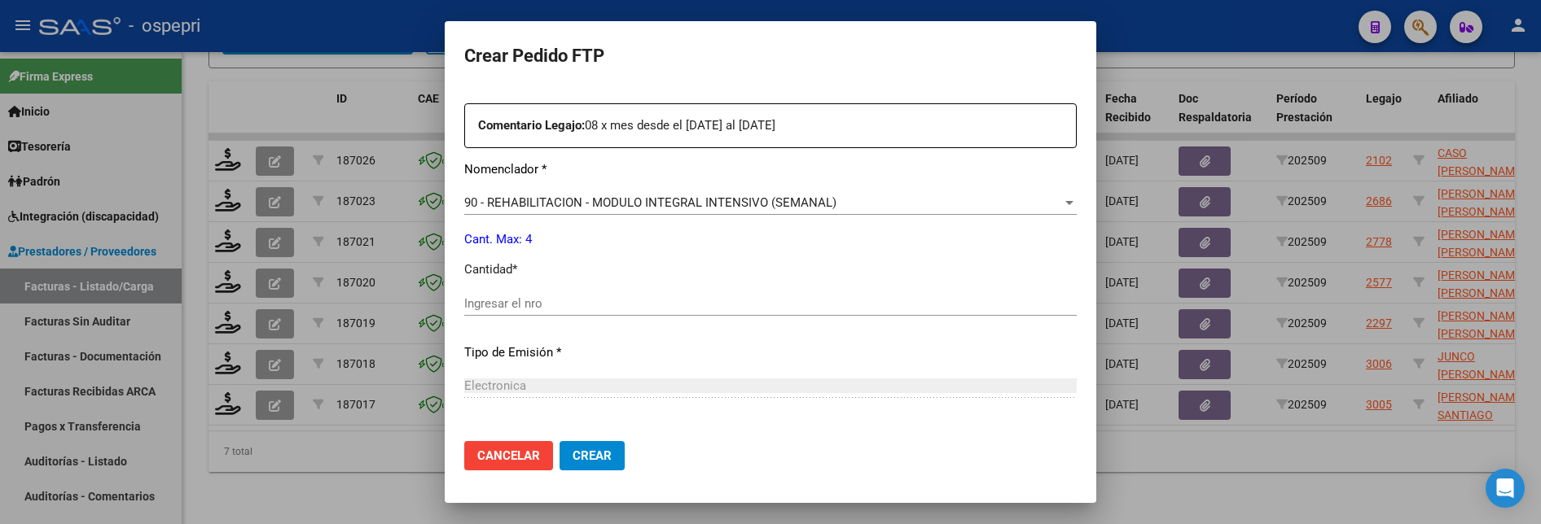
scroll to position [652, 0]
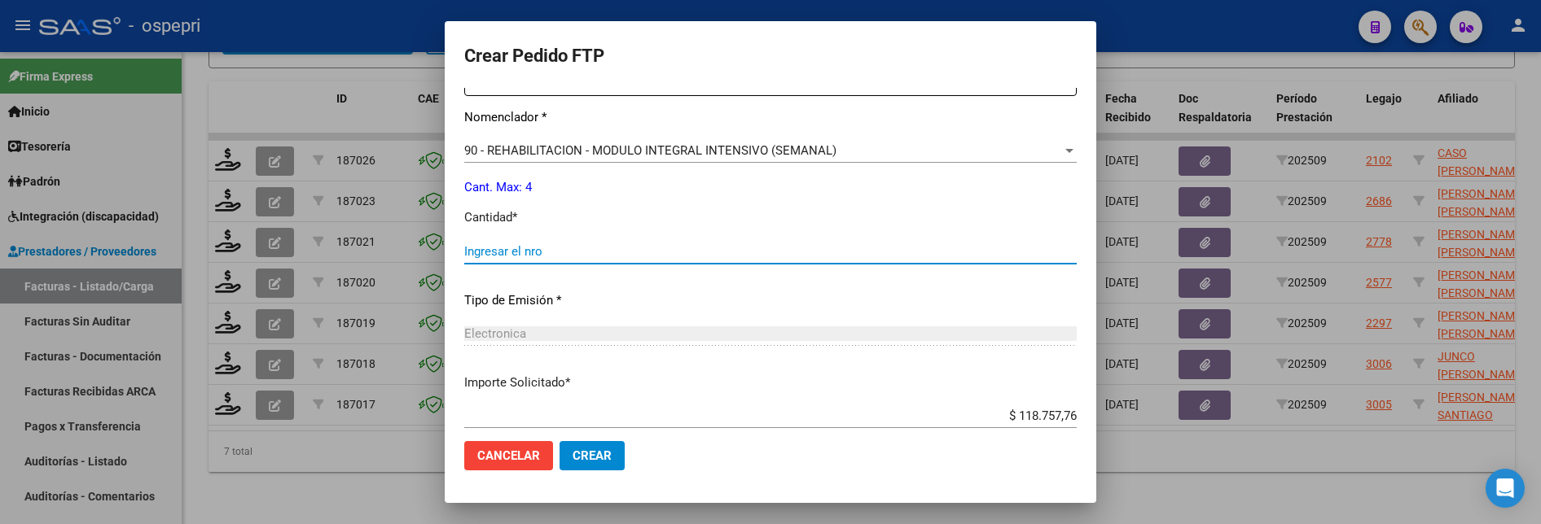
click at [602, 256] on input "Ingresar el nro" at bounding box center [770, 251] width 612 height 15
type input "4"
click at [606, 441] on span "Crear" at bounding box center [592, 456] width 39 height 15
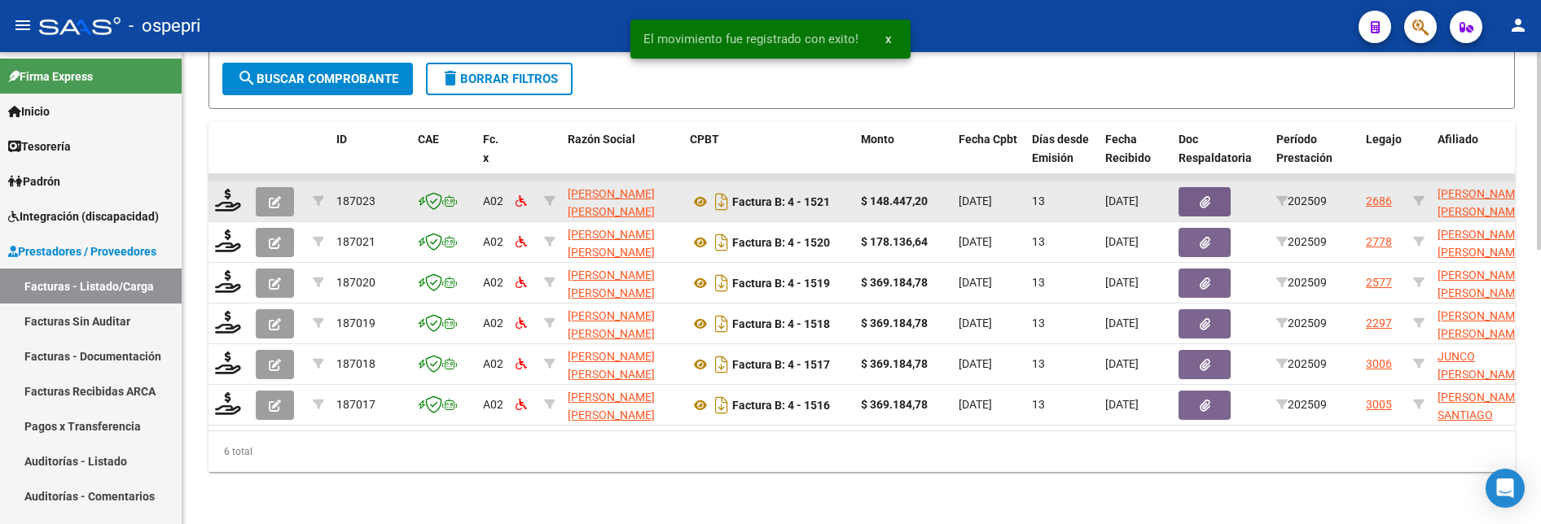
scroll to position [654, 0]
click at [219, 189] on icon at bounding box center [228, 200] width 26 height 23
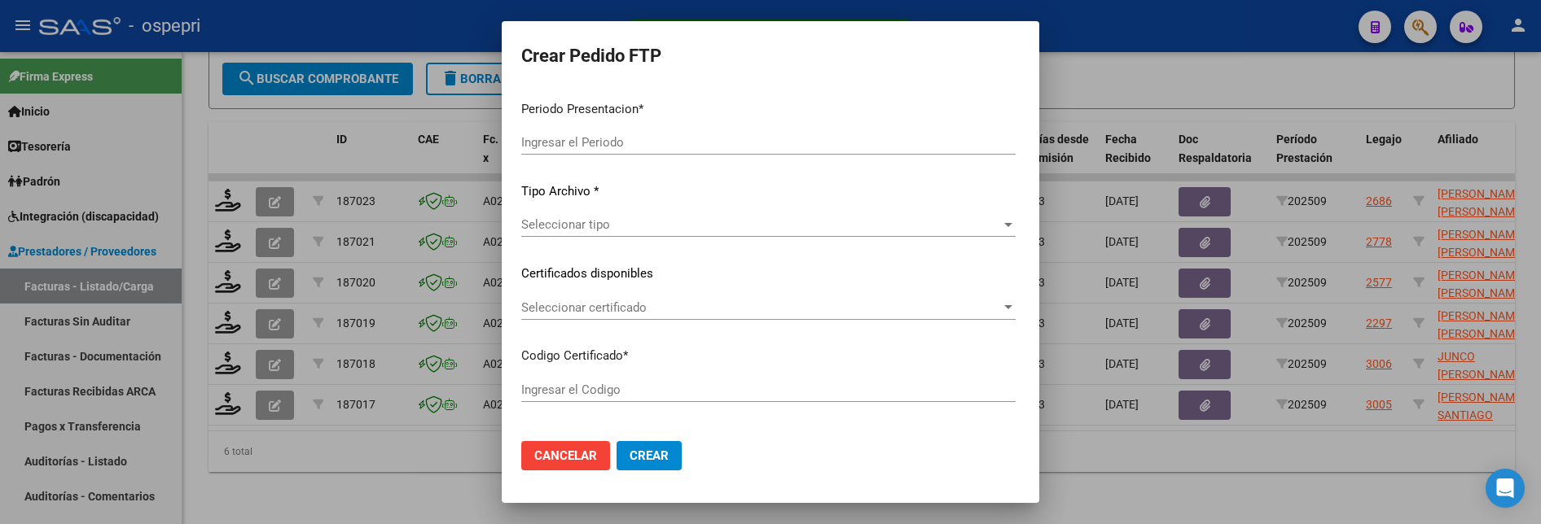
type input "202509"
type input "$ 148.447,20"
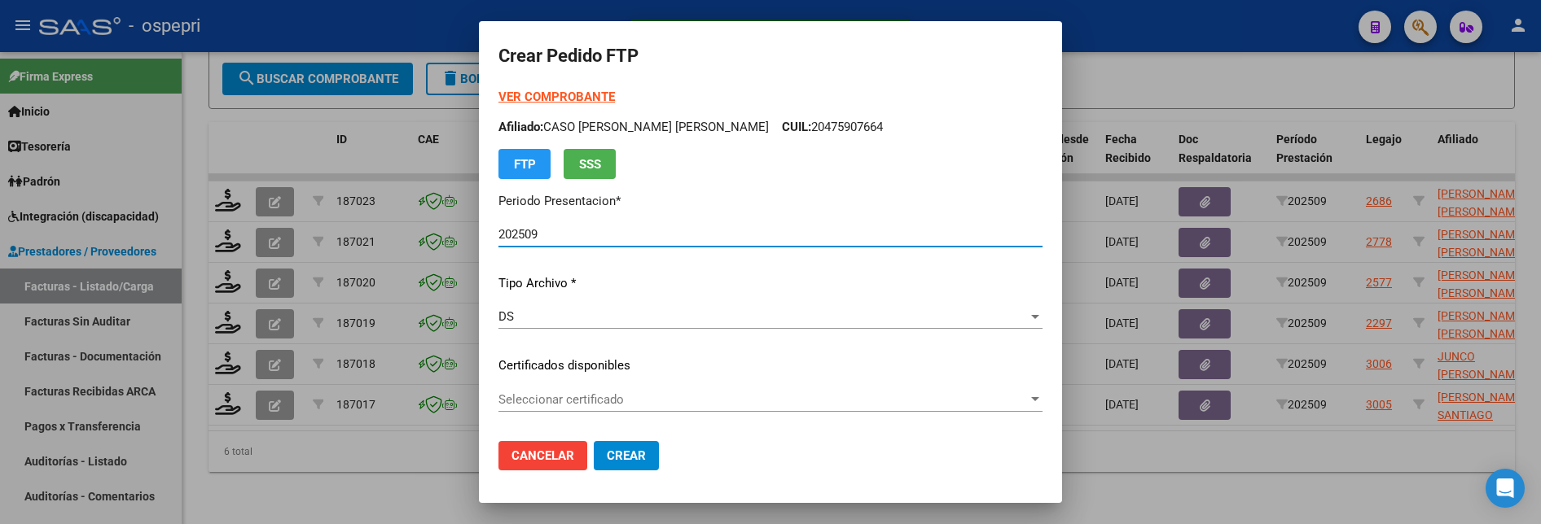
type input "2054851696-0"
type input "2034-05-28"
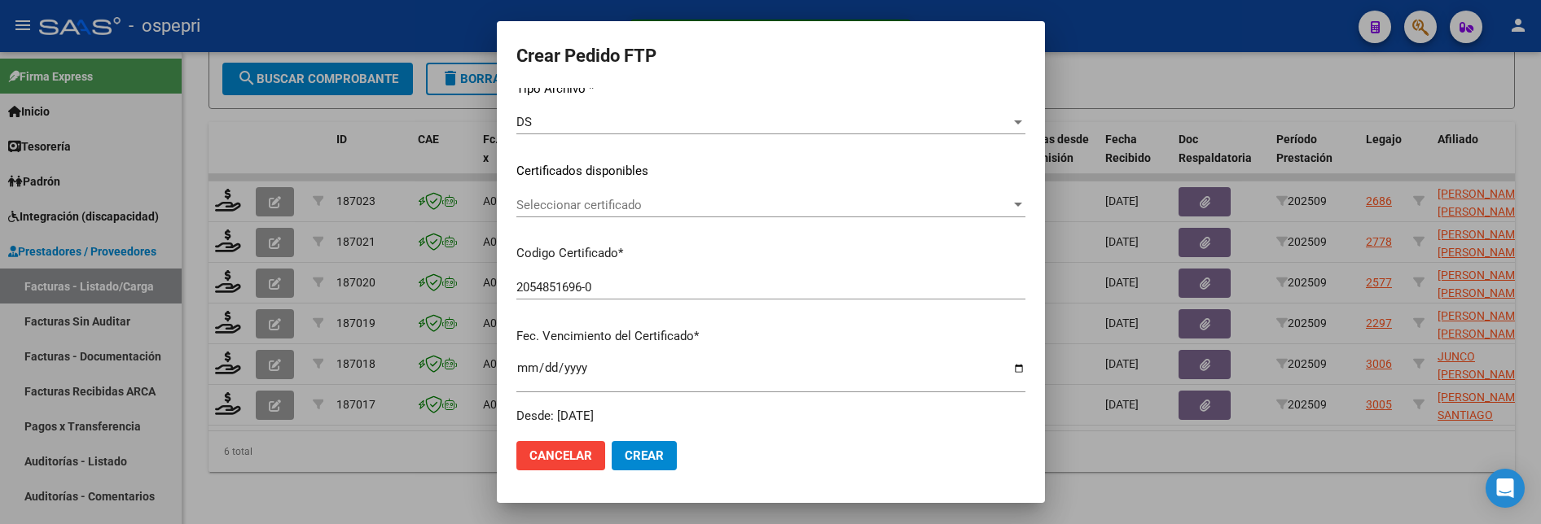
scroll to position [244, 0]
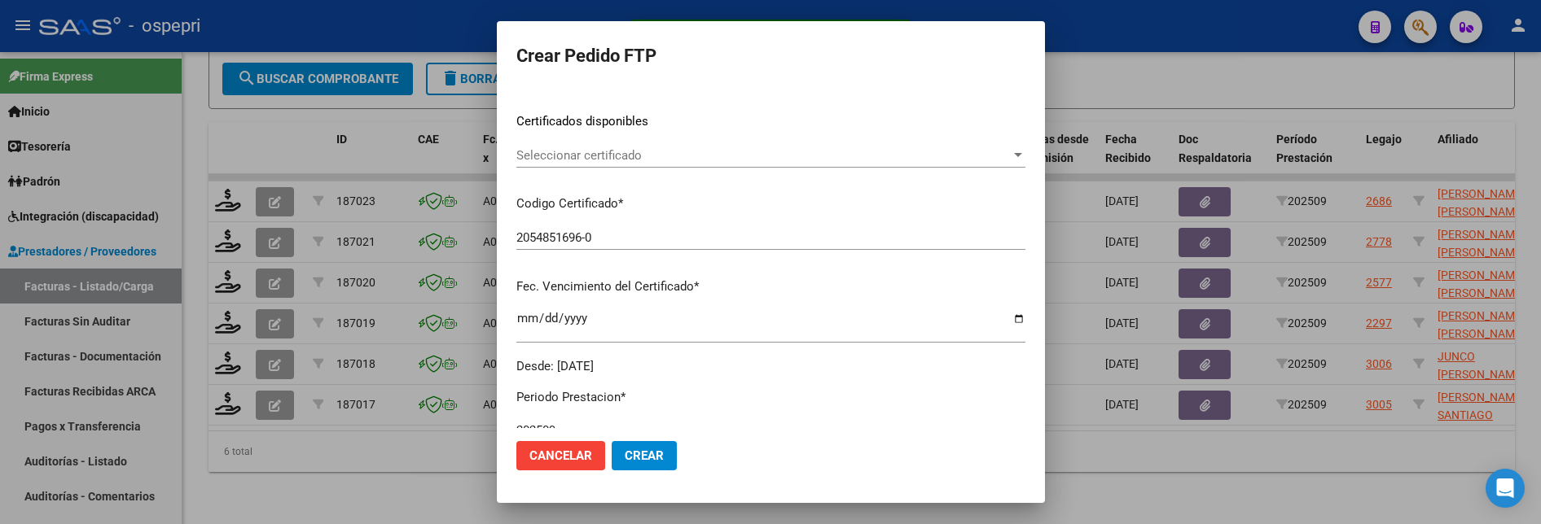
click at [1011, 153] on div at bounding box center [1018, 155] width 15 height 13
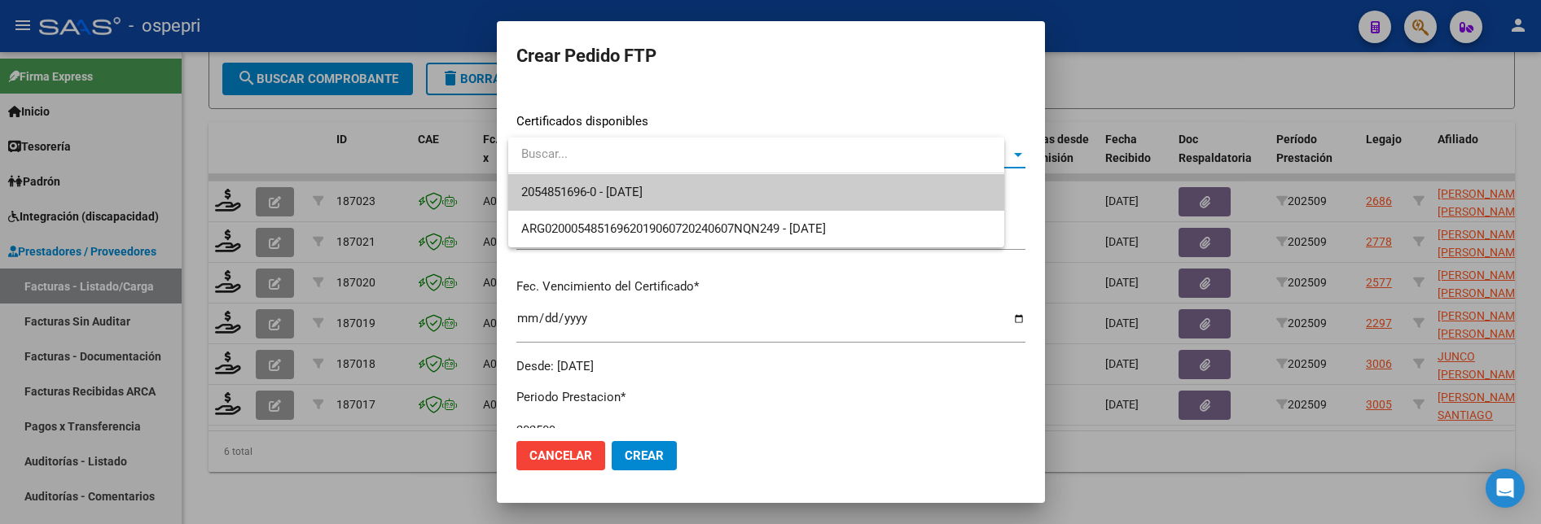
click at [810, 204] on span "2054851696-0 - 2034-05-28" at bounding box center [756, 192] width 470 height 37
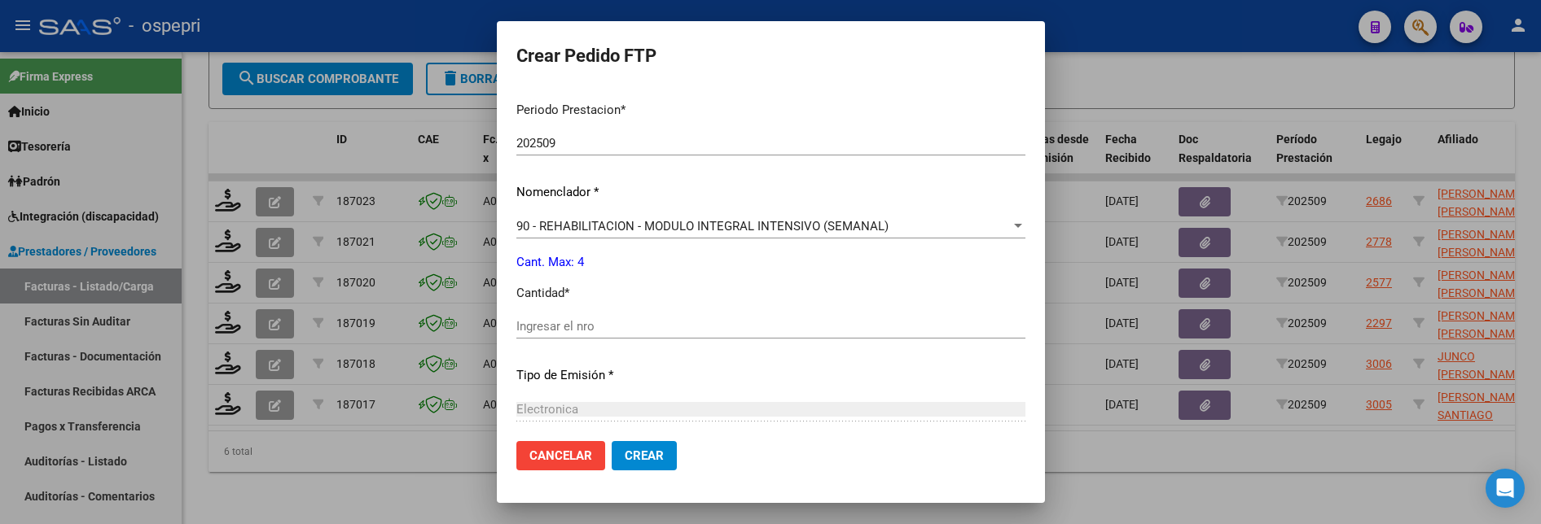
scroll to position [570, 0]
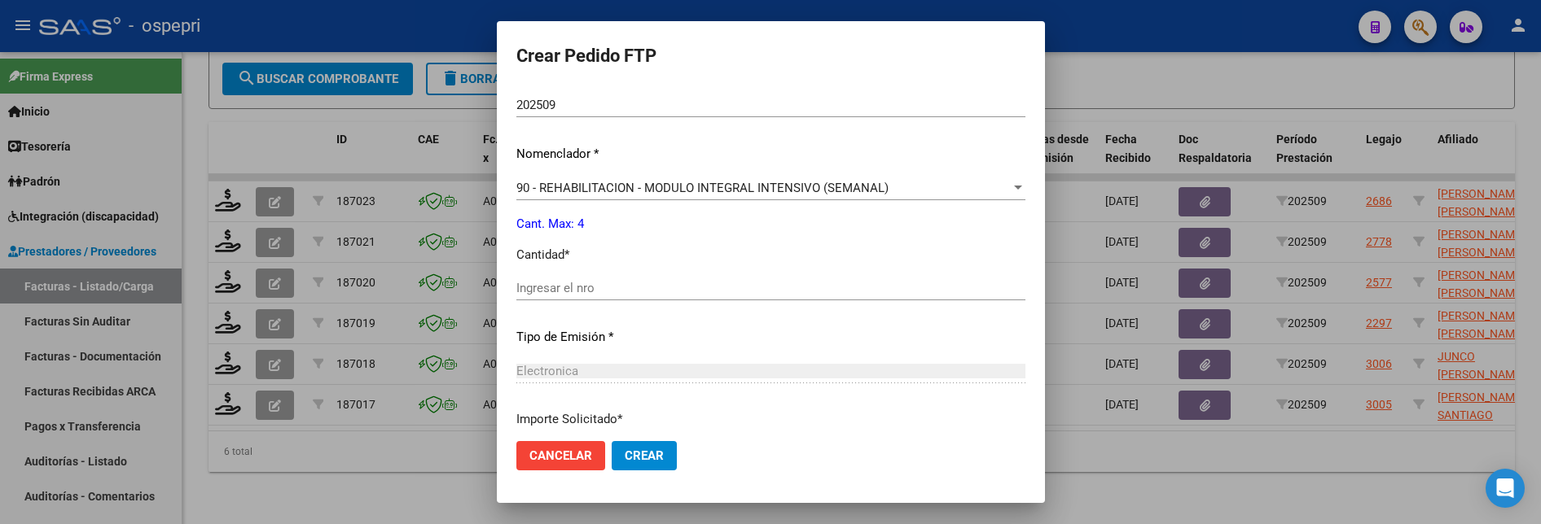
click at [564, 288] on input "Ingresar el nro" at bounding box center [770, 288] width 509 height 15
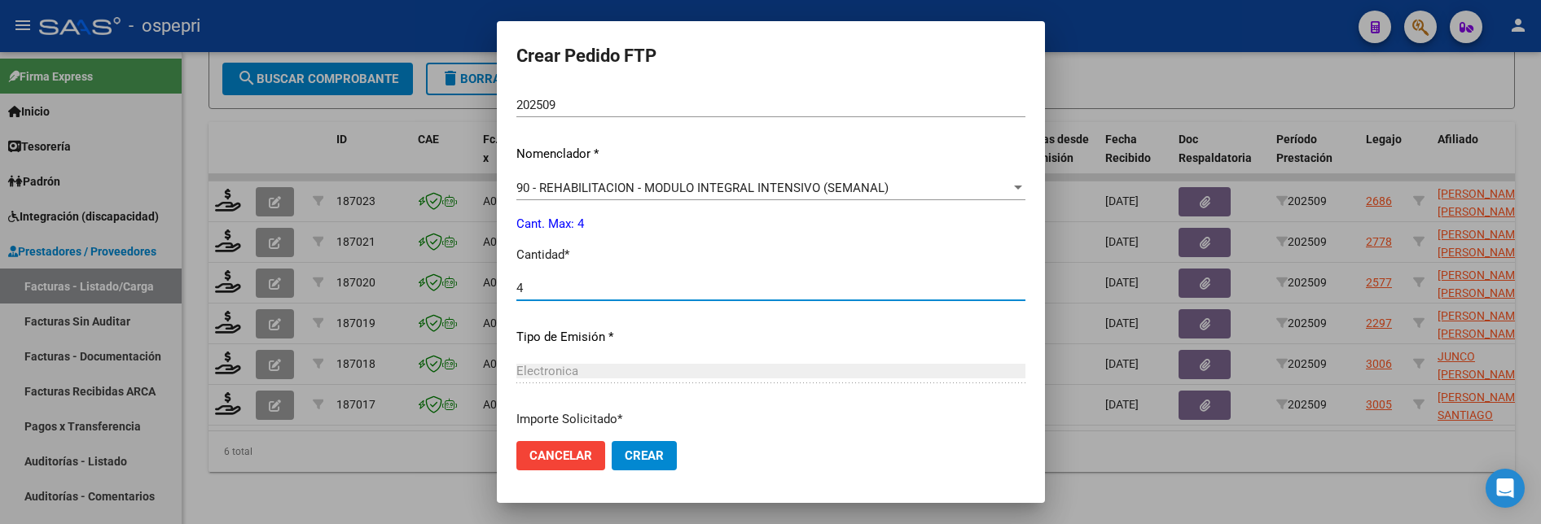
type input "4"
click at [643, 441] on span "Crear" at bounding box center [644, 456] width 39 height 15
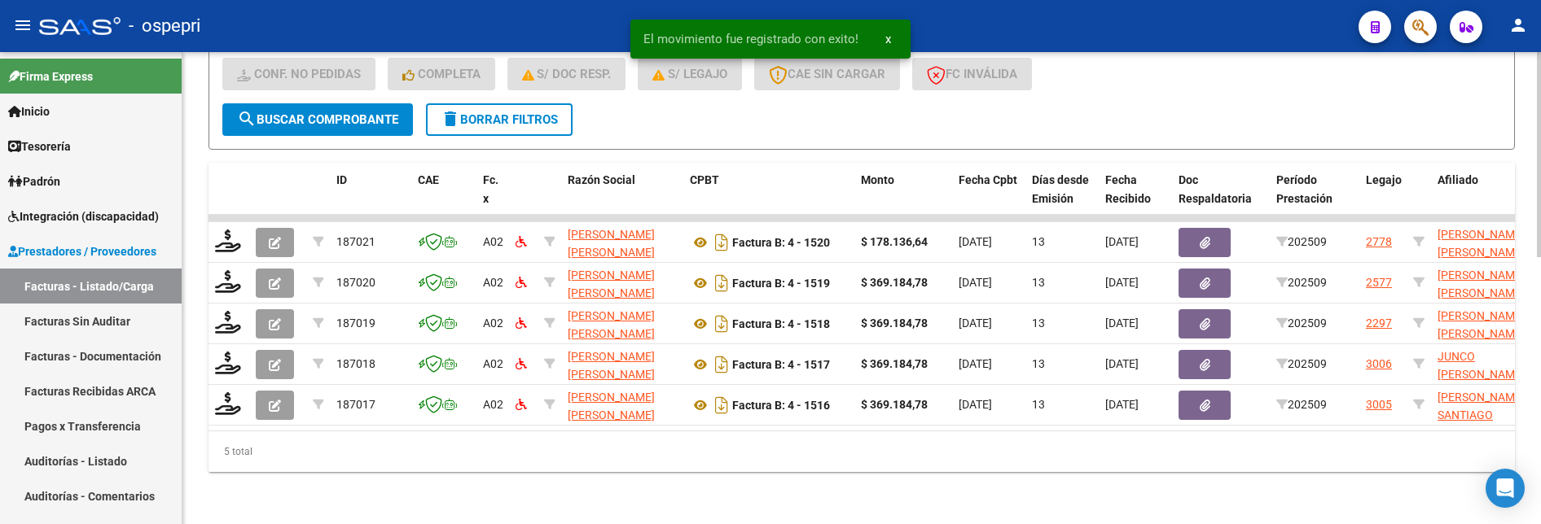
scroll to position [613, 0]
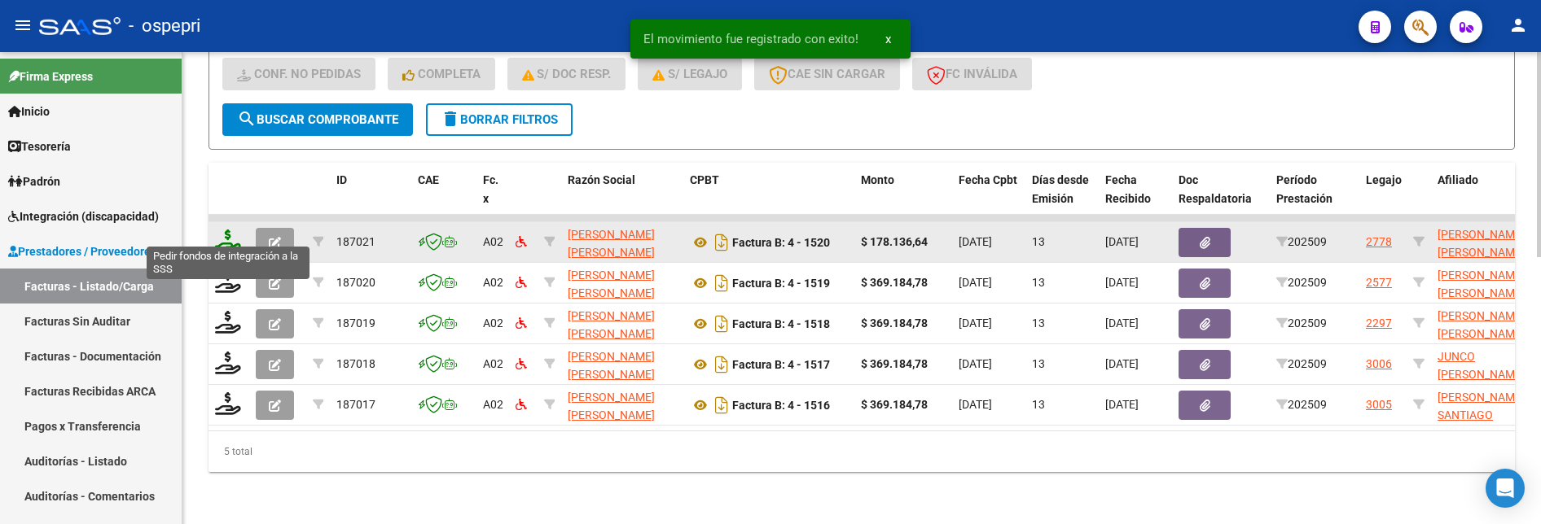
click at [230, 230] on icon at bounding box center [228, 241] width 26 height 23
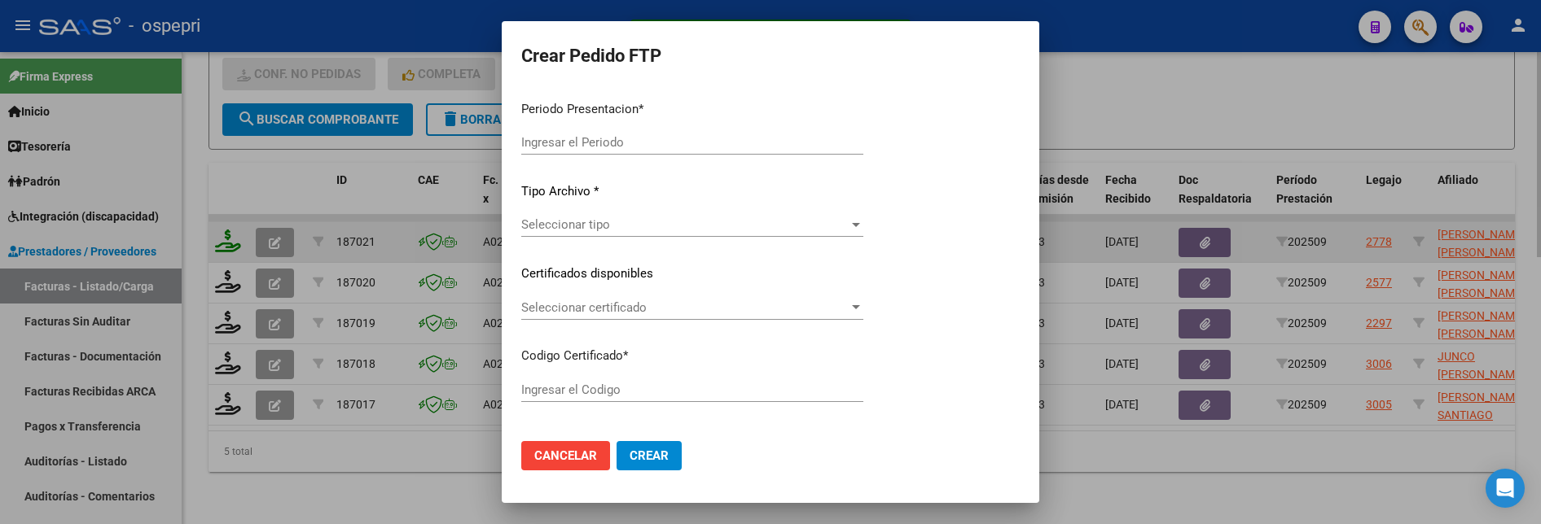
type input "202509"
type input "$ 178.136,64"
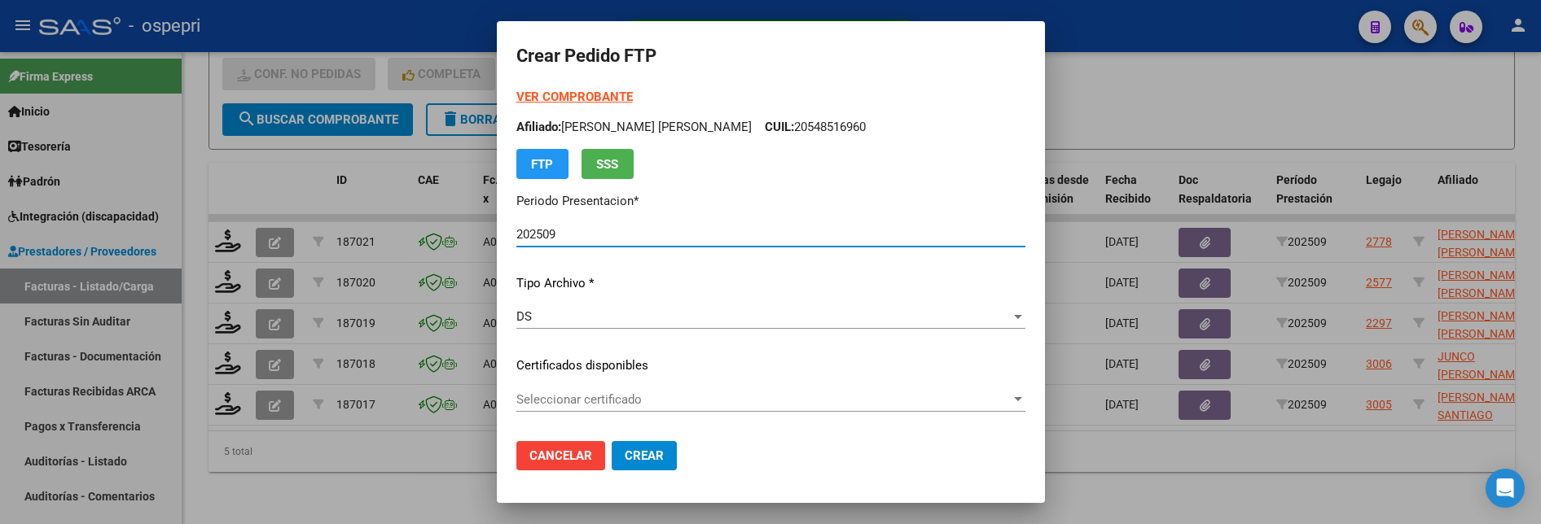
type input "2753562137-9"
type input "2027-07-21"
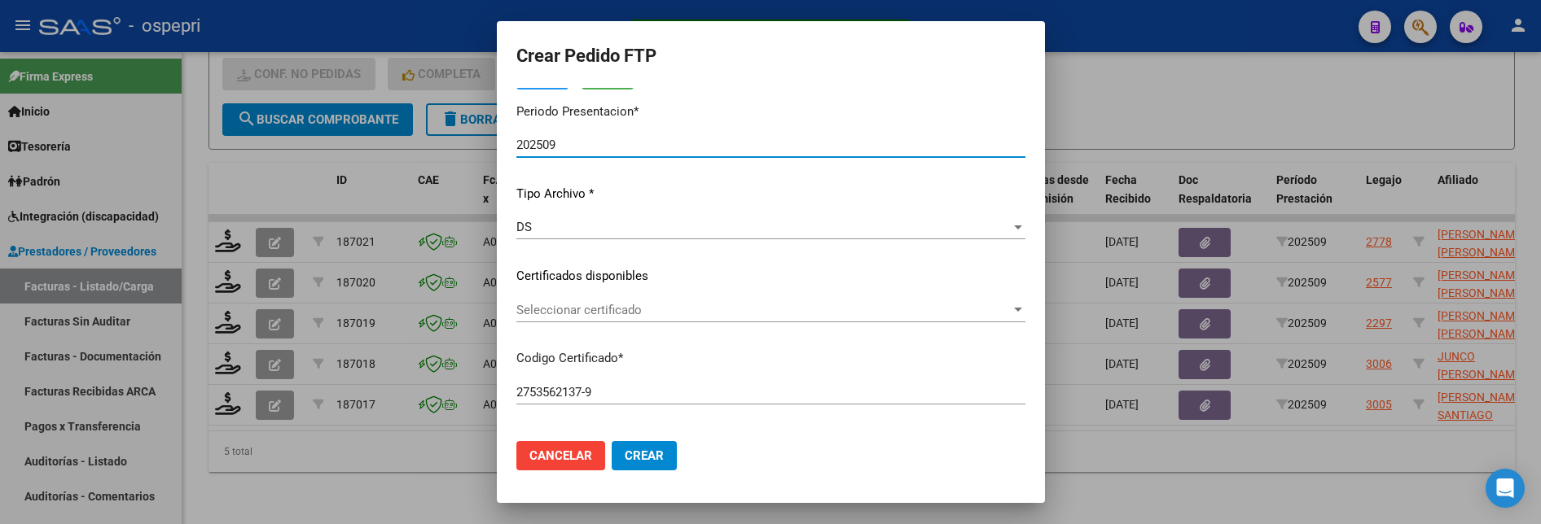
scroll to position [163, 0]
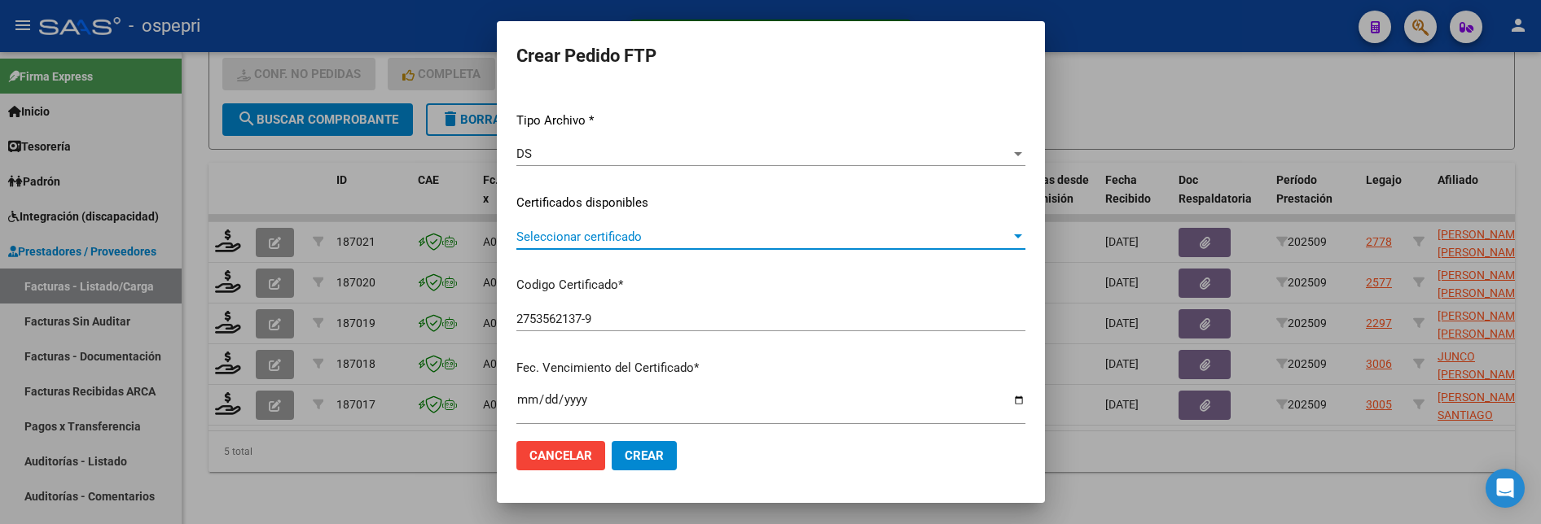
click at [1023, 239] on div at bounding box center [1018, 236] width 15 height 13
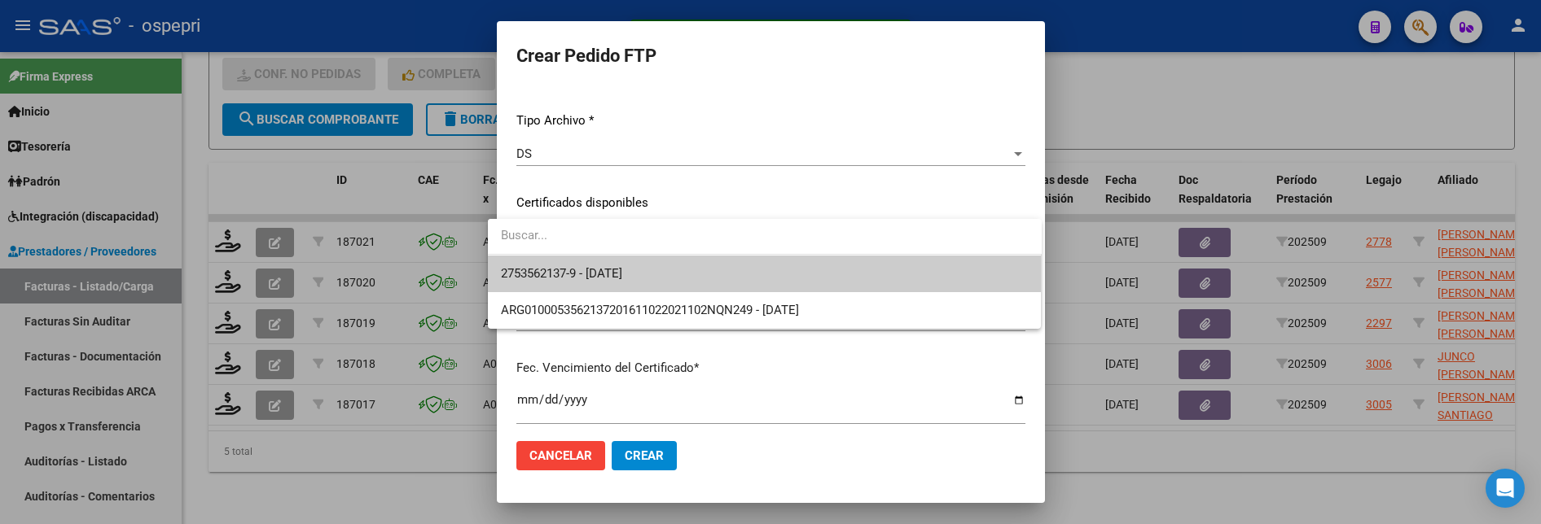
click at [861, 273] on span "2753562137-9 - 2027-07-21" at bounding box center [765, 274] width 528 height 37
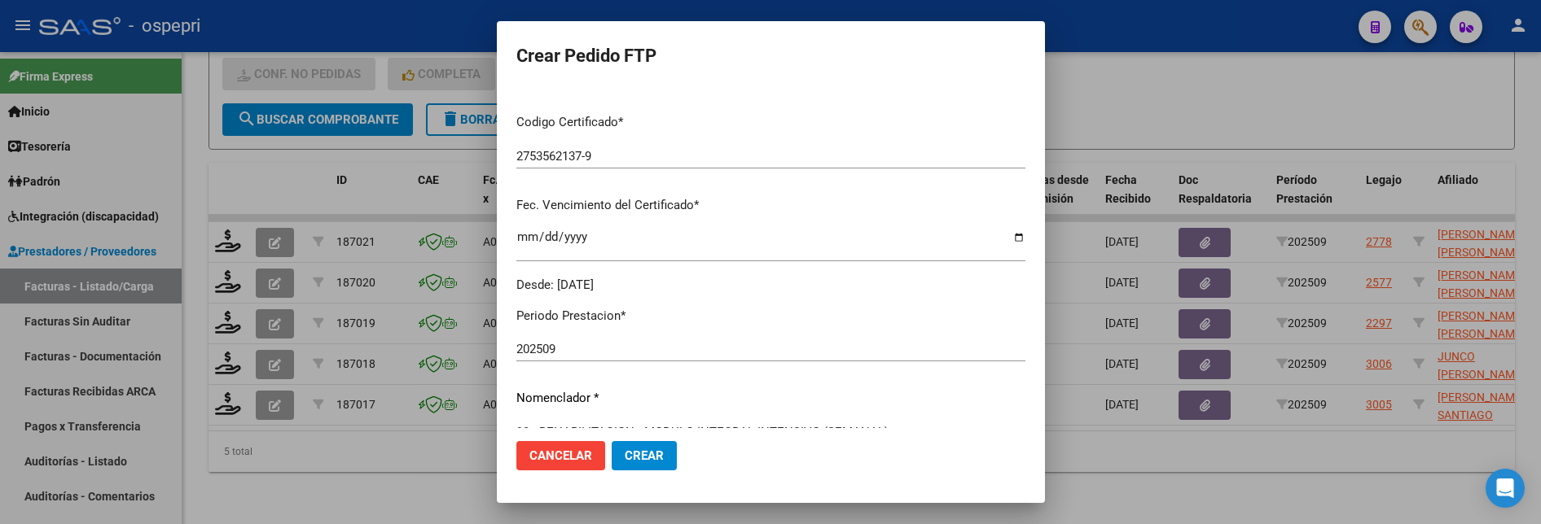
scroll to position [489, 0]
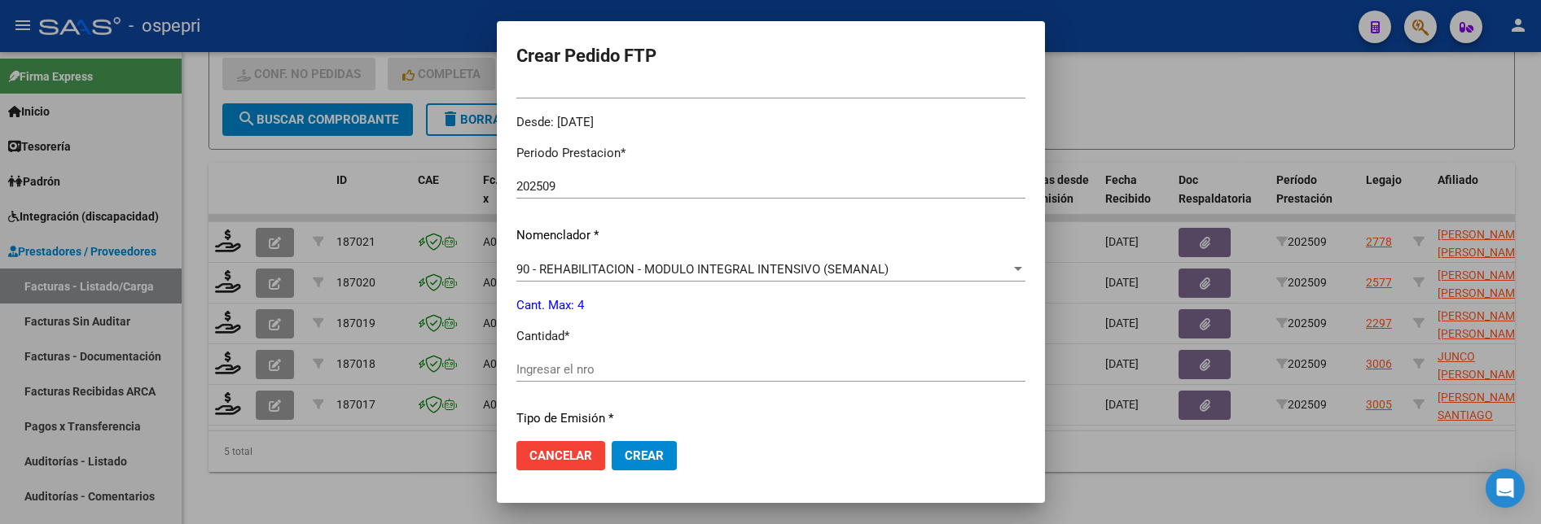
click at [606, 371] on input "Ingresar el nro" at bounding box center [770, 369] width 509 height 15
type input "4"
click at [632, 441] on span "Crear" at bounding box center [644, 456] width 39 height 15
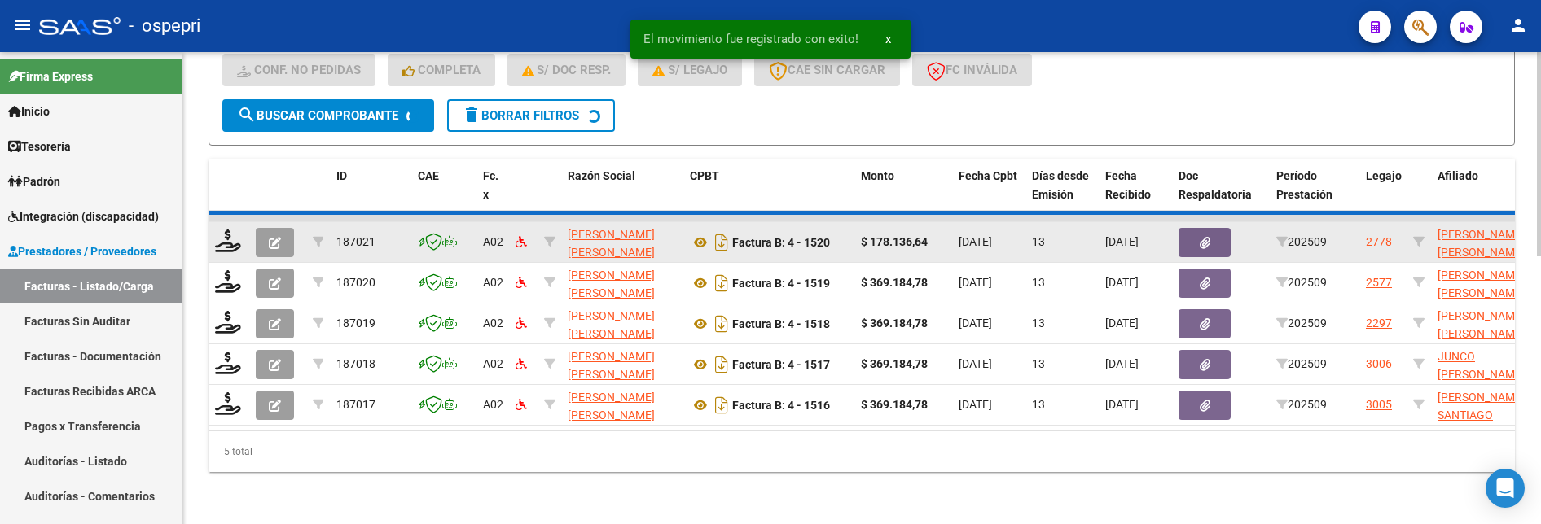
scroll to position [573, 0]
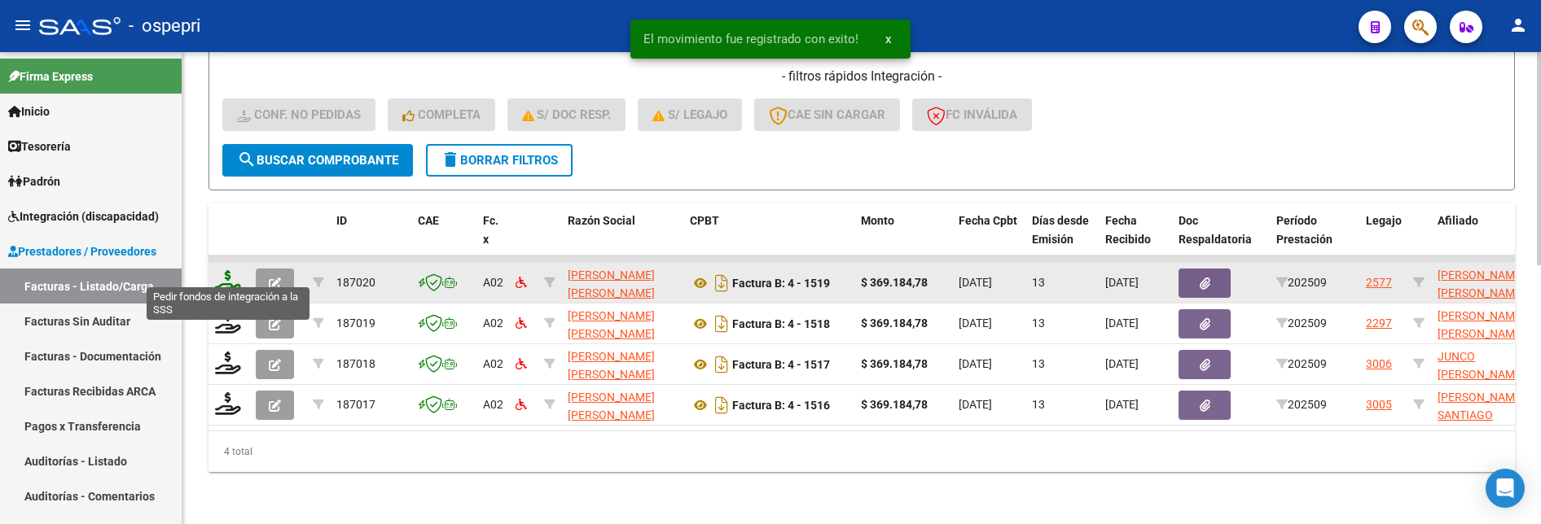
click at [223, 275] on icon at bounding box center [228, 281] width 26 height 23
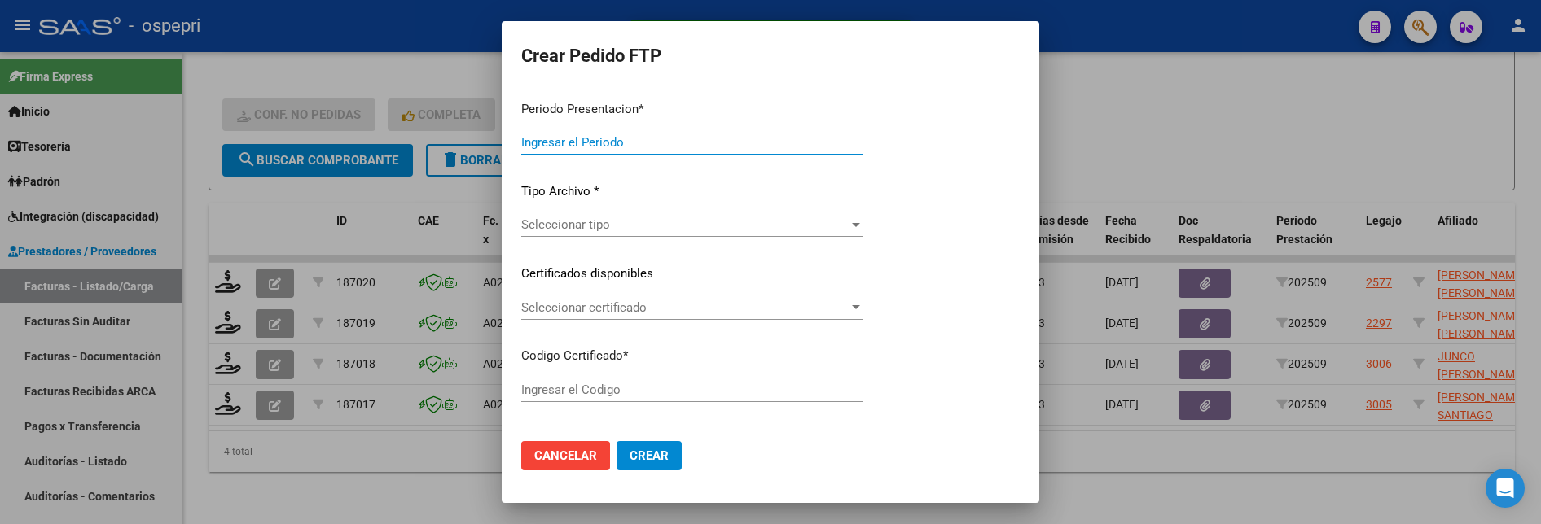
type input "202509"
type input "$ 369.184,78"
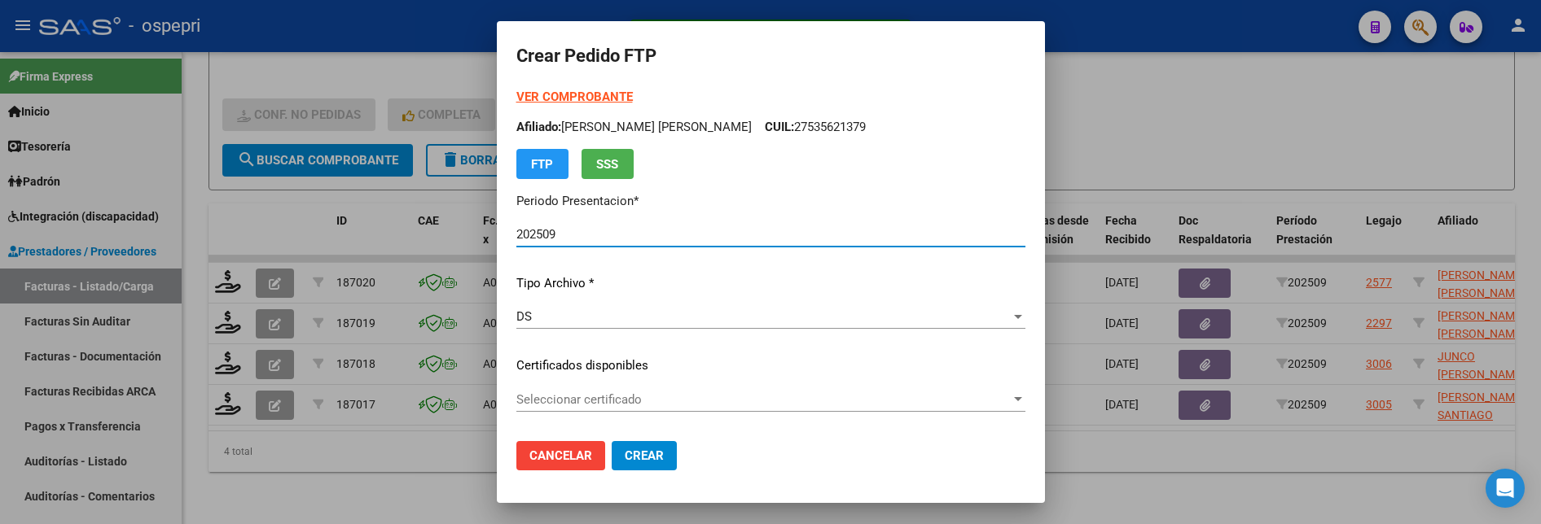
type input "2752176172-0"
type input "2028-07-30"
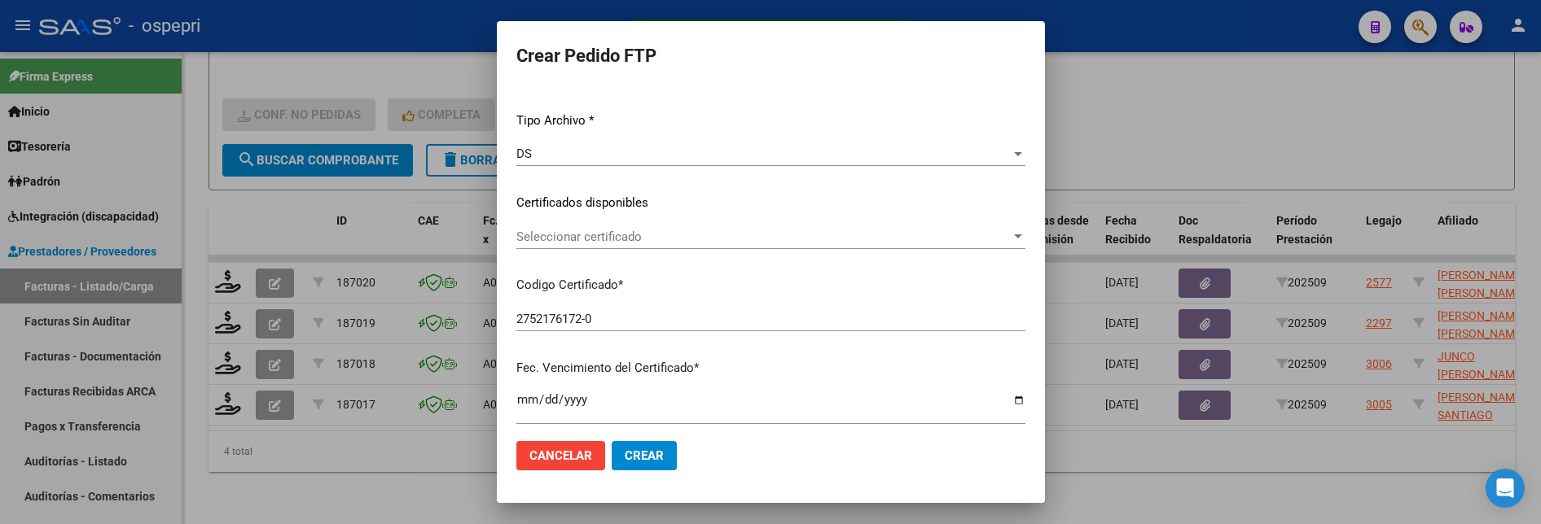
scroll to position [244, 0]
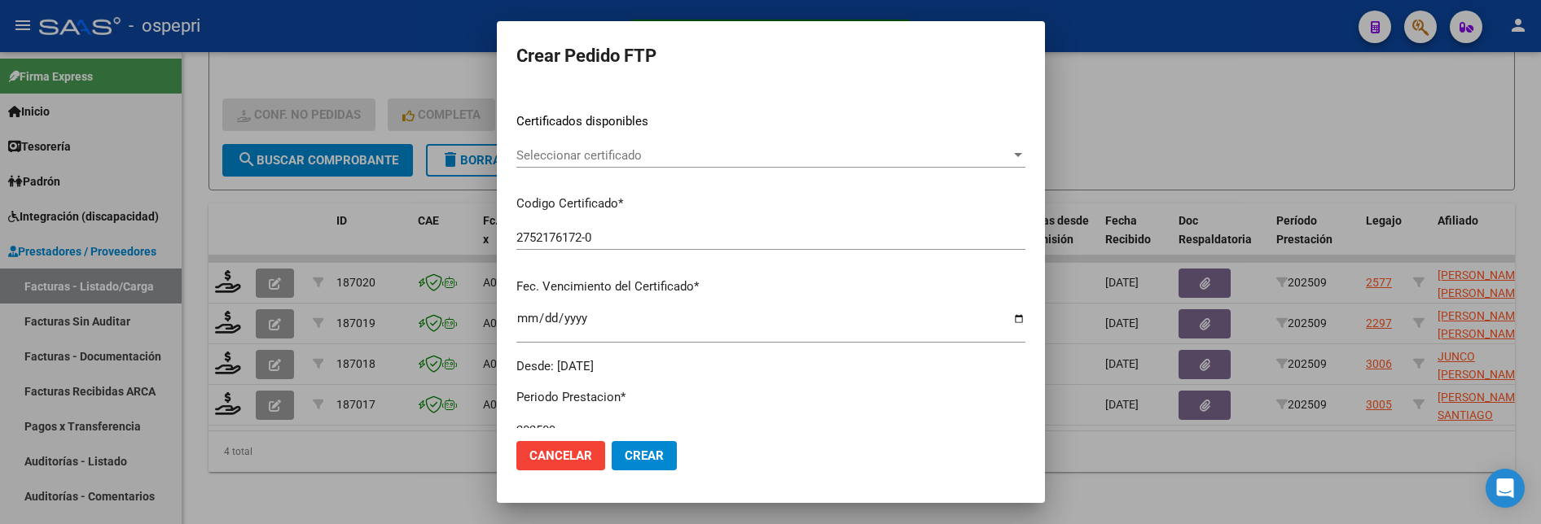
click at [1025, 152] on div at bounding box center [1018, 155] width 15 height 13
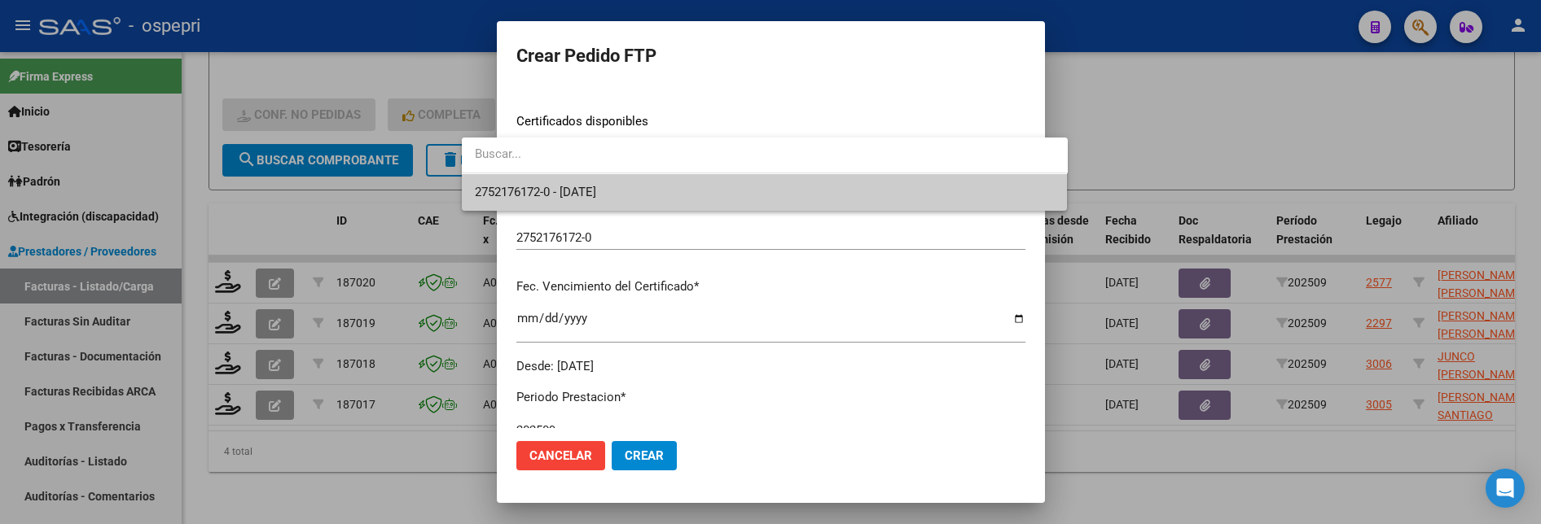
click at [981, 197] on span "2752176172-0 - 2028-07-30" at bounding box center [765, 192] width 580 height 37
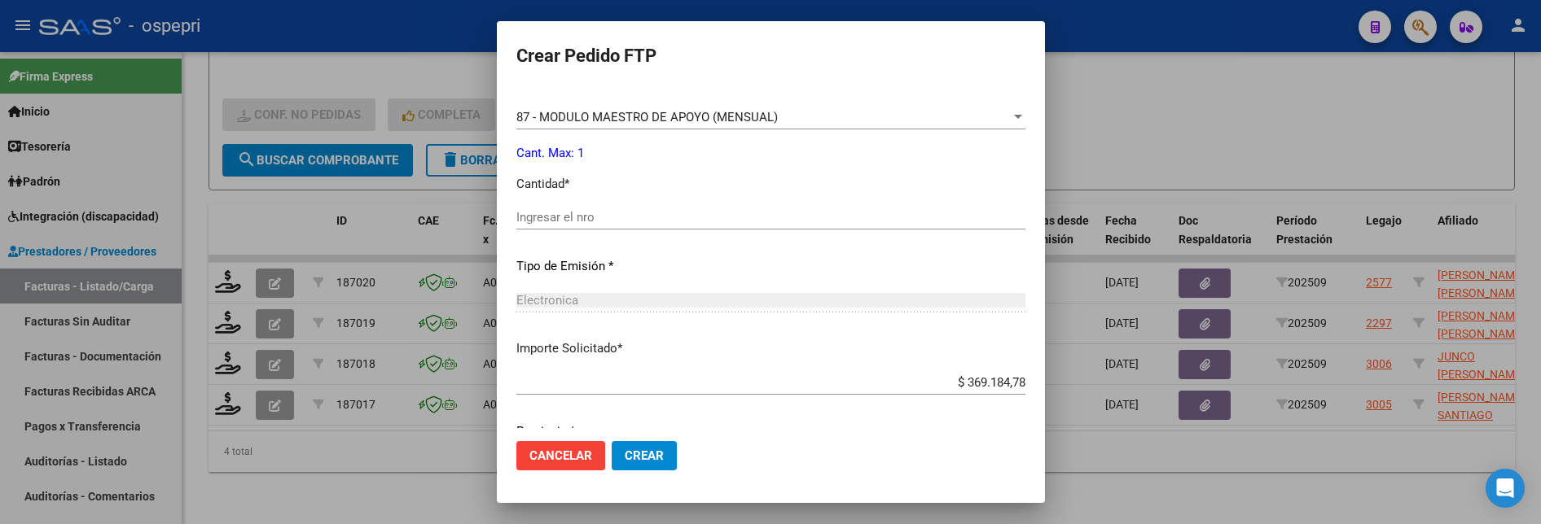
scroll to position [652, 0]
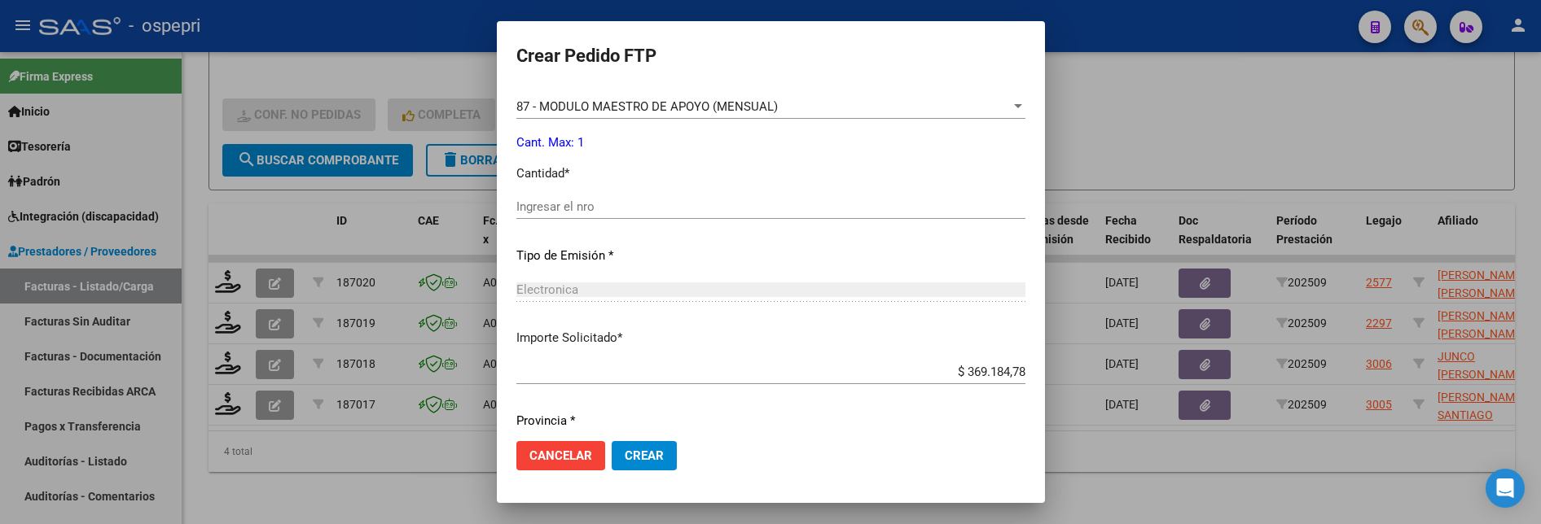
click at [555, 202] on input "Ingresar el nro" at bounding box center [770, 207] width 509 height 15
click at [1168, 112] on div at bounding box center [770, 262] width 1541 height 524
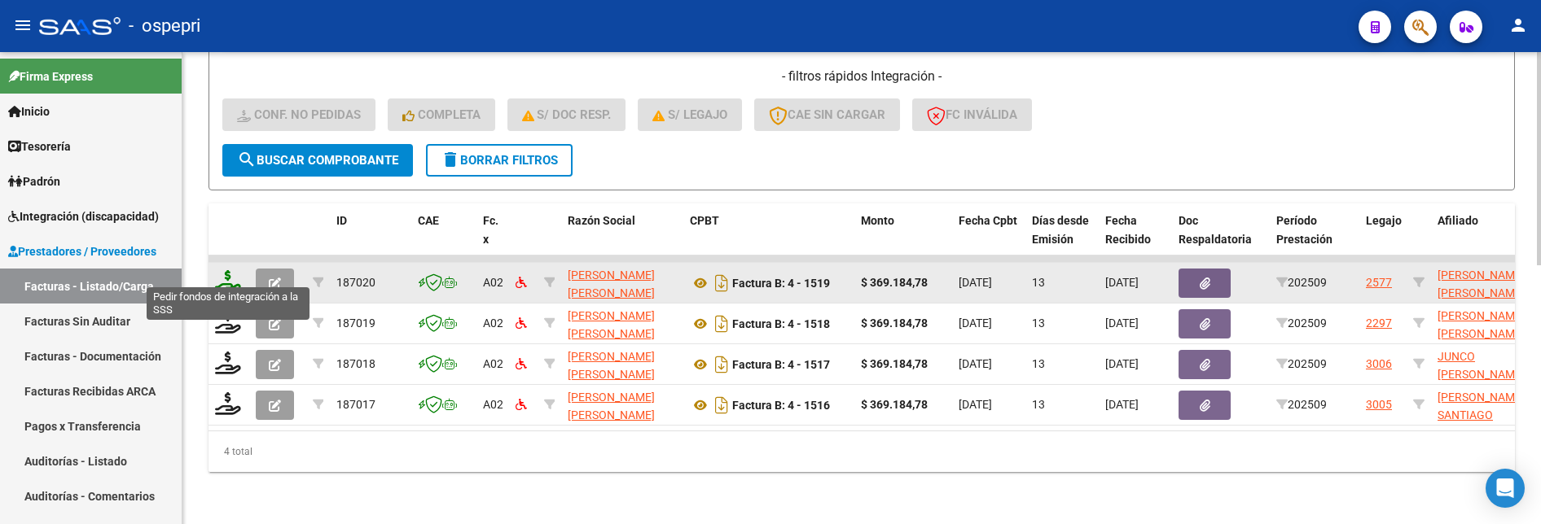
click at [226, 273] on icon at bounding box center [228, 281] width 26 height 23
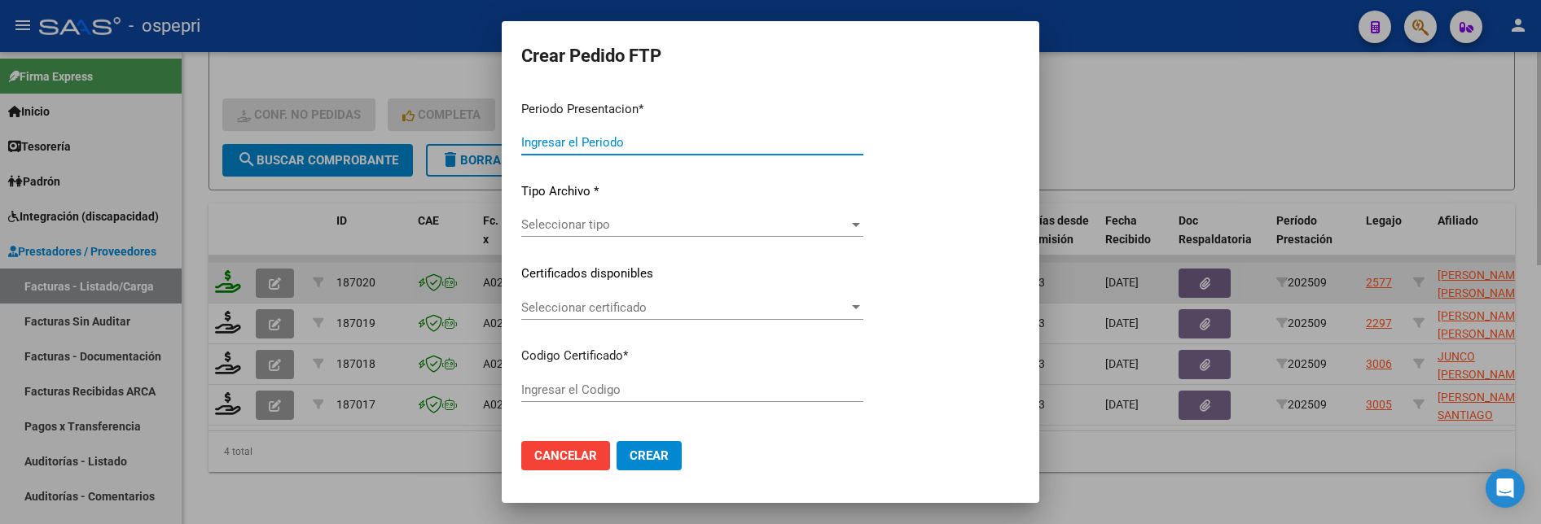
type input "202509"
type input "$ 369.184,78"
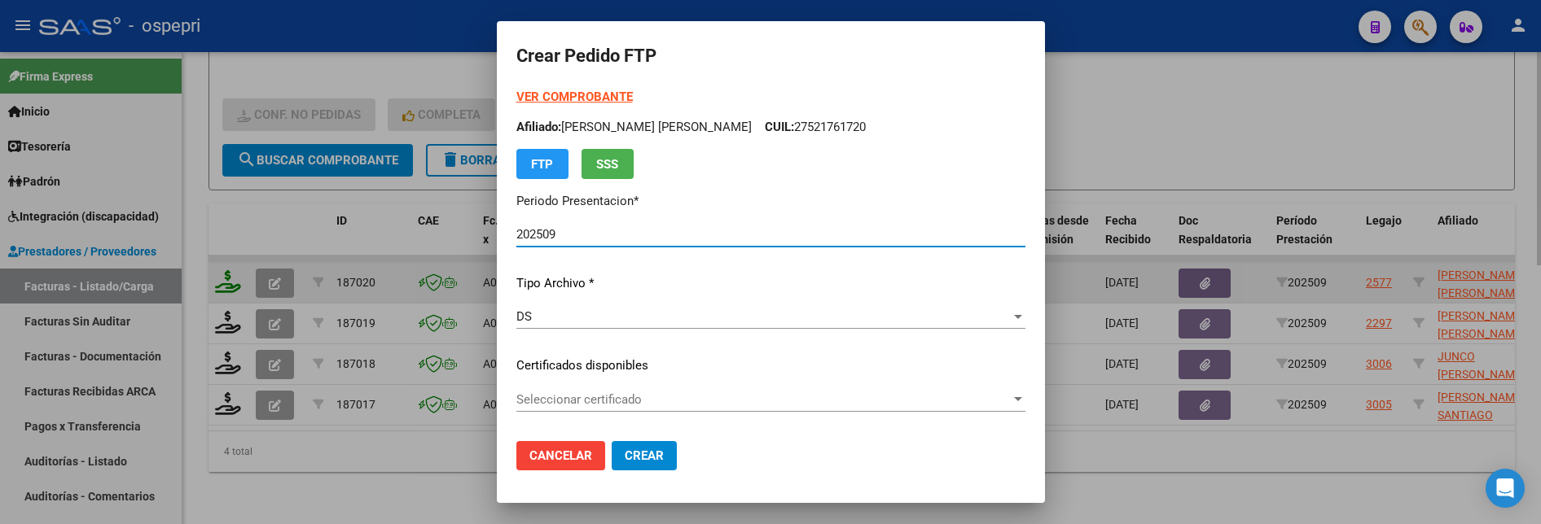
type input "2752176172-0"
type input "2028-07-30"
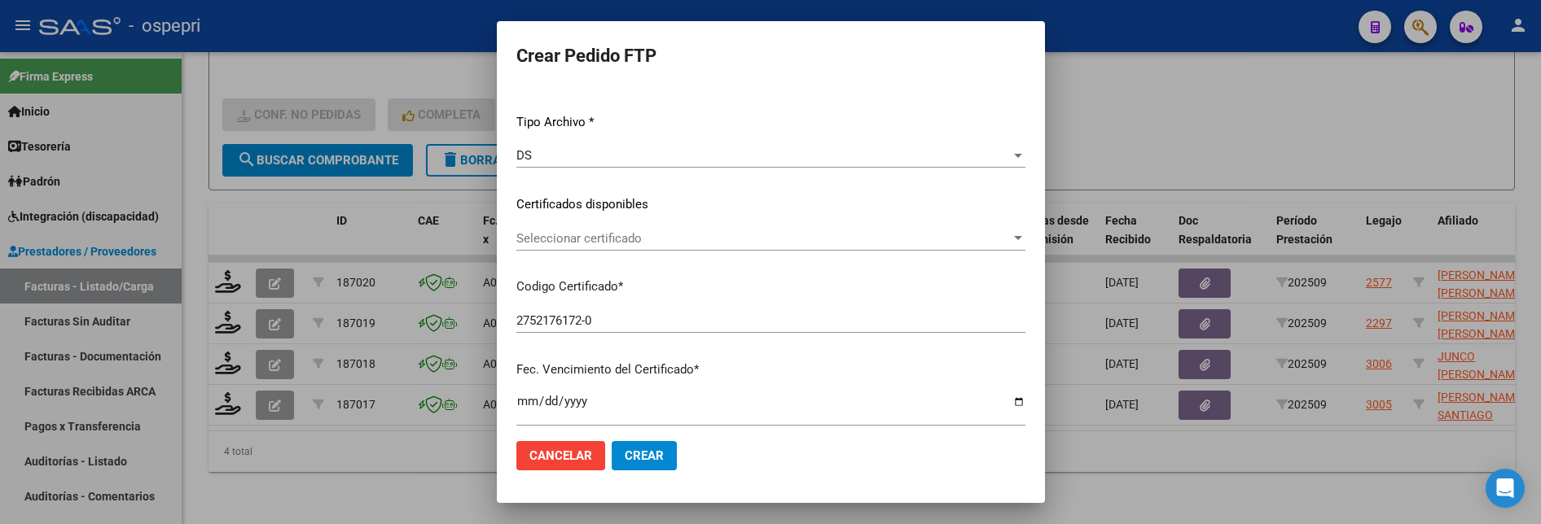
scroll to position [163, 0]
click at [1025, 233] on div at bounding box center [1018, 236] width 15 height 13
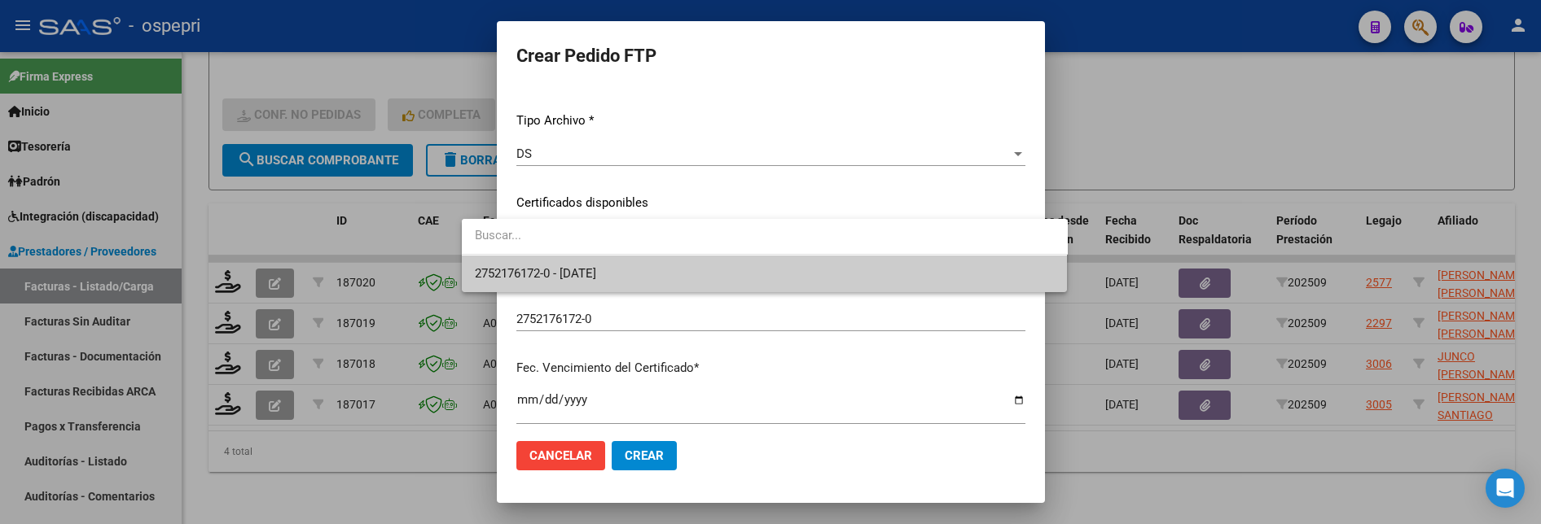
click at [952, 289] on span "2752176172-0 - 2028-07-30" at bounding box center [765, 274] width 580 height 37
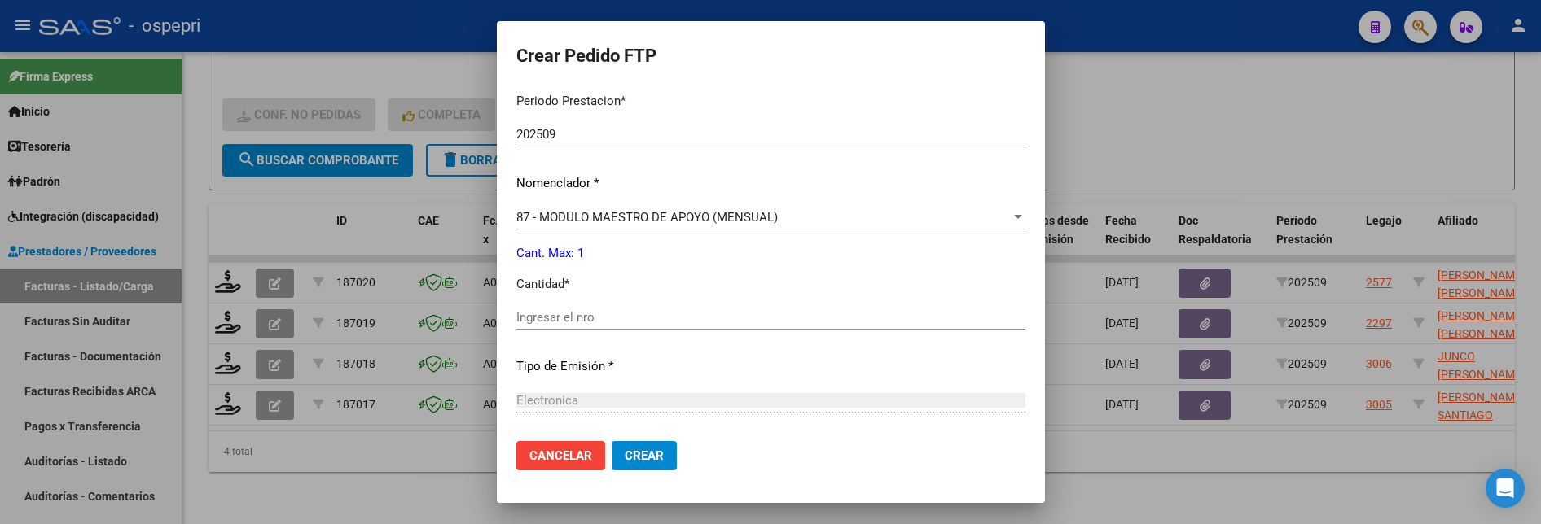
scroll to position [570, 0]
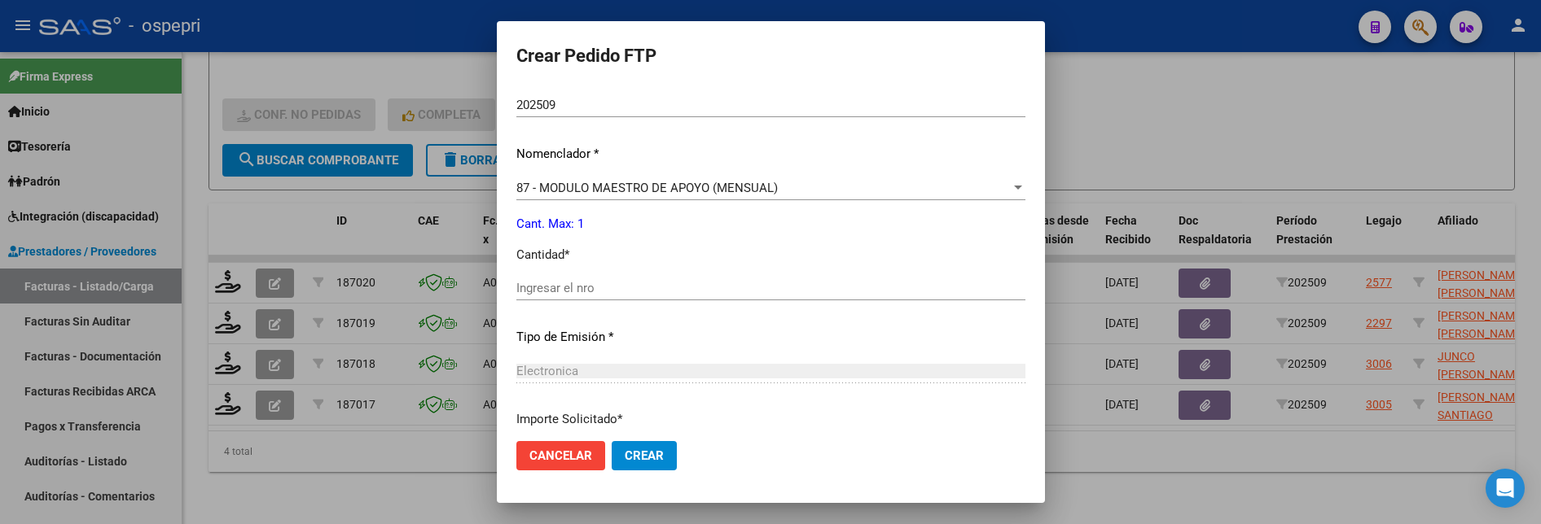
click at [622, 291] on input "Ingresar el nro" at bounding box center [770, 288] width 509 height 15
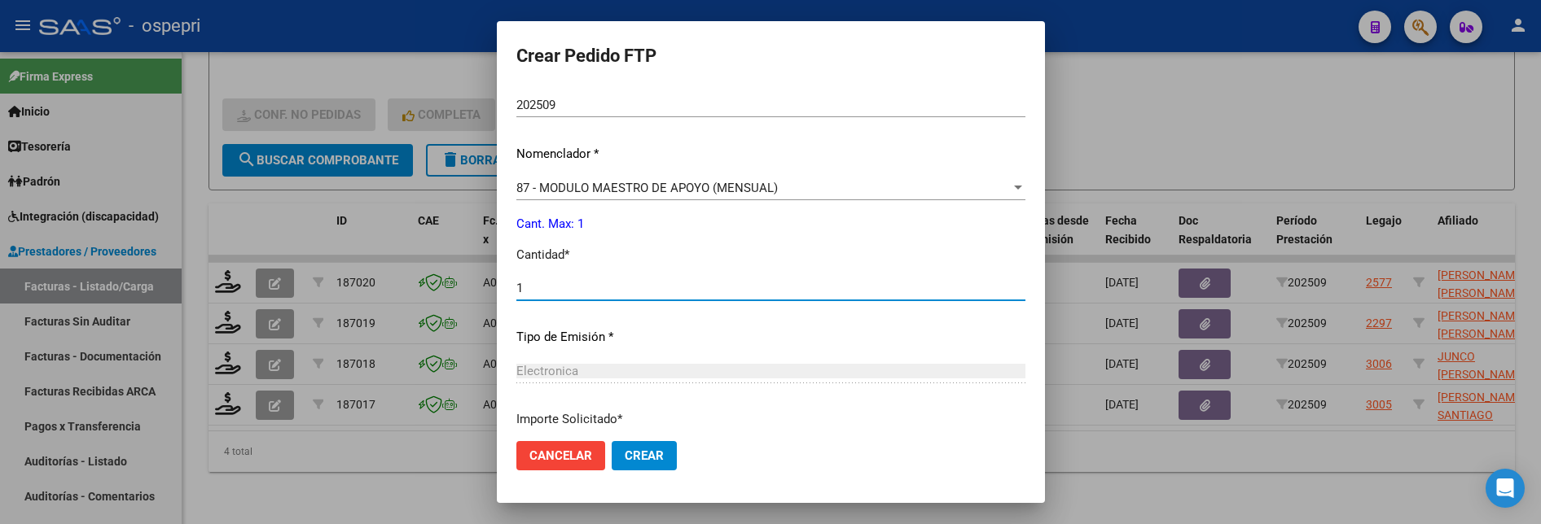
type input "1"
click at [625, 441] on span "Crear" at bounding box center [644, 456] width 39 height 15
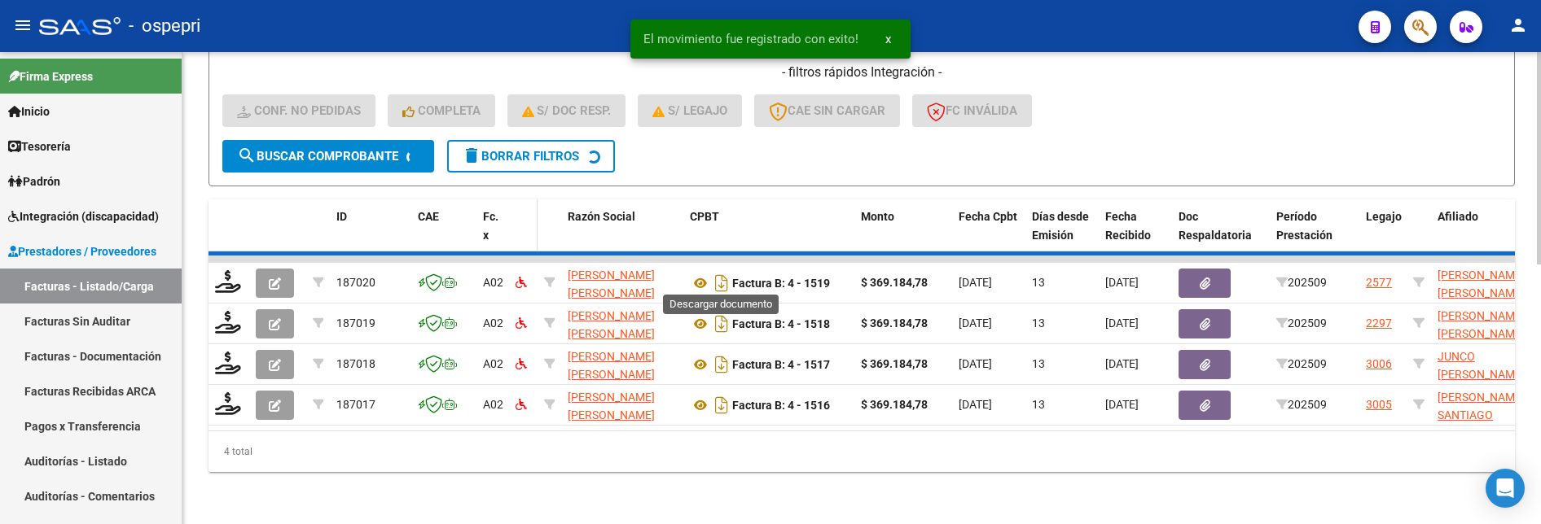
scroll to position [532, 0]
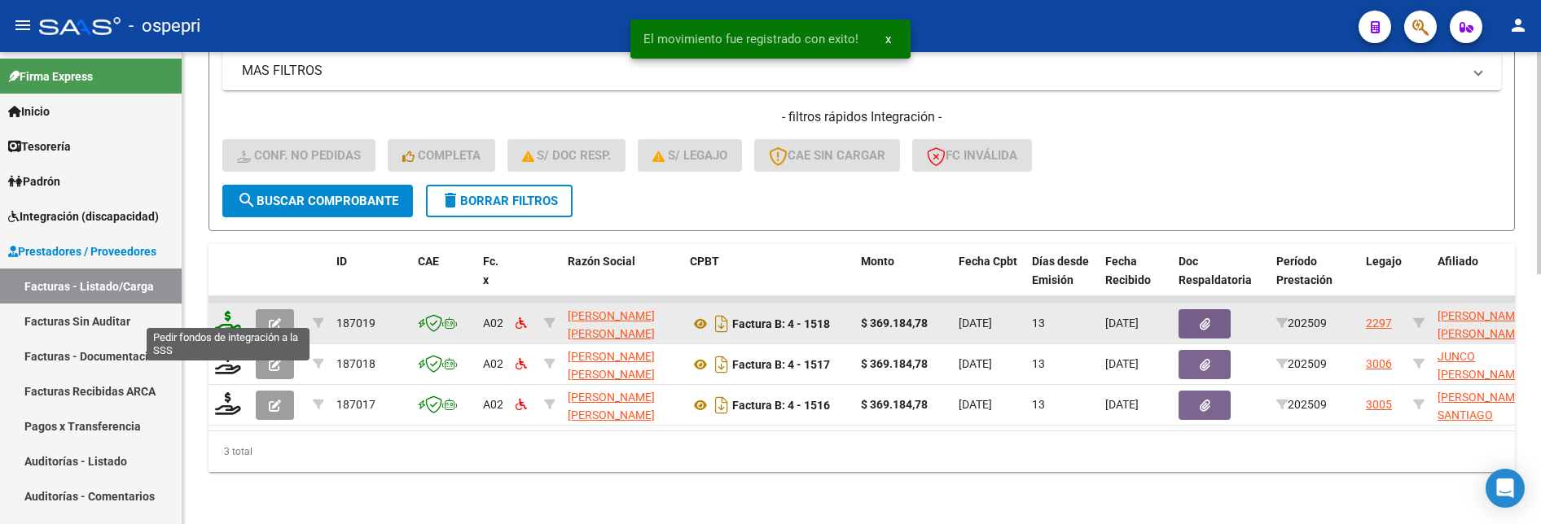
click at [235, 313] on icon at bounding box center [228, 322] width 26 height 23
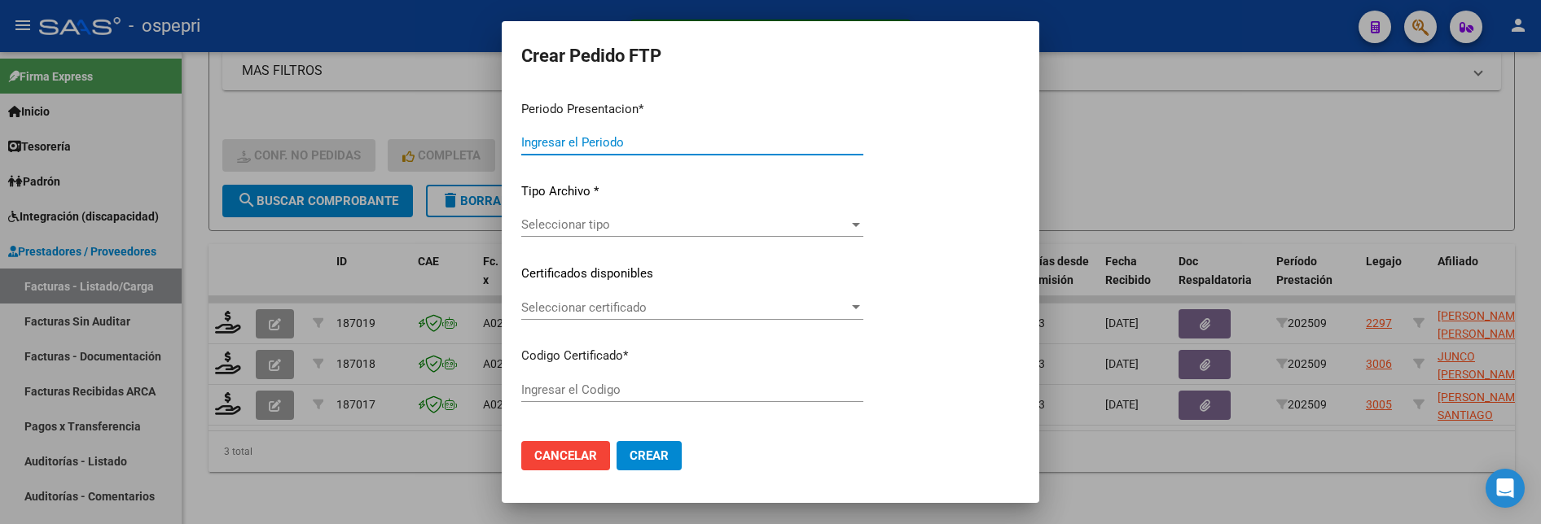
type input "202509"
type input "$ 369.184,78"
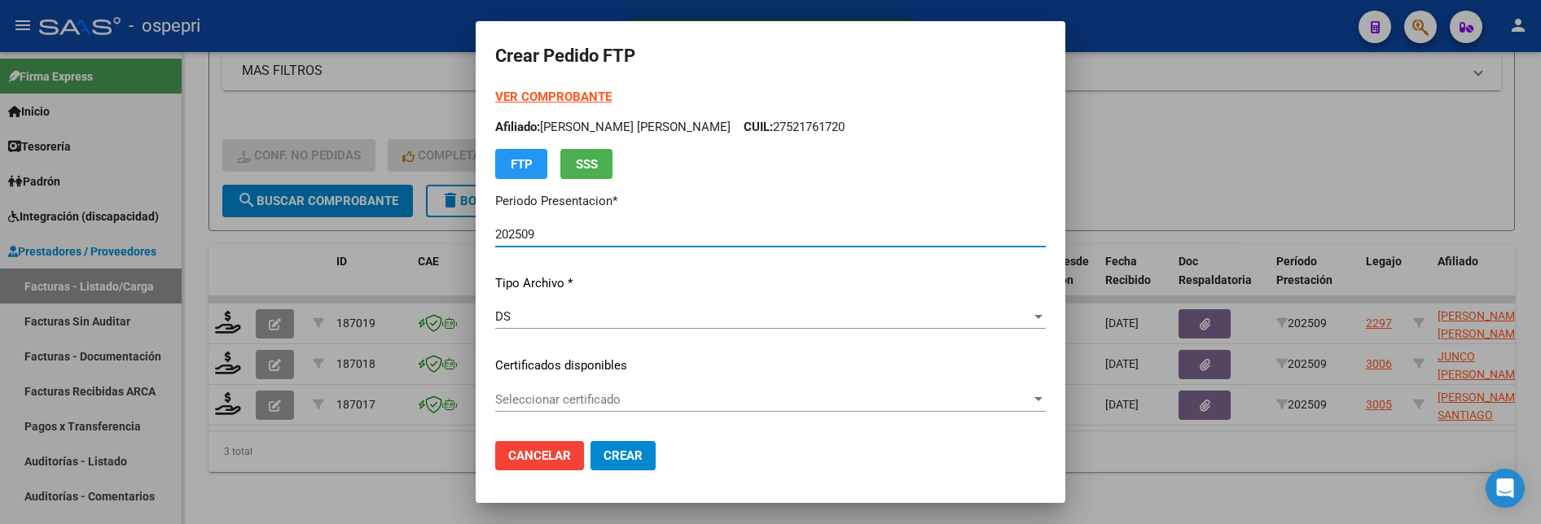
type input "2750318890-8"
type input "2026-02-01"
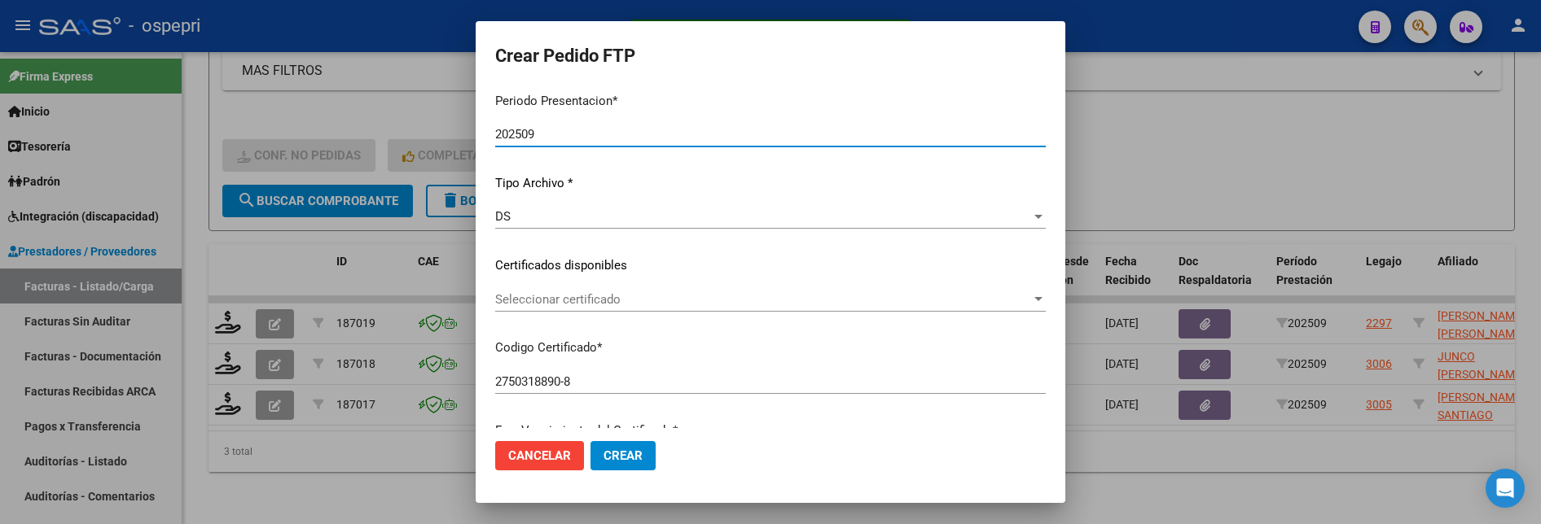
scroll to position [163, 0]
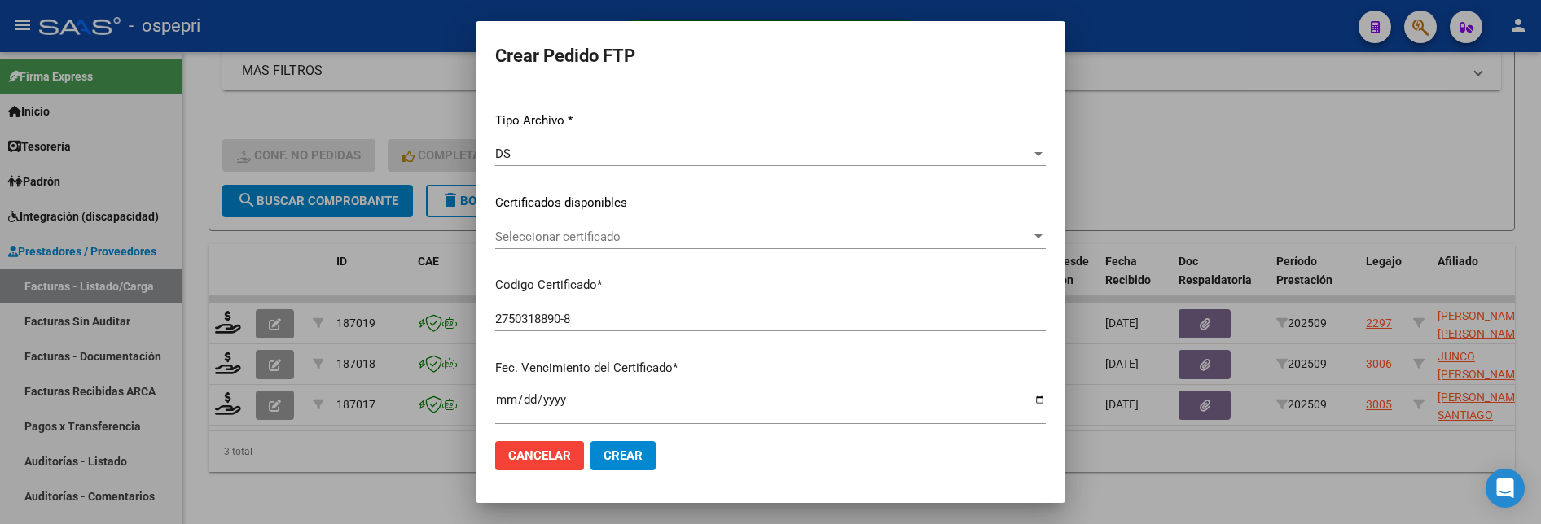
click at [1046, 231] on div at bounding box center [1038, 236] width 15 height 13
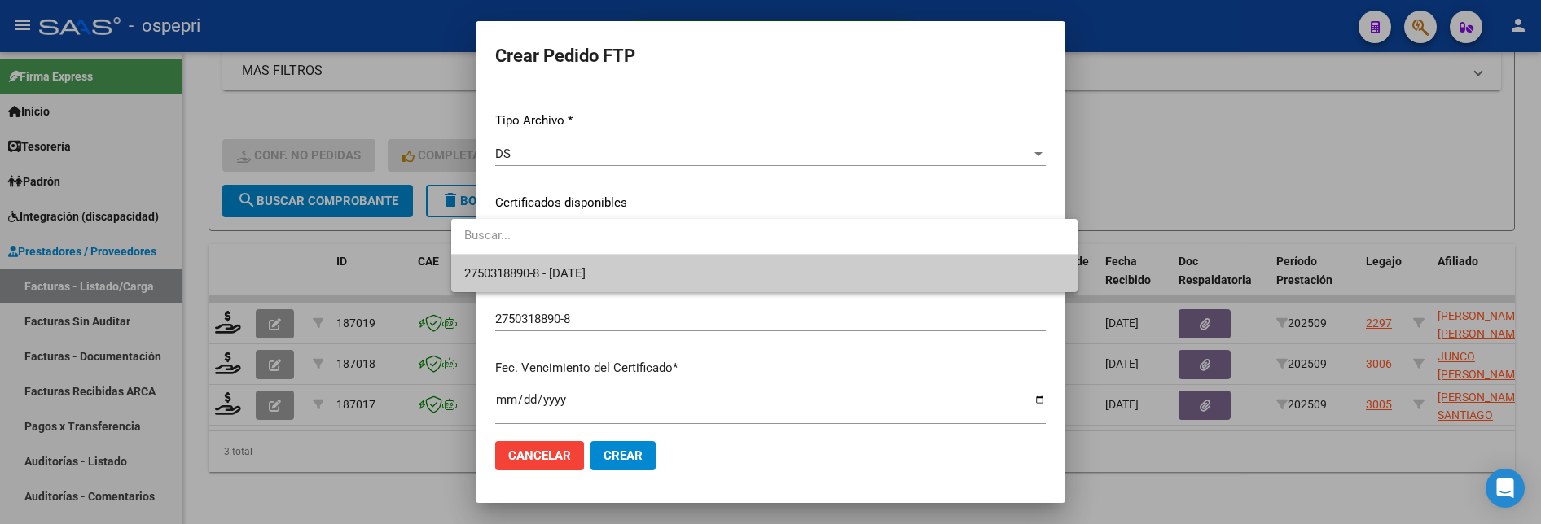
click at [814, 277] on span "2750318890-8 - 2026-02-01" at bounding box center [764, 274] width 600 height 37
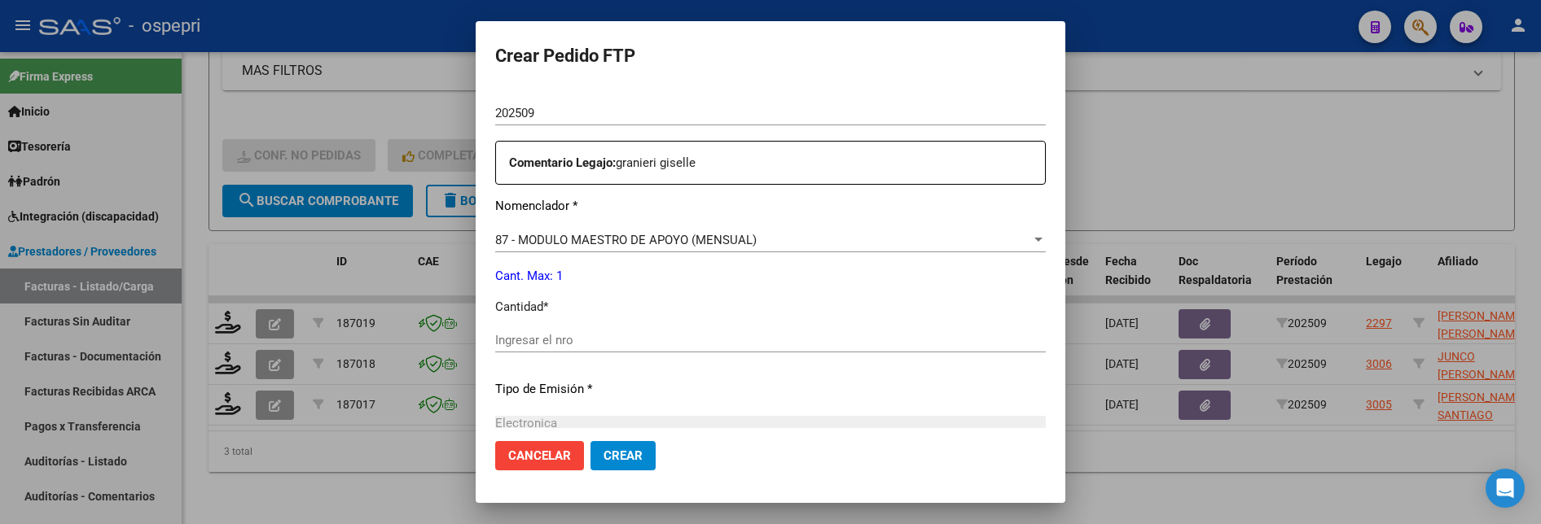
scroll to position [570, 0]
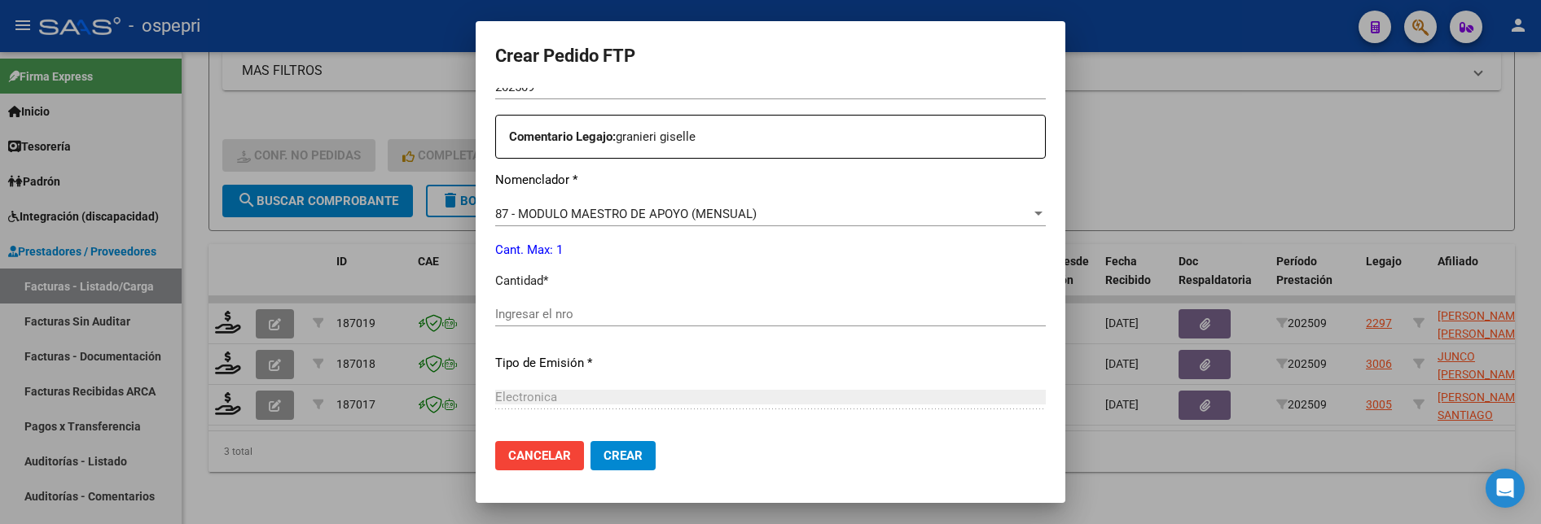
click at [590, 318] on input "Ingresar el nro" at bounding box center [770, 314] width 551 height 15
type input "1"
click at [603, 441] on span "Crear" at bounding box center [622, 456] width 39 height 15
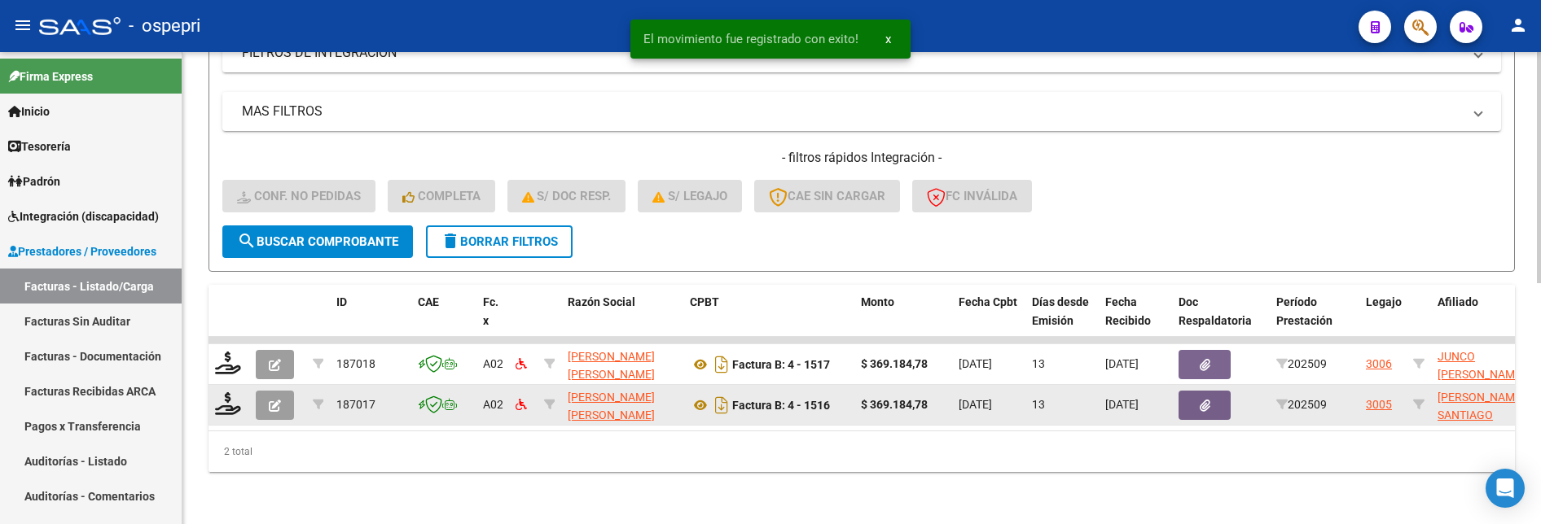
scroll to position [491, 0]
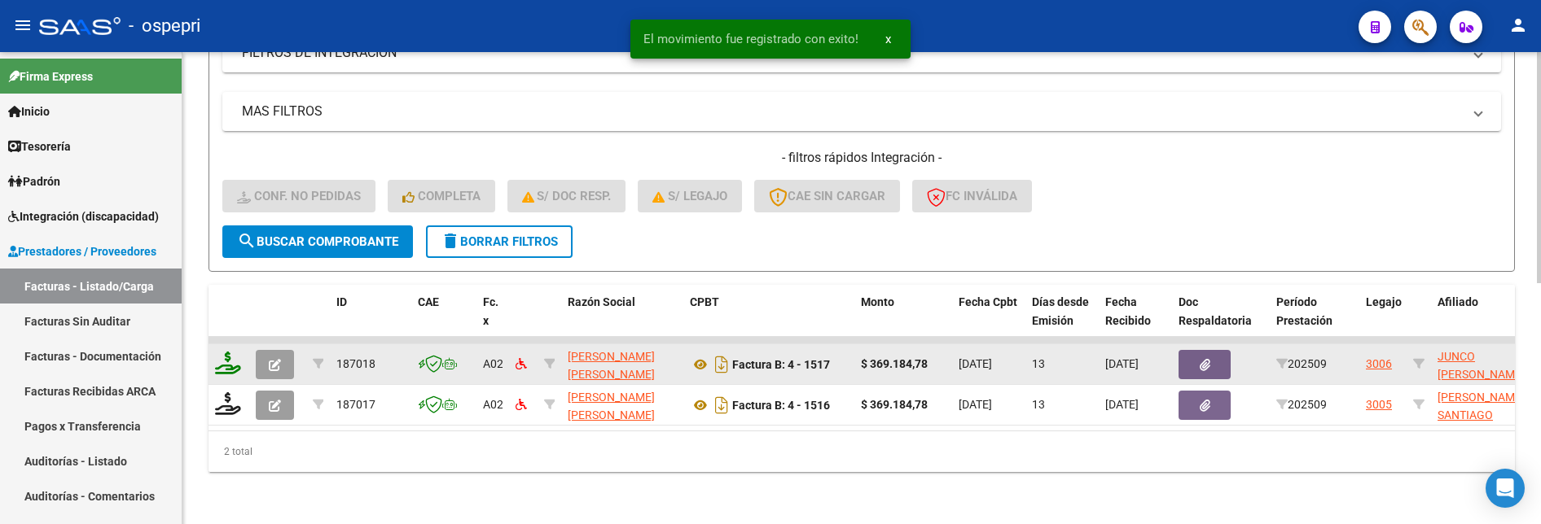
click at [235, 352] on icon at bounding box center [228, 363] width 26 height 23
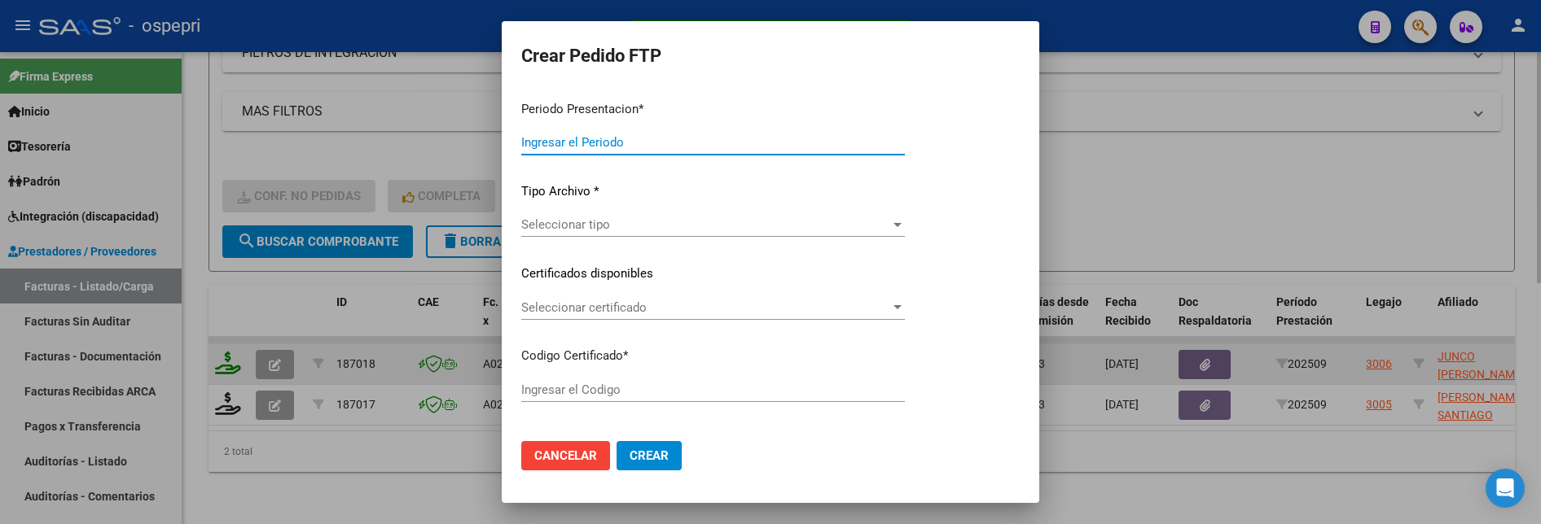
type input "202509"
type input "$ 369.184,78"
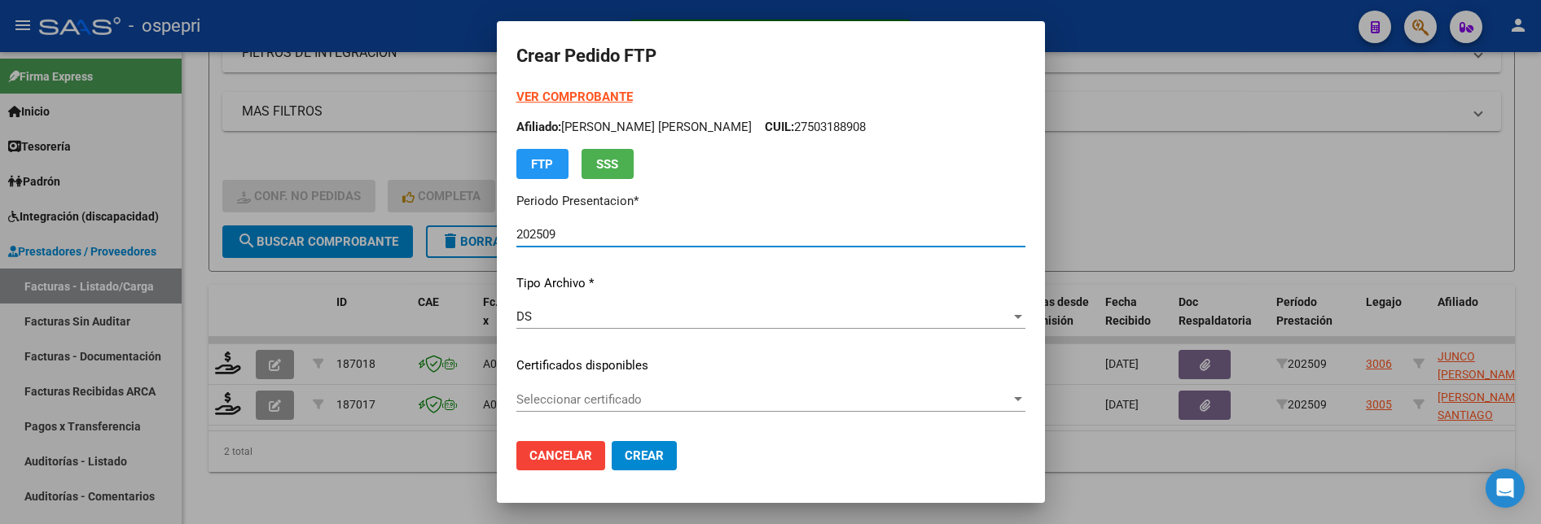
type input "ARG02000487495692018112620281126NQN249"
type input "2028-11-26"
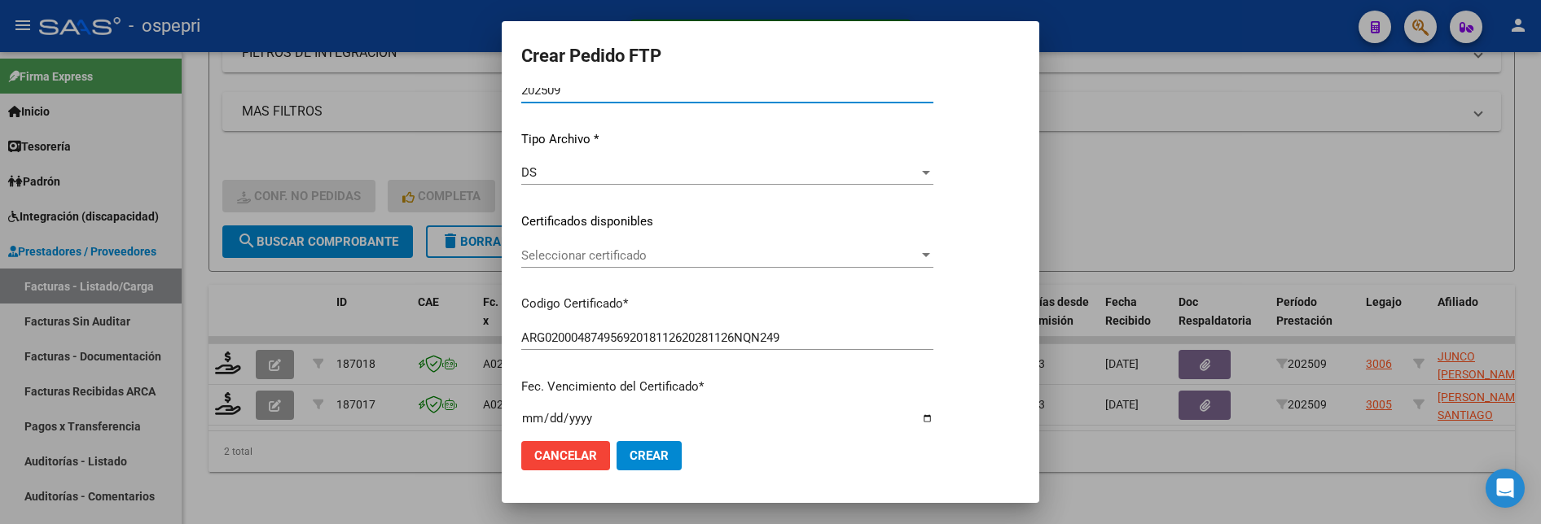
scroll to position [163, 0]
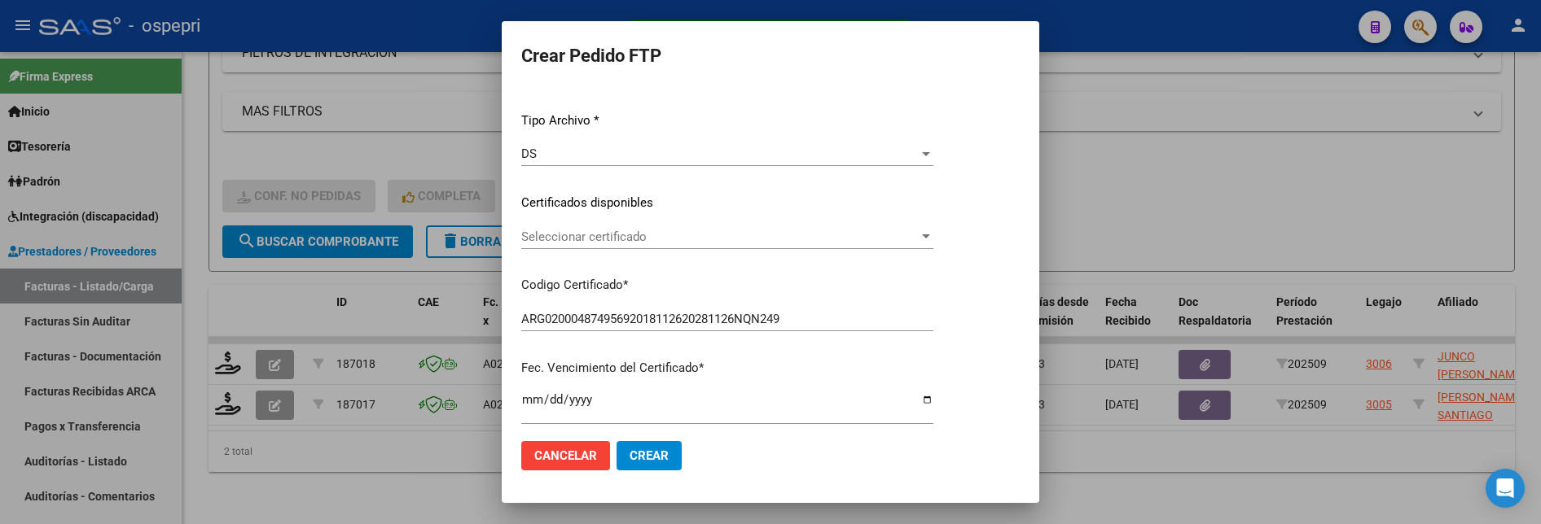
click at [930, 235] on div at bounding box center [926, 237] width 8 height 4
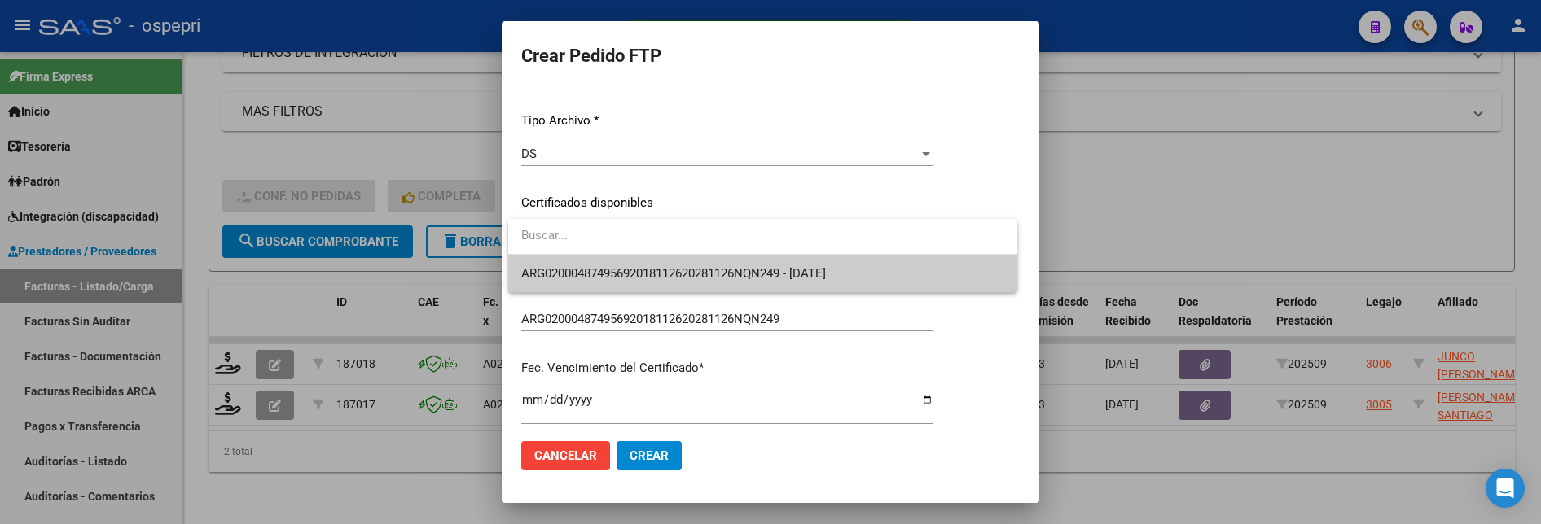
click at [921, 265] on span "ARG02000487495692018112620281126NQN249 - 2028-11-26" at bounding box center [762, 274] width 483 height 37
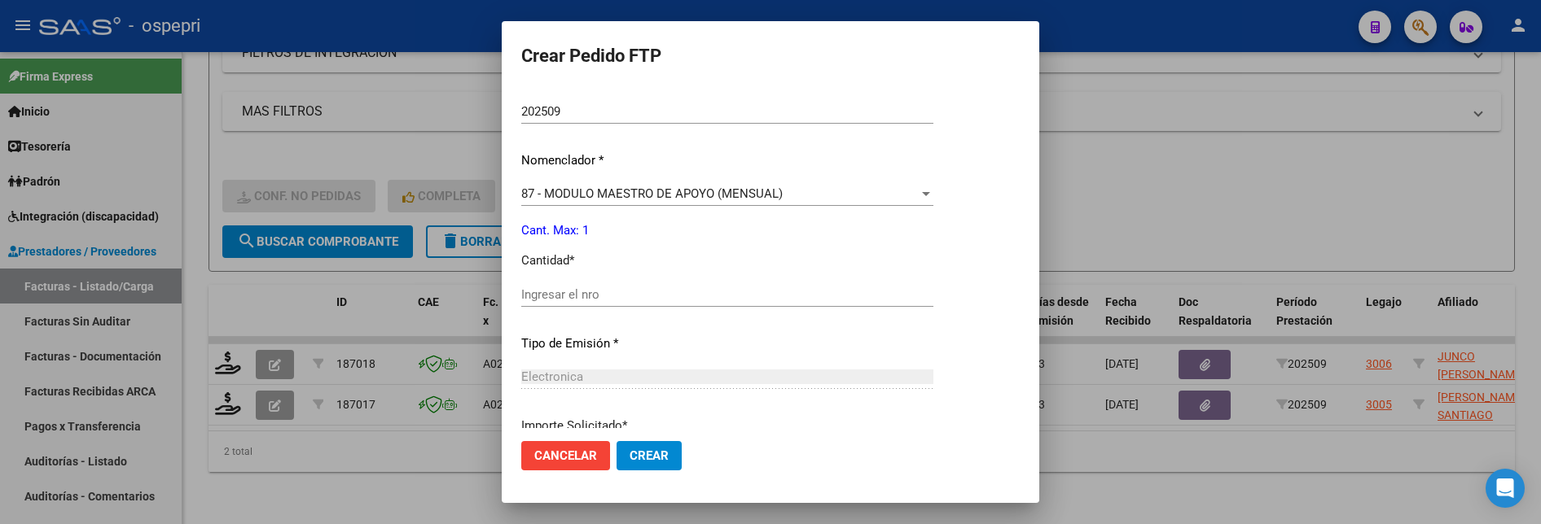
scroll to position [570, 0]
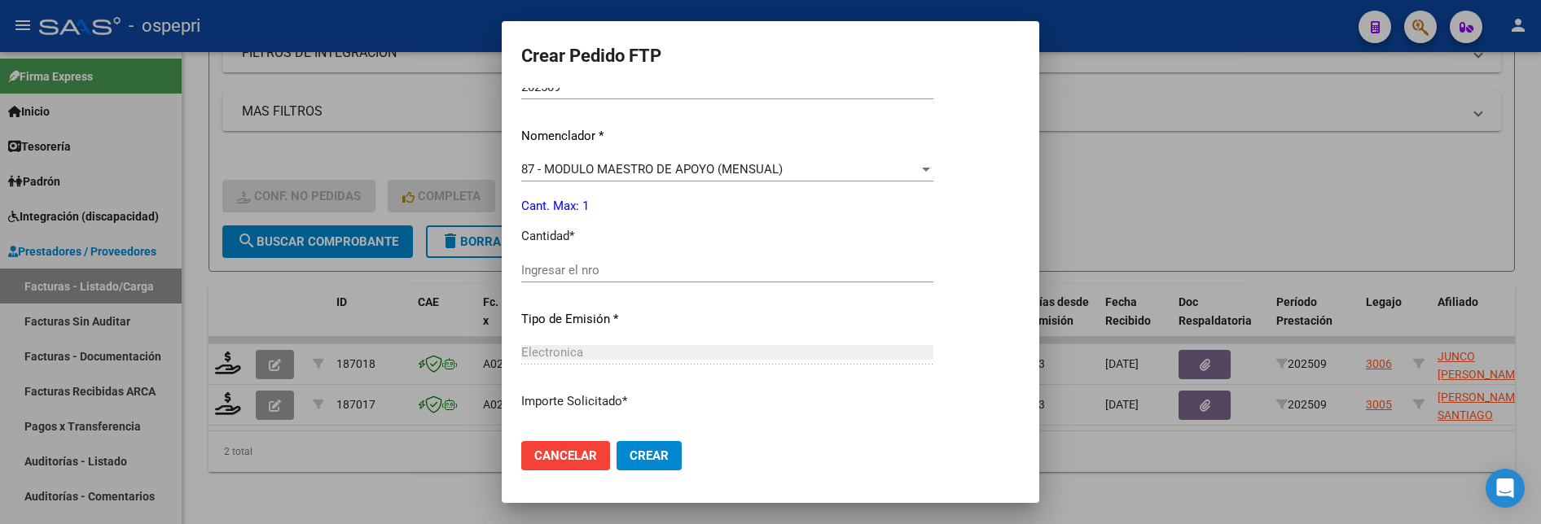
click at [643, 278] on div "Ingresar el nro" at bounding box center [727, 270] width 412 height 24
type input "1"
click at [654, 441] on span "Crear" at bounding box center [649, 456] width 39 height 15
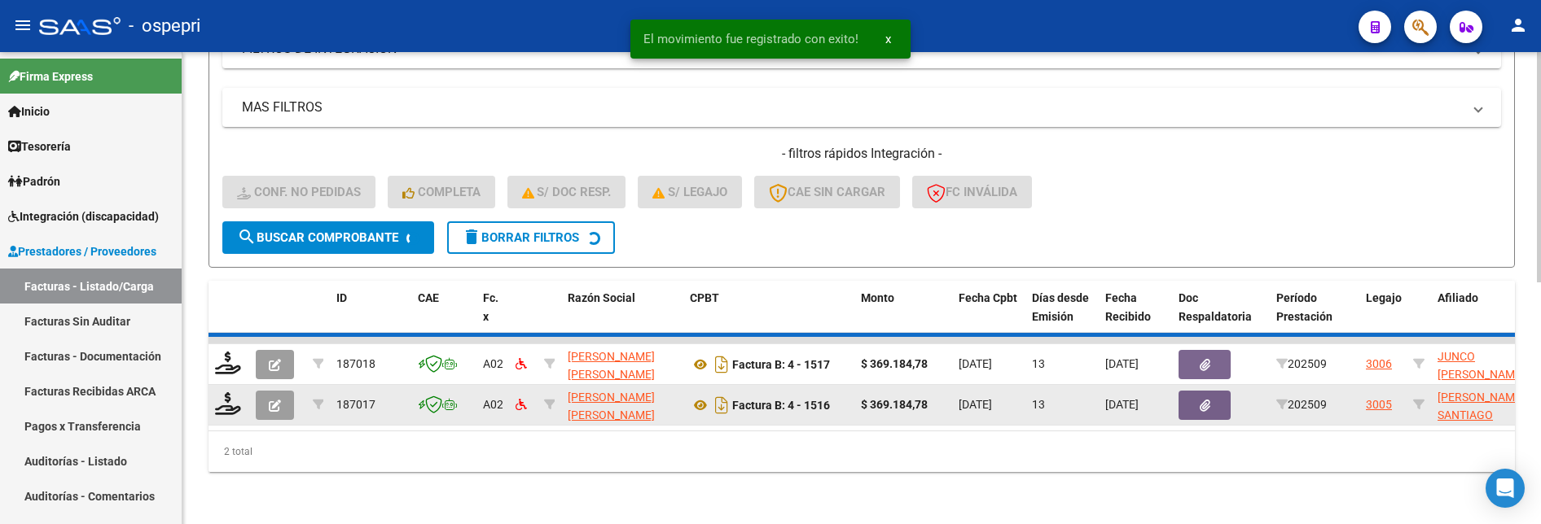
scroll to position [450, 0]
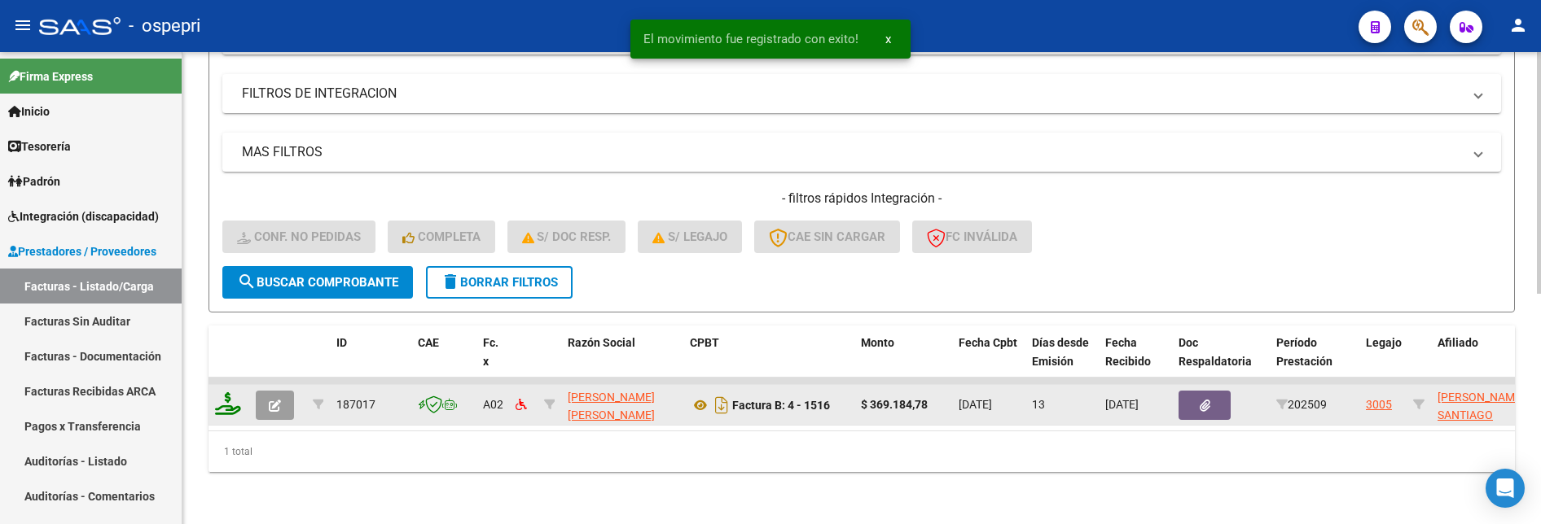
click at [217, 397] on icon at bounding box center [228, 404] width 26 height 23
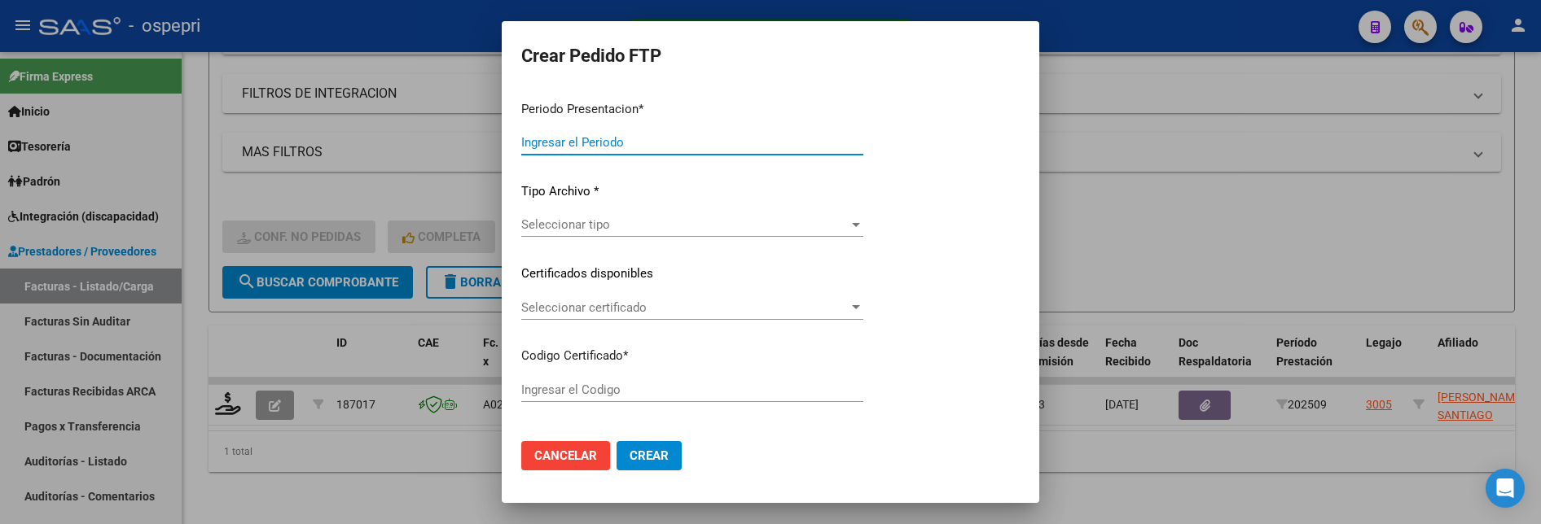
type input "202509"
type input "$ 369.184,78"
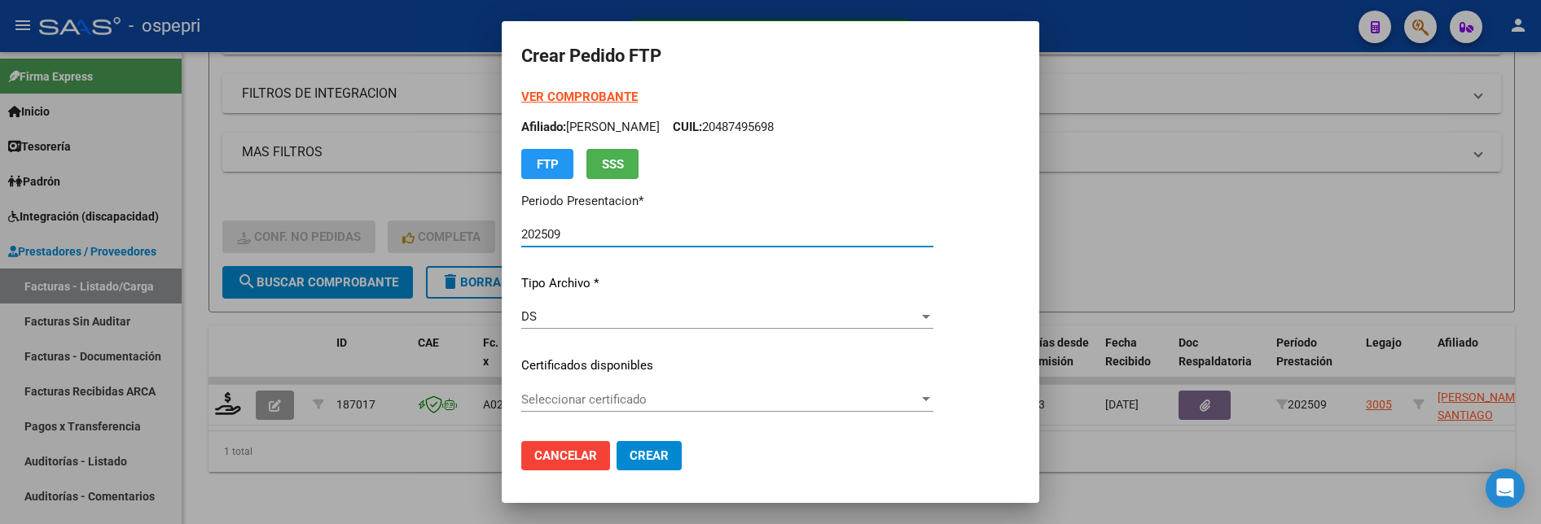
type input "ARG02000502427062018010920210109NQN249"
type input "2029-03-09"
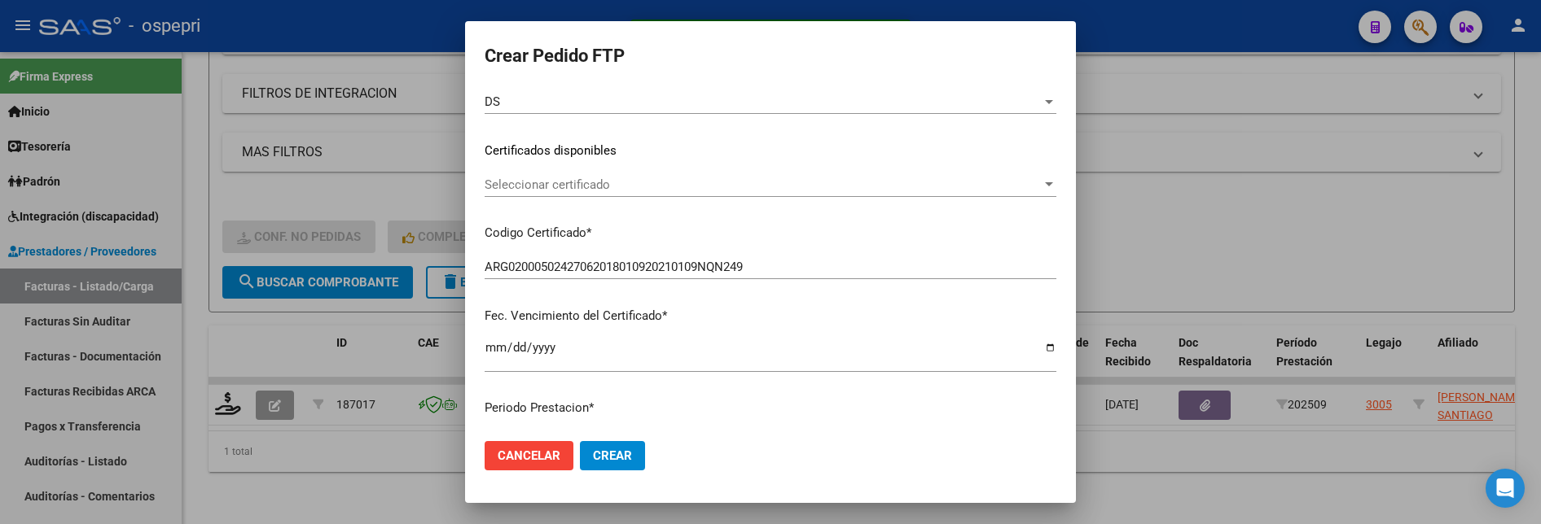
scroll to position [244, 0]
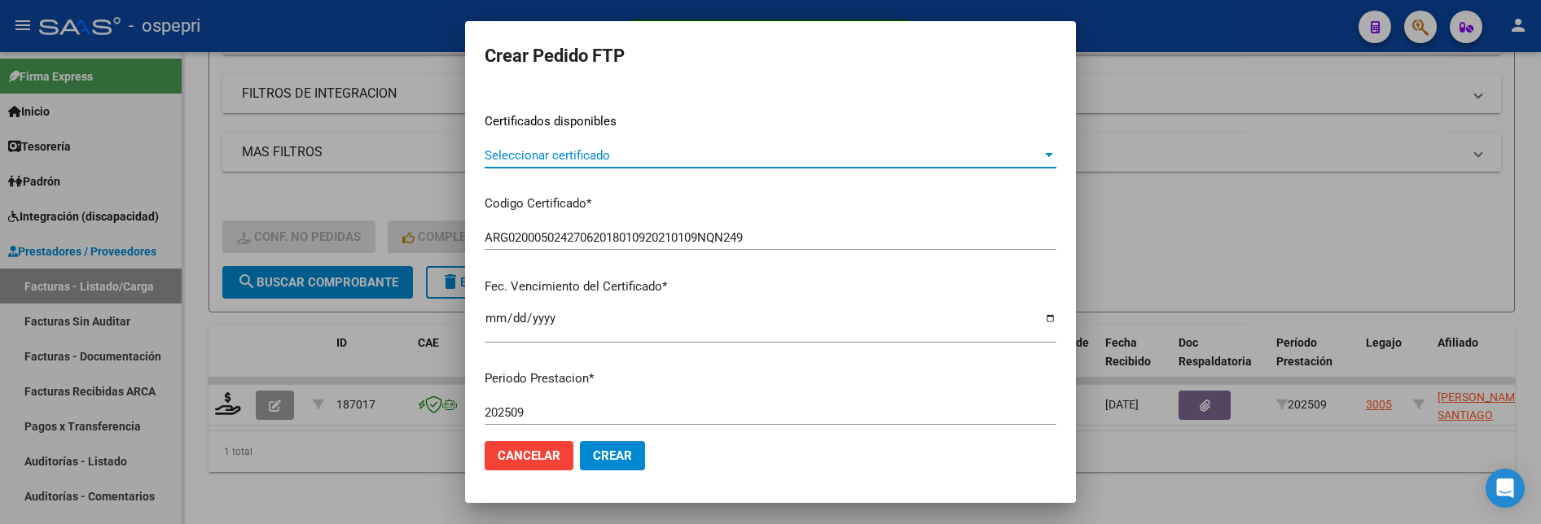
click at [1045, 153] on div at bounding box center [1049, 155] width 8 height 4
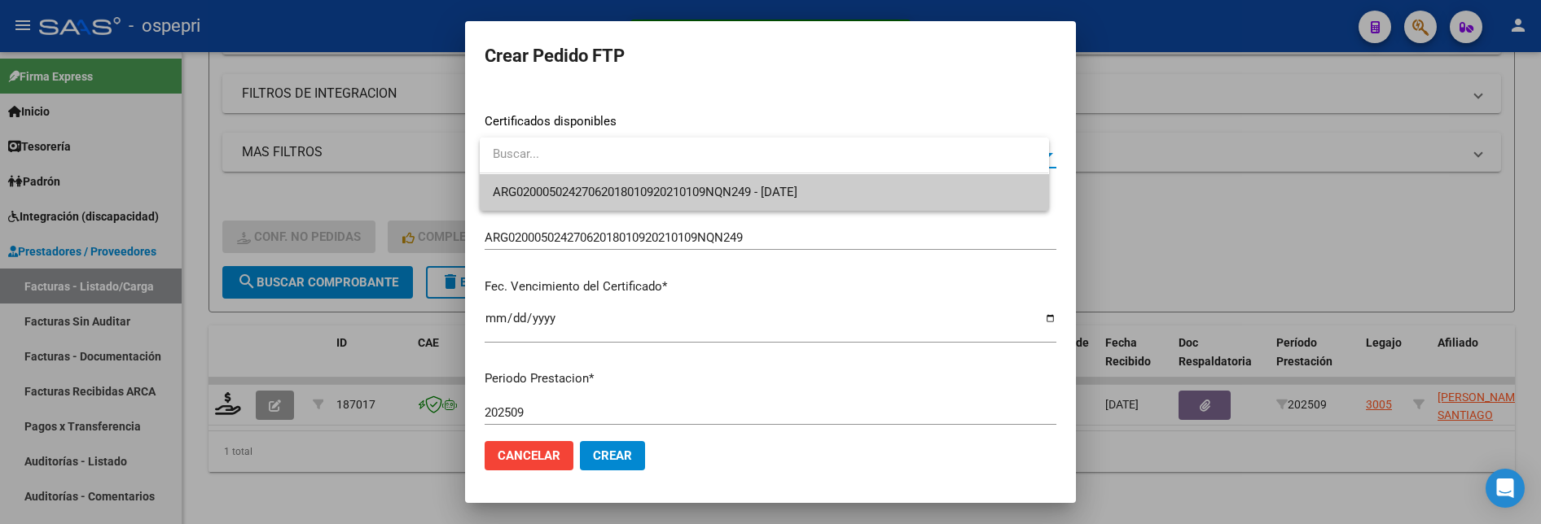
click at [949, 204] on span "ARG02000502427062018010920210109NQN249 - 2029-03-09" at bounding box center [764, 192] width 542 height 37
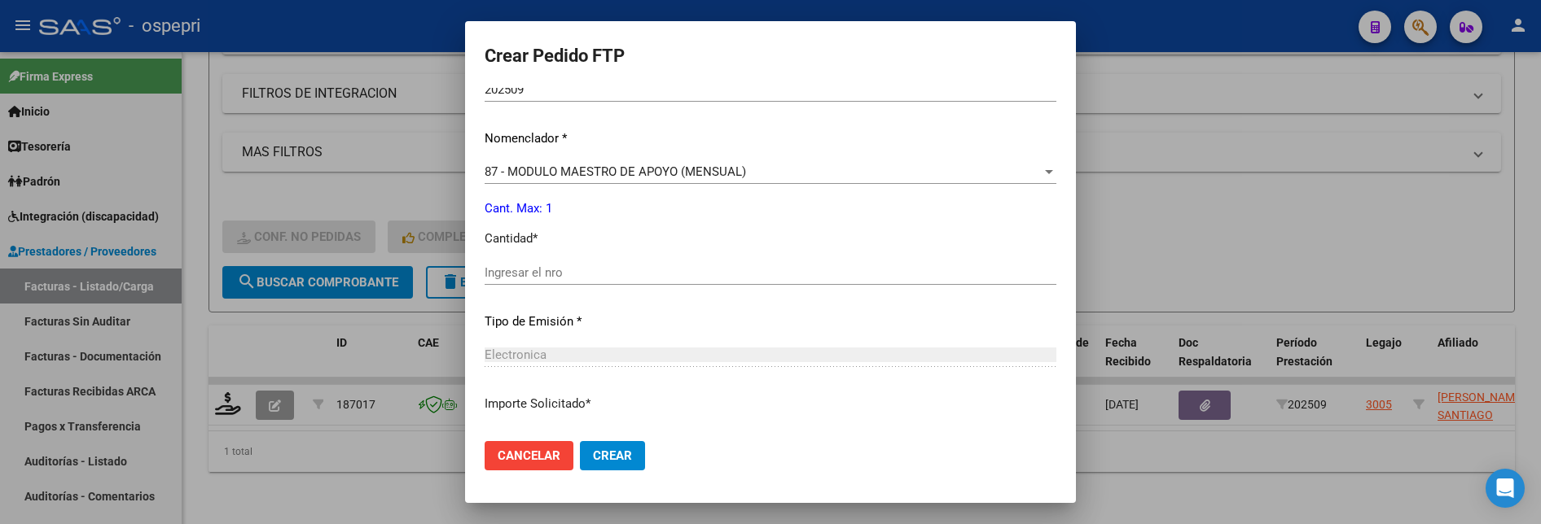
scroll to position [570, 0]
click at [611, 276] on input "Ingresar el nro" at bounding box center [771, 270] width 572 height 15
type input "1"
click at [630, 441] on button "Crear" at bounding box center [612, 455] width 65 height 29
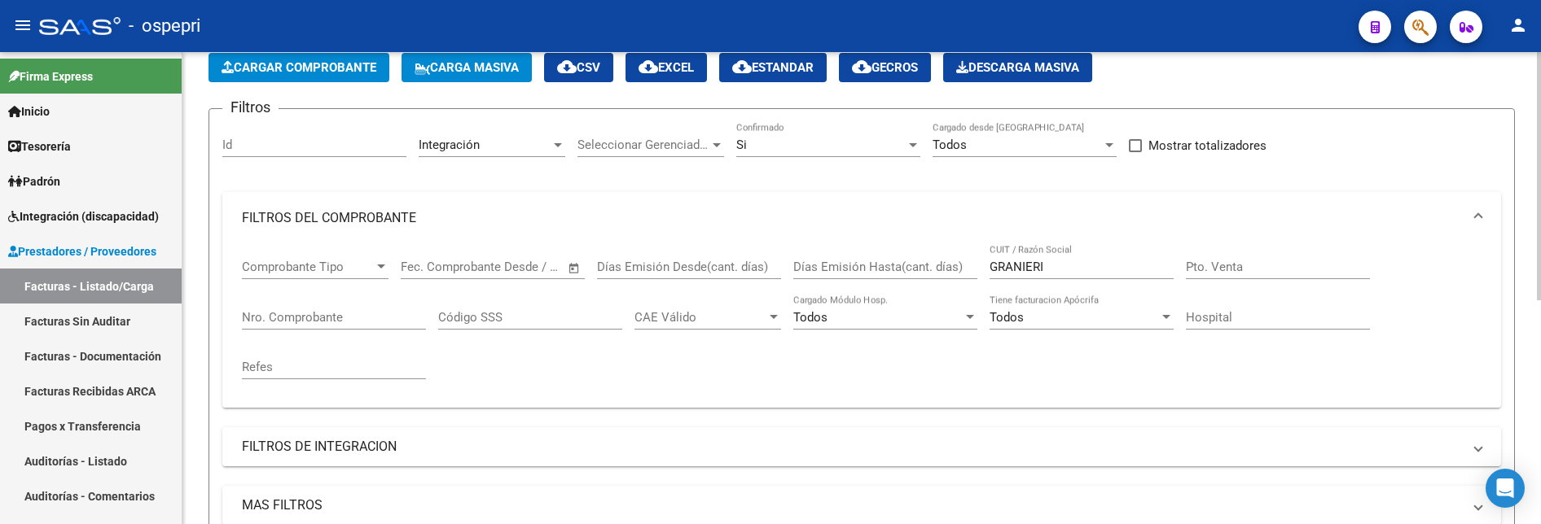
scroll to position [19, 0]
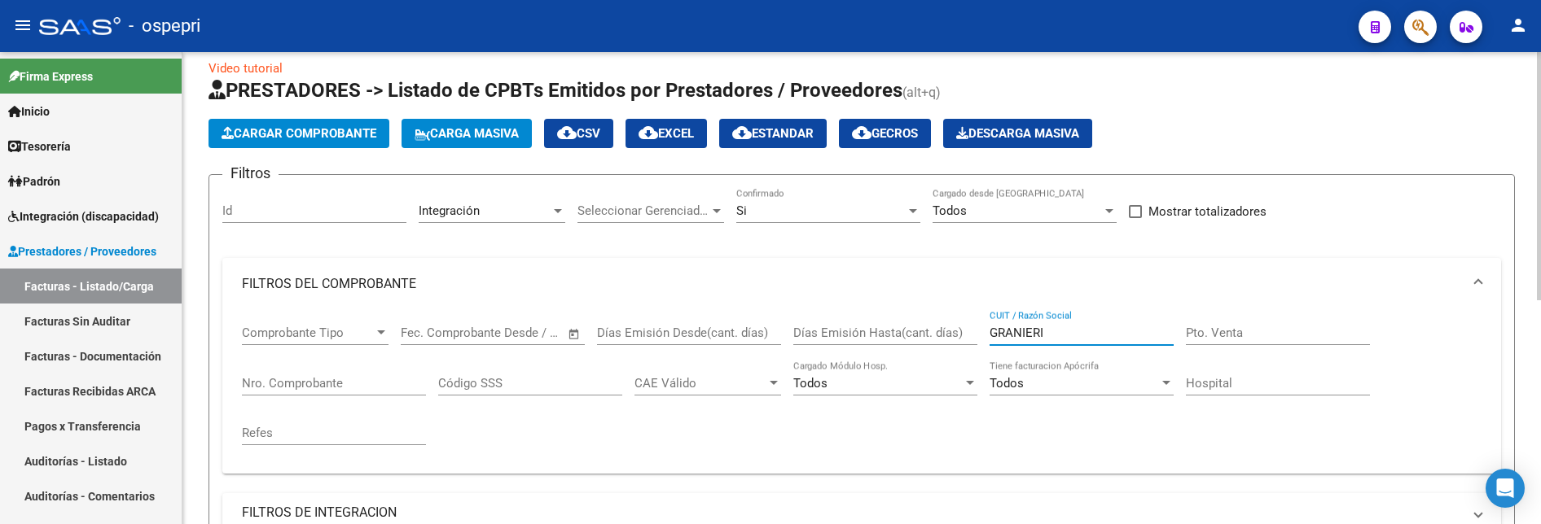
drag, startPoint x: 1076, startPoint y: 331, endPoint x: 909, endPoint y: 331, distance: 167.0
click at [909, 331] on div "Comprobante Tipo Comprobante Tipo Fecha inicio – Fecha fin Fec. Comprobante Des…" at bounding box center [862, 385] width 1240 height 151
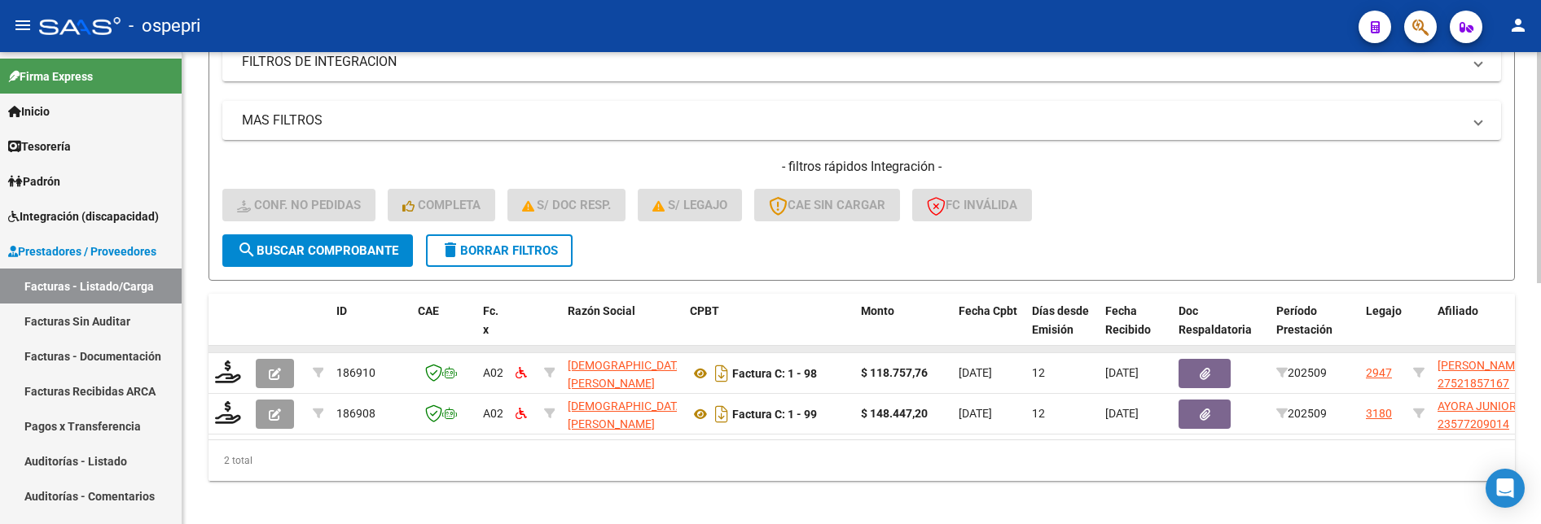
scroll to position [491, 0]
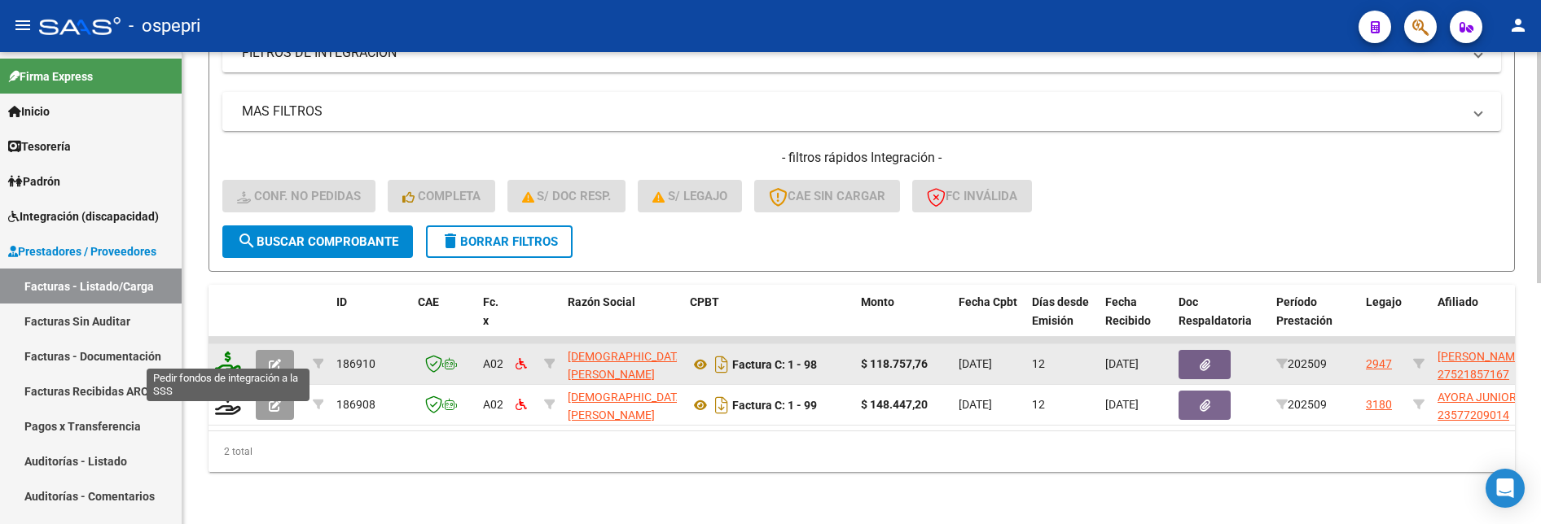
type input "GRECCO"
click at [222, 359] on icon at bounding box center [228, 363] width 26 height 23
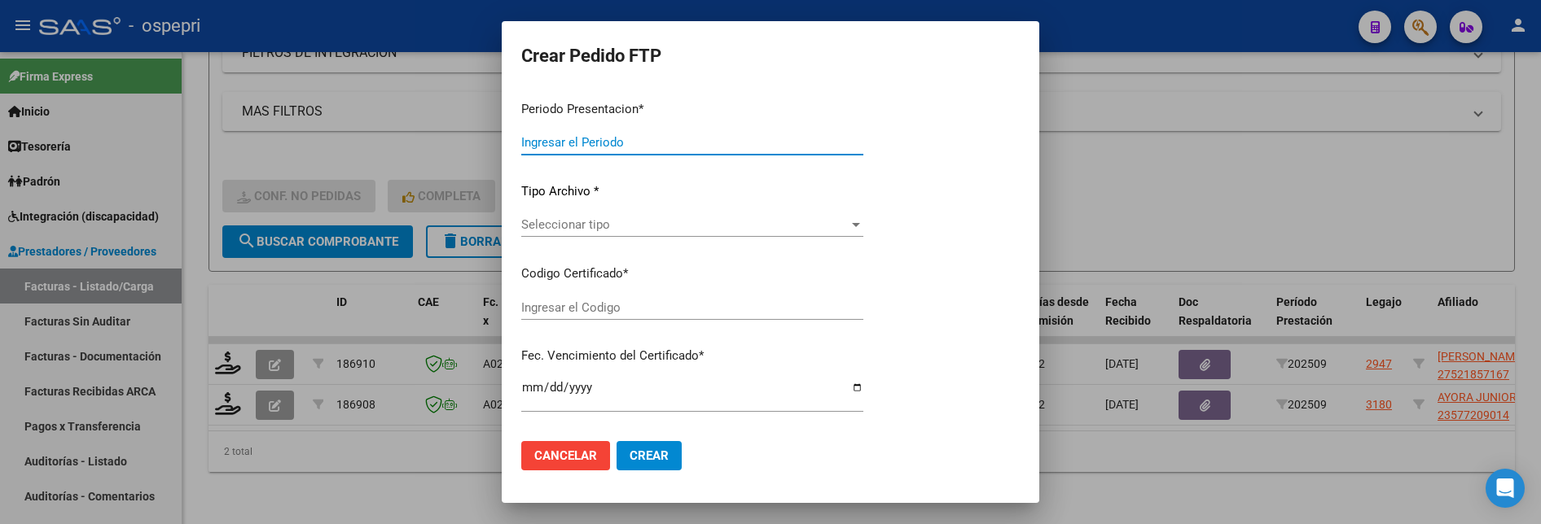
type input "202509"
type input "$ 118.757,76"
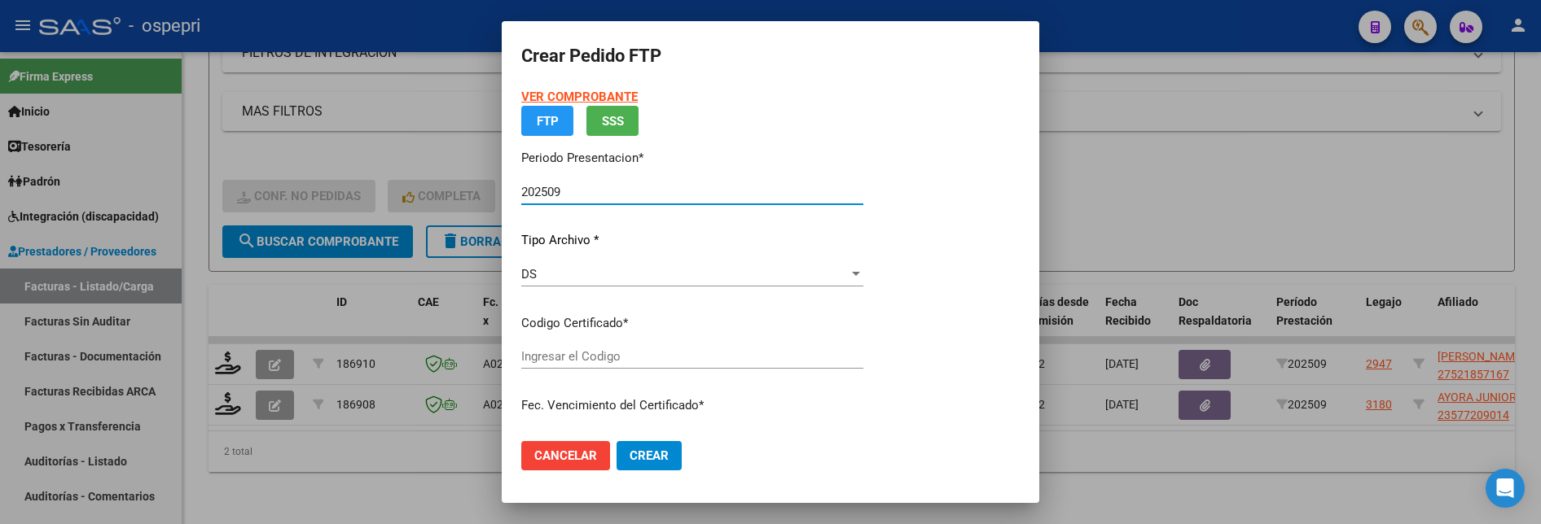
type input "ARG01000521857162023032720280327NQN10083"
type input "2028-03-27"
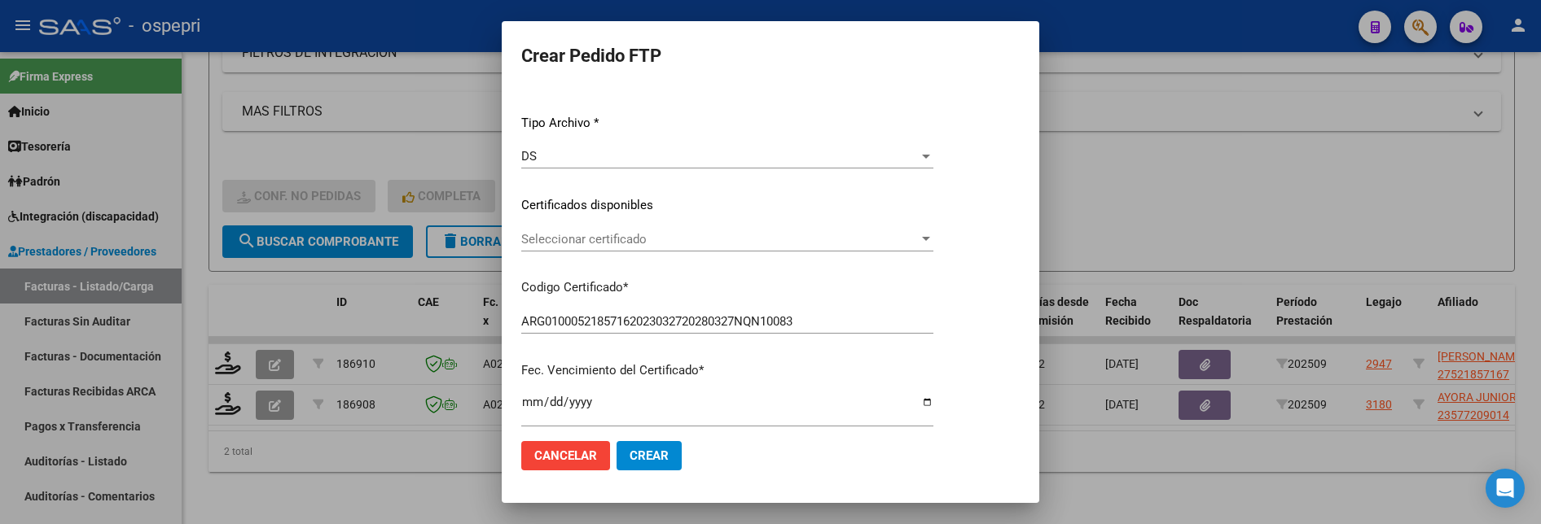
scroll to position [163, 0]
click at [930, 239] on div at bounding box center [926, 237] width 8 height 4
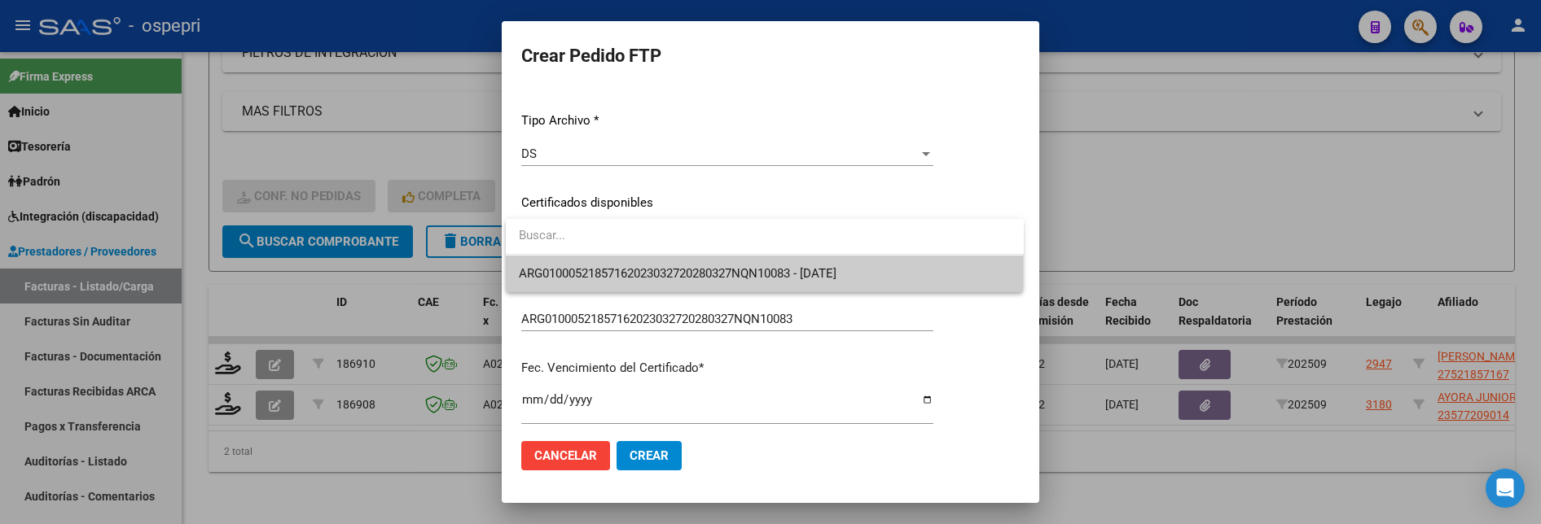
click at [904, 271] on span "ARG01000521857162023032720280327NQN10083 - 2028-03-27" at bounding box center [765, 274] width 492 height 37
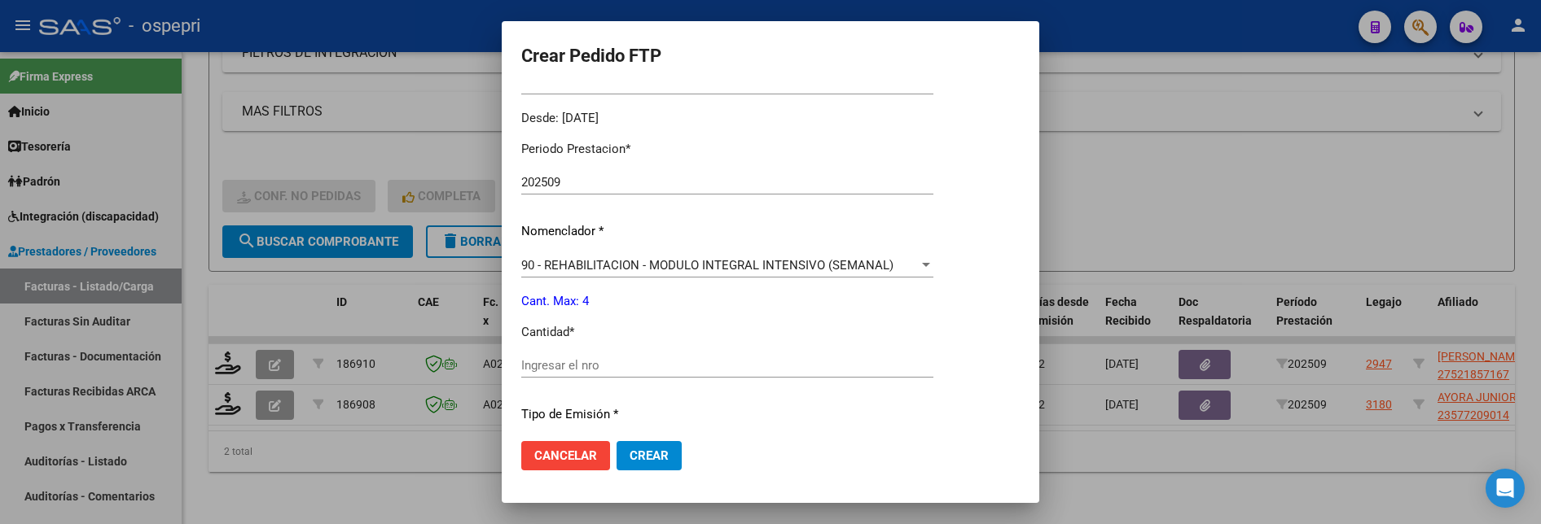
scroll to position [570, 0]
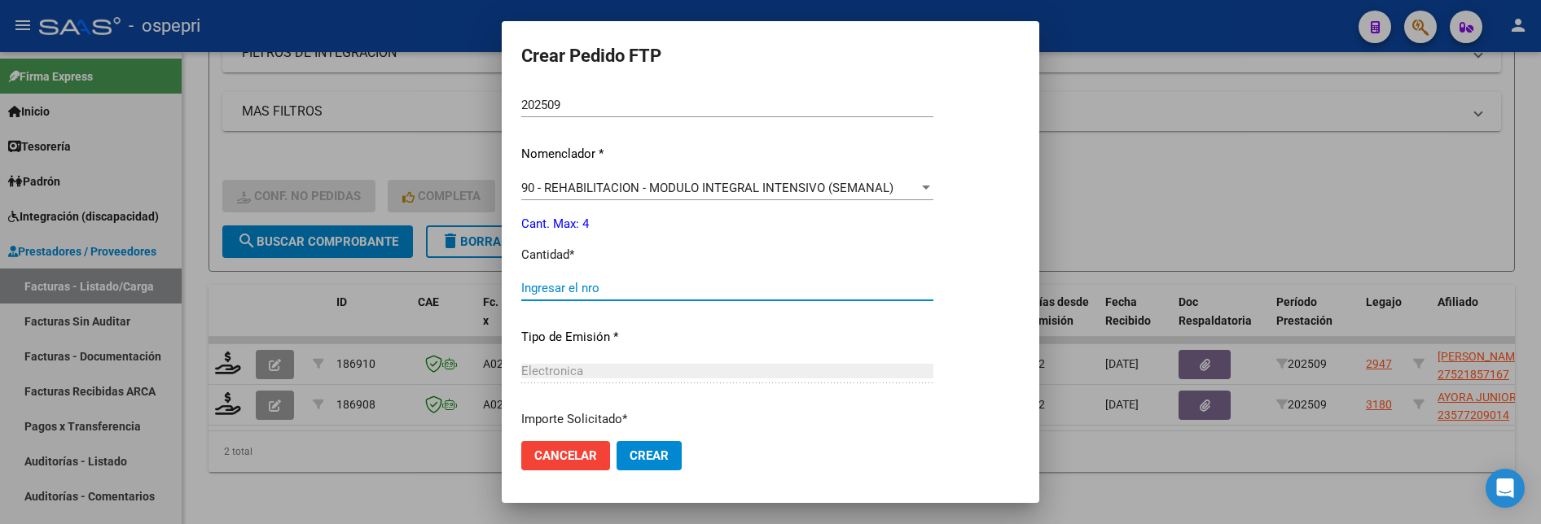
click at [803, 293] on input "Ingresar el nro" at bounding box center [727, 288] width 412 height 15
type input "4"
click at [660, 441] on span "Crear" at bounding box center [649, 456] width 39 height 15
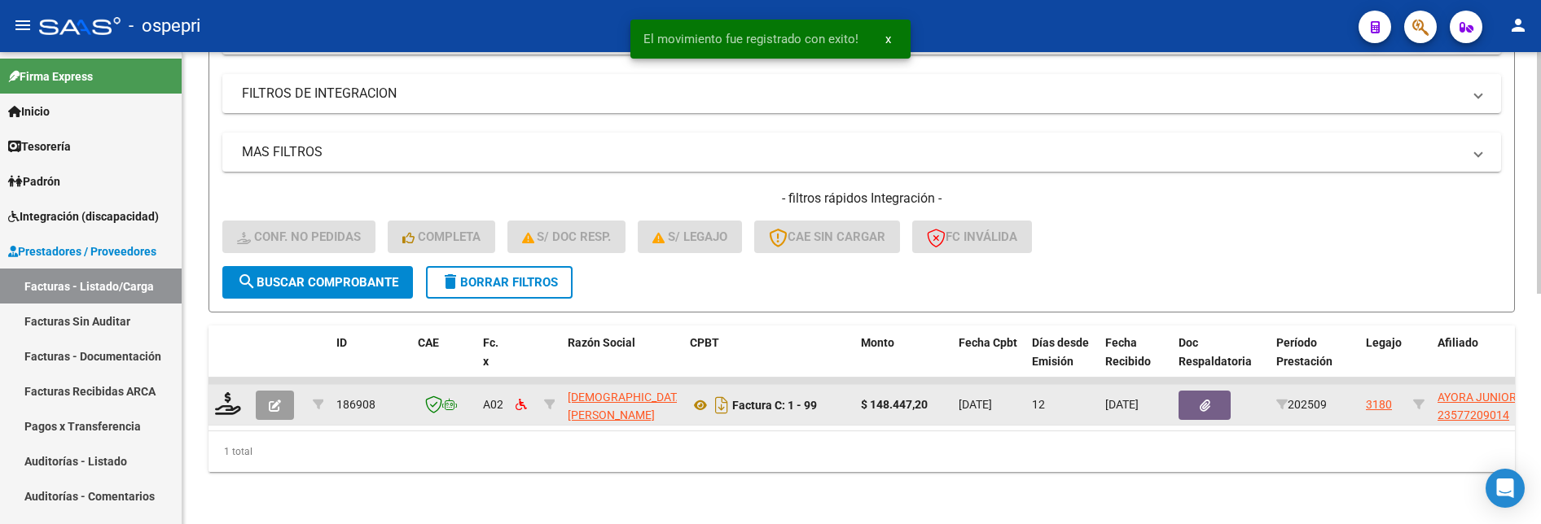
scroll to position [450, 0]
click at [225, 397] on icon at bounding box center [228, 404] width 26 height 23
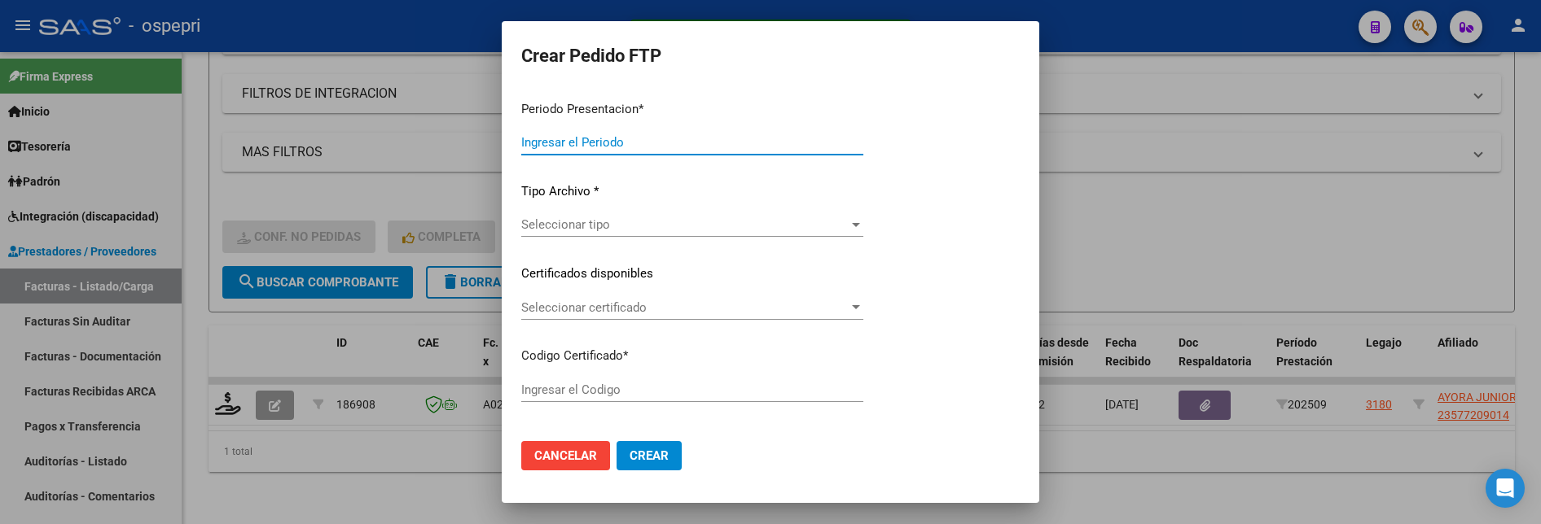
type input "202509"
type input "$ 148.447,20"
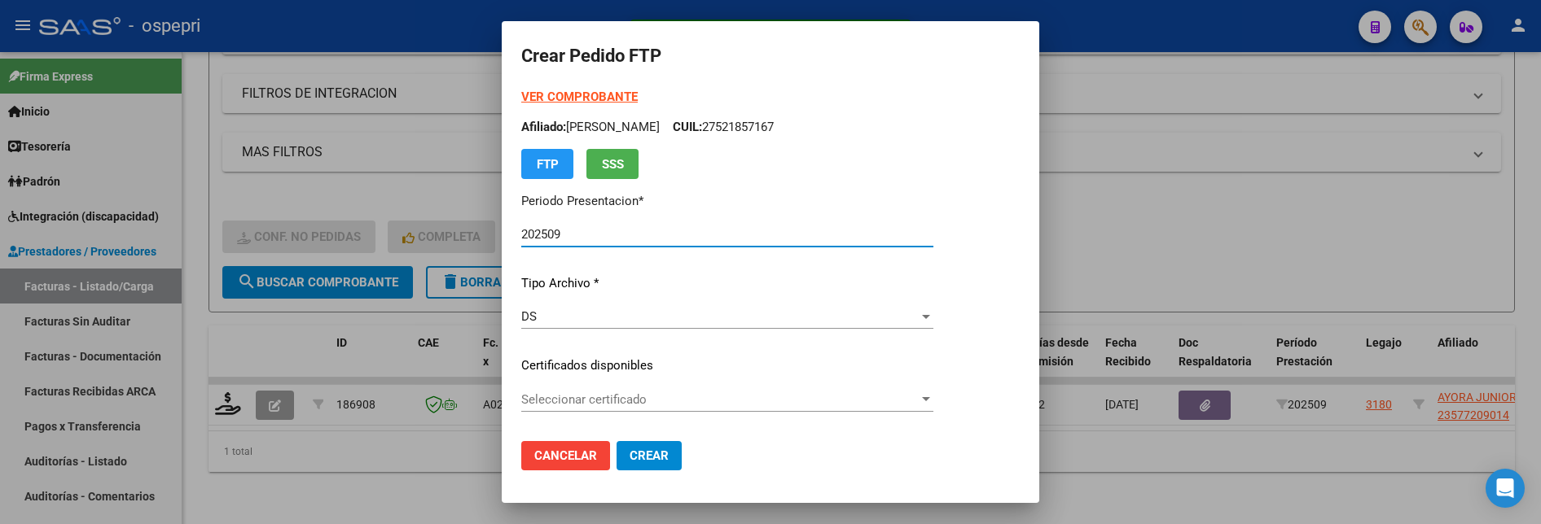
type input "23577209014"
type input "2026-10-01"
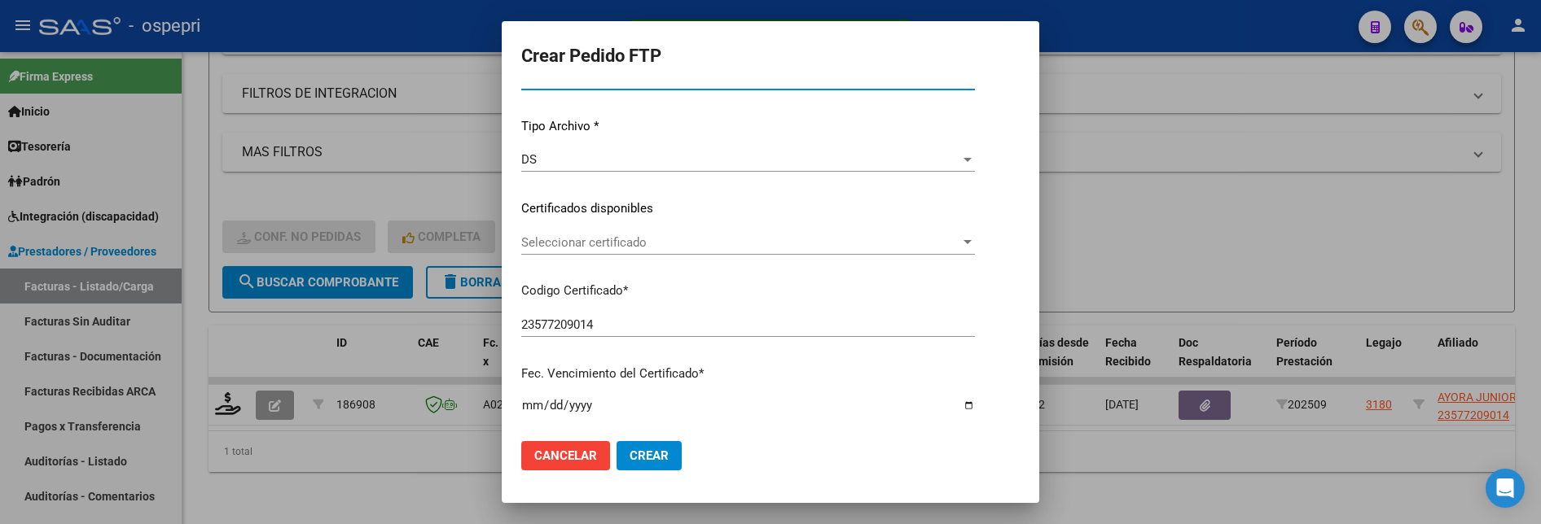
scroll to position [163, 0]
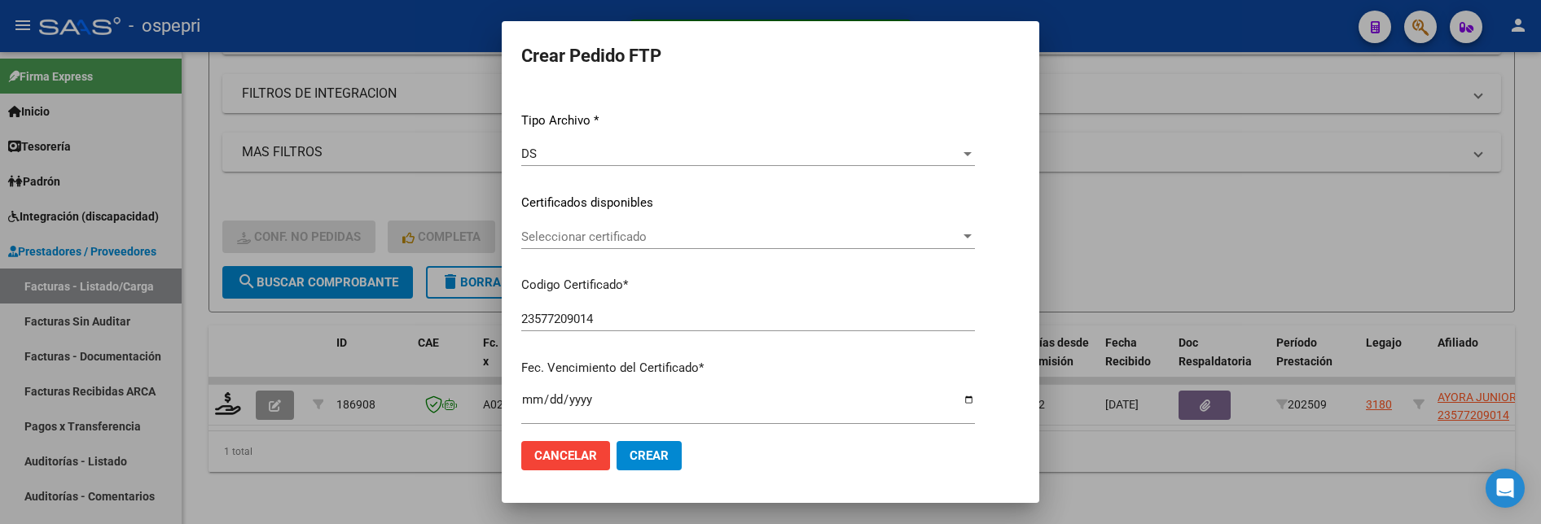
click at [960, 239] on div at bounding box center [967, 236] width 15 height 13
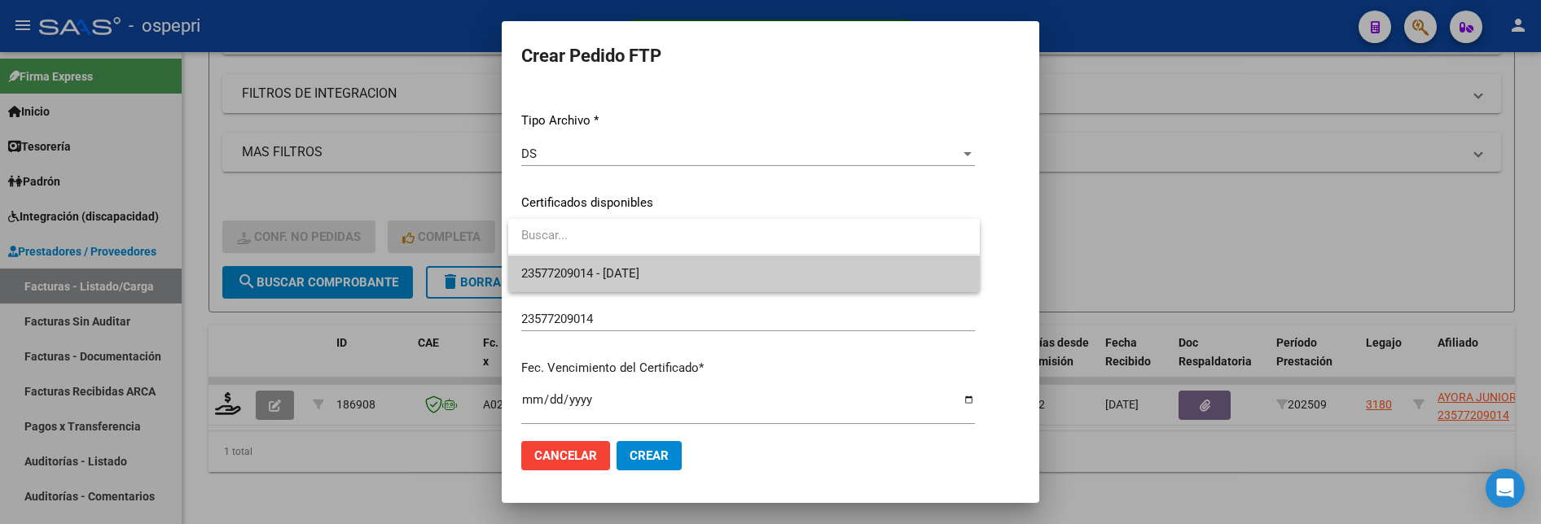
click at [818, 270] on span "23577209014 - 2026-10-01" at bounding box center [743, 274] width 445 height 37
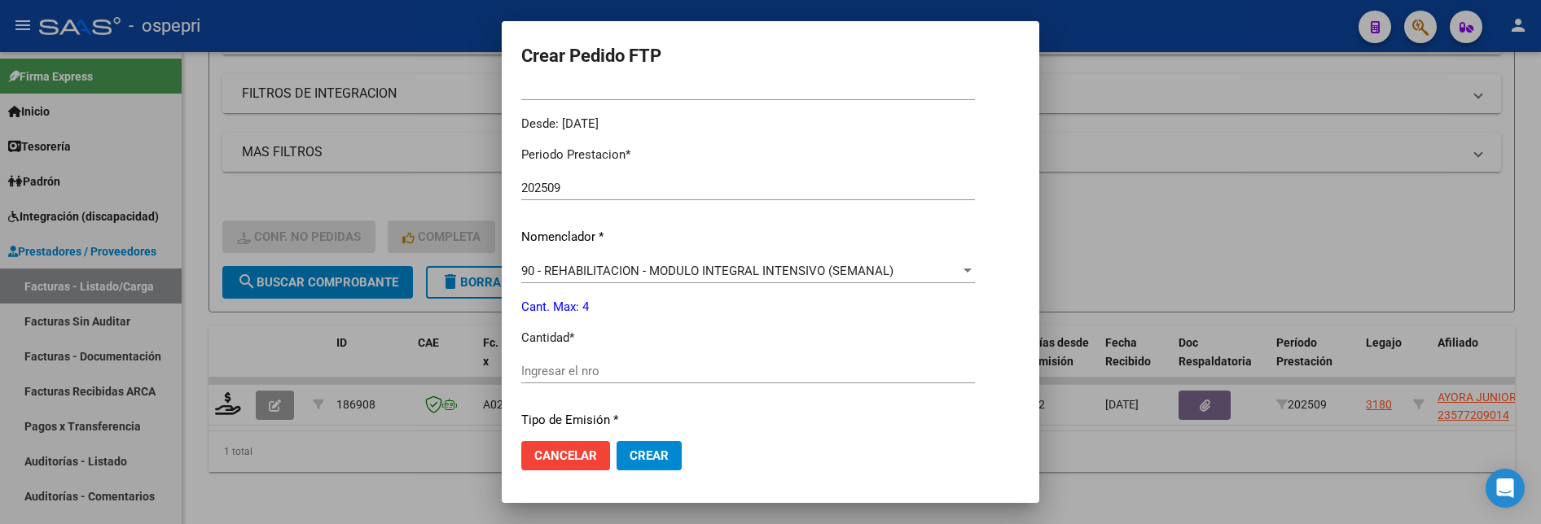
scroll to position [570, 0]
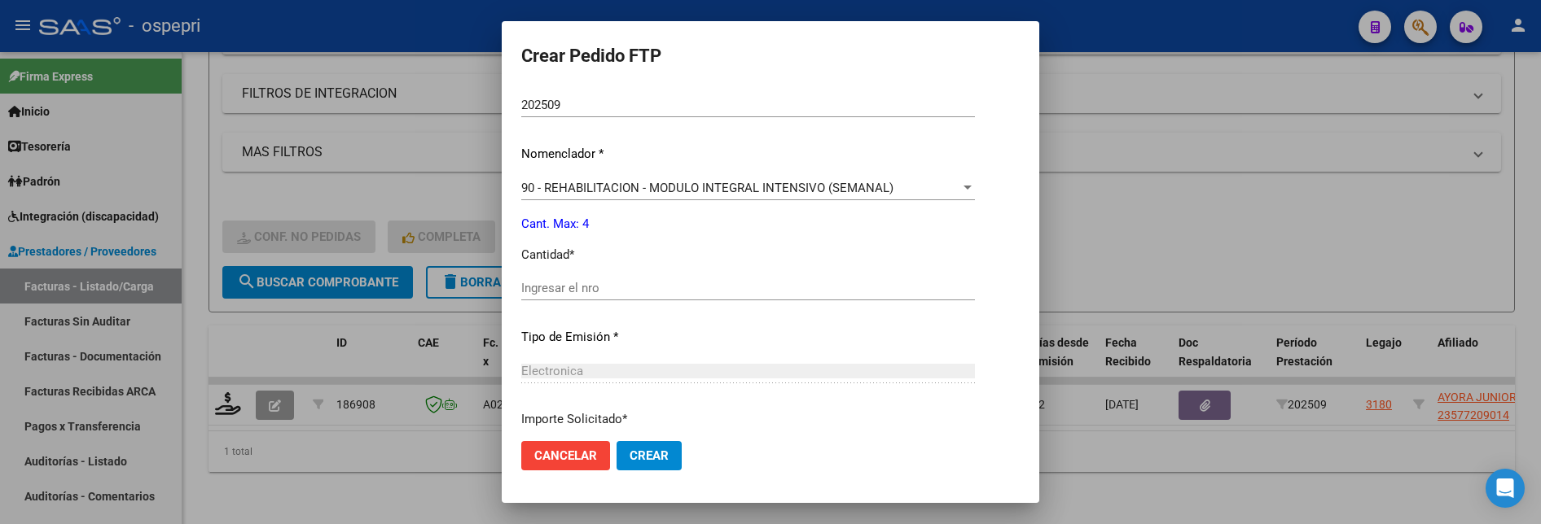
click at [644, 287] on input "Ingresar el nro" at bounding box center [748, 288] width 454 height 15
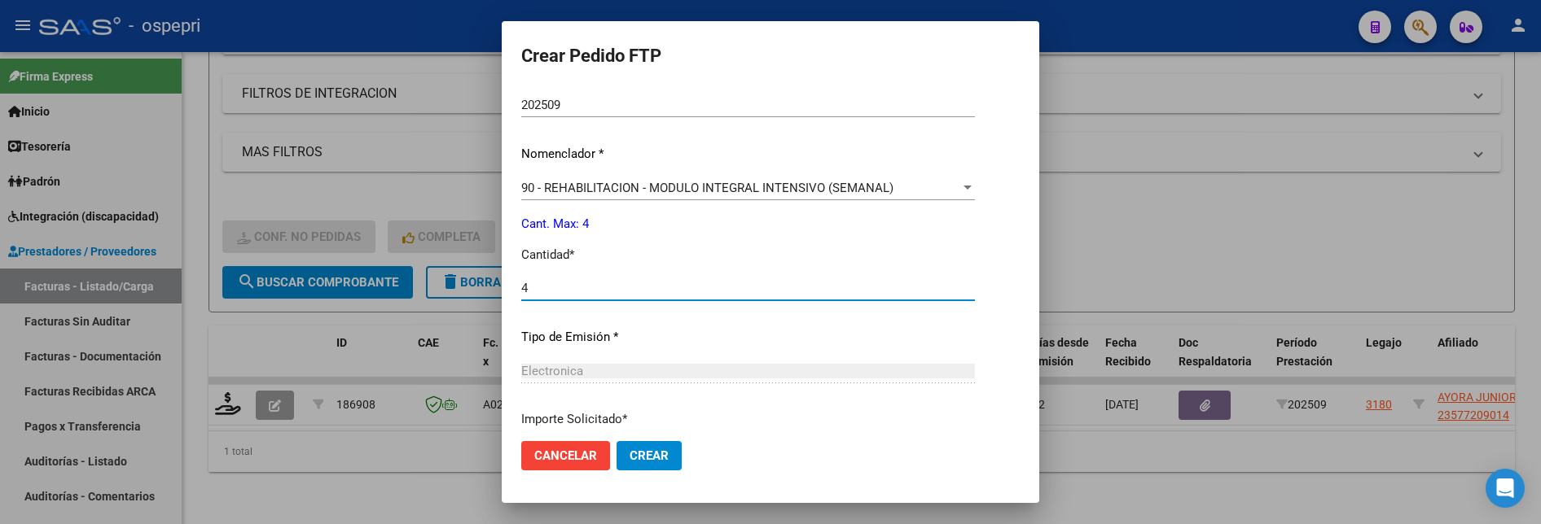
type input "4"
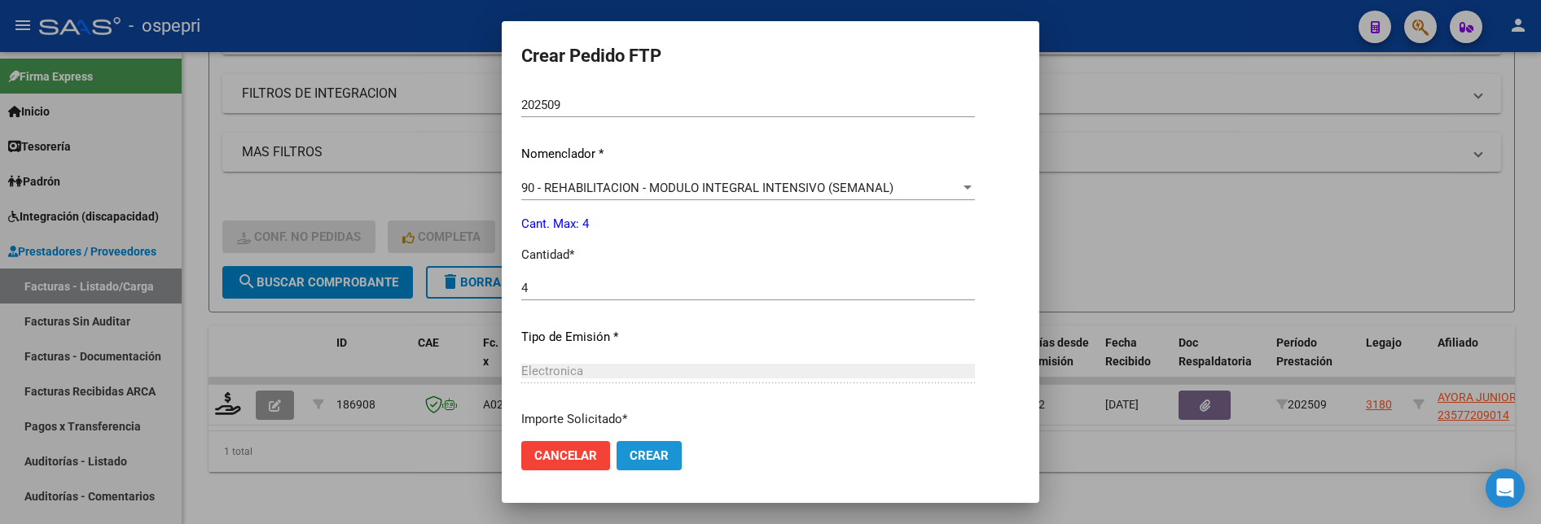
click at [625, 441] on button "Crear" at bounding box center [649, 455] width 65 height 29
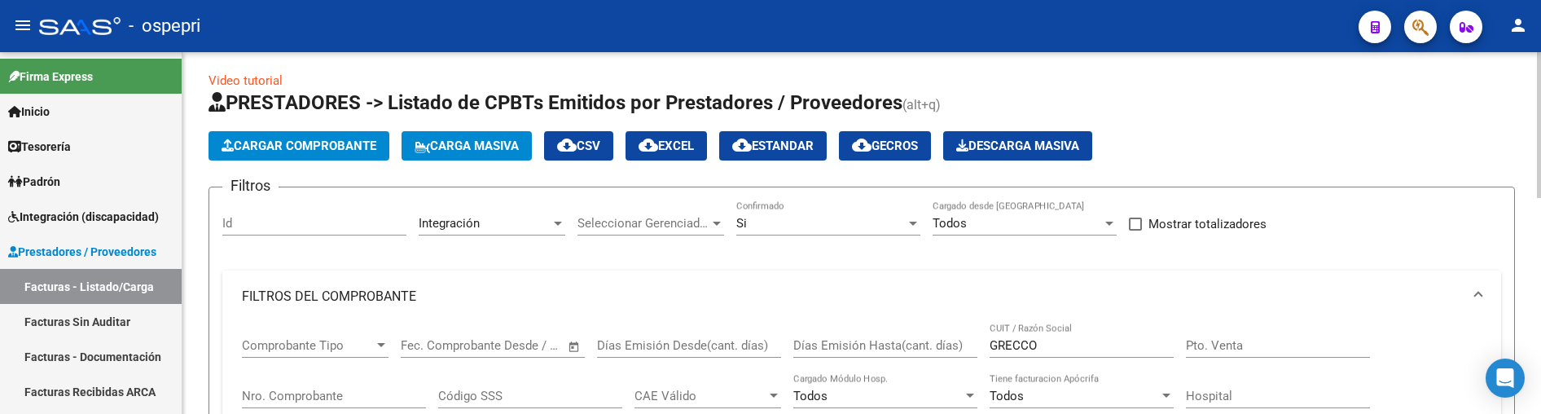
scroll to position [0, 0]
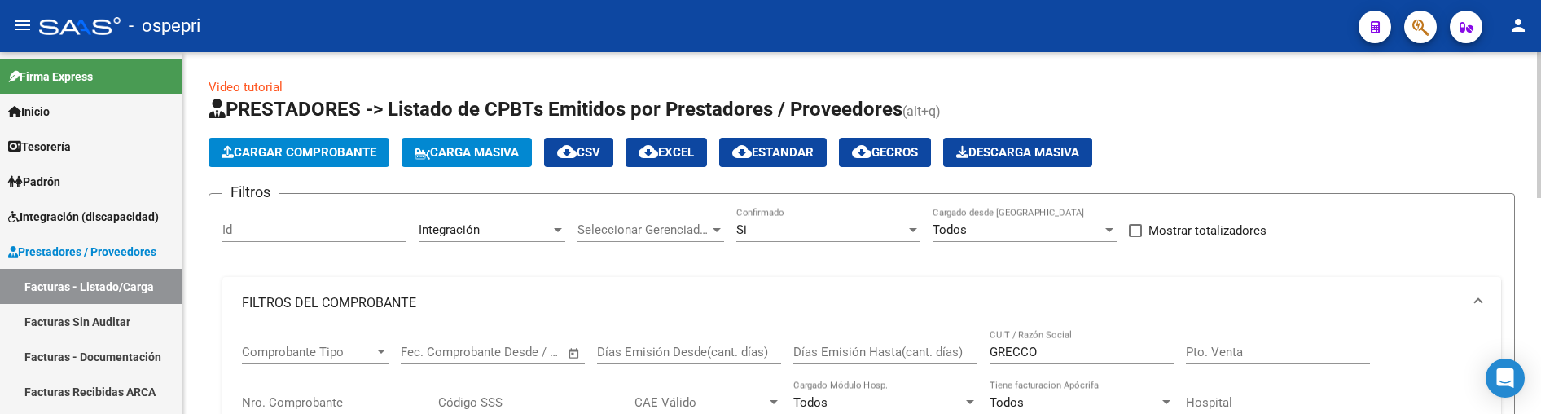
click at [910, 223] on div at bounding box center [913, 229] width 15 height 13
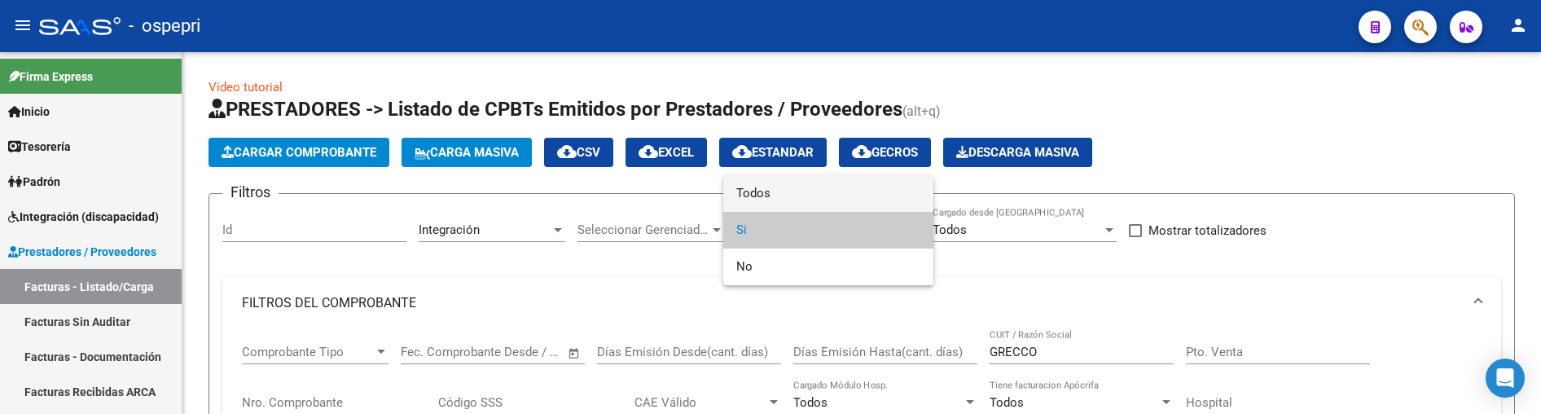
click at [885, 202] on span "Todos" at bounding box center [828, 193] width 184 height 37
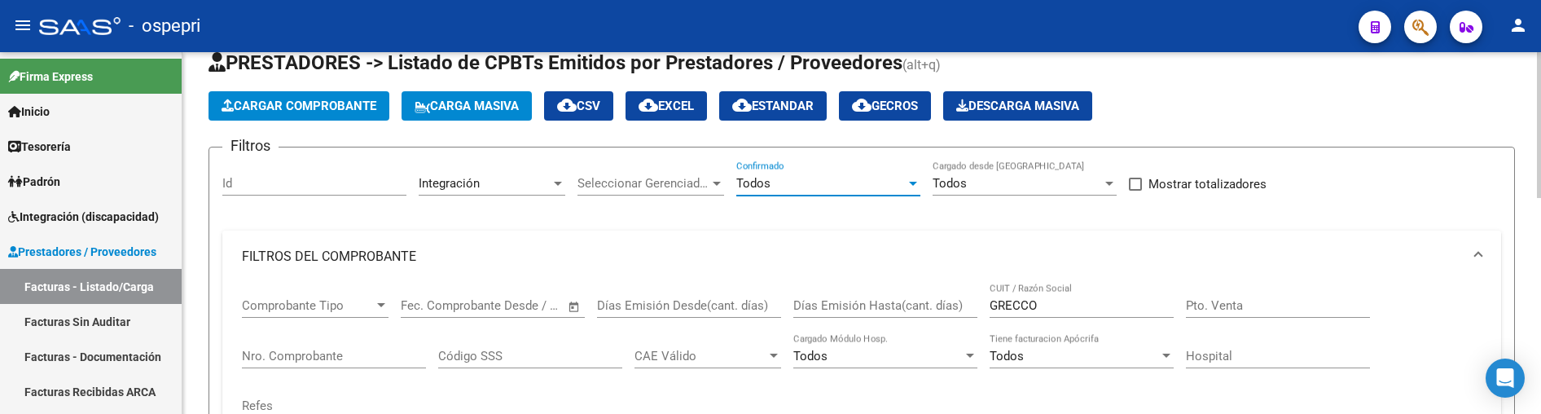
scroll to position [81, 0]
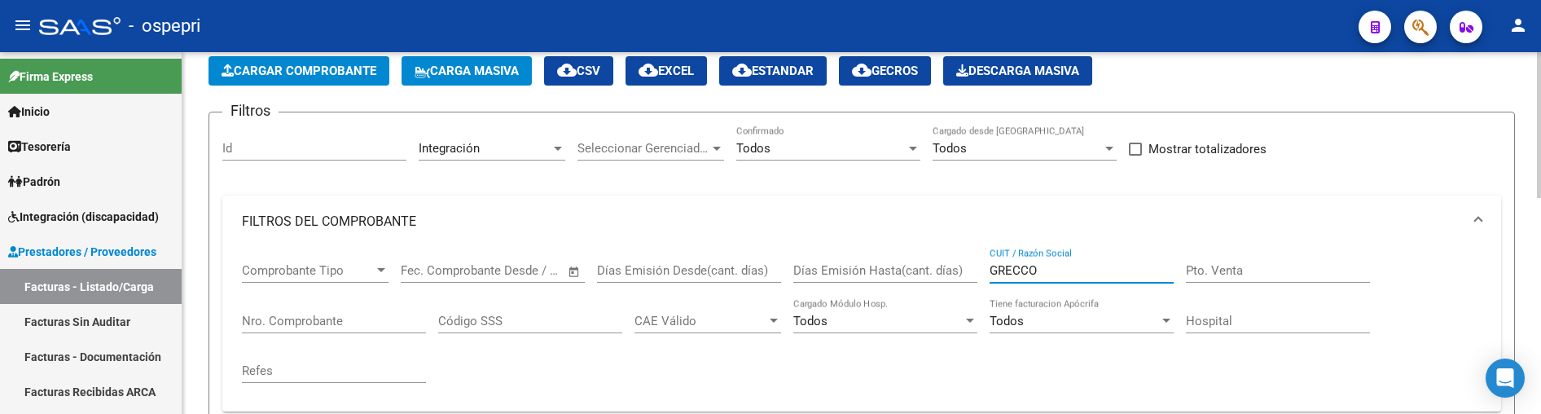
drag, startPoint x: 1061, startPoint y: 272, endPoint x: 965, endPoint y: 273, distance: 96.1
click at [965, 273] on div "Comprobante Tipo Comprobante Tipo Fecha inicio – Fecha fin Fec. Comprobante Des…" at bounding box center [862, 323] width 1240 height 151
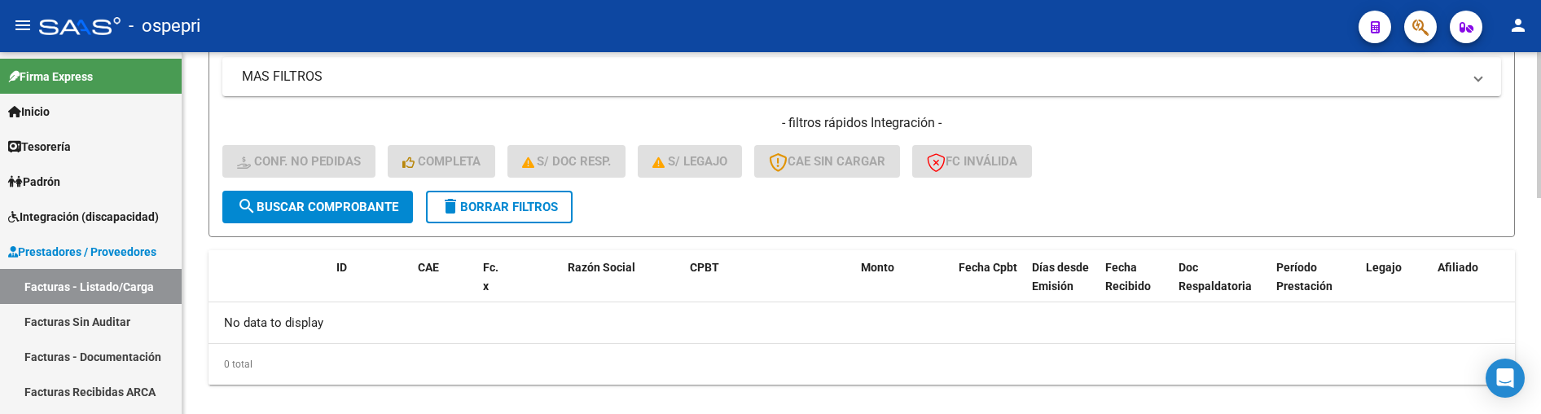
scroll to position [537, 0]
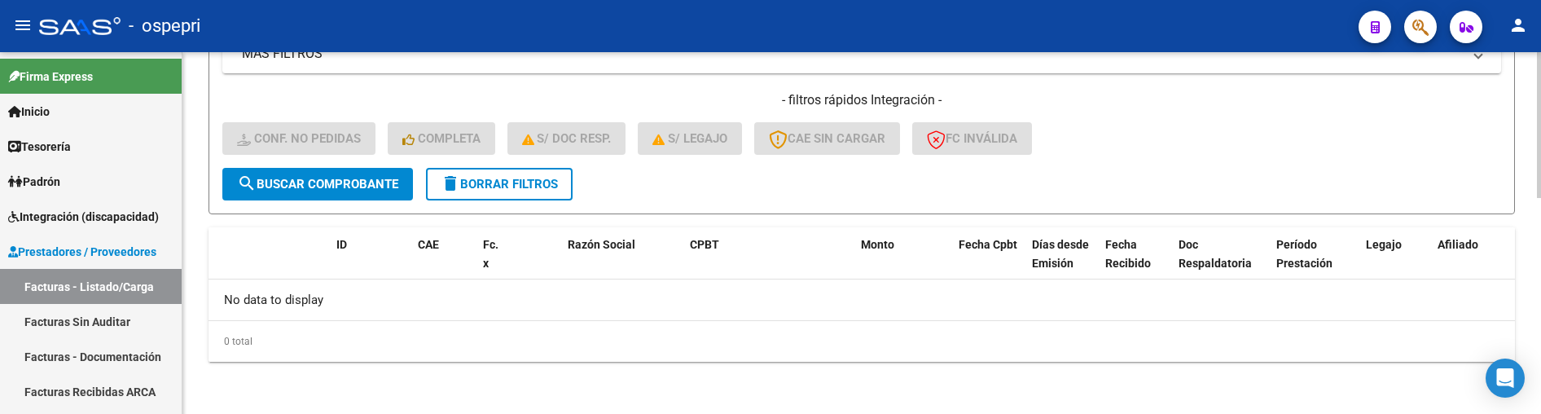
type input "GARRIDO"
click at [505, 182] on span "delete Borrar Filtros" at bounding box center [499, 184] width 117 height 15
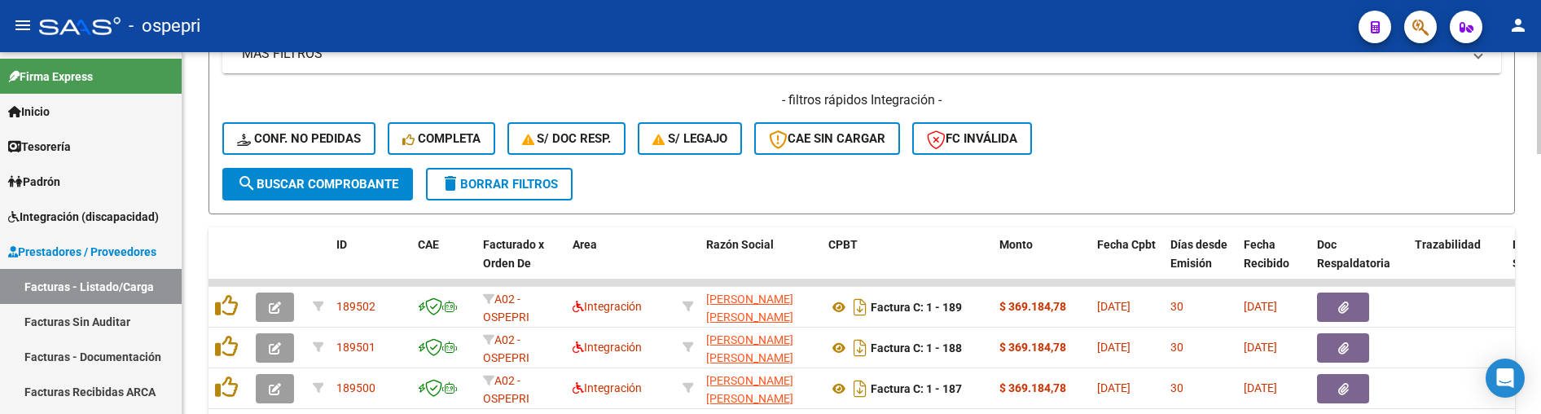
click at [1152, 164] on div "- filtros rápidos Integración - Conf. no pedidas Completa S/ Doc Resp. S/ legaj…" at bounding box center [861, 129] width 1279 height 77
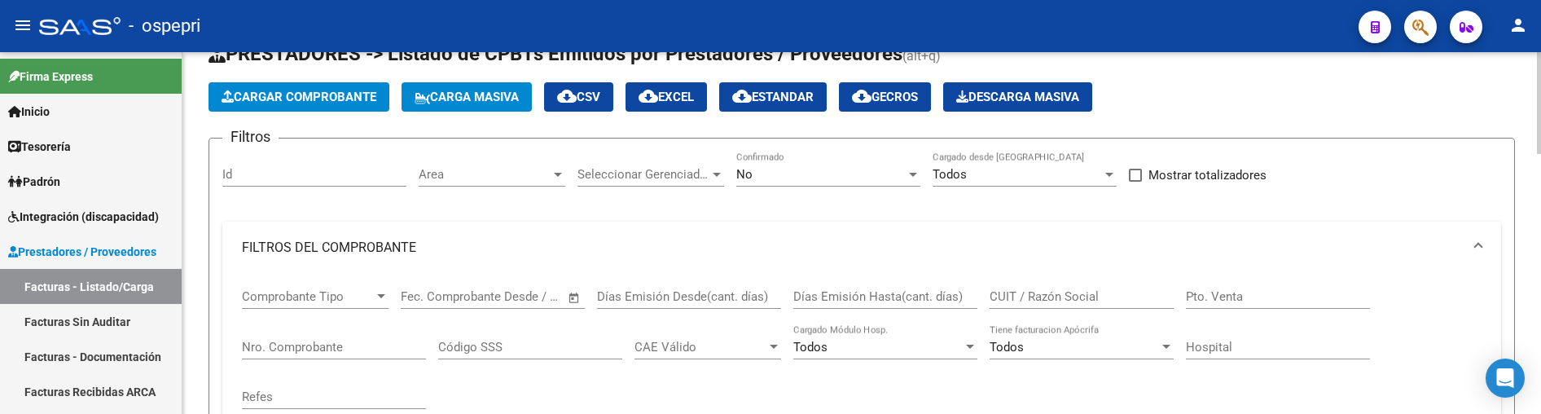
scroll to position [163, 0]
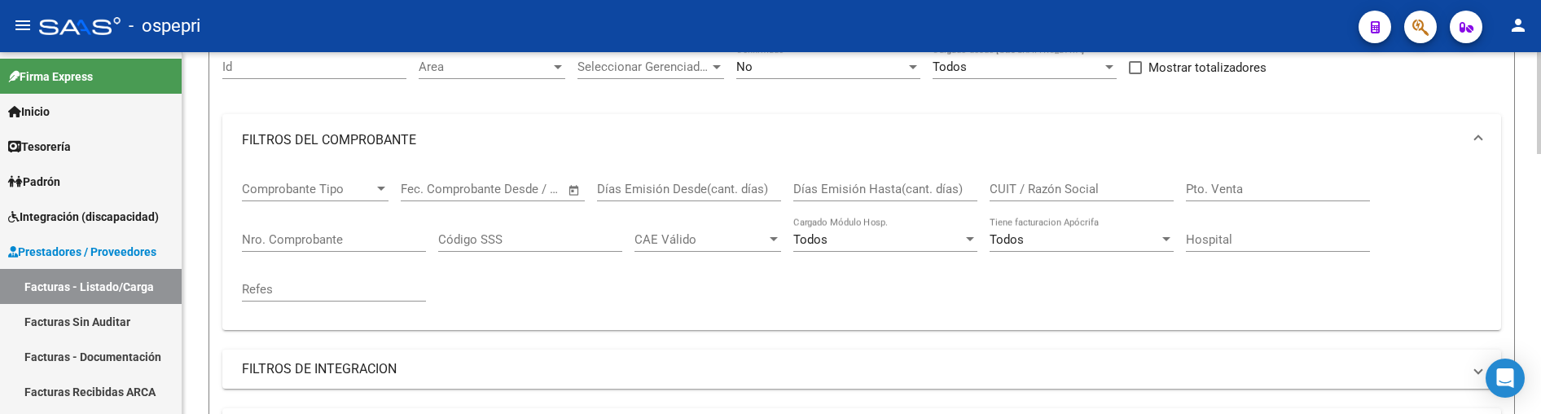
click at [1077, 182] on input "CUIT / Razón Social" at bounding box center [1082, 189] width 184 height 15
click at [1075, 187] on input "CUIT / Razón Social" at bounding box center [1082, 189] width 184 height 15
type input "GARRIDO"
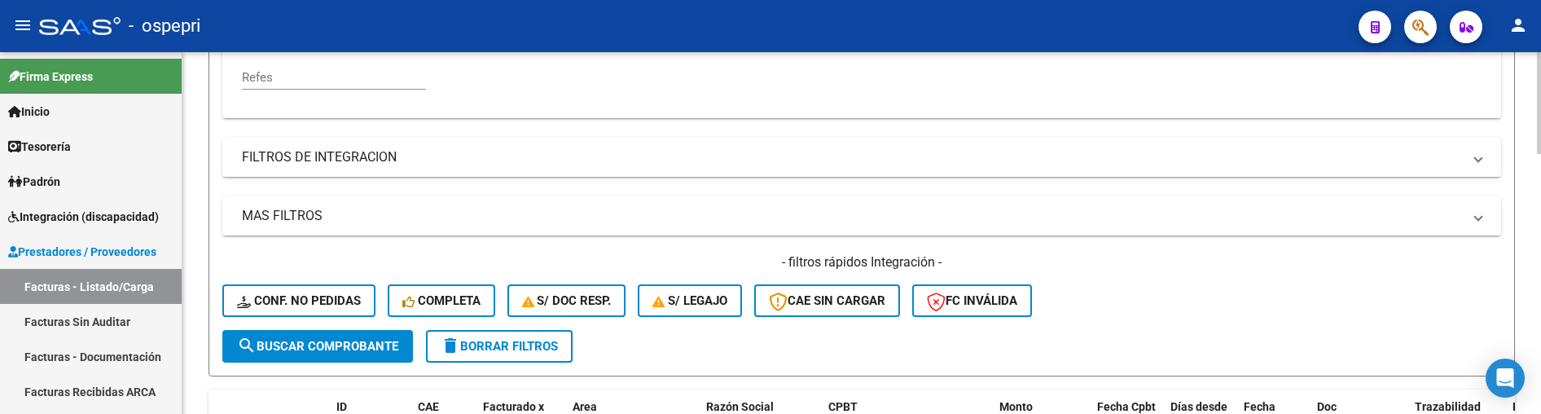
scroll to position [407, 0]
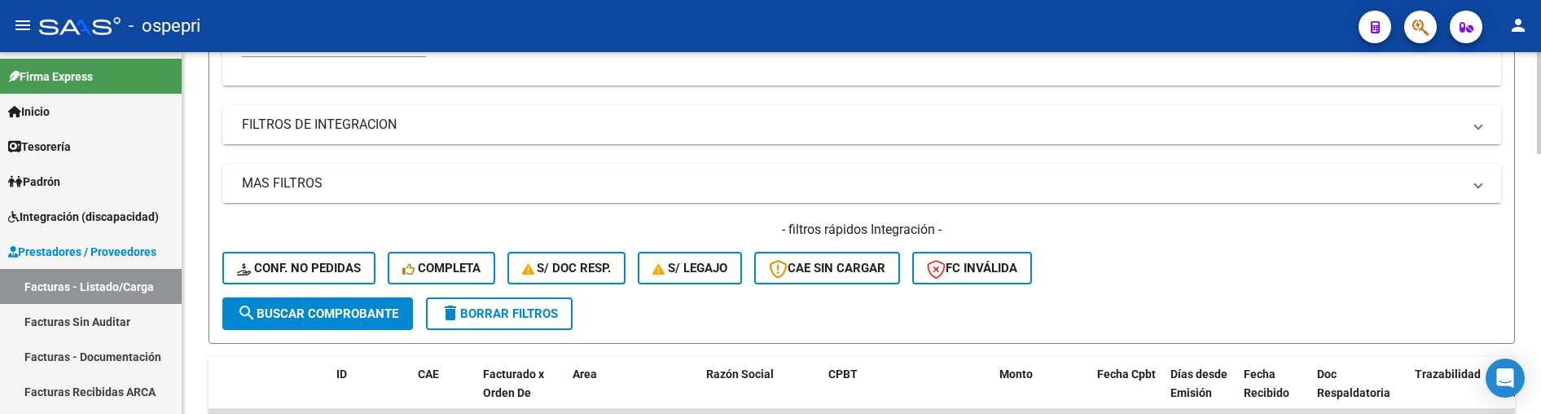
click at [331, 313] on span "search Buscar Comprobante" at bounding box center [317, 313] width 161 height 15
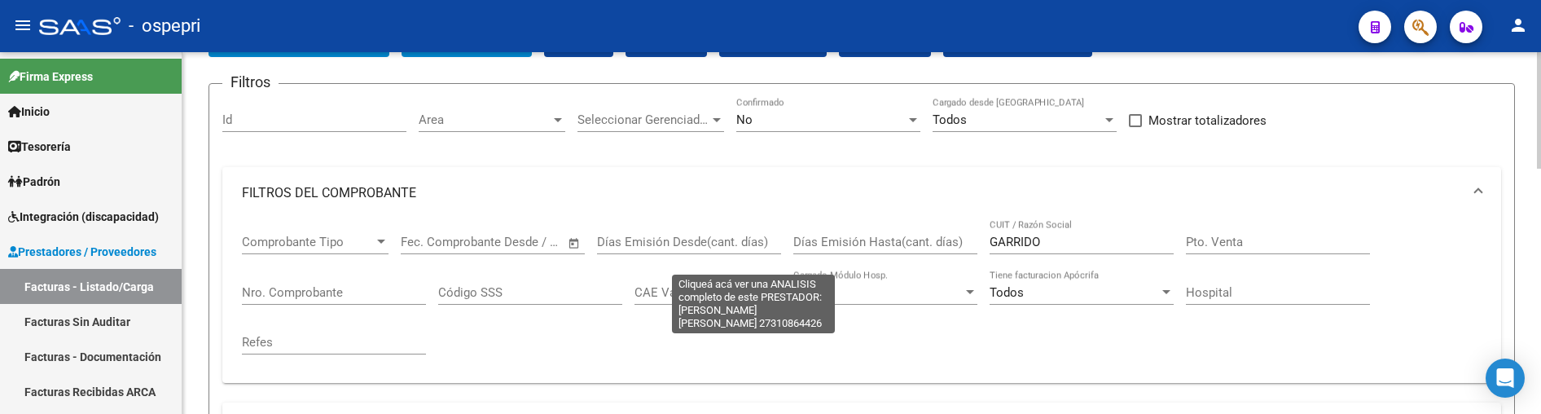
scroll to position [81, 0]
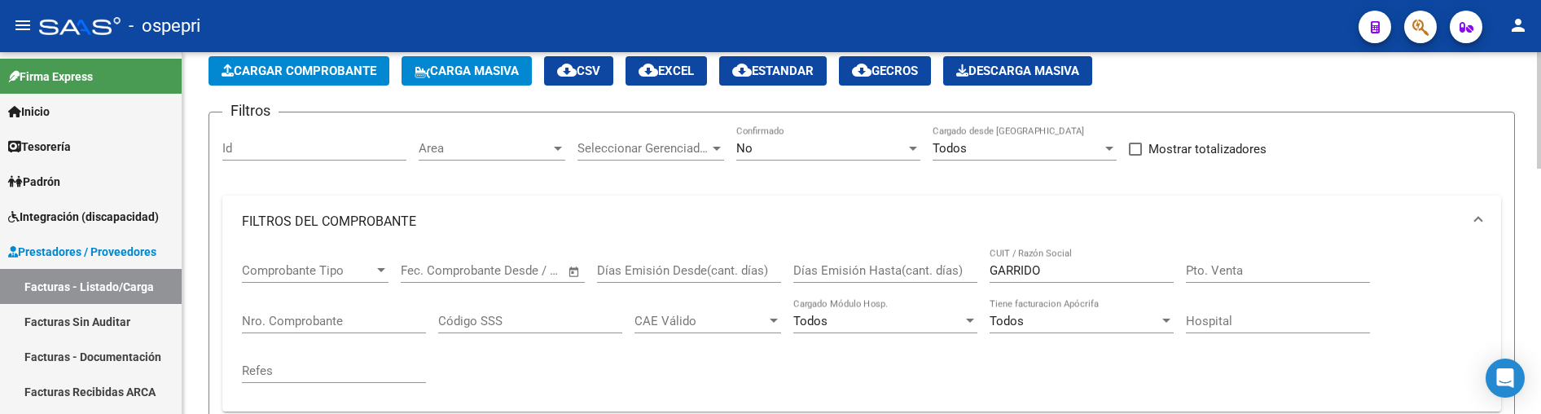
click at [912, 148] on div at bounding box center [913, 149] width 8 height 4
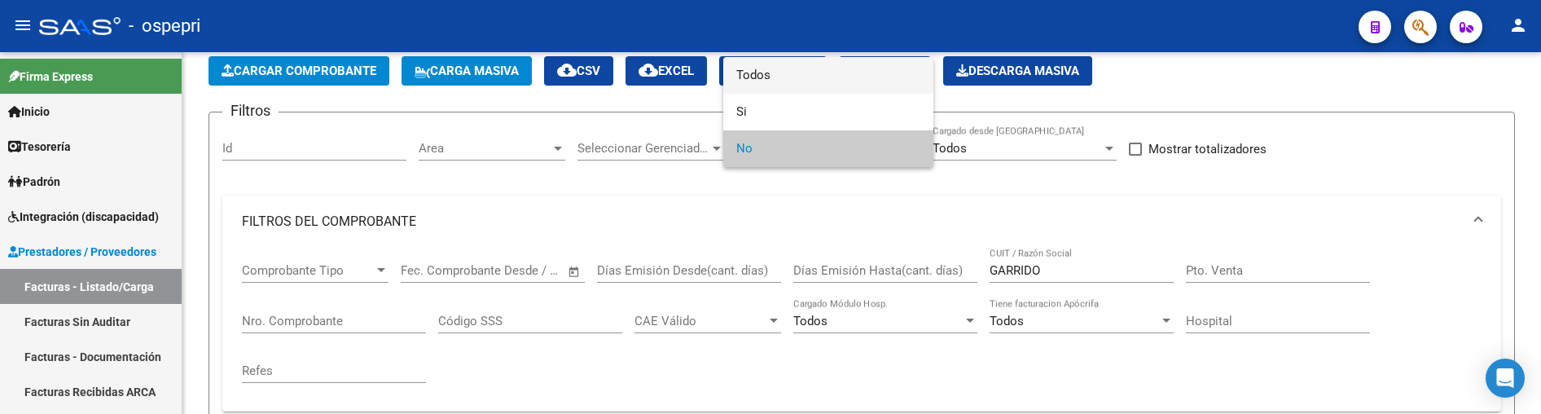
click at [776, 78] on span "Todos" at bounding box center [828, 75] width 184 height 37
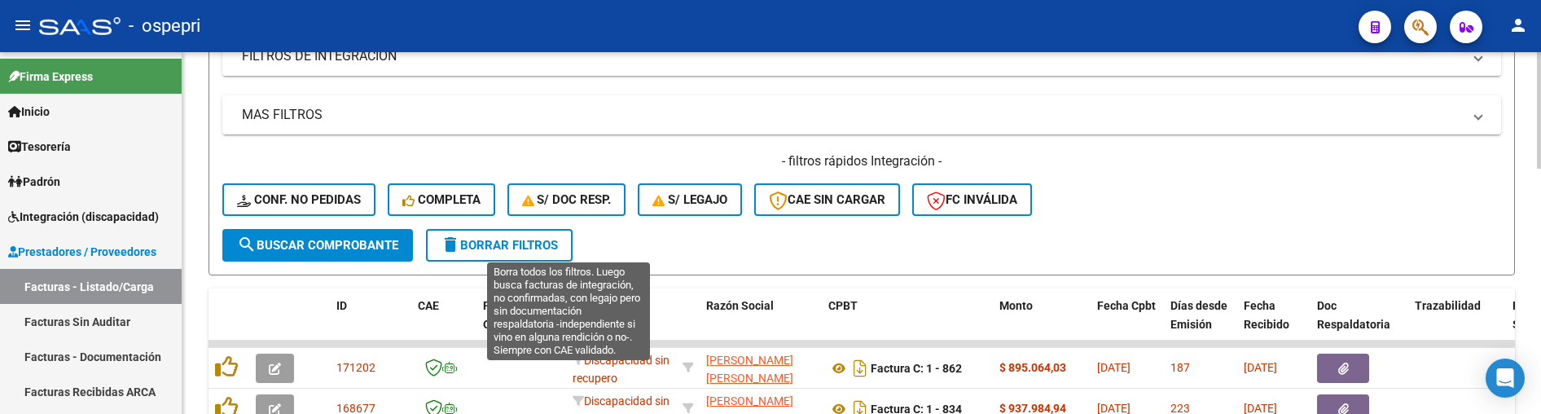
scroll to position [489, 0]
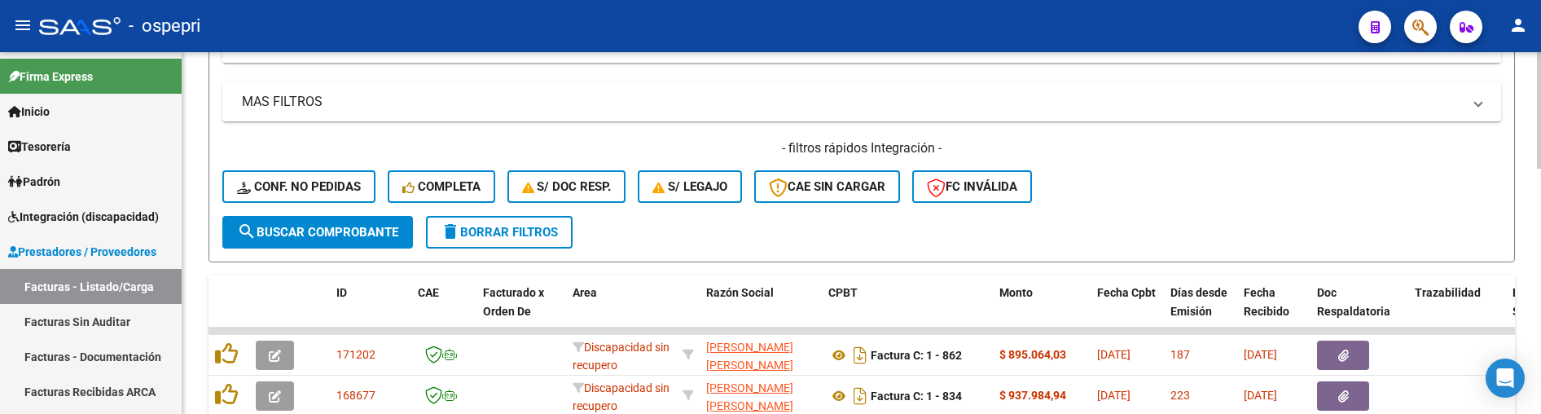
click at [371, 226] on span "search Buscar Comprobante" at bounding box center [317, 232] width 161 height 15
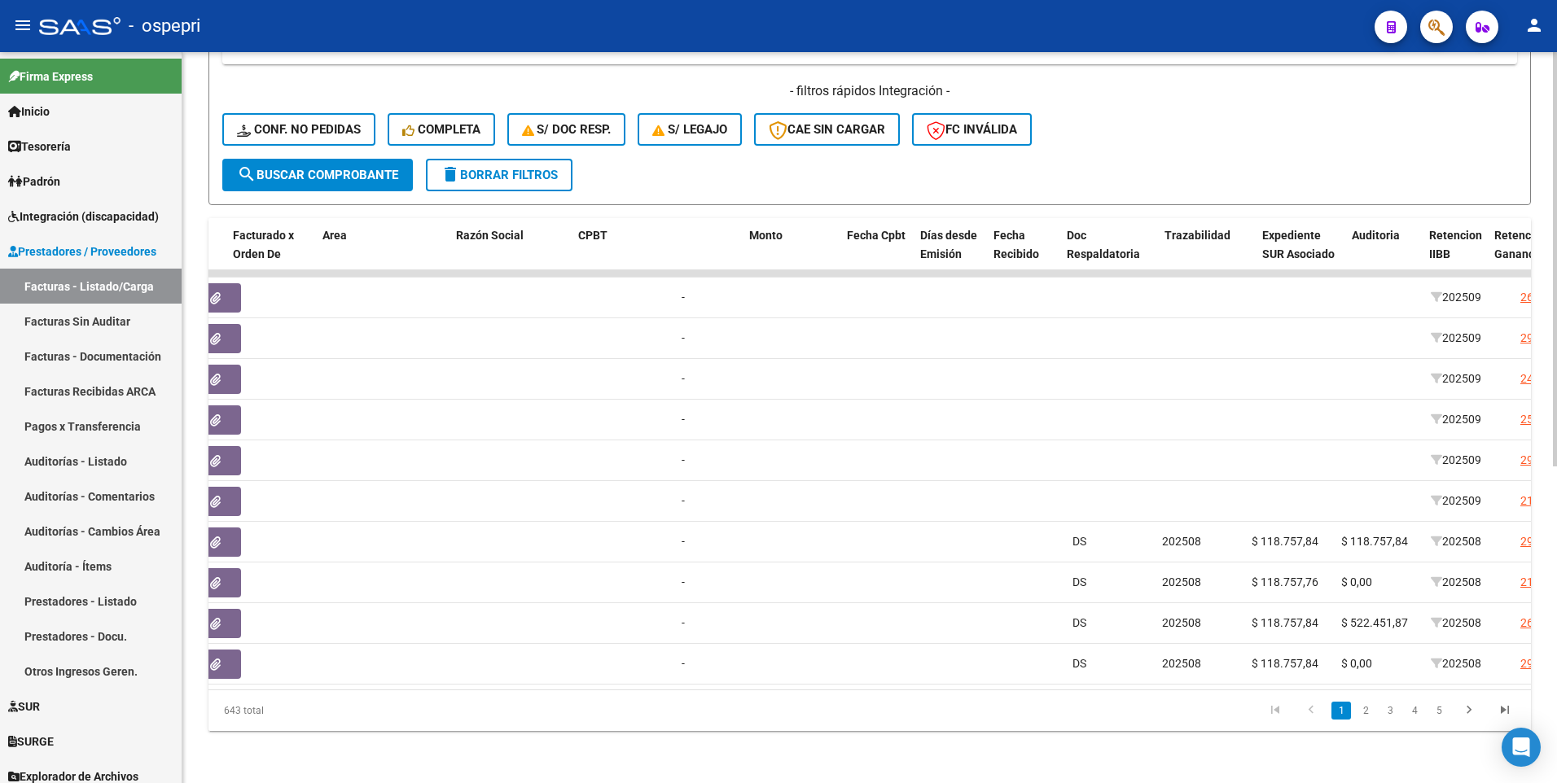
scroll to position [0, 0]
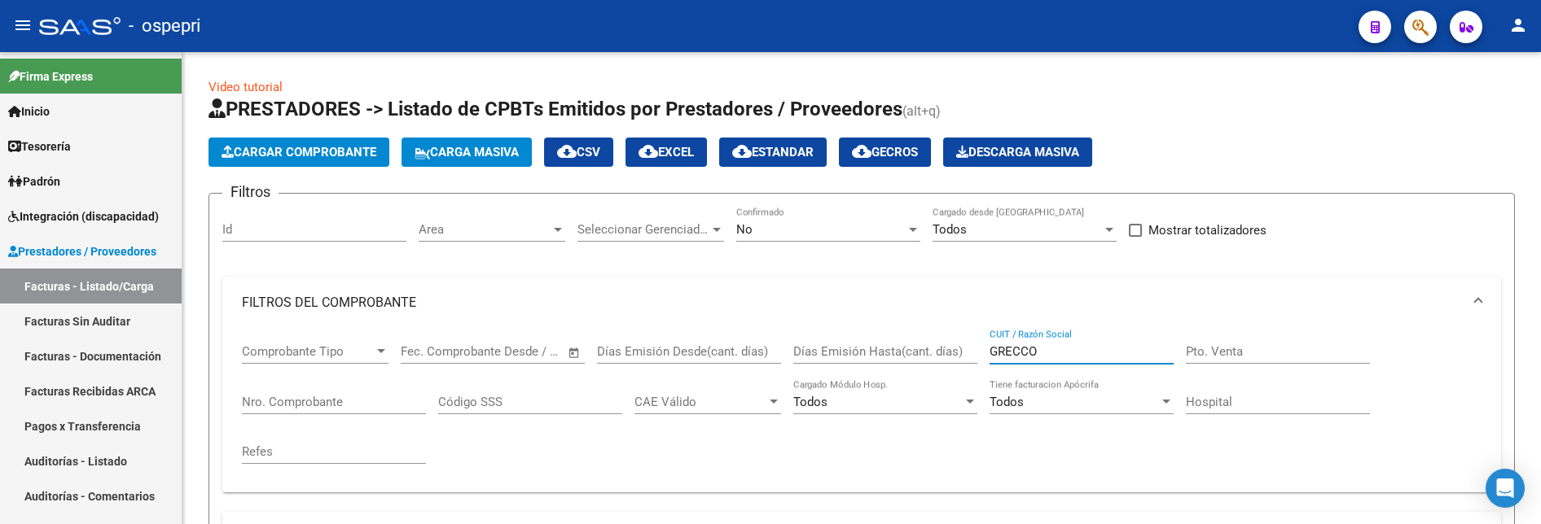
scroll to position [573, 0]
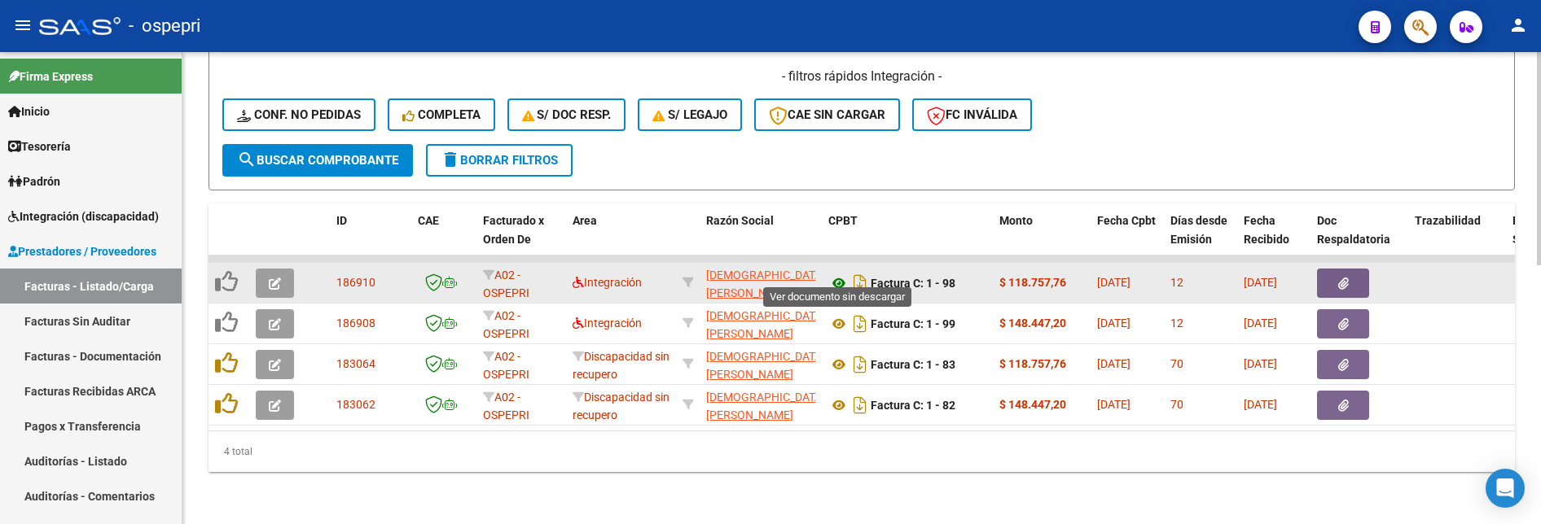
type input "GRECCO"
click at [840, 274] on icon at bounding box center [838, 284] width 21 height 20
click at [274, 278] on icon "button" at bounding box center [275, 284] width 12 height 12
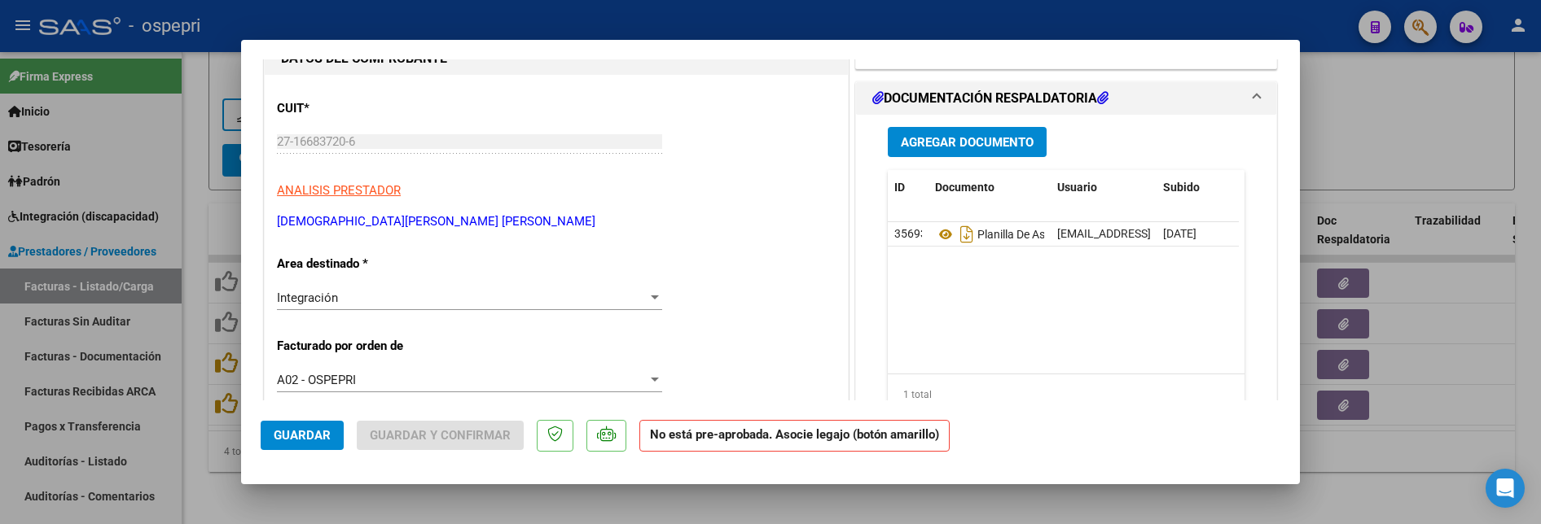
scroll to position [163, 0]
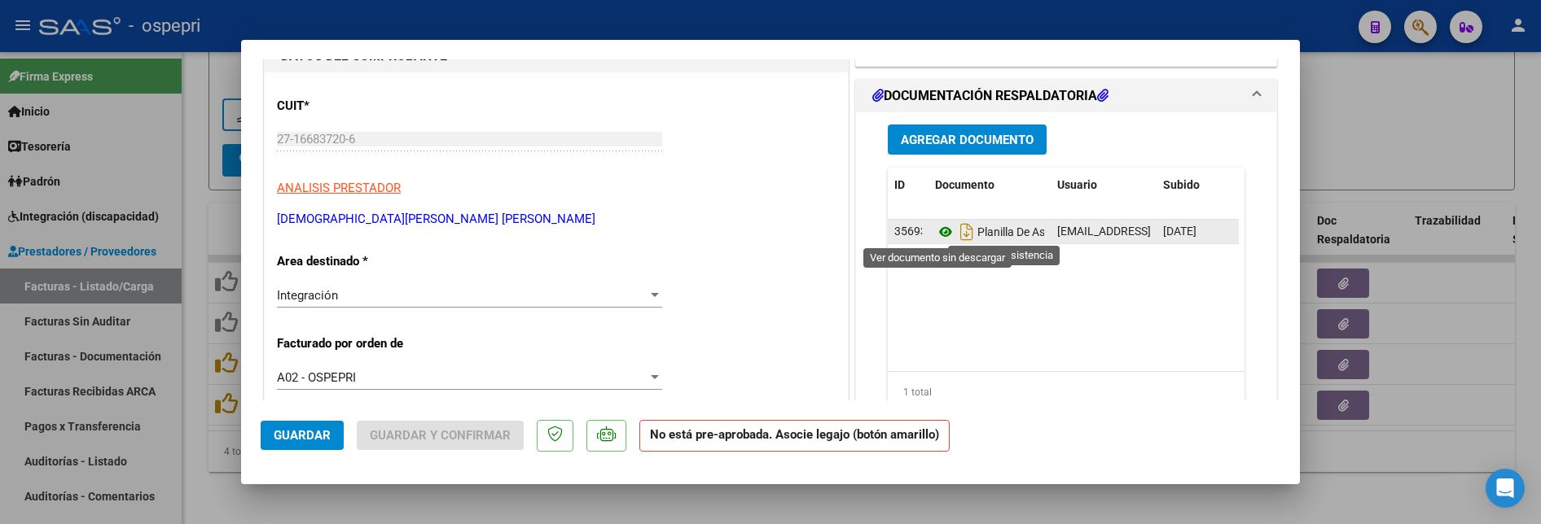
click at [941, 234] on icon at bounding box center [945, 232] width 21 height 20
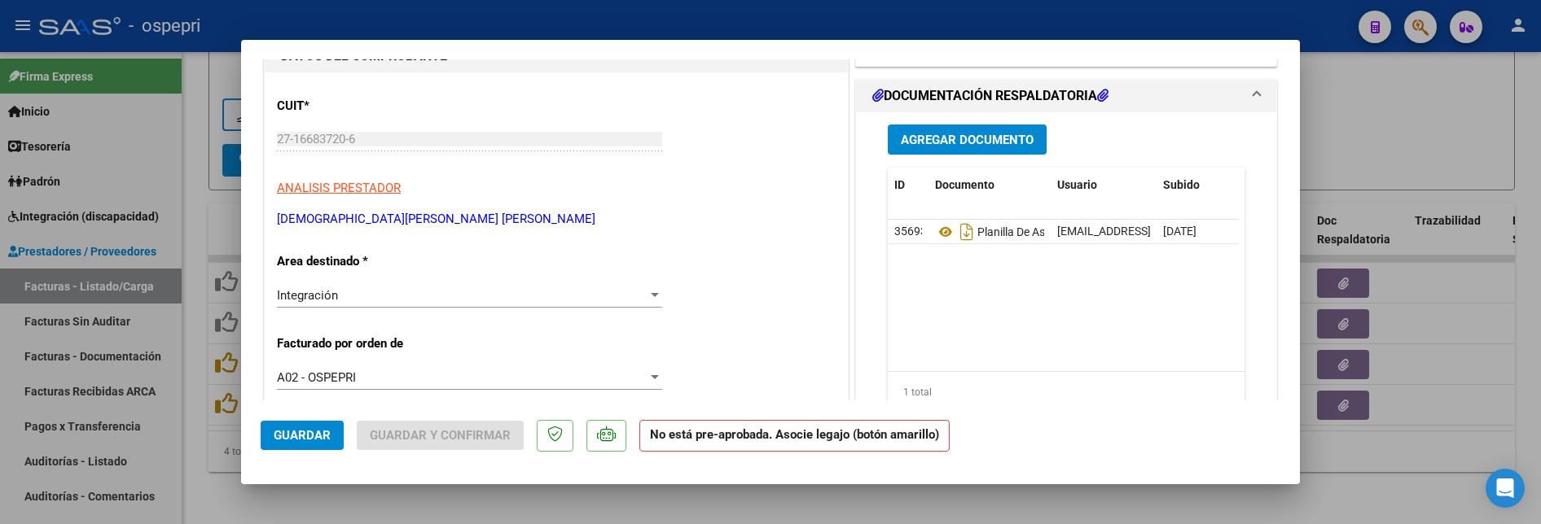
scroll to position [0, 0]
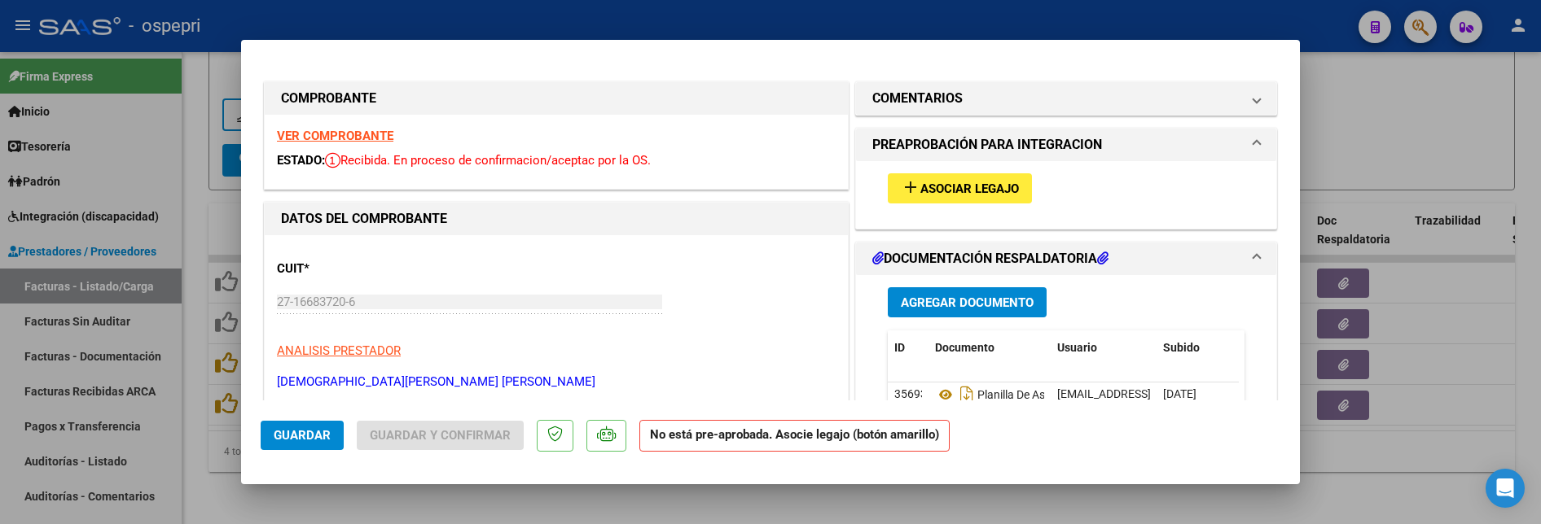
click at [963, 182] on span "Asociar Legajo" at bounding box center [969, 189] width 99 height 15
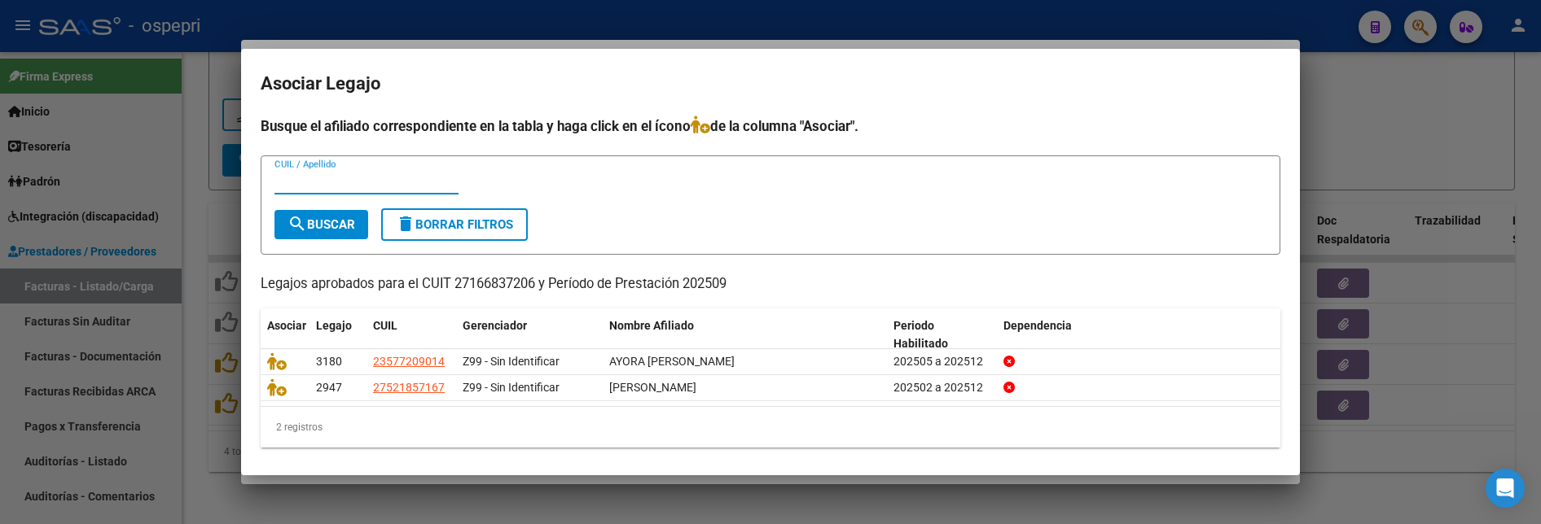
scroll to position [7, 0]
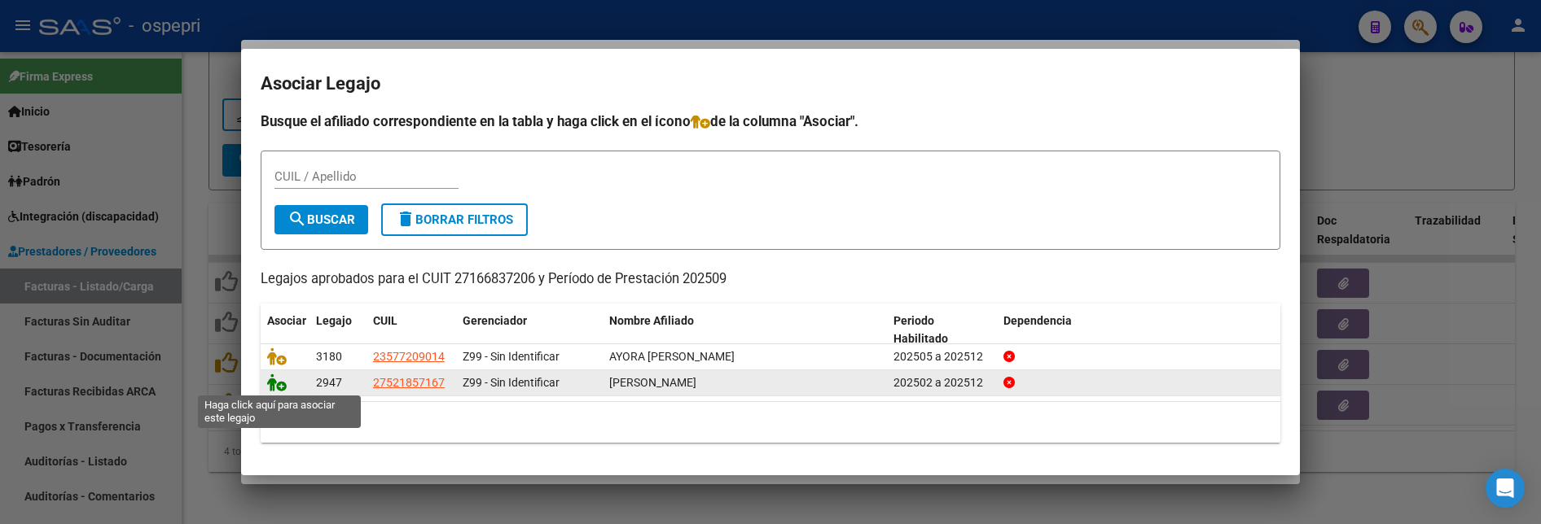
click at [268, 387] on icon at bounding box center [277, 383] width 20 height 18
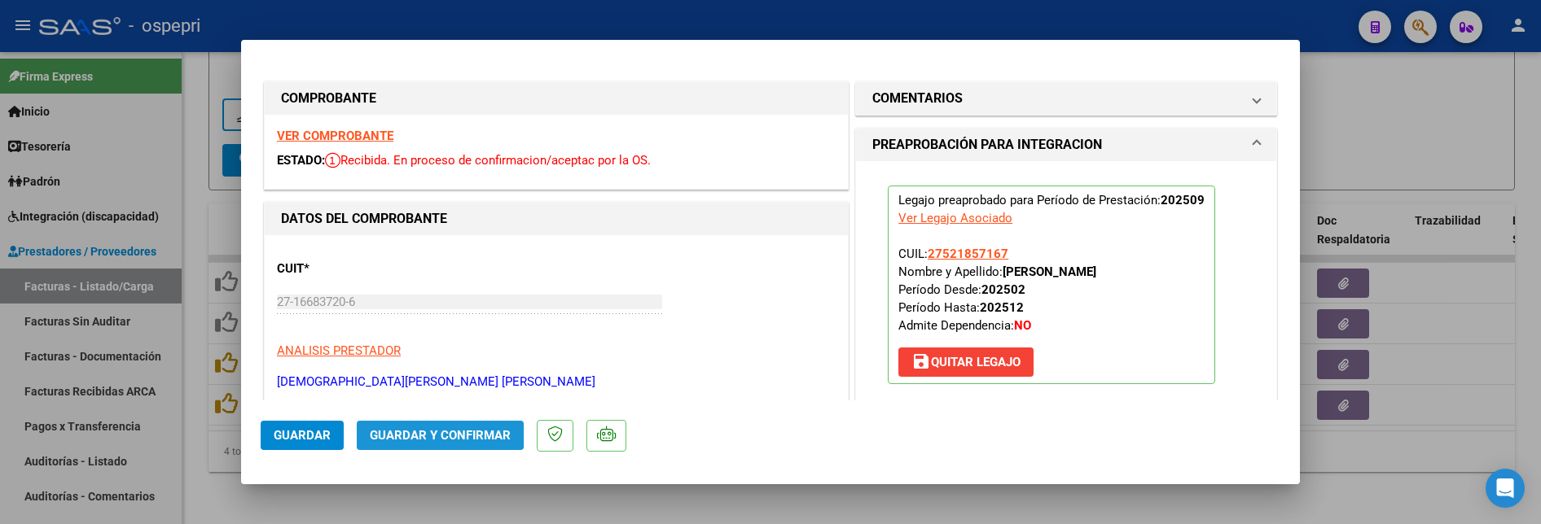
click at [432, 432] on span "Guardar y Confirmar" at bounding box center [440, 435] width 141 height 15
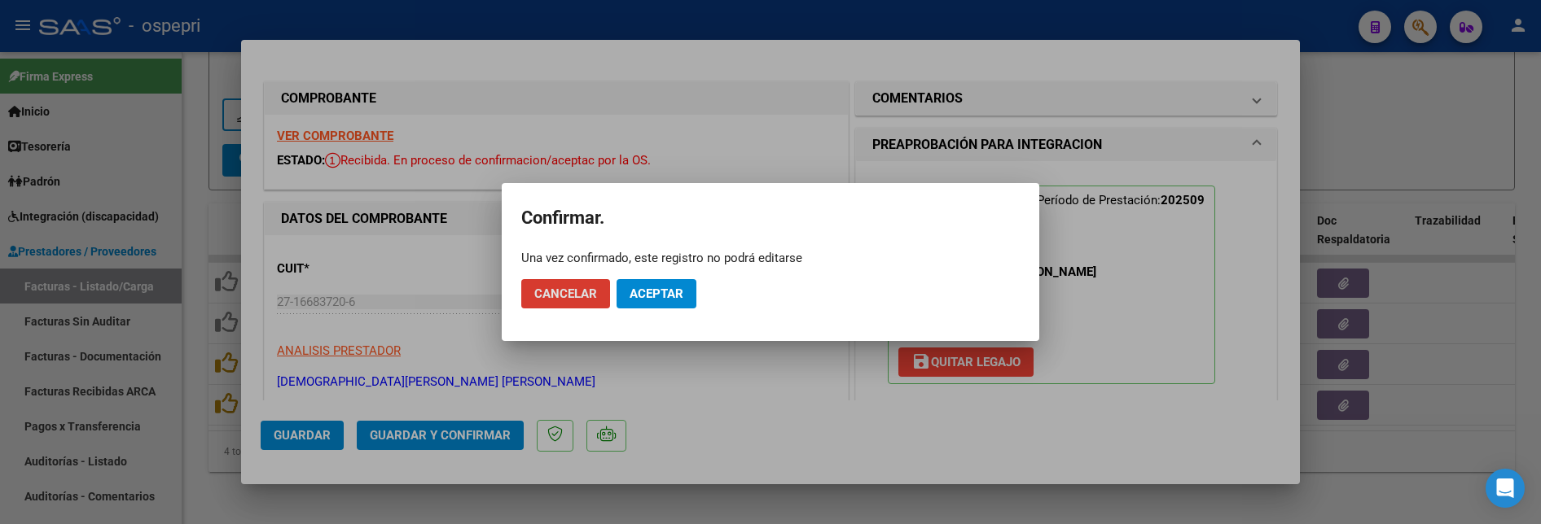
click at [655, 291] on span "Aceptar" at bounding box center [657, 294] width 54 height 15
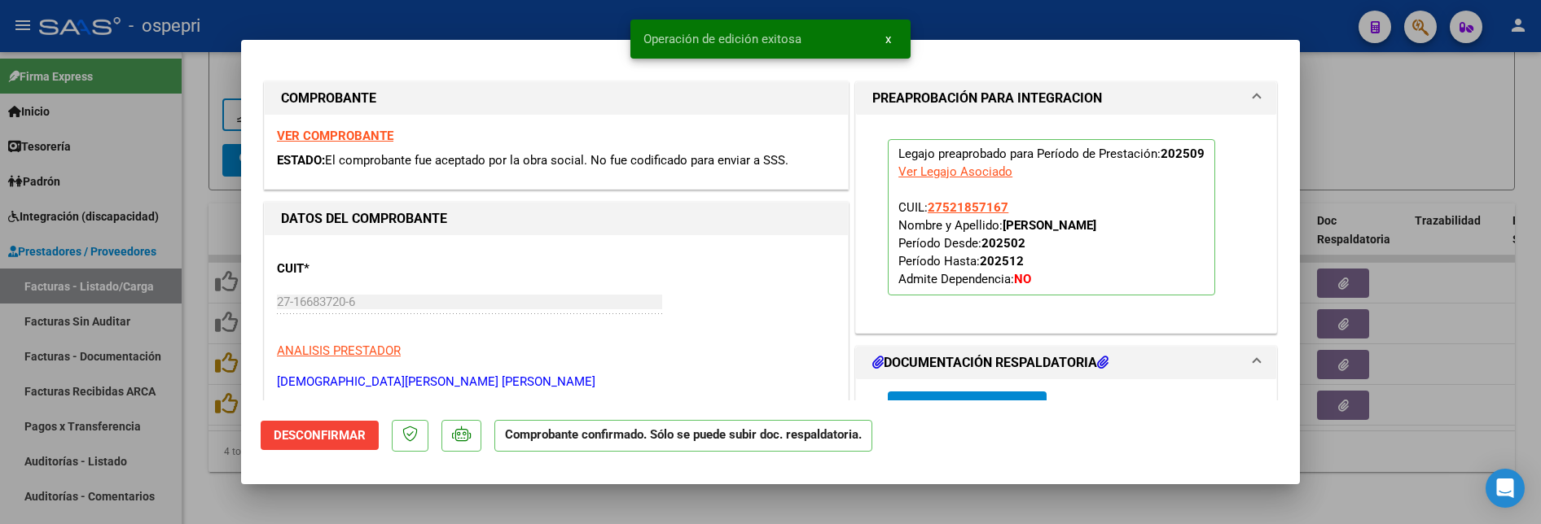
click at [1453, 388] on div at bounding box center [770, 262] width 1541 height 524
type input "$ 0,00"
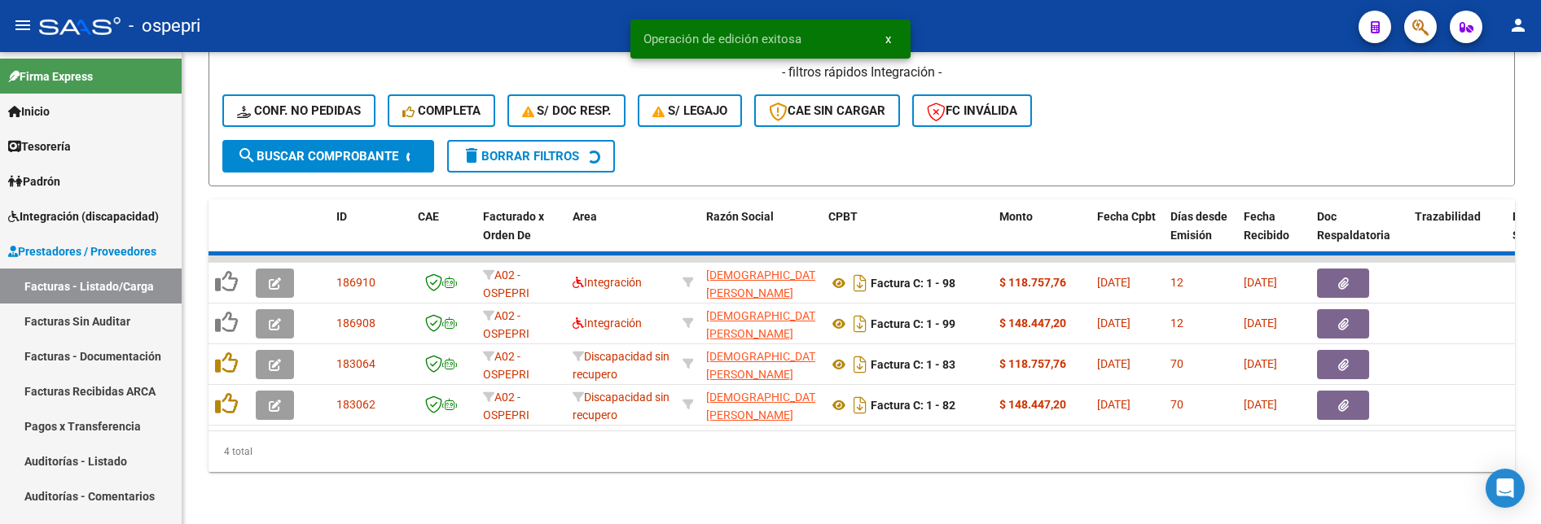
scroll to position [532, 0]
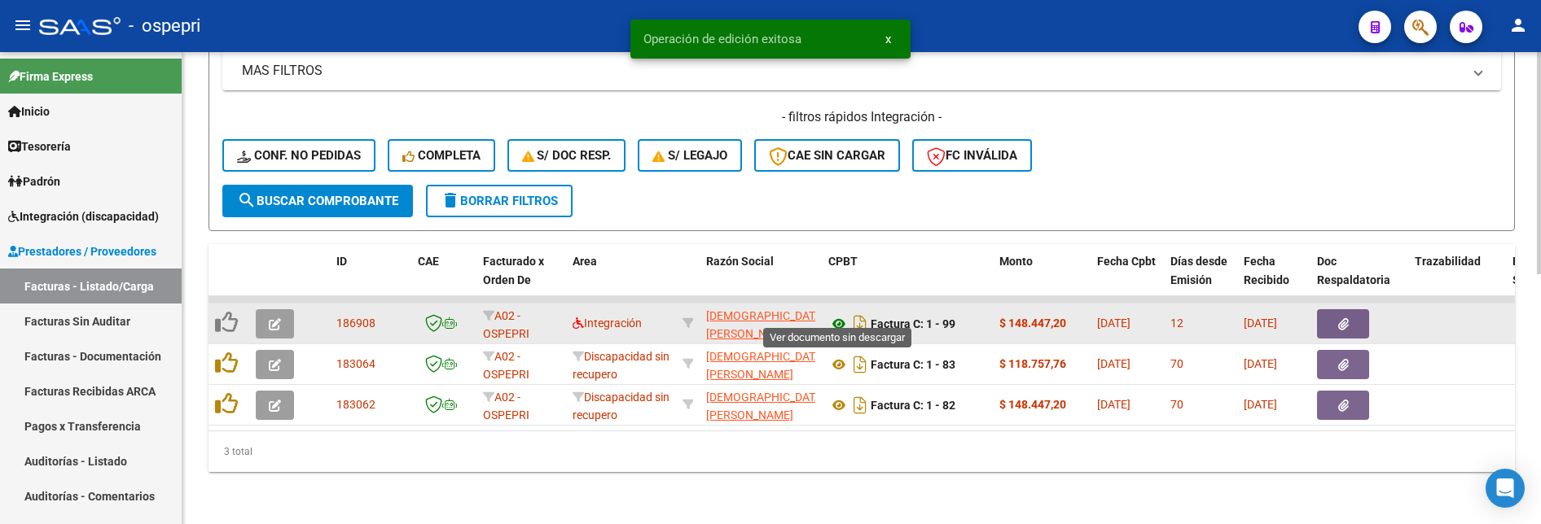
click at [835, 314] on icon at bounding box center [838, 324] width 21 height 20
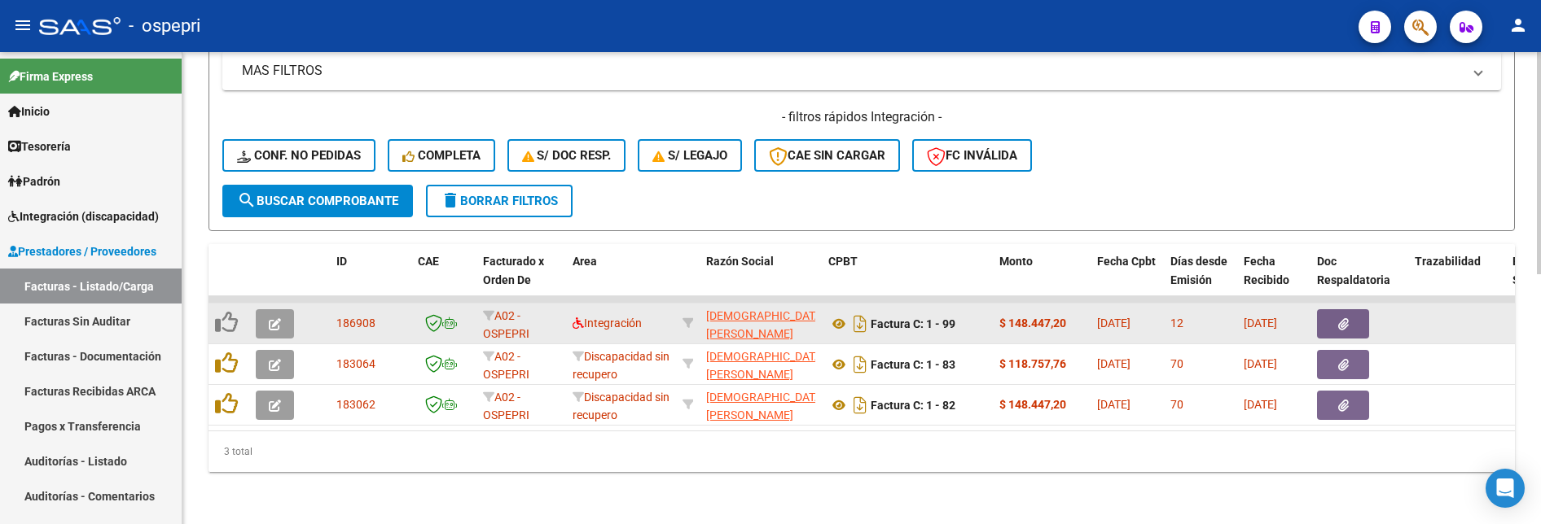
click at [272, 318] on icon "button" at bounding box center [275, 324] width 12 height 12
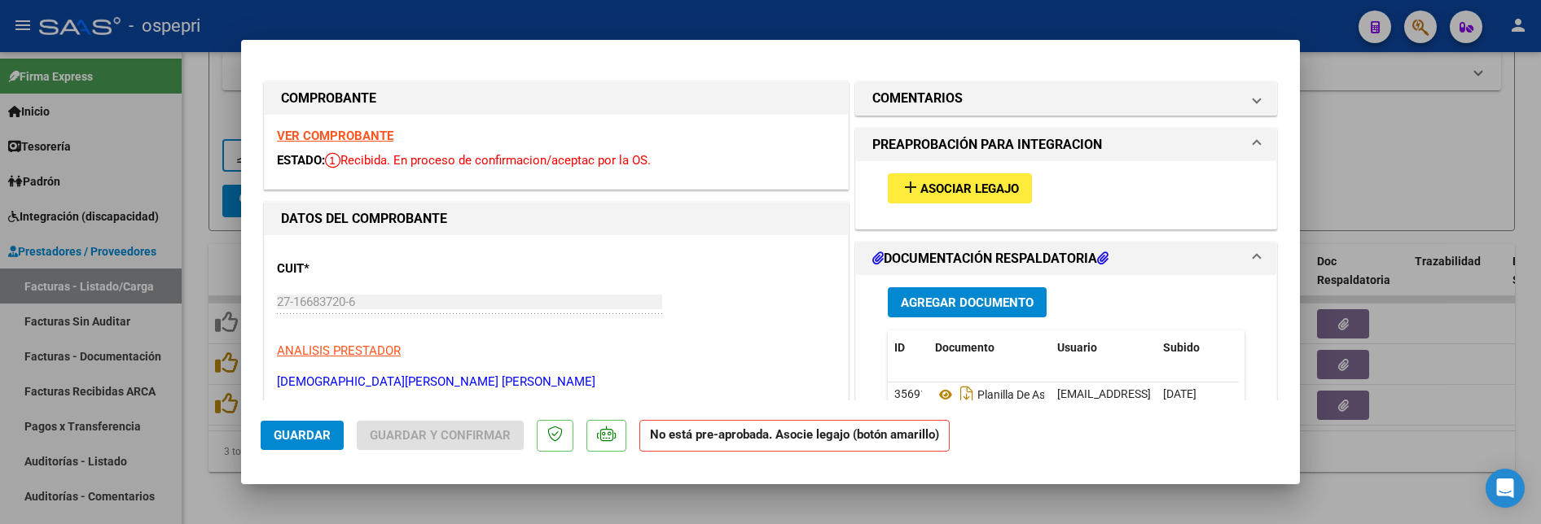
click at [952, 185] on span "Asociar Legajo" at bounding box center [969, 189] width 99 height 15
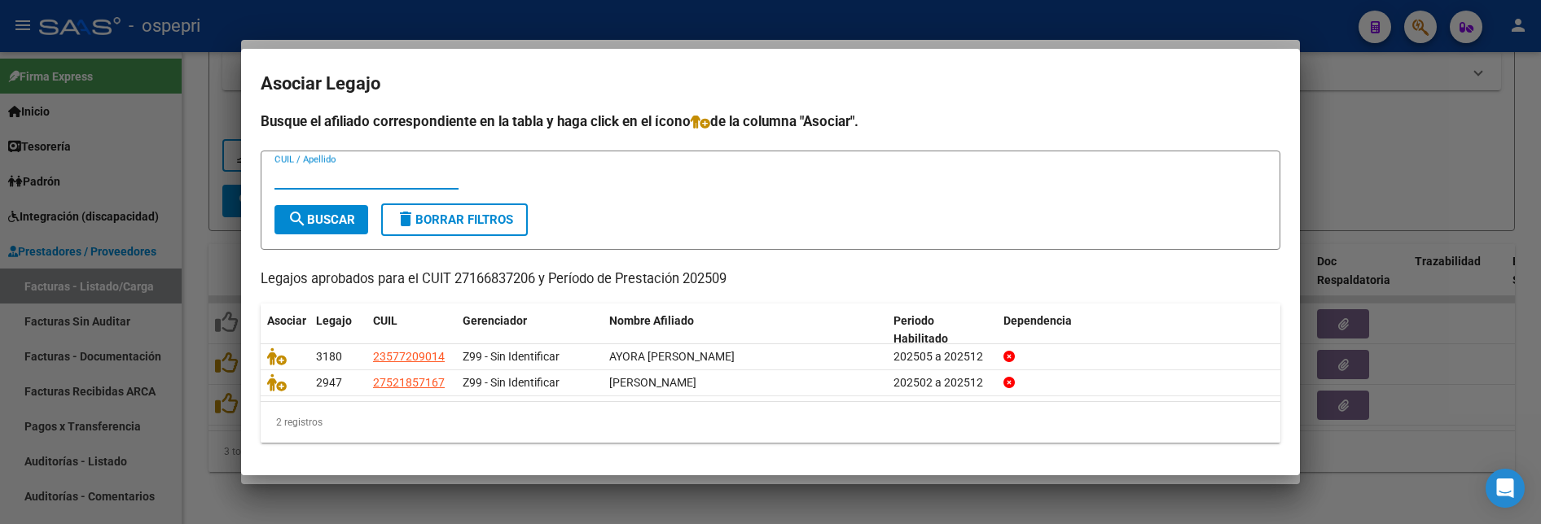
scroll to position [7, 0]
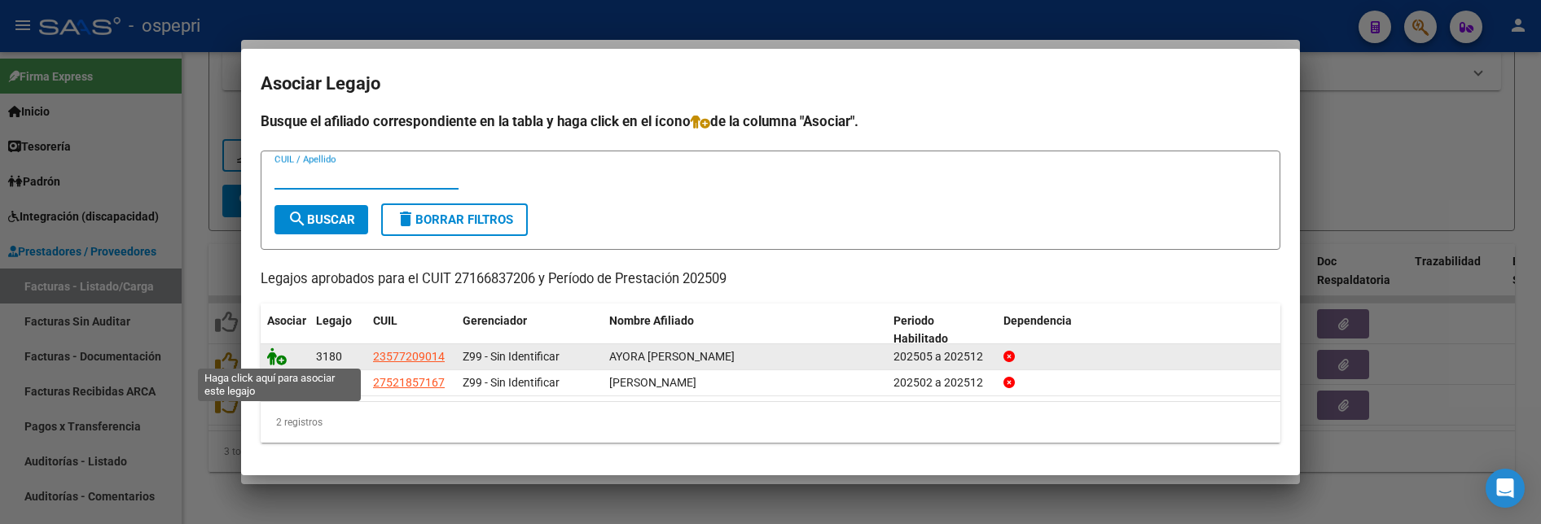
click at [279, 355] on icon at bounding box center [277, 357] width 20 height 18
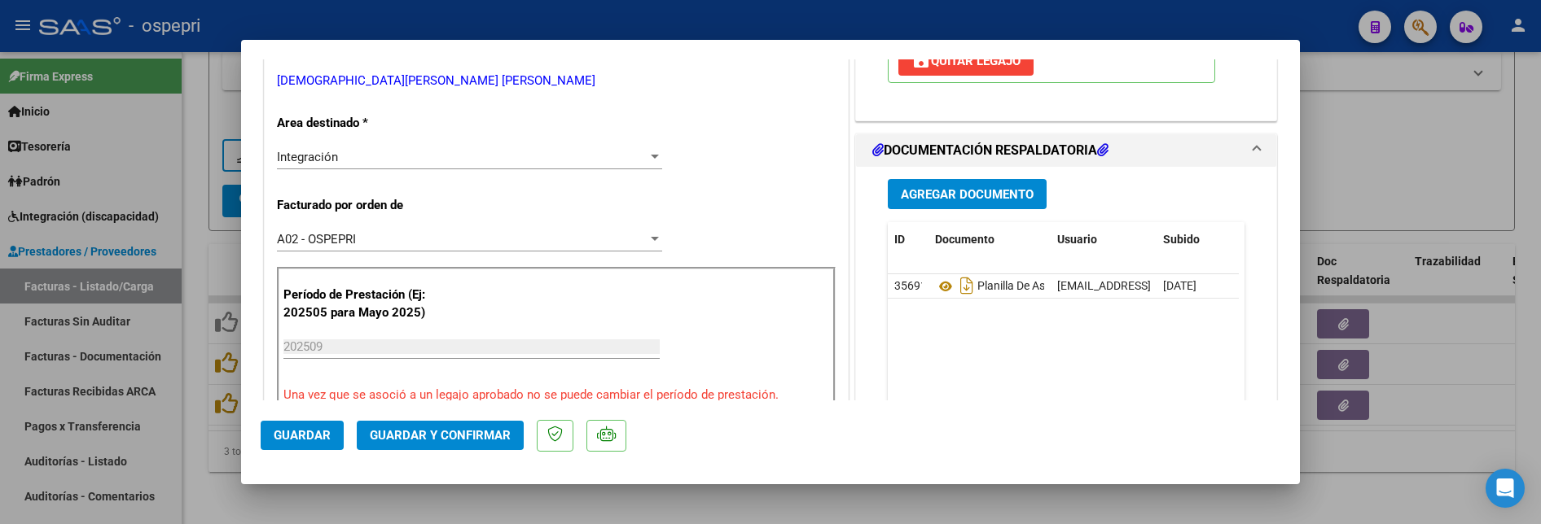
scroll to position [326, 0]
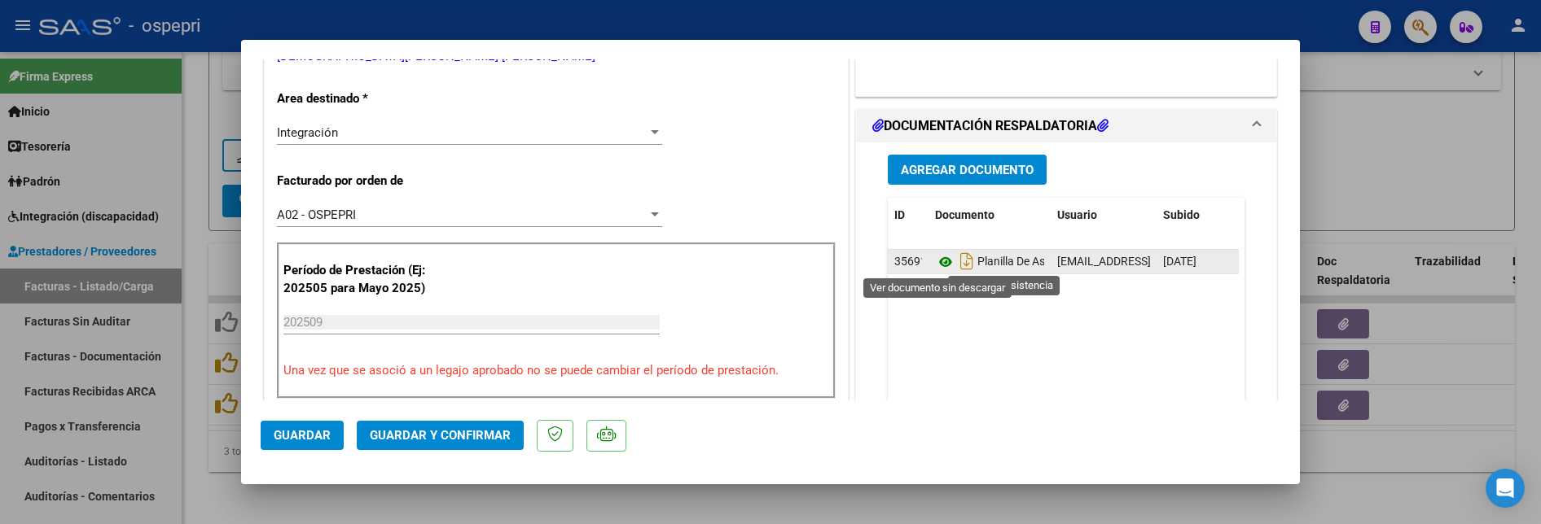
click at [936, 264] on icon at bounding box center [945, 262] width 21 height 20
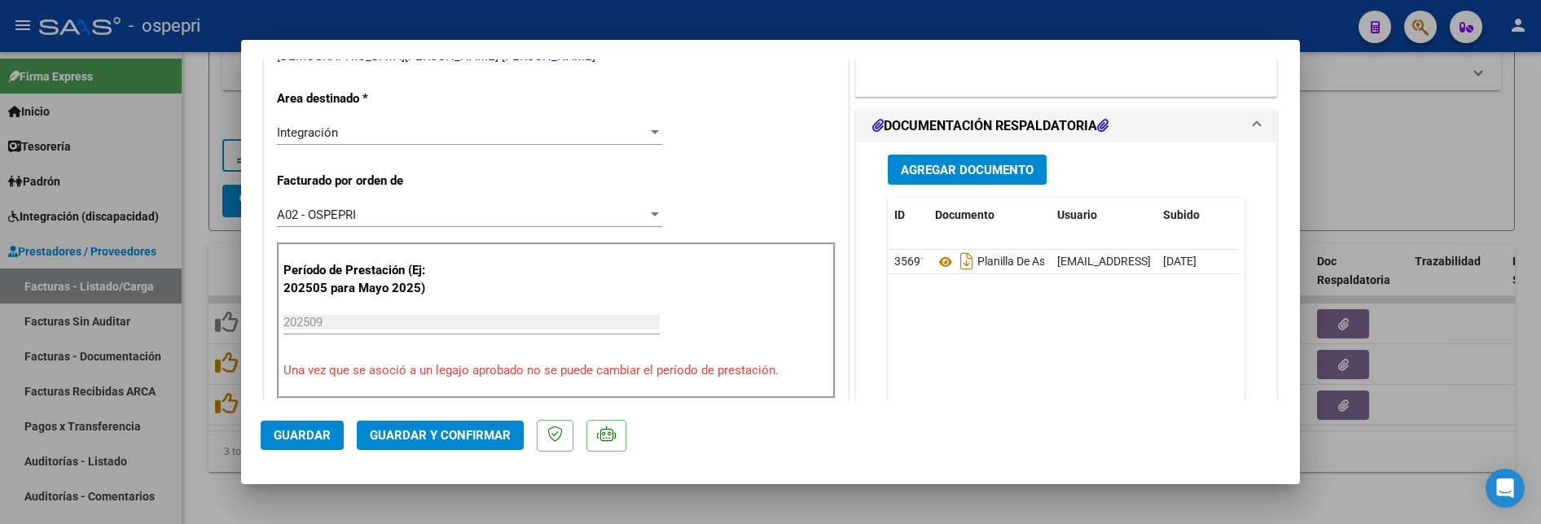
click at [466, 432] on span "Guardar y Confirmar" at bounding box center [440, 435] width 141 height 15
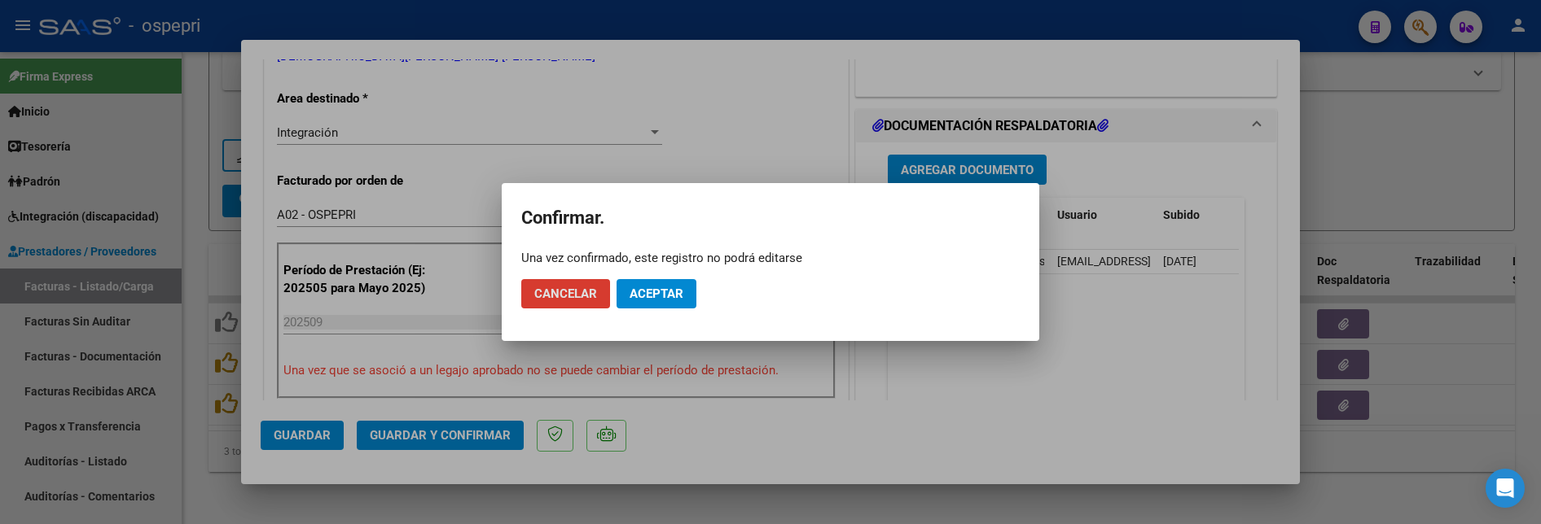
click at [666, 295] on span "Aceptar" at bounding box center [657, 294] width 54 height 15
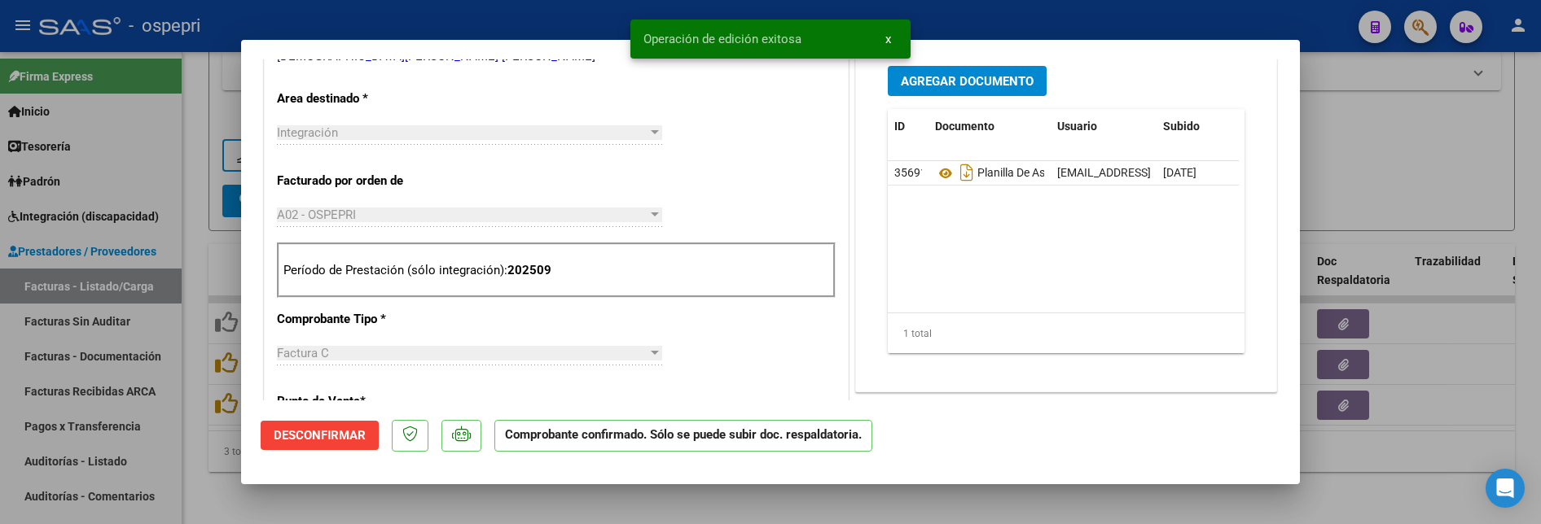
click at [1380, 187] on div at bounding box center [770, 262] width 1541 height 524
type input "$ 0,00"
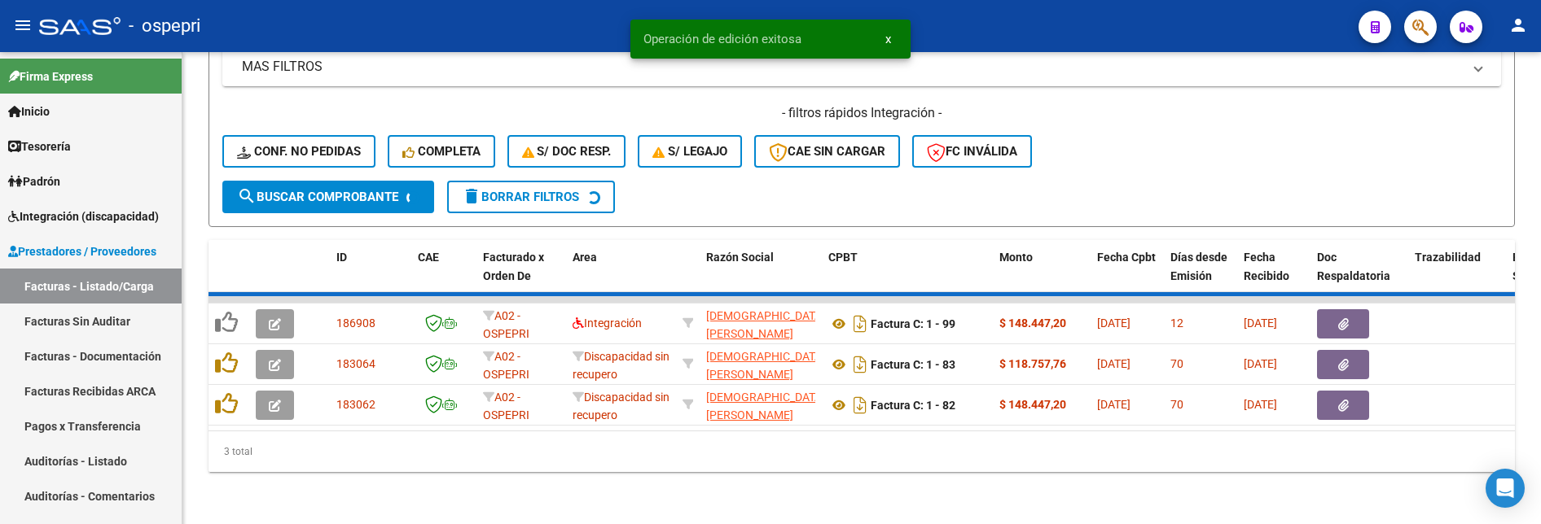
scroll to position [491, 0]
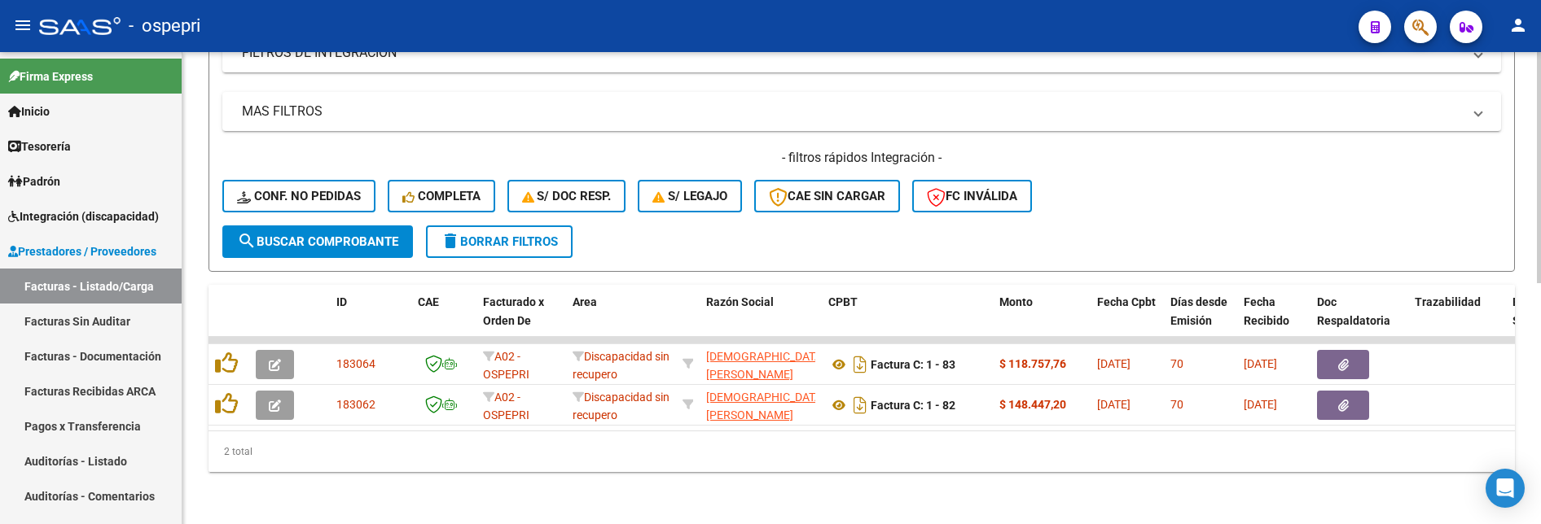
click at [1172, 204] on div "- filtros rápidos Integración - Conf. no pedidas Completa S/ Doc Resp. S/ legaj…" at bounding box center [861, 187] width 1279 height 77
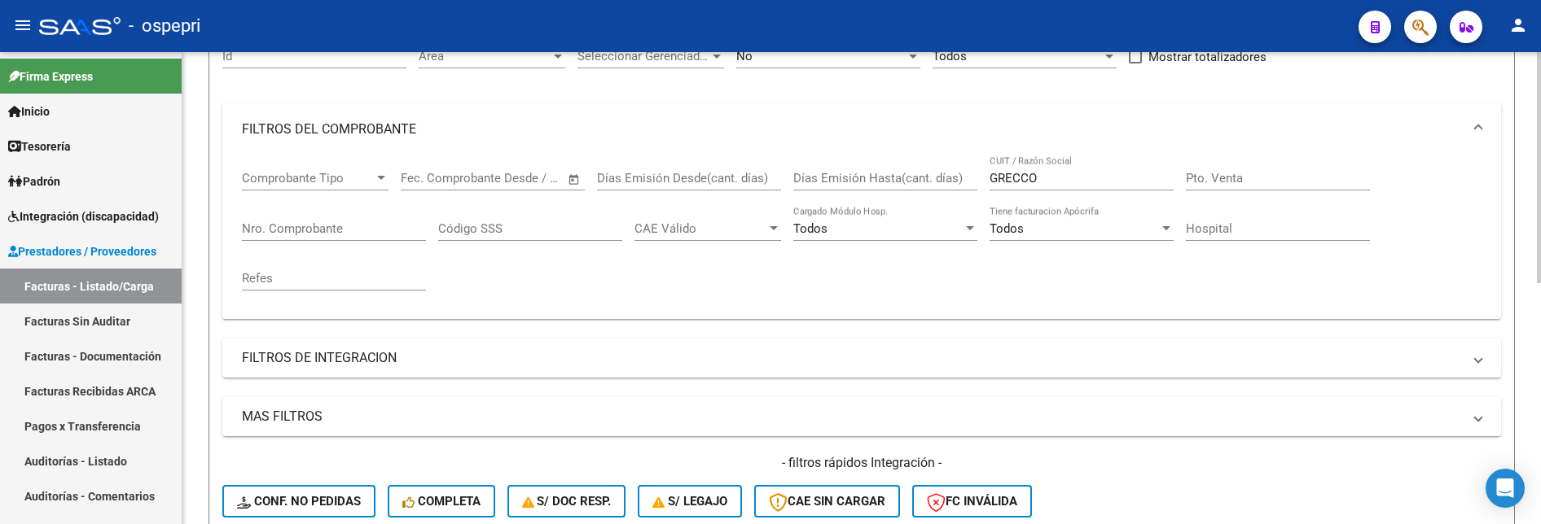
scroll to position [165, 0]
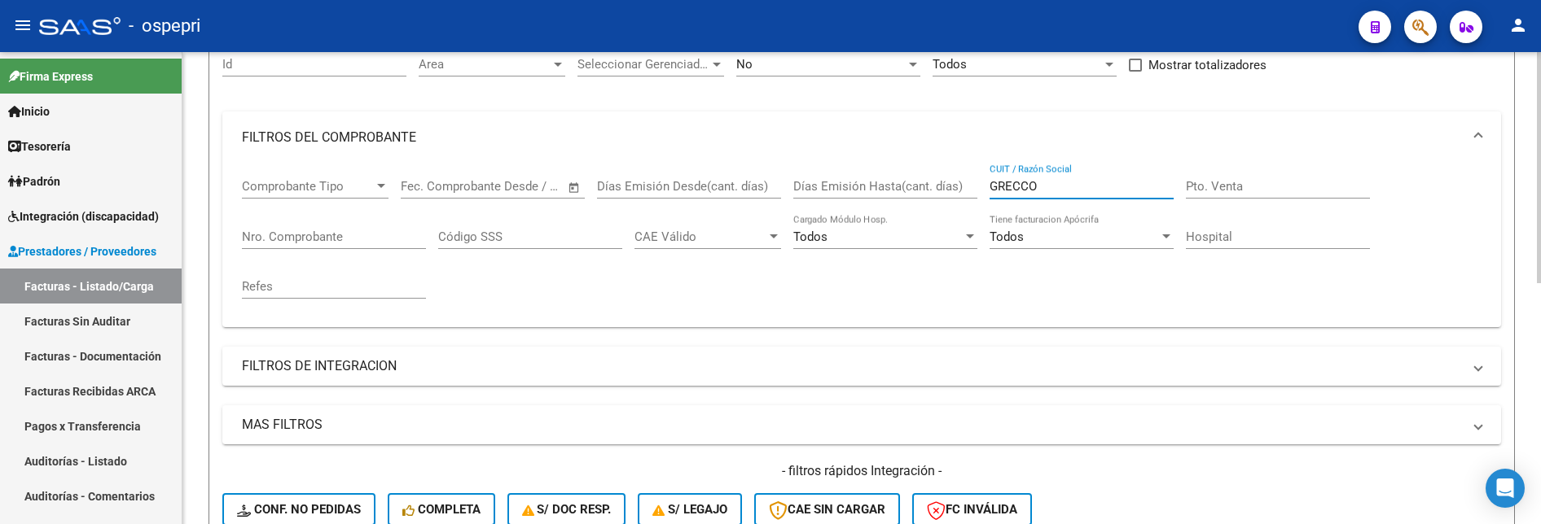
drag, startPoint x: 1059, startPoint y: 191, endPoint x: 978, endPoint y: 186, distance: 80.7
click at [978, 186] on div "Comprobante Tipo Comprobante Tipo Fecha inicio – Fecha fin Fec. Comprobante Des…" at bounding box center [862, 239] width 1240 height 151
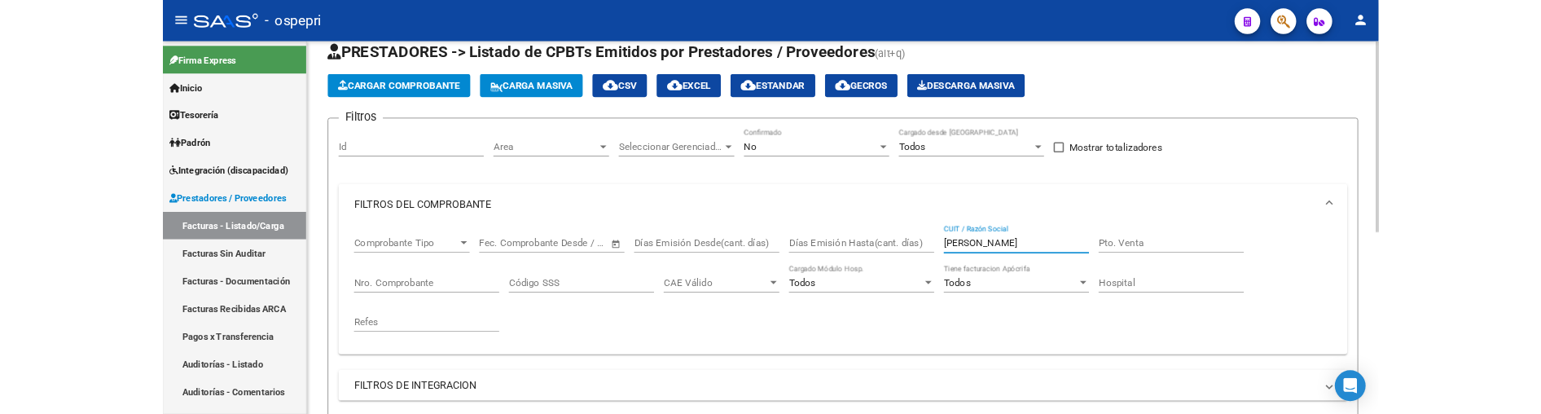
scroll to position [43, 0]
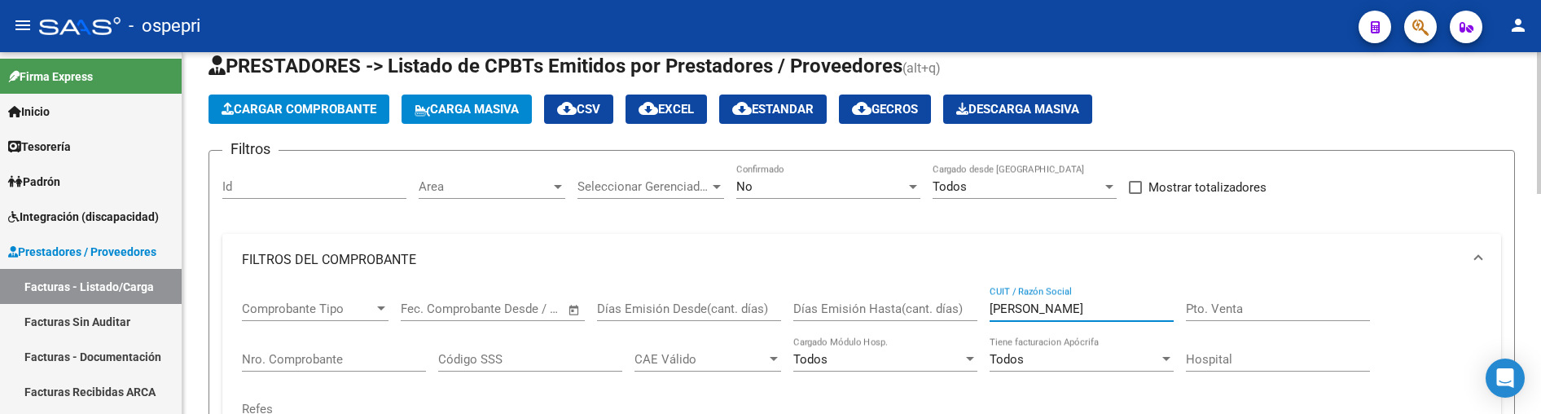
drag, startPoint x: 1108, startPoint y: 310, endPoint x: 990, endPoint y: 313, distance: 117.3
click at [990, 313] on input "[PERSON_NAME]" at bounding box center [1082, 308] width 184 height 15
type input "GARRIDO"
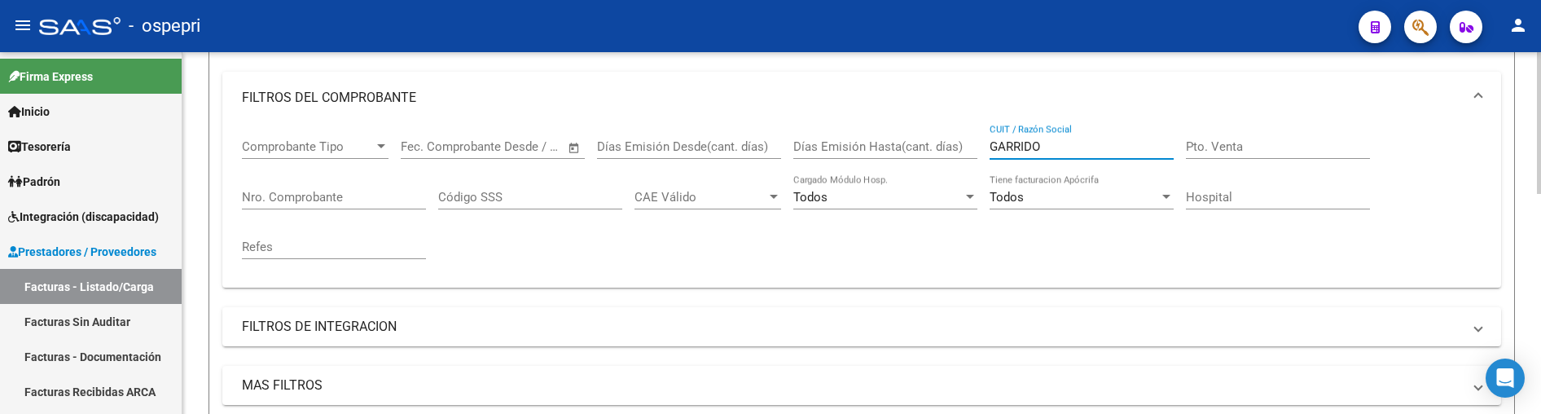
scroll to position [0, 0]
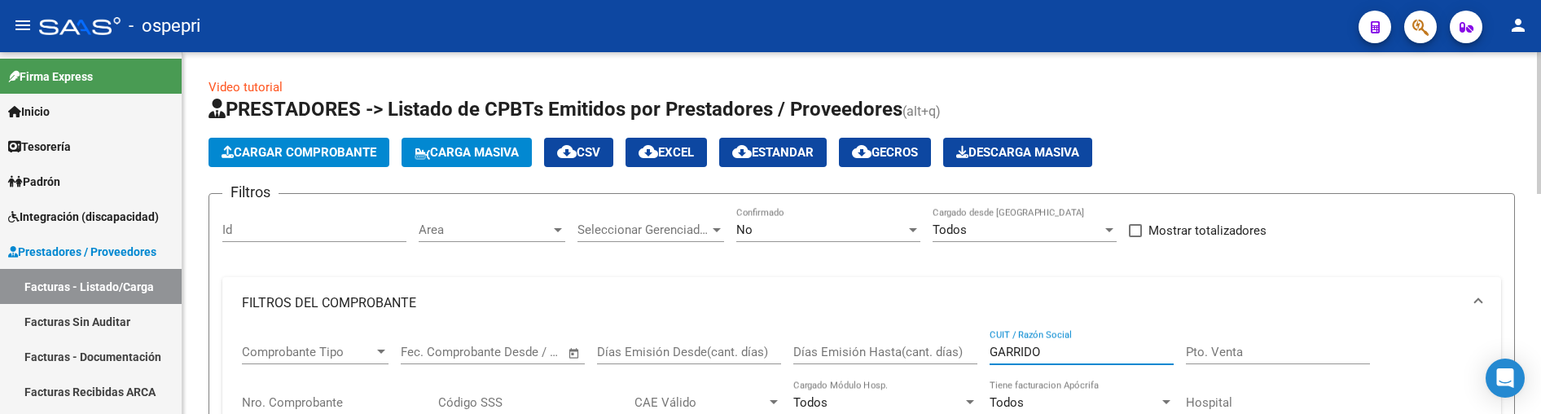
click at [1540, 102] on html "menu - ospepri person Firma Express Inicio Calendario SSS Instructivos Contacto…" at bounding box center [770, 207] width 1541 height 414
